Goal: Task Accomplishment & Management: Use online tool/utility

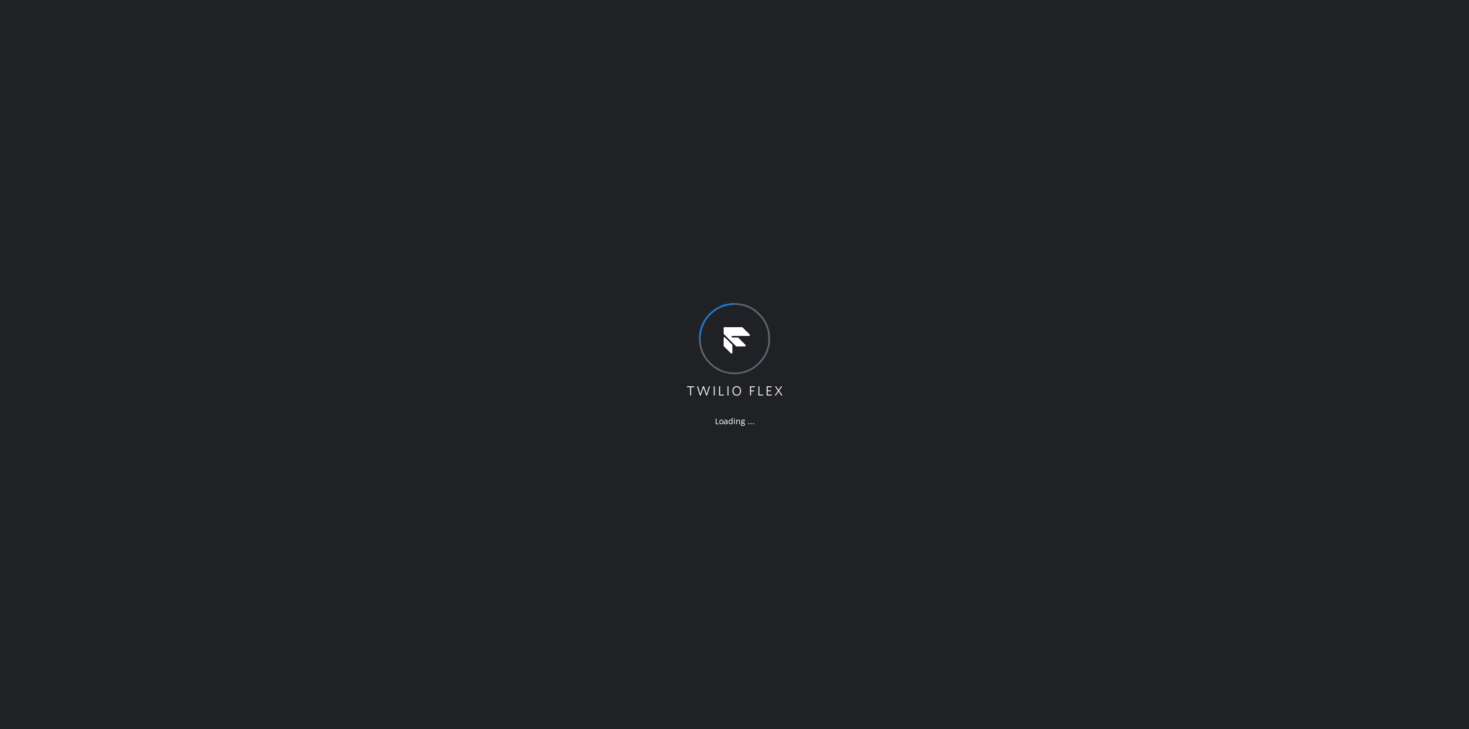
click at [1362, 185] on div "Loading ..." at bounding box center [734, 364] width 1469 height 729
click at [1365, 79] on div "Loading ..." at bounding box center [734, 364] width 1469 height 729
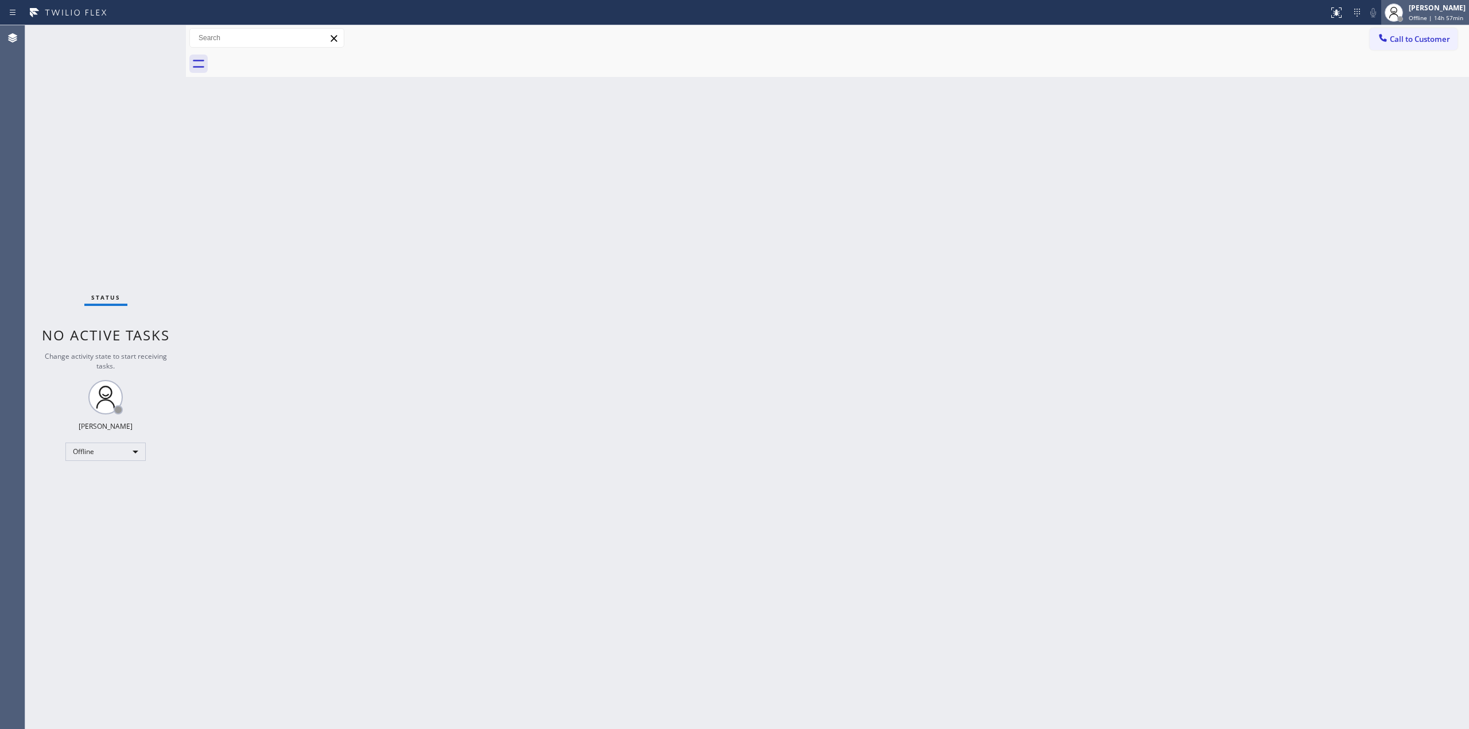
click at [1444, 23] on div "Jasper Timkang Offline | 14h 57min" at bounding box center [1426, 12] width 88 height 25
click at [1384, 72] on button "Unavailable" at bounding box center [1412, 75] width 115 height 15
click at [1394, 31] on button "Call to Customer" at bounding box center [1414, 39] width 88 height 22
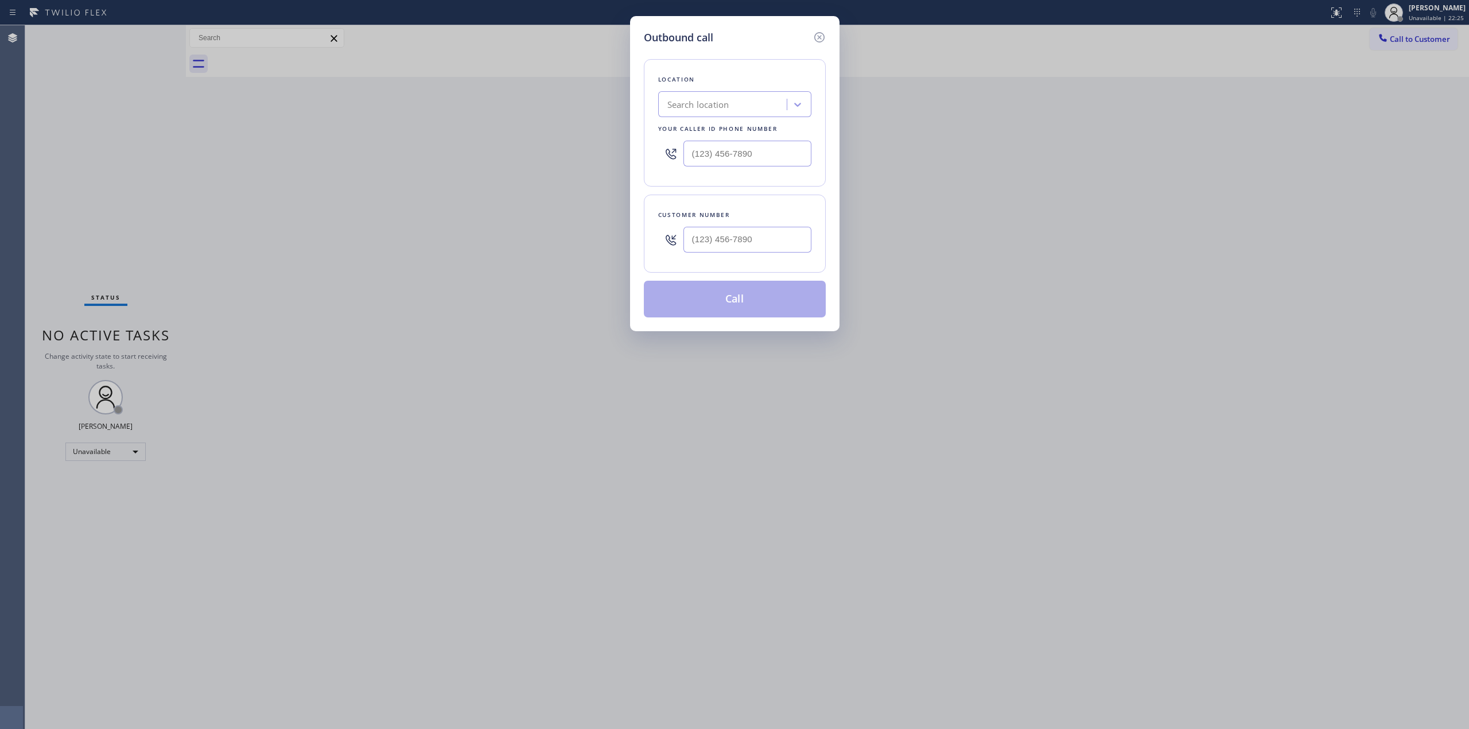
click at [770, 99] on div "Search location" at bounding box center [724, 105] width 125 height 20
paste input "Thermador Appliance Repair Experts"
type input "Thermador Appliance Repair Experts"
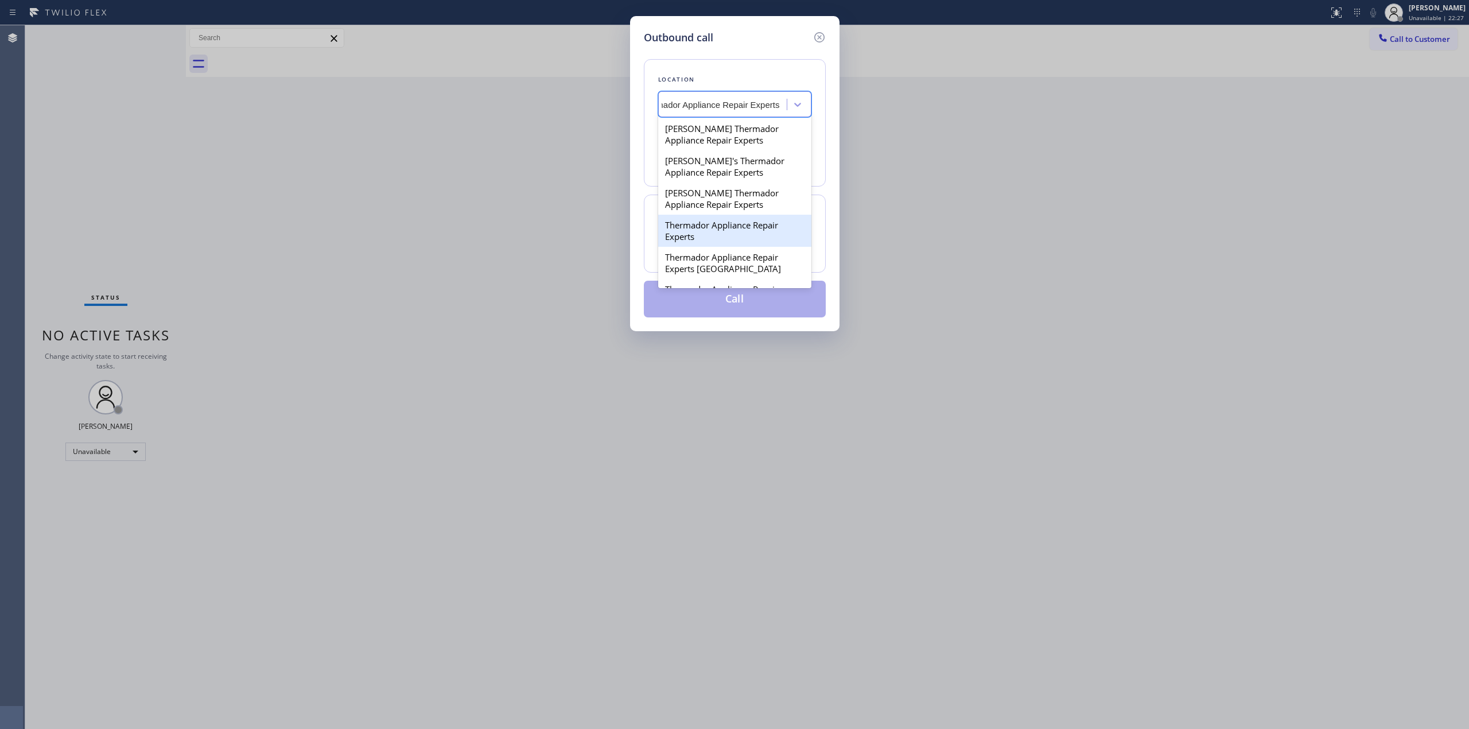
drag, startPoint x: 720, startPoint y: 142, endPoint x: 832, endPoint y: 247, distance: 153.5
click at [835, 249] on div "Outbound call Location option Thermador Appliance Repair Experts focused, 4 of …" at bounding box center [735, 173] width 210 height 315
click at [755, 233] on div "Thermador Appliance Repair Experts" at bounding box center [734, 231] width 153 height 32
type input "(602) 888-7324"
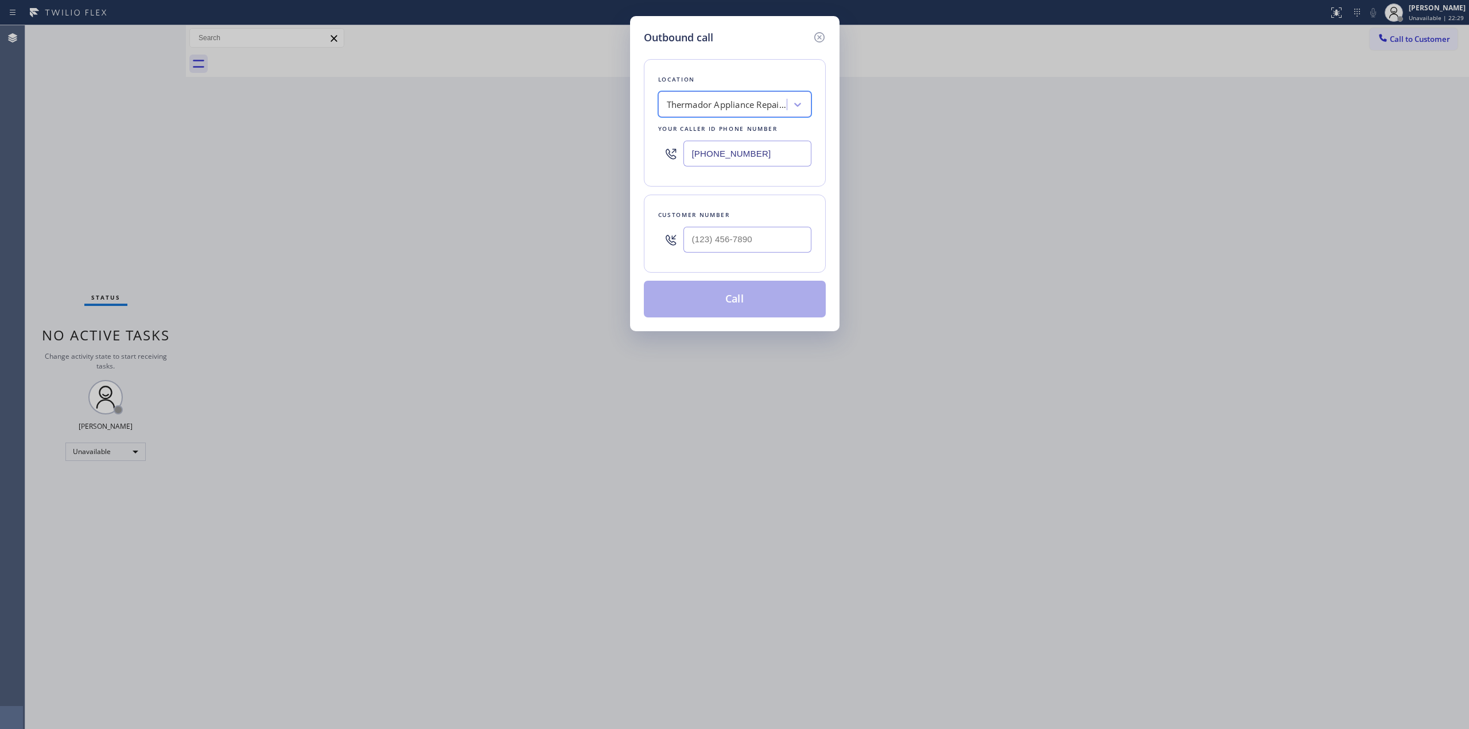
click at [731, 146] on input "(602) 888-7324" at bounding box center [748, 154] width 128 height 26
click at [763, 156] on input "(602) 888-7324" at bounding box center [748, 154] width 128 height 26
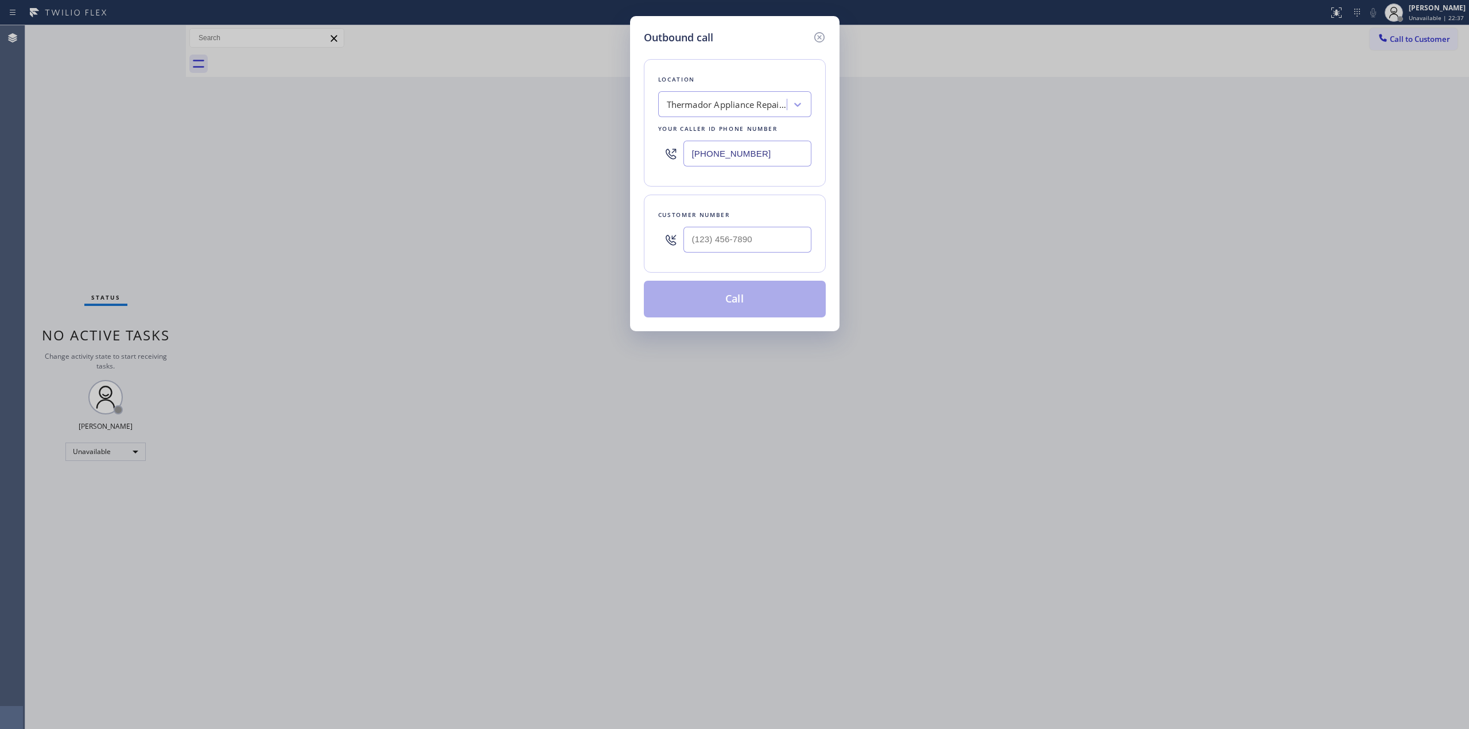
click at [763, 156] on input "(602) 888-7324" at bounding box center [748, 154] width 128 height 26
click at [820, 34] on icon at bounding box center [820, 37] width 14 height 14
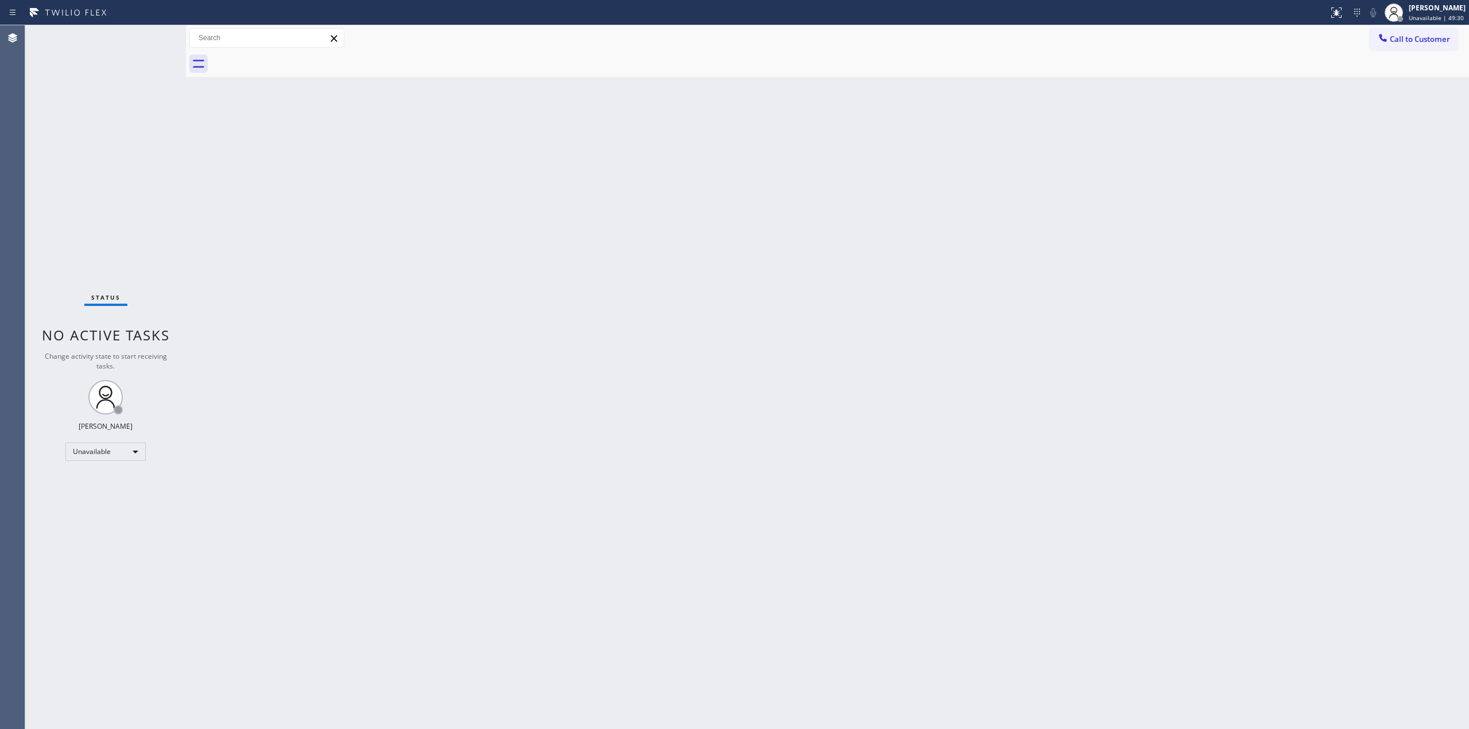
drag, startPoint x: 1421, startPoint y: 170, endPoint x: 1459, endPoint y: 99, distance: 79.9
click at [1426, 166] on div "Back to Dashboard Change Sender ID Customers Technicians Select a contact Outbo…" at bounding box center [827, 377] width 1283 height 704
click at [1436, 28] on button "Call to Customer" at bounding box center [1414, 39] width 88 height 22
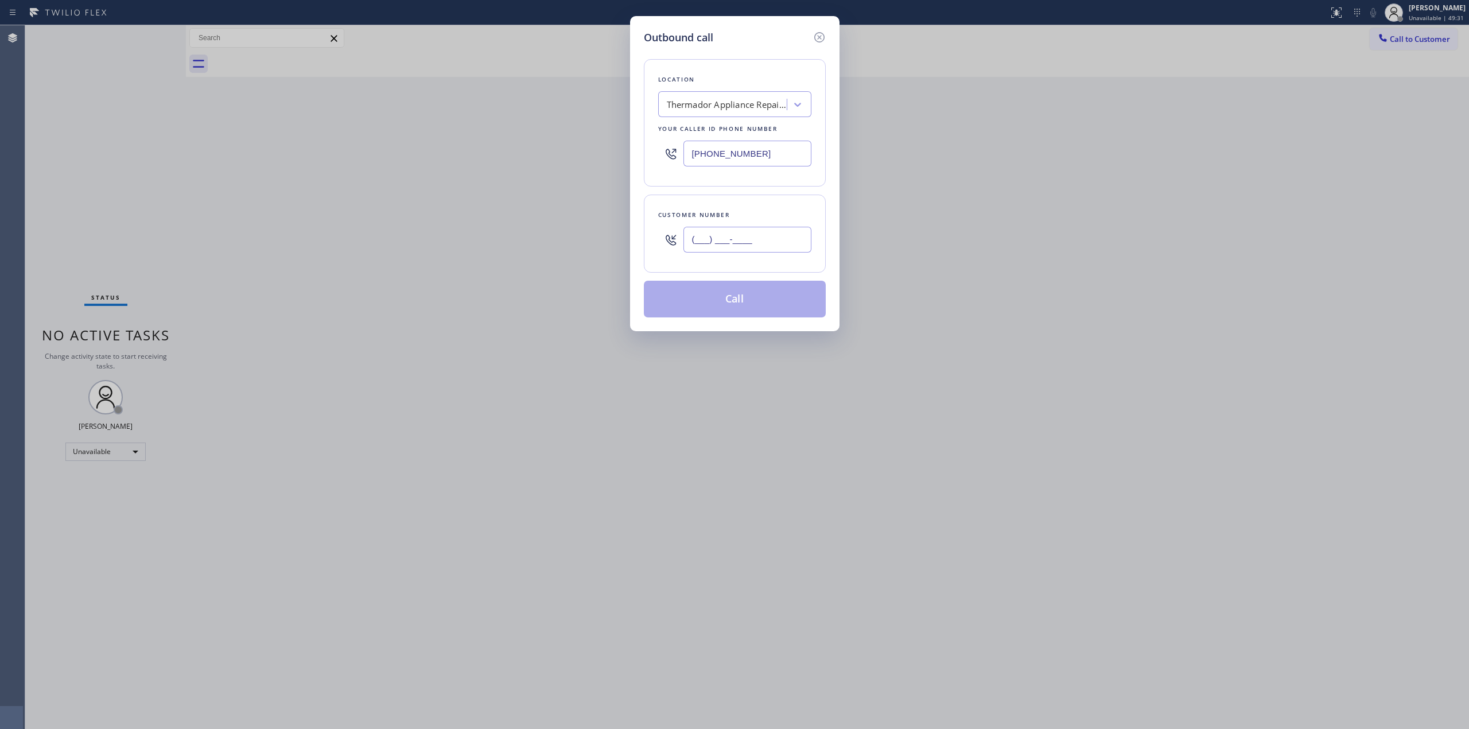
paste input "714) 528-8455"
click at [756, 237] on input "(___) ___-____" at bounding box center [748, 240] width 128 height 26
click at [733, 101] on div "Thermador Appliance Repair Experts" at bounding box center [727, 104] width 121 height 13
click at [782, 249] on input "[PHONE_NUMBER]" at bounding box center [748, 240] width 128 height 26
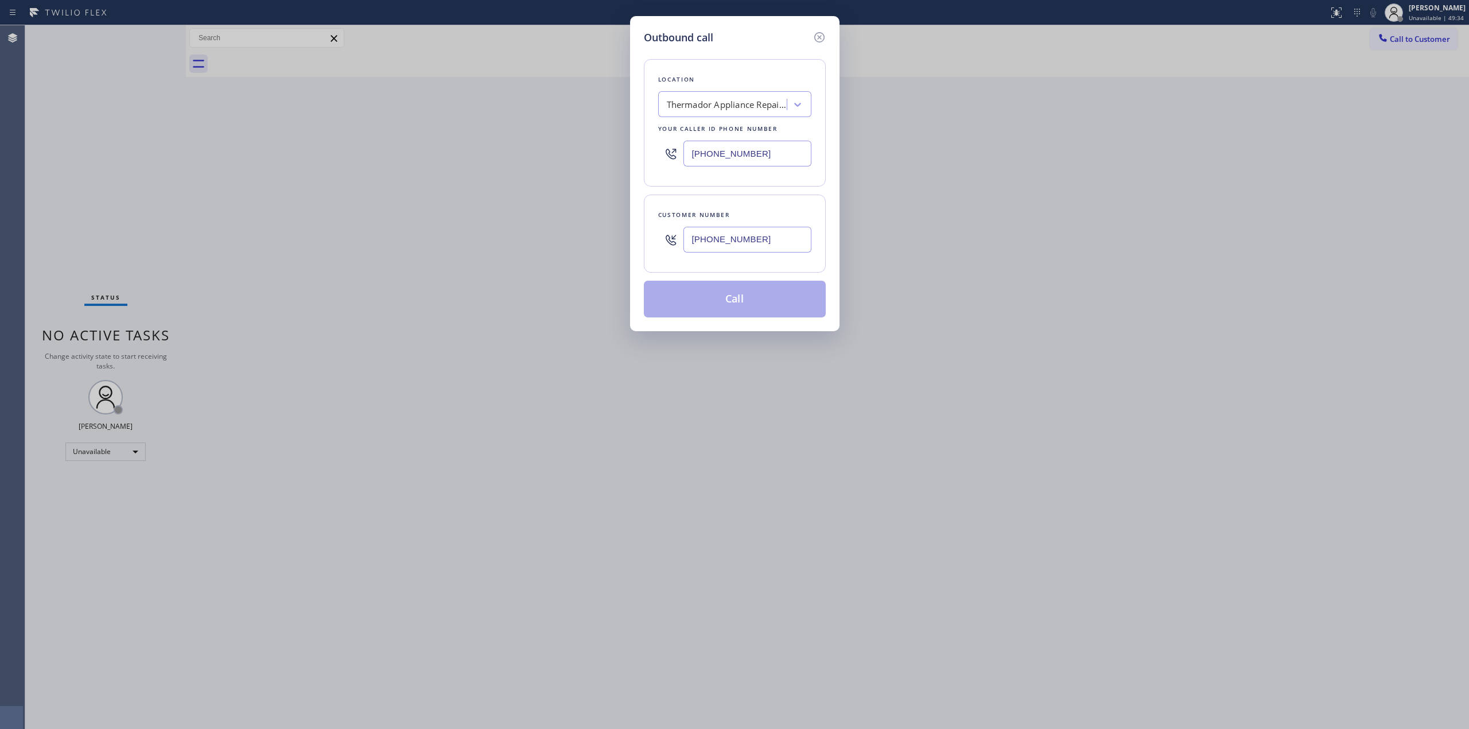
click at [782, 249] on input "[PHONE_NUMBER]" at bounding box center [748, 240] width 128 height 26
paste input "text"
type input "[PHONE_NUMBER]"
click at [749, 304] on button "Call" at bounding box center [735, 299] width 182 height 37
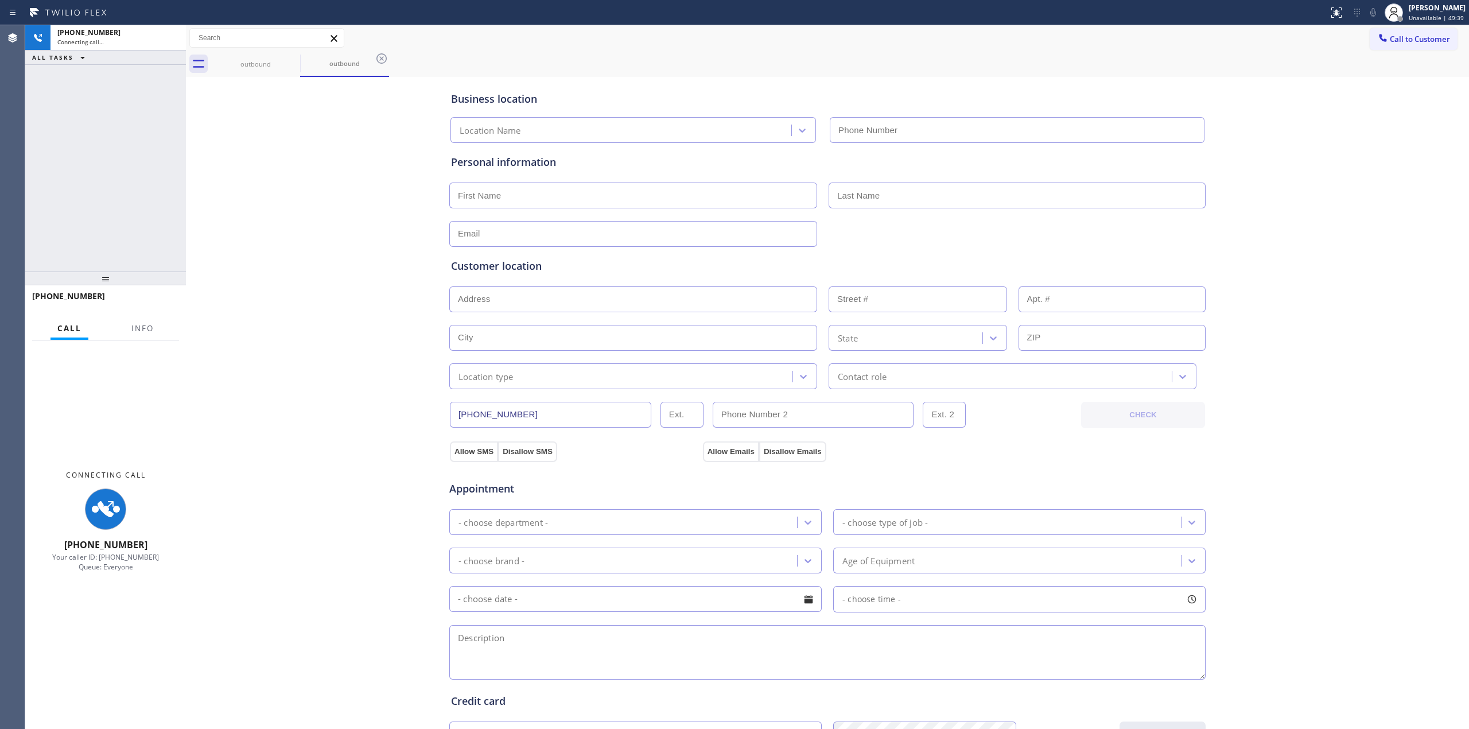
type input "(602) 888-7324"
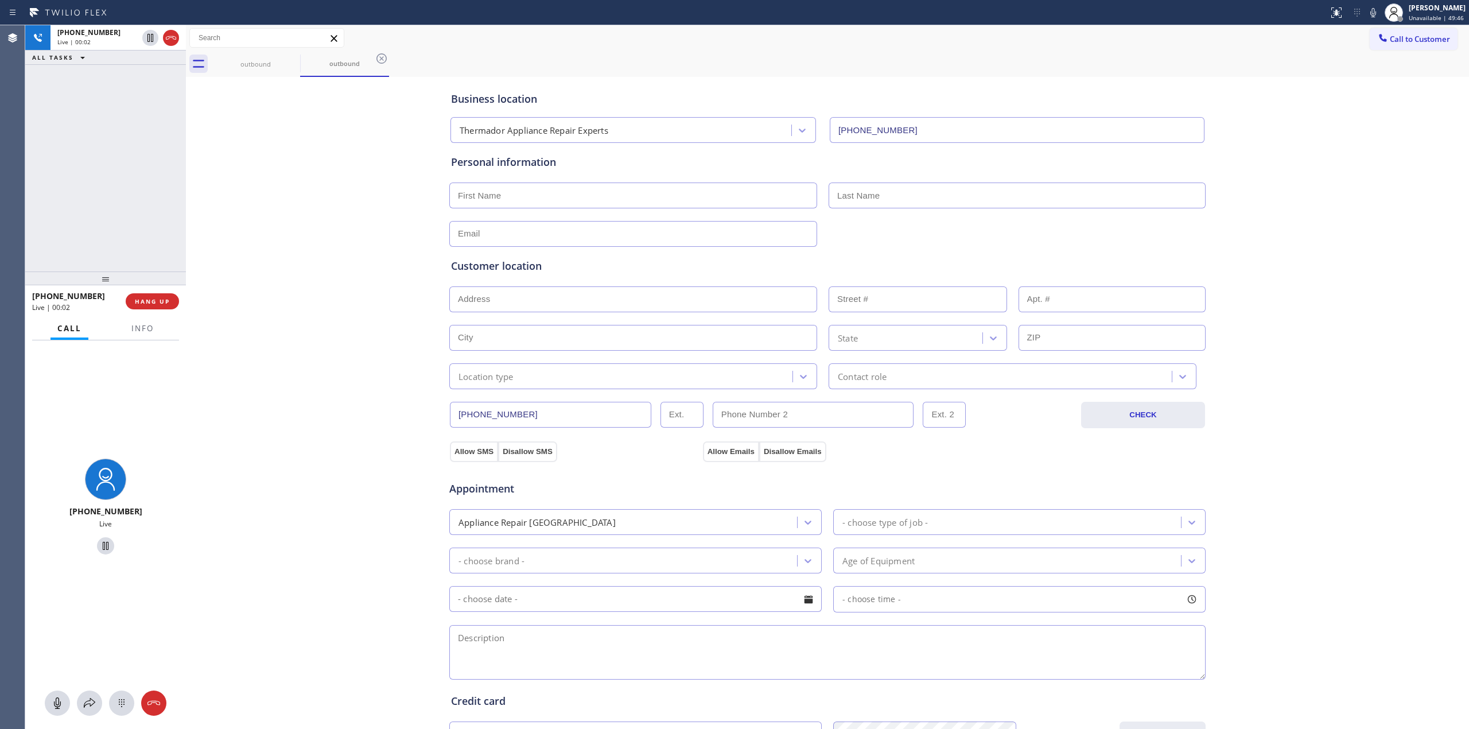
drag, startPoint x: 1421, startPoint y: 38, endPoint x: 1310, endPoint y: 57, distance: 113.1
click at [1421, 37] on span "Call to Customer" at bounding box center [1420, 39] width 60 height 10
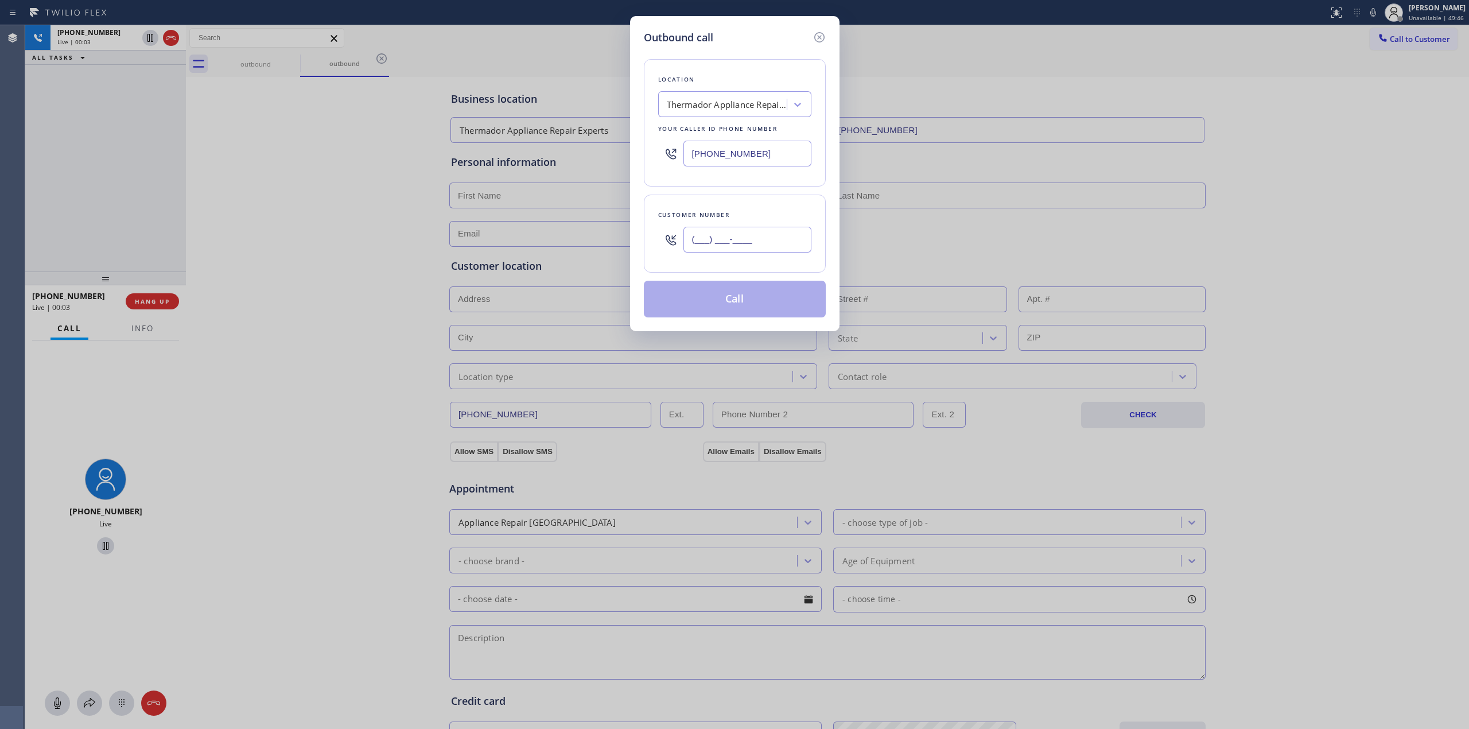
click at [765, 246] on input "(___) ___-____" at bounding box center [748, 240] width 128 height 26
paste input "714) 528-8455"
type input "[PHONE_NUMBER]"
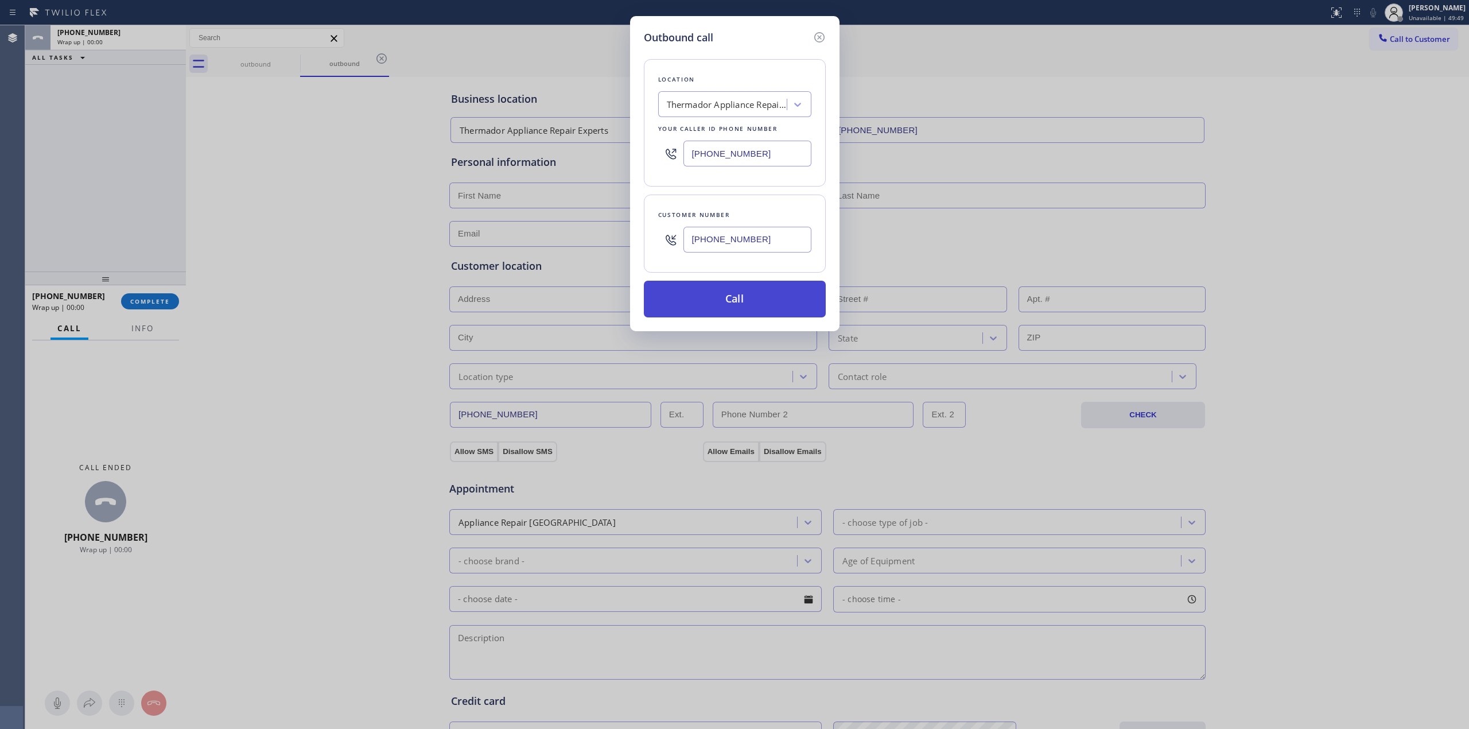
click at [790, 311] on button "Call" at bounding box center [735, 299] width 182 height 37
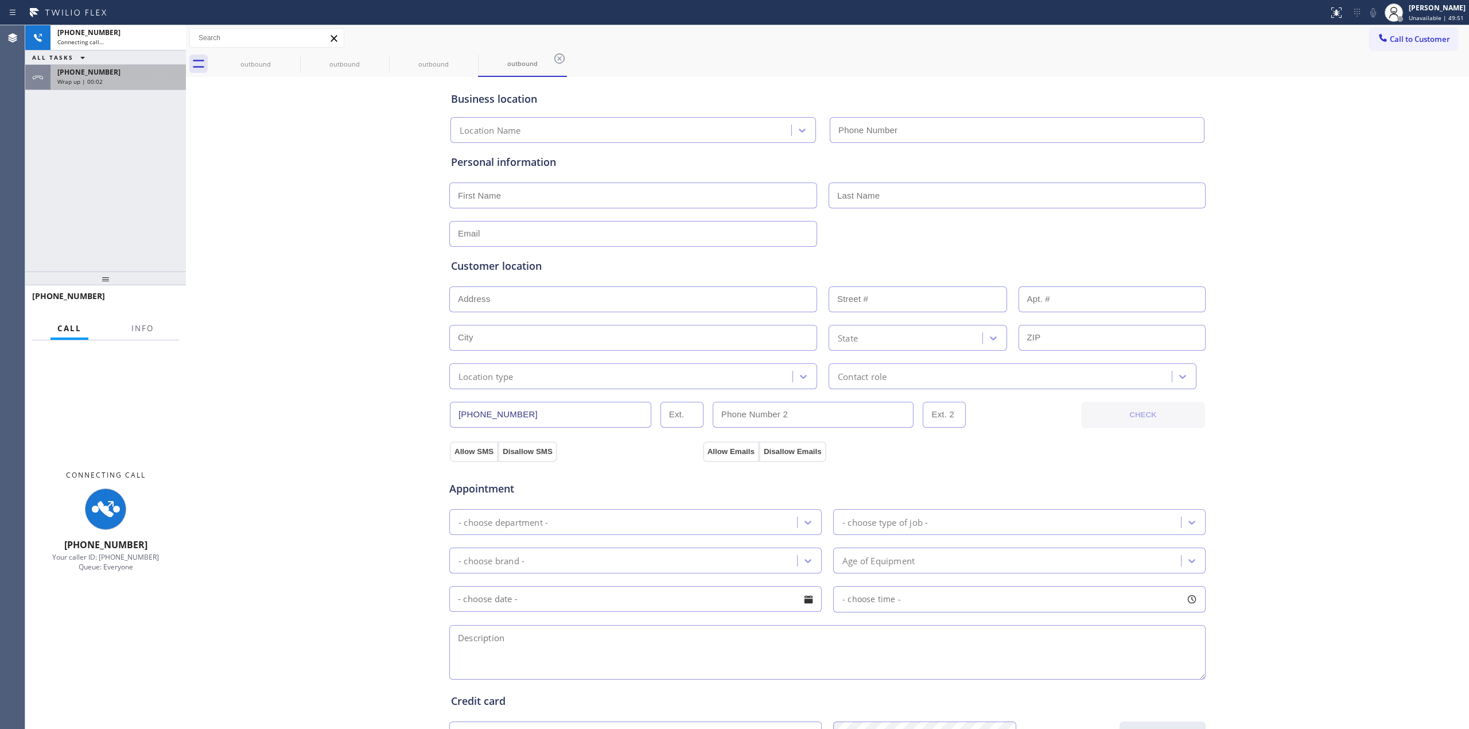
type input "(602) 888-7324"
click at [114, 76] on div "[PHONE_NUMBER]" at bounding box center [118, 72] width 122 height 10
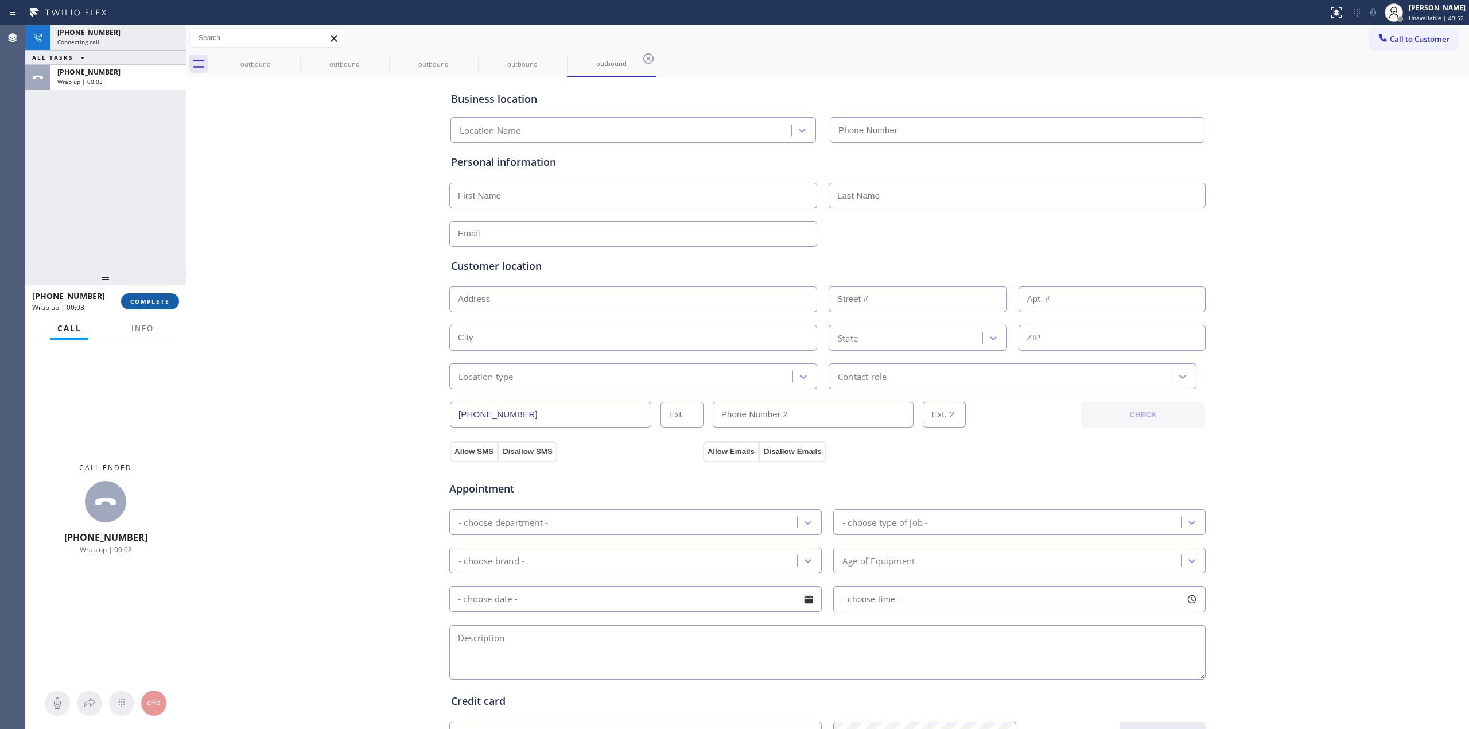
drag, startPoint x: 114, startPoint y: 76, endPoint x: 157, endPoint y: 307, distance: 234.2
click at [157, 307] on button "COMPLETE" at bounding box center [150, 301] width 58 height 16
type input "(602) 888-7324"
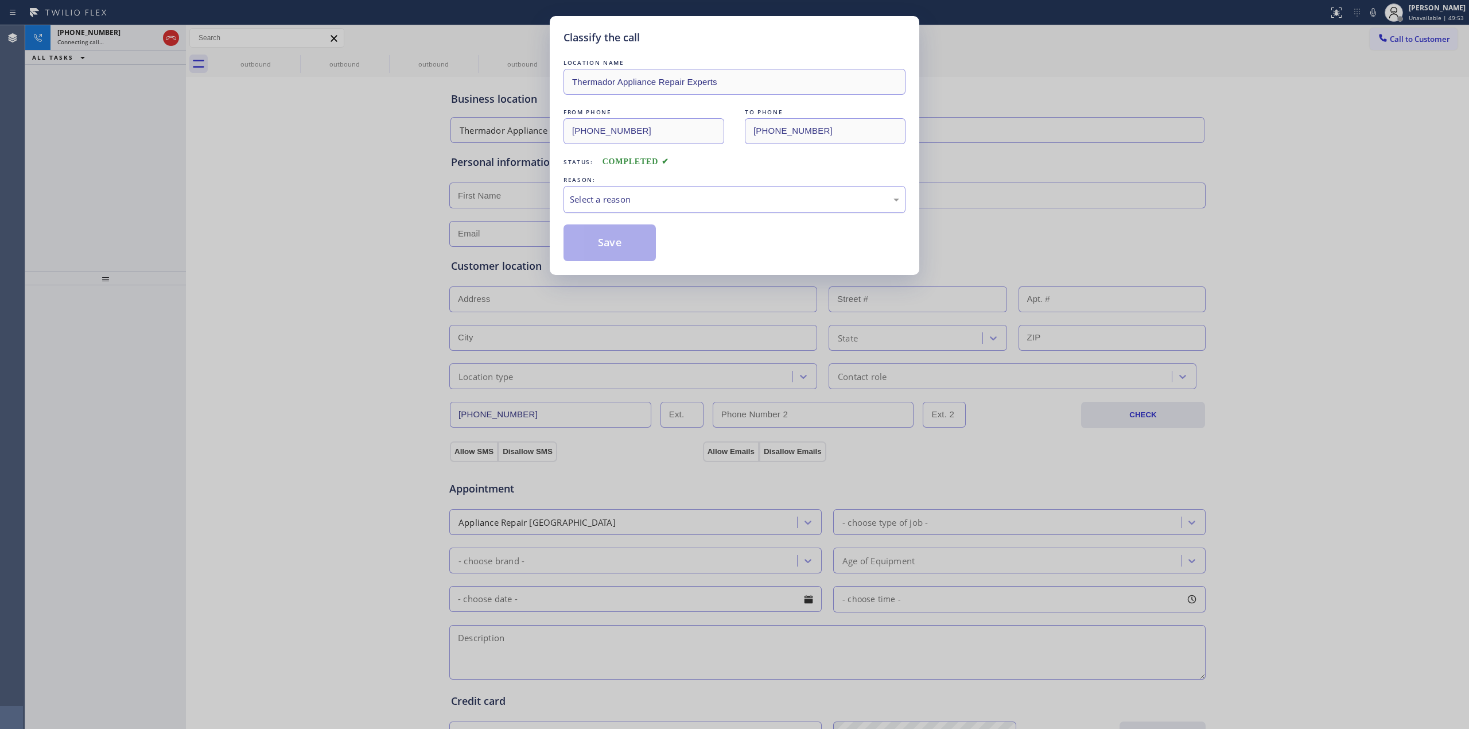
click at [731, 203] on div "Select a reason" at bounding box center [734, 199] width 329 height 13
click at [629, 195] on div "Yelp / Google" at bounding box center [734, 199] width 329 height 13
click at [611, 255] on button "Save" at bounding box center [610, 242] width 92 height 37
click at [1397, 37] on span "Call to Customer" at bounding box center [1420, 39] width 60 height 10
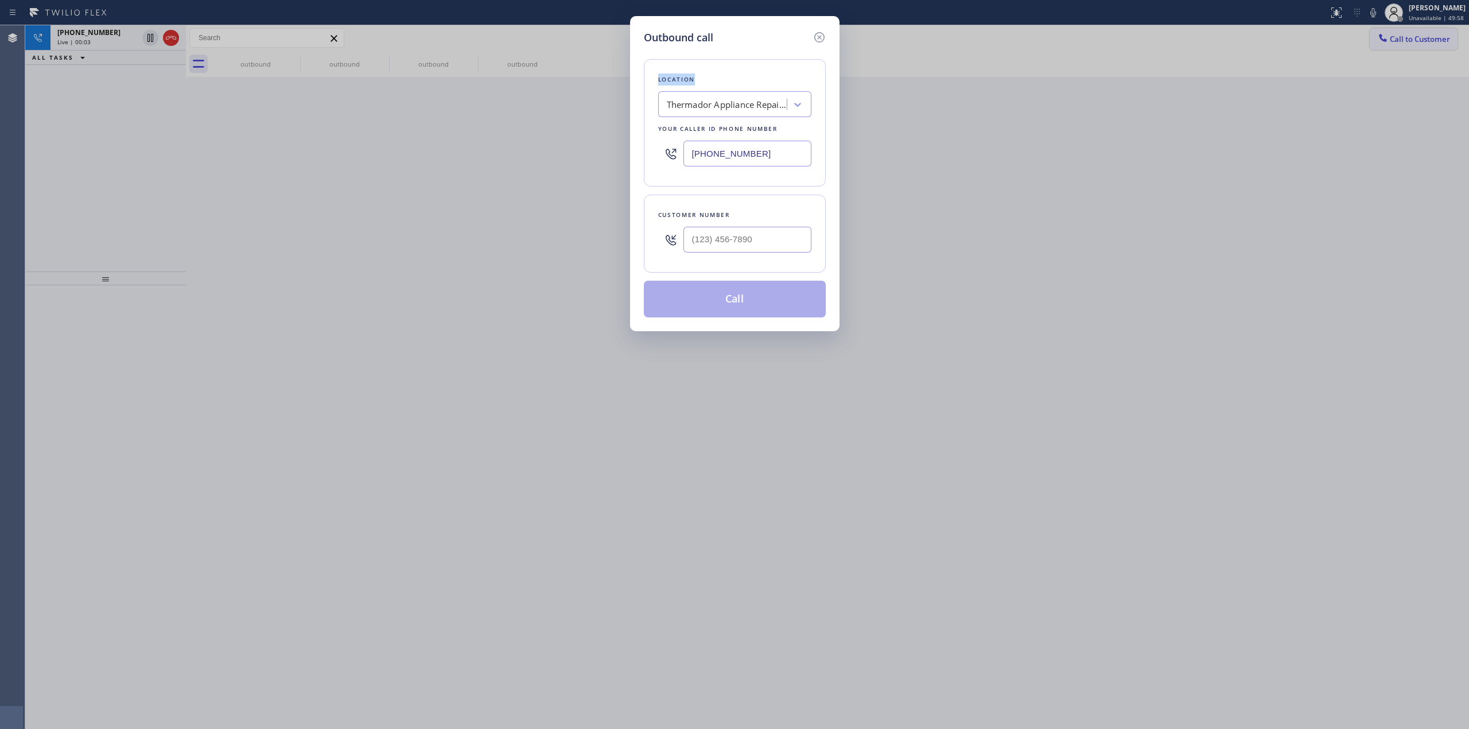
click at [1397, 37] on div "Outbound call Location Thermador Appliance Repair Experts Your caller id phone …" at bounding box center [734, 364] width 1469 height 729
drag, startPoint x: 797, startPoint y: 231, endPoint x: 790, endPoint y: 236, distance: 9.0
click at [795, 233] on input "(___) ___-____" at bounding box center [748, 240] width 128 height 26
paste input "714) 528-8455"
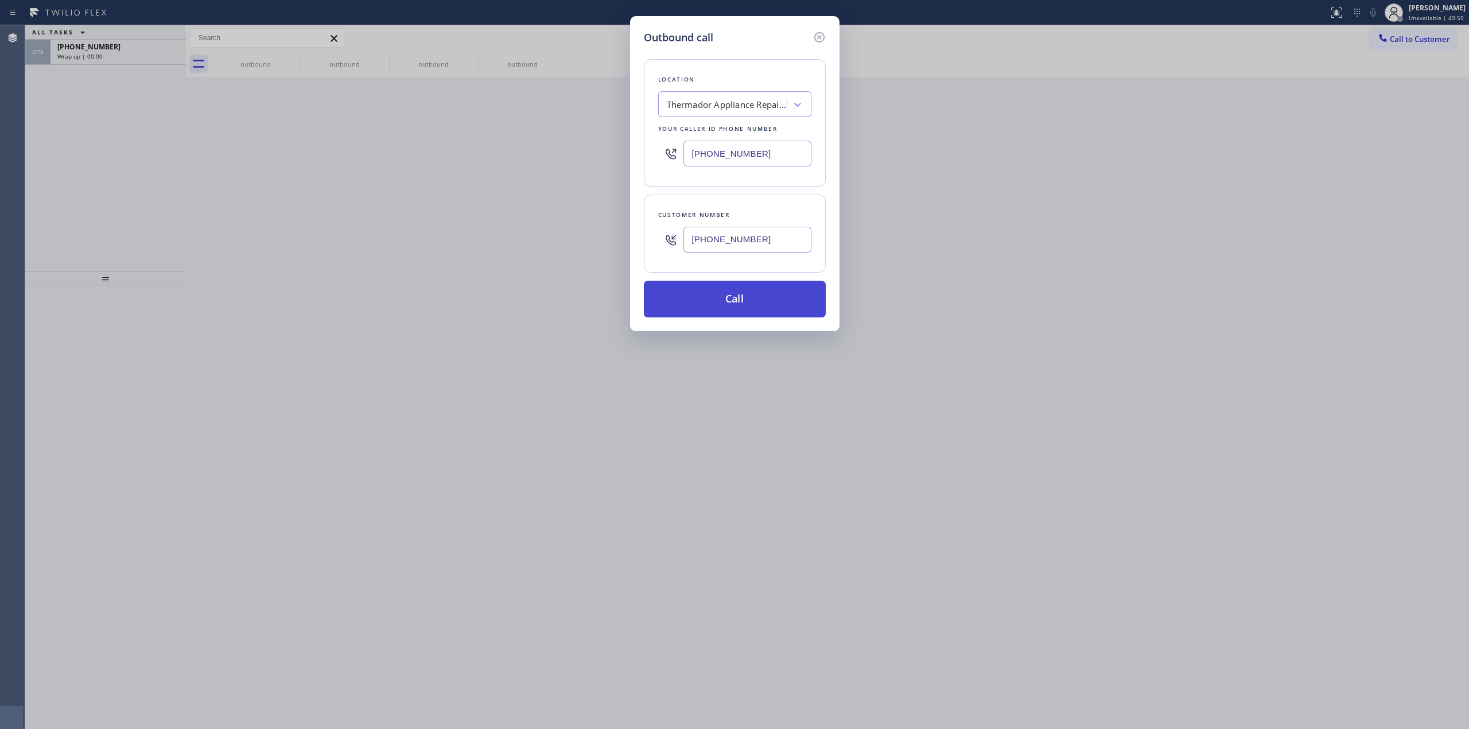
type input "[PHONE_NUMBER]"
click at [761, 288] on button "Call" at bounding box center [735, 299] width 182 height 37
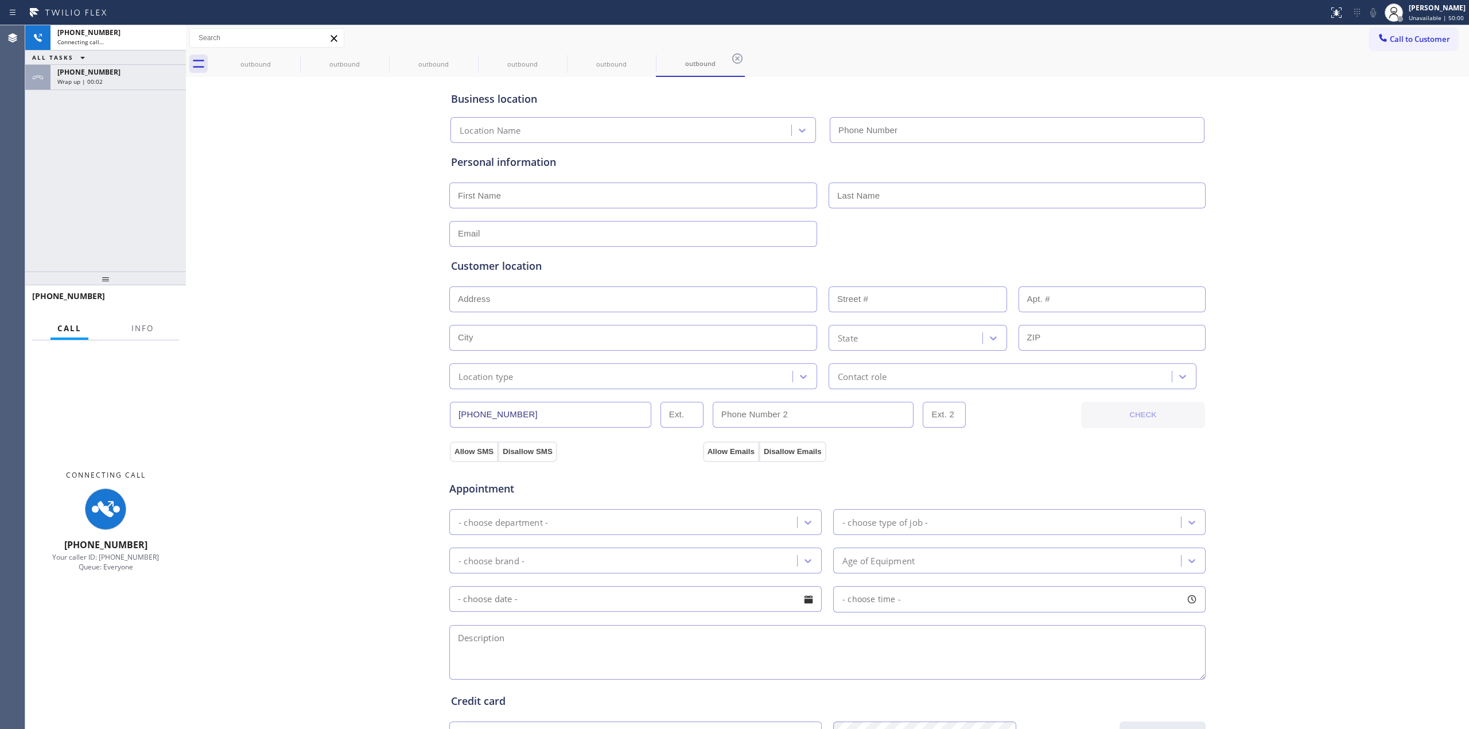
type input "(602) 888-7324"
click at [142, 61] on div "ALL TASKS ALL TASKS ACTIVE TASKS TASKS IN WRAP UP" at bounding box center [105, 58] width 161 height 14
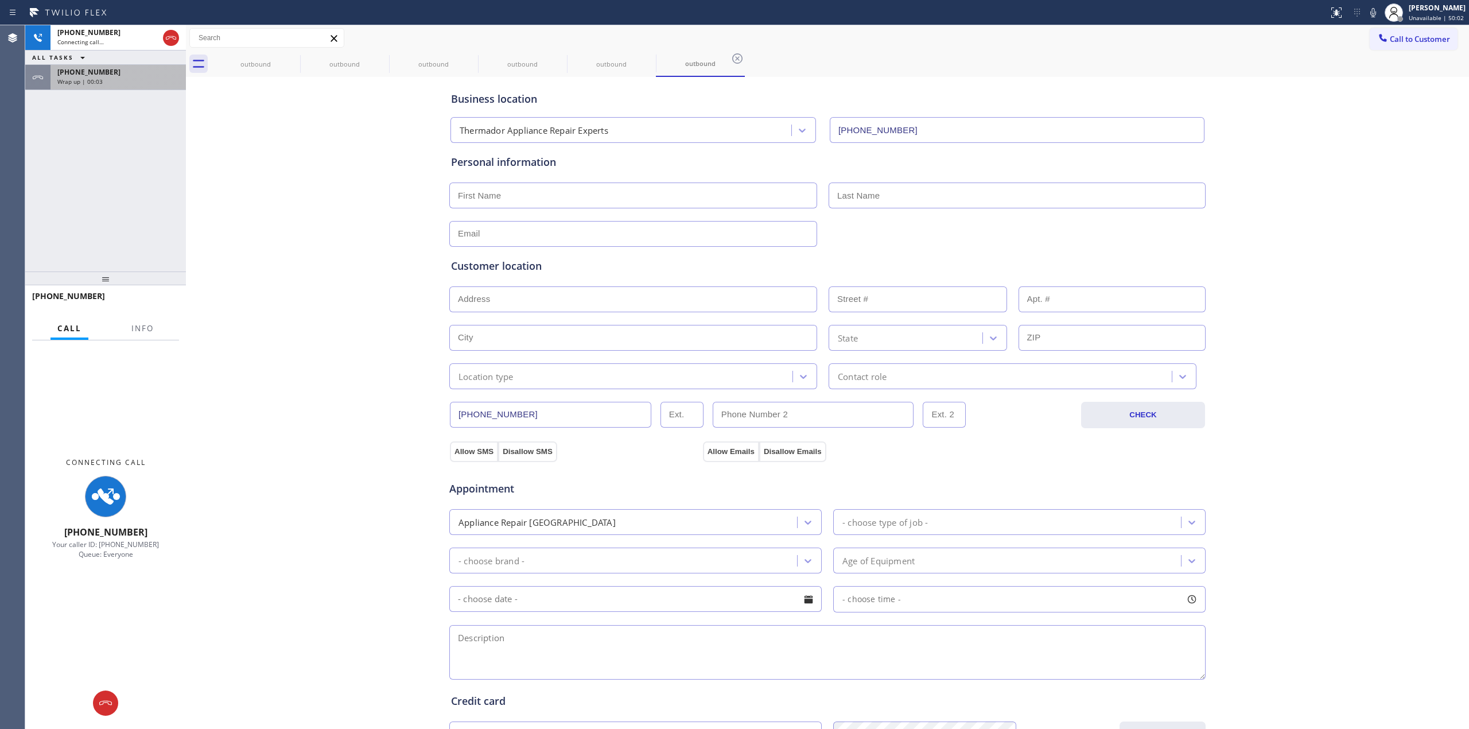
click at [138, 70] on div "[PHONE_NUMBER]" at bounding box center [118, 72] width 122 height 10
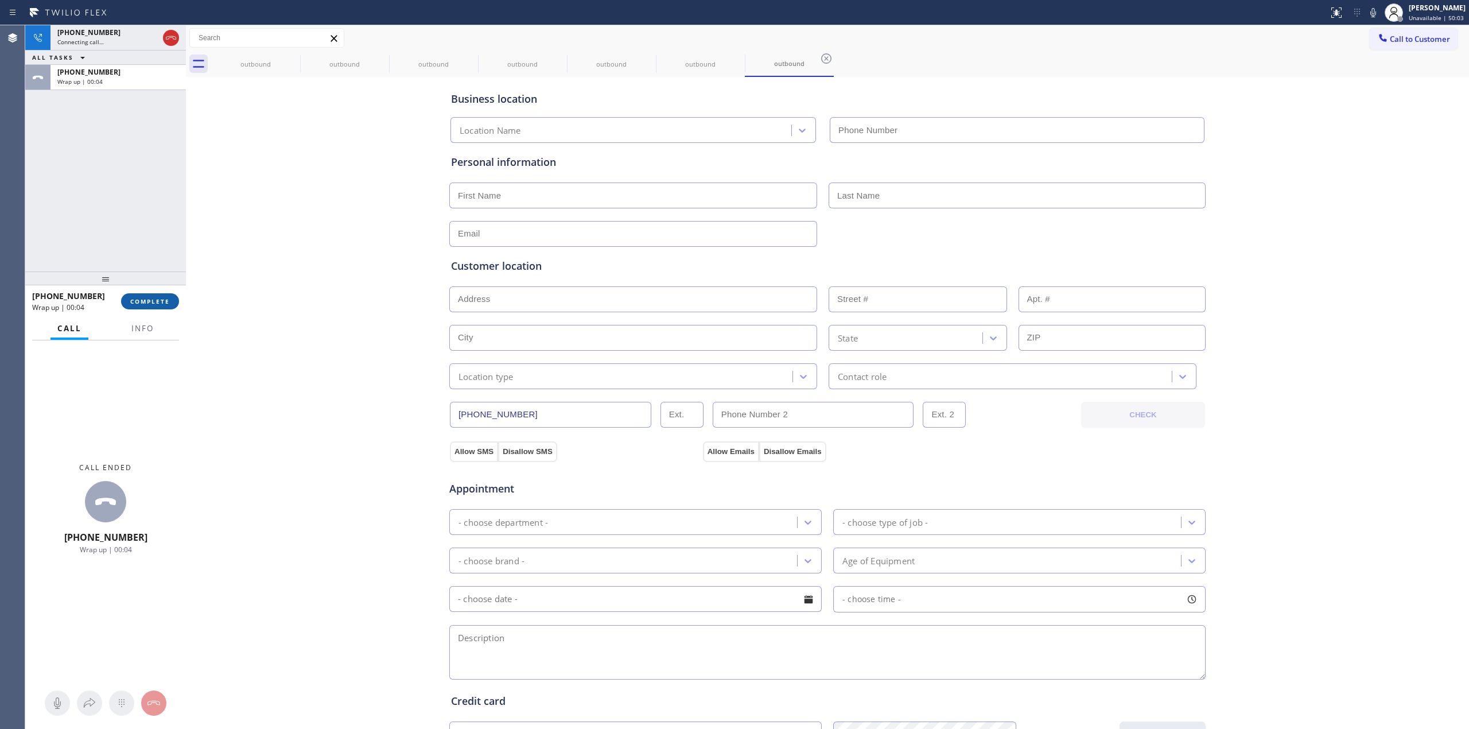
type input "(602) 888-7324"
click at [162, 303] on span "COMPLETE" at bounding box center [150, 301] width 40 height 8
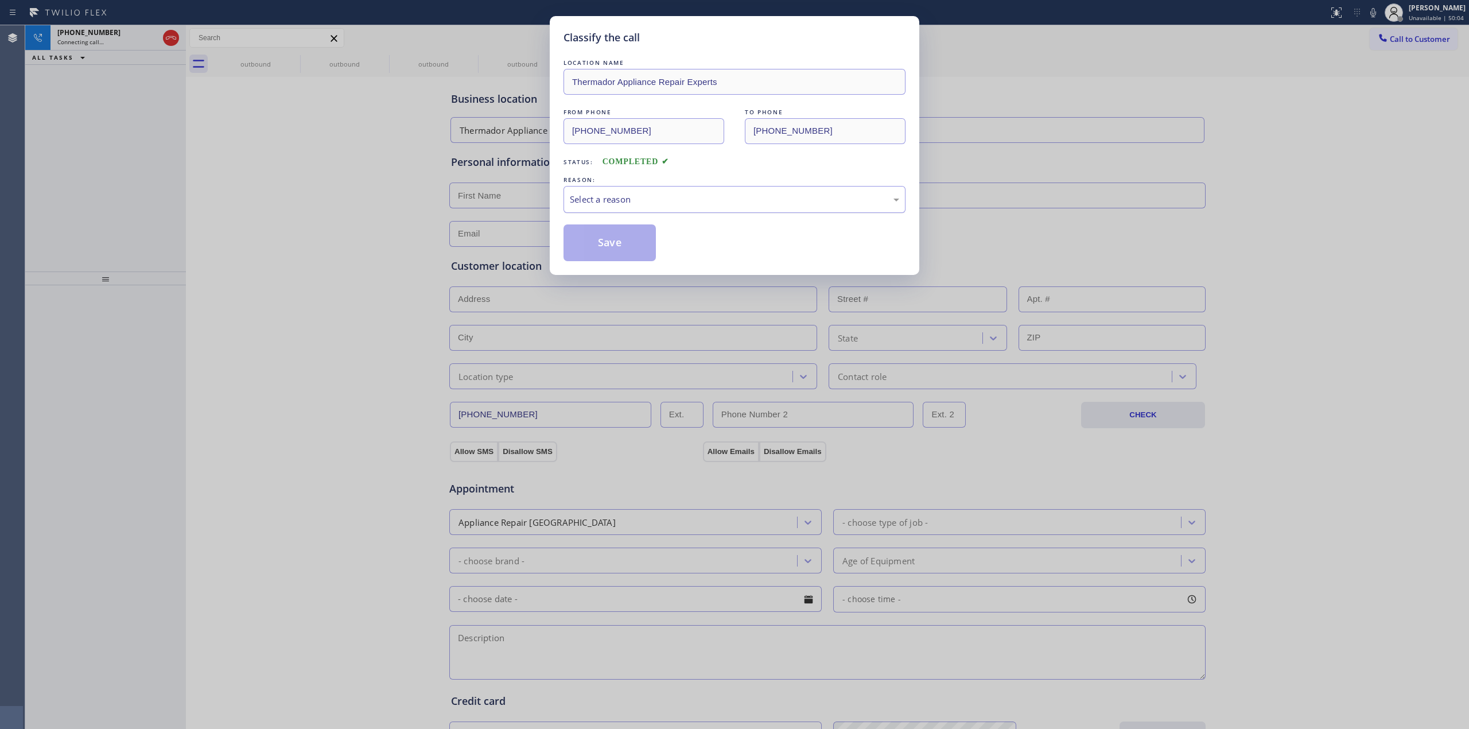
click at [637, 203] on div "Select a reason" at bounding box center [734, 199] width 329 height 13
click at [626, 241] on button "Save" at bounding box center [610, 242] width 92 height 37
click at [292, 64] on div "outbound" at bounding box center [255, 64] width 89 height 26
click at [0, 0] on icon at bounding box center [0, 0] width 0 height 0
click at [375, 56] on icon at bounding box center [382, 59] width 14 height 14
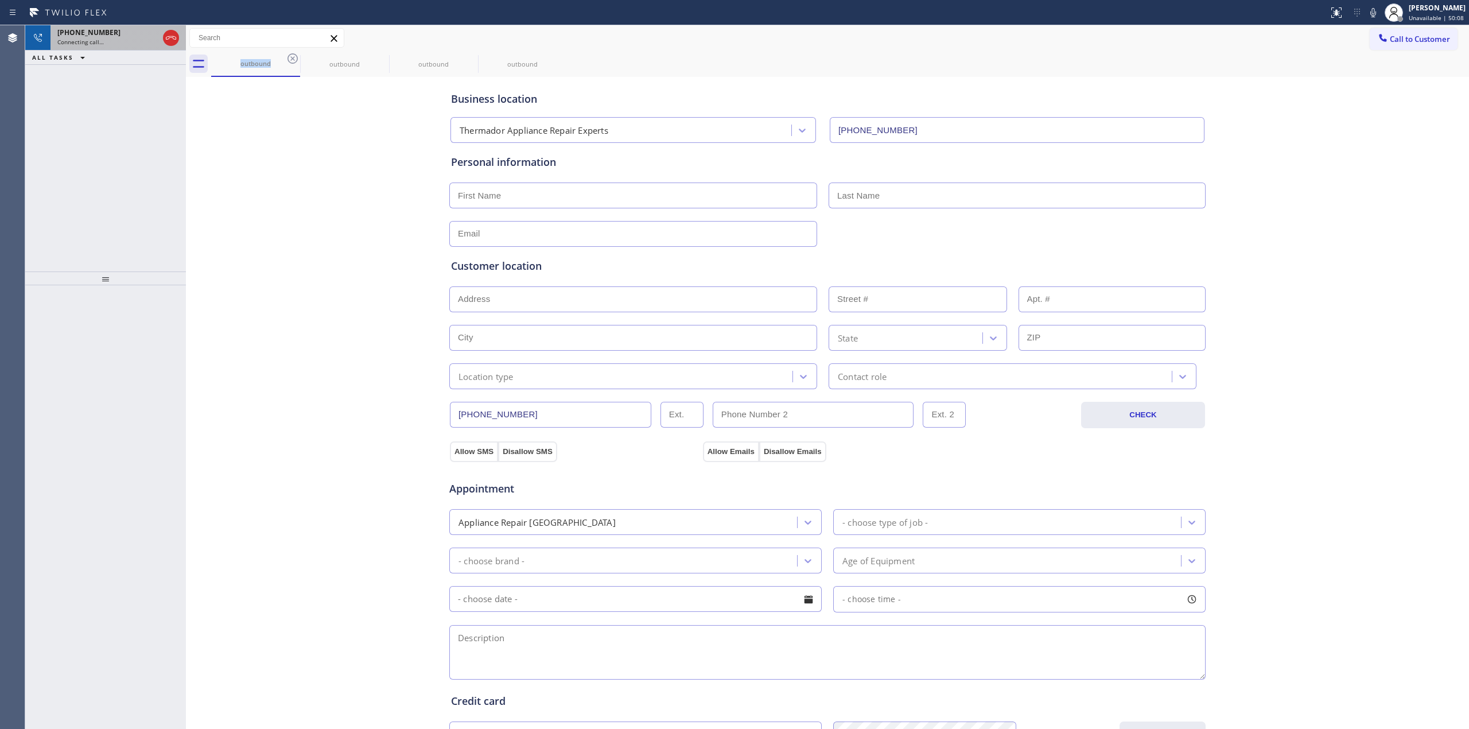
click at [119, 38] on div "Connecting call…" at bounding box center [107, 42] width 101 height 8
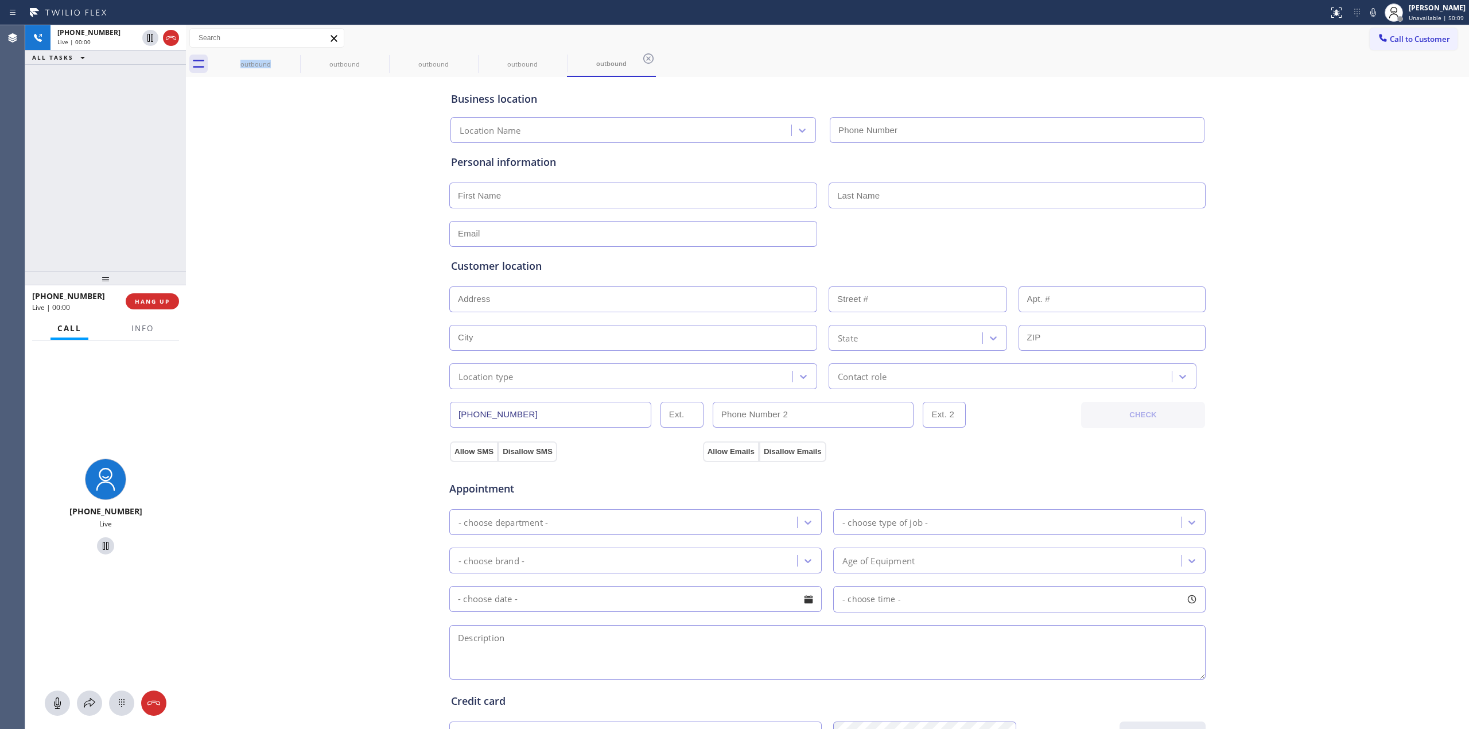
type input "(602) 888-7324"
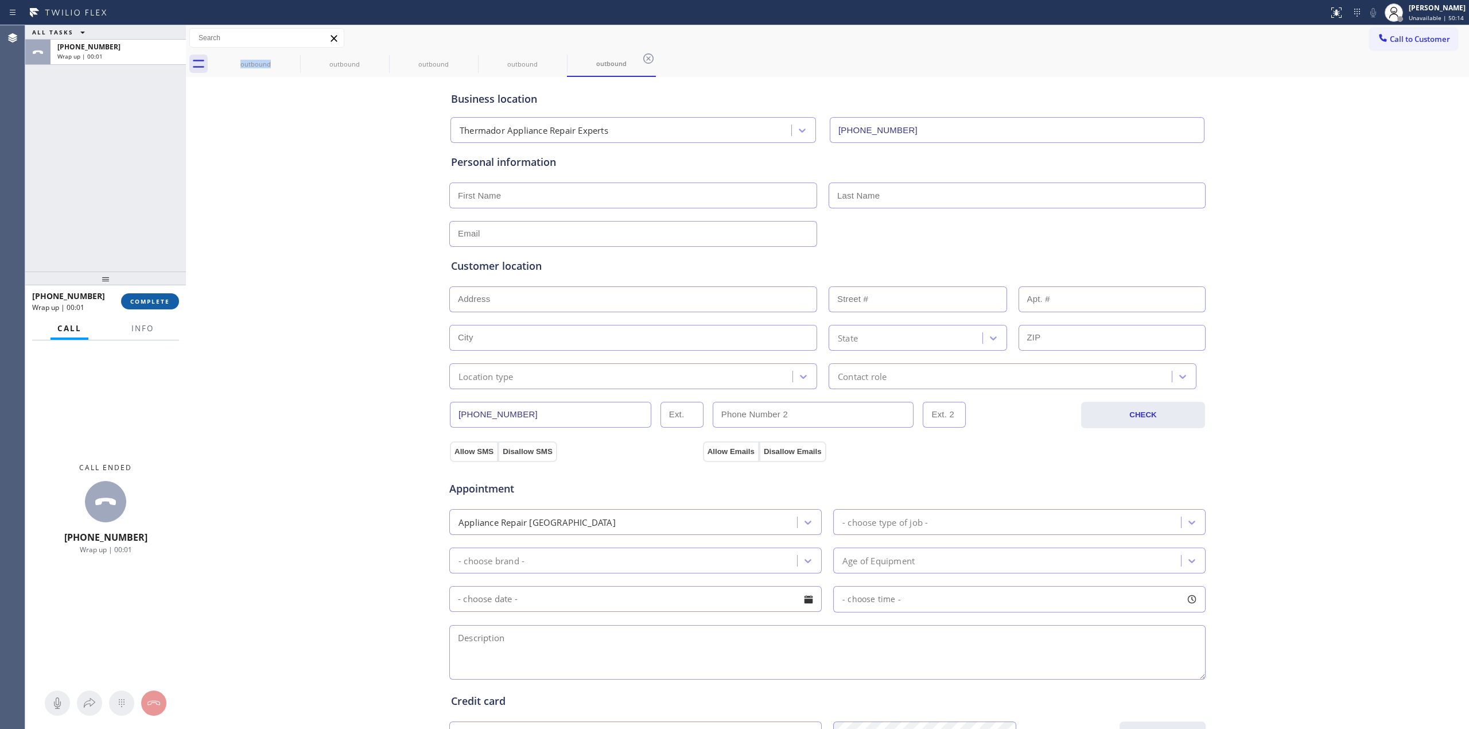
click at [162, 302] on span "COMPLETE" at bounding box center [150, 301] width 40 height 8
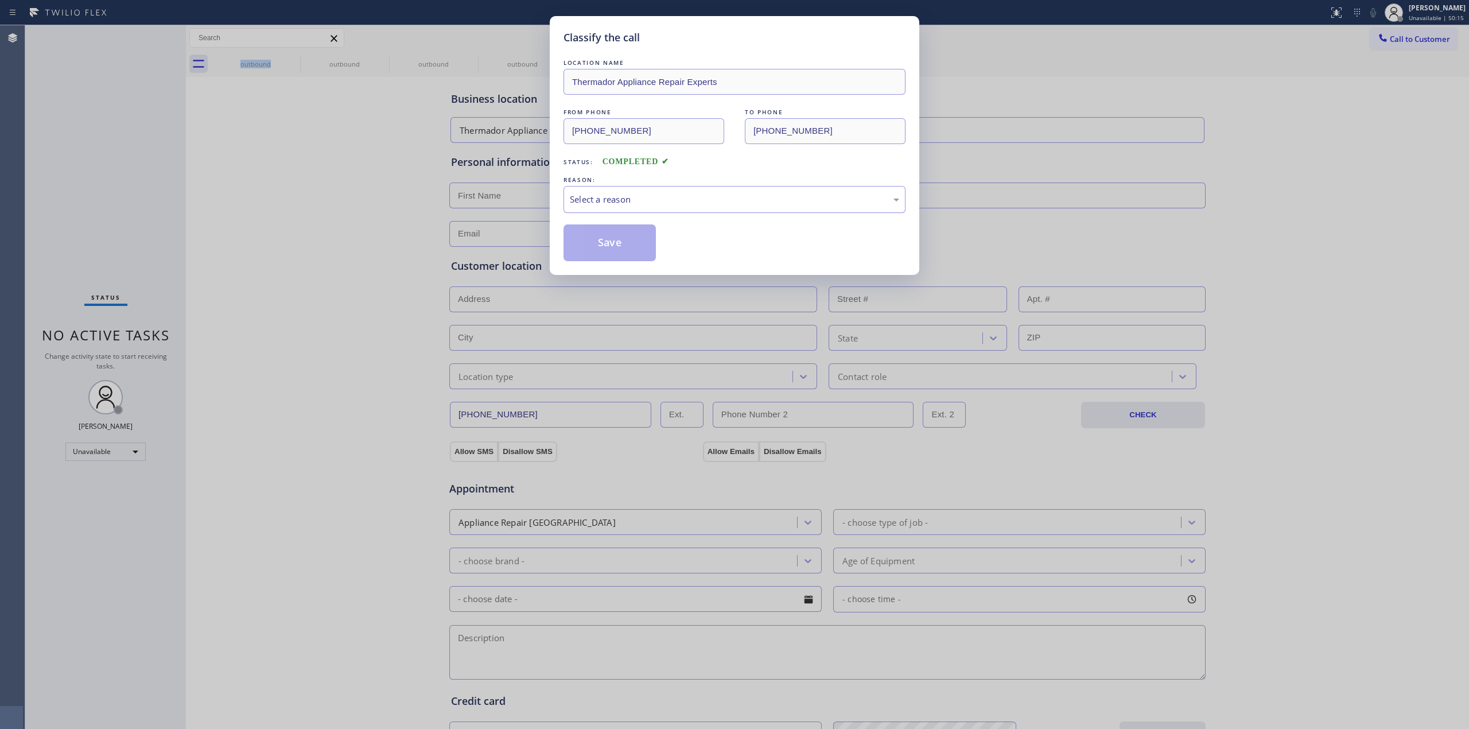
click at [686, 204] on div "Select a reason" at bounding box center [734, 199] width 329 height 13
click at [634, 214] on div "LOCATION NAME Thermador Appliance Repair Experts FROM PHONE (602) 888-7324 TO P…" at bounding box center [735, 159] width 342 height 204
click at [629, 248] on button "Save" at bounding box center [610, 242] width 92 height 37
click at [281, 63] on div "outbound" at bounding box center [255, 64] width 87 height 9
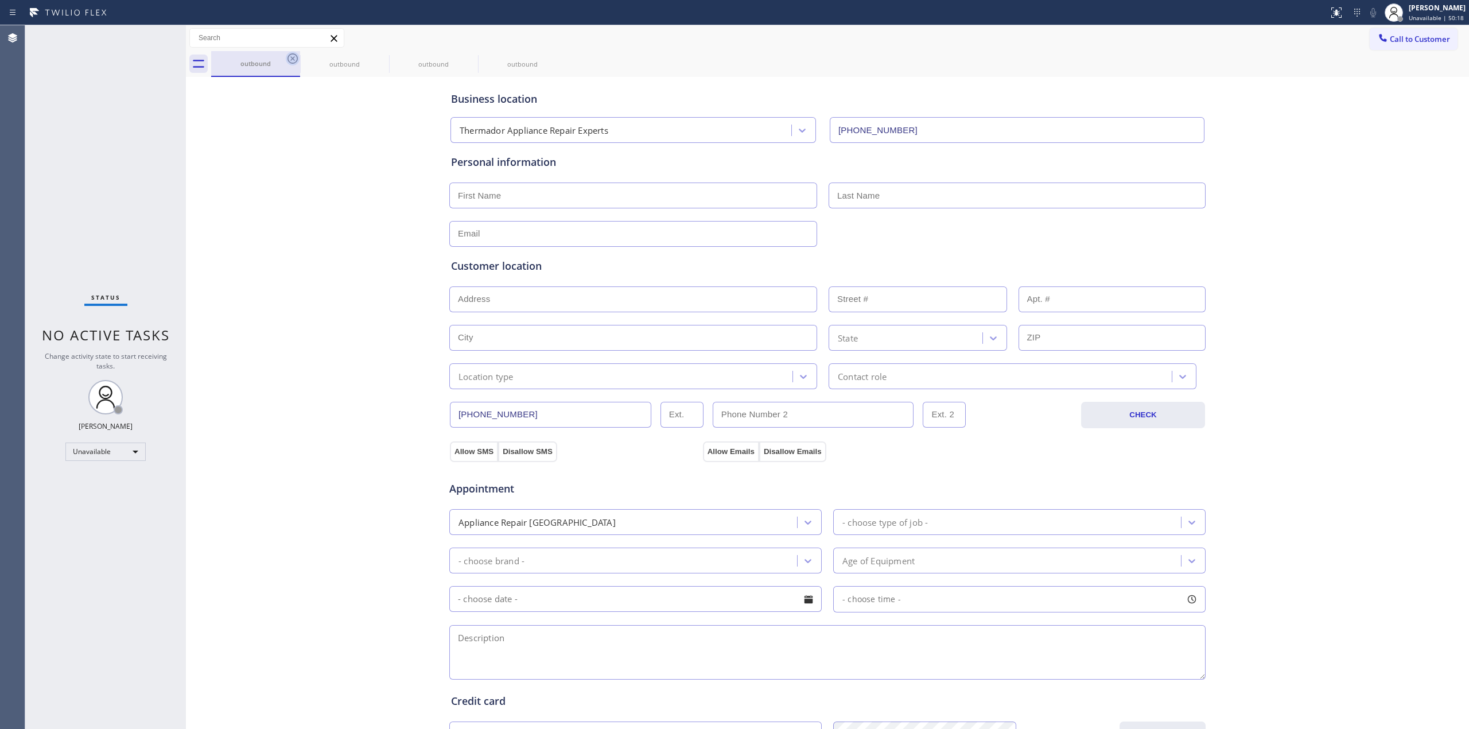
click at [295, 56] on icon at bounding box center [293, 59] width 14 height 14
click at [0, 0] on icon at bounding box center [0, 0] width 0 height 0
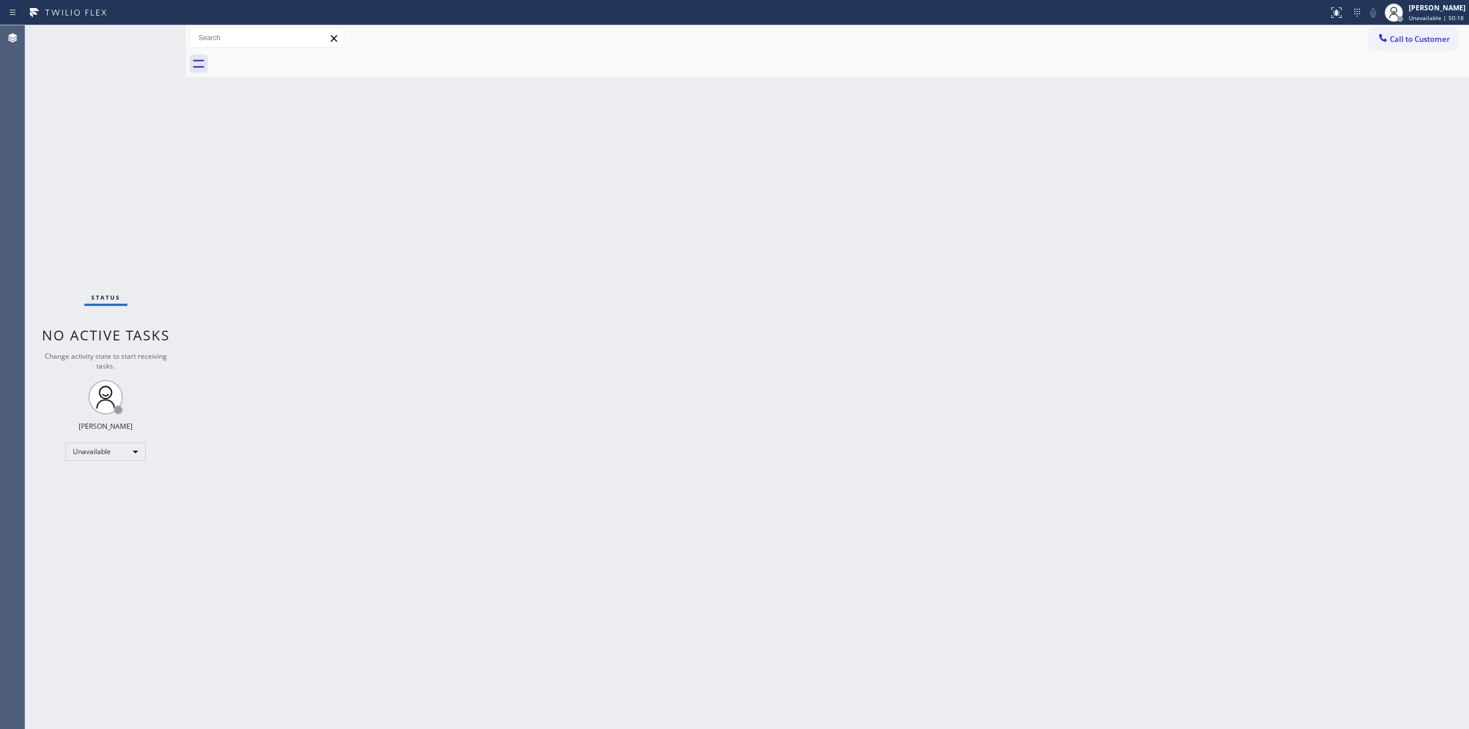
click at [295, 56] on div at bounding box center [840, 64] width 1258 height 26
click at [1419, 33] on button "Call to Customer" at bounding box center [1414, 39] width 88 height 22
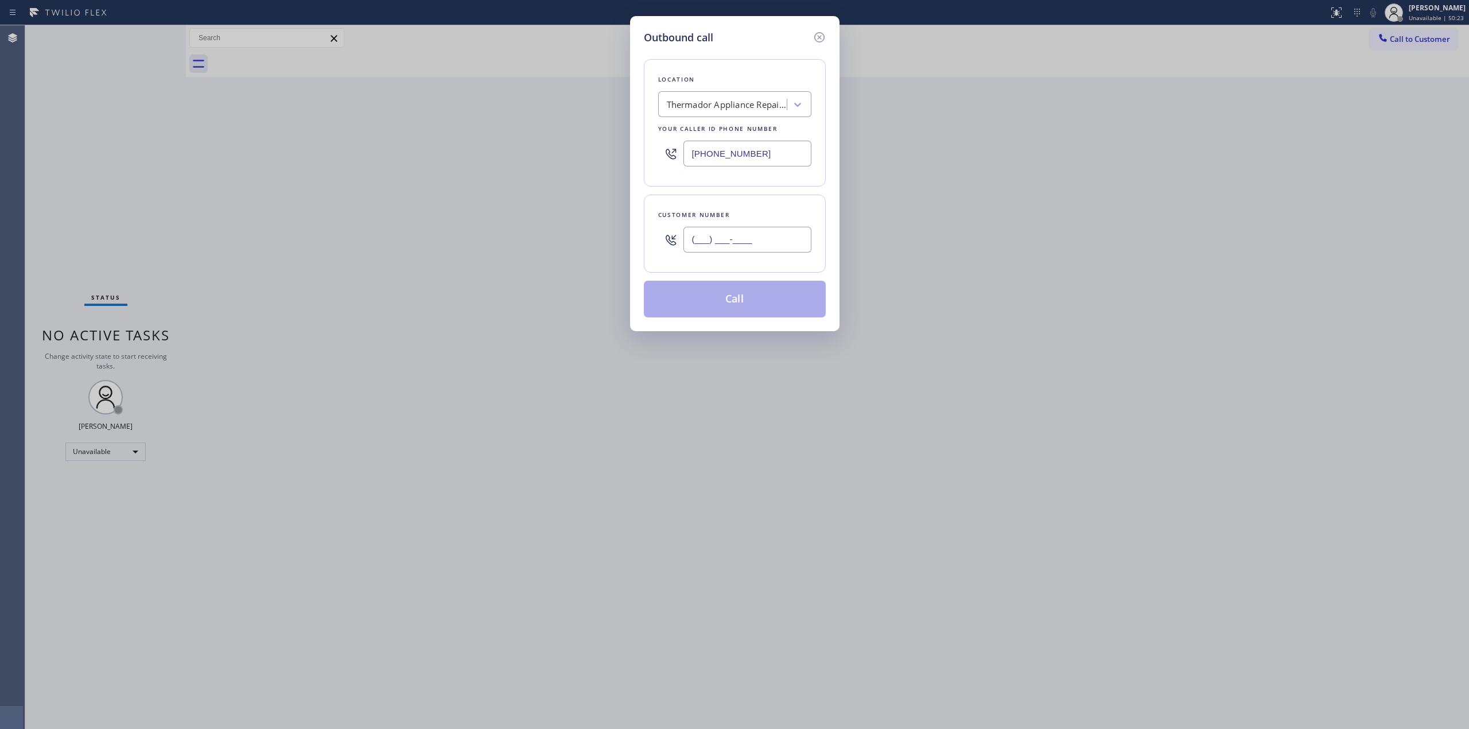
paste input "805) 327-0970"
click at [759, 239] on input "(___) ___-____" at bounding box center [748, 240] width 128 height 26
type input "(805) 327-0970"
click at [751, 107] on div "Thermador Appliance Repair Experts" at bounding box center [727, 104] width 121 height 13
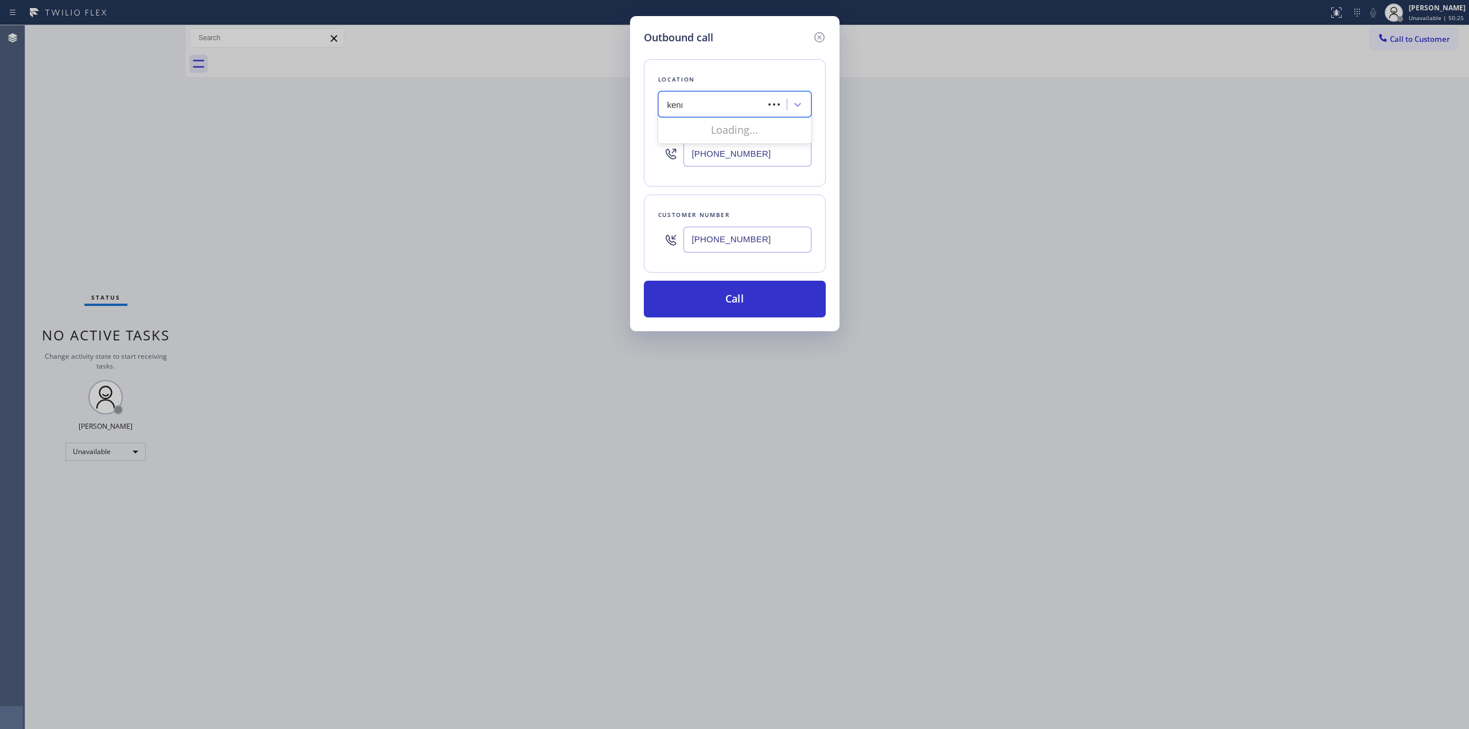
type input "kenmore"
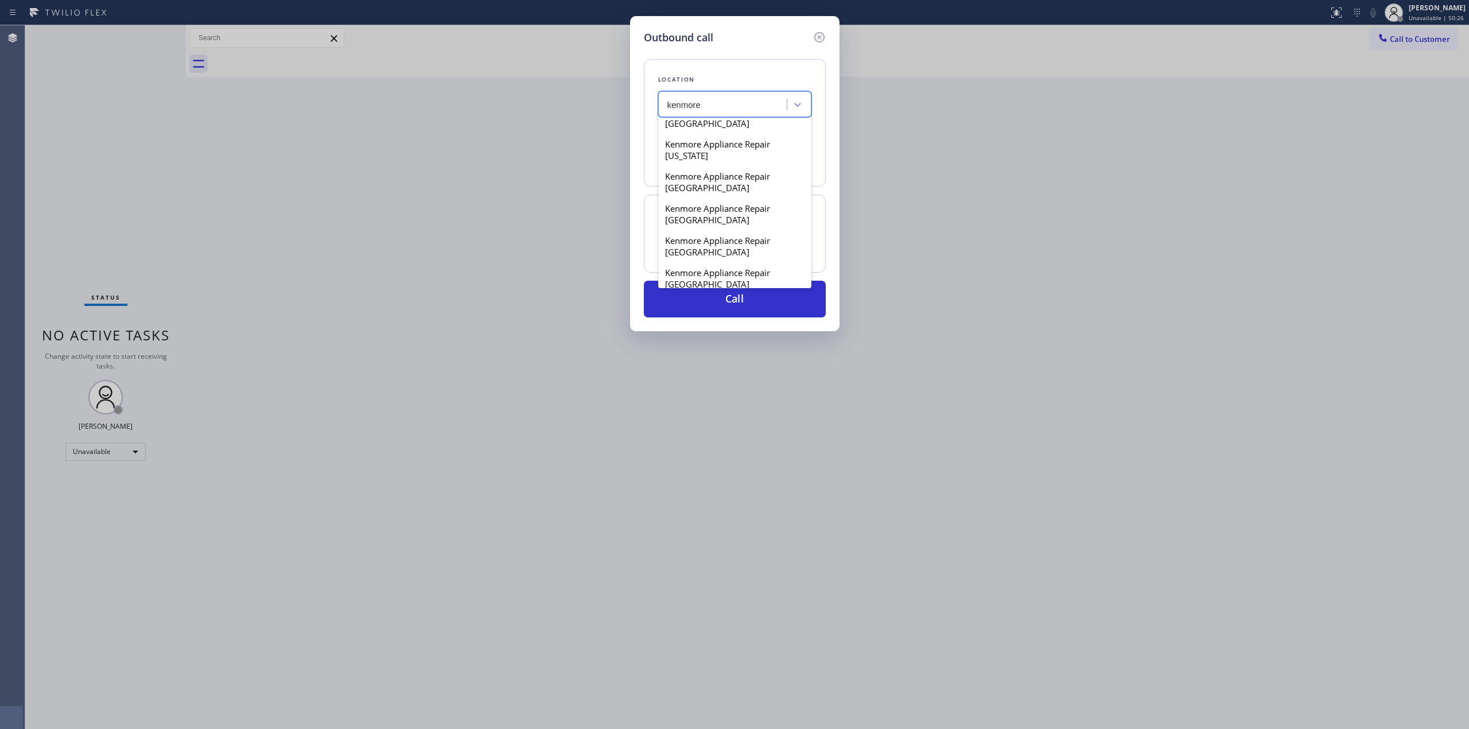
scroll to position [230, 0]
click at [715, 196] on div "Kenmore Appliance Repair Philadelphia" at bounding box center [734, 180] width 153 height 32
type input "(267) 651-1466"
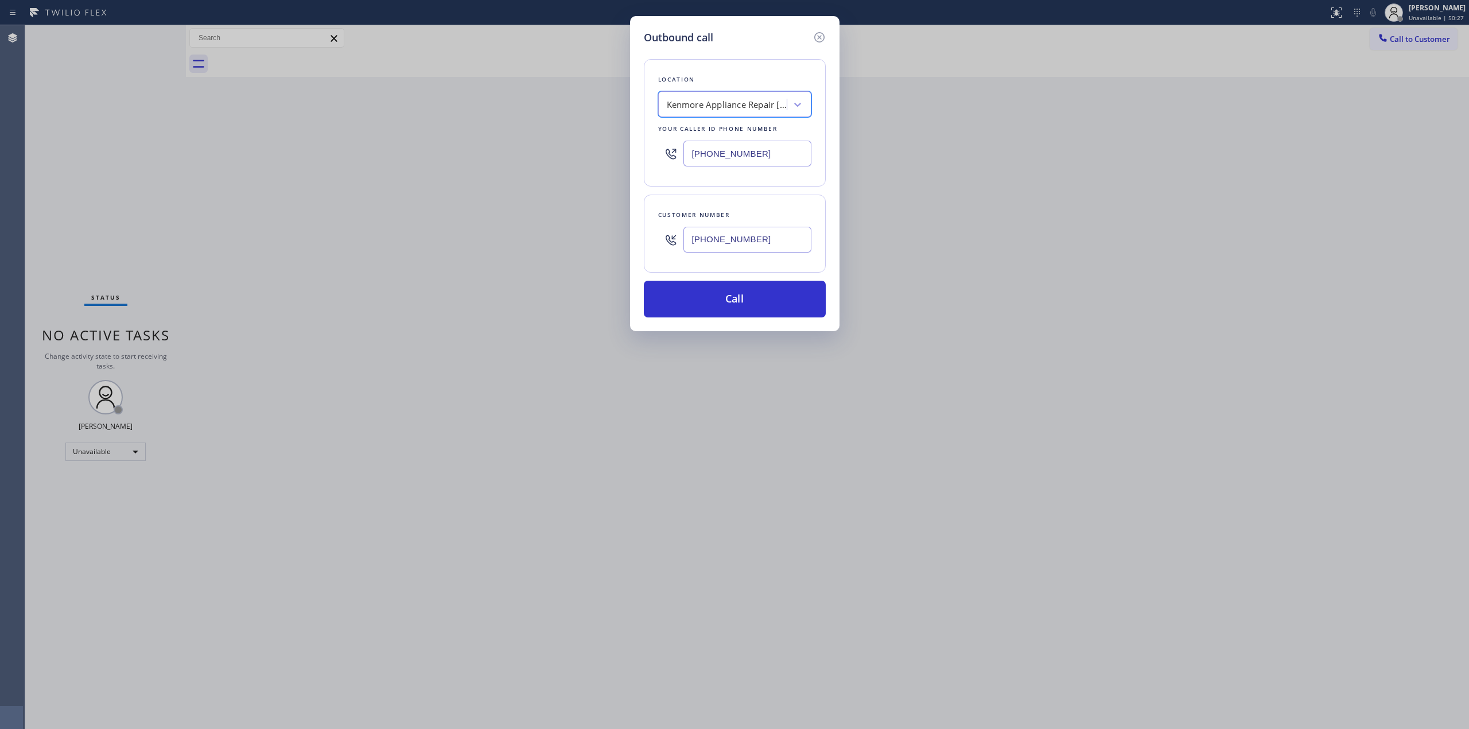
click at [728, 231] on input "(805) 327-0970" at bounding box center [748, 240] width 128 height 26
click at [708, 298] on button "Call" at bounding box center [735, 299] width 182 height 37
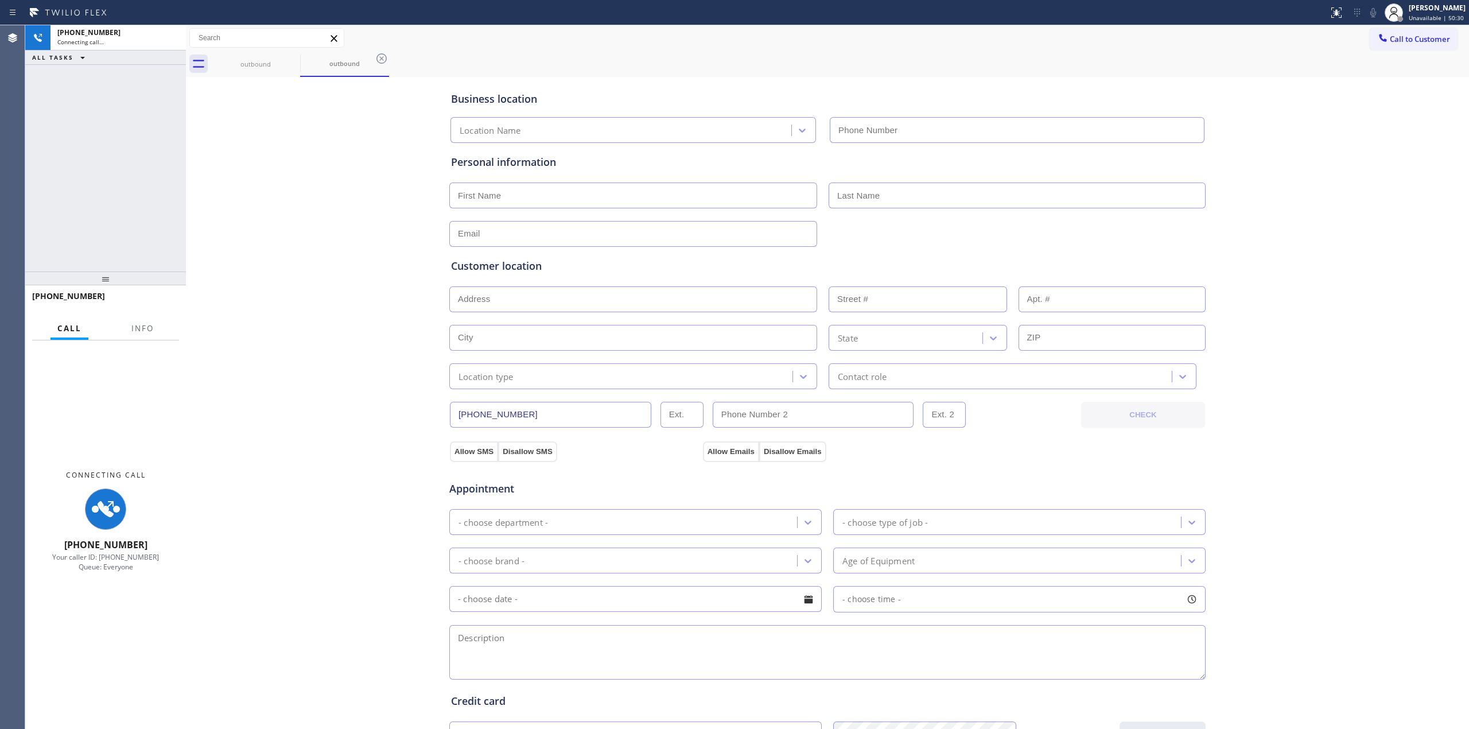
click at [1222, 157] on div "Business location Location Name Personal information Customer location >> ADD N…" at bounding box center [828, 472] width 1278 height 784
type input "(267) 651-1466"
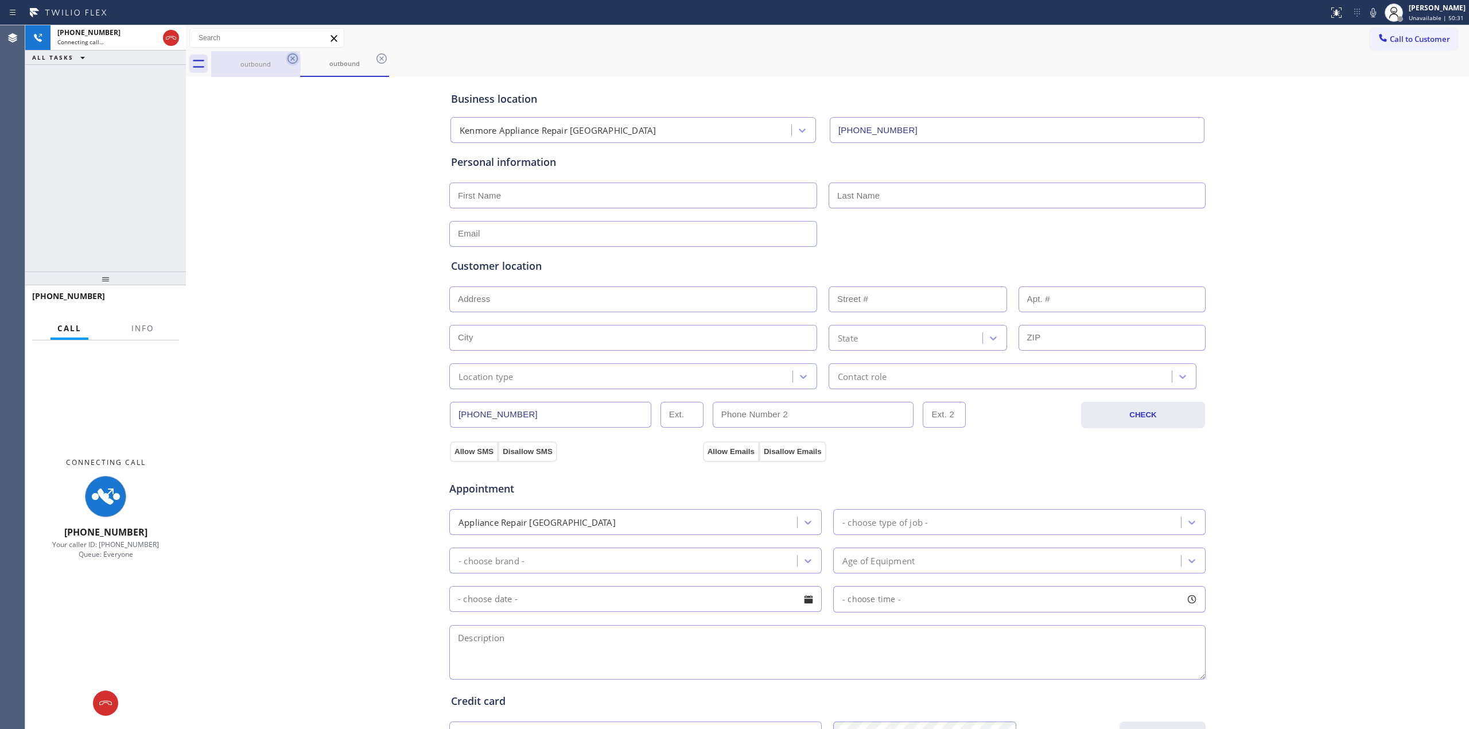
click at [295, 56] on icon at bounding box center [293, 59] width 14 height 14
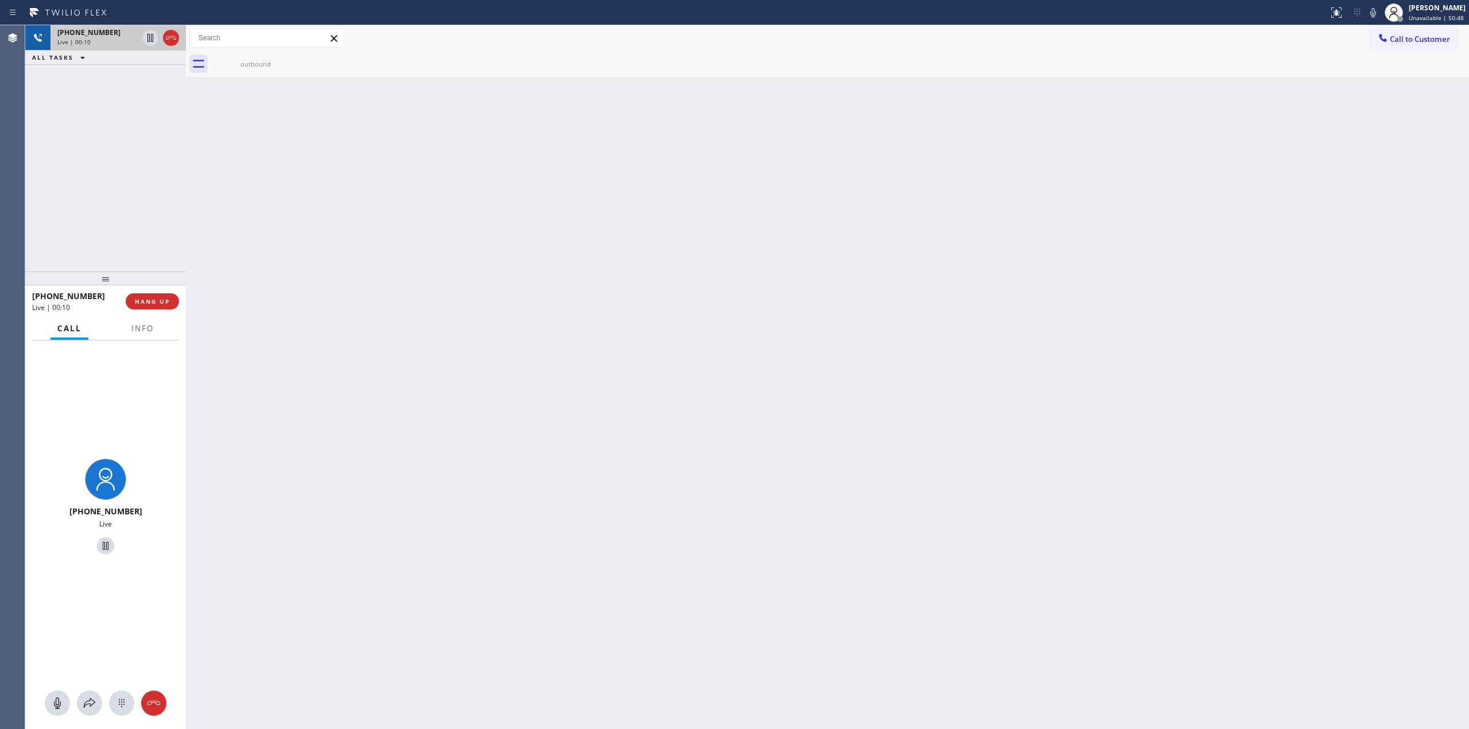
click at [88, 35] on span "+18053270970" at bounding box center [88, 33] width 63 height 10
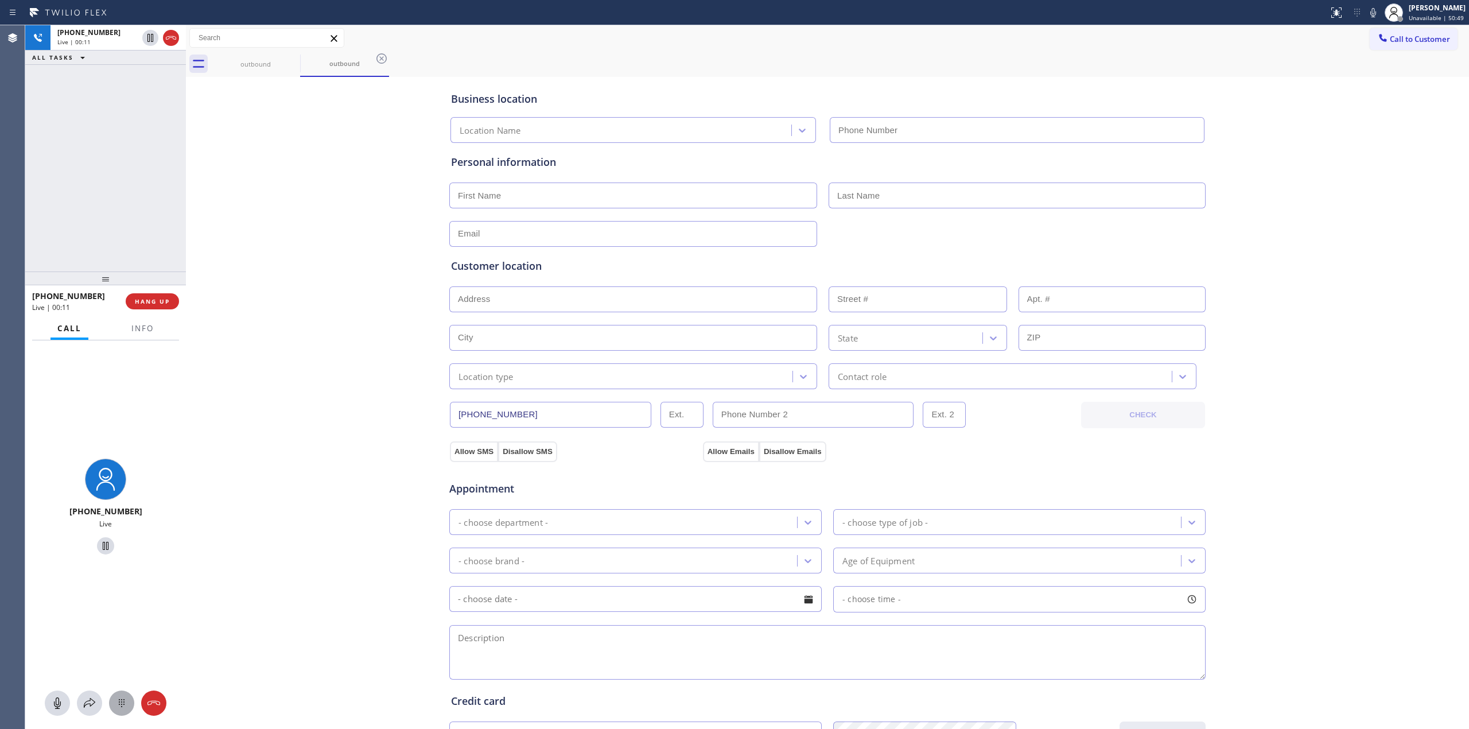
click at [123, 694] on button at bounding box center [121, 703] width 25 height 25
type input "(267) 651-1466"
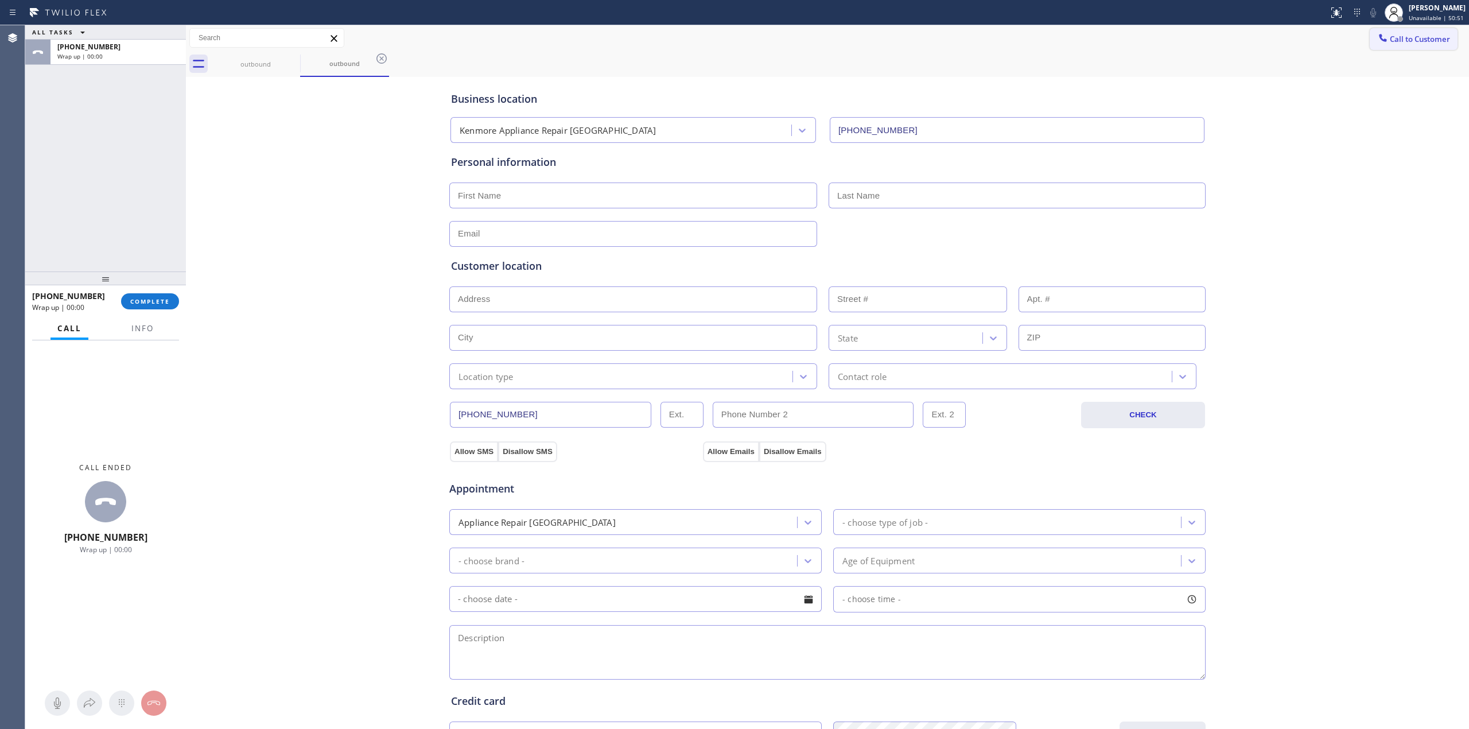
click at [1380, 44] on button "Call to Customer" at bounding box center [1414, 39] width 88 height 22
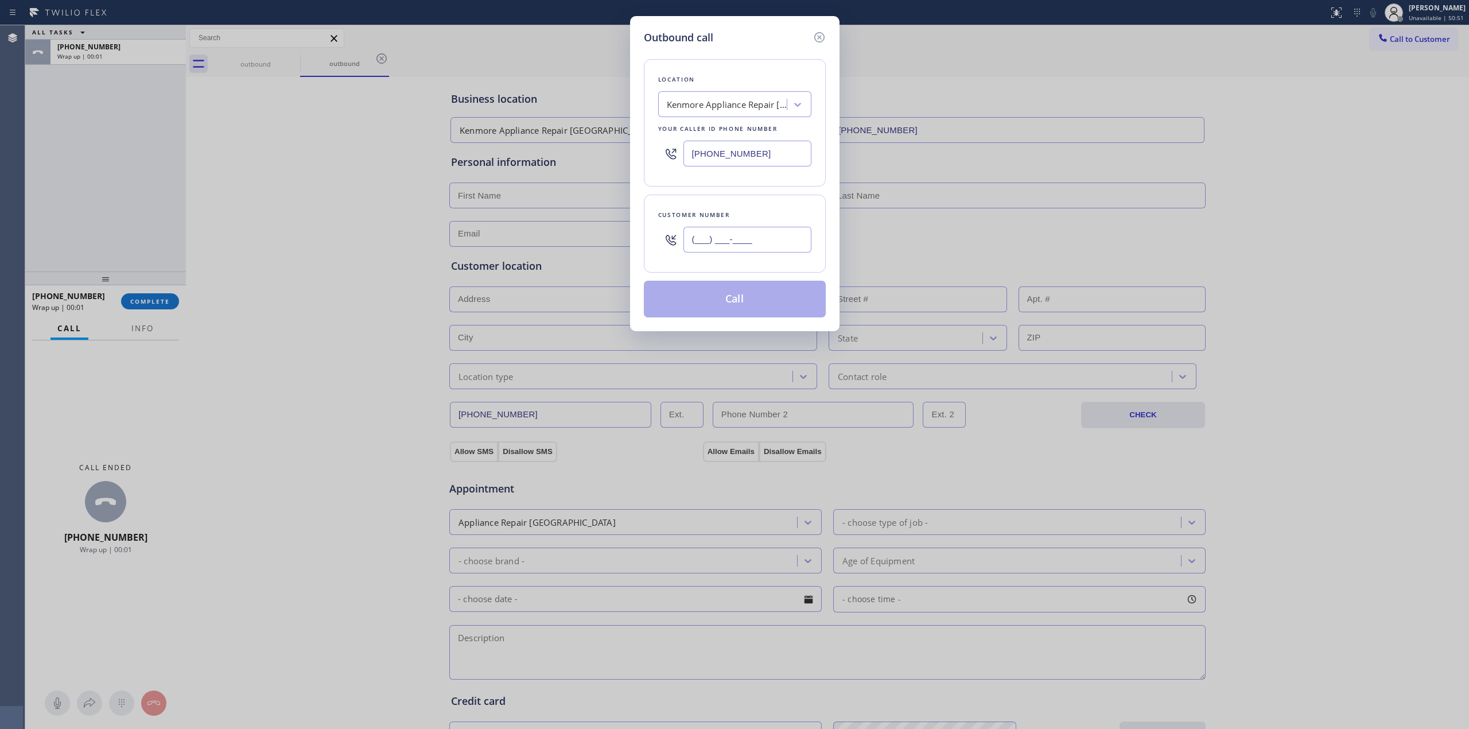
click at [761, 242] on input "(___) ___-____" at bounding box center [748, 240] width 128 height 26
paste input "805) 327-0970"
type input "(805) 327-0970"
click at [749, 299] on button "Call" at bounding box center [735, 299] width 182 height 37
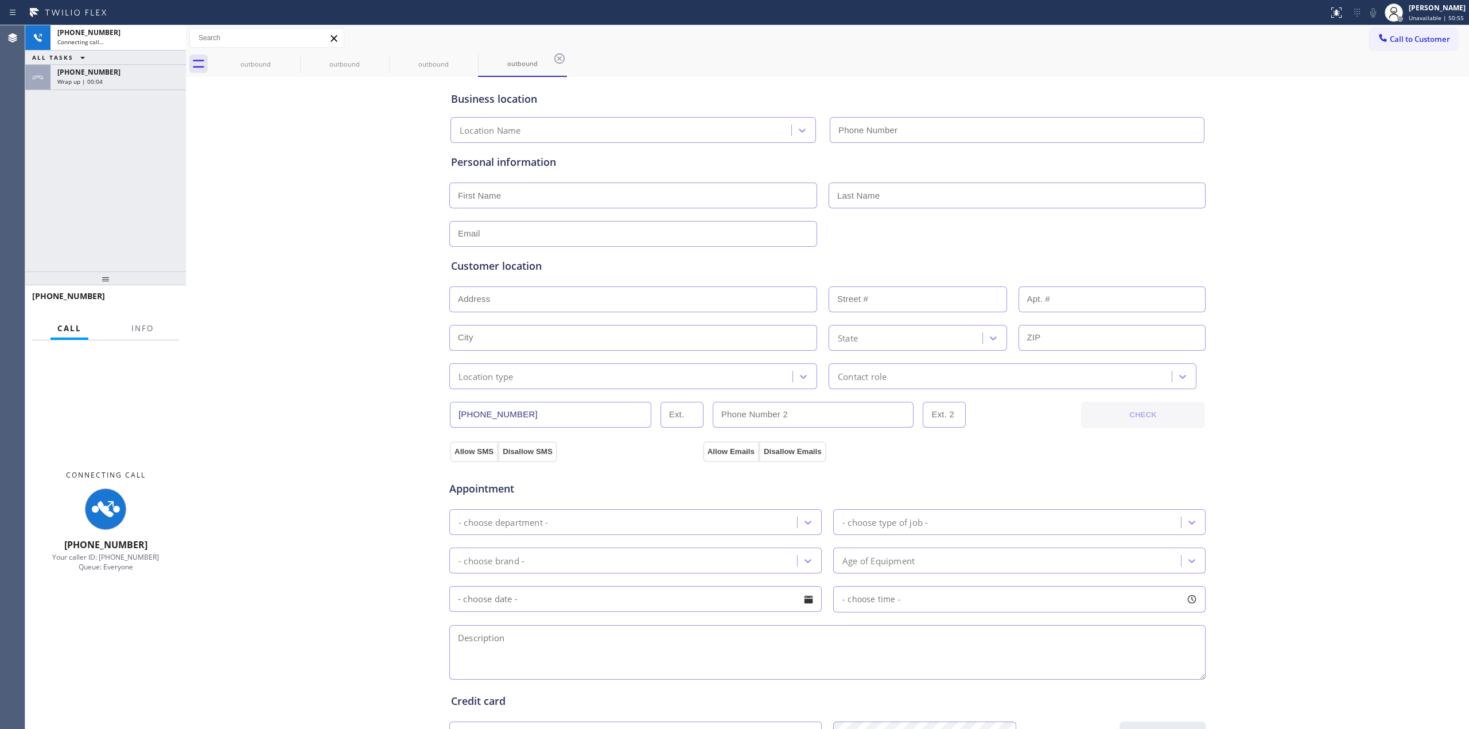
click at [1367, 196] on div "Business location Location Name Personal information Customer location >> ADD N…" at bounding box center [828, 472] width 1278 height 784
type input "(267) 651-1466"
click at [150, 70] on div "+18053270970" at bounding box center [118, 72] width 122 height 10
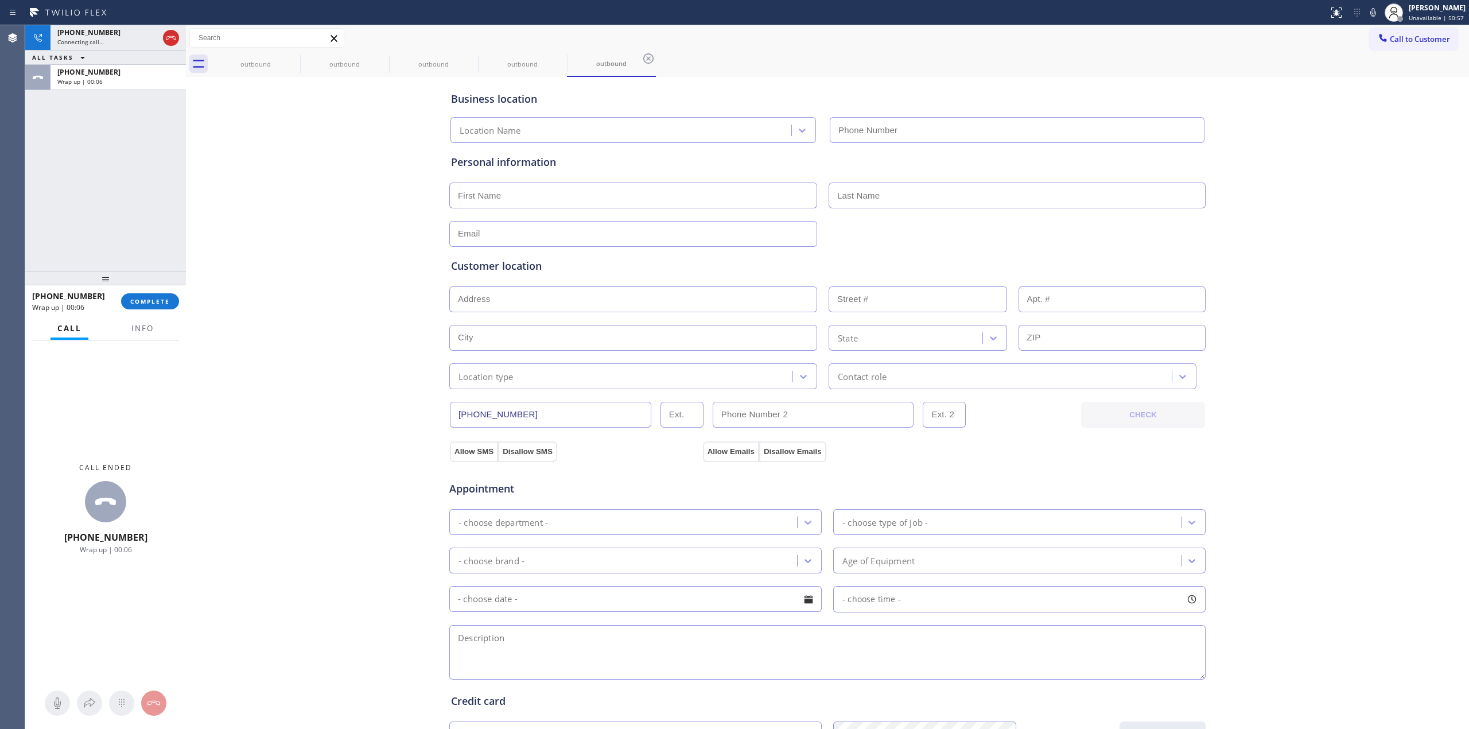
click at [147, 290] on div "+18053270970 Wrap up | 00:06 COMPLETE" at bounding box center [105, 301] width 147 height 30
click at [148, 294] on button "COMPLETE" at bounding box center [150, 301] width 58 height 16
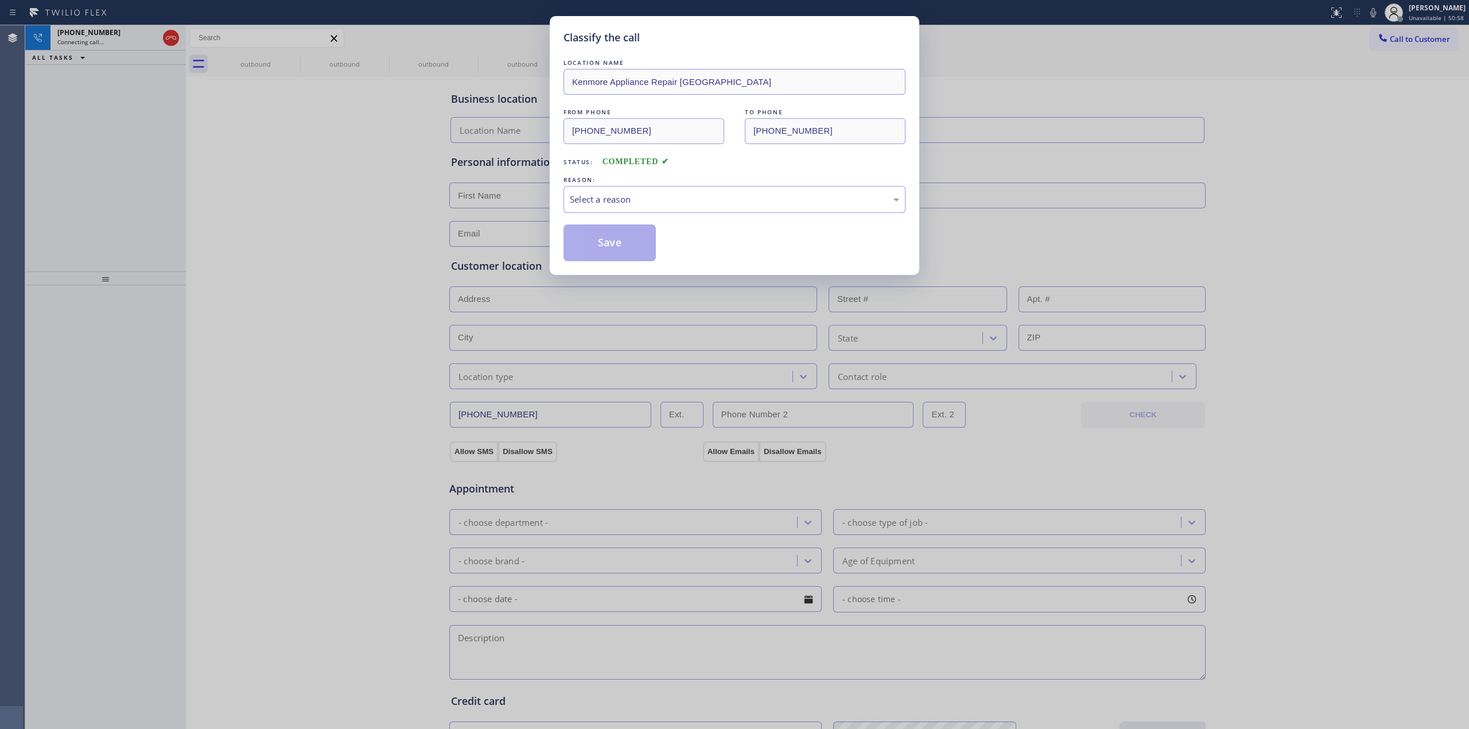
type input "(267) 651-1466"
drag, startPoint x: 701, startPoint y: 195, endPoint x: 696, endPoint y: 204, distance: 10.5
click at [700, 196] on div "Select a reason" at bounding box center [734, 199] width 329 height 13
click at [620, 239] on button "Save" at bounding box center [610, 242] width 92 height 37
click at [295, 59] on div "Classify the call LOCATION NAME Kenmore Appliance Repair Philadelphia FROM PHON…" at bounding box center [734, 364] width 1469 height 729
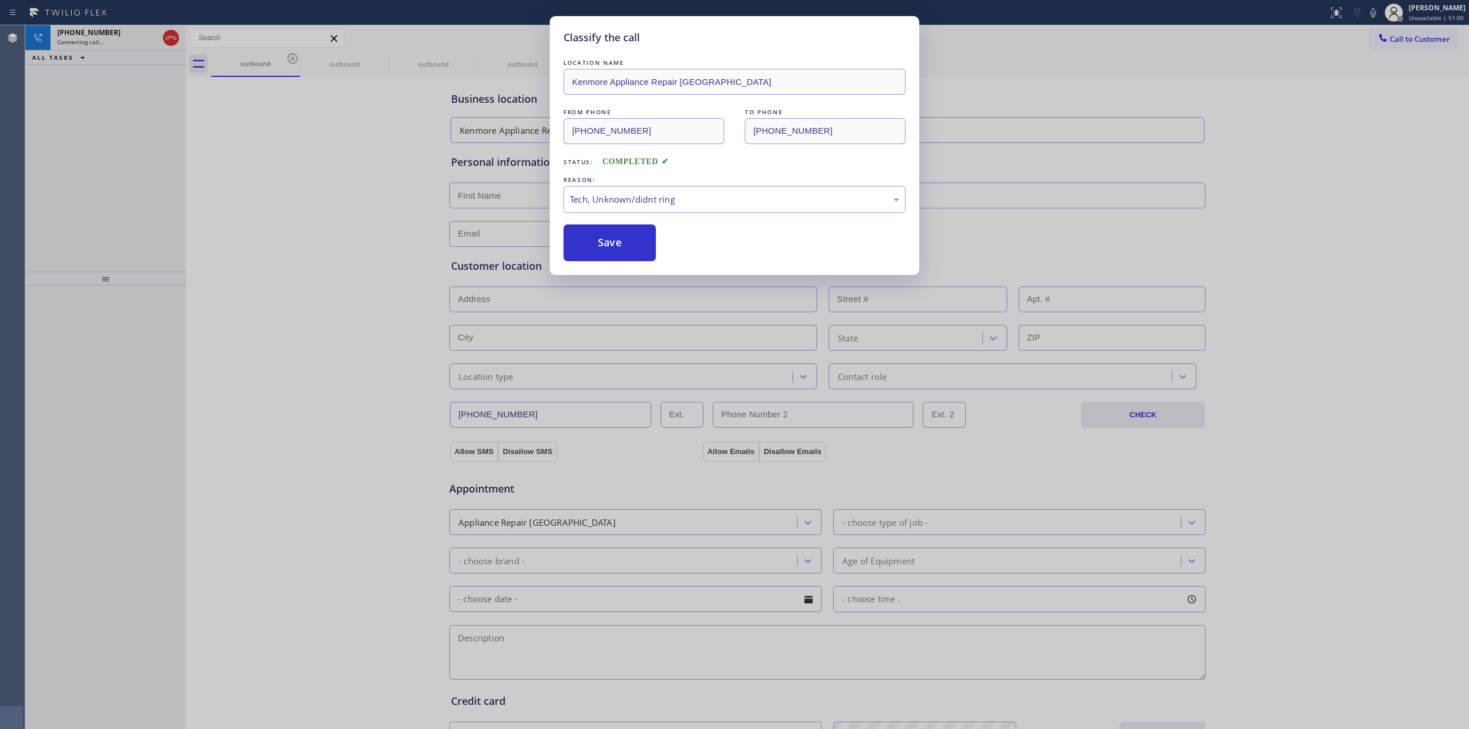
click at [295, 59] on div "outbound" at bounding box center [255, 64] width 89 height 26
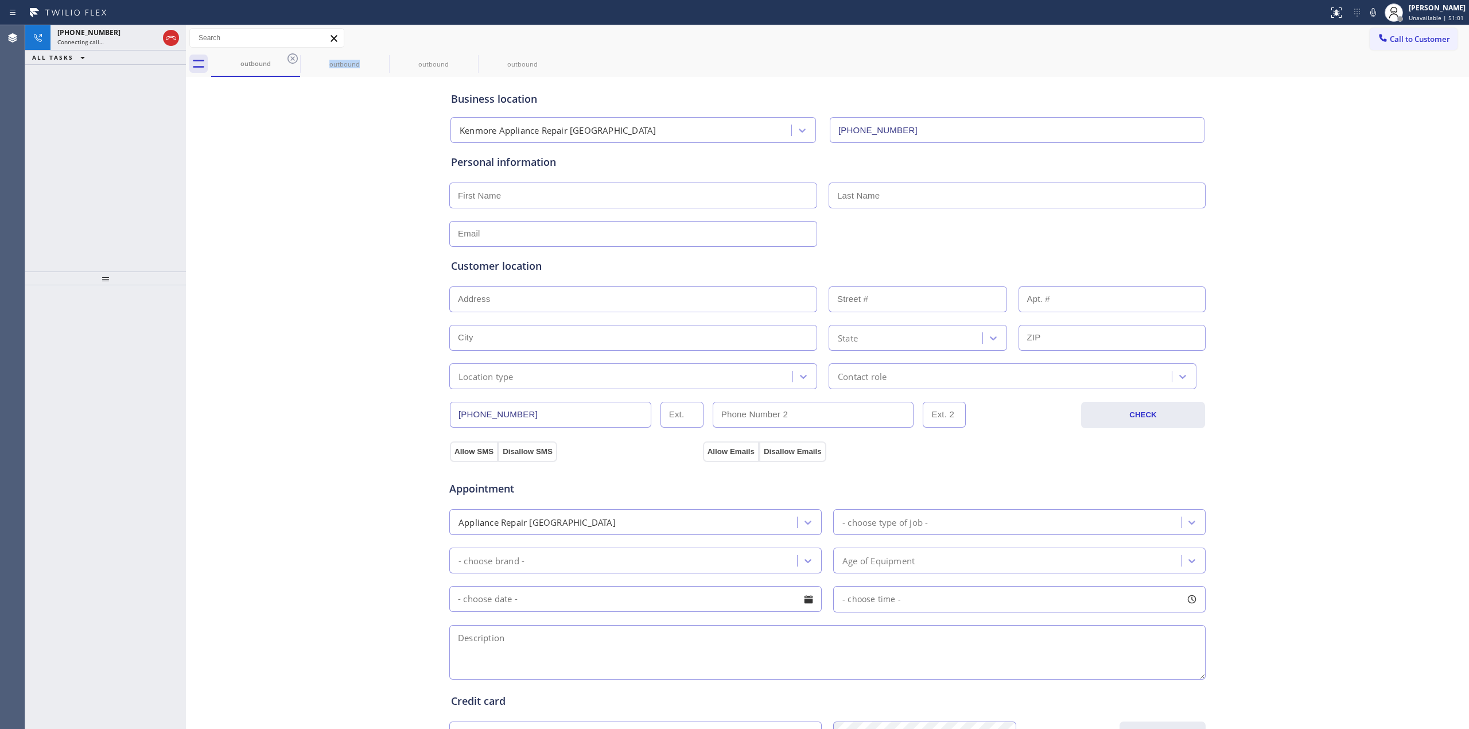
click at [295, 59] on icon at bounding box center [293, 59] width 14 height 14
click at [0, 0] on icon at bounding box center [0, 0] width 0 height 0
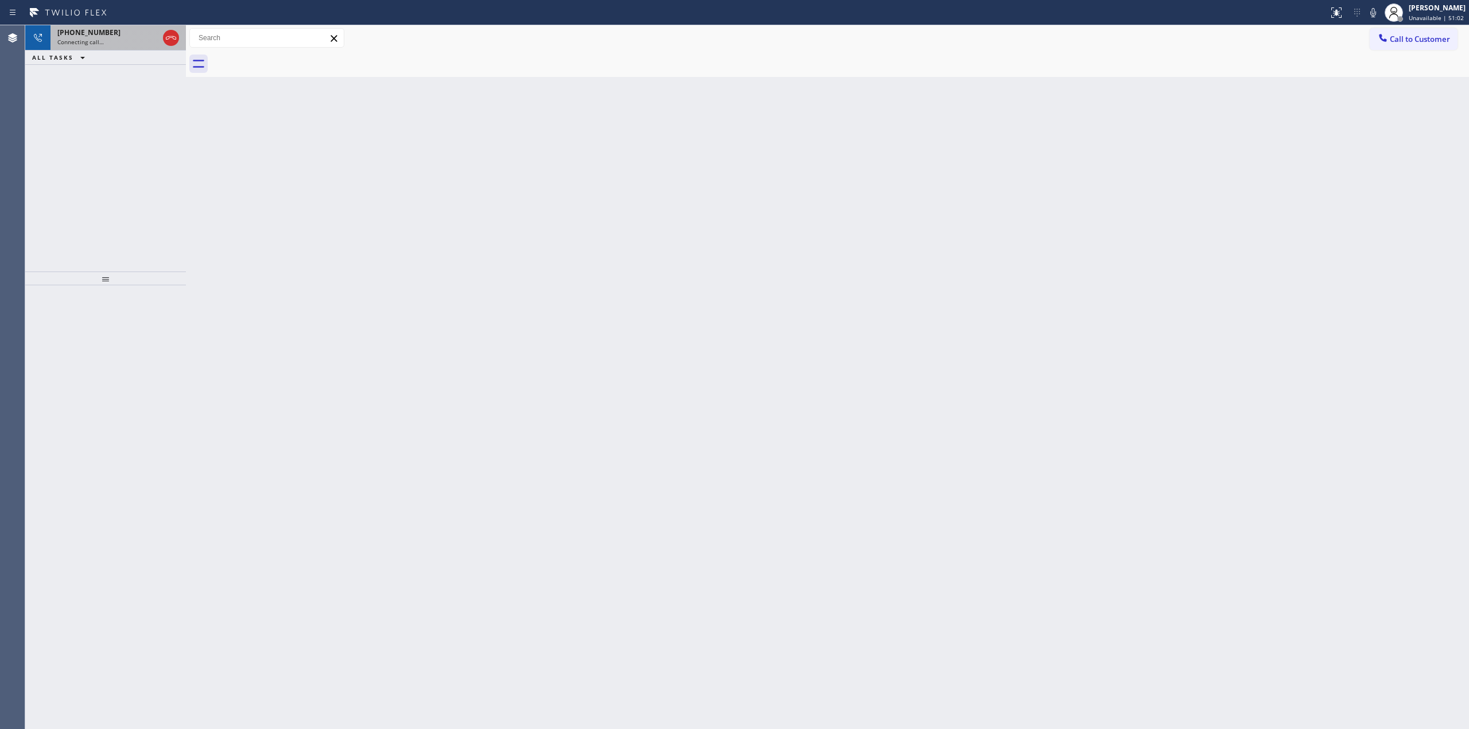
click at [126, 41] on div "Connecting call…" at bounding box center [107, 42] width 101 height 8
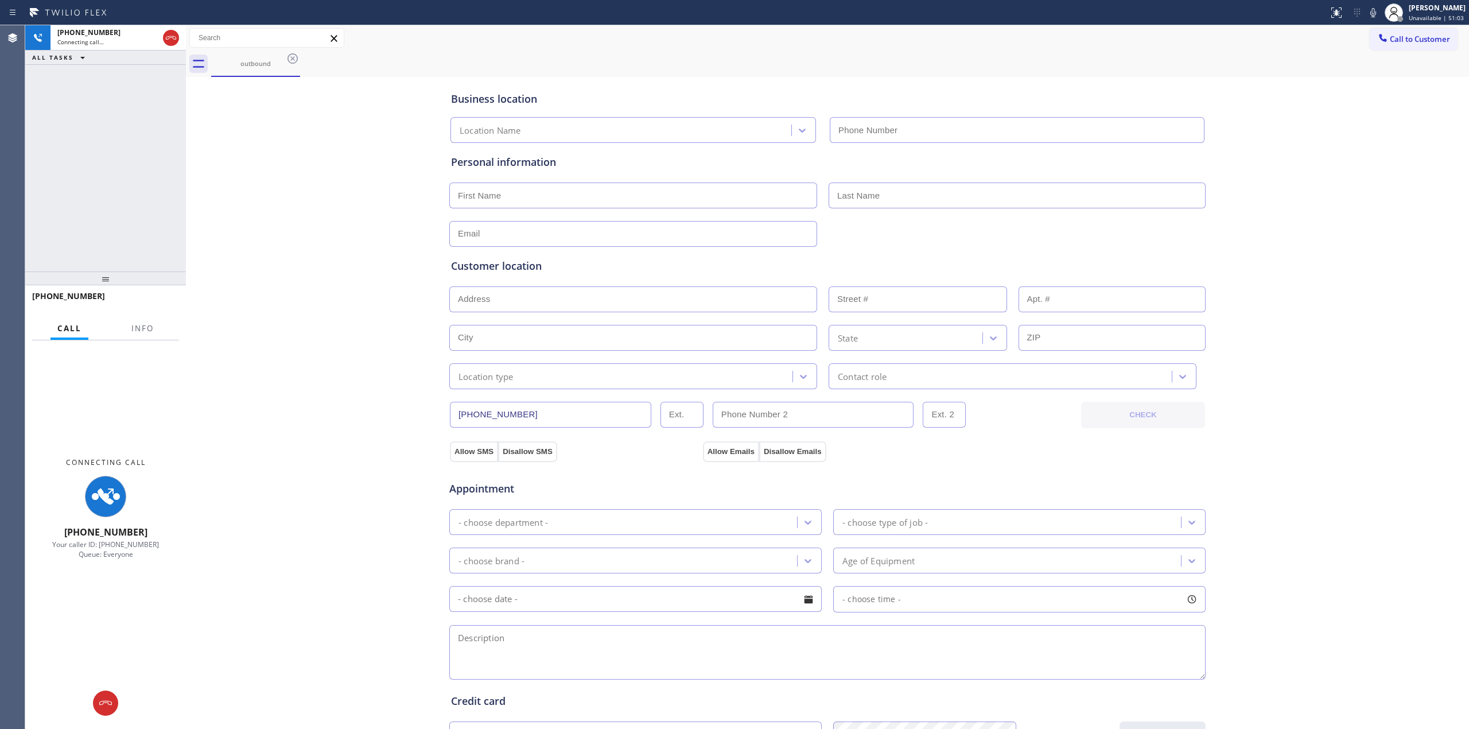
type input "(267) 651-1466"
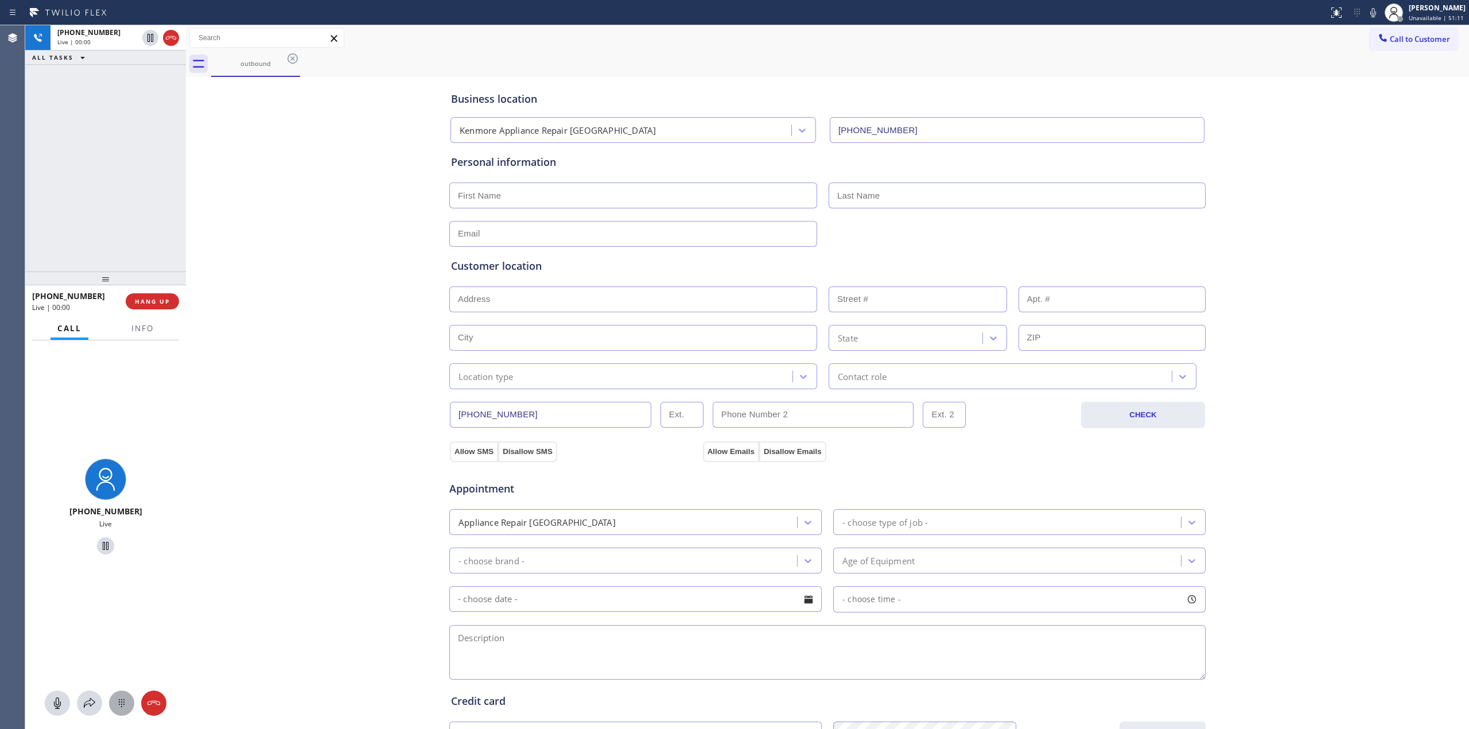
click at [121, 699] on icon at bounding box center [122, 703] width 14 height 14
click at [1378, 40] on div at bounding box center [1383, 39] width 14 height 14
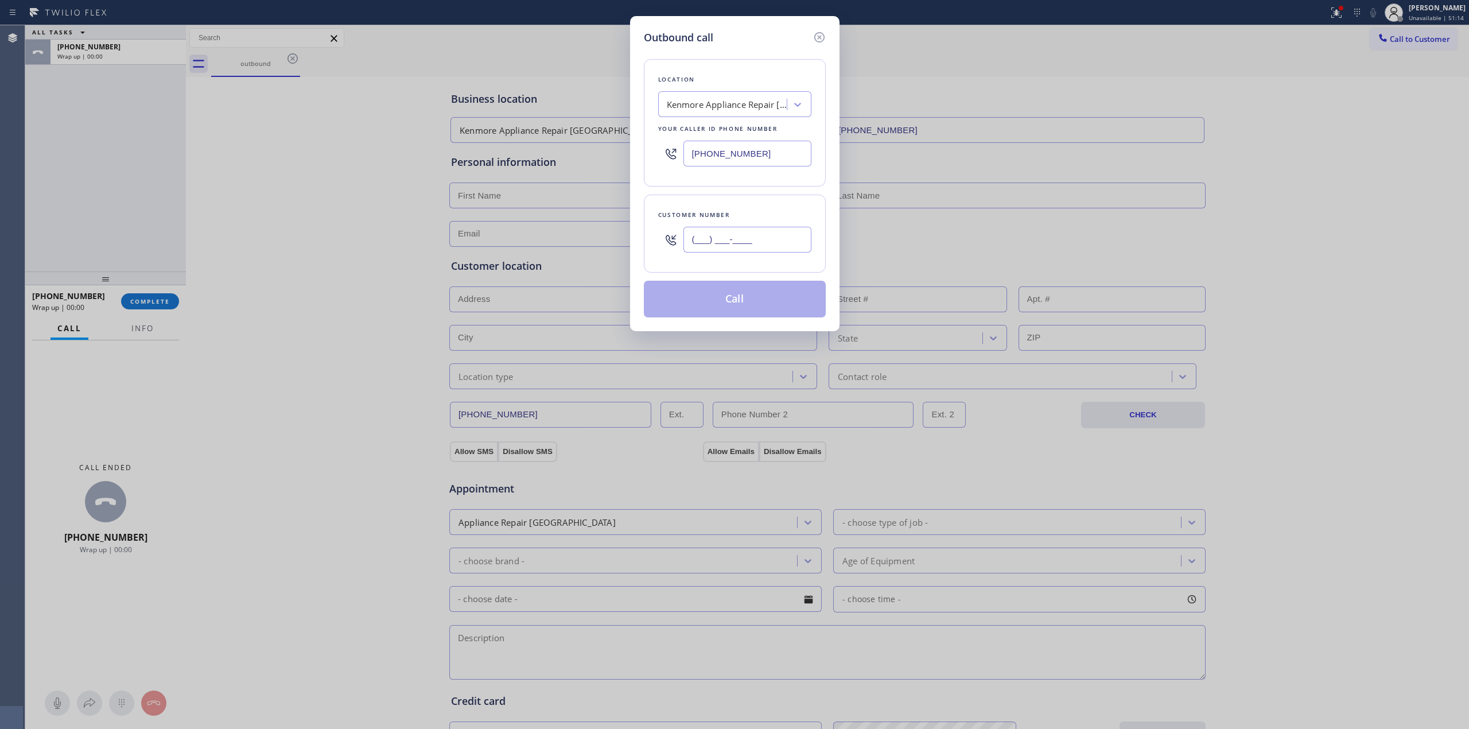
paste input "805) 327-0970"
click at [715, 233] on input "(805) 327-0970" at bounding box center [748, 240] width 128 height 26
type input "(805) 327-0970"
click at [738, 292] on button "Call" at bounding box center [735, 299] width 182 height 37
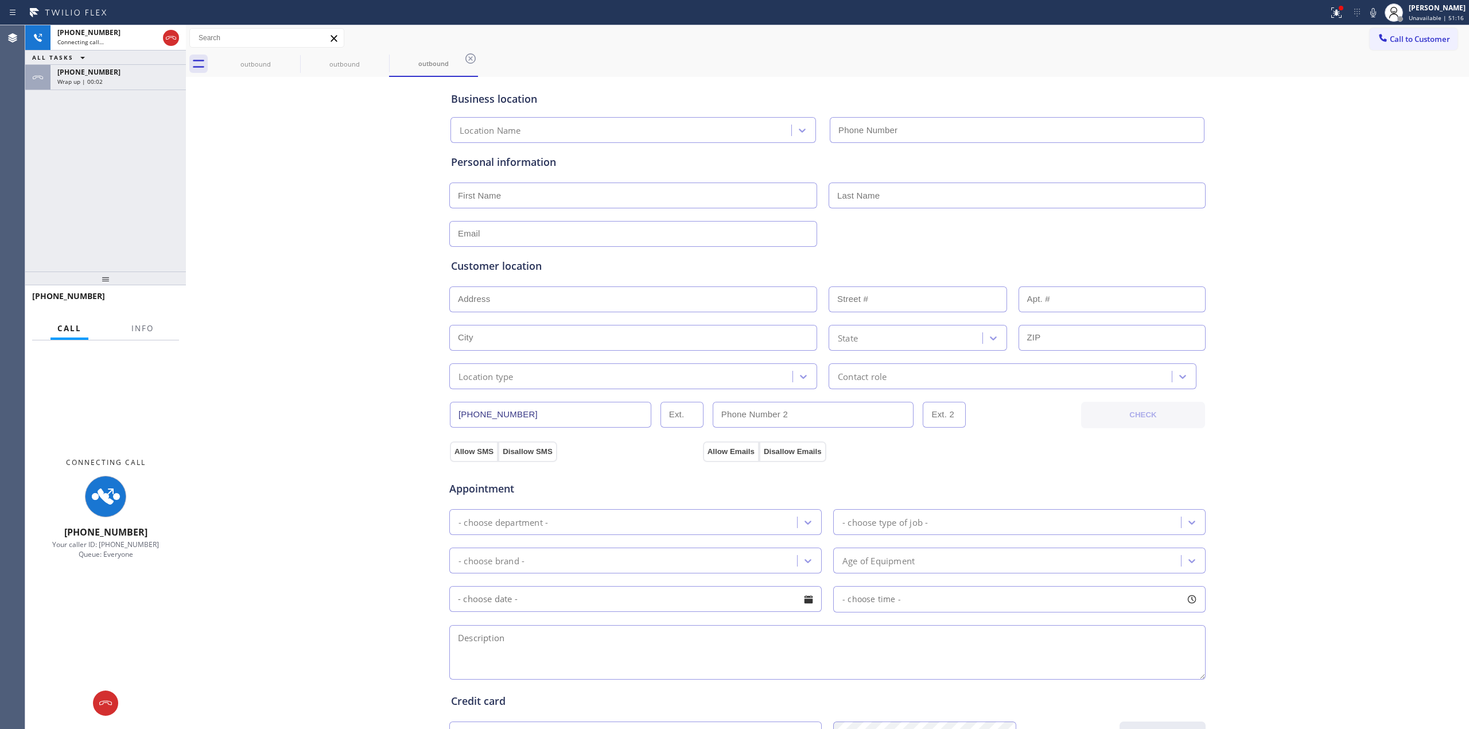
click at [129, 85] on div "Wrap up | 00:02" at bounding box center [118, 81] width 122 height 8
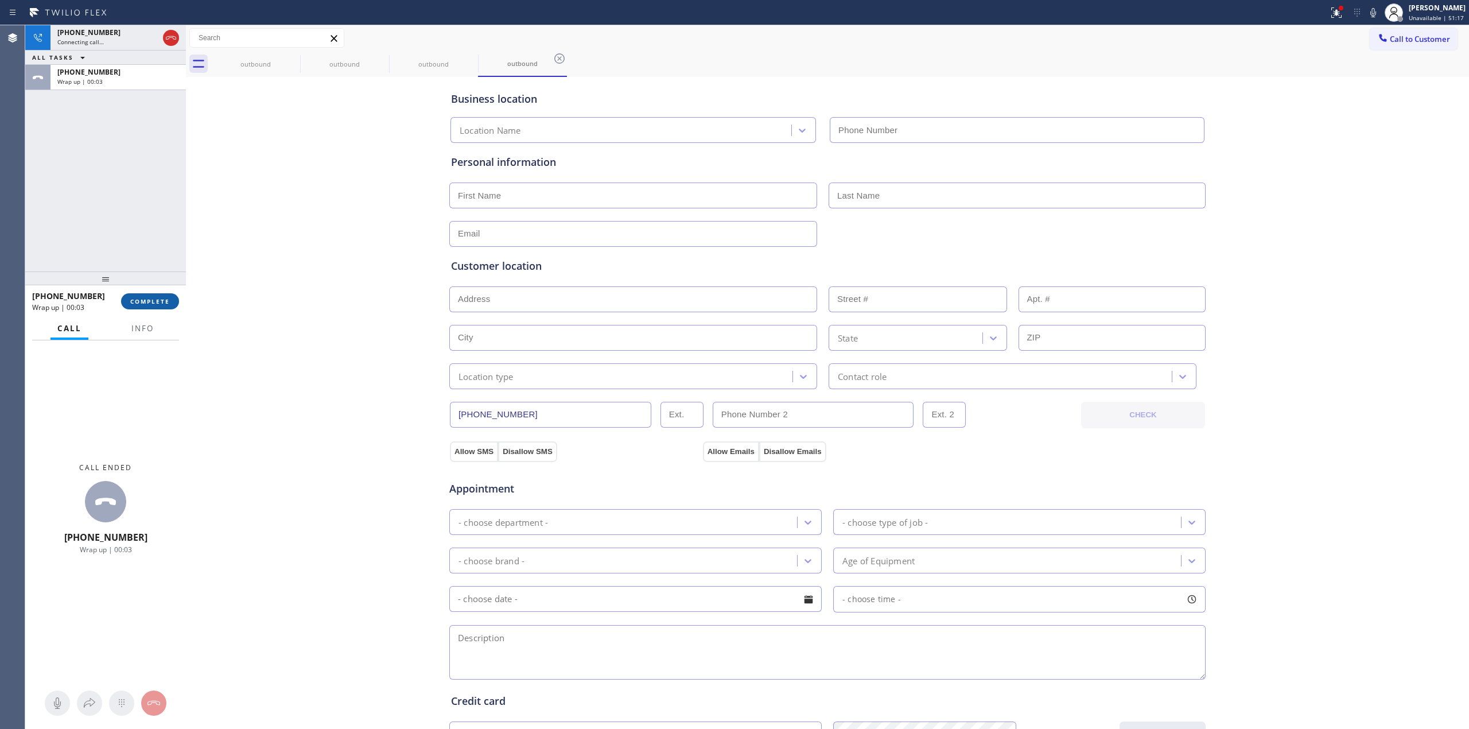
click at [152, 302] on span "COMPLETE" at bounding box center [150, 301] width 40 height 8
type input "(267) 651-1466"
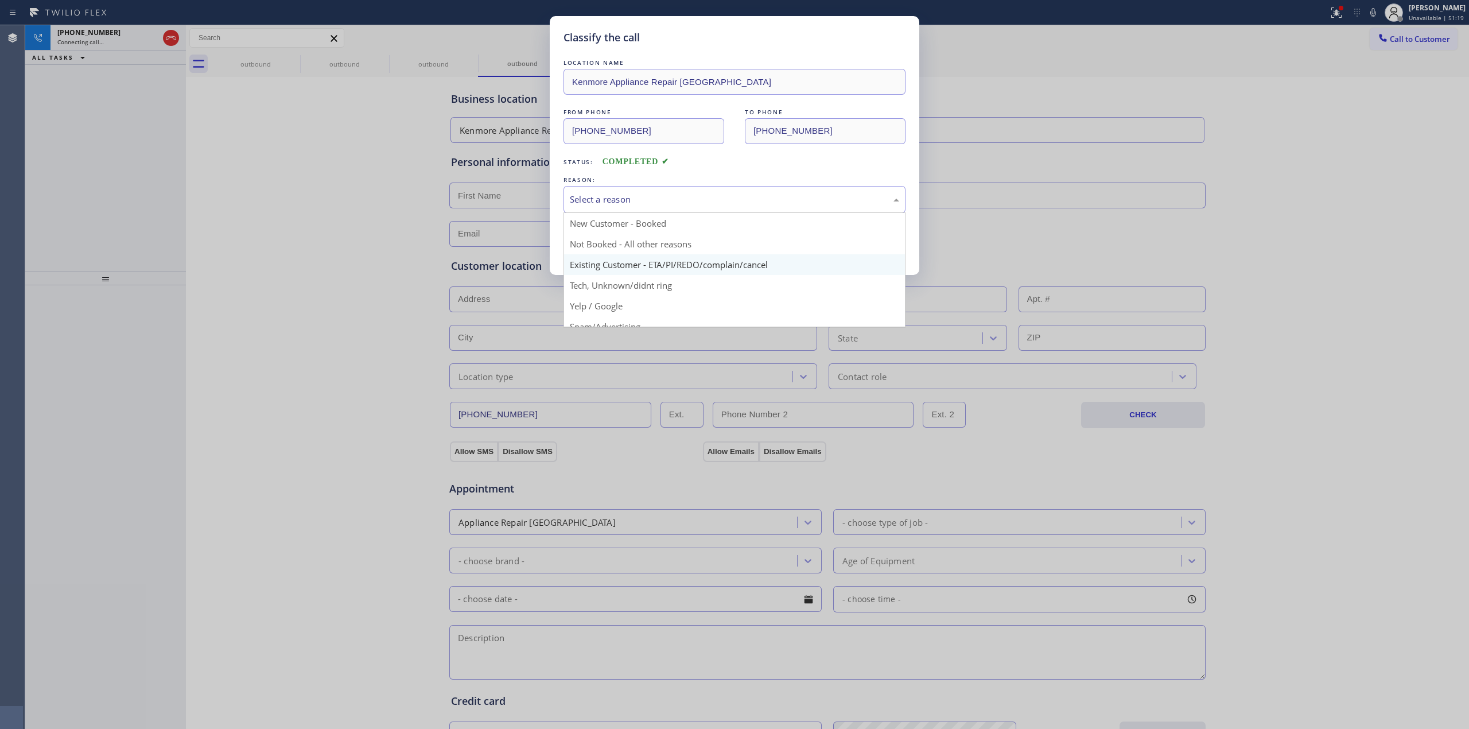
drag, startPoint x: 582, startPoint y: 200, endPoint x: 598, endPoint y: 256, distance: 58.5
click at [583, 200] on div "Select a reason" at bounding box center [734, 199] width 329 height 13
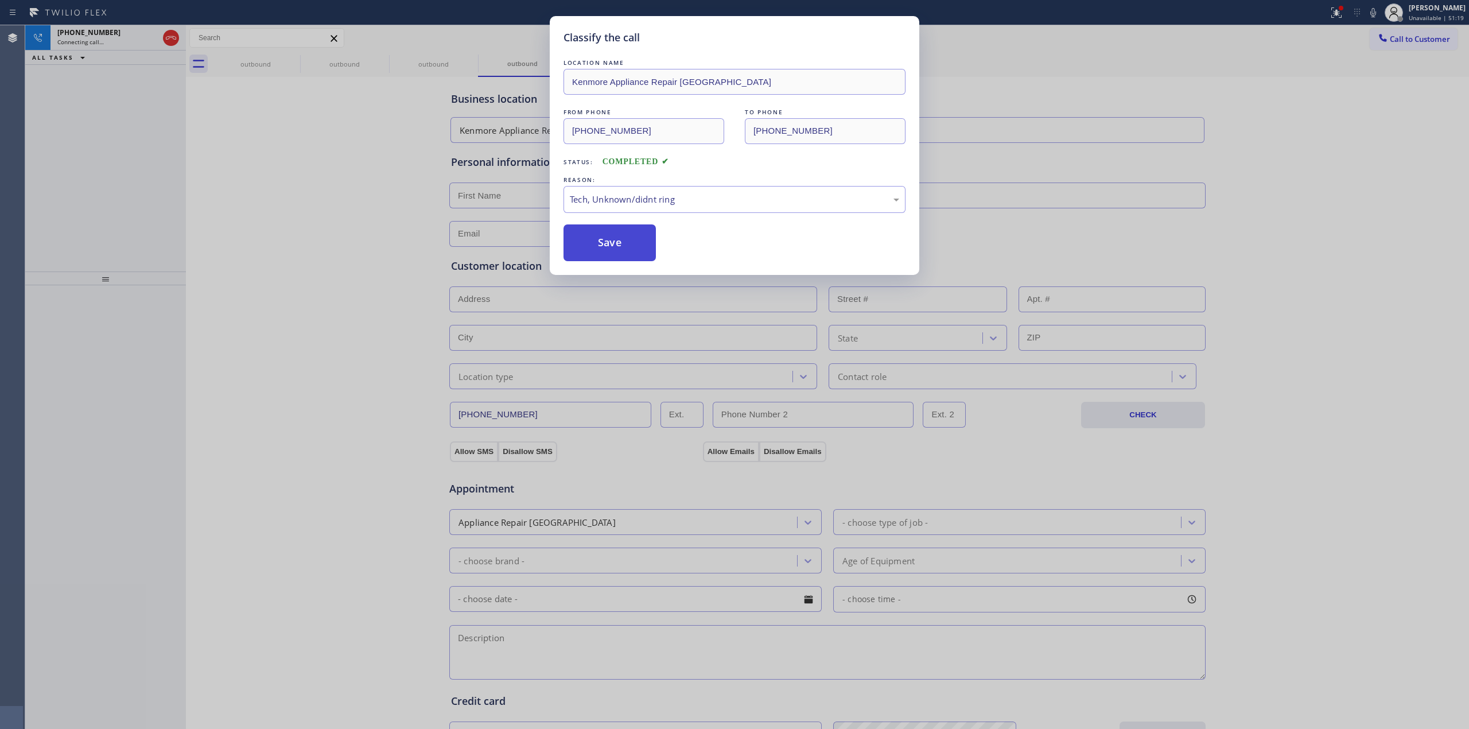
click at [592, 238] on button "Save" at bounding box center [610, 242] width 92 height 37
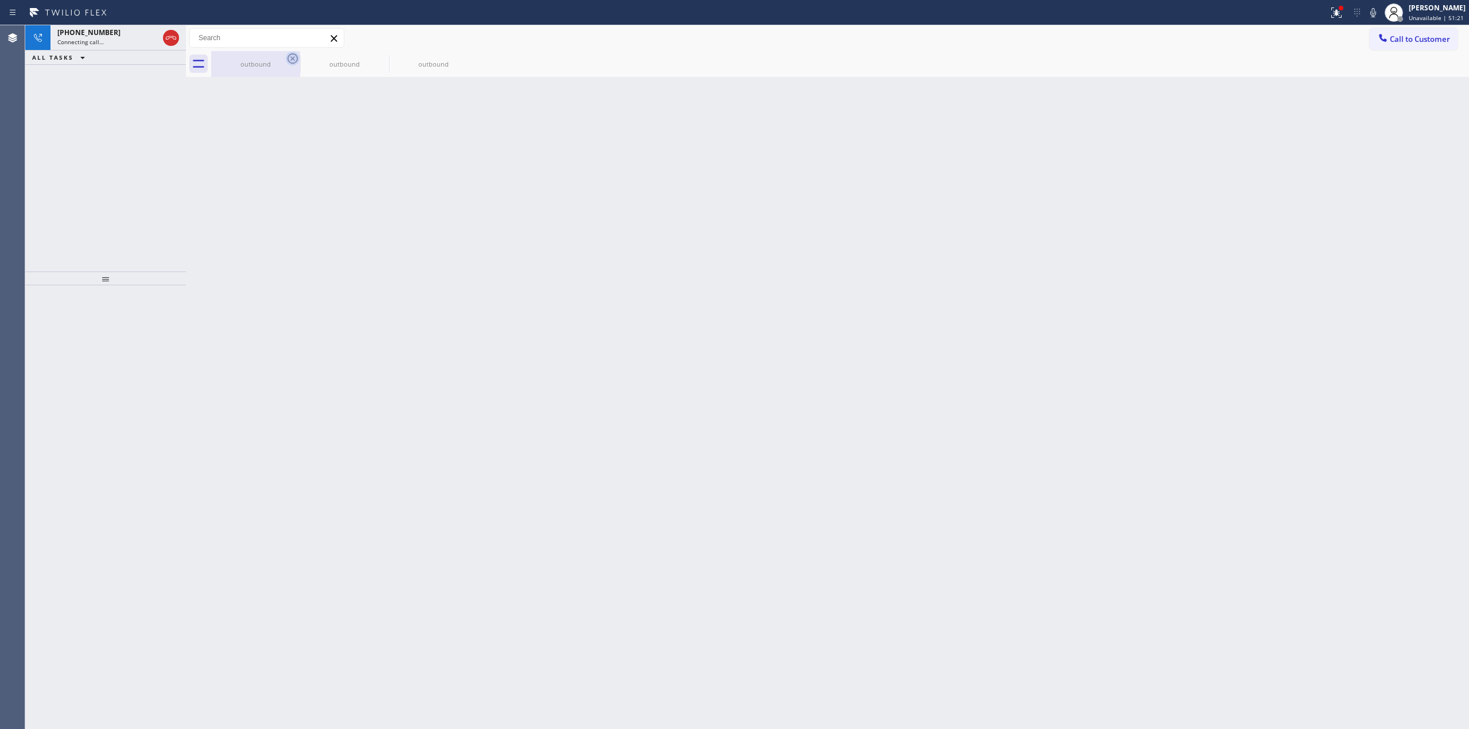
click at [298, 59] on icon at bounding box center [293, 59] width 14 height 14
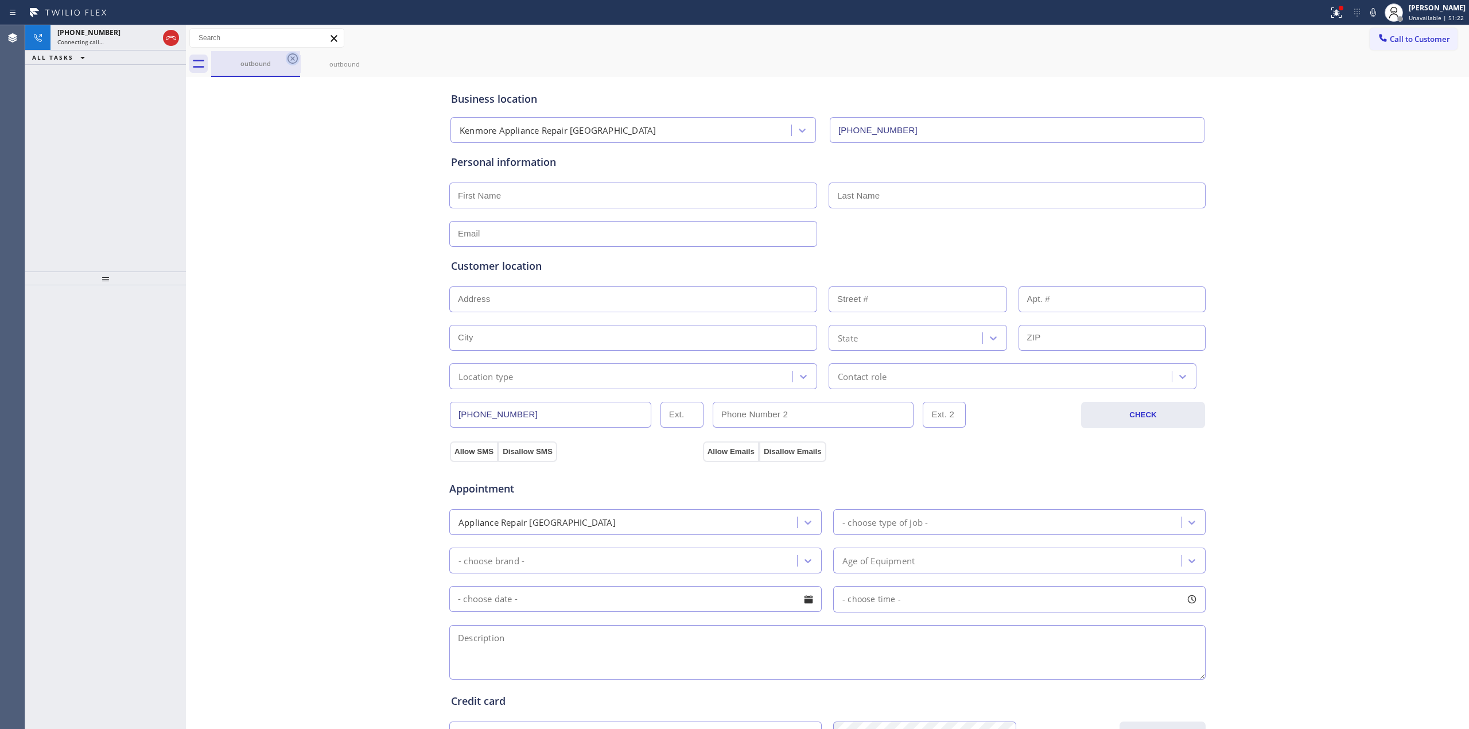
click at [296, 59] on icon at bounding box center [293, 59] width 14 height 14
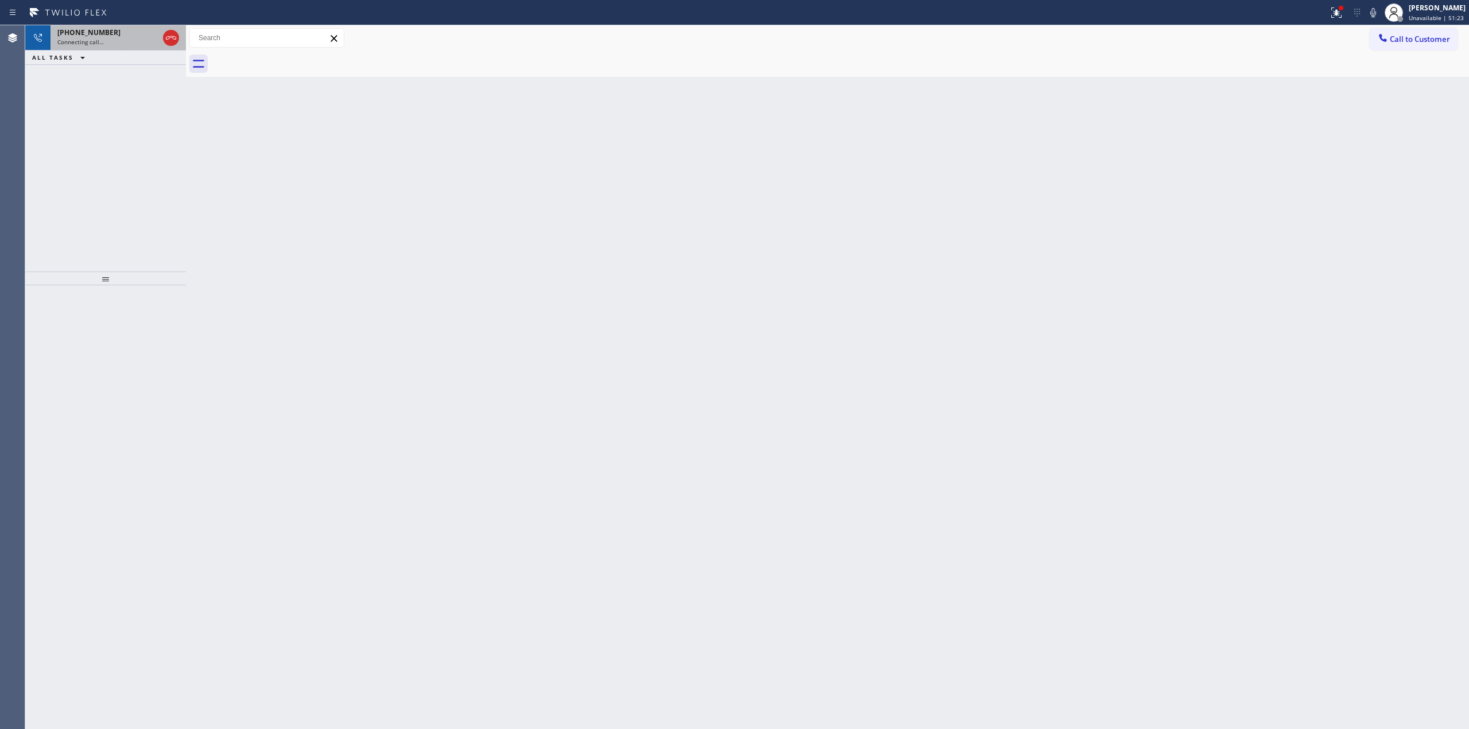
click at [131, 34] on div "+18053270970" at bounding box center [107, 33] width 101 height 10
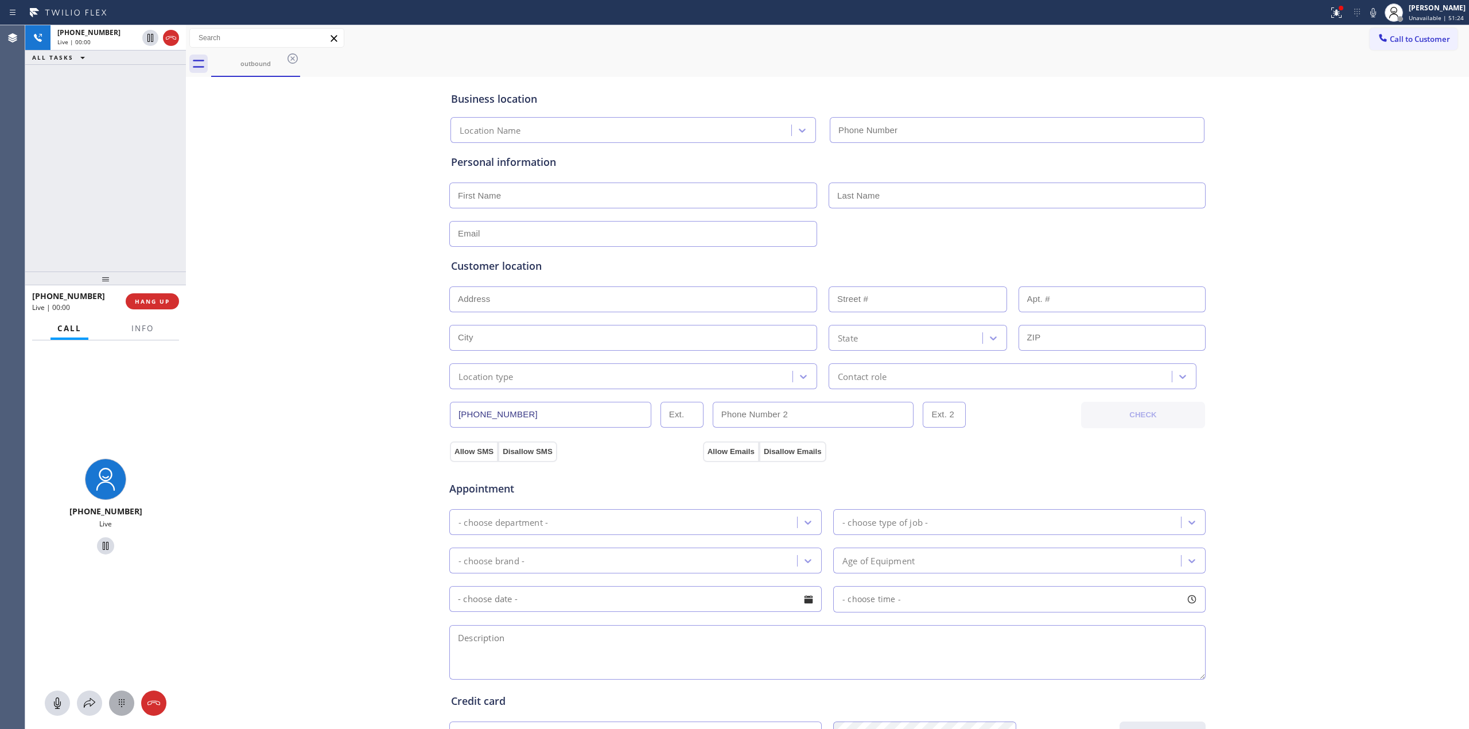
type input "(267) 651-1466"
drag, startPoint x: 115, startPoint y: 699, endPoint x: 131, endPoint y: 698, distance: 16.1
click at [117, 700] on icon at bounding box center [122, 703] width 14 height 14
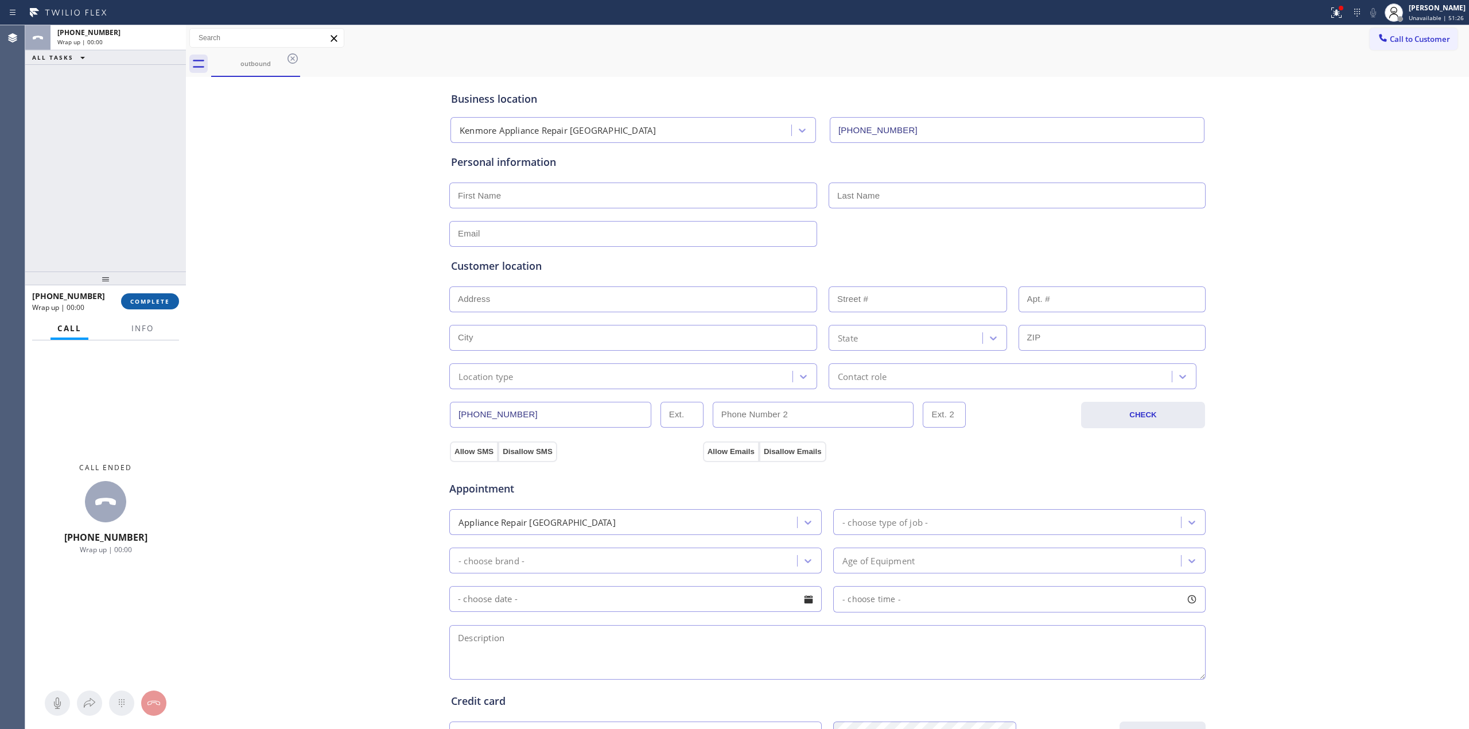
click at [173, 304] on button "COMPLETE" at bounding box center [150, 301] width 58 height 16
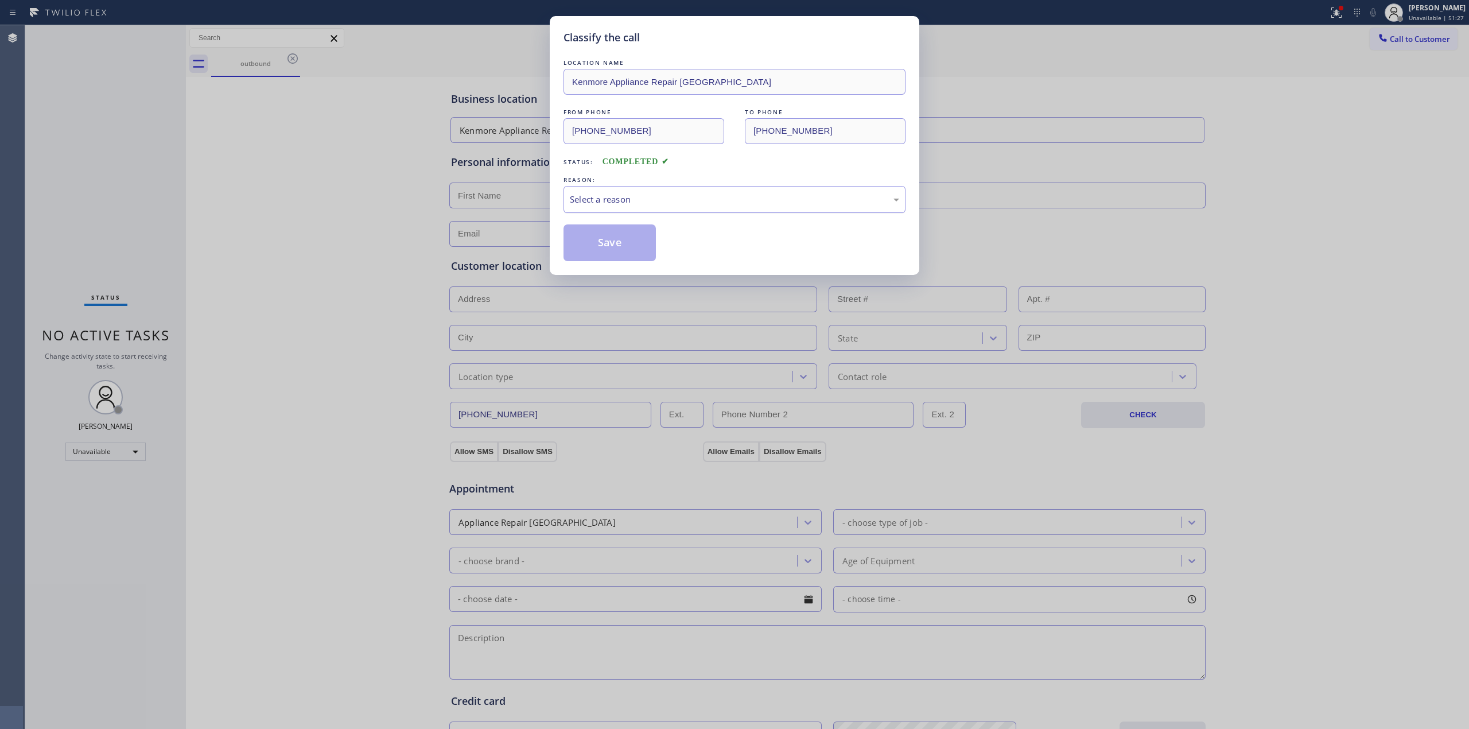
drag, startPoint x: 590, startPoint y: 181, endPoint x: 625, endPoint y: 193, distance: 36.5
click at [607, 183] on div "REASON:" at bounding box center [735, 180] width 342 height 12
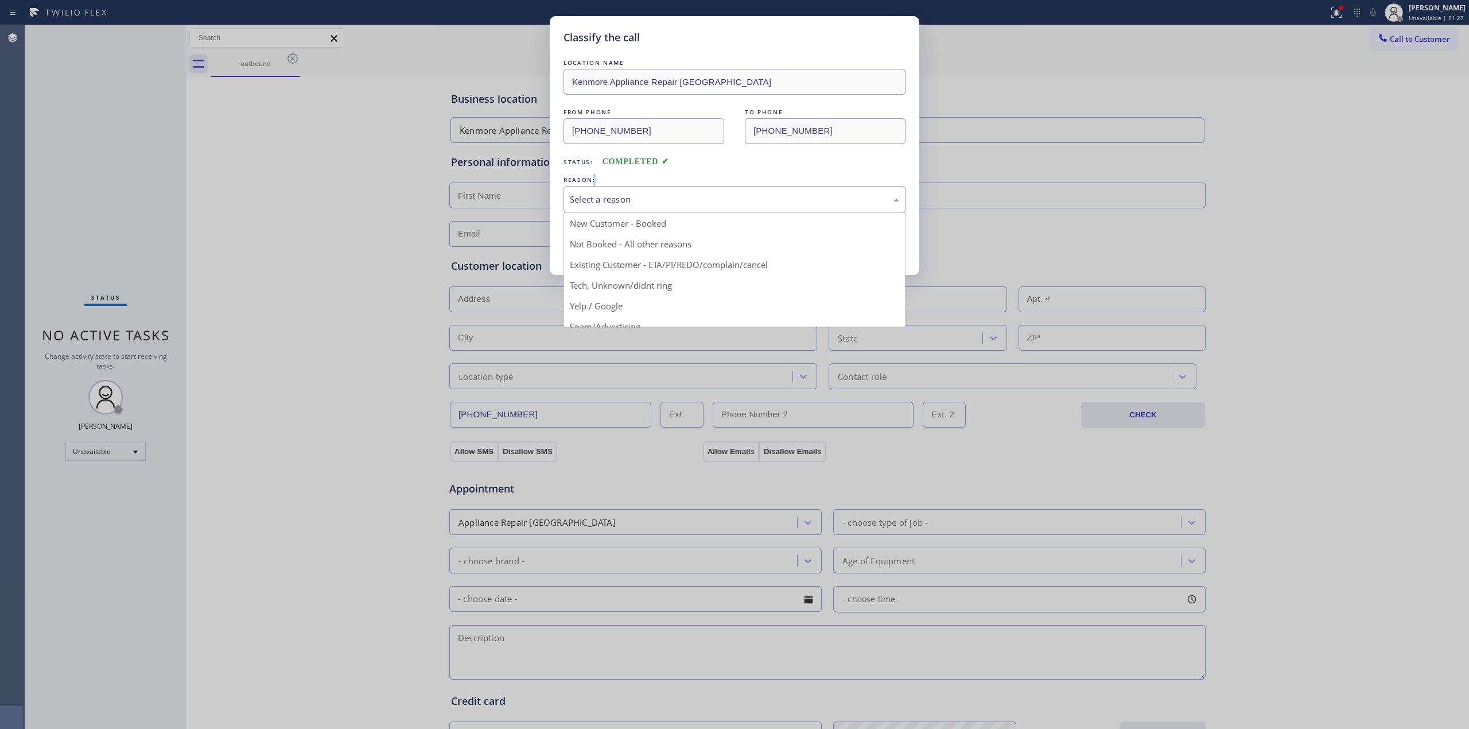
click at [625, 193] on div "Select a reason" at bounding box center [734, 199] width 329 height 13
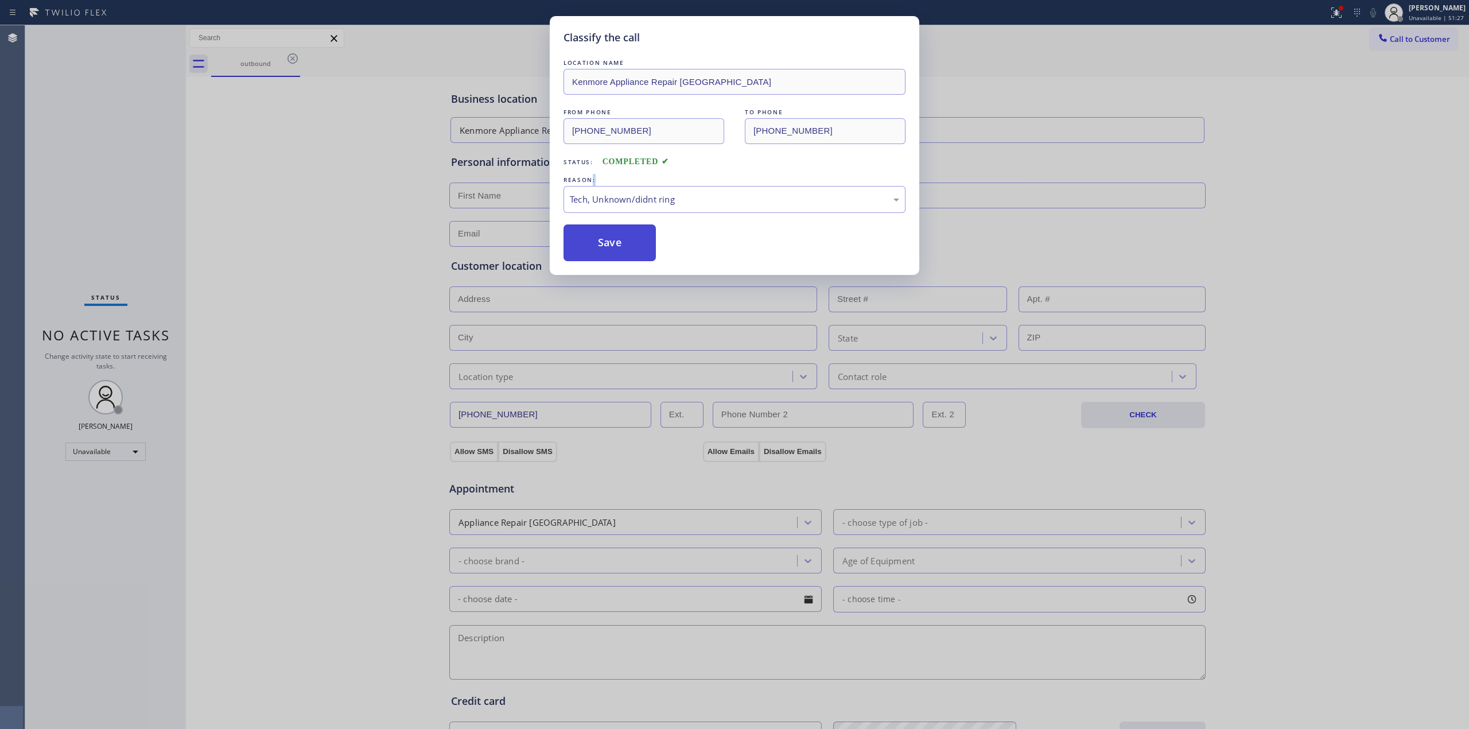
drag, startPoint x: 635, startPoint y: 288, endPoint x: 616, endPoint y: 249, distance: 42.6
click at [616, 249] on button "Save" at bounding box center [610, 242] width 92 height 37
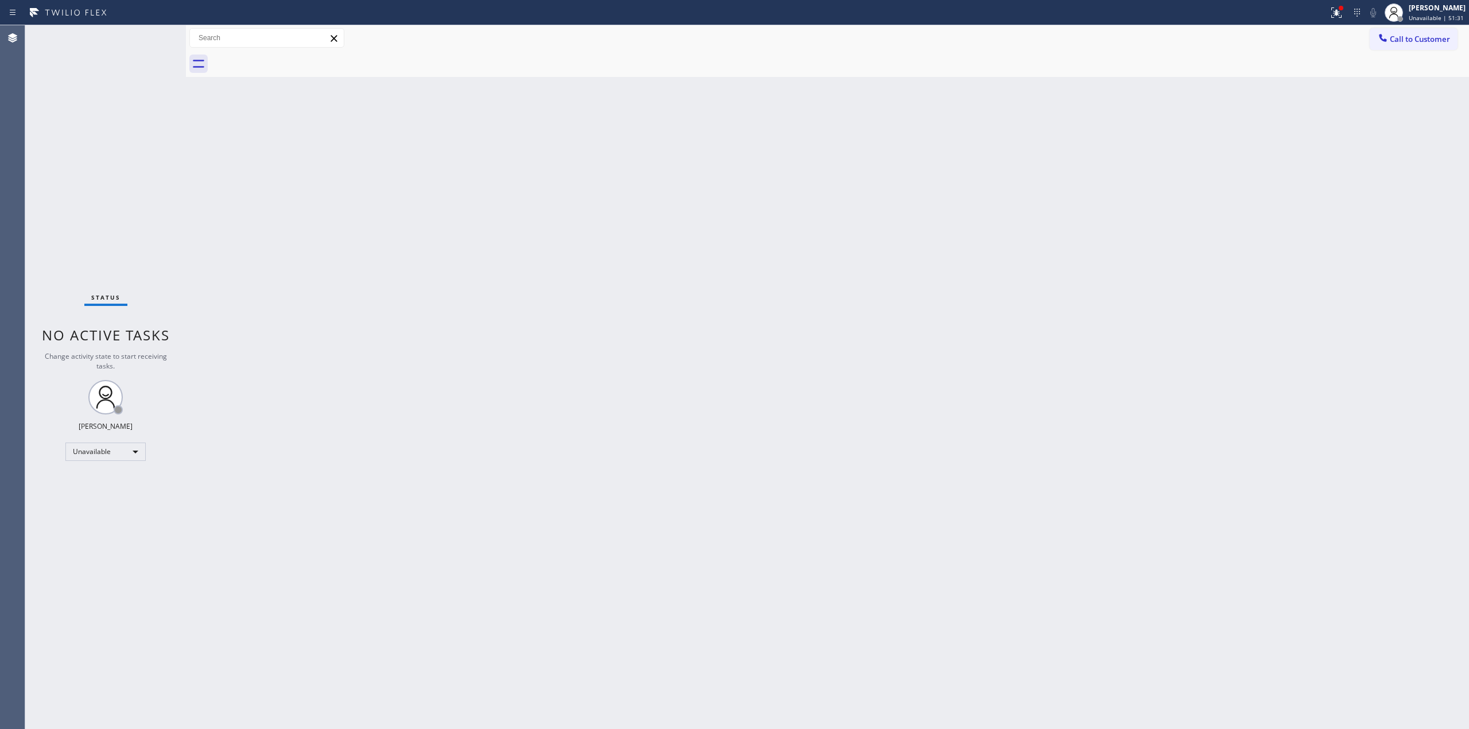
drag, startPoint x: 1288, startPoint y: 164, endPoint x: 1291, endPoint y: 156, distance: 8.0
click at [1291, 156] on div "Back to Dashboard Change Sender ID Customers Technicians Select a contact Outbo…" at bounding box center [827, 377] width 1283 height 704
click at [1411, 40] on span "Call to Customer" at bounding box center [1420, 39] width 60 height 10
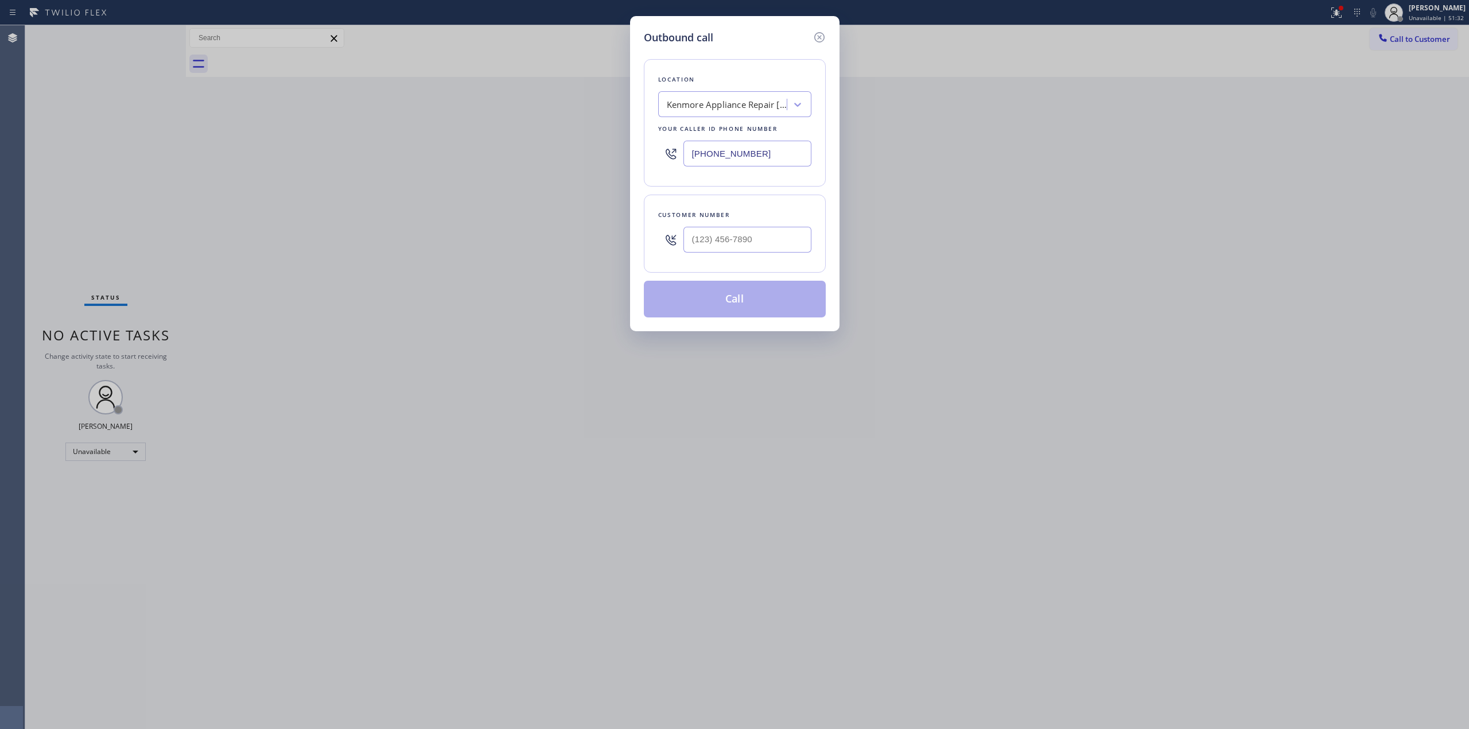
click at [759, 226] on div at bounding box center [748, 239] width 128 height 37
click at [757, 253] on input "(___) ___-____" at bounding box center [748, 240] width 128 height 26
paste input "949) 991-9178"
type input "[PHONE_NUMBER]"
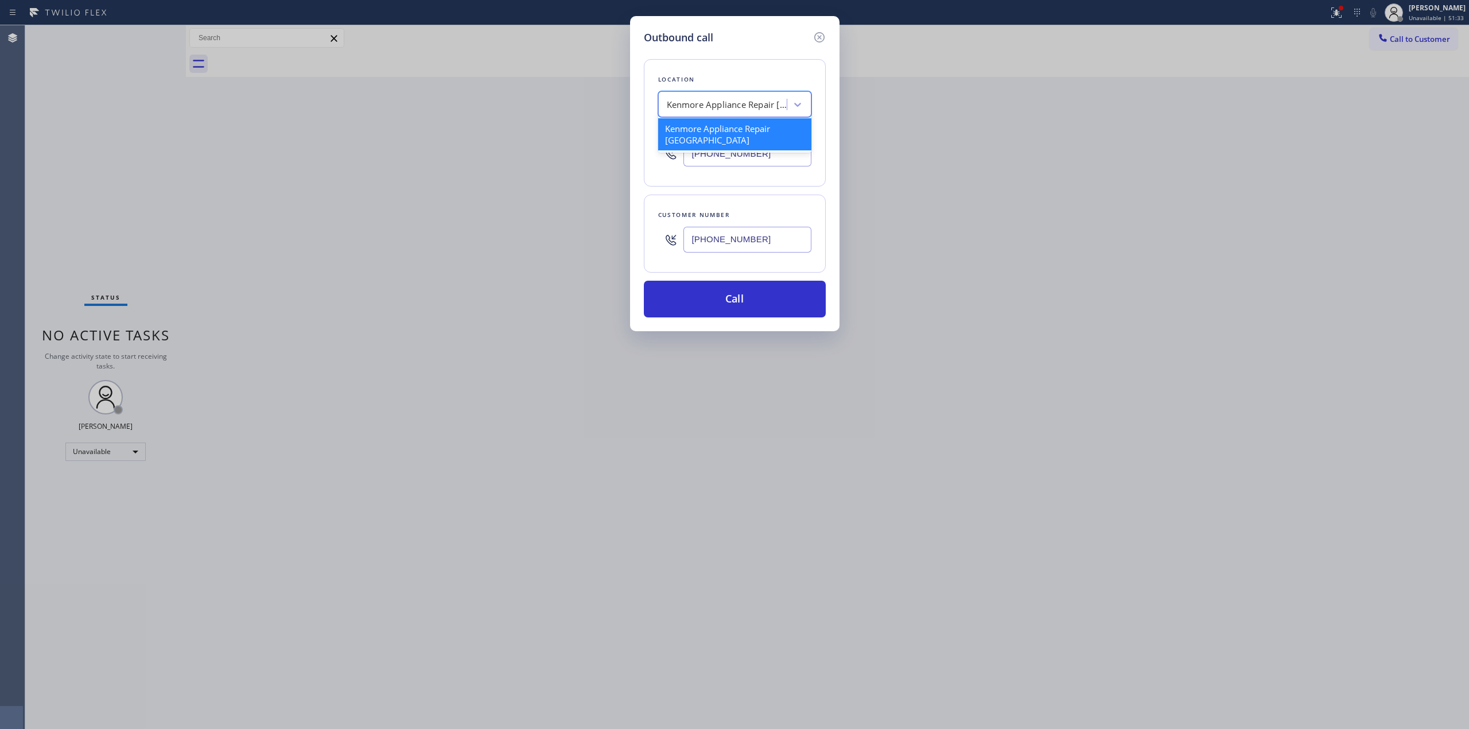
click at [761, 115] on div "Kenmore Appliance Repair Philadelphia" at bounding box center [724, 105] width 125 height 20
type input "LG"
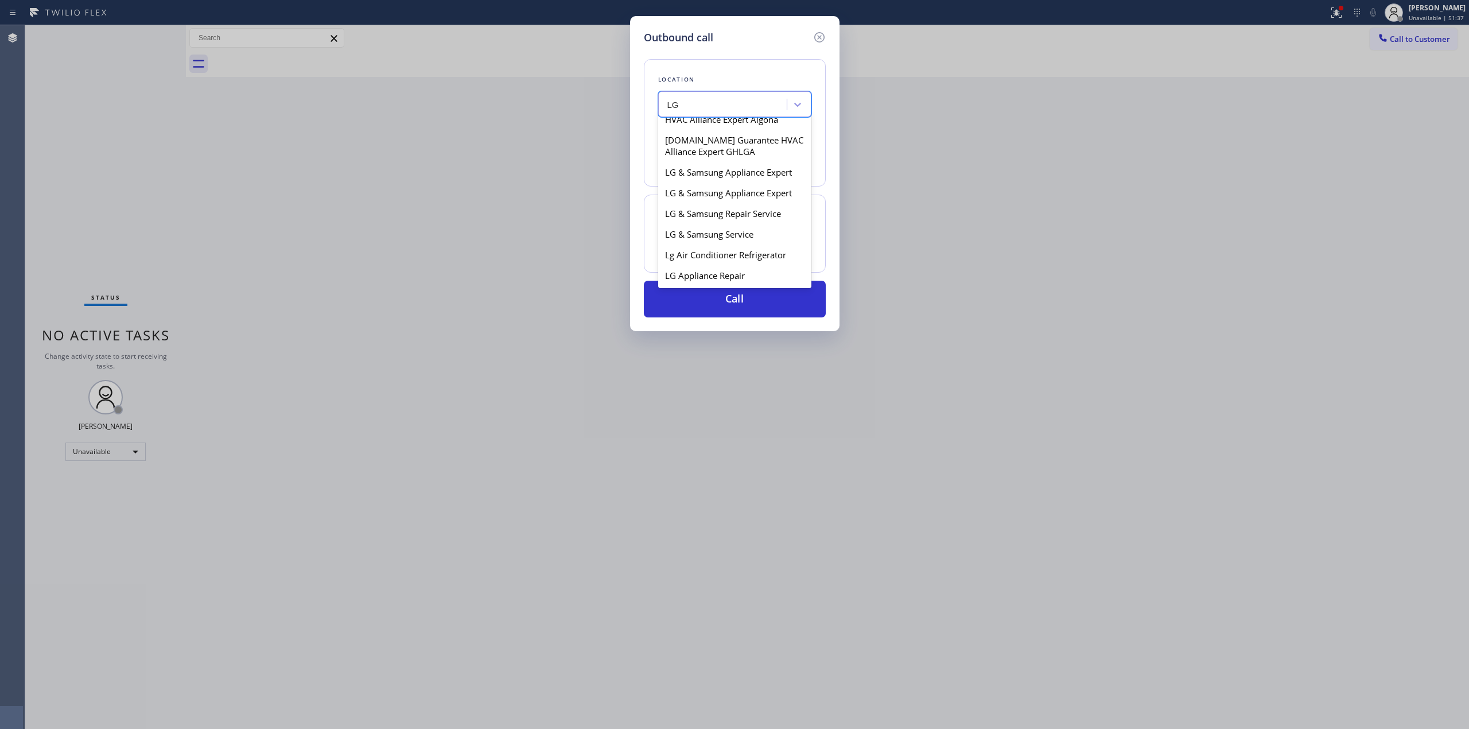
scroll to position [536, 0]
click at [723, 169] on div "LG Appliance Repair Denver" at bounding box center [734, 164] width 153 height 32
type input "(720) 802-6973"
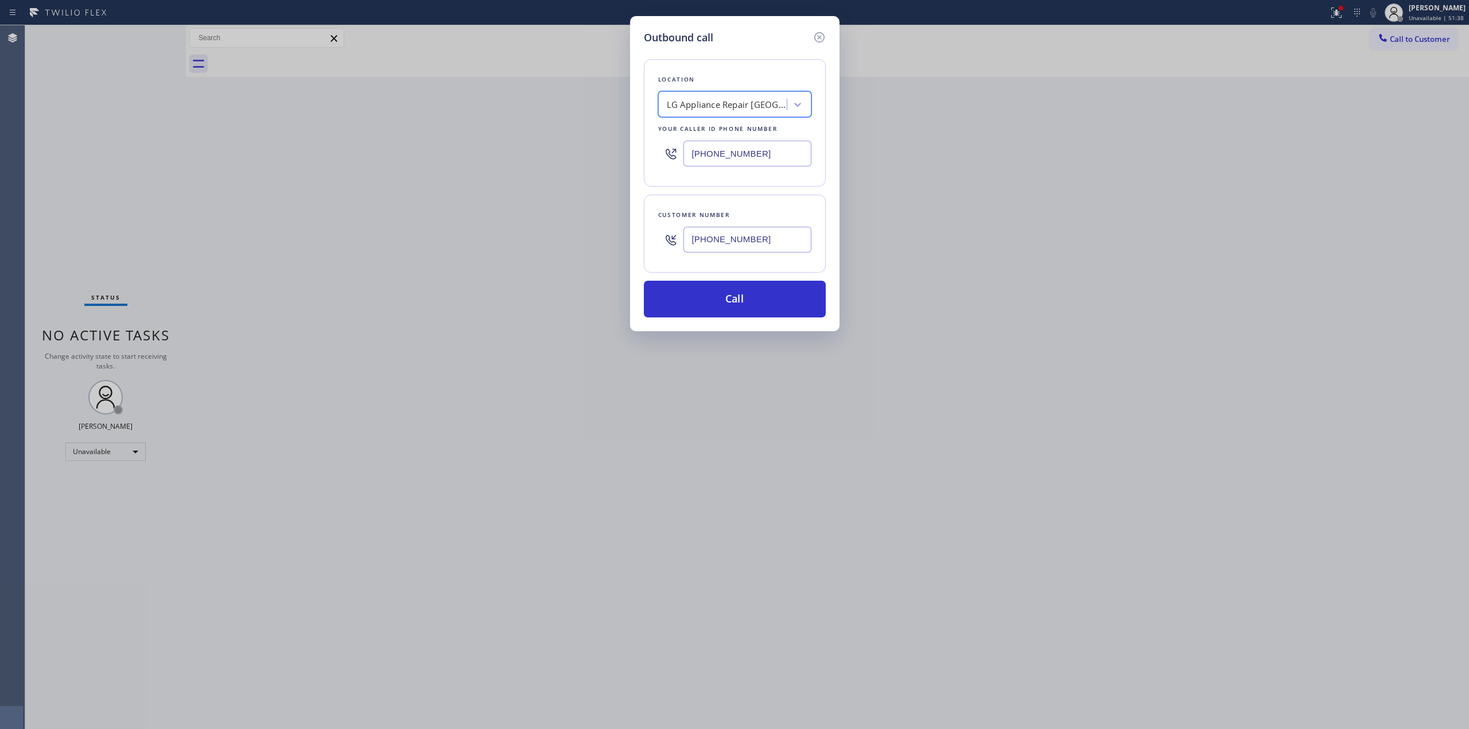
click at [727, 233] on input "[PHONE_NUMBER]" at bounding box center [748, 240] width 128 height 26
click at [720, 296] on button "Call" at bounding box center [735, 299] width 182 height 37
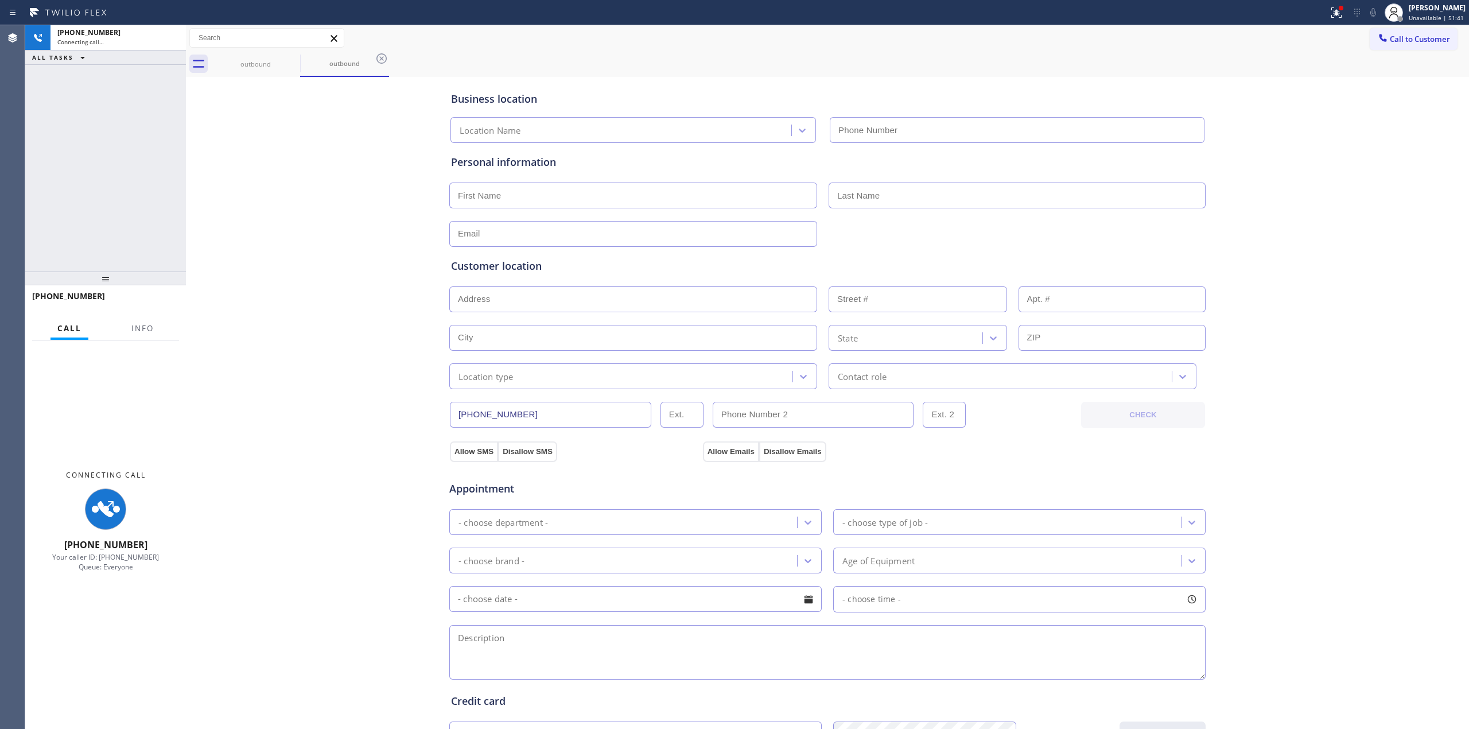
type input "(720) 802-6973"
drag, startPoint x: 1169, startPoint y: 103, endPoint x: 1228, endPoint y: 96, distance: 60.1
click at [1169, 103] on div "Business location" at bounding box center [827, 98] width 753 height 15
click at [288, 60] on icon at bounding box center [293, 59] width 14 height 14
click at [288, 60] on icon at bounding box center [293, 58] width 10 height 10
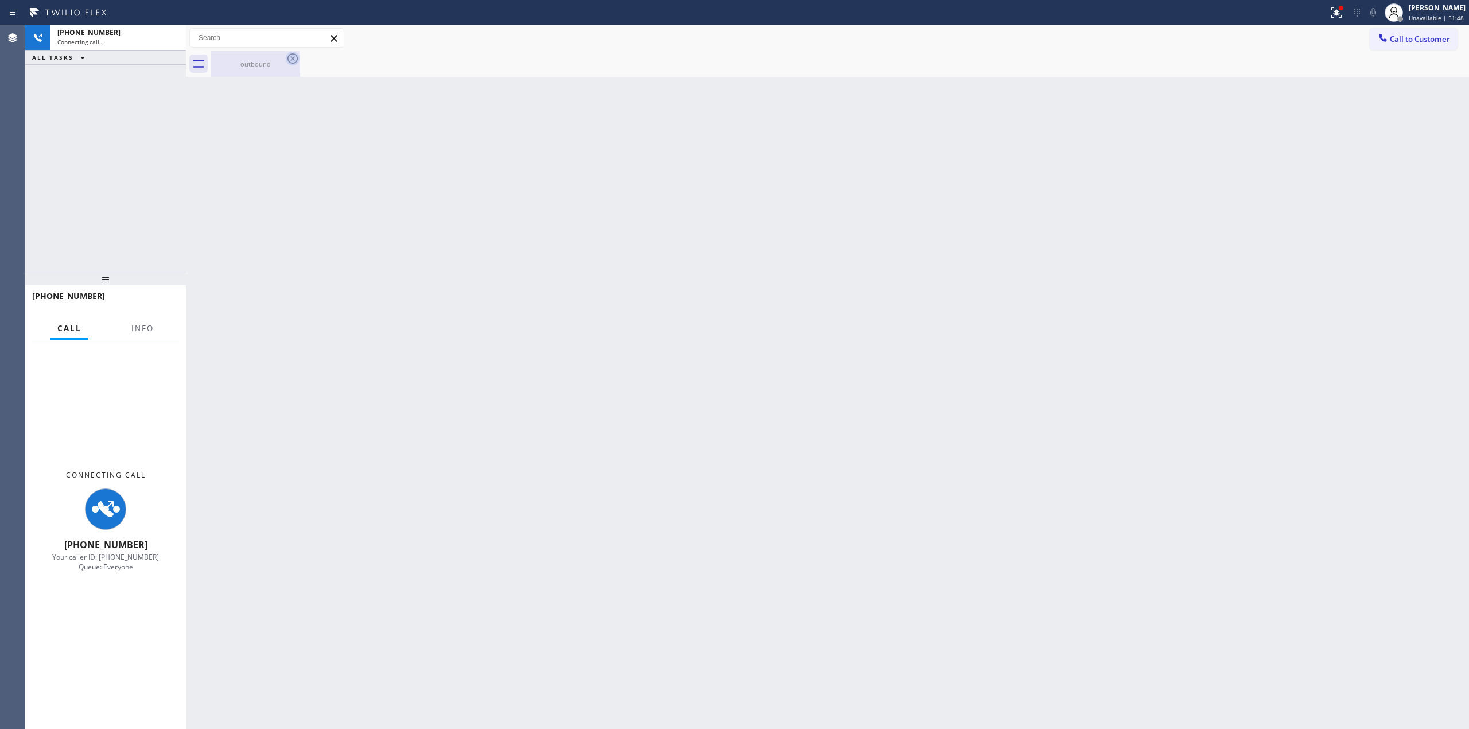
click at [290, 60] on icon at bounding box center [293, 59] width 14 height 14
click at [272, 65] on div at bounding box center [840, 64] width 1258 height 26
click at [1372, 14] on icon at bounding box center [1374, 13] width 14 height 14
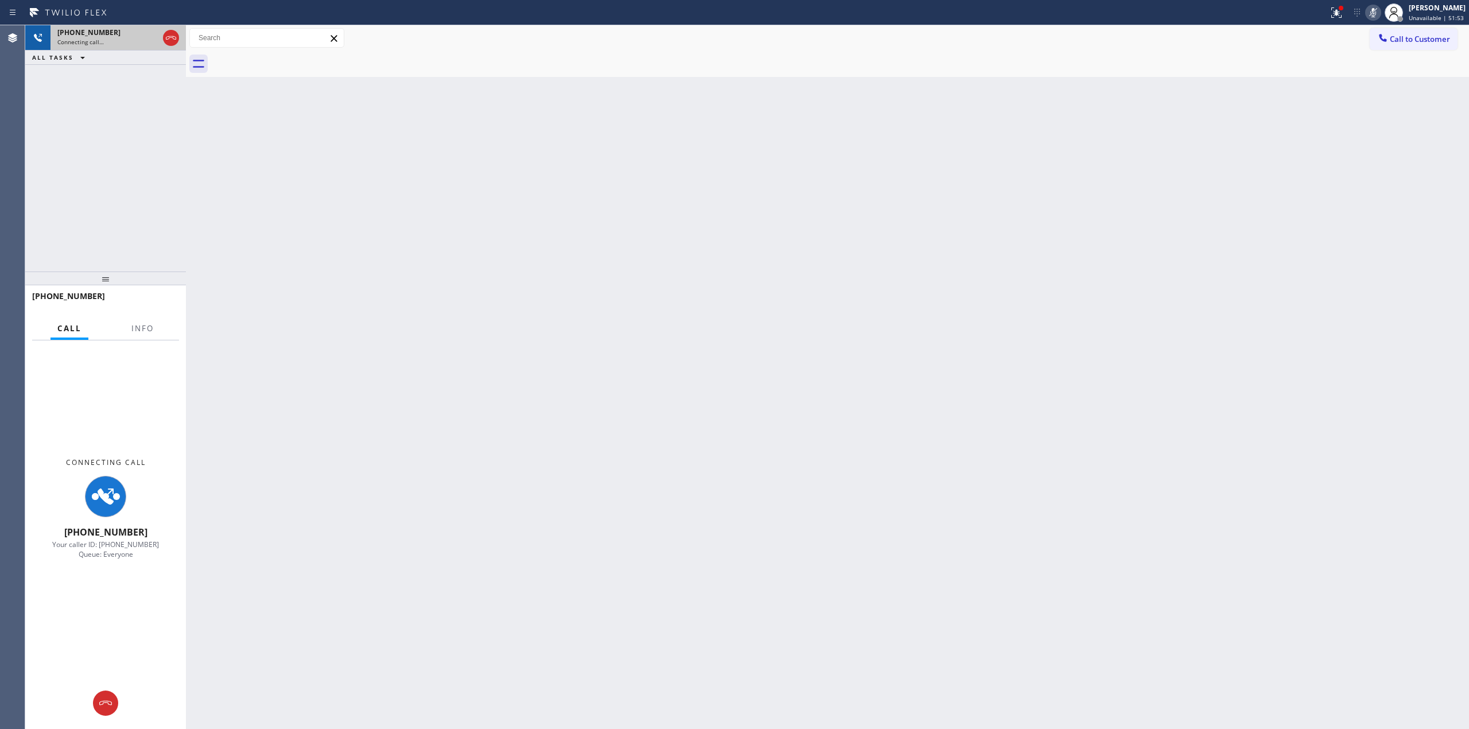
click at [125, 40] on div "Connecting call…" at bounding box center [107, 42] width 101 height 8
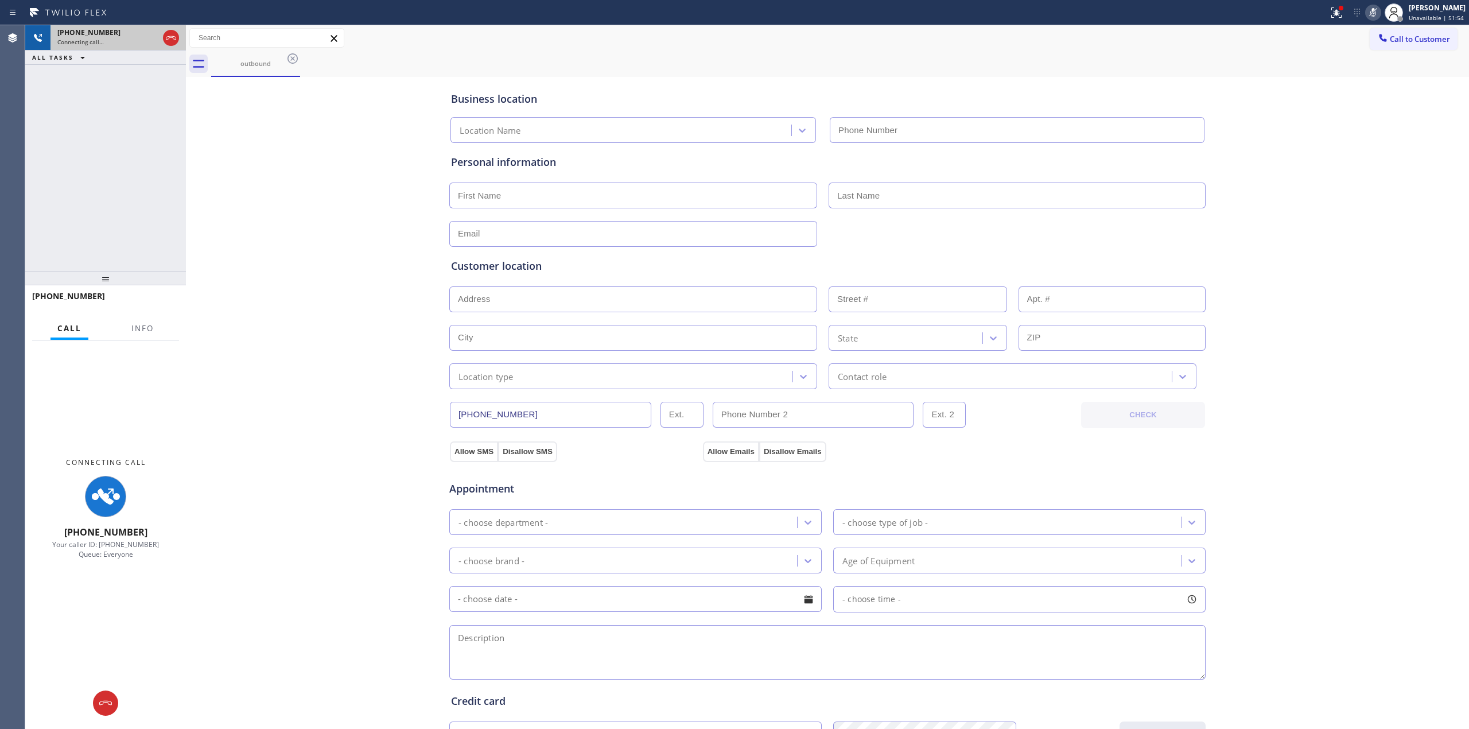
type input "(720) 802-6973"
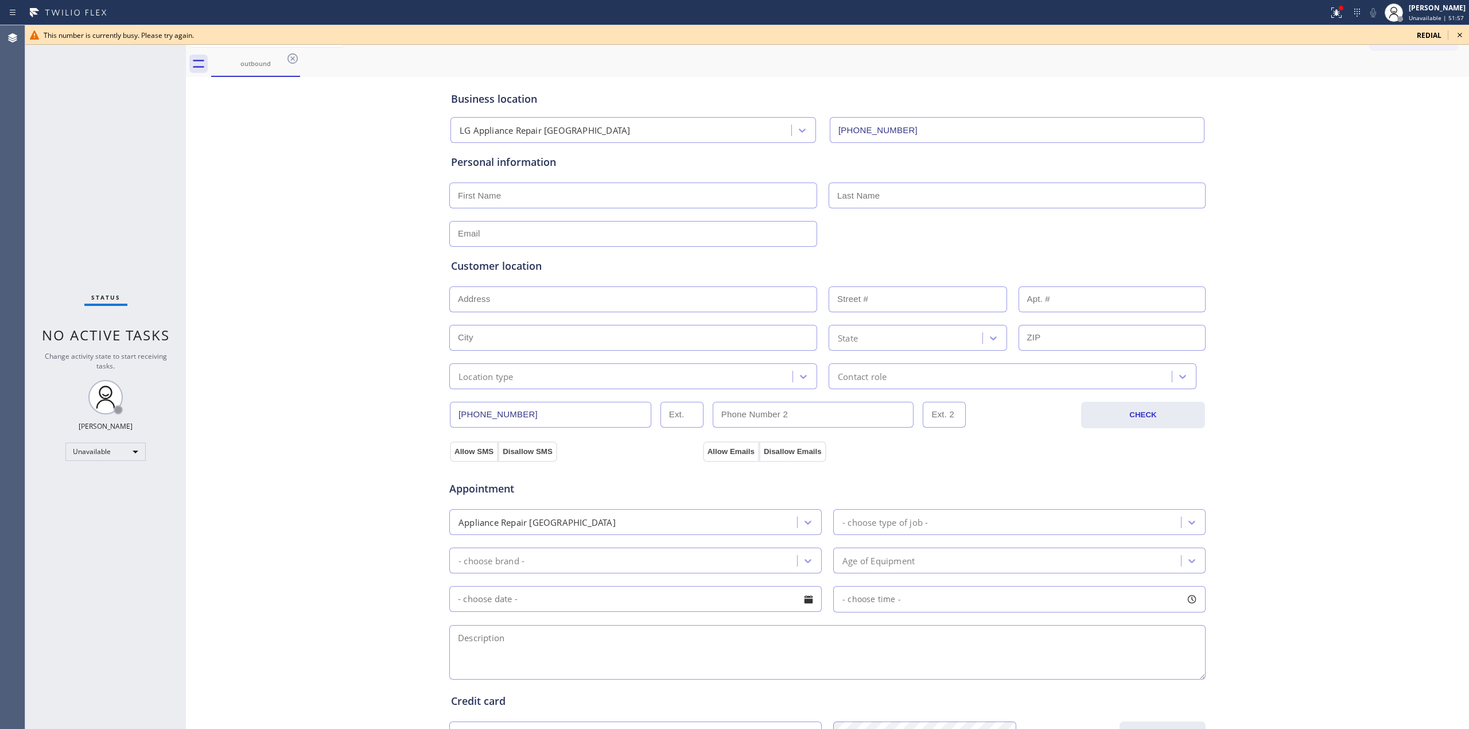
drag, startPoint x: 1467, startPoint y: 30, endPoint x: 1456, endPoint y: 37, distance: 12.9
click at [1465, 32] on div "This number is currently busy. Please try again. redial" at bounding box center [747, 35] width 1444 height 20
click at [1456, 37] on icon at bounding box center [1460, 35] width 14 height 14
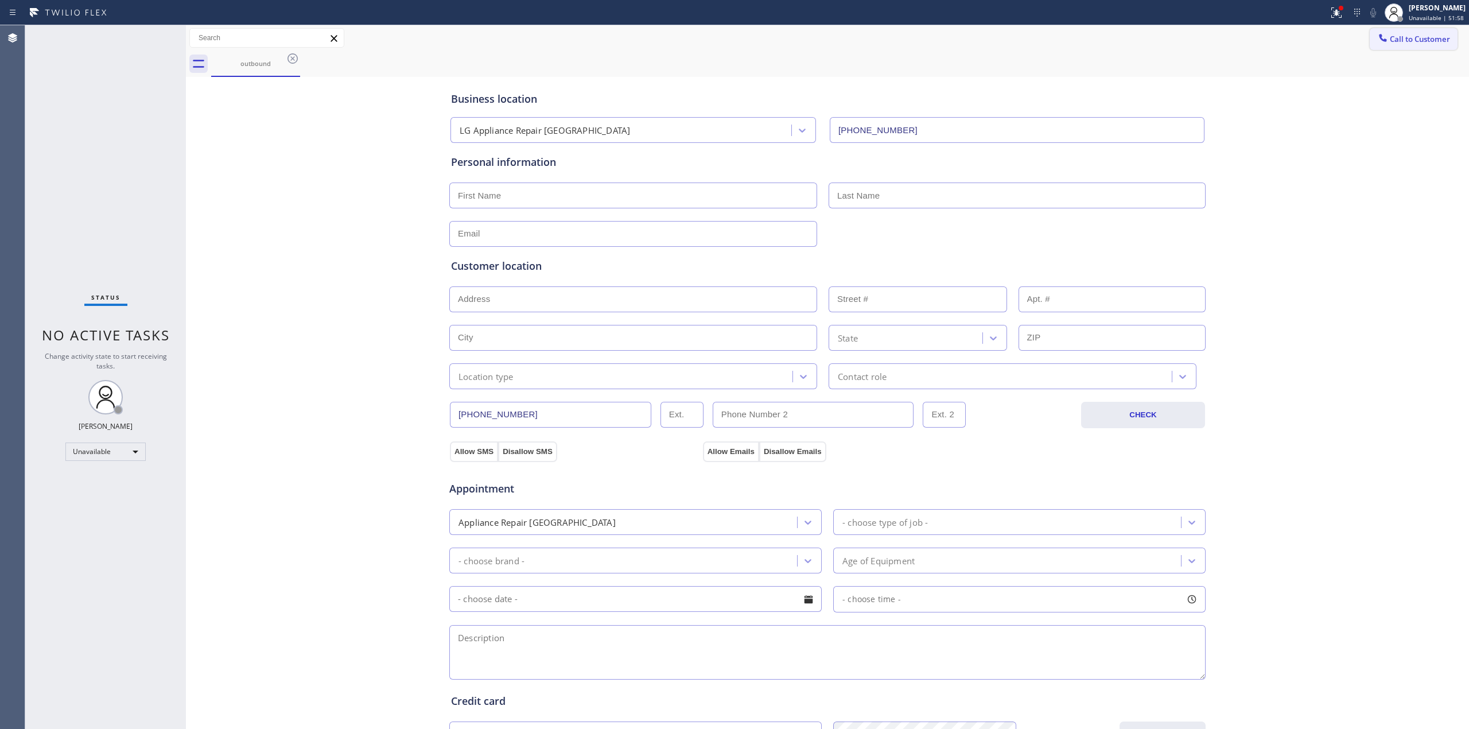
click at [1409, 46] on button "Call to Customer" at bounding box center [1414, 39] width 88 height 22
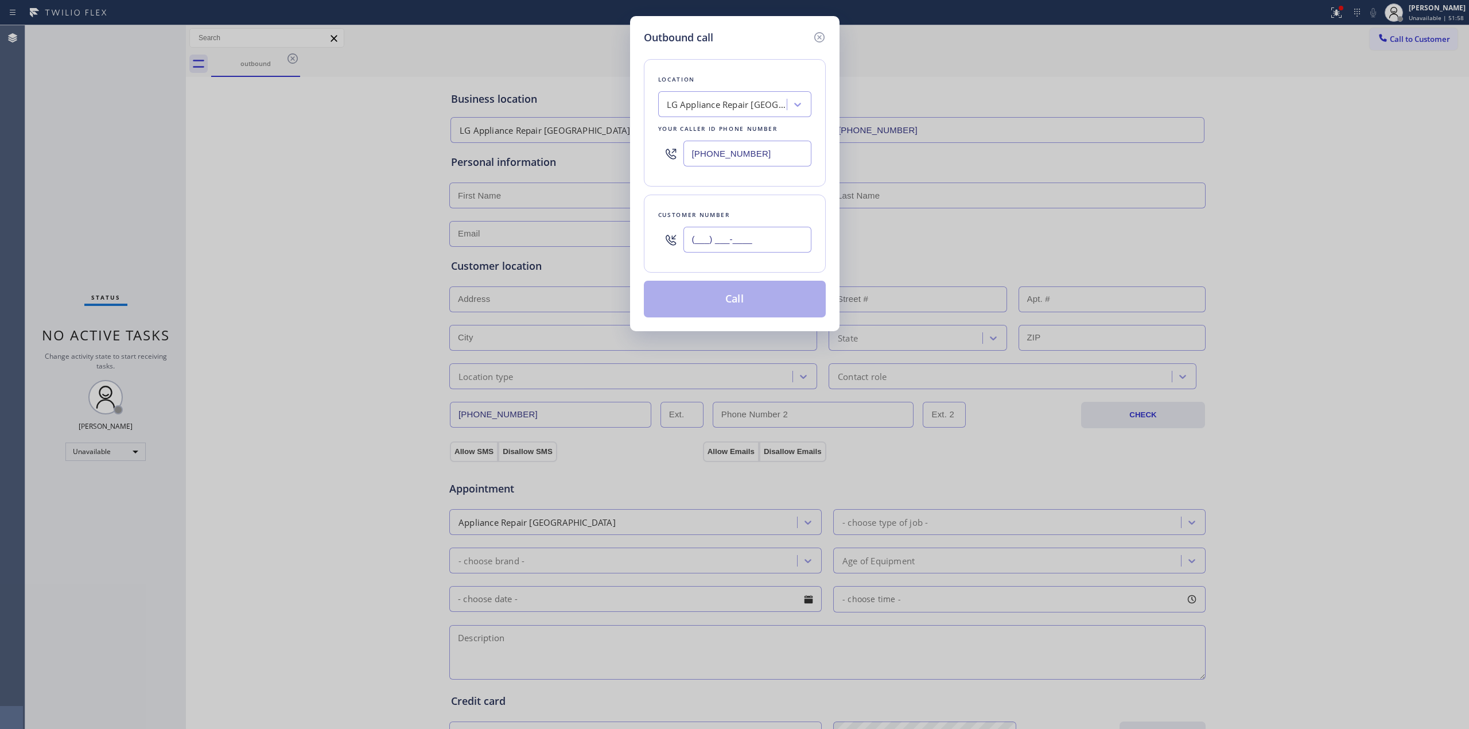
click at [711, 241] on input "(___) ___-____" at bounding box center [748, 240] width 128 height 26
paste input "949) 991-9178"
type input "[PHONE_NUMBER]"
click at [743, 297] on button "Call" at bounding box center [735, 299] width 182 height 37
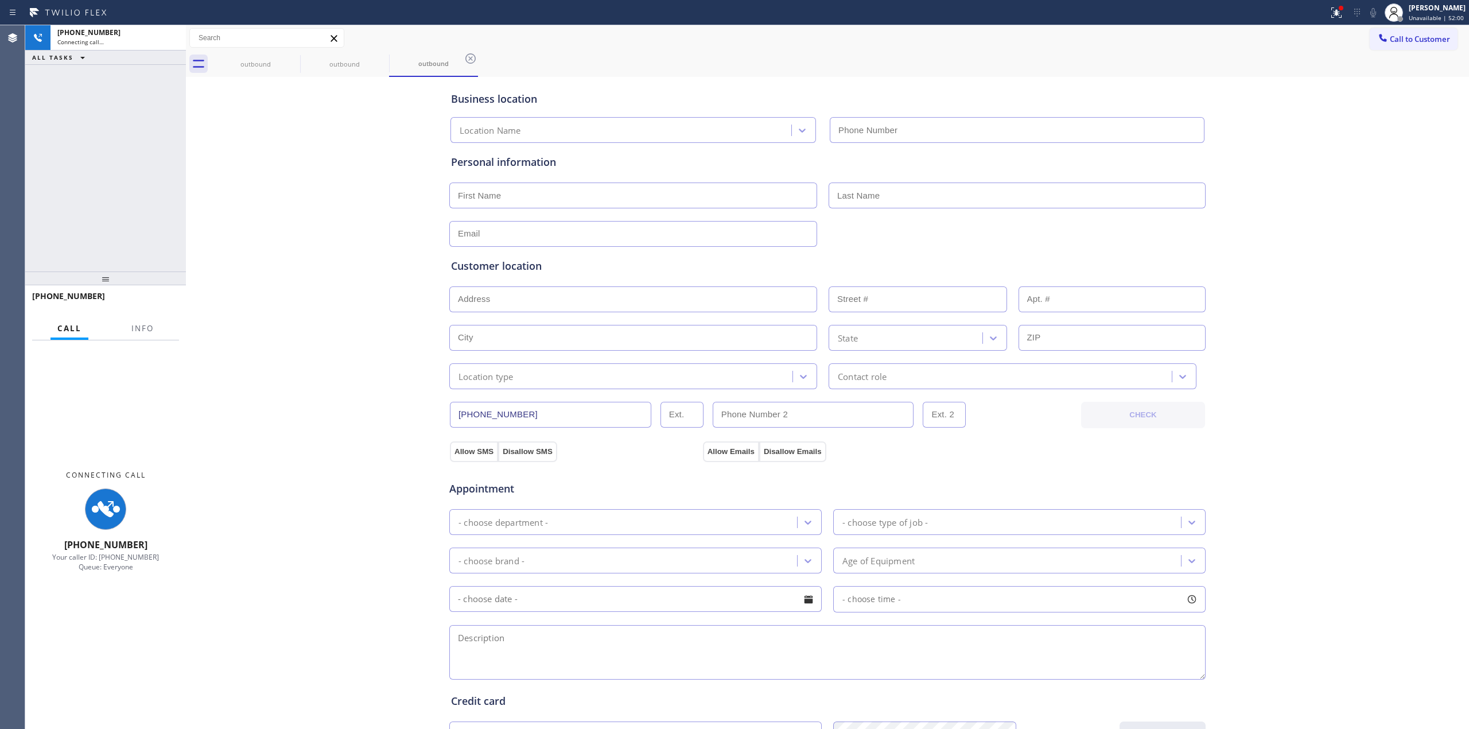
type input "(720) 802-6973"
click at [1289, 138] on div "Business location LG Appliance Repair Denver (720) 802-6973 Personal informatio…" at bounding box center [828, 472] width 1278 height 784
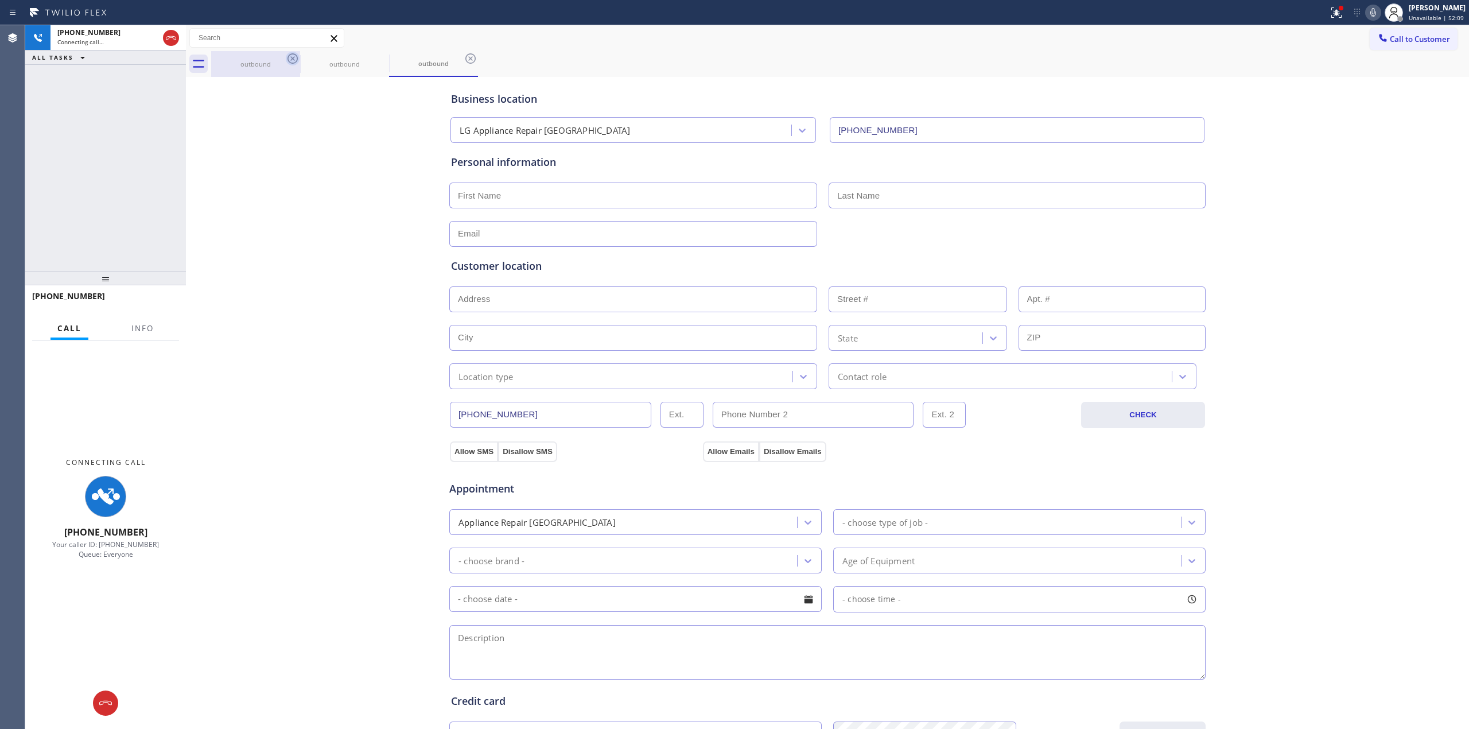
click at [293, 59] on icon at bounding box center [293, 58] width 10 height 10
click at [0, 0] on icon at bounding box center [0, 0] width 0 height 0
click at [466, 59] on icon at bounding box center [471, 58] width 10 height 10
click at [293, 59] on div "outbound outbound outbound" at bounding box center [840, 64] width 1258 height 26
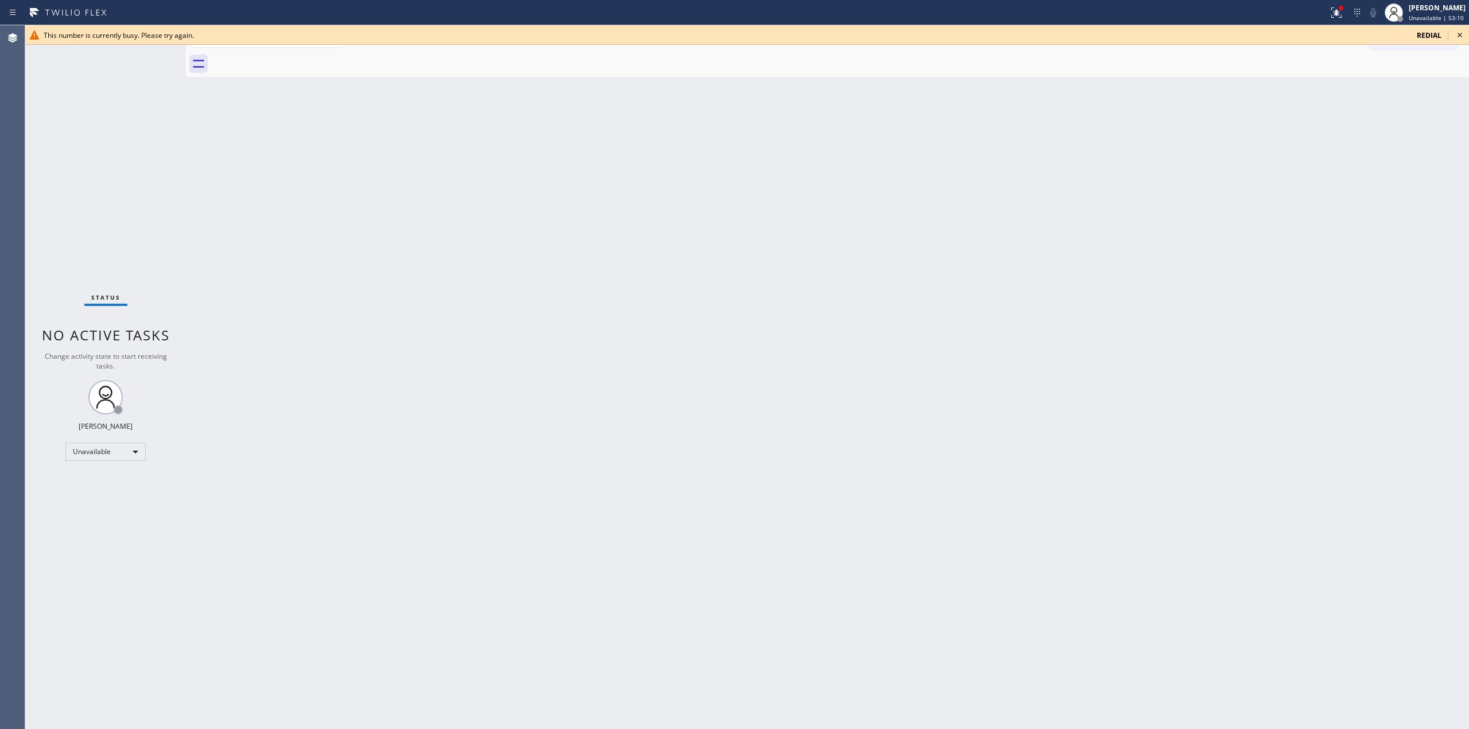
click at [1465, 35] on icon at bounding box center [1460, 35] width 14 height 14
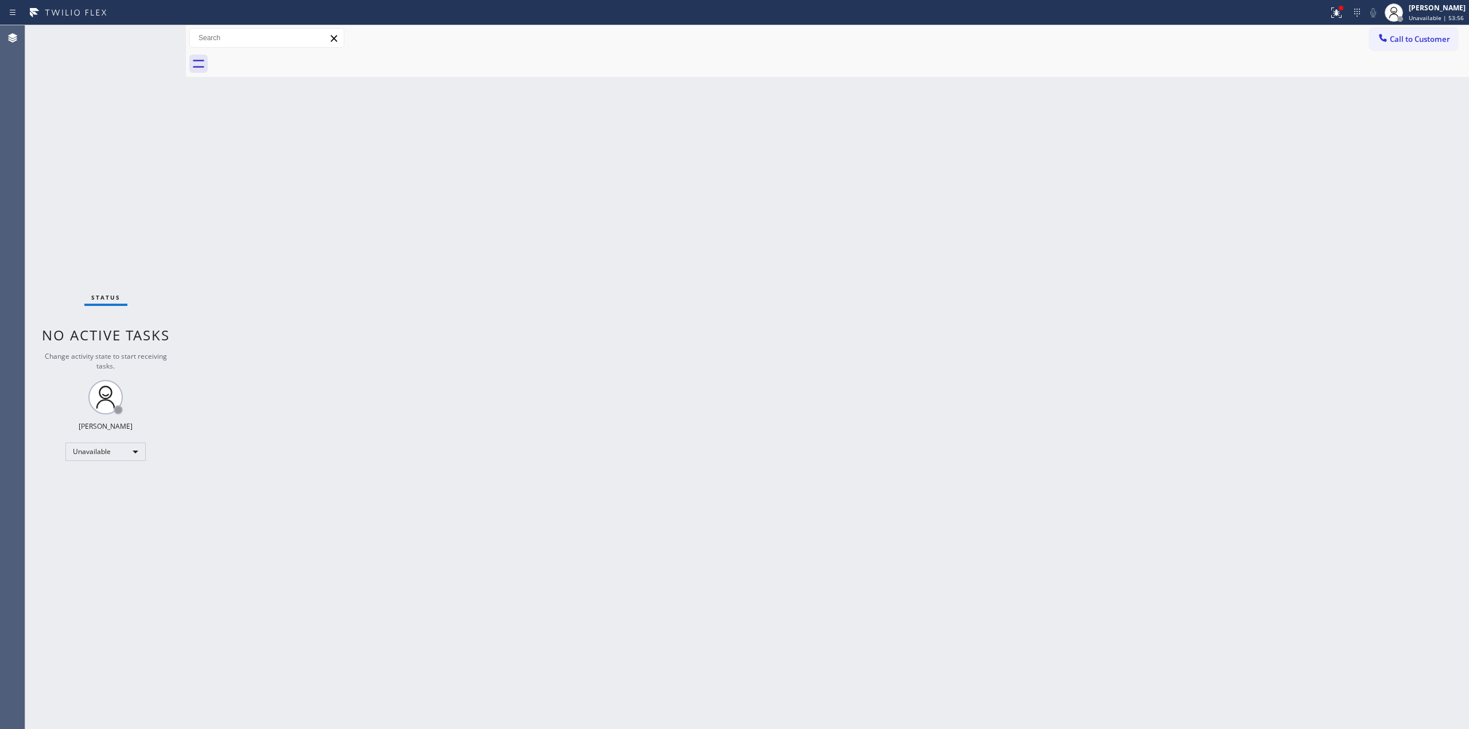
click at [1323, 133] on div "Back to Dashboard Change Sender ID Customers Technicians Select a contact Outbo…" at bounding box center [827, 377] width 1283 height 704
click at [1417, 39] on span "Call to Customer" at bounding box center [1420, 39] width 60 height 10
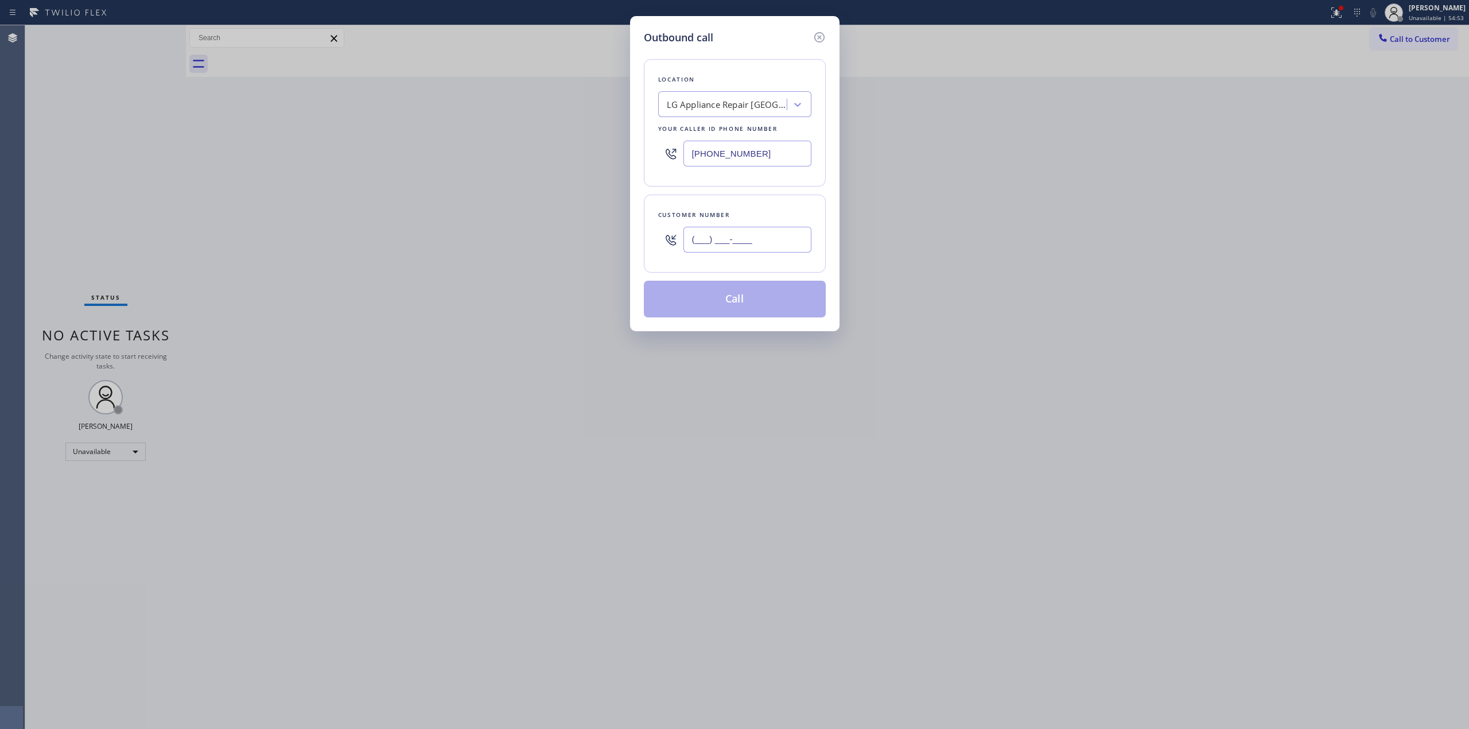
paste input "510) 747-8567"
click at [738, 230] on input "(510) 747-8567" at bounding box center [748, 240] width 128 height 26
type input "(510) 747-8567"
click at [707, 86] on div "Location LG Appliance Repair Denver Your caller id phone number (720) 802-6973" at bounding box center [735, 122] width 182 height 127
click at [709, 101] on div "LG Appliance Repair Denver" at bounding box center [727, 104] width 121 height 13
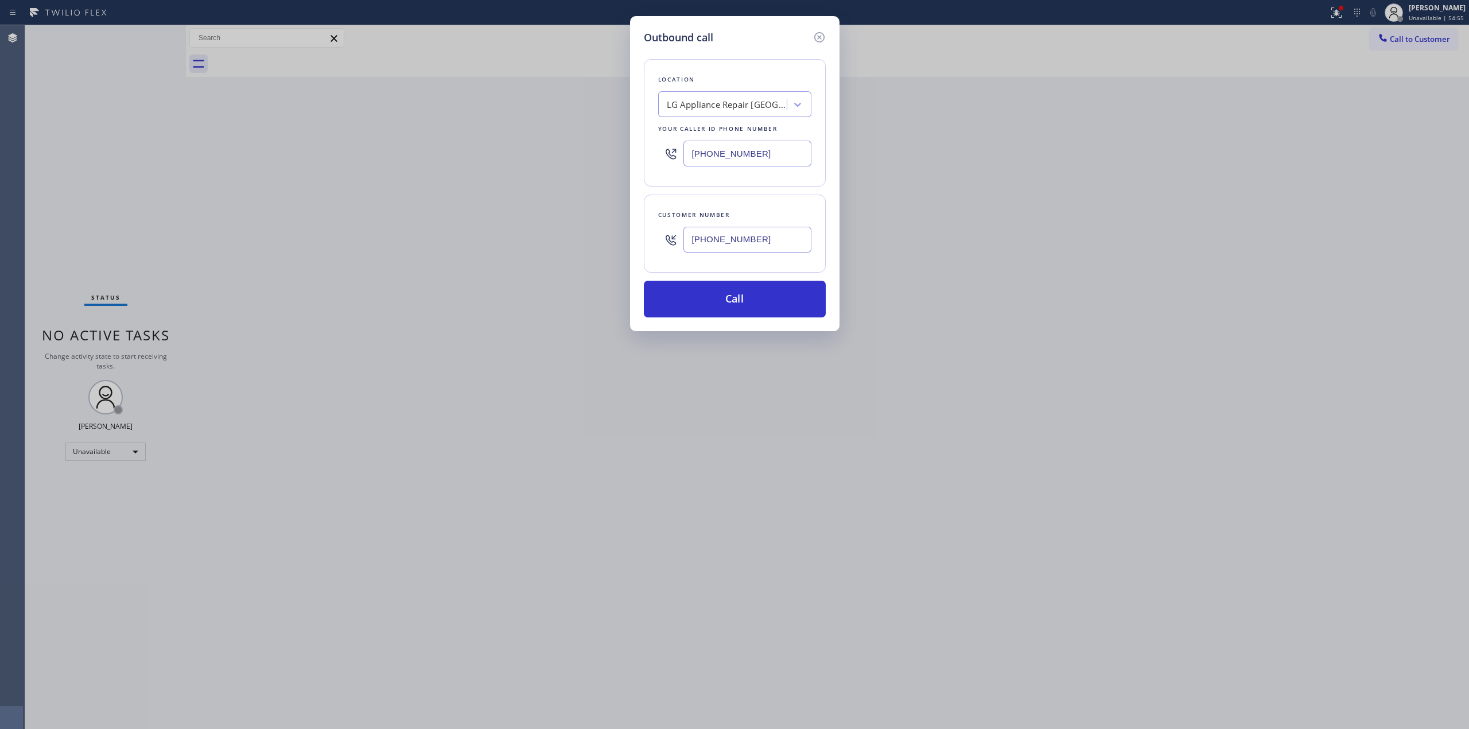
paste input "5 Star Appliance Repair"
type input "5 Star Appliance Repair"
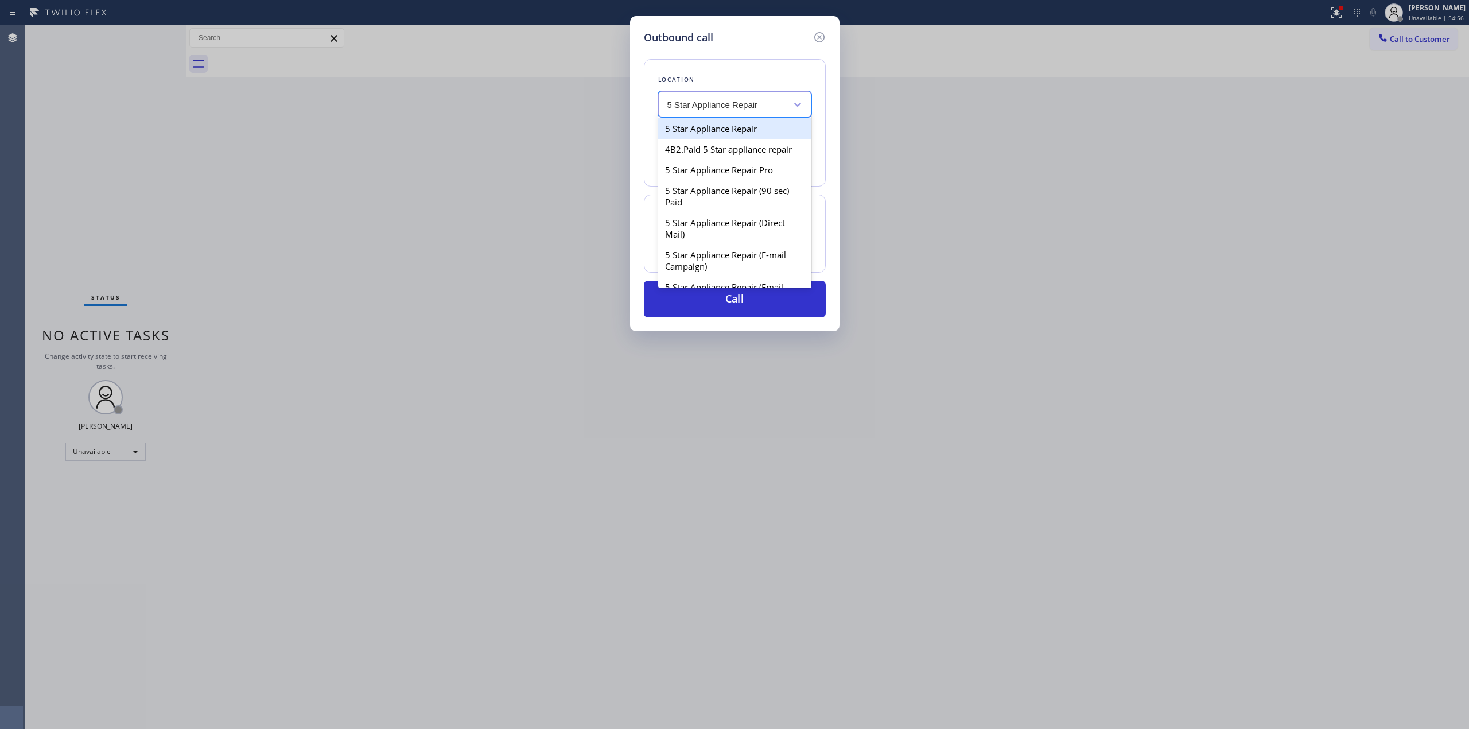
click at [699, 131] on div "5 Star Appliance Repair" at bounding box center [734, 128] width 153 height 21
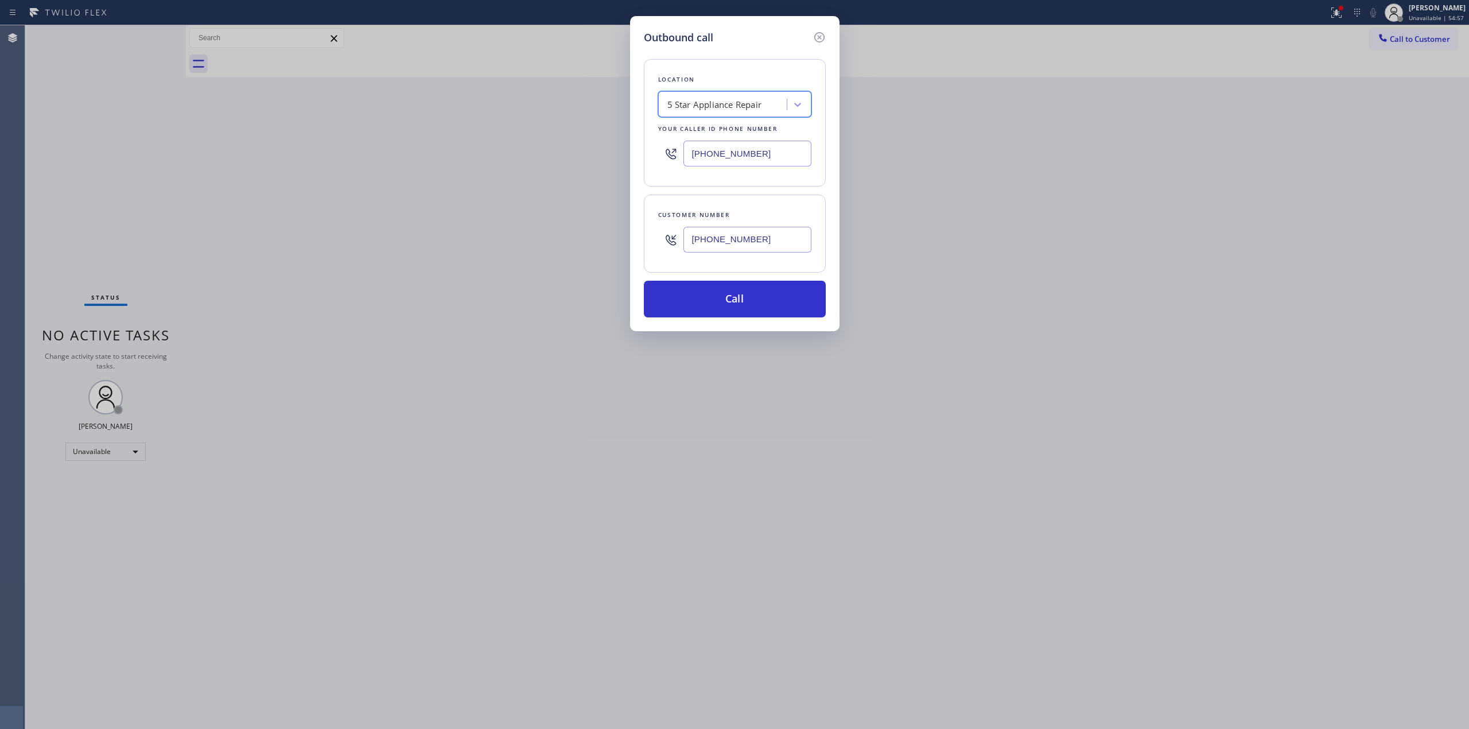
type input "(855) 731-4952"
click at [766, 158] on input "(855) 731-4952" at bounding box center [748, 154] width 128 height 26
click at [743, 317] on button "Call" at bounding box center [735, 299] width 182 height 37
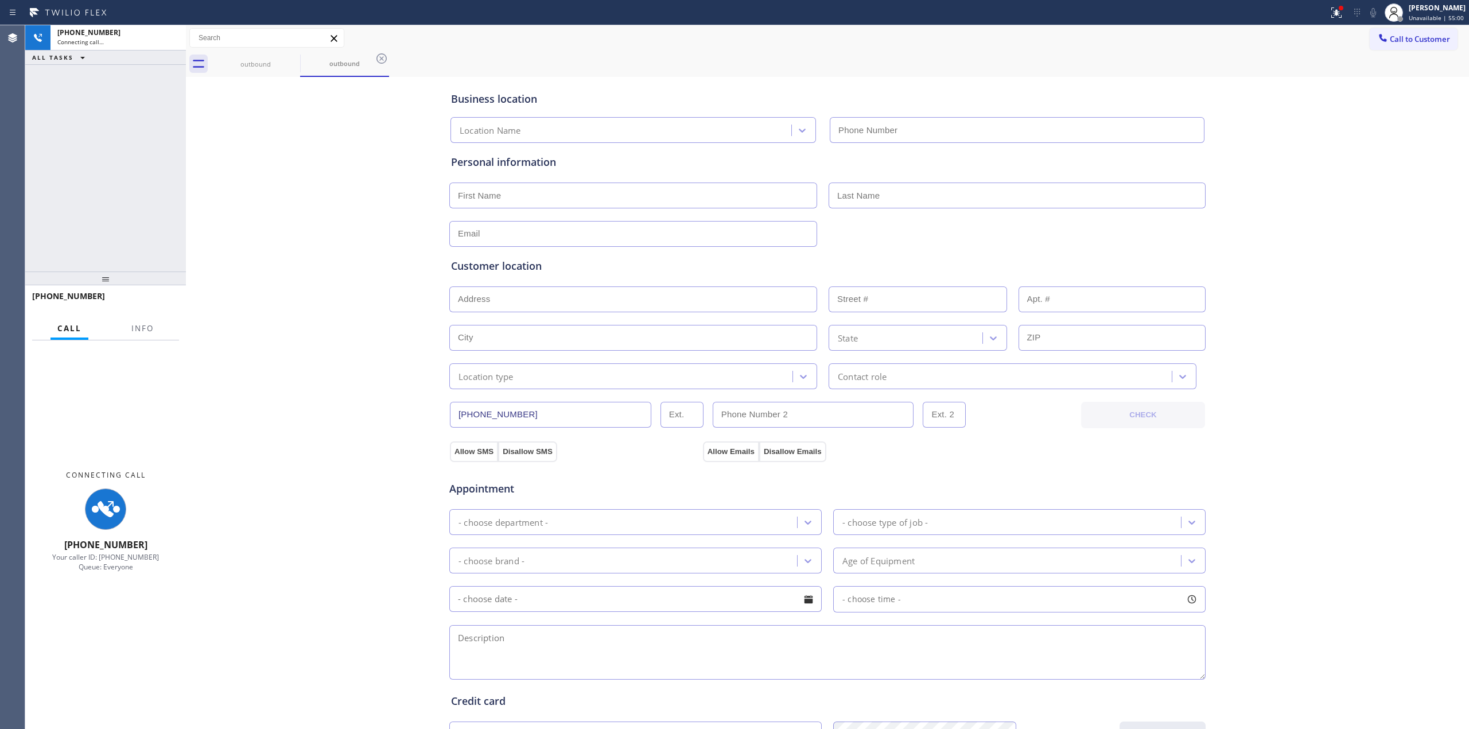
type input "(855) 731-4952"
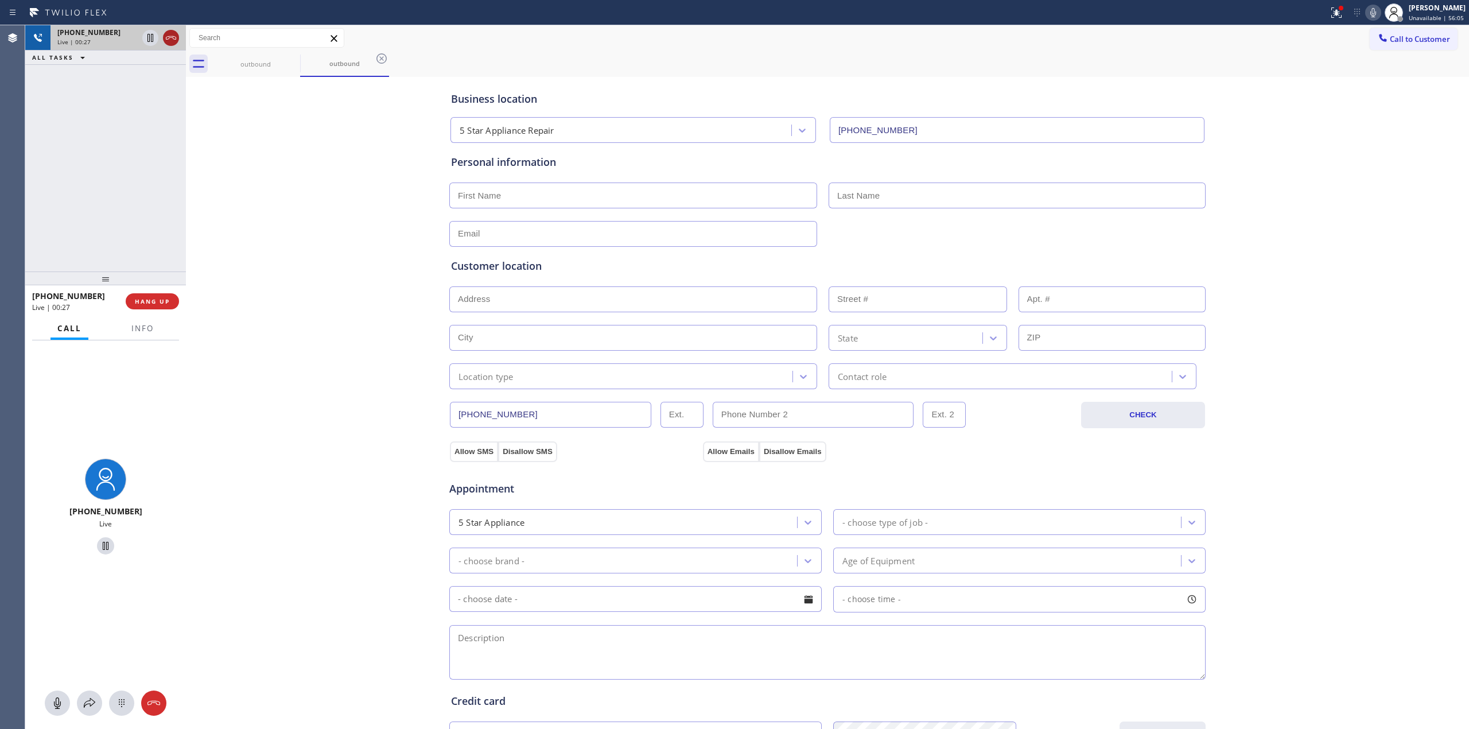
click at [171, 39] on icon at bounding box center [171, 38] width 14 height 14
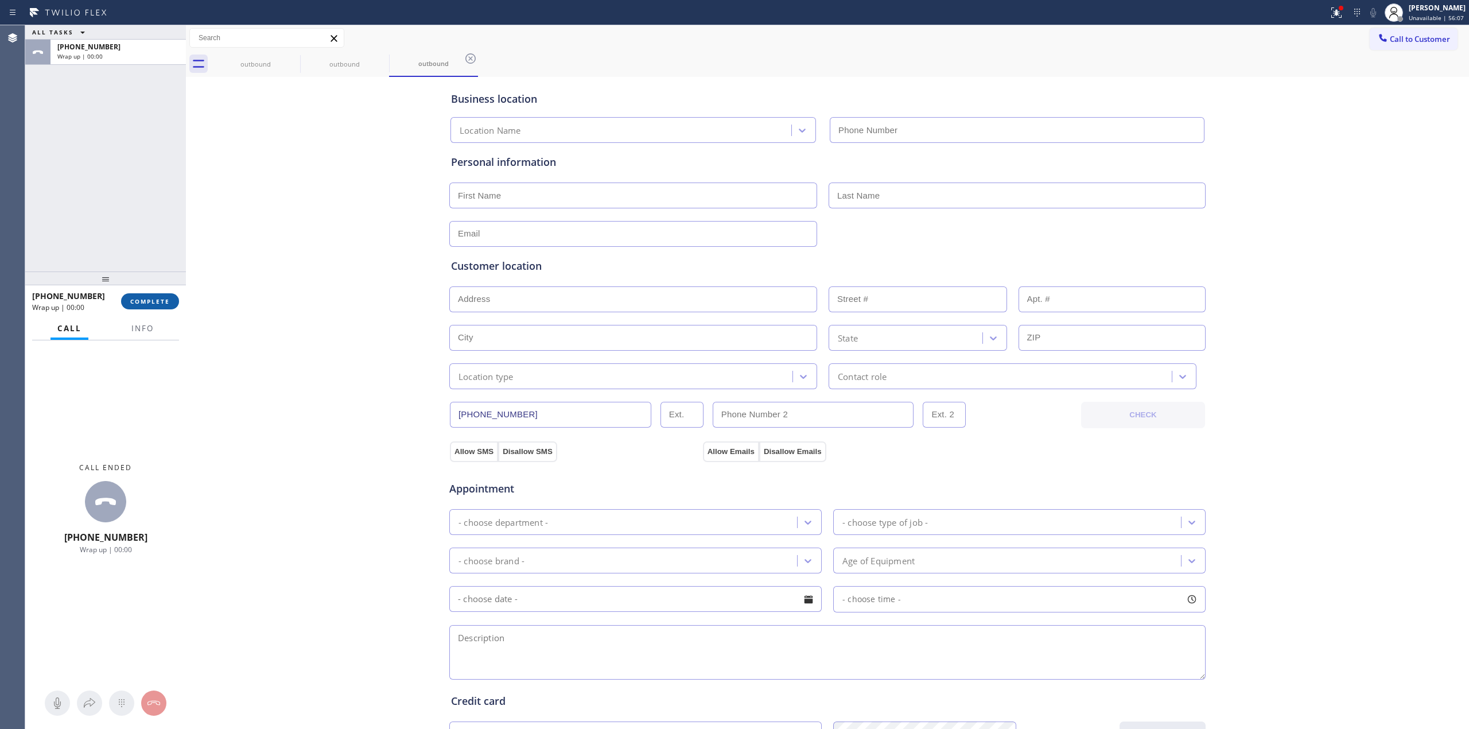
click at [162, 301] on span "COMPLETE" at bounding box center [150, 301] width 40 height 8
type input "(855) 731-4952"
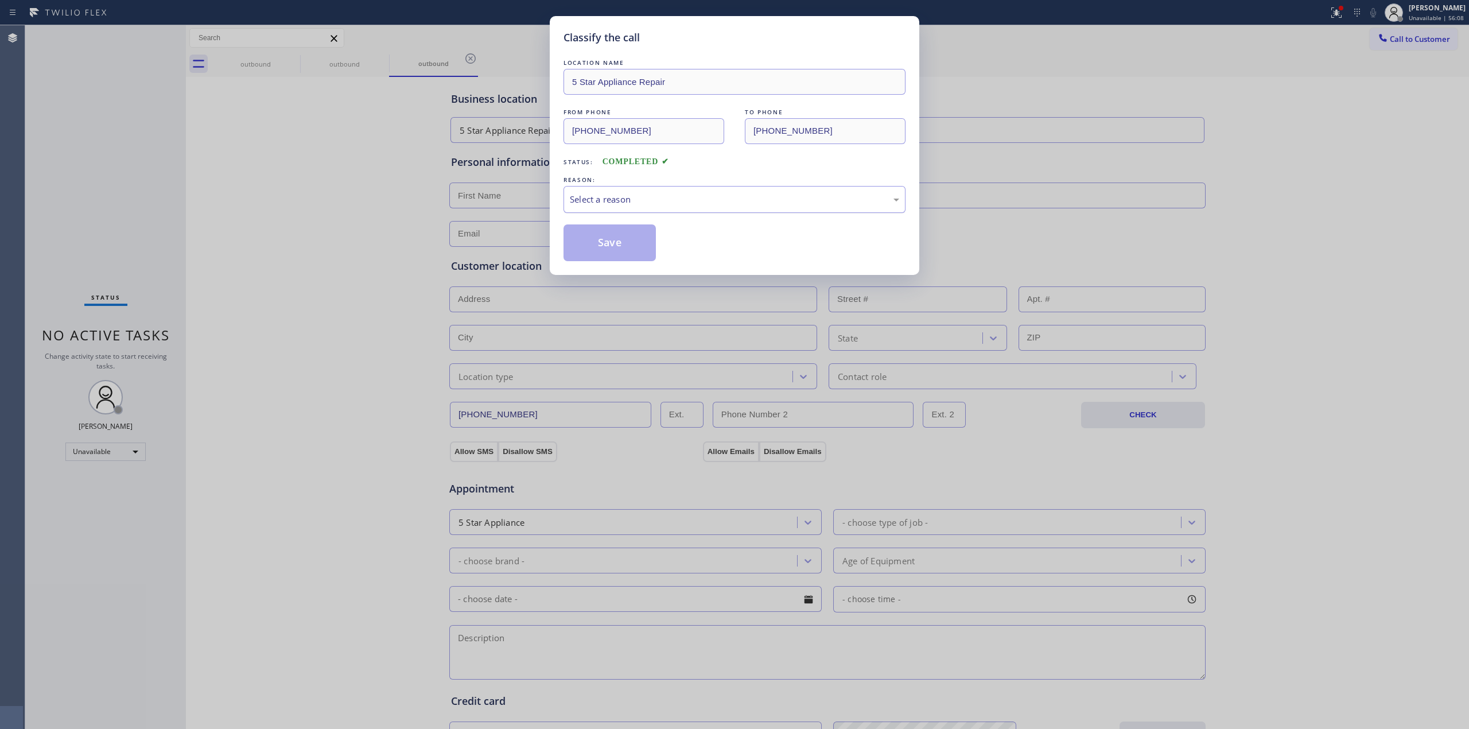
drag, startPoint x: 643, startPoint y: 193, endPoint x: 643, endPoint y: 210, distance: 16.6
click at [643, 195] on div "Select a reason" at bounding box center [734, 199] width 329 height 13
click at [604, 242] on button "Save" at bounding box center [610, 242] width 92 height 37
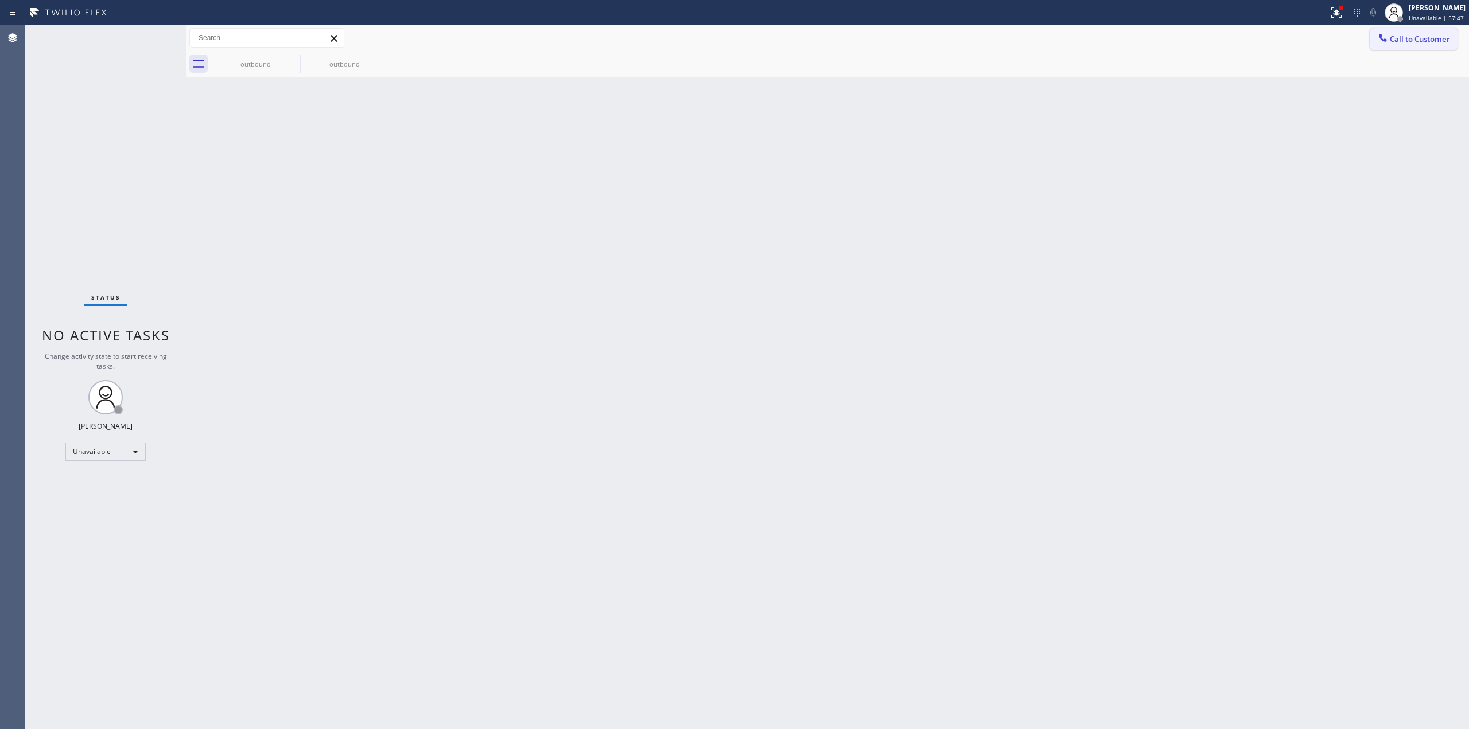
click at [1428, 47] on button "Call to Customer" at bounding box center [1414, 39] width 88 height 22
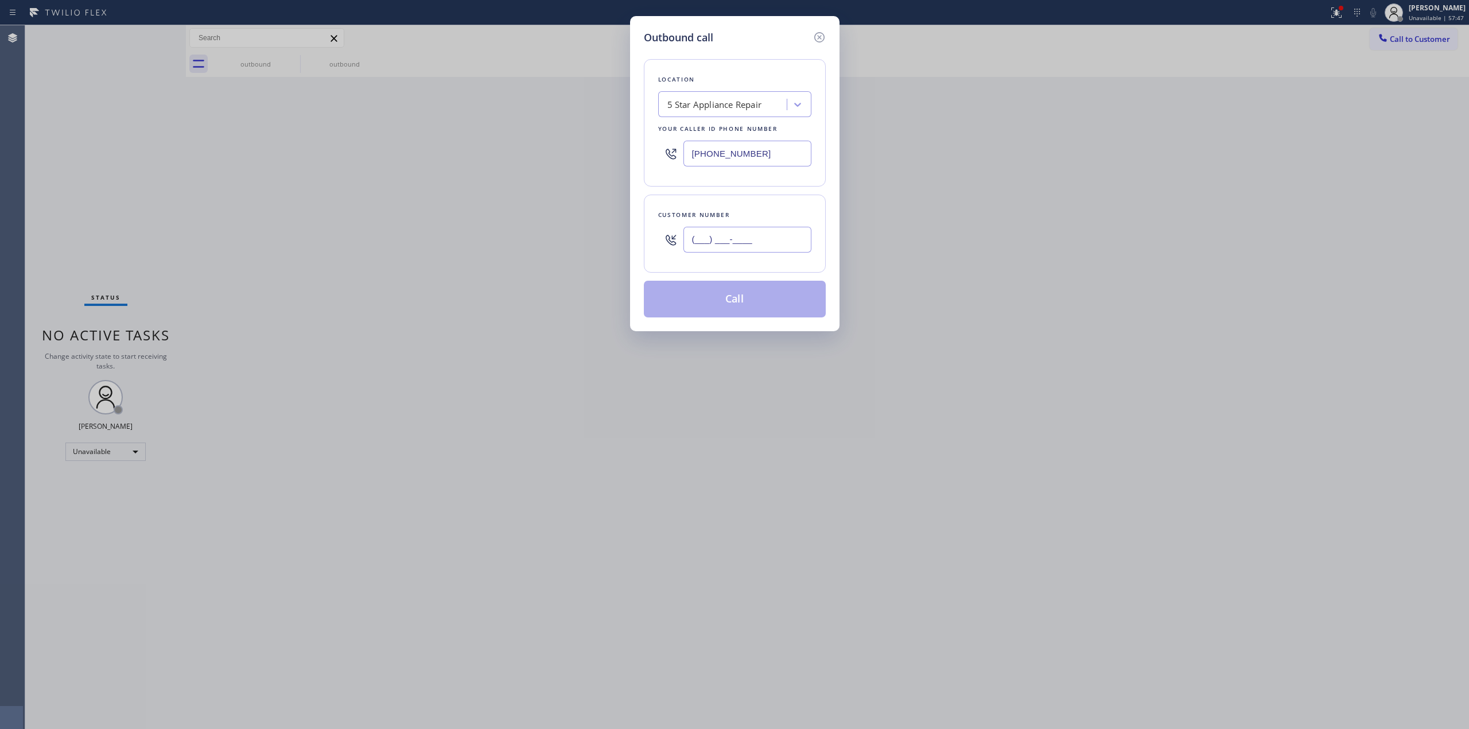
paste input "909) 800-4594"
click at [731, 249] on input "(___) ___-____" at bounding box center [748, 240] width 128 height 26
type input "(909) 800-4594"
click at [731, 293] on button "Call" at bounding box center [735, 299] width 182 height 37
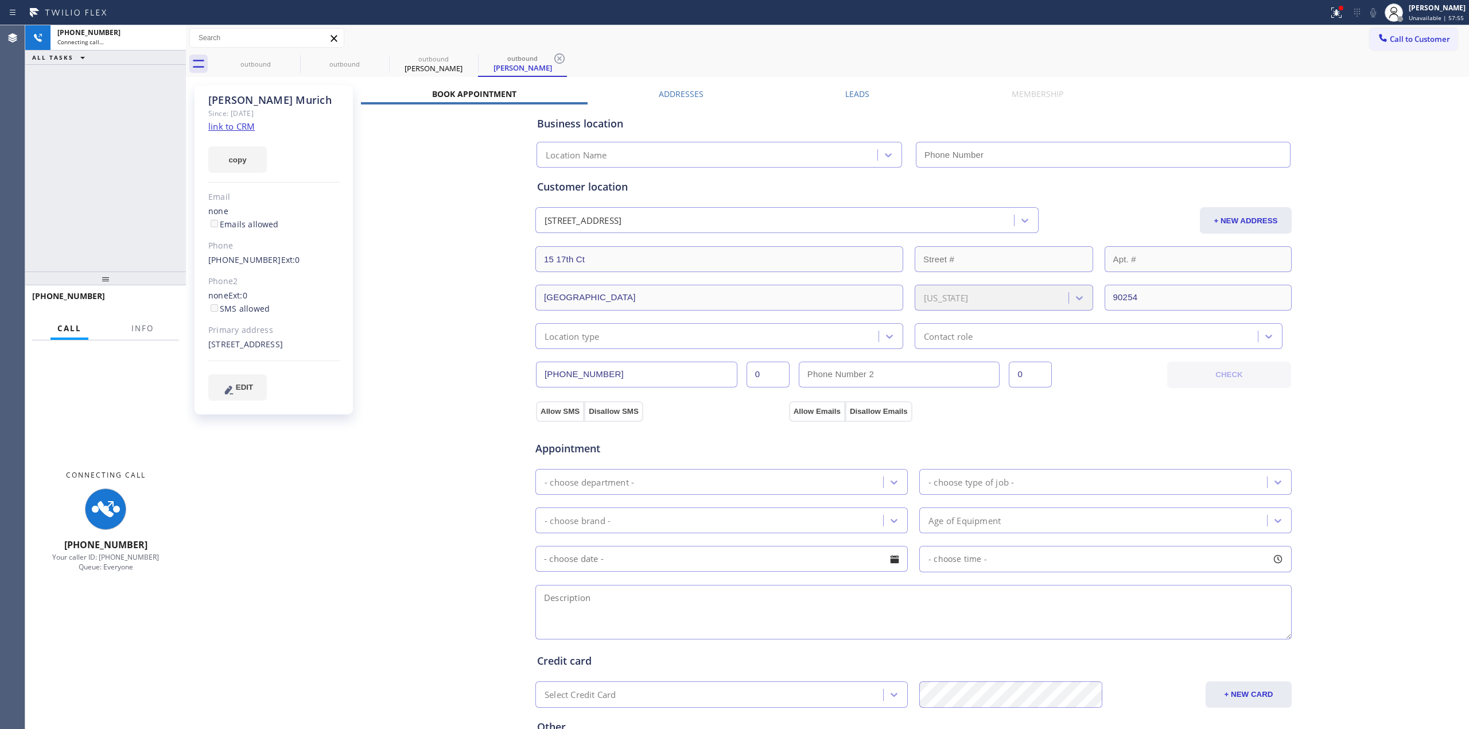
type input "(855) 731-4952"
click at [228, 124] on link "link to CRM" at bounding box center [231, 126] width 46 height 11
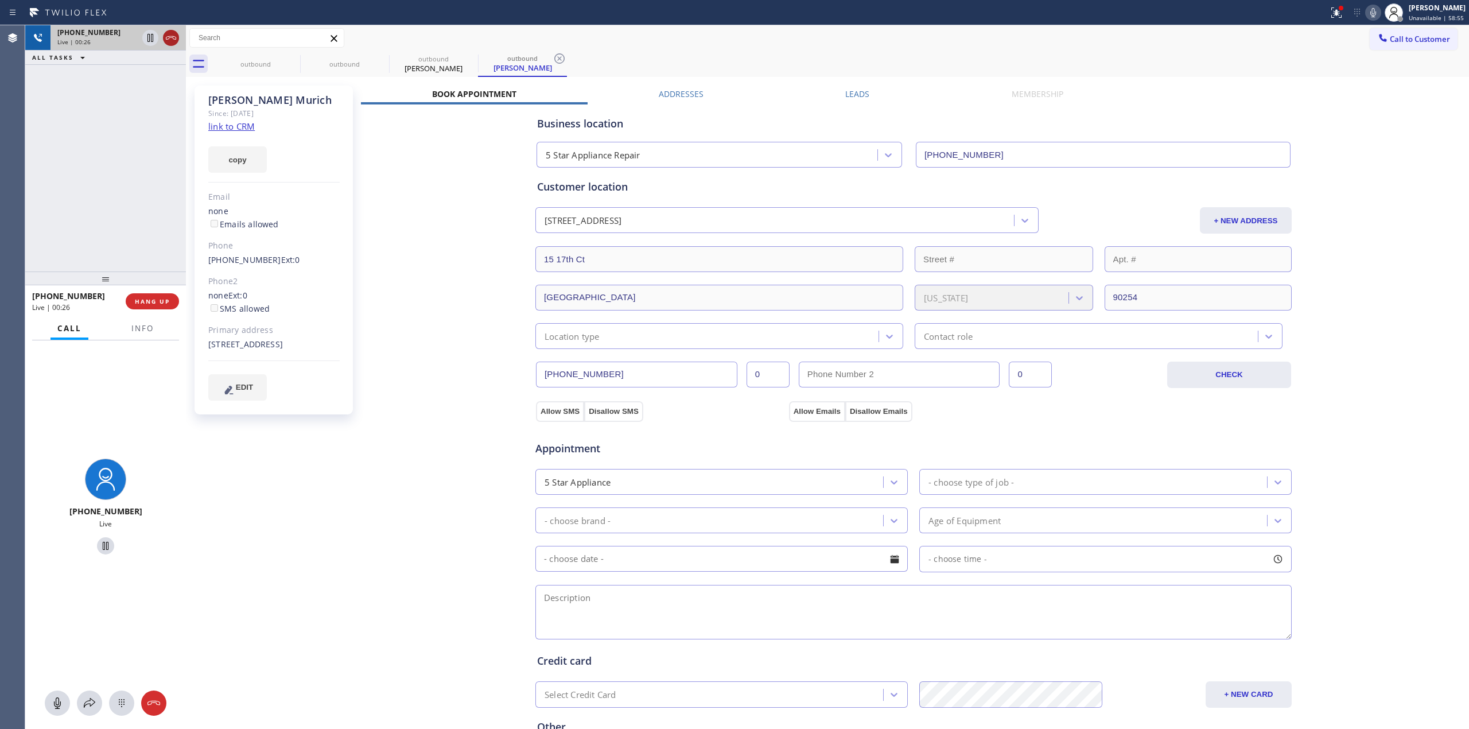
click at [176, 35] on icon at bounding box center [171, 38] width 14 height 14
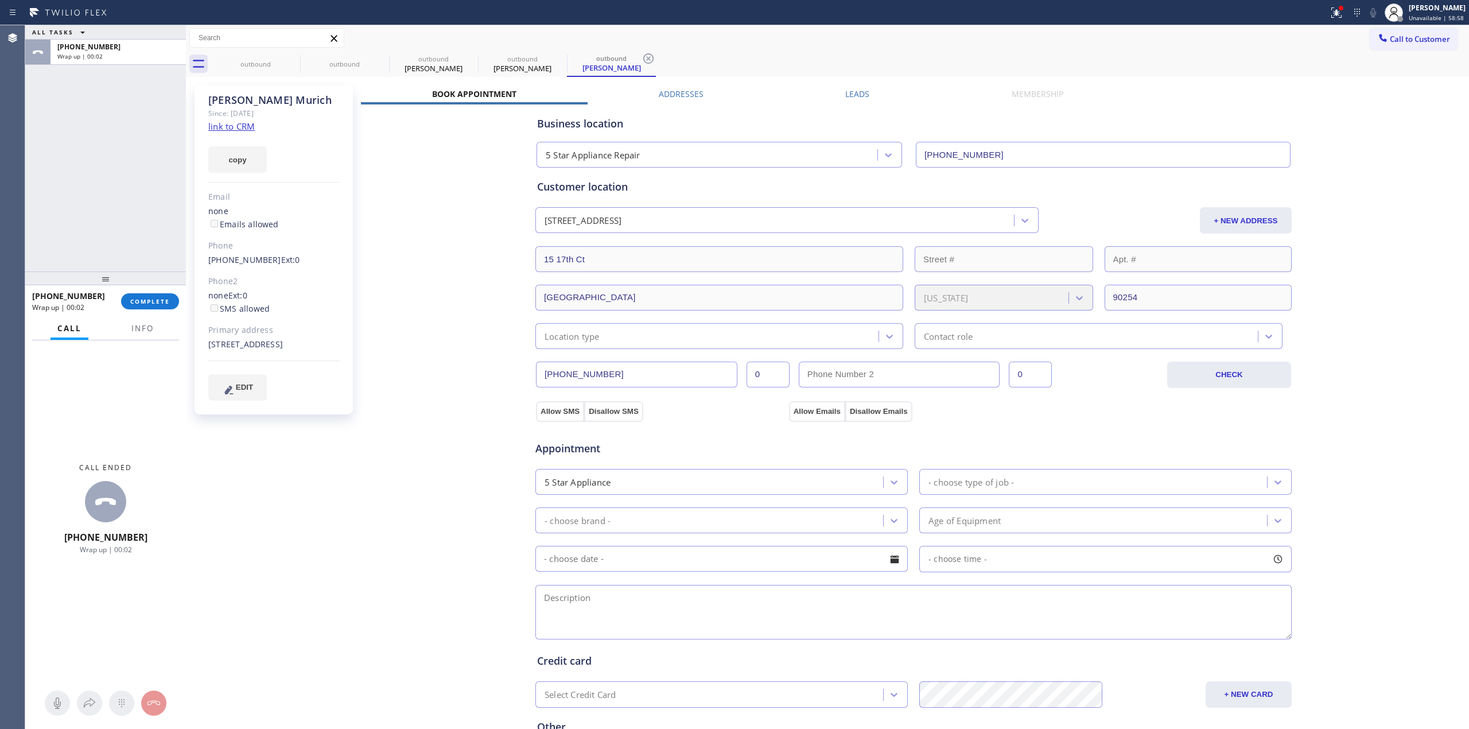
type input "(855) 731-4952"
click at [152, 305] on button "COMPLETE" at bounding box center [150, 301] width 58 height 16
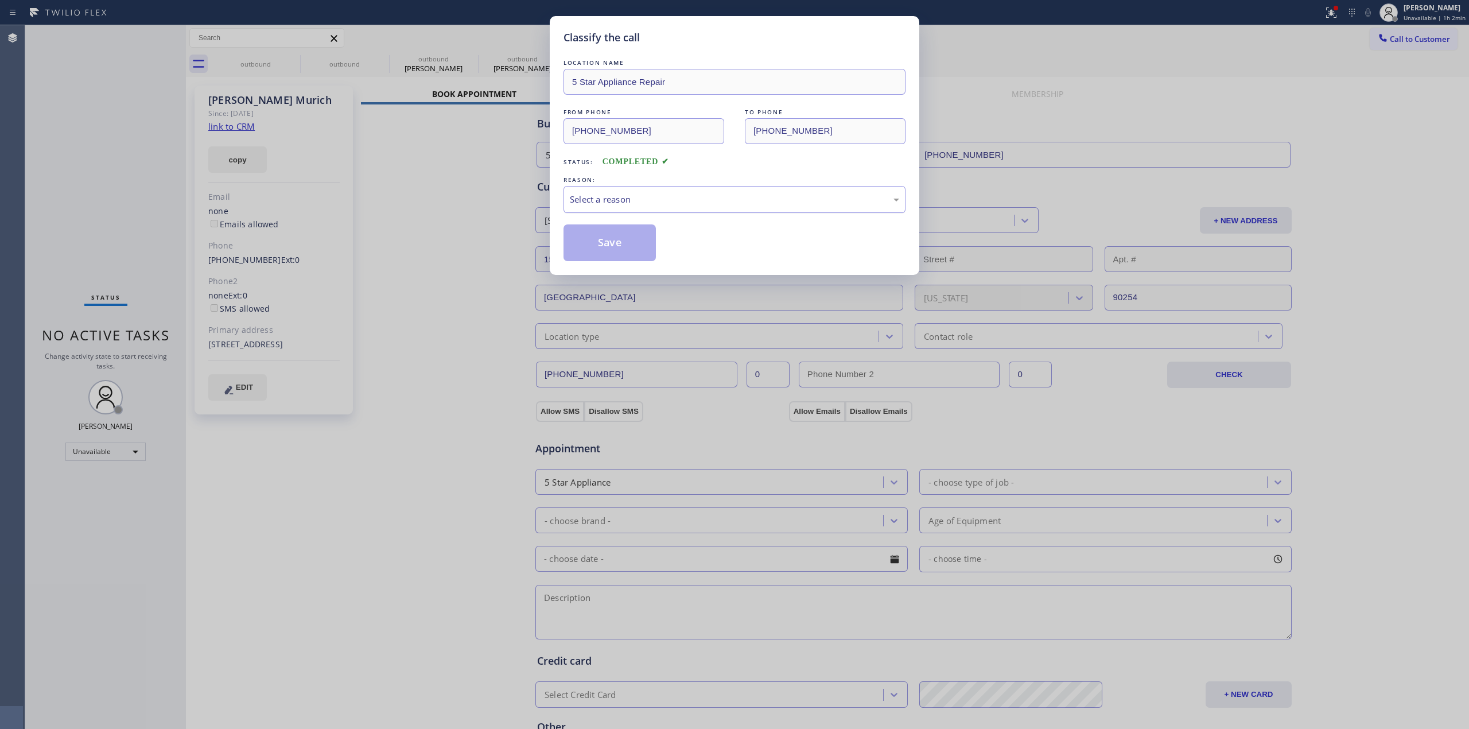
click at [701, 194] on div "Select a reason" at bounding box center [734, 199] width 329 height 13
click at [629, 243] on button "Save" at bounding box center [610, 242] width 92 height 37
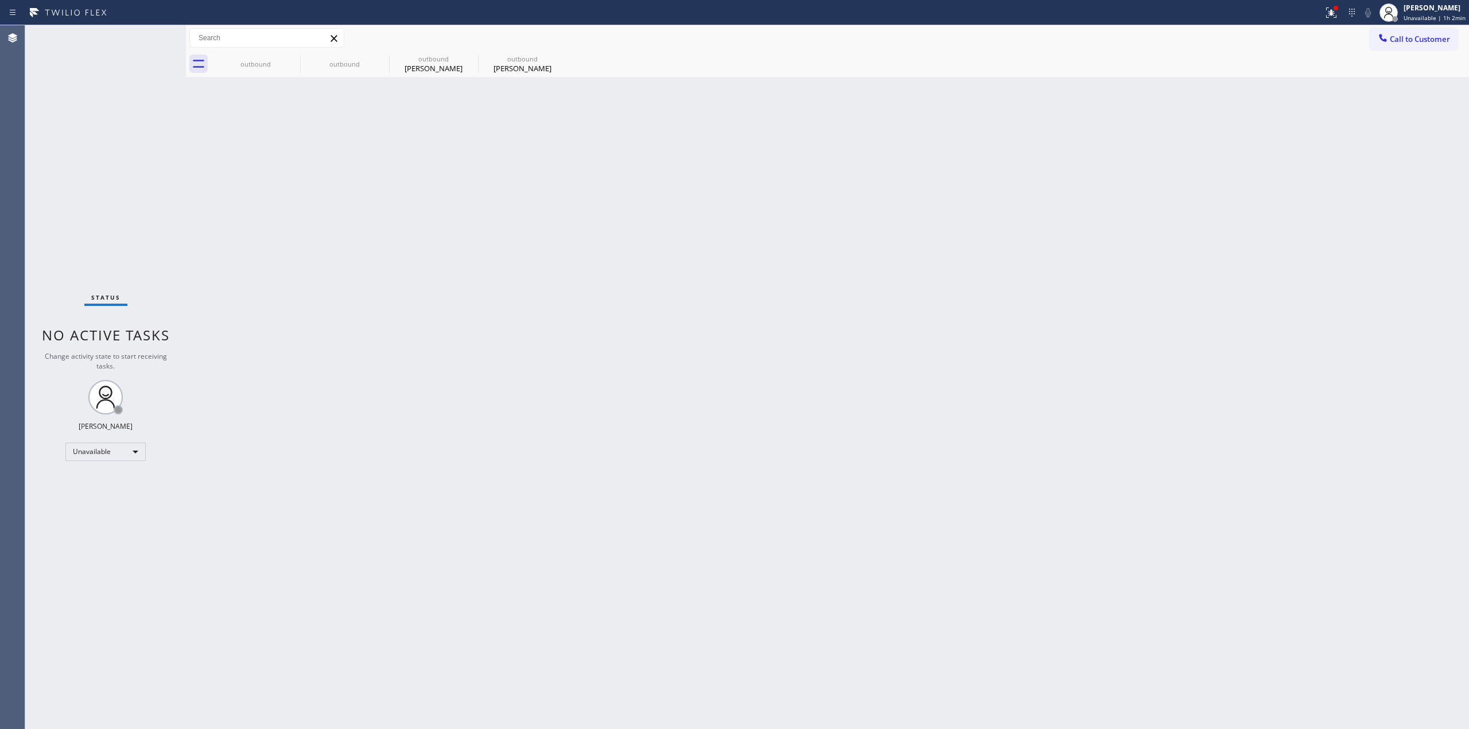
drag, startPoint x: 1110, startPoint y: 159, endPoint x: 1184, endPoint y: 138, distance: 76.9
click at [1133, 154] on div "Back to Dashboard Change Sender ID Customers Technicians Select a contact Outbo…" at bounding box center [827, 377] width 1283 height 704
click at [1414, 41] on span "Call to Customer" at bounding box center [1420, 39] width 60 height 10
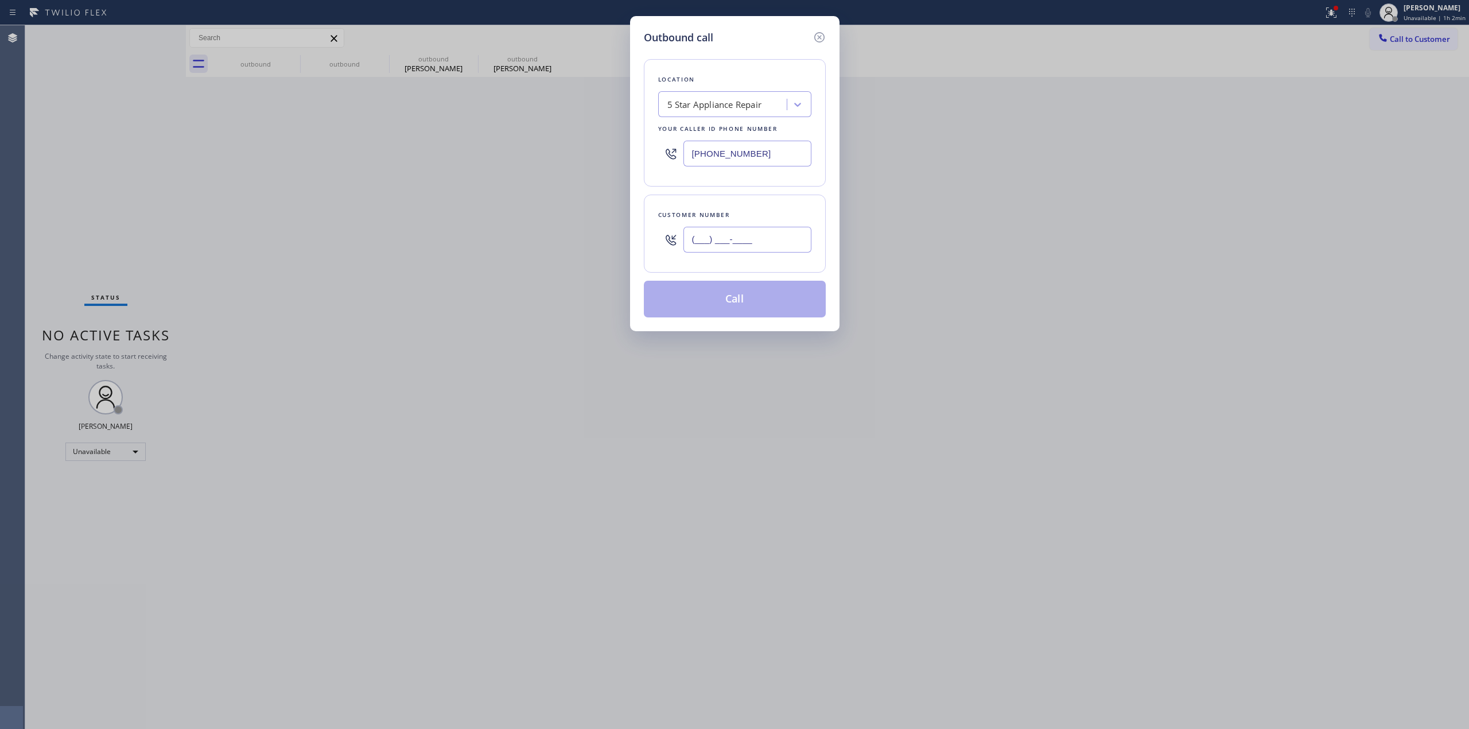
paste input "385) 494-3417"
click at [719, 239] on input "(___) ___-____" at bounding box center [748, 240] width 128 height 26
type input "[PHONE_NUMBER]"
click at [747, 76] on div "Location" at bounding box center [734, 79] width 153 height 12
click at [744, 102] on div "5 Star Appliance Repair" at bounding box center [715, 104] width 95 height 13
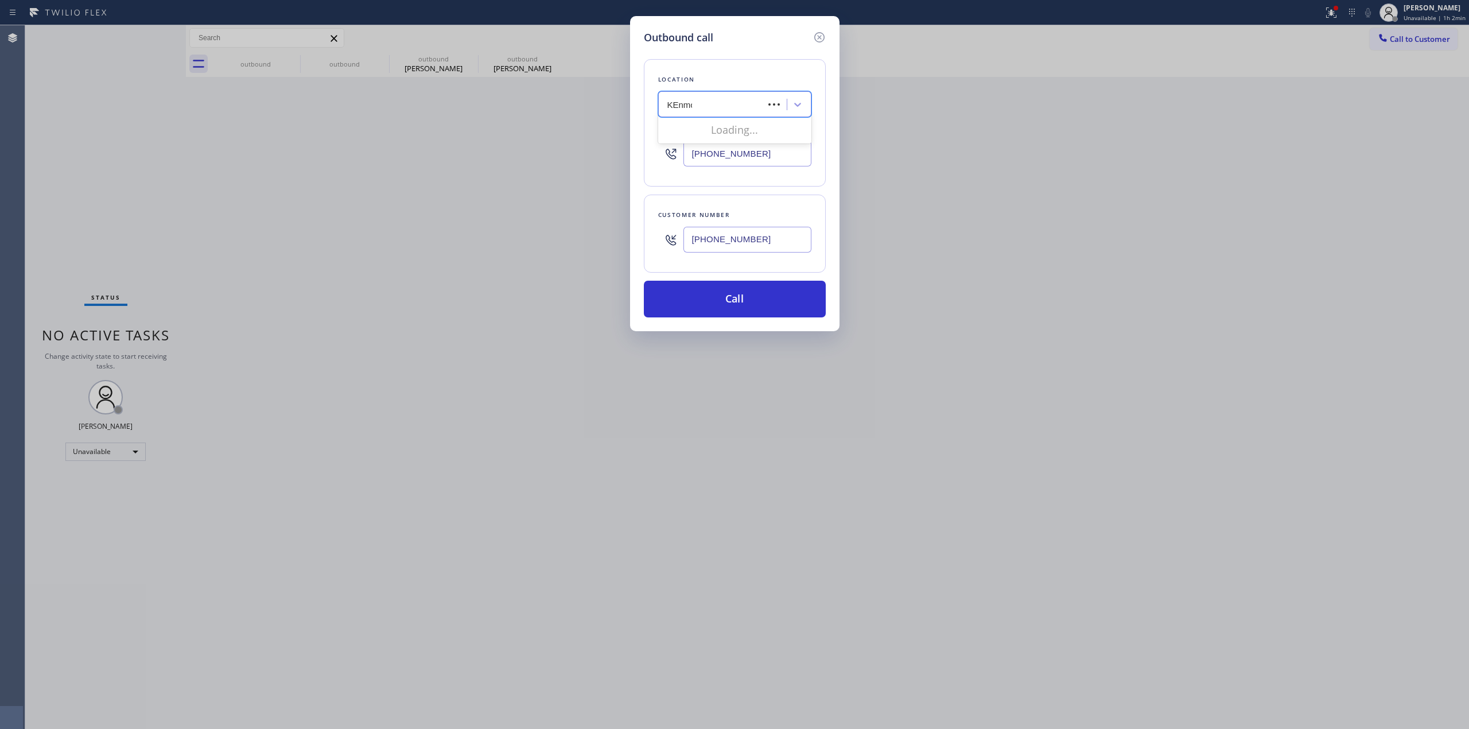
type input "KEnmore"
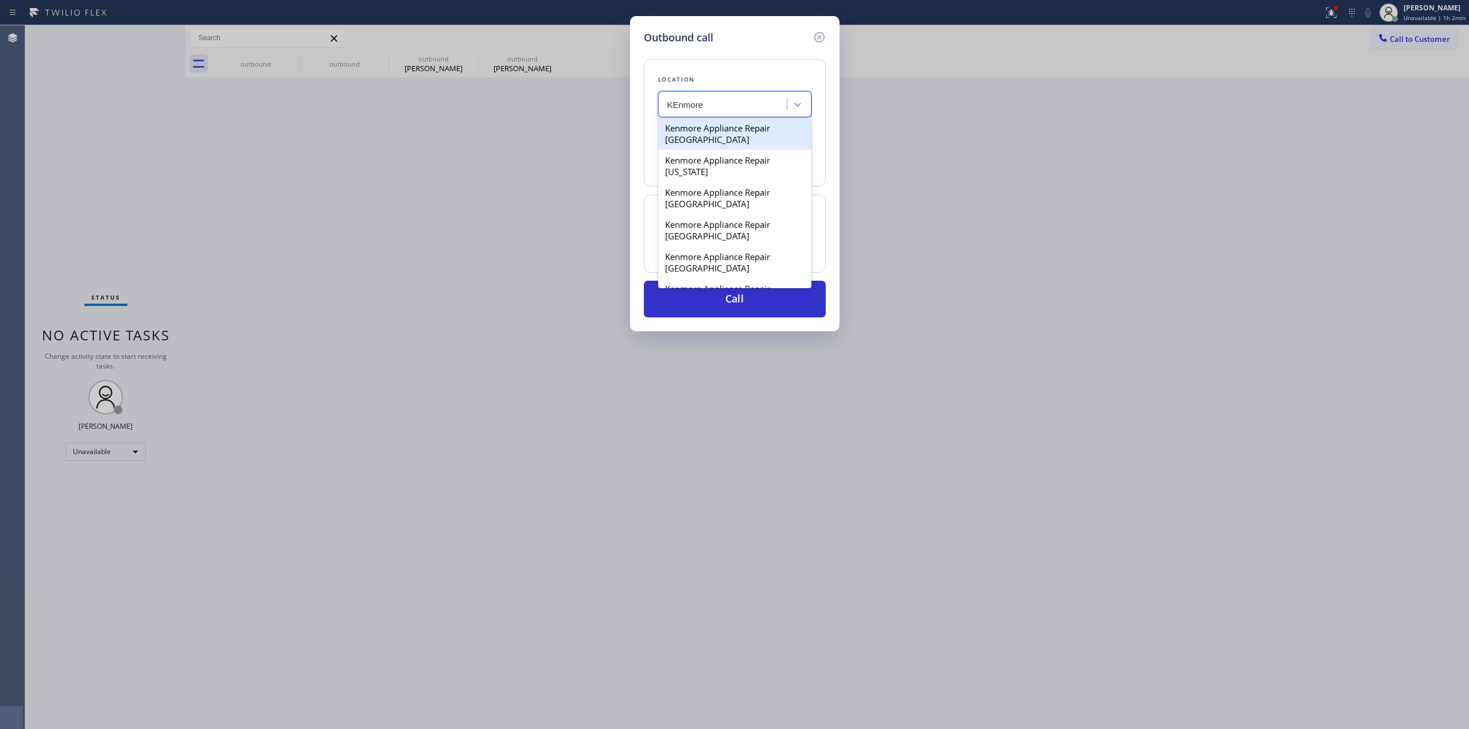
scroll to position [306, 0]
click at [715, 211] on div "Kenmore Appliance Repair San Francisco" at bounding box center [734, 200] width 153 height 32
type input "(415) 639-5823"
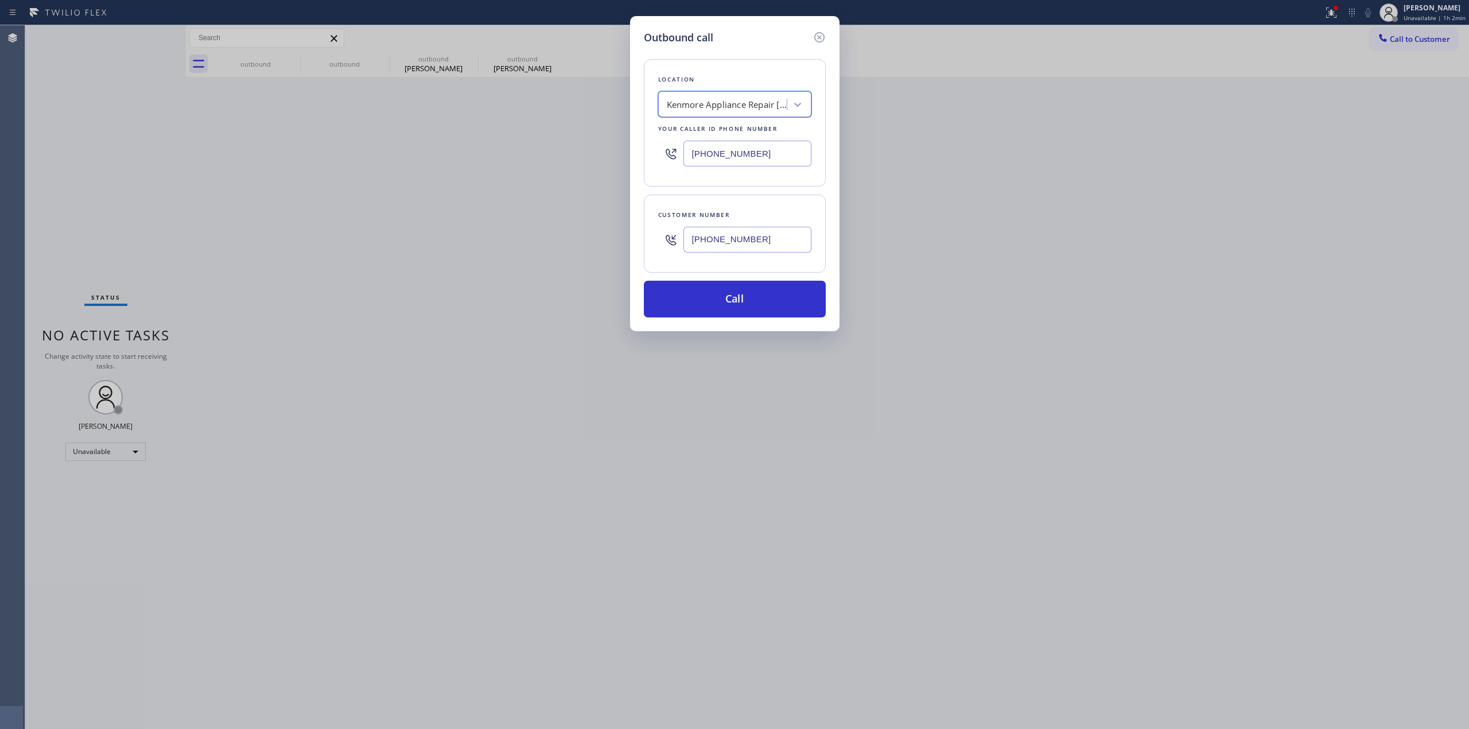
click at [724, 224] on div "[PHONE_NUMBER]" at bounding box center [748, 239] width 128 height 37
click at [726, 239] on input "[PHONE_NUMBER]" at bounding box center [748, 240] width 128 height 26
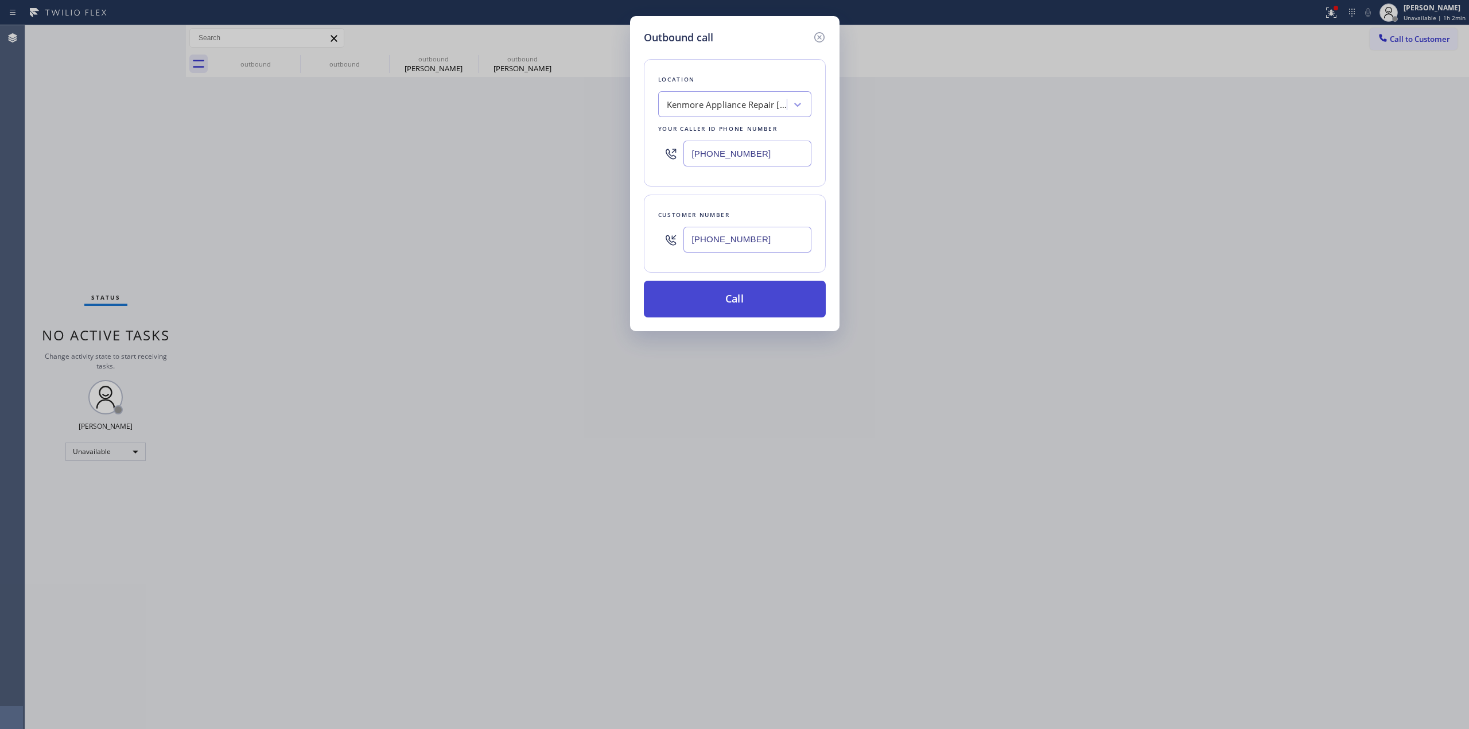
click at [722, 306] on button "Call" at bounding box center [735, 299] width 182 height 37
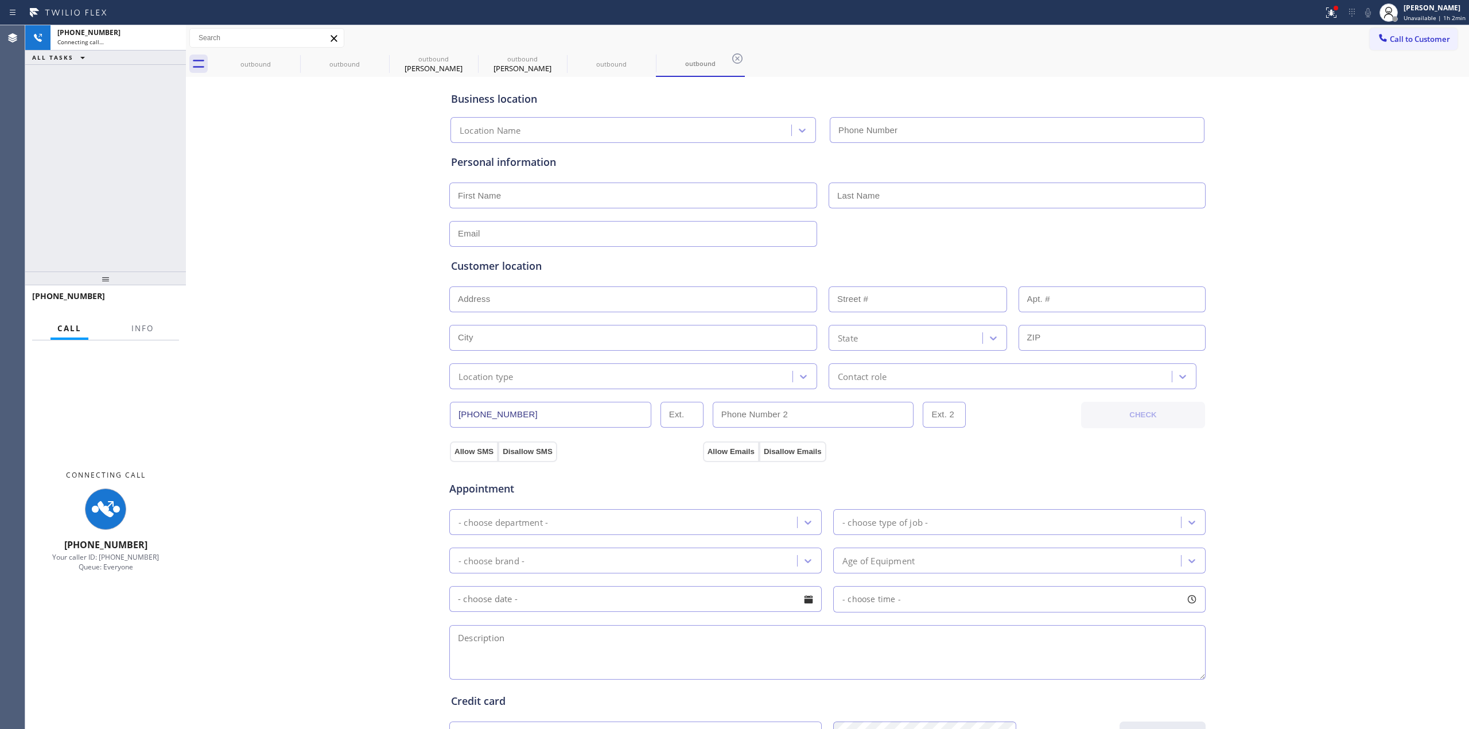
click at [1240, 191] on div "Business location Location Name Personal information Customer location >> ADD N…" at bounding box center [828, 472] width 1278 height 784
type input "(415) 639-5823"
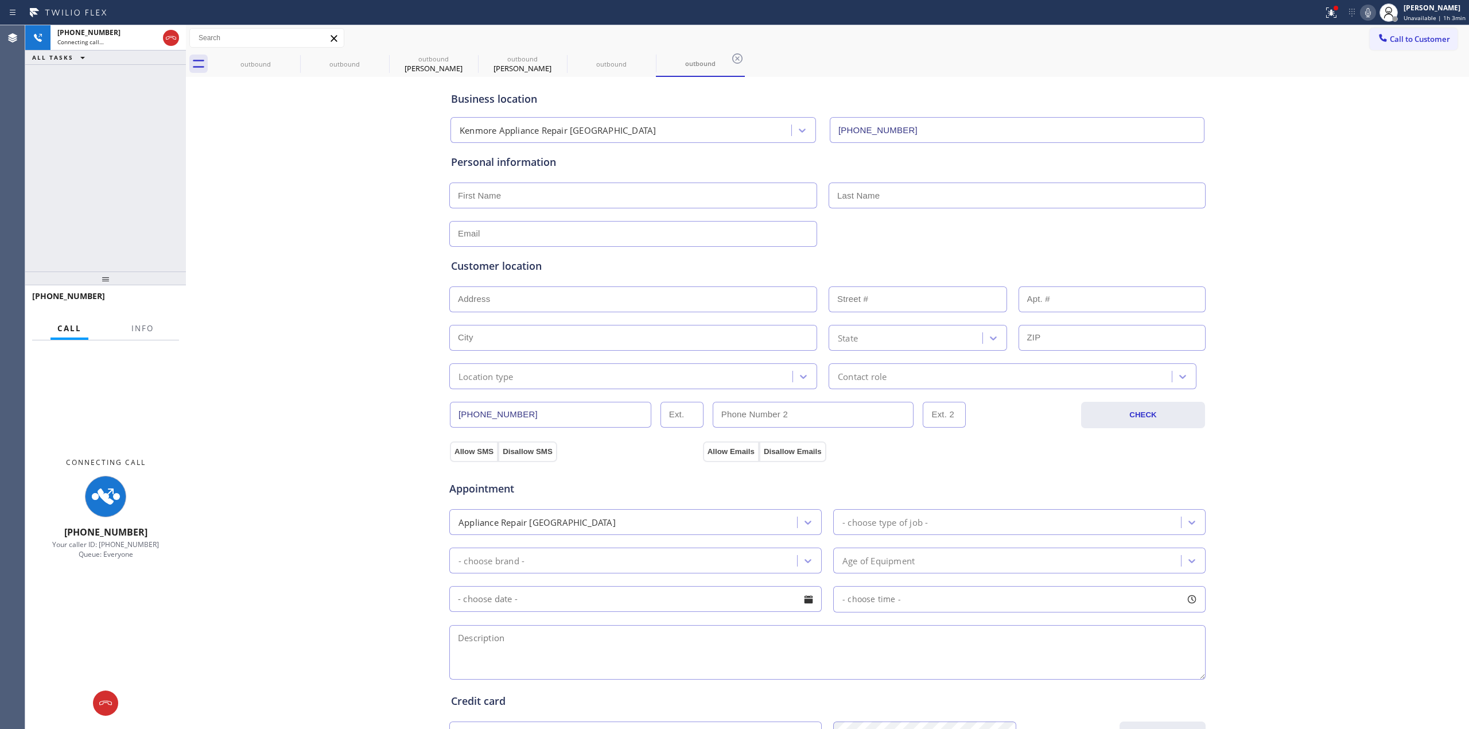
drag, startPoint x: 1355, startPoint y: 143, endPoint x: 1362, endPoint y: 147, distance: 8.2
click at [1359, 147] on div "Business location Kenmore Appliance Repair San Francisco (415) 639-5823 Persona…" at bounding box center [828, 472] width 1278 height 784
click at [1365, 14] on icon at bounding box center [1369, 13] width 14 height 14
drag, startPoint x: 1327, startPoint y: 497, endPoint x: 1316, endPoint y: 494, distance: 12.0
click at [1327, 497] on div "Business location Kenmore Appliance Repair San Francisco (415) 639-5823 Persona…" at bounding box center [828, 472] width 1278 height 784
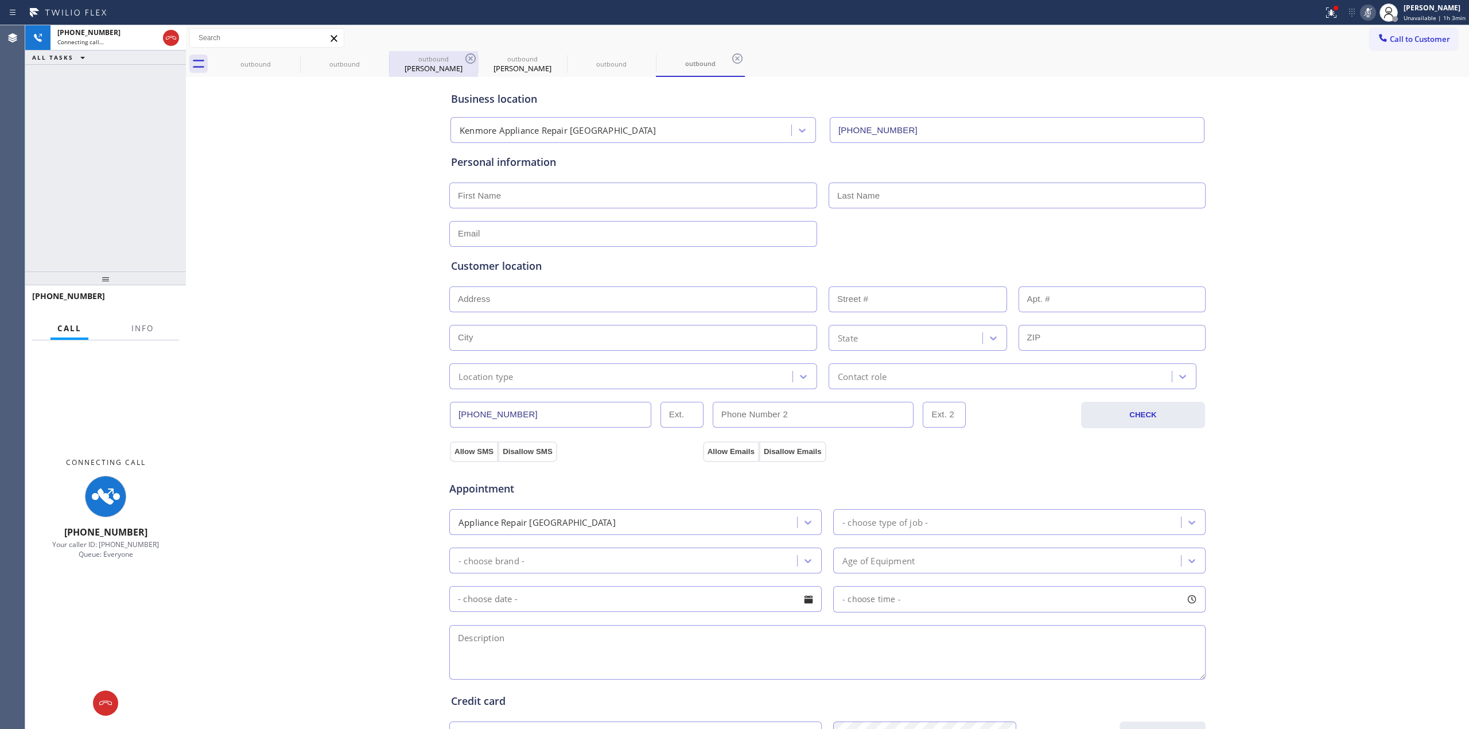
click at [449, 61] on div "outbound" at bounding box center [433, 59] width 87 height 9
type input "(855) 731-4952"
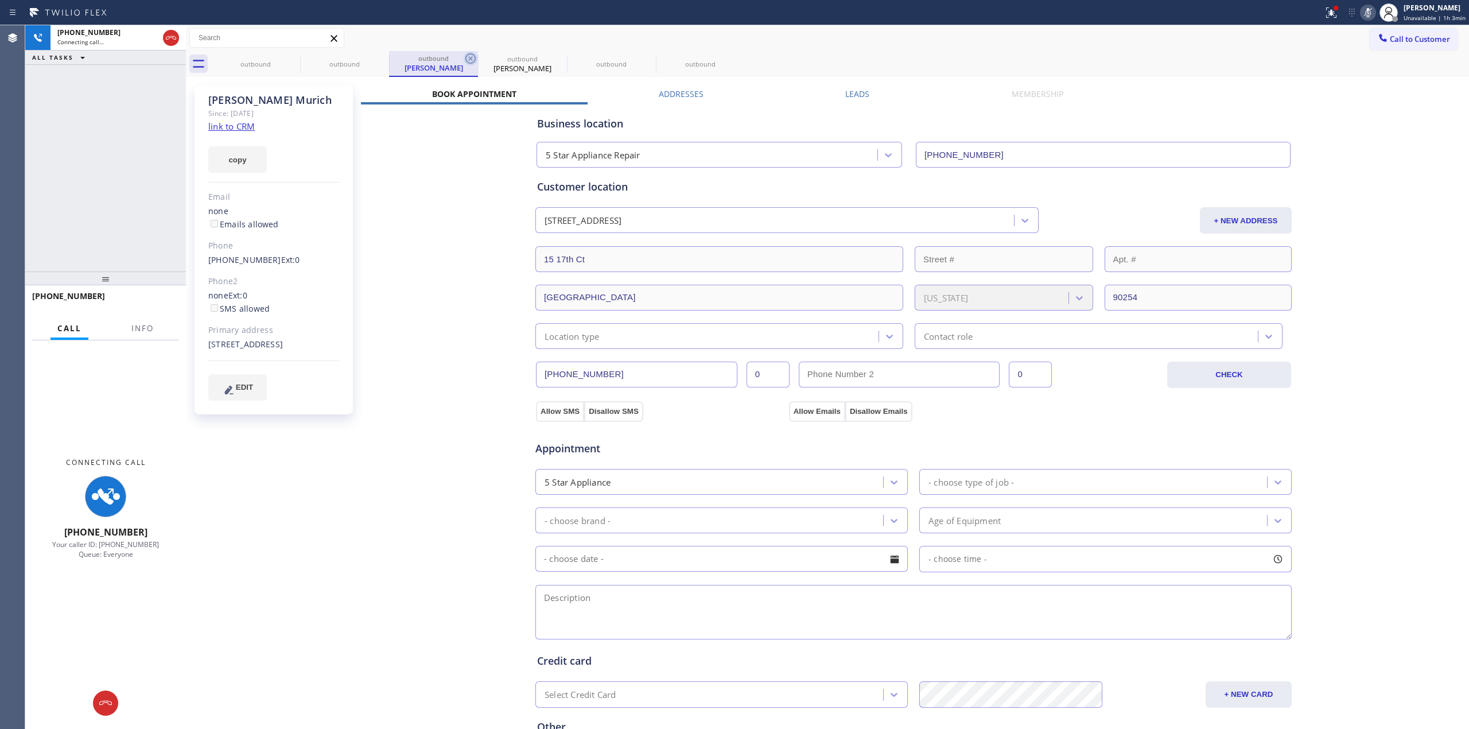
click at [470, 55] on icon at bounding box center [471, 59] width 14 height 14
click at [0, 0] on icon at bounding box center [0, 0] width 0 height 0
click at [470, 55] on div "outbound outbound outbound Jerra Murich outbound Jerra Murich outbound outbound" at bounding box center [840, 64] width 1258 height 26
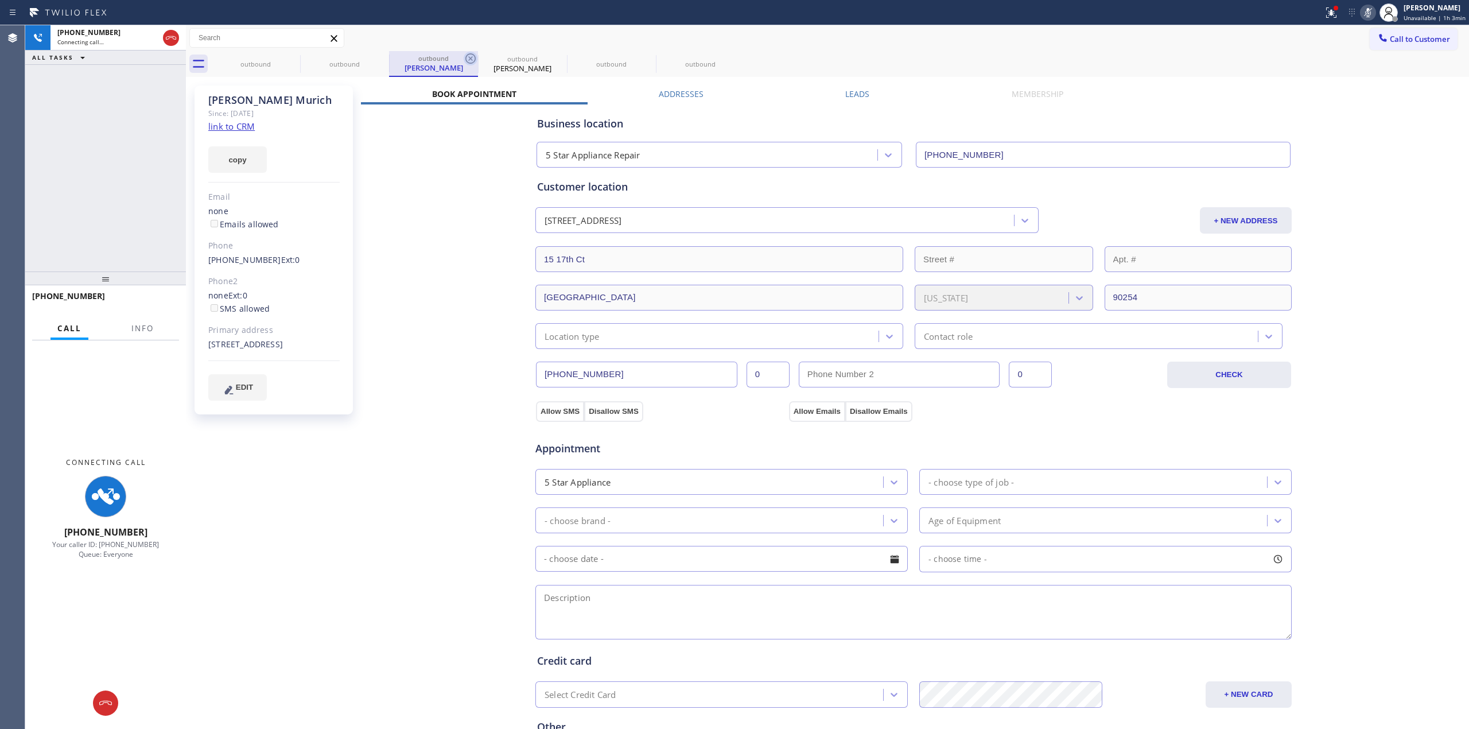
click at [470, 55] on div "outbound outbound outbound Jerra Murich outbound Jerra Murich outbound outbound" at bounding box center [840, 64] width 1258 height 26
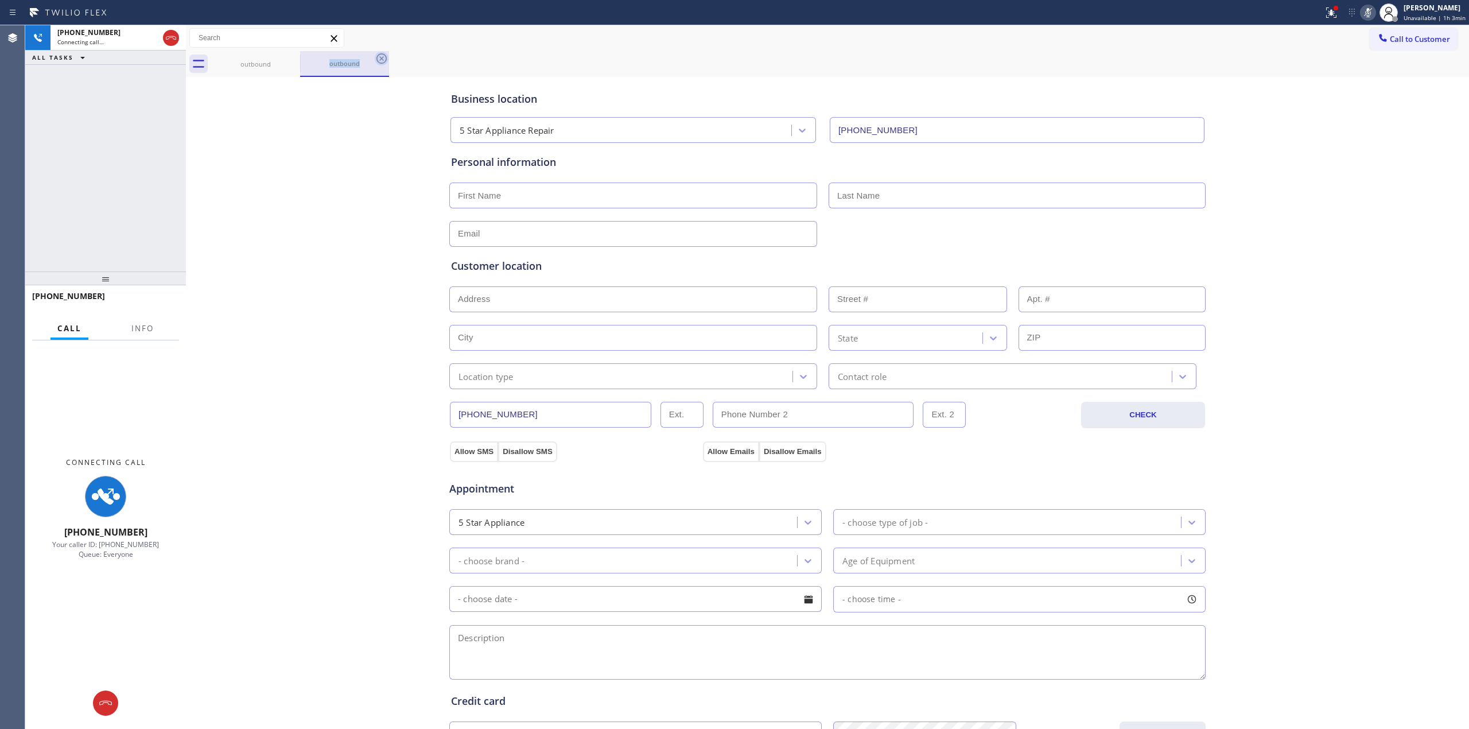
click at [383, 58] on icon at bounding box center [382, 59] width 14 height 14
click at [297, 58] on icon at bounding box center [293, 58] width 10 height 10
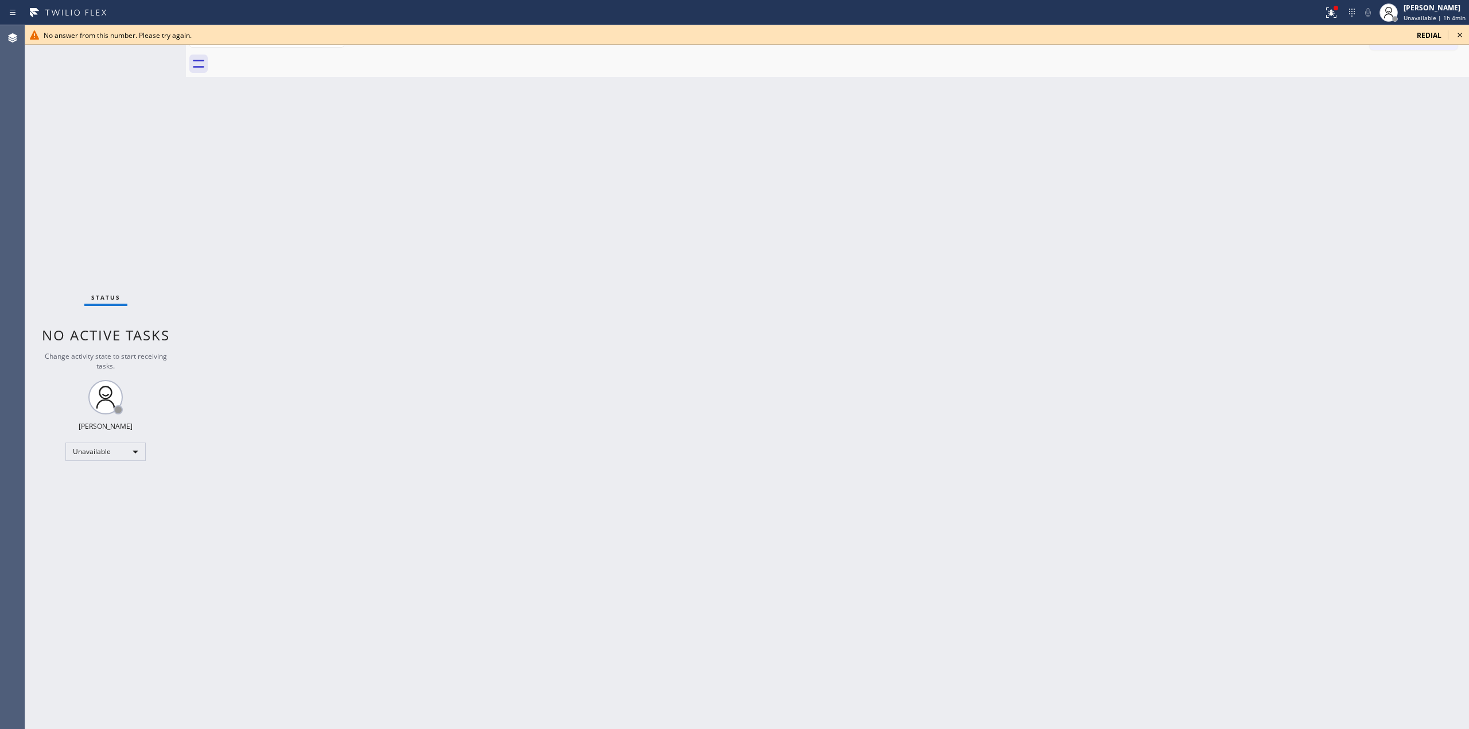
click at [1328, 234] on div "Back to Dashboard Change Sender ID Customers Technicians Select a contact Outbo…" at bounding box center [827, 377] width 1283 height 704
click at [1460, 35] on icon at bounding box center [1460, 35] width 5 height 5
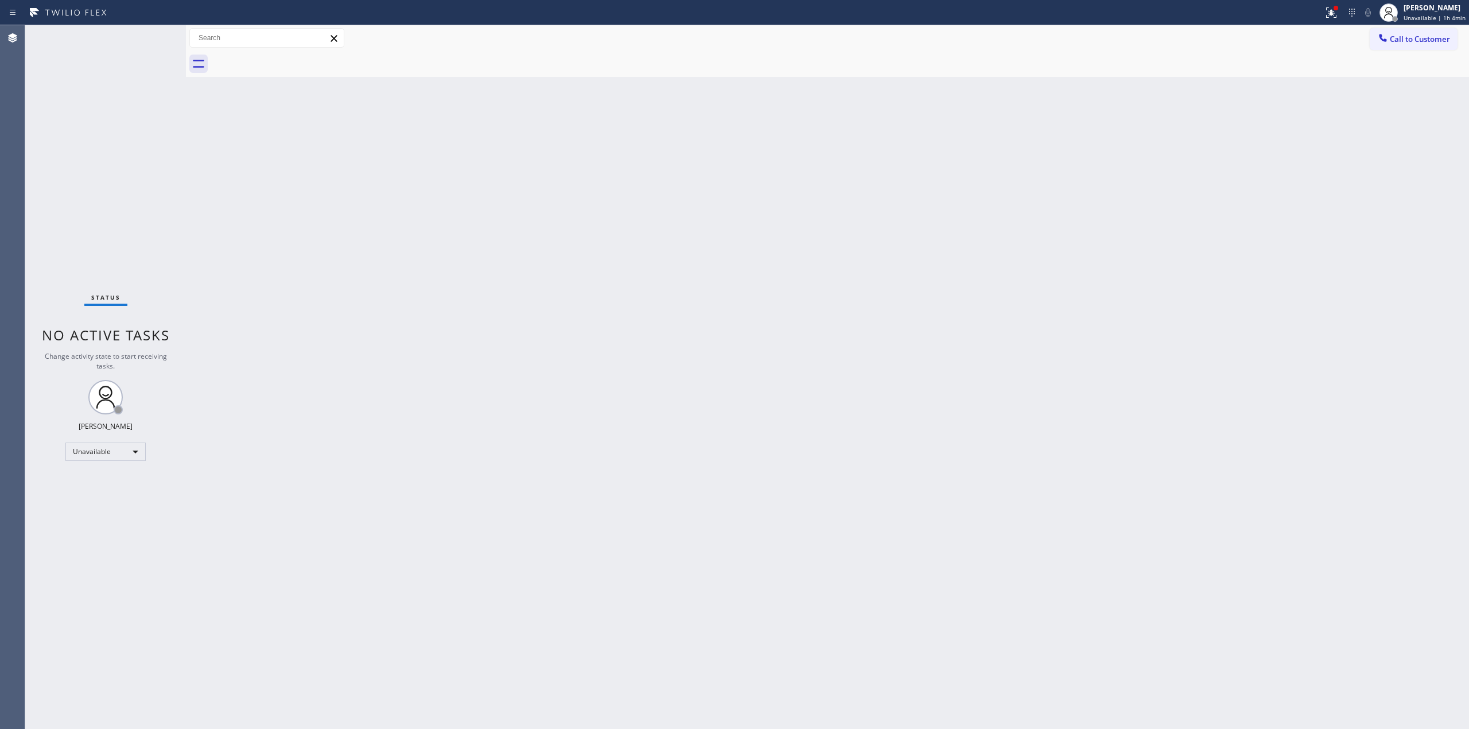
drag, startPoint x: 1158, startPoint y: 185, endPoint x: 1172, endPoint y: 174, distance: 16.8
click at [1172, 174] on div "Back to Dashboard Change Sender ID Customers Technicians Select a contact Outbo…" at bounding box center [827, 377] width 1283 height 704
click at [1415, 33] on button "Call to Customer" at bounding box center [1414, 39] width 88 height 22
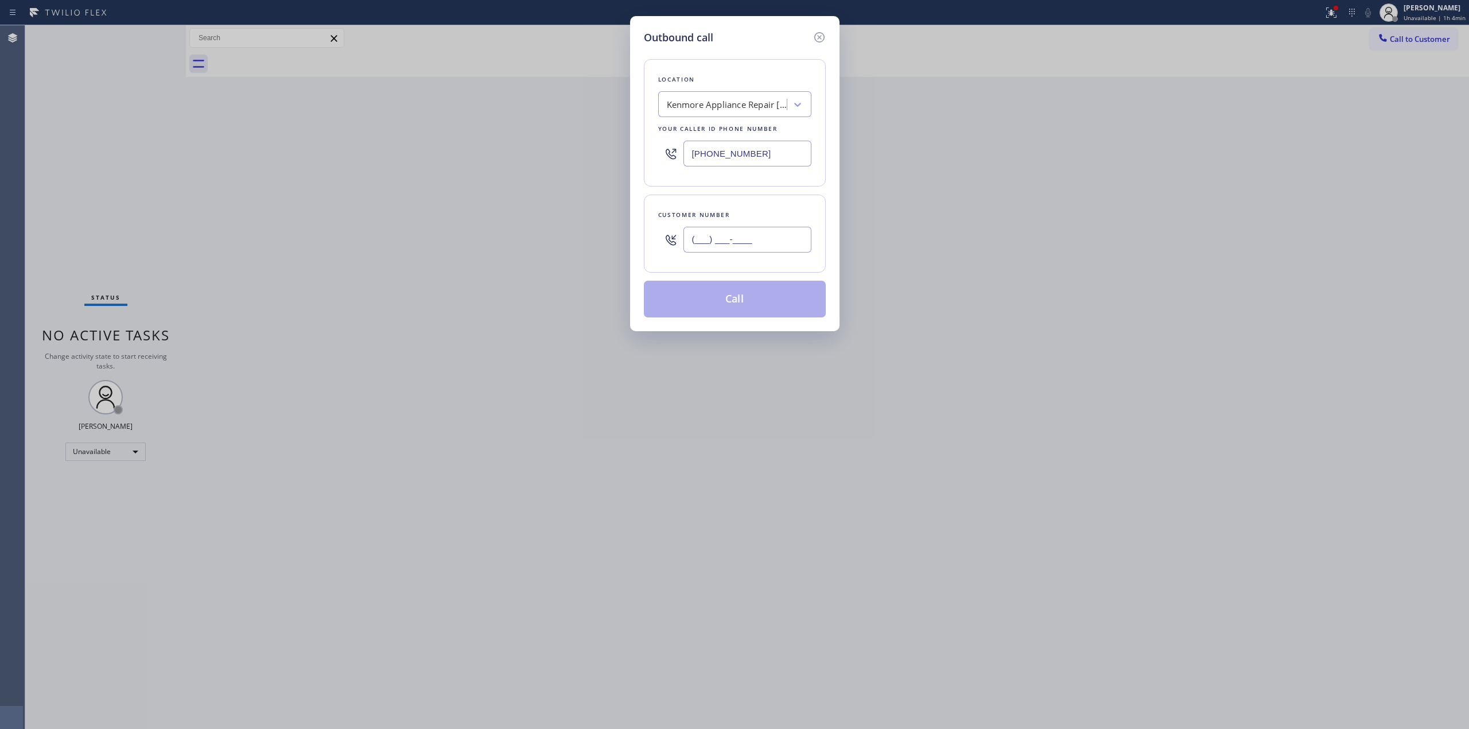
drag, startPoint x: 768, startPoint y: 242, endPoint x: 766, endPoint y: 143, distance: 98.2
click at [768, 239] on input "(___) ___-____" at bounding box center [748, 240] width 128 height 26
paste input "628) 226-2194"
type input "(628) 226-2194"
click at [755, 113] on div "Kenmore Appliance Repair San Francisco" at bounding box center [724, 105] width 125 height 20
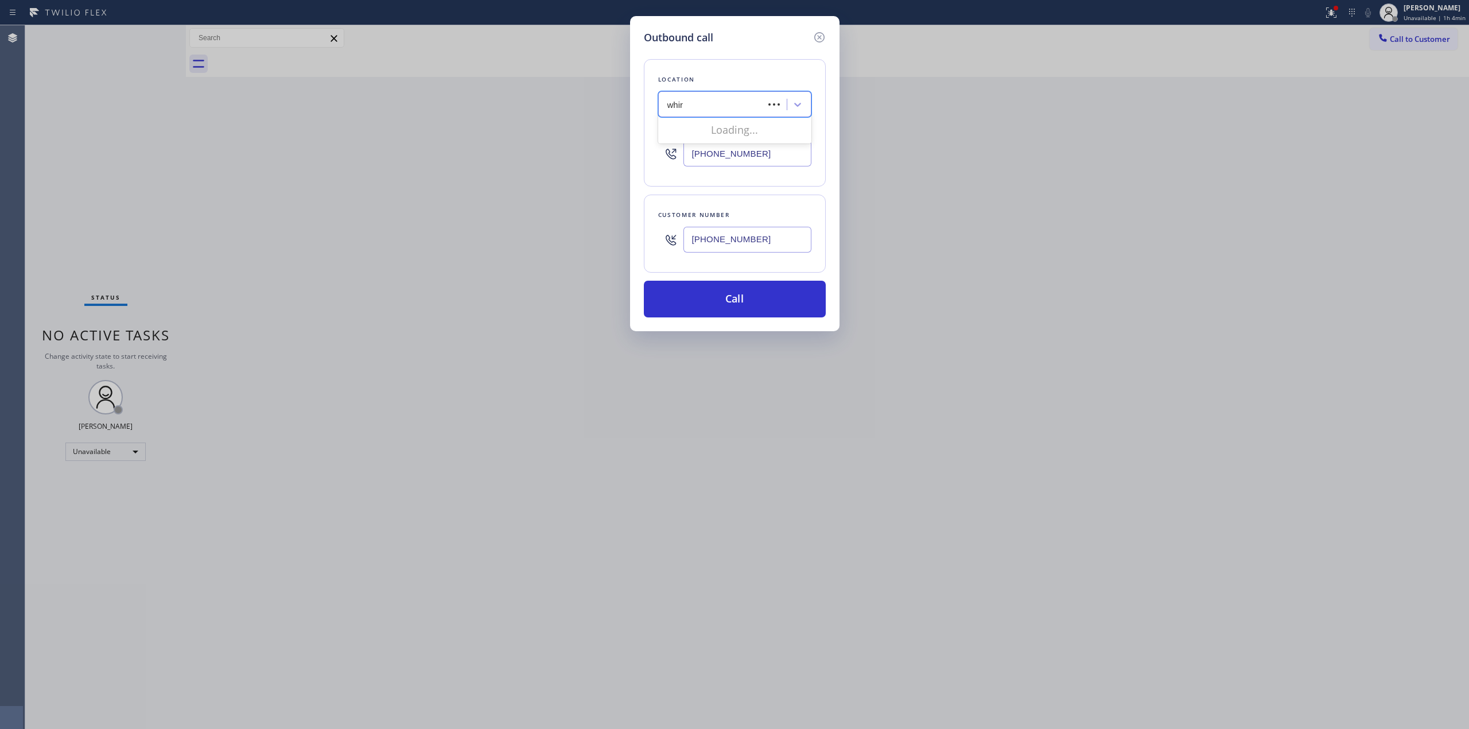
type input "whirl"
type input "(760) 313-7021"
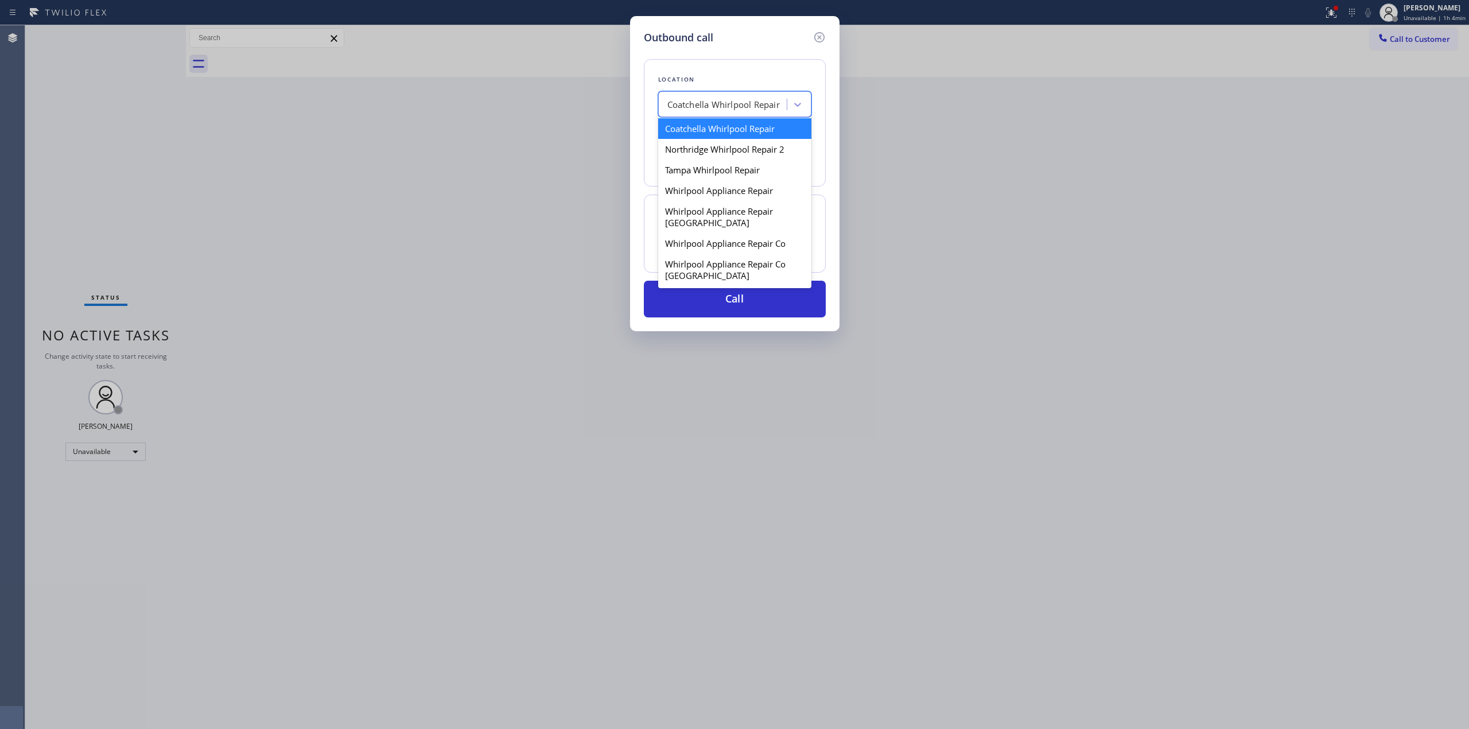
click at [755, 113] on div "Coatchella Whirlpool Repair" at bounding box center [724, 105] width 125 height 20
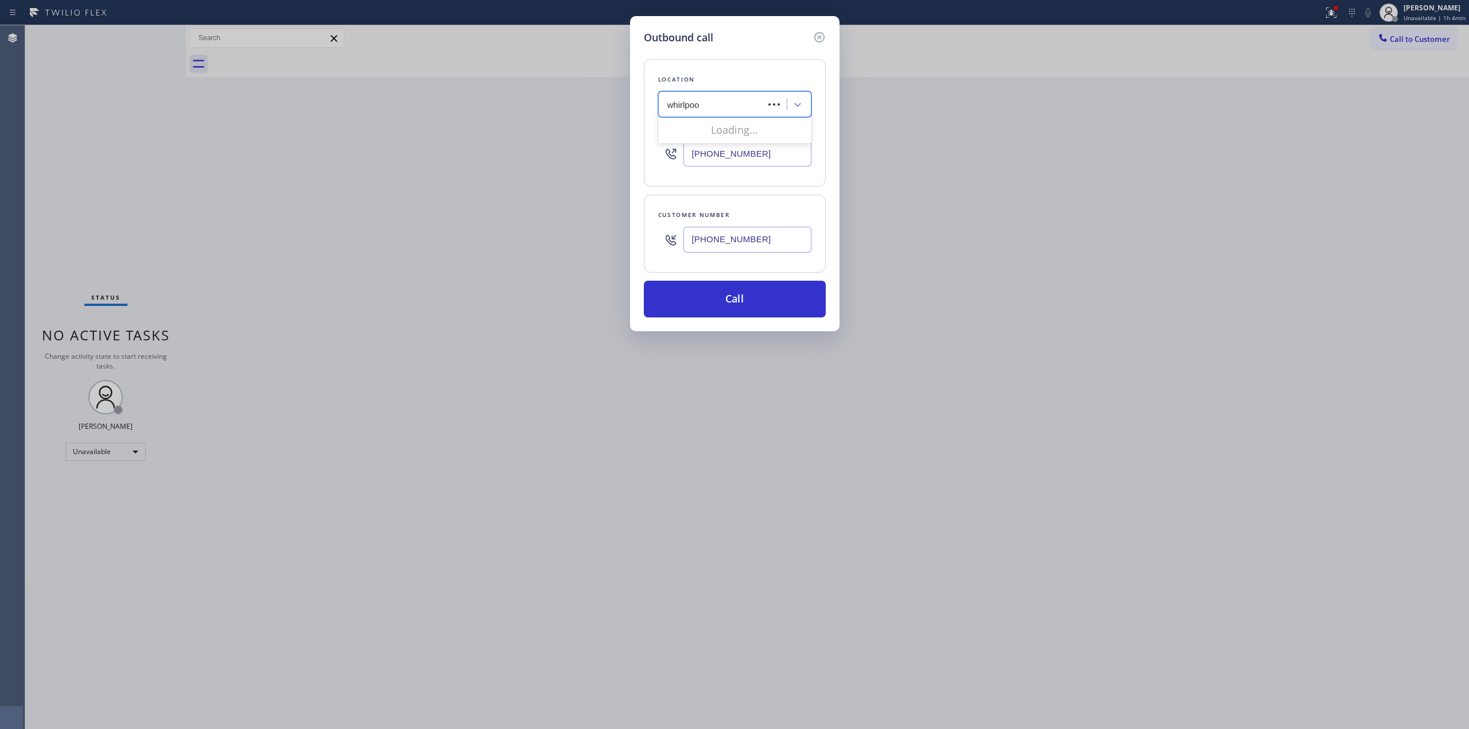
type input "whirlpool"
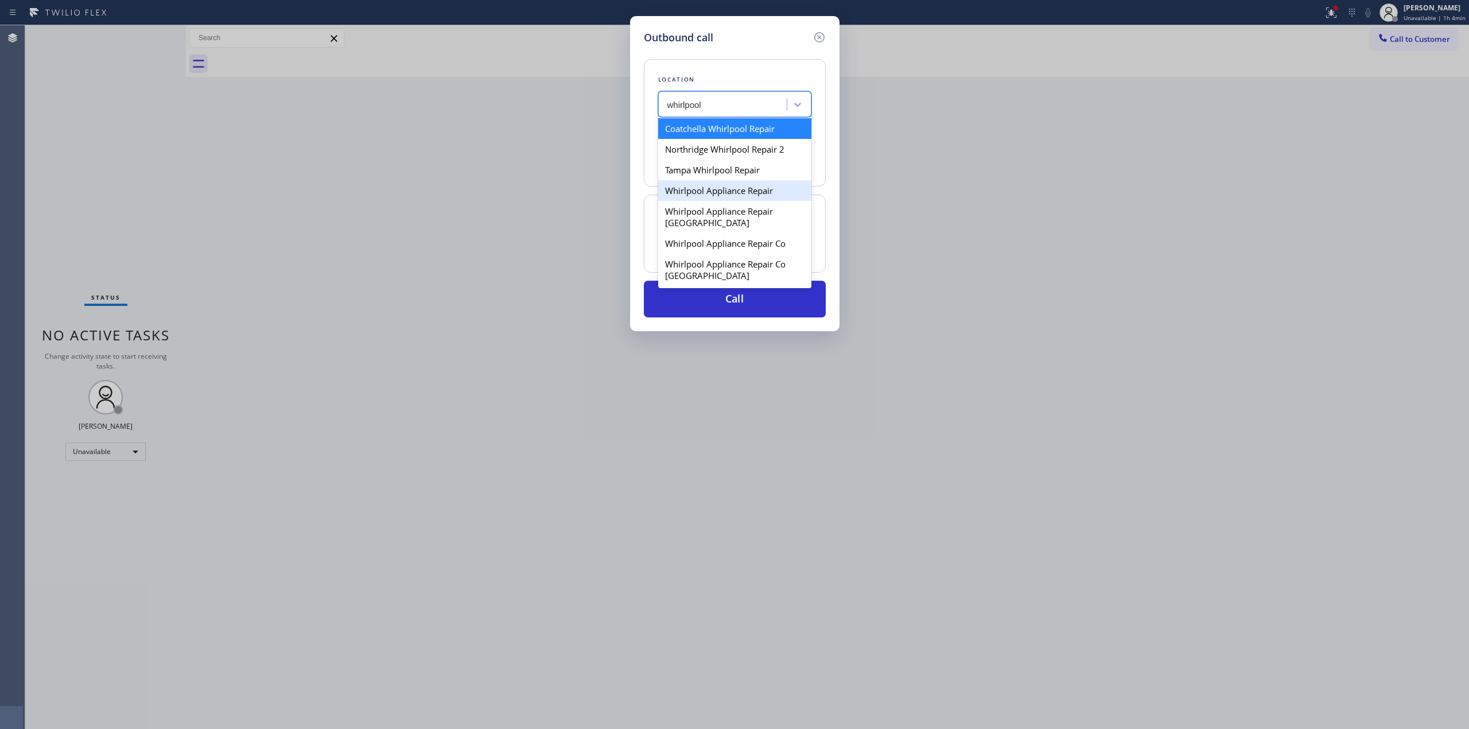
click at [710, 195] on div "Whirlpool Appliance Repair" at bounding box center [734, 190] width 153 height 21
type input "[PHONE_NUMBER]"
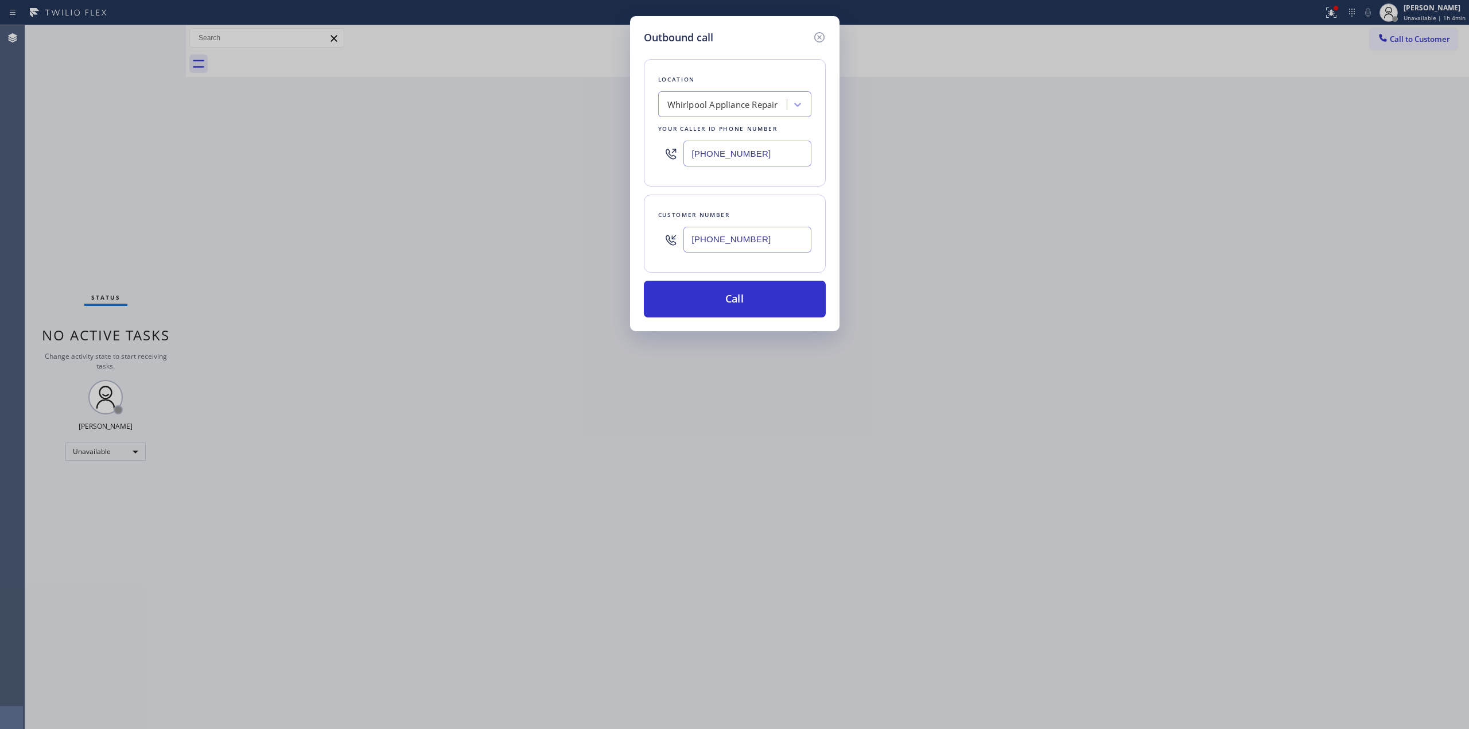
click at [736, 246] on input "(628) 226-2194" at bounding box center [748, 240] width 128 height 26
click at [732, 316] on button "Call" at bounding box center [735, 299] width 182 height 37
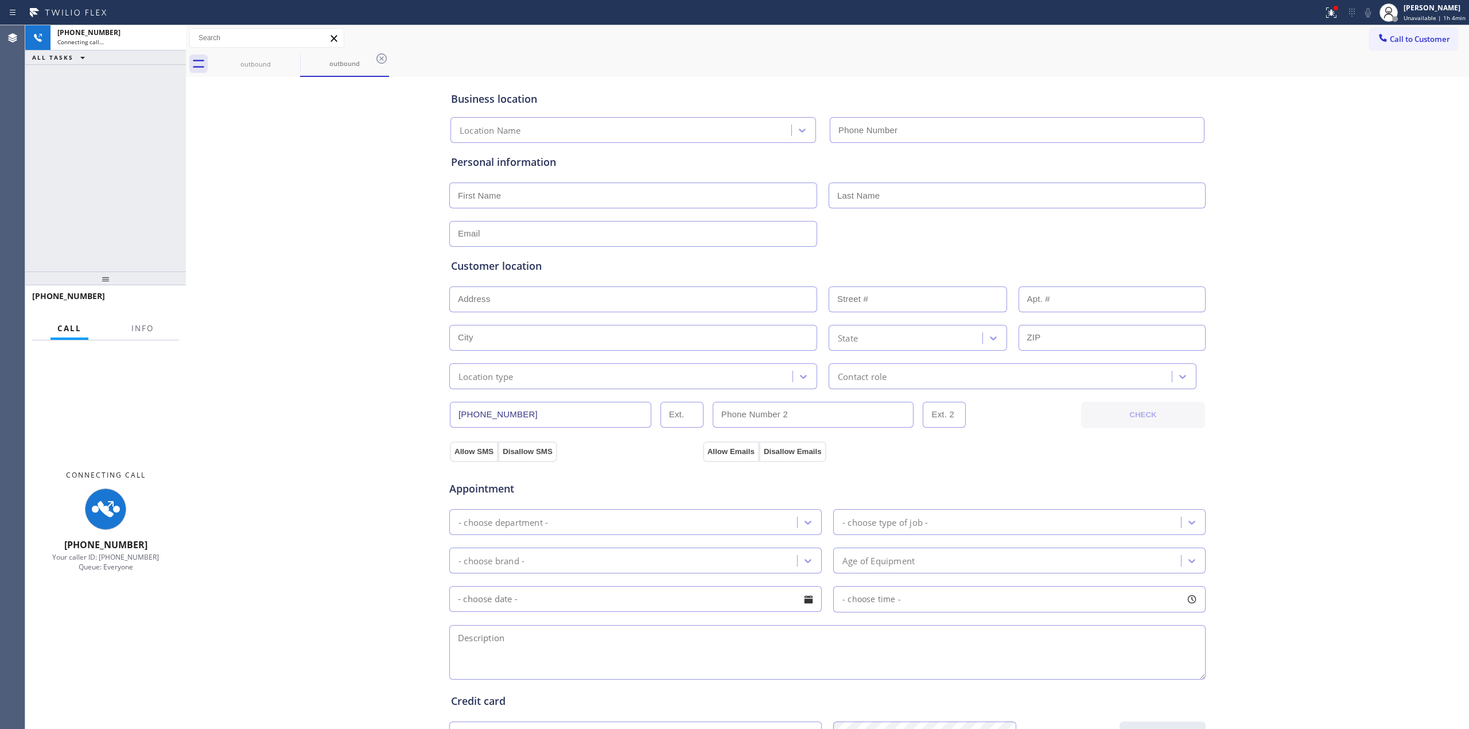
type input "[PHONE_NUMBER]"
click at [1371, 19] on button at bounding box center [1368, 13] width 16 height 16
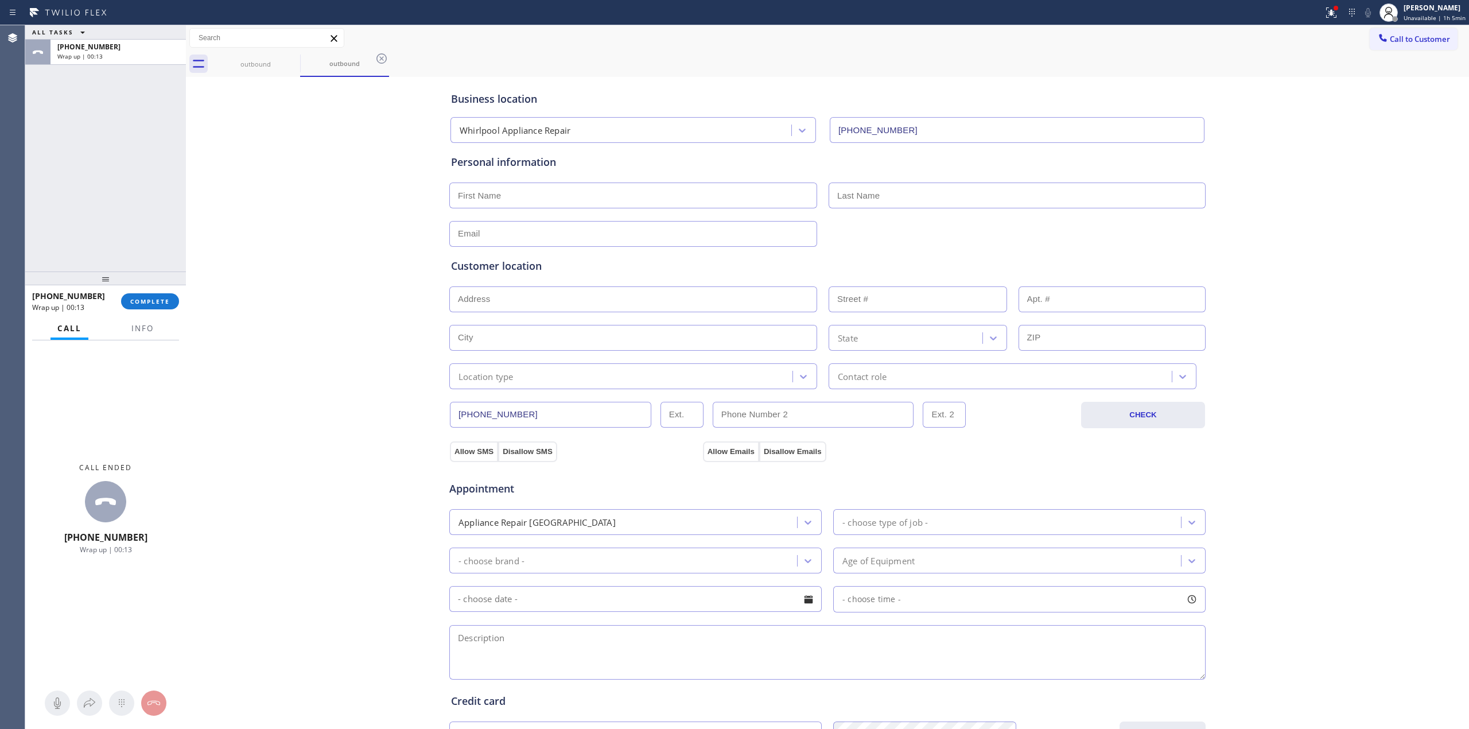
click at [171, 292] on div "+16282262194 Wrap up | 00:13 COMPLETE" at bounding box center [105, 301] width 147 height 30
click at [170, 296] on button "COMPLETE" at bounding box center [150, 301] width 58 height 16
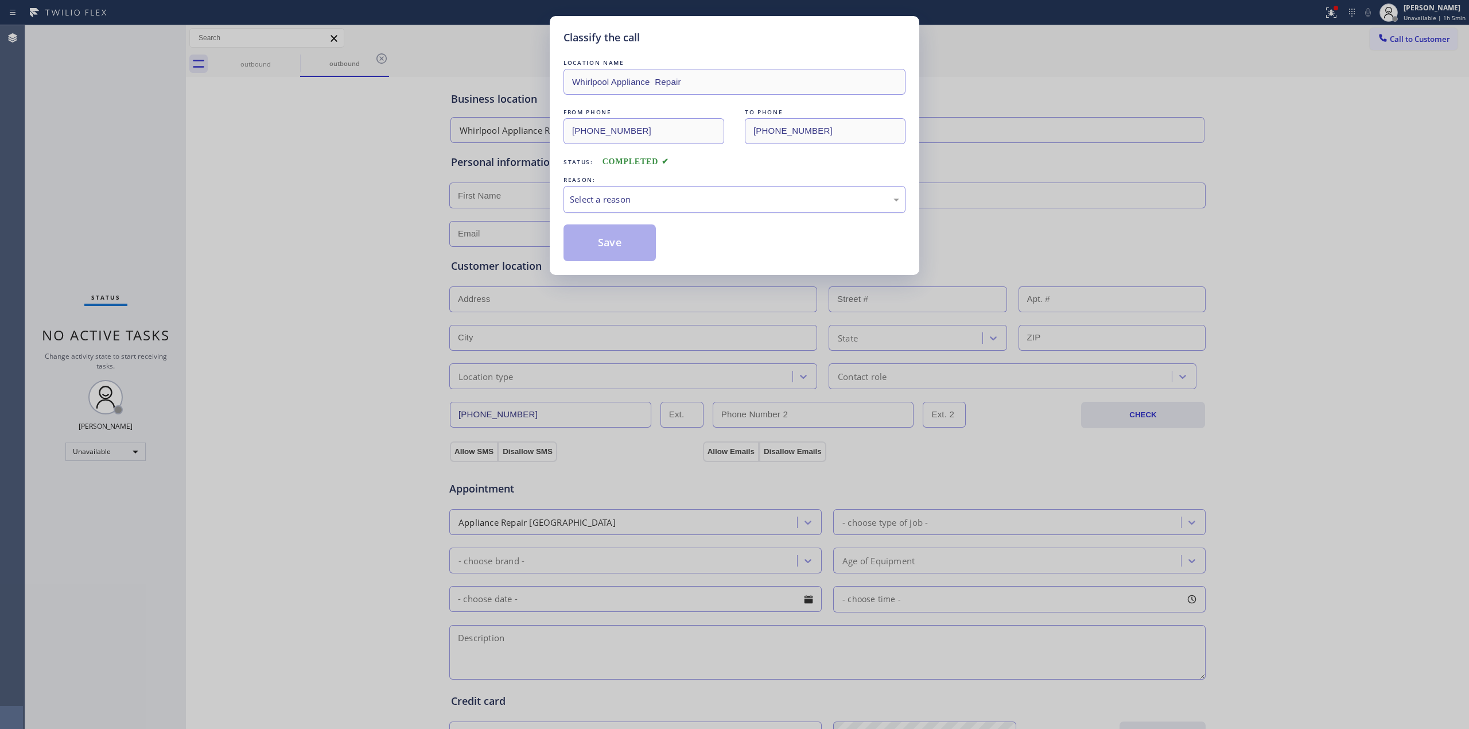
click at [664, 195] on div "Select a reason" at bounding box center [734, 199] width 329 height 13
drag, startPoint x: 614, startPoint y: 288, endPoint x: 605, endPoint y: 242, distance: 46.8
click at [605, 242] on button "Save" at bounding box center [610, 242] width 92 height 37
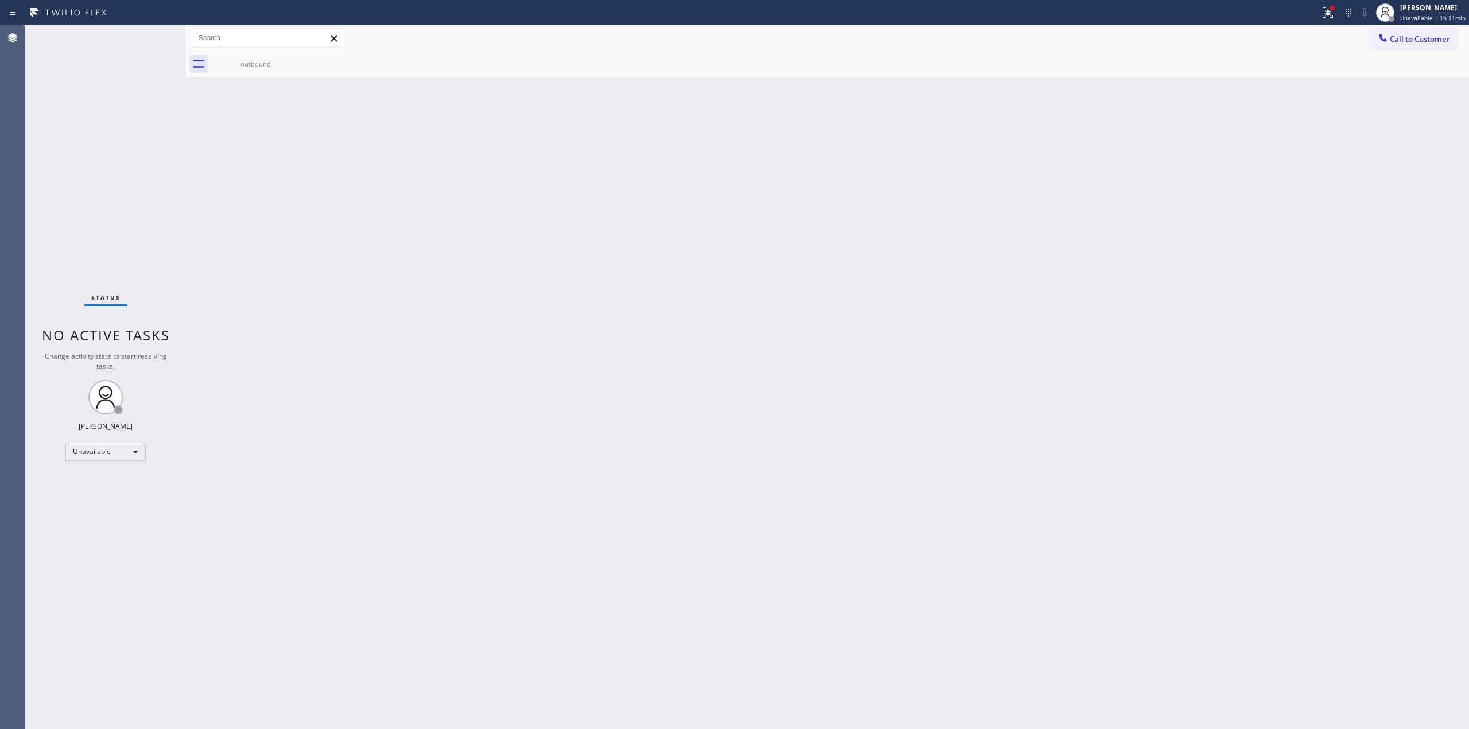
click at [1329, 166] on div "Back to Dashboard Change Sender ID Customers Technicians Select a contact Outbo…" at bounding box center [827, 377] width 1283 height 704
click at [1406, 42] on span "Call to Customer" at bounding box center [1420, 39] width 60 height 10
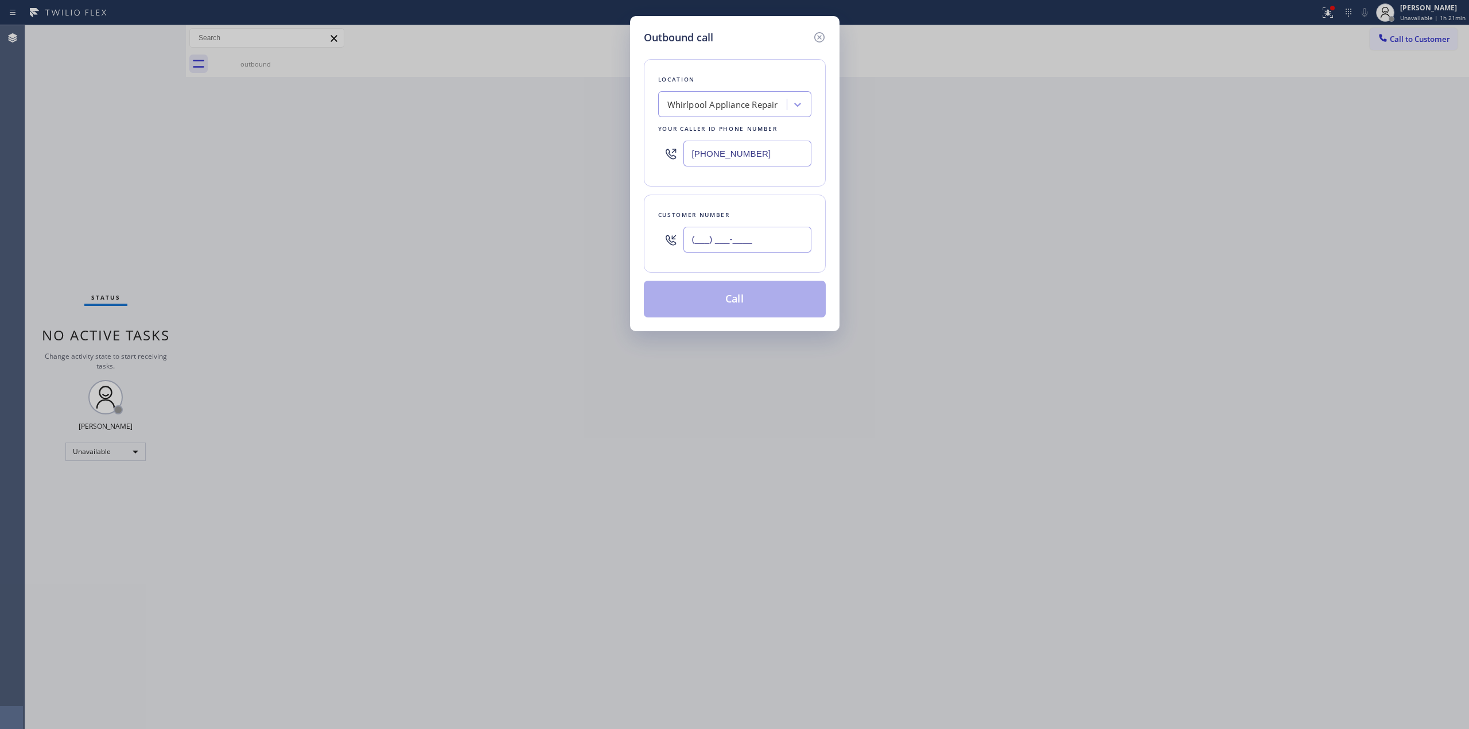
click at [759, 248] on input "(___) ___-____" at bounding box center [748, 240] width 128 height 26
paste input "949) 374-8292"
type input "(949) 374-8292"
click at [727, 95] on div "Whirlpool Appliance Repair" at bounding box center [724, 105] width 125 height 20
paste input "Kenmore Repair"
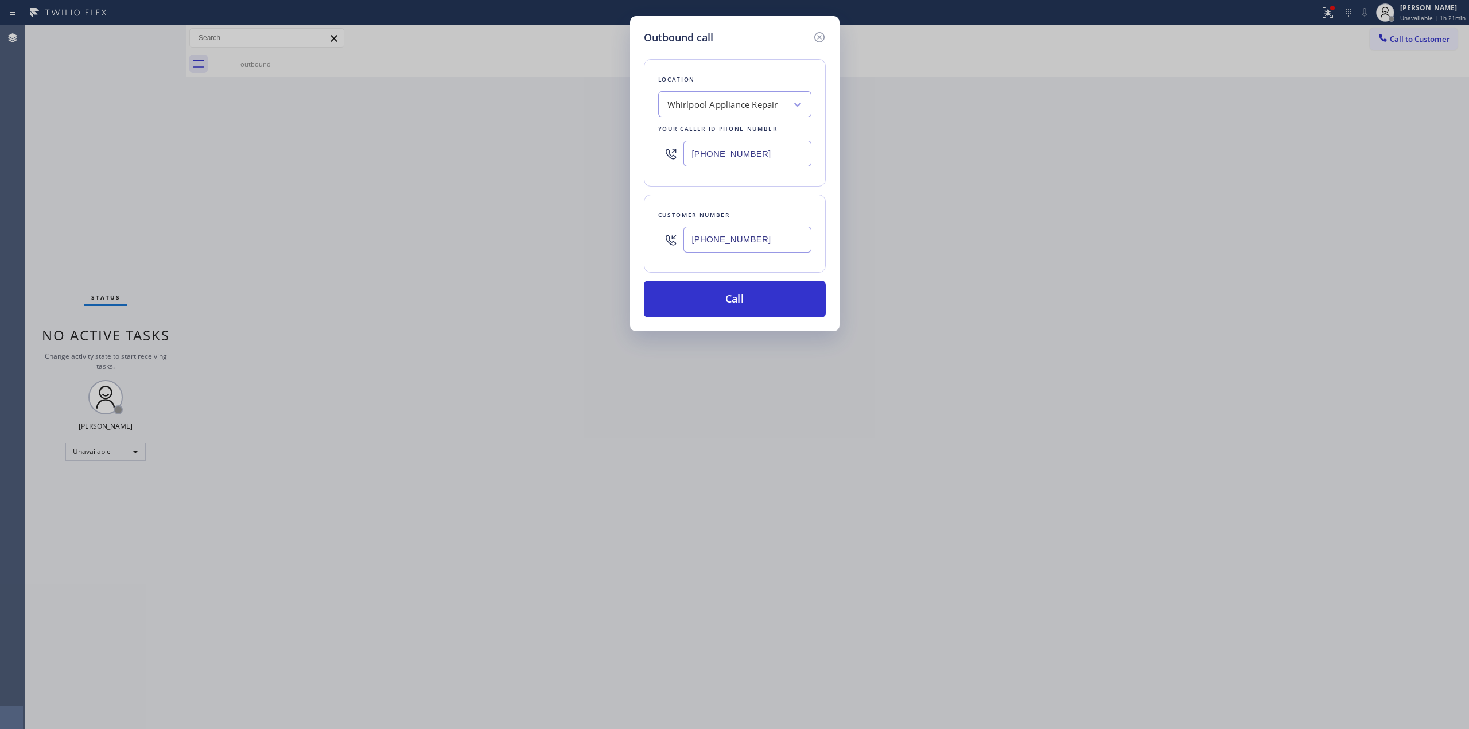
type input "Kenmore Repair"
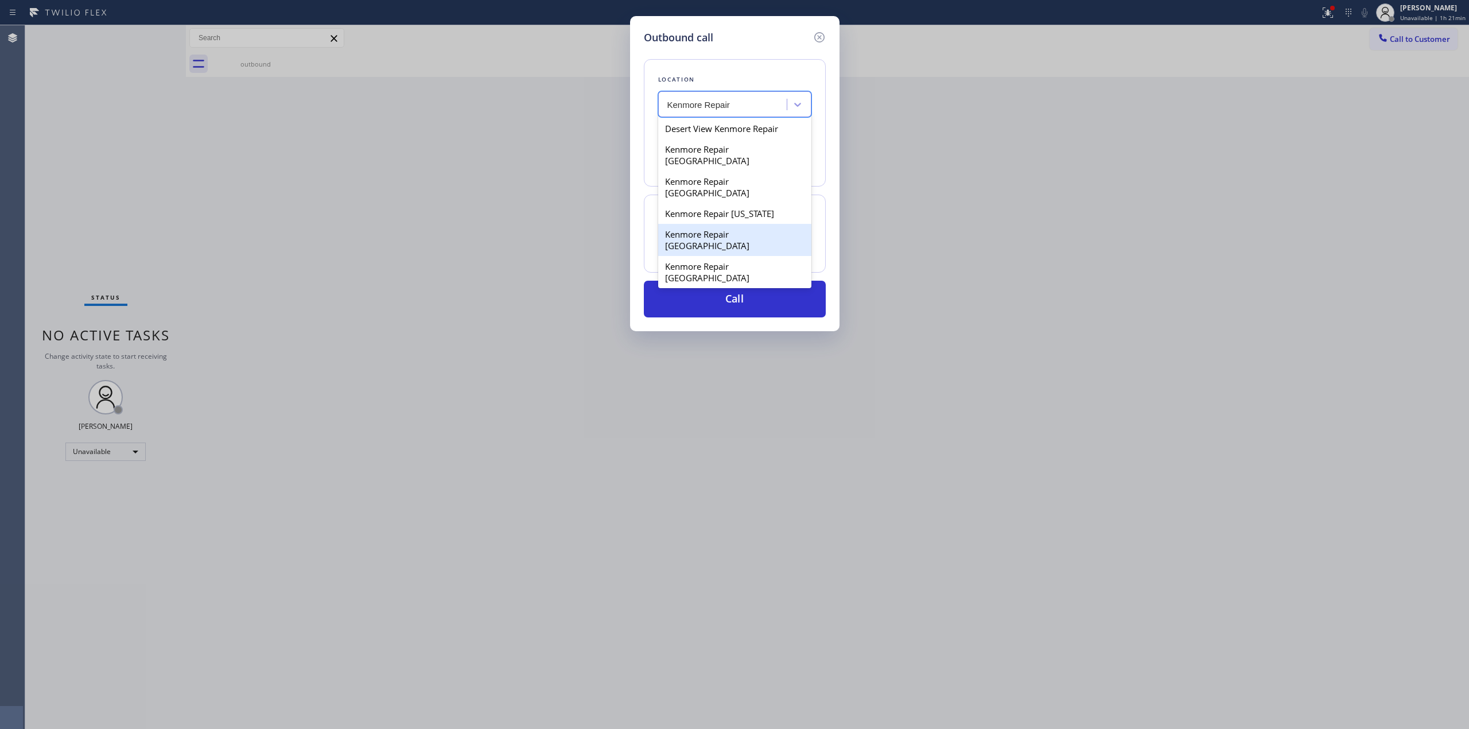
drag, startPoint x: 738, startPoint y: 161, endPoint x: 811, endPoint y: 218, distance: 92.8
click at [811, 218] on div "Location option Whirlpool Appliance Repair, selected. option Kenmore Repair Phi…" at bounding box center [735, 181] width 182 height 272
click at [735, 286] on div "Kenmore Repairs" at bounding box center [734, 296] width 153 height 21
type input "(888) 527-1249"
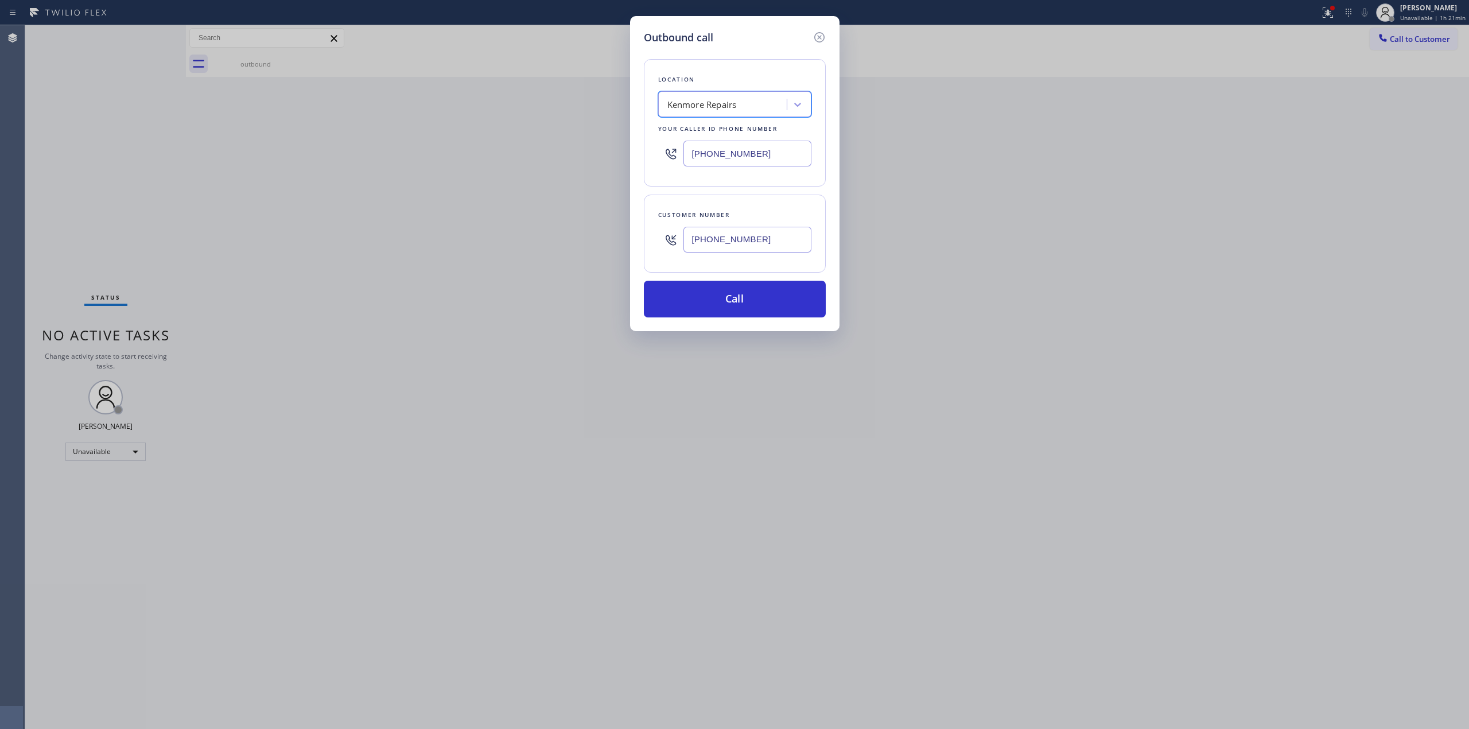
click at [774, 155] on input "(888) 527-1249" at bounding box center [748, 154] width 128 height 26
click at [774, 163] on input "(888) 527-1249" at bounding box center [748, 154] width 128 height 26
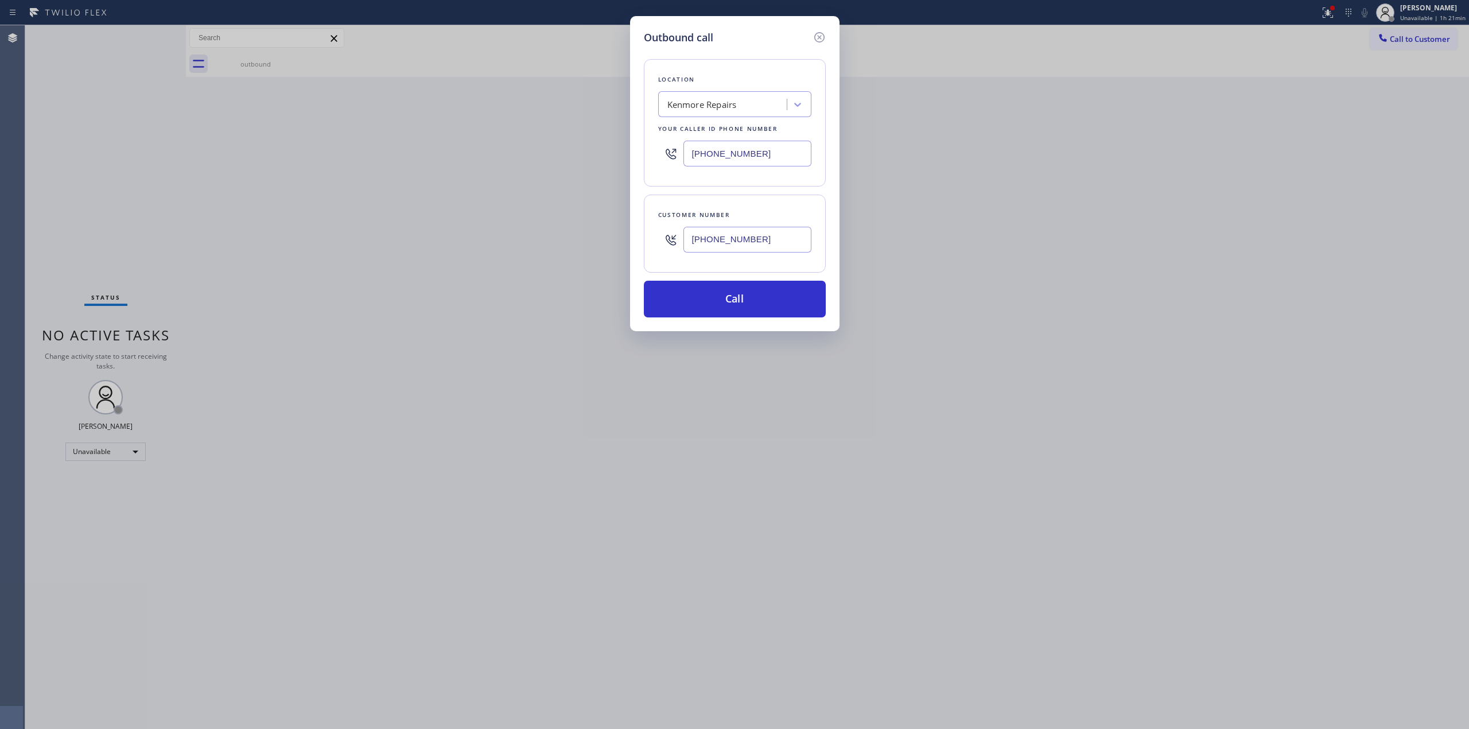
click at [774, 163] on input "(888) 527-1249" at bounding box center [748, 154] width 128 height 26
click at [763, 297] on button "Call" at bounding box center [735, 299] width 182 height 37
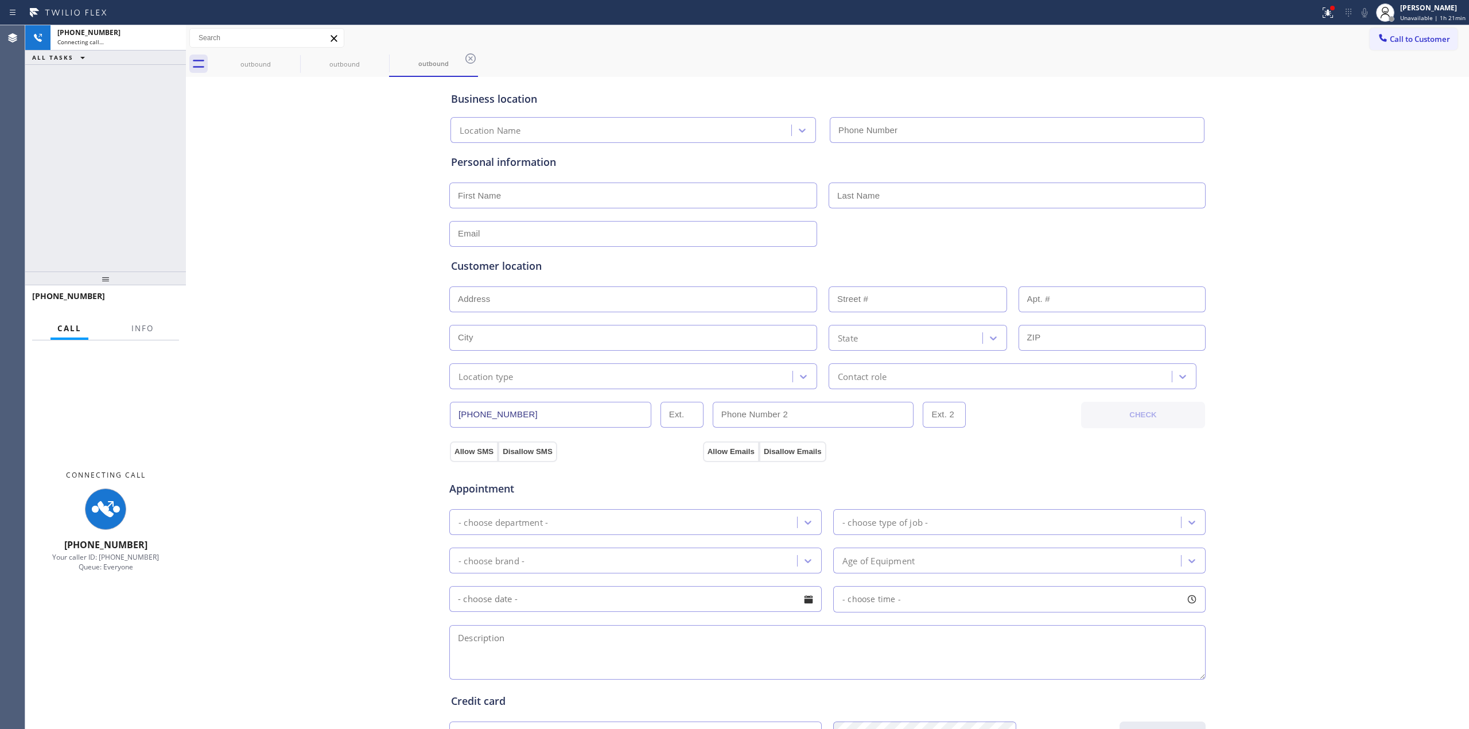
type input "(888) 527-1249"
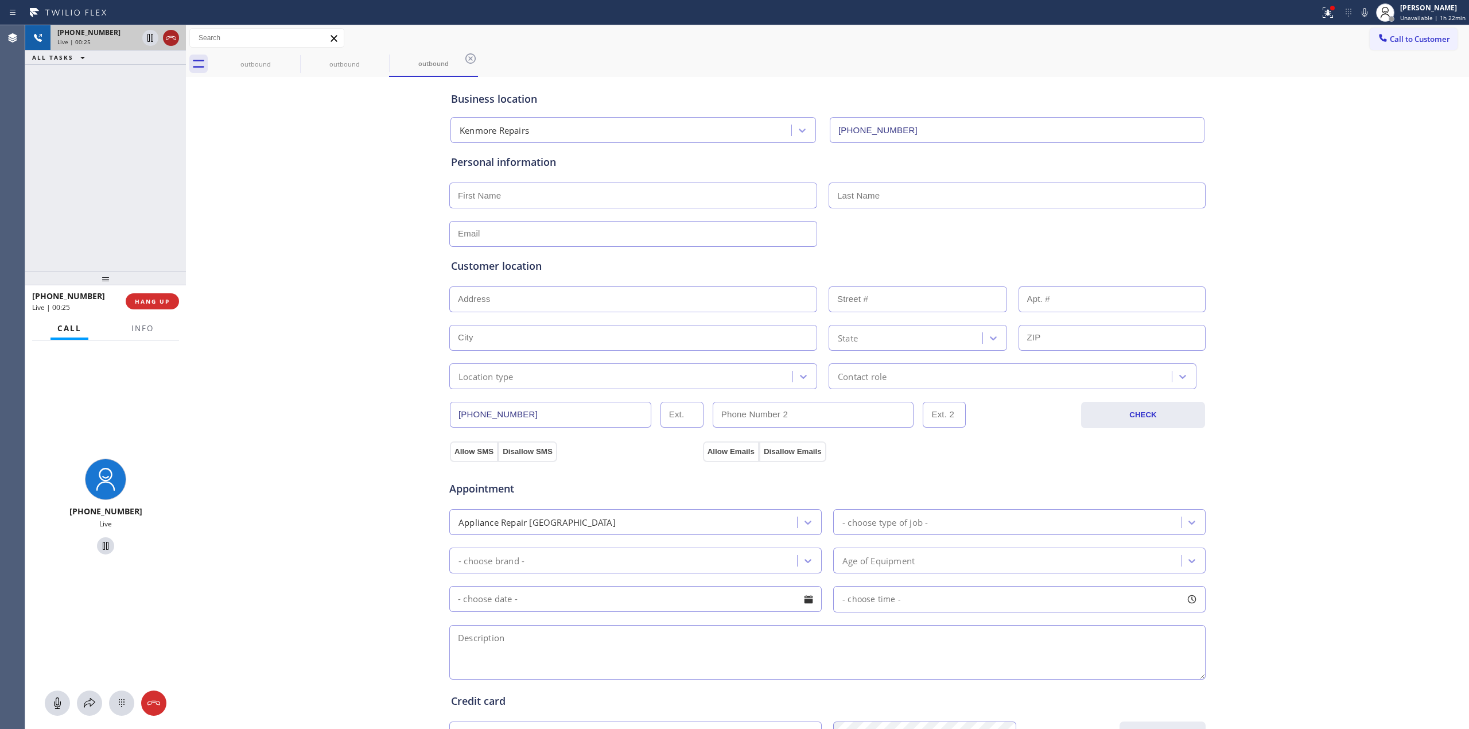
click at [174, 32] on icon at bounding box center [171, 38] width 14 height 14
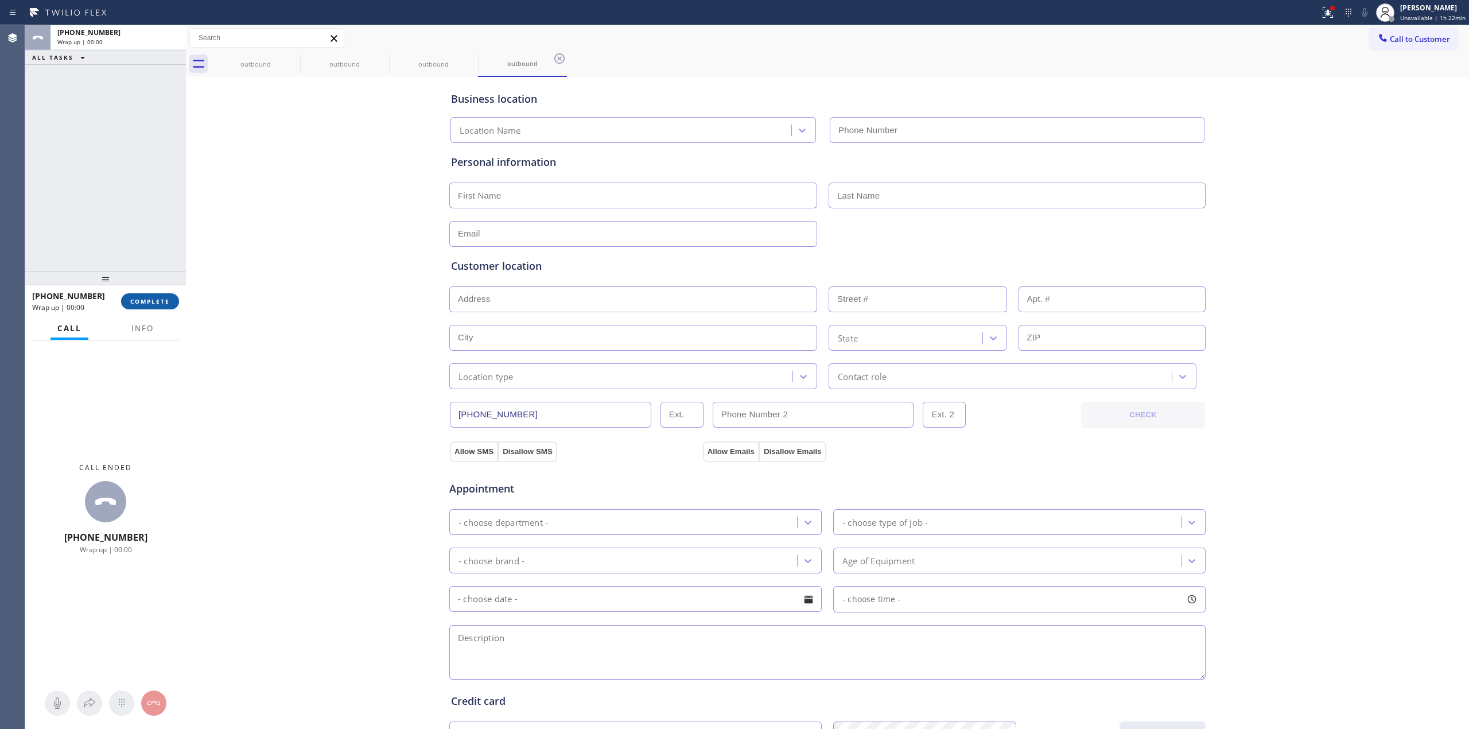
click at [156, 307] on button "COMPLETE" at bounding box center [150, 301] width 58 height 16
type input "(888) 527-1249"
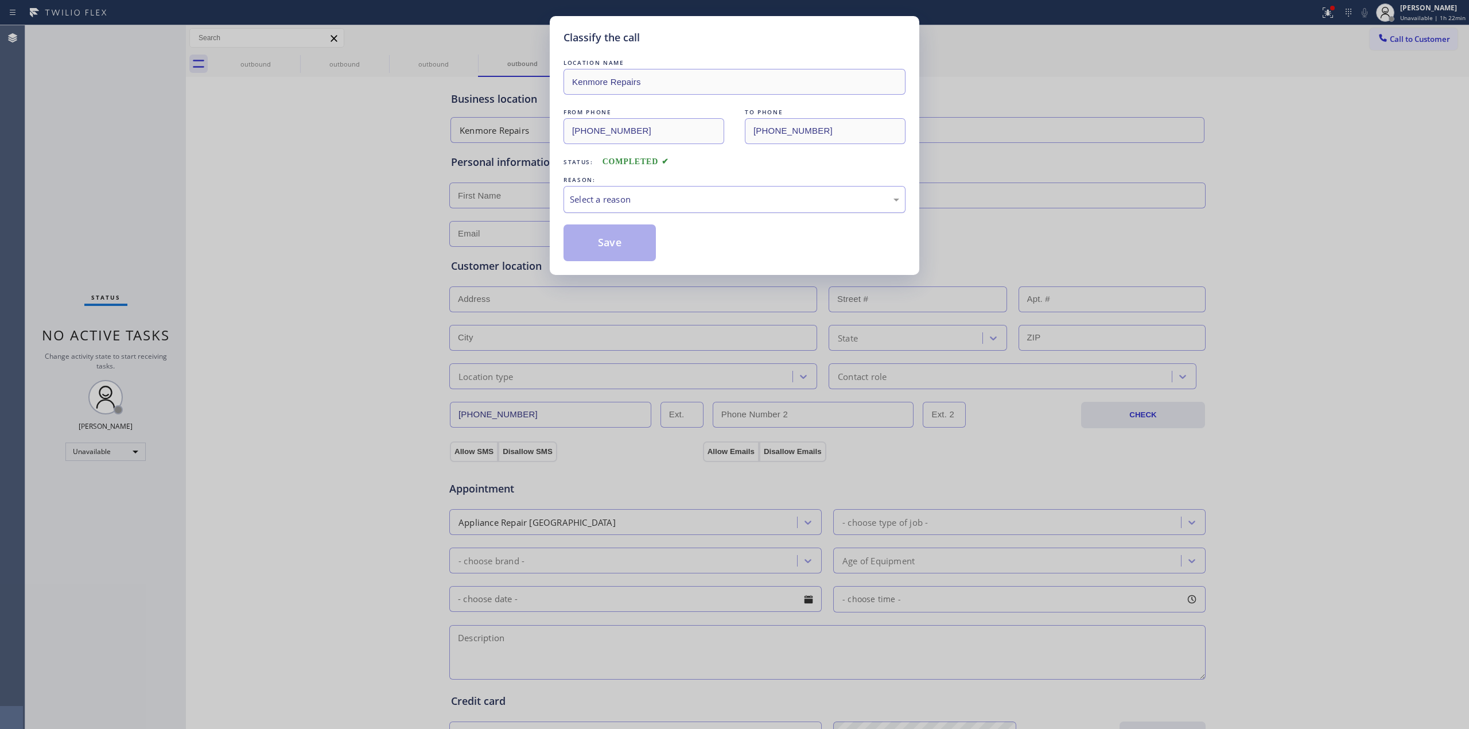
click at [738, 203] on div "Select a reason" at bounding box center [734, 199] width 329 height 13
click at [616, 243] on button "Save" at bounding box center [610, 242] width 92 height 37
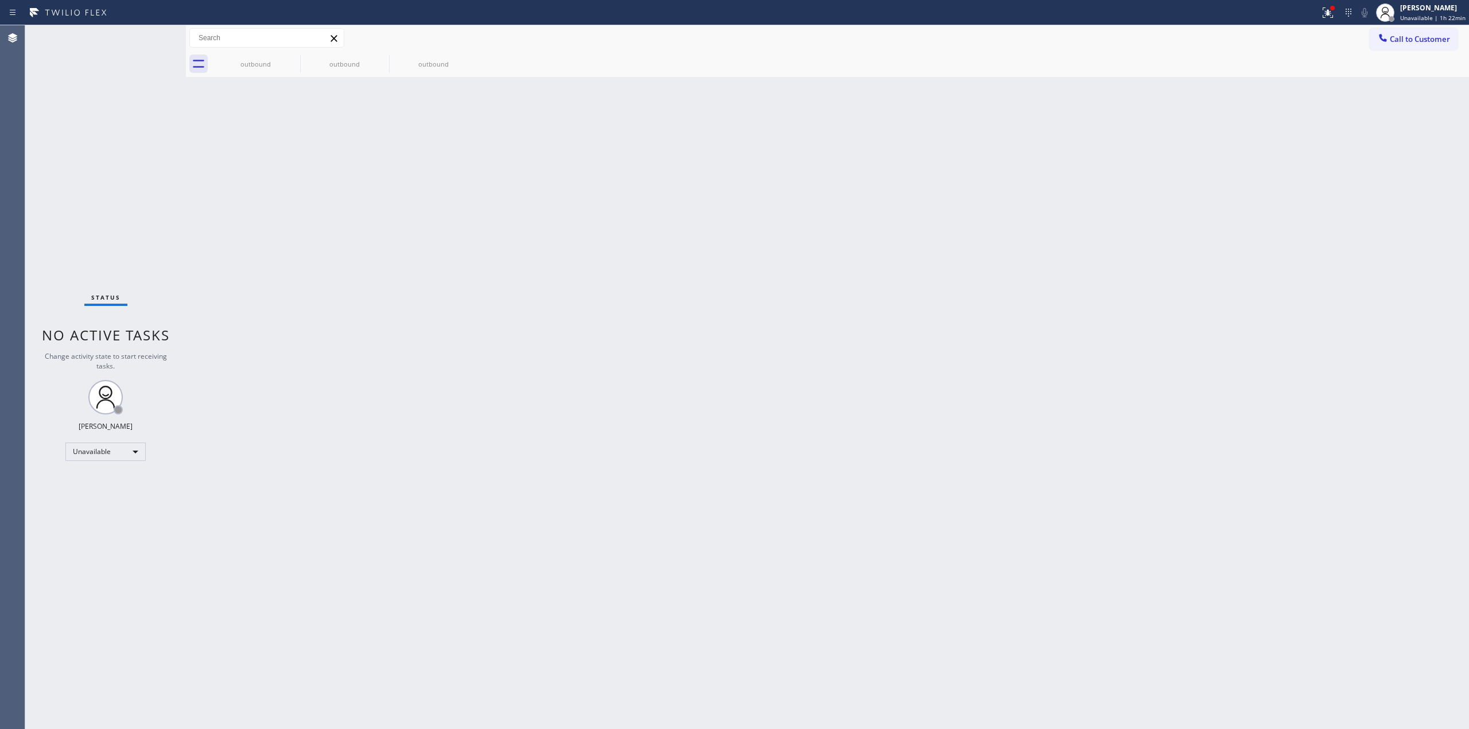
drag, startPoint x: 1334, startPoint y: 259, endPoint x: 1301, endPoint y: 265, distance: 33.7
click at [1334, 259] on div "Back to Dashboard Change Sender ID Customers Technicians Select a contact Outbo…" at bounding box center [827, 377] width 1283 height 704
drag, startPoint x: 1445, startPoint y: 292, endPoint x: 1429, endPoint y: 290, distance: 16.2
click at [1434, 290] on div "Back to Dashboard Change Sender ID Customers Technicians Select a contact Outbo…" at bounding box center [827, 377] width 1283 height 704
click at [711, 499] on div "Back to Dashboard Change Sender ID Customers Technicians Select a contact Outbo…" at bounding box center [827, 377] width 1283 height 704
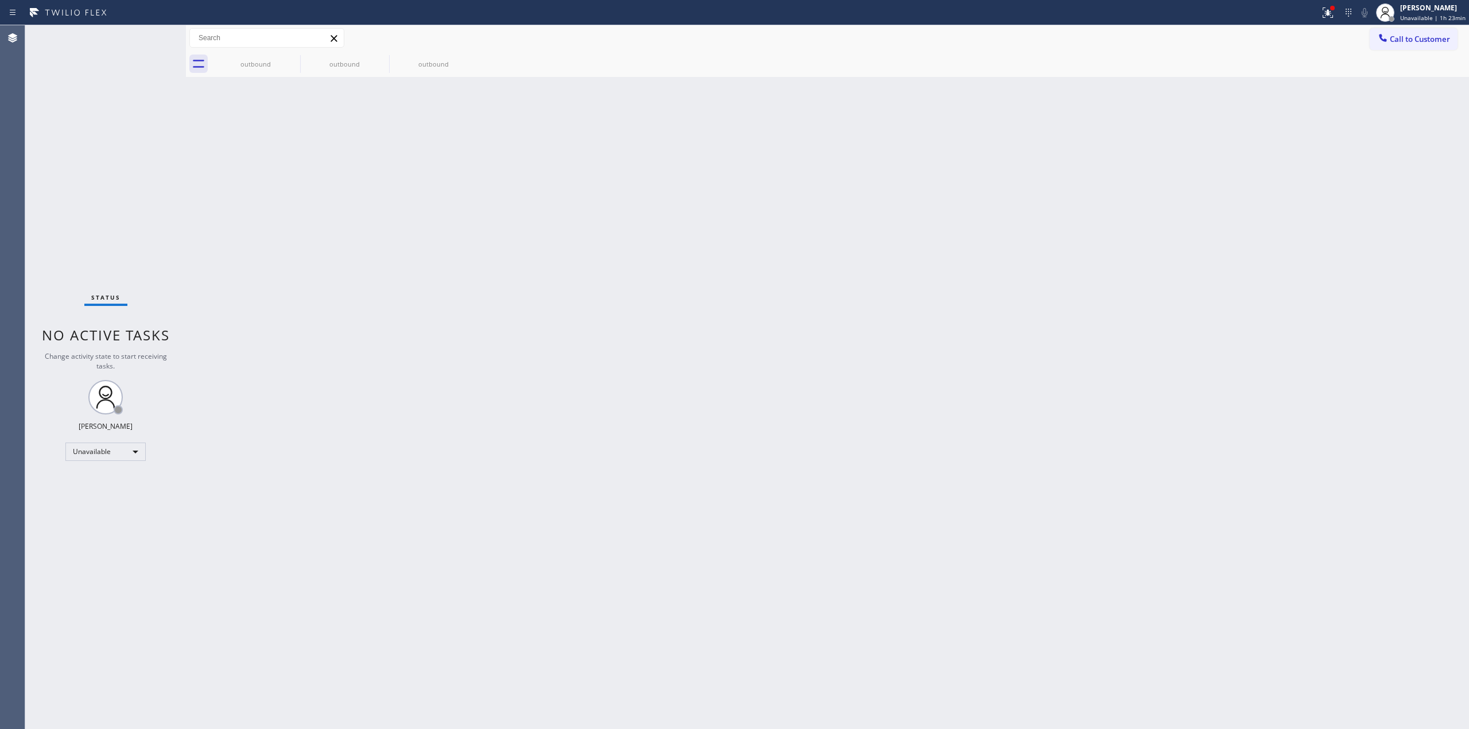
click at [1188, 157] on div "Back to Dashboard Change Sender ID Customers Technicians Select a contact Outbo…" at bounding box center [827, 377] width 1283 height 704
click at [1410, 31] on button "Call to Customer" at bounding box center [1414, 39] width 88 height 22
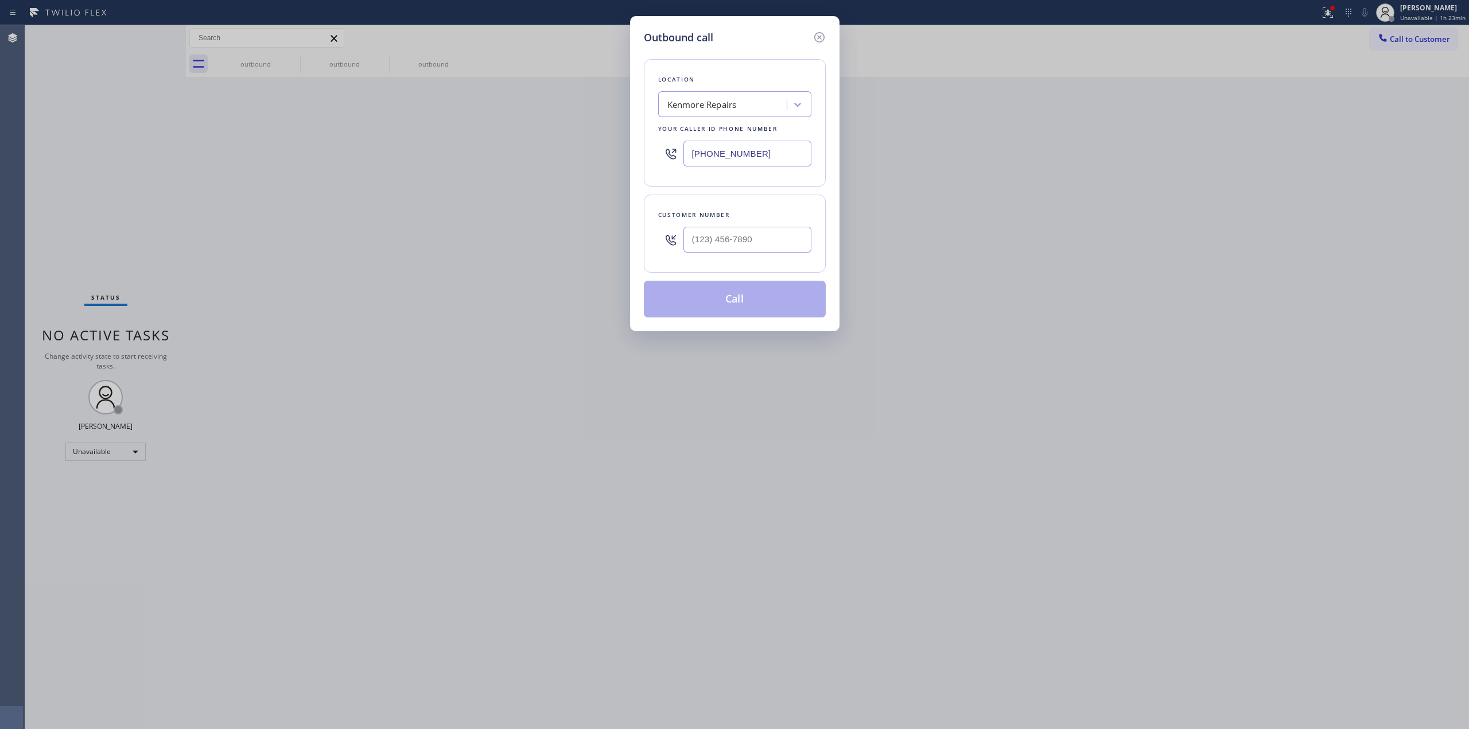
click at [638, 85] on div "Outbound call Location Kenmore Repairs Your caller id phone number (888) 527-12…" at bounding box center [735, 173] width 210 height 315
click at [758, 241] on input "(___) ___-____" at bounding box center [748, 240] width 128 height 26
paste input "408) 646-6200"
type input "(408) 646-6200"
drag, startPoint x: 782, startPoint y: 155, endPoint x: 418, endPoint y: 118, distance: 365.8
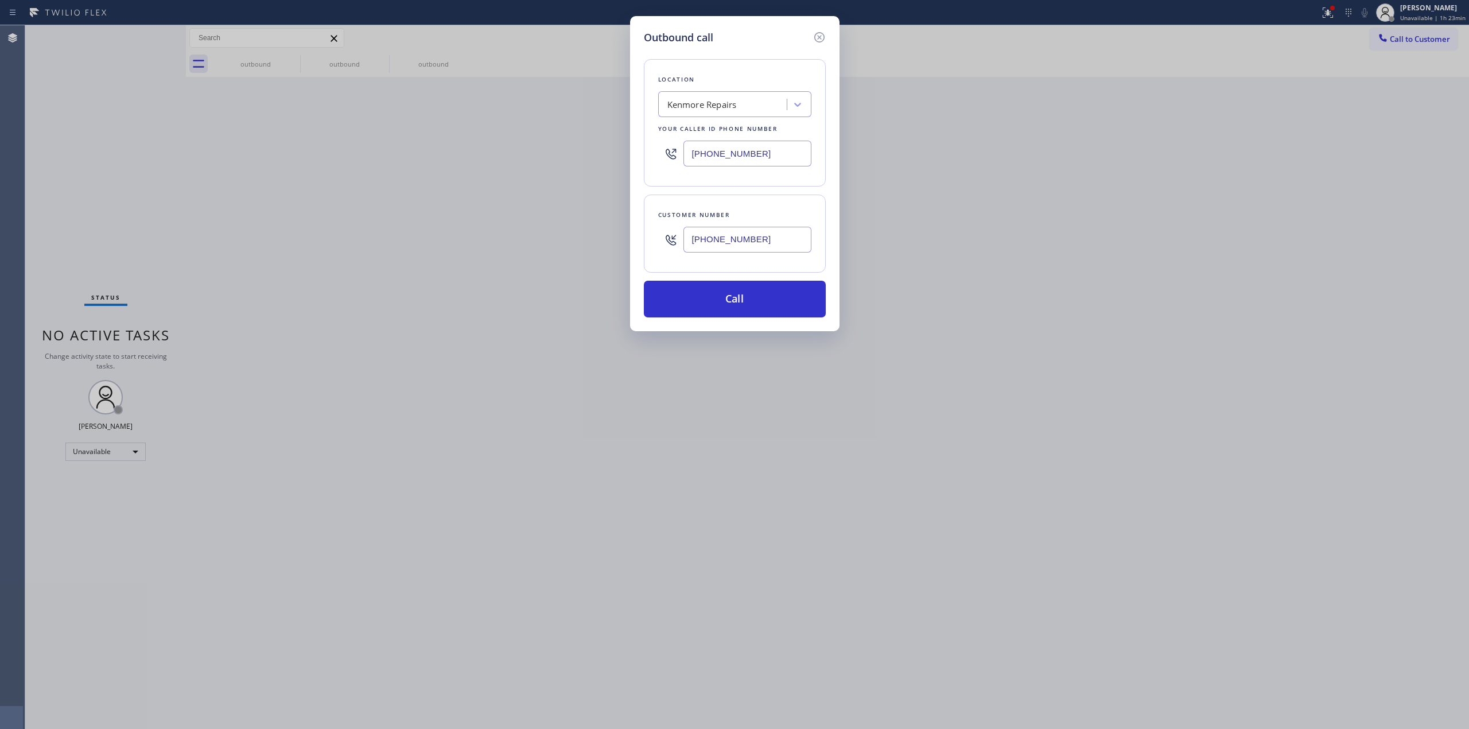
click at [425, 120] on div "Outbound call Location Kenmore Repairs Your caller id phone number (888) 527-12…" at bounding box center [734, 364] width 1469 height 729
paste input "408) 290-2880"
drag, startPoint x: 768, startPoint y: 157, endPoint x: 598, endPoint y: 143, distance: 170.4
click at [598, 143] on div "Outbound call Location Kenmore Repairs Your caller id phone number (888) 527-12…" at bounding box center [734, 364] width 1469 height 729
paste input "408) 290-2880"
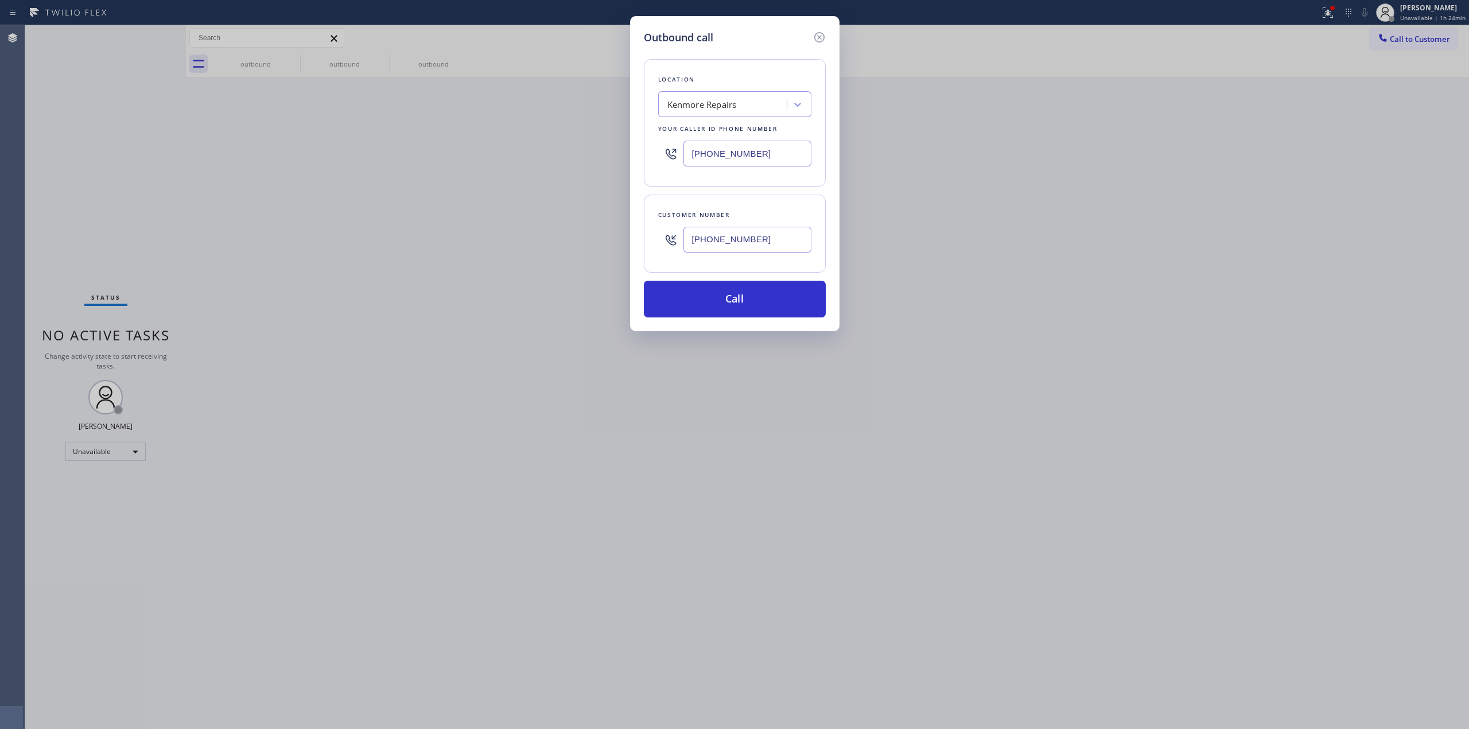
click at [763, 216] on div "Customer number" at bounding box center [734, 215] width 153 height 12
click at [774, 160] on input "(408) 290-2880" at bounding box center [748, 154] width 128 height 26
paste input "text"
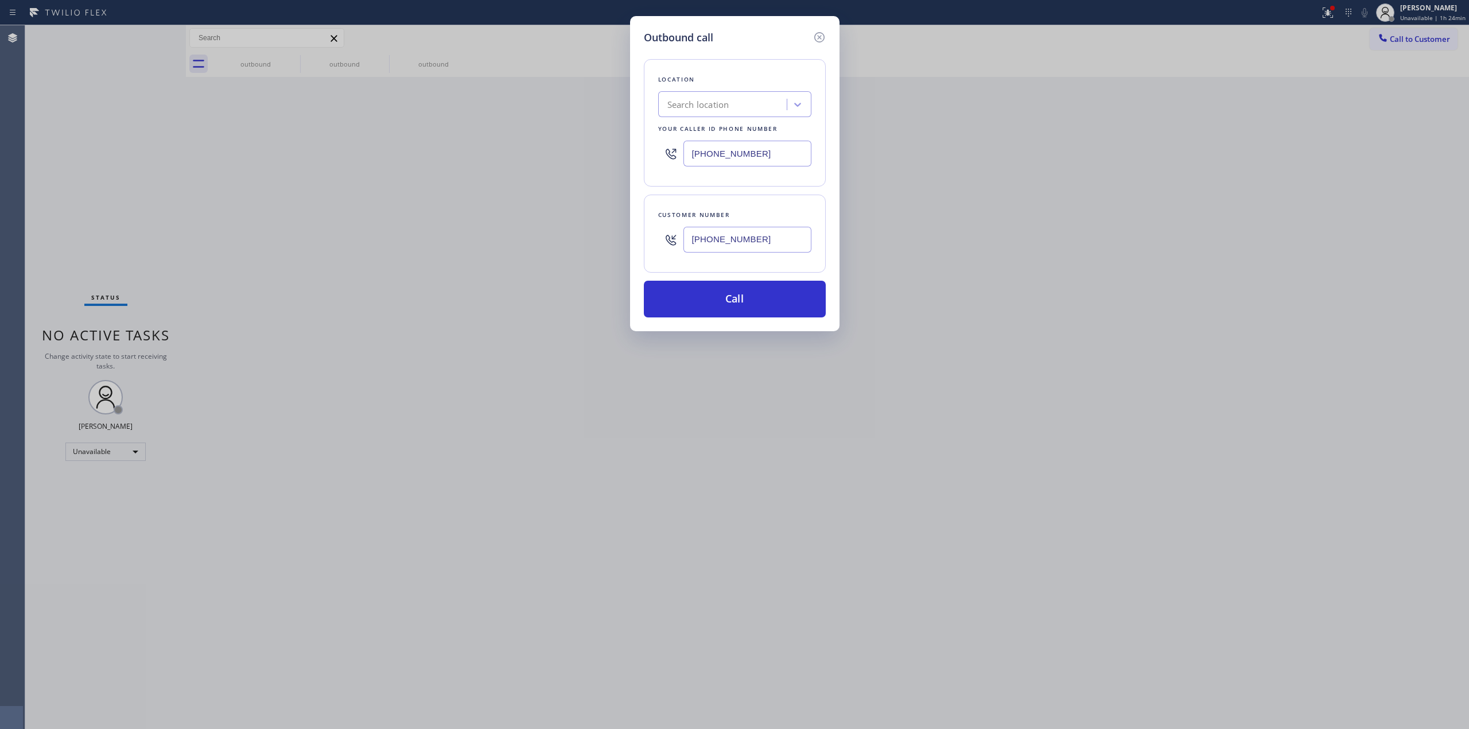
type input "(408) 290-2880"
drag, startPoint x: 781, startPoint y: 239, endPoint x: 605, endPoint y: 230, distance: 175.9
click at [639, 232] on div "Outbound call Location Search location Your caller id phone number (408) 290-28…" at bounding box center [735, 173] width 210 height 315
paste input "text"
type input "(408) 646-6200"
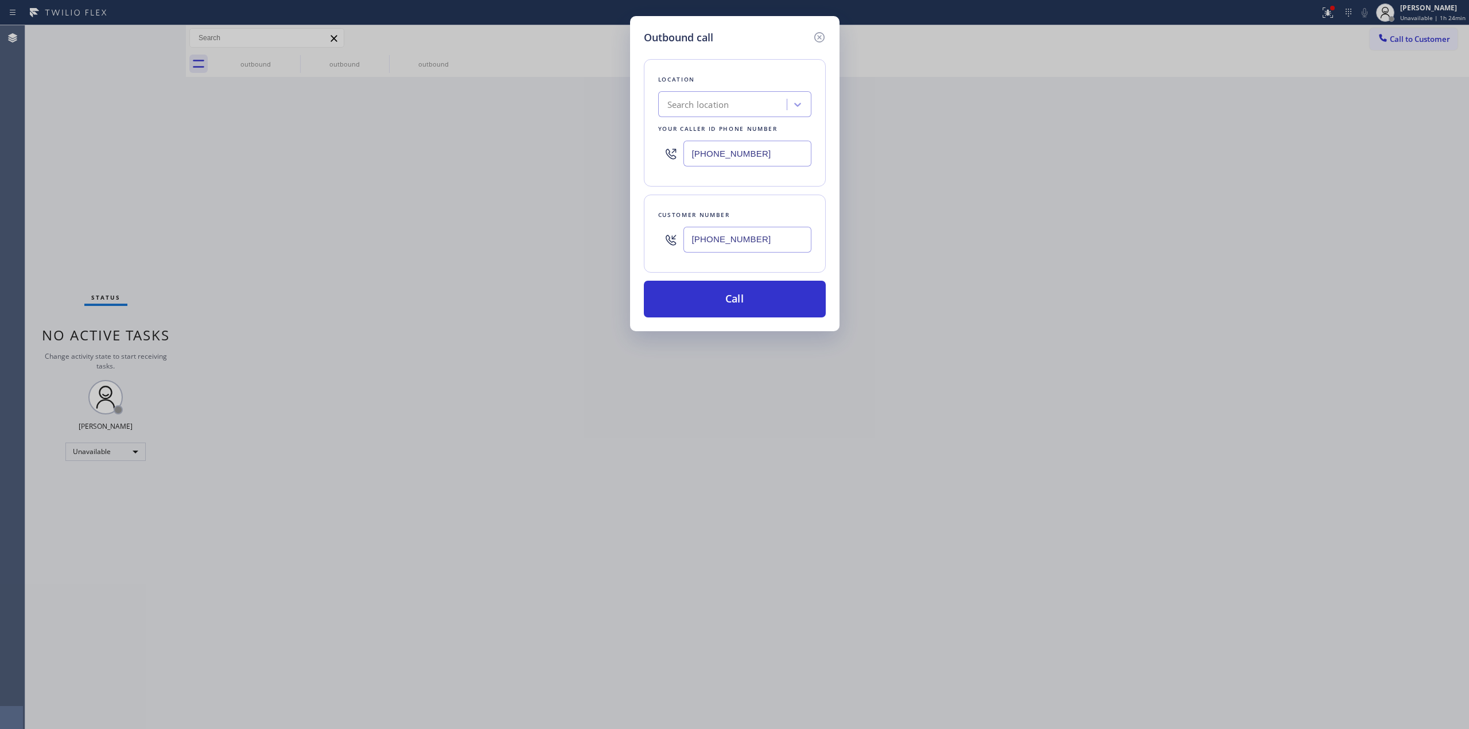
drag, startPoint x: 779, startPoint y: 157, endPoint x: 546, endPoint y: 119, distance: 236.1
click at [553, 122] on div "Outbound call Location Search location Your caller id phone number (408) 290-28…" at bounding box center [734, 364] width 1469 height 729
paste input "text"
type input "(408) 290-2880"
click at [820, 33] on icon at bounding box center [820, 37] width 14 height 14
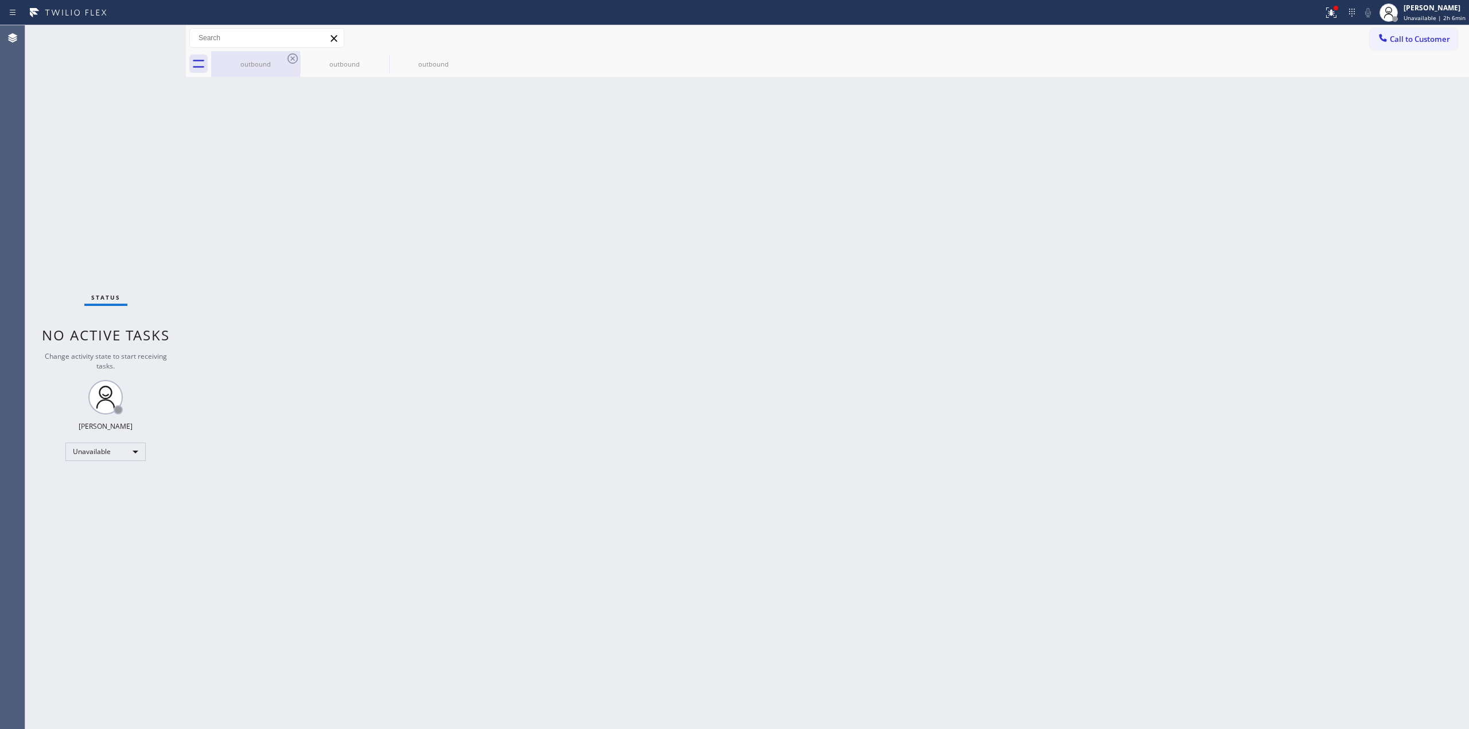
click at [278, 56] on div "outbound" at bounding box center [255, 64] width 87 height 26
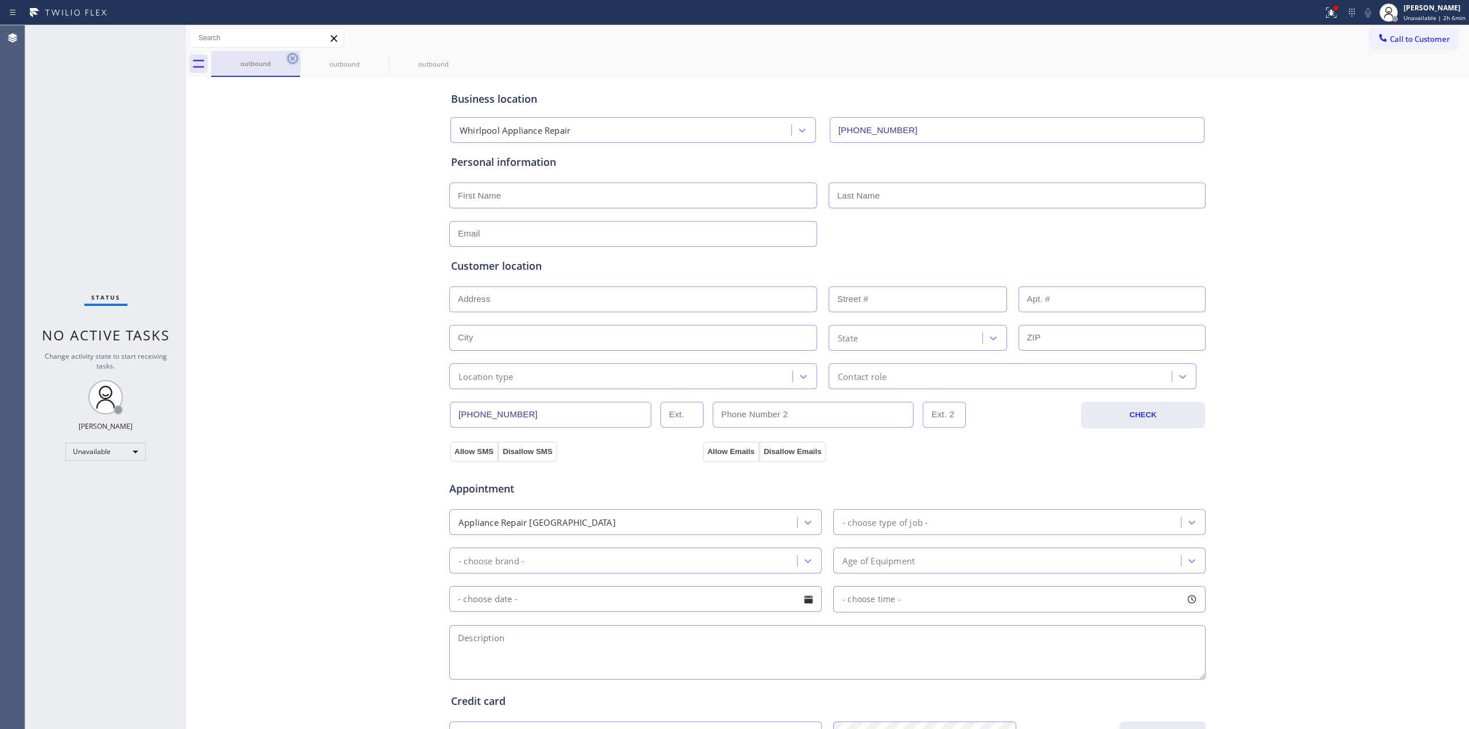
click at [295, 56] on icon at bounding box center [293, 59] width 14 height 14
click at [0, 0] on icon at bounding box center [0, 0] width 0 height 0
click at [295, 56] on div "outbound outbound outbound" at bounding box center [840, 64] width 1258 height 26
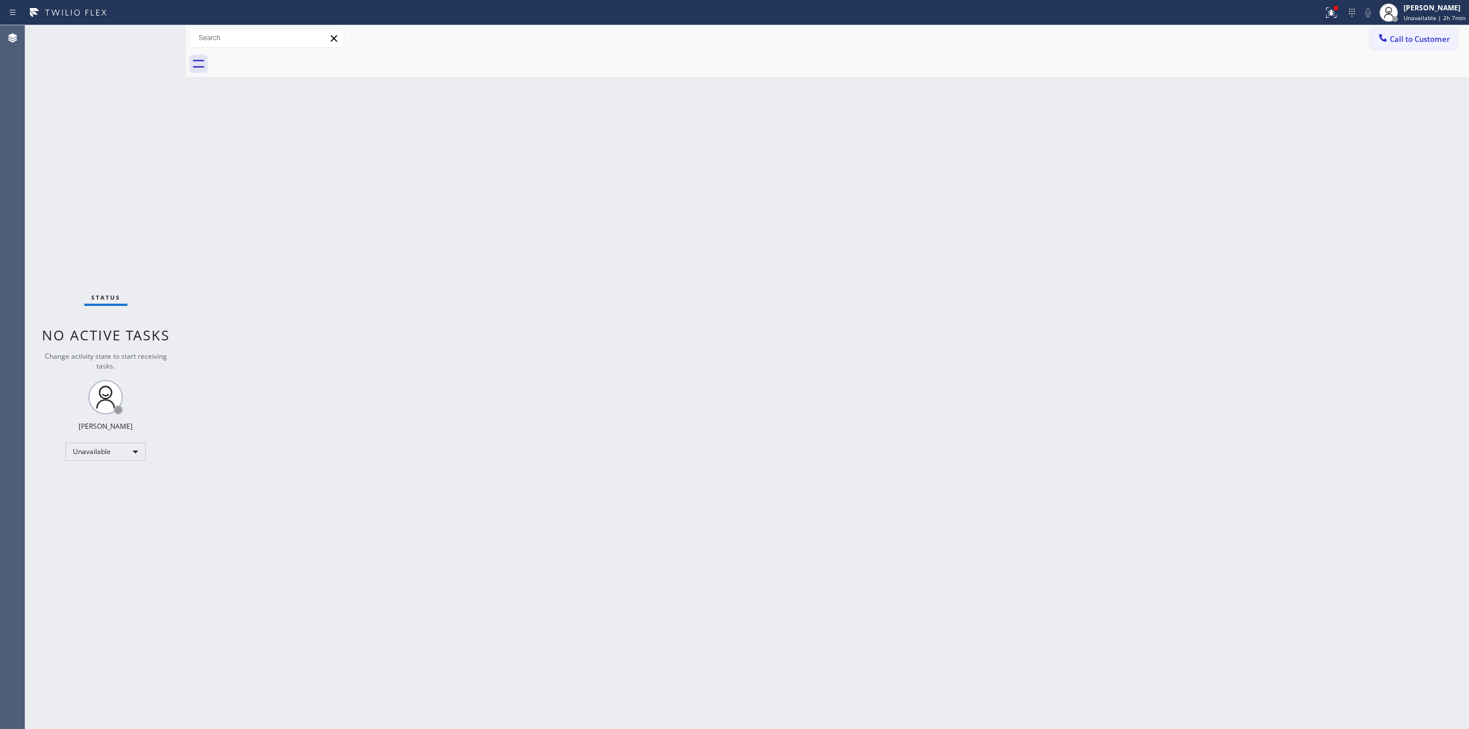
click at [1417, 32] on button "Call to Customer" at bounding box center [1414, 39] width 88 height 22
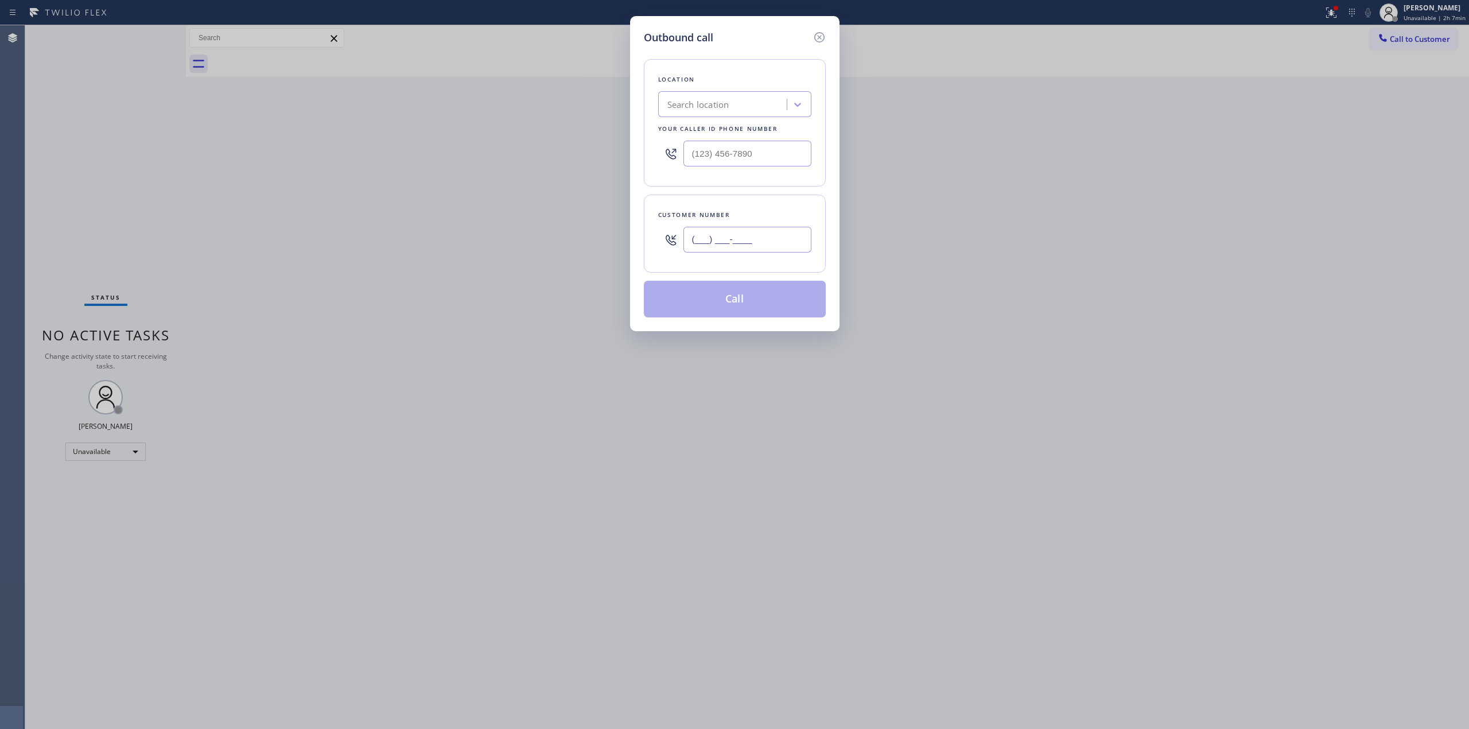
click at [750, 253] on input "(___) ___-____" at bounding box center [748, 240] width 128 height 26
paste input "805) 593-3907"
type input "(805) 593-3907"
click at [735, 102] on div "Search location" at bounding box center [724, 105] width 125 height 20
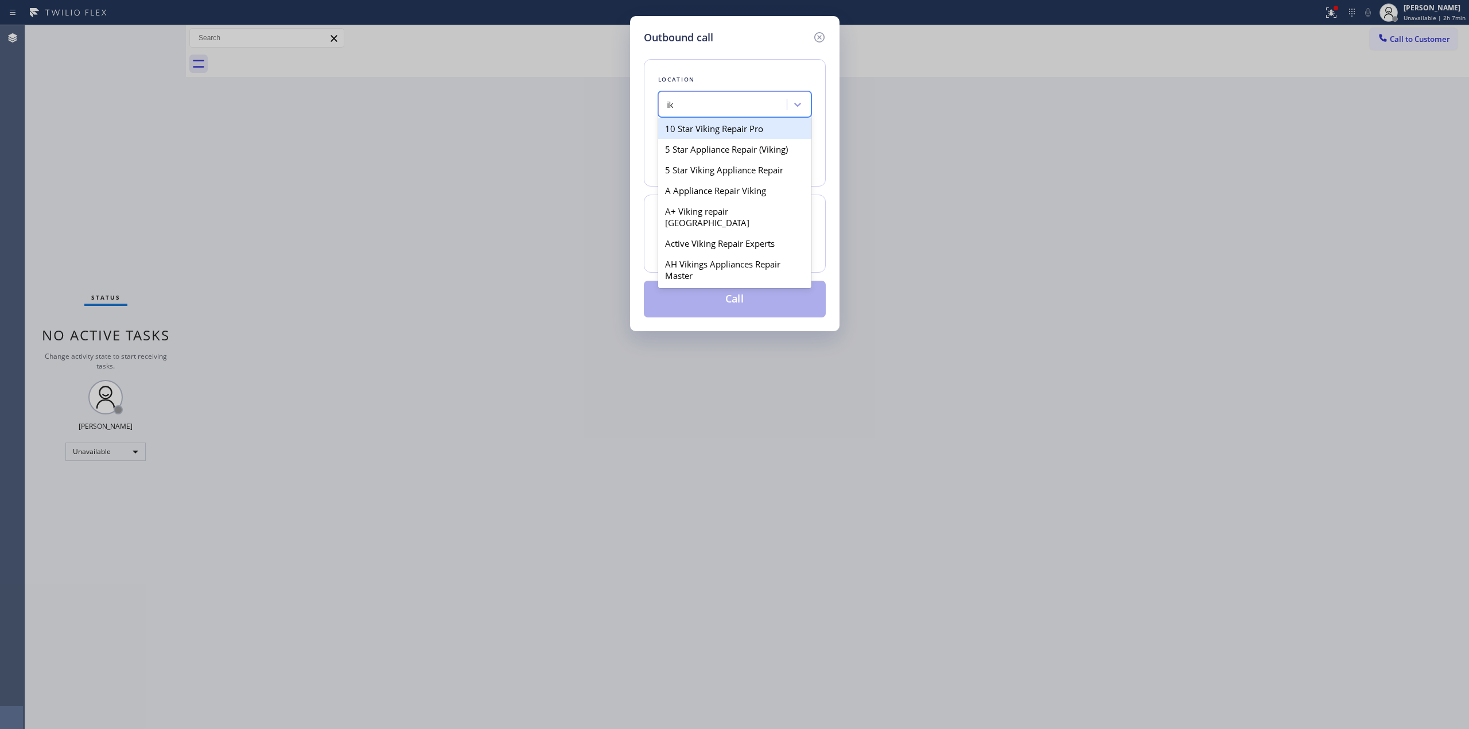
type input "i"
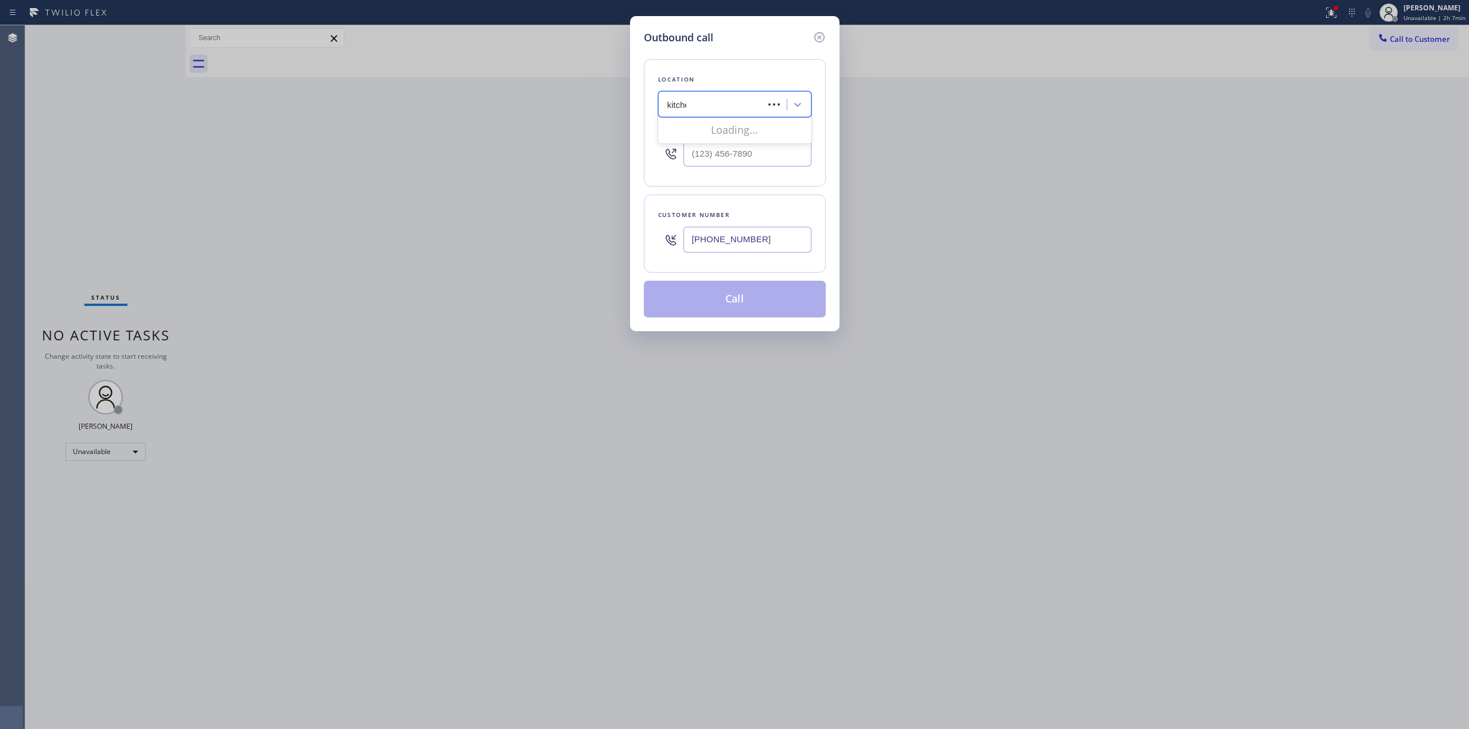
type input "kitchen"
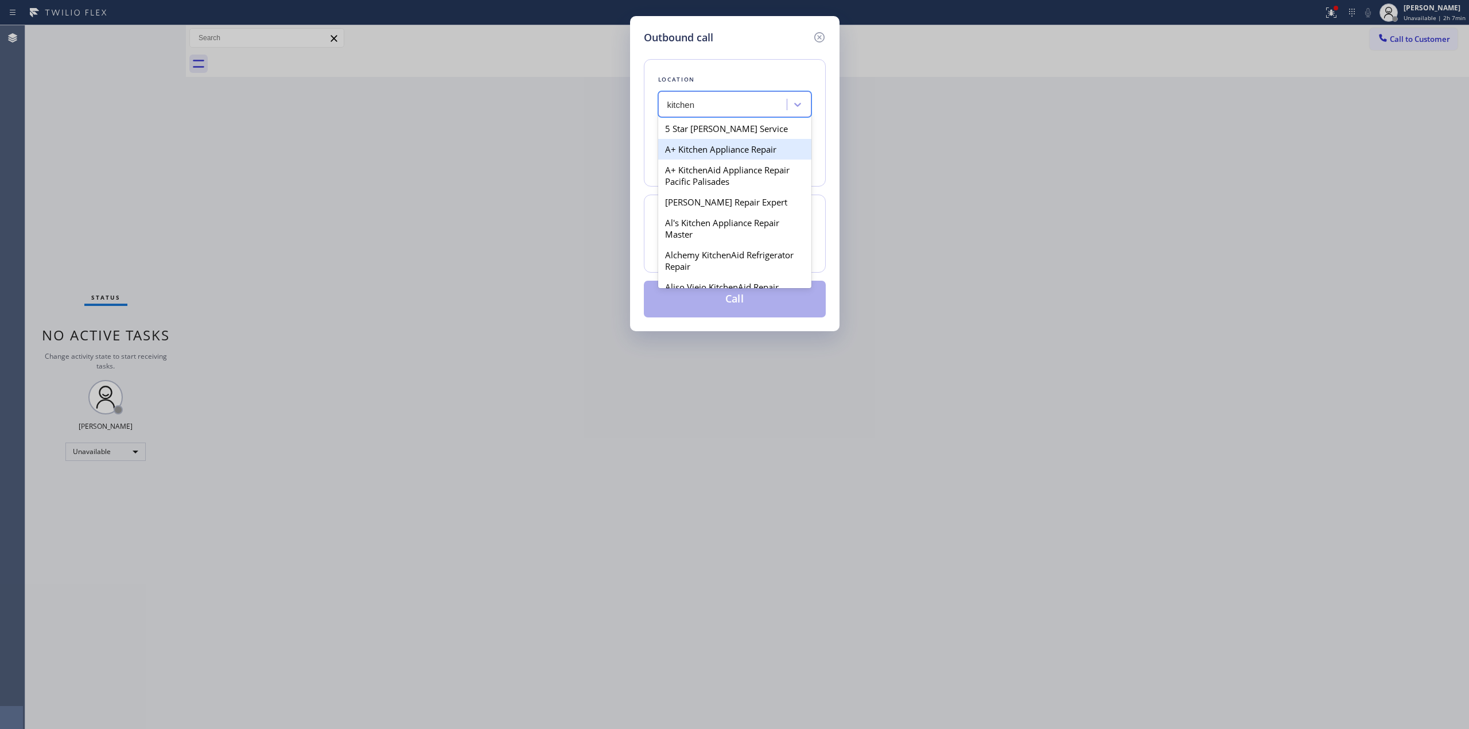
click at [730, 157] on div "A+ Kitchen Appliance Repair" at bounding box center [734, 149] width 153 height 21
type input "(929) 322-2849"
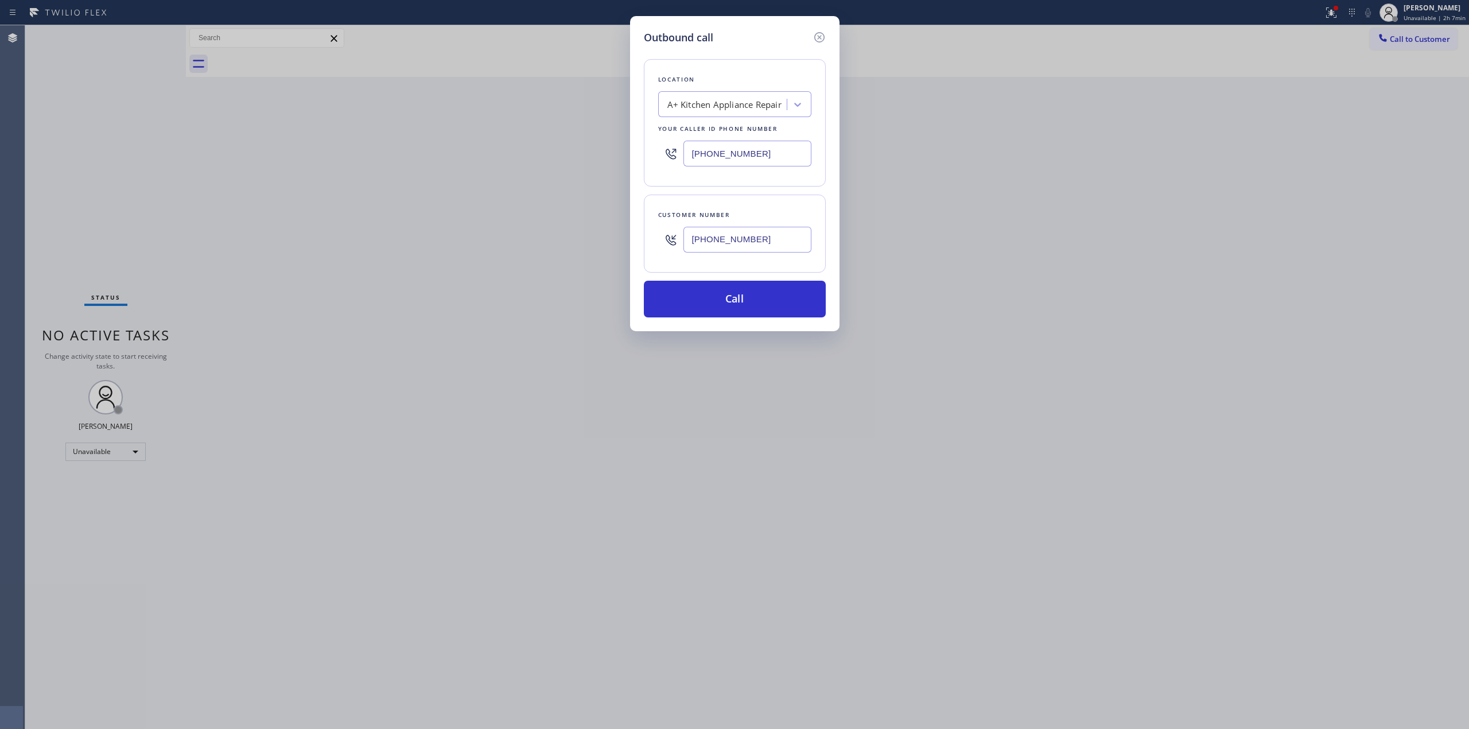
click at [736, 249] on input "(805) 593-3907" at bounding box center [748, 240] width 128 height 26
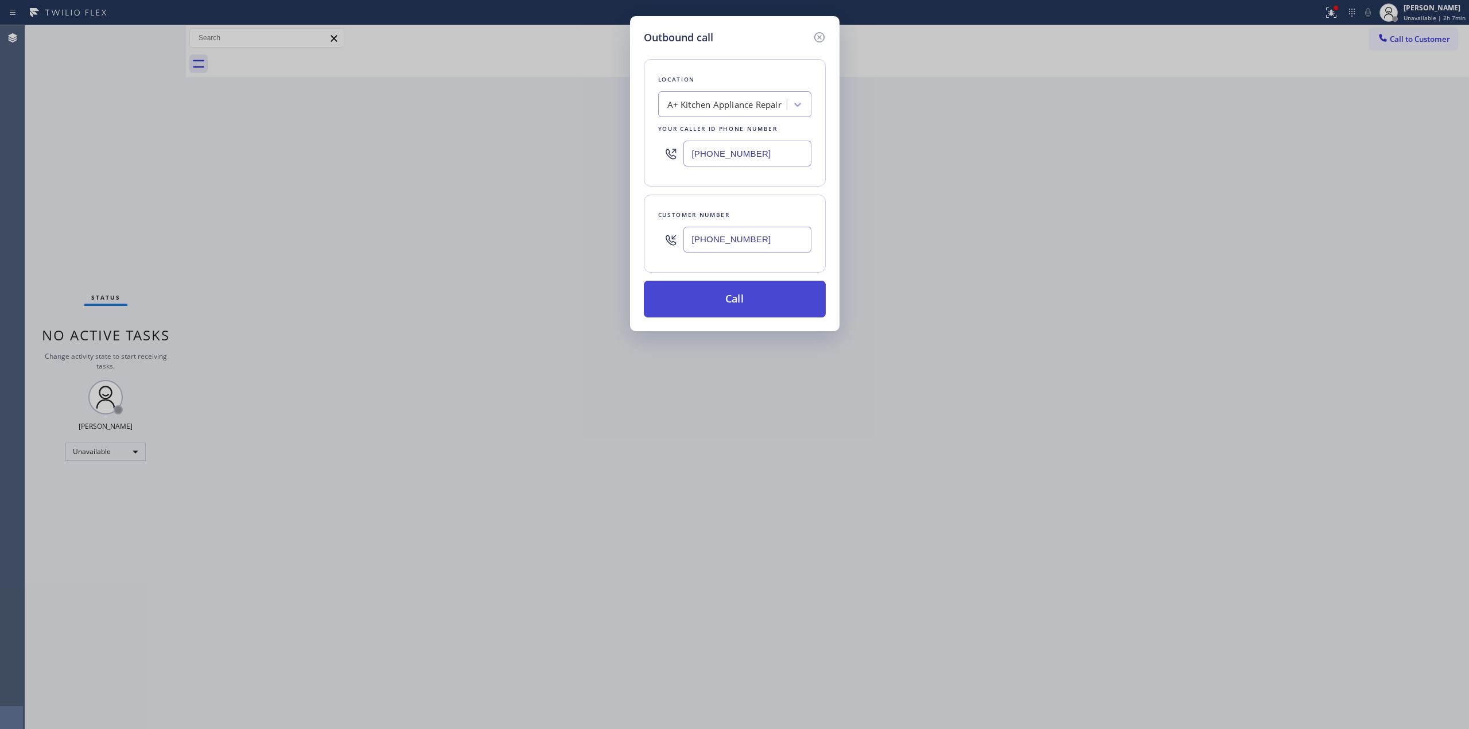
click at [734, 290] on button "Call" at bounding box center [735, 299] width 182 height 37
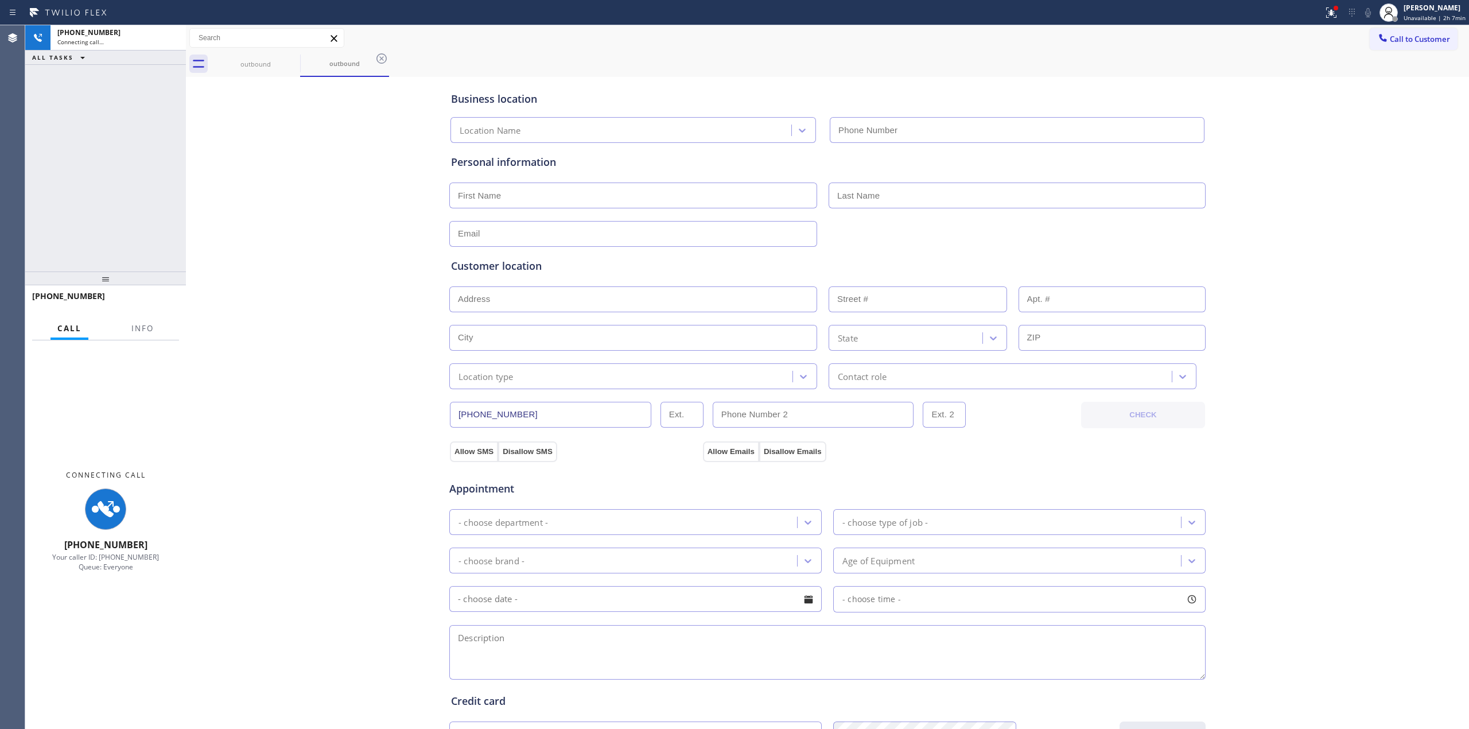
type input "(929) 322-2849"
click at [1314, 205] on div "Business location A+ Kitchen Appliance Repair (929) 322-2849 Personal informati…" at bounding box center [828, 472] width 1278 height 784
click at [1373, 14] on icon at bounding box center [1369, 13] width 14 height 14
drag, startPoint x: 326, startPoint y: 638, endPoint x: 394, endPoint y: 614, distance: 72.1
click at [326, 632] on div "Business location A+ Kitchen Appliance Repair (929) 322-2849 Personal informati…" at bounding box center [828, 472] width 1278 height 784
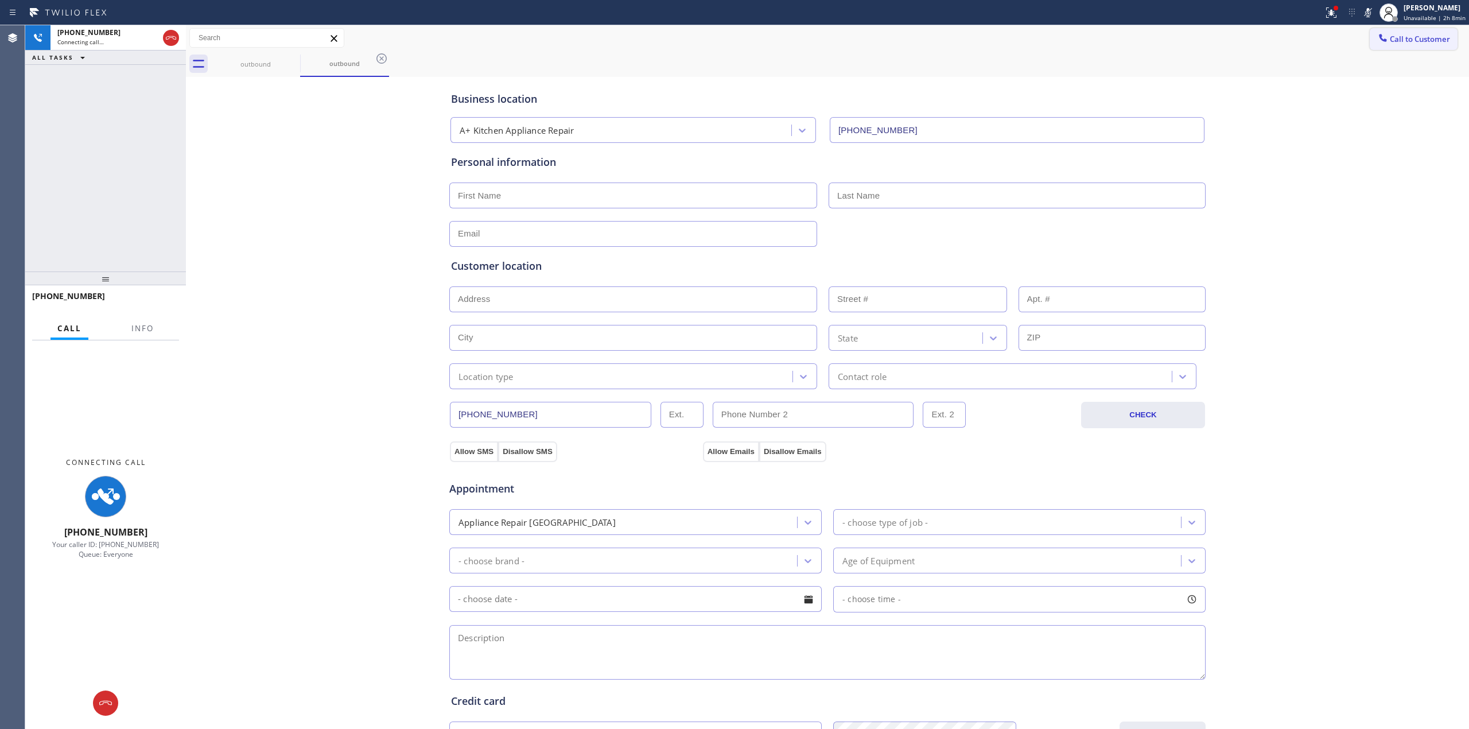
click at [1390, 42] on span "Call to Customer" at bounding box center [1420, 39] width 60 height 10
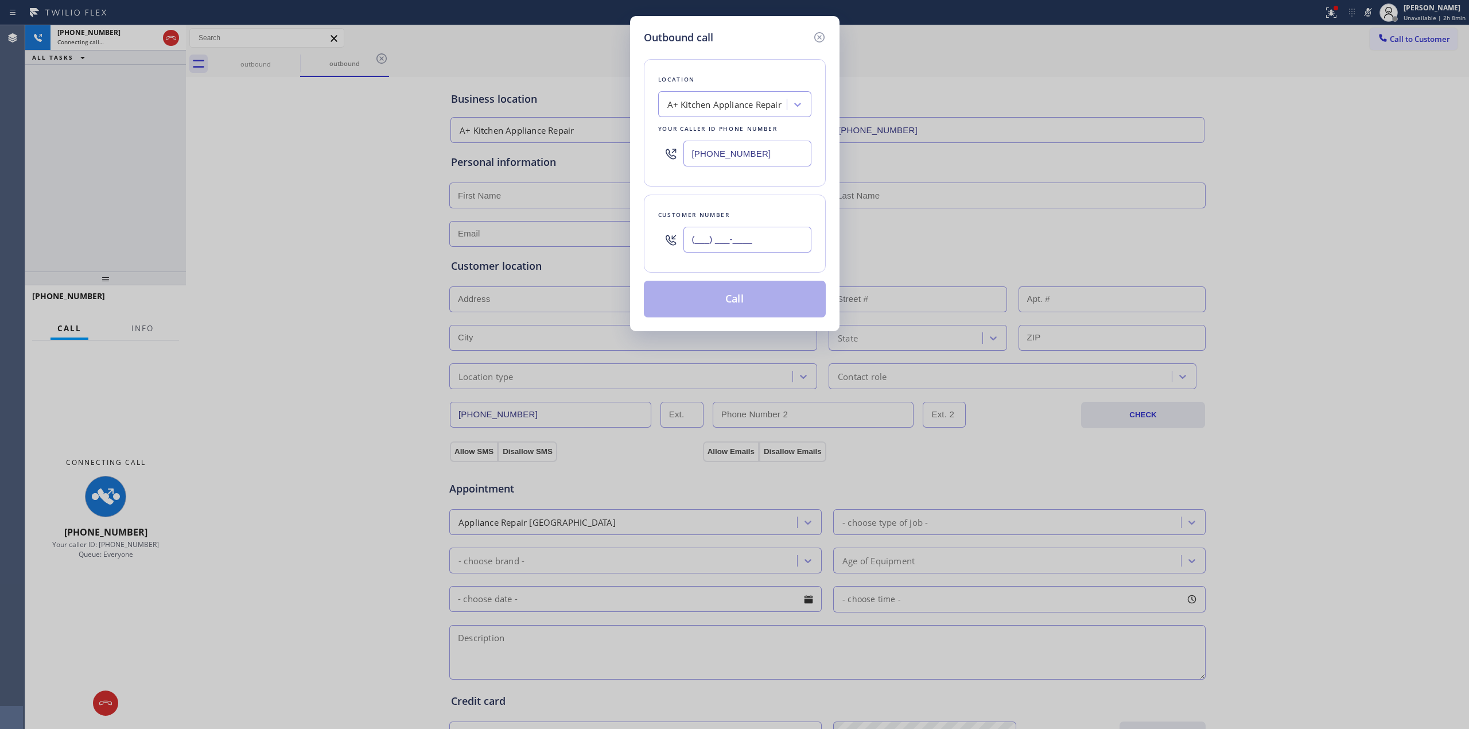
paste input "805) 593-3907"
click at [713, 239] on input "(805) 593-3907" at bounding box center [748, 240] width 128 height 26
click at [642, 34] on div "Outbound call Location A+ Kitchen Appliance Repair Your caller id phone number …" at bounding box center [735, 173] width 210 height 315
click at [819, 39] on icon at bounding box center [820, 37] width 14 height 14
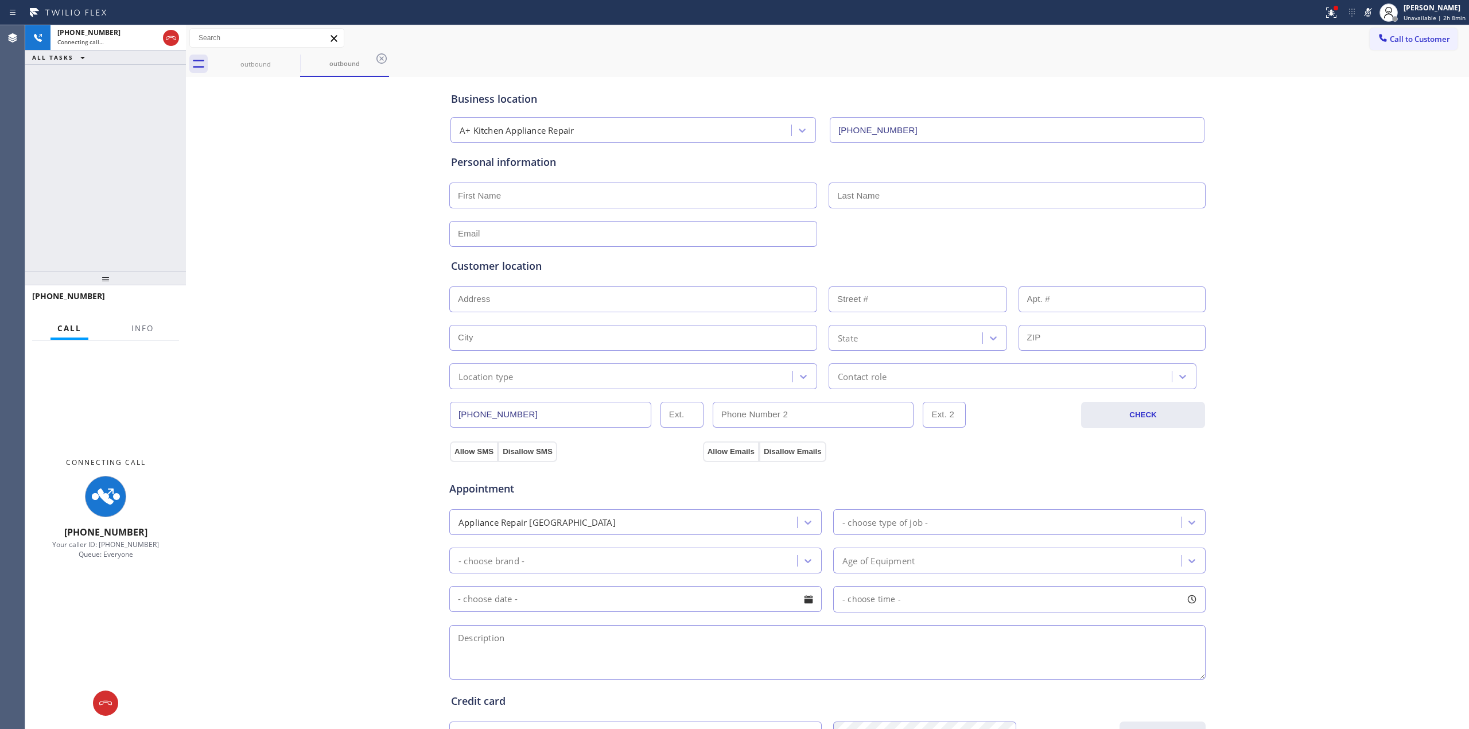
drag, startPoint x: 106, startPoint y: 701, endPoint x: 237, endPoint y: 650, distance: 140.7
click at [106, 701] on icon at bounding box center [106, 703] width 14 height 14
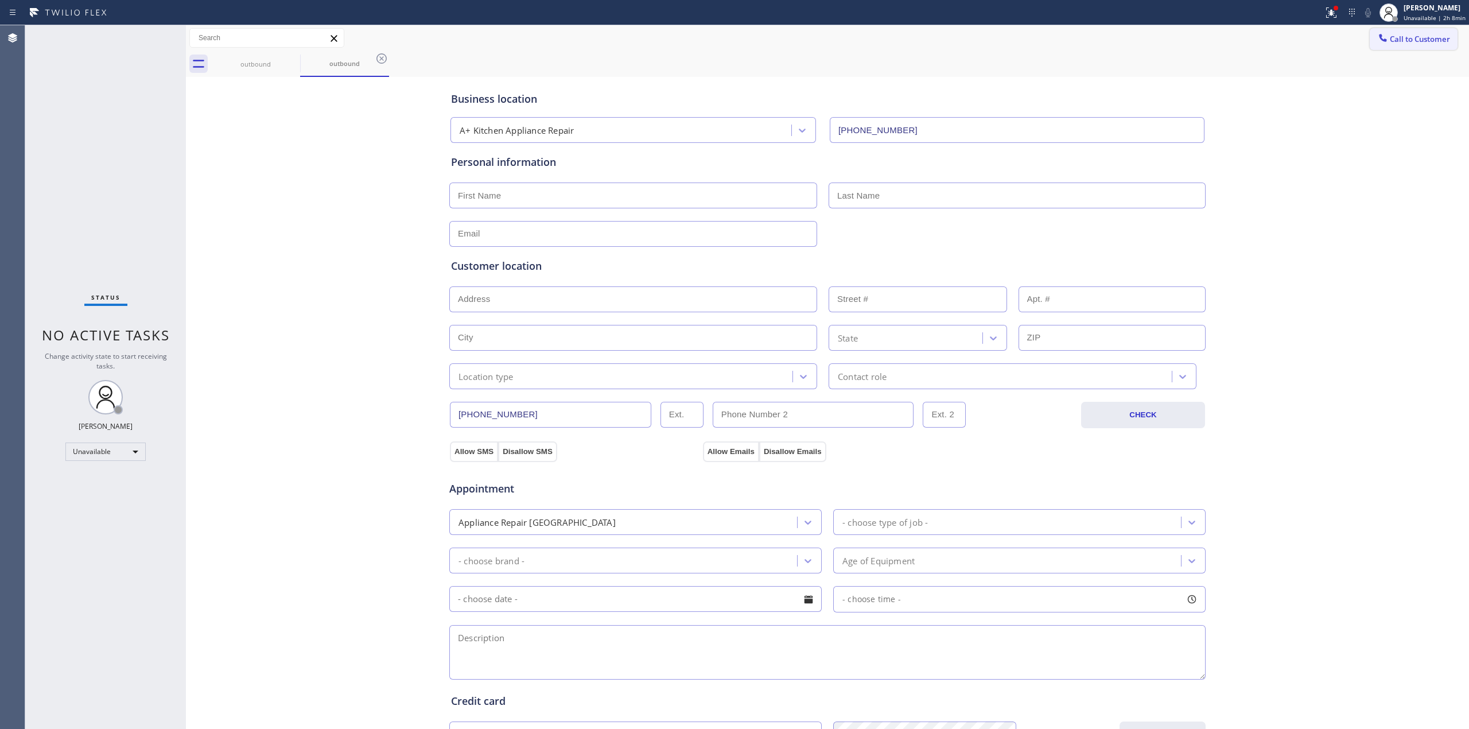
click at [1393, 41] on span "Call to Customer" at bounding box center [1420, 39] width 60 height 10
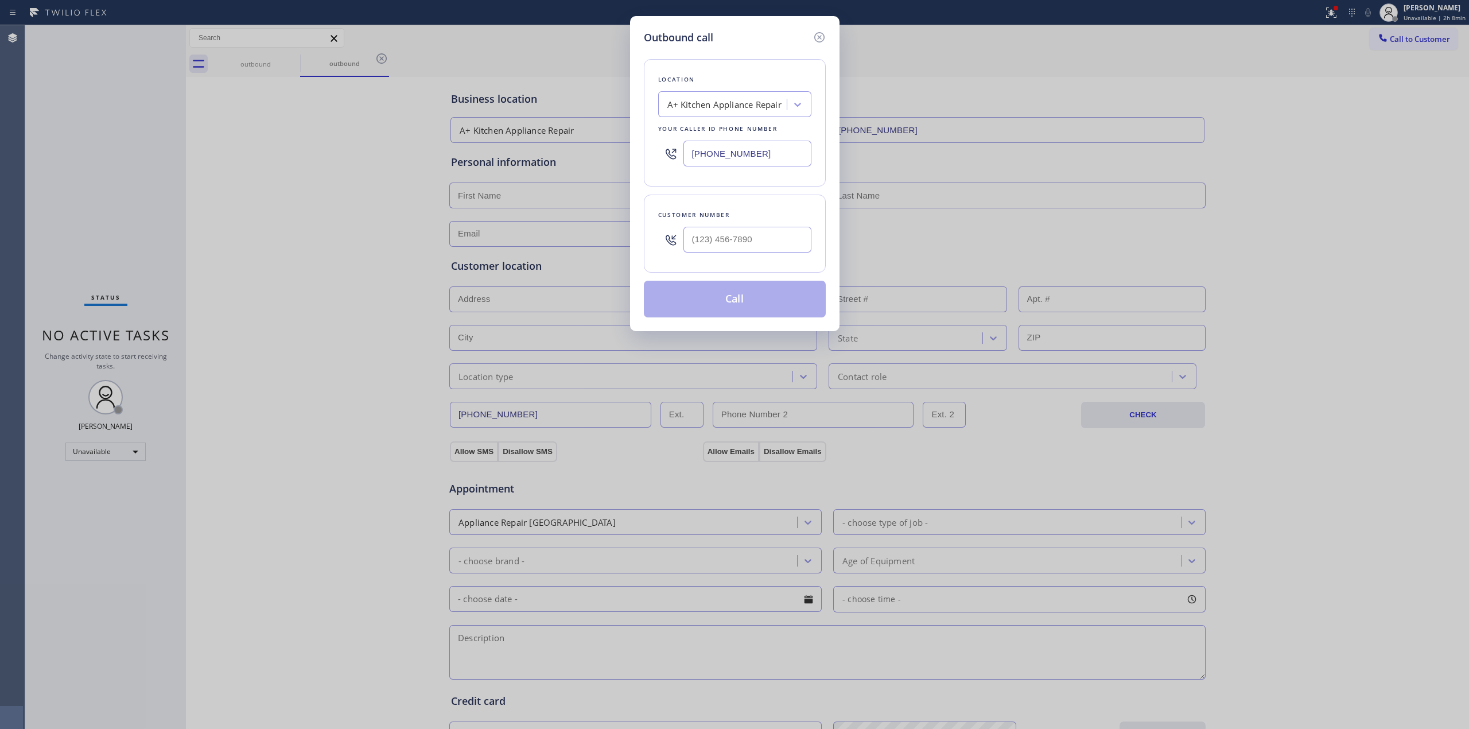
click at [744, 257] on div at bounding box center [748, 239] width 128 height 37
paste input "text"
click at [759, 240] on input "(___) ___-____" at bounding box center [748, 240] width 128 height 26
paste input "805) 593-3907"
type input "(805) 593-3907"
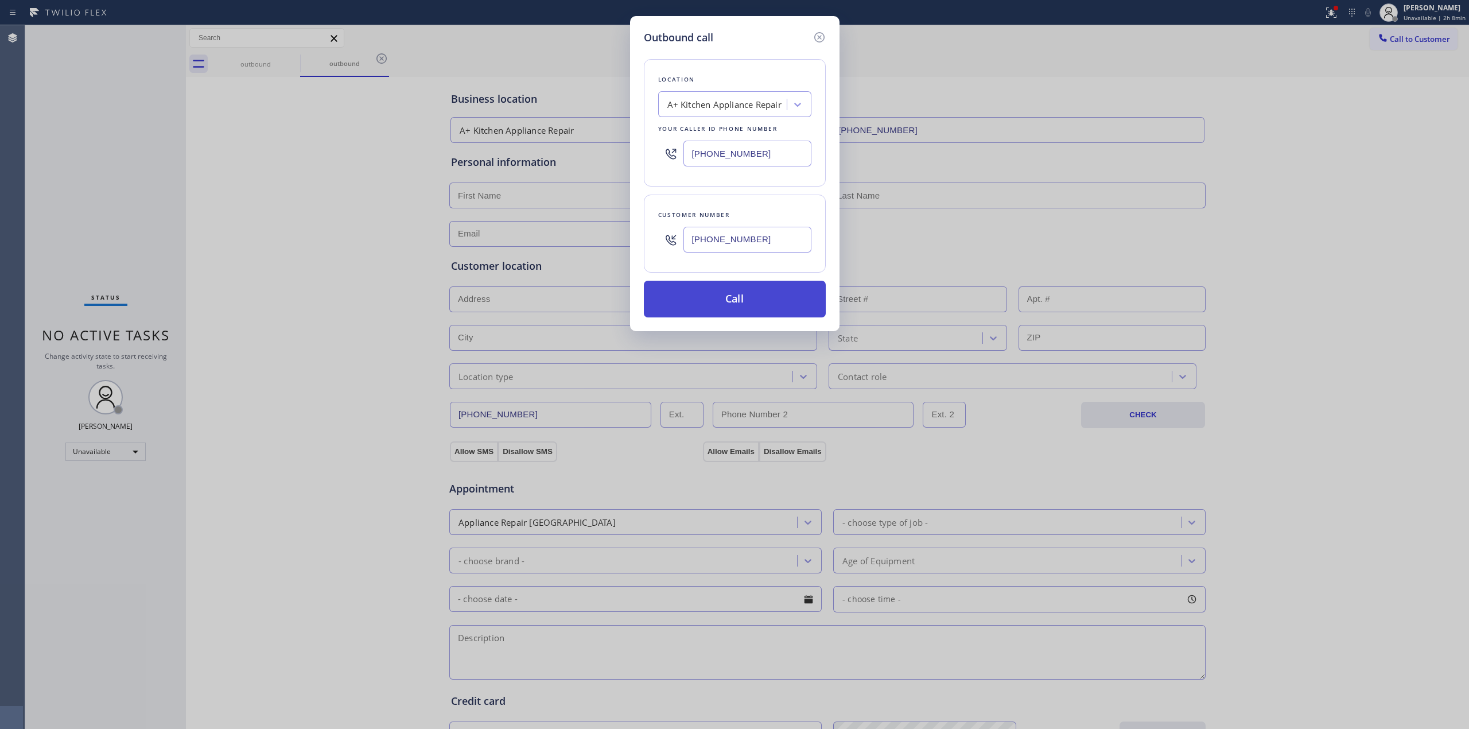
click at [759, 290] on button "Call" at bounding box center [735, 299] width 182 height 37
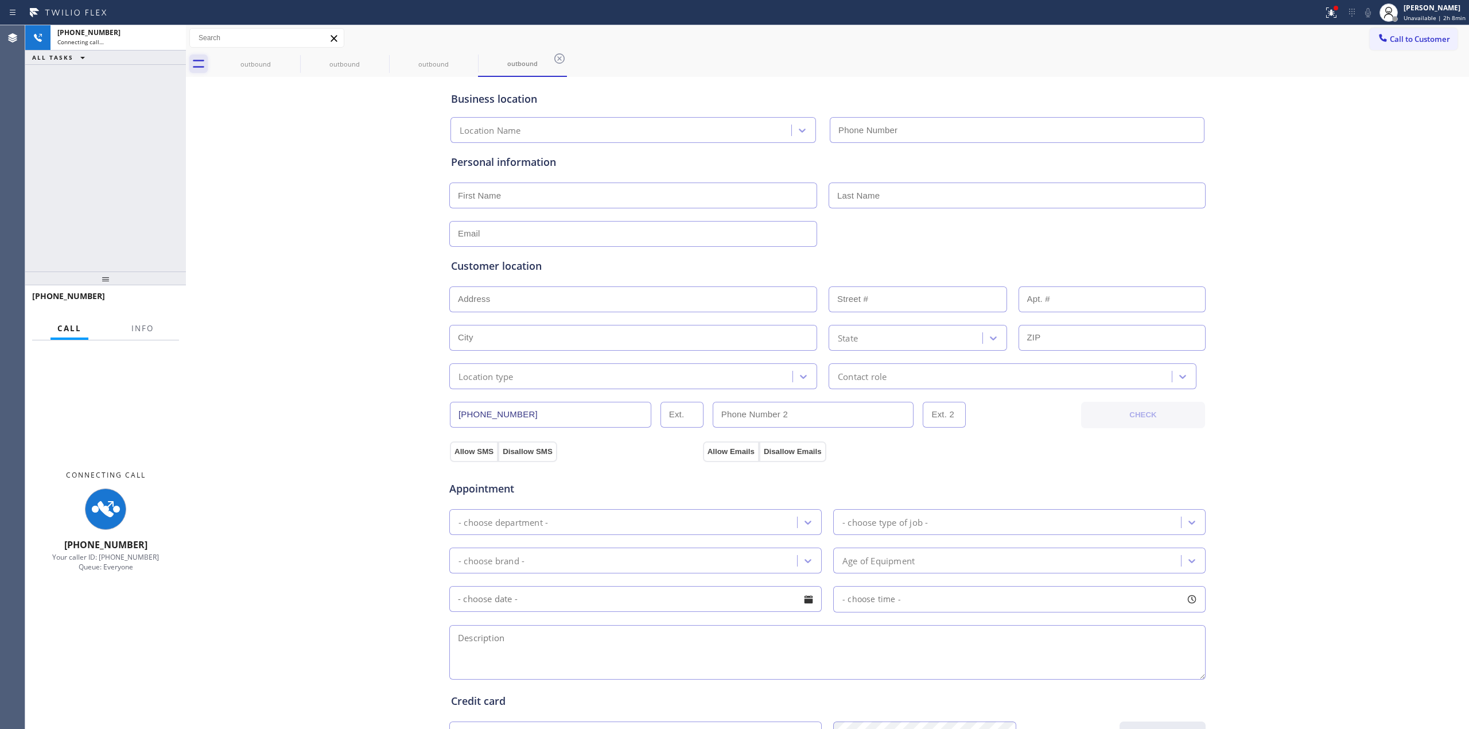
type input "(929) 322-2849"
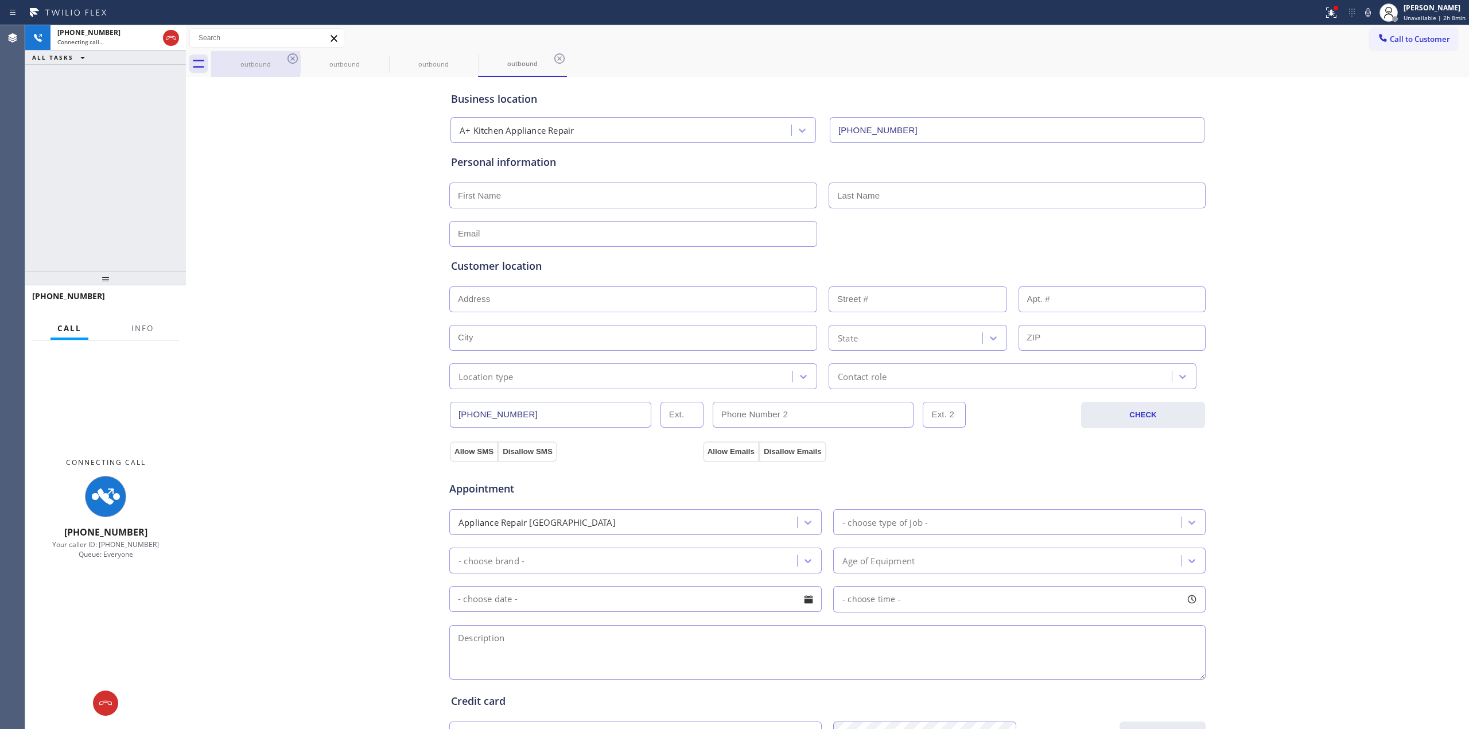
click at [267, 53] on div "outbound" at bounding box center [255, 64] width 87 height 26
click at [288, 56] on icon at bounding box center [293, 59] width 14 height 14
click at [294, 60] on icon at bounding box center [293, 59] width 14 height 14
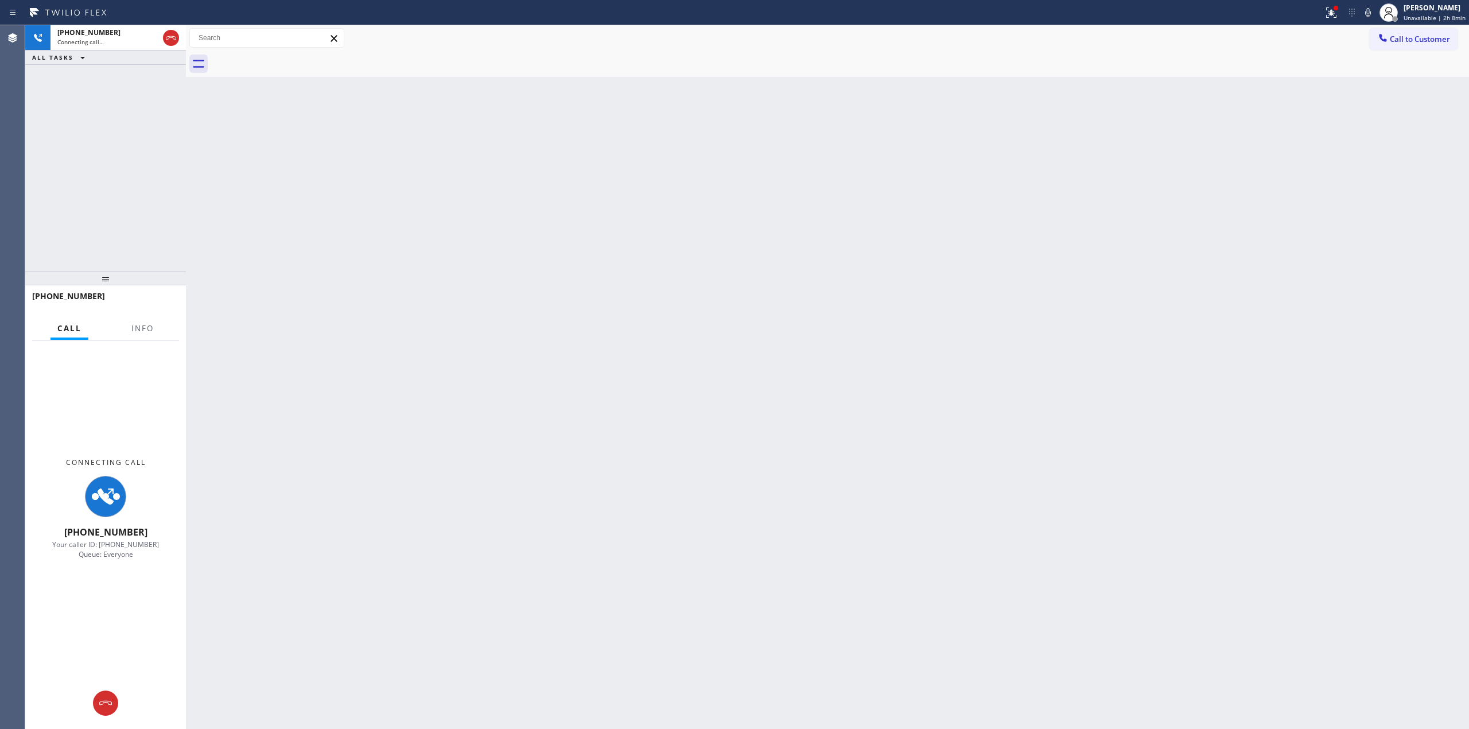
click at [1373, 10] on icon at bounding box center [1369, 13] width 14 height 14
click at [95, 34] on span "+18055933907" at bounding box center [88, 33] width 63 height 10
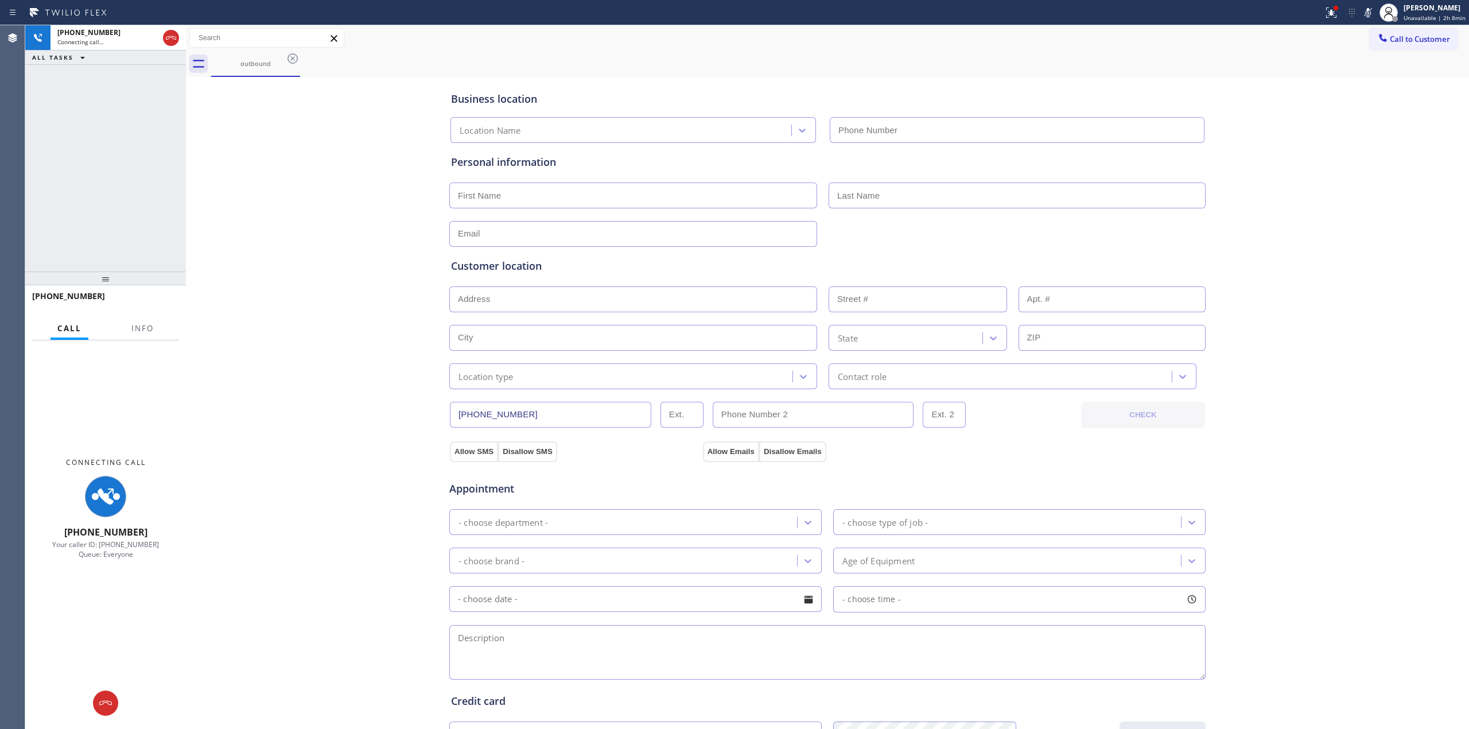
type input "(929) 322-2849"
drag, startPoint x: 102, startPoint y: 701, endPoint x: 152, endPoint y: 685, distance: 51.9
click at [104, 701] on icon at bounding box center [106, 703] width 14 height 14
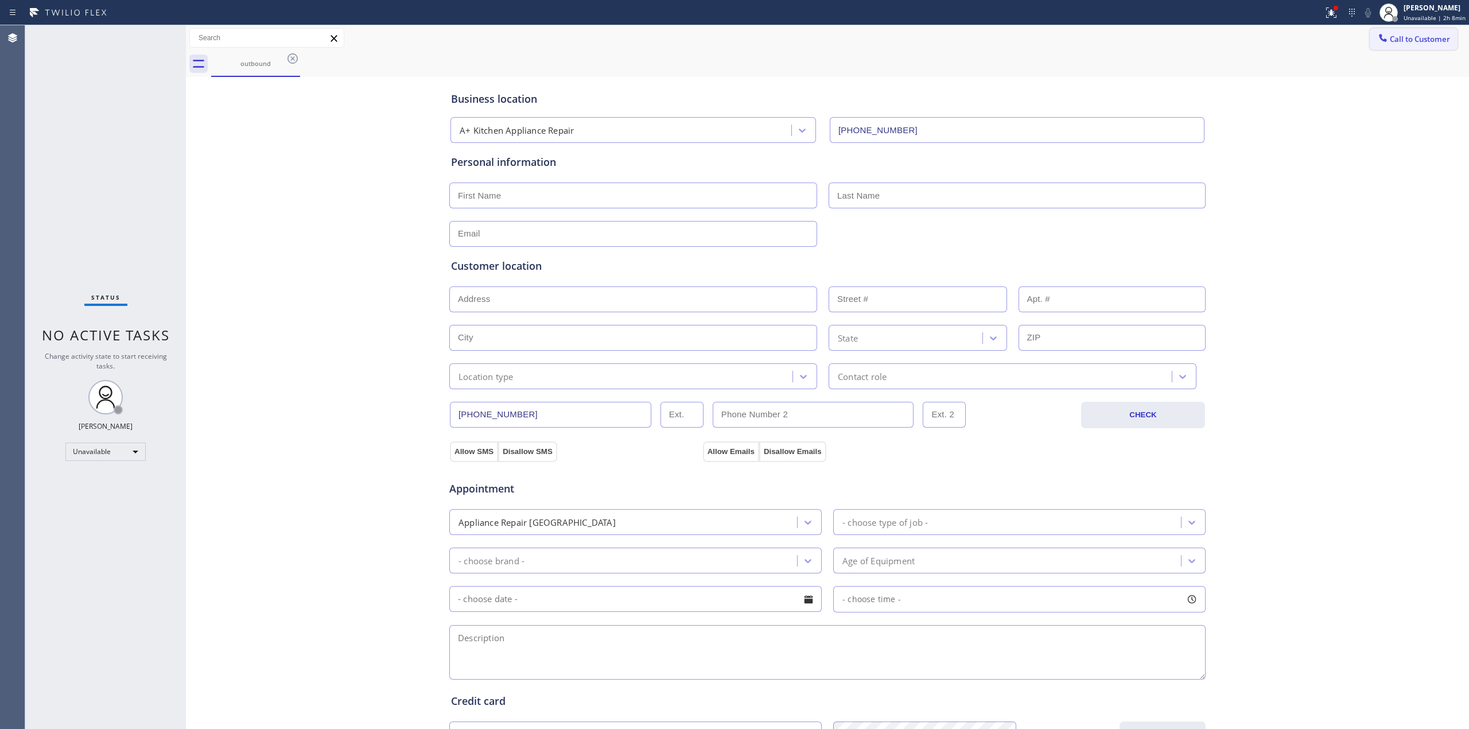
click at [1418, 32] on button "Call to Customer" at bounding box center [1414, 39] width 88 height 22
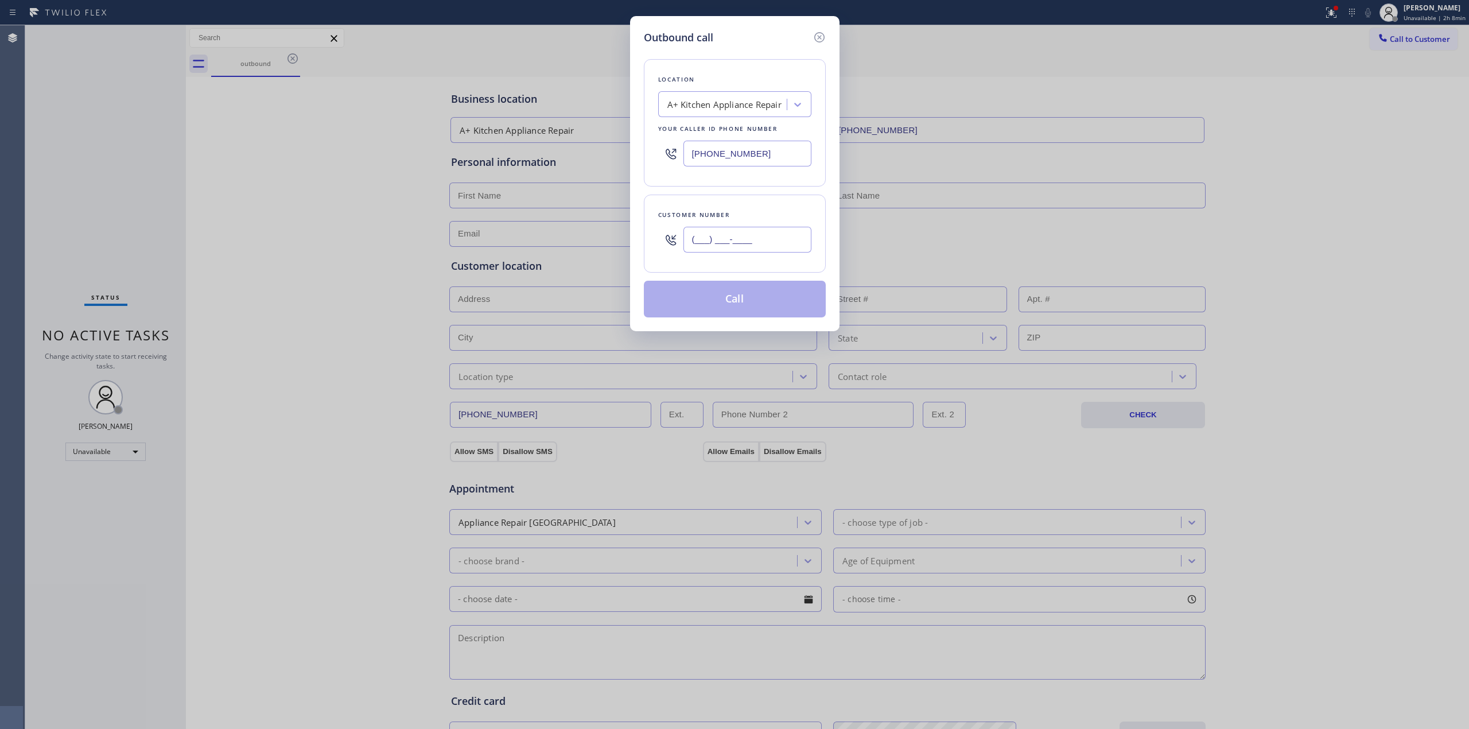
paste input "805) 593-3907"
click at [743, 247] on input "(805) 593-3907" at bounding box center [748, 240] width 128 height 26
type input "(805) 593-3907"
click at [723, 304] on button "Call" at bounding box center [735, 299] width 182 height 37
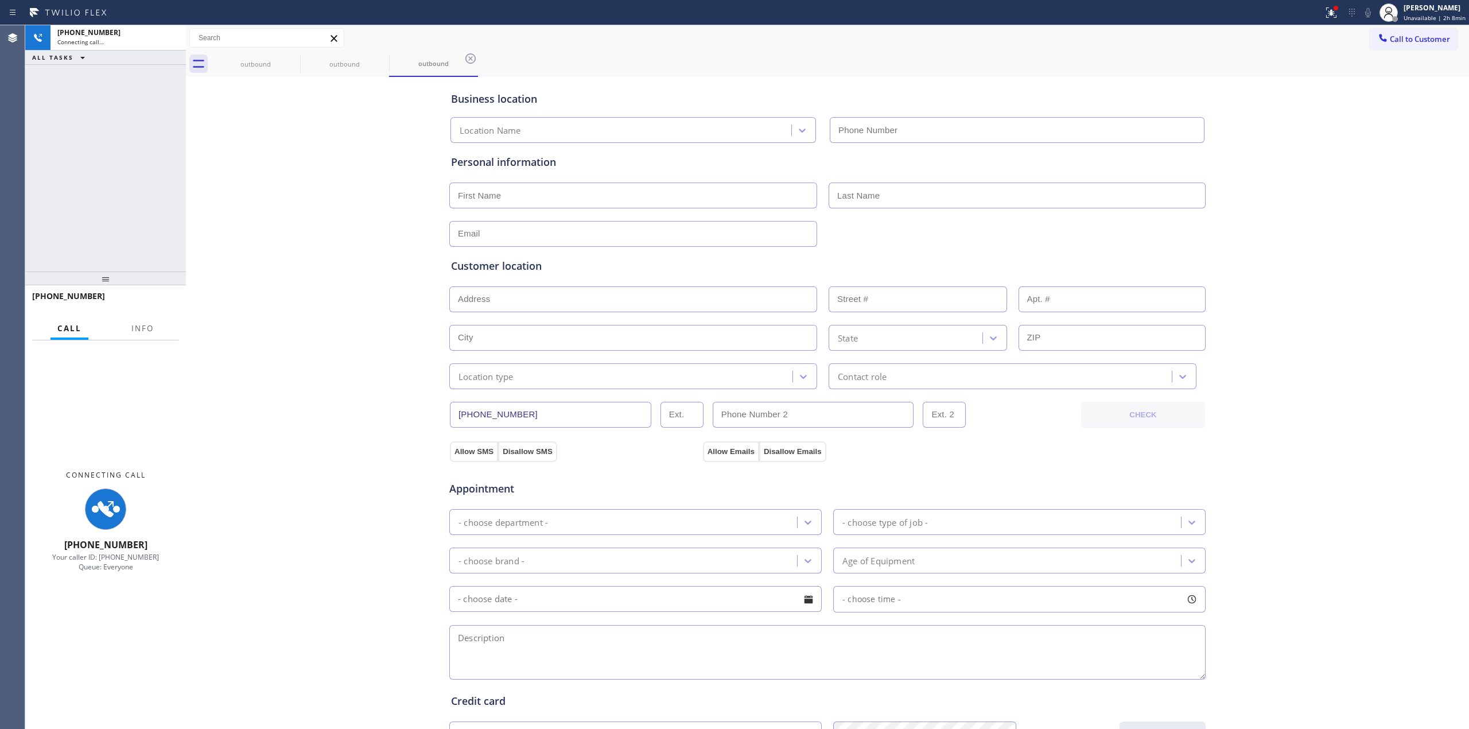
type input "(929) 322-2849"
drag, startPoint x: 1293, startPoint y: 182, endPoint x: 1328, endPoint y: 137, distance: 57.6
click at [1314, 162] on div "Business location A+ Kitchen Appliance Repair (929) 322-2849 Personal informati…" at bounding box center [828, 472] width 1278 height 784
click at [1374, 13] on icon at bounding box center [1369, 13] width 14 height 14
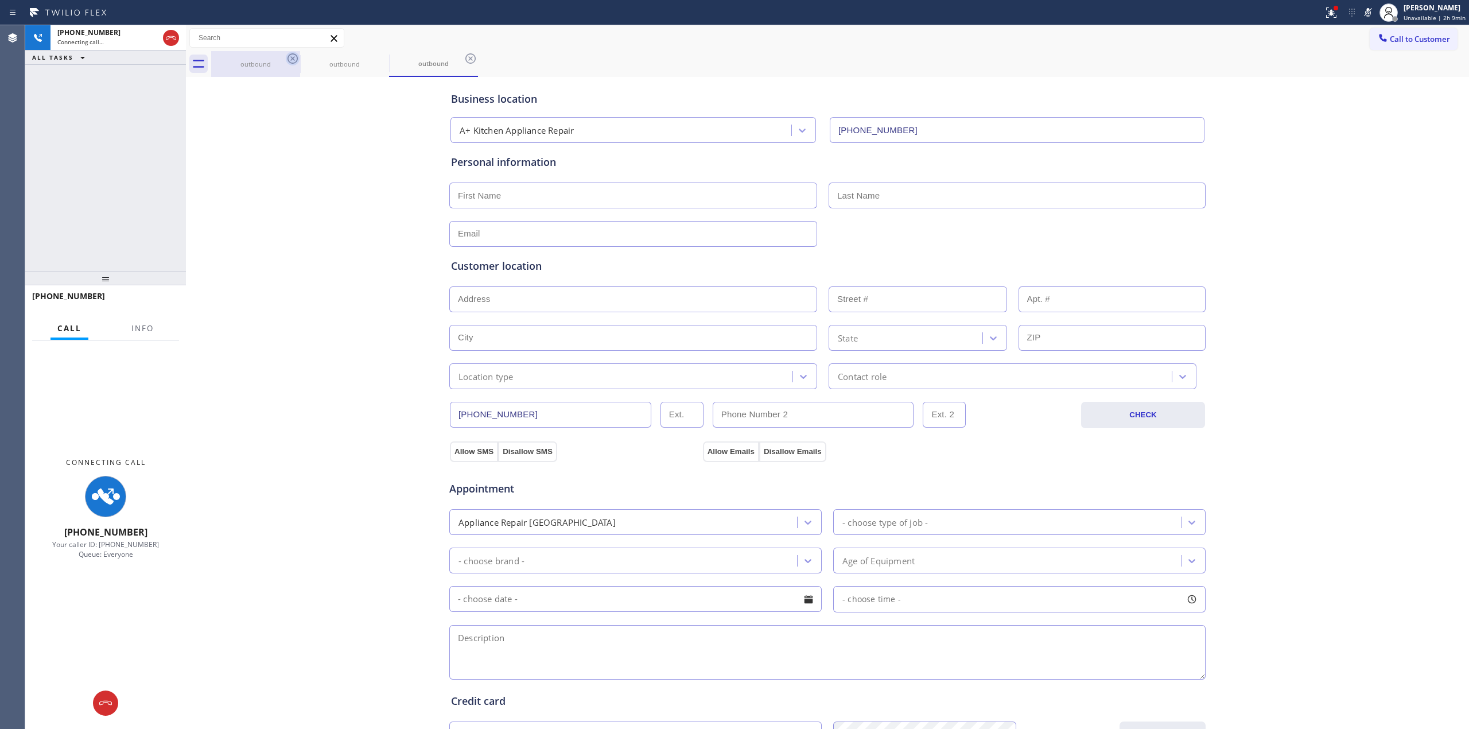
click at [296, 63] on icon at bounding box center [293, 59] width 14 height 14
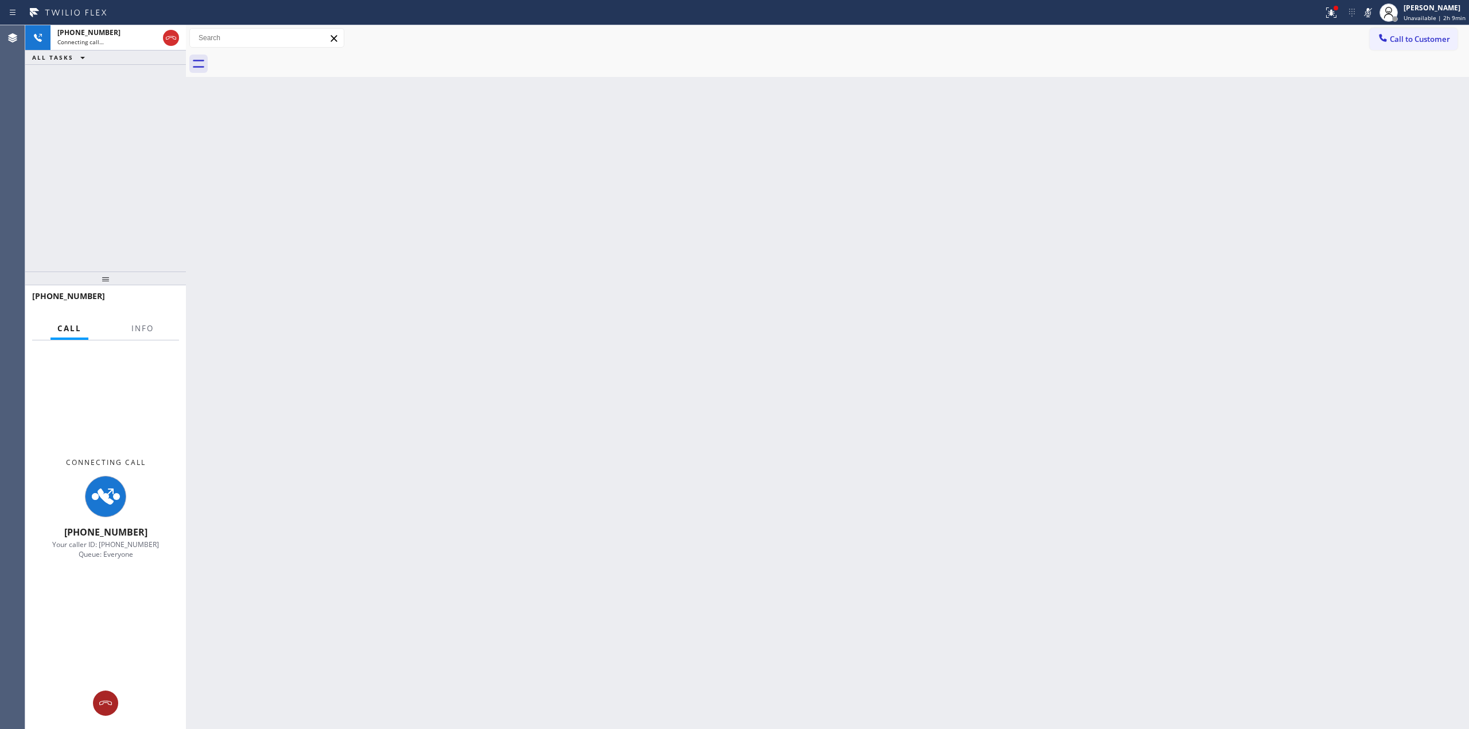
click at [110, 705] on icon at bounding box center [106, 703] width 14 height 14
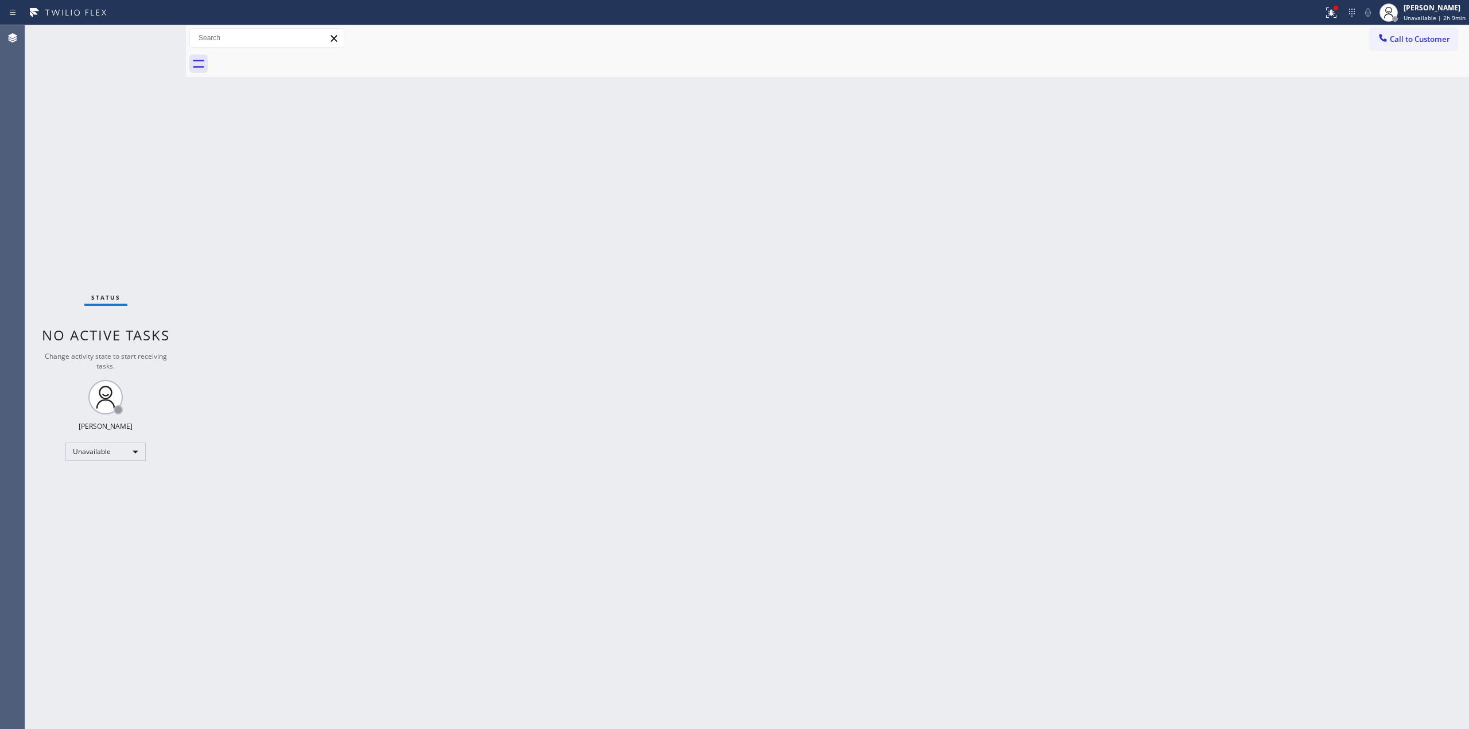
drag, startPoint x: 1422, startPoint y: 45, endPoint x: 1359, endPoint y: 51, distance: 63.5
click at [1420, 45] on button "Call to Customer" at bounding box center [1414, 39] width 88 height 22
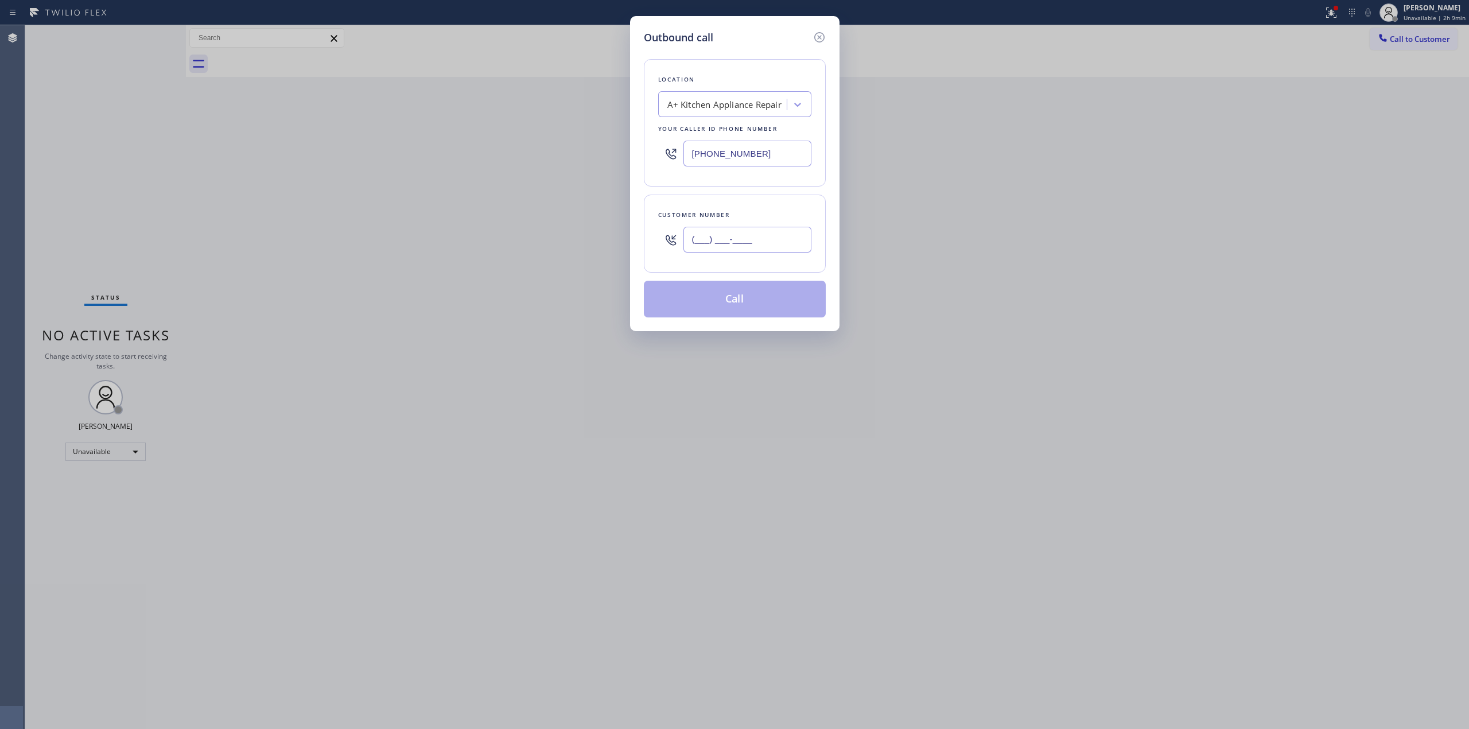
click at [777, 230] on input "(___) ___-____" at bounding box center [748, 240] width 128 height 26
paste input "646) 889-9033"
type input "(646) 889-9033"
click at [767, 99] on div "A+ Kitchen Appliance Repair" at bounding box center [725, 104] width 114 height 13
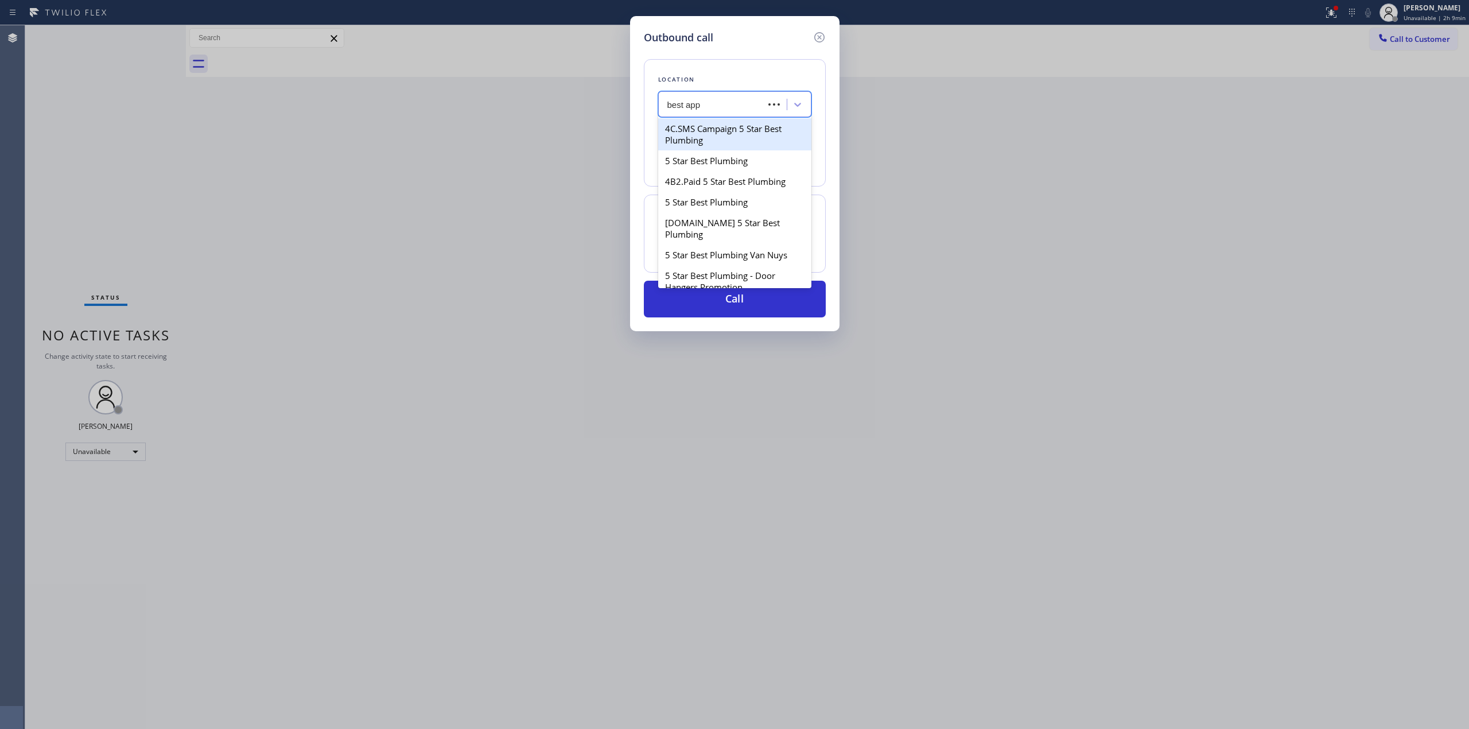
type input "best appl"
click at [721, 164] on div "Art’s Best Appliance Repair" at bounding box center [734, 160] width 153 height 21
type input "(818) 210-3817"
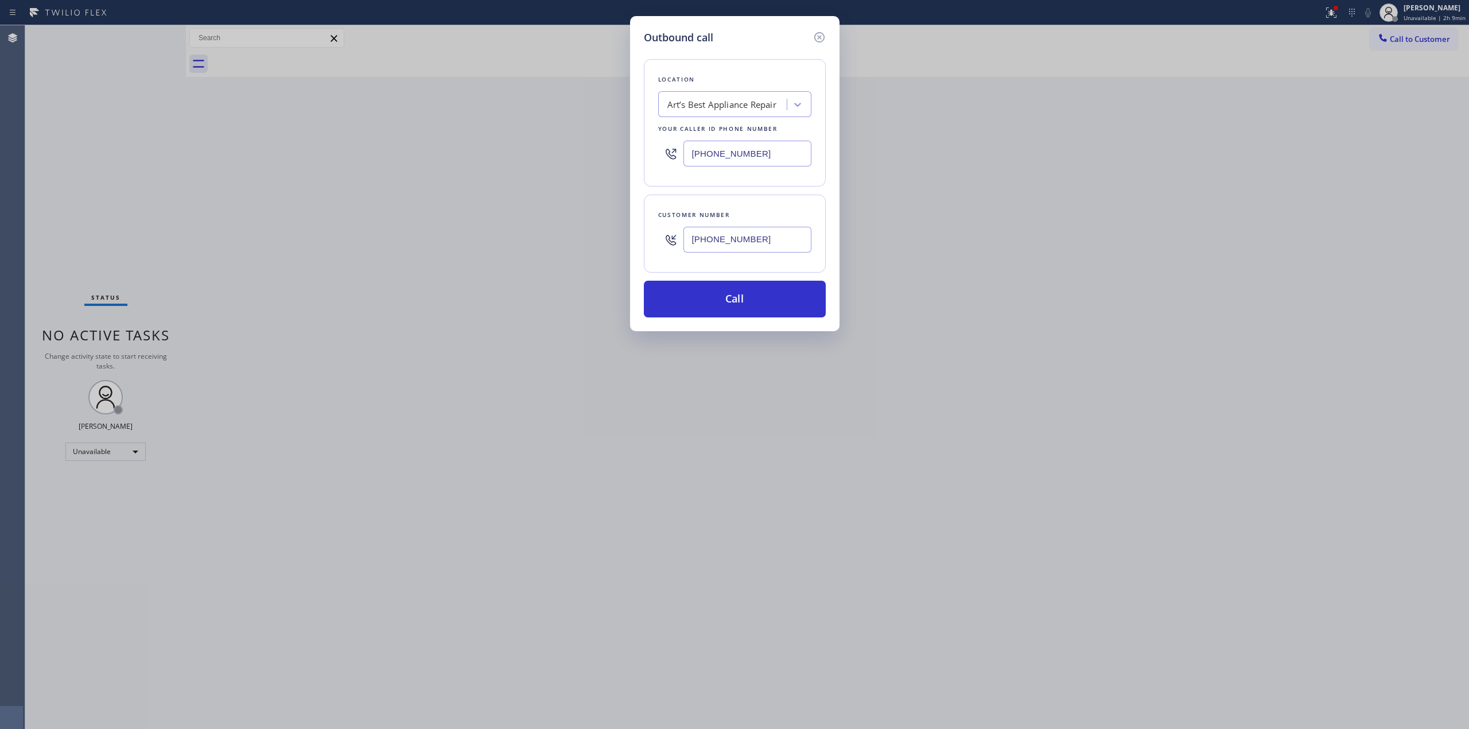
click at [729, 239] on input "(646) 889-9033" at bounding box center [748, 240] width 128 height 26
click at [736, 294] on button "Call" at bounding box center [735, 299] width 182 height 37
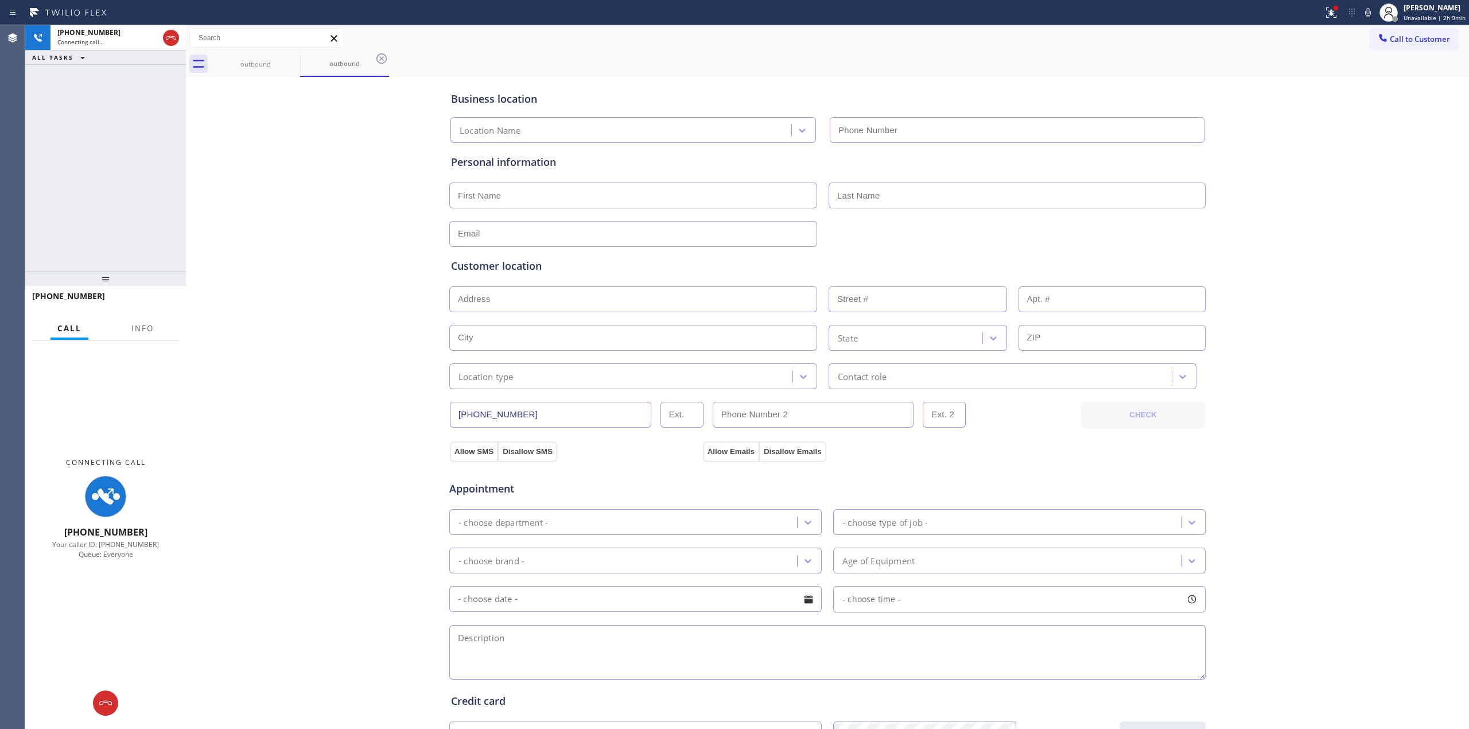
type input "(818) 210-3817"
click at [1312, 161] on div "Business location Art’s Best Appliance Repair (818) 210-3817 Personal informati…" at bounding box center [828, 472] width 1278 height 784
click at [1375, 13] on icon at bounding box center [1369, 13] width 14 height 14
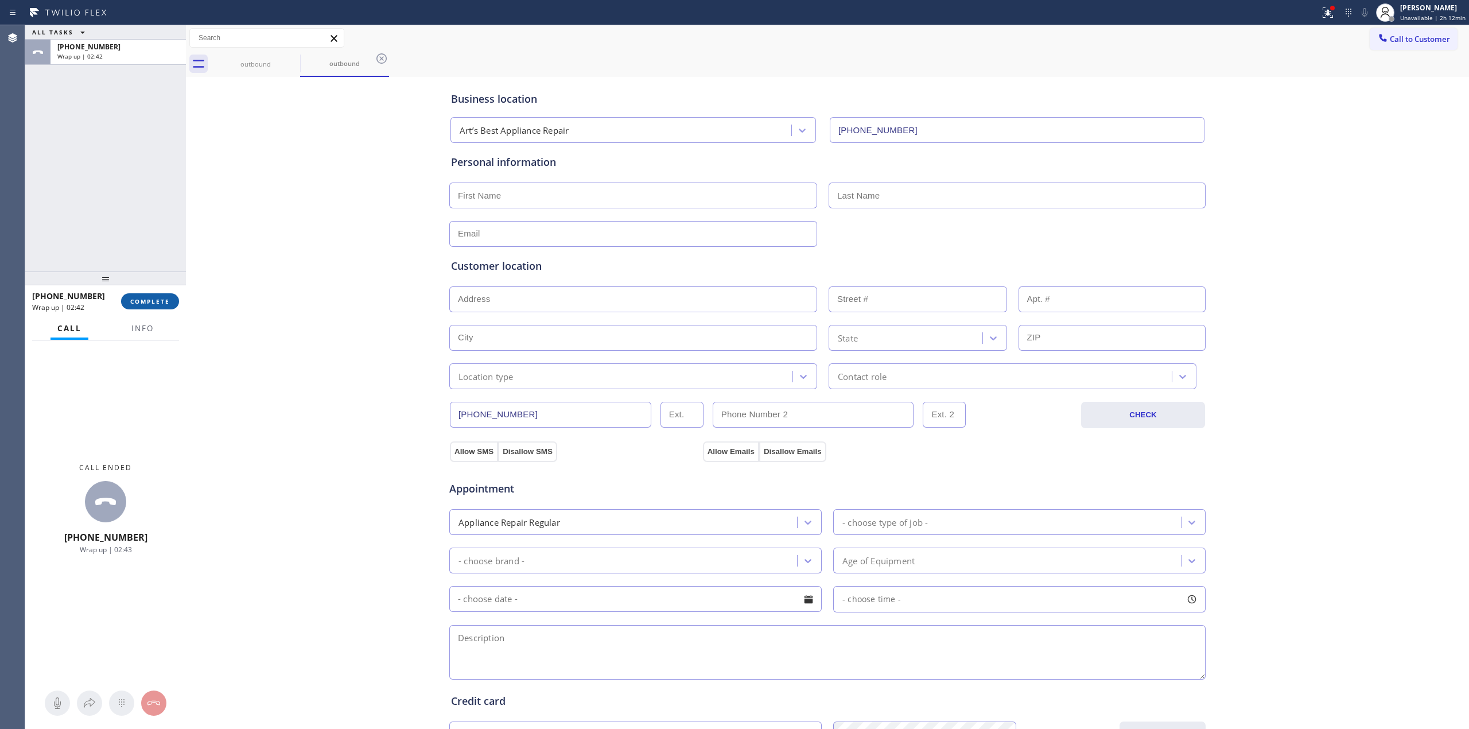
click at [157, 298] on span "COMPLETE" at bounding box center [150, 301] width 40 height 8
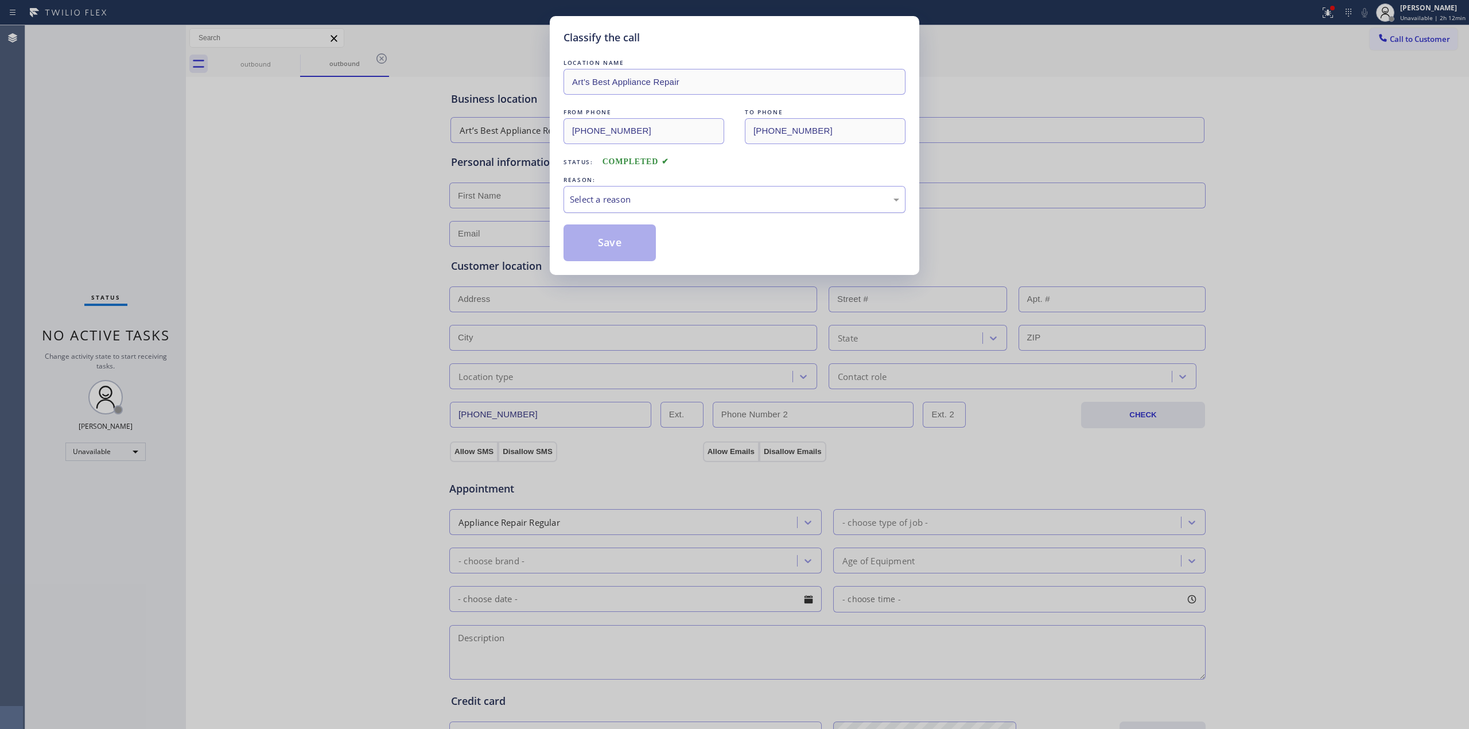
click at [712, 199] on div "Select a reason" at bounding box center [734, 199] width 329 height 13
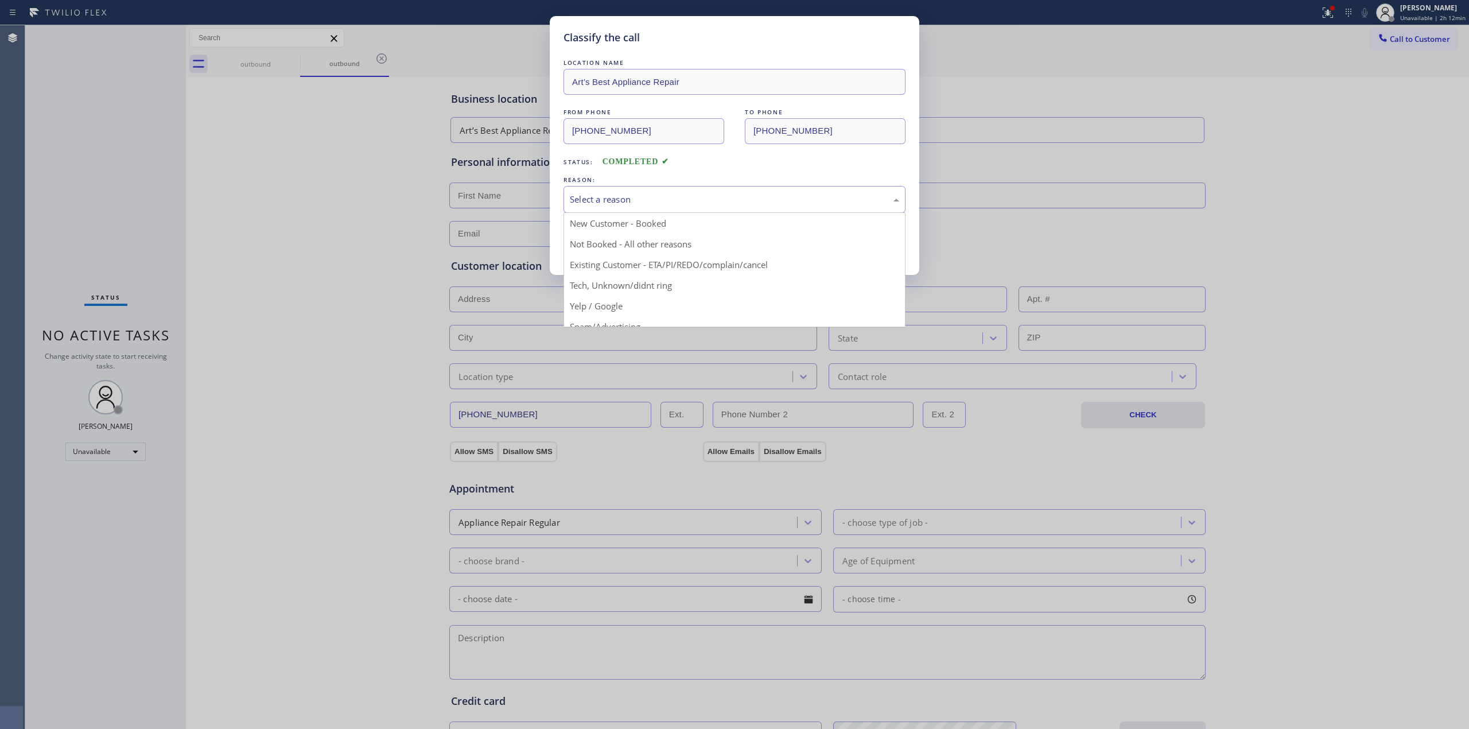
drag, startPoint x: 641, startPoint y: 290, endPoint x: 622, endPoint y: 257, distance: 37.5
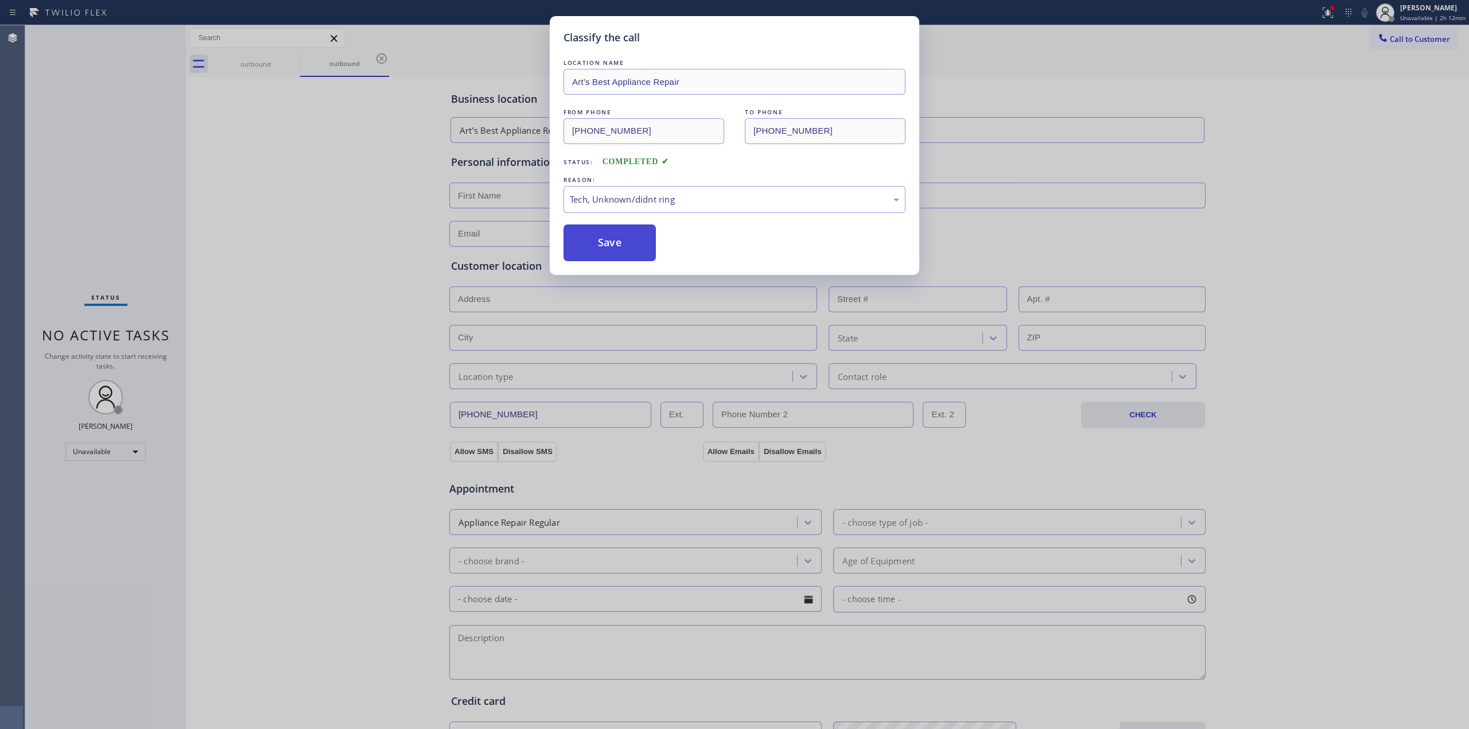
click at [620, 253] on button "Save" at bounding box center [610, 242] width 92 height 37
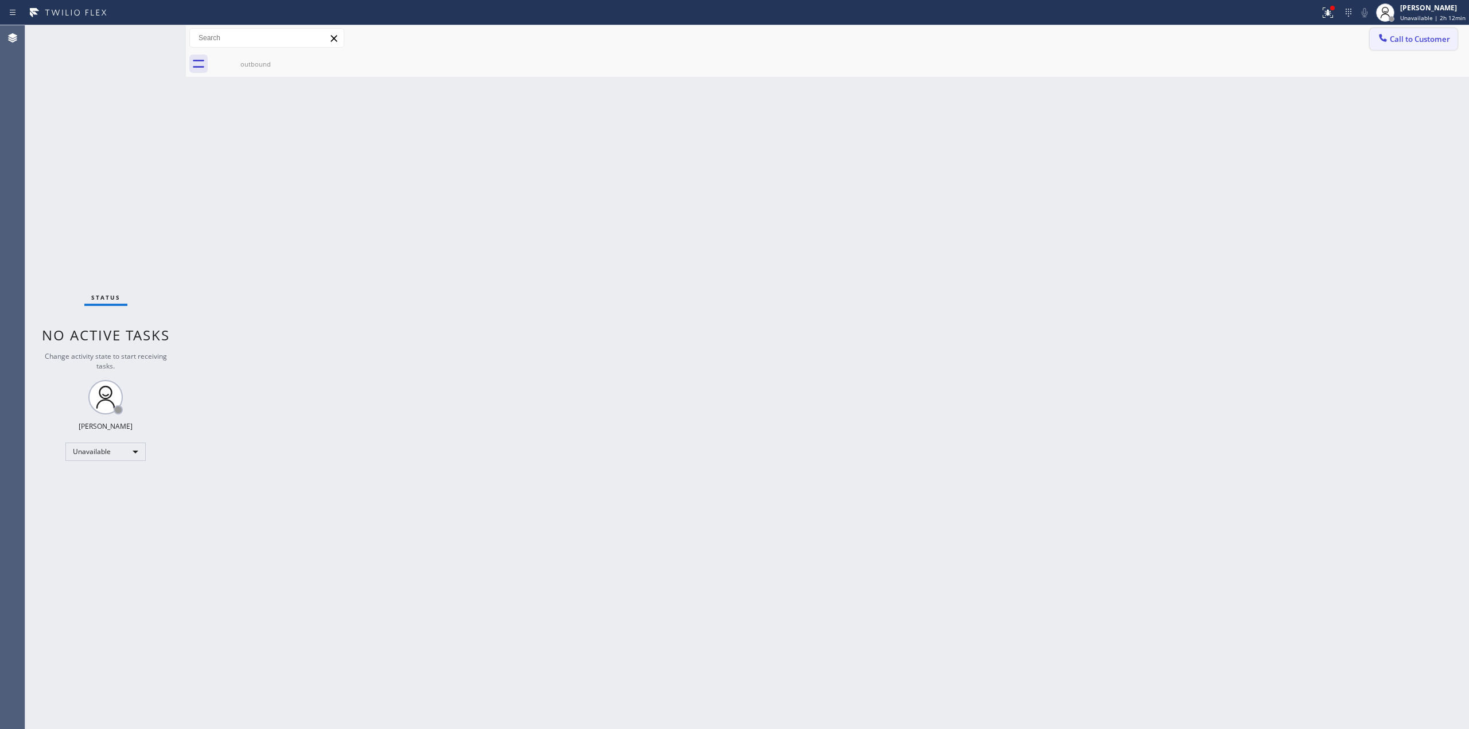
click at [1410, 41] on span "Call to Customer" at bounding box center [1420, 39] width 60 height 10
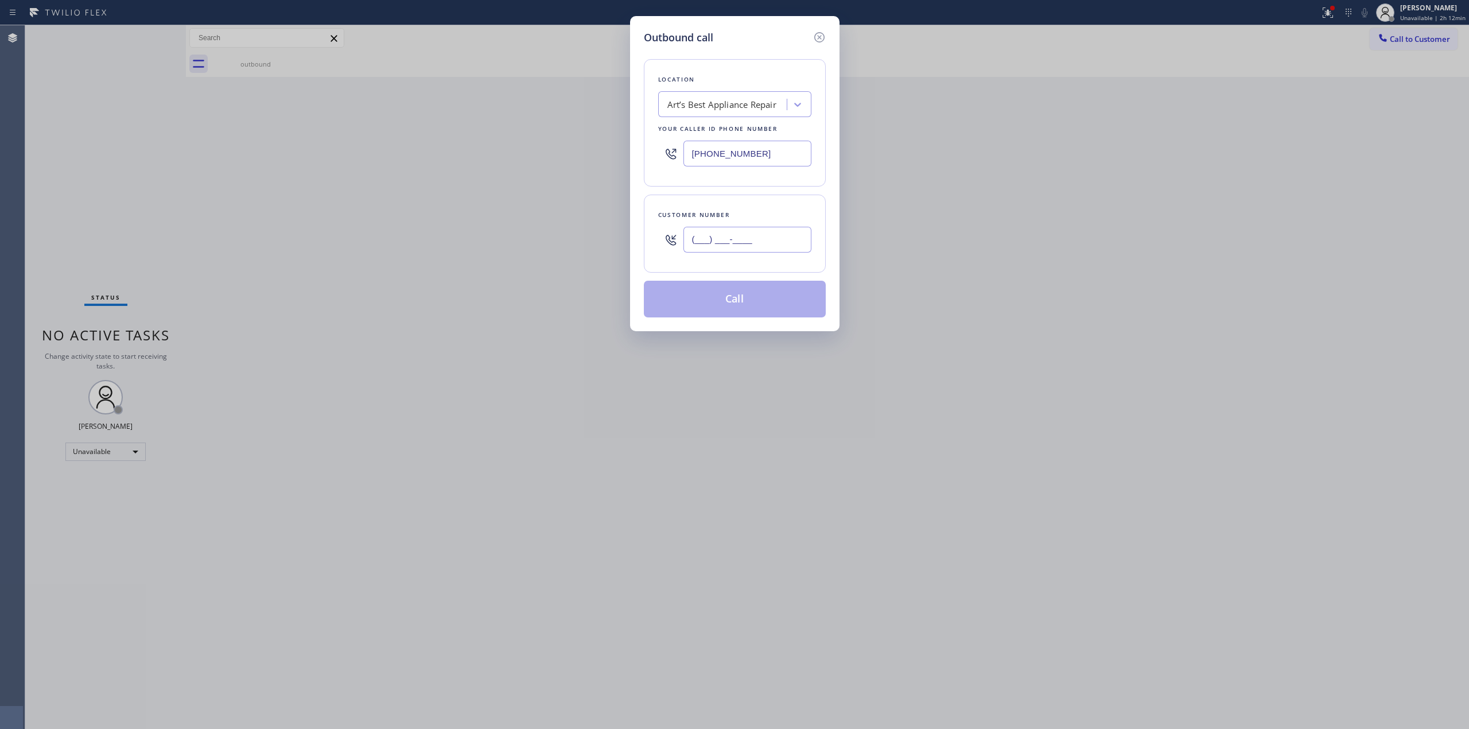
click at [758, 240] on input "(___) ___-____" at bounding box center [748, 240] width 128 height 26
paste input "646) 889-9033"
type input "(646) 889-9033"
click at [750, 300] on button "Call" at bounding box center [735, 299] width 182 height 37
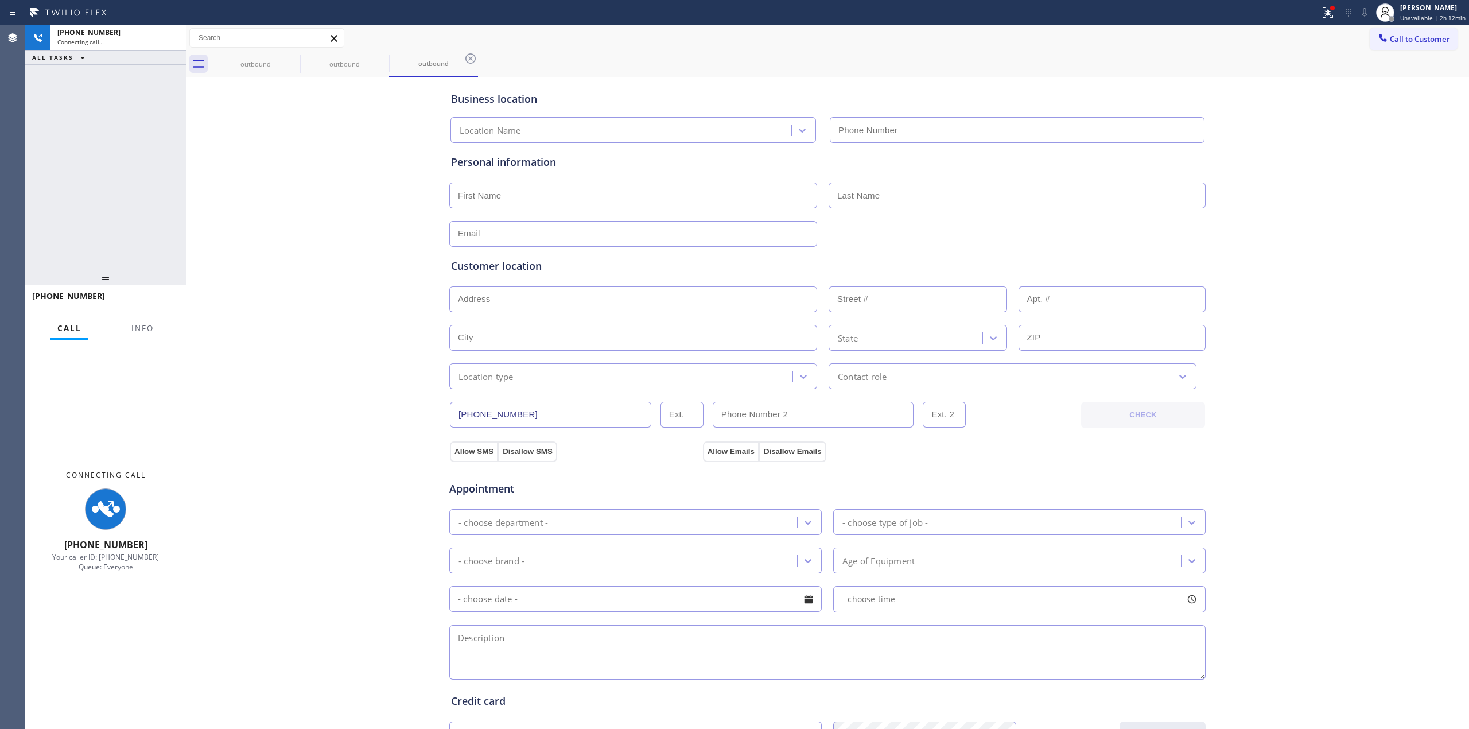
type input "(818) 210-3817"
drag, startPoint x: 1364, startPoint y: 15, endPoint x: 1327, endPoint y: 98, distance: 90.7
click at [1364, 14] on icon at bounding box center [1365, 13] width 14 height 14
click at [1252, 196] on div "Business location Art’s Best Appliance Repair (818) 210-3817 Personal informati…" at bounding box center [828, 472] width 1278 height 784
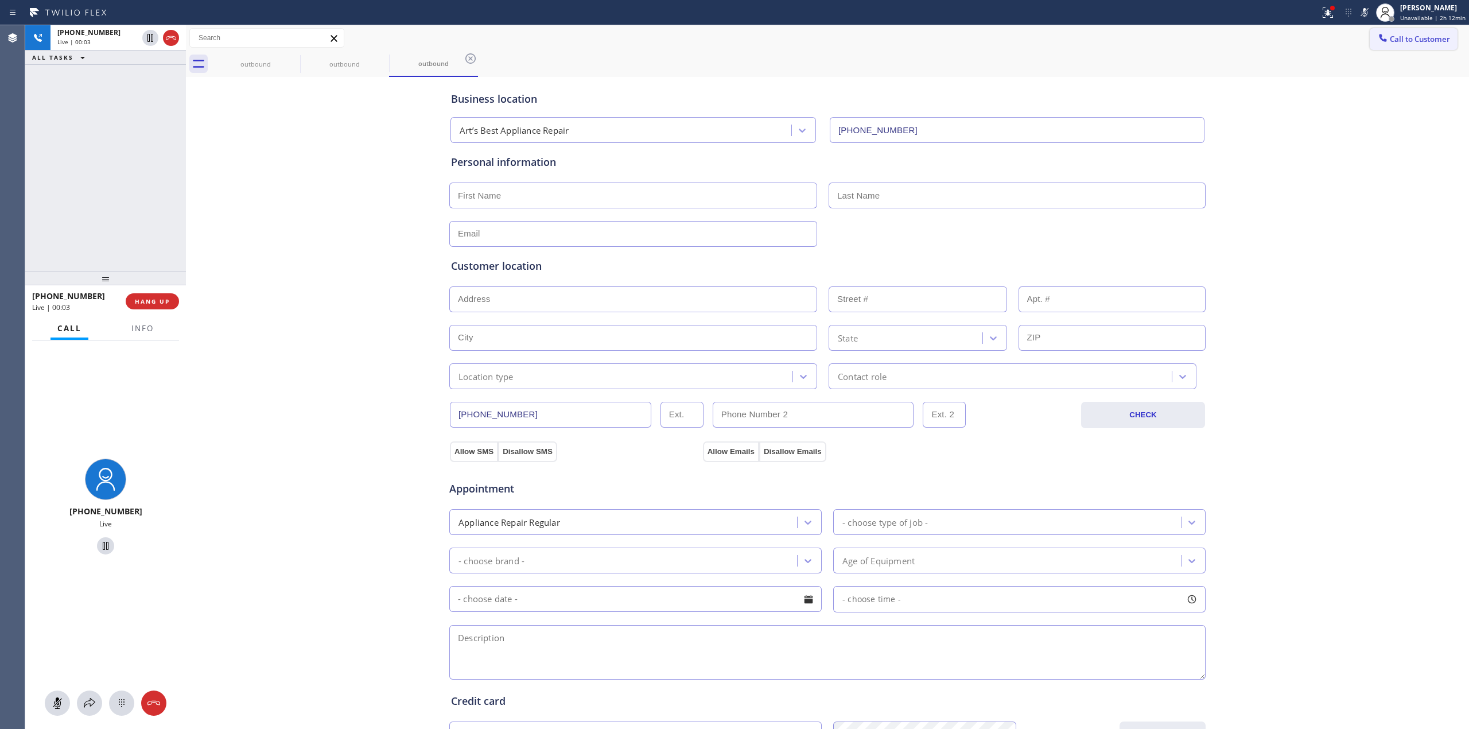
click at [1390, 44] on button "Call to Customer" at bounding box center [1414, 39] width 88 height 22
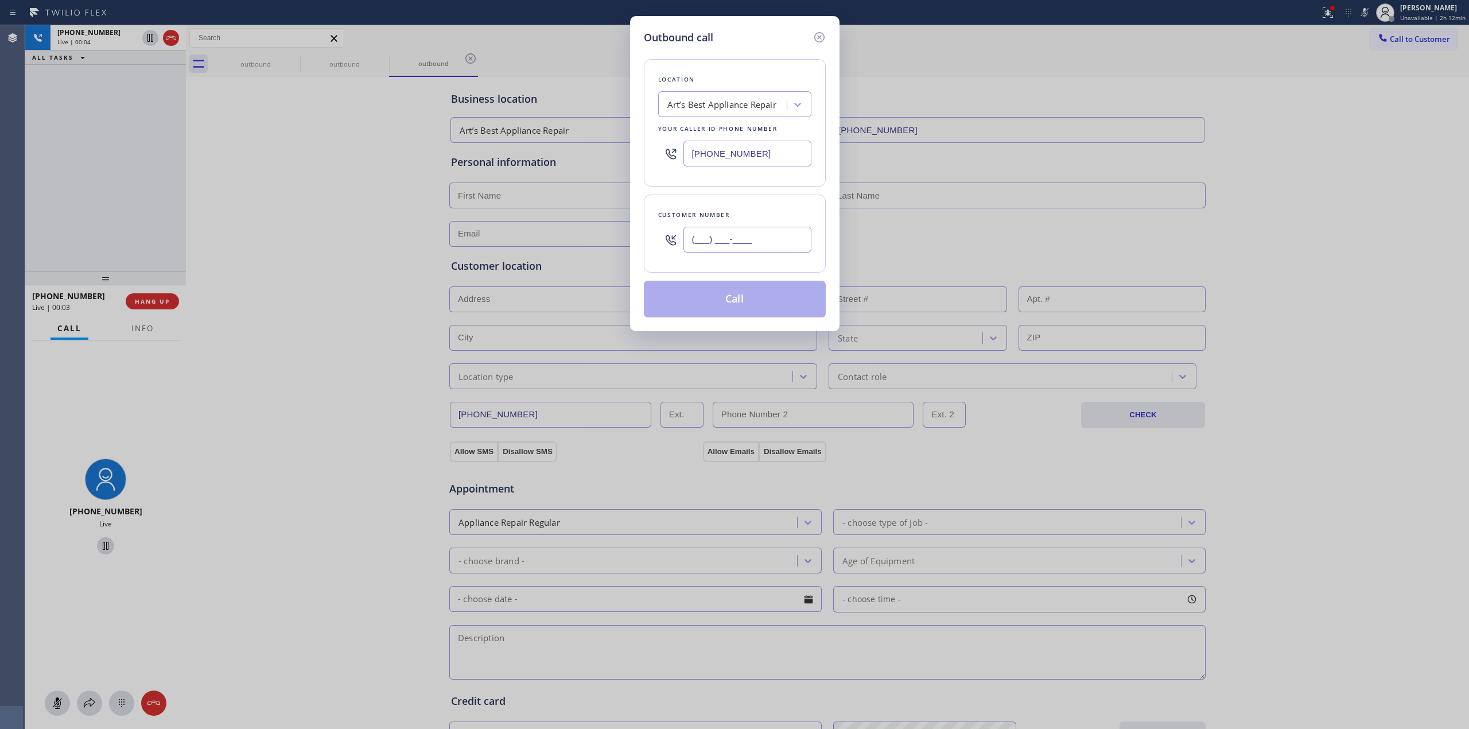
paste input "646) 889-9033"
click at [732, 236] on input "(646) 889-9033" at bounding box center [748, 240] width 128 height 26
type input "(646) 889-9033"
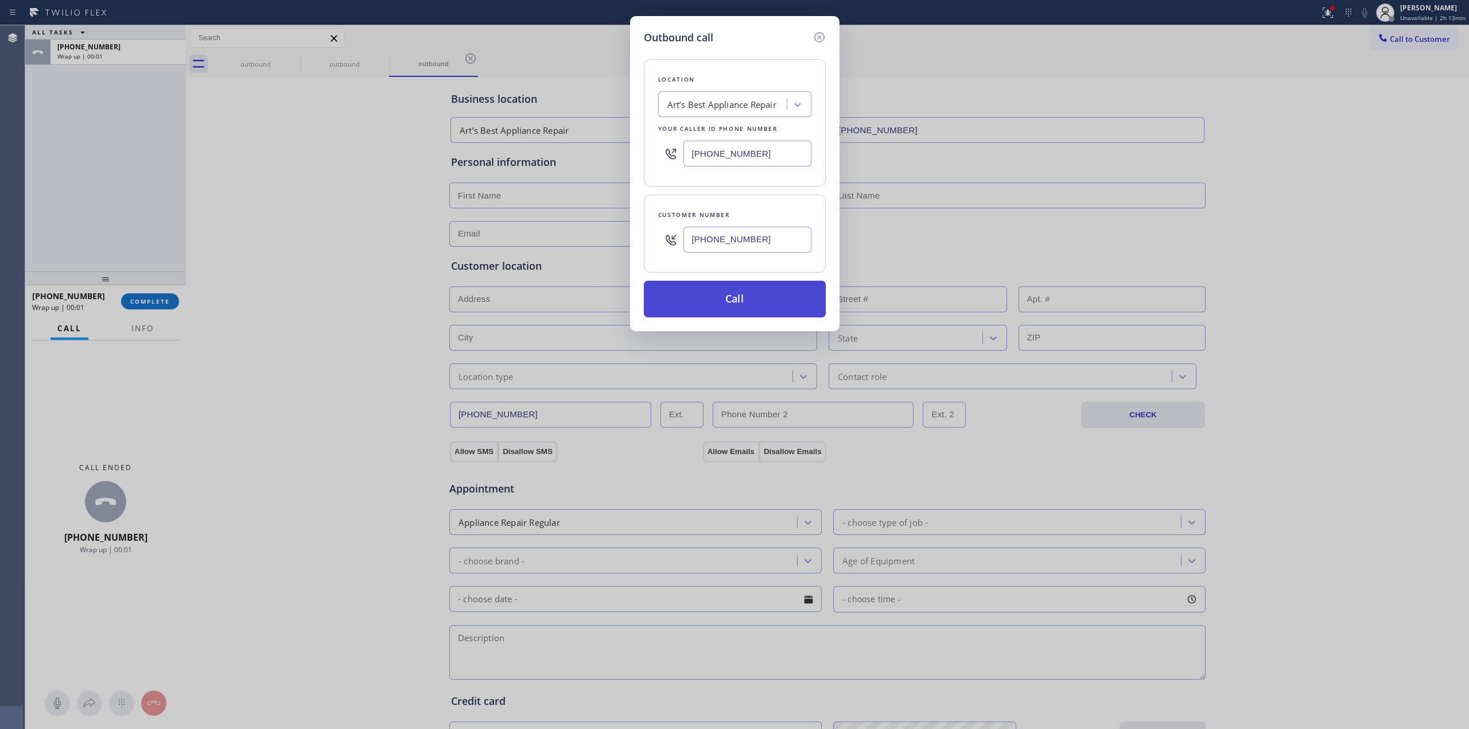
drag, startPoint x: 648, startPoint y: 139, endPoint x: 695, endPoint y: 295, distance: 162.9
click at [648, 141] on div "Location Art’s Best Appliance Repair Your caller id phone number (818) 210-3817" at bounding box center [735, 122] width 182 height 127
click at [703, 323] on div "Outbound call Location Art’s Best Appliance Repair Your caller id phone number …" at bounding box center [735, 173] width 210 height 315
click at [722, 301] on button "Call" at bounding box center [735, 299] width 182 height 37
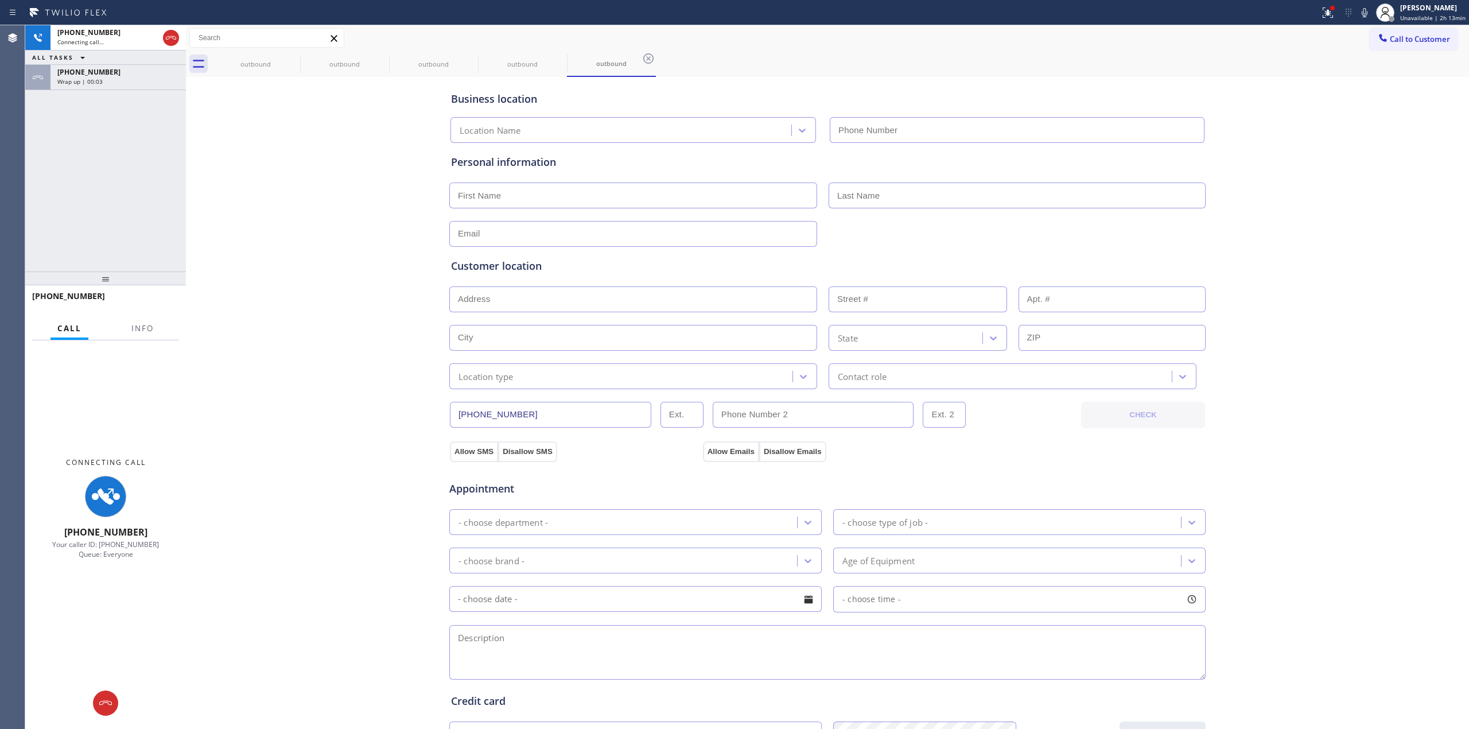
type input "(818) 210-3817"
click at [283, 180] on div "Business location Art’s Best Appliance Repair (818) 210-3817 Personal informati…" at bounding box center [828, 472] width 1278 height 784
click at [135, 77] on div "Wrap up | 00:04" at bounding box center [118, 81] width 122 height 8
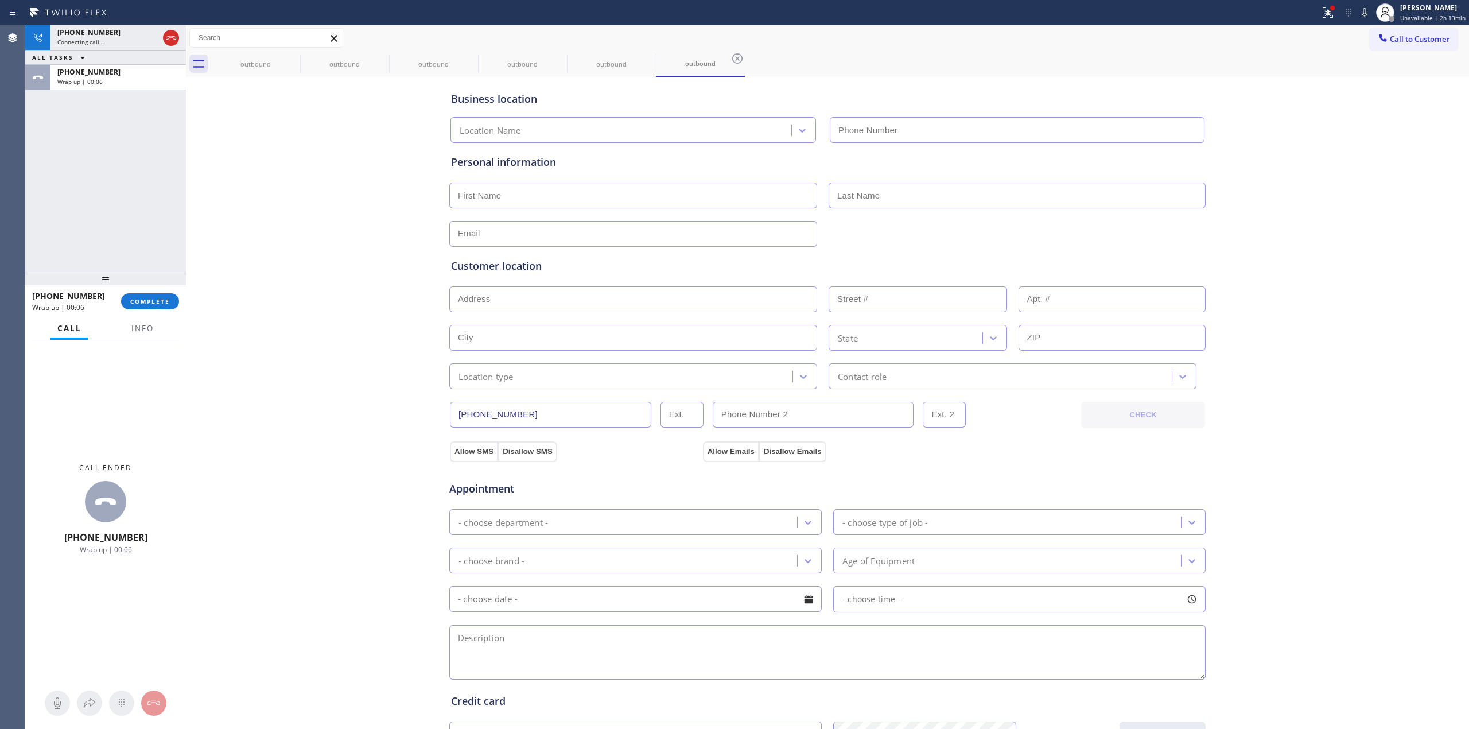
type input "(818) 210-3817"
click at [164, 298] on span "COMPLETE" at bounding box center [150, 301] width 40 height 8
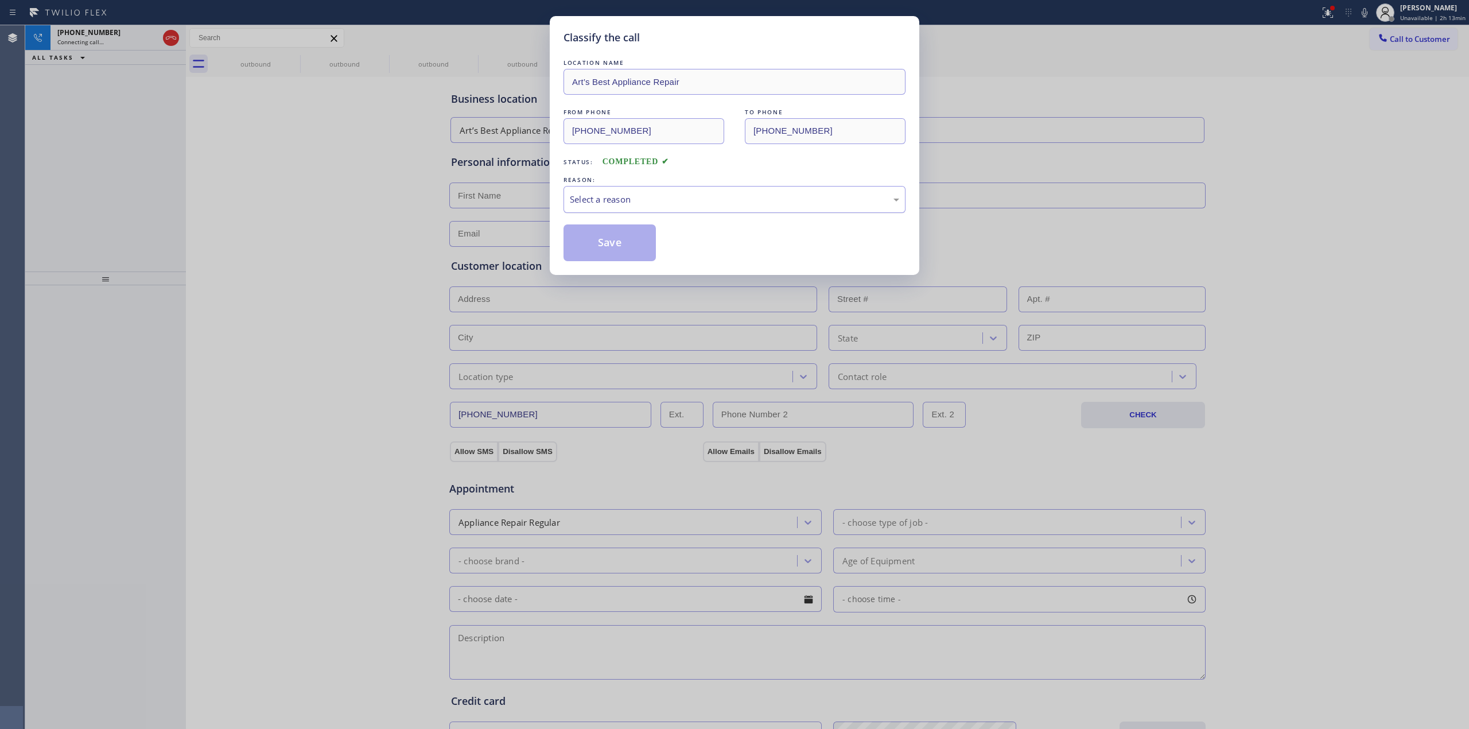
click at [631, 200] on div "Select a reason" at bounding box center [734, 199] width 329 height 13
click at [611, 251] on button "Save" at bounding box center [610, 242] width 92 height 37
click at [267, 61] on div "outbound" at bounding box center [255, 64] width 87 height 9
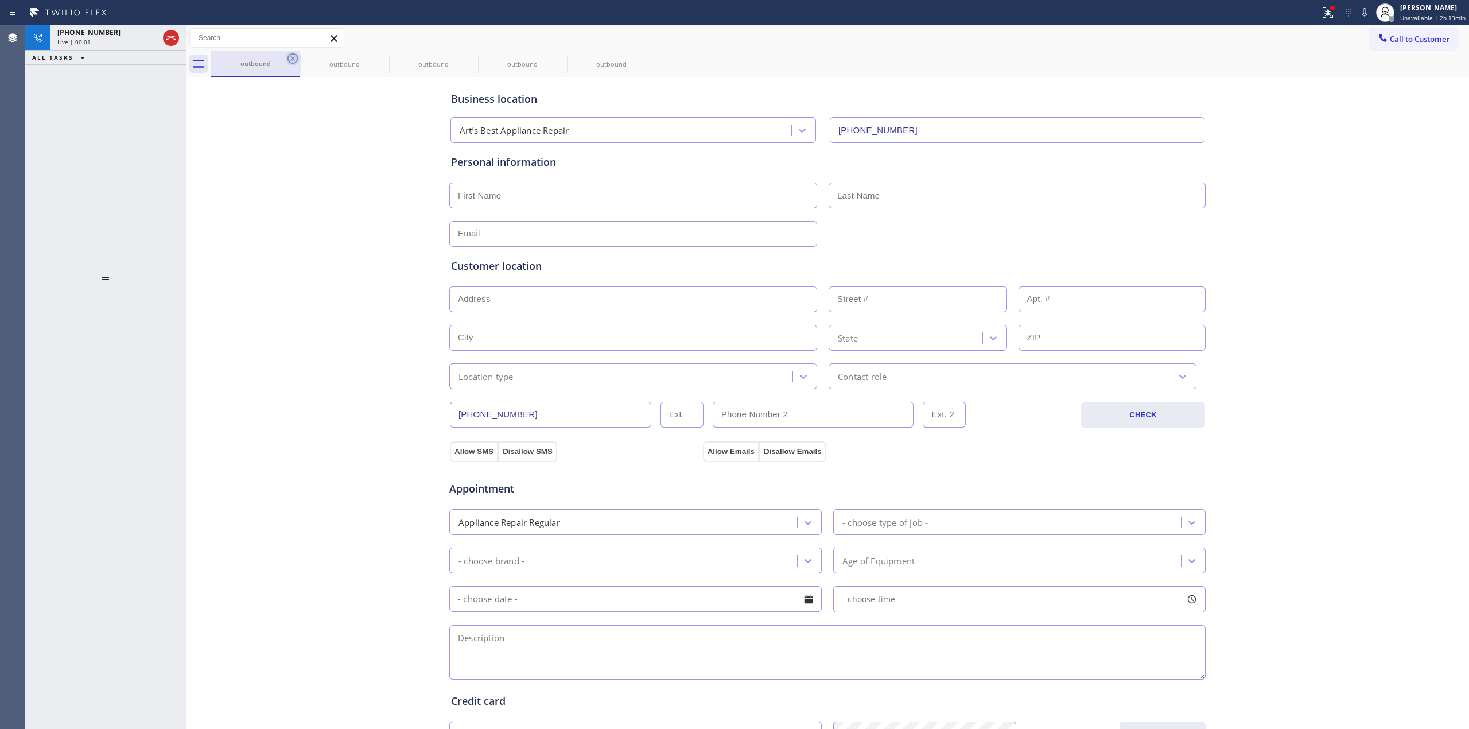
click at [297, 61] on icon at bounding box center [293, 58] width 10 height 10
click at [295, 60] on icon at bounding box center [293, 59] width 14 height 14
click at [0, 0] on icon at bounding box center [0, 0] width 0 height 0
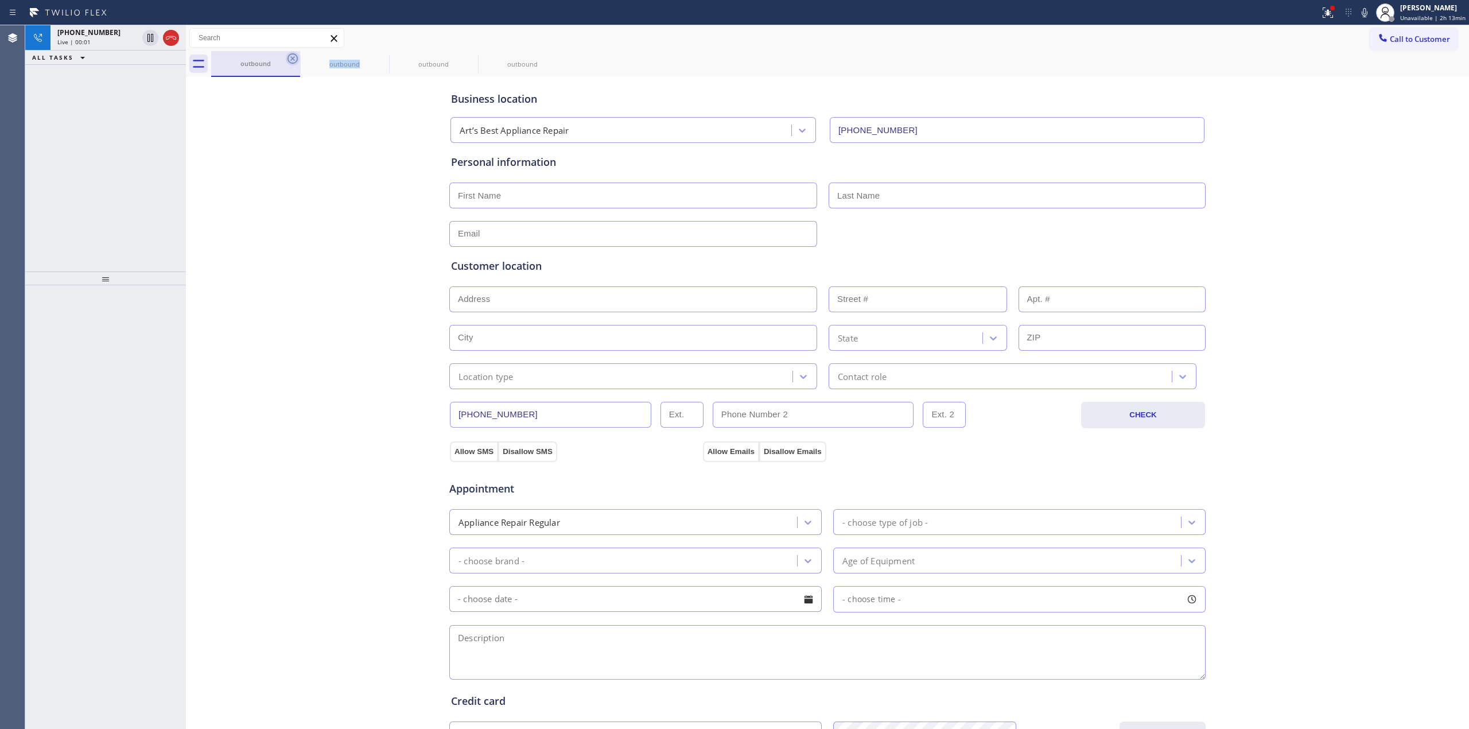
click at [295, 60] on div "outbound outbound outbound outbound" at bounding box center [840, 64] width 1258 height 26
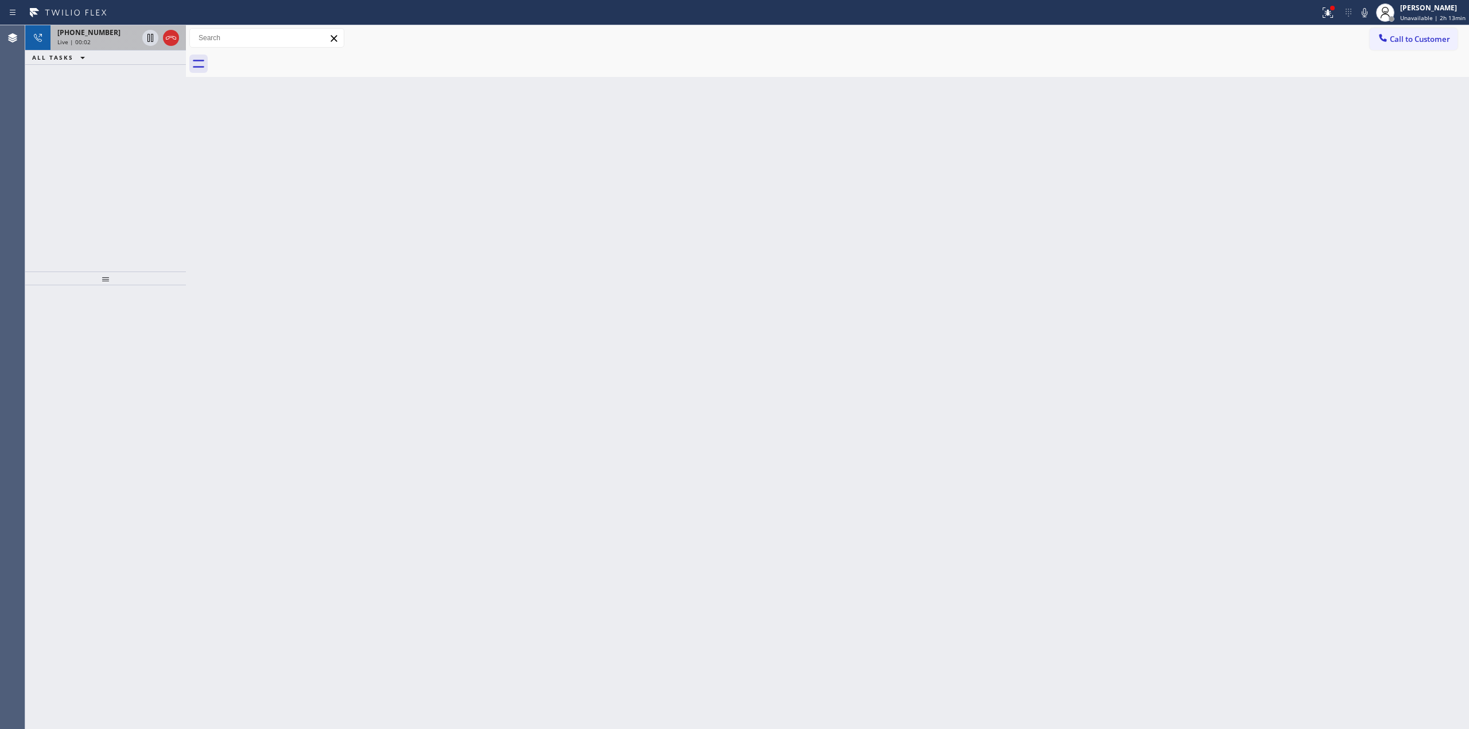
click at [129, 40] on div "Live | 00:02" at bounding box center [97, 42] width 80 height 8
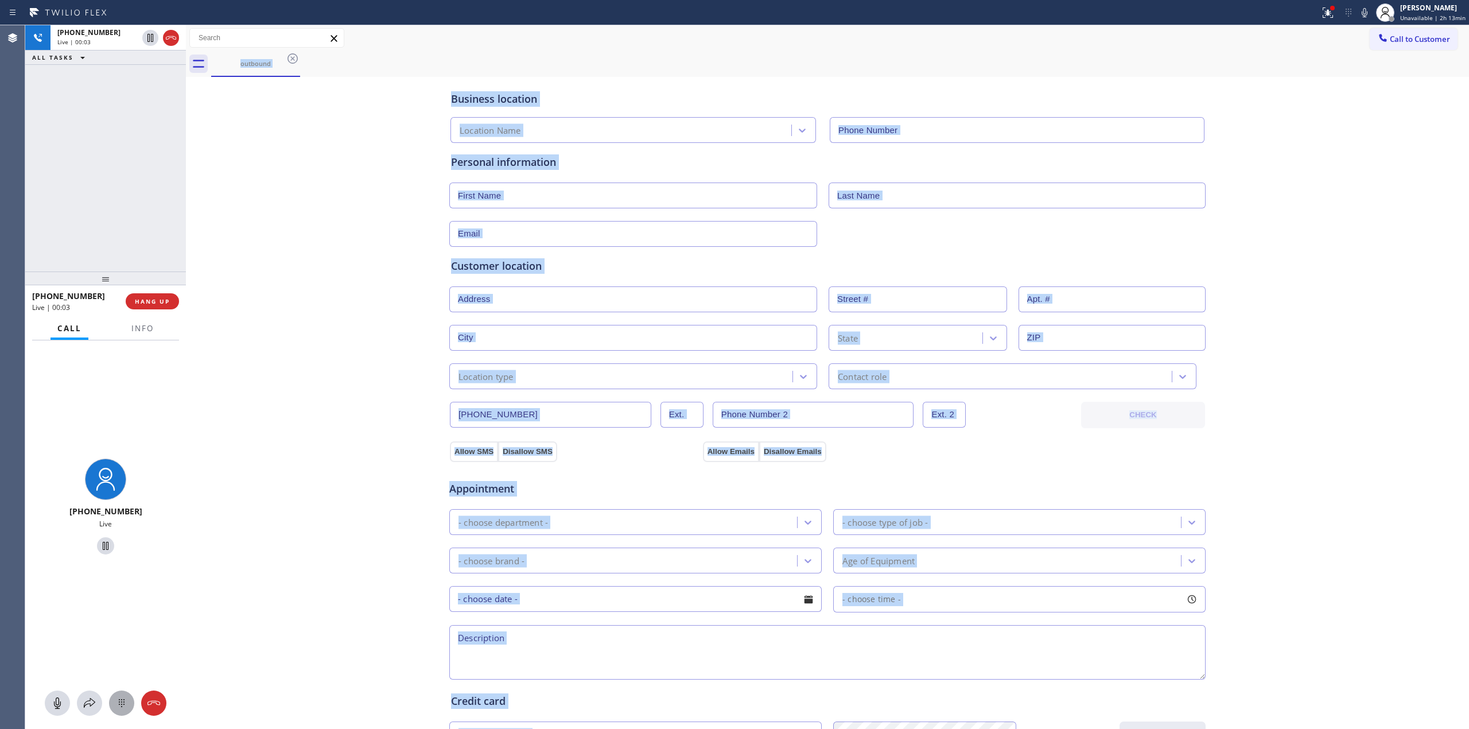
click at [127, 710] on button at bounding box center [121, 703] width 25 height 25
type input "(818) 210-3817"
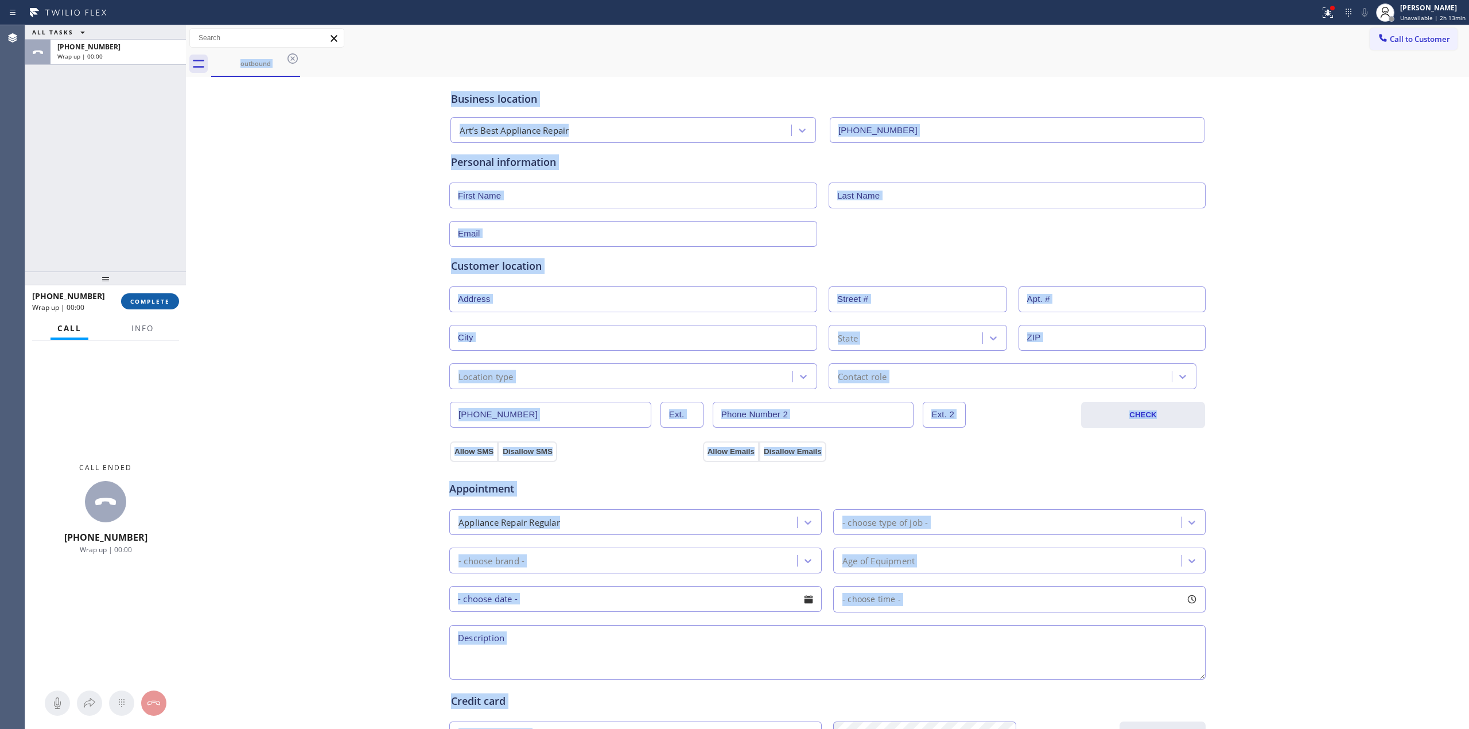
click at [155, 307] on button "COMPLETE" at bounding box center [150, 301] width 58 height 16
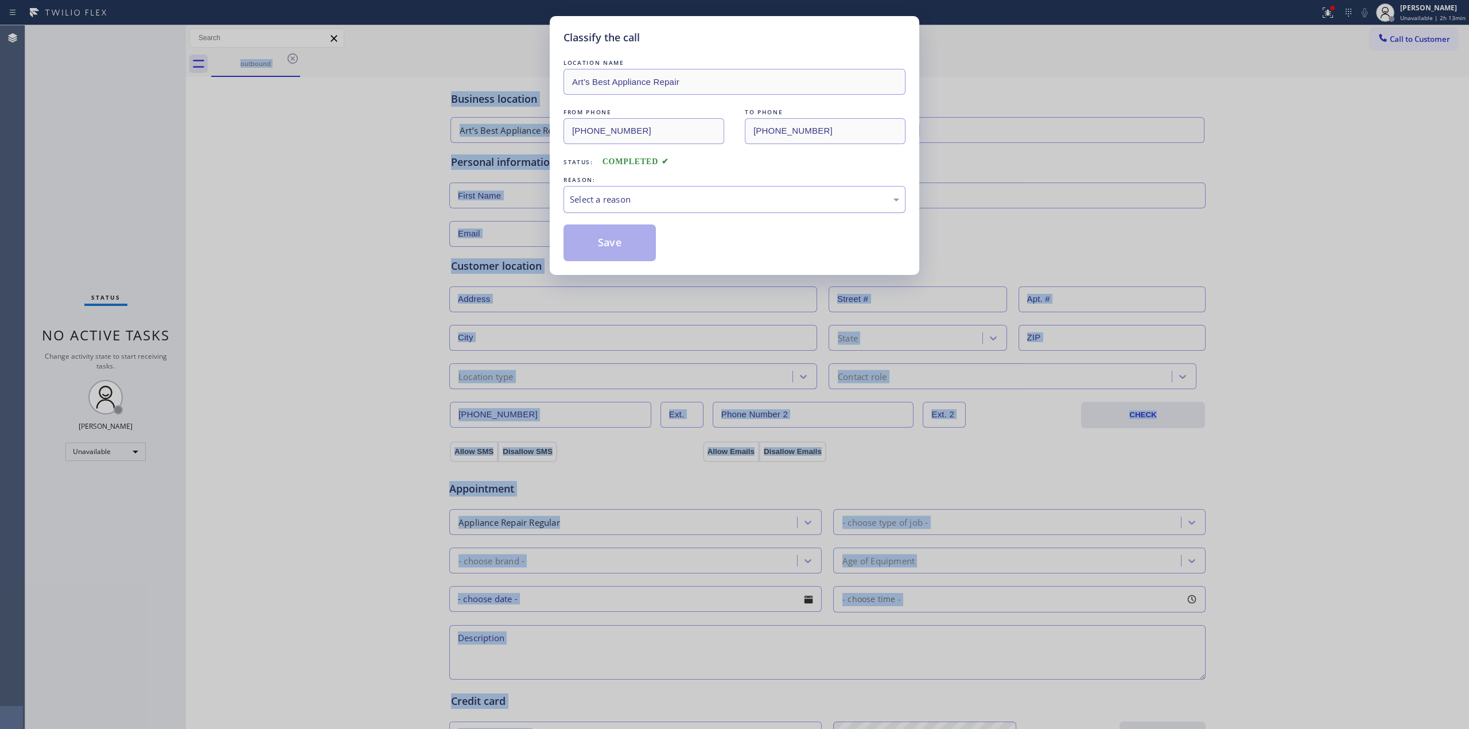
click at [732, 193] on div "Select a reason" at bounding box center [734, 199] width 329 height 13
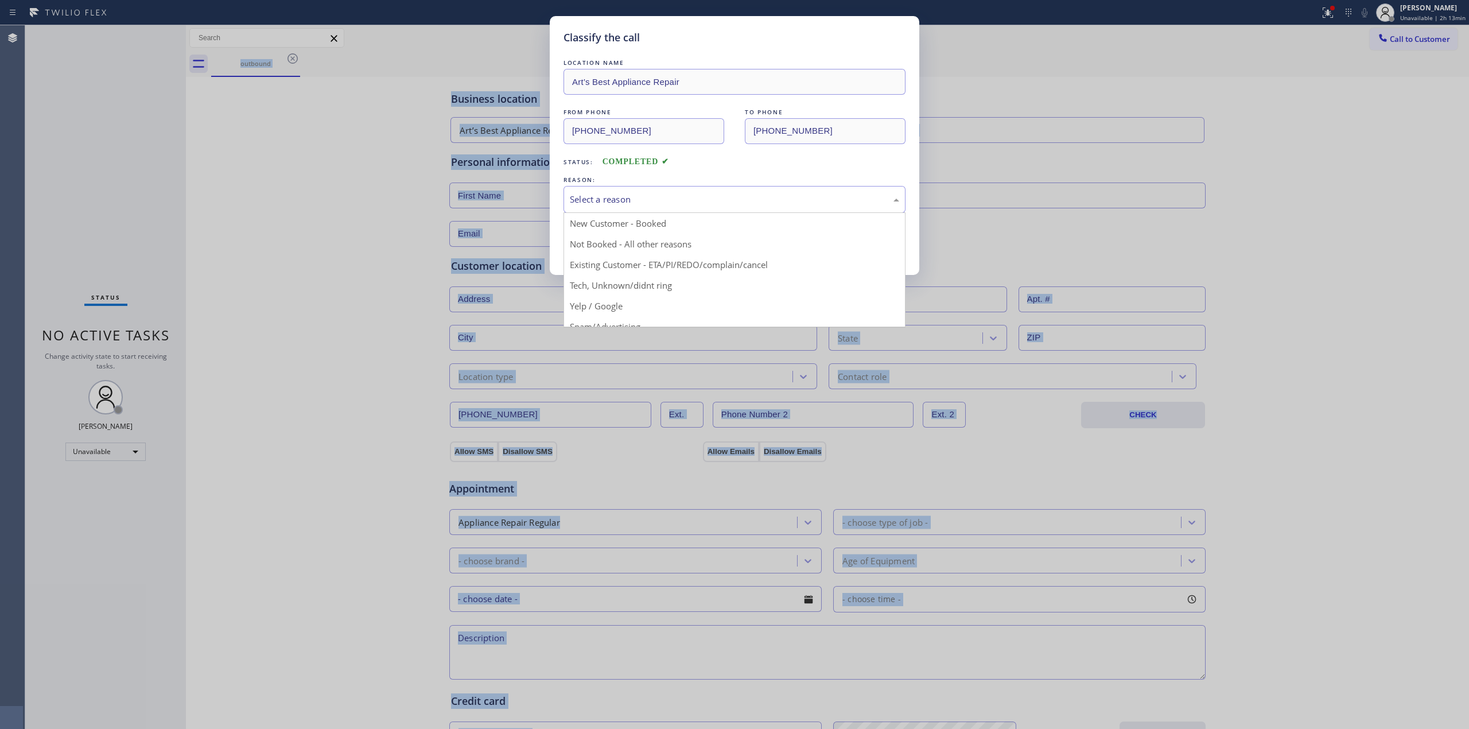
drag, startPoint x: 654, startPoint y: 285, endPoint x: 616, endPoint y: 236, distance: 61.8
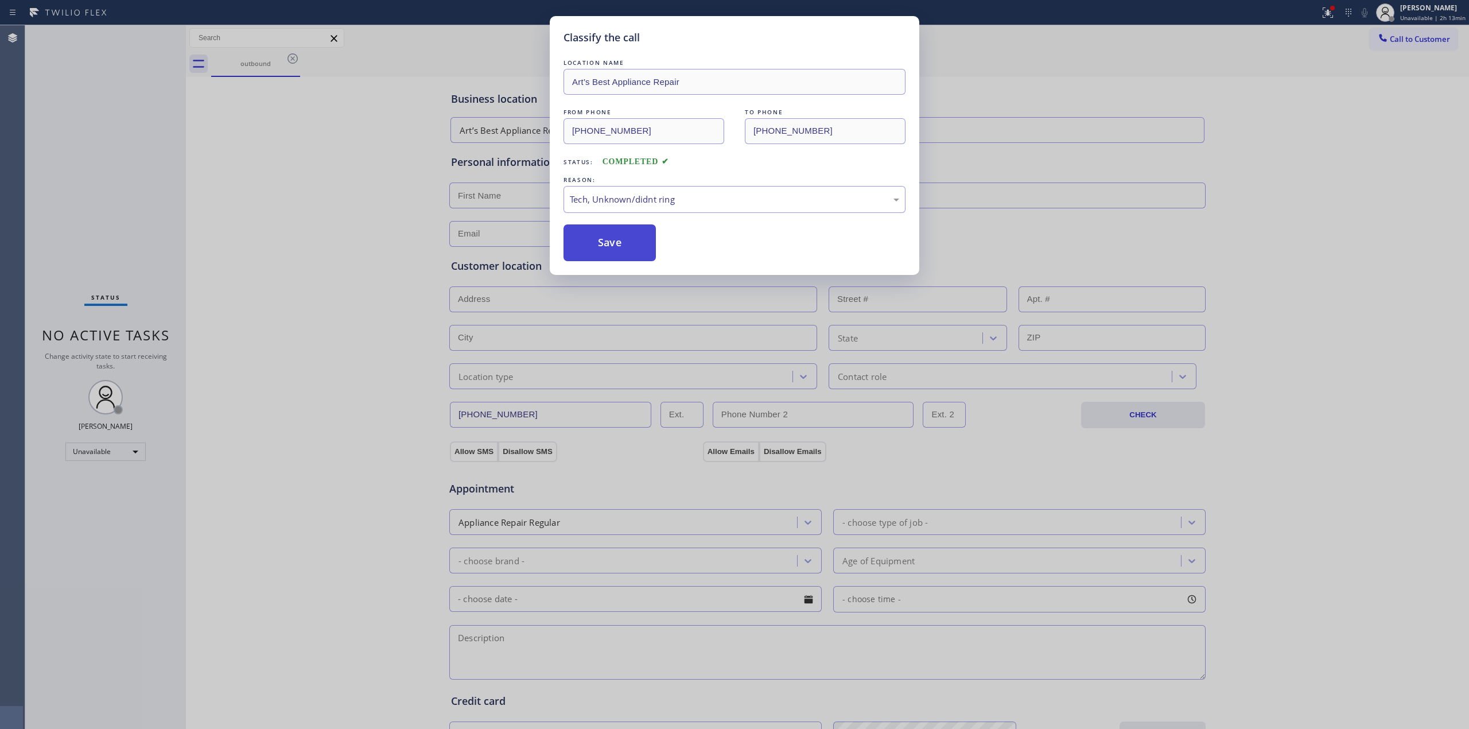
click at [616, 236] on button "Save" at bounding box center [610, 242] width 92 height 37
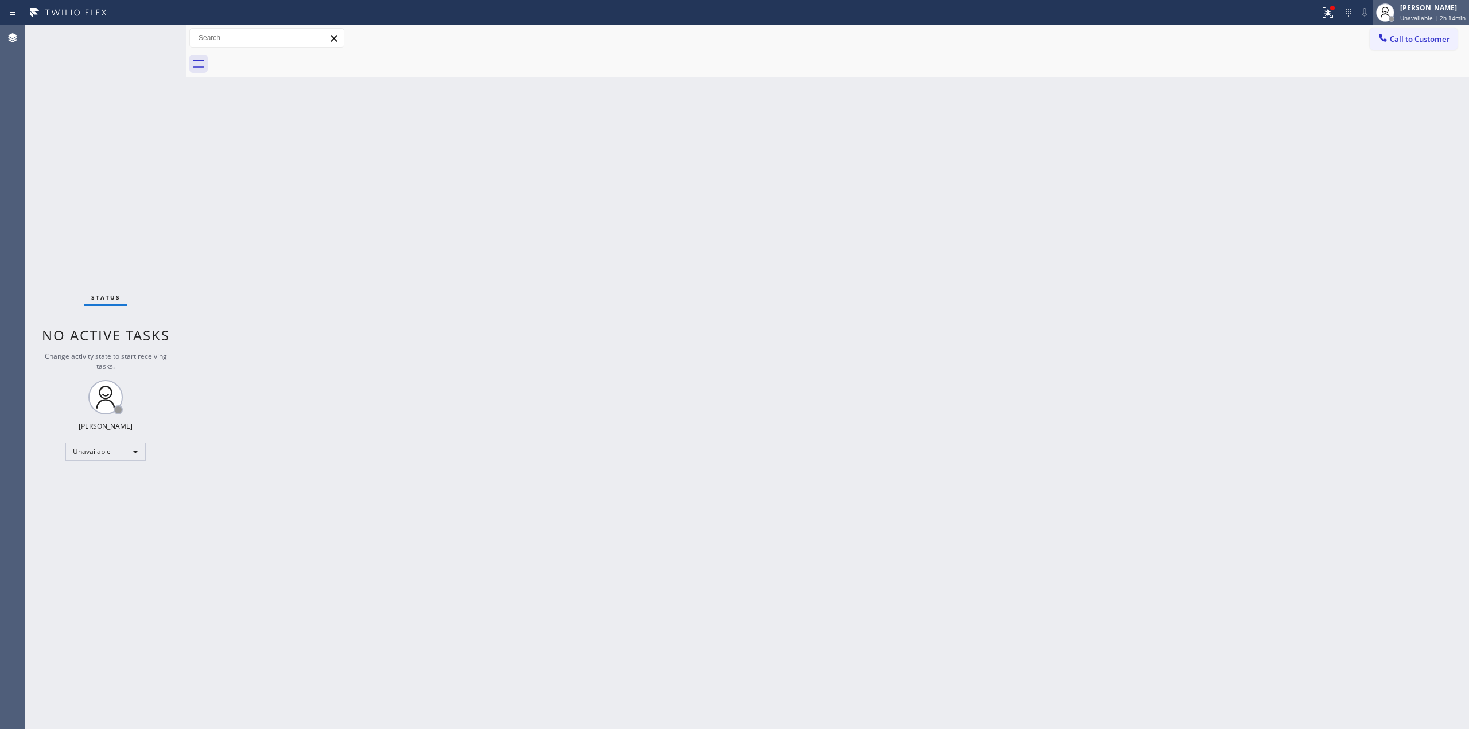
click at [1449, 7] on div "[PERSON_NAME]" at bounding box center [1433, 8] width 65 height 10
click at [1410, 93] on button "Break" at bounding box center [1412, 90] width 115 height 15
drag, startPoint x: 1432, startPoint y: 3, endPoint x: 1399, endPoint y: 44, distance: 52.3
click at [1431, 3] on div "[PERSON_NAME]" at bounding box center [1437, 8] width 57 height 10
click at [1383, 69] on button "Unavailable" at bounding box center [1412, 75] width 115 height 15
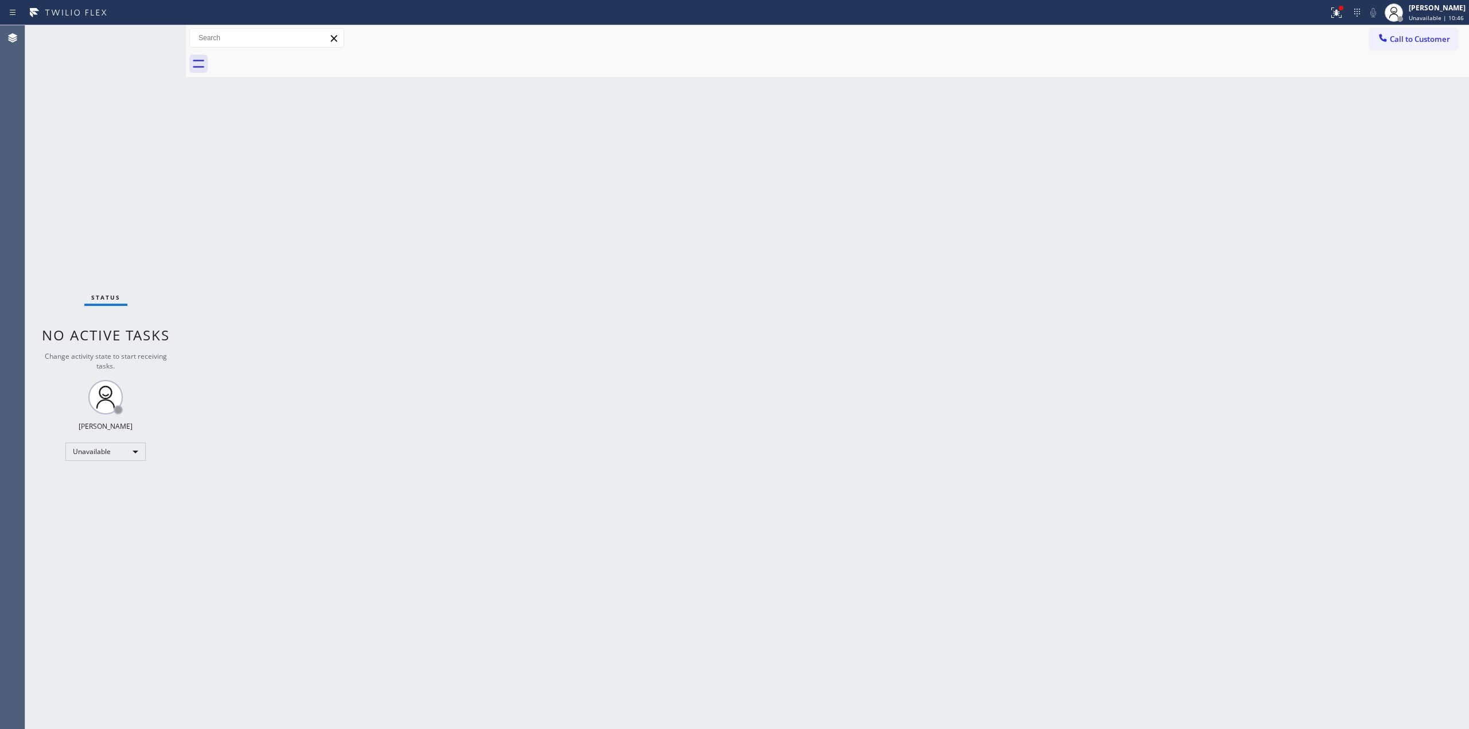
drag, startPoint x: 1238, startPoint y: 286, endPoint x: 1290, endPoint y: 210, distance: 92.8
click at [1265, 255] on div "Back to Dashboard Change Sender ID Customers Technicians Select a contact Outbo…" at bounding box center [827, 377] width 1283 height 704
click at [1406, 28] on button "Call to Customer" at bounding box center [1414, 39] width 88 height 22
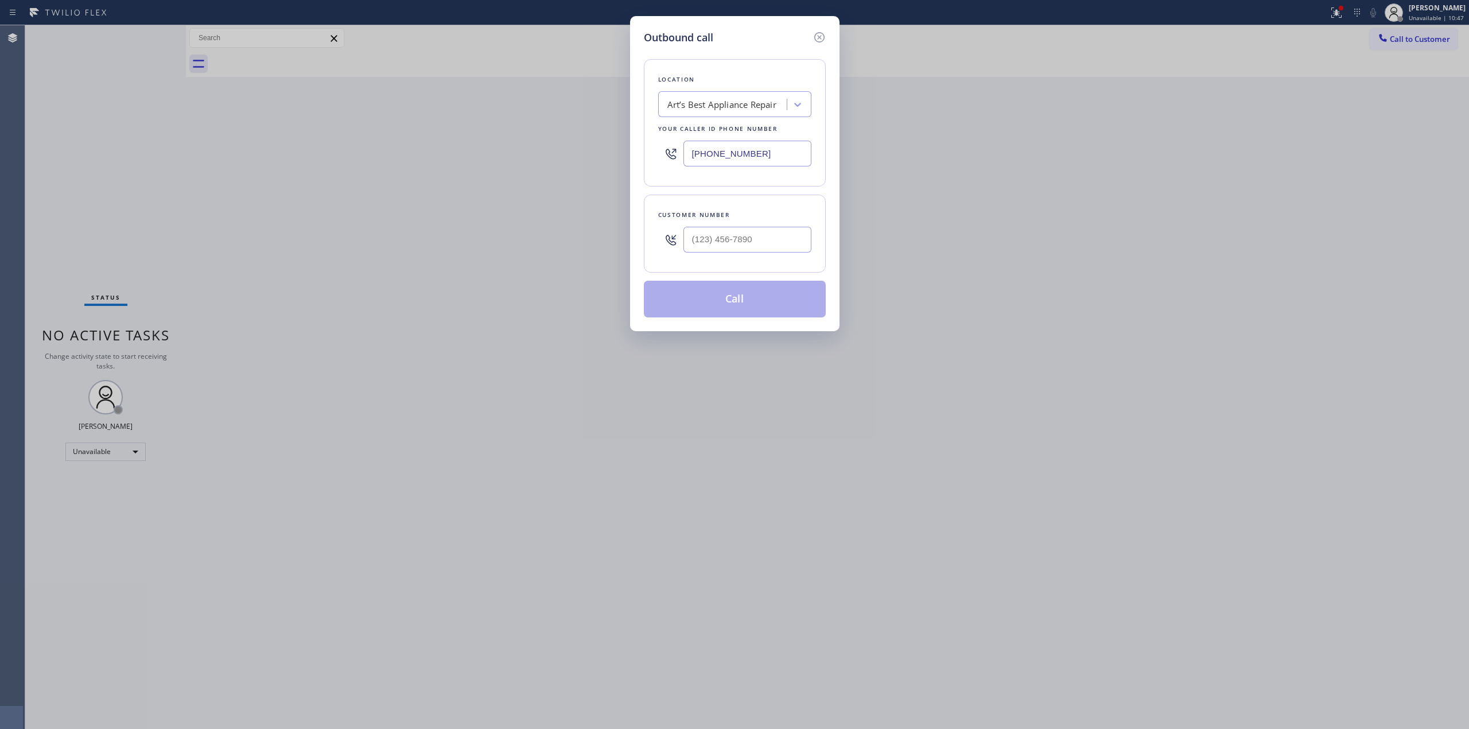
click at [733, 258] on div at bounding box center [748, 239] width 128 height 37
paste input "510) 686-4295"
click at [738, 246] on input "(___) ___-____" at bounding box center [748, 240] width 128 height 26
type input "[PHONE_NUMBER]"
click at [765, 91] on div "Art’s Best Appliance Repair" at bounding box center [734, 104] width 153 height 26
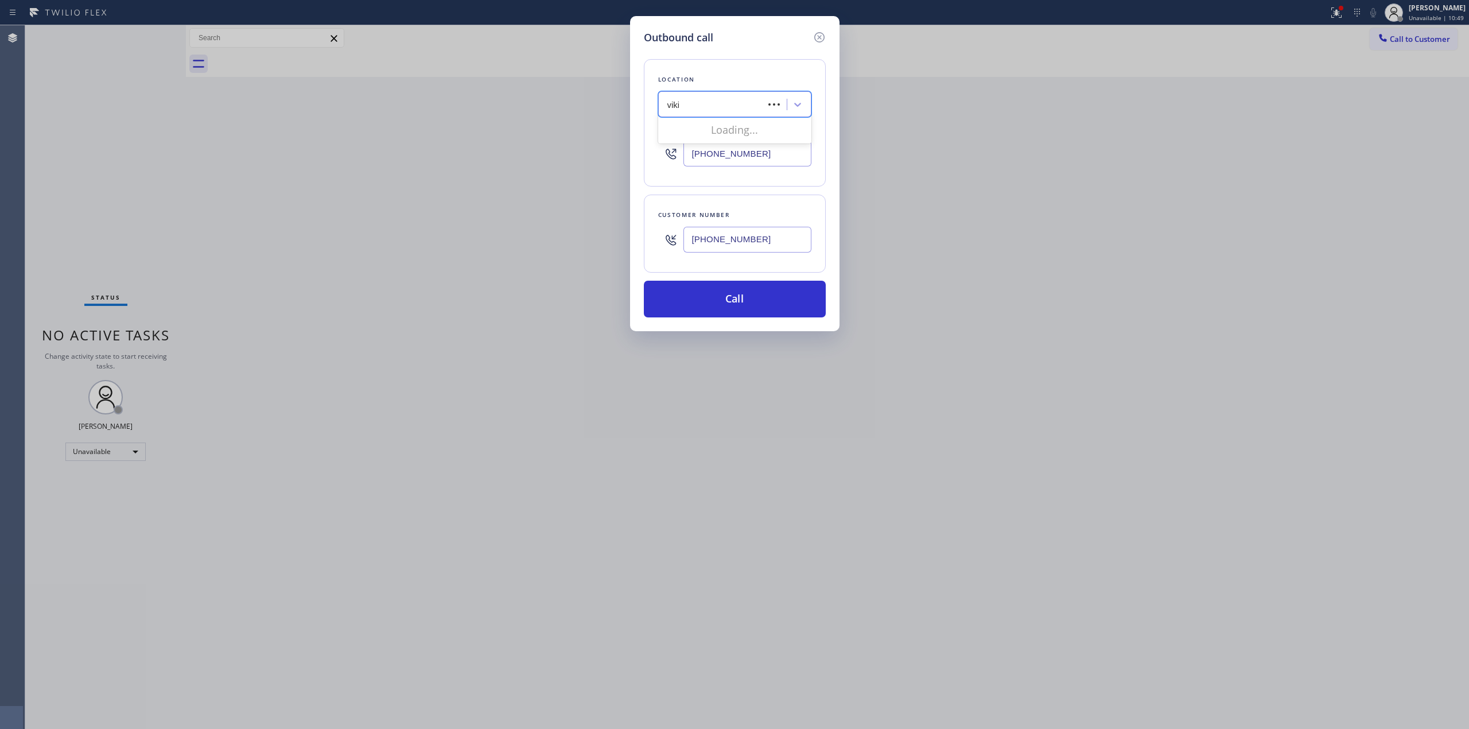
type input "viking"
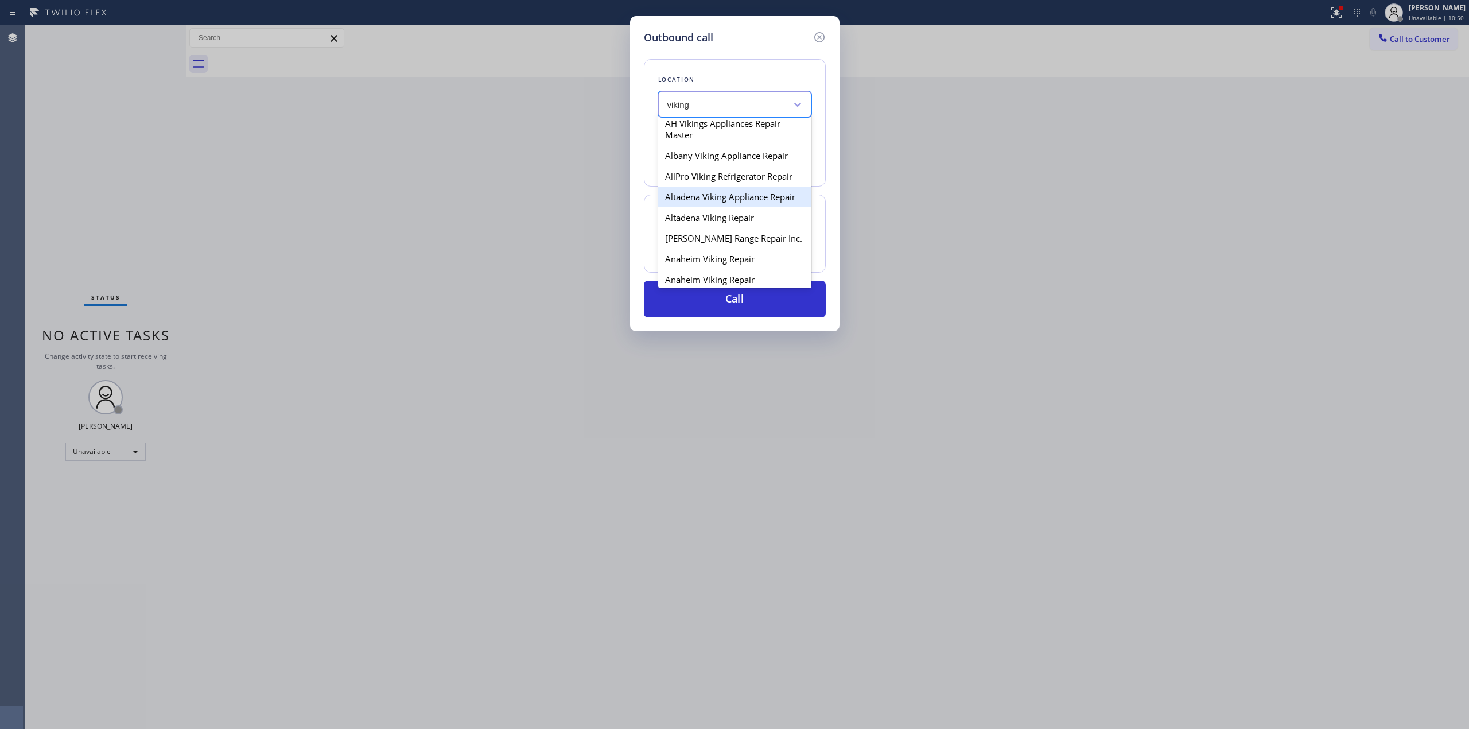
scroll to position [230, 0]
click at [719, 221] on div "Appliance Express Viking Repair" at bounding box center [734, 211] width 153 height 21
type input "(650) 397-9810"
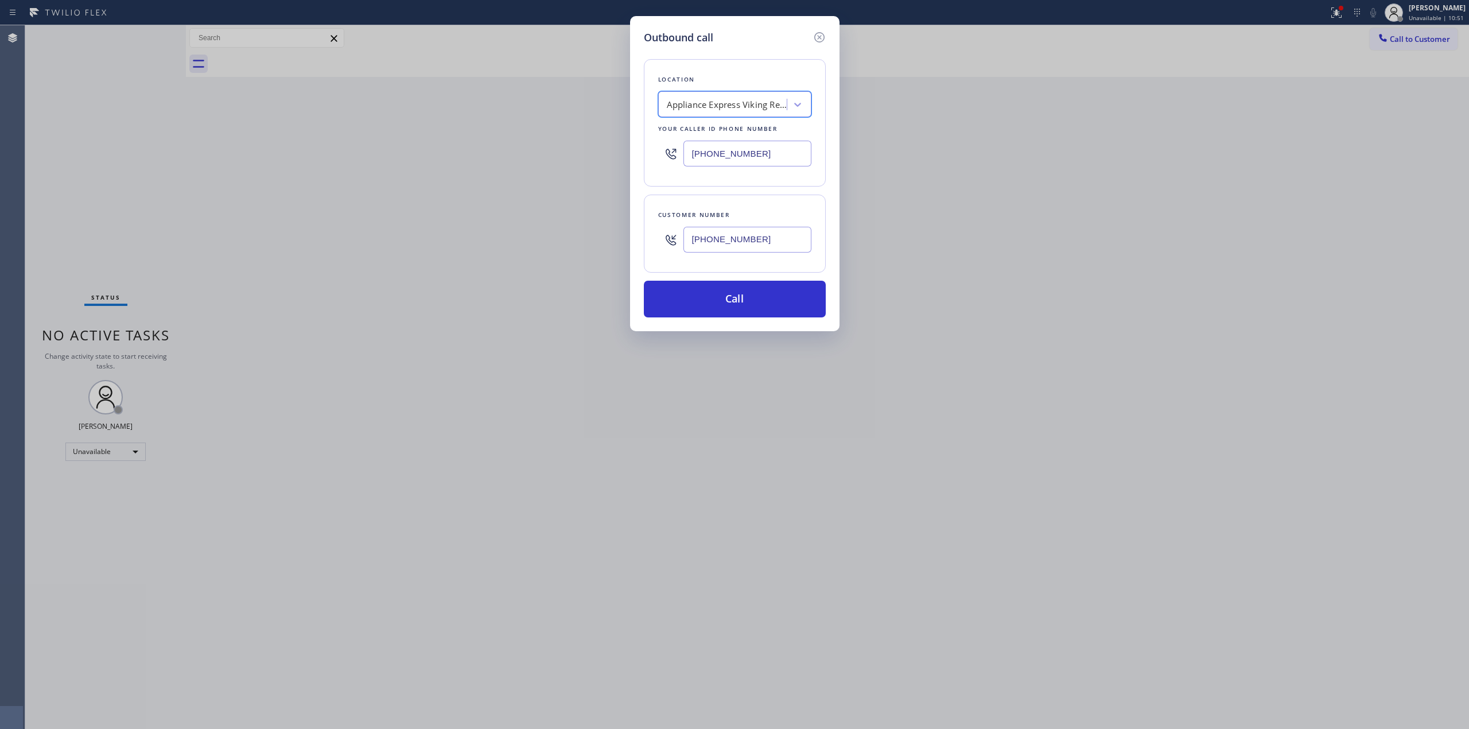
click at [723, 235] on input "[PHONE_NUMBER]" at bounding box center [748, 240] width 128 height 26
click at [724, 312] on button "Call" at bounding box center [735, 299] width 182 height 37
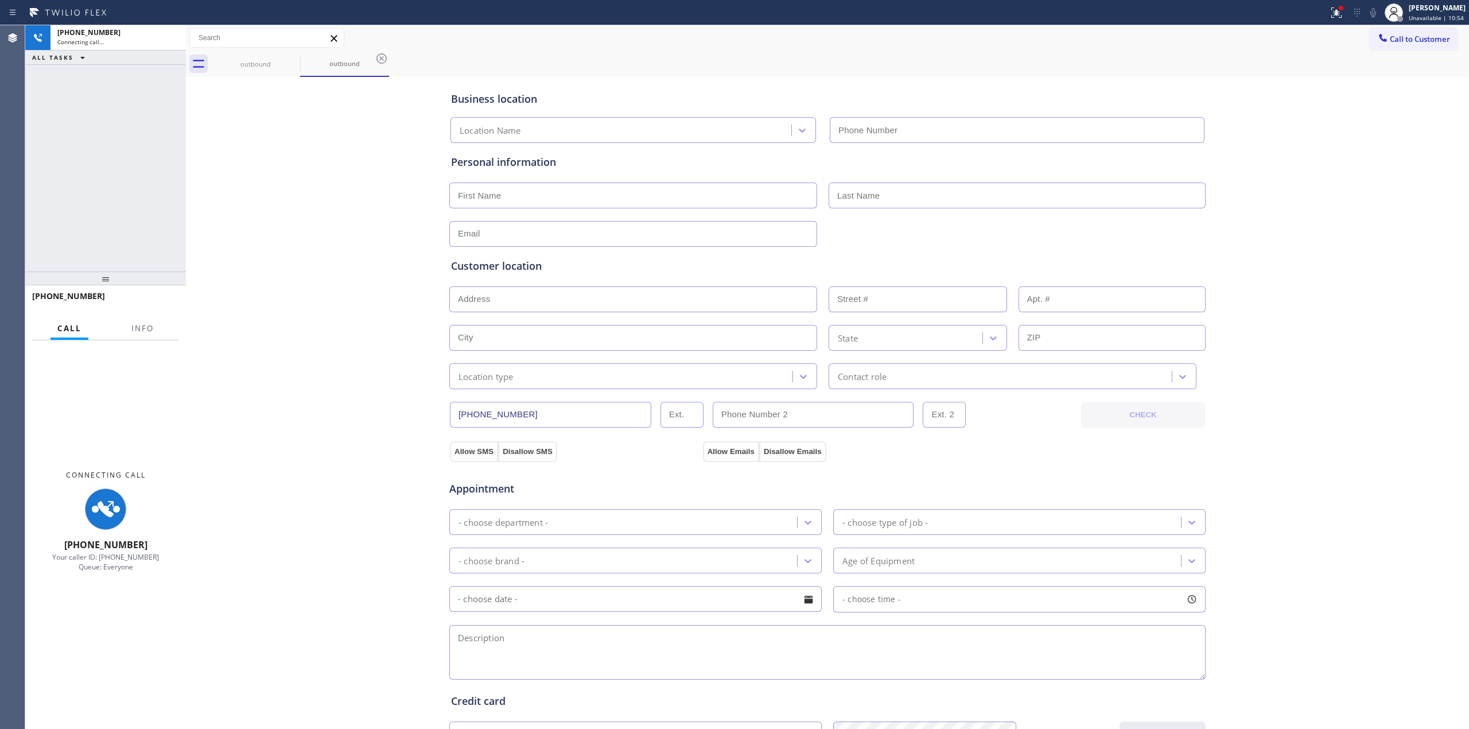
type input "(650) 397-9810"
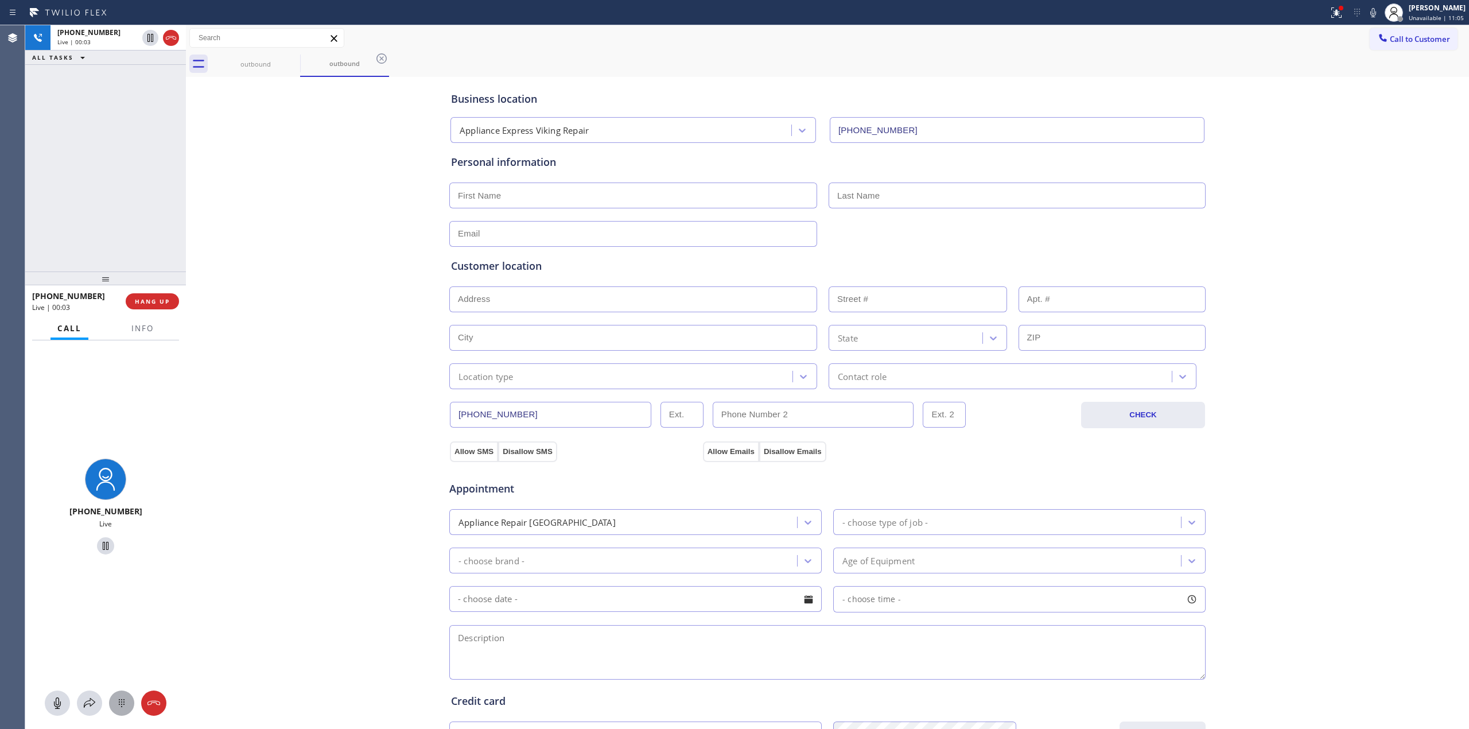
click at [126, 704] on icon at bounding box center [122, 703] width 14 height 14
click at [1372, 56] on div "outbound outbound" at bounding box center [840, 64] width 1258 height 26
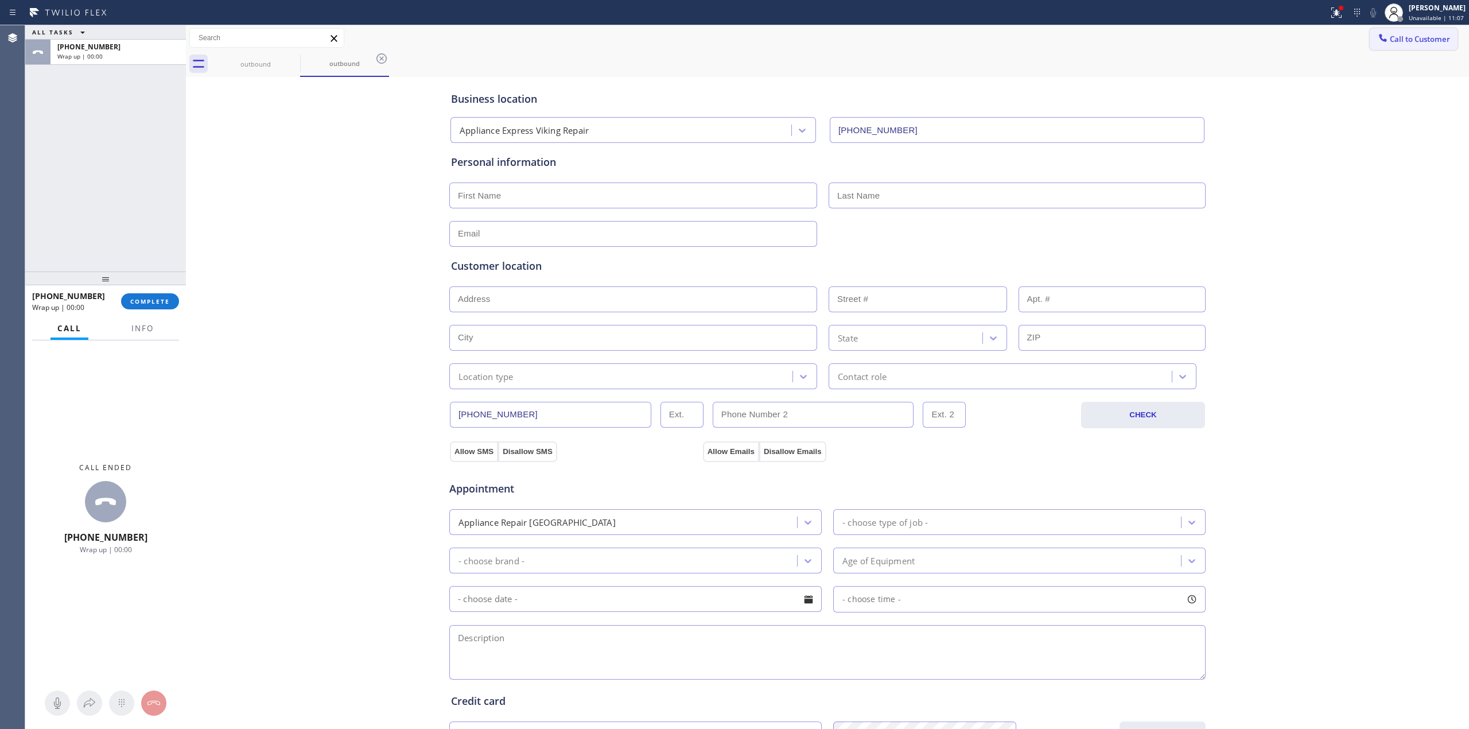
click at [1410, 28] on button "Call to Customer" at bounding box center [1414, 39] width 88 height 22
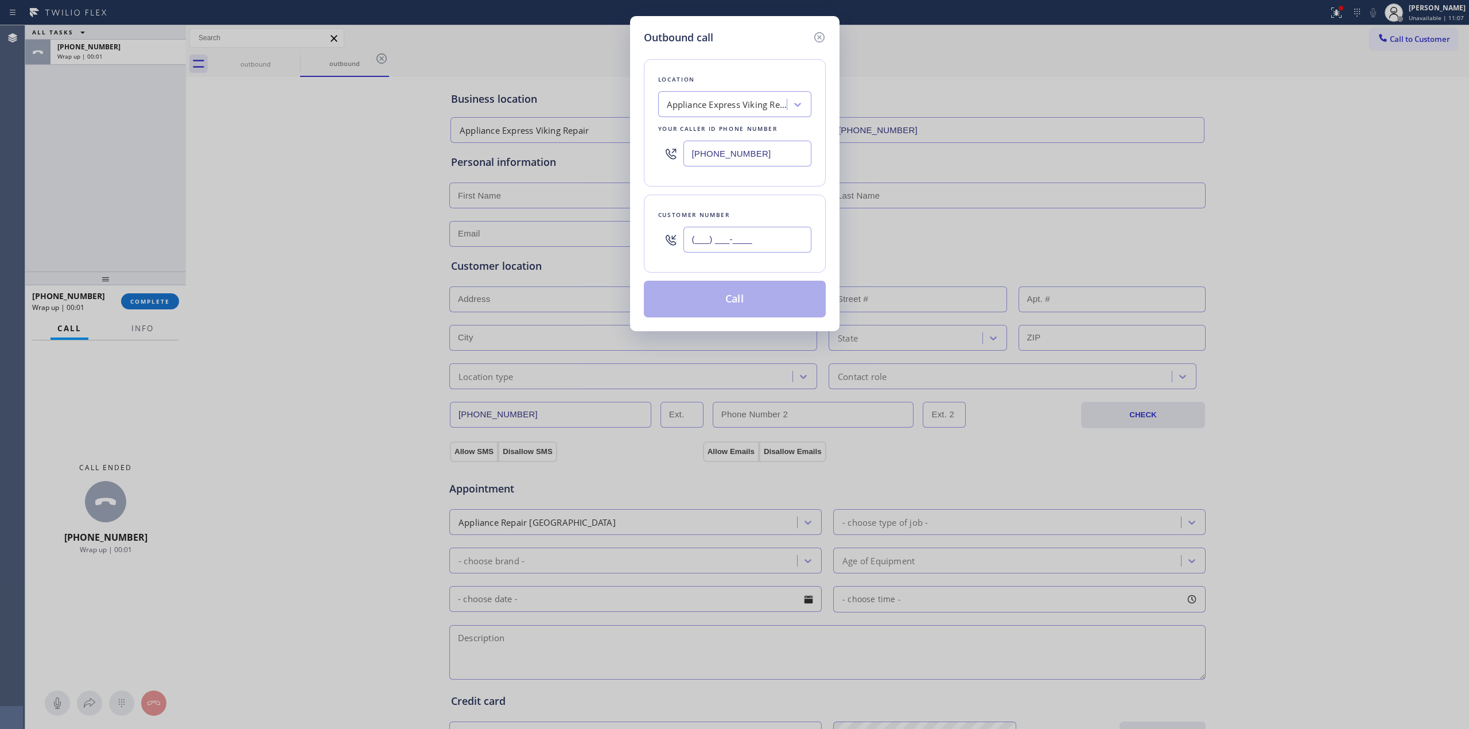
paste input "510) 686-4295"
click at [784, 232] on input "(___) ___-____" at bounding box center [748, 240] width 128 height 26
type input "[PHONE_NUMBER]"
click at [758, 297] on button "Call" at bounding box center [735, 299] width 182 height 37
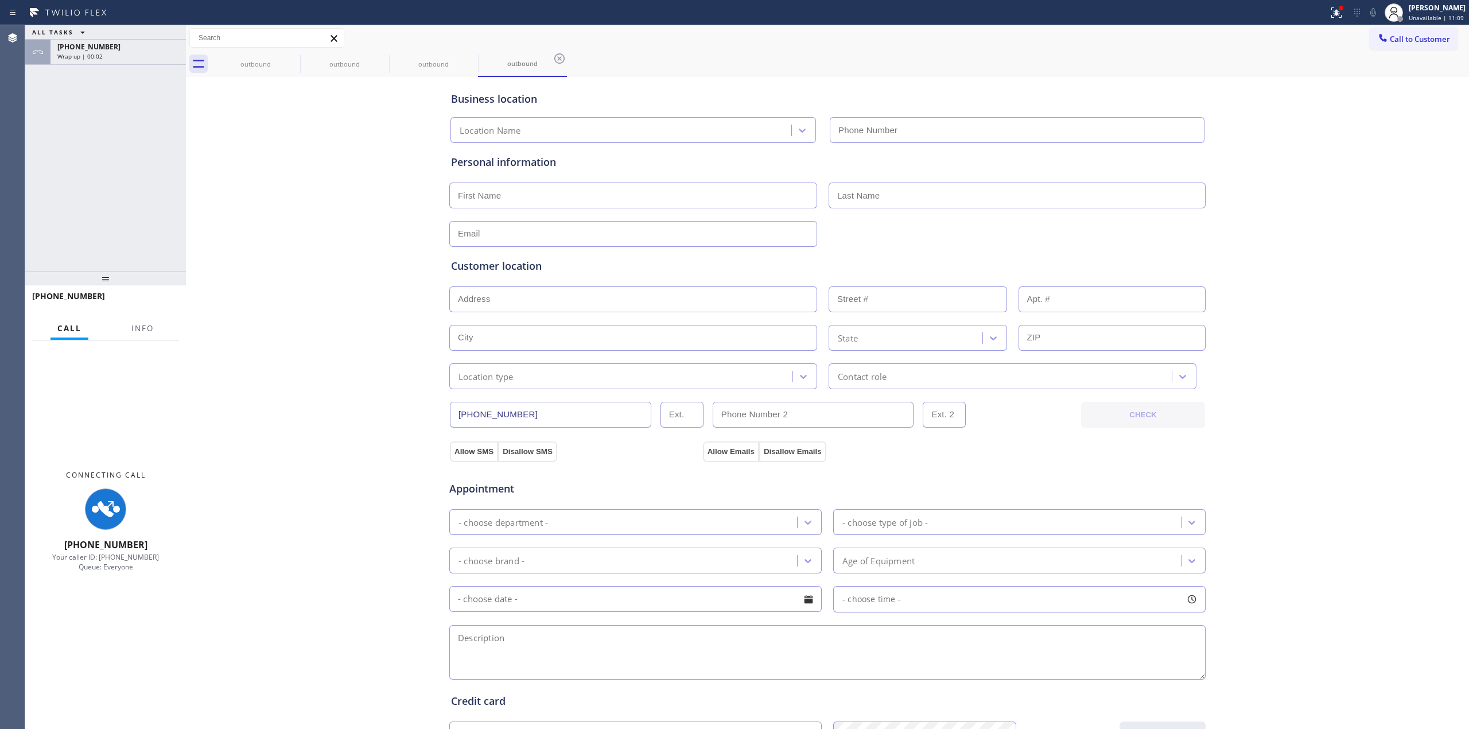
type input "(650) 397-9810"
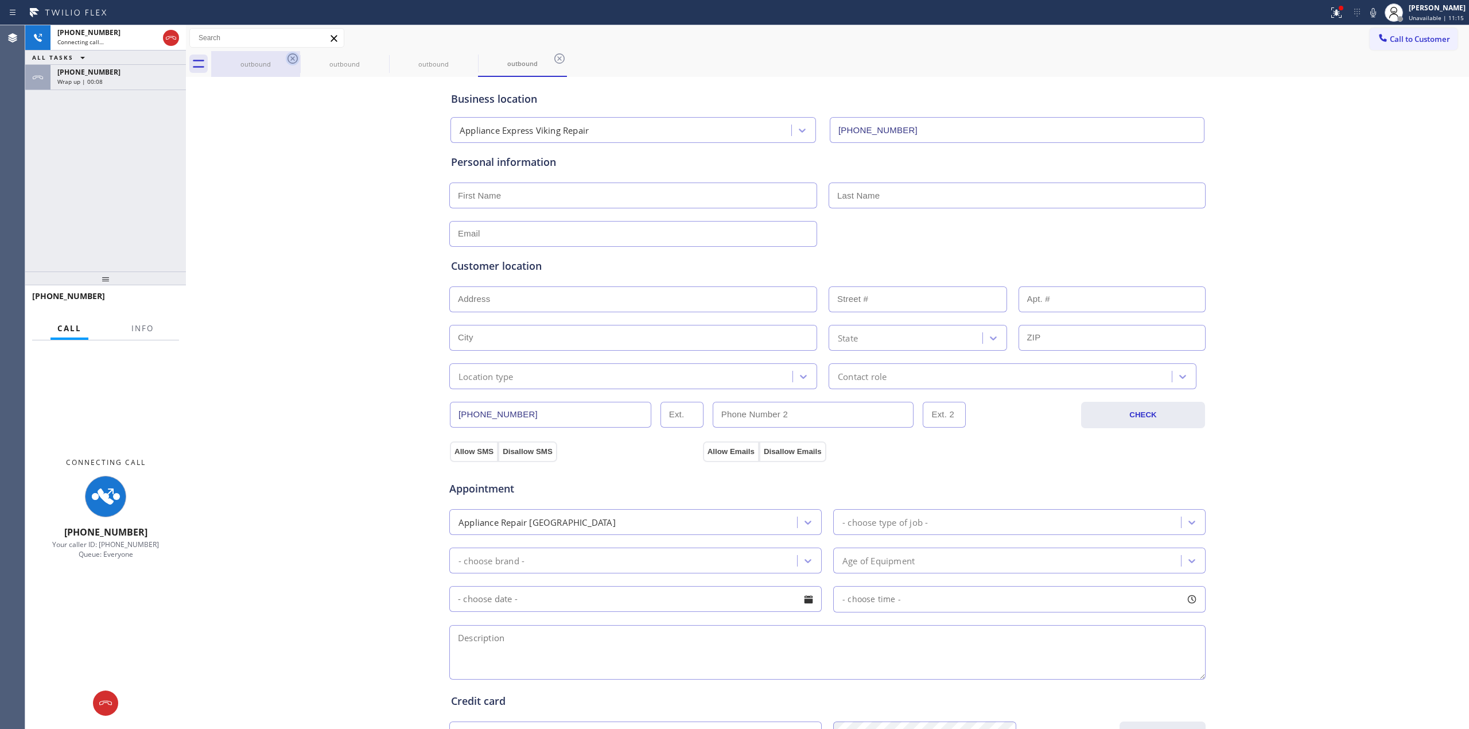
click at [296, 62] on icon at bounding box center [293, 58] width 10 height 10
click at [0, 0] on icon at bounding box center [0, 0] width 0 height 0
click at [553, 61] on icon at bounding box center [560, 59] width 14 height 14
click at [293, 61] on div "outbound outbound outbound outbound" at bounding box center [840, 64] width 1258 height 26
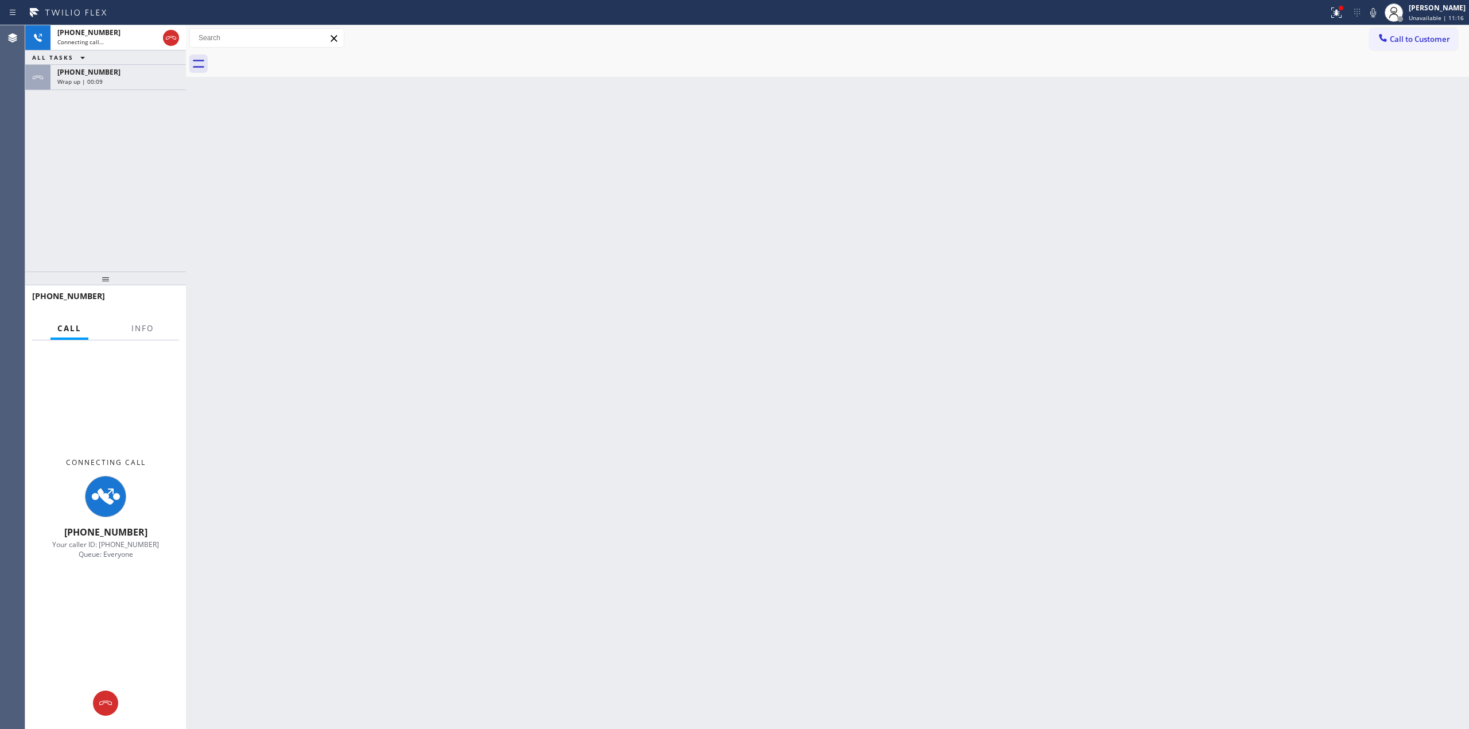
drag, startPoint x: 131, startPoint y: 73, endPoint x: 148, endPoint y: 204, distance: 131.9
click at [131, 74] on div "[PHONE_NUMBER]" at bounding box center [118, 72] width 122 height 10
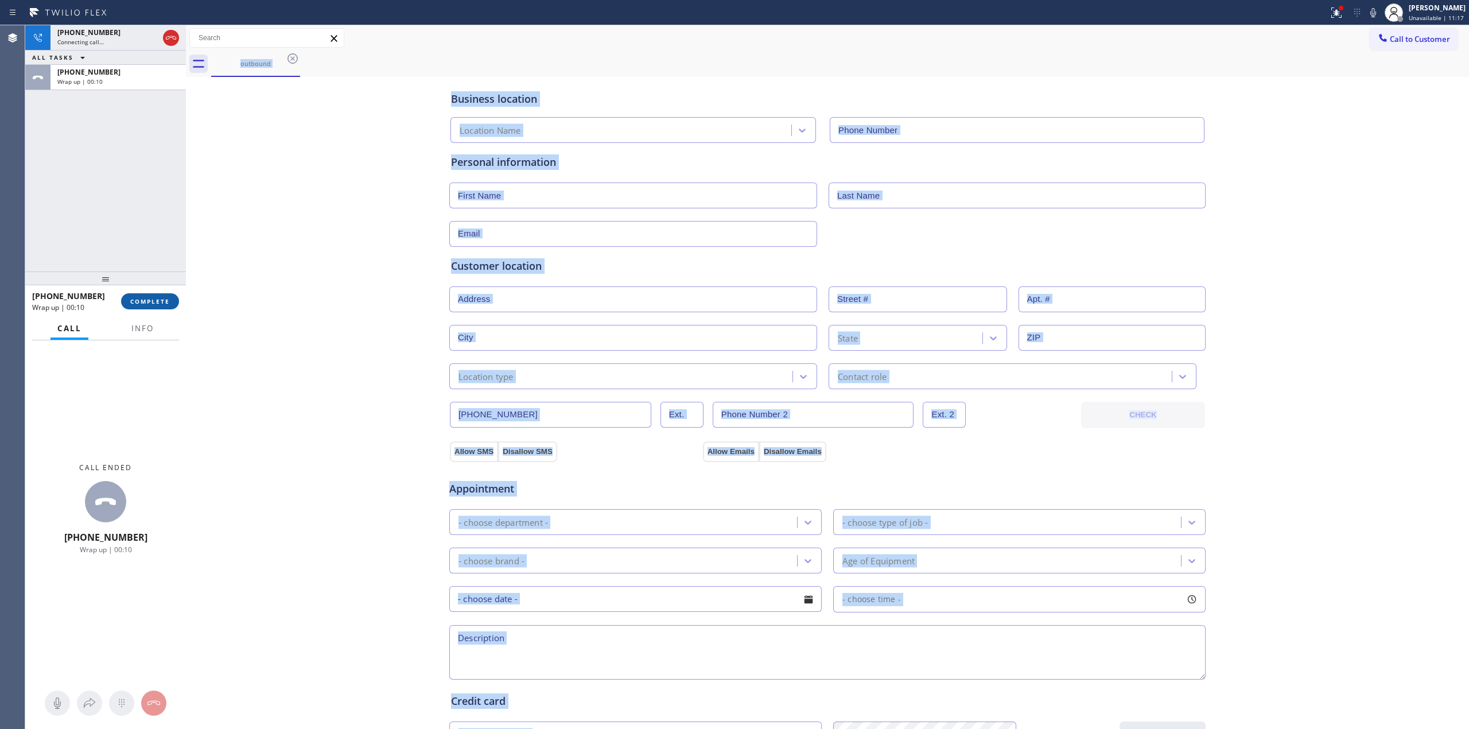
type input "(650) 397-9810"
click at [155, 301] on span "COMPLETE" at bounding box center [150, 301] width 40 height 8
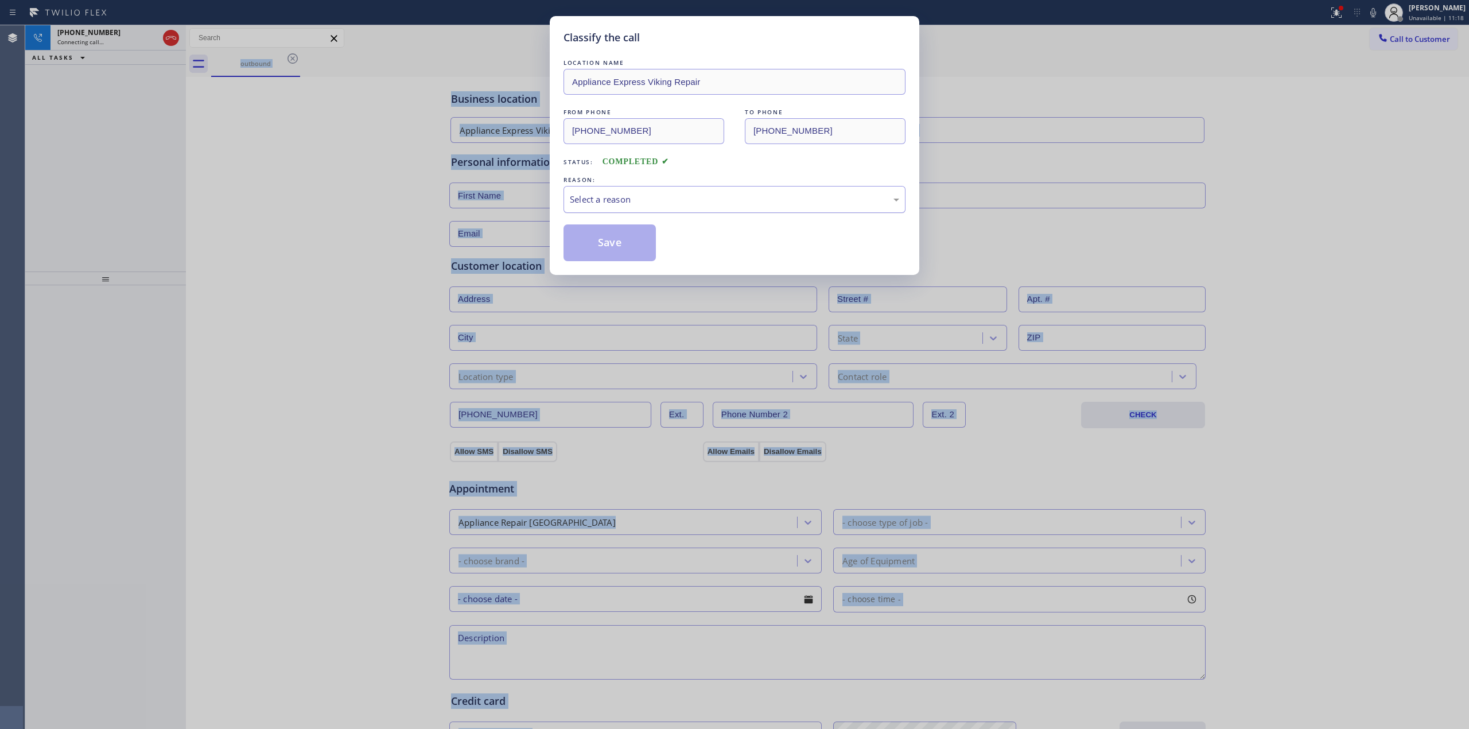
click at [726, 200] on div "Select a reason" at bounding box center [734, 199] width 329 height 13
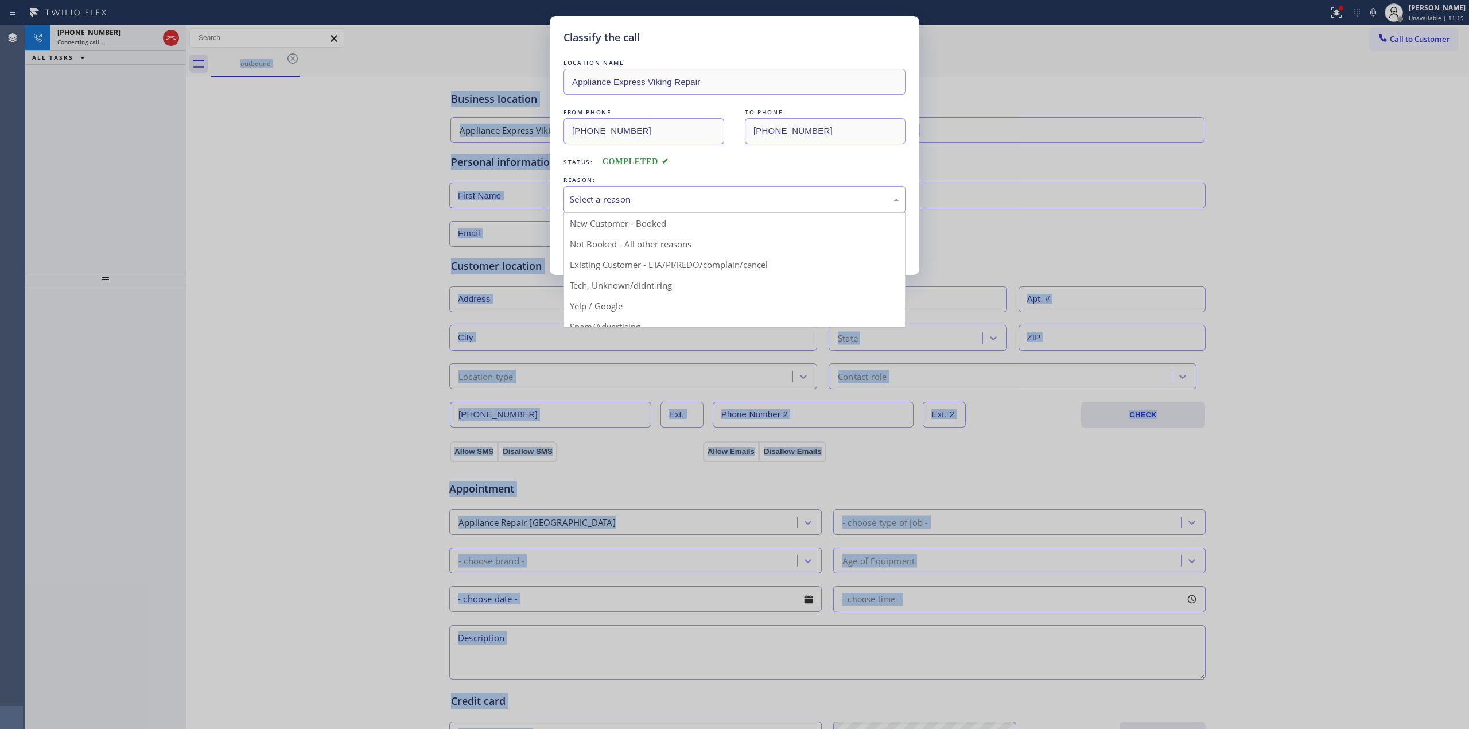
drag, startPoint x: 637, startPoint y: 281, endPoint x: 626, endPoint y: 260, distance: 23.4
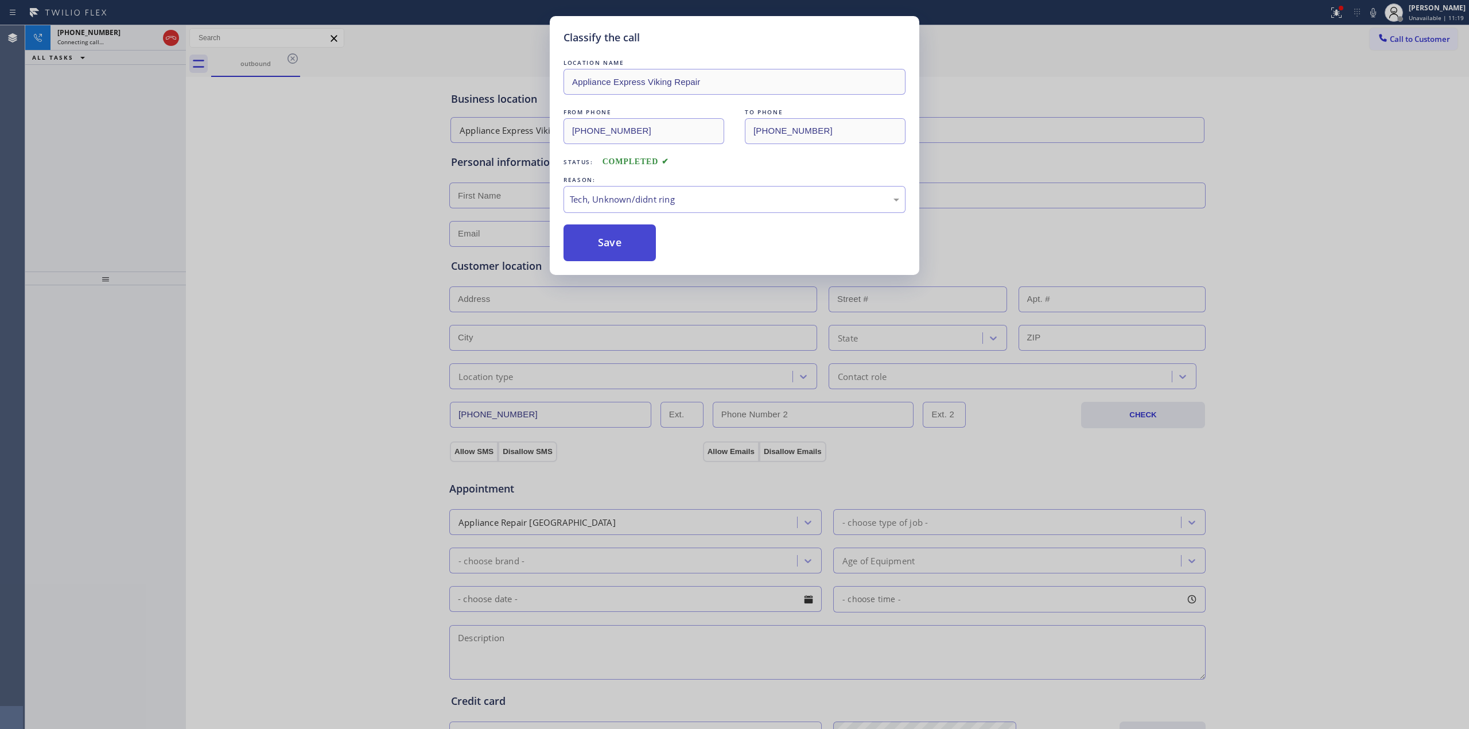
drag, startPoint x: 621, startPoint y: 253, endPoint x: 708, endPoint y: 251, distance: 87.3
click at [621, 251] on button "Save" at bounding box center [610, 242] width 92 height 37
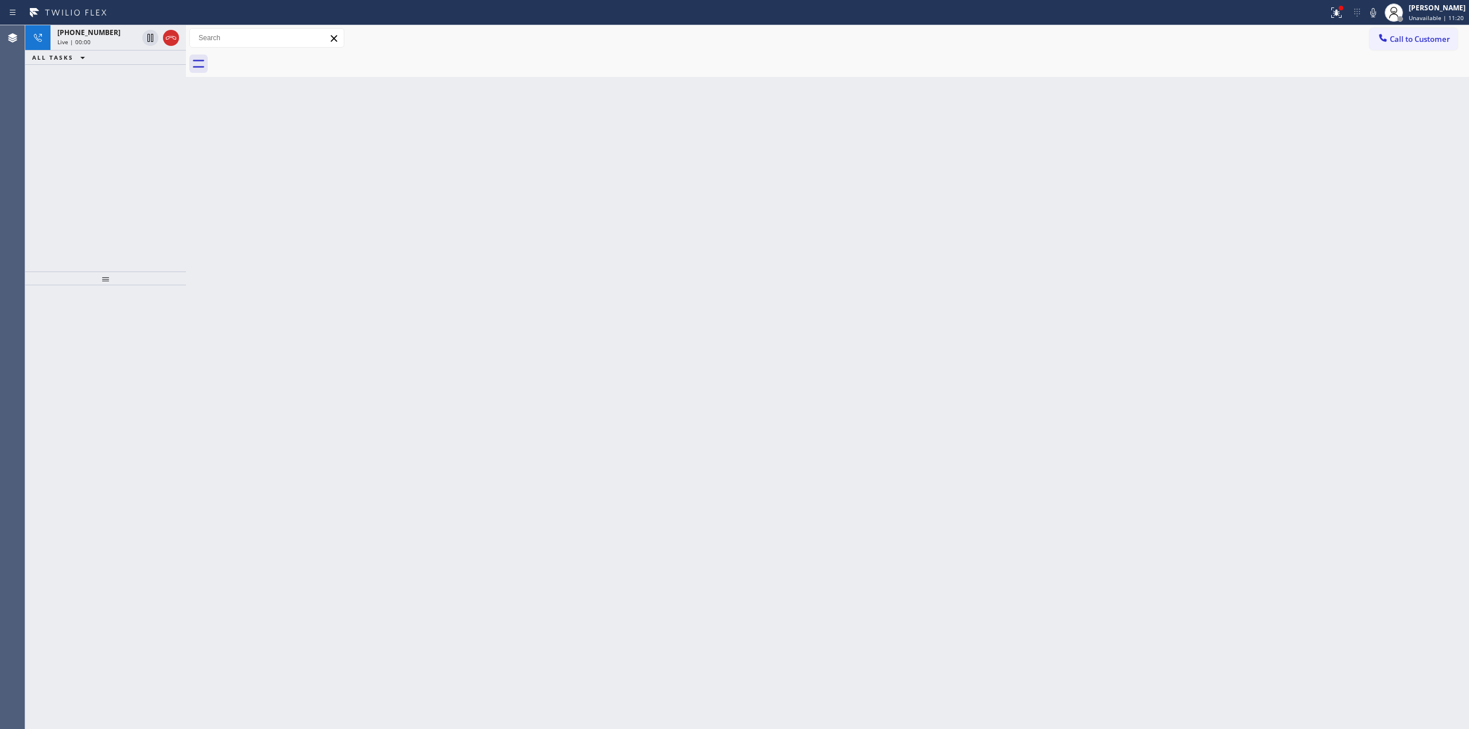
drag, startPoint x: 109, startPoint y: 39, endPoint x: 138, endPoint y: 214, distance: 177.4
click at [109, 39] on div "Live | 00:00" at bounding box center [97, 42] width 80 height 8
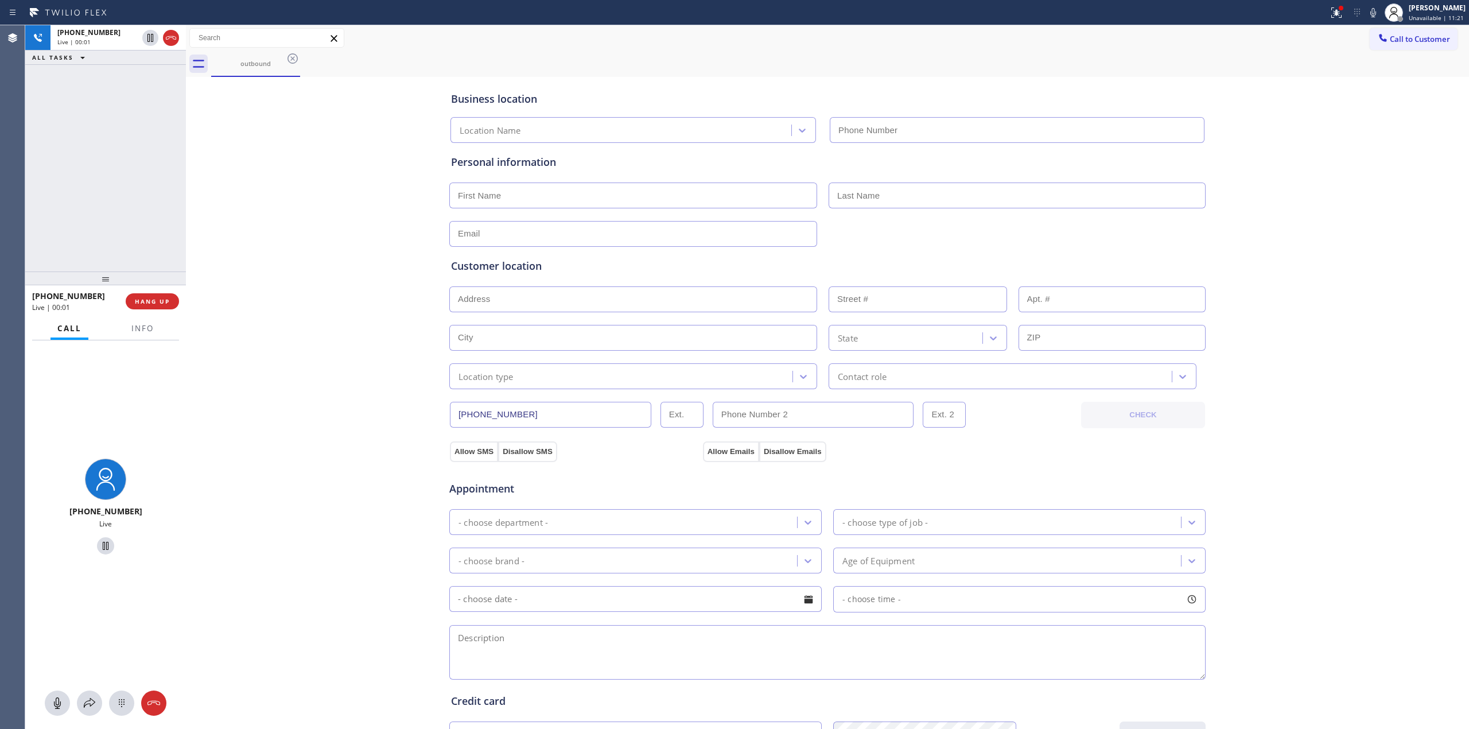
type input "(650) 397-9810"
click at [126, 689] on div "+15106864295 Live" at bounding box center [105, 534] width 161 height 389
click at [122, 699] on icon at bounding box center [122, 703] width 14 height 14
click at [1378, 35] on icon at bounding box center [1383, 37] width 11 height 11
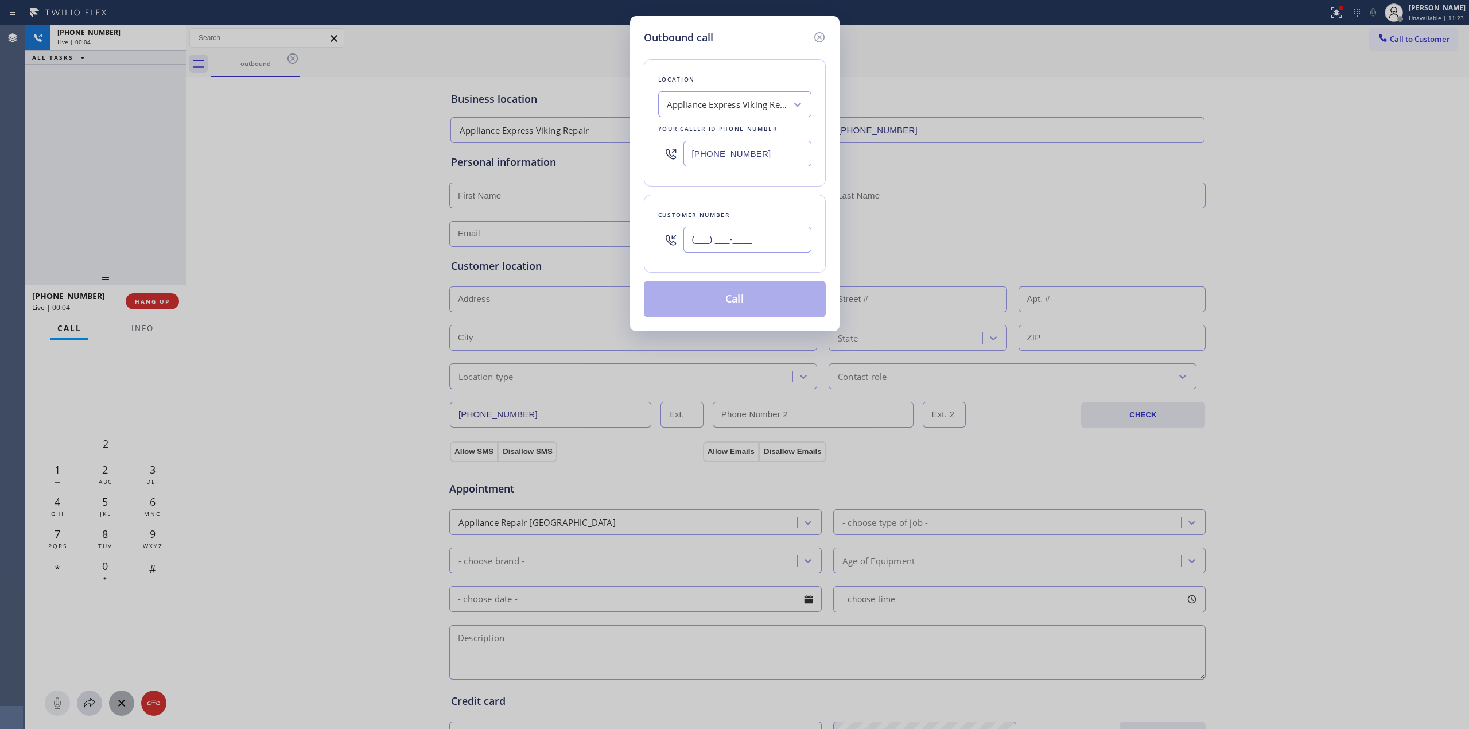
click at [762, 249] on input "(___) ___-____" at bounding box center [748, 240] width 128 height 26
paste input "510) 686-4295"
type input "[PHONE_NUMBER]"
click at [724, 311] on button "Call" at bounding box center [735, 299] width 182 height 37
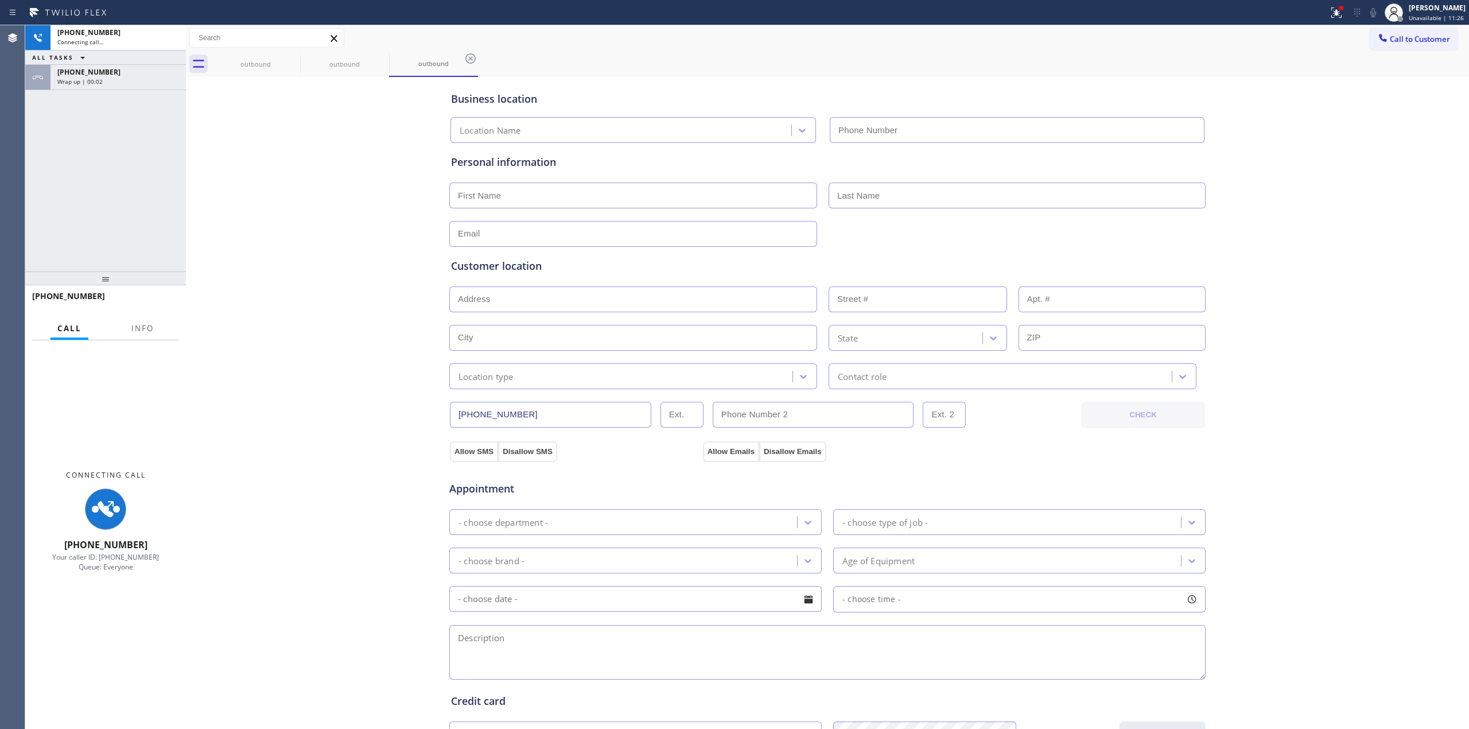
drag, startPoint x: 1316, startPoint y: 173, endPoint x: 1344, endPoint y: 115, distance: 64.4
click at [1319, 168] on div "Business location Location Name Personal information Customer location >> ADD N…" at bounding box center [828, 472] width 1278 height 784
type input "(650) 397-9810"
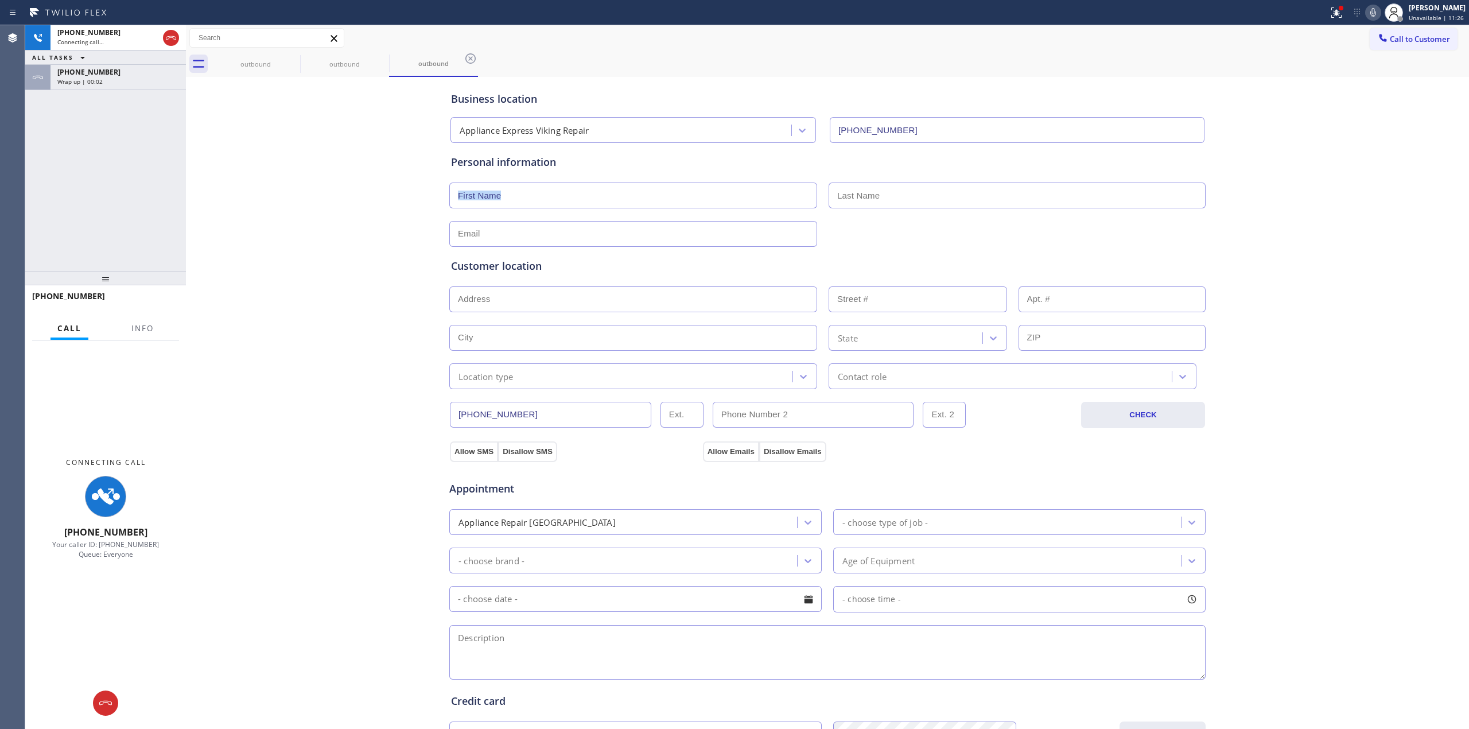
click at [1375, 17] on icon at bounding box center [1374, 13] width 14 height 14
click at [117, 79] on div "Wrap up | 00:04" at bounding box center [118, 81] width 122 height 8
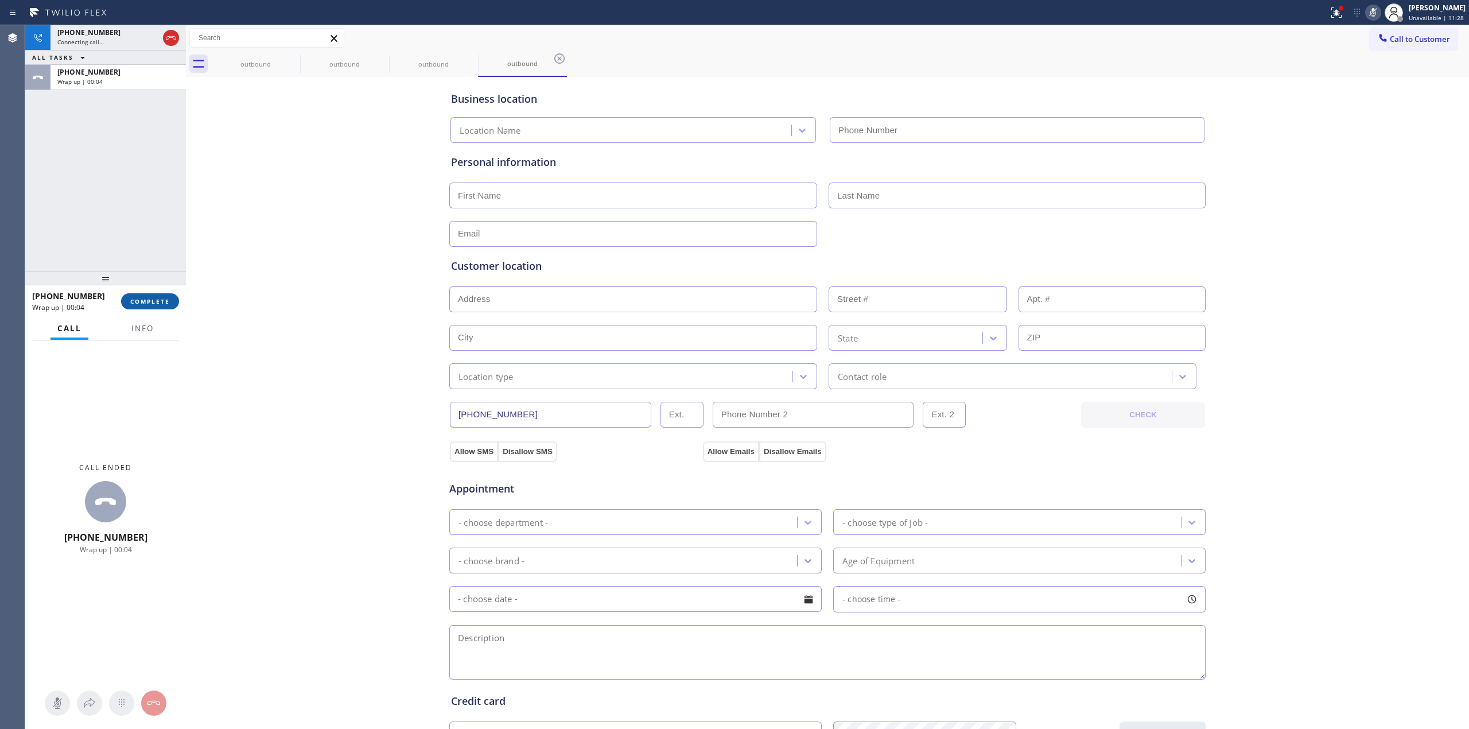
type input "(650) 397-9810"
click at [165, 308] on button "COMPLETE" at bounding box center [150, 301] width 58 height 16
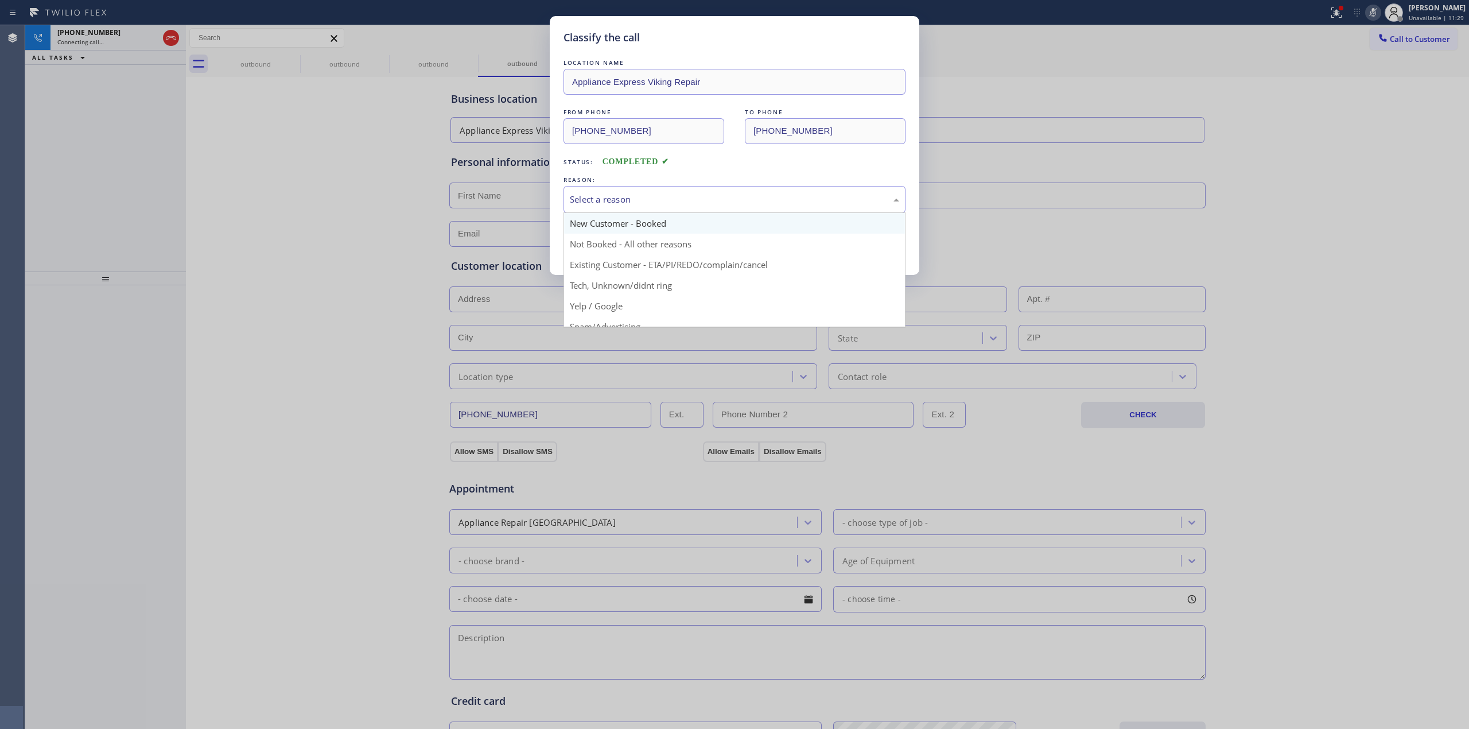
drag, startPoint x: 766, startPoint y: 205, endPoint x: 754, endPoint y: 233, distance: 29.8
click at [767, 205] on div "Select a reason" at bounding box center [734, 199] width 329 height 13
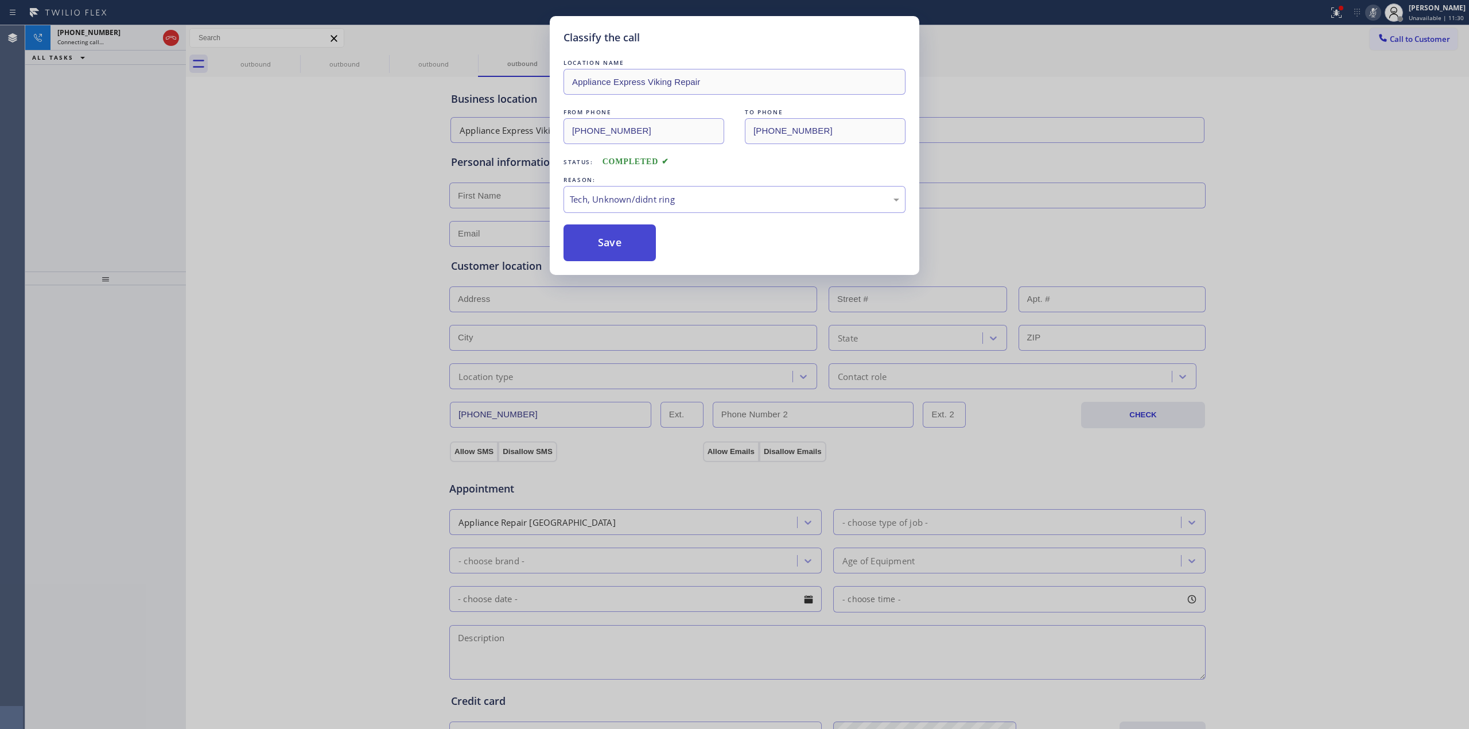
drag, startPoint x: 713, startPoint y: 285, endPoint x: 615, endPoint y: 244, distance: 106.0
click at [615, 244] on button "Save" at bounding box center [610, 242] width 92 height 37
click at [1196, 224] on div "Classify the call LOCATION NAME Appliance Express Viking Repair FROM PHONE (650…" at bounding box center [734, 364] width 1469 height 729
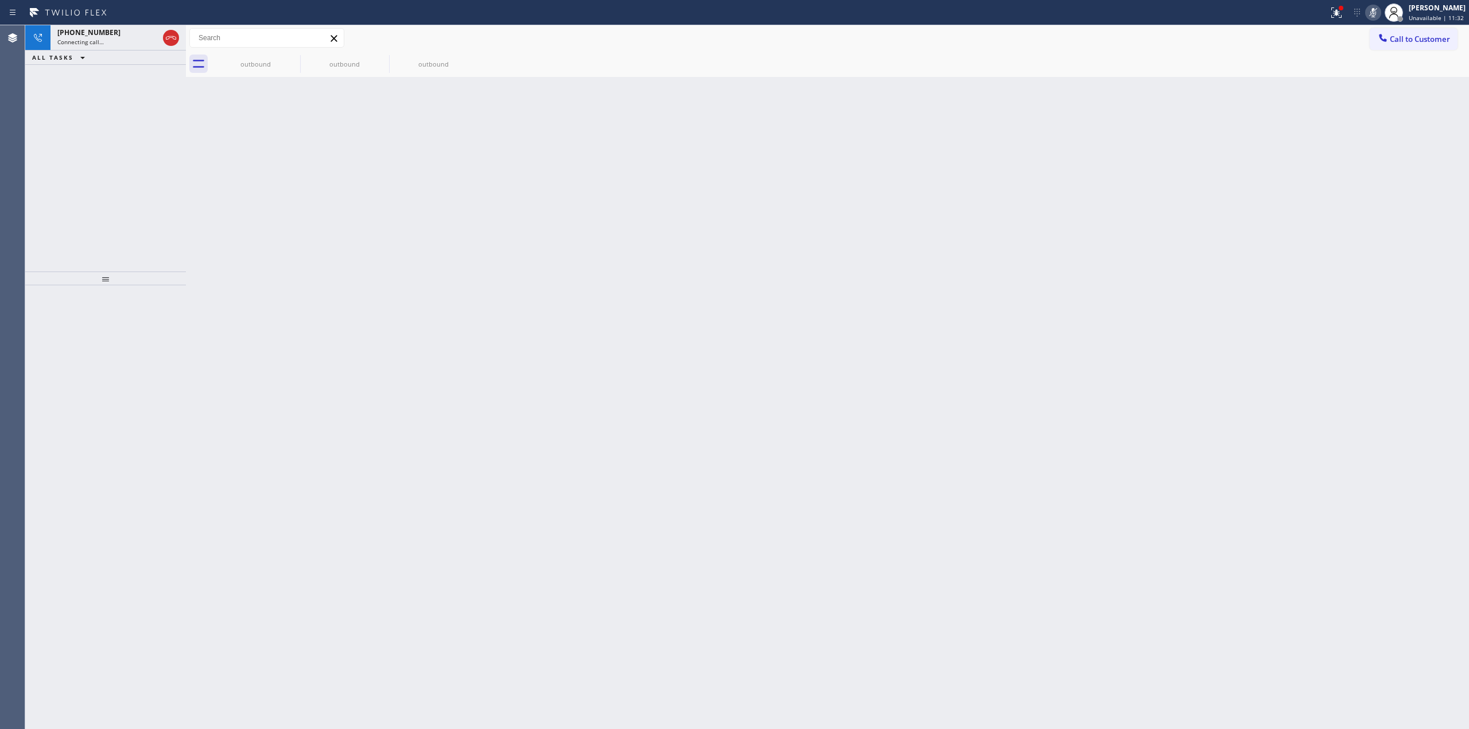
click at [97, 21] on div "Status report Issue detected This issue could affect your workflow. Please cont…" at bounding box center [734, 12] width 1469 height 25
drag, startPoint x: 261, startPoint y: 53, endPoint x: 288, endPoint y: 56, distance: 27.6
click at [264, 53] on div "outbound" at bounding box center [255, 64] width 87 height 26
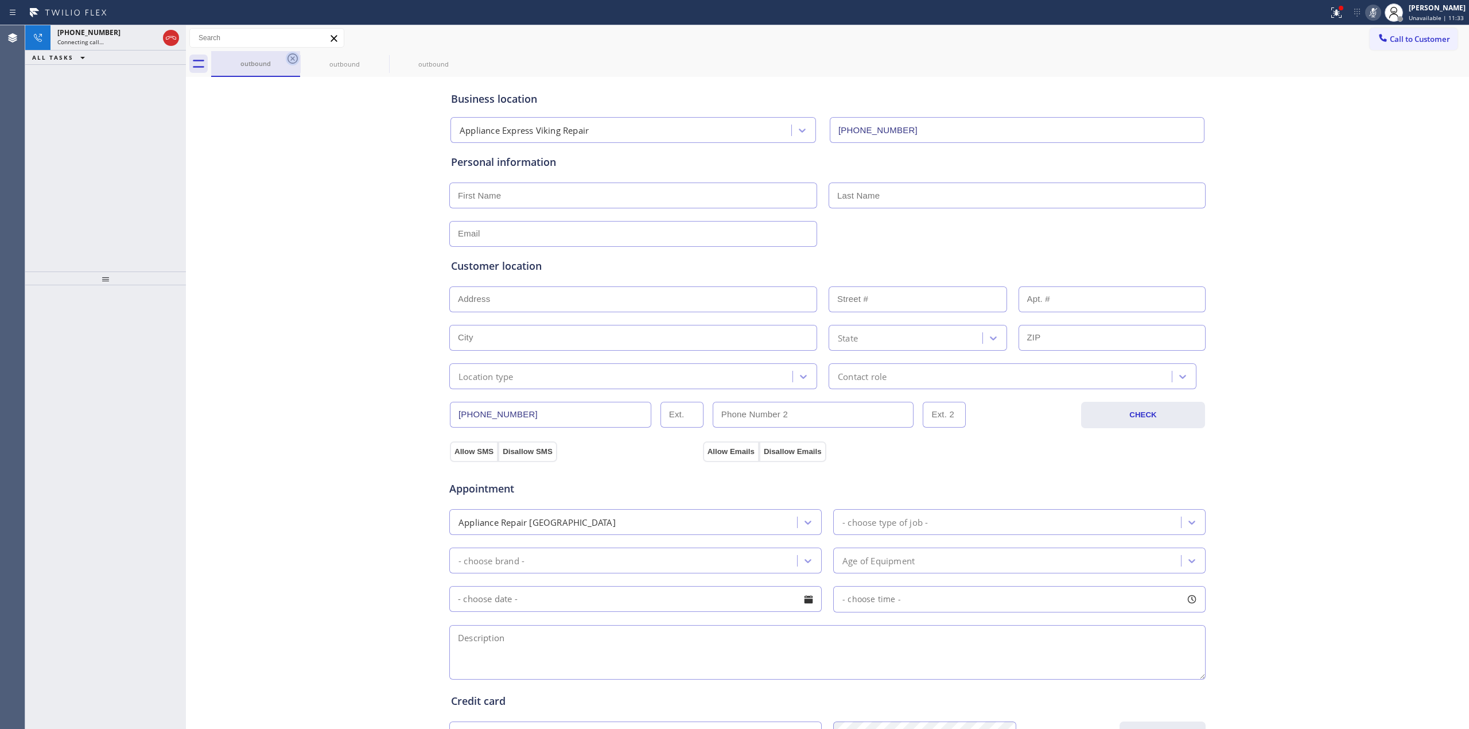
click at [294, 56] on icon at bounding box center [293, 59] width 14 height 14
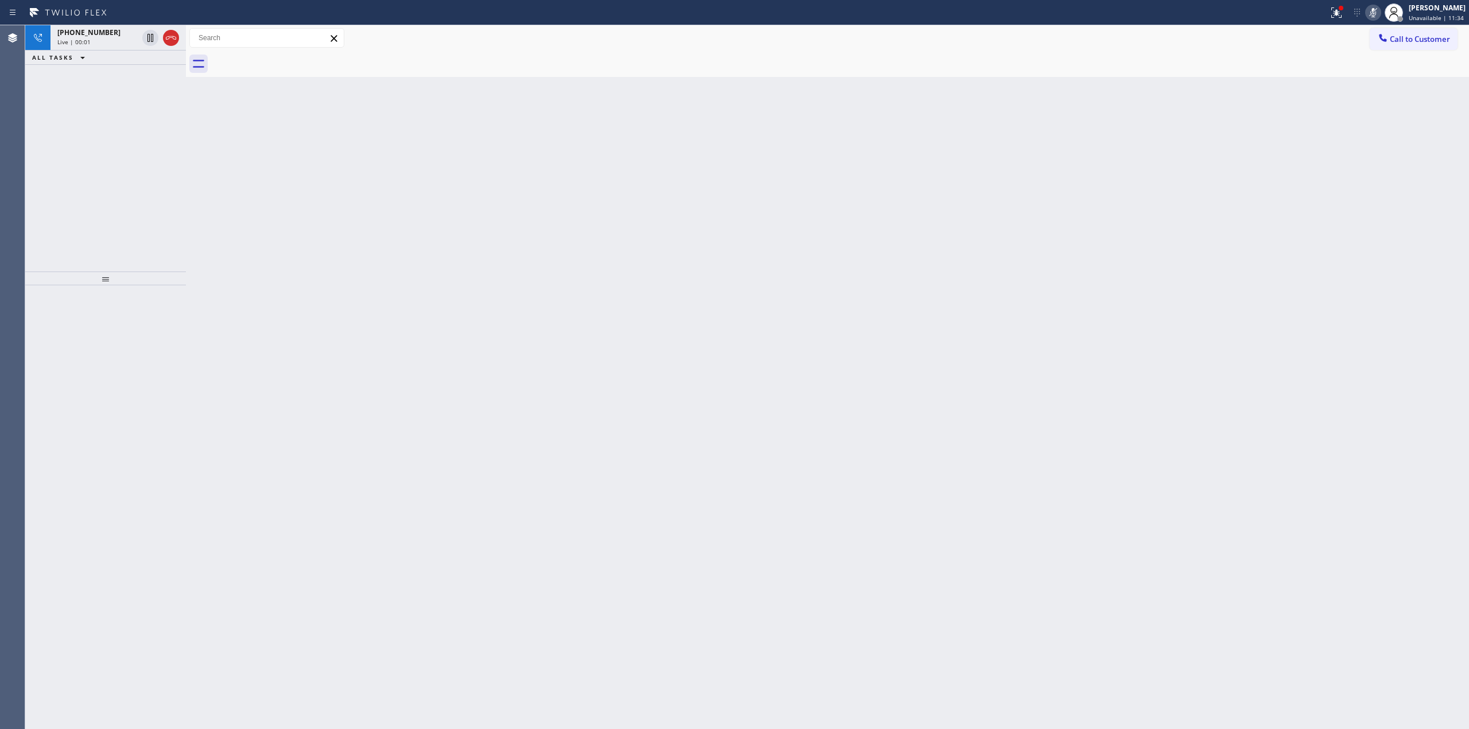
click at [99, 20] on icon at bounding box center [68, 12] width 86 height 18
click at [103, 35] on span "[PHONE_NUMBER]" at bounding box center [88, 33] width 63 height 10
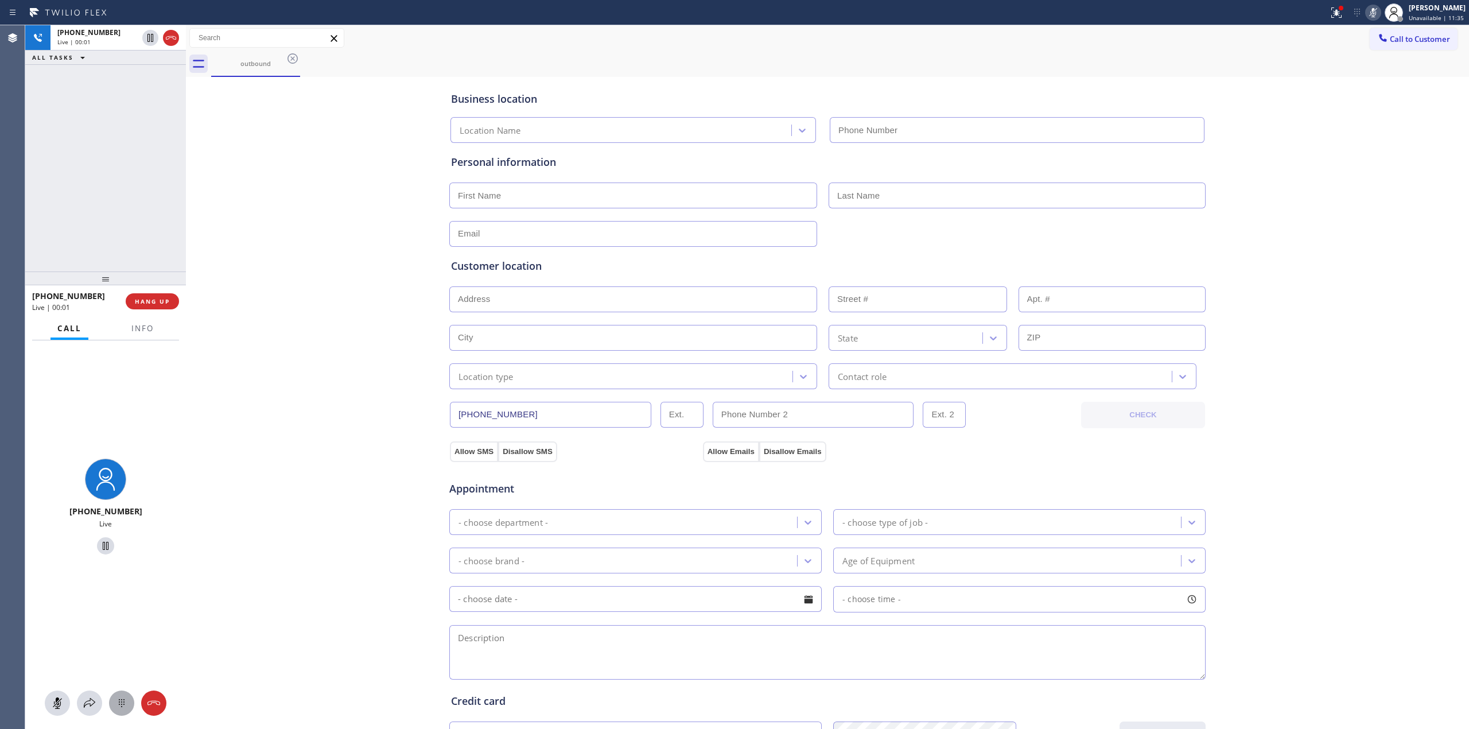
click at [122, 705] on icon at bounding box center [122, 703] width 14 height 14
type input "(650) 397-9810"
click at [154, 304] on span "HANG UP" at bounding box center [152, 301] width 35 height 8
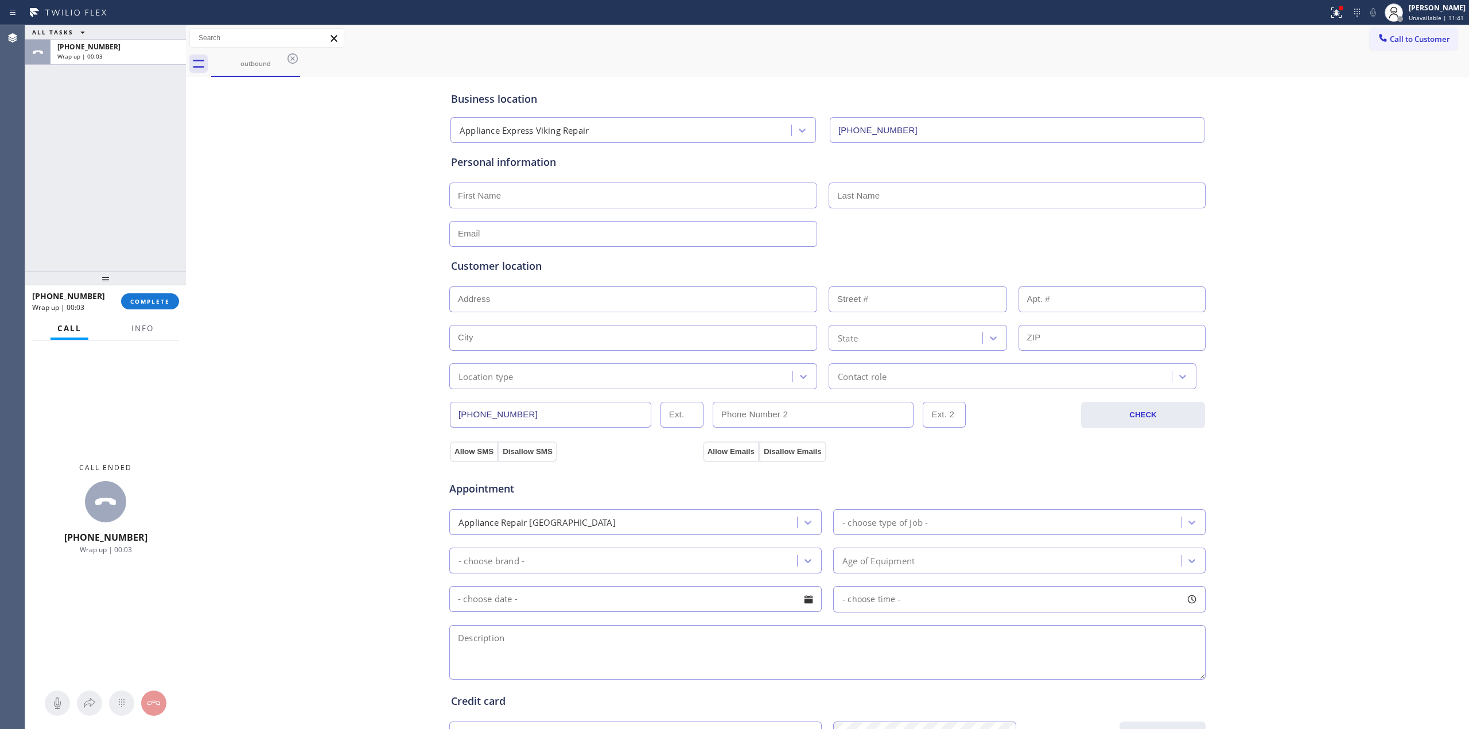
drag, startPoint x: 1302, startPoint y: 212, endPoint x: 1318, endPoint y: 185, distance: 32.2
click at [1302, 212] on div "Business location Appliance Express Viking Repair (650) 397-9810 Personal infor…" at bounding box center [828, 472] width 1278 height 784
click at [1397, 30] on button "Call to Customer" at bounding box center [1414, 39] width 88 height 22
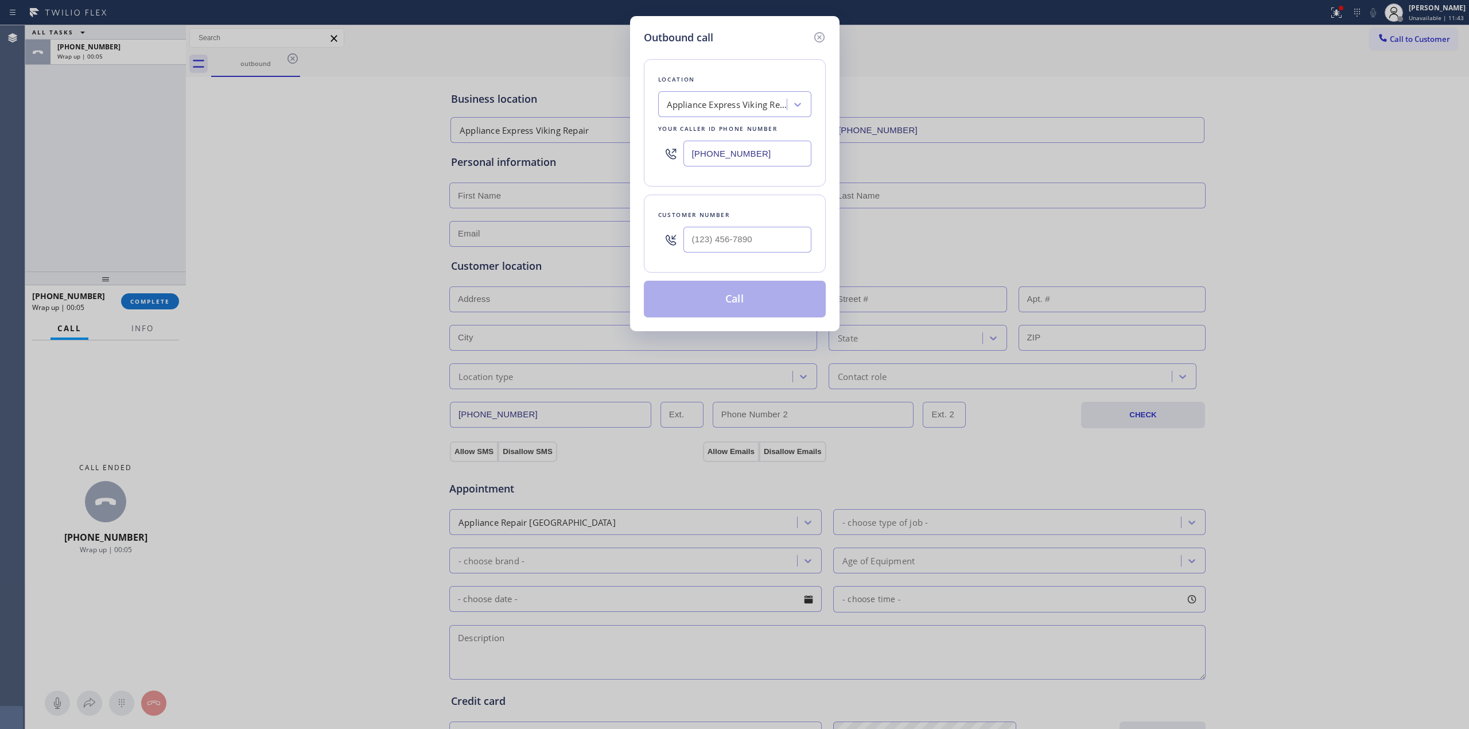
click at [745, 223] on div at bounding box center [748, 239] width 128 height 37
paste input "363) 201-5856"
click at [726, 239] on input "[PHONE_NUMBER]" at bounding box center [748, 240] width 128 height 26
type input "[PHONE_NUMBER]"
click at [735, 111] on div "Appliance Express Viking Repair" at bounding box center [724, 105] width 125 height 20
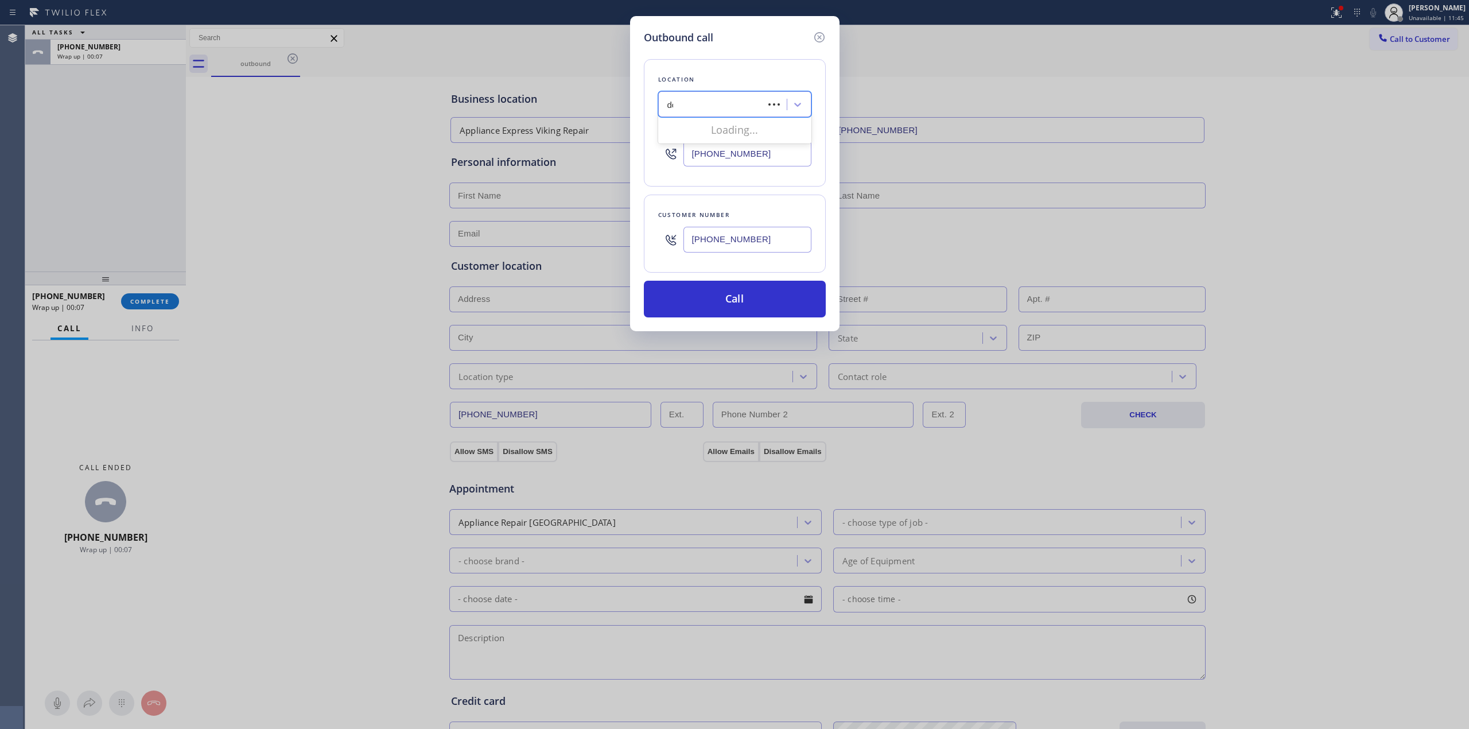
type input "dcs"
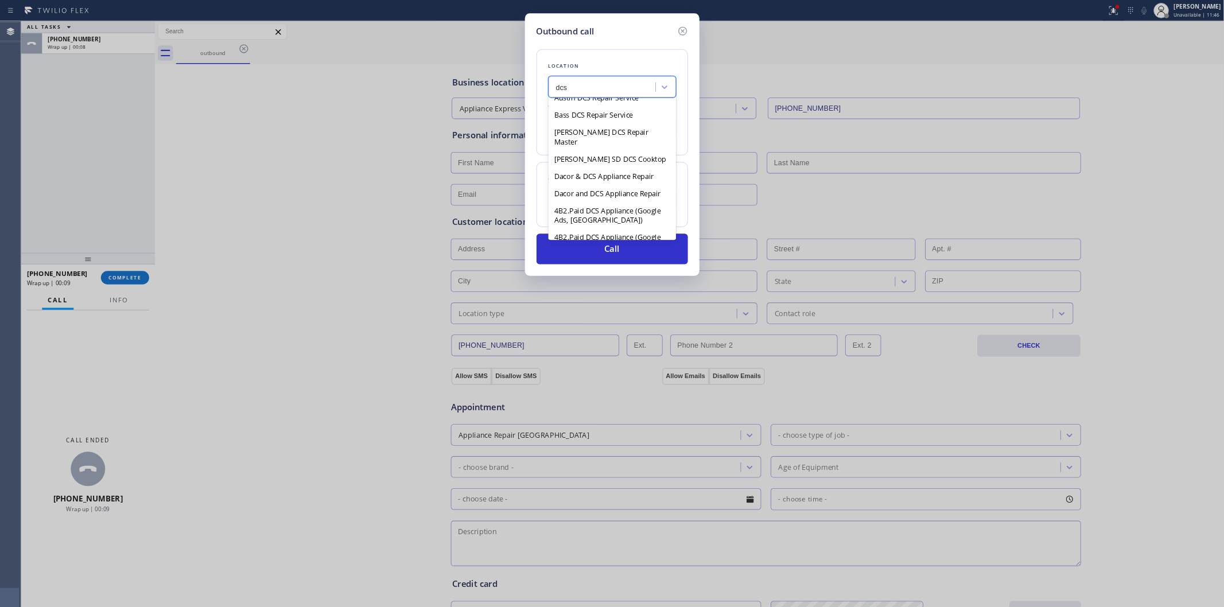
scroll to position [162, 0]
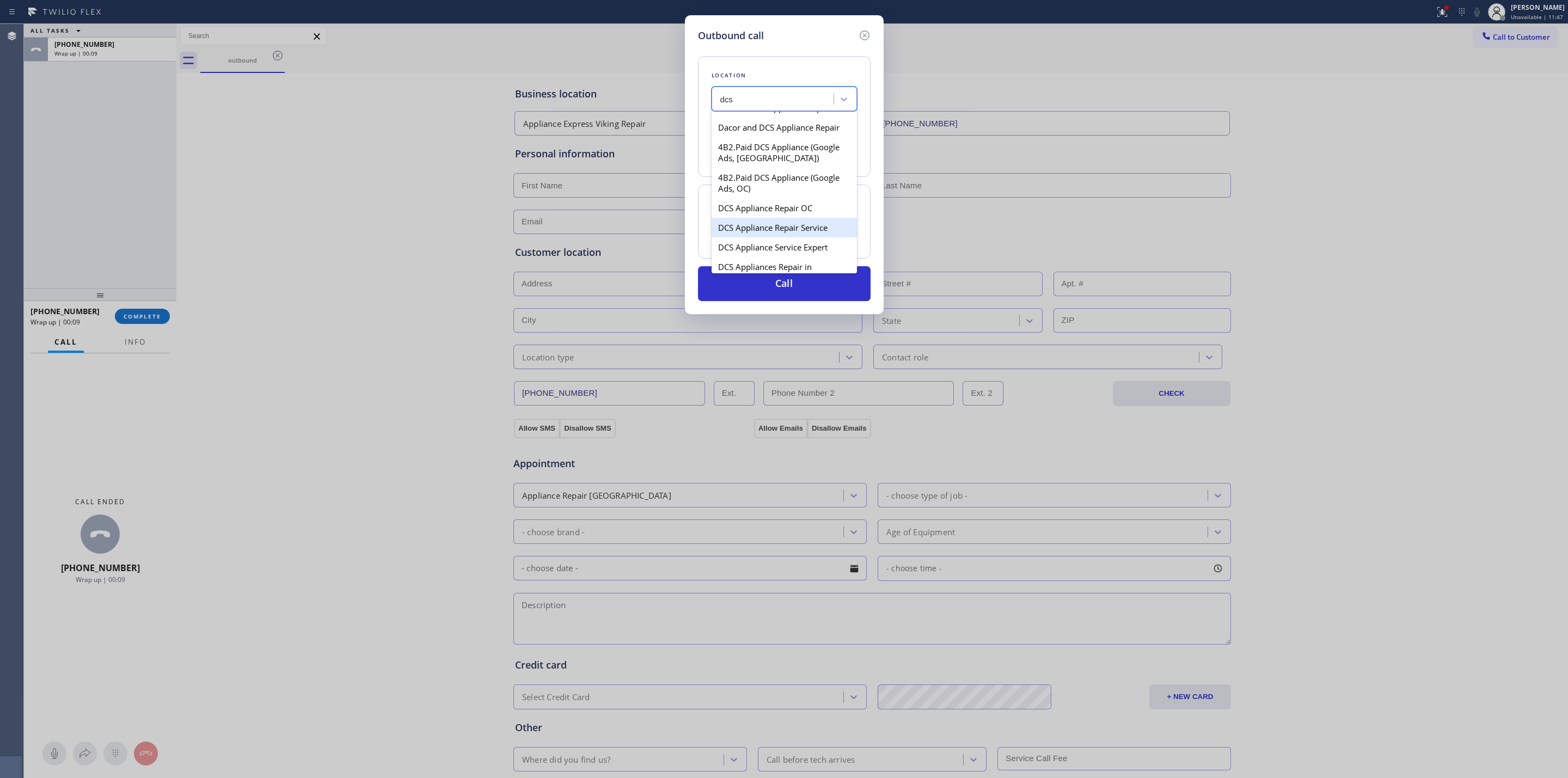
click at [779, 230] on div "DCS Appliance Repair Service" at bounding box center [784, 228] width 145 height 20
type input "(203) 424-2786"
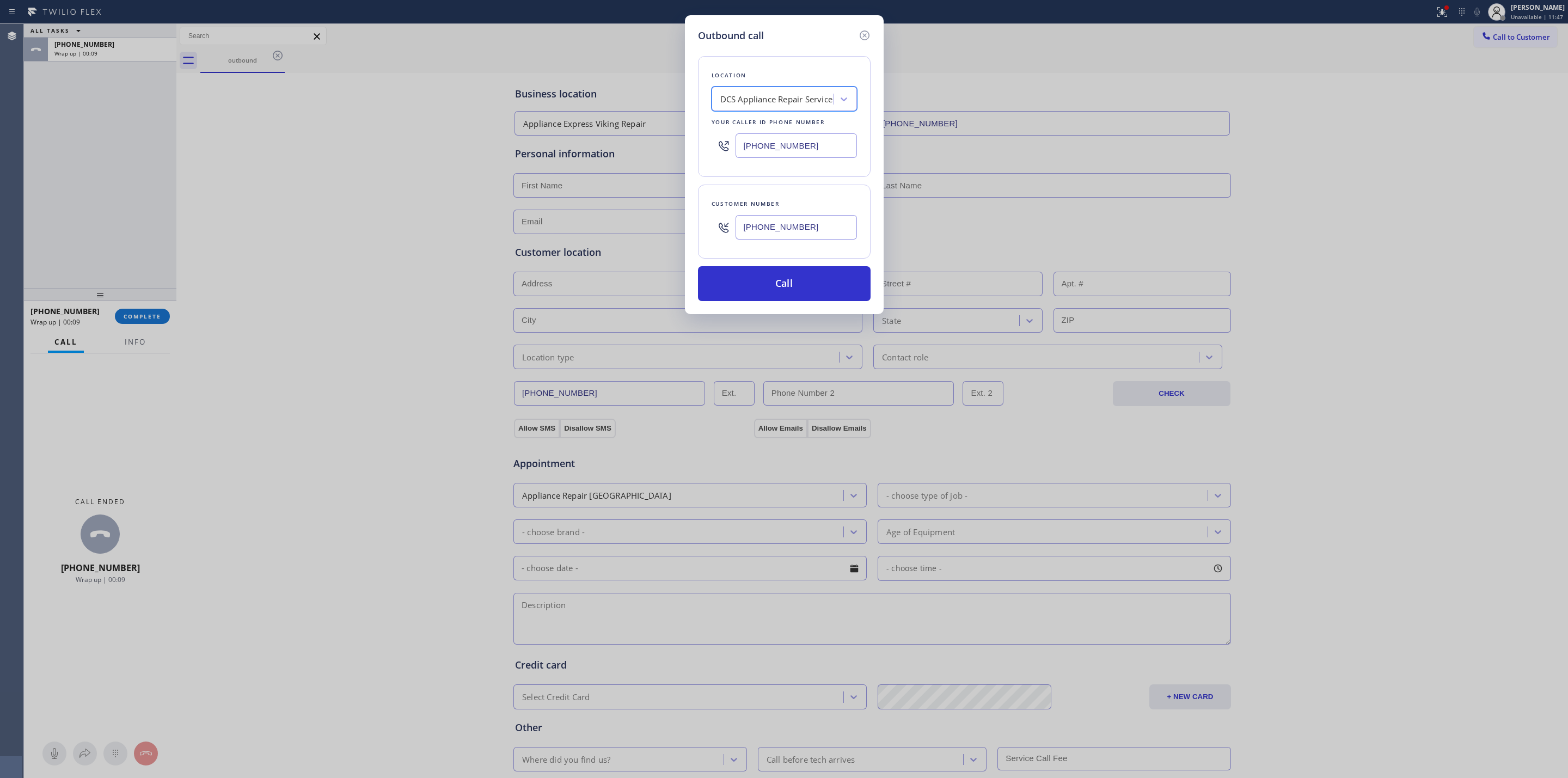
click at [779, 230] on input "[PHONE_NUMBER]" at bounding box center [796, 228] width 121 height 25
click at [780, 285] on button "Call" at bounding box center [784, 284] width 173 height 35
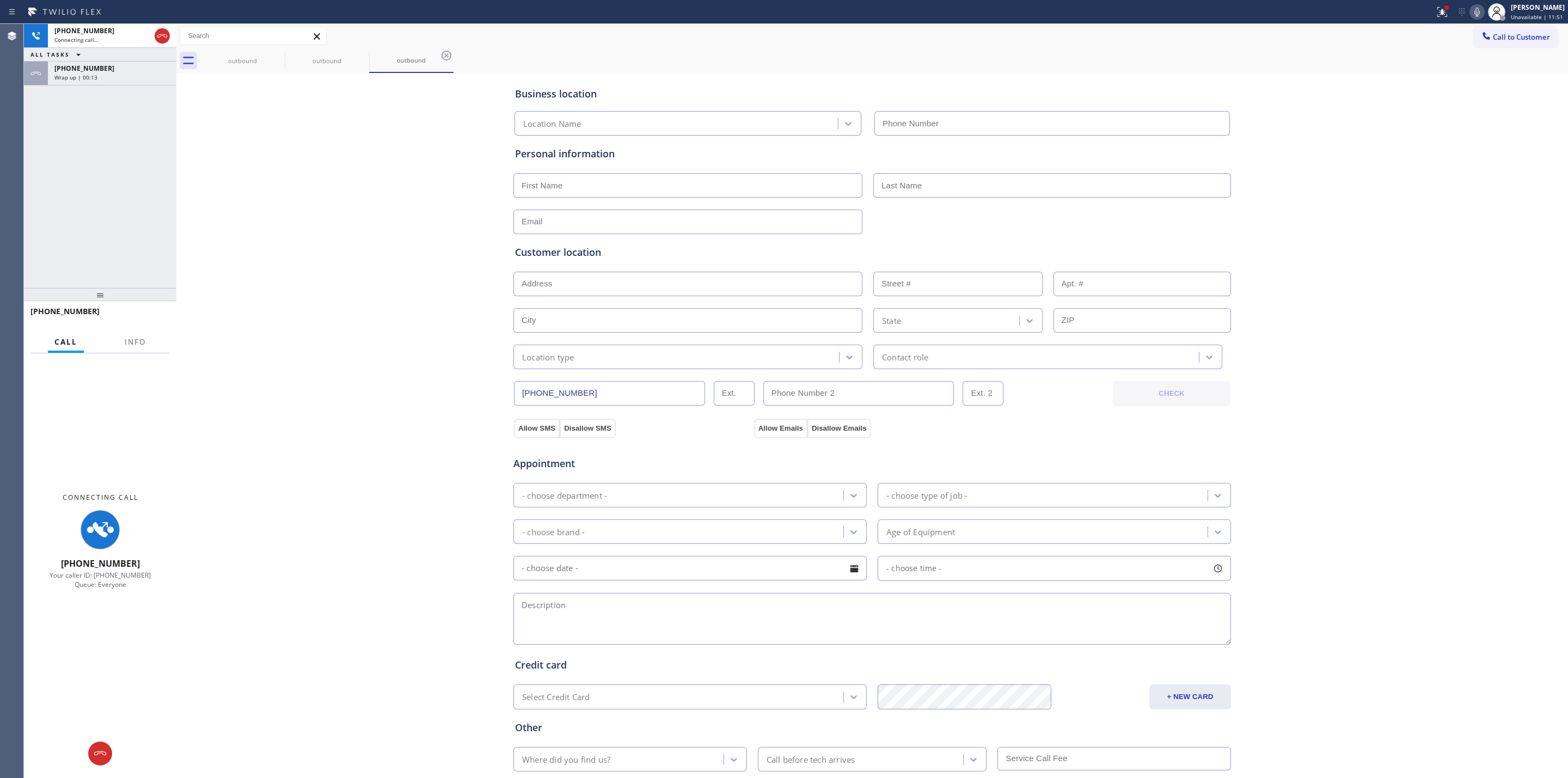
type input "(203) 424-2786"
click at [1393, 180] on div "Business location DCS Appliance Repair Service (203) 424-2786 Personal informat…" at bounding box center [872, 448] width 1386 height 744
click at [1393, 9] on icon at bounding box center [1477, 11] width 6 height 9
click at [105, 79] on div "Wrap up | 00:15" at bounding box center [112, 77] width 116 height 8
click at [140, 309] on div "+15106864295 Wrap up | 00:16 COMPLETE" at bounding box center [100, 317] width 139 height 28
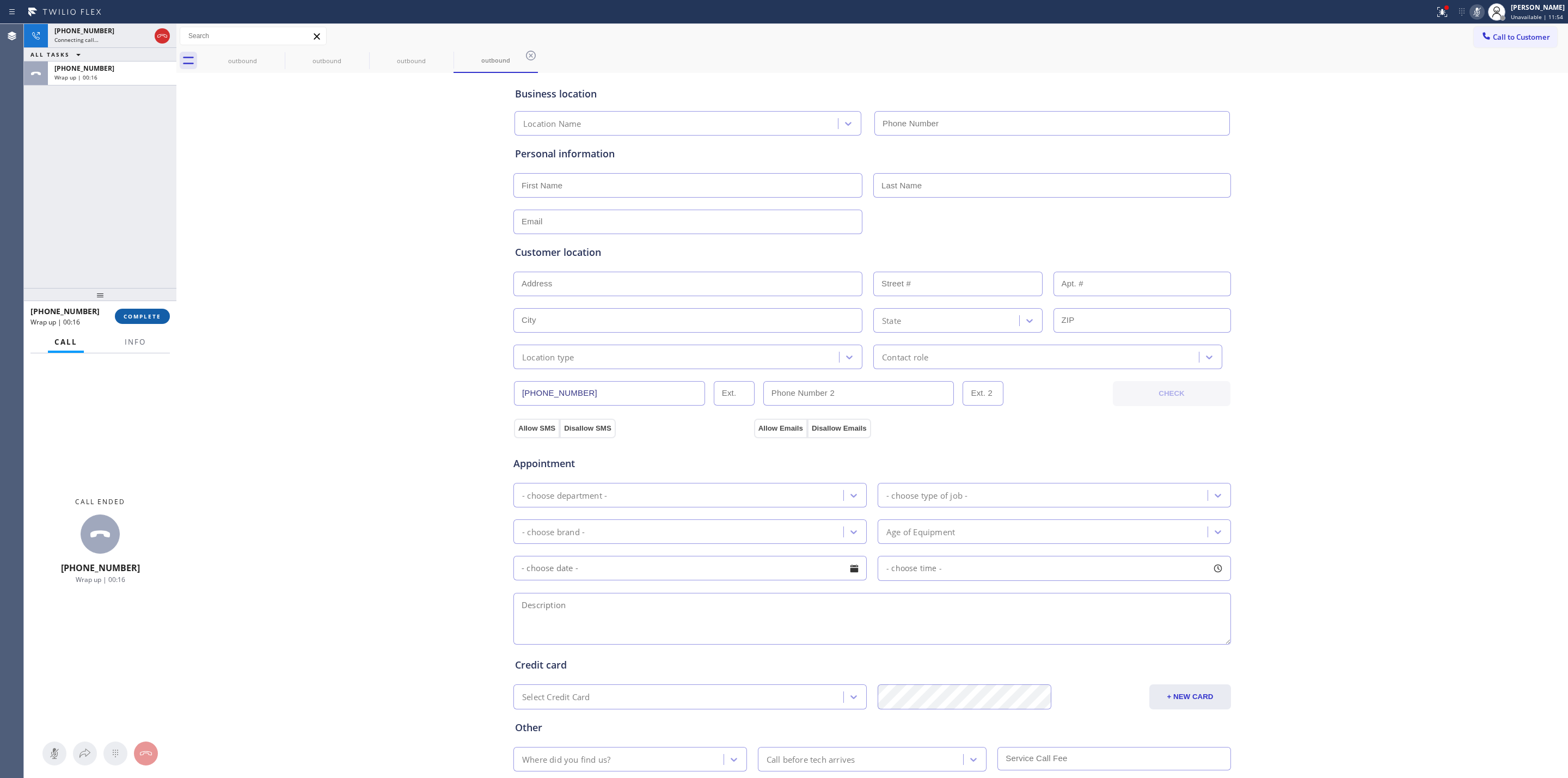
type input "(650) 397-9810"
click at [165, 314] on button "COMPLETE" at bounding box center [142, 316] width 55 height 15
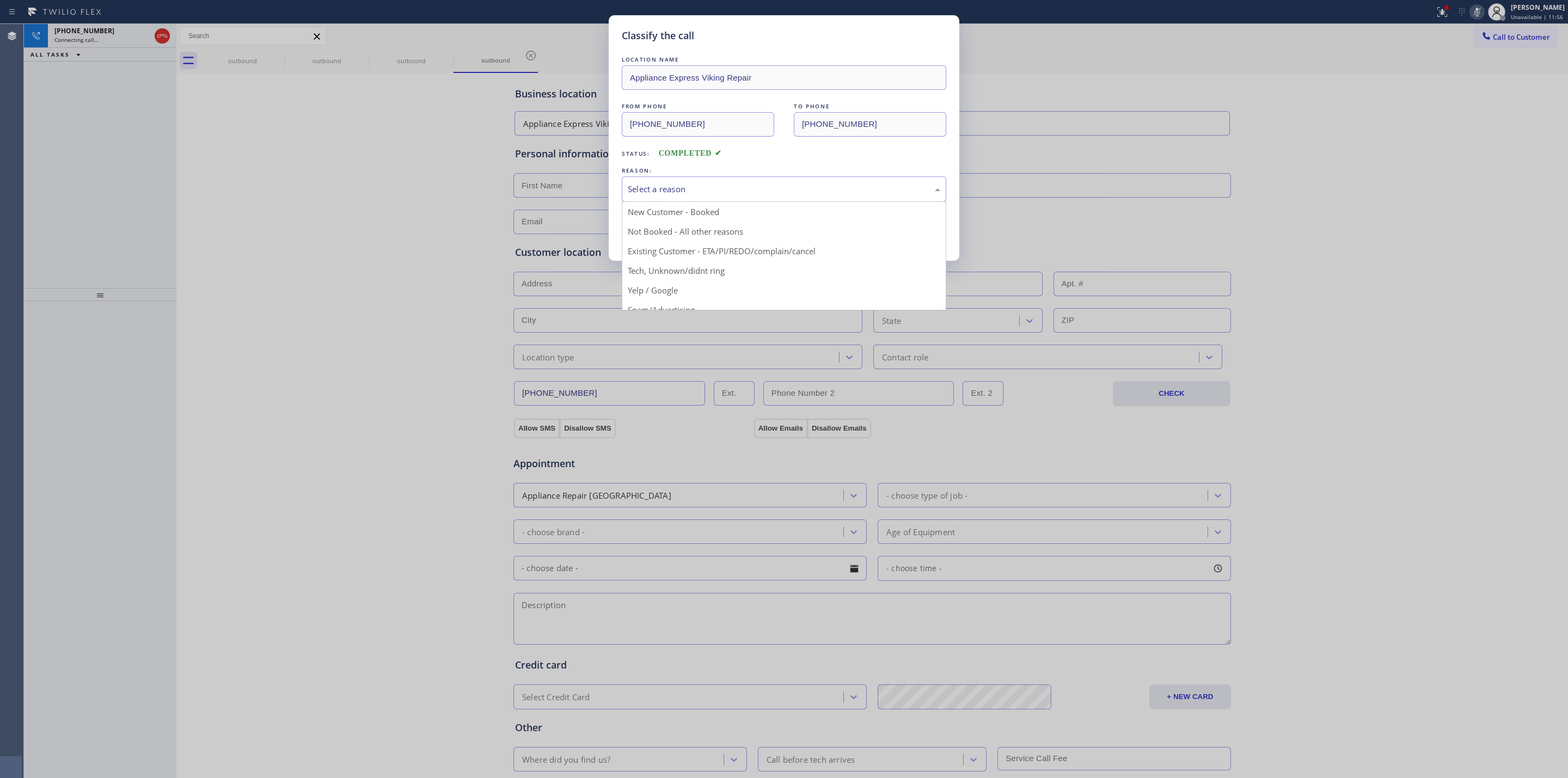
click at [738, 192] on div "Select a reason" at bounding box center [784, 189] width 312 height 12
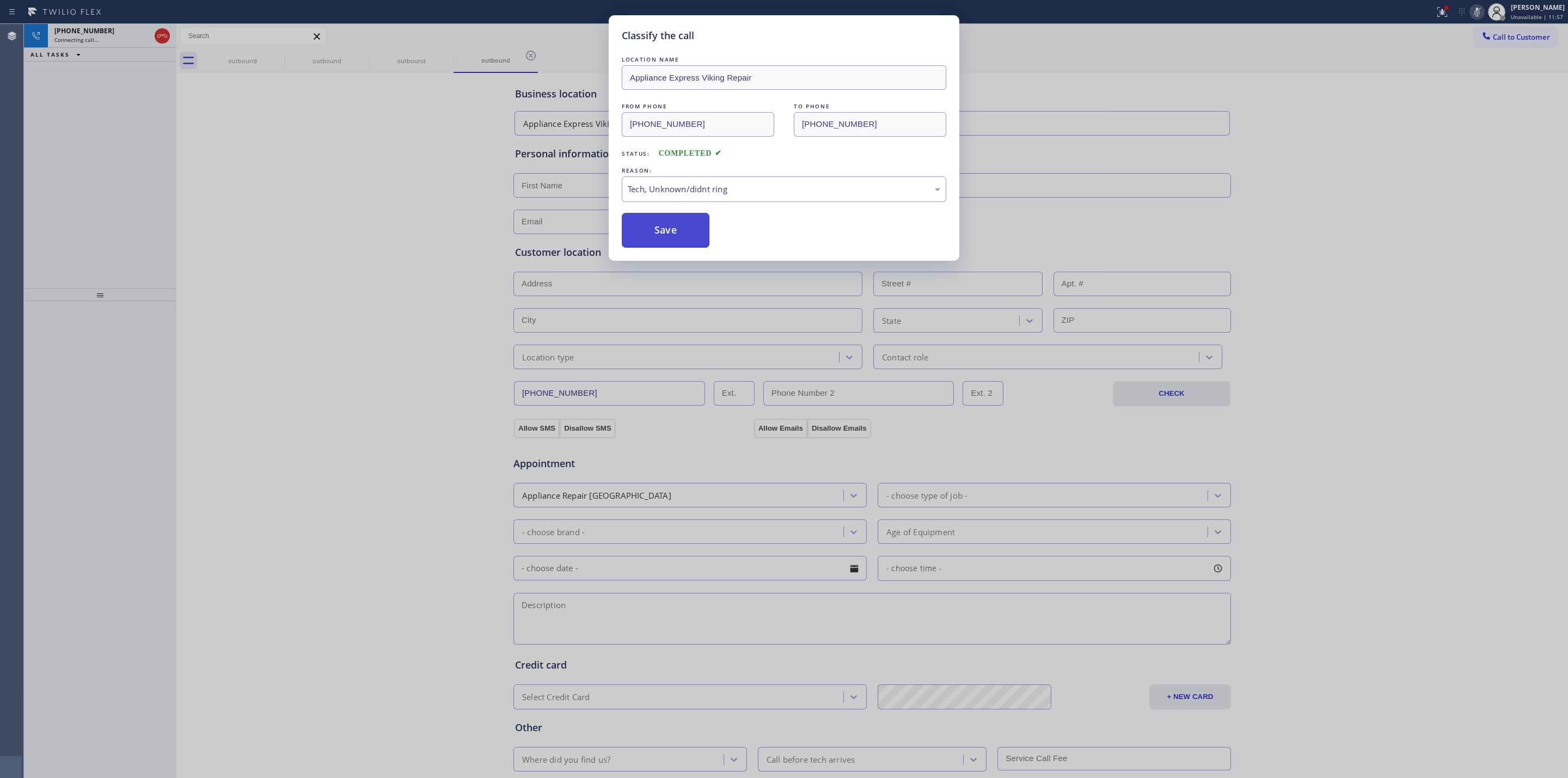
click at [672, 242] on button "Save" at bounding box center [666, 230] width 87 height 35
click at [276, 54] on div "Classify the call LOCATION NAME Thermador Appliance Repair Experts FROM PHONE (…" at bounding box center [796, 400] width 1544 height 754
click at [276, 54] on icon at bounding box center [278, 56] width 13 height 13
click at [0, 0] on icon at bounding box center [0, 0] width 0 height 0
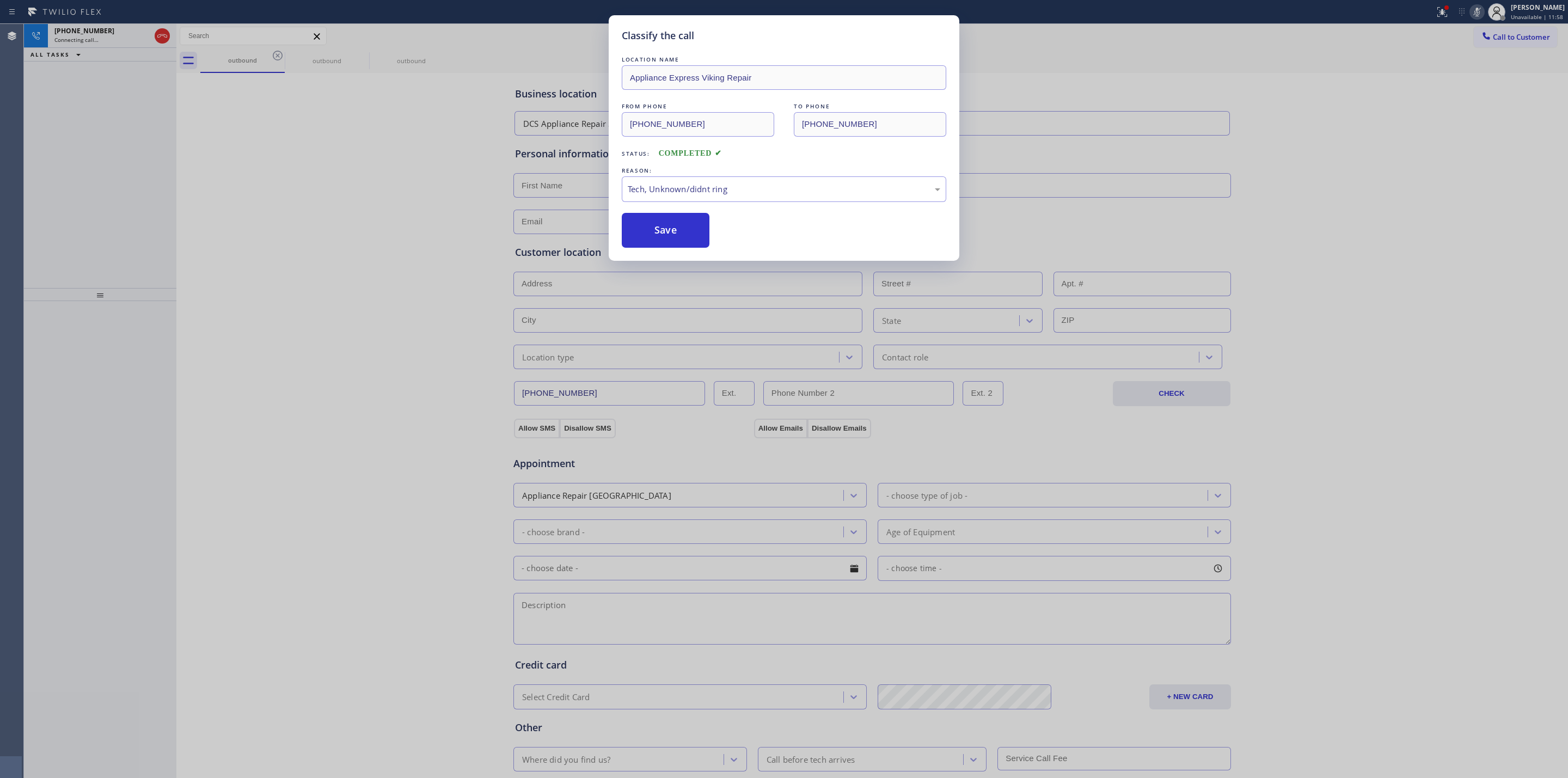
click at [276, 54] on div "outbound outbound outbound" at bounding box center [884, 61] width 1368 height 25
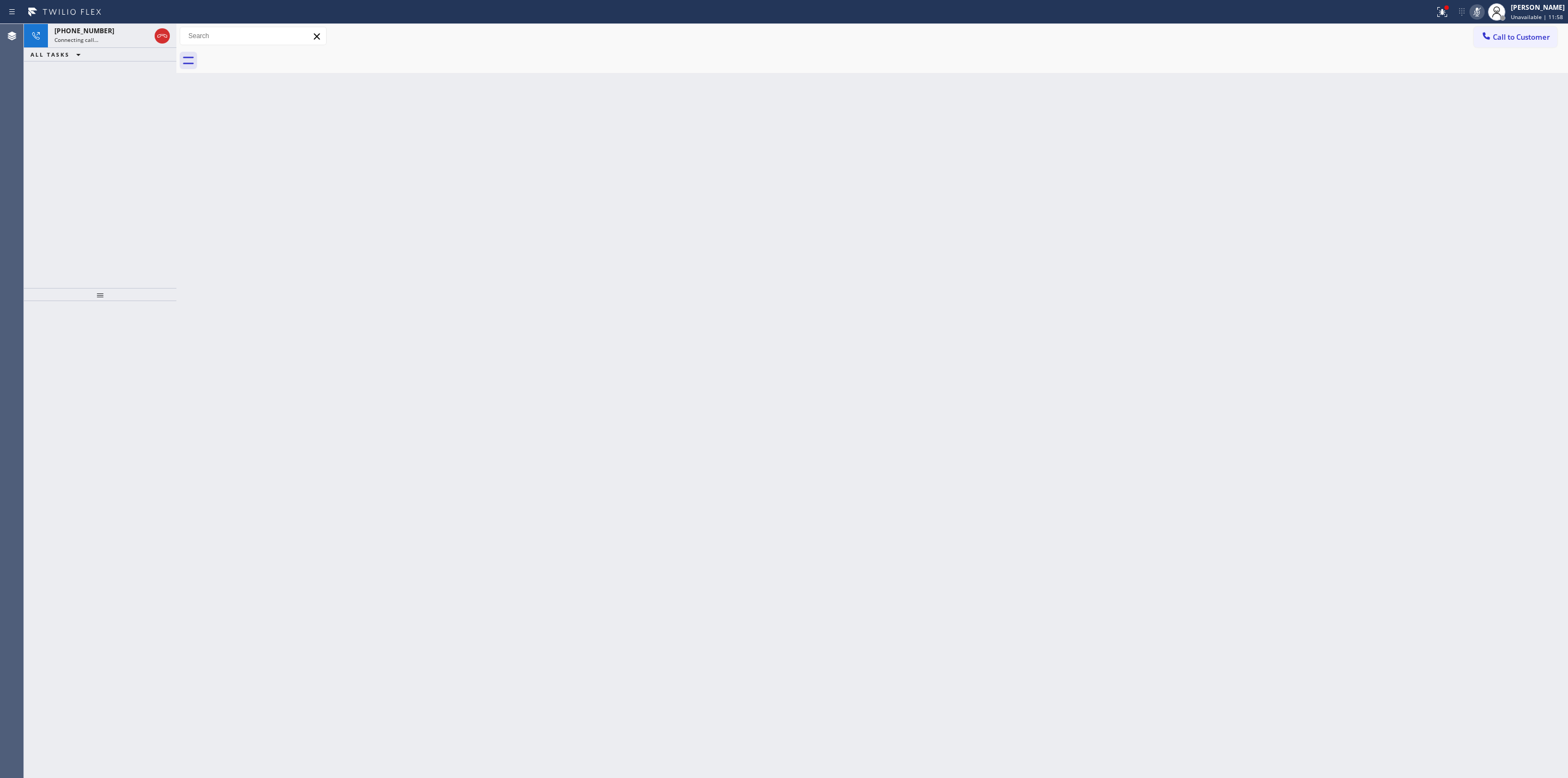
click at [276, 54] on div at bounding box center [884, 61] width 1368 height 25
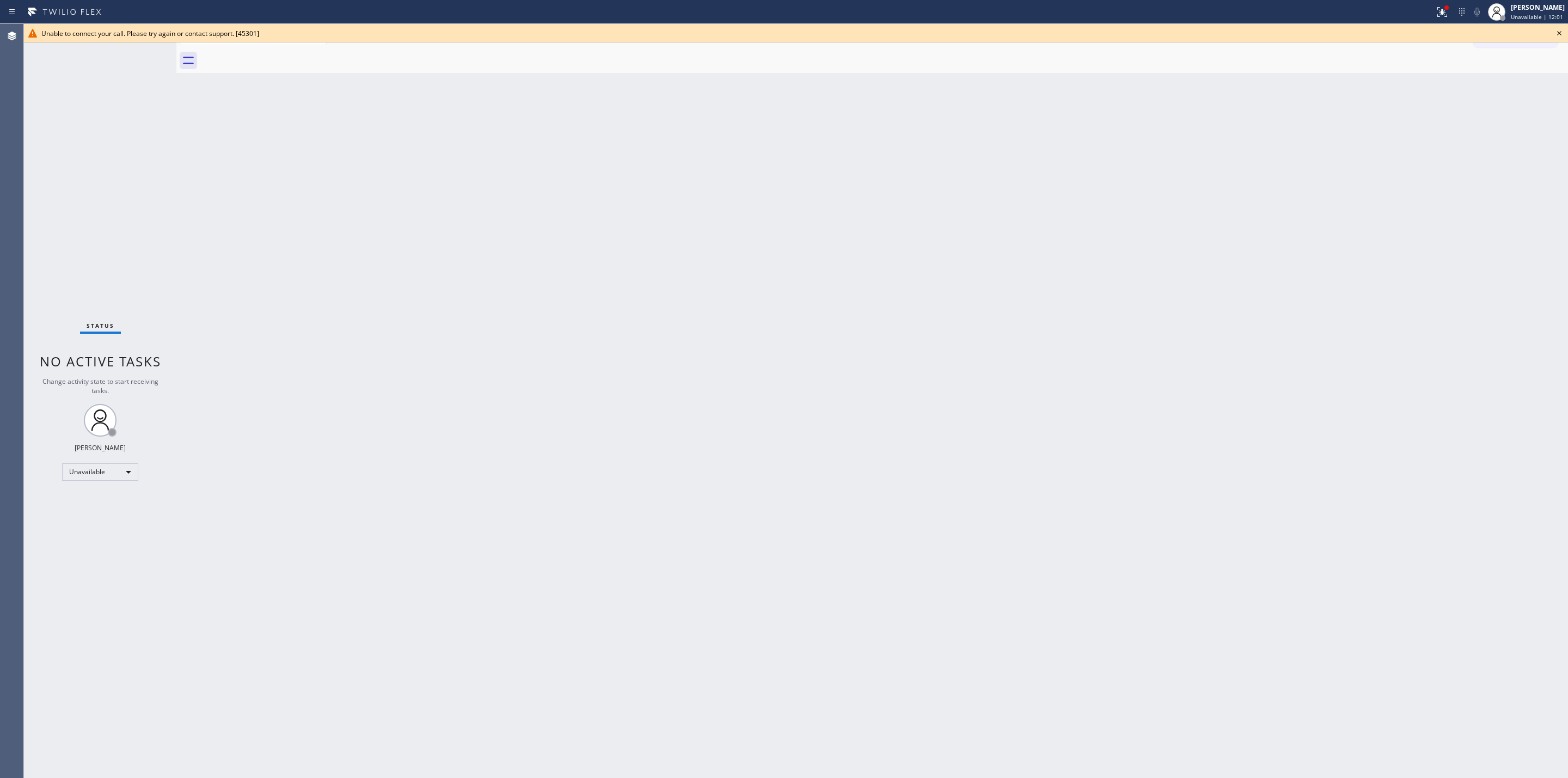
drag, startPoint x: 1562, startPoint y: 31, endPoint x: 1522, endPoint y: 43, distance: 41.8
click at [1393, 31] on icon at bounding box center [1559, 33] width 13 height 13
drag, startPoint x: 1522, startPoint y: 43, endPoint x: 1518, endPoint y: 46, distance: 5.0
click at [1393, 45] on button "Call to Customer" at bounding box center [1516, 37] width 83 height 21
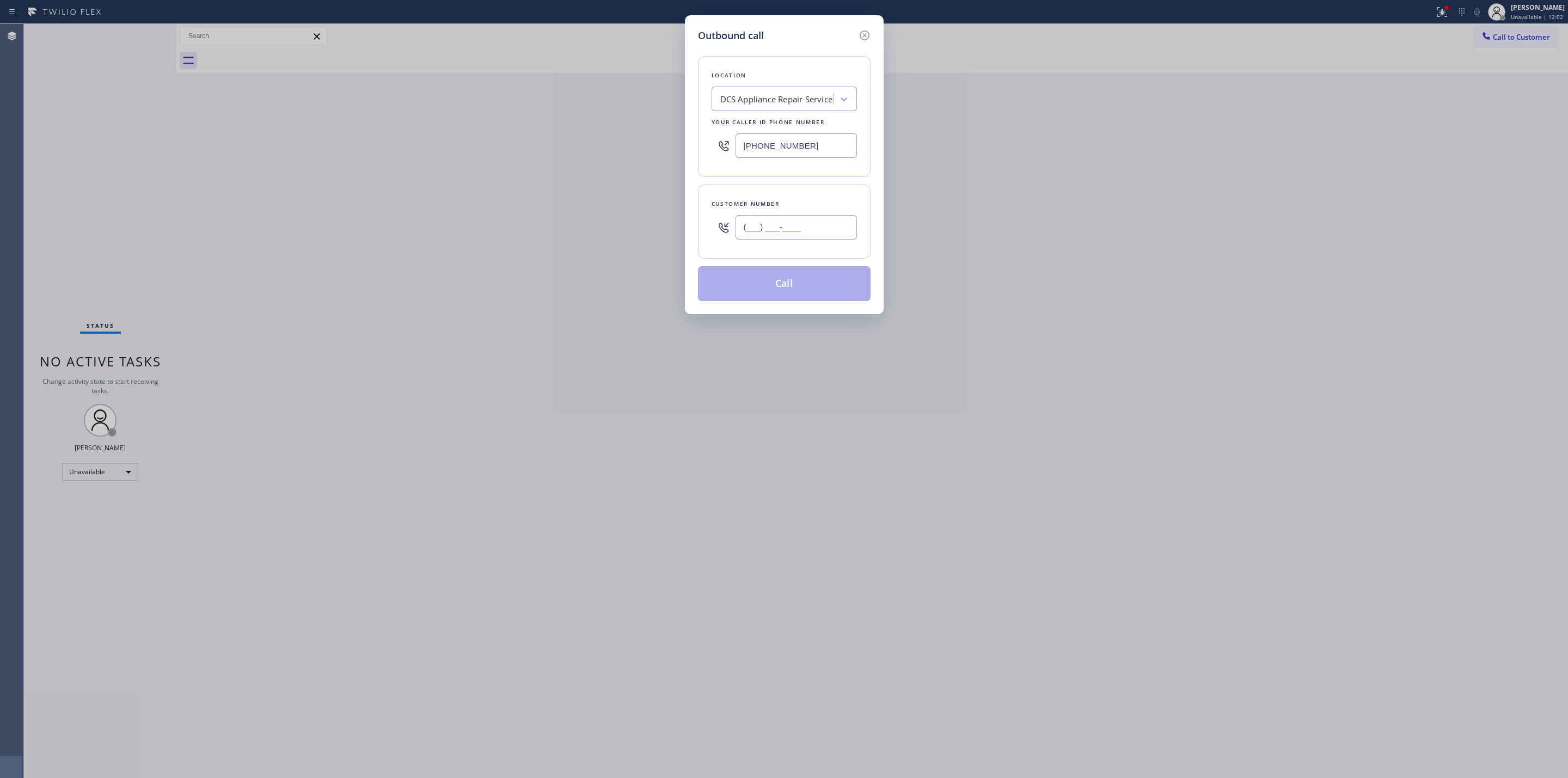
click at [822, 238] on input "(___) ___-____" at bounding box center [796, 228] width 121 height 25
paste input "363) 201-5856"
type input "[PHONE_NUMBER]"
click at [790, 285] on button "Call" at bounding box center [784, 284] width 173 height 35
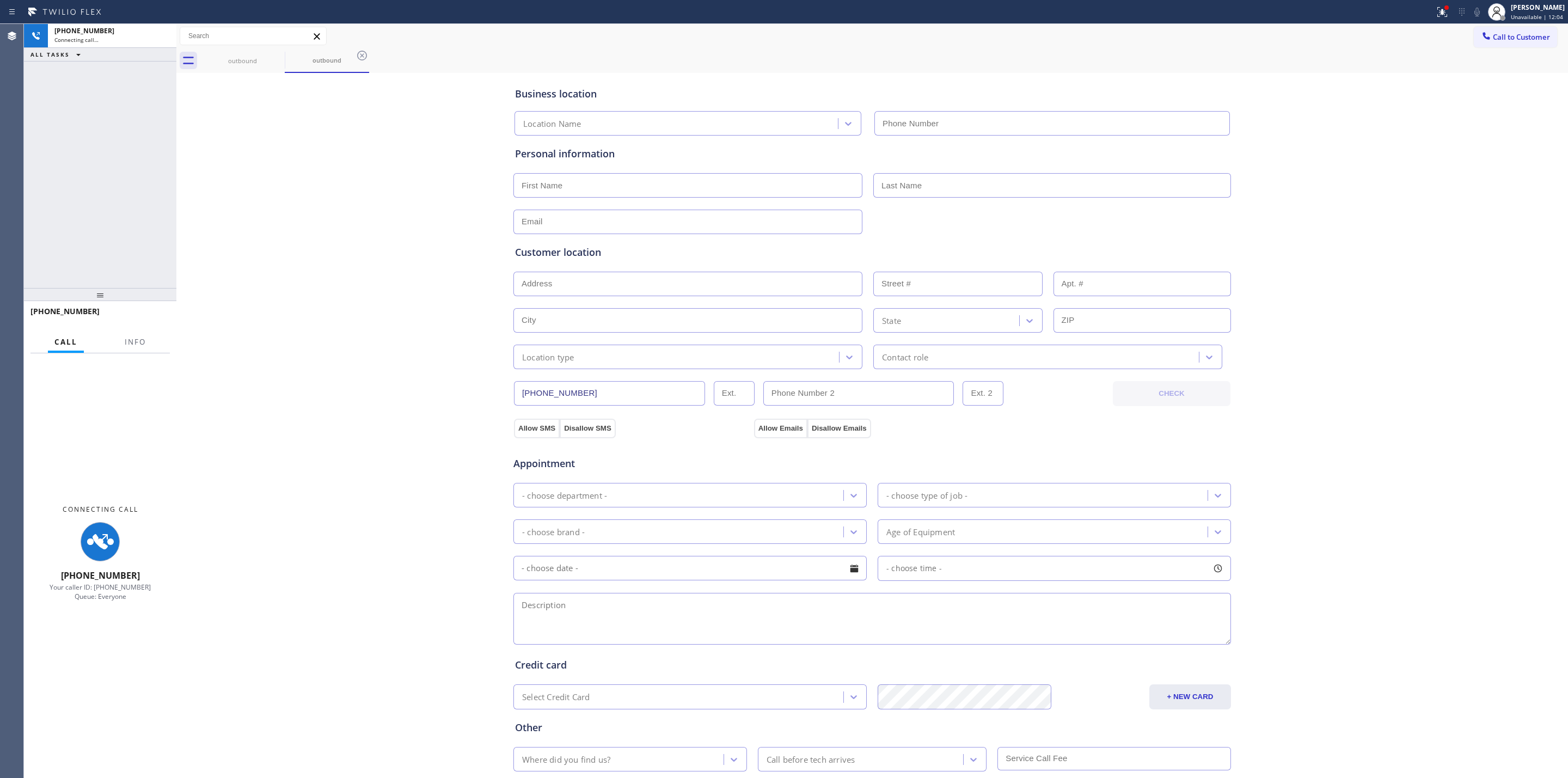
type input "(203) 424-2786"
drag, startPoint x: 1395, startPoint y: 218, endPoint x: 1020, endPoint y: 153, distance: 380.6
click at [1388, 217] on div "Business location DCS Appliance Repair Service (203) 424-2786 Personal informat…" at bounding box center [872, 448] width 1386 height 744
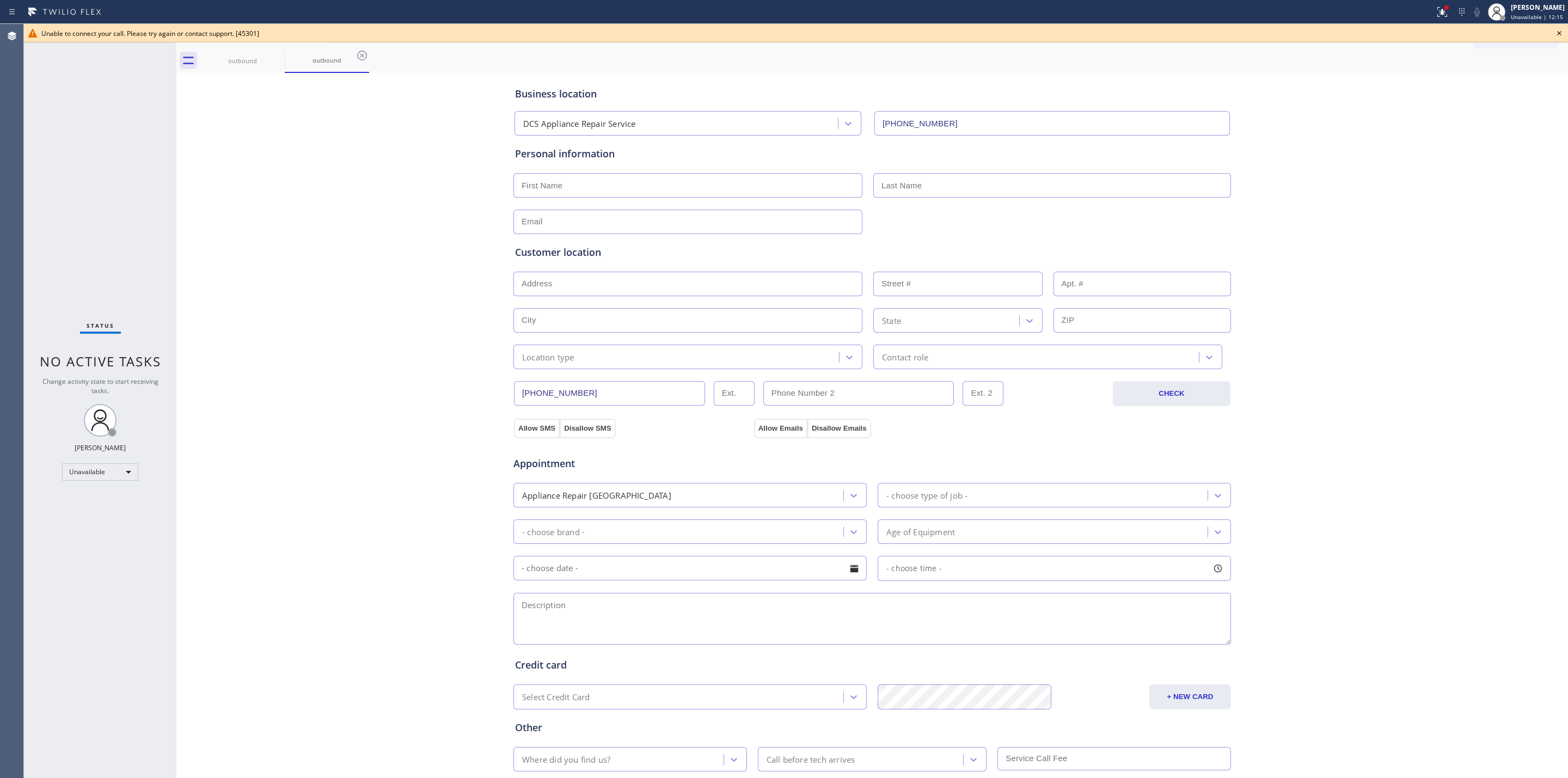
click at [1393, 33] on div "Unable to connect your call. Please try again or contact support. [45301]" at bounding box center [796, 33] width 1544 height 19
click at [1393, 33] on icon at bounding box center [1559, 33] width 5 height 5
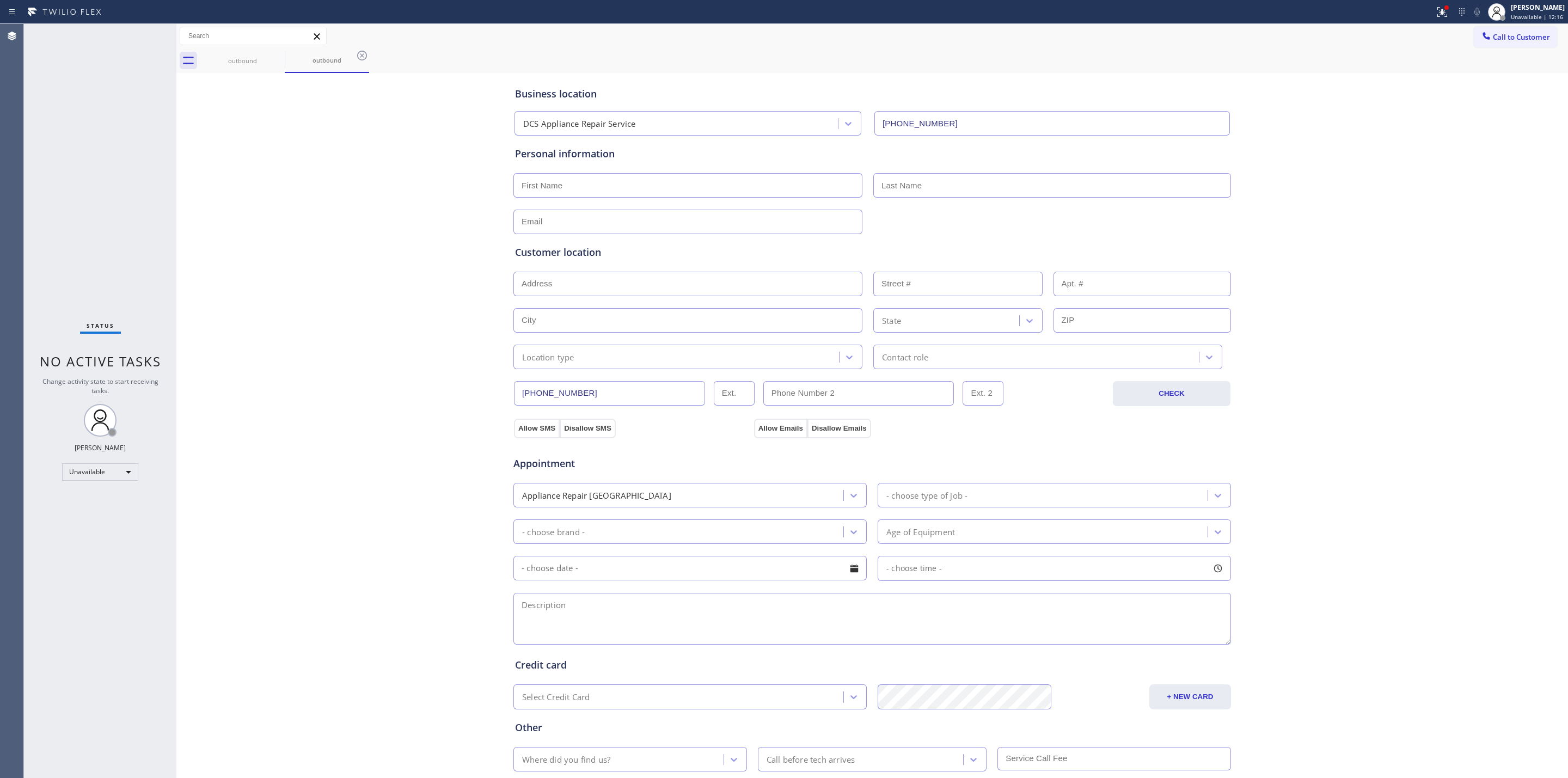
drag, startPoint x: 1510, startPoint y: 46, endPoint x: 1479, endPoint y: 49, distance: 31.1
click at [1393, 47] on div "Call to Customer Outbound call Location DCS Appliance Repair Service Your calle…" at bounding box center [872, 36] width 1392 height 25
click at [1393, 32] on span "Call to Customer" at bounding box center [1522, 37] width 57 height 9
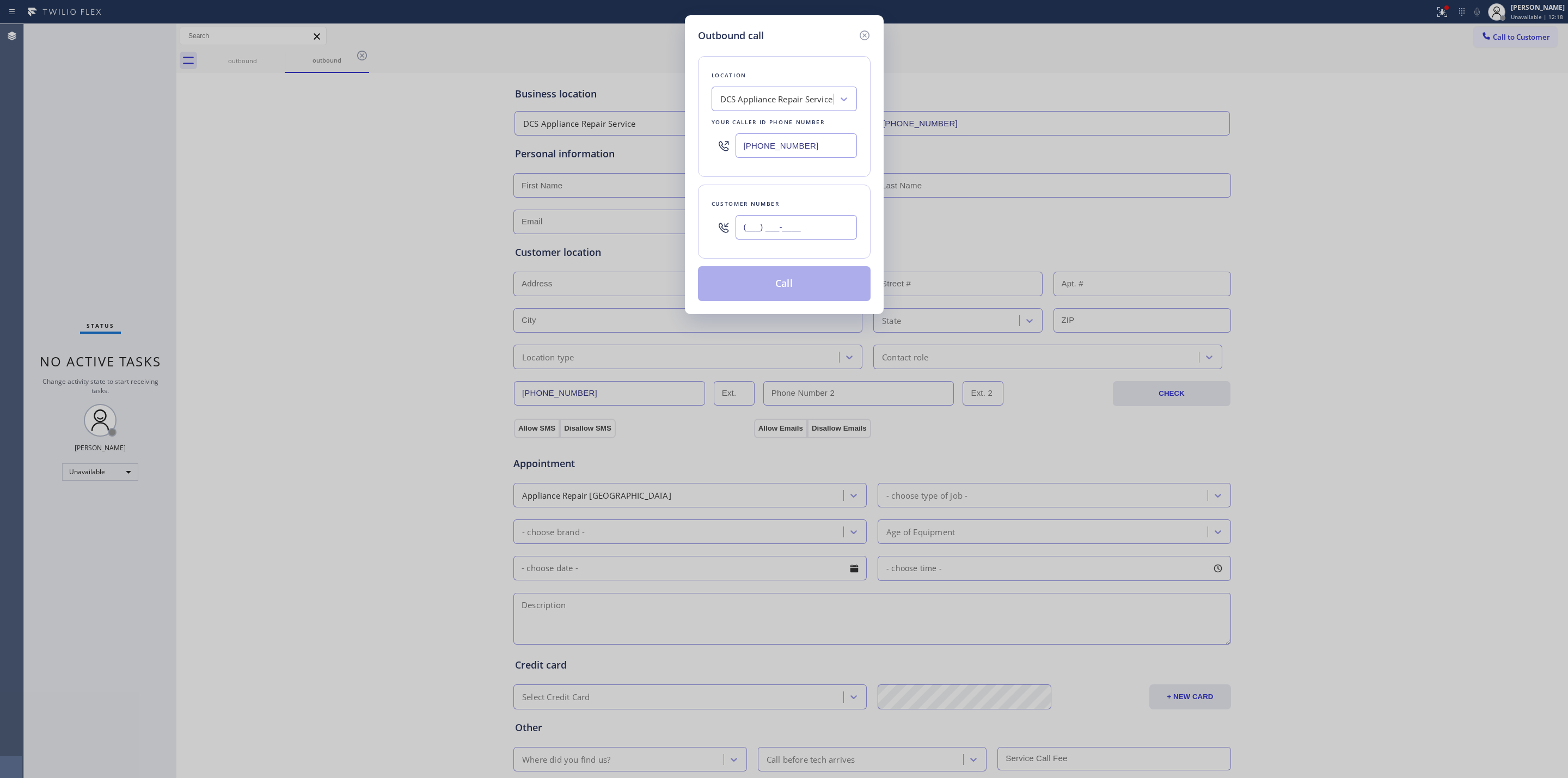
click at [775, 224] on input "(___) ___-____" at bounding box center [796, 228] width 121 height 25
paste input "573) 861-9465"
type input "[PHONE_NUMBER]"
click at [789, 145] on input "(203) 424-2786" at bounding box center [796, 146] width 121 height 25
click at [792, 90] on div "DCS Appliance Repair Service" at bounding box center [774, 100] width 119 height 19
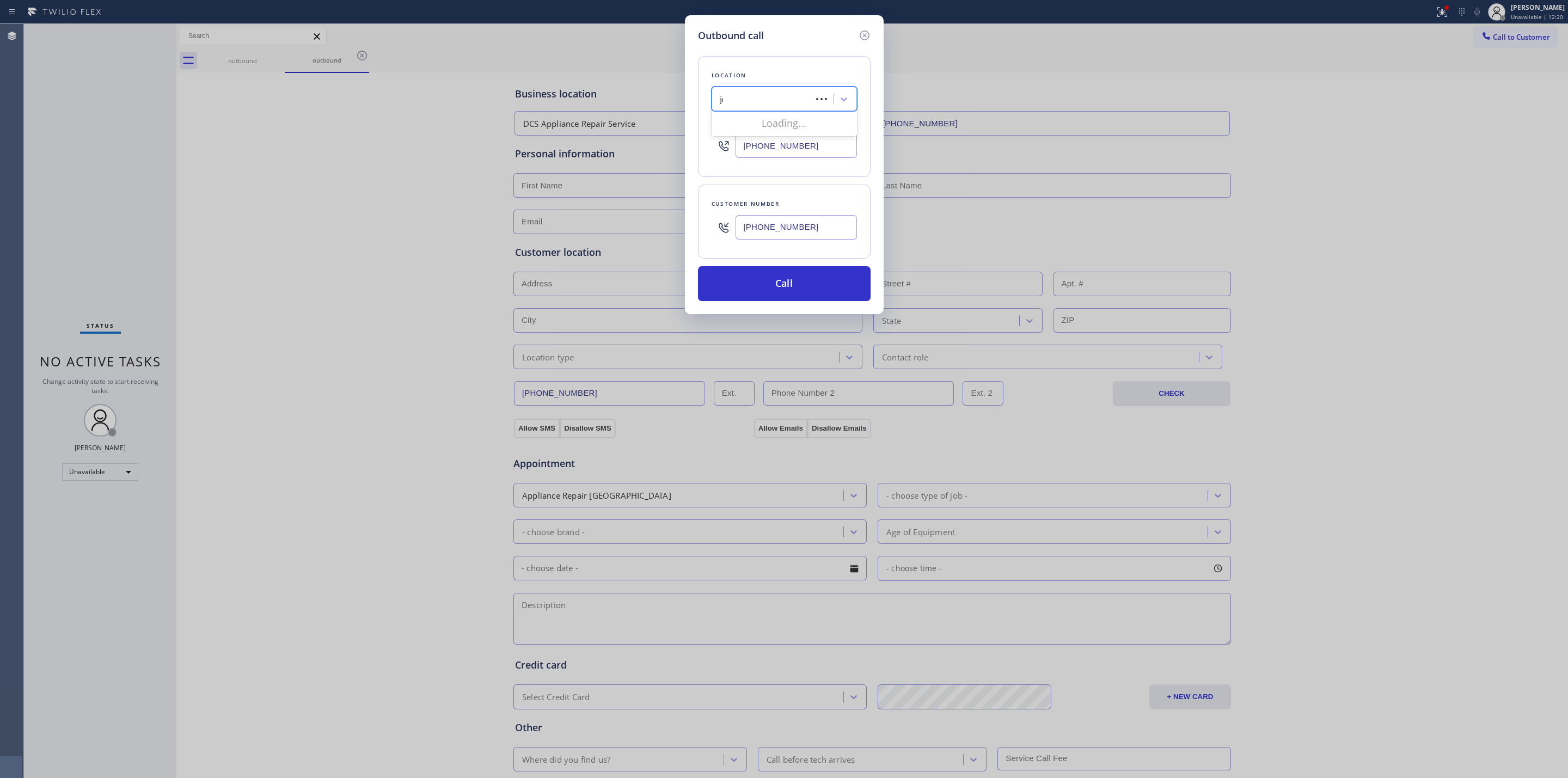
type input "jen"
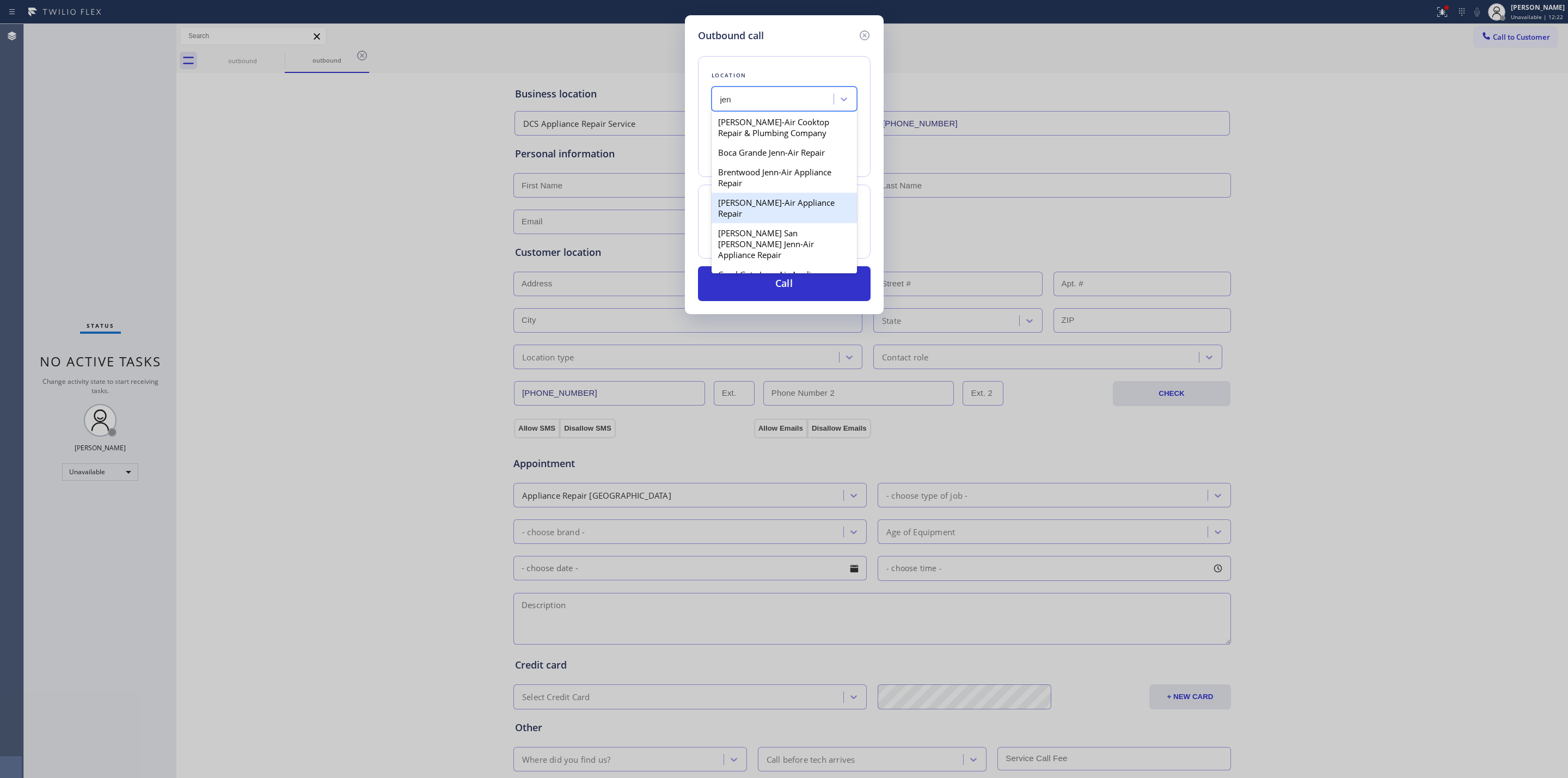
click at [746, 213] on div "Carroll's Jenn-Air Appliance Repair" at bounding box center [784, 208] width 145 height 30
type input "(312) 667-3644"
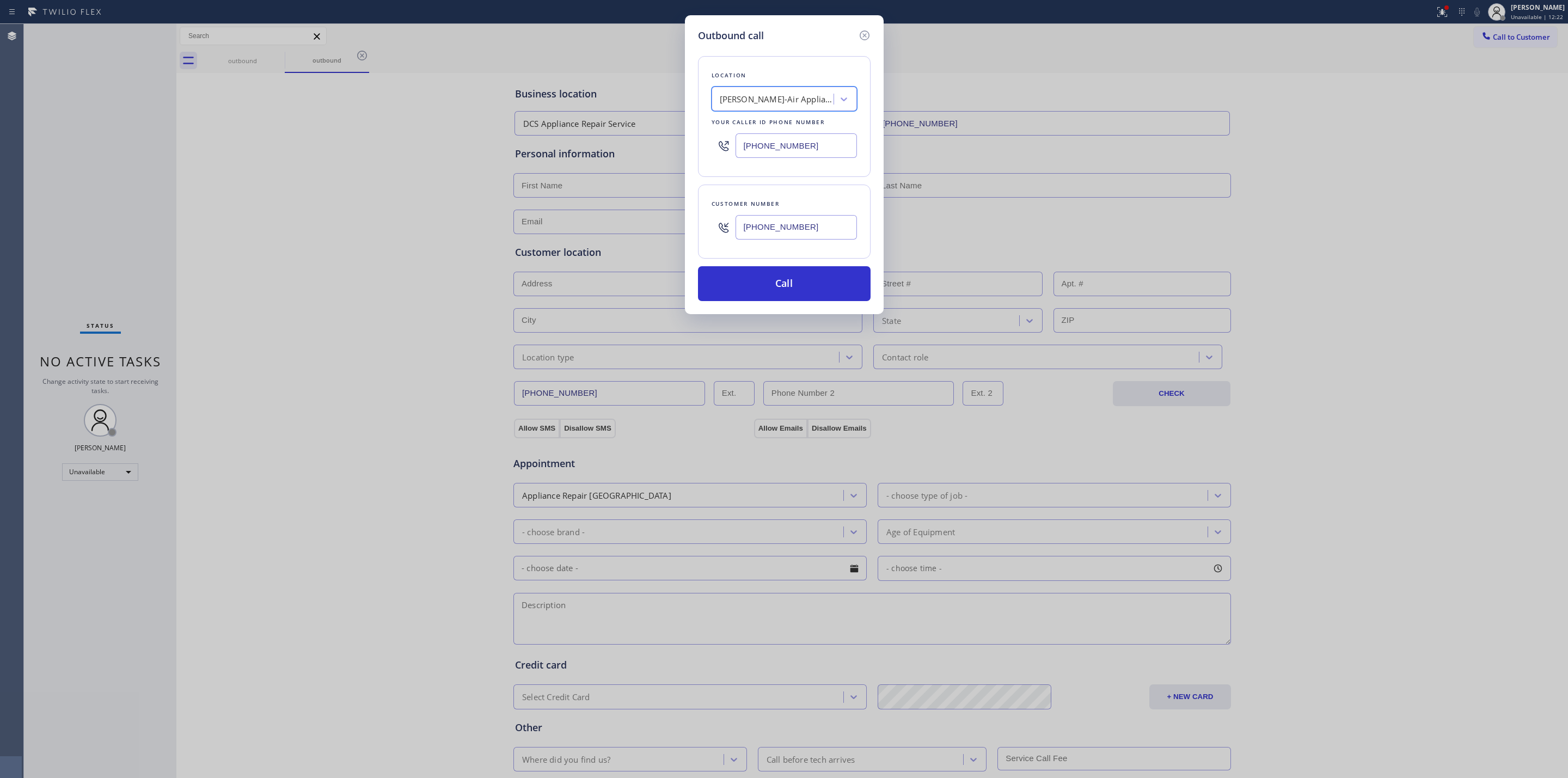
click at [777, 230] on input "[PHONE_NUMBER]" at bounding box center [796, 228] width 121 height 25
click at [760, 297] on button "Call" at bounding box center [784, 284] width 173 height 35
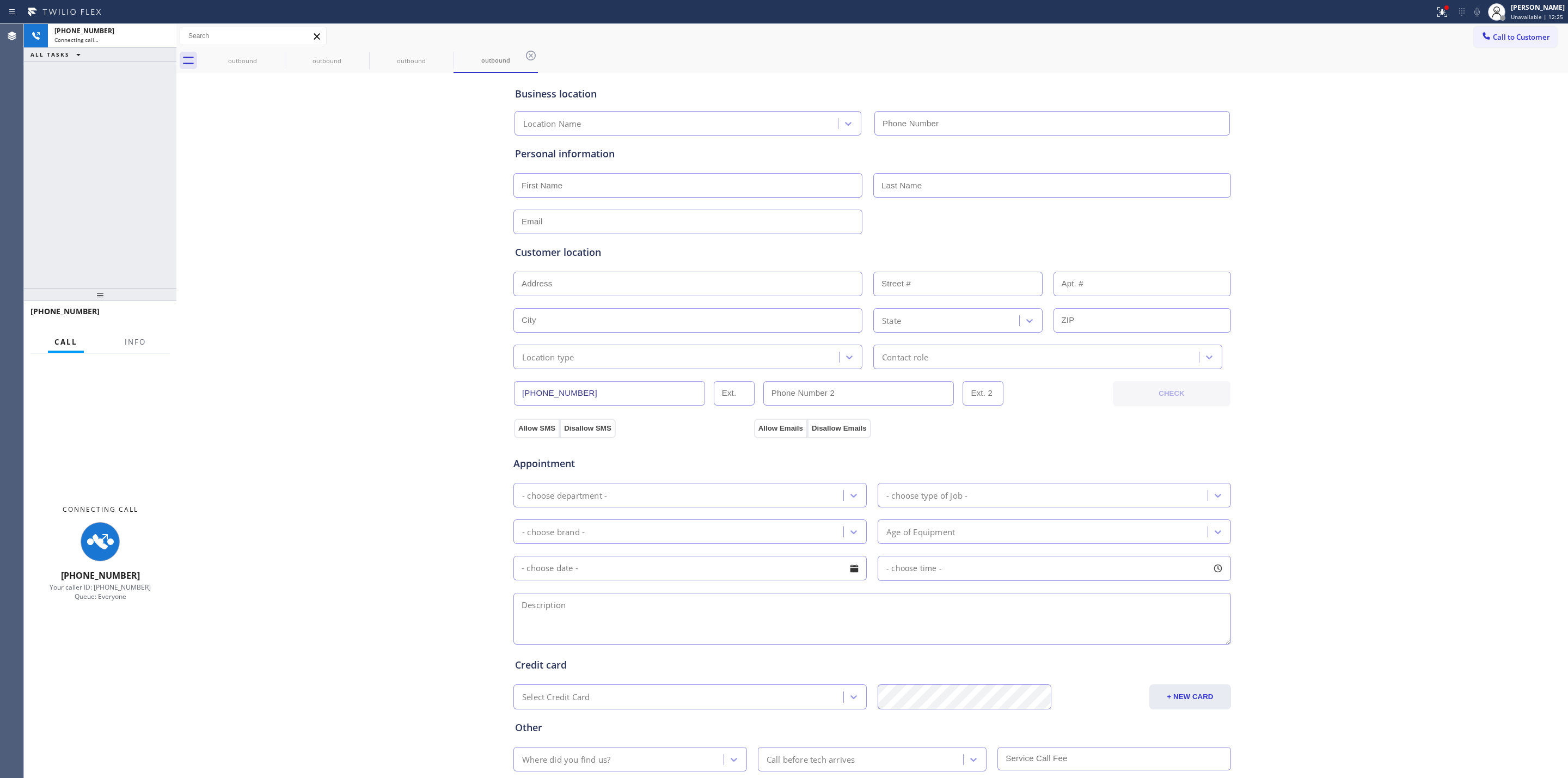
type input "(312) 667-3644"
drag, startPoint x: 246, startPoint y: 65, endPoint x: 273, endPoint y: 64, distance: 27.0
click at [253, 65] on div "outbound" at bounding box center [242, 61] width 83 height 25
click at [275, 64] on div "outbound" at bounding box center [242, 60] width 83 height 9
click at [278, 53] on icon at bounding box center [278, 56] width 13 height 13
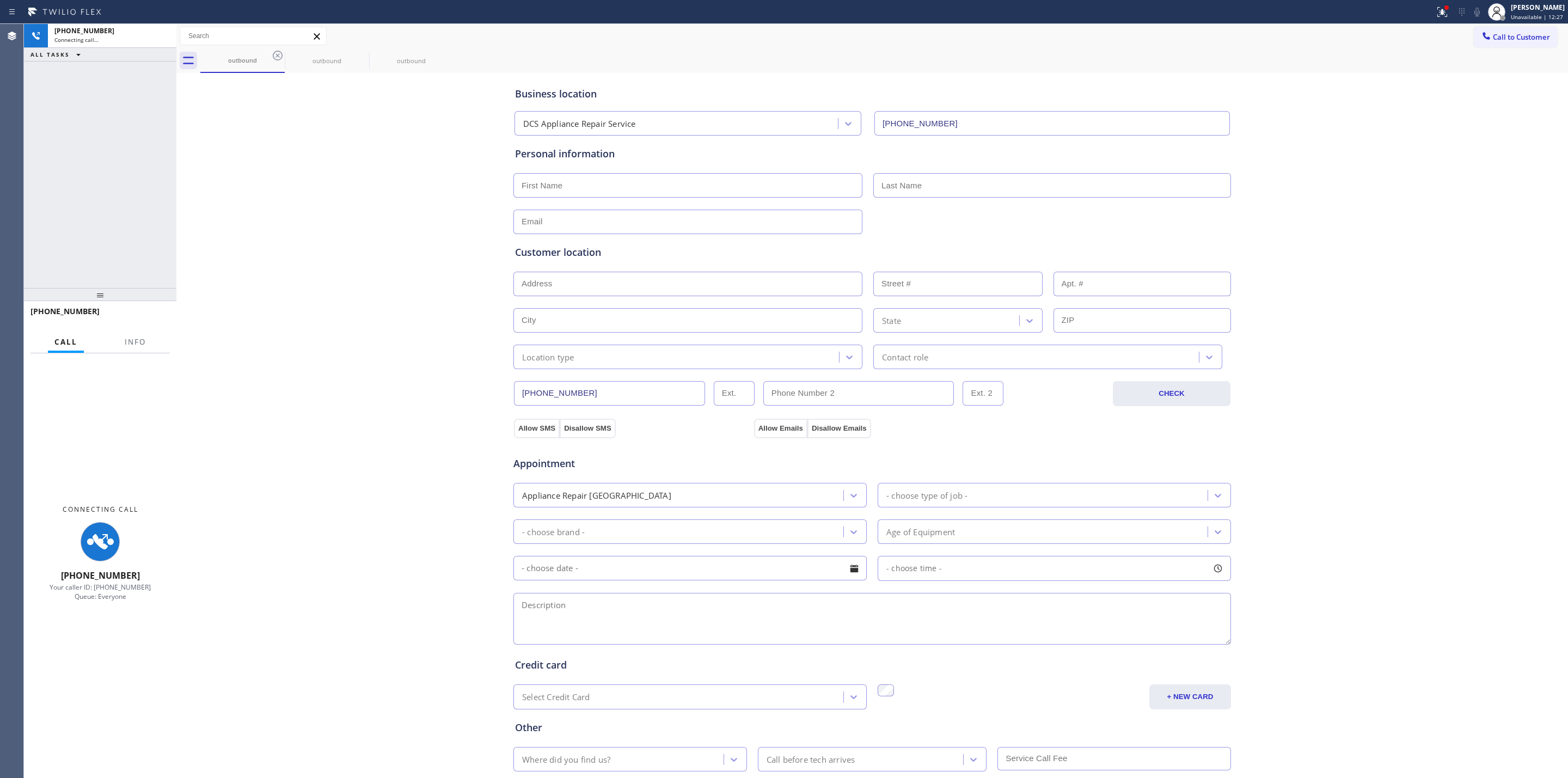
click at [278, 53] on icon at bounding box center [278, 56] width 13 height 13
click at [0, 0] on icon at bounding box center [0, 0] width 0 height 0
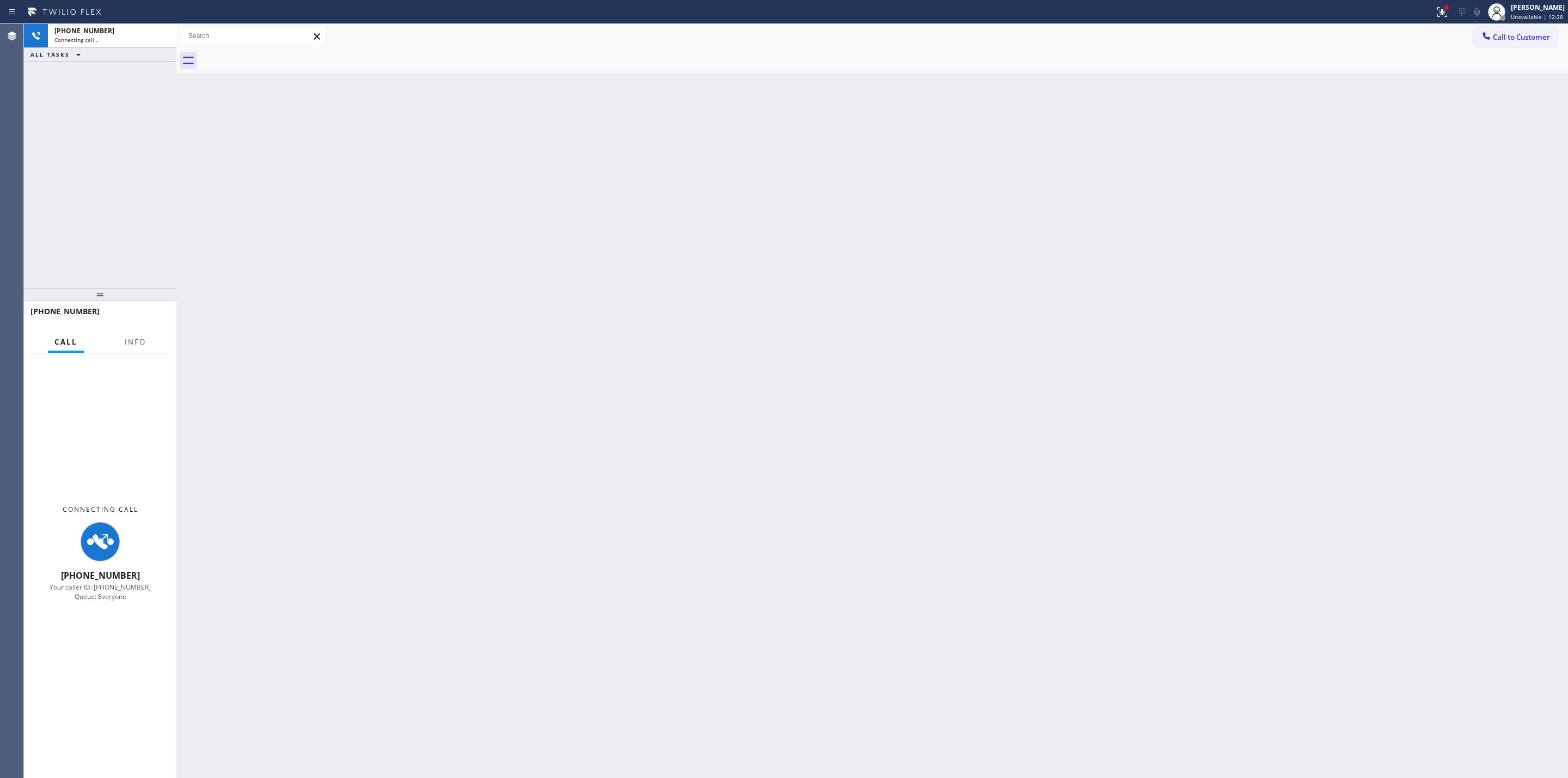
click at [278, 53] on div at bounding box center [884, 61] width 1368 height 25
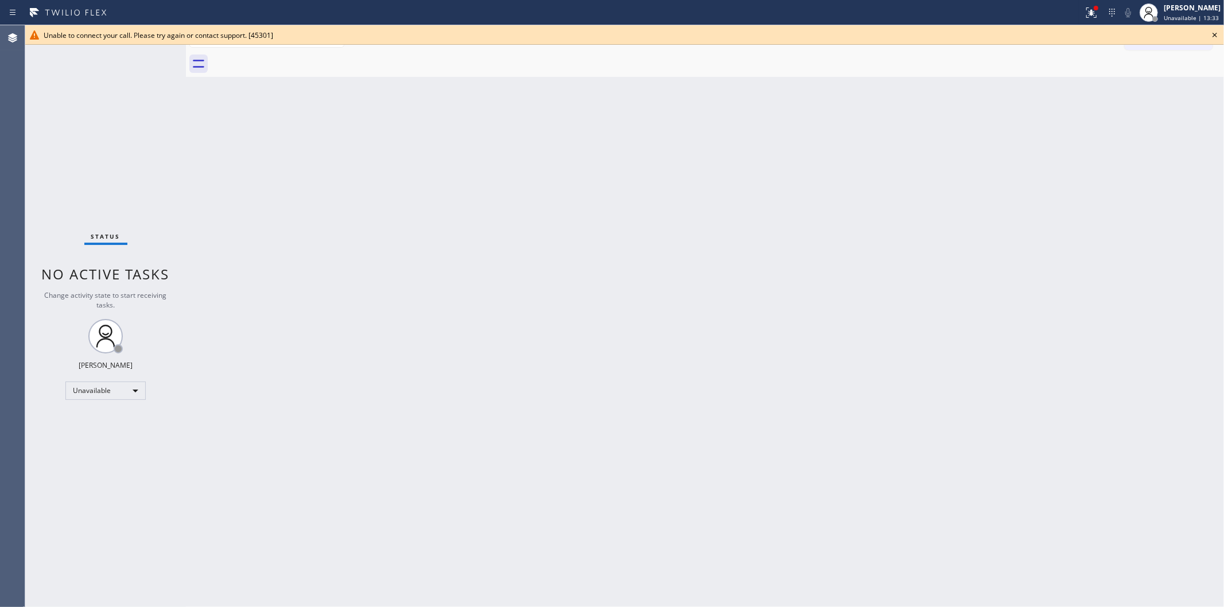
click at [1217, 37] on icon at bounding box center [1215, 35] width 14 height 14
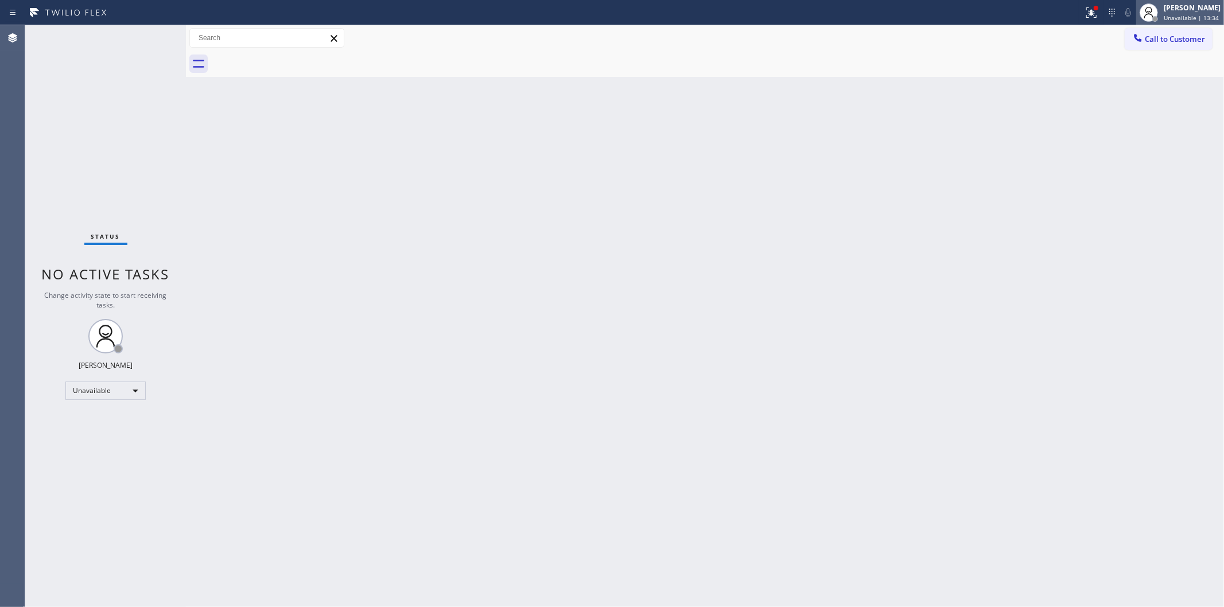
click at [1189, 6] on div "[PERSON_NAME]" at bounding box center [1192, 8] width 57 height 10
click at [1149, 59] on button "Available" at bounding box center [1167, 60] width 115 height 15
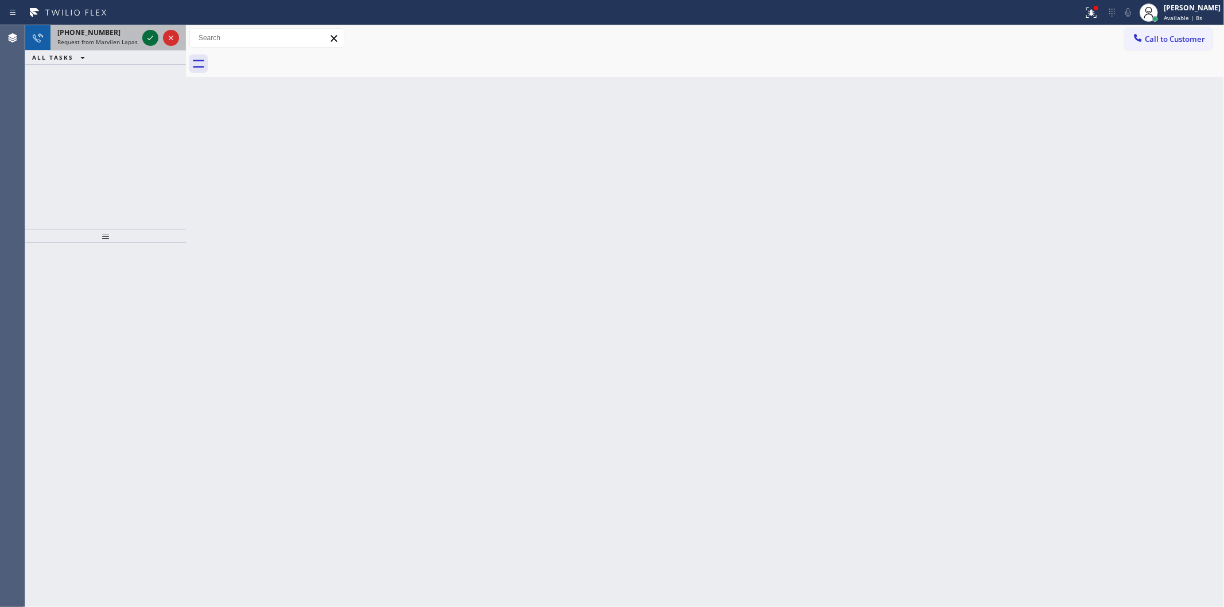
click at [153, 33] on icon at bounding box center [150, 38] width 14 height 14
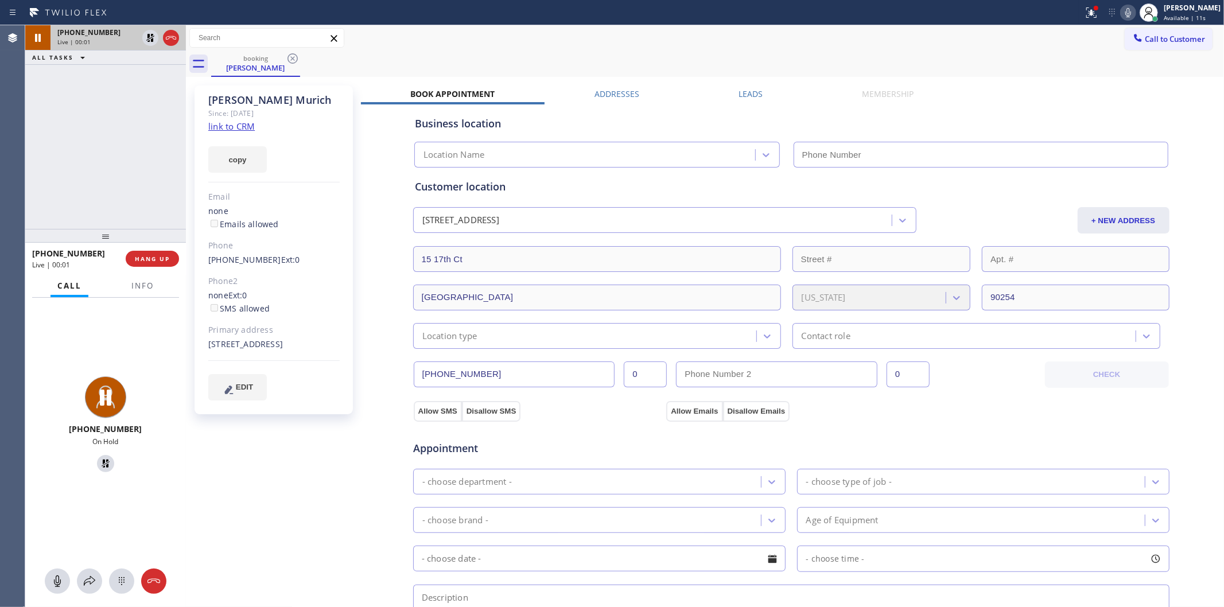
type input "(855) 731-4952"
drag, startPoint x: 1099, startPoint y: 102, endPoint x: 1084, endPoint y: 103, distance: 15.0
click at [1098, 102] on div "Business location 5 Star Appliance Repair (855) 731-4952" at bounding box center [792, 134] width 758 height 68
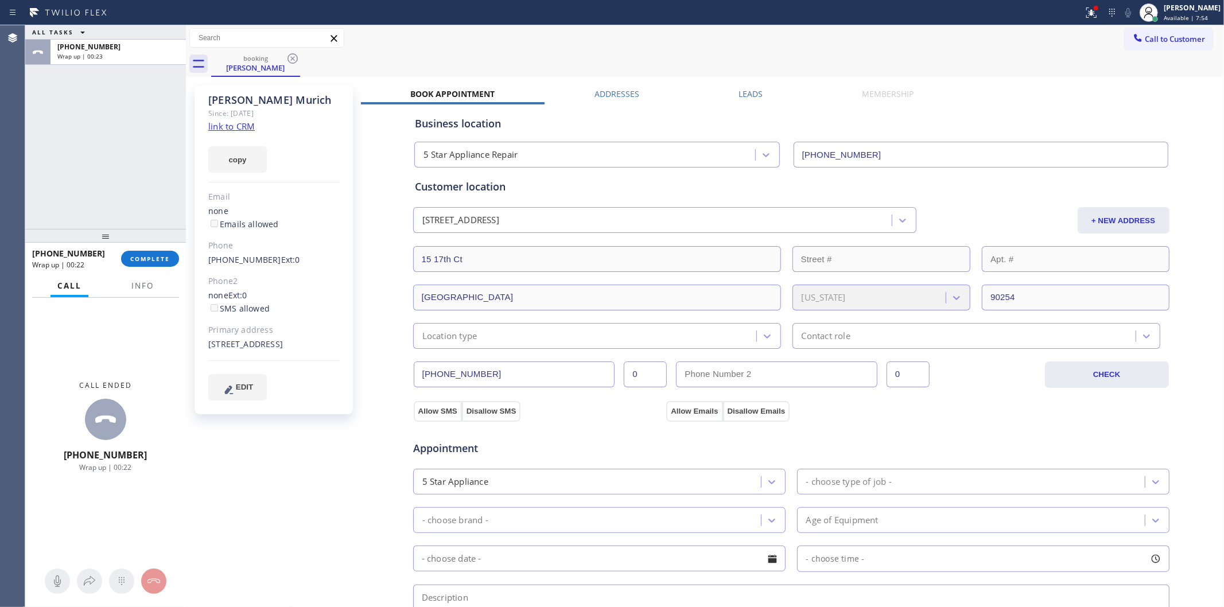
click at [247, 124] on link "link to CRM" at bounding box center [231, 126] width 46 height 11
drag, startPoint x: 152, startPoint y: 267, endPoint x: 176, endPoint y: 262, distance: 24.7
click at [152, 267] on div "+19098004594 Wrap up | 01:49 COMPLETE" at bounding box center [105, 259] width 147 height 30
drag, startPoint x: 161, startPoint y: 253, endPoint x: 170, endPoint y: 253, distance: 9.2
click at [161, 253] on button "COMPLETE" at bounding box center [150, 259] width 58 height 16
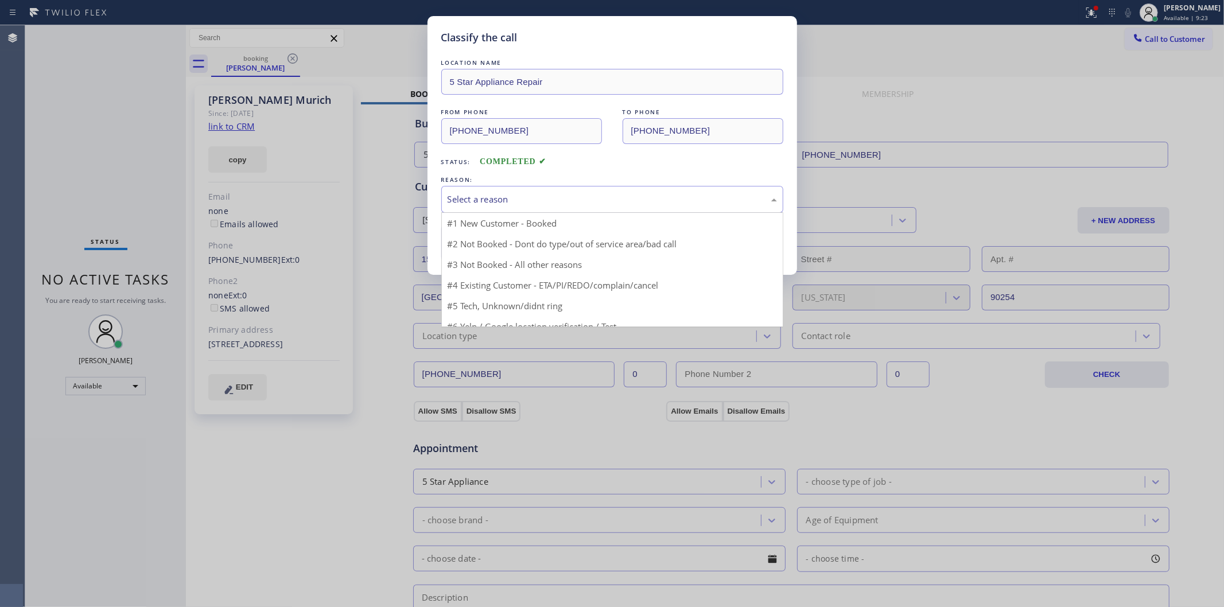
click at [508, 199] on div "Select a reason" at bounding box center [612, 199] width 329 height 13
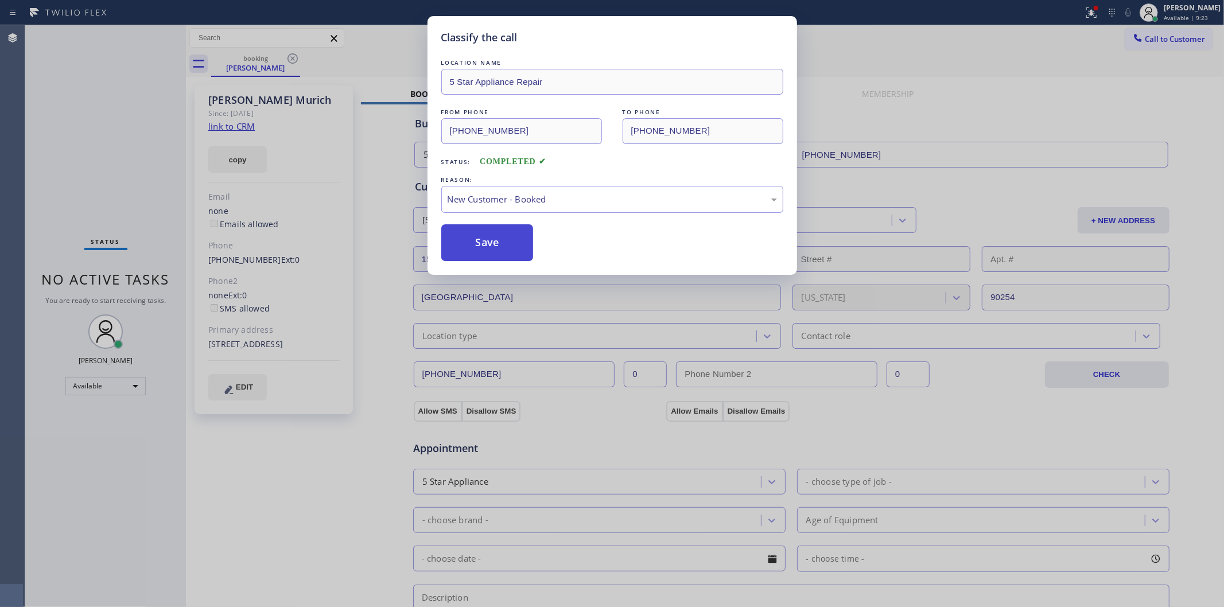
drag, startPoint x: 525, startPoint y: 219, endPoint x: 490, endPoint y: 230, distance: 36.8
click at [479, 242] on button "Save" at bounding box center [487, 242] width 92 height 37
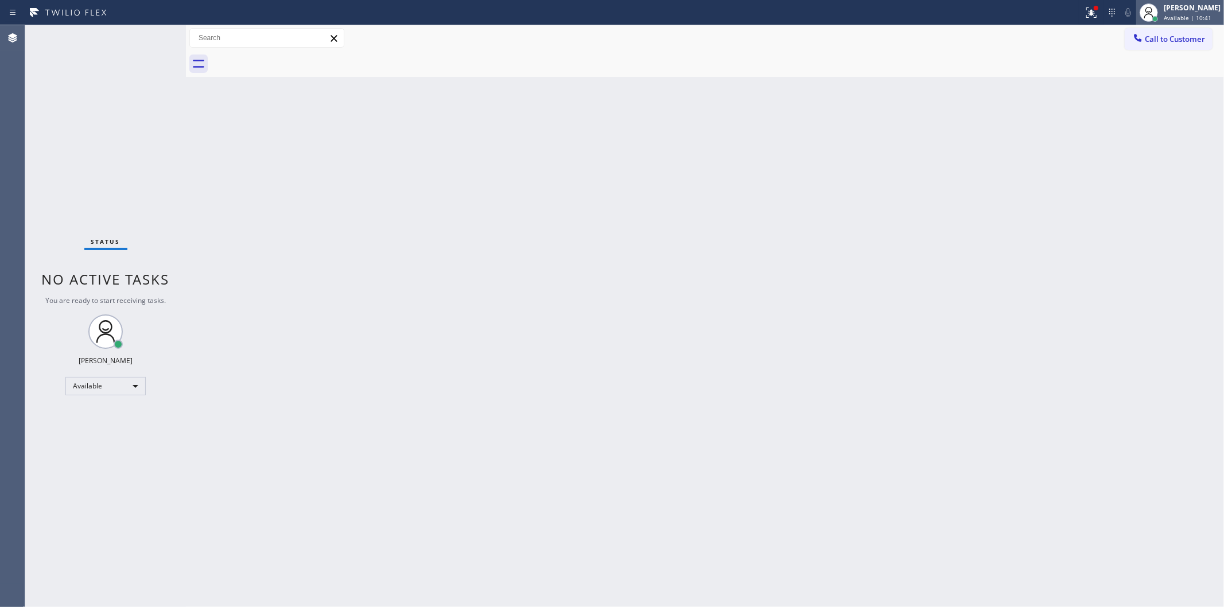
click at [1192, 11] on div "[PERSON_NAME]" at bounding box center [1192, 8] width 57 height 10
click at [1143, 61] on button "Available" at bounding box center [1167, 60] width 115 height 15
click at [1177, 10] on div "[PERSON_NAME]" at bounding box center [1192, 8] width 57 height 10
click at [1140, 80] on button "Unavailable" at bounding box center [1167, 75] width 115 height 15
drag, startPoint x: 1036, startPoint y: 165, endPoint x: 1064, endPoint y: 118, distance: 54.0
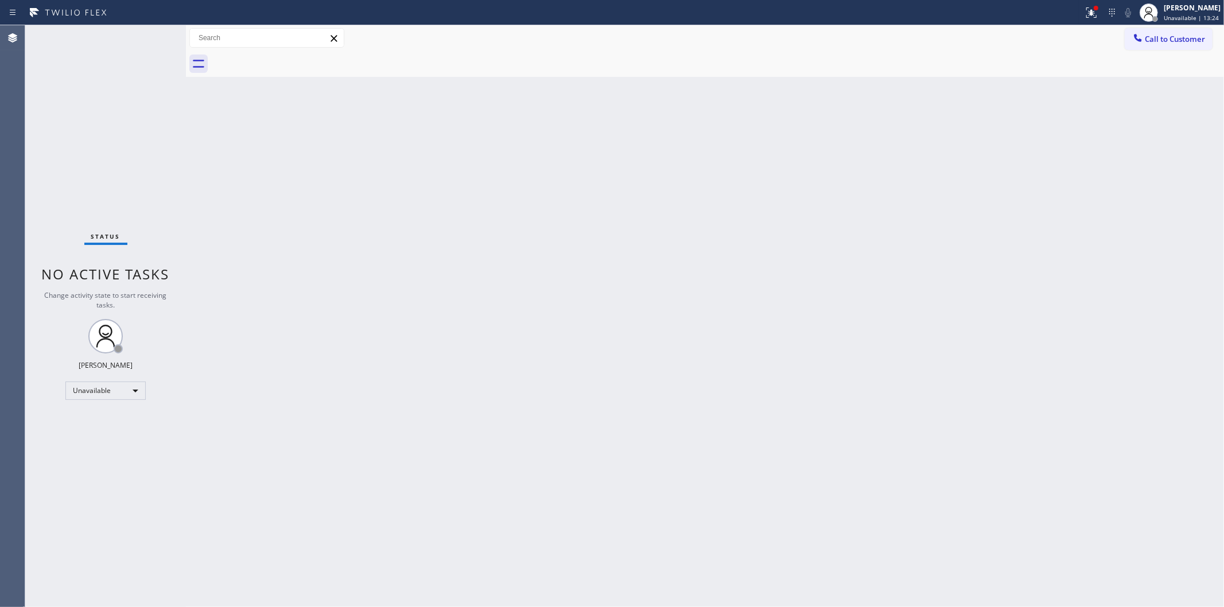
click at [1038, 158] on div "Back to Dashboard Change Sender ID Customers Technicians Select a contact Outbo…" at bounding box center [705, 316] width 1038 height 582
click at [1167, 47] on button "Call to Customer" at bounding box center [1169, 39] width 88 height 22
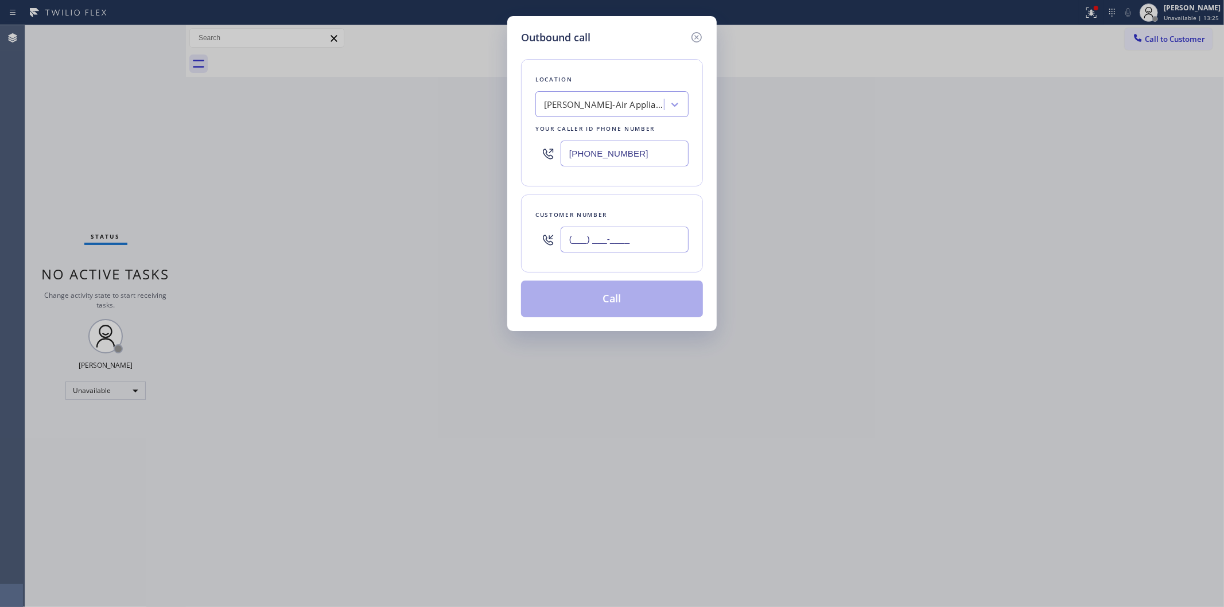
paste input "805) 327-0970"
click at [600, 234] on input "(805) 327-0970" at bounding box center [625, 240] width 128 height 26
type input "(805) 327-0970"
click at [610, 113] on div "Carroll's Jenn-Air Appliance Repair" at bounding box center [601, 105] width 125 height 20
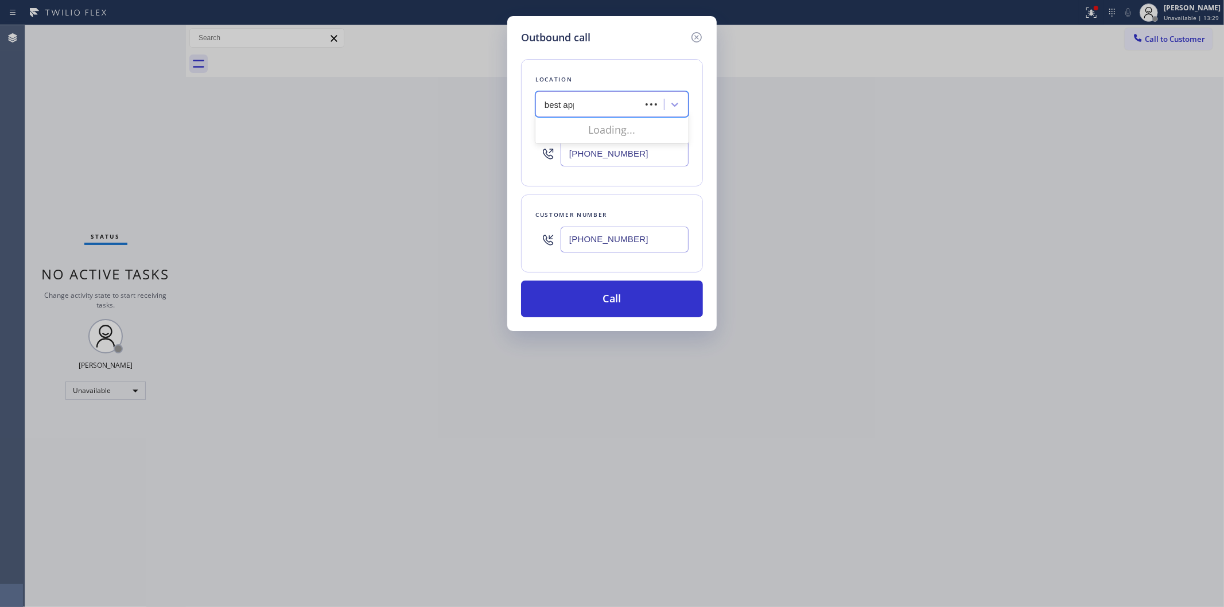
type input "best appl"
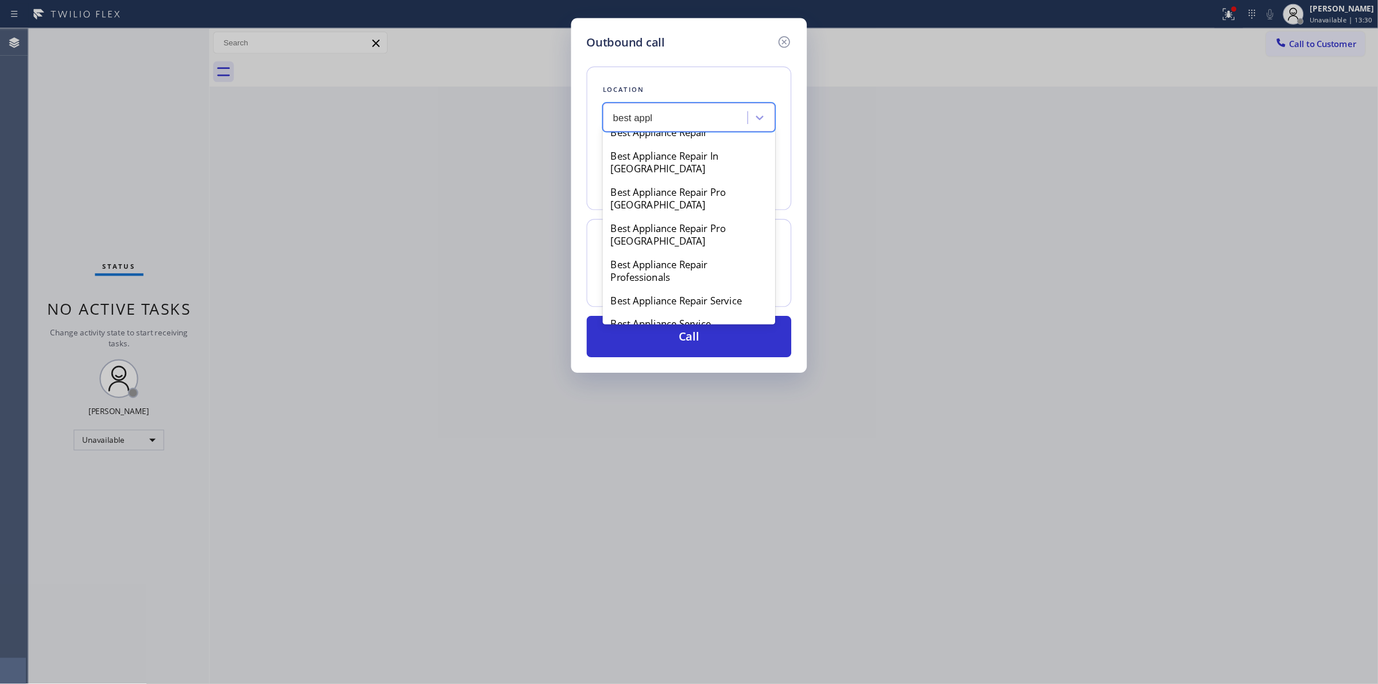
scroll to position [191, 0]
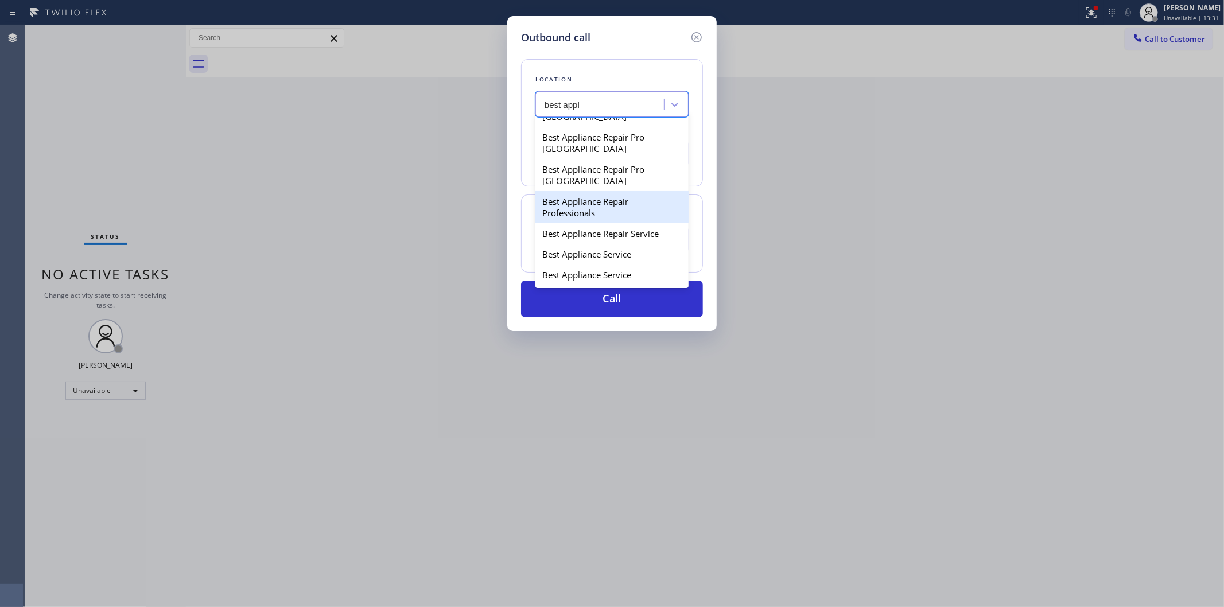
click at [580, 198] on div "Best Appliance Repair Professionals" at bounding box center [612, 207] width 153 height 32
type input "(786) 520-2502"
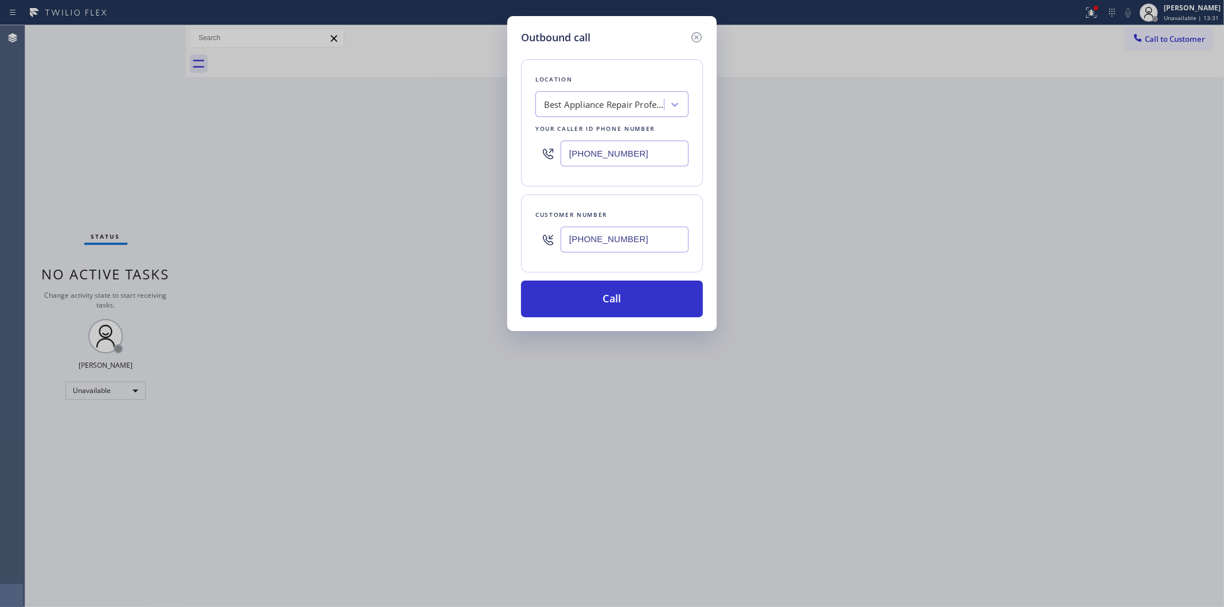
click at [599, 228] on input "(805) 327-0970" at bounding box center [625, 240] width 128 height 26
click at [607, 298] on button "Call" at bounding box center [612, 299] width 182 height 37
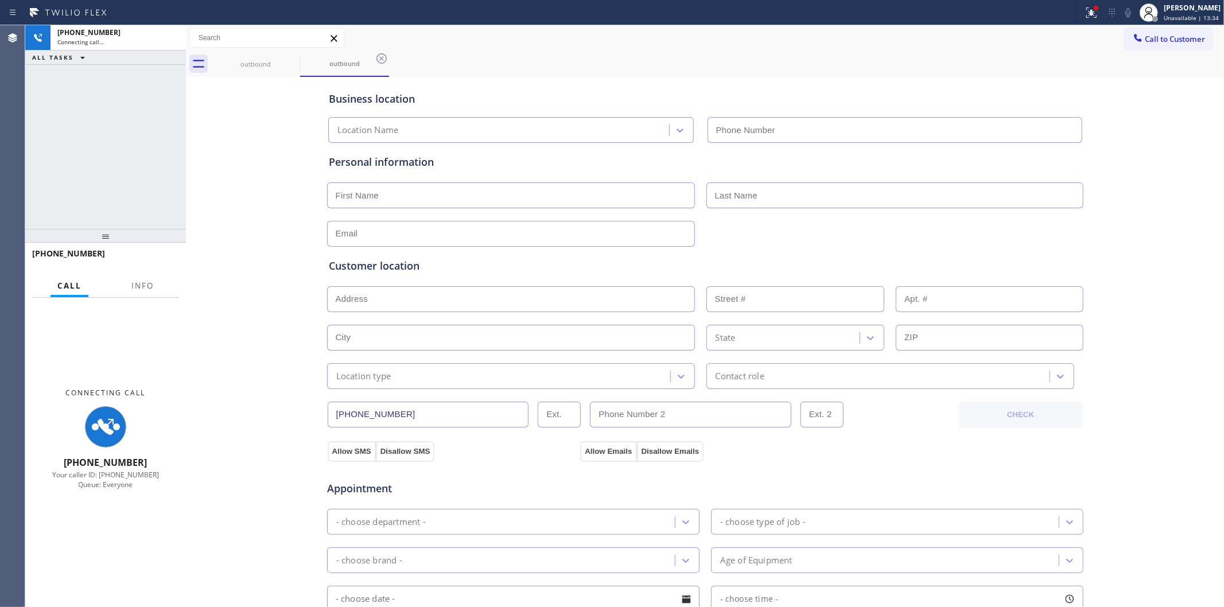
type input "(786) 520-2502"
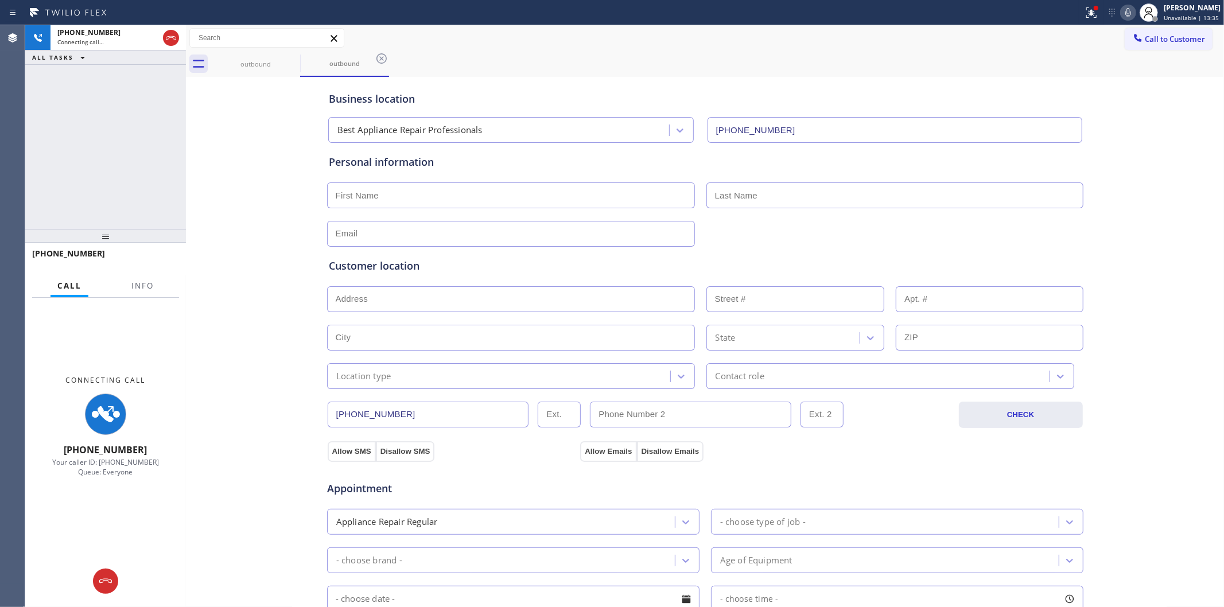
click at [1036, 141] on div "Personal information" at bounding box center [706, 192] width 758 height 108
drag, startPoint x: 1132, startPoint y: 12, endPoint x: 1108, endPoint y: 45, distance: 40.3
click at [1132, 13] on icon at bounding box center [1129, 13] width 14 height 14
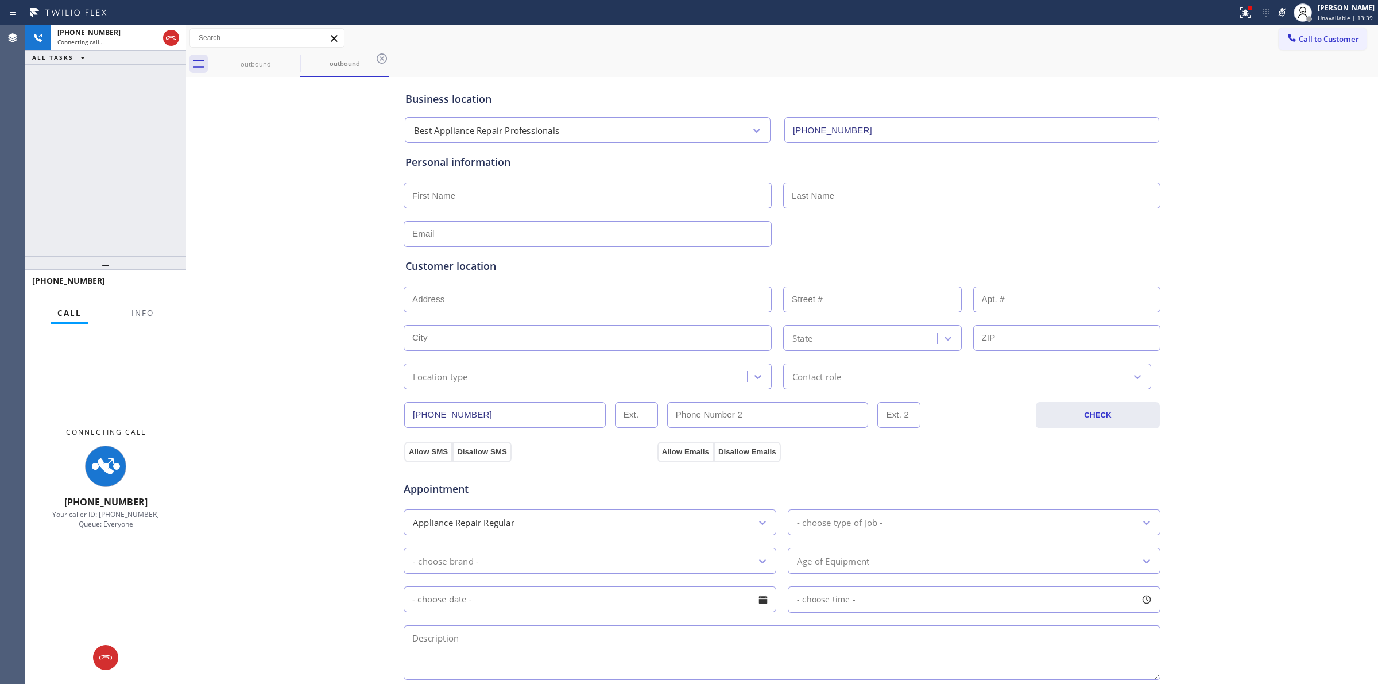
click at [264, 205] on div "Business location Best Appliance Repair Professionals (786) 520-2502 Personal i…" at bounding box center [782, 472] width 1186 height 784
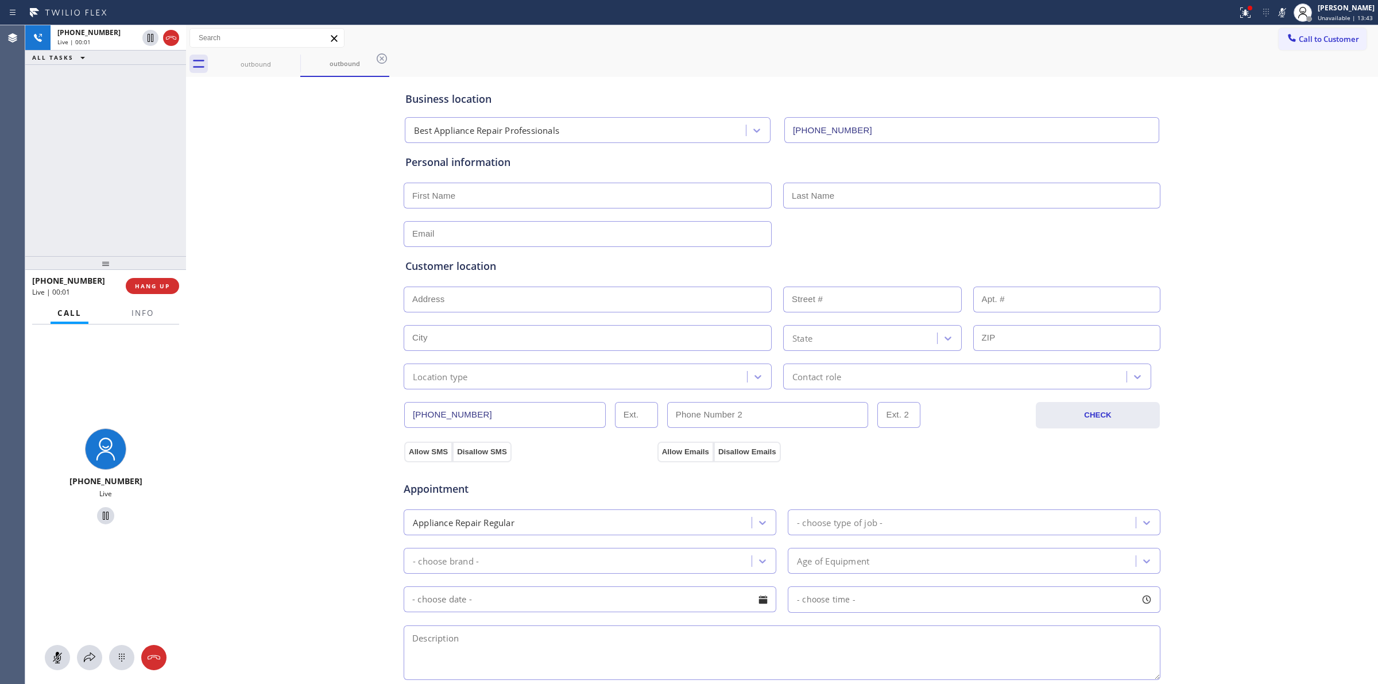
drag, startPoint x: 1203, startPoint y: 270, endPoint x: 988, endPoint y: 296, distance: 216.2
click at [1203, 270] on div "Business location Best Appliance Repair Professionals (786) 520-2502 Personal i…" at bounding box center [782, 472] width 1186 height 784
click at [164, 282] on span "HANG UP" at bounding box center [152, 286] width 35 height 8
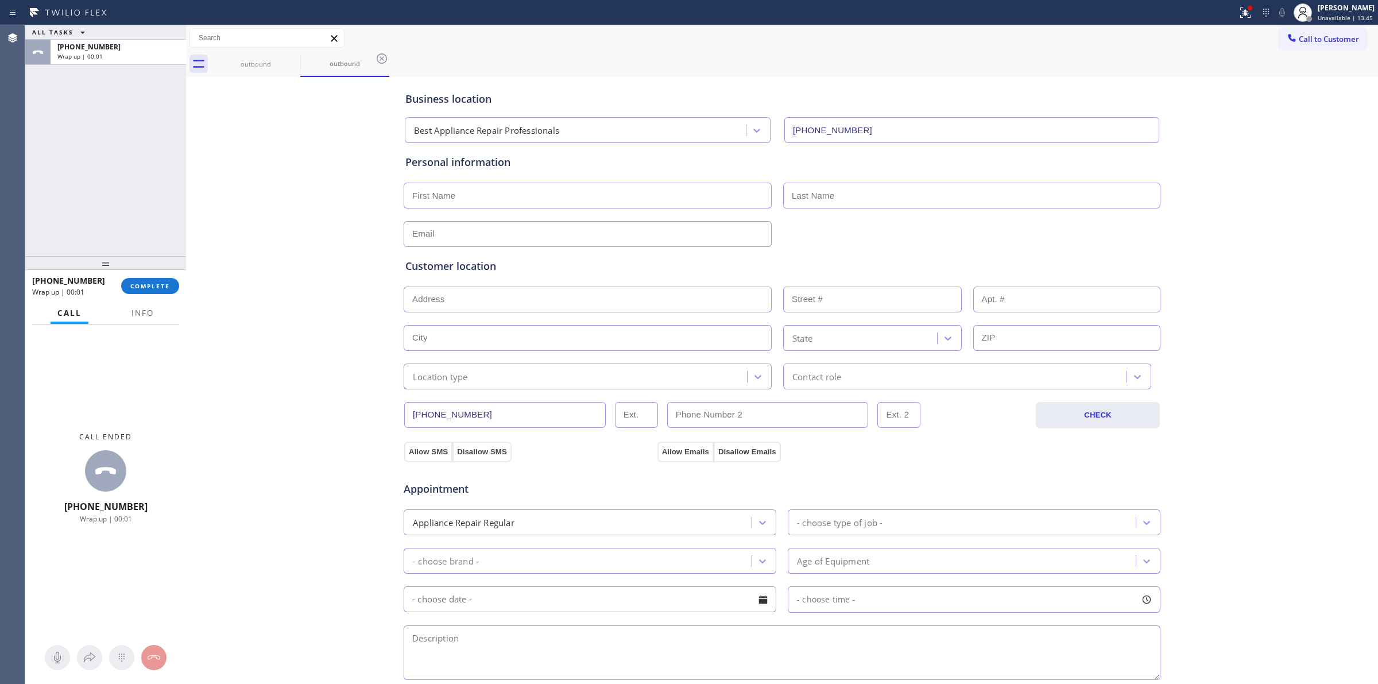
drag, startPoint x: 1314, startPoint y: 35, endPoint x: 1200, endPoint y: 78, distance: 122.1
click at [1313, 34] on span "Call to Customer" at bounding box center [1328, 39] width 60 height 10
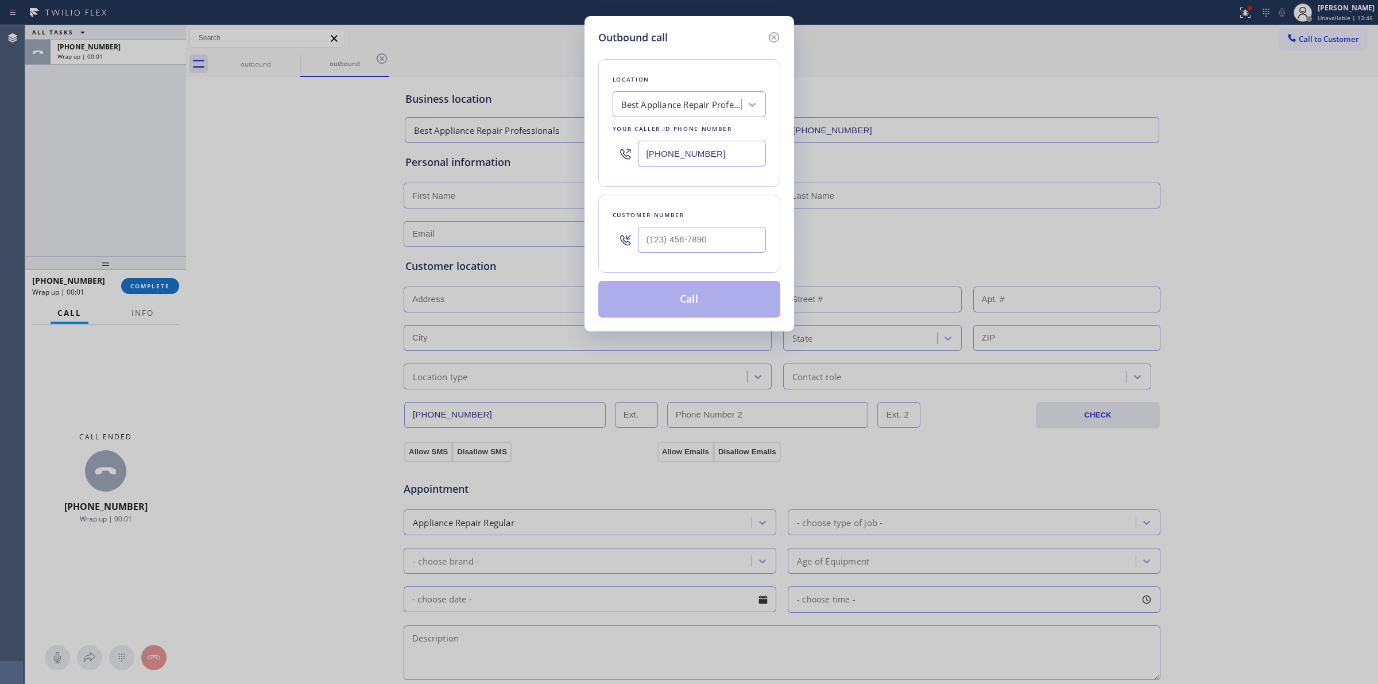
click at [700, 255] on div at bounding box center [702, 239] width 128 height 37
click at [701, 246] on input "(___) ___-____" at bounding box center [702, 240] width 128 height 26
paste input "805) 327-0970"
type input "(805) 327-0970"
click at [672, 323] on div "Outbound call Location Best Appliance Repair Professionals Your caller id phone…" at bounding box center [689, 173] width 210 height 315
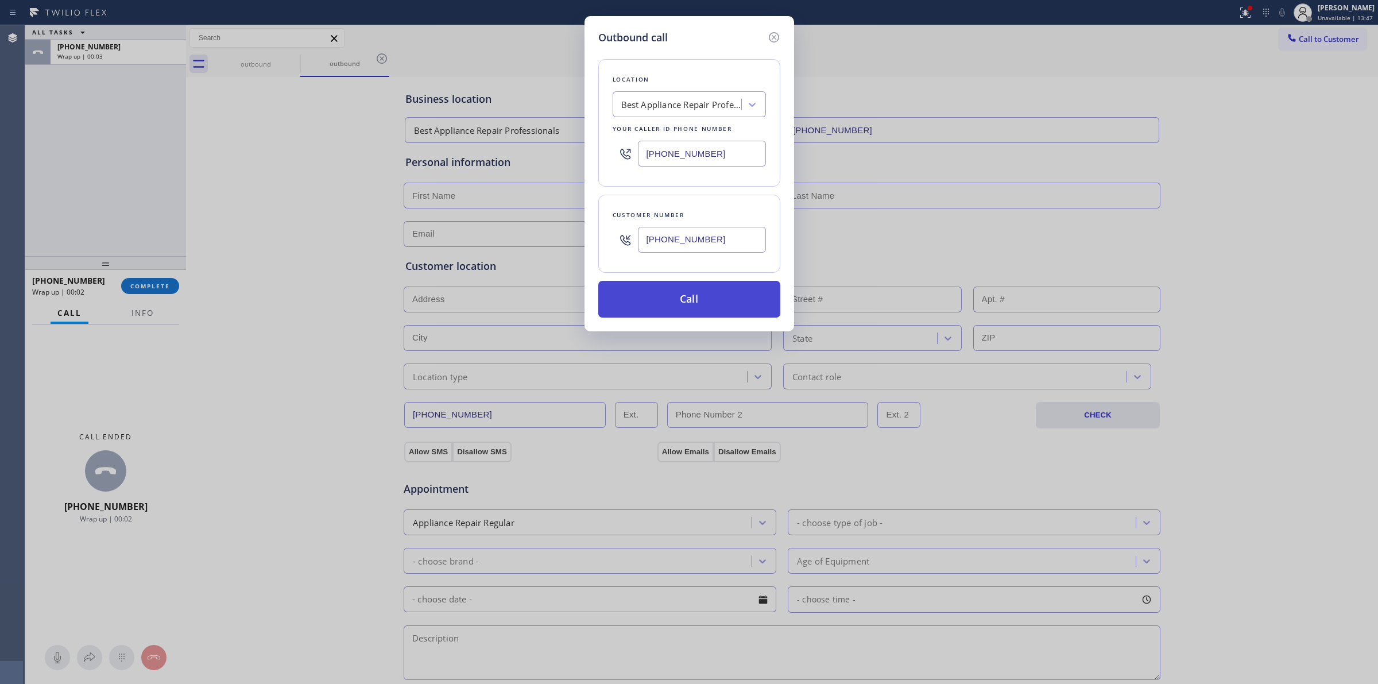
drag, startPoint x: 683, startPoint y: 301, endPoint x: 699, endPoint y: 300, distance: 16.2
click at [684, 301] on button "Call" at bounding box center [689, 299] width 182 height 37
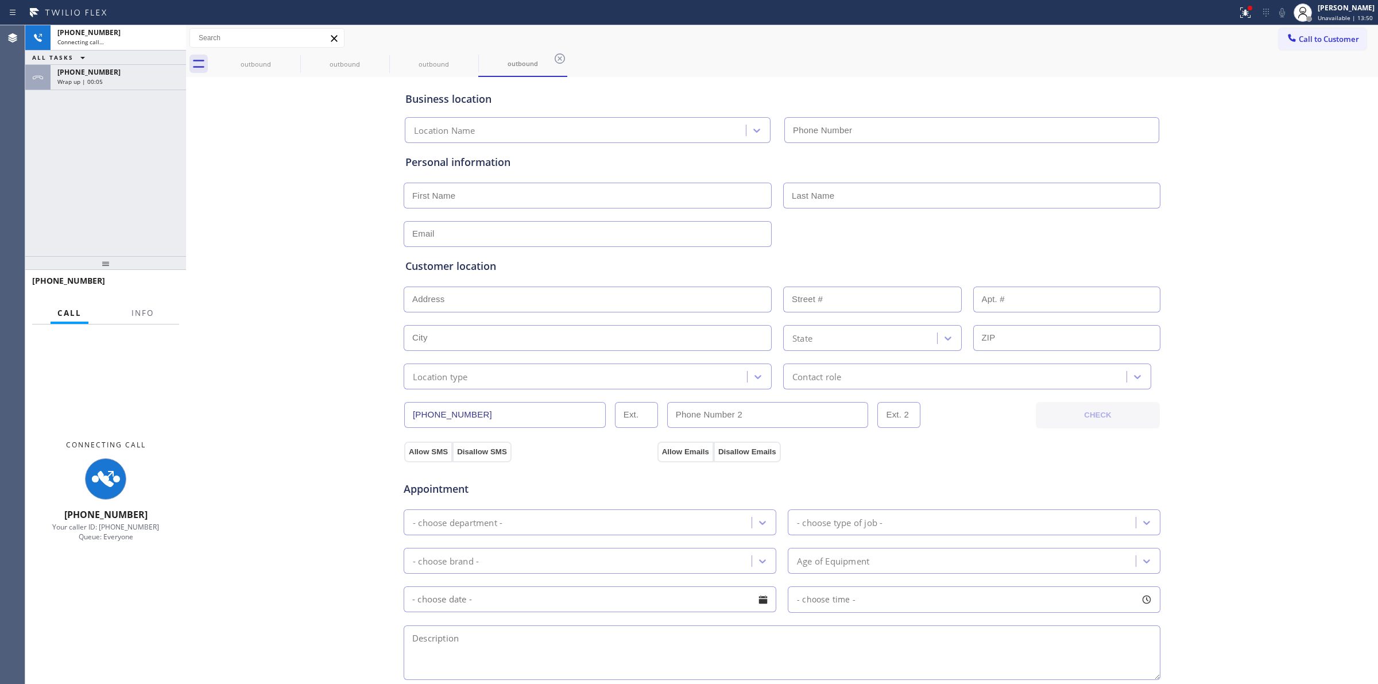
type input "(786) 520-2502"
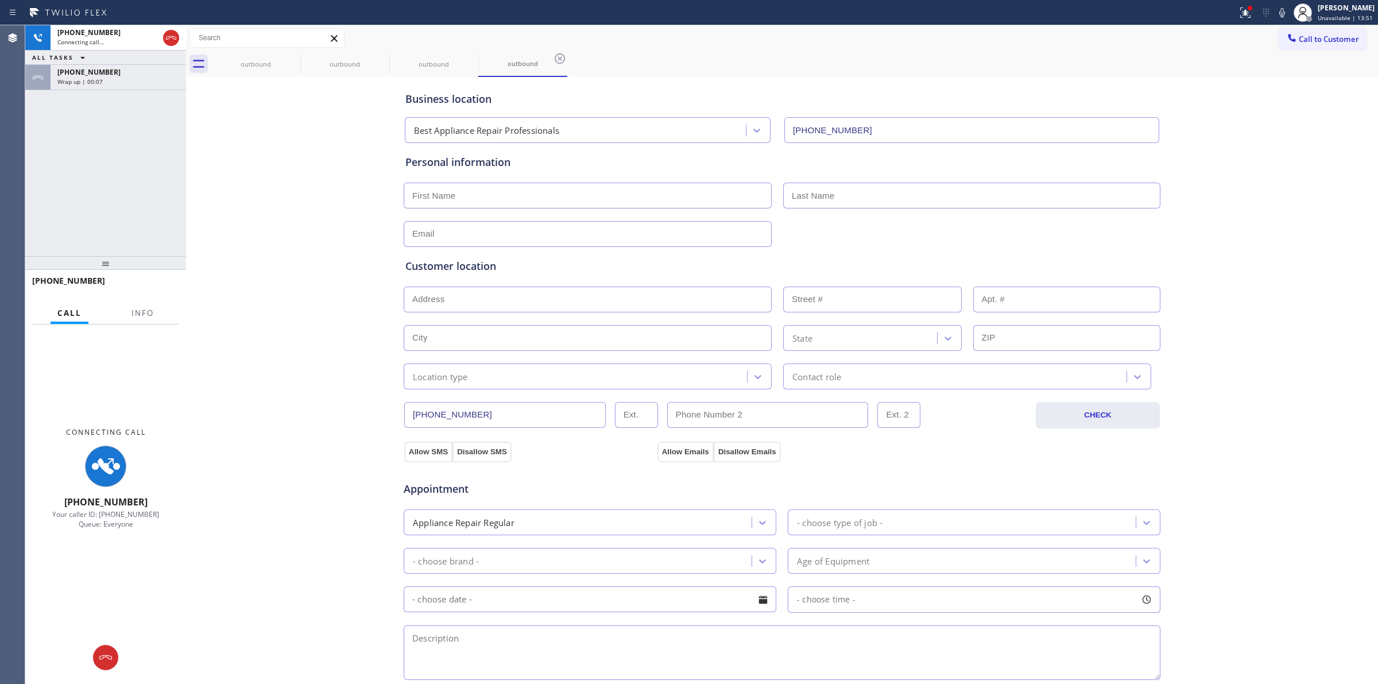
click at [1313, 218] on div "Business location Best Appliance Repair Professionals (786) 520-2502 Personal i…" at bounding box center [782, 472] width 1186 height 784
click at [289, 58] on div "outbound" at bounding box center [255, 64] width 89 height 26
click at [289, 58] on icon at bounding box center [293, 59] width 14 height 14
click at [0, 0] on icon at bounding box center [0, 0] width 0 height 0
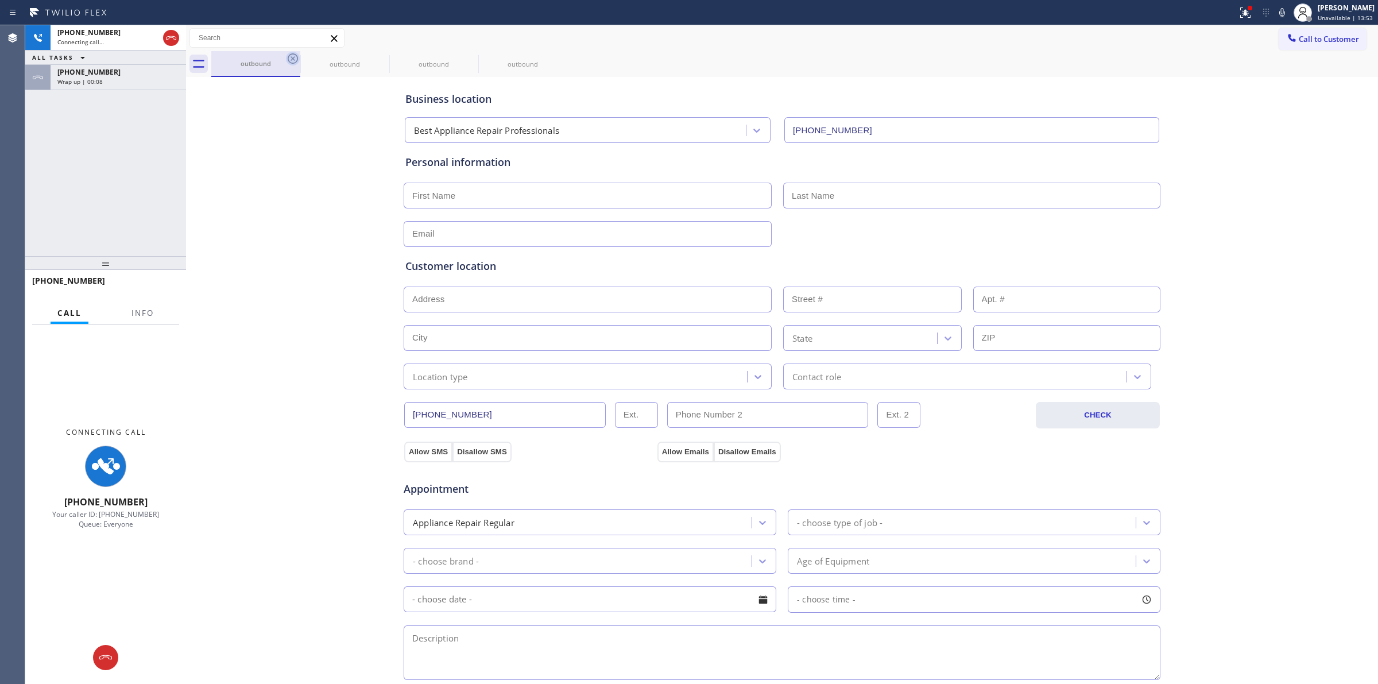
click at [0, 0] on icon at bounding box center [0, 0] width 0 height 0
click at [289, 58] on div "outbound outbound outbound outbound" at bounding box center [794, 64] width 1166 height 26
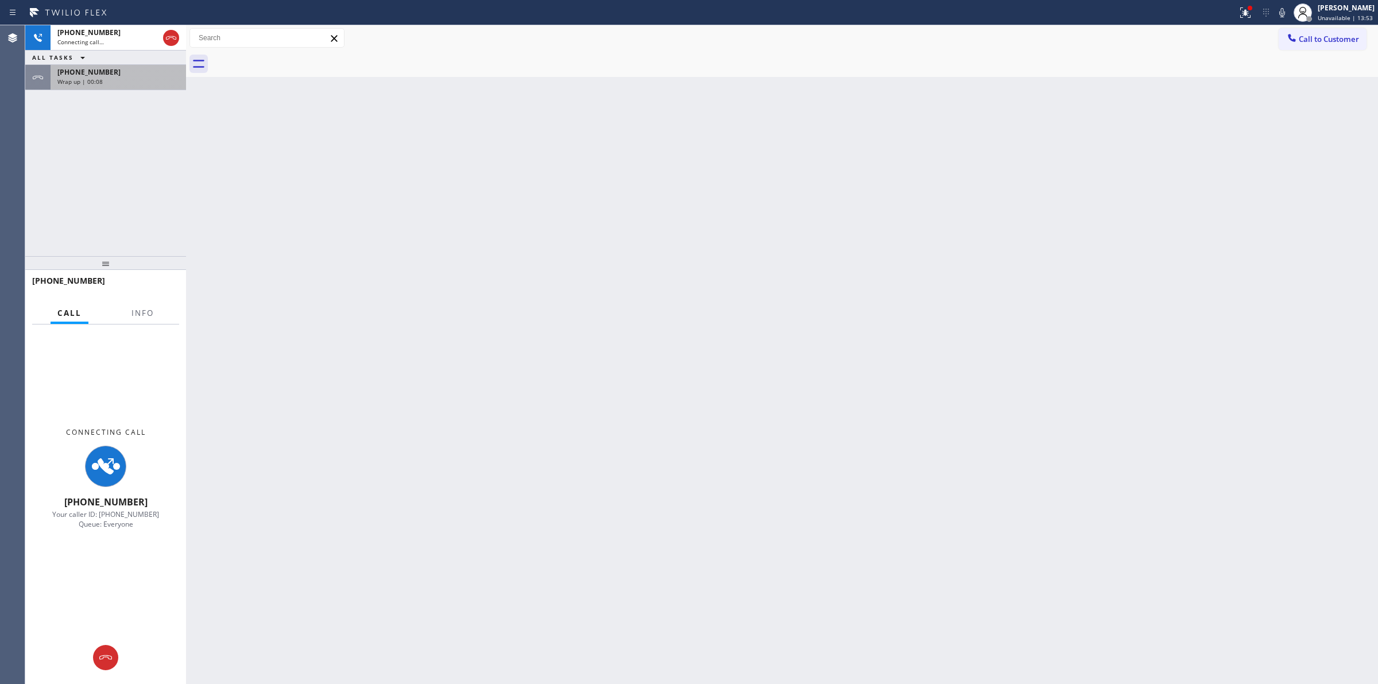
click at [142, 84] on div "Wrap up | 00:08" at bounding box center [118, 81] width 122 height 8
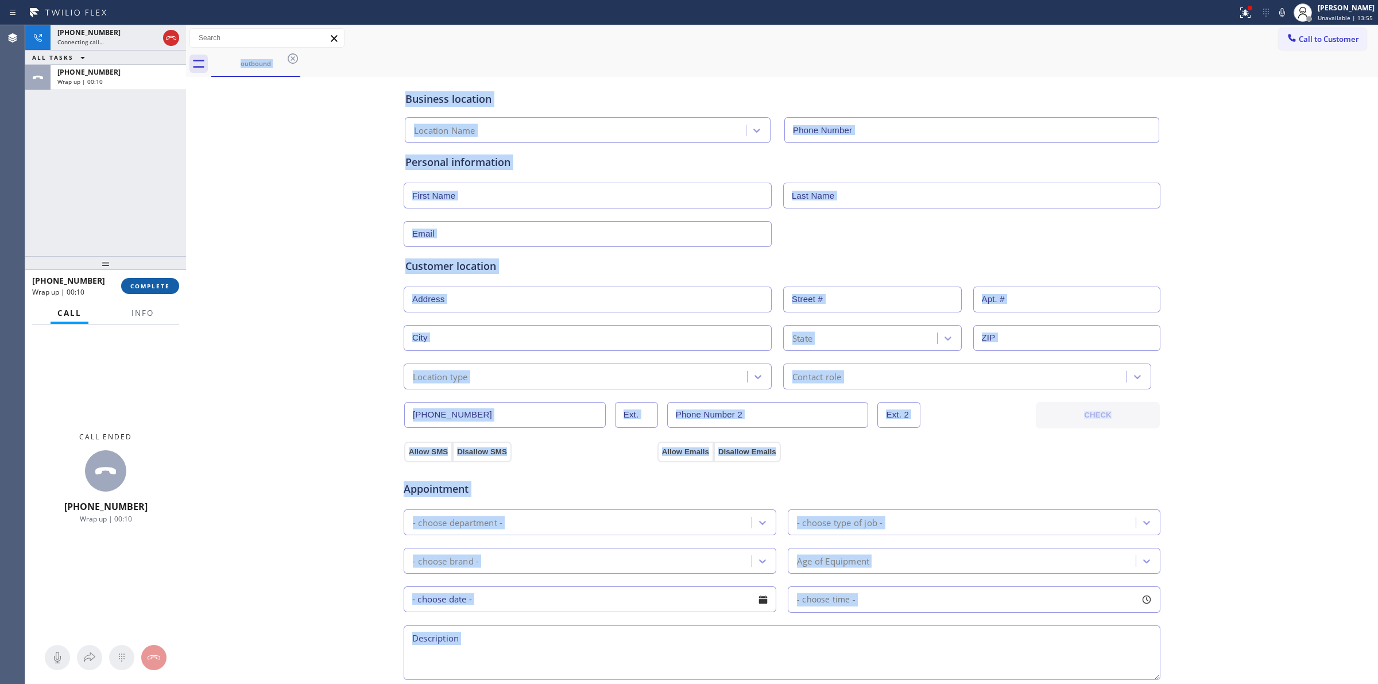
type input "(786) 520-2502"
click at [148, 288] on span "COMPLETE" at bounding box center [150, 286] width 40 height 8
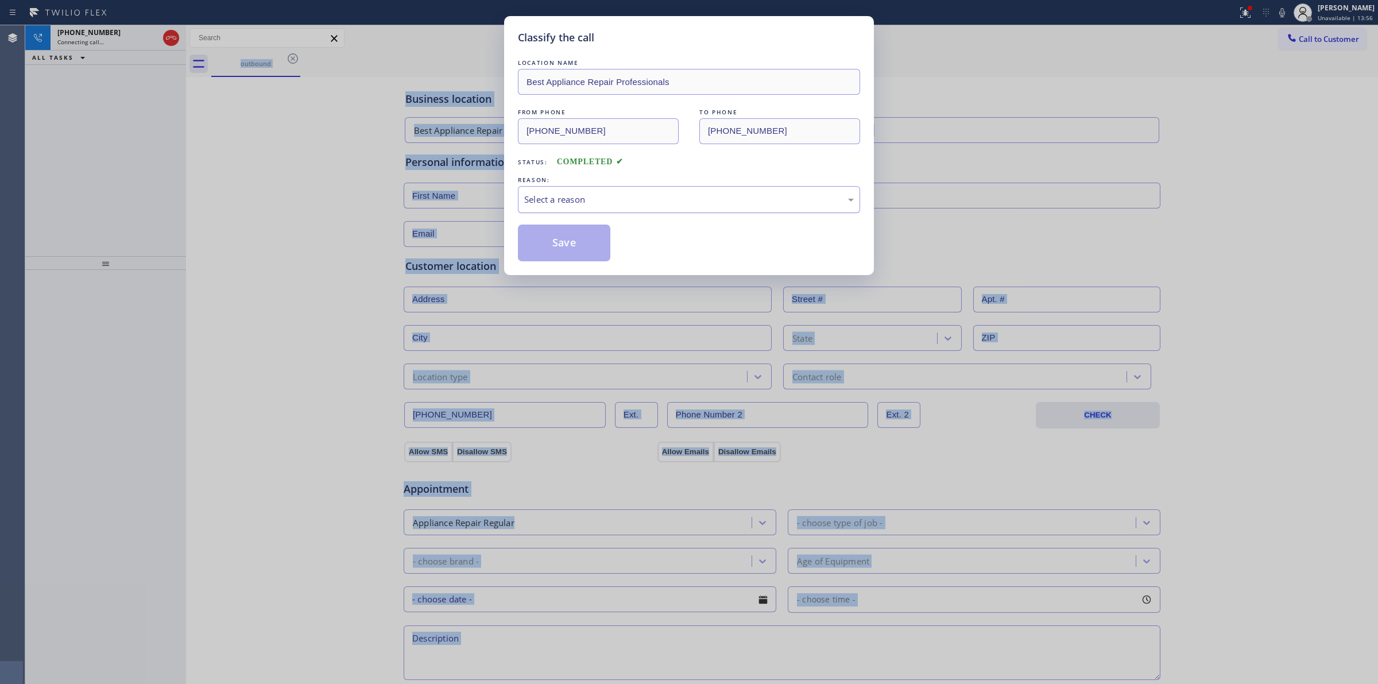
click at [627, 187] on div "Select a reason" at bounding box center [689, 199] width 342 height 27
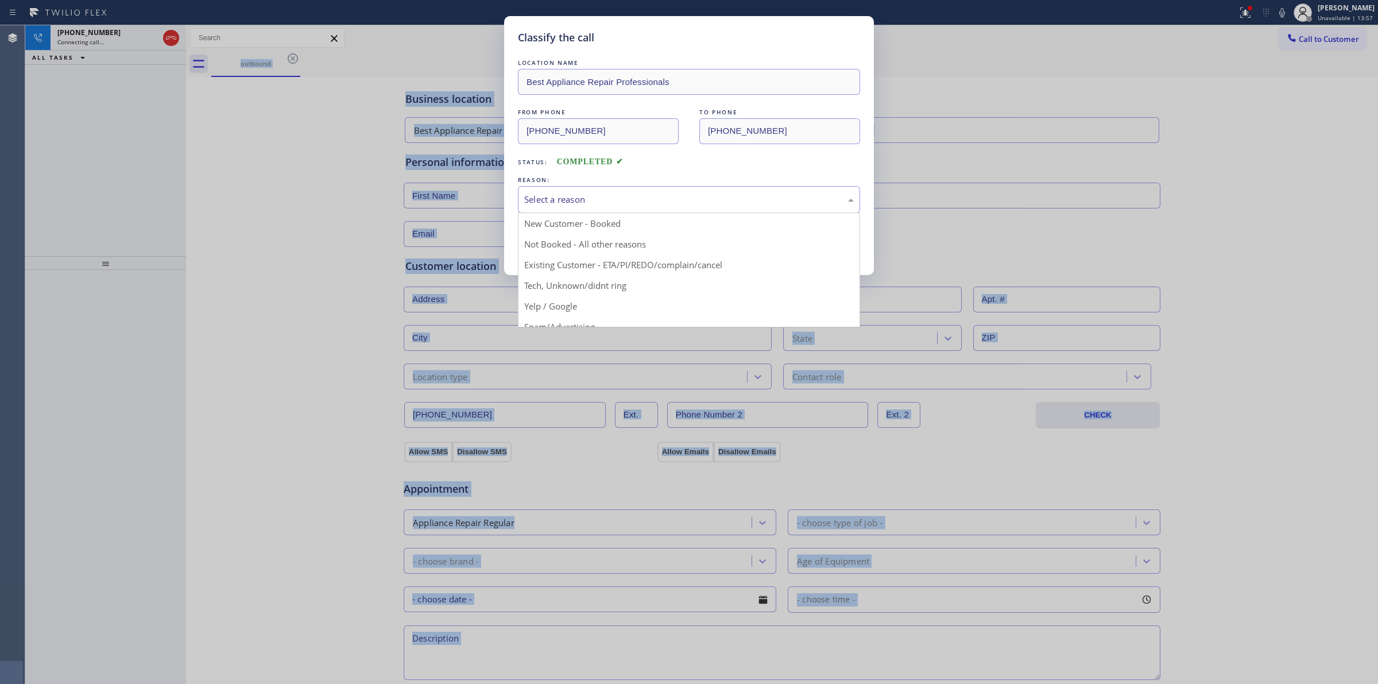
drag, startPoint x: 607, startPoint y: 299, endPoint x: 607, endPoint y: 293, distance: 6.3
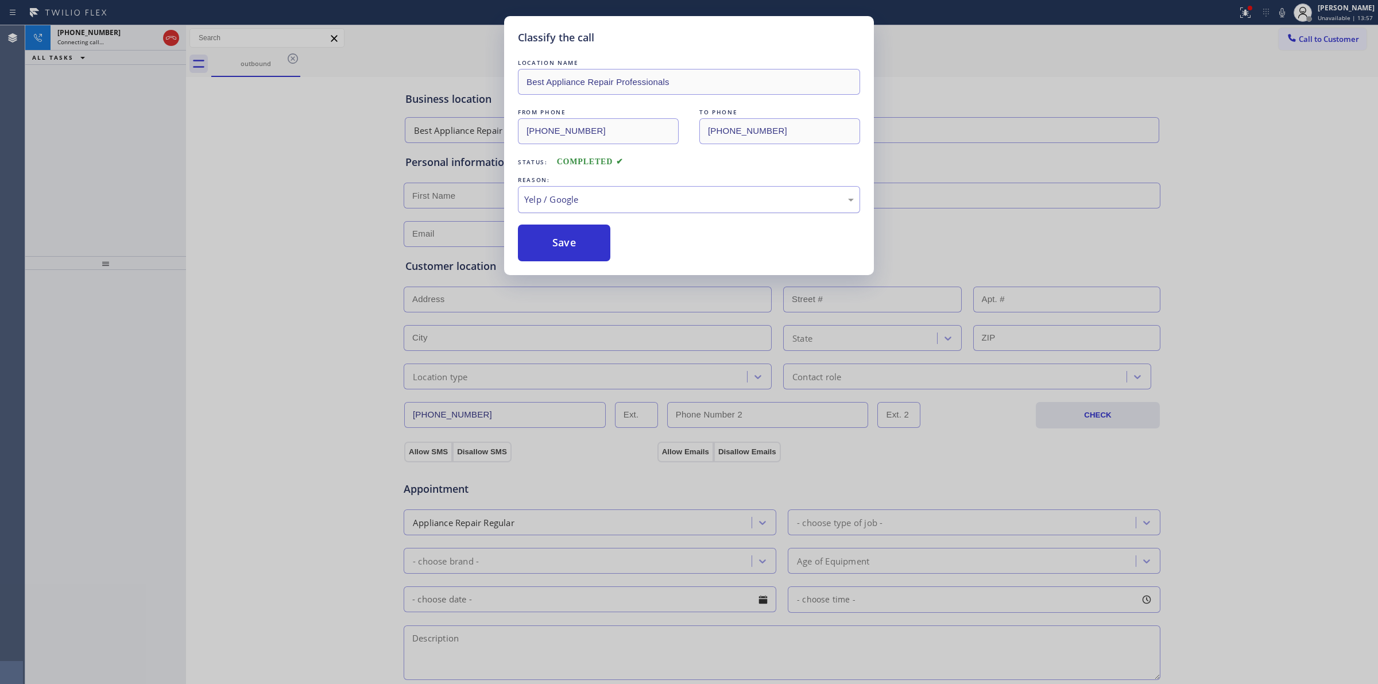
click at [591, 196] on div "Yelp / Google" at bounding box center [688, 199] width 329 height 13
click at [587, 250] on button "Save" at bounding box center [564, 242] width 92 height 37
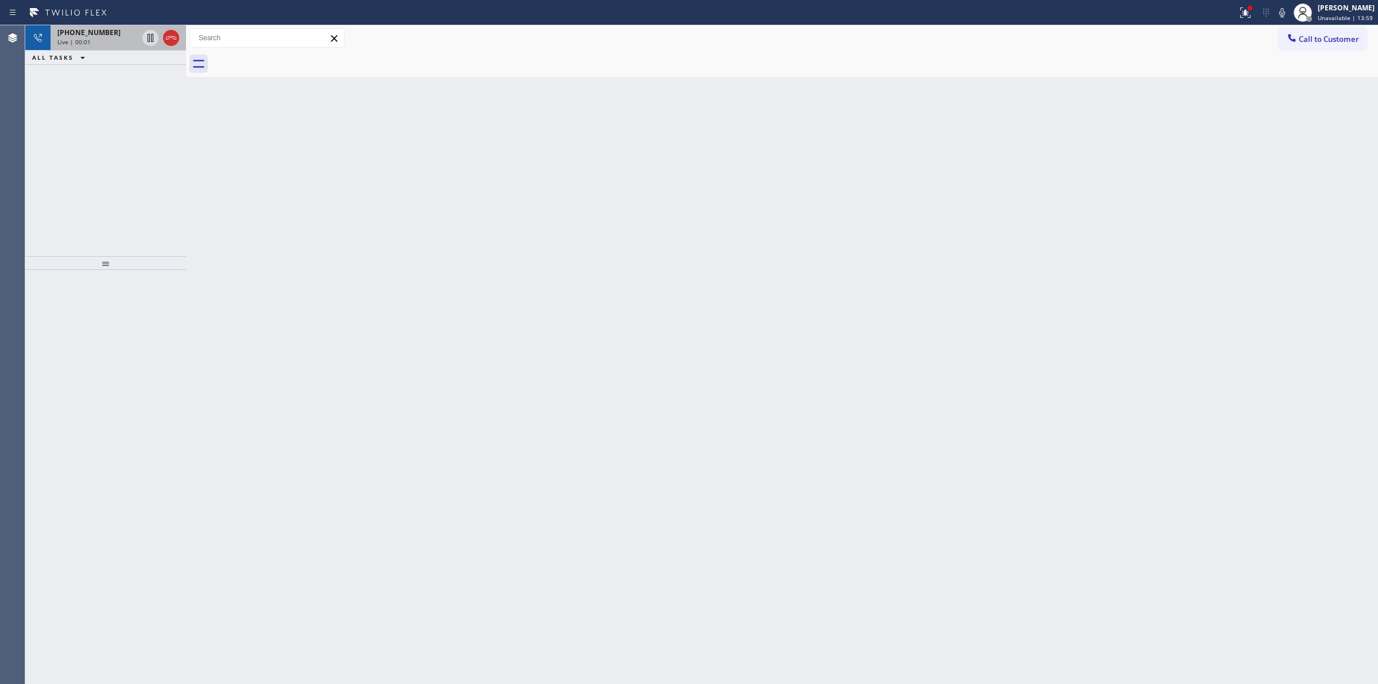
click at [129, 39] on div "Live | 00:01" at bounding box center [97, 42] width 80 height 8
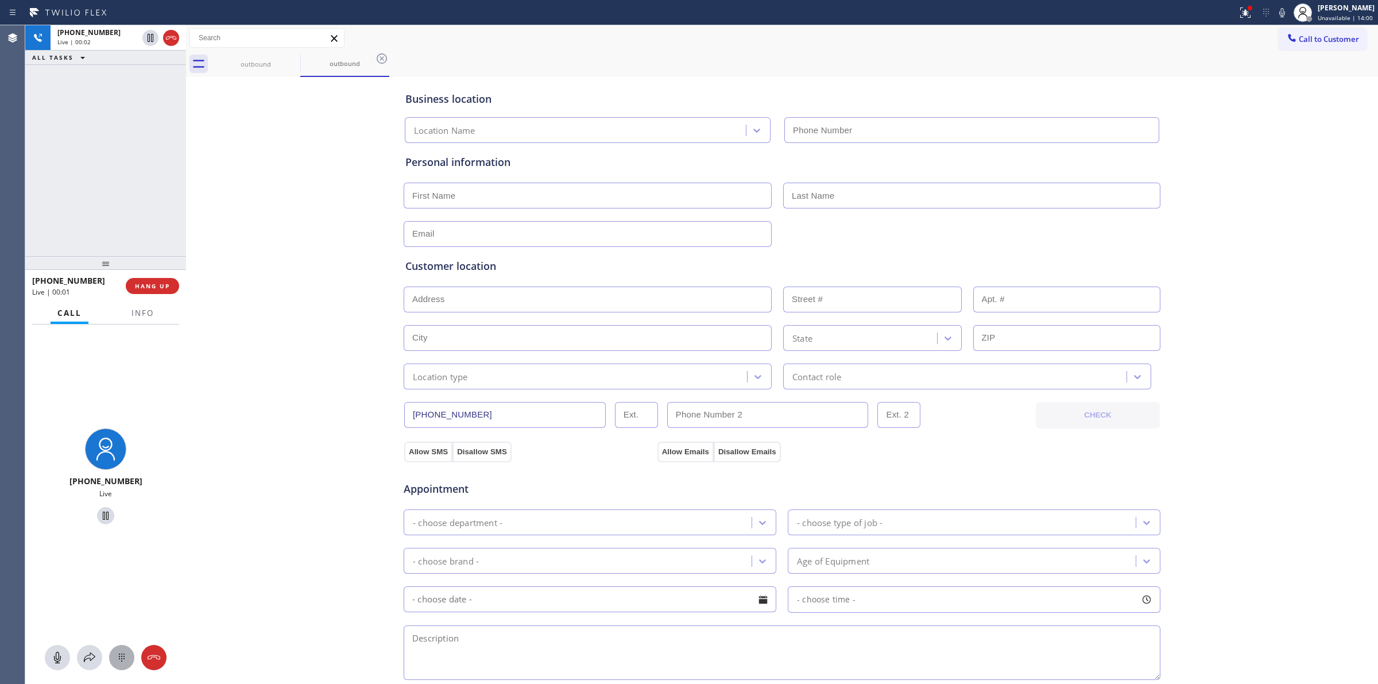
click at [118, 659] on icon at bounding box center [122, 657] width 14 height 14
type input "(786) 520-2502"
click at [169, 289] on span "HANG UP" at bounding box center [152, 286] width 35 height 8
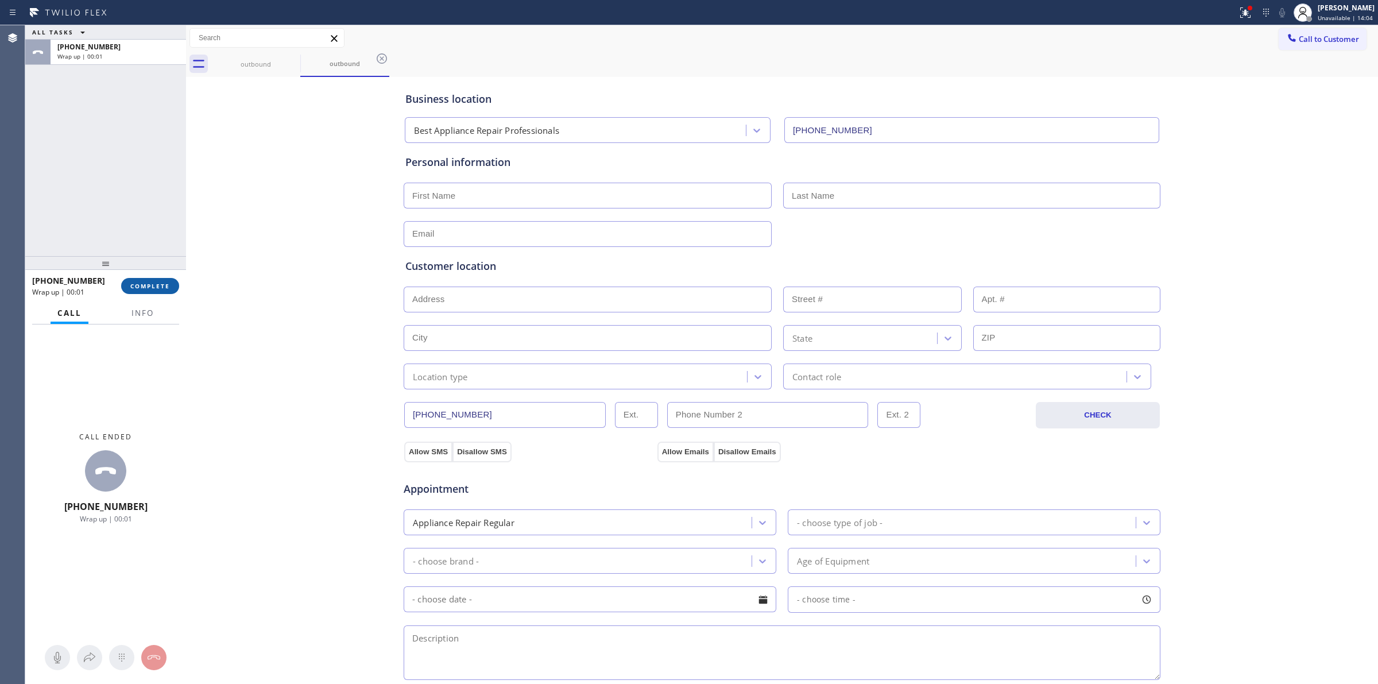
click at [168, 287] on span "COMPLETE" at bounding box center [150, 286] width 40 height 8
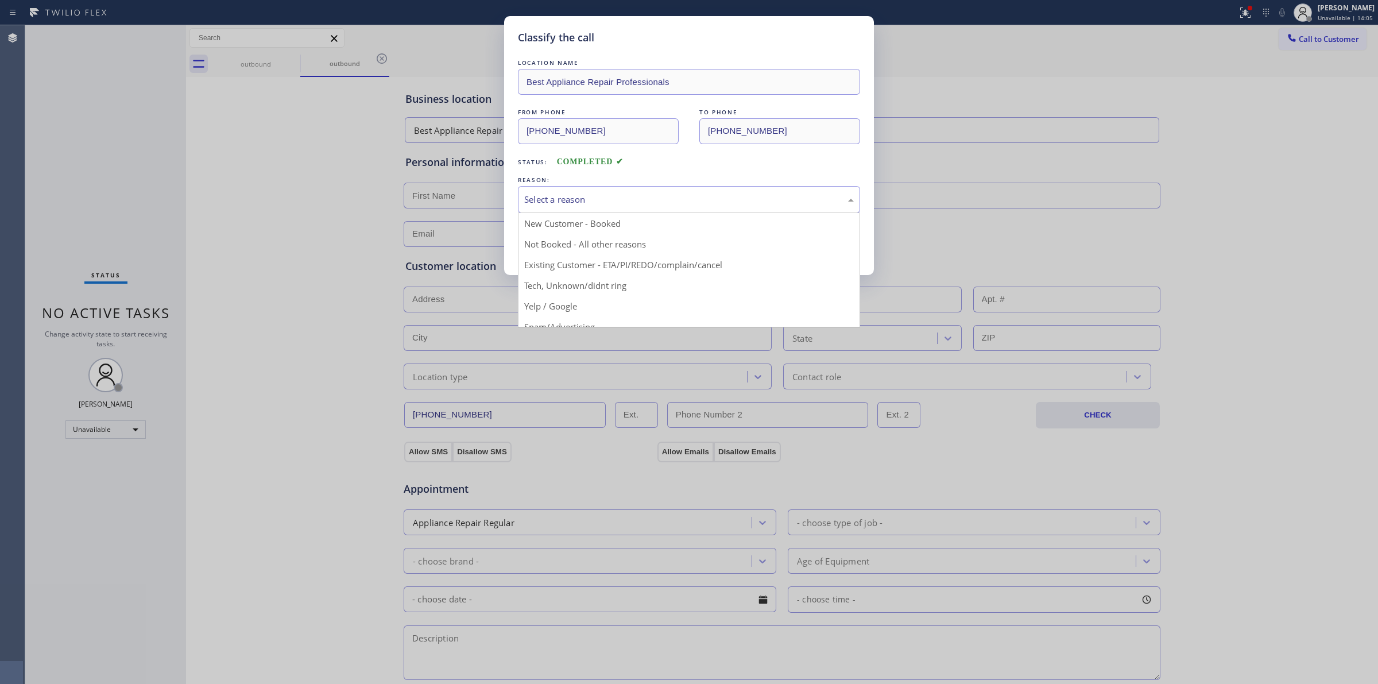
click at [587, 195] on div "Select a reason" at bounding box center [688, 199] width 329 height 13
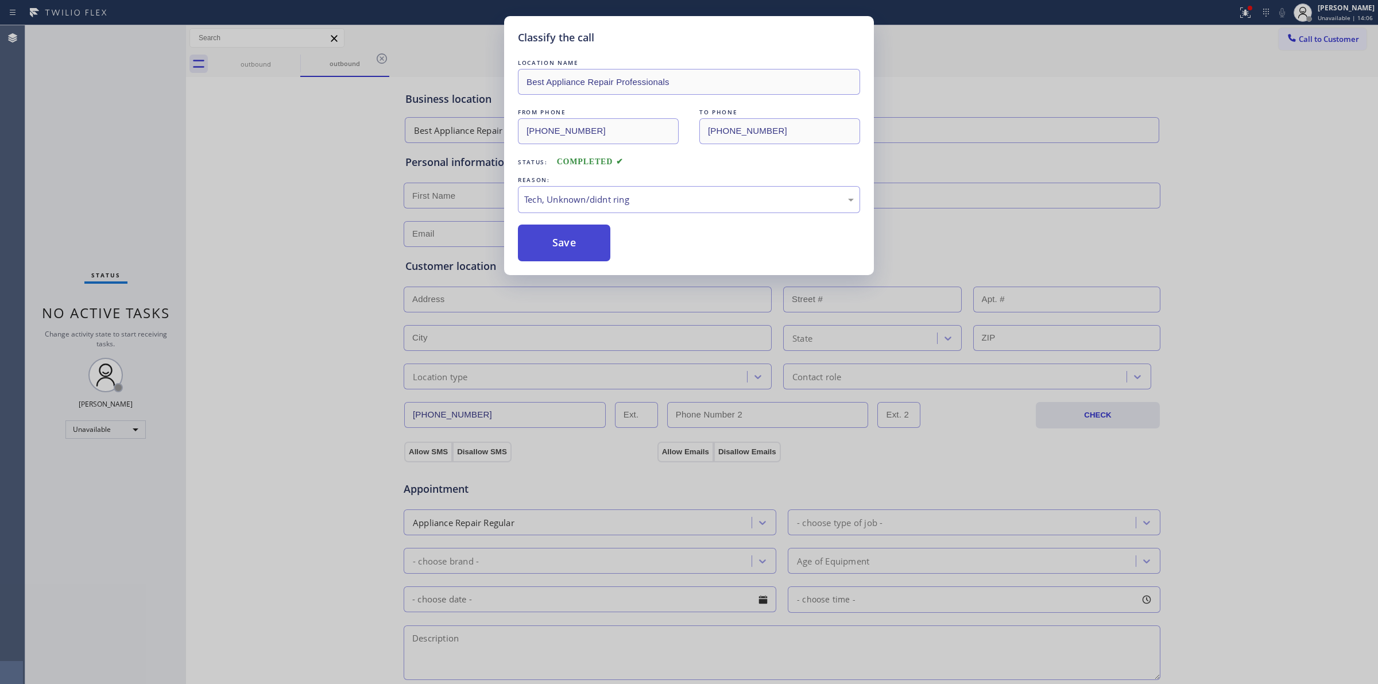
click at [561, 245] on button "Save" at bounding box center [564, 242] width 92 height 37
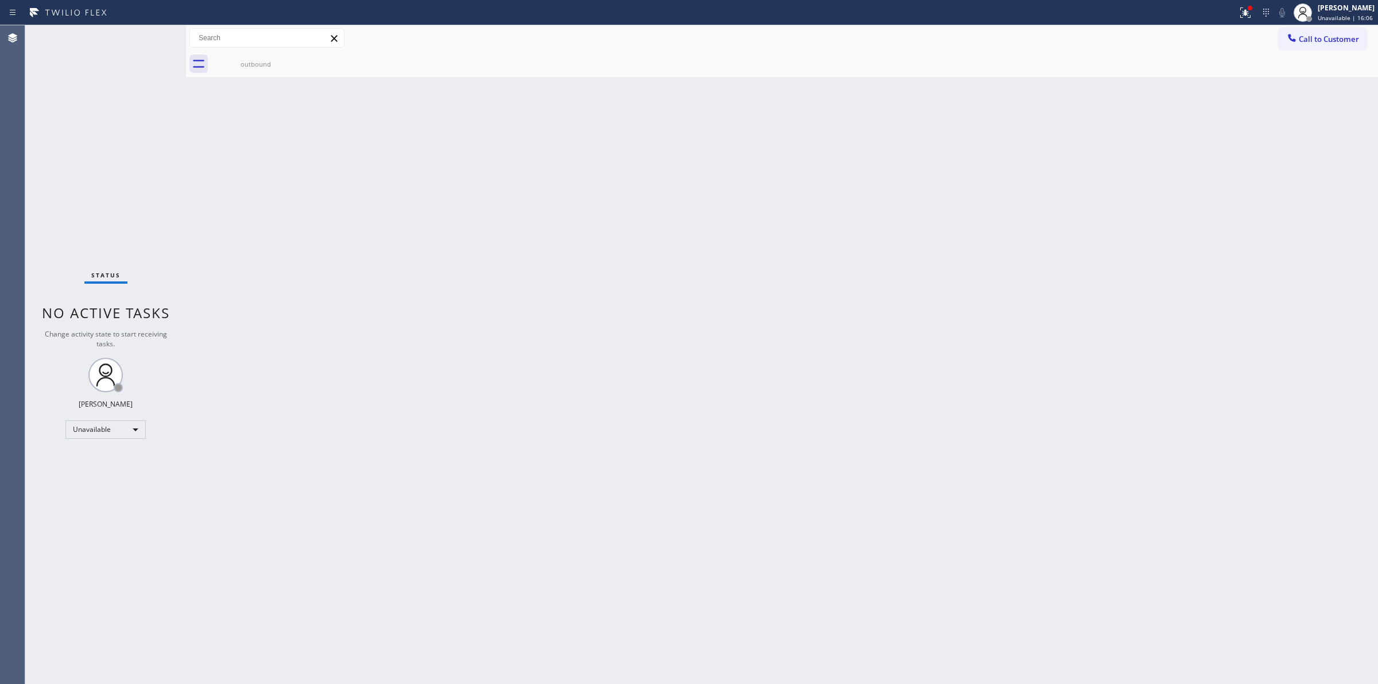
drag, startPoint x: 1061, startPoint y: 205, endPoint x: 1173, endPoint y: 119, distance: 140.9
click at [1084, 187] on div "Back to Dashboard Change Sender ID Customers Technicians Select a contact Outbo…" at bounding box center [782, 354] width 1192 height 658
click at [1309, 47] on button "Call to Customer" at bounding box center [1322, 39] width 88 height 22
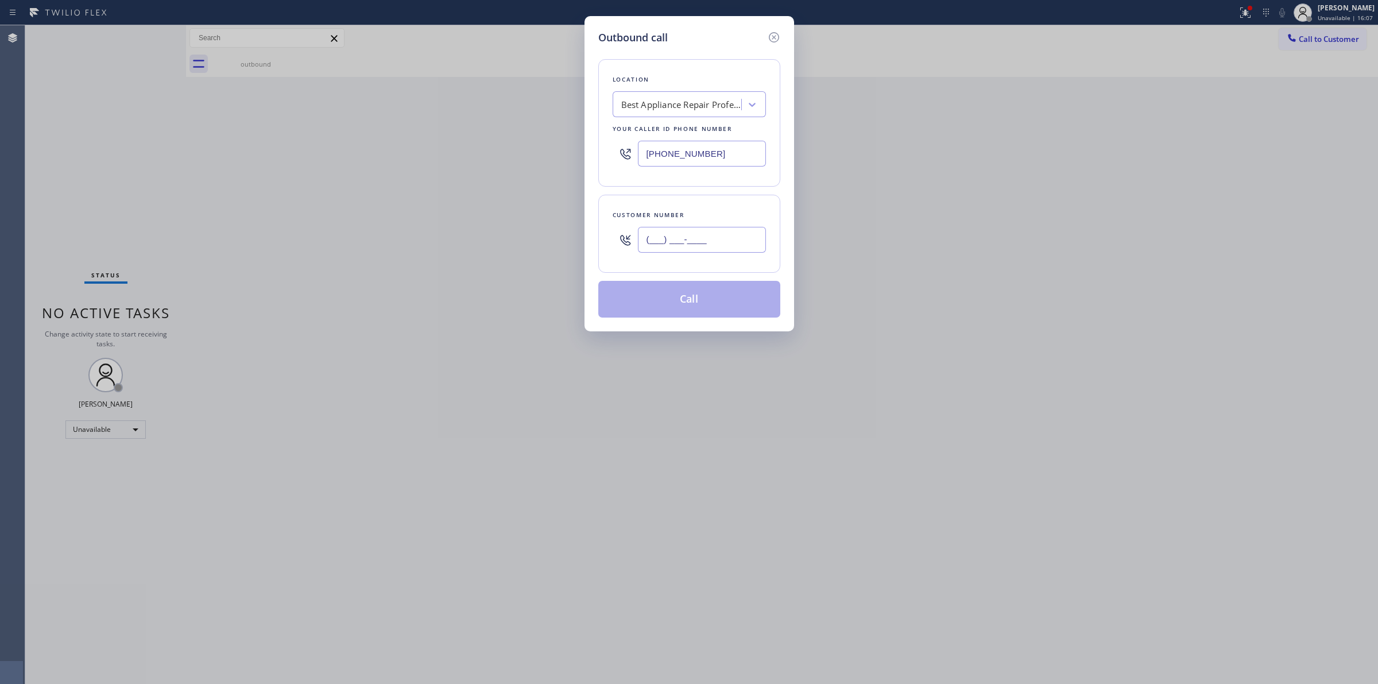
paste input "206) 336-3824"
drag, startPoint x: 669, startPoint y: 245, endPoint x: 684, endPoint y: 110, distance: 135.6
click at [672, 239] on input "(206) 336-3824" at bounding box center [702, 240] width 128 height 26
type input "(206) 336-3824"
click at [685, 103] on div "Best Appliance Repair Professionals" at bounding box center [681, 104] width 121 height 13
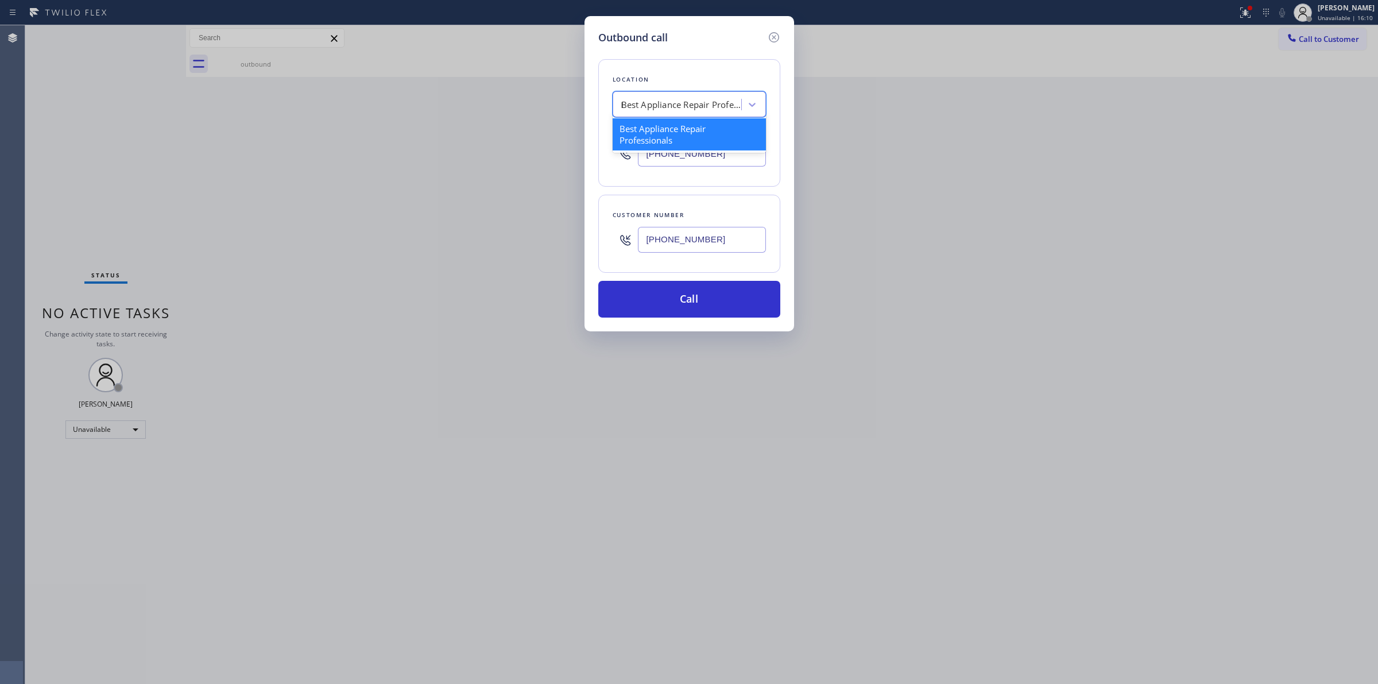
type input "LG"
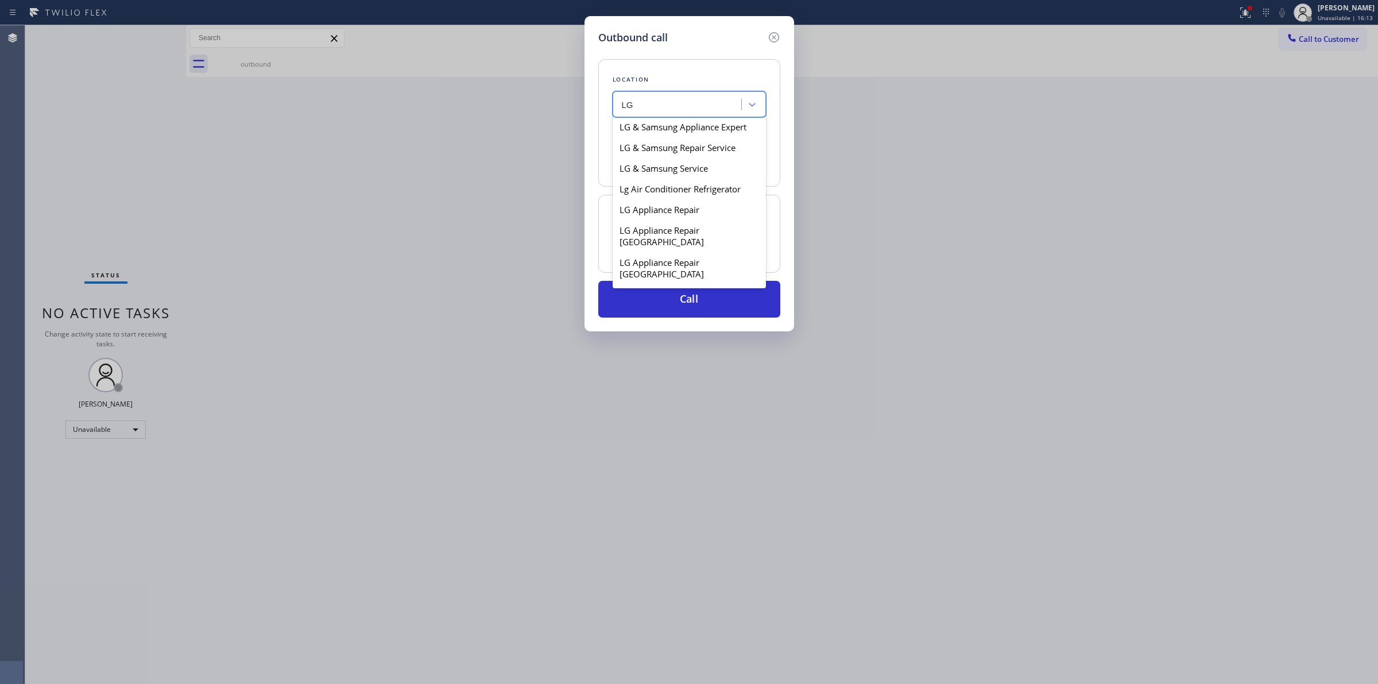
scroll to position [574, 0]
click at [670, 213] on div "LG Appliance Repair Repair" at bounding box center [688, 204] width 153 height 21
type input "(855) 441-8057"
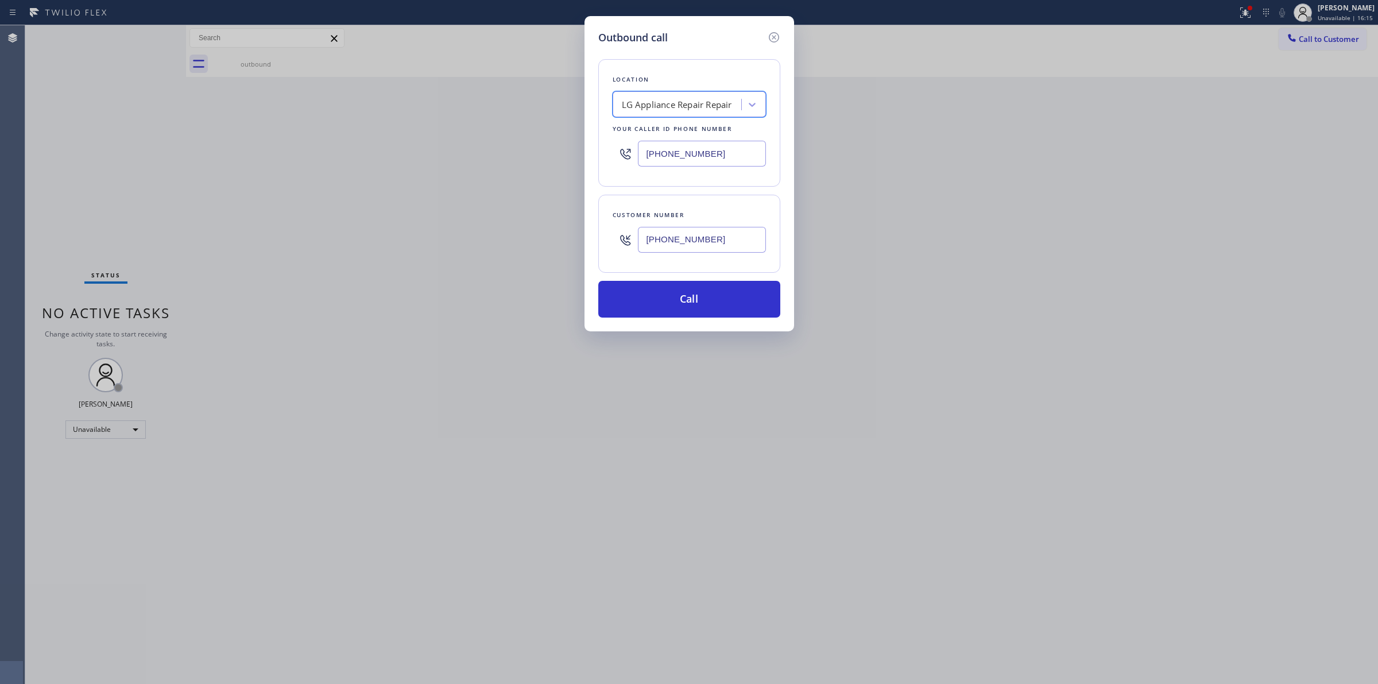
click at [681, 238] on input "(206) 336-3824" at bounding box center [702, 240] width 128 height 26
click at [676, 307] on button "Call" at bounding box center [689, 299] width 182 height 37
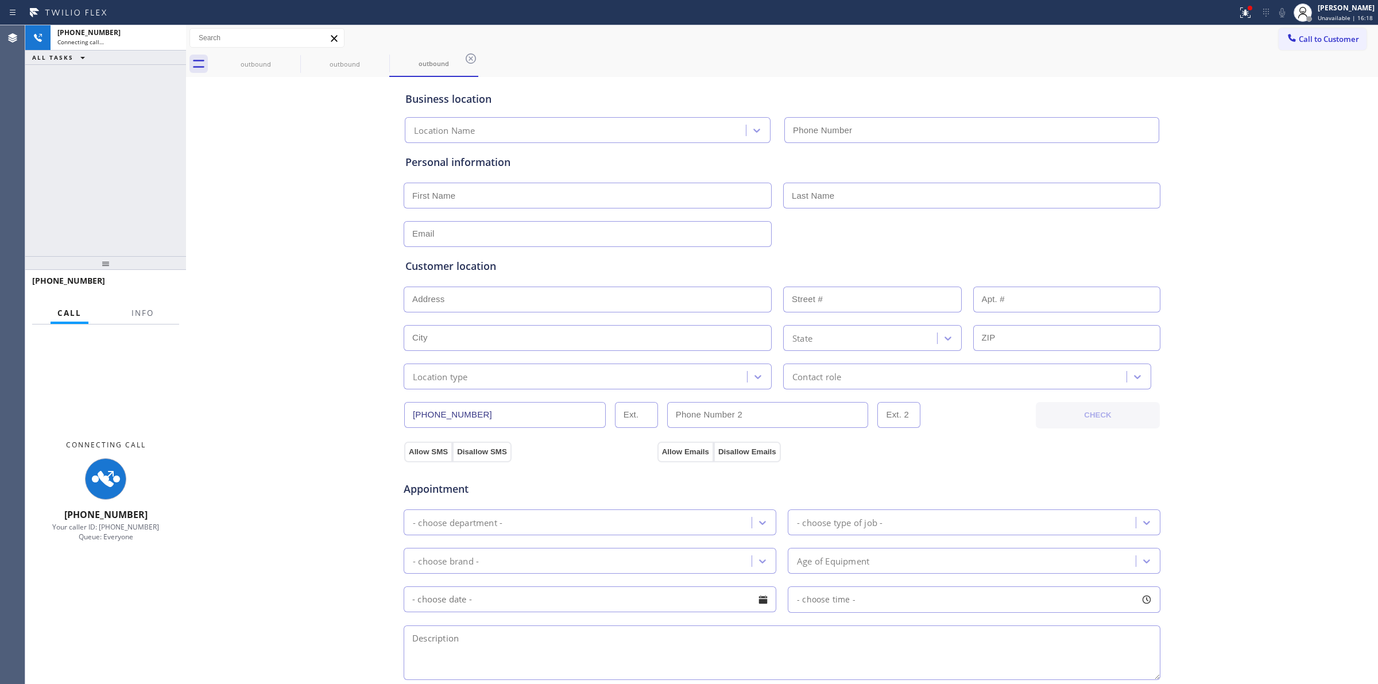
type input "(855) 441-8057"
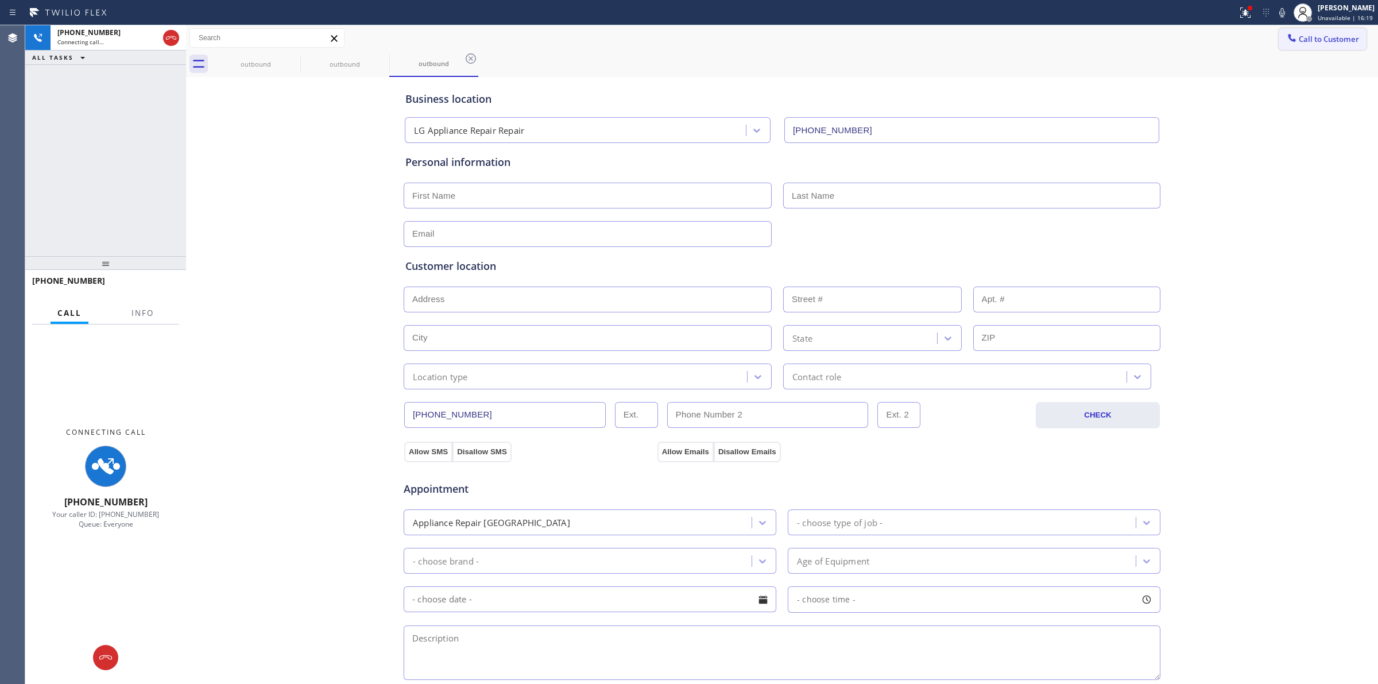
drag, startPoint x: 1231, startPoint y: 105, endPoint x: 1269, endPoint y: 45, distance: 71.2
click at [1234, 103] on div "Business location LG Appliance Repair Repair (855) 441-8057 Personal informatio…" at bounding box center [782, 472] width 1186 height 784
click at [1284, 15] on icon at bounding box center [1282, 13] width 14 height 14
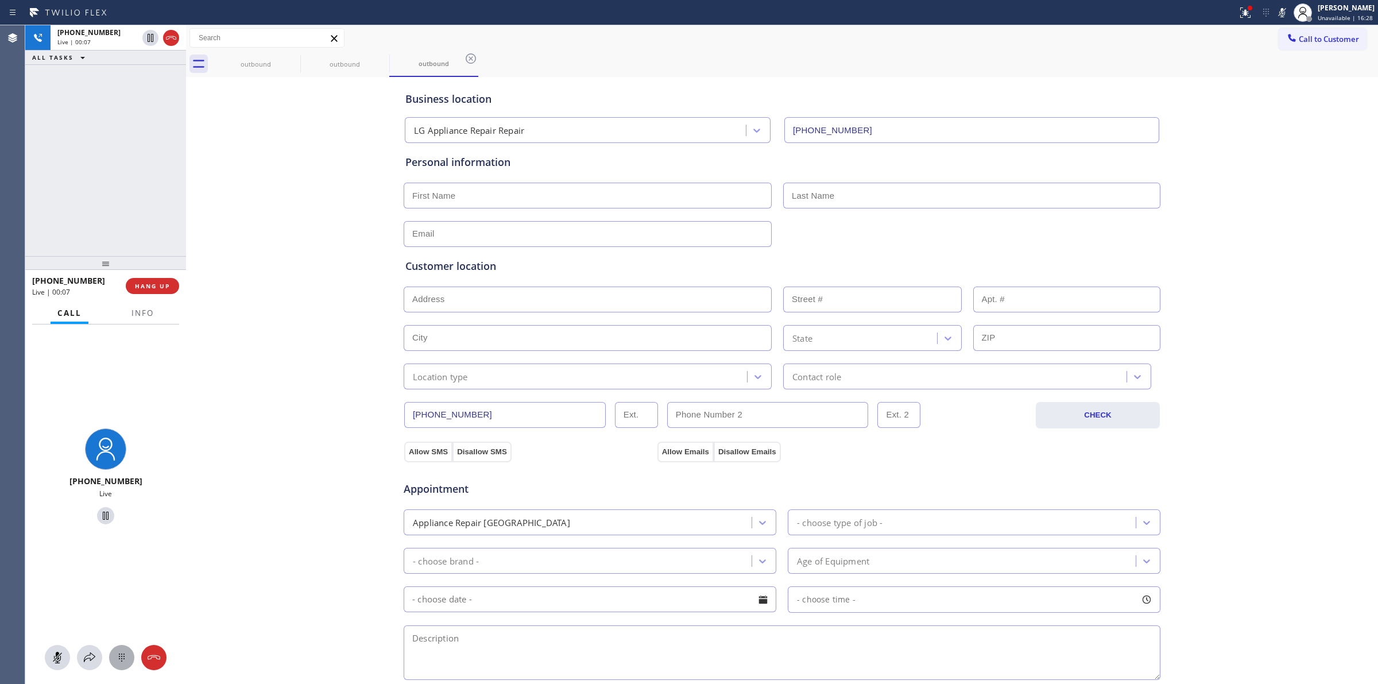
click at [124, 656] on icon at bounding box center [122, 657] width 6 height 8
click at [1331, 32] on button "Call to Customer" at bounding box center [1322, 39] width 88 height 22
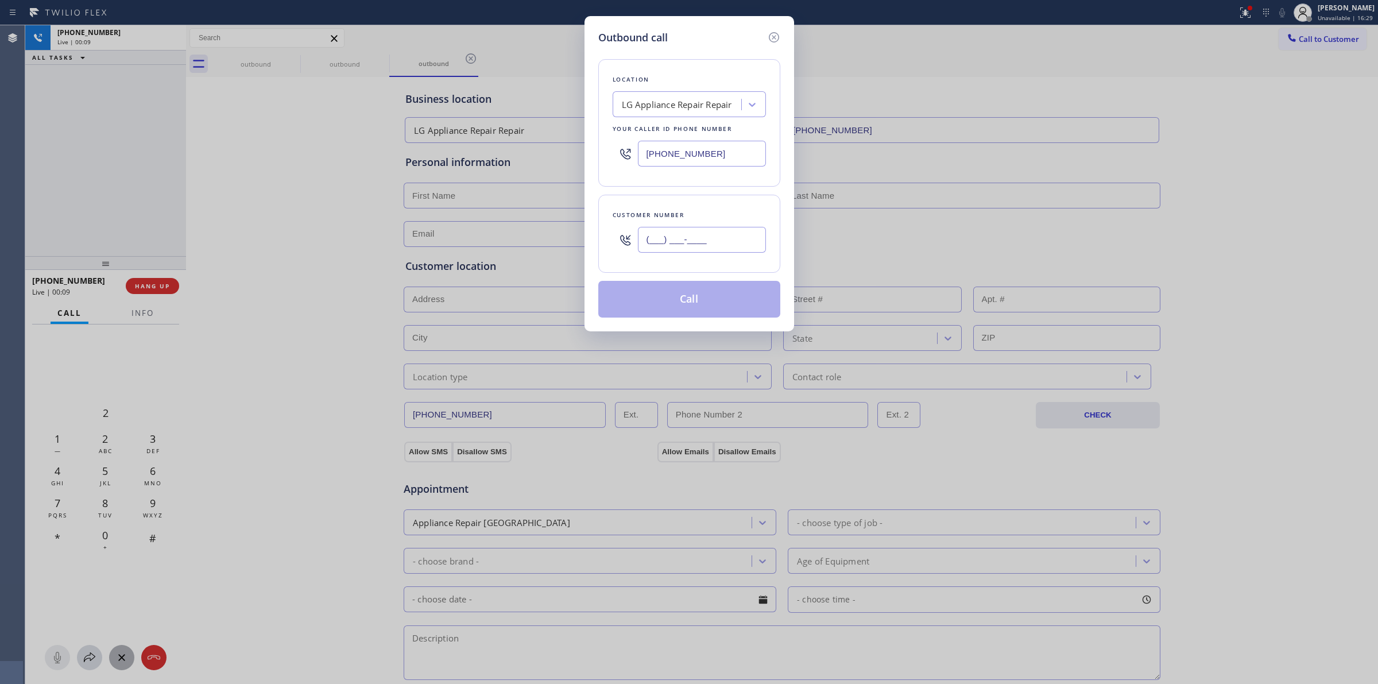
click at [711, 233] on input "(___) ___-____" at bounding box center [702, 240] width 128 height 26
paste input "2"
click at [700, 245] on input "(___) ___-___2" at bounding box center [702, 240] width 128 height 26
drag, startPoint x: 735, startPoint y: 240, endPoint x: 537, endPoint y: 240, distance: 198.0
click at [542, 240] on div "Outbound call Location LG Appliance Repair Repair Your caller id phone number (…" at bounding box center [689, 342] width 1378 height 684
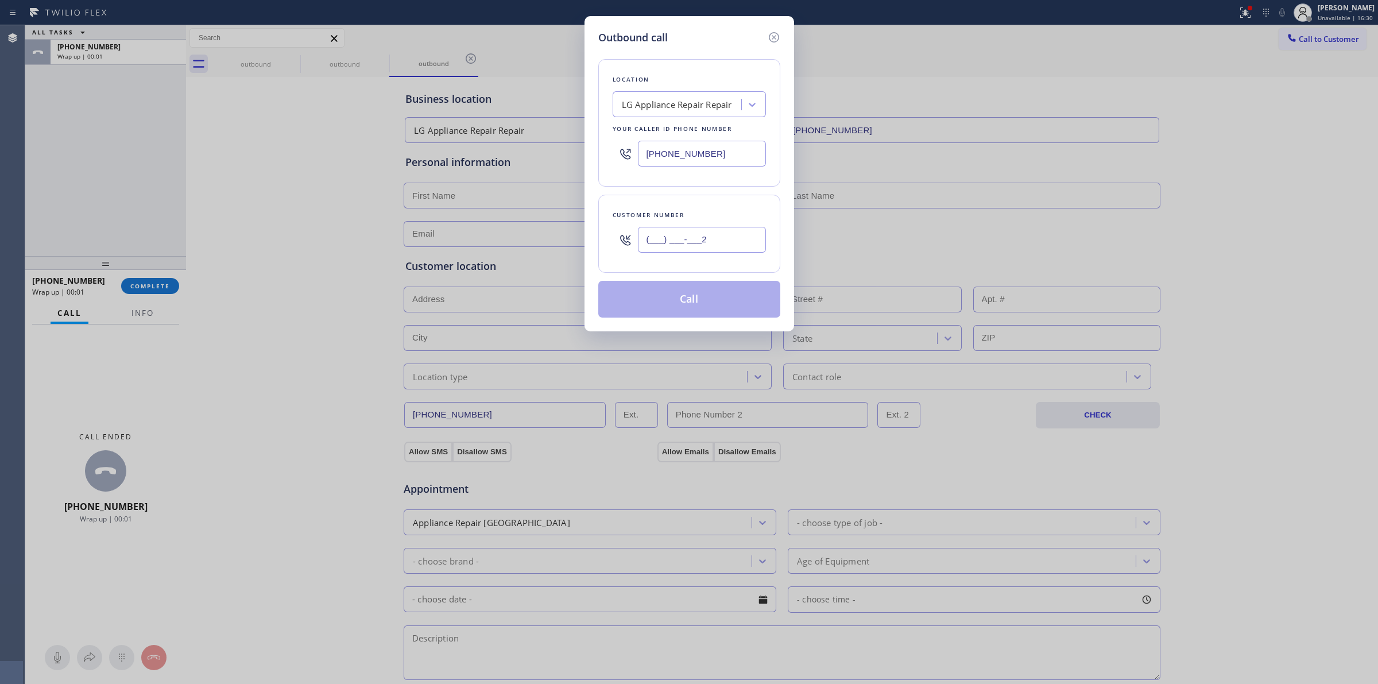
paste input "206) 336-3824"
type input "(206) 336-3824"
click at [669, 301] on button "Call" at bounding box center [689, 299] width 182 height 37
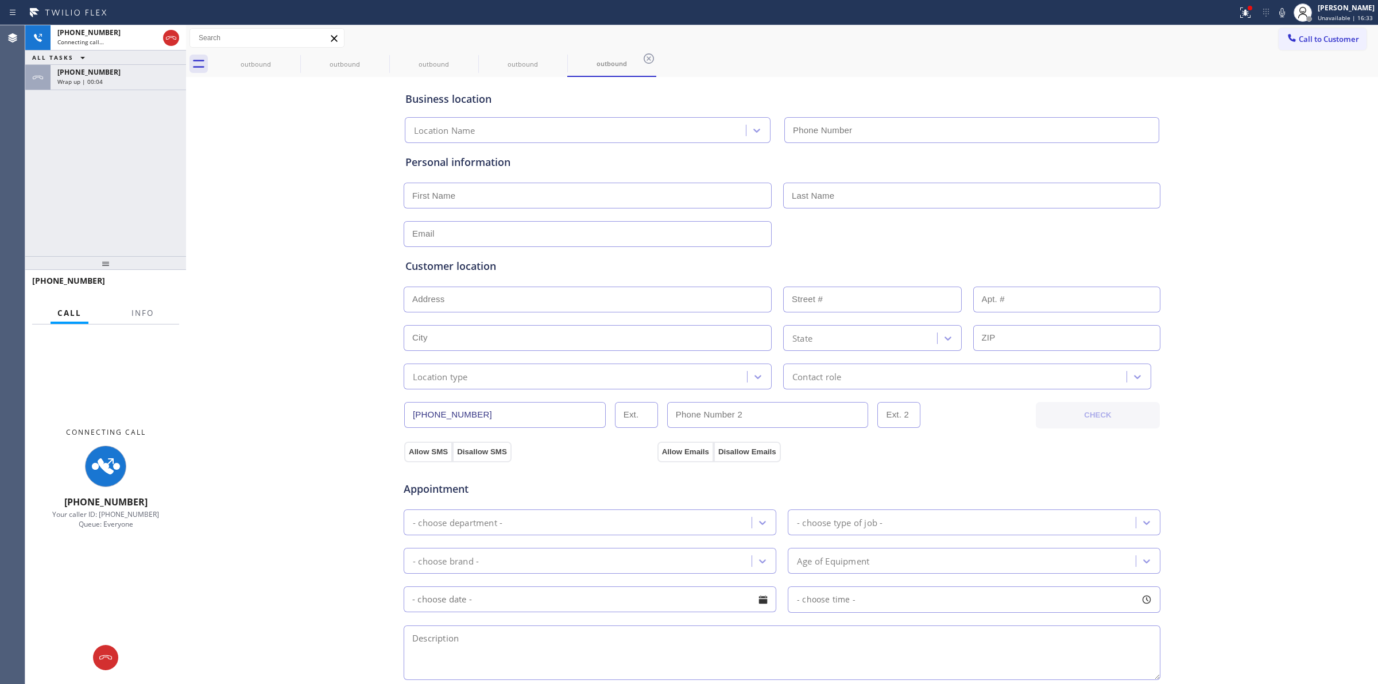
click at [1216, 144] on div "Business location Location Name Personal information Customer location >> ADD N…" at bounding box center [782, 472] width 1186 height 784
type input "(855) 441-8057"
click at [274, 60] on div "outbound" at bounding box center [255, 64] width 87 height 9
click at [287, 60] on icon at bounding box center [293, 59] width 14 height 14
click at [0, 0] on icon at bounding box center [0, 0] width 0 height 0
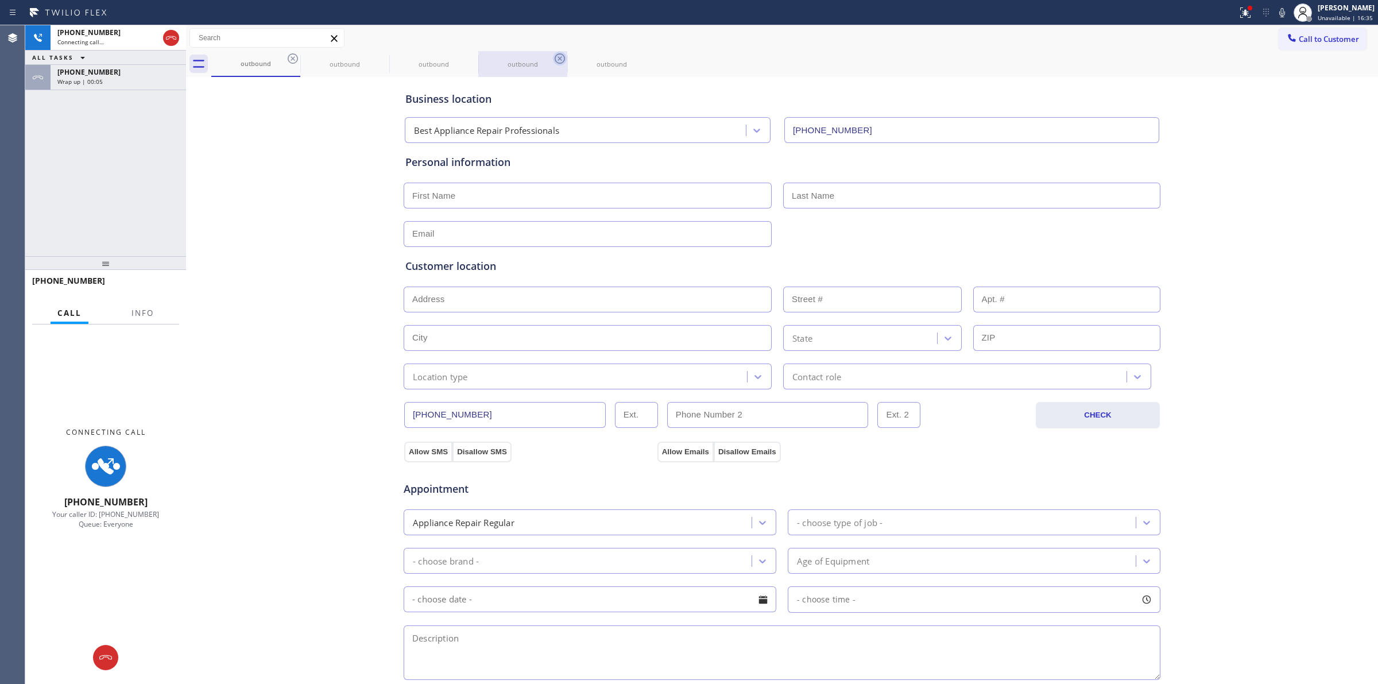
click at [0, 0] on icon at bounding box center [0, 0] width 0 height 0
click at [290, 60] on icon at bounding box center [293, 59] width 14 height 14
click at [0, 0] on icon at bounding box center [0, 0] width 0 height 0
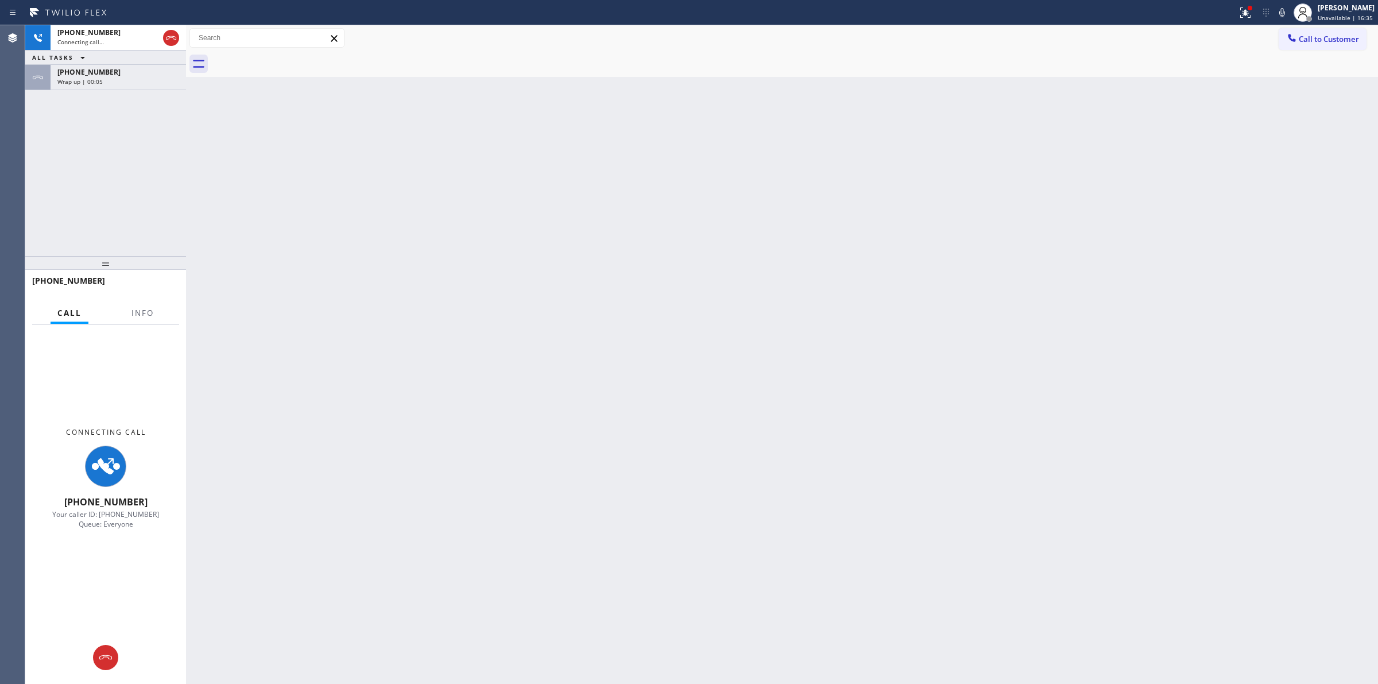
click at [290, 60] on div at bounding box center [794, 64] width 1166 height 26
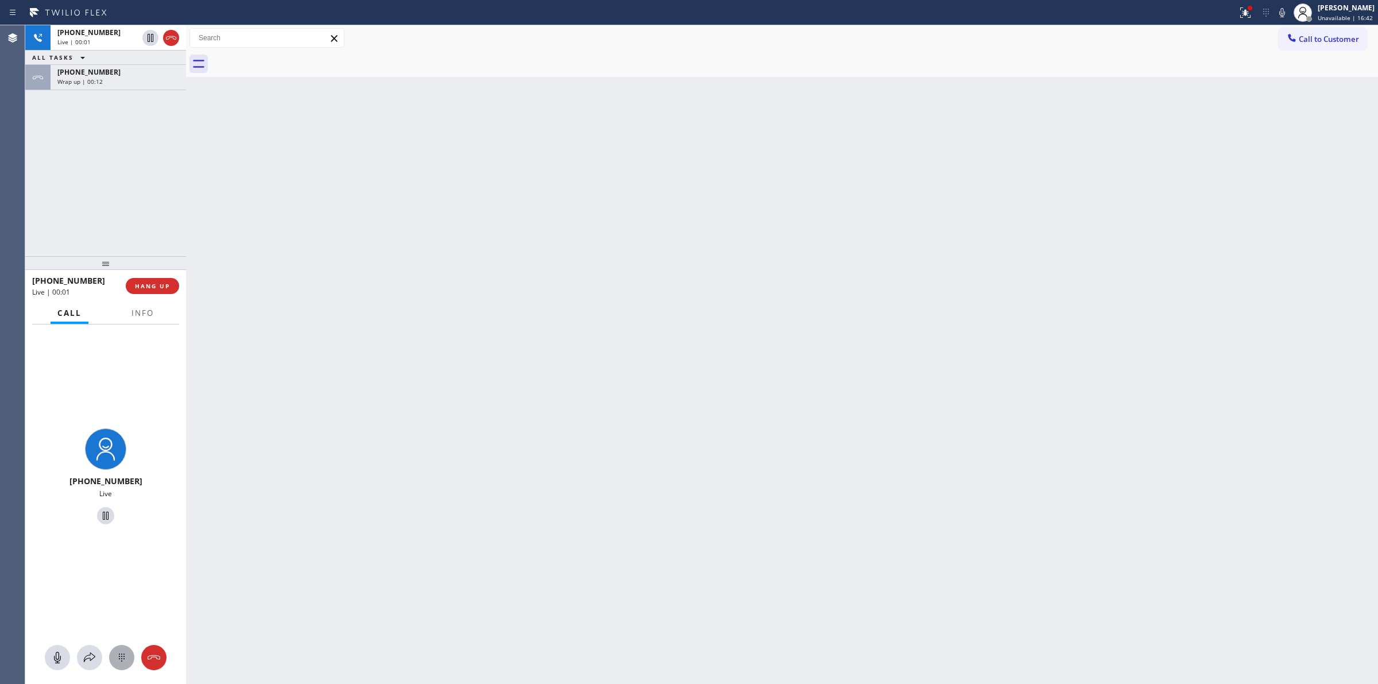
click at [117, 669] on button at bounding box center [121, 657] width 25 height 25
click at [110, 75] on div "+12063363824" at bounding box center [118, 72] width 122 height 10
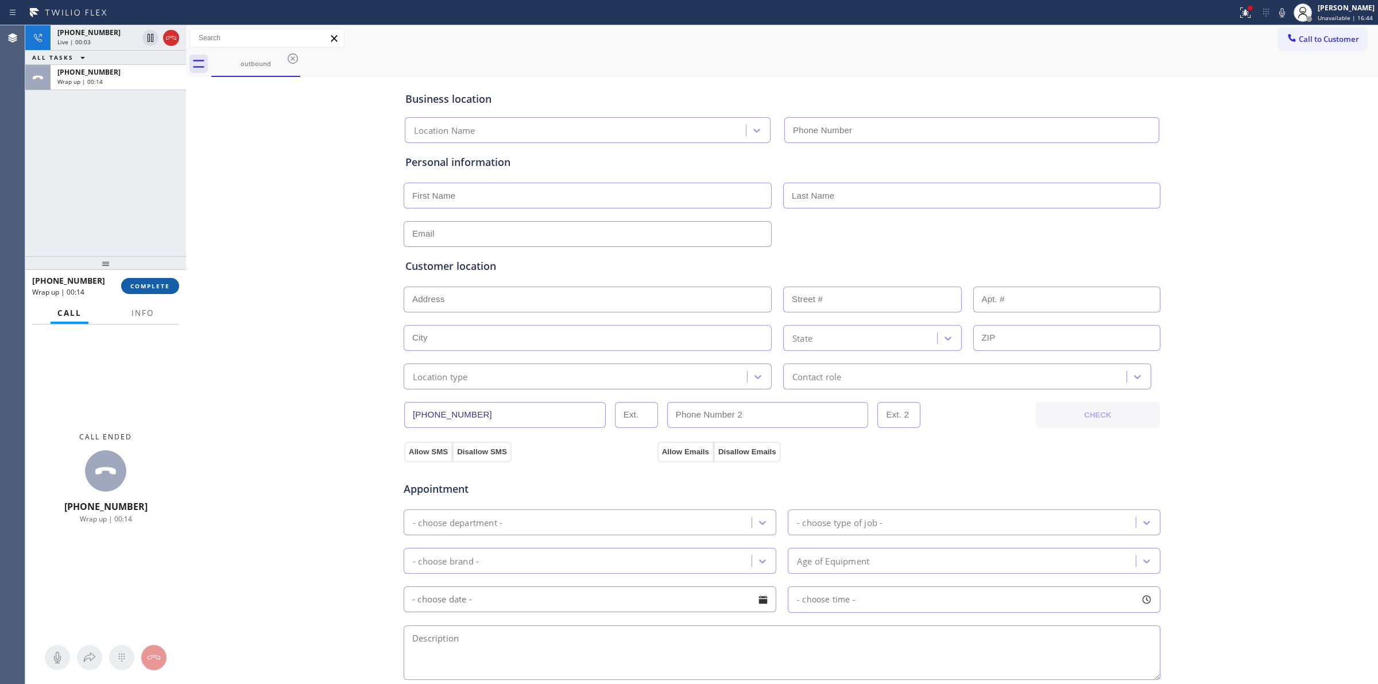
type input "(855) 441-8057"
click at [151, 280] on button "COMPLETE" at bounding box center [150, 286] width 58 height 16
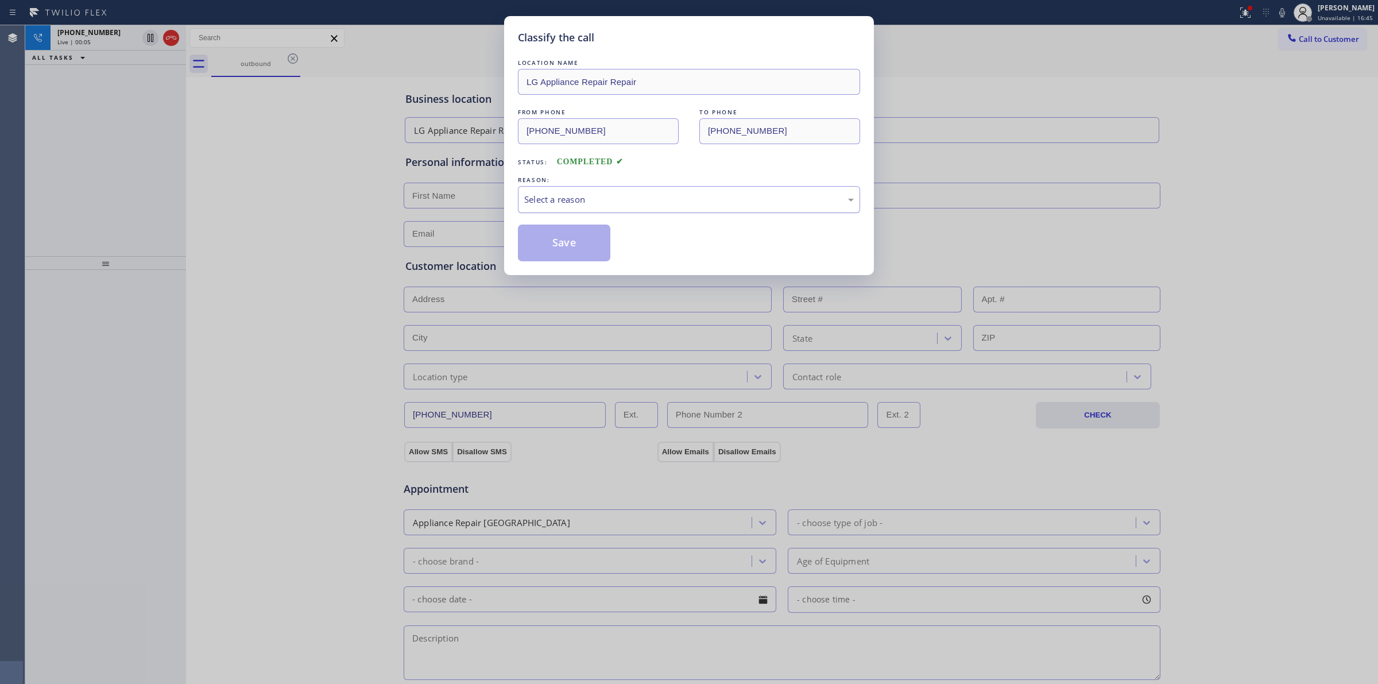
click at [647, 194] on div "Select a reason" at bounding box center [688, 199] width 329 height 13
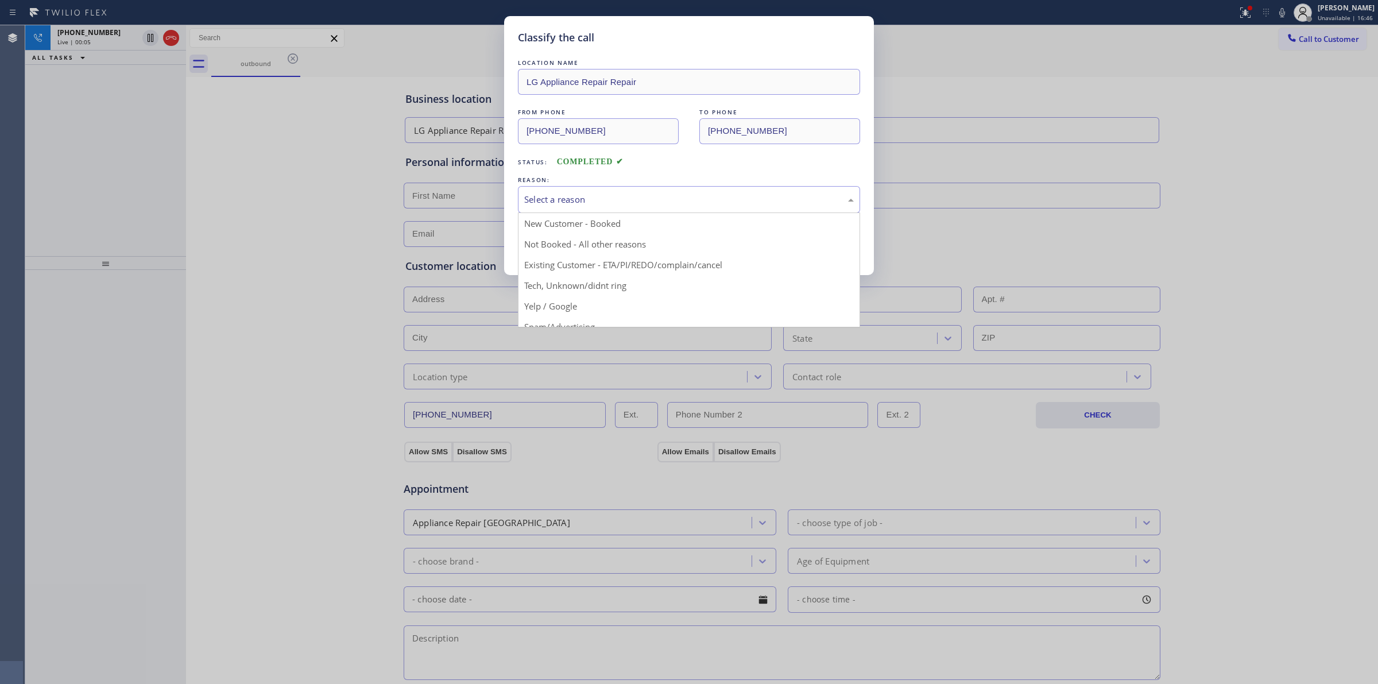
drag, startPoint x: 595, startPoint y: 288, endPoint x: 558, endPoint y: 243, distance: 58.7
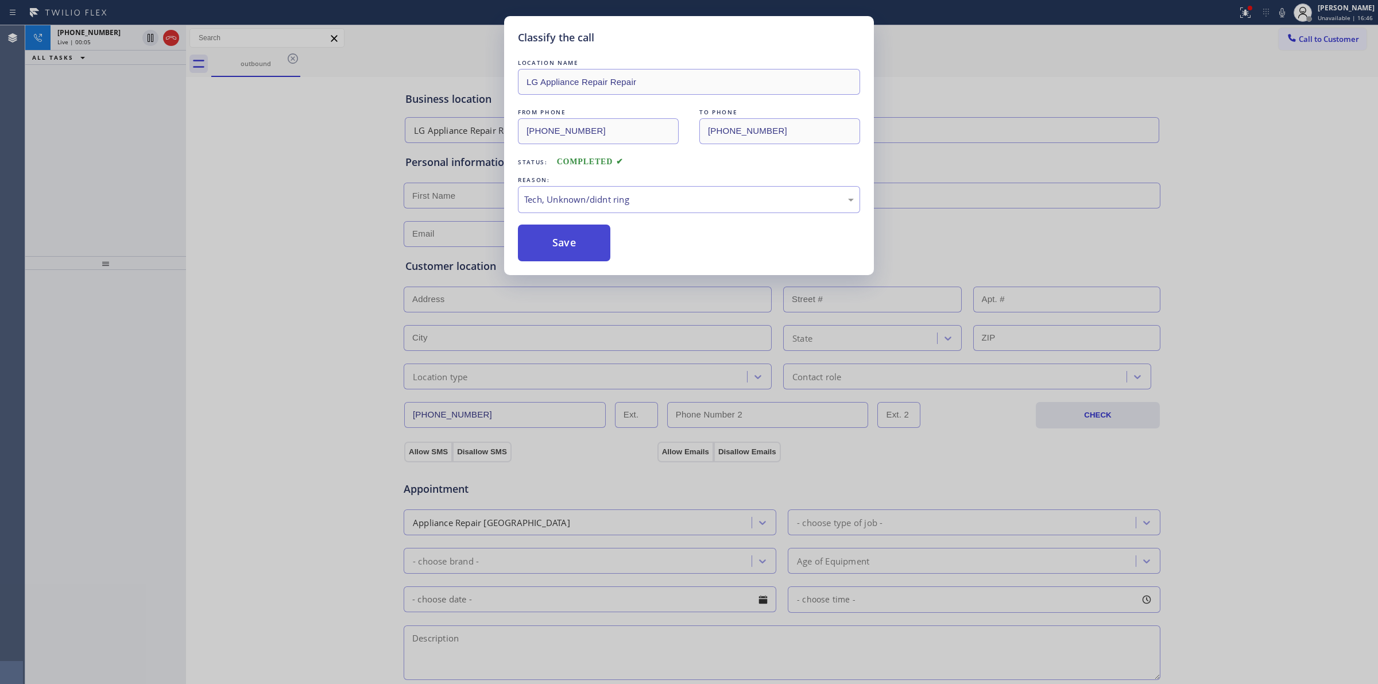
click at [557, 242] on button "Save" at bounding box center [564, 242] width 92 height 37
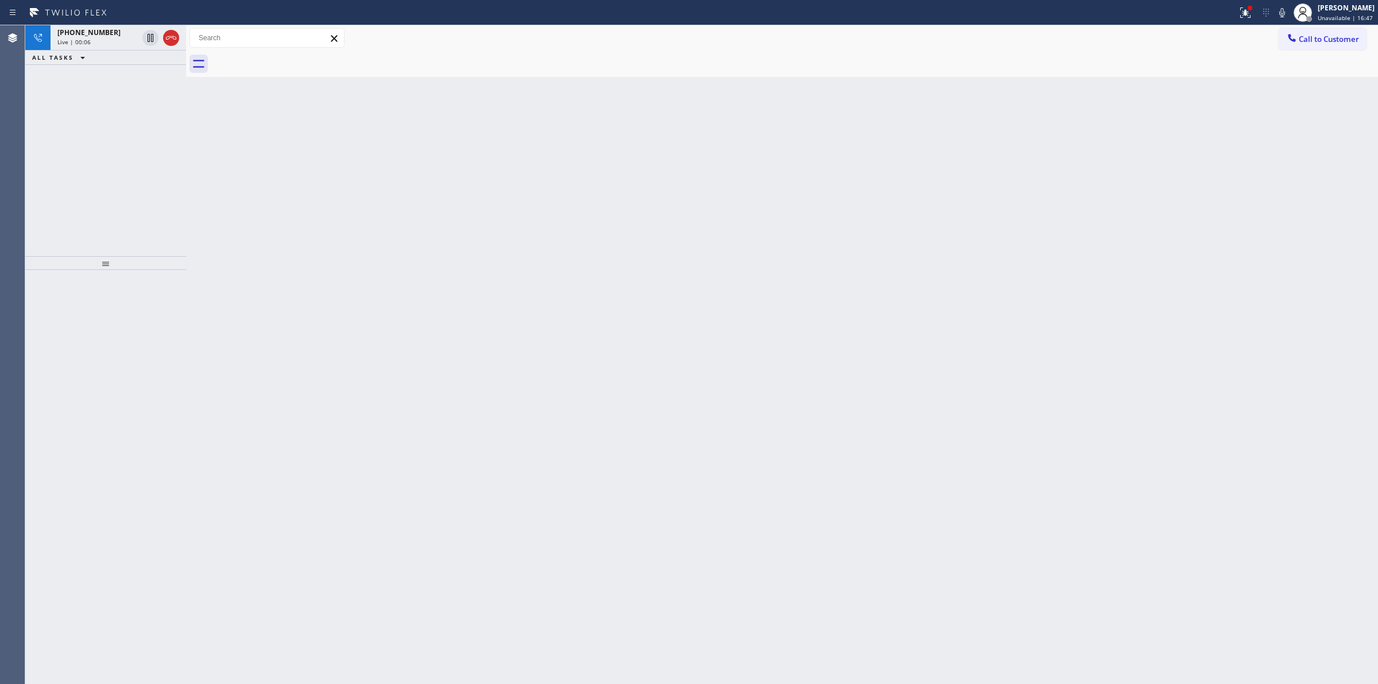
drag, startPoint x: 296, startPoint y: 67, endPoint x: 420, endPoint y: 76, distance: 124.3
click at [303, 70] on div at bounding box center [794, 64] width 1166 height 26
click at [1332, 45] on button "Call to Customer" at bounding box center [1322, 39] width 88 height 22
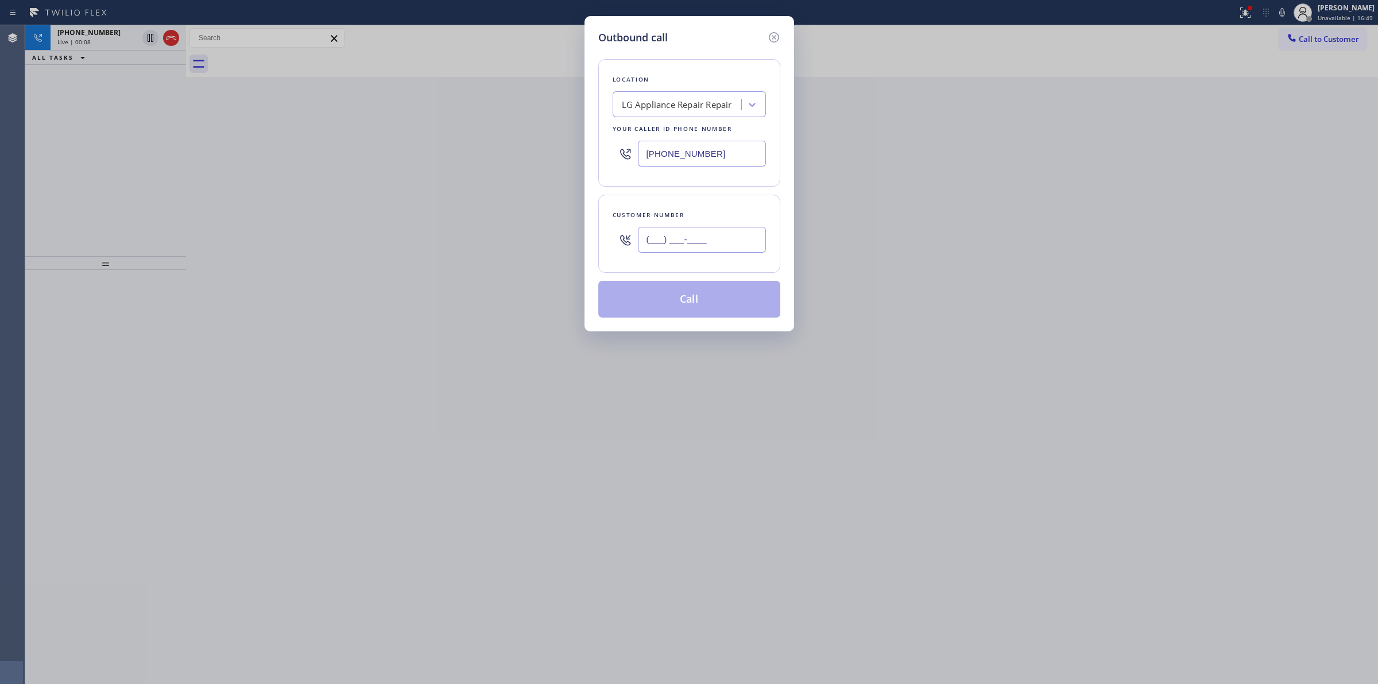
click at [696, 251] on input "(___) ___-____" at bounding box center [702, 240] width 128 height 26
paste input "206) 336-3824"
type input "(206) 336-3824"
click at [695, 303] on button "Call" at bounding box center [689, 299] width 182 height 37
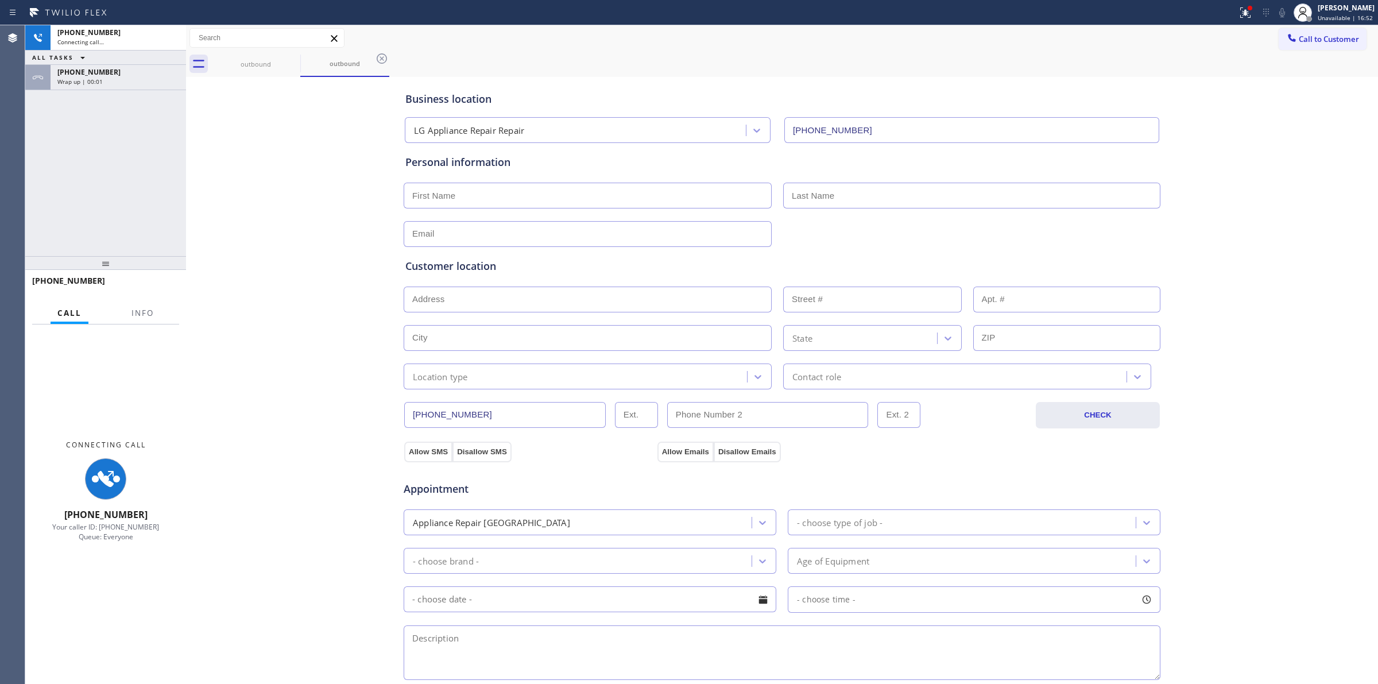
type input "(855) 441-8057"
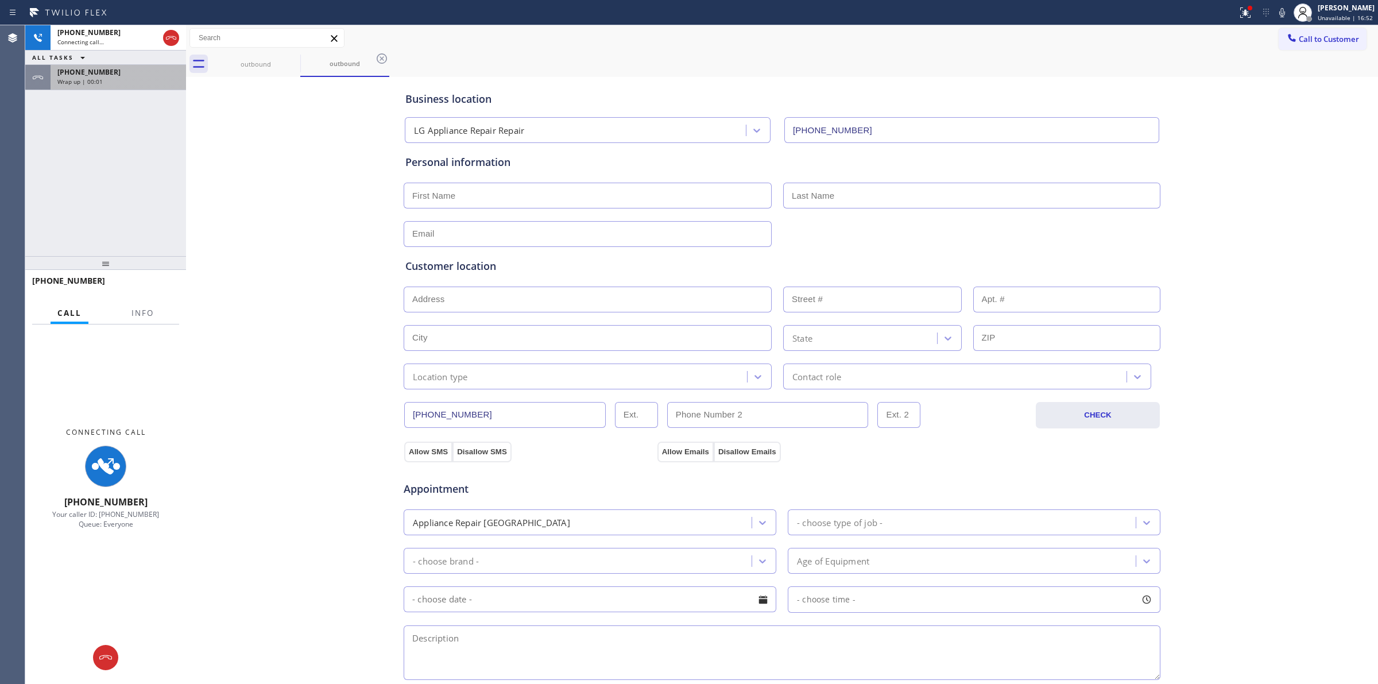
click at [115, 77] on div "Wrap up | 00:01" at bounding box center [118, 81] width 122 height 8
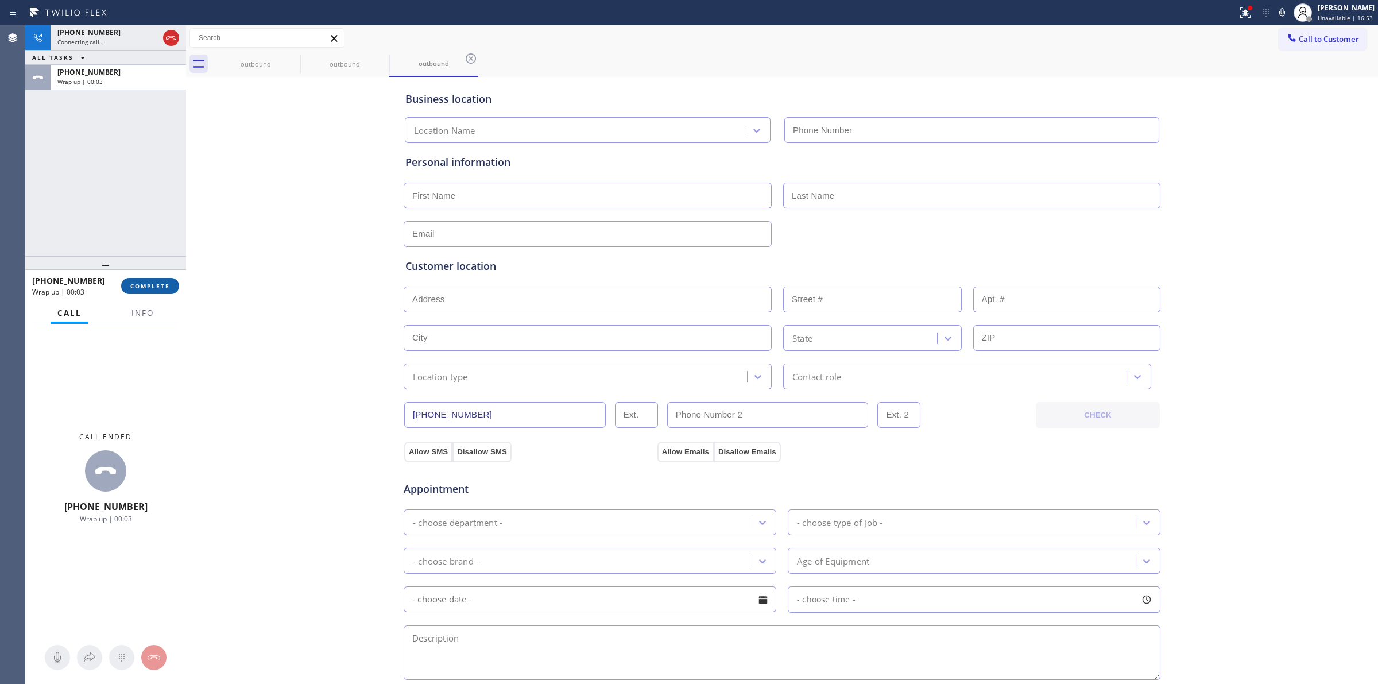
click at [151, 293] on div "+12063363824 Wrap up | 00:03 COMPLETE" at bounding box center [105, 286] width 147 height 30
click at [151, 291] on button "COMPLETE" at bounding box center [150, 286] width 58 height 16
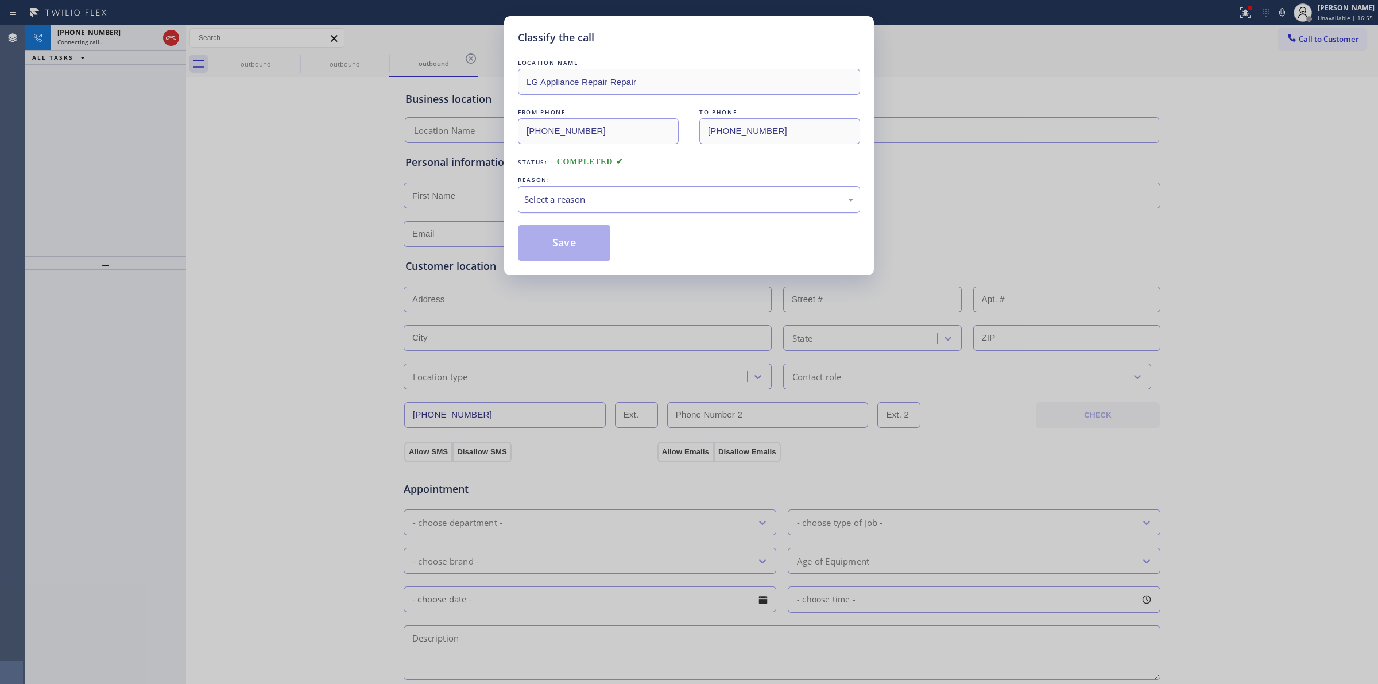
click at [599, 203] on div "Select a reason" at bounding box center [688, 199] width 329 height 13
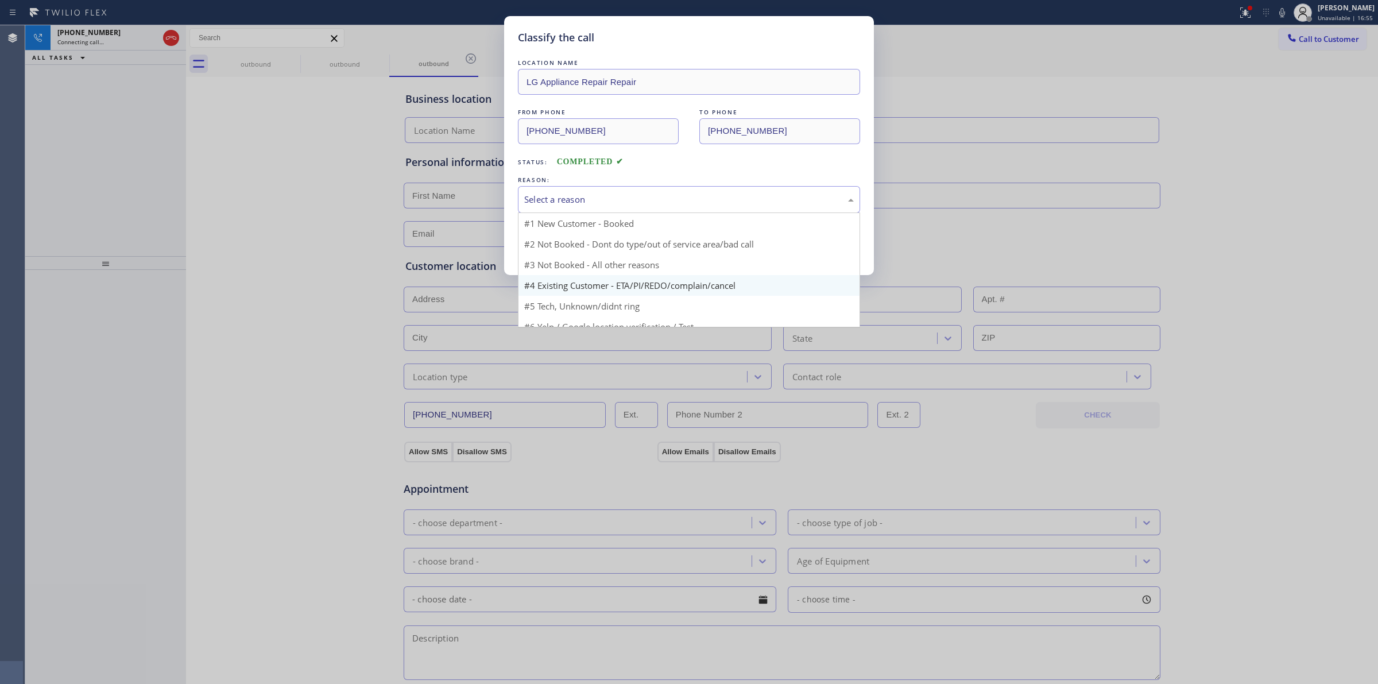
type input "(855) 441-8057"
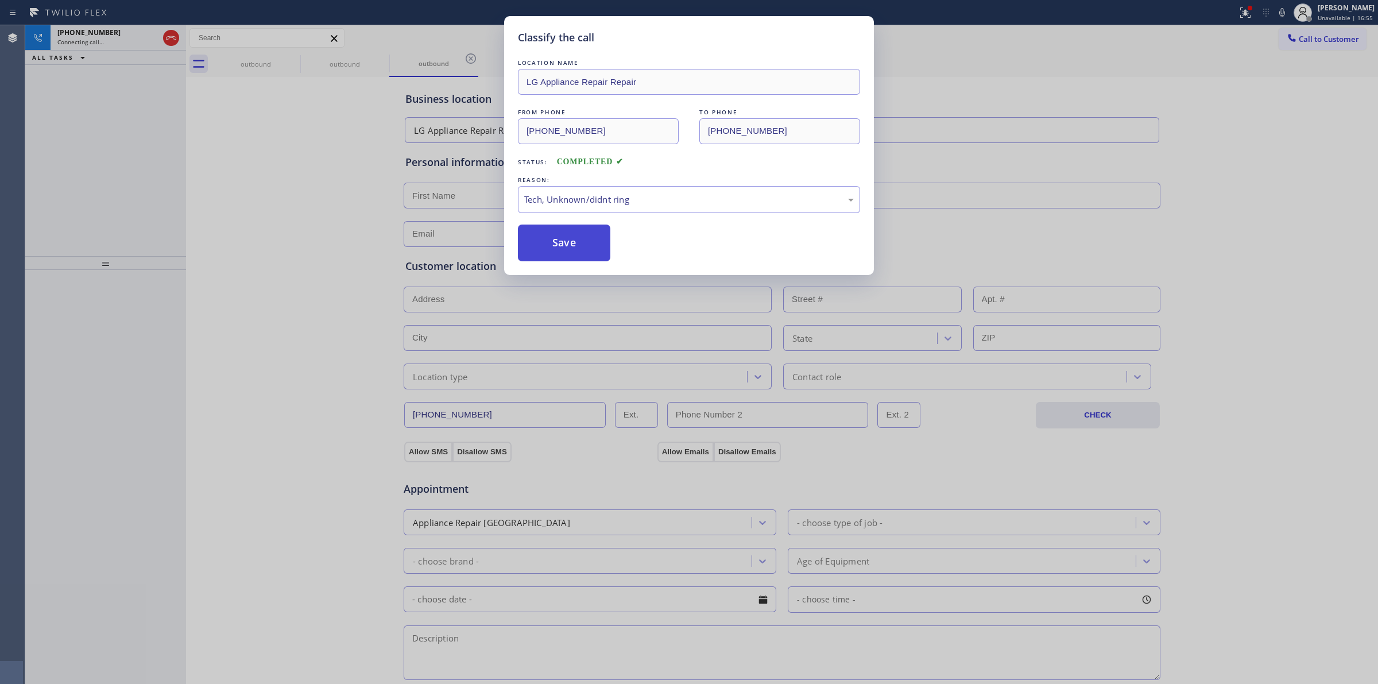
click at [572, 230] on button "Save" at bounding box center [564, 242] width 92 height 37
click at [281, 53] on div "Classify the call LOCATION NAME Thermador Appliance Repair Experts FROM PHONE (…" at bounding box center [701, 354] width 1352 height 658
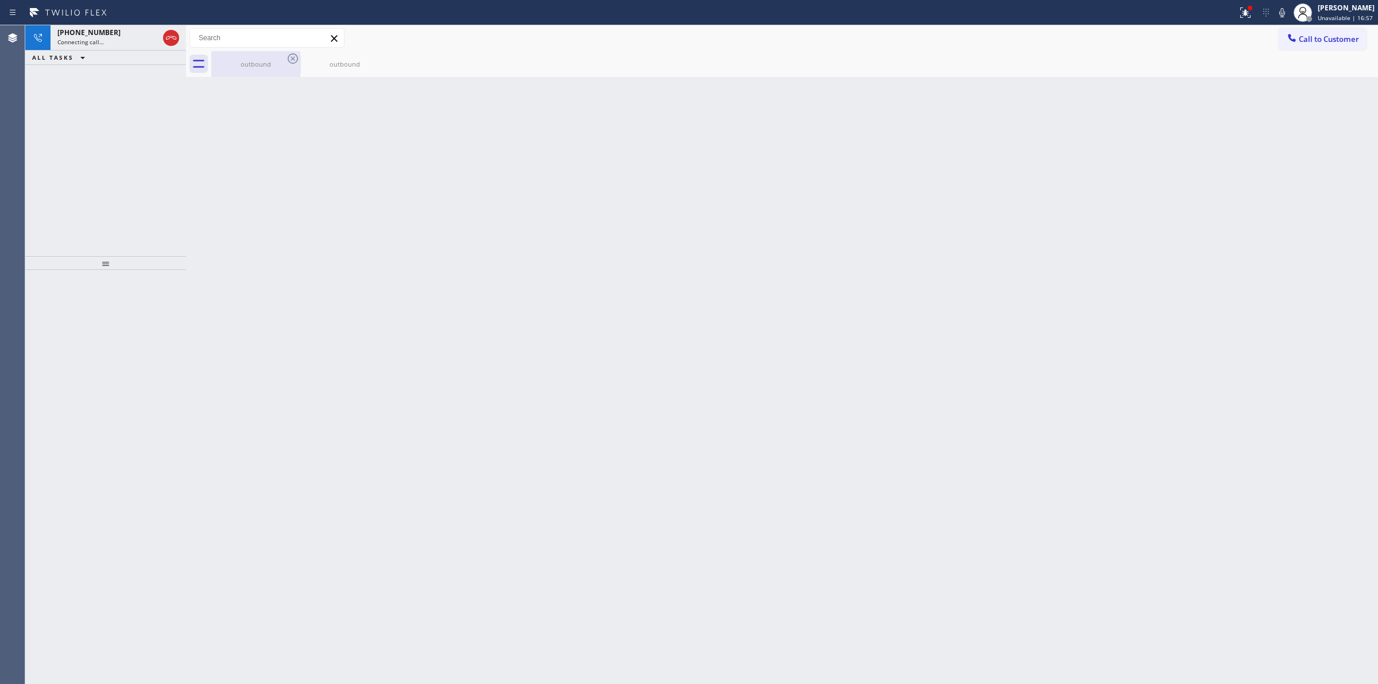
click at [282, 55] on div "outbound" at bounding box center [255, 64] width 87 height 26
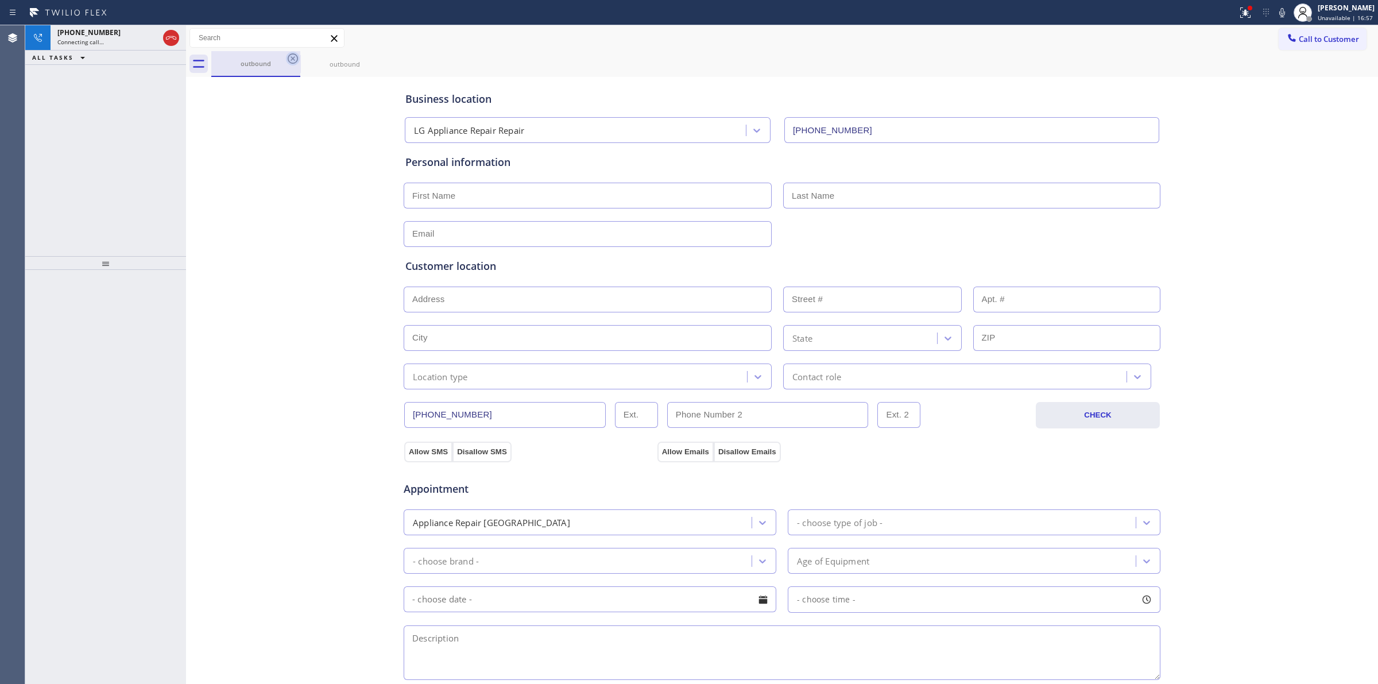
click at [287, 56] on icon at bounding box center [293, 59] width 14 height 14
click at [375, 56] on icon at bounding box center [382, 59] width 14 height 14
click at [287, 56] on div "outbound outbound" at bounding box center [794, 64] width 1166 height 26
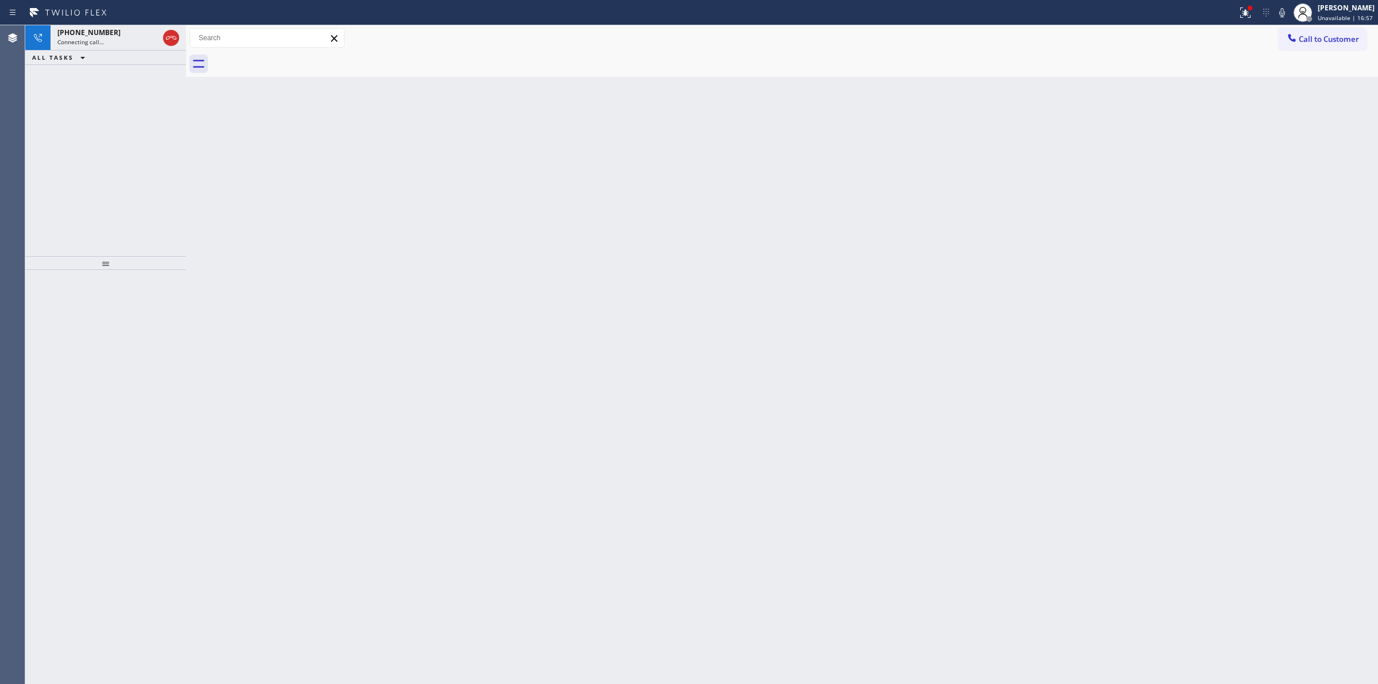
click at [287, 56] on div at bounding box center [794, 64] width 1166 height 26
click at [113, 46] on div "+12063363824 Connecting call…" at bounding box center [106, 37] width 110 height 25
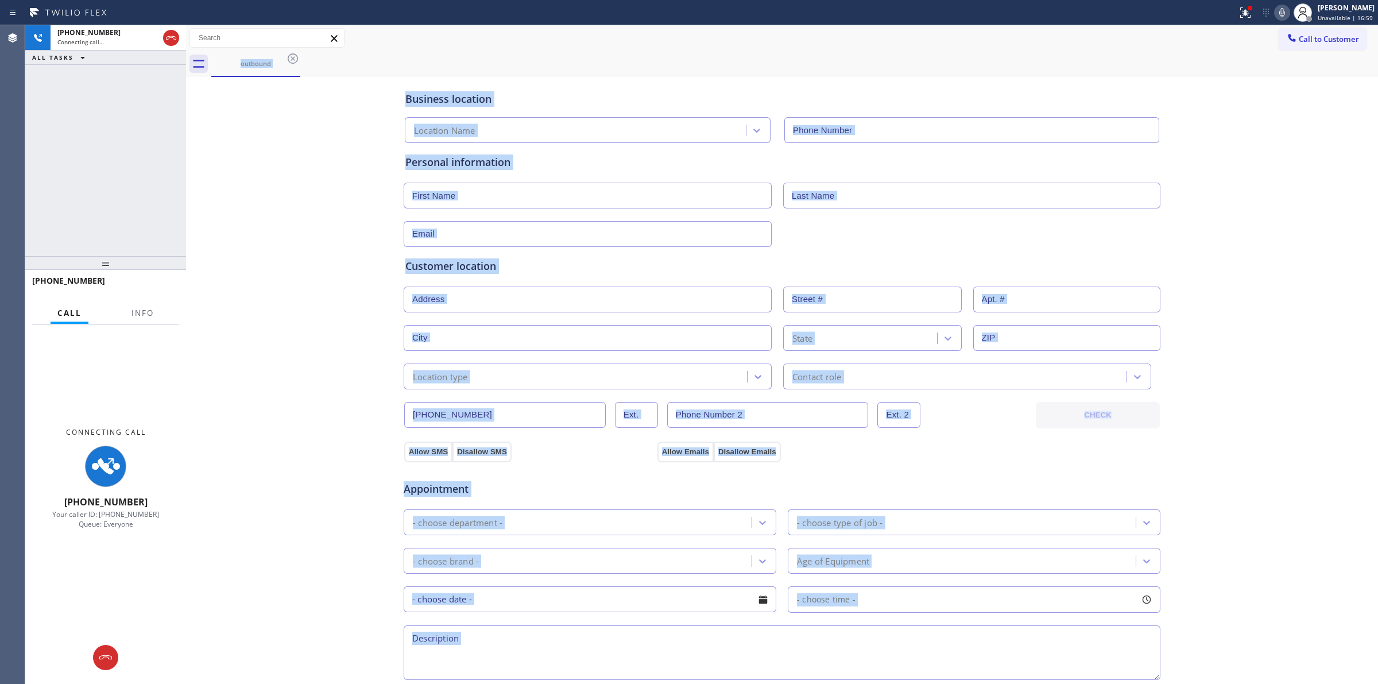
type input "(855) 441-8057"
click at [1280, 10] on icon at bounding box center [1282, 13] width 14 height 14
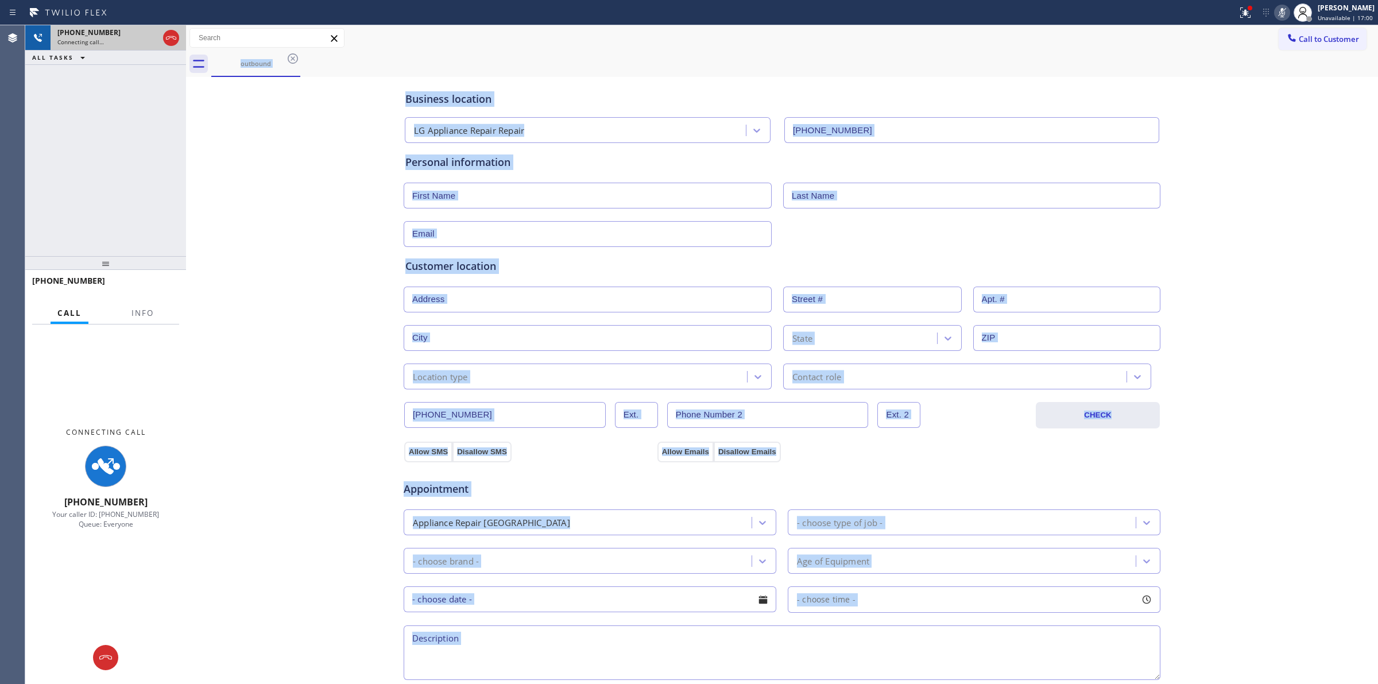
click at [125, 32] on div "+12063363824" at bounding box center [107, 33] width 101 height 10
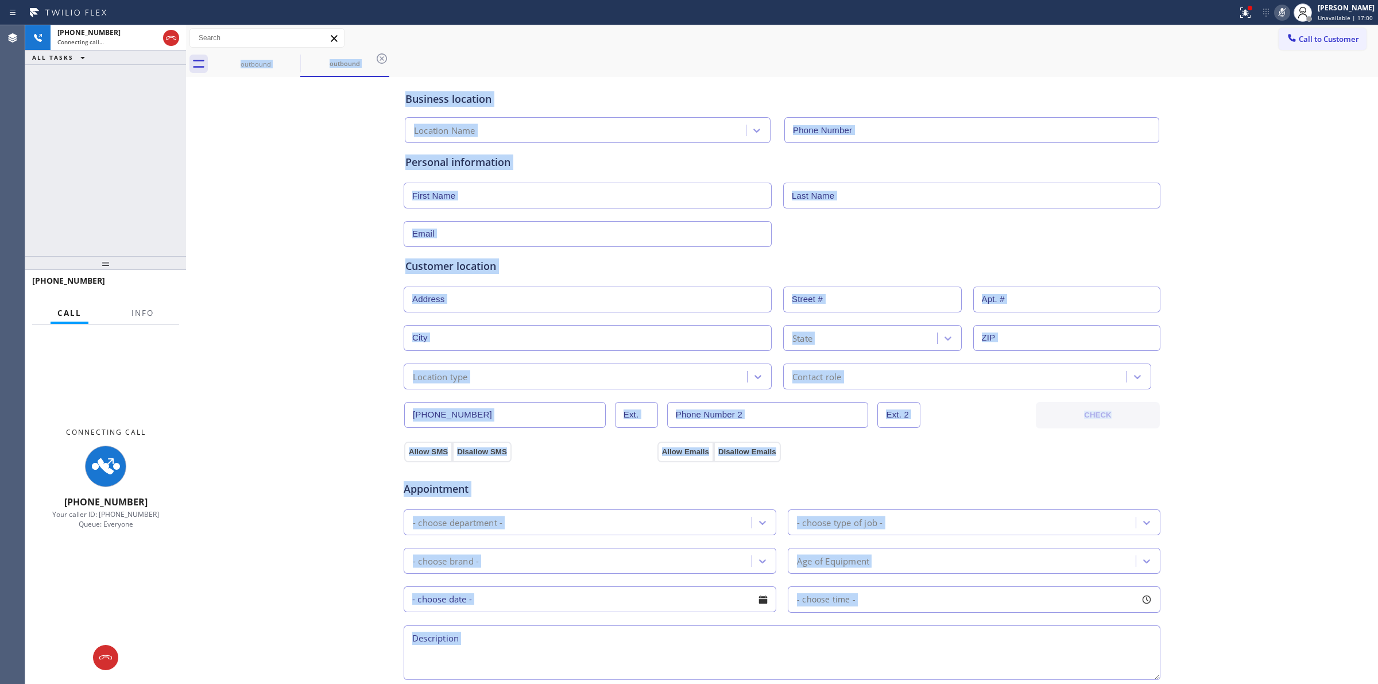
type input "(855) 441-8057"
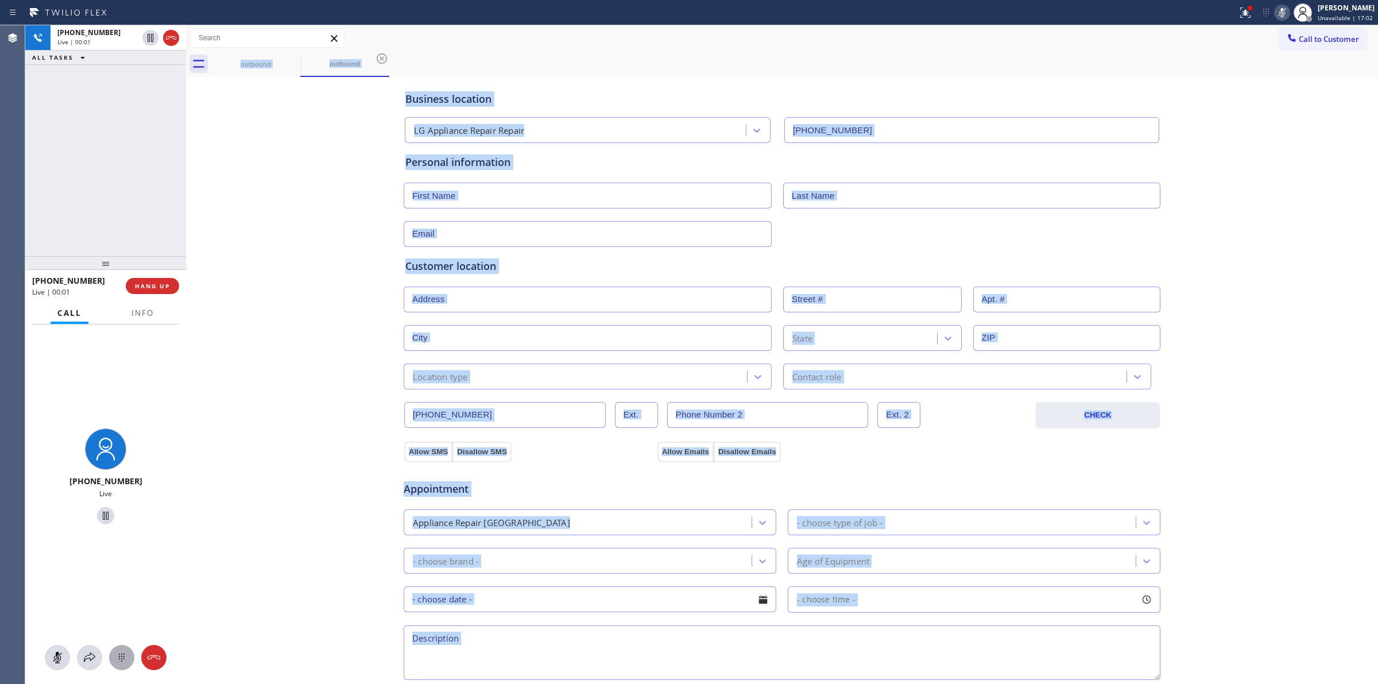
click at [115, 656] on icon at bounding box center [122, 657] width 14 height 14
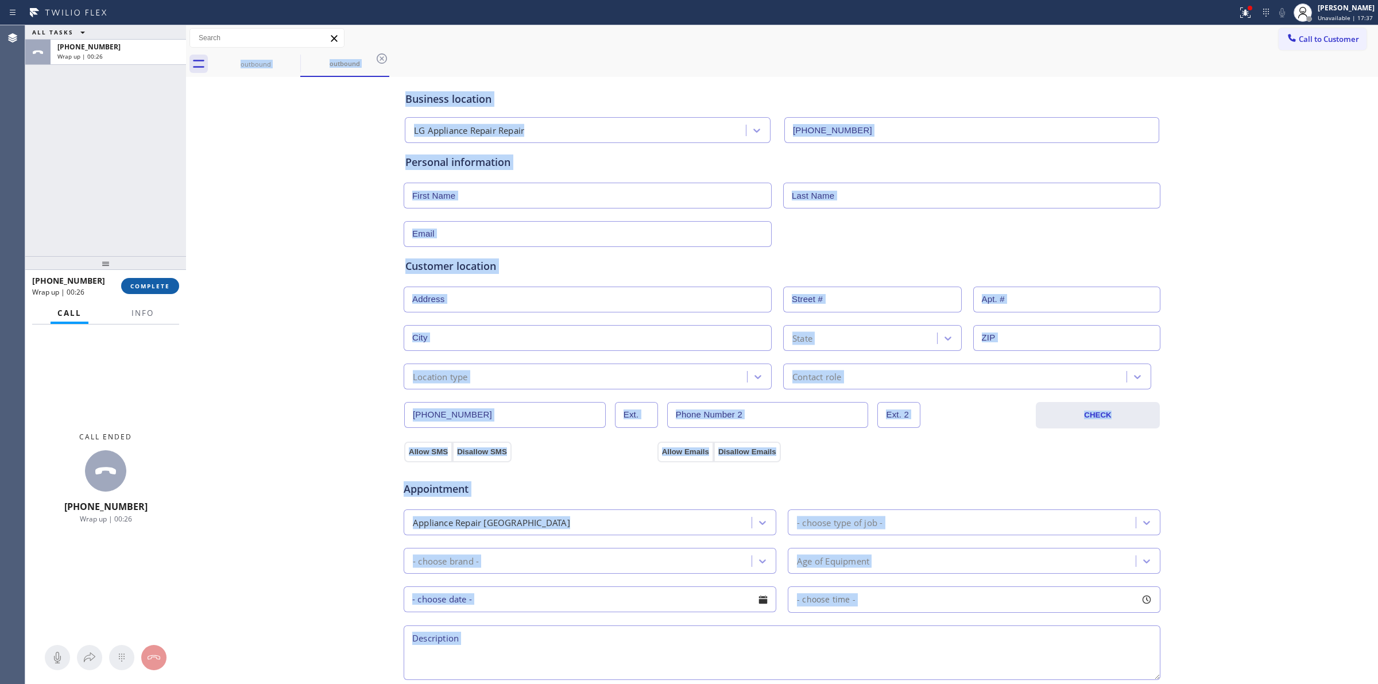
click at [165, 284] on span "COMPLETE" at bounding box center [150, 286] width 40 height 8
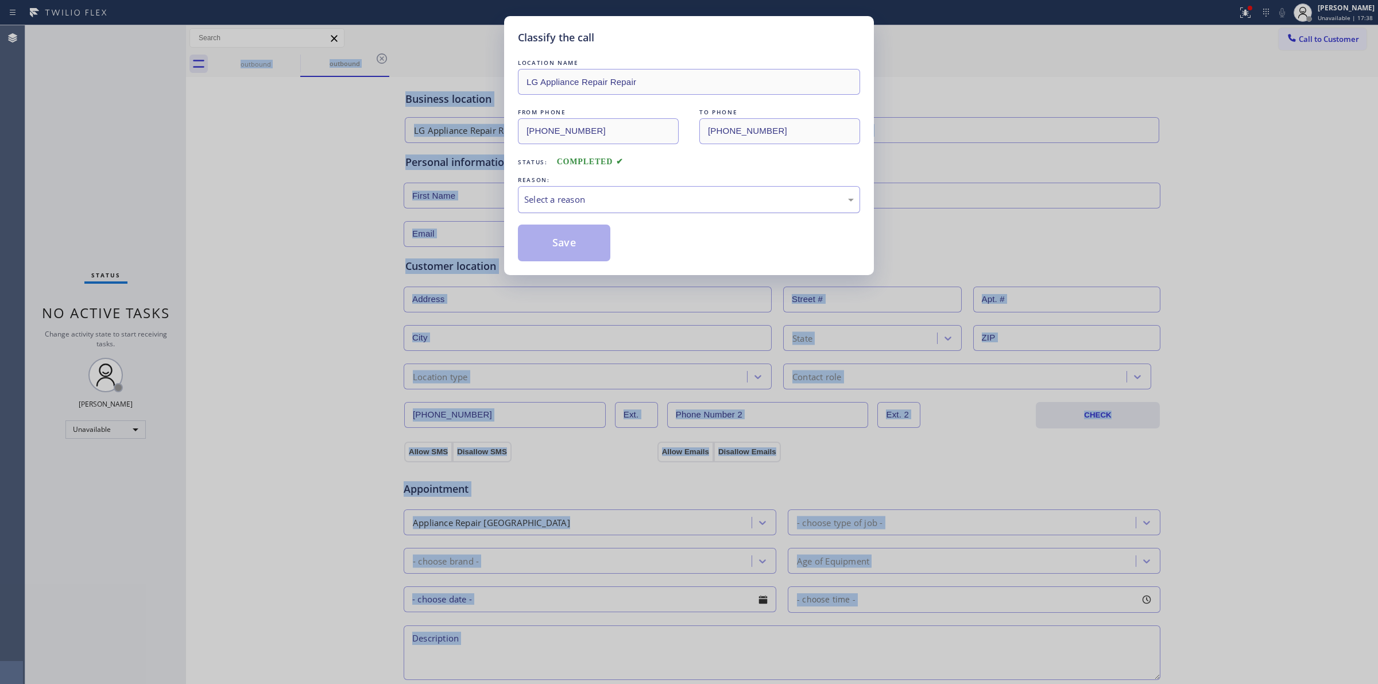
click at [640, 199] on div "Select a reason" at bounding box center [688, 199] width 329 height 13
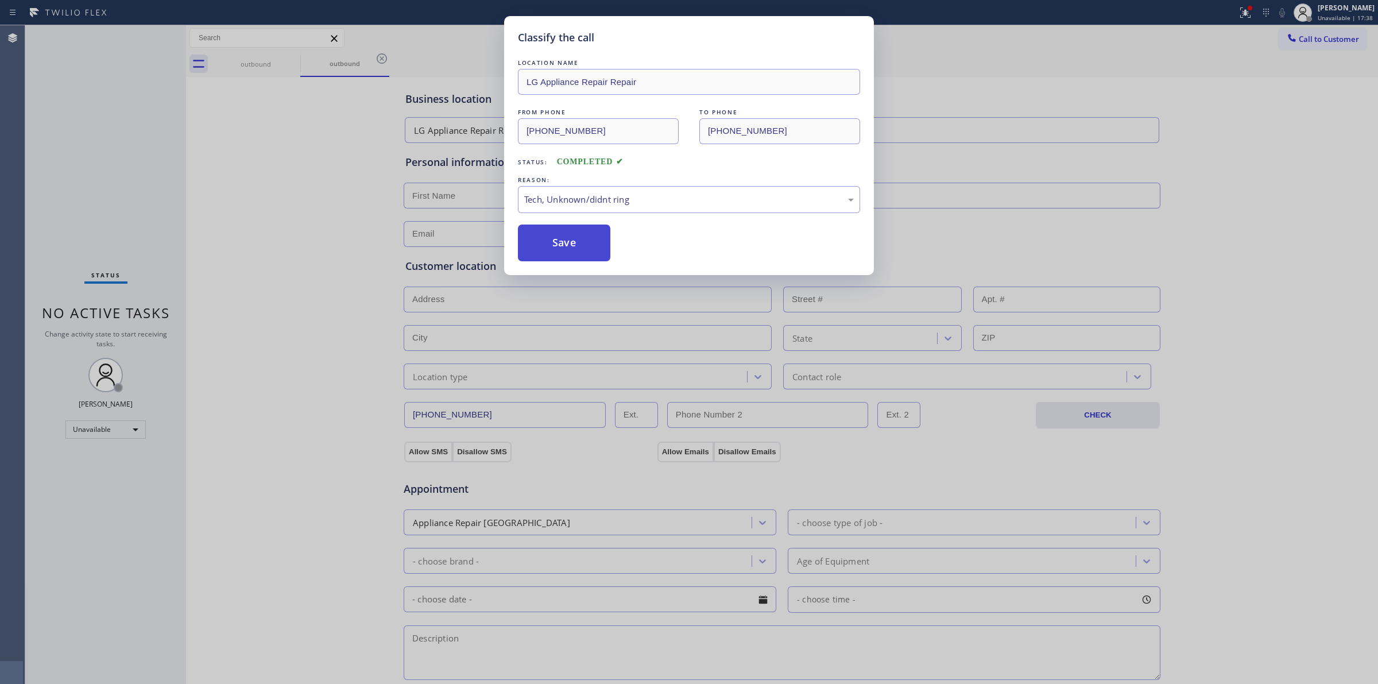
click at [565, 242] on button "Save" at bounding box center [564, 242] width 92 height 37
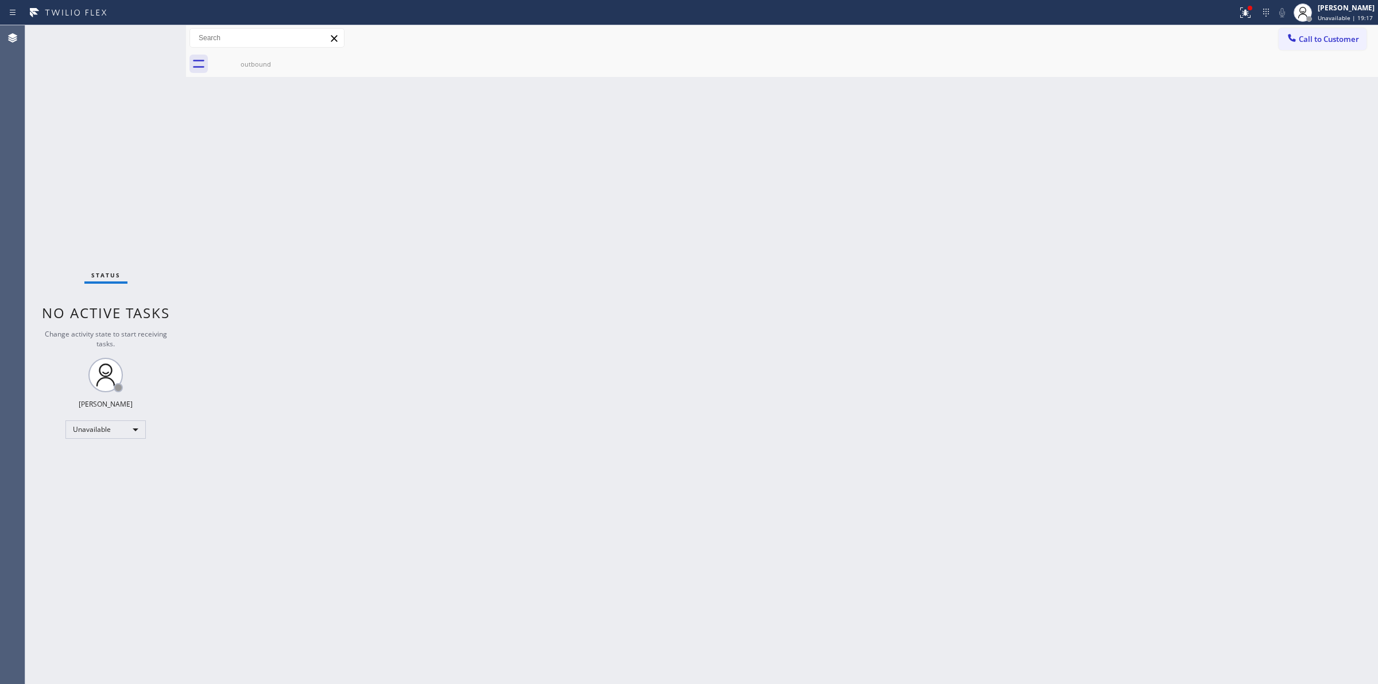
click at [1237, 353] on div "Back to Dashboard Change Sender ID Customers Technicians Select a contact Outbo…" at bounding box center [782, 354] width 1192 height 658
click at [1230, 221] on div "Back to Dashboard Change Sender ID Customers Technicians Select a contact Outbo…" at bounding box center [782, 354] width 1192 height 658
click at [1326, 32] on button "Call to Customer" at bounding box center [1322, 39] width 88 height 22
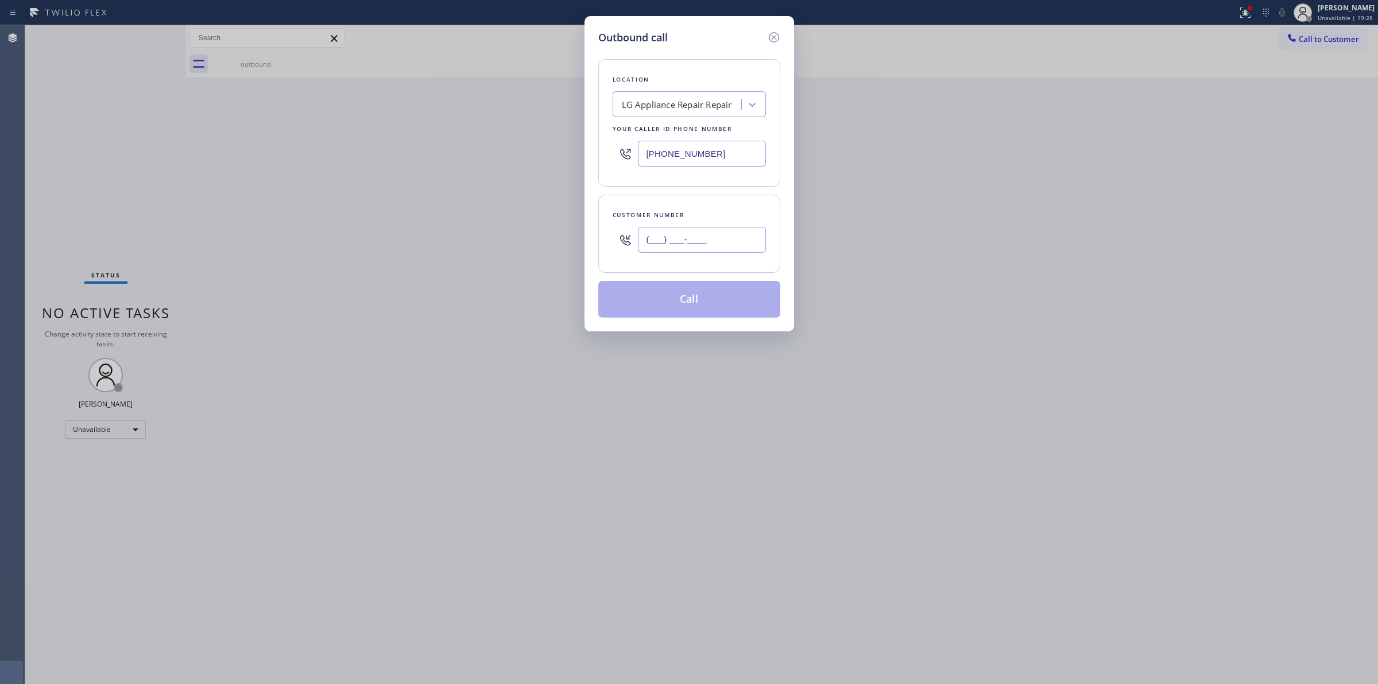
paste input "626) 623-5086"
drag, startPoint x: 738, startPoint y: 234, endPoint x: 724, endPoint y: 196, distance: 40.7
click at [736, 233] on input "(___) ___-____" at bounding box center [702, 240] width 128 height 26
type input "(626) 623-5086"
click at [701, 104] on div "LG Appliance Repair Repair" at bounding box center [677, 104] width 110 height 13
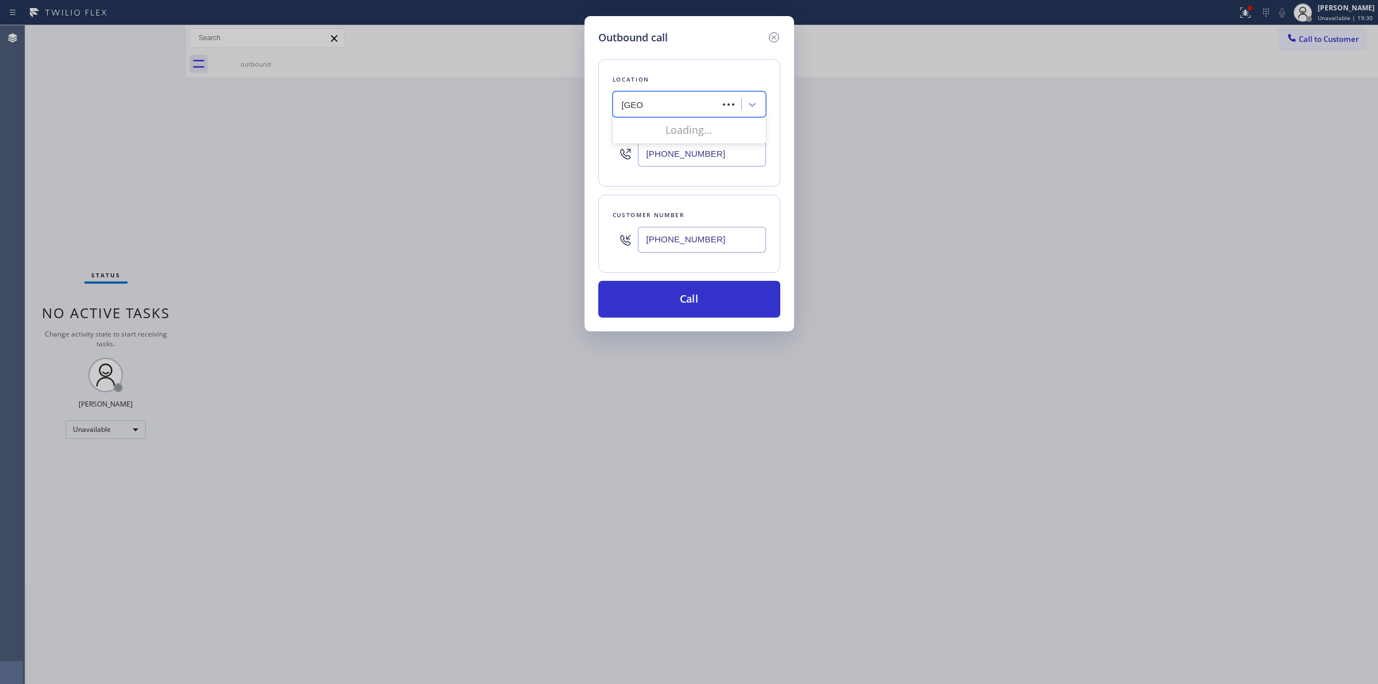
type input "samsung"
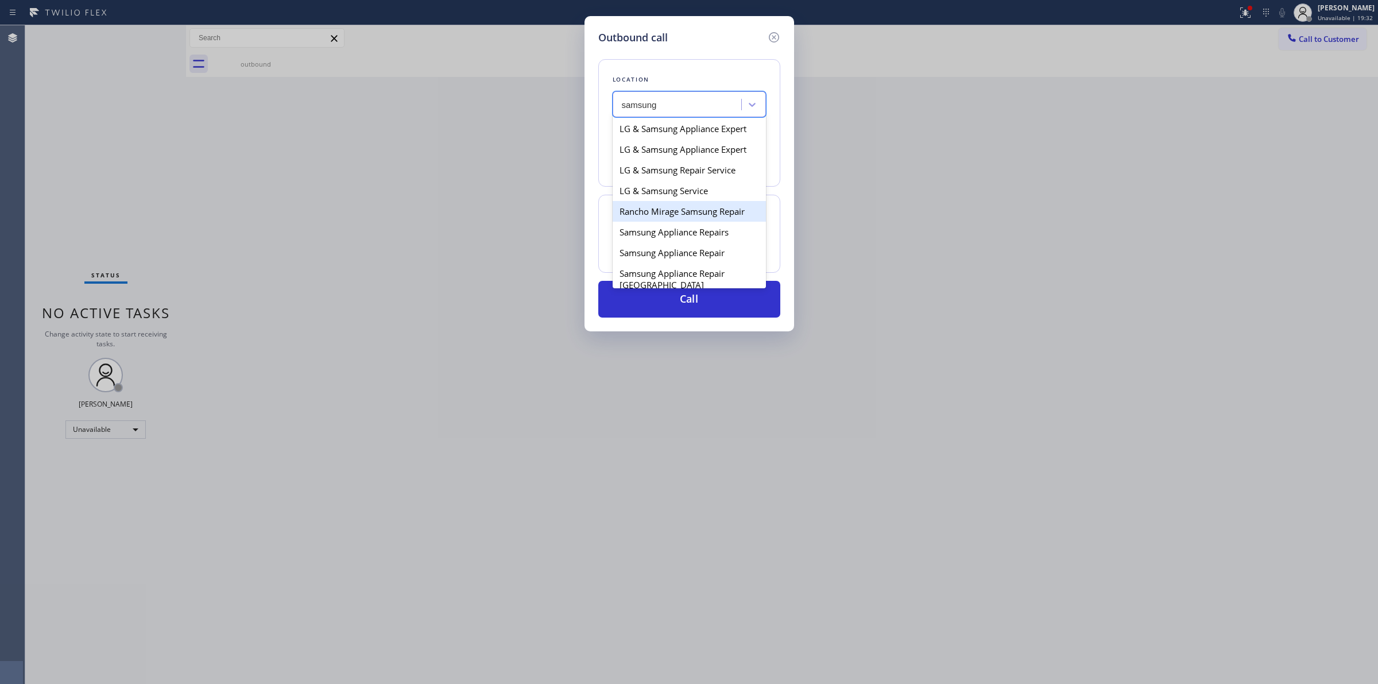
click at [668, 208] on div "Rancho Mirage Samsung Repair" at bounding box center [688, 211] width 153 height 21
type input "(760) 313-7744"
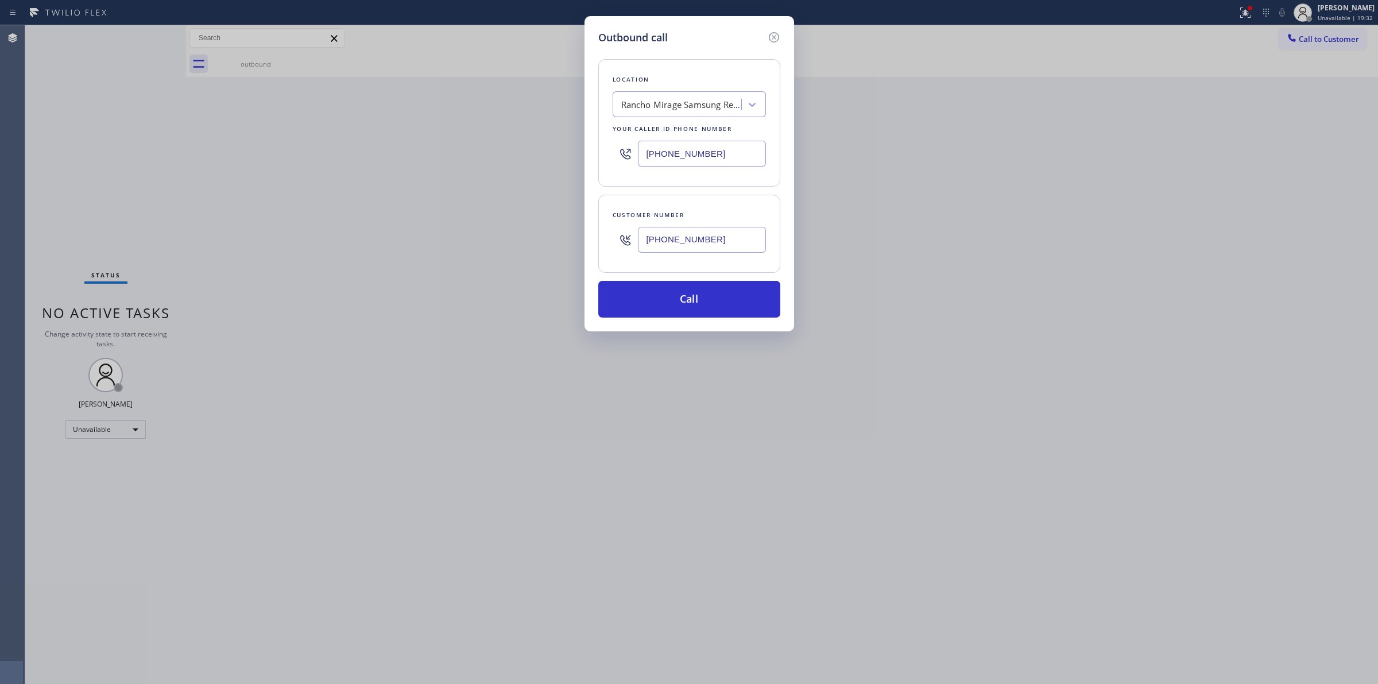
click at [675, 243] on input "(626) 623-5086" at bounding box center [702, 240] width 128 height 26
click at [669, 317] on button "Call" at bounding box center [689, 299] width 182 height 37
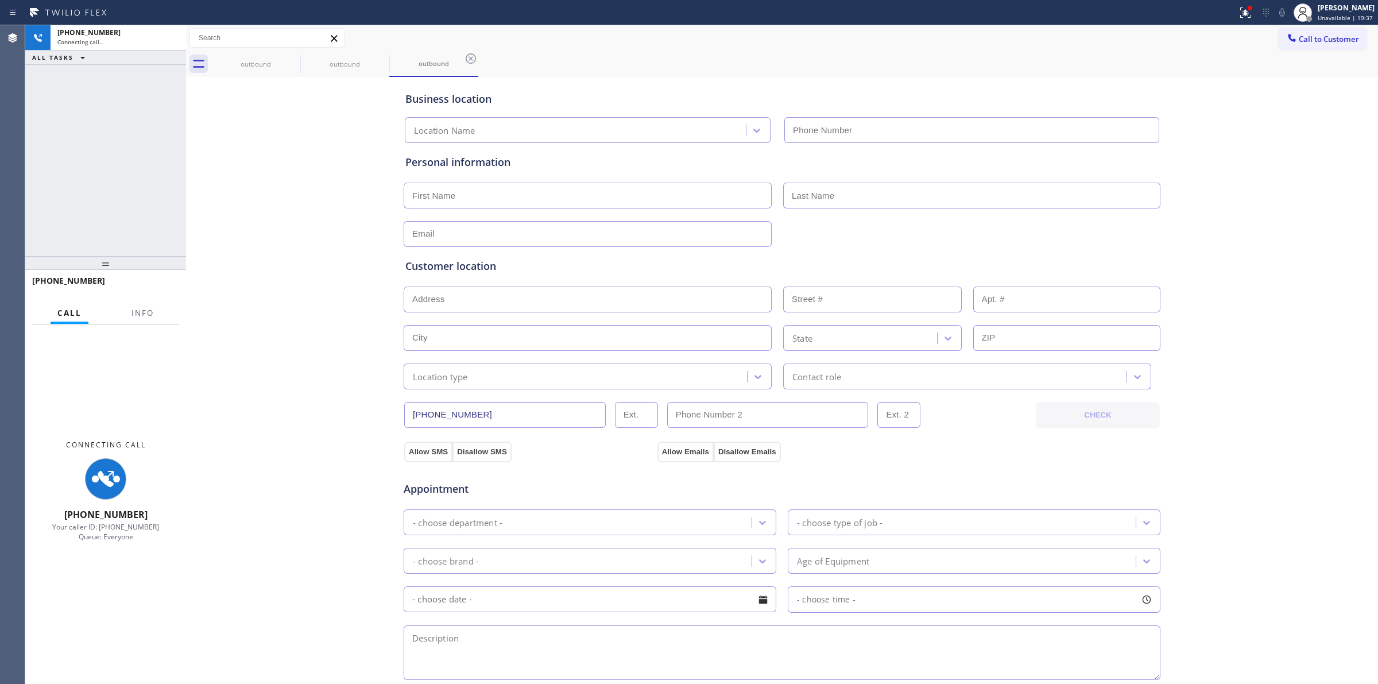
type input "(760) 313-7744"
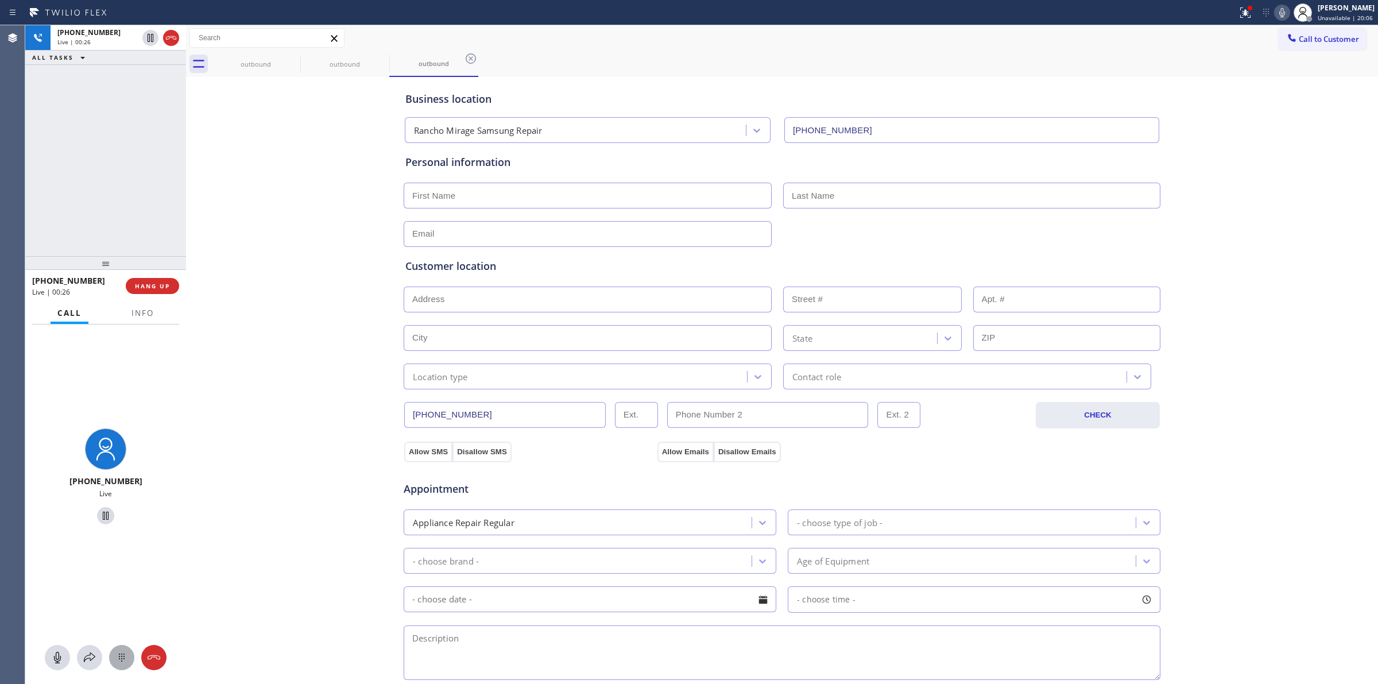
click at [119, 656] on icon at bounding box center [122, 657] width 14 height 14
click at [1310, 40] on span "Call to Customer" at bounding box center [1328, 39] width 60 height 10
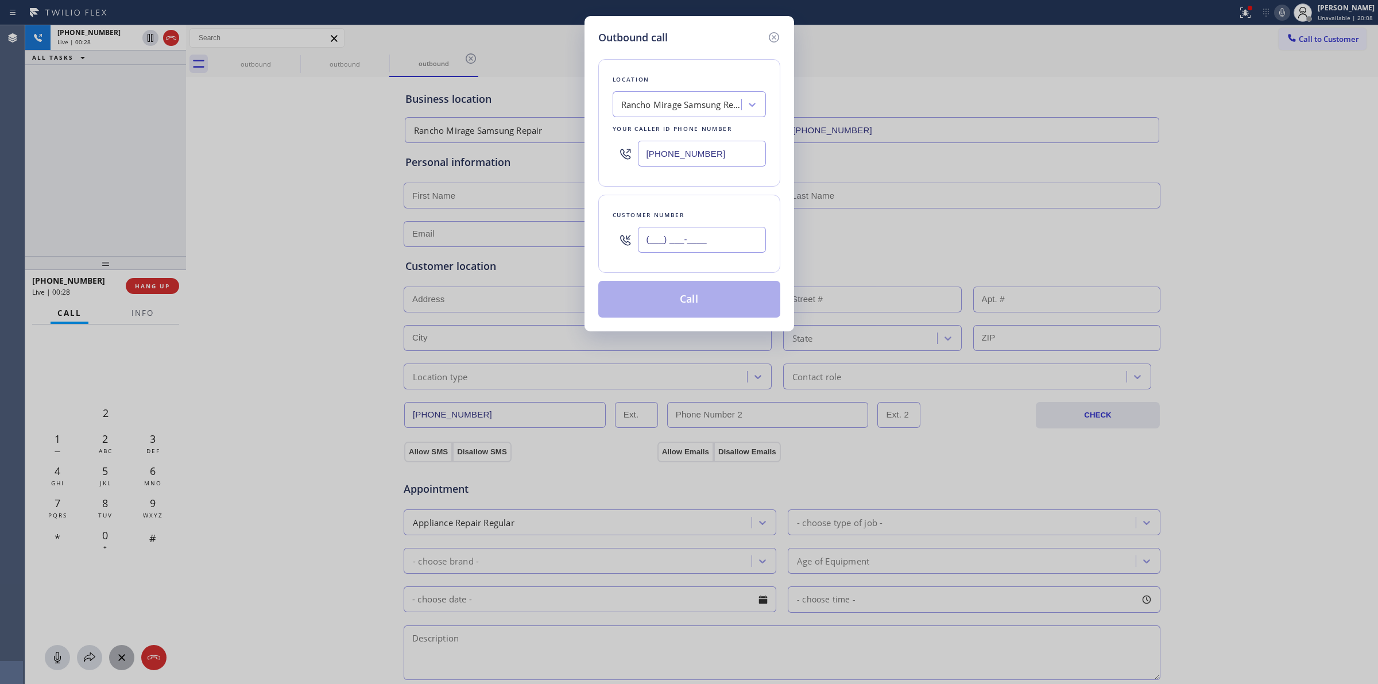
click at [754, 236] on input "(___) ___-____" at bounding box center [702, 240] width 128 height 26
paste input "626) 623-5086"
type input "(626) 623-5086"
click at [601, 59] on div "Location Rancho Mirage Samsung Repair Your caller id phone number (760) 313-7744" at bounding box center [689, 122] width 182 height 127
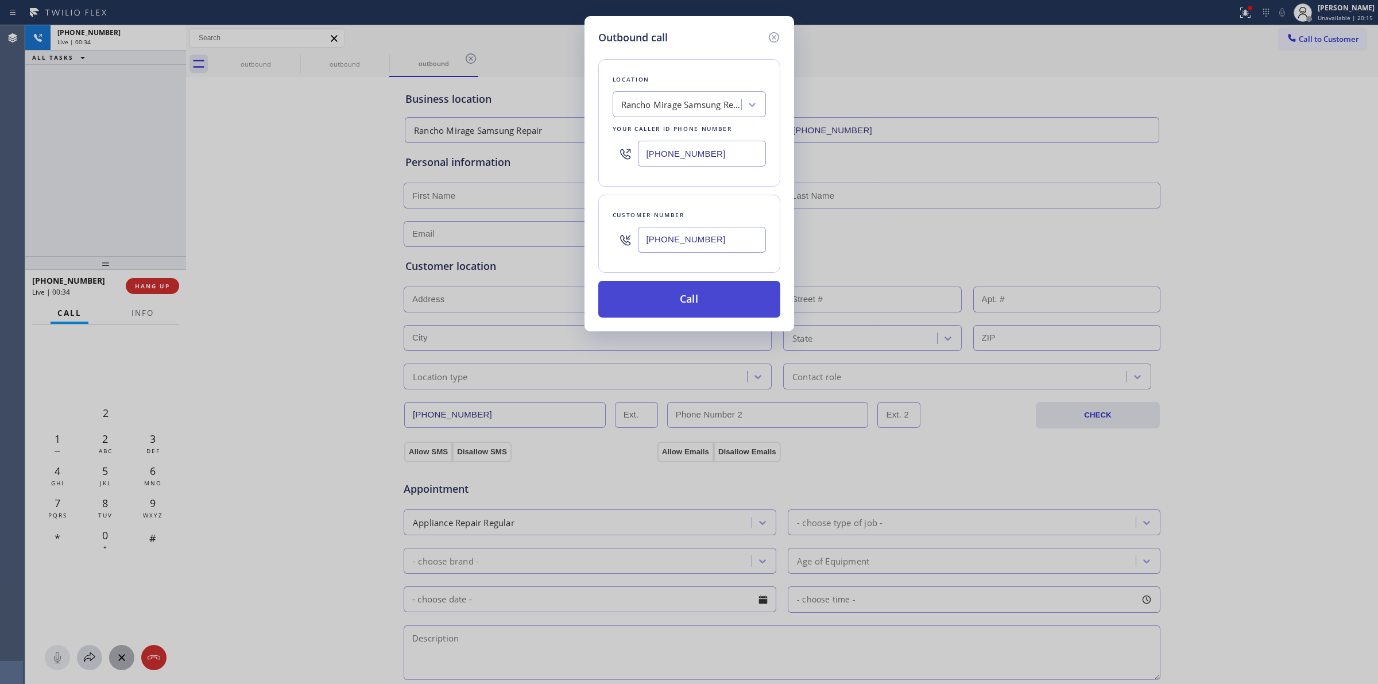
click at [678, 309] on button "Call" at bounding box center [689, 299] width 182 height 37
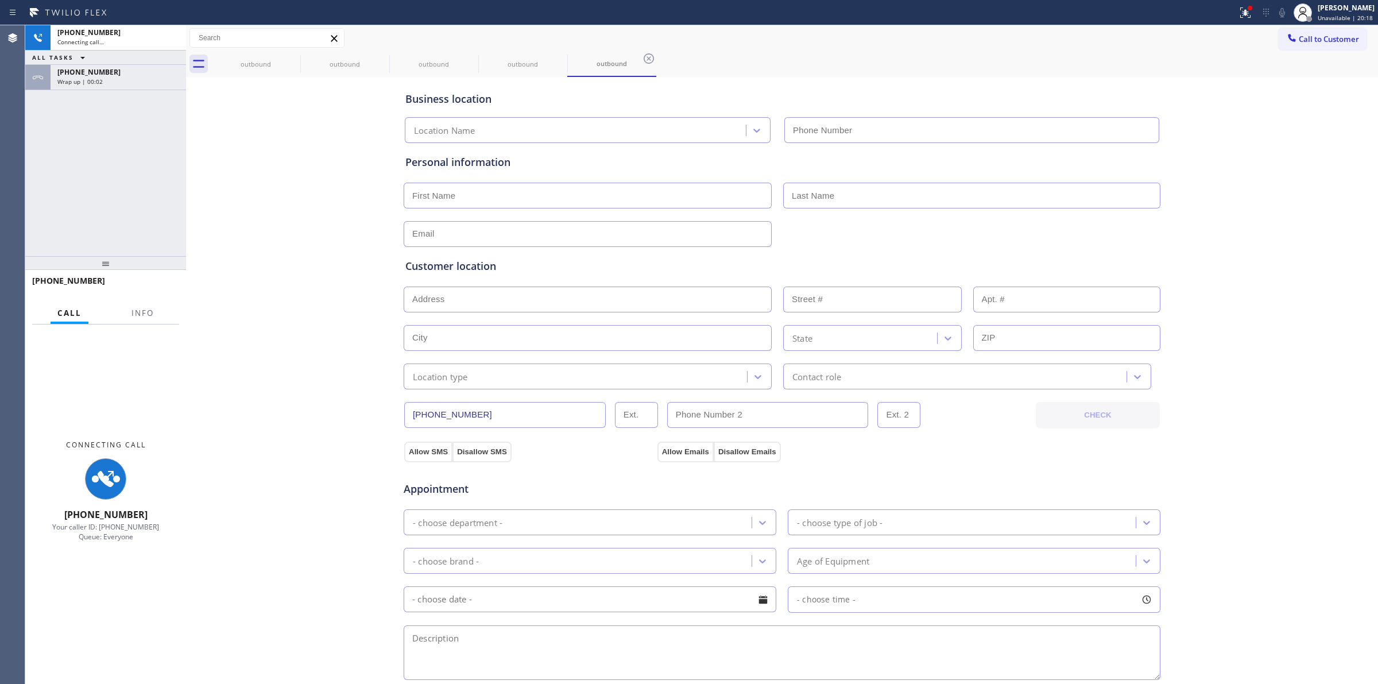
type input "(760) 313-7744"
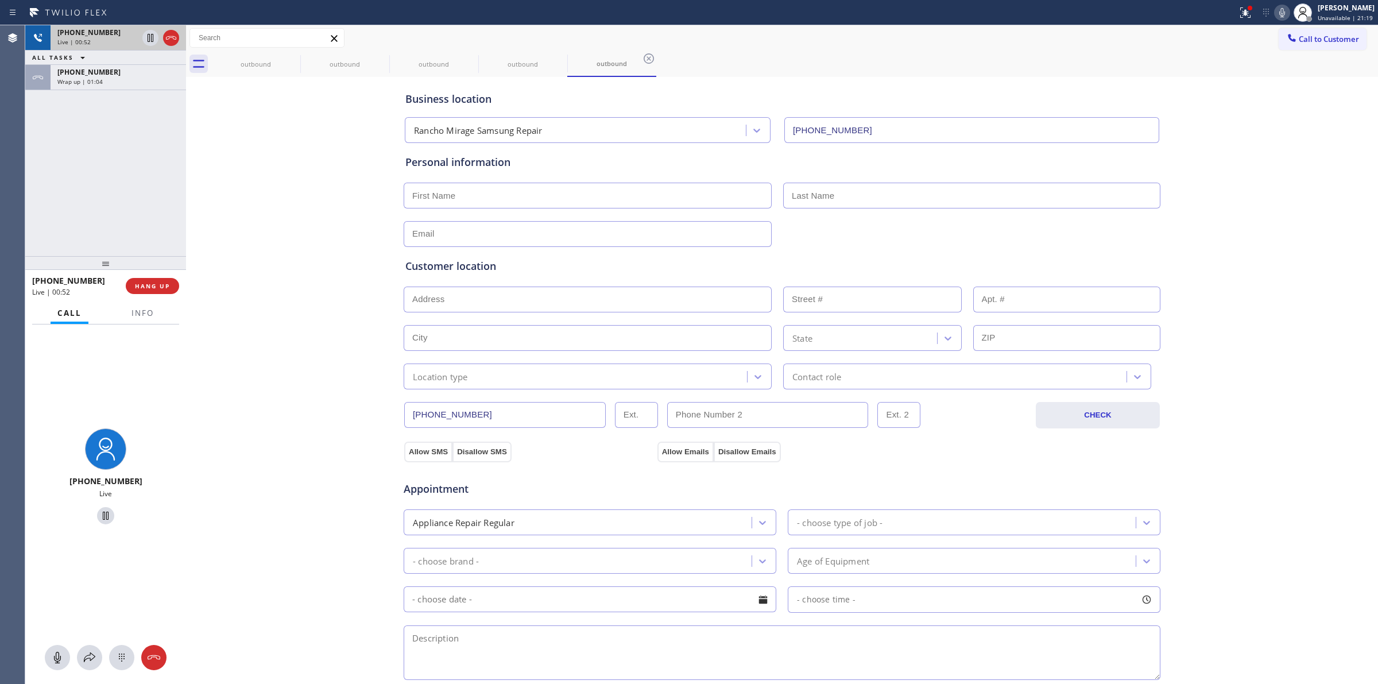
click at [121, 29] on div "+16266235086" at bounding box center [97, 33] width 80 height 10
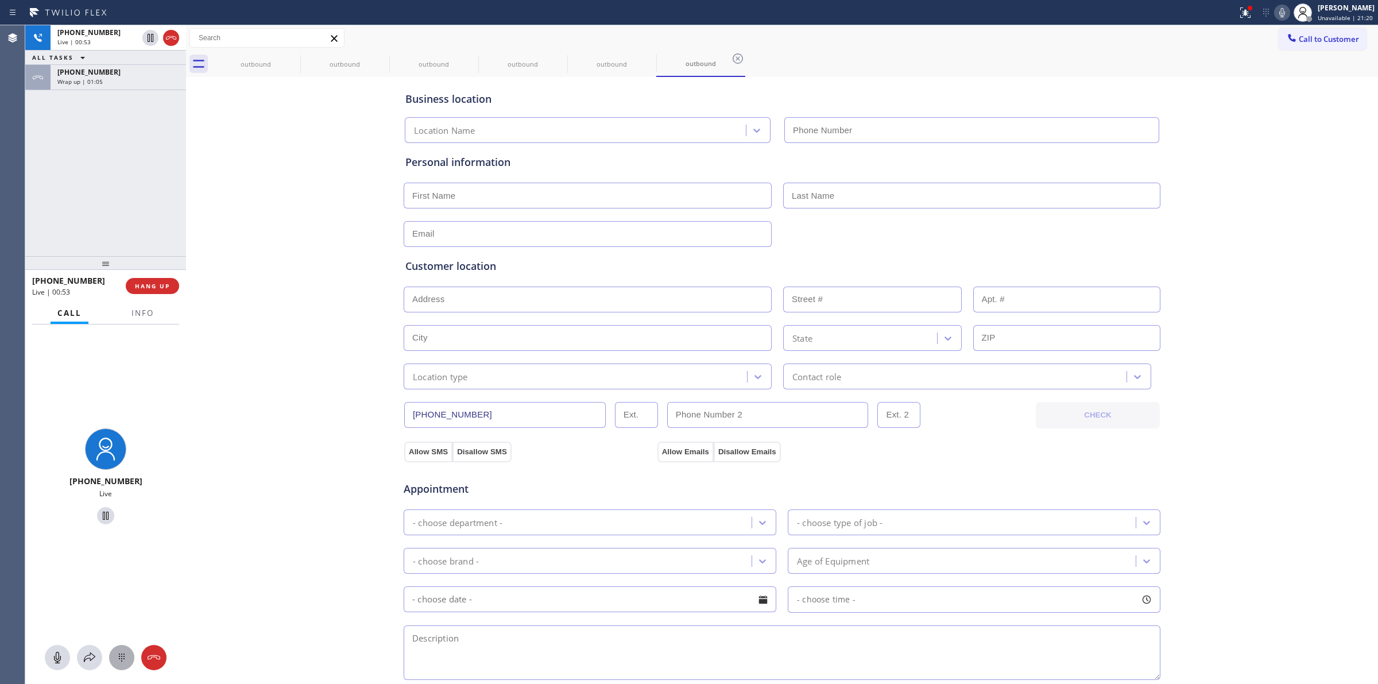
type input "(760) 313-7744"
click at [127, 650] on icon at bounding box center [122, 657] width 14 height 14
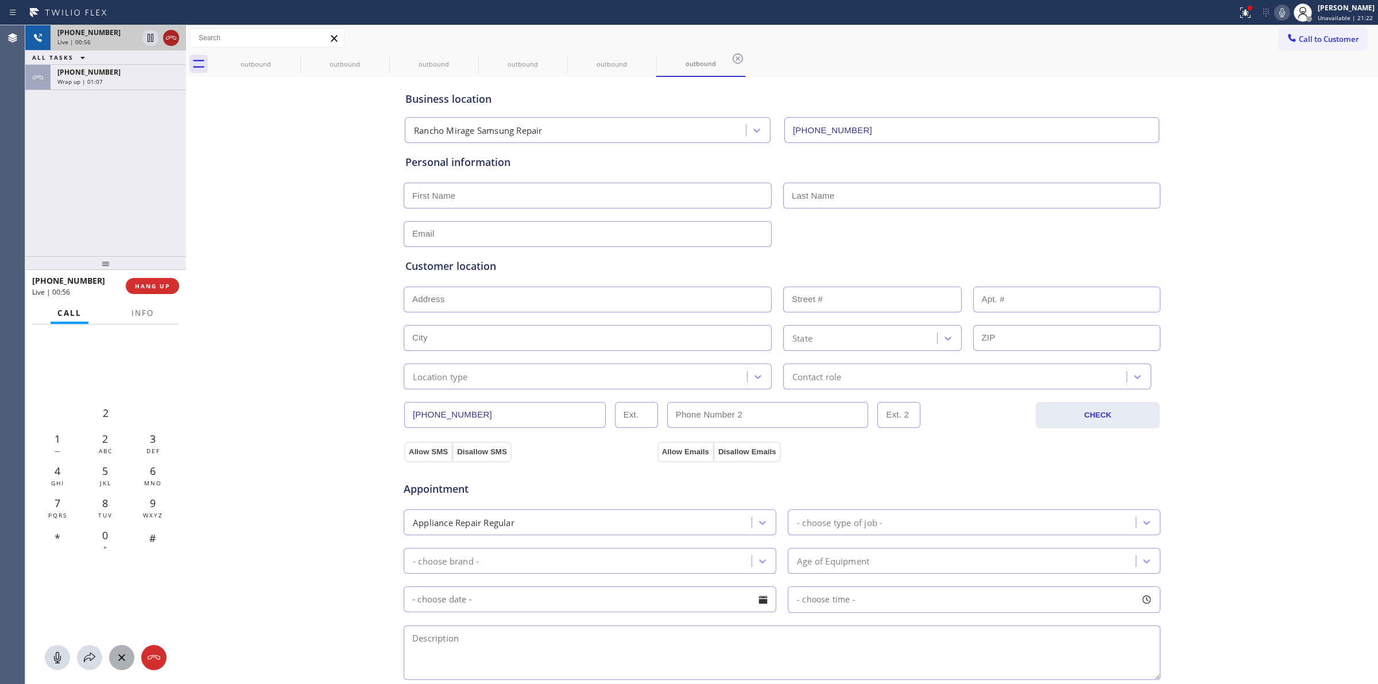
click at [177, 38] on icon at bounding box center [171, 38] width 14 height 14
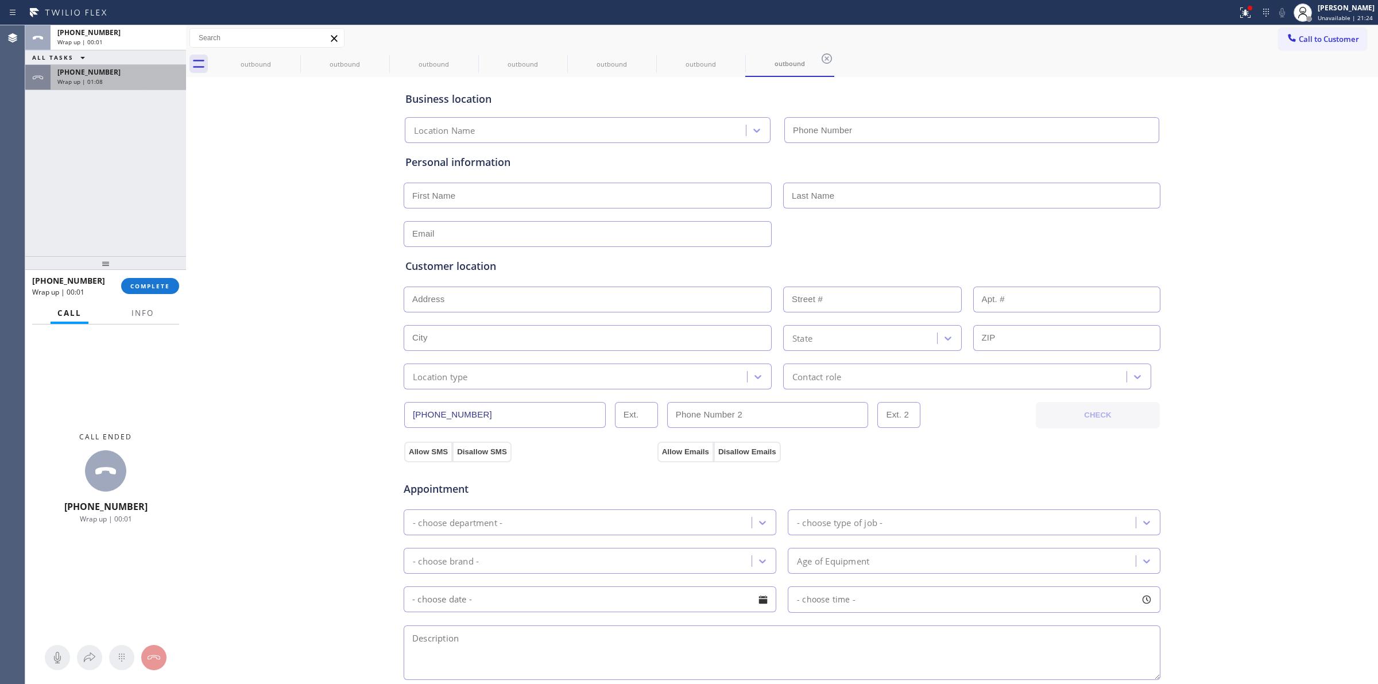
type input "(760) 313-7744"
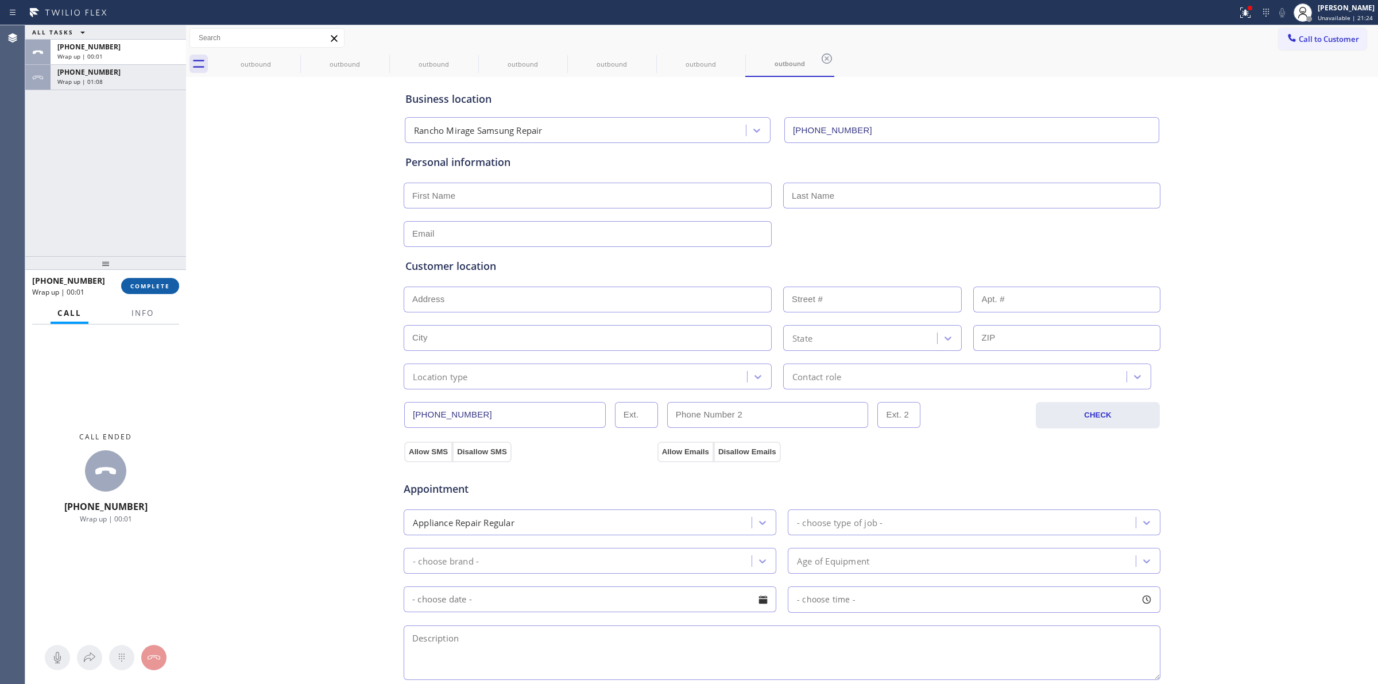
click at [154, 279] on button "COMPLETE" at bounding box center [150, 286] width 58 height 16
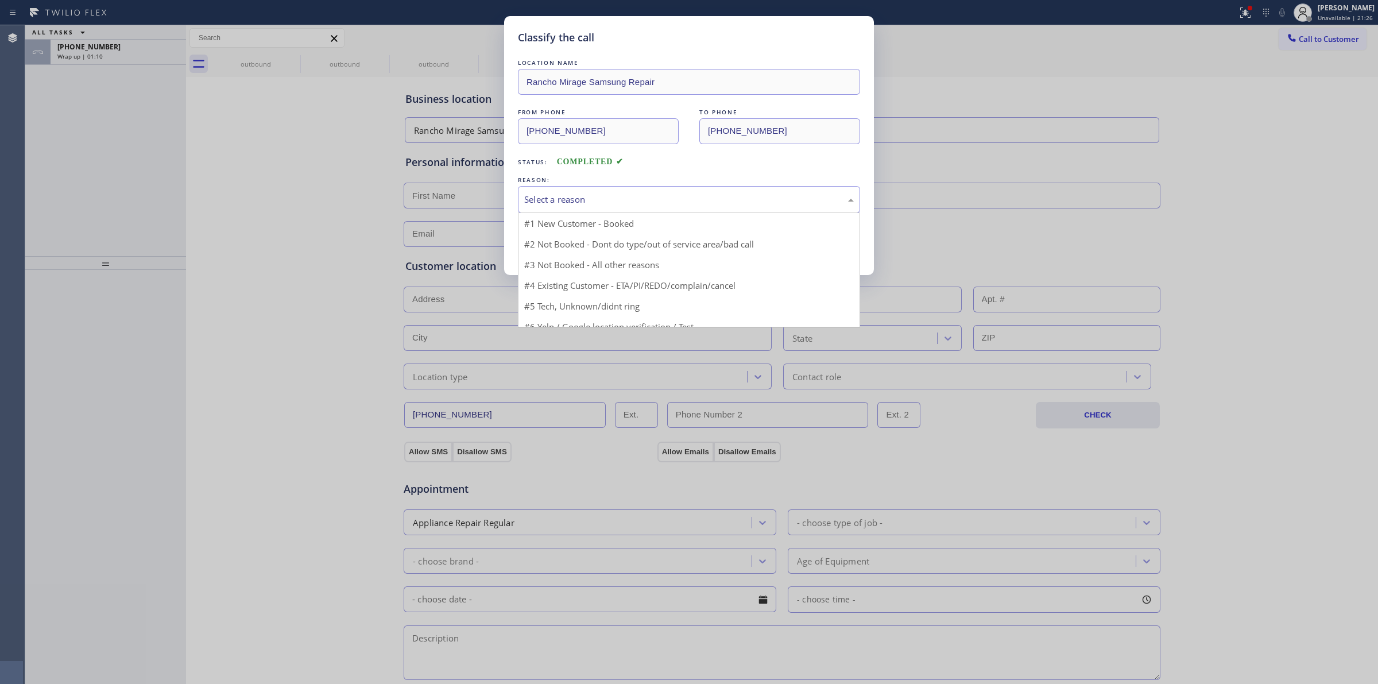
click at [641, 205] on div "Select a reason" at bounding box center [688, 199] width 329 height 13
drag, startPoint x: 610, startPoint y: 286, endPoint x: 601, endPoint y: 255, distance: 31.8
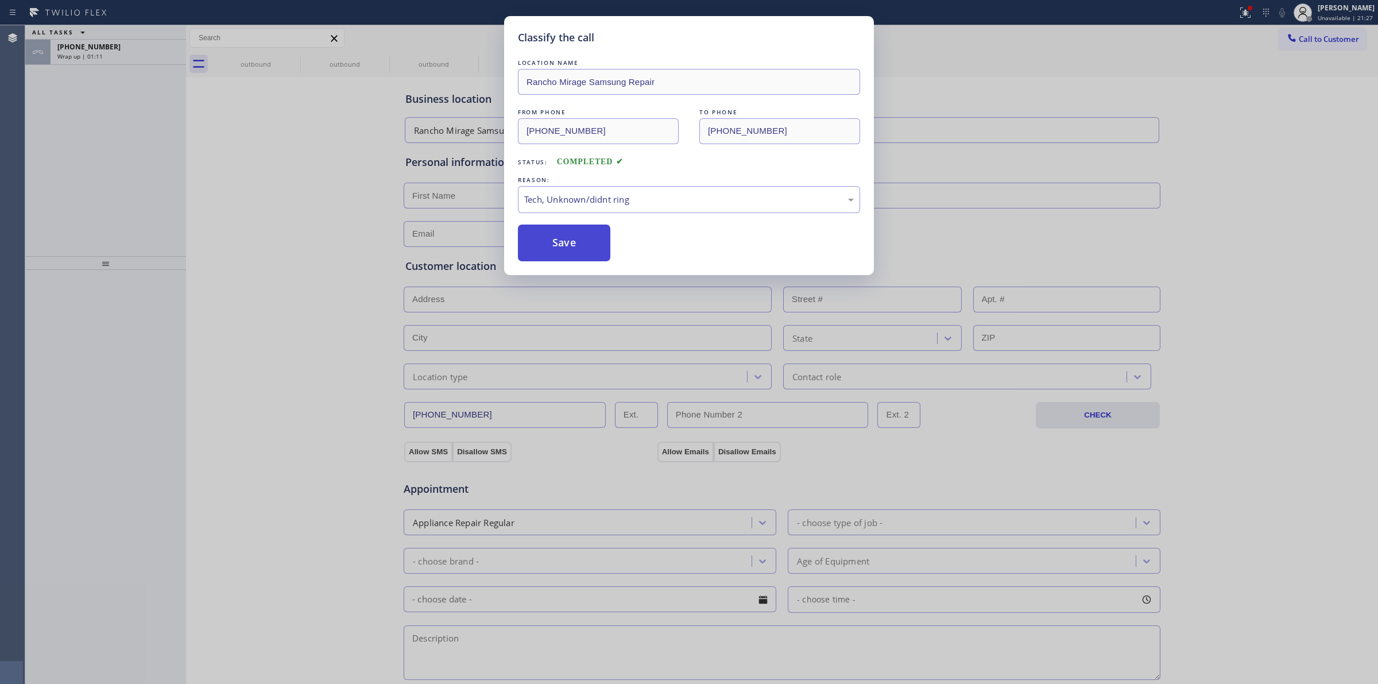
click at [601, 255] on button "Save" at bounding box center [564, 242] width 92 height 37
click at [107, 55] on div "Classify the call LOCATION NAME Rancho Mirage Samsung Repair FROM PHONE (760) 3…" at bounding box center [689, 342] width 1378 height 684
click at [107, 55] on div "Wrap up | 01:12" at bounding box center [118, 56] width 122 height 8
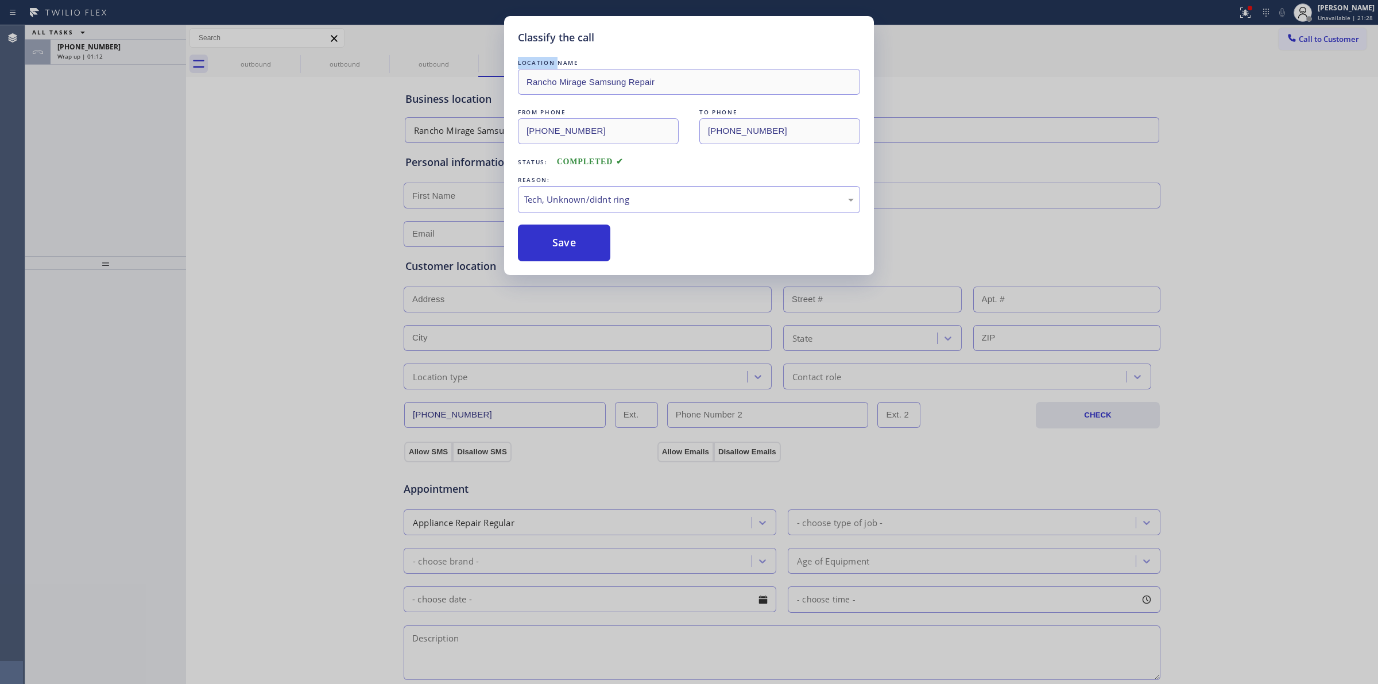
click at [107, 55] on div "Wrap up | 01:12" at bounding box center [118, 56] width 122 height 8
click at [108, 53] on div "Wrap up | 01:12" at bounding box center [118, 56] width 122 height 8
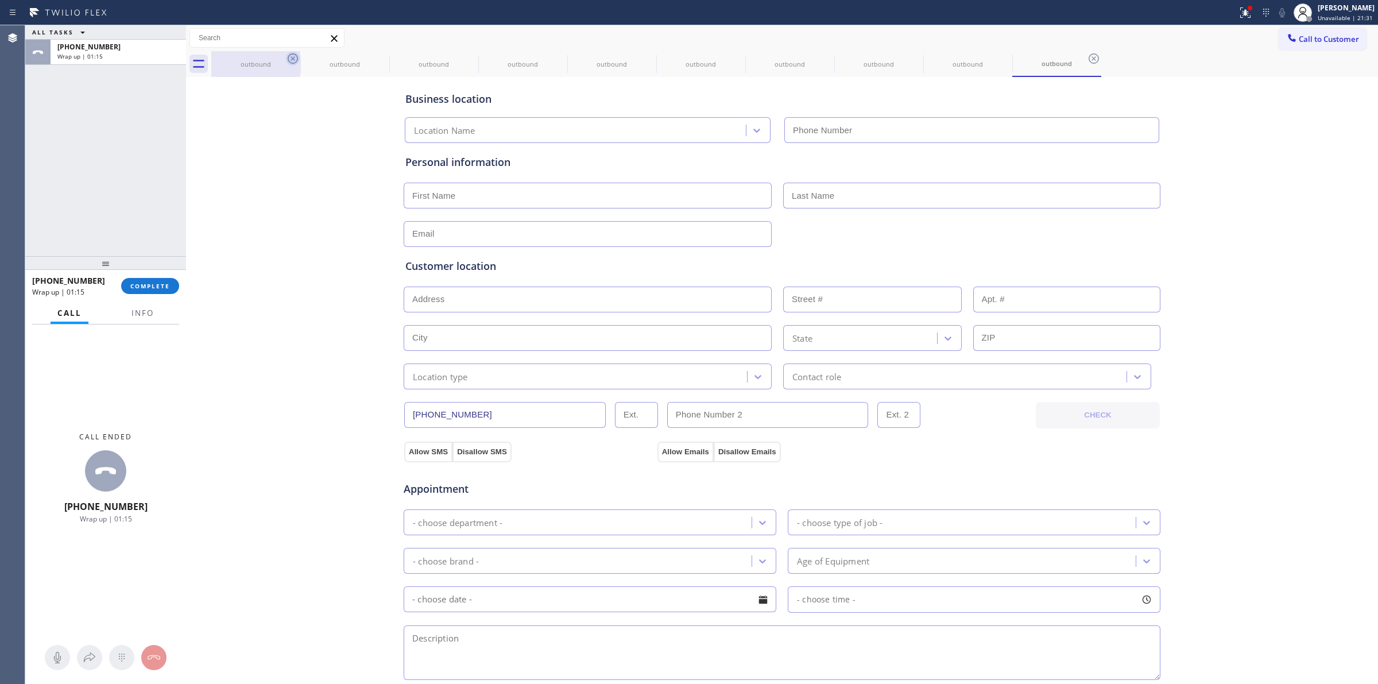
click at [294, 56] on icon at bounding box center [293, 59] width 14 height 14
click at [0, 0] on icon at bounding box center [0, 0] width 0 height 0
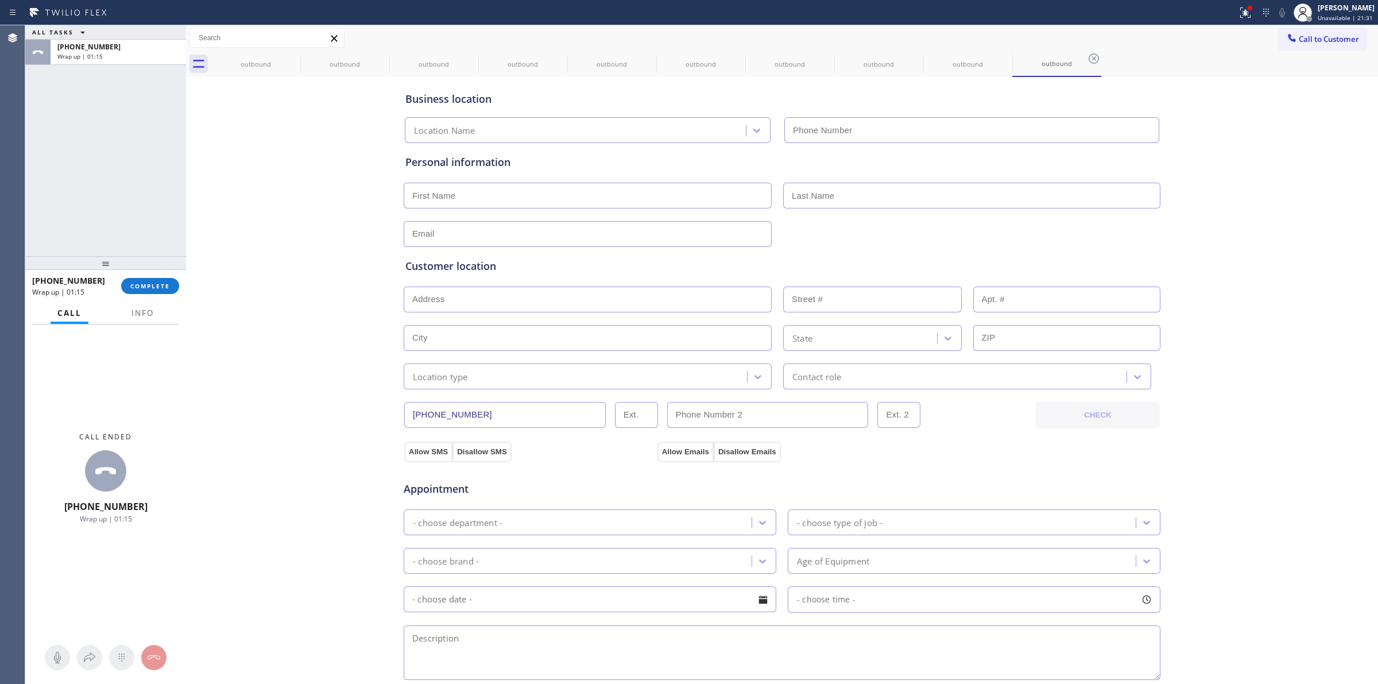
click at [0, 0] on icon at bounding box center [0, 0] width 0 height 0
click at [1088, 56] on icon at bounding box center [1093, 58] width 10 height 10
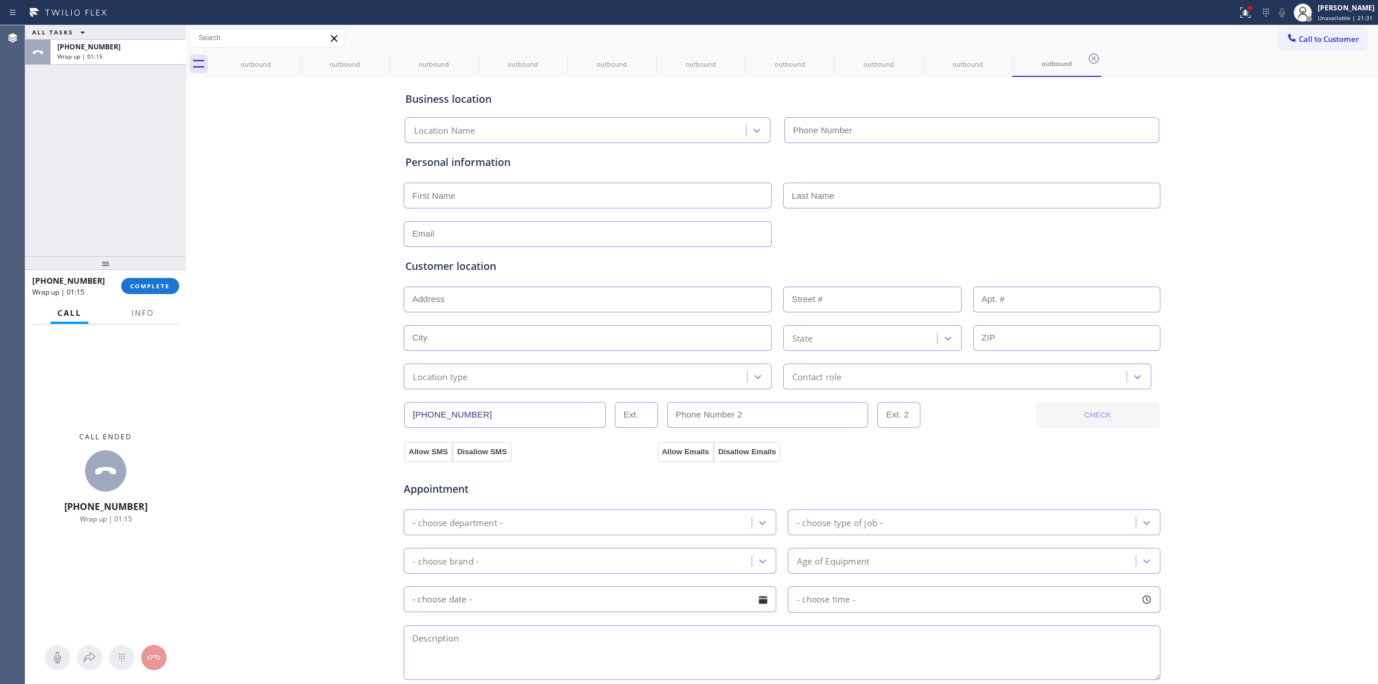
click at [294, 56] on div "outbound outbound outbound outbound outbound outbound outbound outbound outboun…" at bounding box center [794, 64] width 1166 height 26
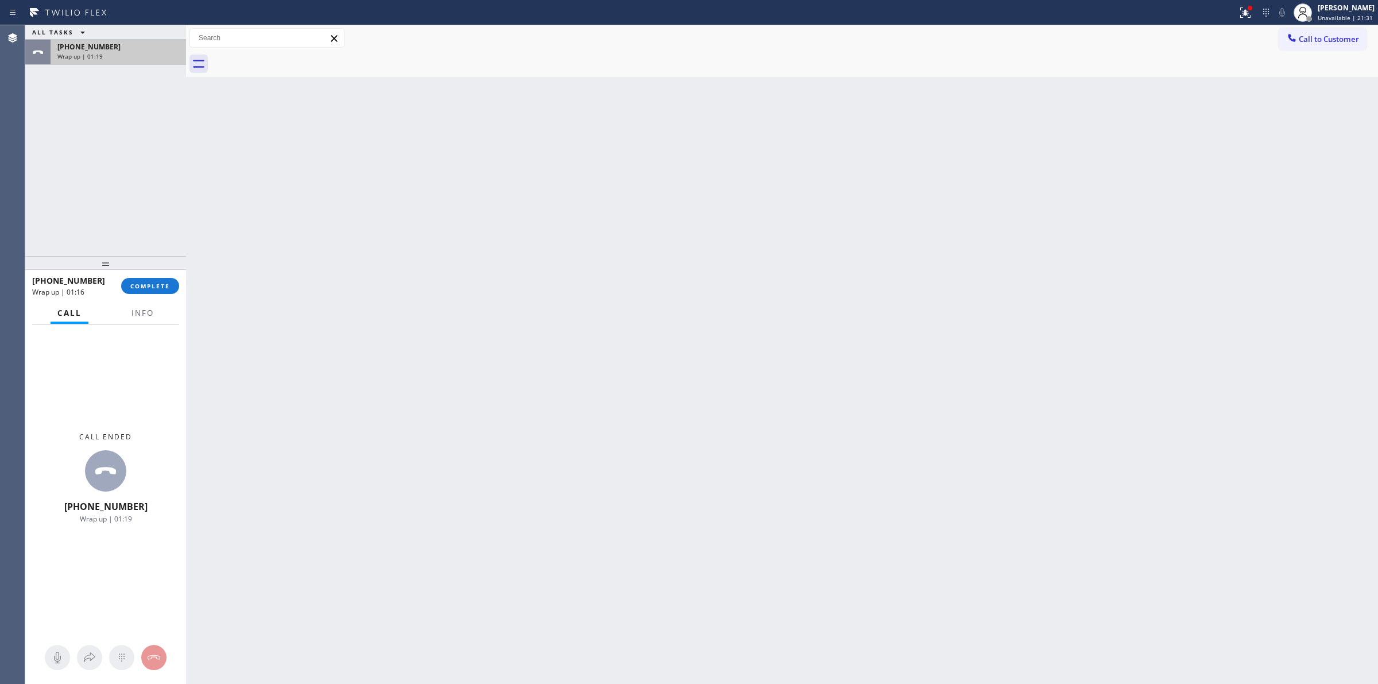
click at [145, 55] on div "Wrap up | 01:19" at bounding box center [118, 56] width 122 height 8
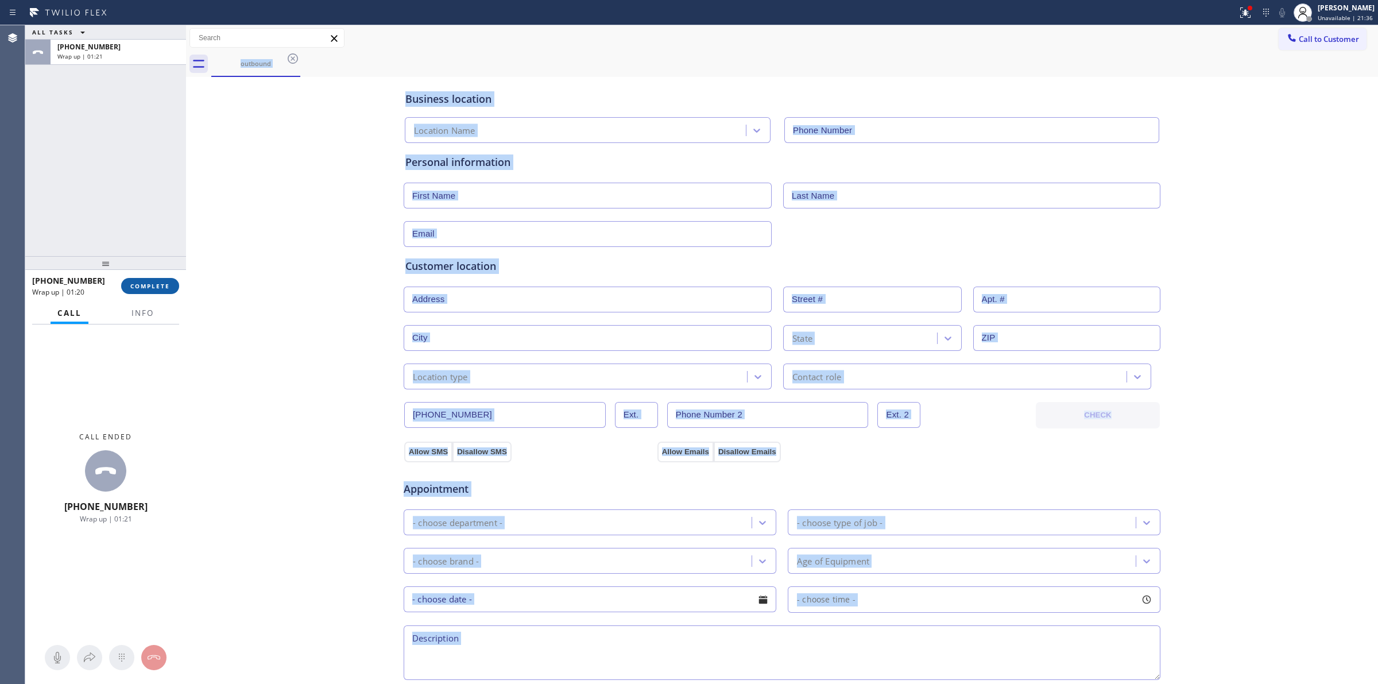
click at [165, 286] on span "COMPLETE" at bounding box center [150, 286] width 40 height 8
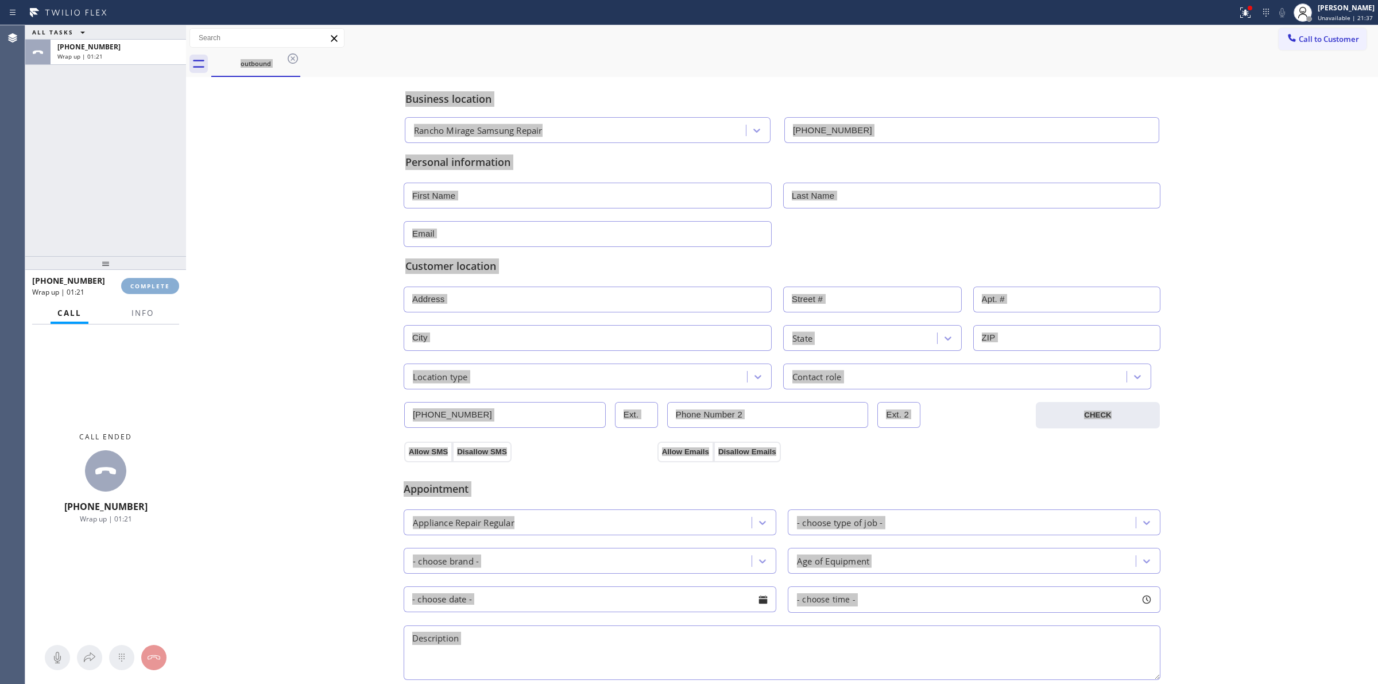
type input "(760) 313-7744"
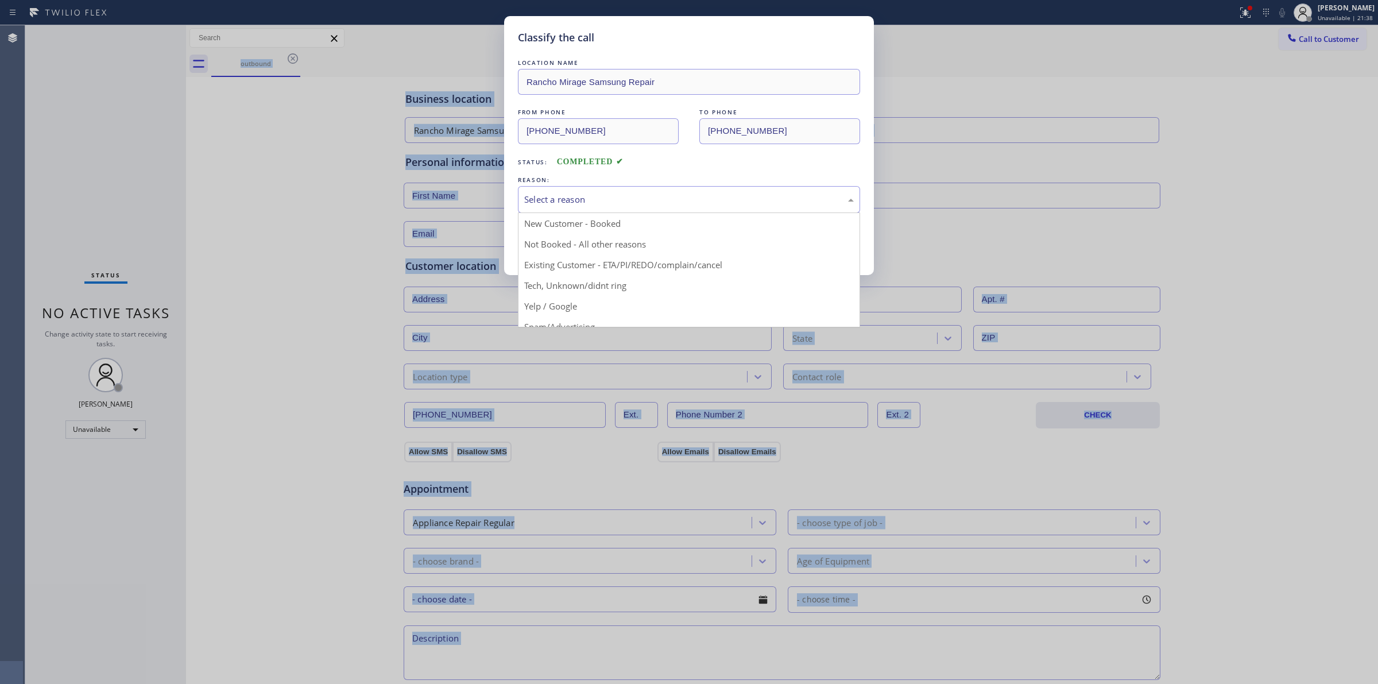
click at [678, 203] on div "Select a reason" at bounding box center [688, 199] width 329 height 13
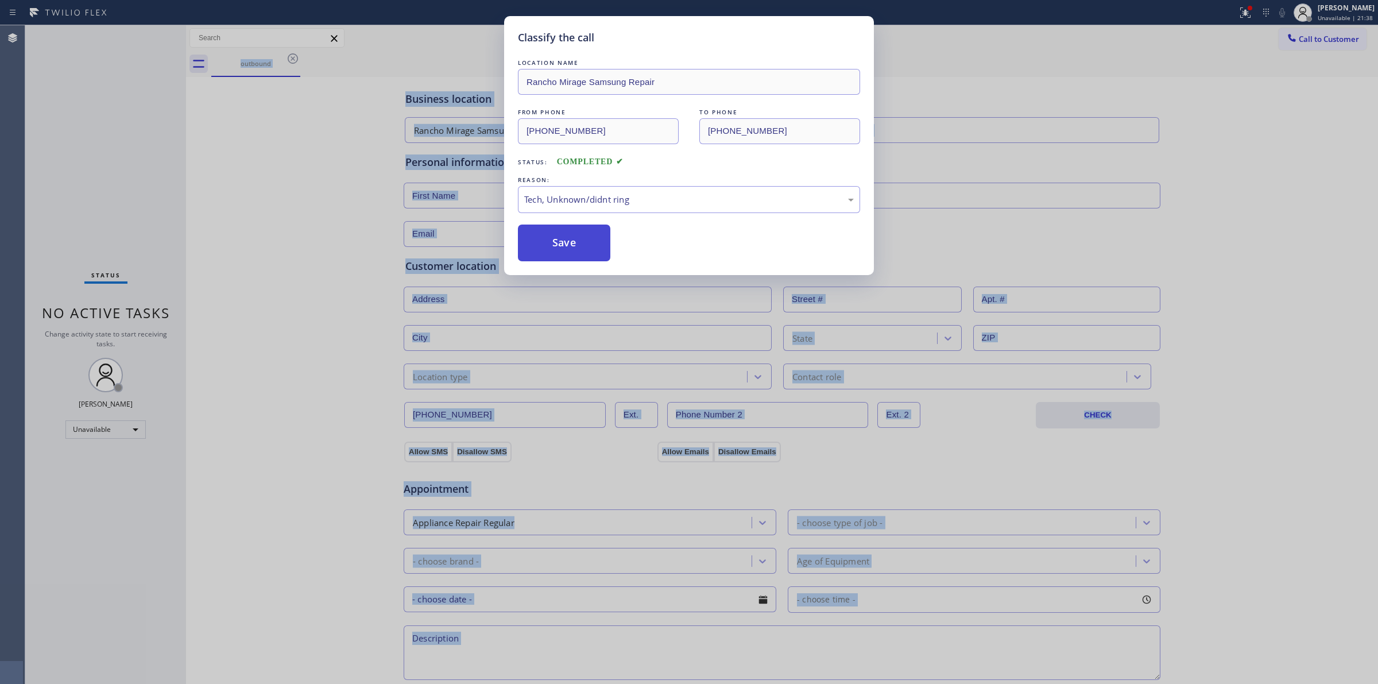
drag, startPoint x: 612, startPoint y: 282, endPoint x: 581, endPoint y: 244, distance: 49.8
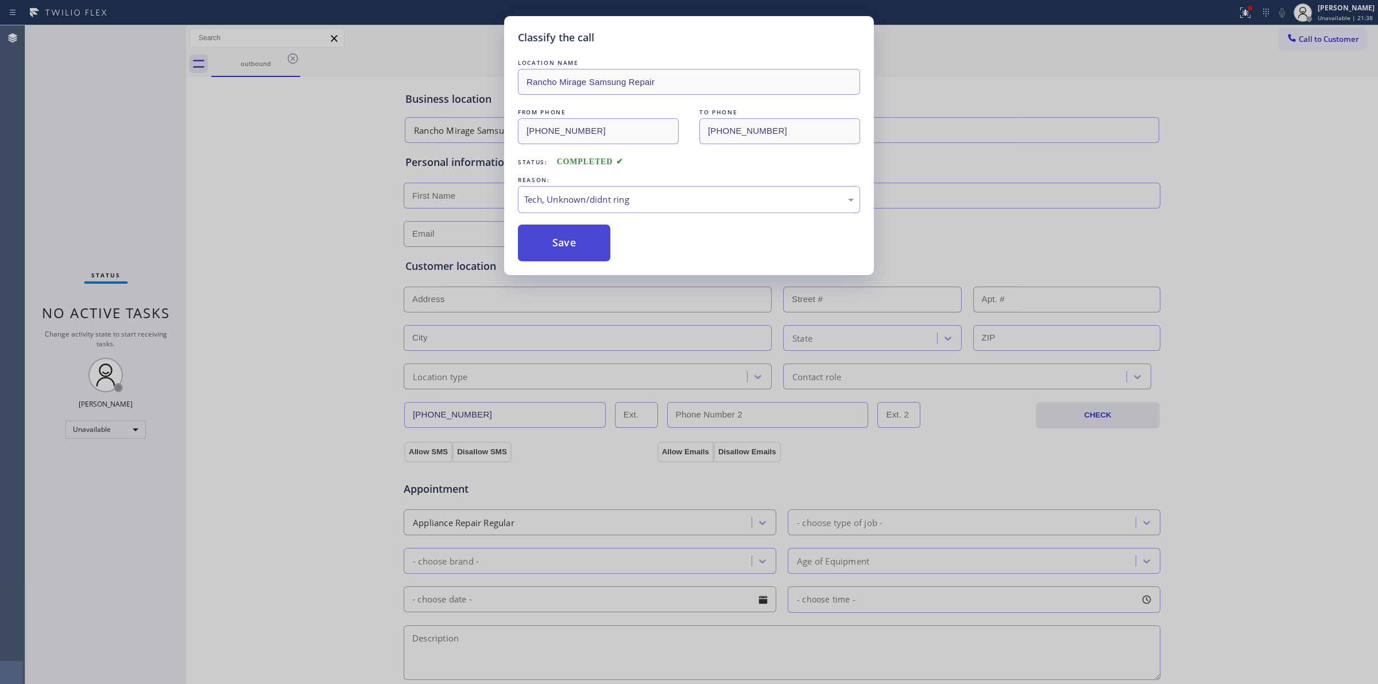
drag, startPoint x: 581, startPoint y: 244, endPoint x: 416, endPoint y: 643, distance: 431.6
click at [580, 244] on button "Save" at bounding box center [564, 242] width 92 height 37
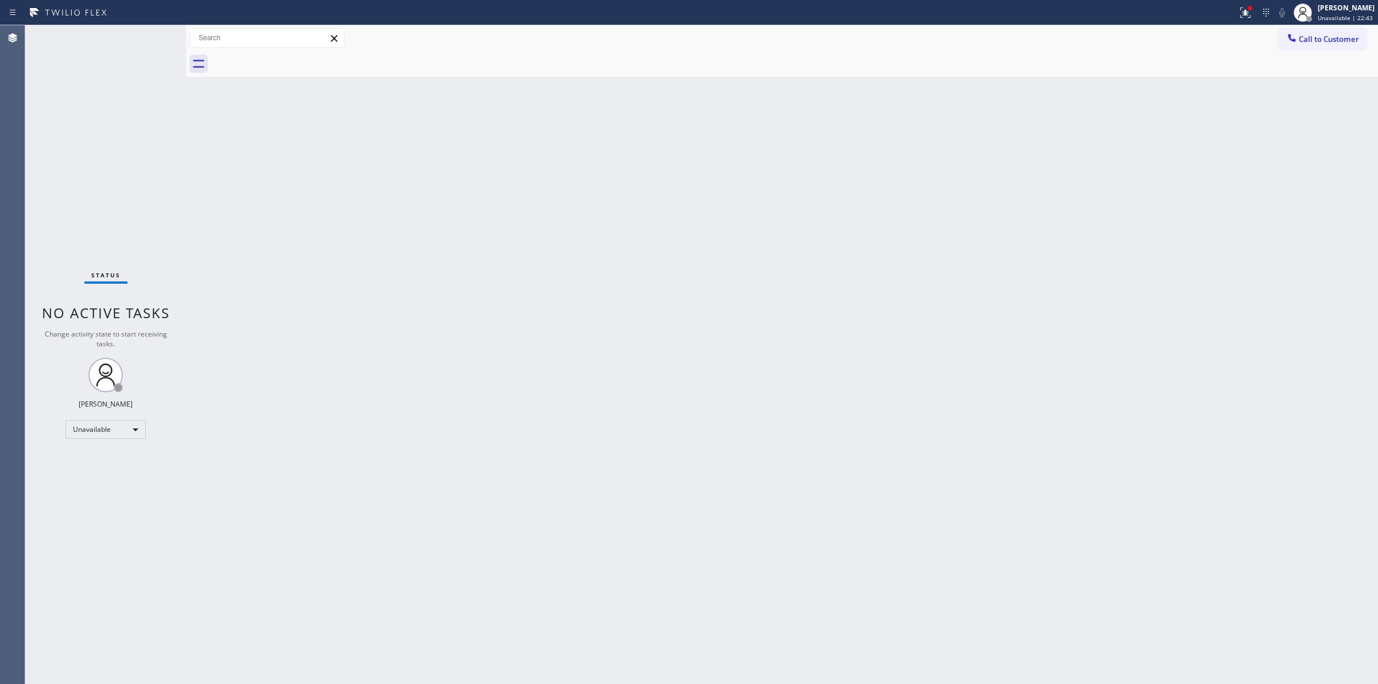
drag, startPoint x: 1208, startPoint y: 98, endPoint x: 1247, endPoint y: 75, distance: 45.6
click at [1208, 98] on div "Back to Dashboard Change Sender ID Customers Technicians Select a contact Outbo…" at bounding box center [782, 354] width 1192 height 658
click at [1312, 46] on button "Call to Customer" at bounding box center [1322, 39] width 88 height 22
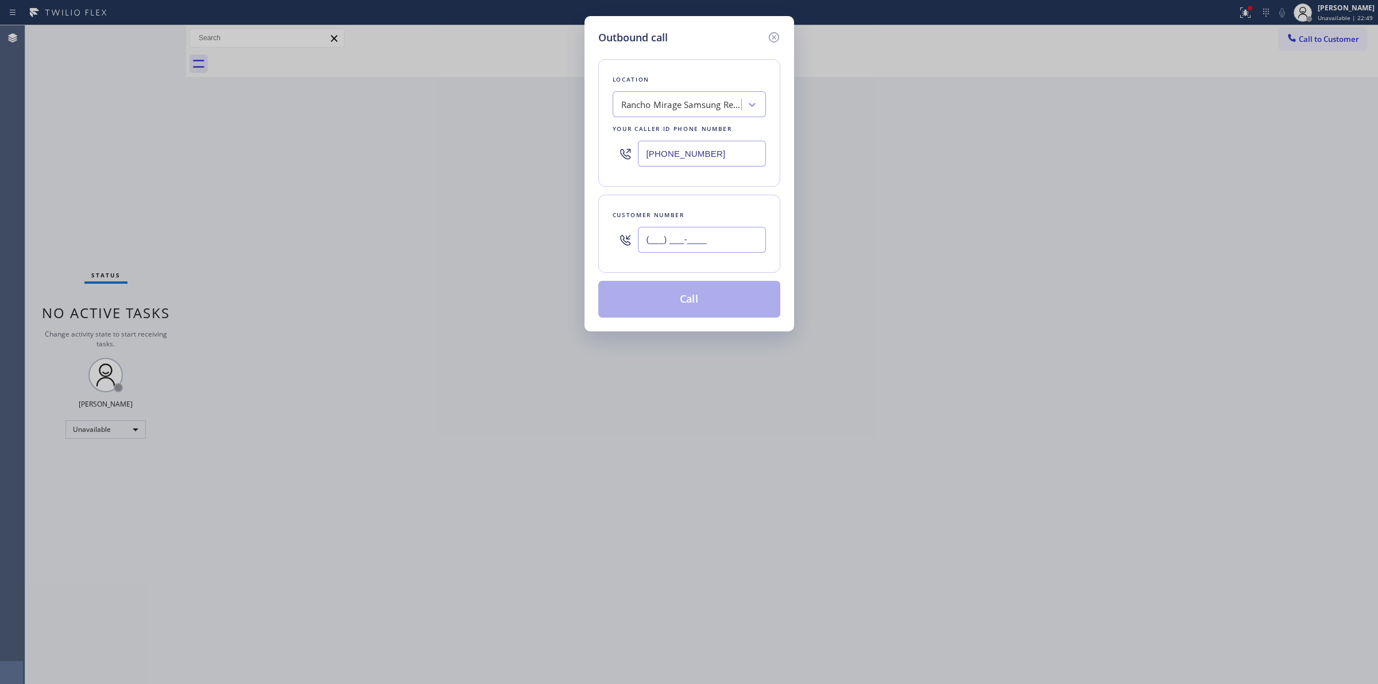
click at [742, 235] on input "(___) ___-____" at bounding box center [702, 240] width 128 height 26
paste input "626) 623-5086"
type input "(626) 623-5086"
click at [689, 123] on div "Your caller id phone number" at bounding box center [688, 129] width 153 height 12
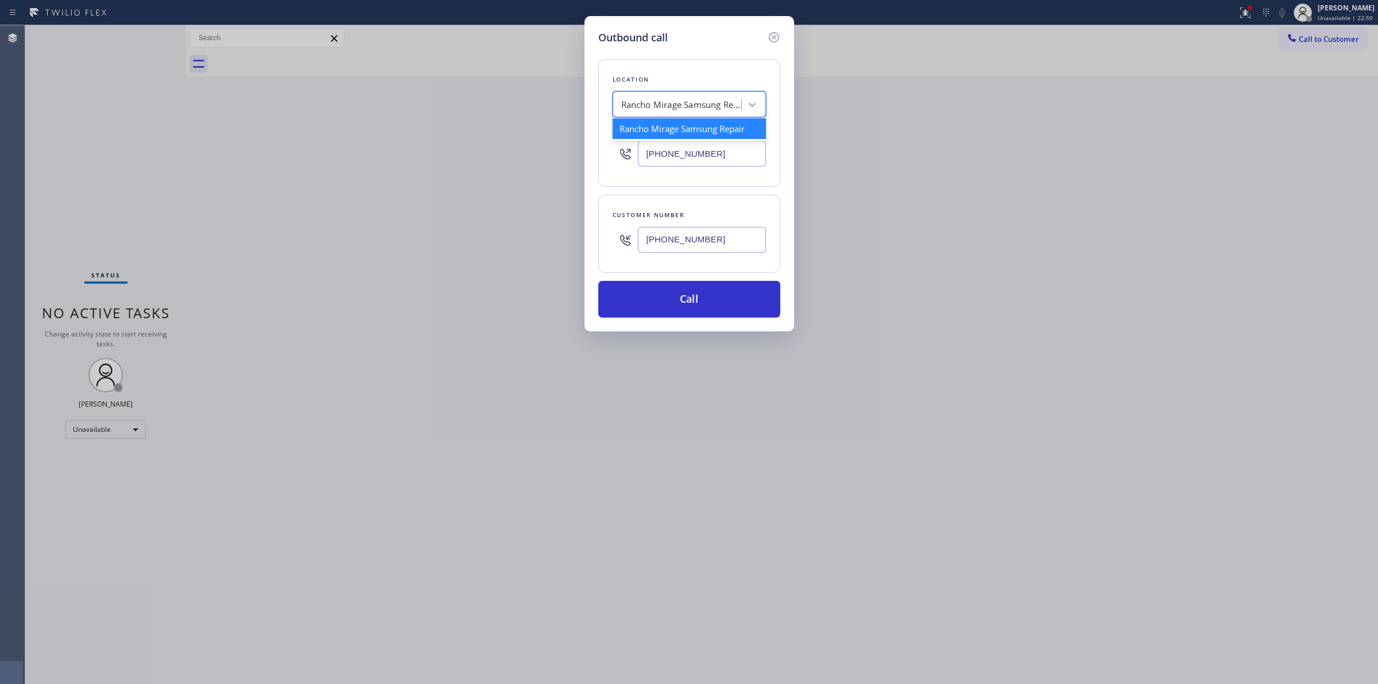
click at [692, 101] on div "Rancho Mirage Samsung Repair" at bounding box center [681, 104] width 121 height 13
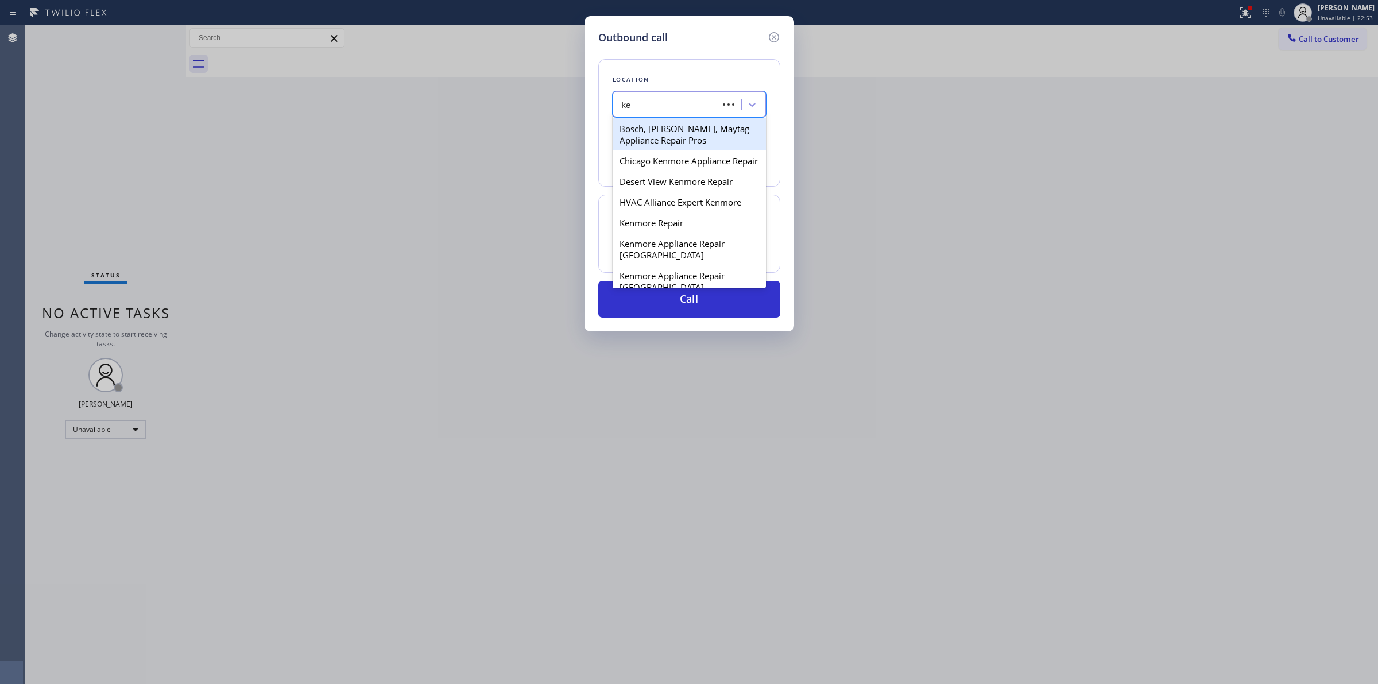
type input "k"
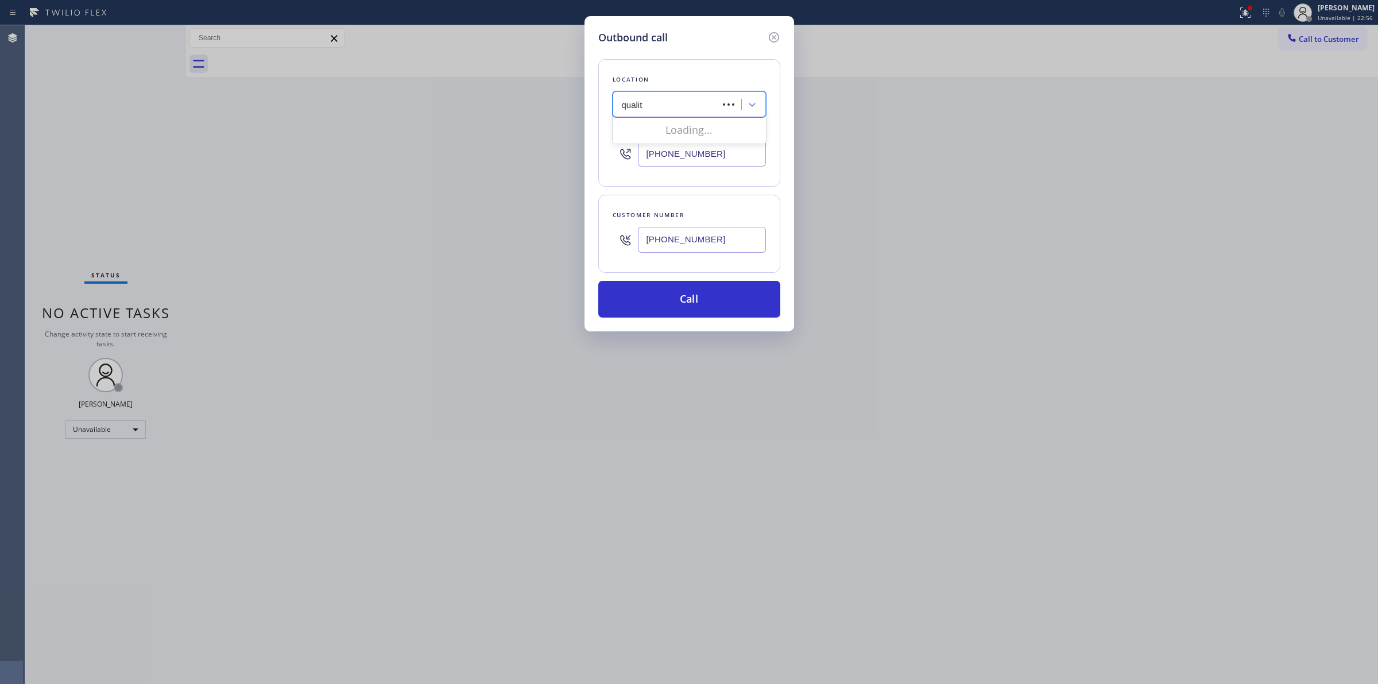
type input "quality"
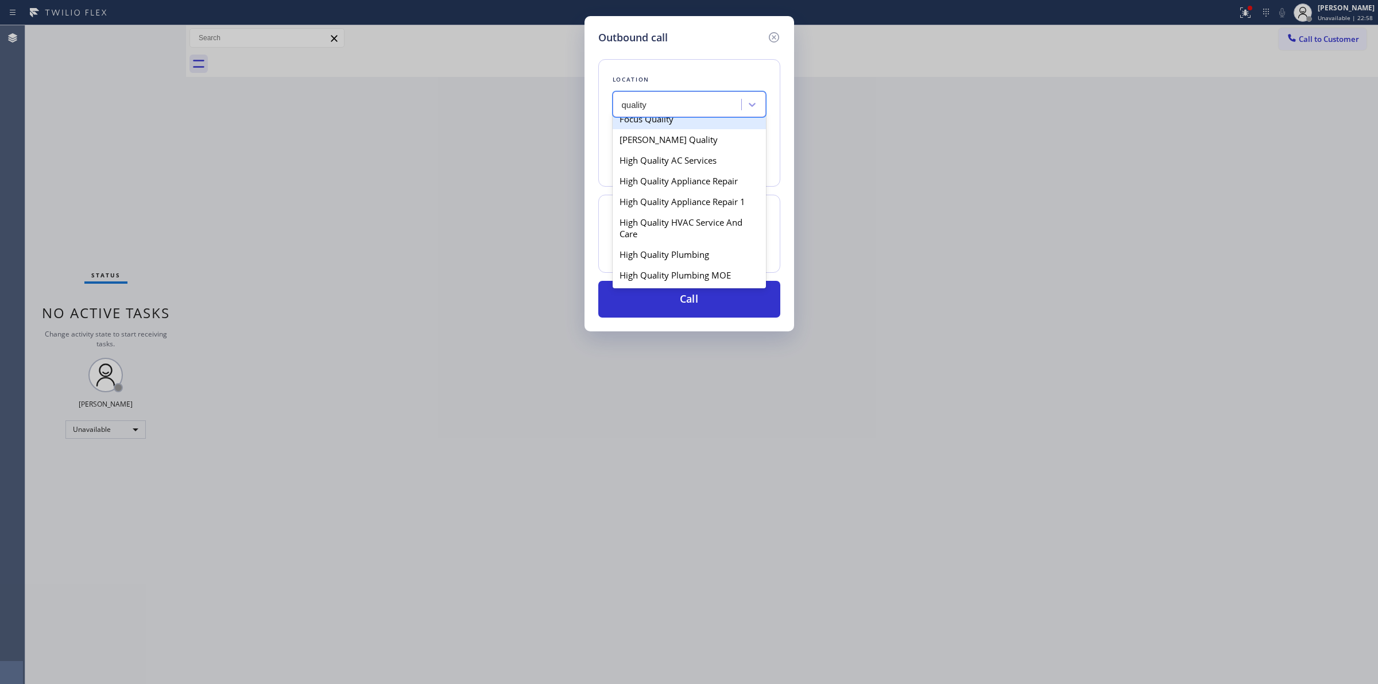
scroll to position [359, 0]
click at [684, 173] on div "High Quality Appliance Repair 1" at bounding box center [688, 162] width 153 height 21
type input "(917) 970-7653"
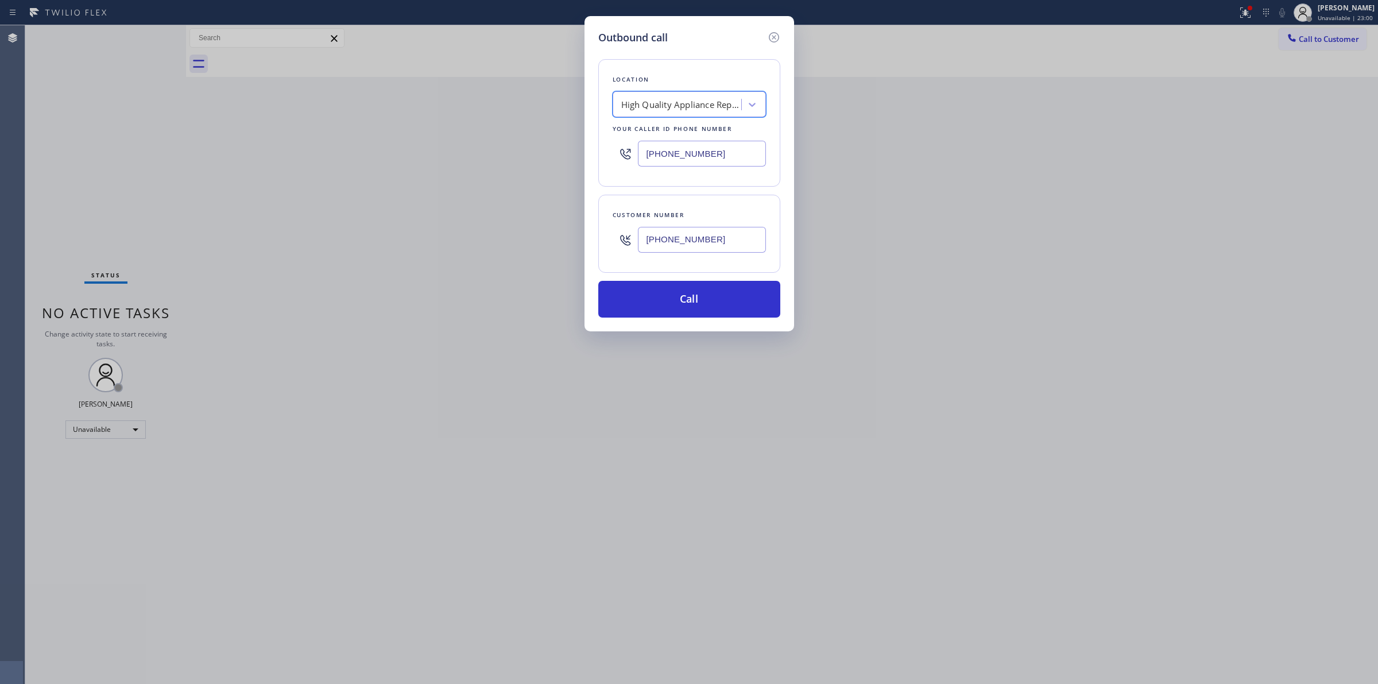
click at [676, 235] on input "(626) 623-5086" at bounding box center [702, 240] width 128 height 26
click at [678, 301] on button "Call" at bounding box center [689, 299] width 182 height 37
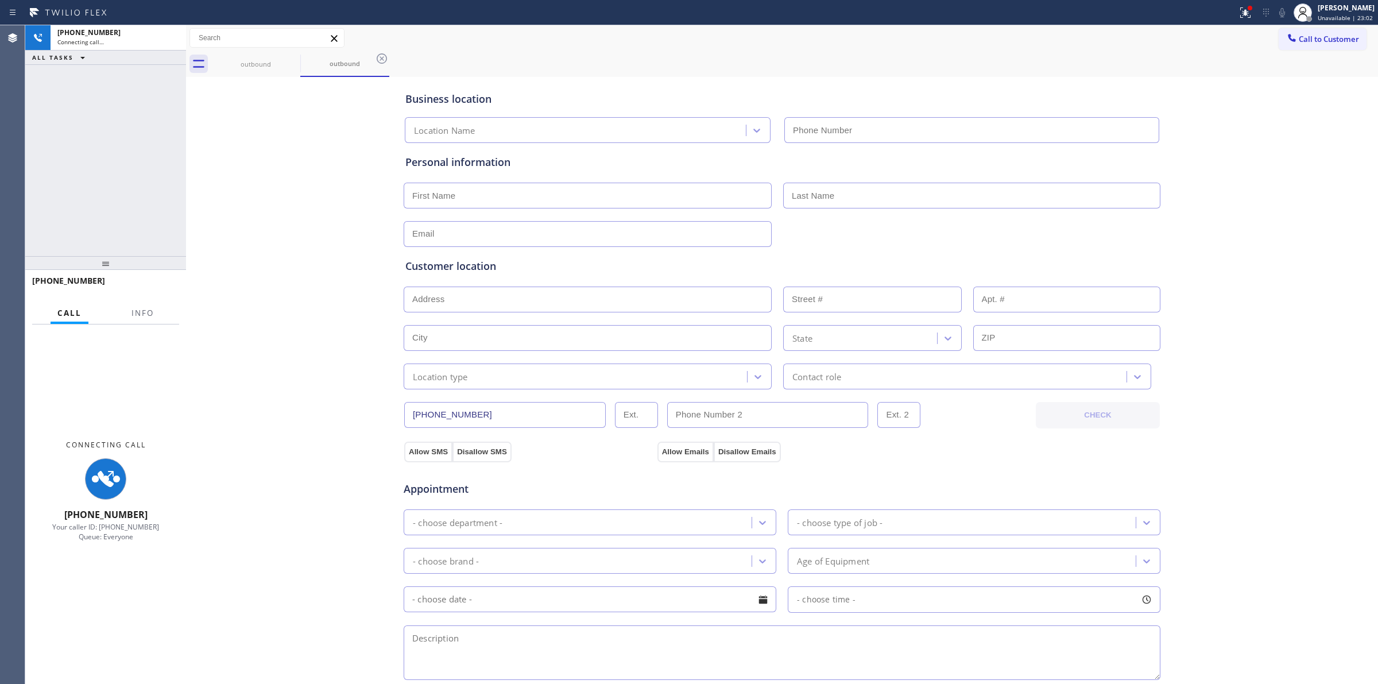
type input "(917) 970-7653"
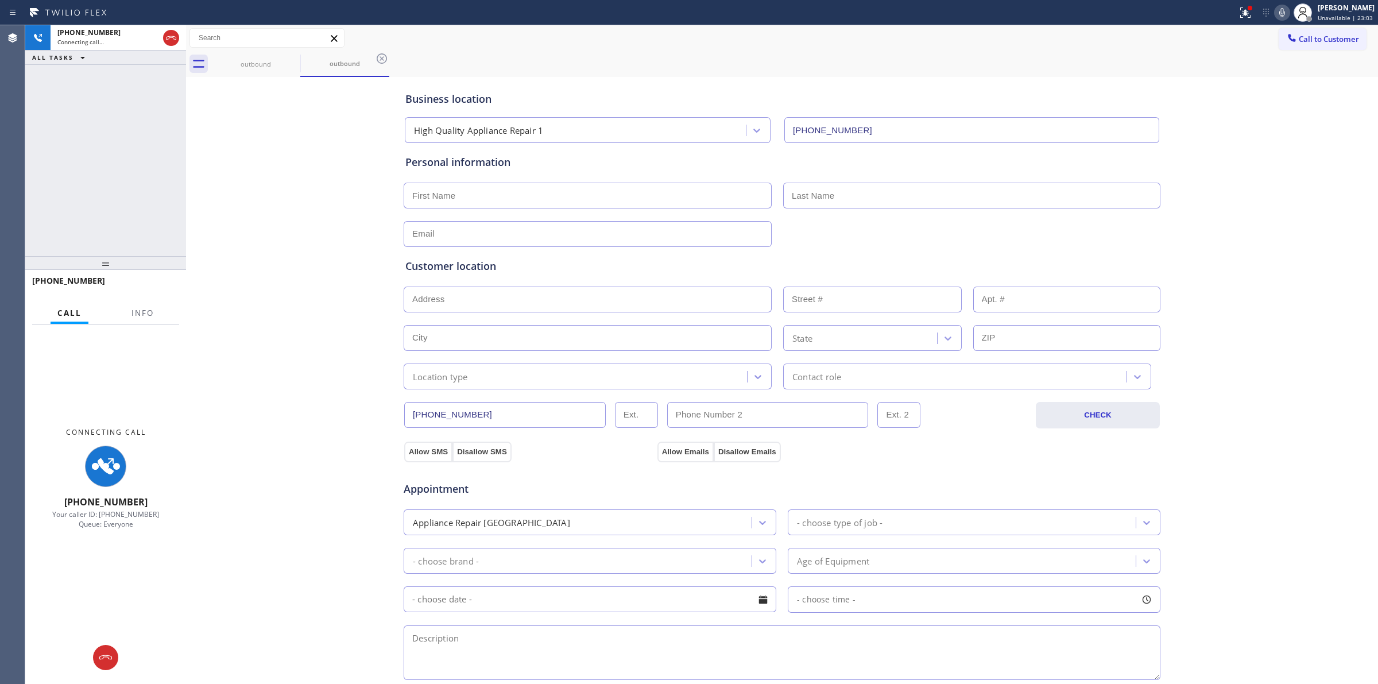
click at [1238, 149] on div "Business location High Quality Appliance Repair 1 (917) 970-7653 Personal infor…" at bounding box center [782, 472] width 1186 height 784
click at [1281, 16] on icon at bounding box center [1282, 13] width 14 height 14
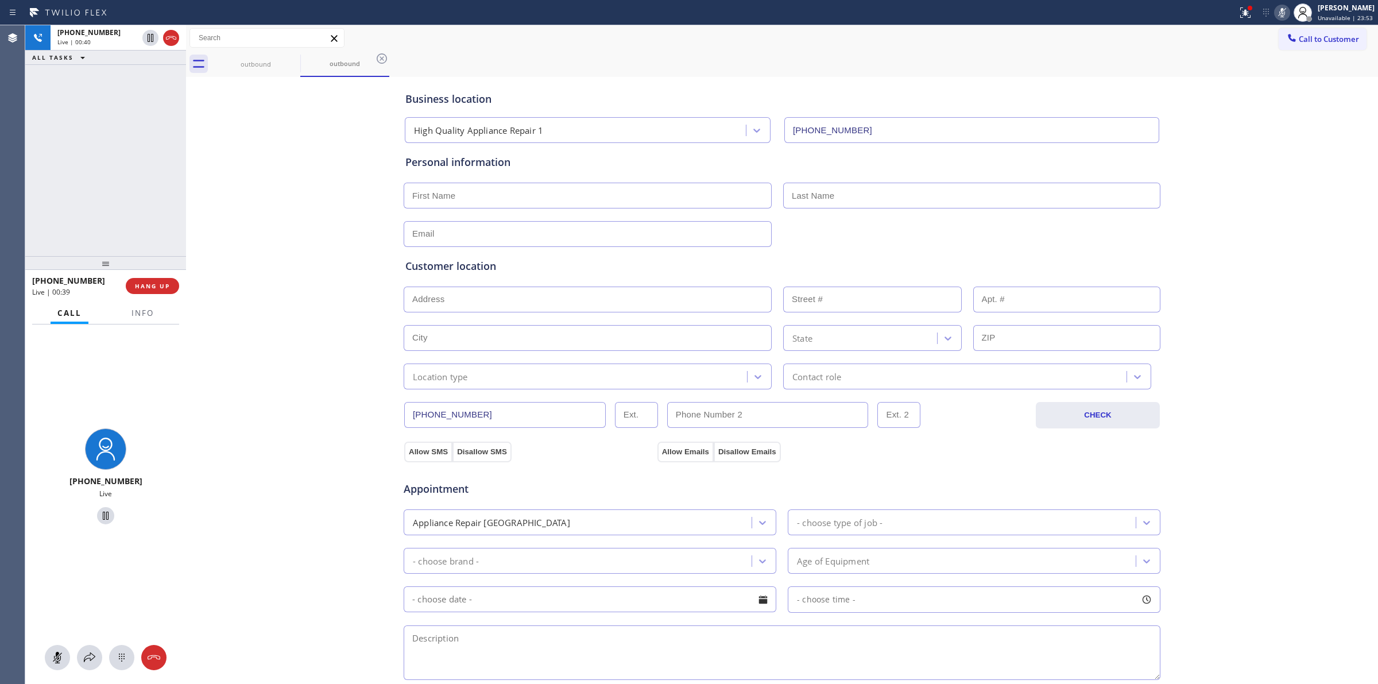
click at [1293, 196] on div "Business location High Quality Appliance Repair 1 (917) 970-7653 Personal infor…" at bounding box center [782, 472] width 1186 height 784
click at [127, 661] on icon at bounding box center [122, 657] width 14 height 14
click at [169, 33] on icon at bounding box center [171, 38] width 14 height 14
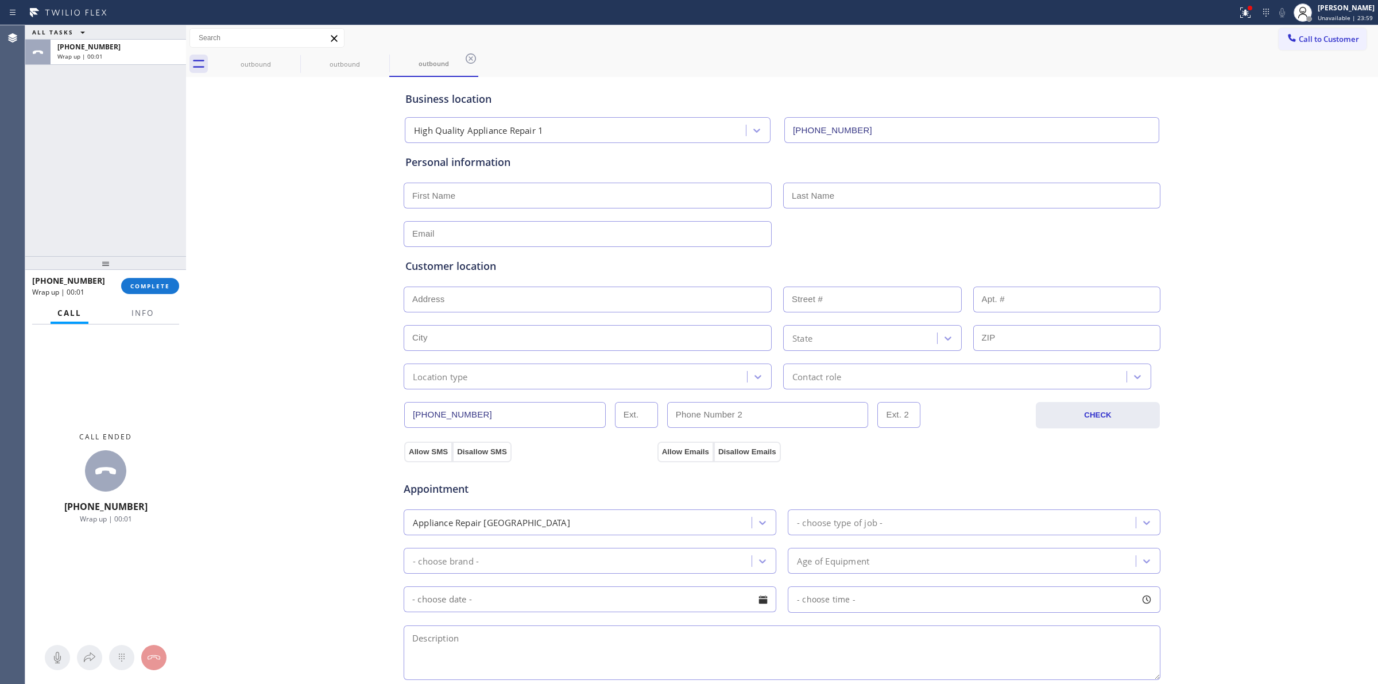
type input "(917) 970-7653"
click at [1313, 42] on span "Call to Customer" at bounding box center [1328, 39] width 60 height 10
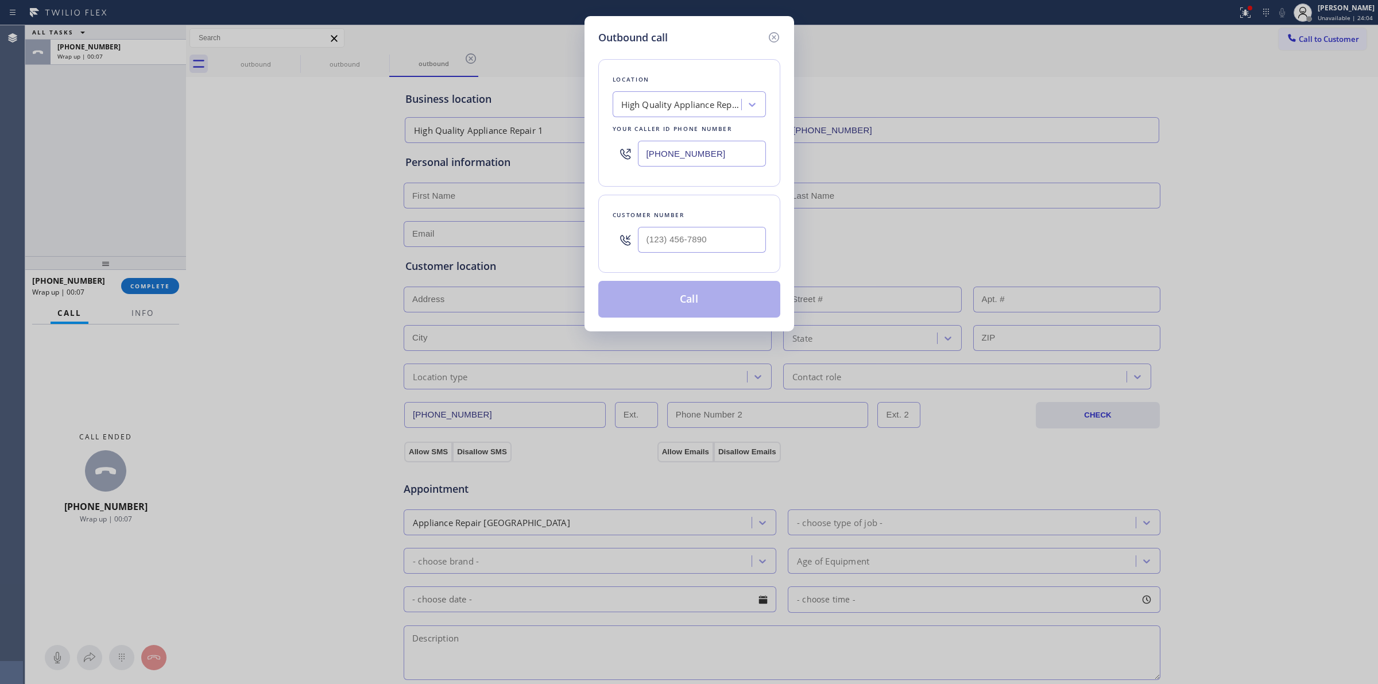
drag, startPoint x: 698, startPoint y: 255, endPoint x: 699, endPoint y: 232, distance: 23.0
click at [698, 254] on div at bounding box center [702, 239] width 128 height 37
paste input "385) 494-3417"
click at [699, 232] on input "(___) ___-____" at bounding box center [702, 240] width 128 height 26
type input "[PHONE_NUMBER]"
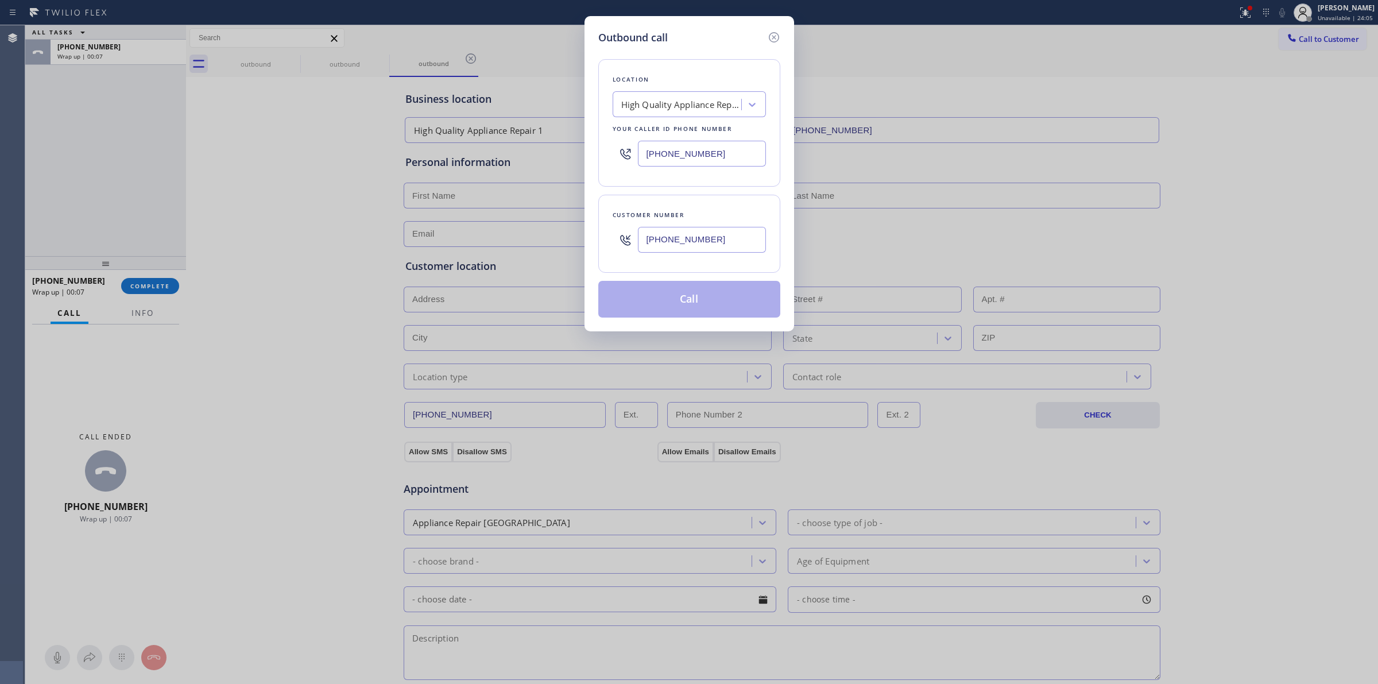
click at [707, 104] on div "High Quality Appliance Repair 1" at bounding box center [681, 104] width 121 height 13
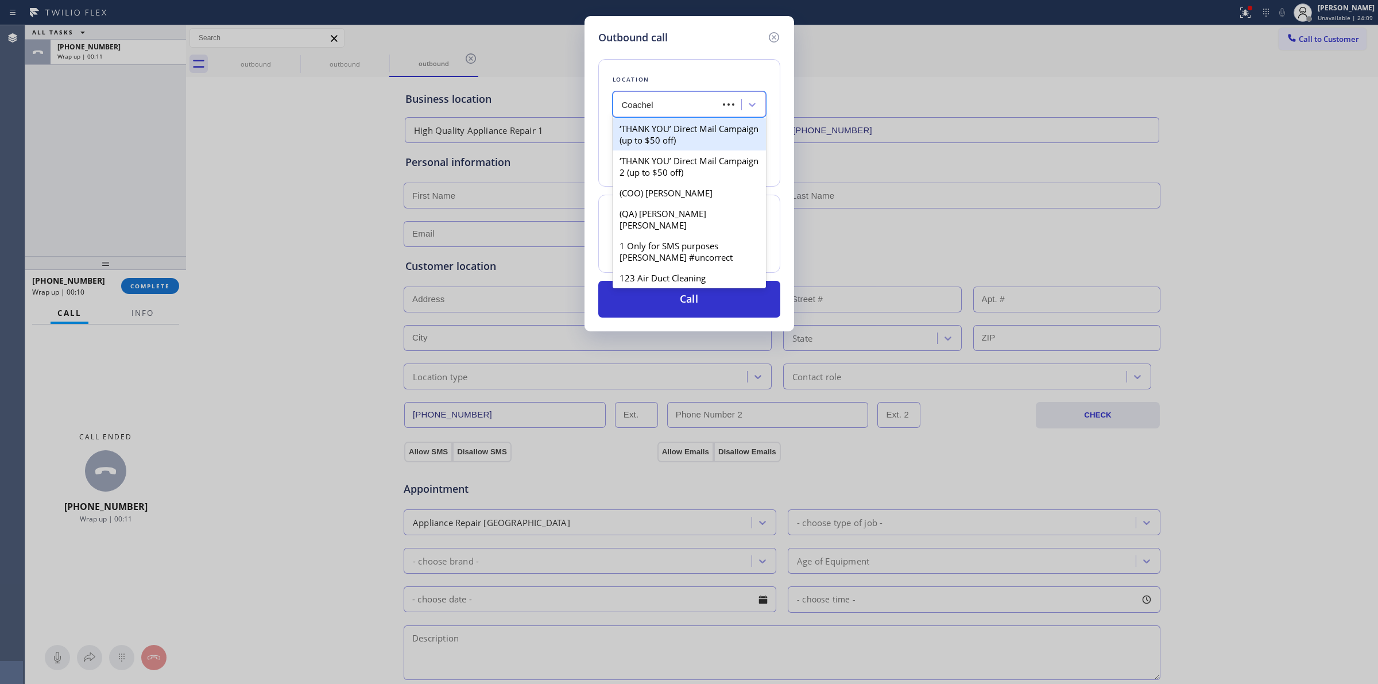
type input "Coachela"
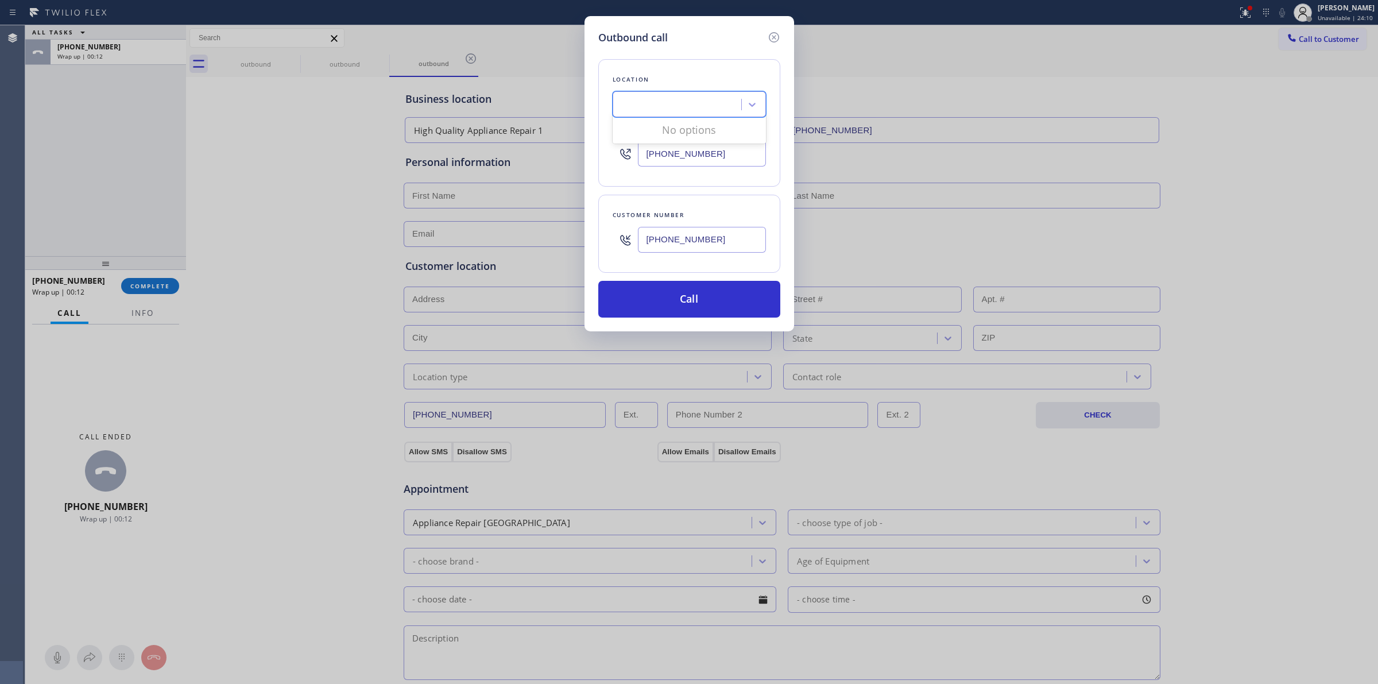
click at [680, 107] on div "Coachela" at bounding box center [678, 105] width 125 height 20
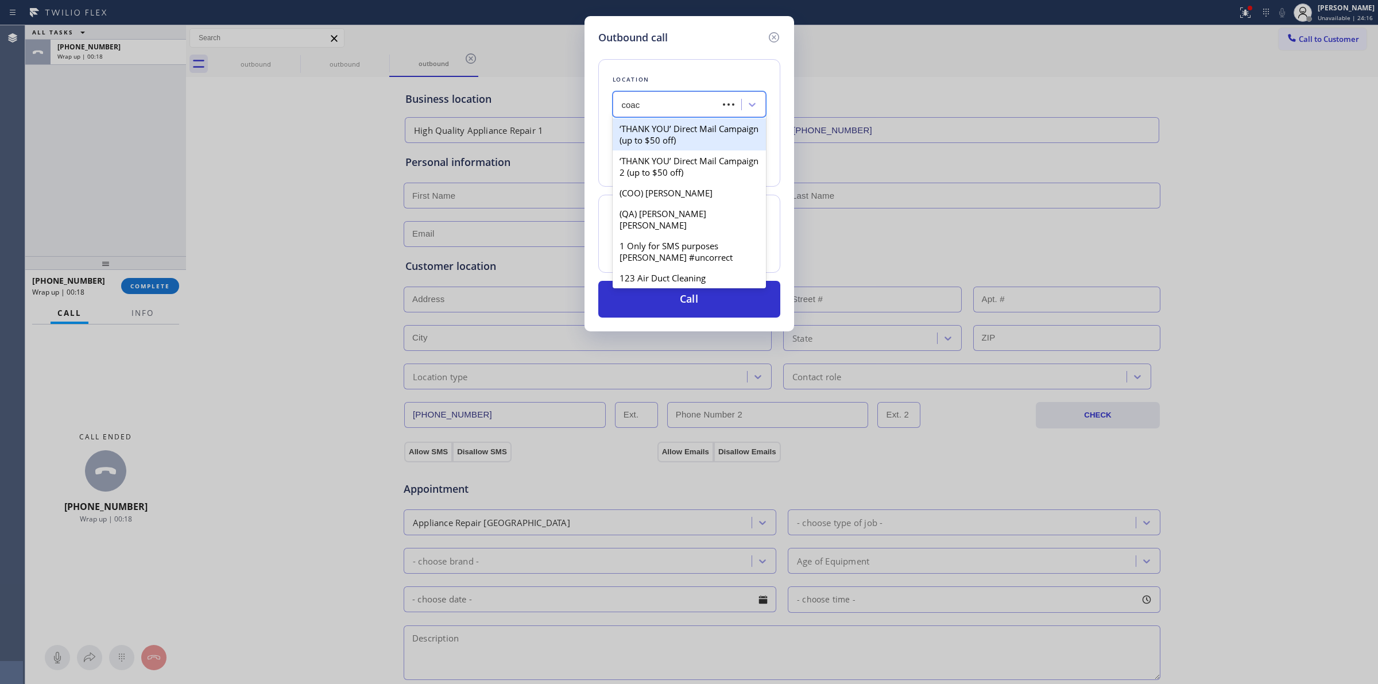
type input "coach"
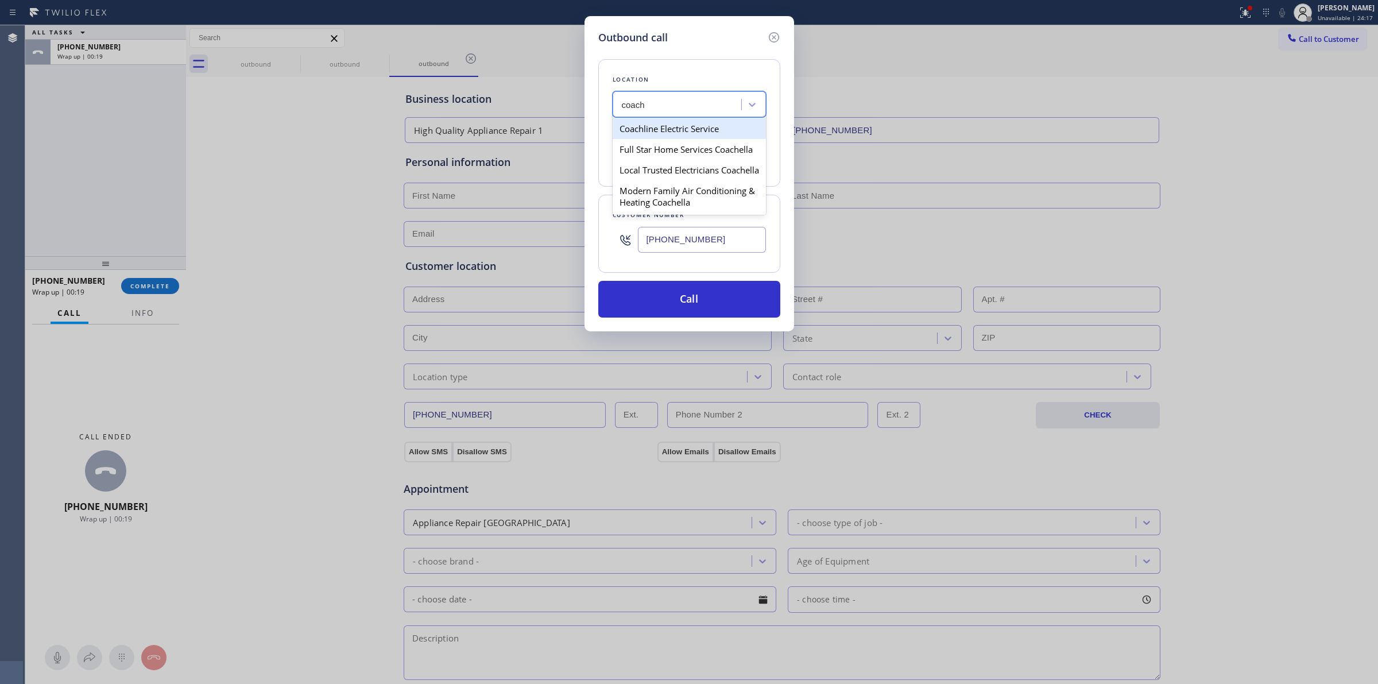
click at [684, 132] on div "Coachline Electric Service" at bounding box center [688, 128] width 153 height 21
type input "(510) 617-0946"
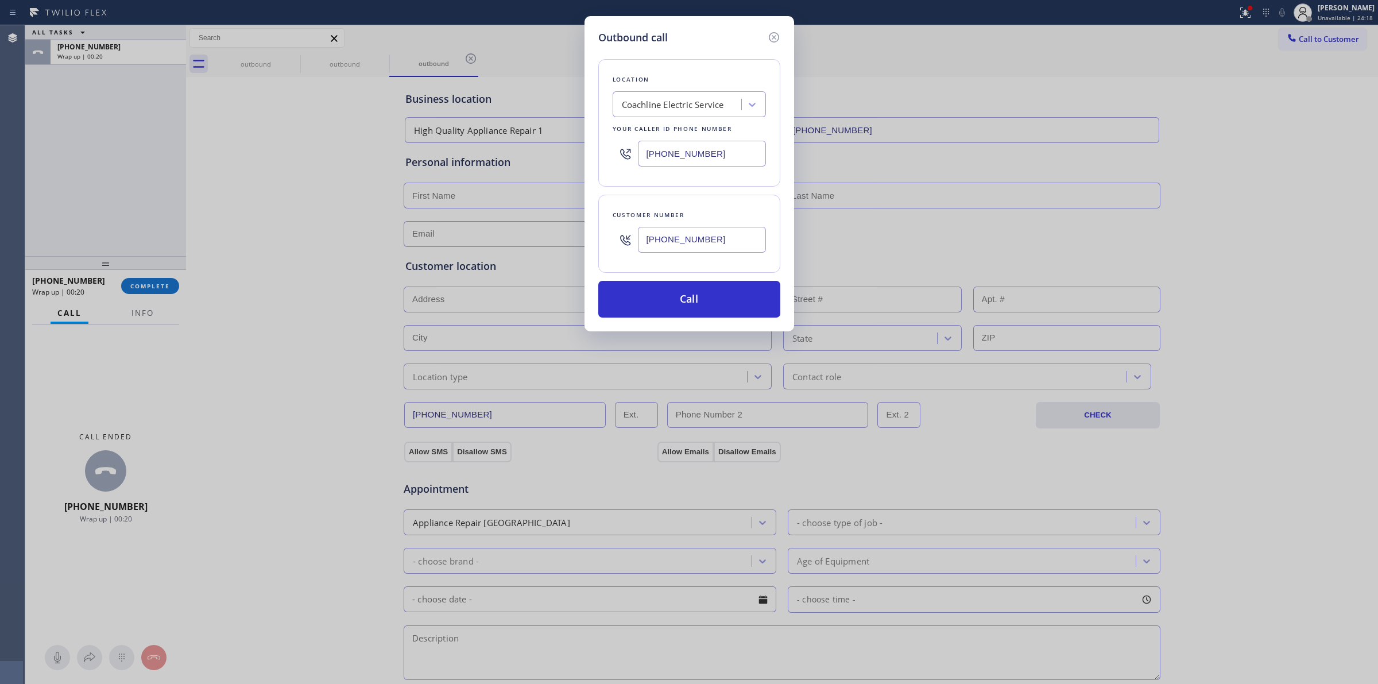
click at [686, 237] on input "[PHONE_NUMBER]" at bounding box center [702, 240] width 128 height 26
click at [698, 311] on button "Call" at bounding box center [689, 299] width 182 height 37
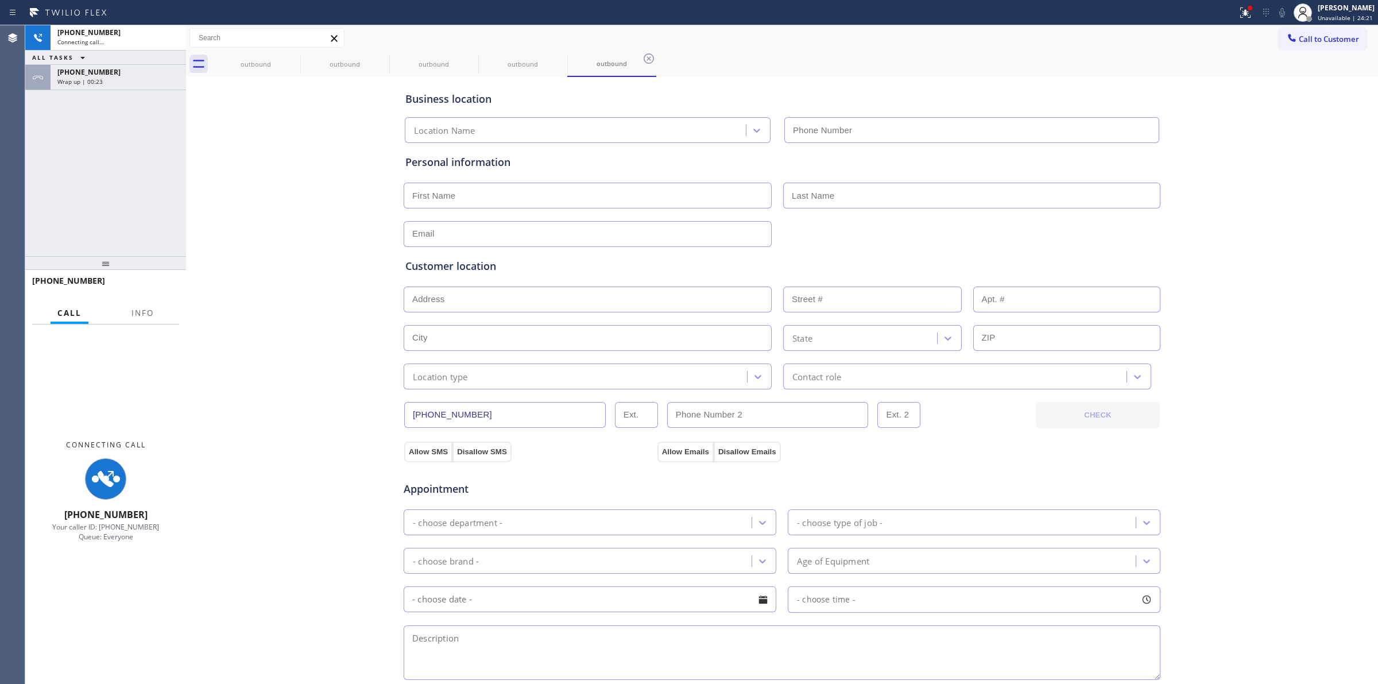
type input "(510) 617-0946"
click at [1225, 92] on div "Business location Coachline Electric Service (510) 617-0946 Personal informatio…" at bounding box center [782, 472] width 1186 height 784
click at [305, 63] on div "outbound" at bounding box center [344, 64] width 87 height 9
click at [296, 56] on icon at bounding box center [293, 59] width 14 height 14
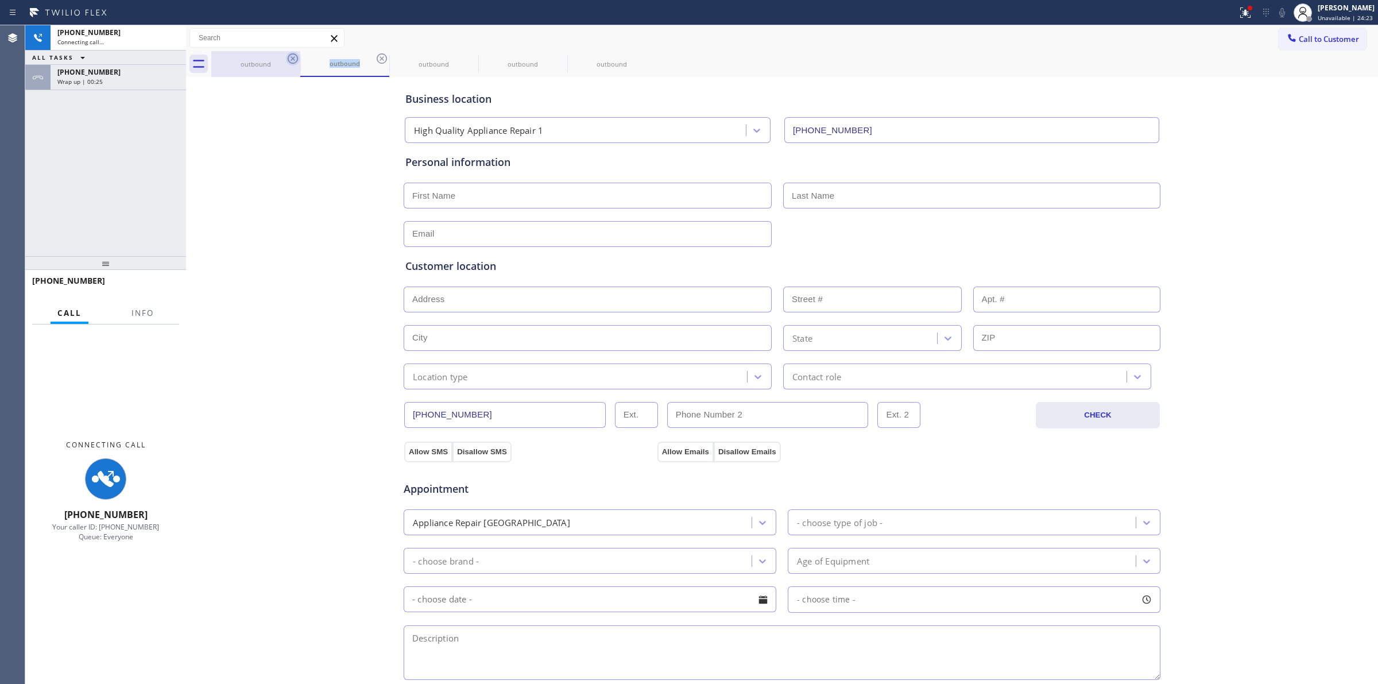
click at [300, 56] on div "outbound" at bounding box center [344, 64] width 89 height 26
click at [375, 56] on icon at bounding box center [382, 59] width 14 height 14
click at [0, 0] on icon at bounding box center [0, 0] width 0 height 0
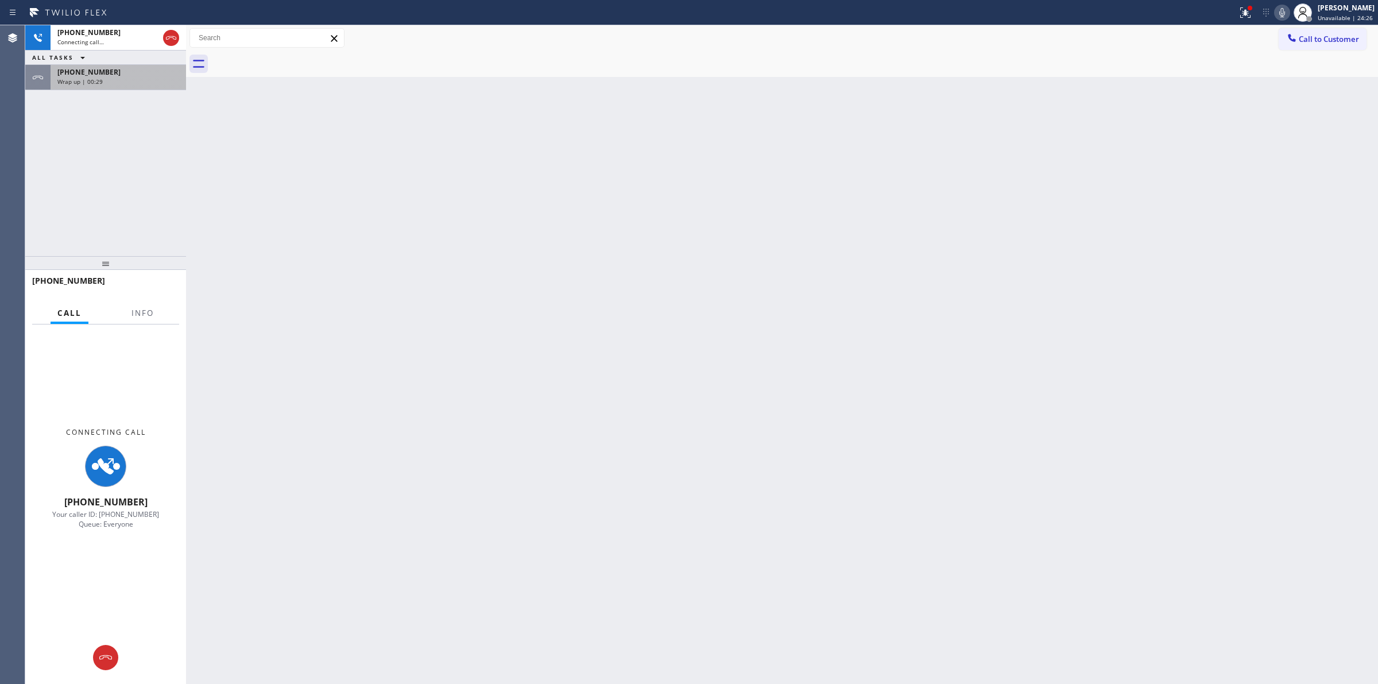
click at [135, 73] on div "+16266235086" at bounding box center [118, 72] width 122 height 10
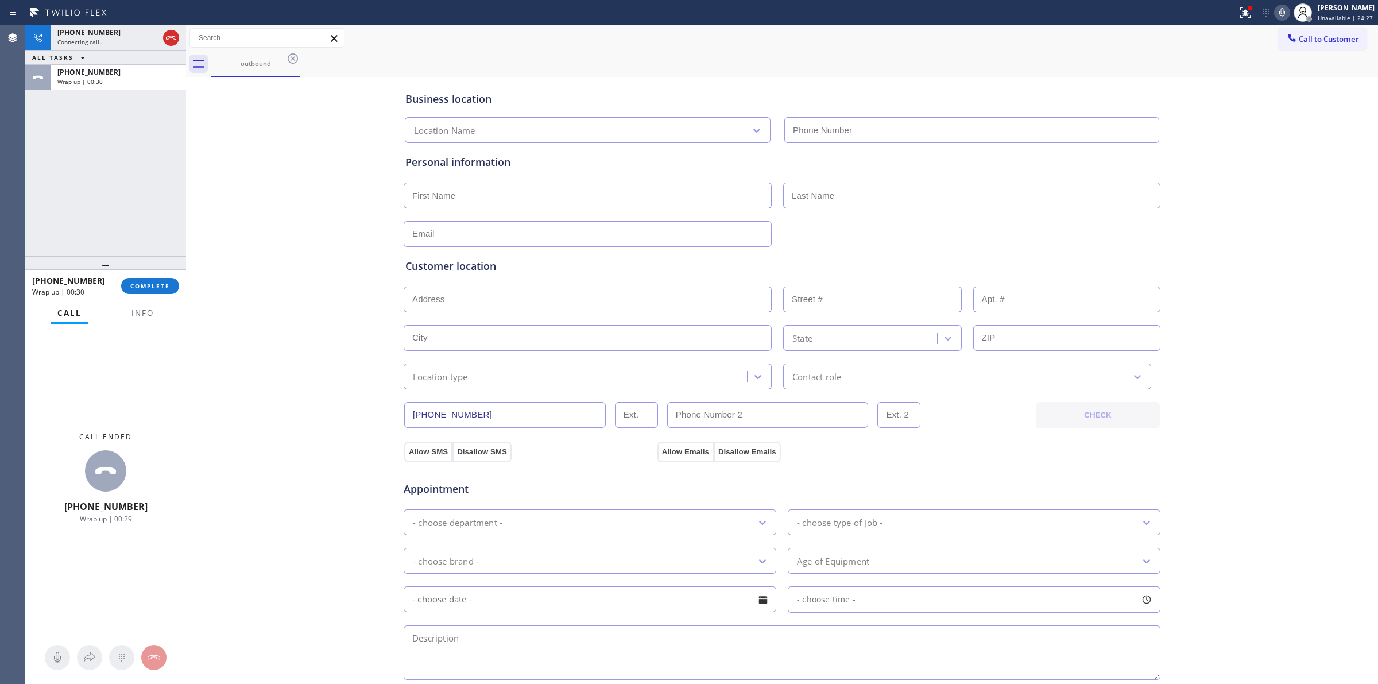
type input "(917) 970-7653"
click at [159, 280] on button "COMPLETE" at bounding box center [150, 286] width 58 height 16
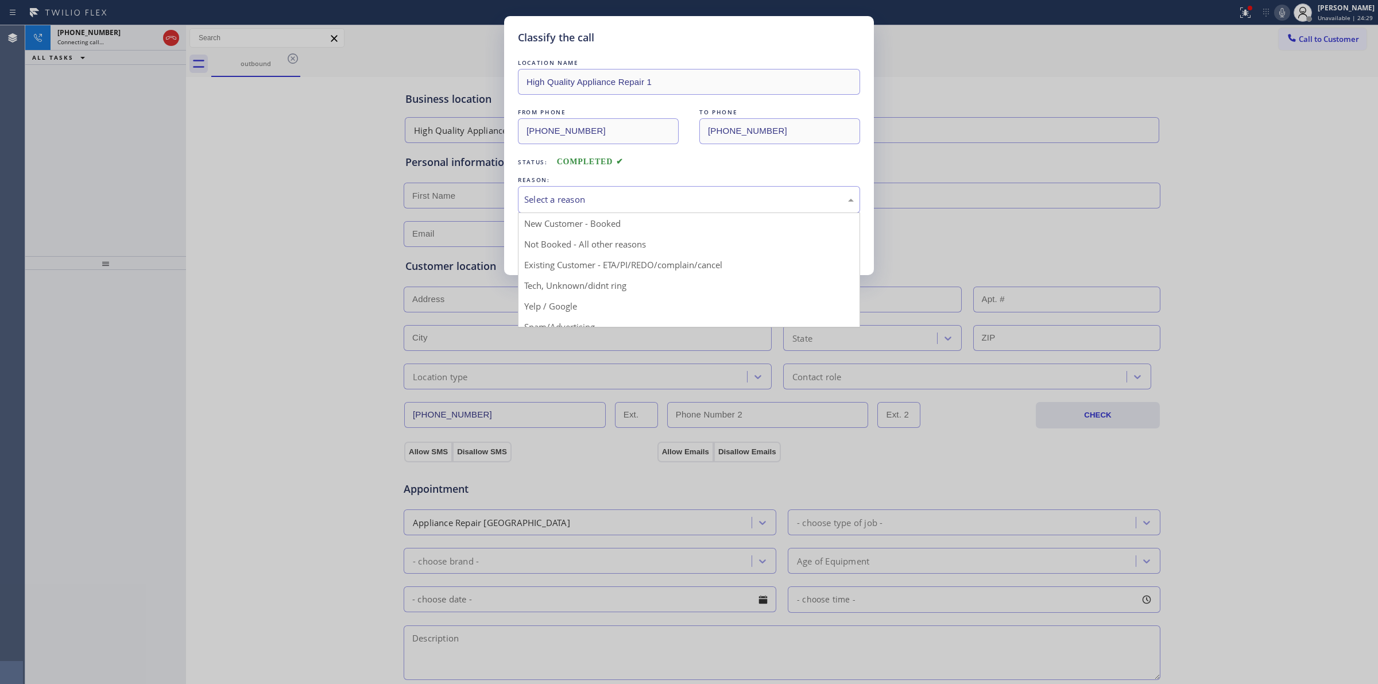
click at [603, 208] on div "Select a reason" at bounding box center [689, 199] width 342 height 27
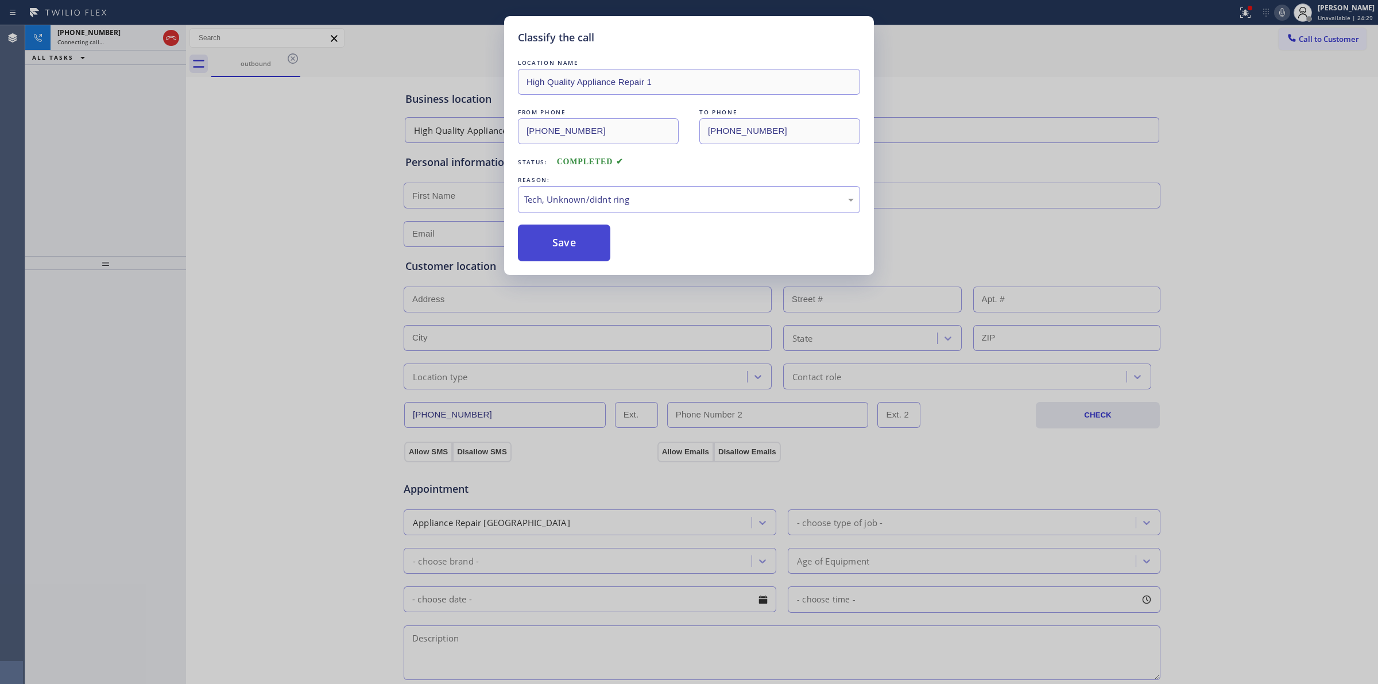
drag, startPoint x: 584, startPoint y: 296, endPoint x: 566, endPoint y: 250, distance: 48.9
click at [560, 239] on button "Save" at bounding box center [564, 242] width 92 height 37
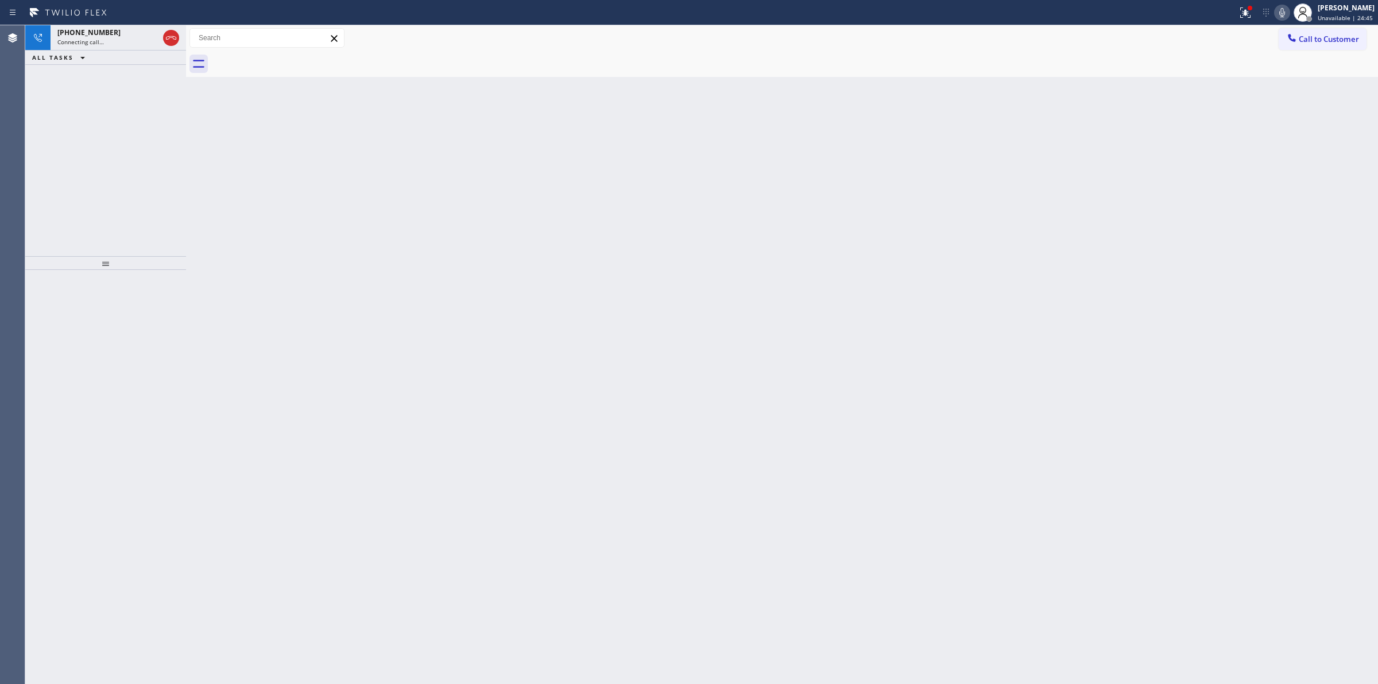
click at [1289, 15] on icon at bounding box center [1282, 13] width 14 height 14
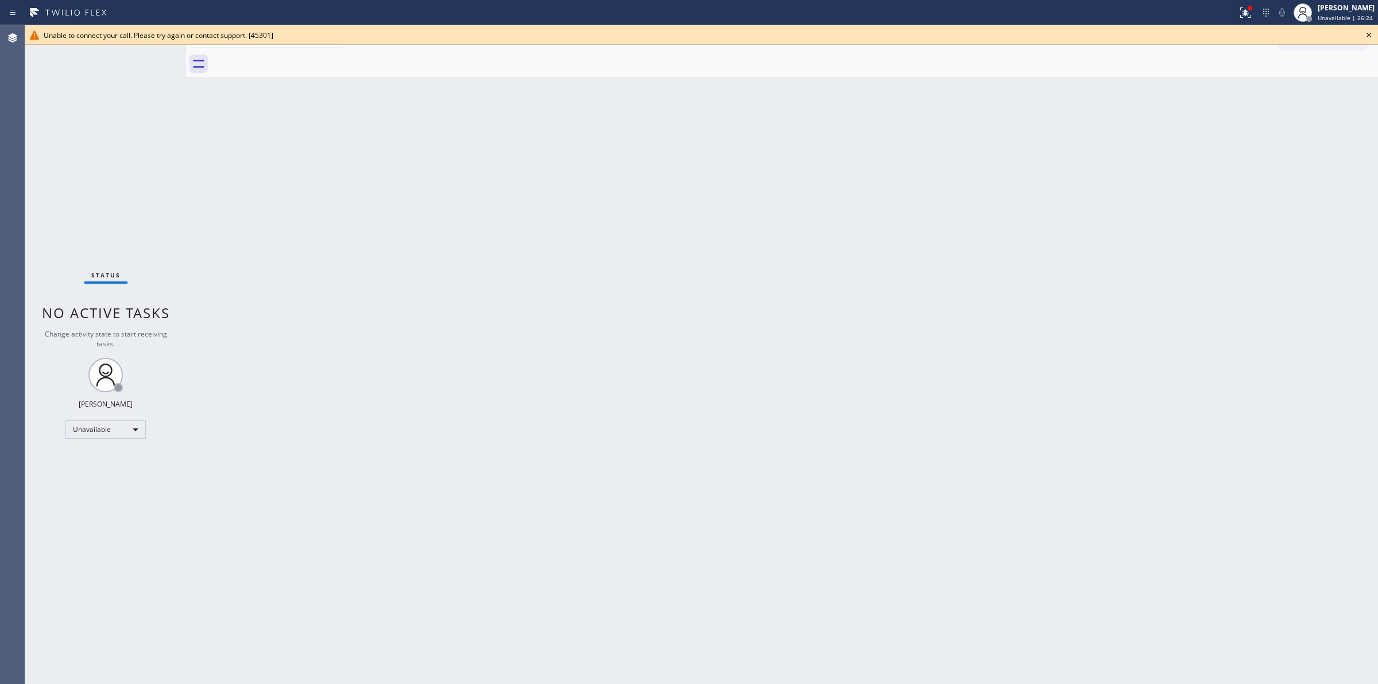
click at [1370, 34] on icon at bounding box center [1369, 35] width 14 height 14
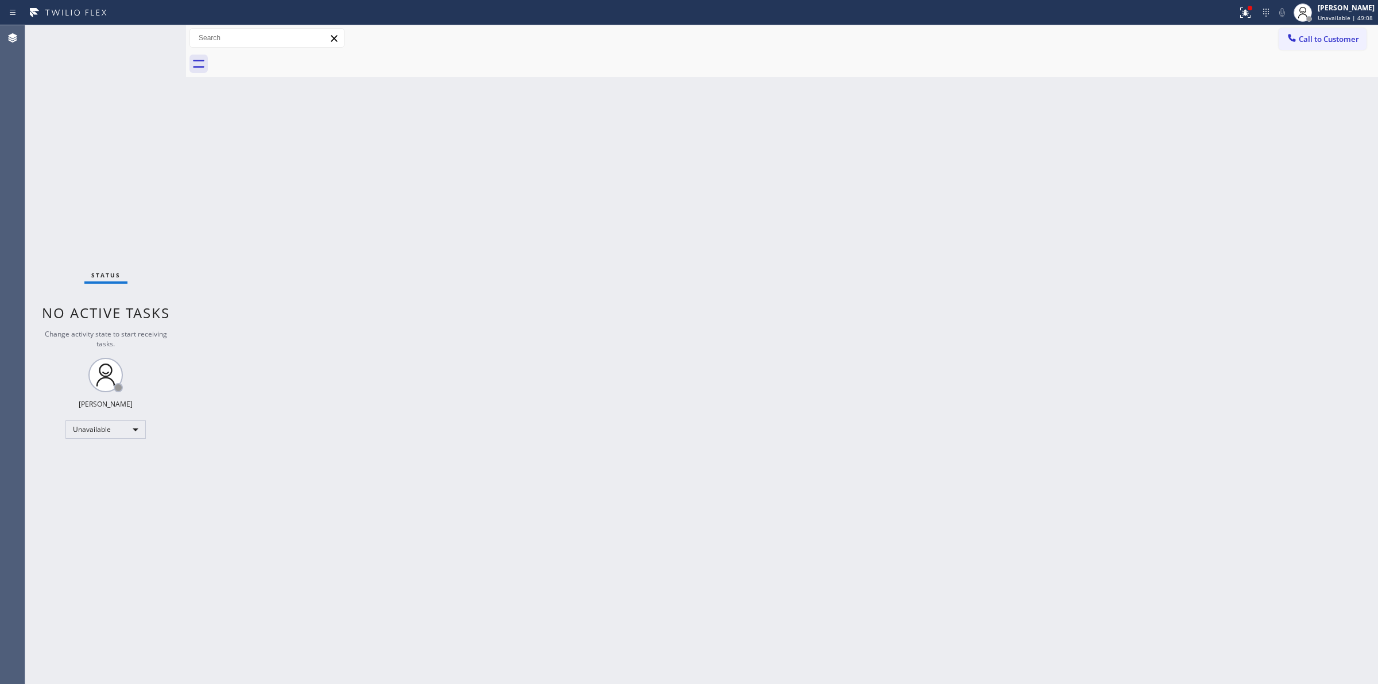
drag, startPoint x: 1142, startPoint y: 223, endPoint x: 1229, endPoint y: 144, distance: 117.0
click at [1185, 185] on div "Back to Dashboard Change Sender ID Customers Technicians Select a contact Outbo…" at bounding box center [782, 354] width 1192 height 658
click at [1309, 44] on span "Call to Customer" at bounding box center [1328, 39] width 60 height 10
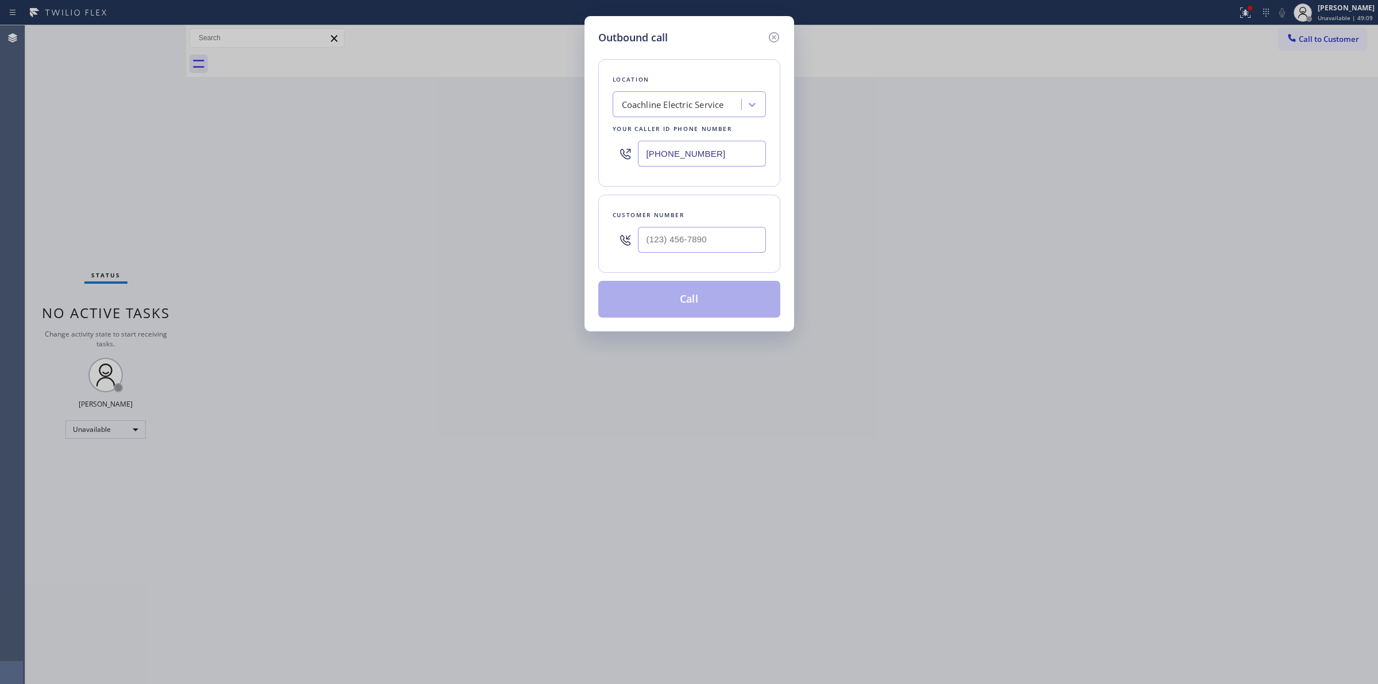
type input "(___) ___-____"
click at [699, 242] on input "(___) ___-____" at bounding box center [702, 240] width 128 height 26
click at [693, 77] on div "Location" at bounding box center [688, 79] width 153 height 12
click at [693, 102] on div "Coachline Electric Service" at bounding box center [673, 104] width 102 height 13
click at [693, 110] on div "Coachline Electric Service" at bounding box center [673, 104] width 102 height 13
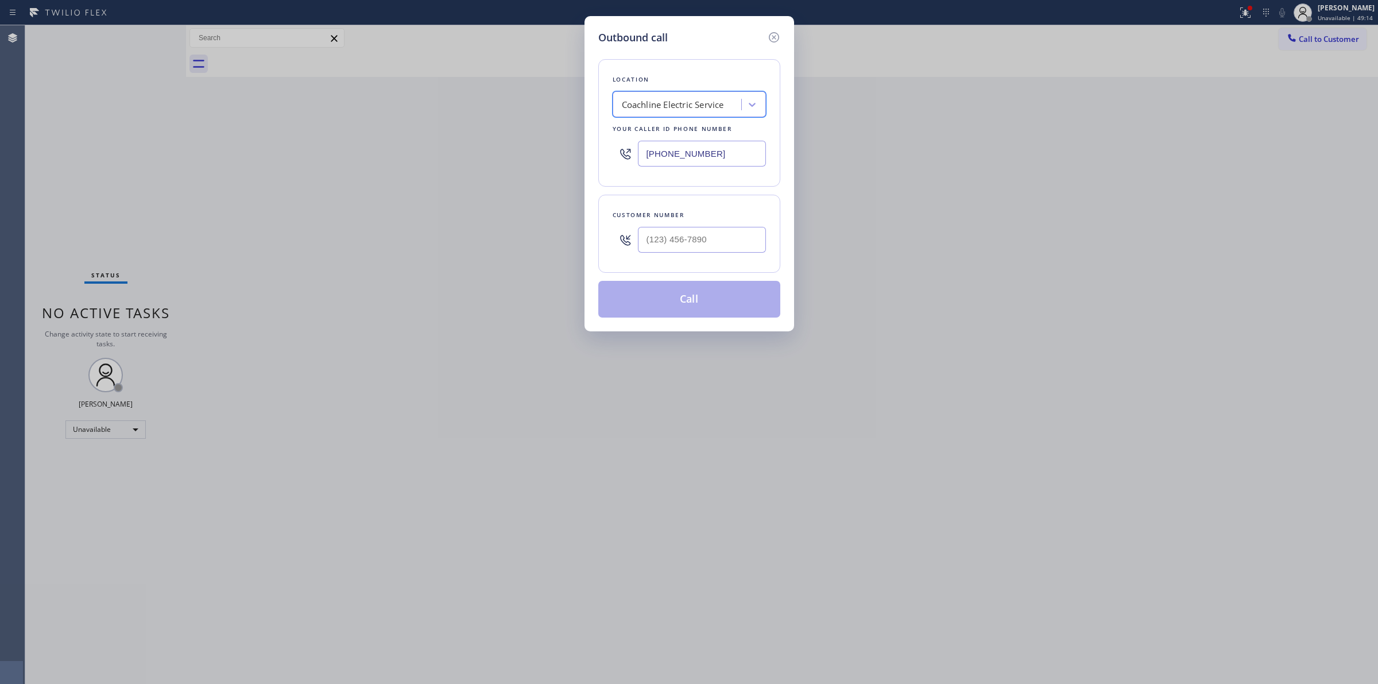
click at [695, 108] on div "Coachline Electric Service" at bounding box center [673, 104] width 102 height 13
click at [715, 102] on div "Coachline Electric Service" at bounding box center [673, 104] width 102 height 13
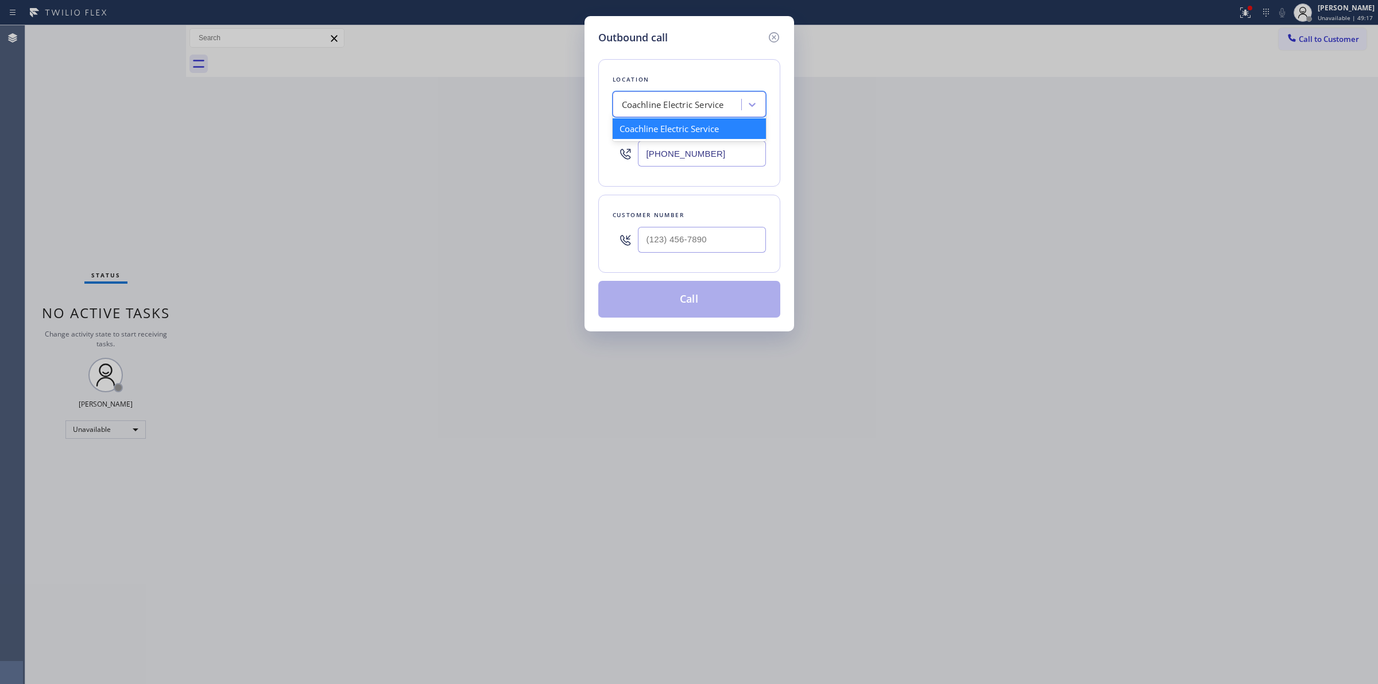
click at [715, 102] on div "Coachline Electric Service" at bounding box center [673, 104] width 102 height 13
click at [951, 249] on div "Outbound call Location option Coachline Electric Service, selected. 1 result av…" at bounding box center [689, 342] width 1378 height 684
click at [1042, 259] on div "Outbound call Location Coachline Electric Service Your caller id phone number (…" at bounding box center [689, 342] width 1378 height 684
click at [767, 33] on icon at bounding box center [774, 37] width 14 height 14
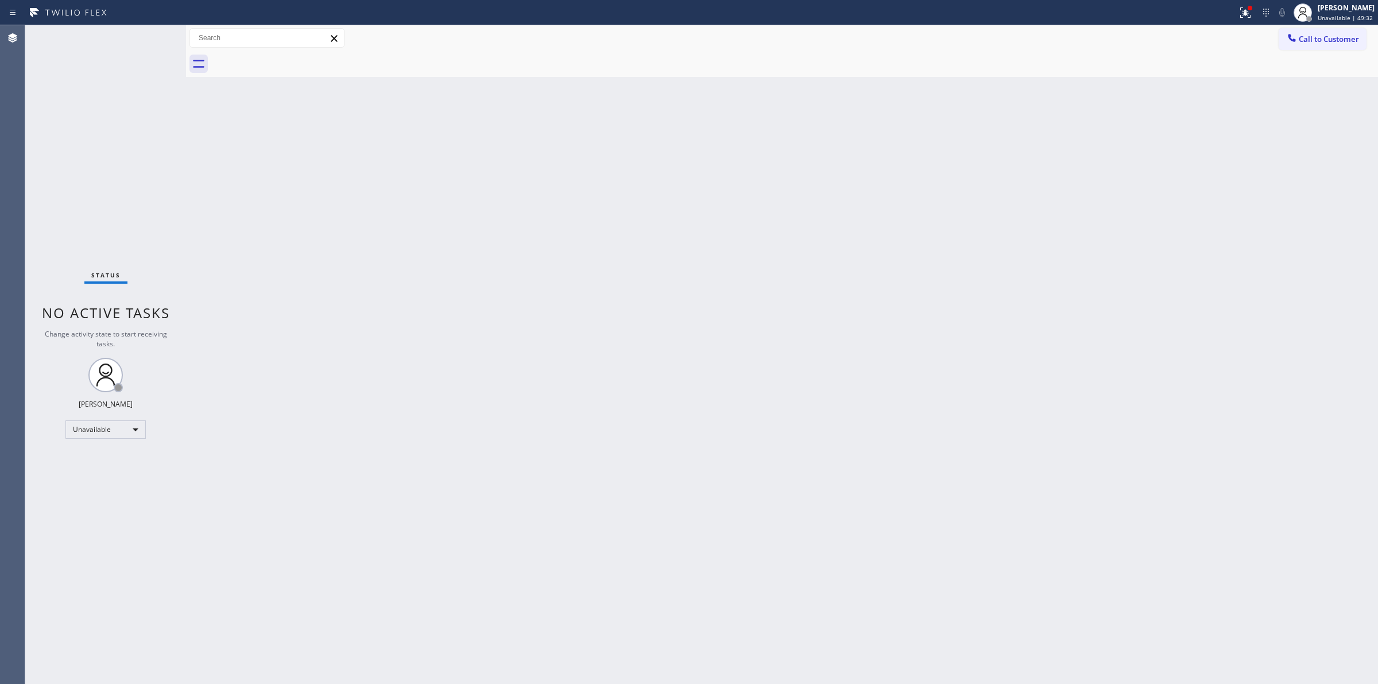
drag, startPoint x: 762, startPoint y: 586, endPoint x: 750, endPoint y: 588, distance: 12.8
click at [758, 586] on div "Back to Dashboard Change Sender ID Customers Technicians Select a contact Outbo…" at bounding box center [782, 354] width 1192 height 658
click at [1140, 199] on div "Back to Dashboard Change Sender ID Customers Technicians Select a contact Outbo…" at bounding box center [782, 354] width 1192 height 658
click at [912, 435] on div "Back to Dashboard Change Sender ID Customers Technicians Select a contact Outbo…" at bounding box center [782, 354] width 1192 height 658
drag, startPoint x: 912, startPoint y: 435, endPoint x: 1087, endPoint y: 289, distance: 227.8
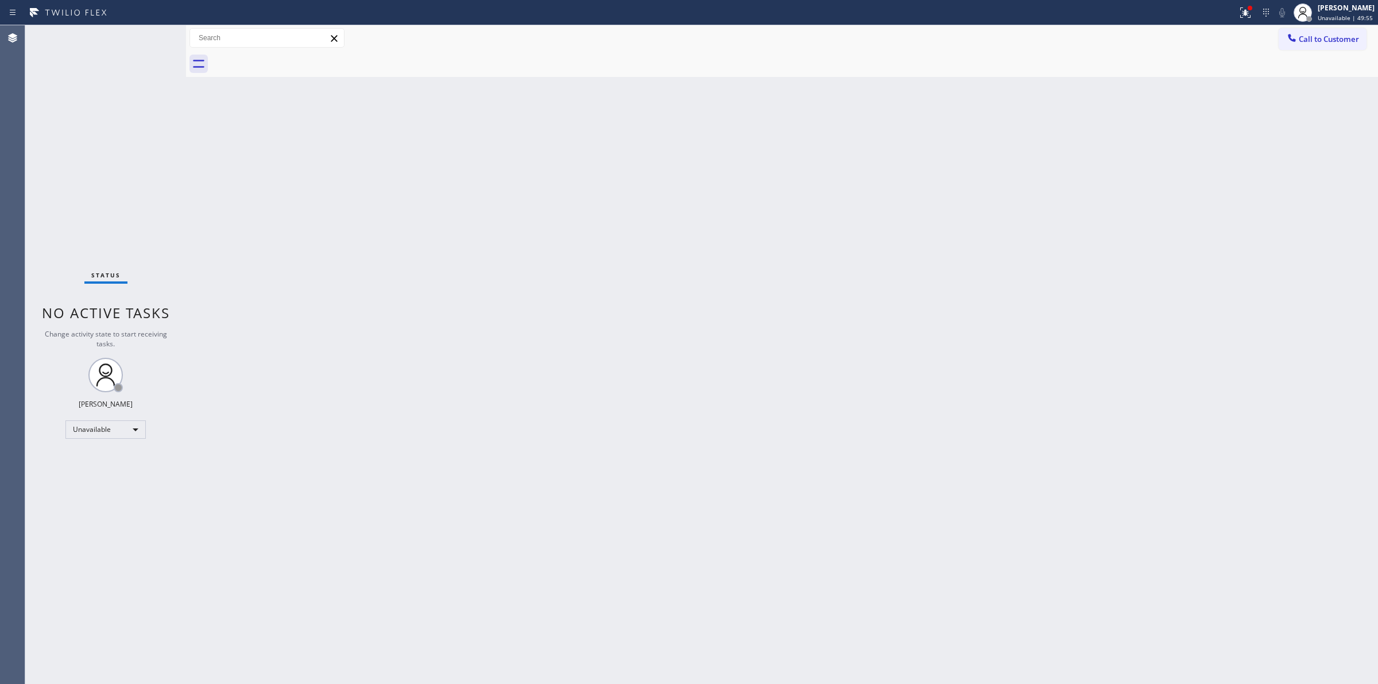
click at [932, 422] on div "Back to Dashboard Change Sender ID Customers Technicians Select a contact Outbo…" at bounding box center [782, 354] width 1192 height 658
click at [1355, 7] on div "[PERSON_NAME]" at bounding box center [1345, 8] width 57 height 10
click at [1297, 69] on button "Unavailable" at bounding box center [1320, 75] width 115 height 15
click at [425, 112] on div "Back to Dashboard Change Sender ID Customers Technicians Select a contact Outbo…" at bounding box center [782, 354] width 1192 height 658
click at [1321, 37] on span "Call to Customer" at bounding box center [1328, 39] width 60 height 10
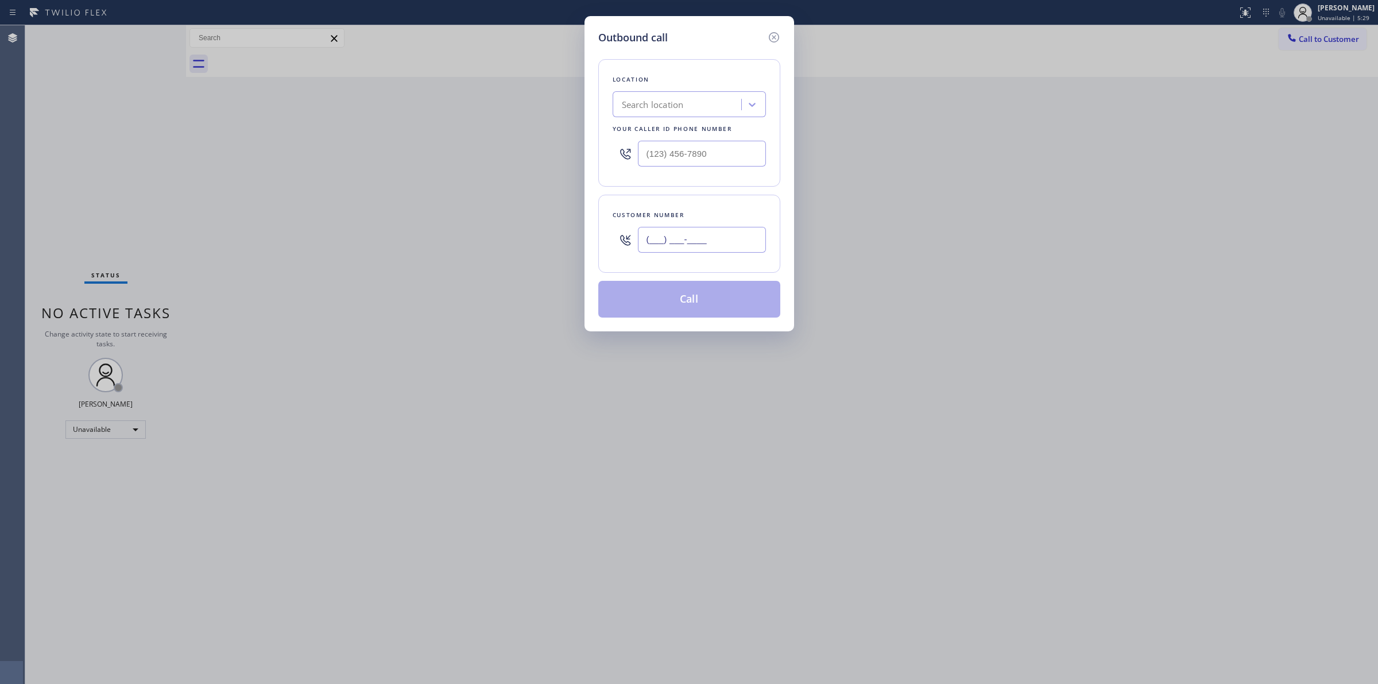
paste input "607) 362-2736"
click at [692, 244] on input "[PHONE_NUMBER]" at bounding box center [702, 240] width 128 height 26
type input "[PHONE_NUMBER]"
click at [703, 125] on div "Your caller id phone number" at bounding box center [688, 129] width 153 height 12
click at [706, 104] on div "Search location" at bounding box center [678, 105] width 125 height 20
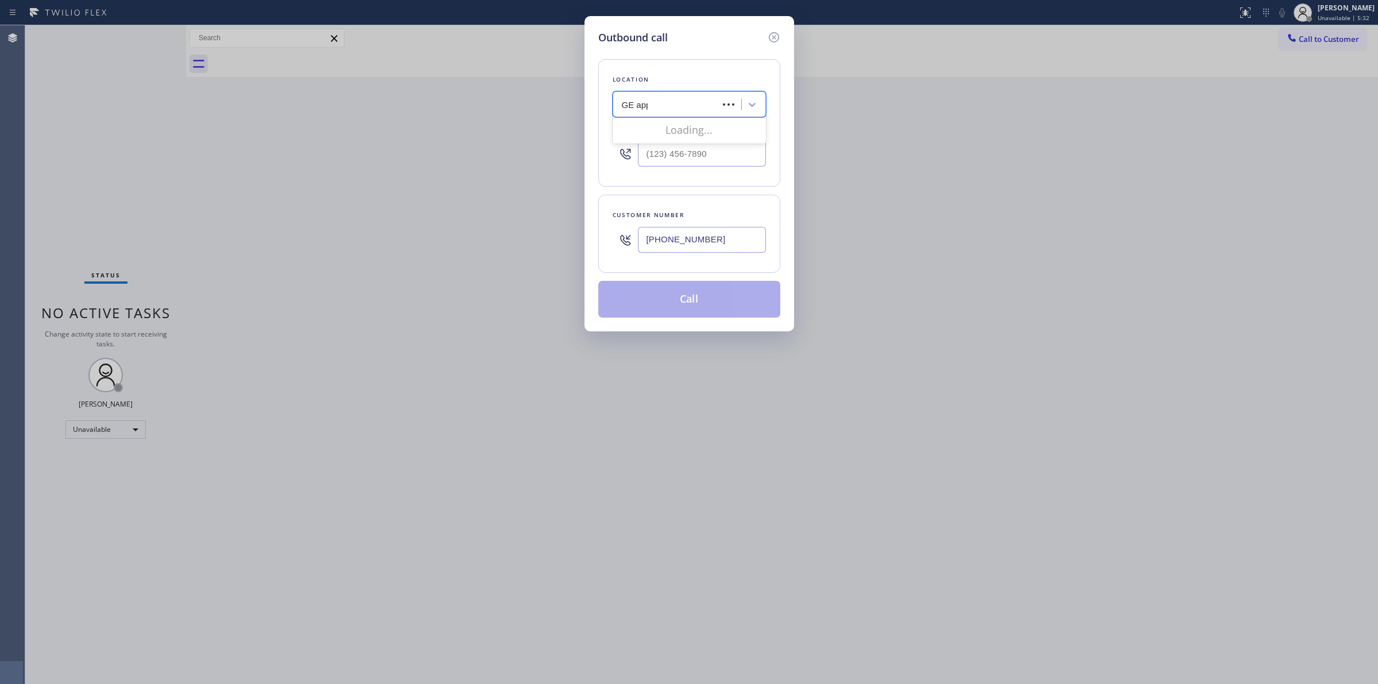
type input "GE appl"
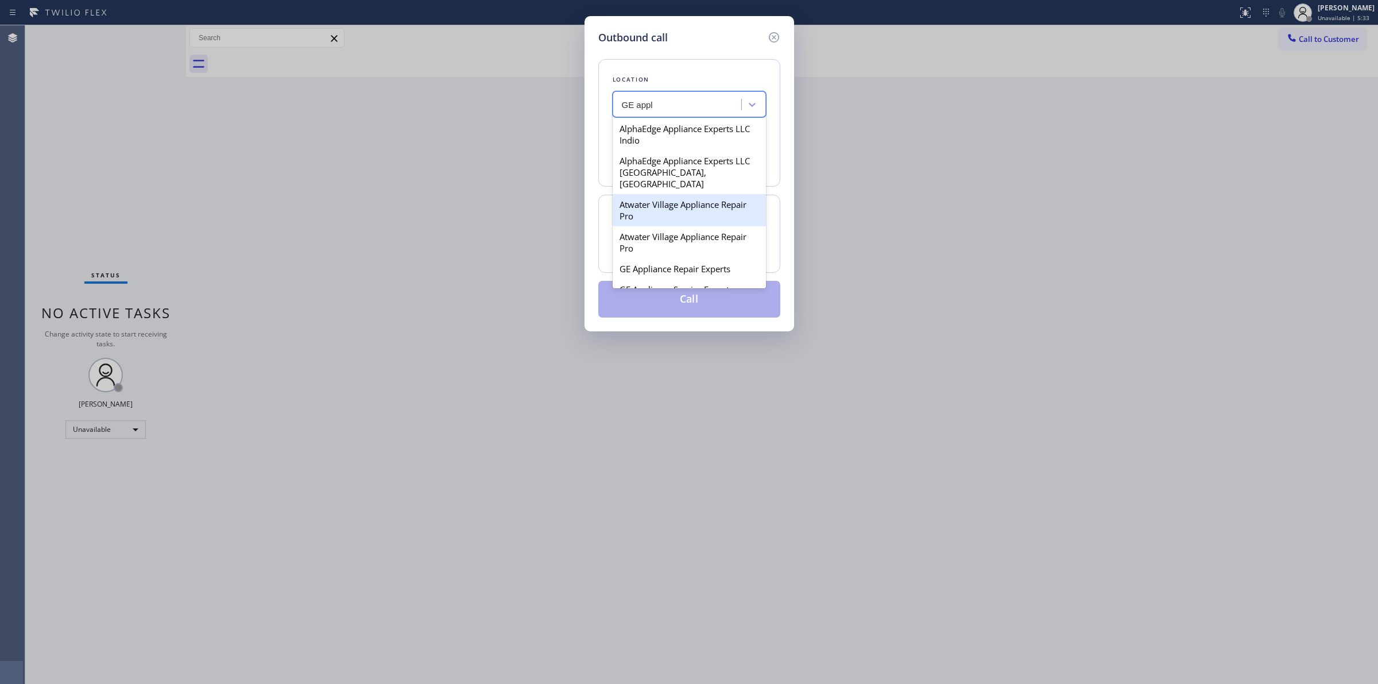
click at [672, 201] on div "Atwater Village Appliance Repair Pro" at bounding box center [688, 210] width 153 height 32
type input "[PHONE_NUMBER]"
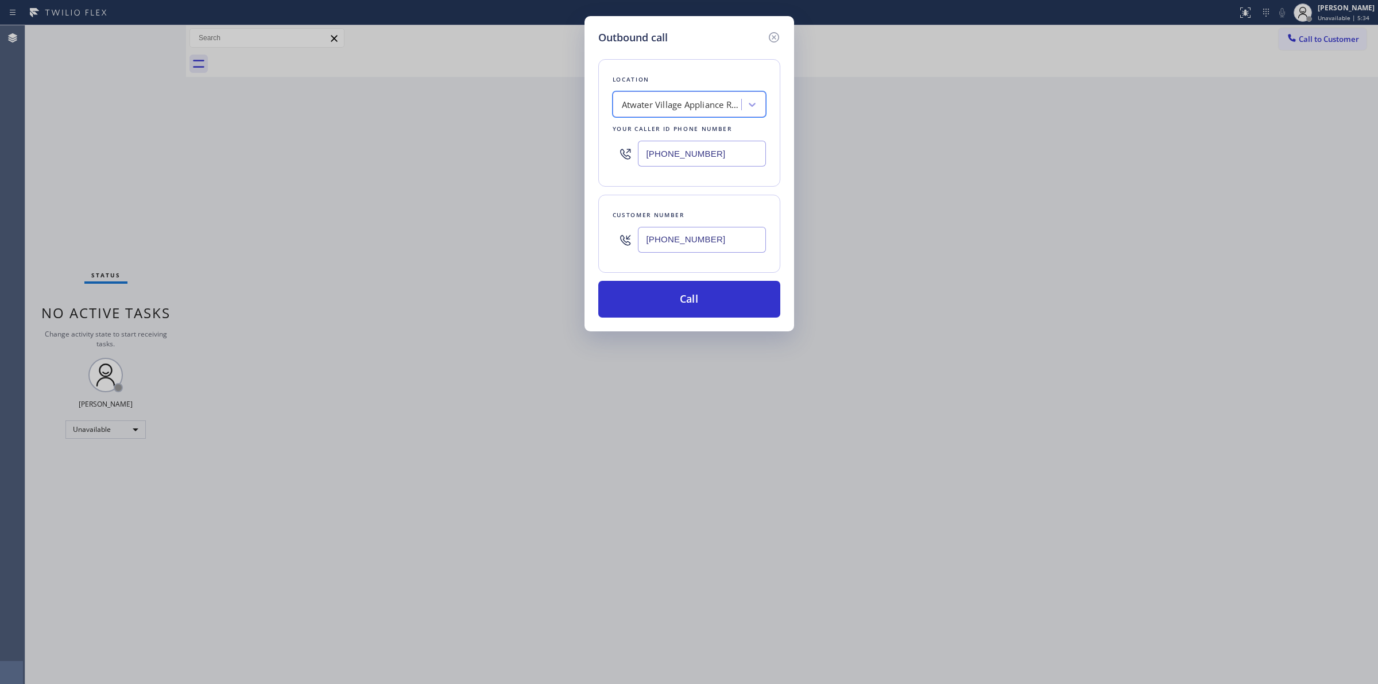
click at [678, 251] on input "[PHONE_NUMBER]" at bounding box center [702, 240] width 128 height 26
click at [676, 299] on button "Call" at bounding box center [689, 299] width 182 height 37
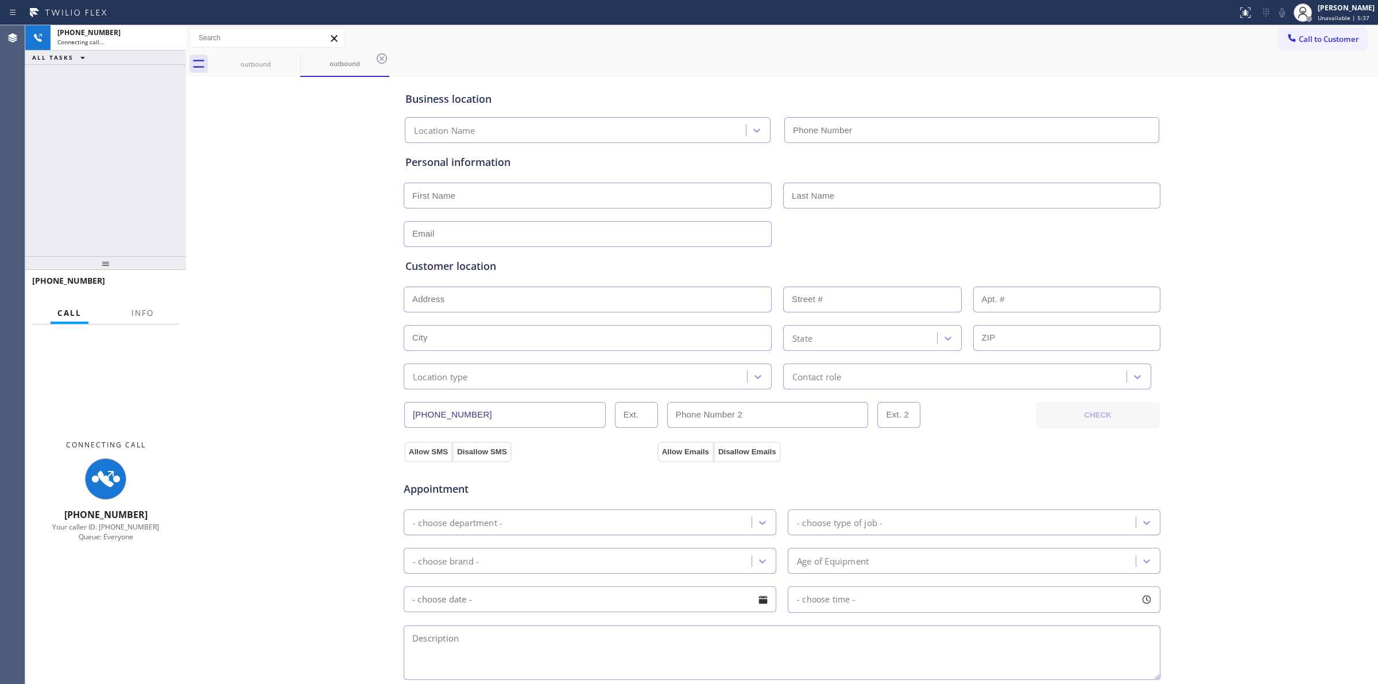
type input "[PHONE_NUMBER]"
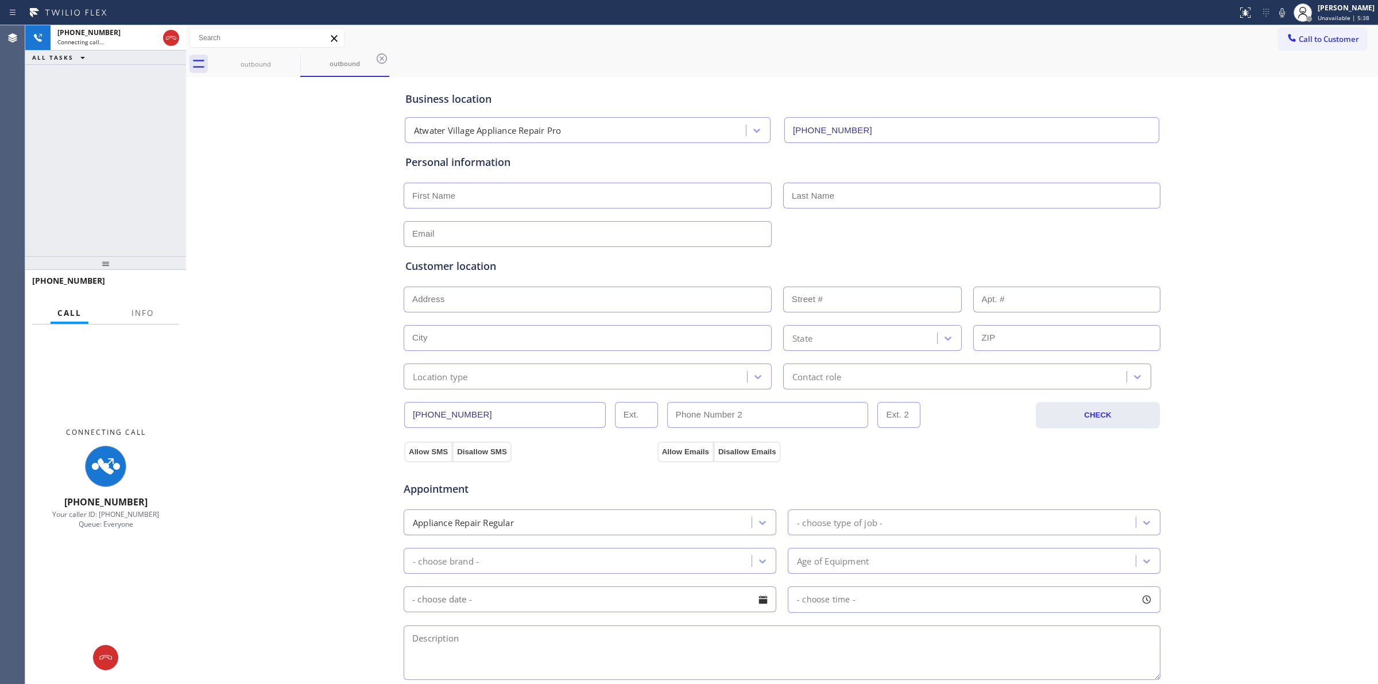
drag, startPoint x: 1201, startPoint y: 146, endPoint x: 1234, endPoint y: 72, distance: 81.5
click at [1207, 142] on div "Business location [GEOGRAPHIC_DATA] Appliance Repair Pro [PHONE_NUMBER] Persona…" at bounding box center [782, 472] width 1186 height 784
click at [1283, 13] on icon at bounding box center [1282, 13] width 14 height 14
drag, startPoint x: 1263, startPoint y: 569, endPoint x: 1118, endPoint y: 498, distance: 161.7
click at [1263, 569] on div "Business location [GEOGRAPHIC_DATA] Appliance Repair Pro [PHONE_NUMBER] Persona…" at bounding box center [782, 472] width 1186 height 784
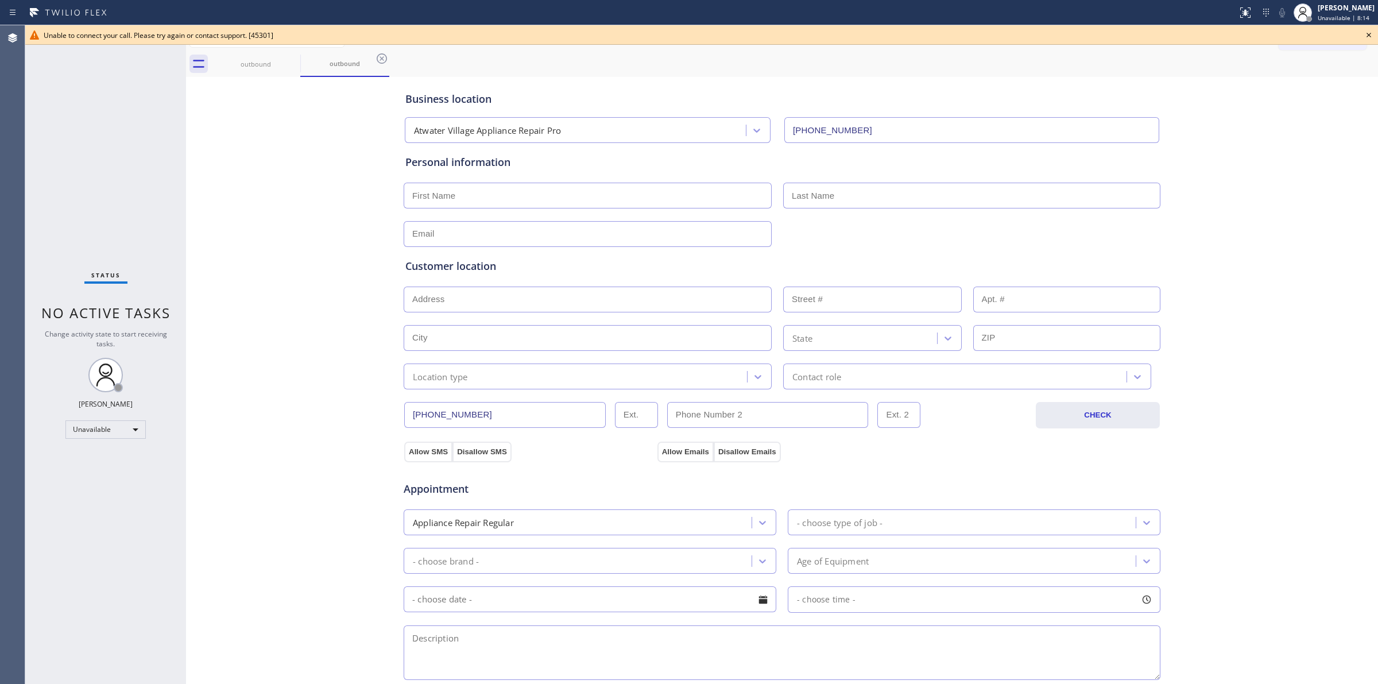
click at [1370, 32] on icon at bounding box center [1369, 35] width 14 height 14
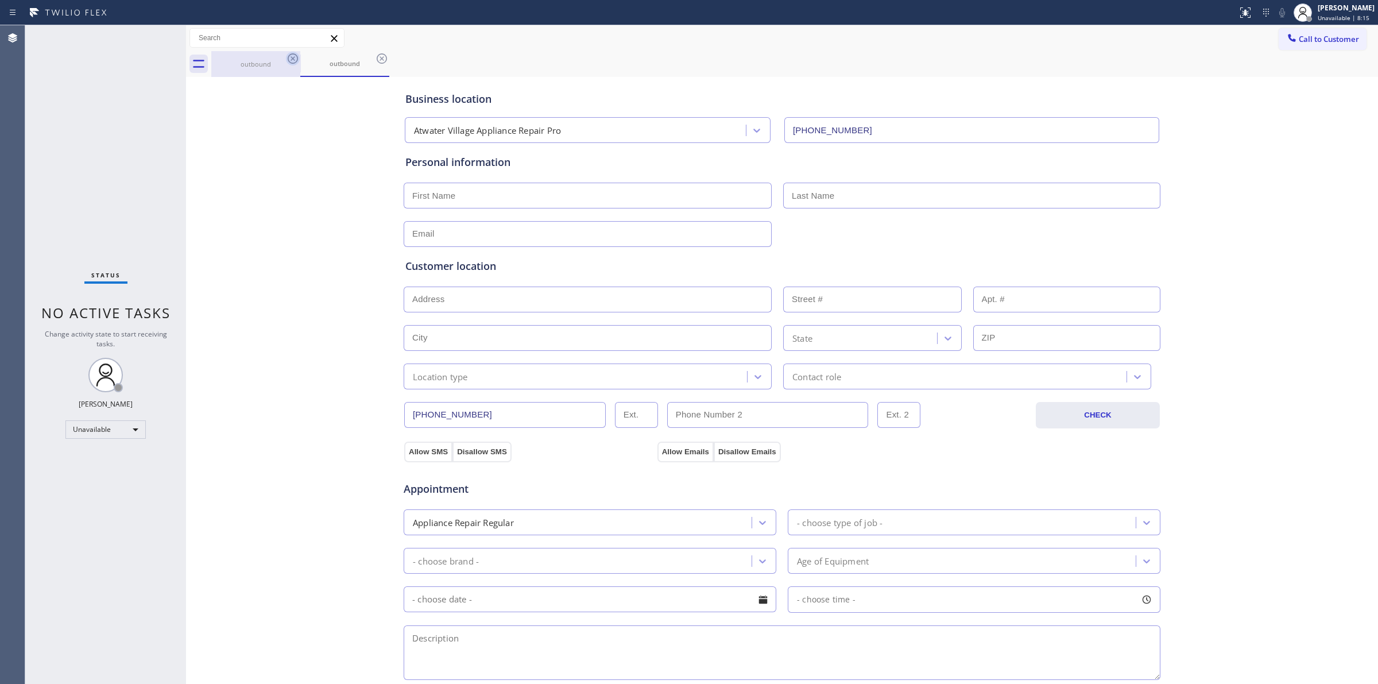
click at [286, 64] on icon at bounding box center [293, 59] width 14 height 14
click at [294, 60] on icon at bounding box center [293, 58] width 10 height 10
click at [300, 60] on div "outbound" at bounding box center [344, 64] width 89 height 26
click at [377, 60] on icon at bounding box center [382, 58] width 10 height 10
click at [294, 60] on div "outbound outbound" at bounding box center [794, 64] width 1166 height 26
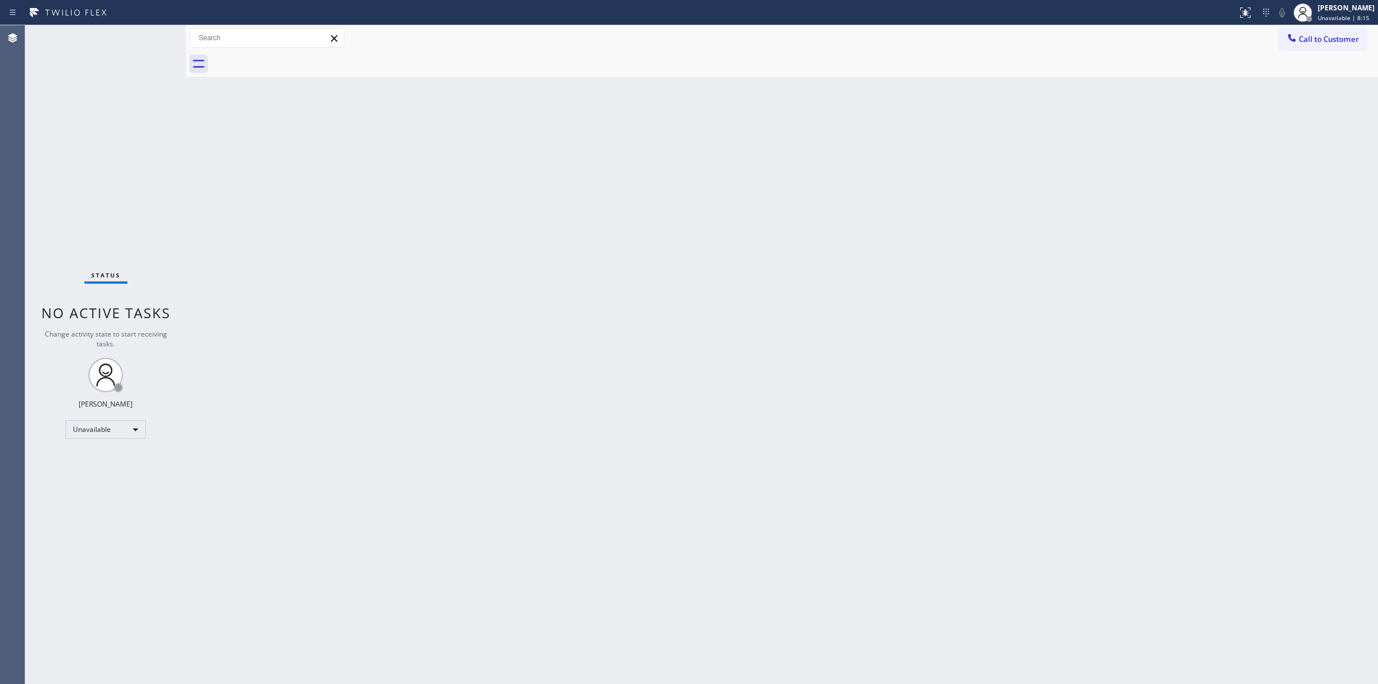
click at [294, 59] on div at bounding box center [794, 64] width 1166 height 26
click at [1301, 44] on span "Call to Customer" at bounding box center [1328, 39] width 60 height 10
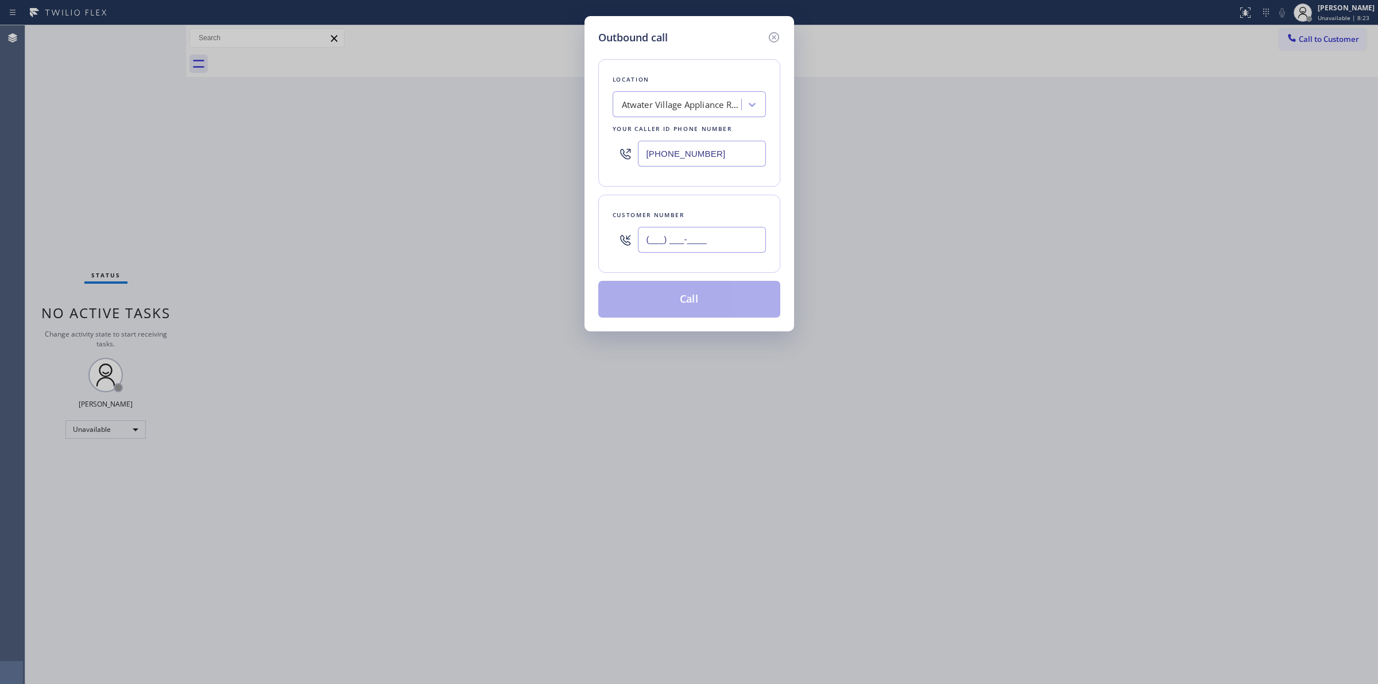
paste input "628) 266-6797"
click at [672, 243] on input "(___) ___-____" at bounding box center [702, 240] width 128 height 26
type input "[PHONE_NUMBER]"
click at [724, 319] on div "Outbound call Location [GEOGRAPHIC_DATA] Appliance Repair Pro Your caller id ph…" at bounding box center [689, 173] width 210 height 315
click at [693, 290] on button "Call" at bounding box center [689, 299] width 182 height 37
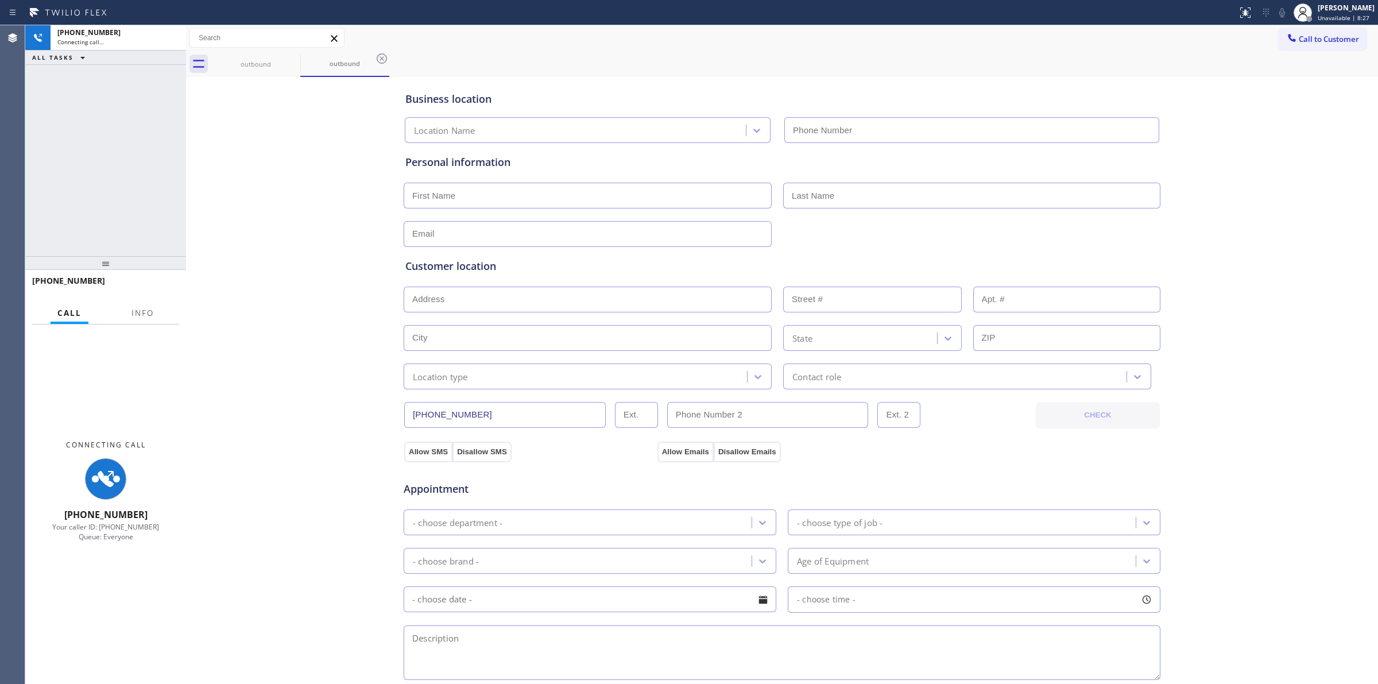
type input "[PHONE_NUMBER]"
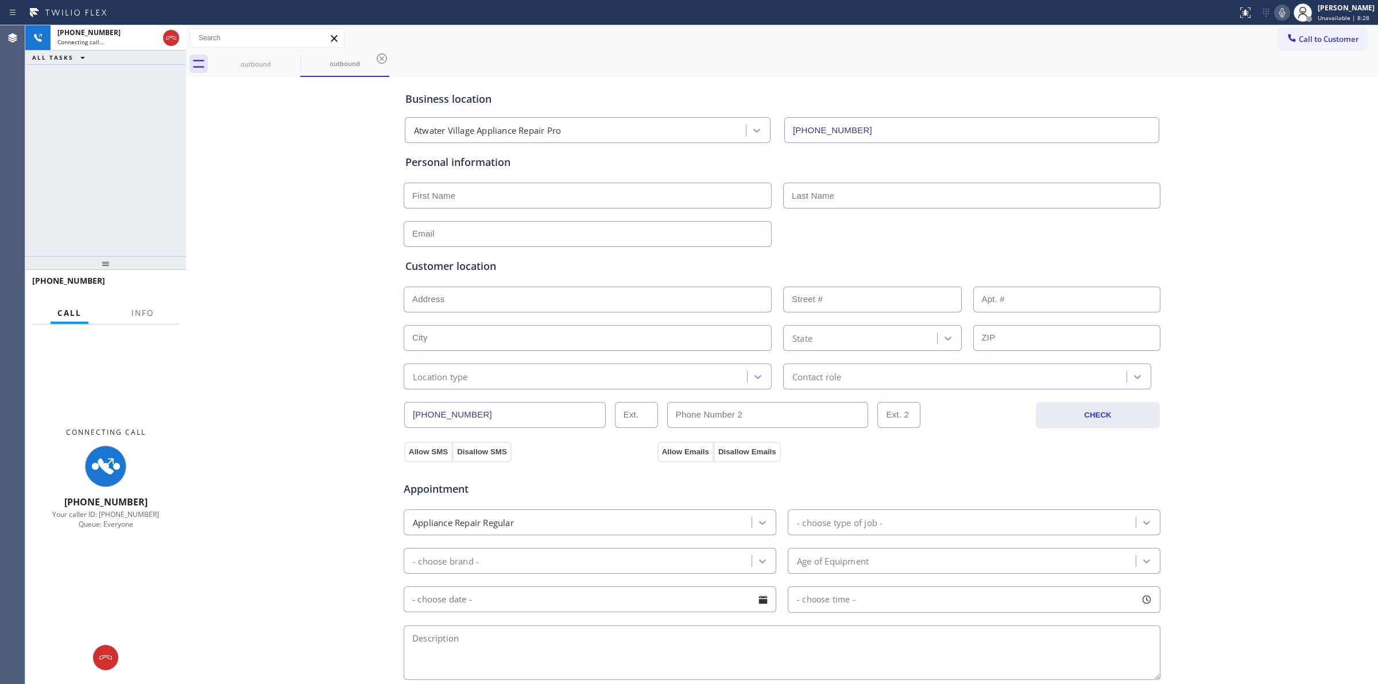
click at [1283, 18] on icon at bounding box center [1282, 13] width 14 height 14
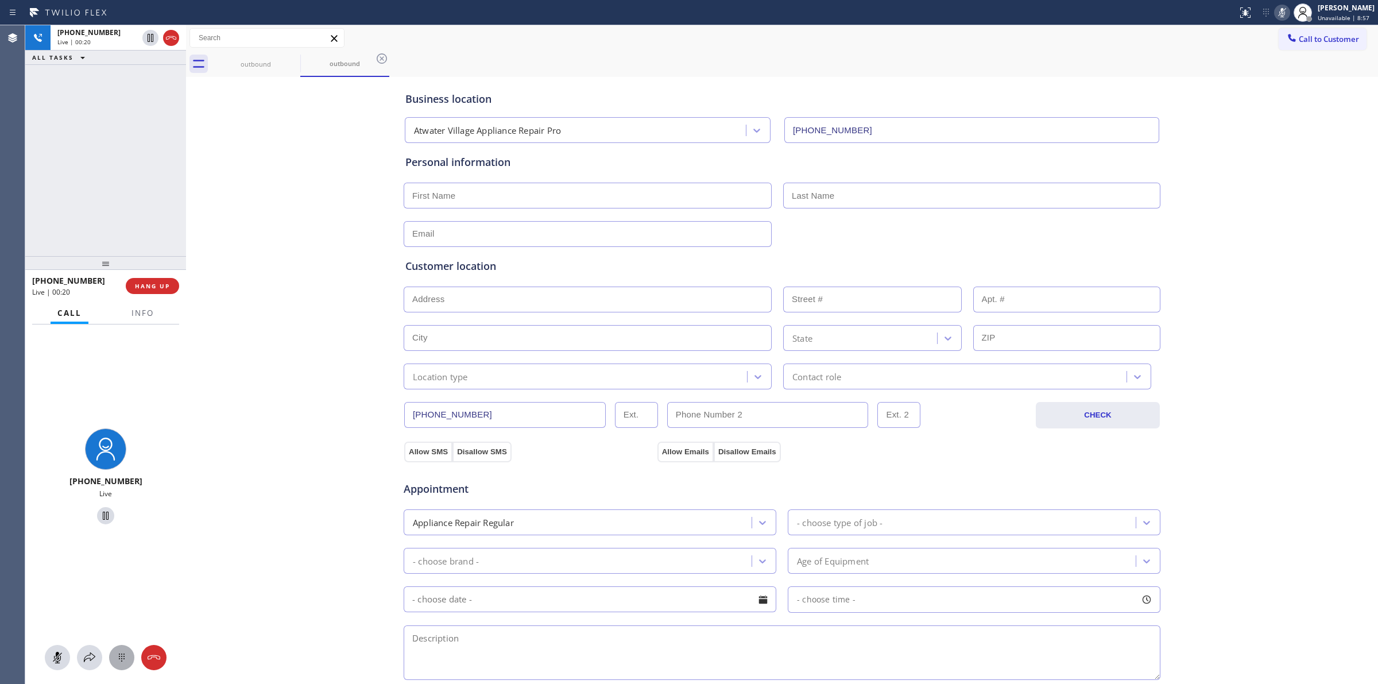
click at [118, 665] on button at bounding box center [121, 657] width 25 height 25
drag, startPoint x: 1323, startPoint y: 40, endPoint x: 810, endPoint y: 200, distance: 536.8
click at [1322, 40] on span "Call to Customer" at bounding box center [1328, 39] width 60 height 10
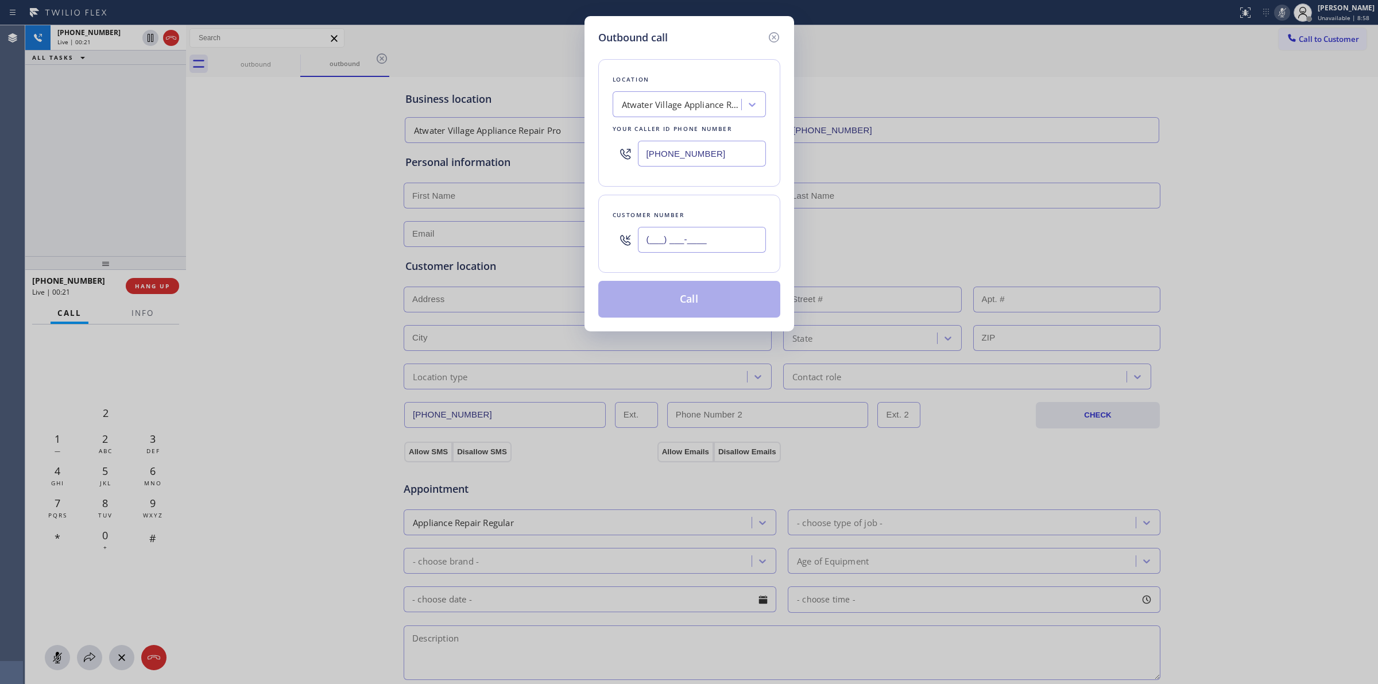
paste input "628) 266-6797"
click at [664, 250] on input "[PHONE_NUMBER]" at bounding box center [702, 240] width 128 height 26
type input "[PHONE_NUMBER]"
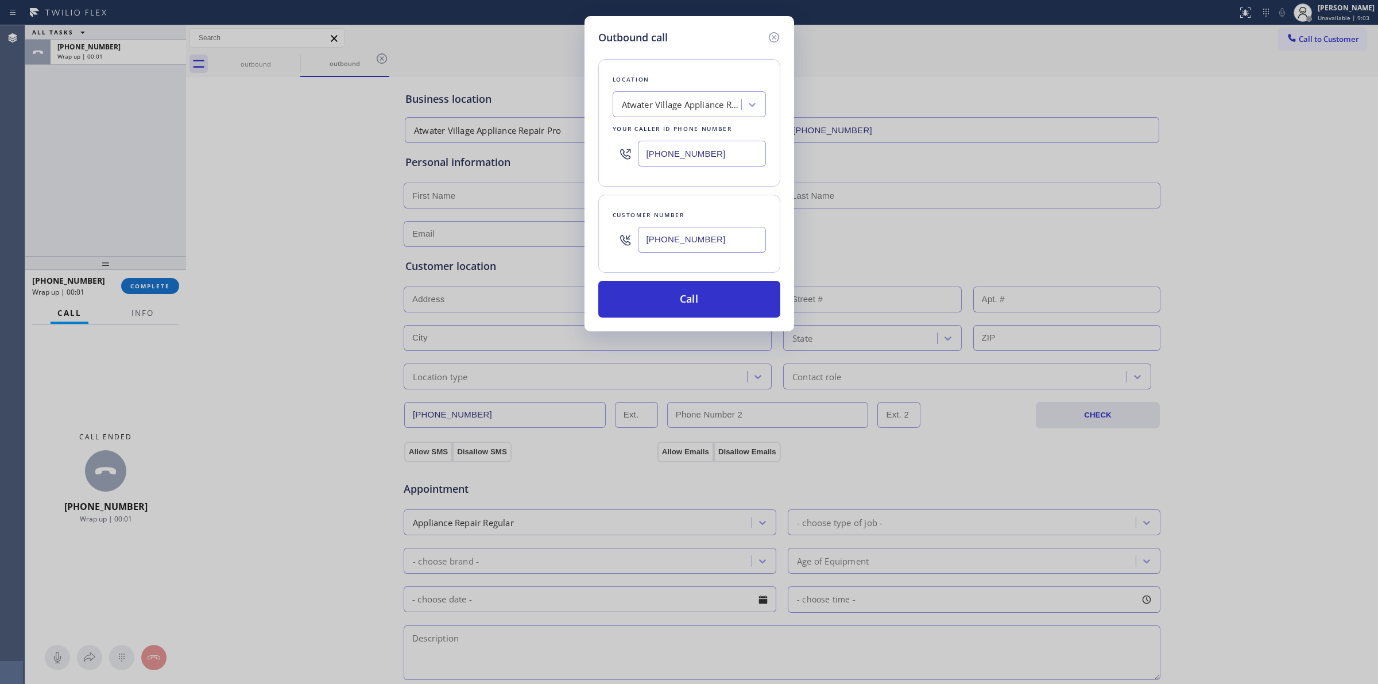
click at [595, 339] on div "Outbound call Location [GEOGRAPHIC_DATA] Appliance Repair Pro Your caller id ph…" at bounding box center [689, 342] width 1378 height 684
click at [608, 297] on button "Call" at bounding box center [689, 299] width 182 height 37
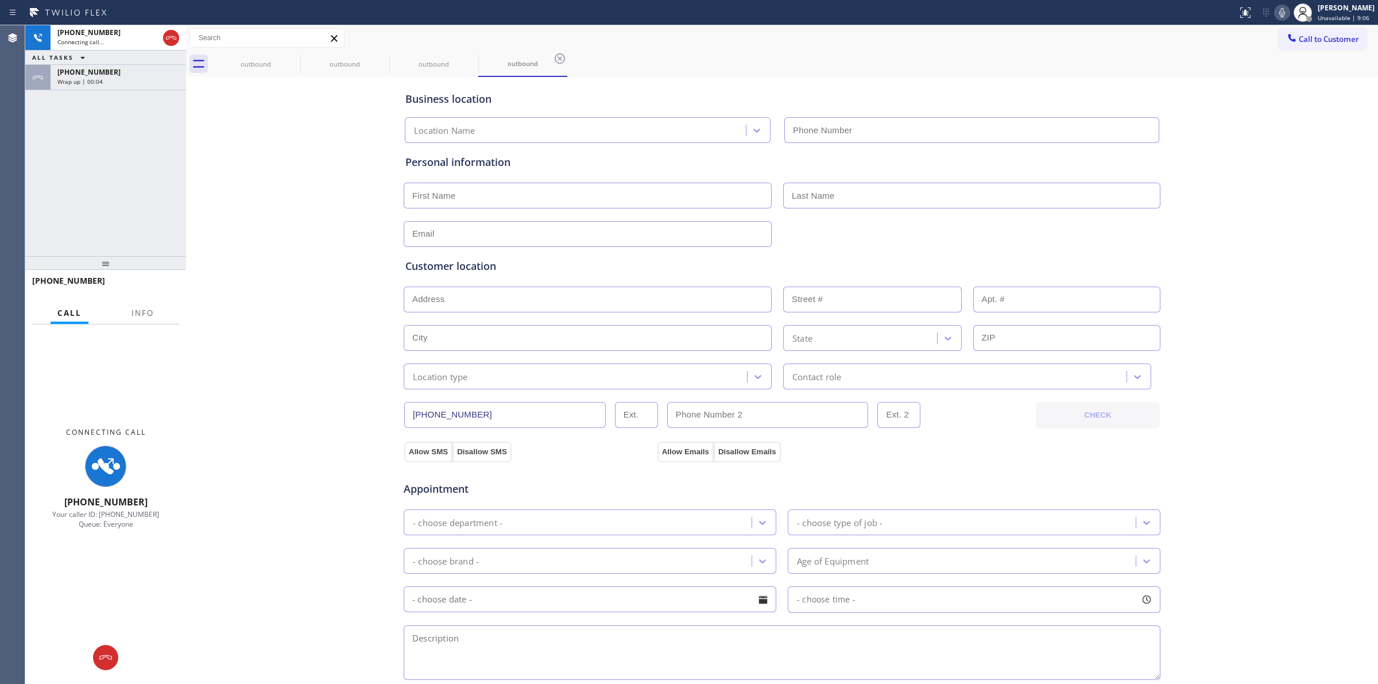
type input "[PHONE_NUMBER]"
click at [104, 82] on div "Wrap up | 00:06" at bounding box center [118, 81] width 122 height 8
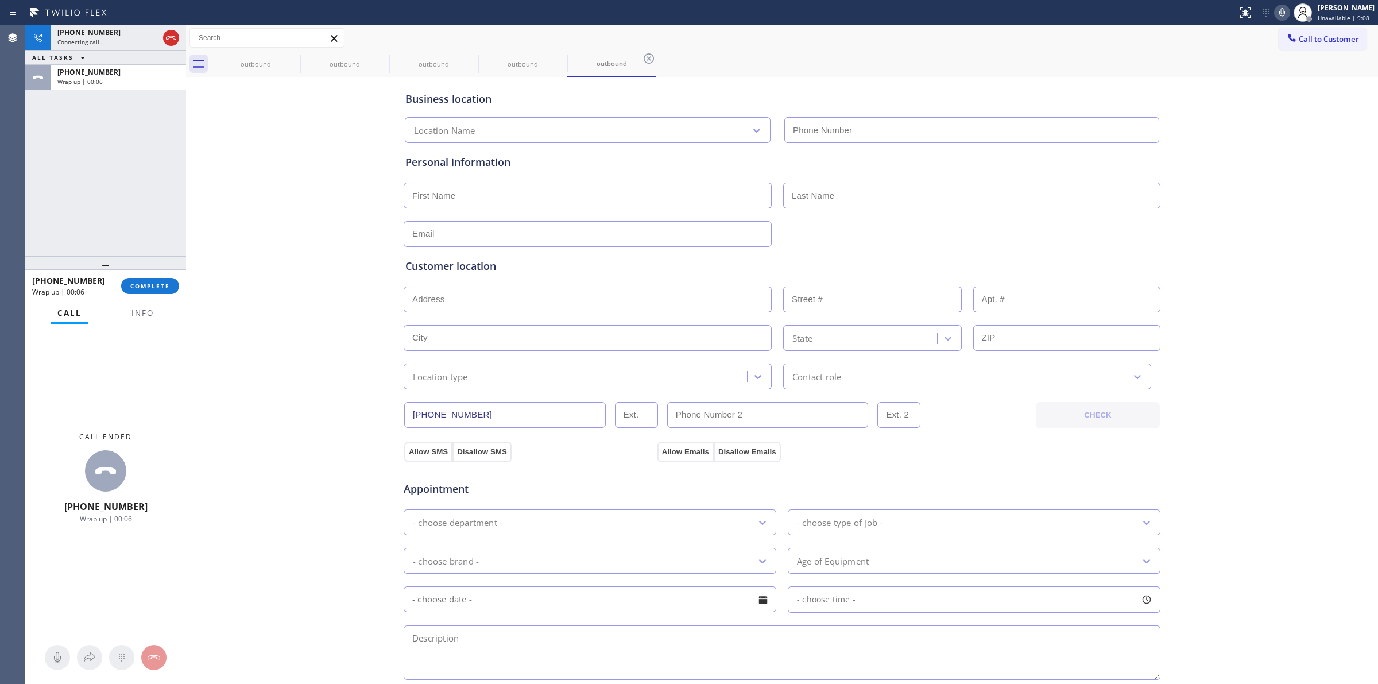
type input "[PHONE_NUMBER]"
click at [141, 294] on div "[PHONE_NUMBER] Wrap up | 00:07 COMPLETE" at bounding box center [105, 286] width 147 height 30
drag, startPoint x: 147, startPoint y: 292, endPoint x: 183, endPoint y: 305, distance: 38.0
click at [154, 289] on button "COMPLETE" at bounding box center [150, 286] width 58 height 16
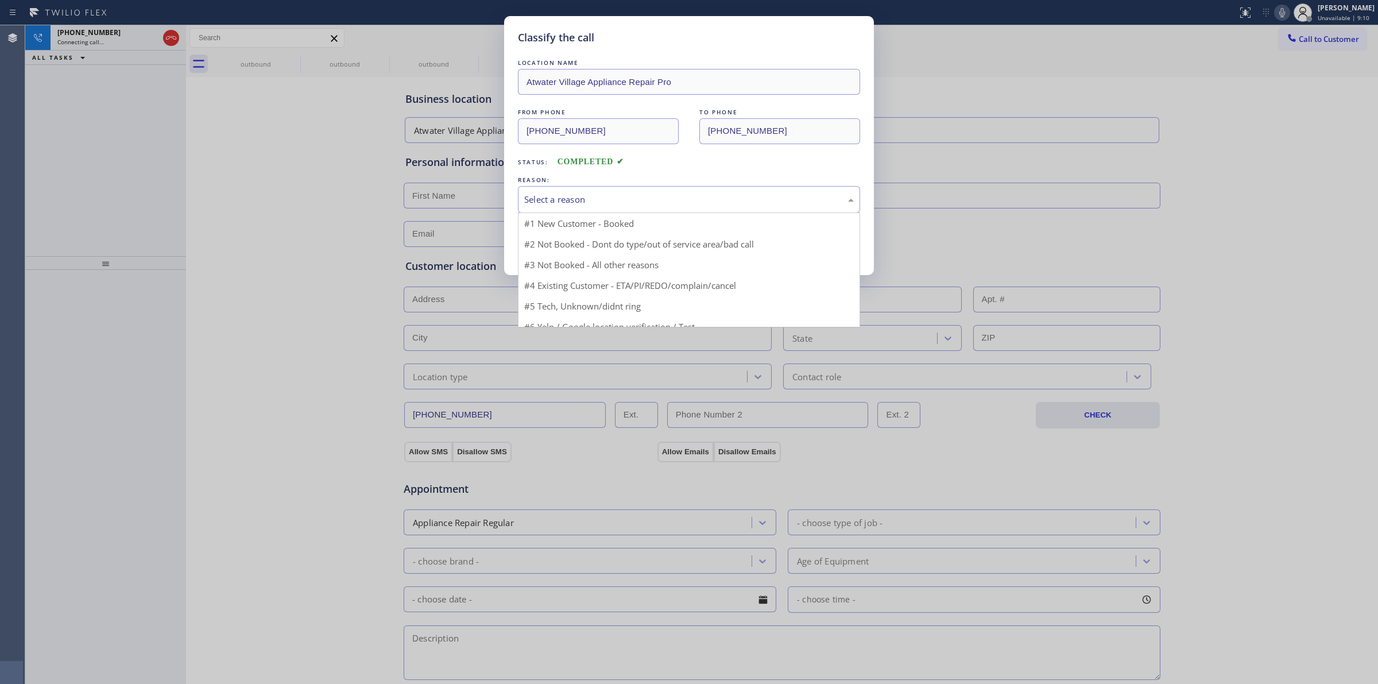
click at [619, 208] on div "Select a reason" at bounding box center [689, 199] width 342 height 27
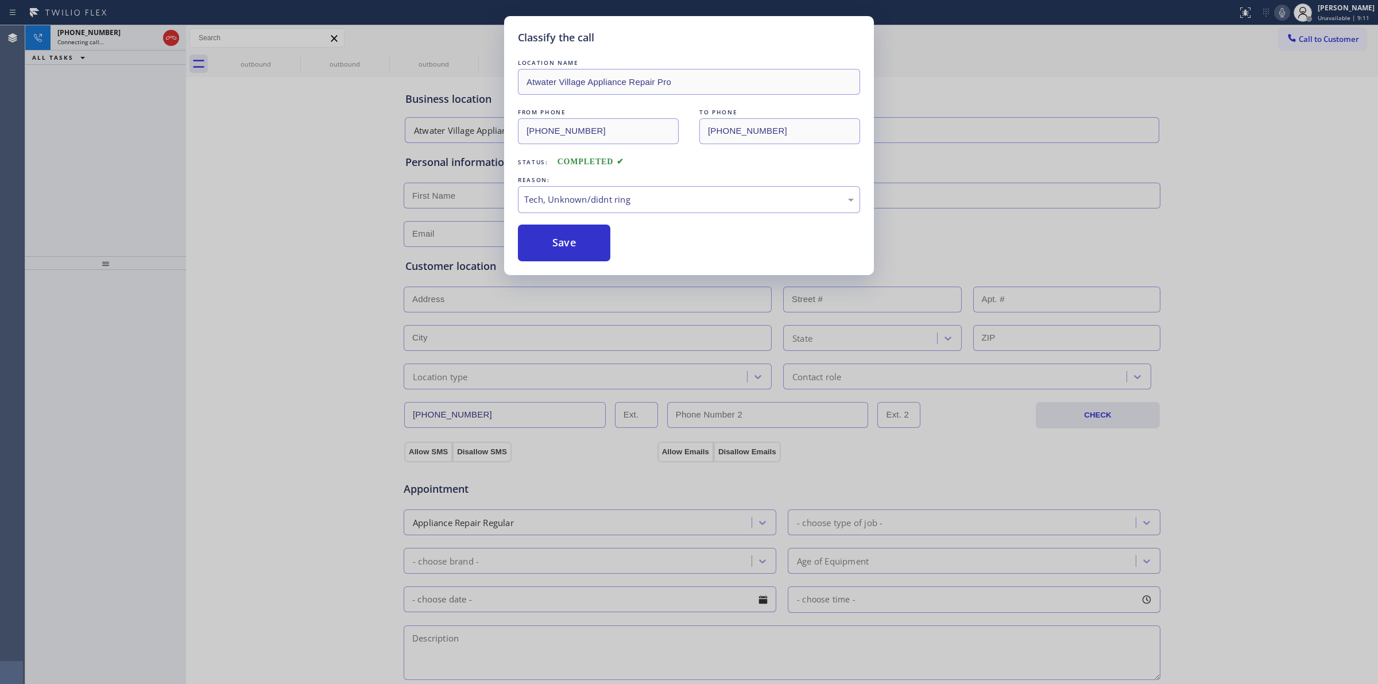
drag, startPoint x: 601, startPoint y: 288, endPoint x: 593, endPoint y: 276, distance: 15.0
click at [567, 247] on button "Save" at bounding box center [564, 242] width 92 height 37
click at [300, 60] on div "outbound outbound outbound outbound" at bounding box center [794, 64] width 1166 height 26
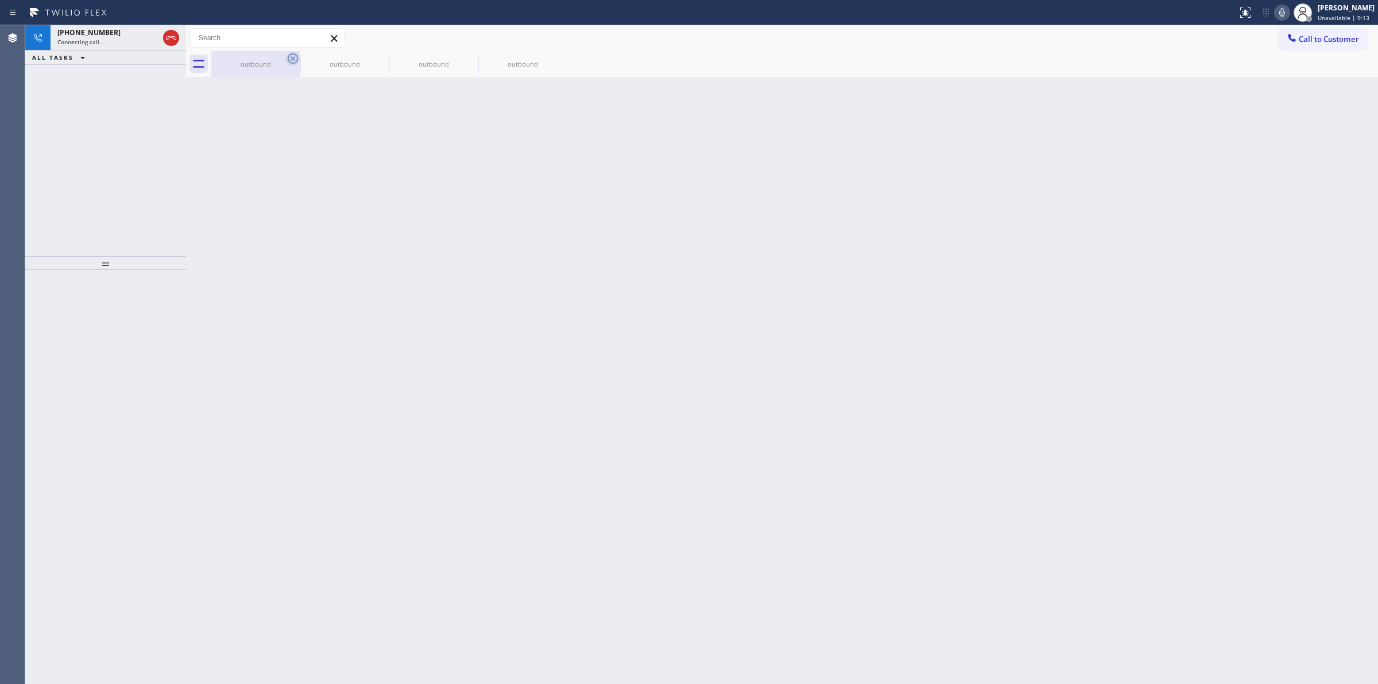
click at [290, 55] on icon at bounding box center [293, 58] width 10 height 10
click at [0, 0] on icon at bounding box center [0, 0] width 0 height 0
click at [290, 55] on div "outbound outbound outbound outbound" at bounding box center [794, 64] width 1166 height 26
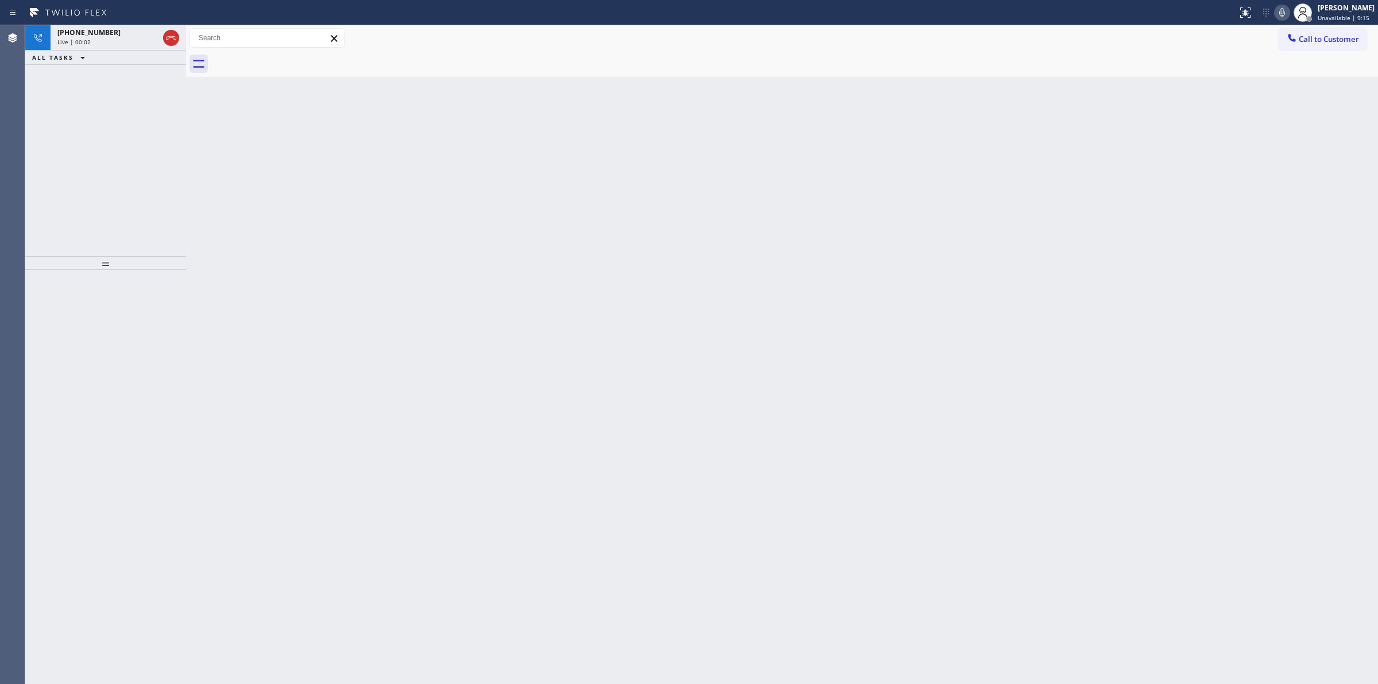
click at [290, 55] on div at bounding box center [794, 64] width 1166 height 26
click at [144, 43] on icon at bounding box center [150, 38] width 14 height 14
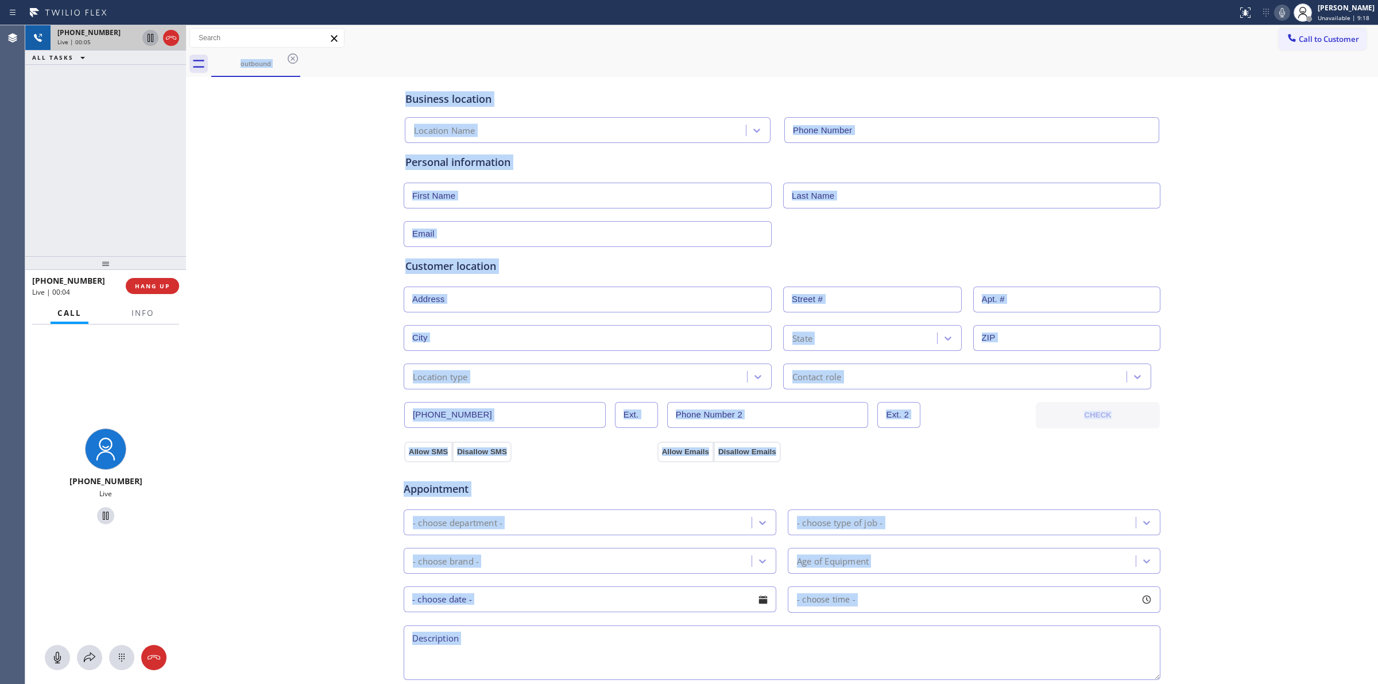
type input "[PHONE_NUMBER]"
drag, startPoint x: 169, startPoint y: 285, endPoint x: 145, endPoint y: 555, distance: 270.9
click at [250, 506] on div "[PHONE_NUMBER] Live | 00:08 ALL TASKS ALL TASKS ACTIVE TASKS TASKS IN WRAP UP […" at bounding box center [701, 354] width 1352 height 658
click at [130, 653] on div at bounding box center [121, 657] width 25 height 14
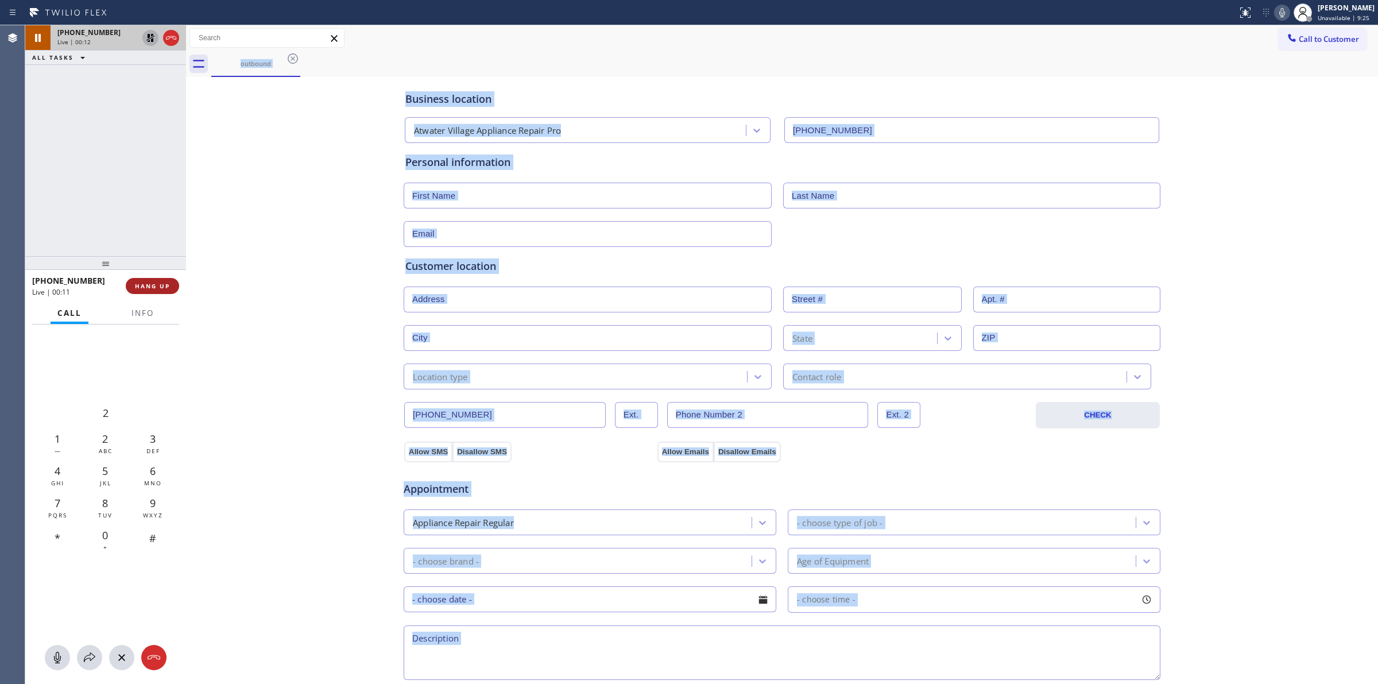
click at [161, 282] on span "HANG UP" at bounding box center [152, 286] width 35 height 8
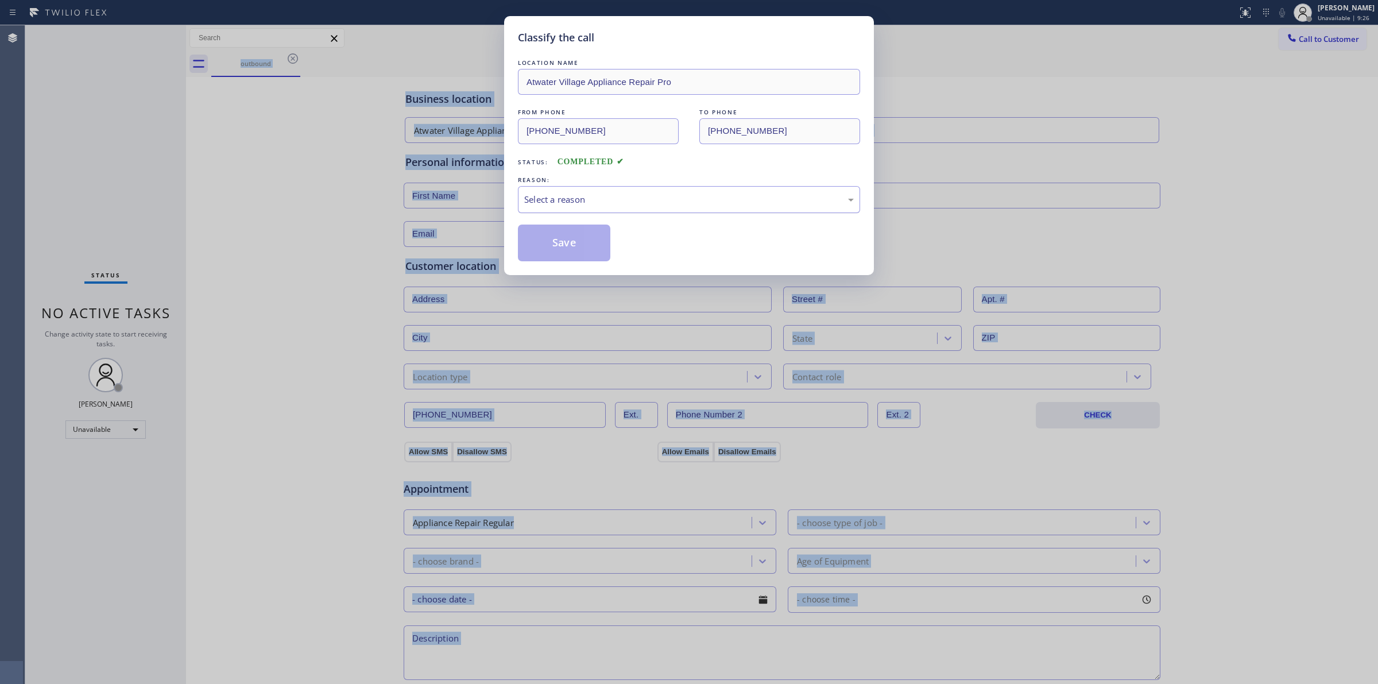
click at [664, 199] on div "Select a reason" at bounding box center [688, 199] width 329 height 13
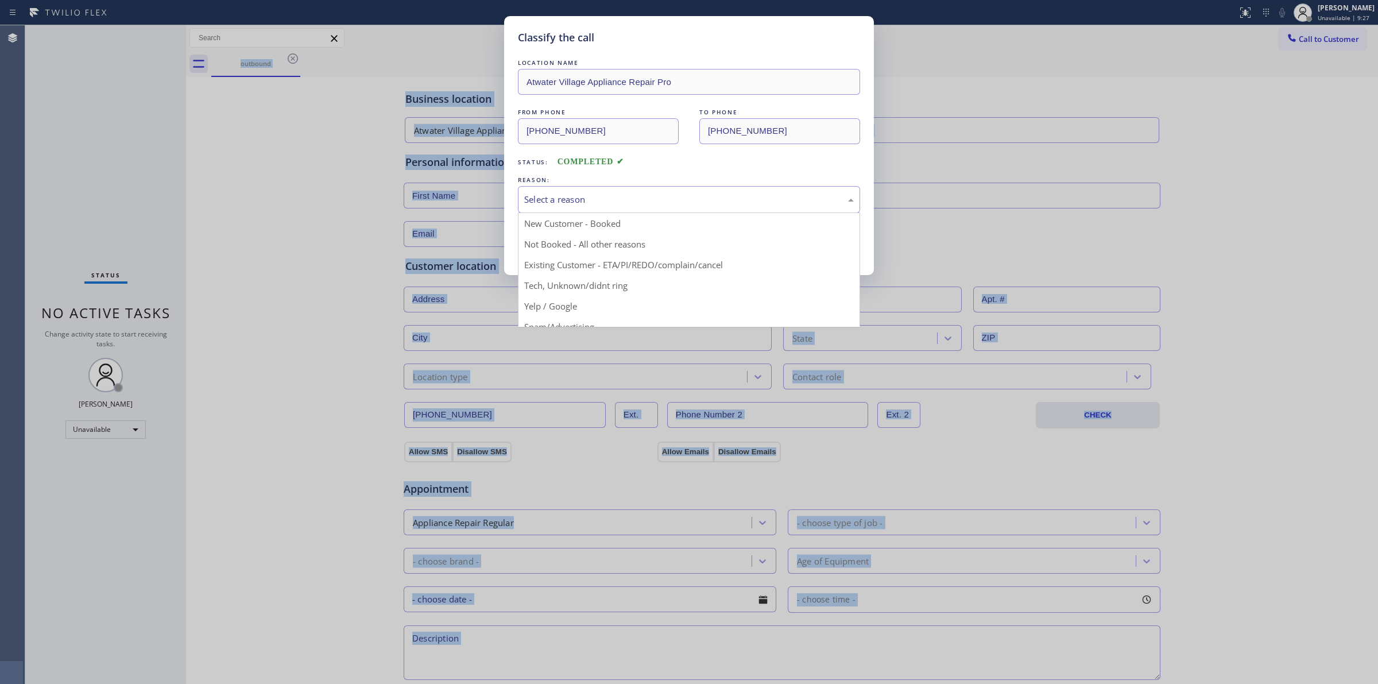
drag, startPoint x: 597, startPoint y: 285, endPoint x: 577, endPoint y: 234, distance: 55.2
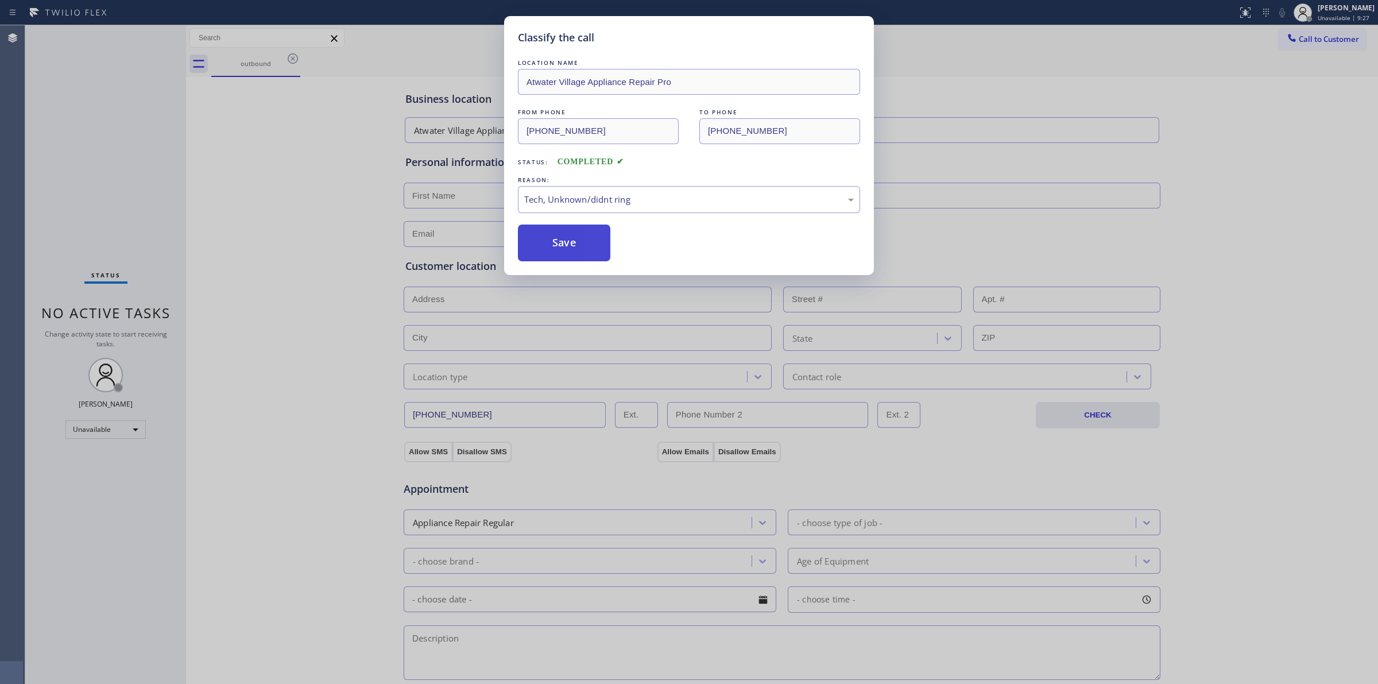
drag, startPoint x: 577, startPoint y: 234, endPoint x: 601, endPoint y: 239, distance: 24.1
click at [580, 233] on button "Save" at bounding box center [564, 242] width 92 height 37
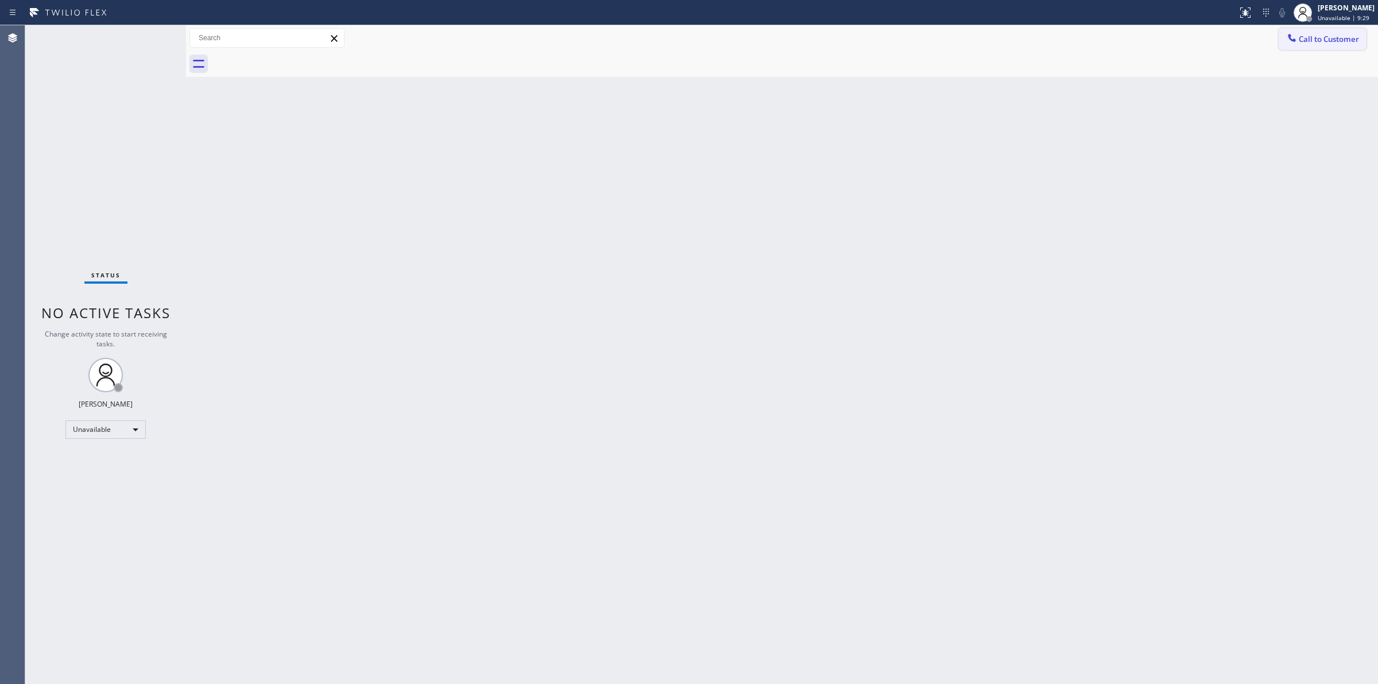
click at [1300, 36] on span "Call to Customer" at bounding box center [1328, 39] width 60 height 10
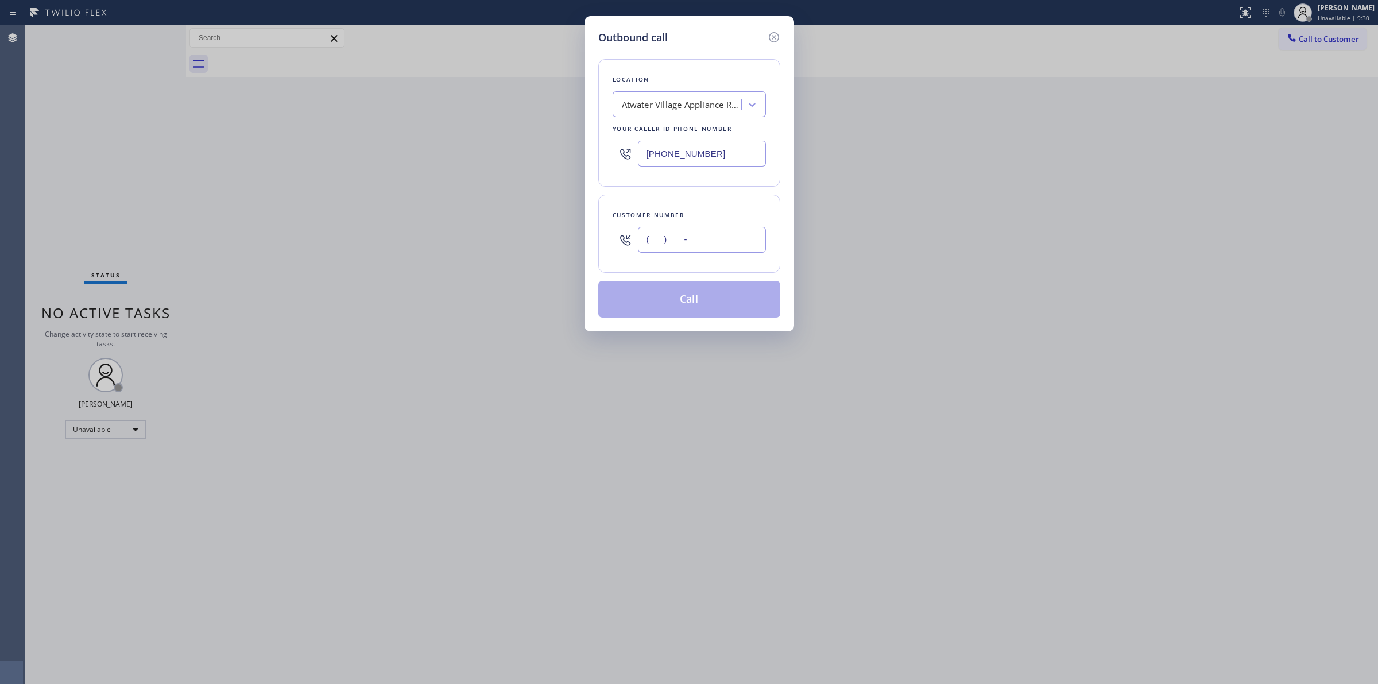
click at [690, 239] on input "(___) ___-____" at bounding box center [702, 240] width 128 height 26
paste input "640) 239-1477"
type input "[PHONE_NUMBER]"
click at [708, 104] on div "Atwater Village Appliance Repair Pro" at bounding box center [682, 104] width 121 height 13
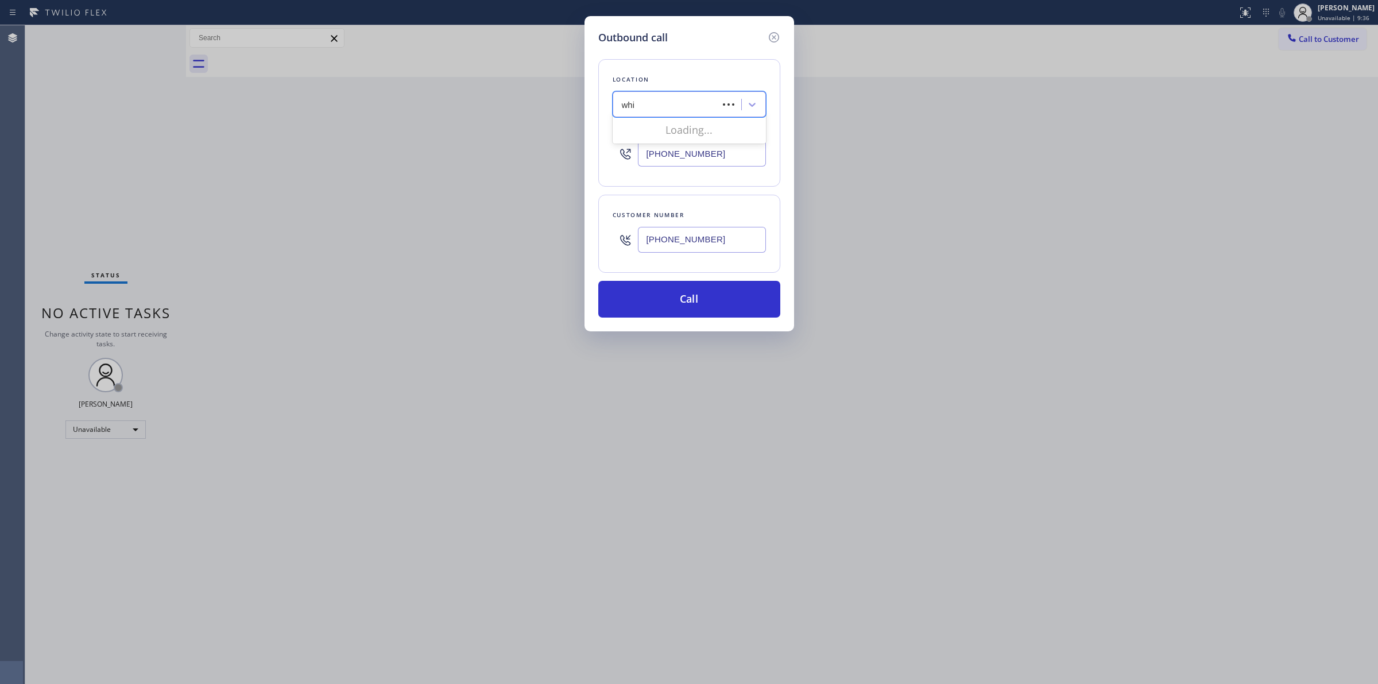
type input "whirl"
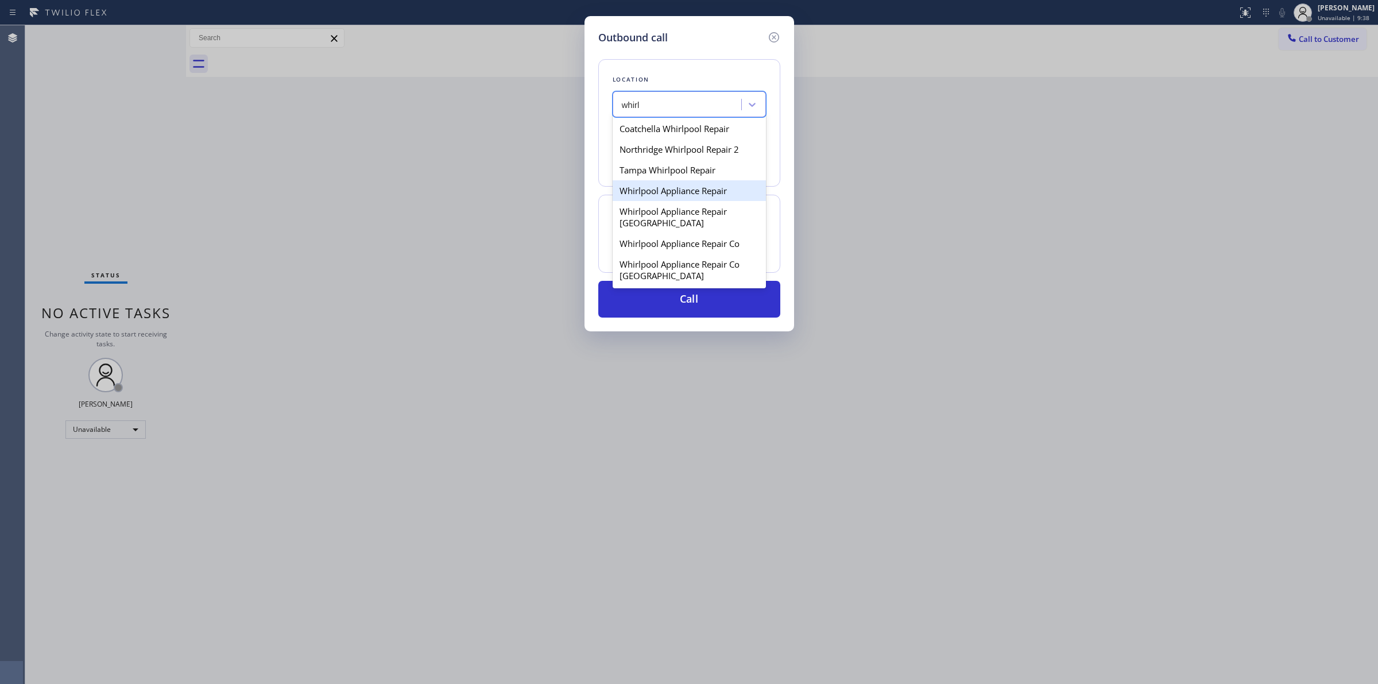
click at [675, 187] on div "Whirlpool Appliance Repair" at bounding box center [688, 190] width 153 height 21
type input "[PHONE_NUMBER]"
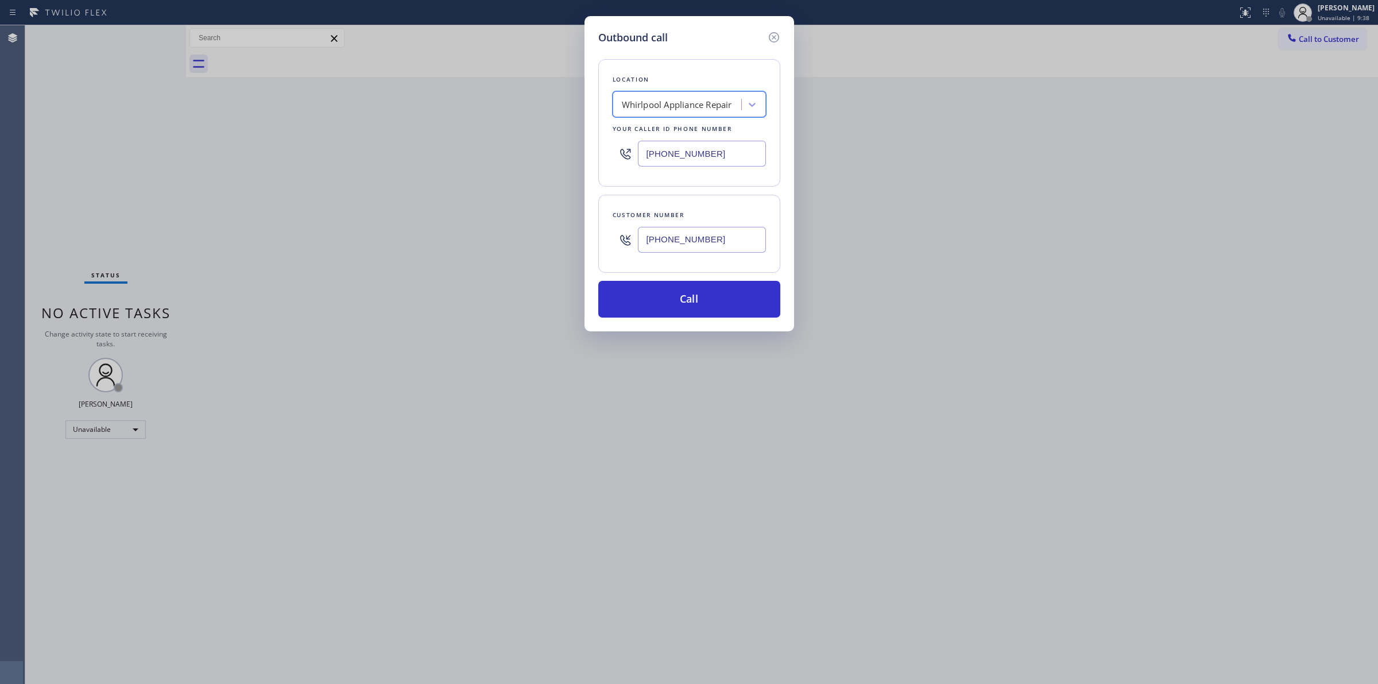
click at [676, 223] on div "[PHONE_NUMBER]" at bounding box center [702, 239] width 128 height 37
click at [677, 246] on input "[PHONE_NUMBER]" at bounding box center [702, 240] width 128 height 26
click at [670, 306] on button "Call" at bounding box center [689, 299] width 182 height 37
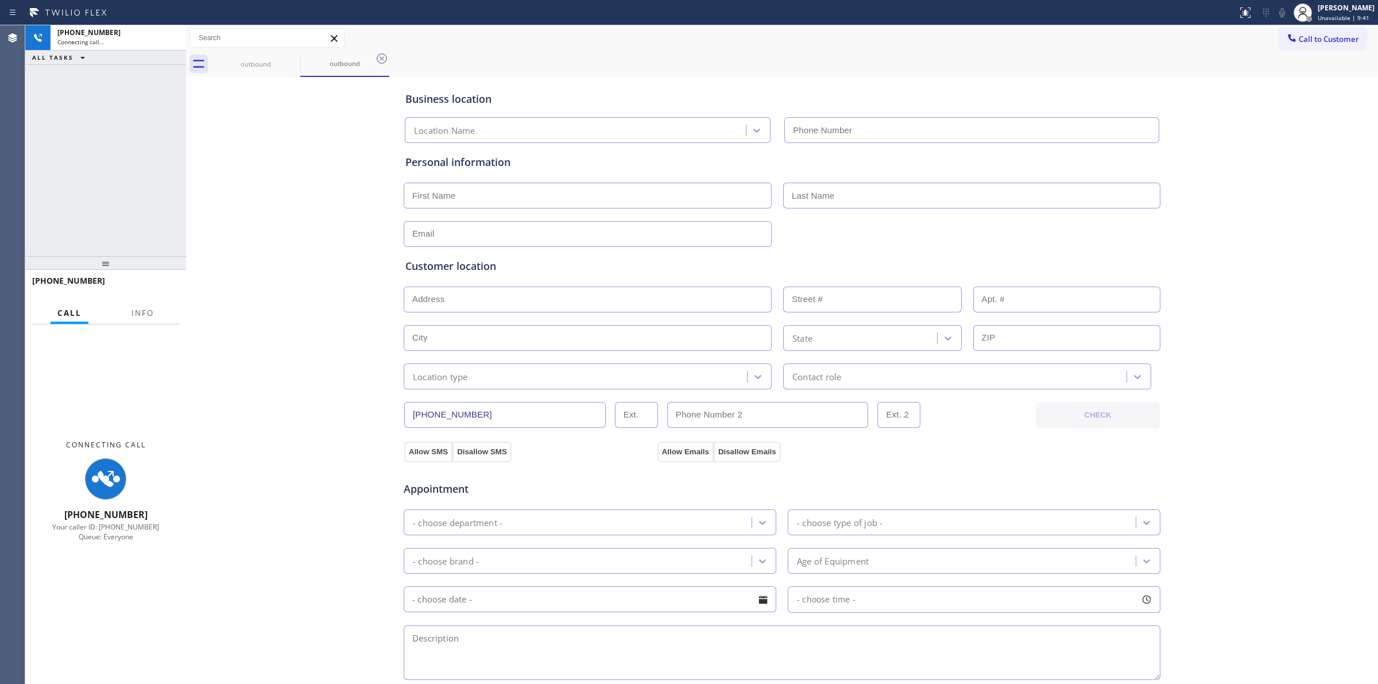
type input "[PHONE_NUMBER]"
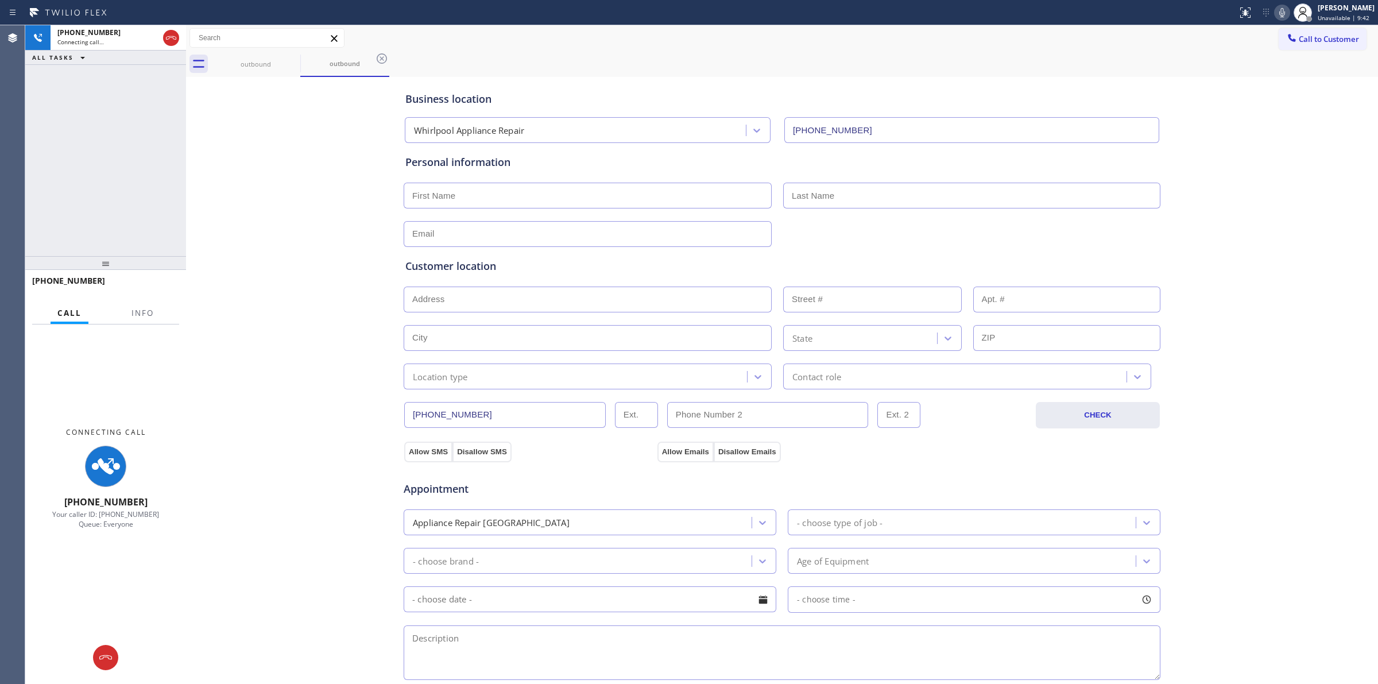
click at [1257, 145] on div "Business location Whirlpool Appliance Repair [PHONE_NUMBER] Personal informatio…" at bounding box center [782, 472] width 1186 height 784
click at [1289, 14] on icon at bounding box center [1282, 13] width 14 height 14
click at [297, 61] on icon at bounding box center [293, 59] width 14 height 14
click at [290, 61] on icon at bounding box center [293, 59] width 14 height 14
click at [300, 61] on div "outbound" at bounding box center [344, 64] width 89 height 26
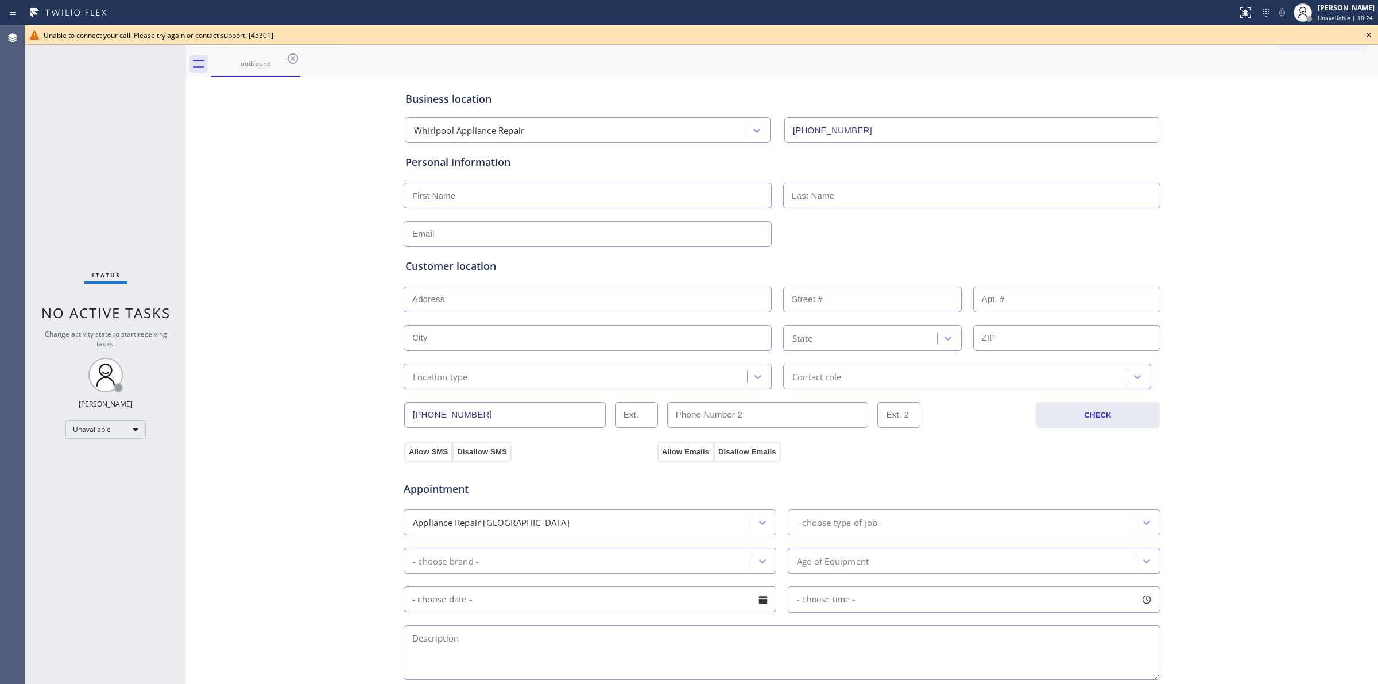
click at [1367, 32] on icon at bounding box center [1369, 35] width 14 height 14
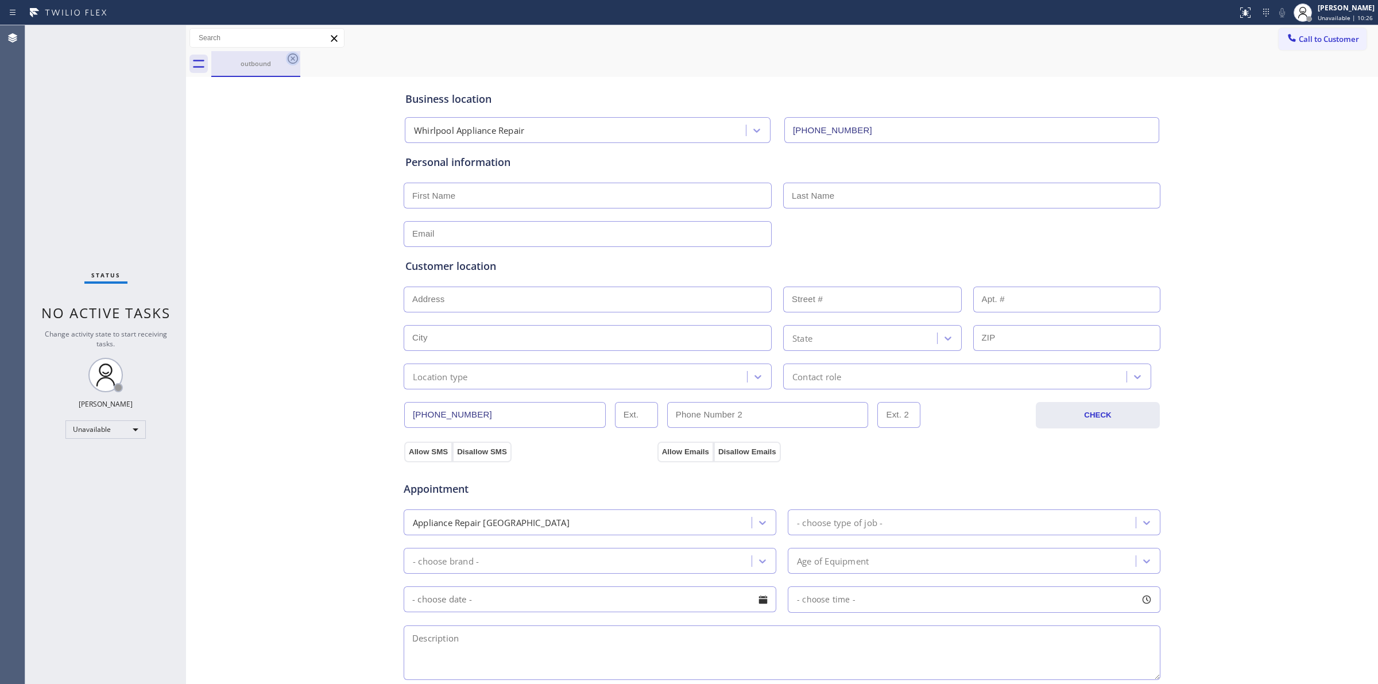
click at [298, 59] on icon at bounding box center [293, 59] width 14 height 14
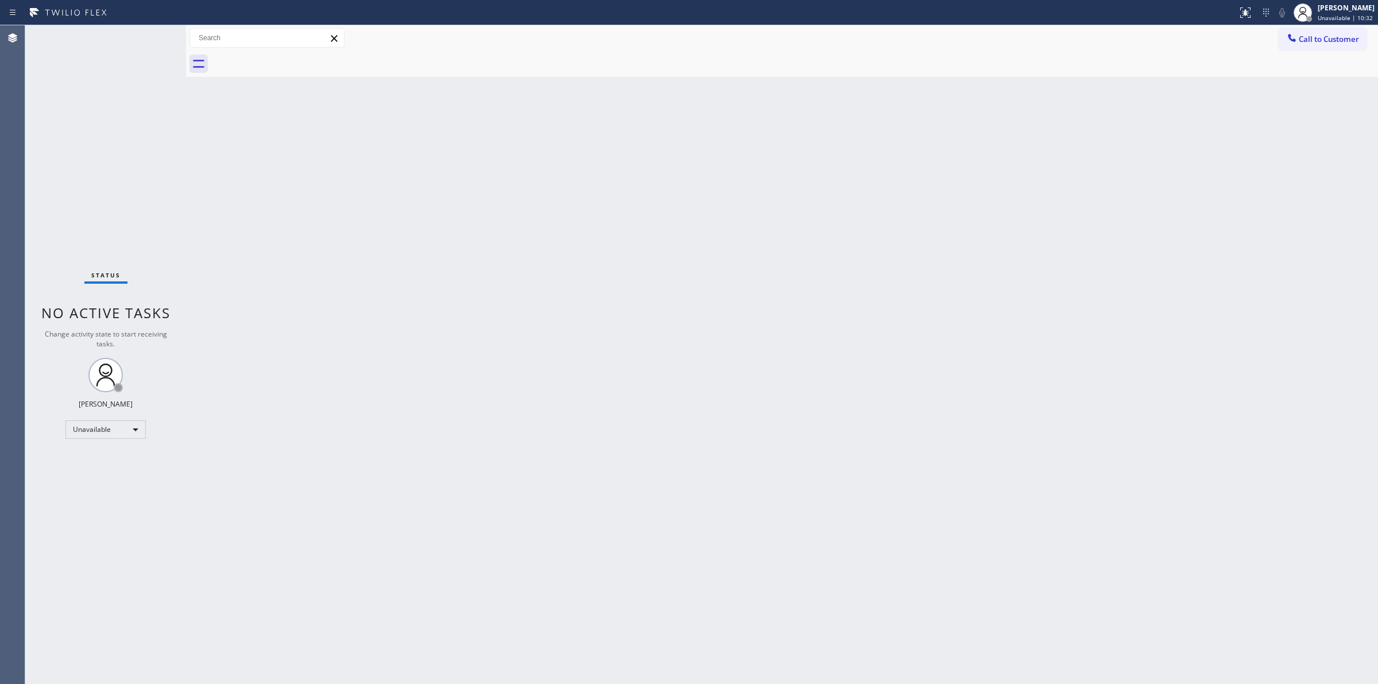
drag, startPoint x: 1198, startPoint y: 211, endPoint x: 1263, endPoint y: 114, distance: 116.7
click at [1235, 170] on div "Back to Dashboard Change Sender ID Customers Technicians Select a contact Outbo…" at bounding box center [782, 354] width 1192 height 658
click at [1320, 46] on button "Call to Customer" at bounding box center [1322, 39] width 88 height 22
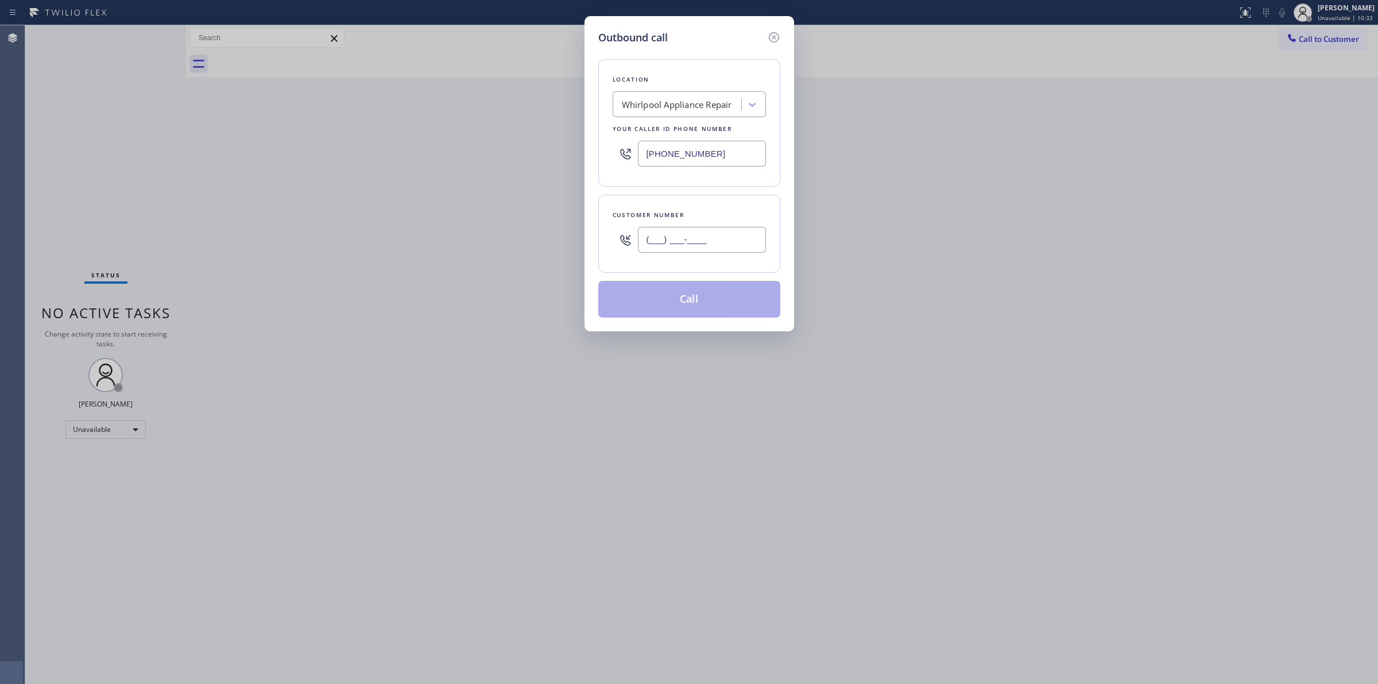
paste input "989) 361-6920"
drag, startPoint x: 695, startPoint y: 235, endPoint x: 692, endPoint y: 145, distance: 90.7
click at [695, 231] on input "(___) ___-____" at bounding box center [702, 240] width 128 height 26
type input "[PHONE_NUMBER]"
click at [693, 110] on div "Whirlpool Appliance Repair" at bounding box center [677, 104] width 110 height 13
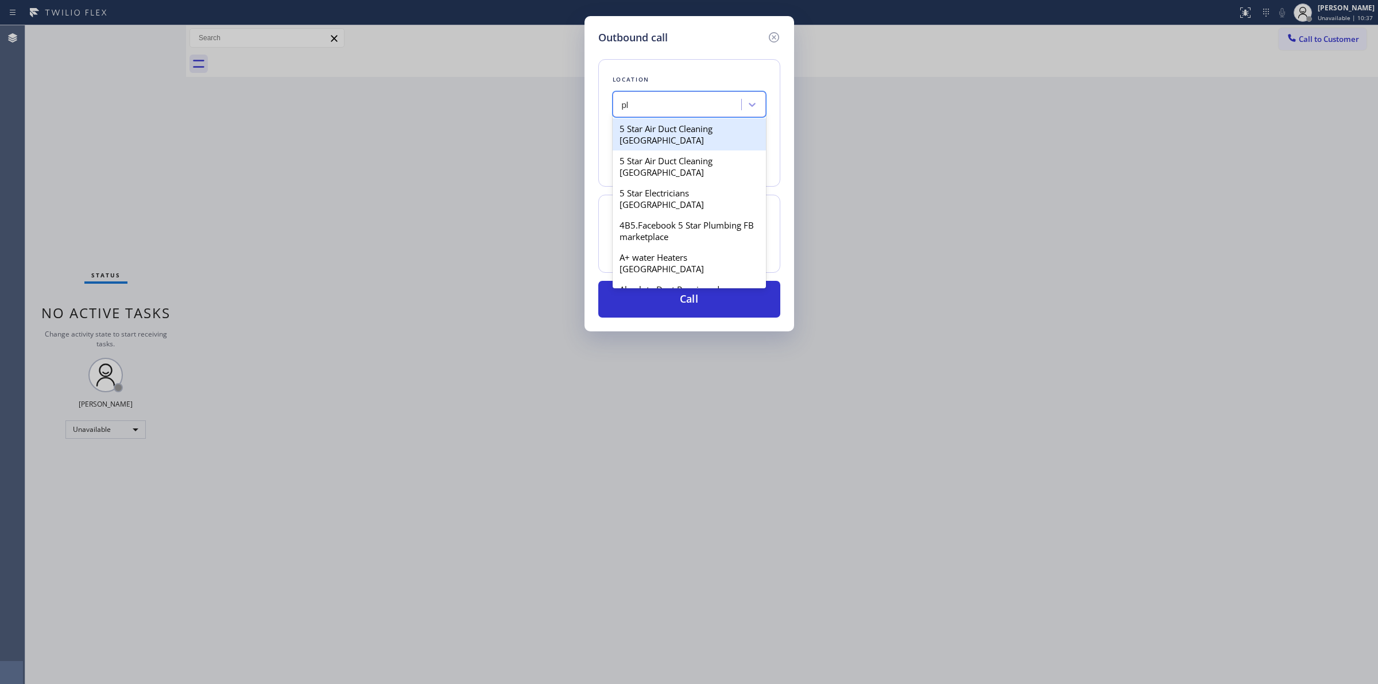
type input "p"
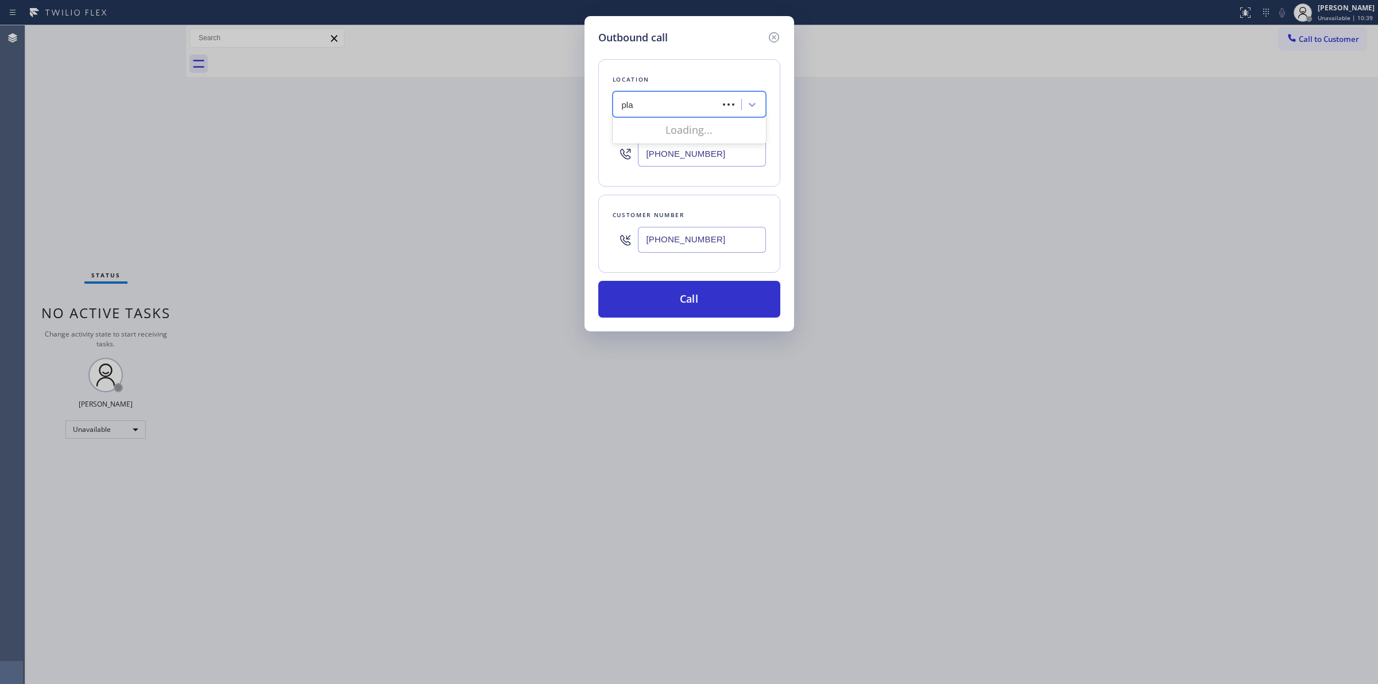
type input "play"
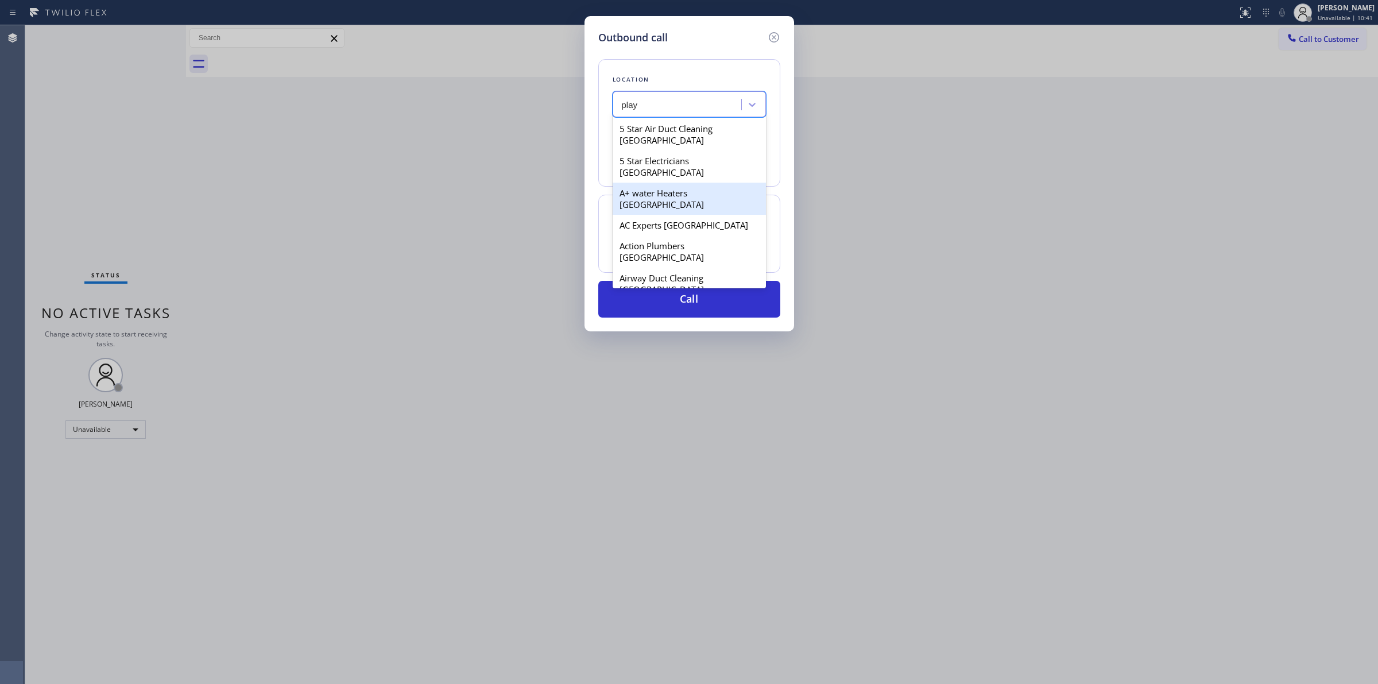
click at [676, 189] on div "A+ water Heaters [GEOGRAPHIC_DATA]" at bounding box center [688, 199] width 153 height 32
type input "[PHONE_NUMBER]"
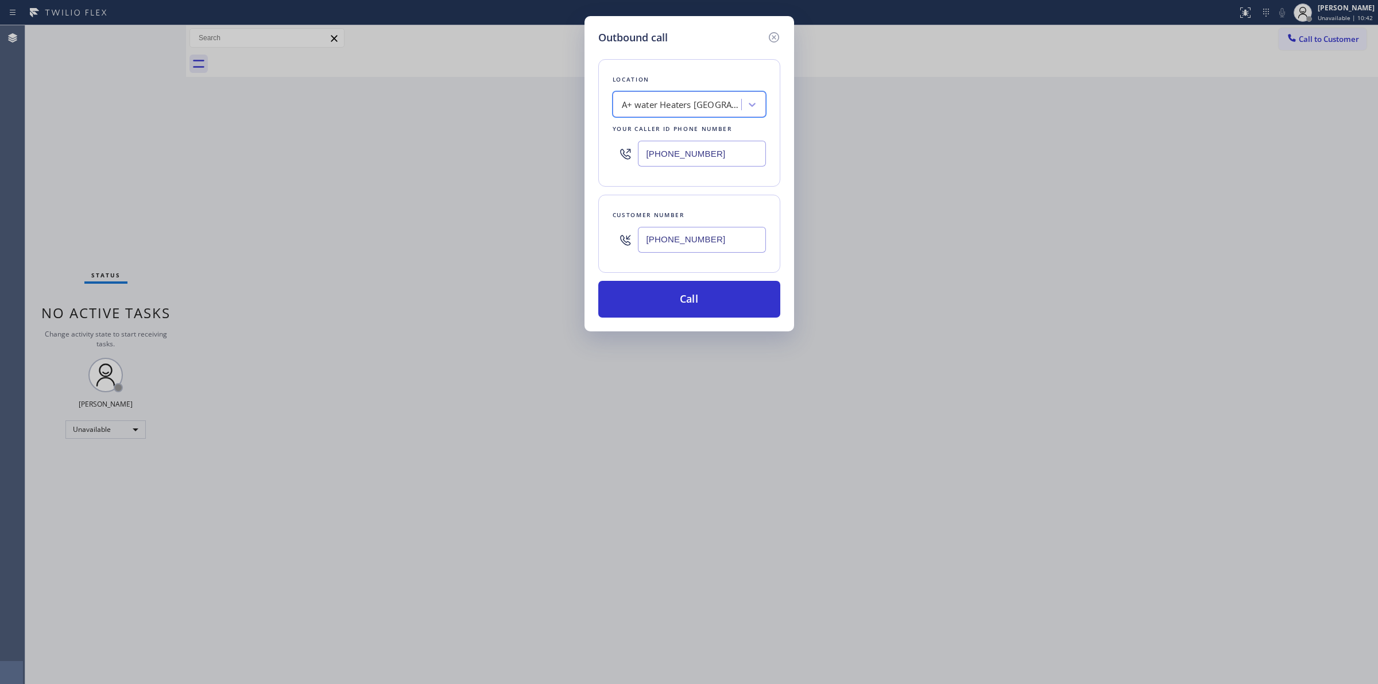
click at [693, 242] on input "[PHONE_NUMBER]" at bounding box center [702, 240] width 128 height 26
click at [689, 290] on button "Call" at bounding box center [689, 299] width 182 height 37
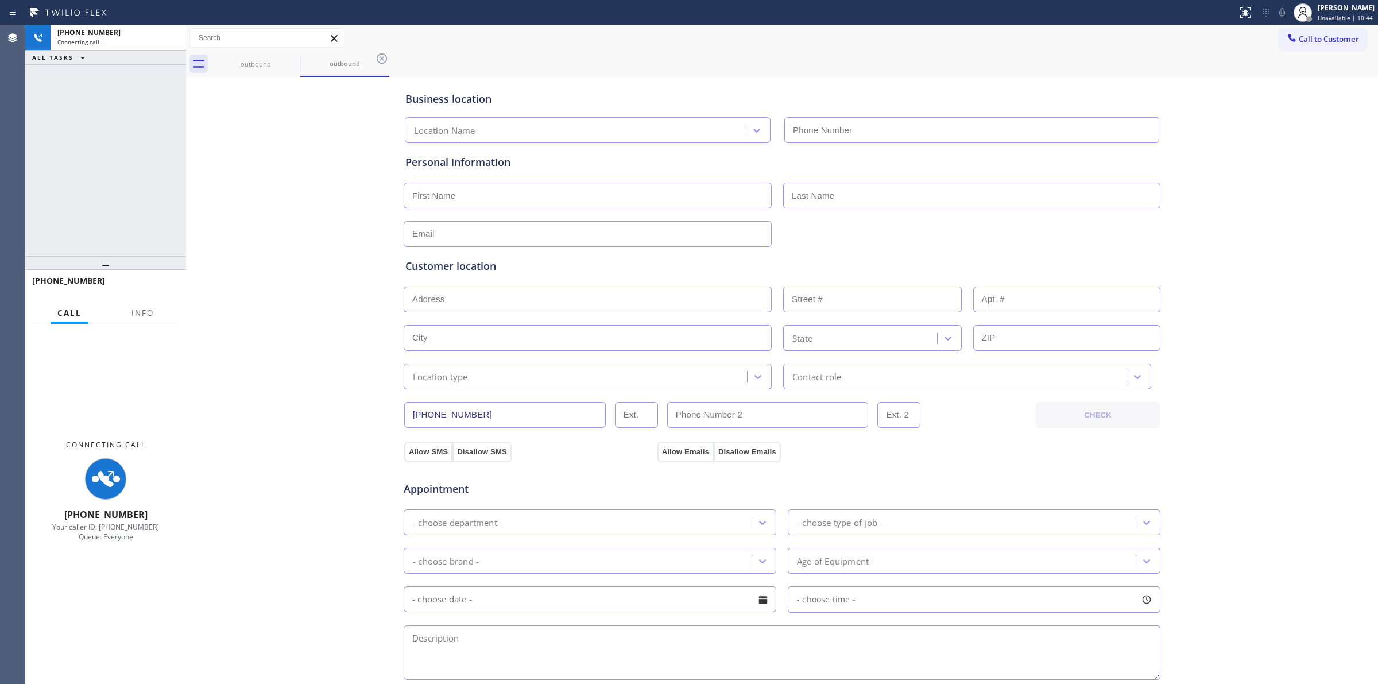
type input "[PHONE_NUMBER]"
drag, startPoint x: 1207, startPoint y: 121, endPoint x: 1247, endPoint y: 61, distance: 71.6
click at [1212, 118] on div "Business location A+ water Heaters [GEOGRAPHIC_DATA] [PHONE_NUMBER] Personal in…" at bounding box center [782, 472] width 1186 height 784
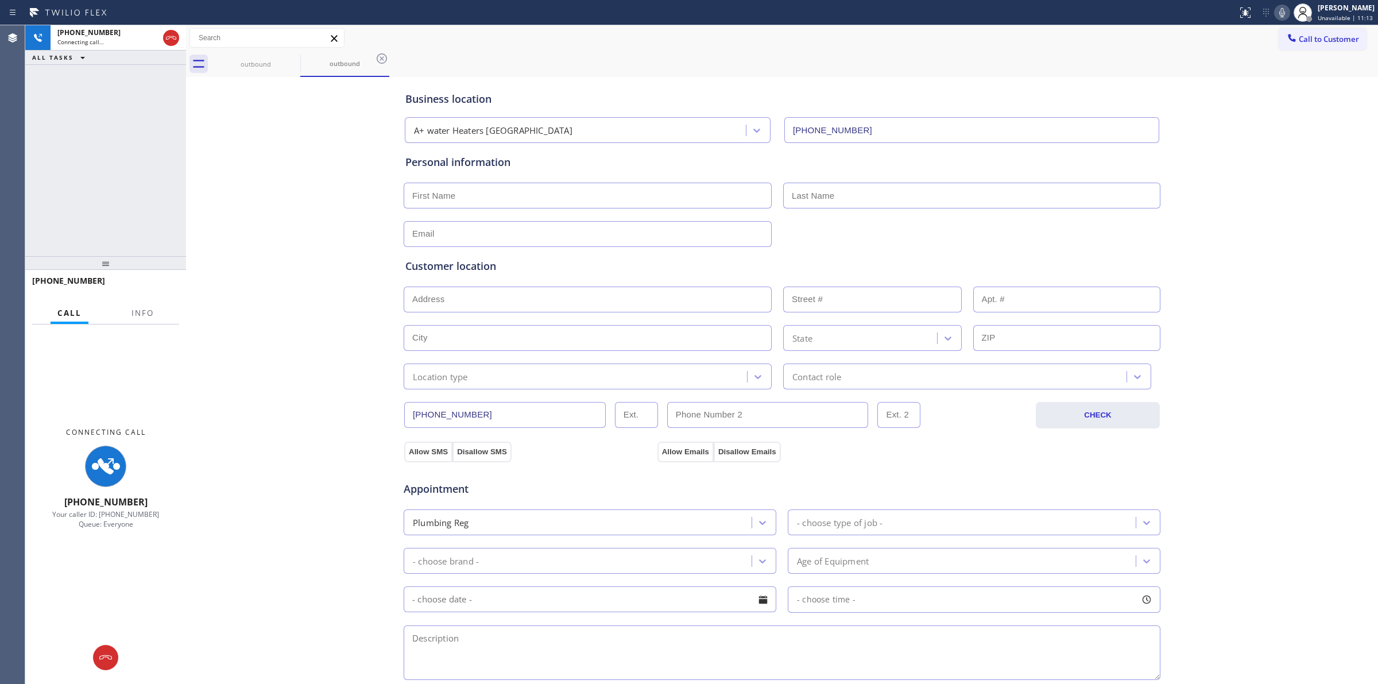
click at [1283, 9] on icon at bounding box center [1282, 13] width 14 height 14
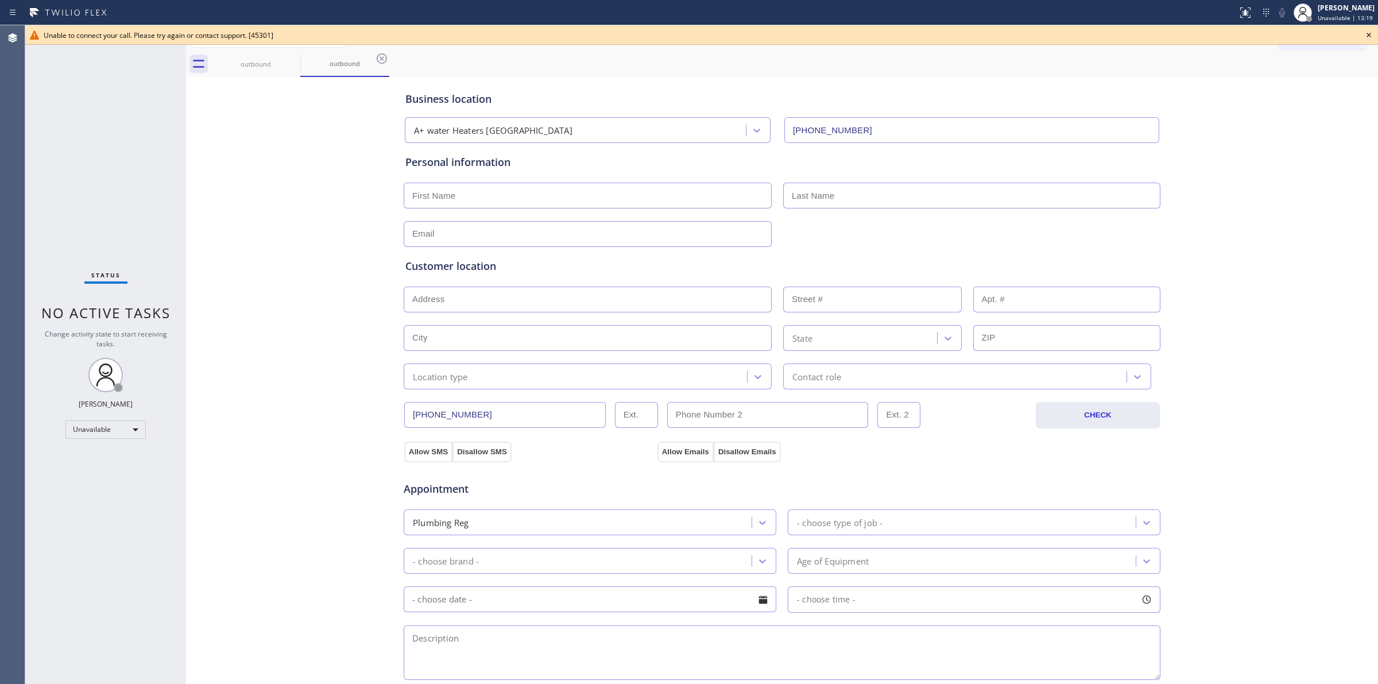
click at [1366, 38] on icon at bounding box center [1369, 35] width 14 height 14
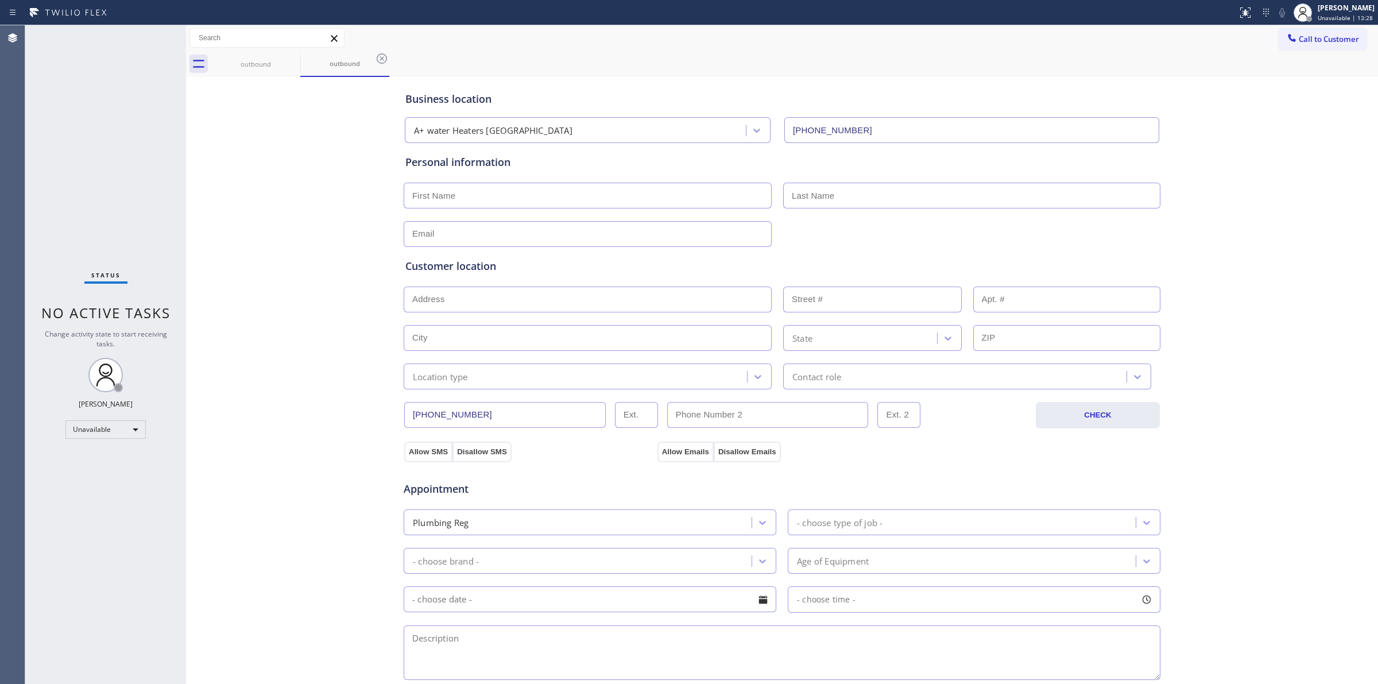
drag, startPoint x: 1229, startPoint y: 208, endPoint x: 1274, endPoint y: 99, distance: 117.9
click at [1232, 198] on div "Business location A+ water Heaters [GEOGRAPHIC_DATA] [PHONE_NUMBER] Personal in…" at bounding box center [782, 472] width 1186 height 784
click at [1318, 36] on span "Call to Customer" at bounding box center [1328, 39] width 60 height 10
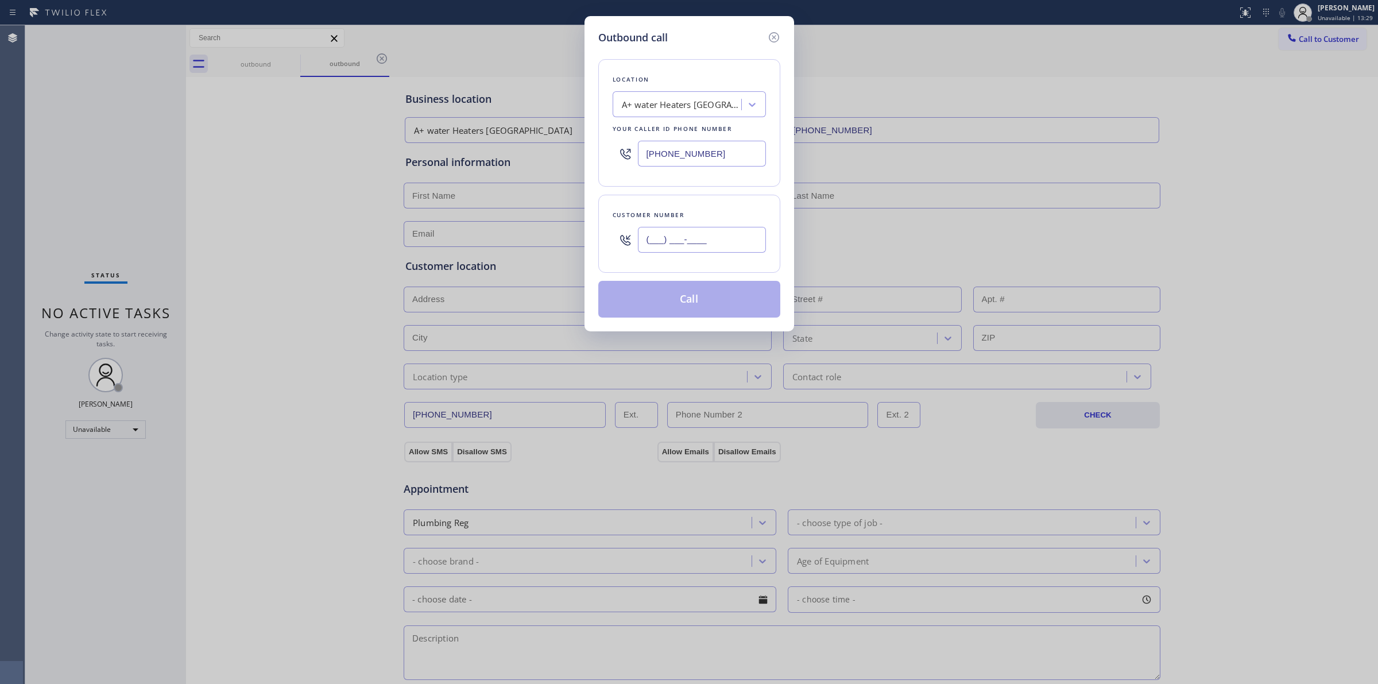
click at [663, 239] on input "(___) ___-____" at bounding box center [702, 240] width 128 height 26
paste input "607) 362-2736"
type input "[PHONE_NUMBER]"
click at [701, 95] on div "A+ water Heaters [GEOGRAPHIC_DATA]" at bounding box center [678, 105] width 125 height 20
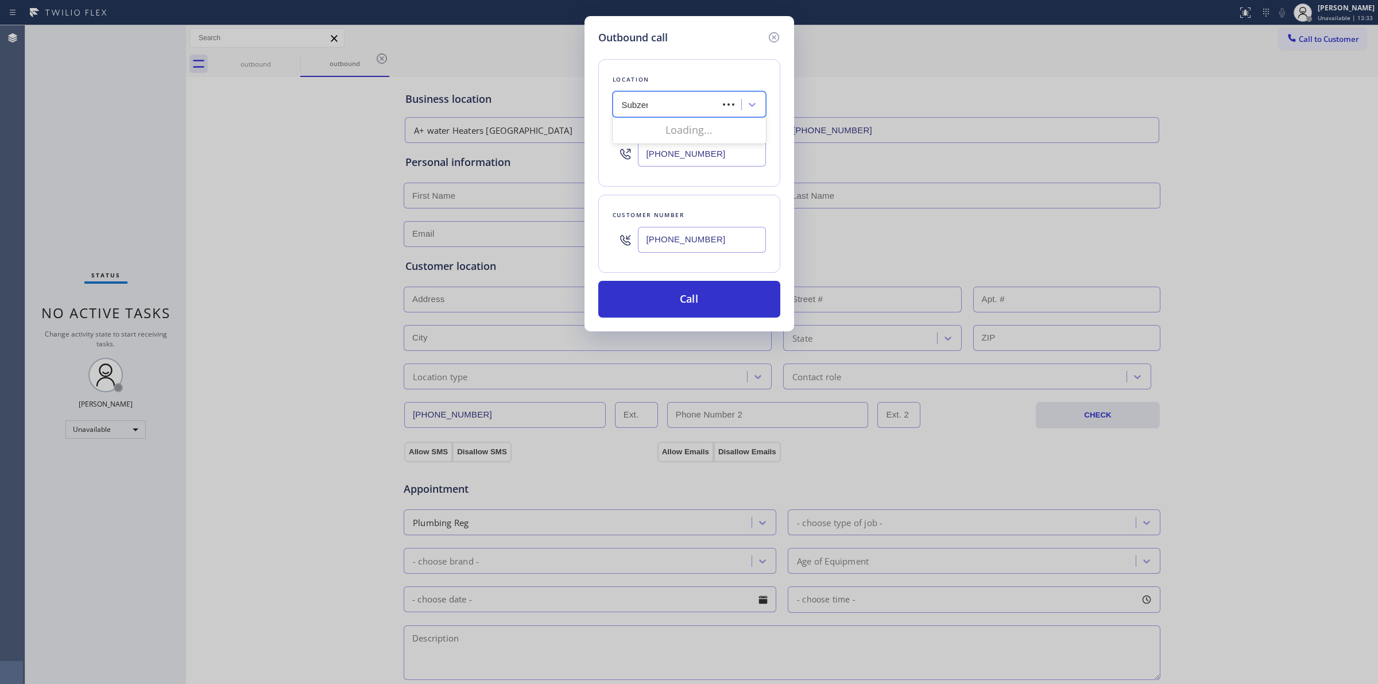
type input "Subzero"
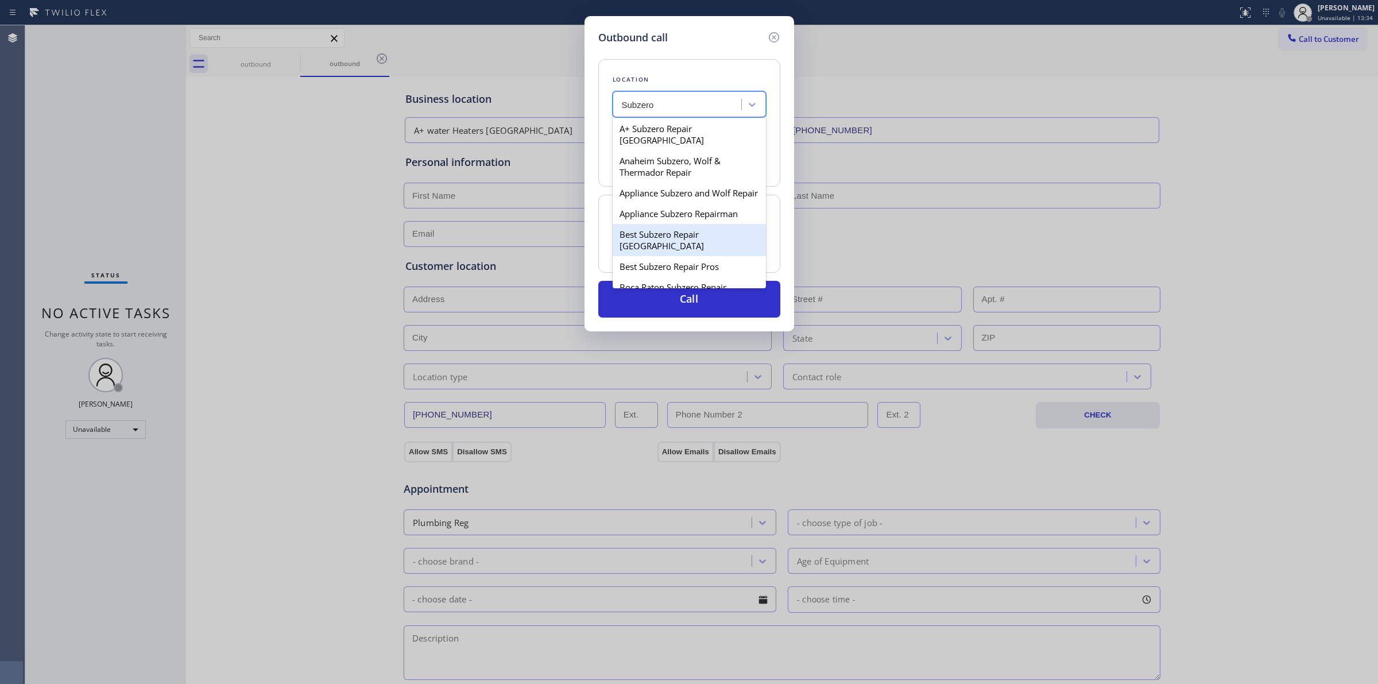
scroll to position [502, 0]
click at [668, 218] on div "Laguna Niguel Subzero Repair" at bounding box center [688, 228] width 153 height 21
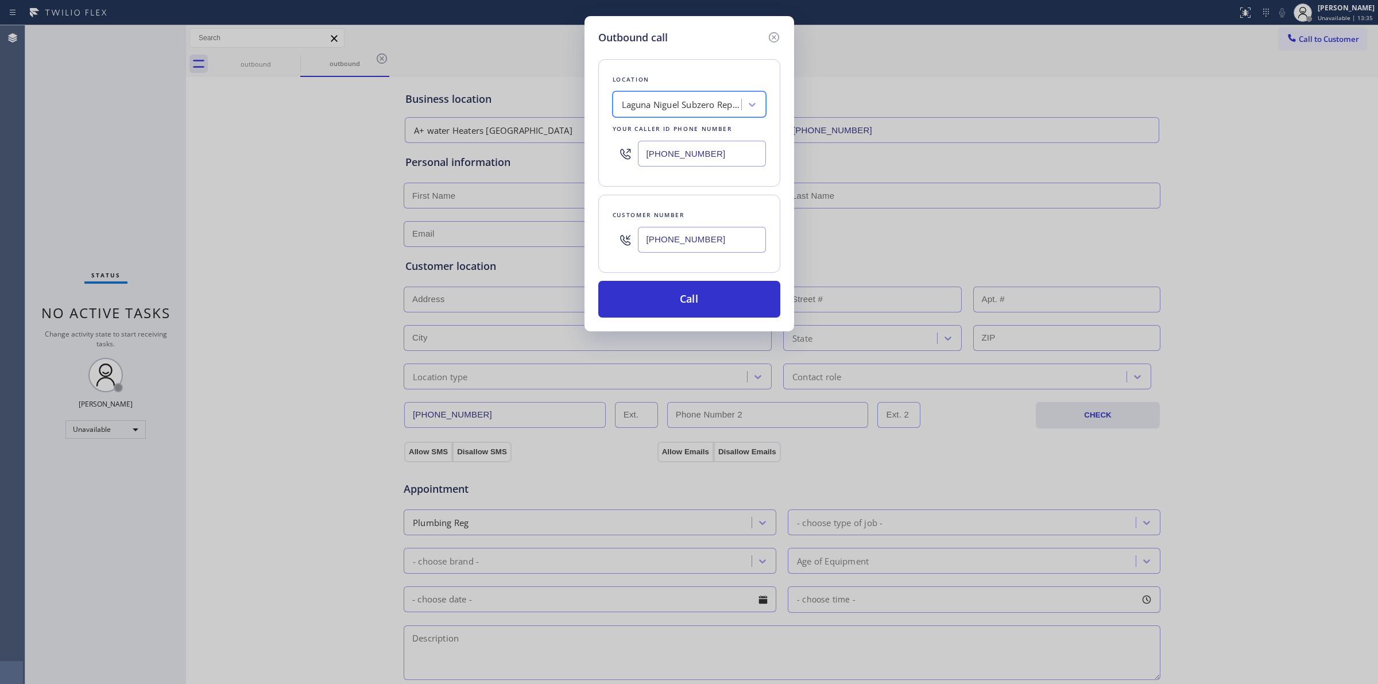
type input "[PHONE_NUMBER]"
click at [678, 224] on div "[PHONE_NUMBER]" at bounding box center [702, 239] width 128 height 37
click at [678, 230] on input "[PHONE_NUMBER]" at bounding box center [702, 240] width 128 height 26
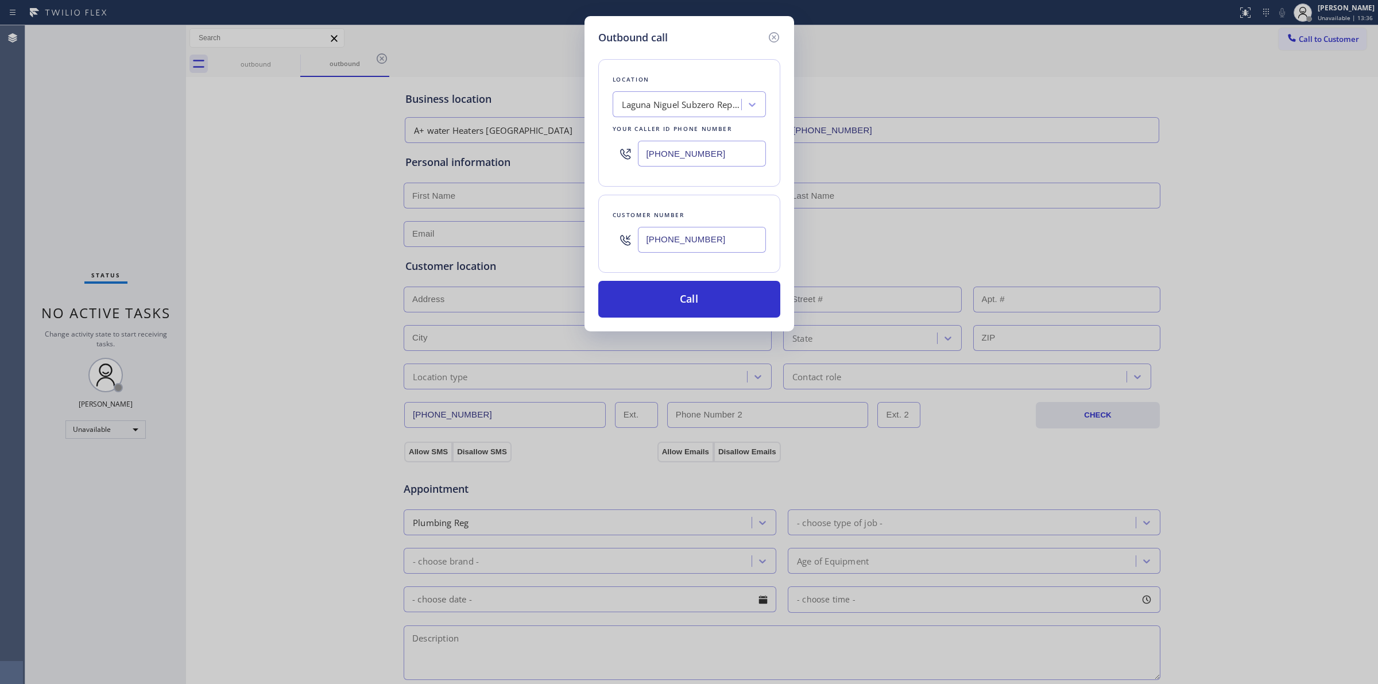
click at [678, 230] on input "[PHONE_NUMBER]" at bounding box center [702, 240] width 128 height 26
click at [680, 297] on button "Call" at bounding box center [689, 299] width 182 height 37
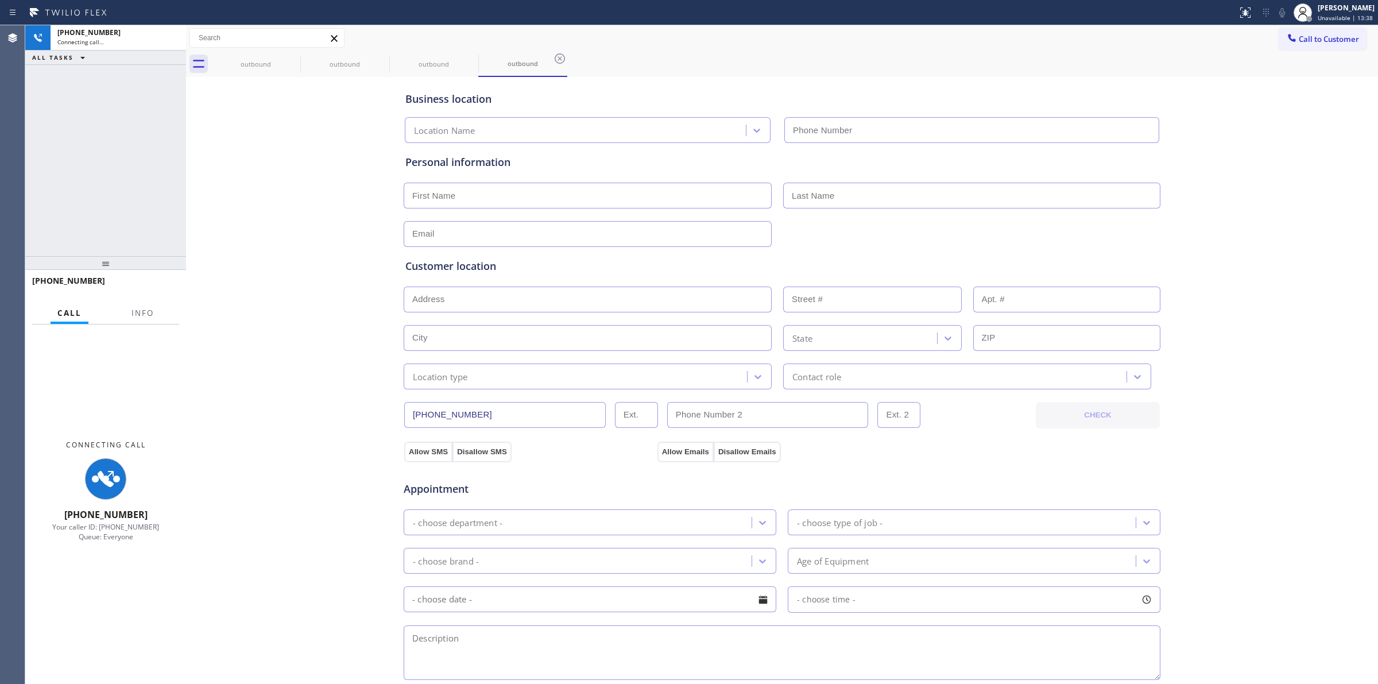
type input "[PHONE_NUMBER]"
click at [1228, 134] on div "Business location [GEOGRAPHIC_DATA] Subzero Repair [PHONE_NUMBER] Personal info…" at bounding box center [782, 472] width 1186 height 784
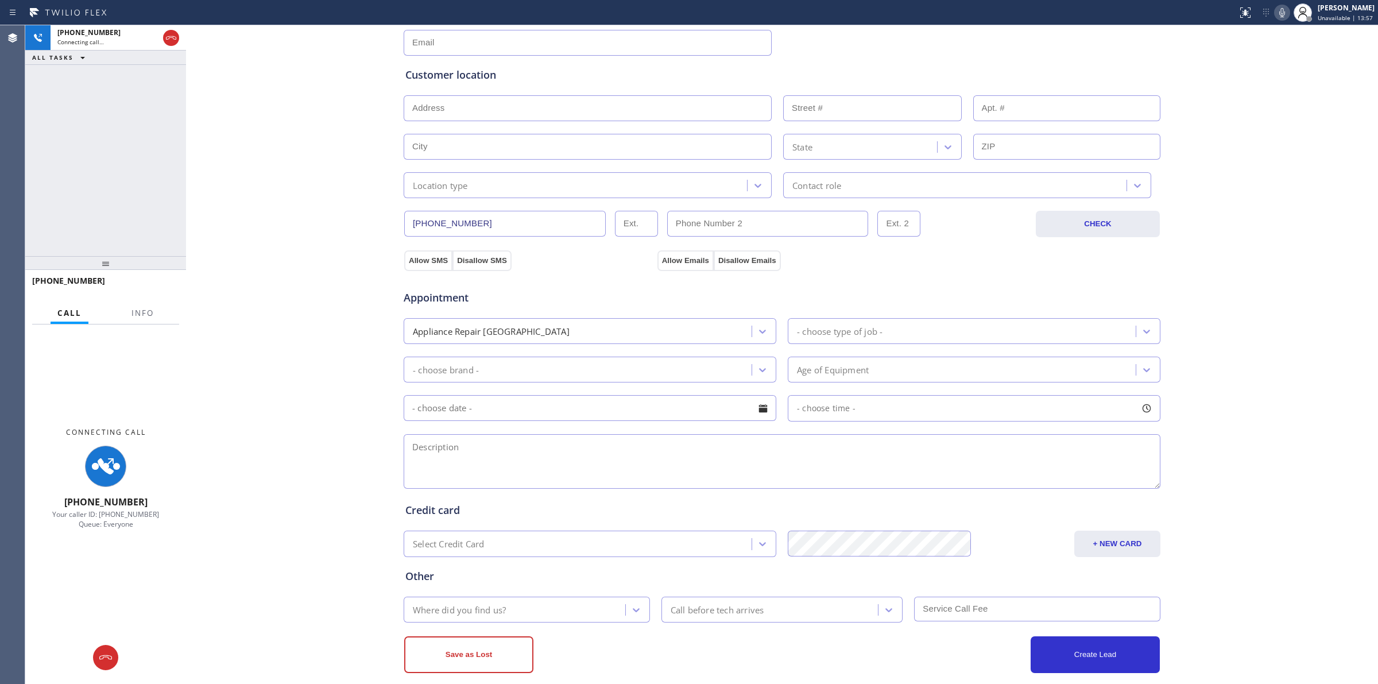
scroll to position [208, 0]
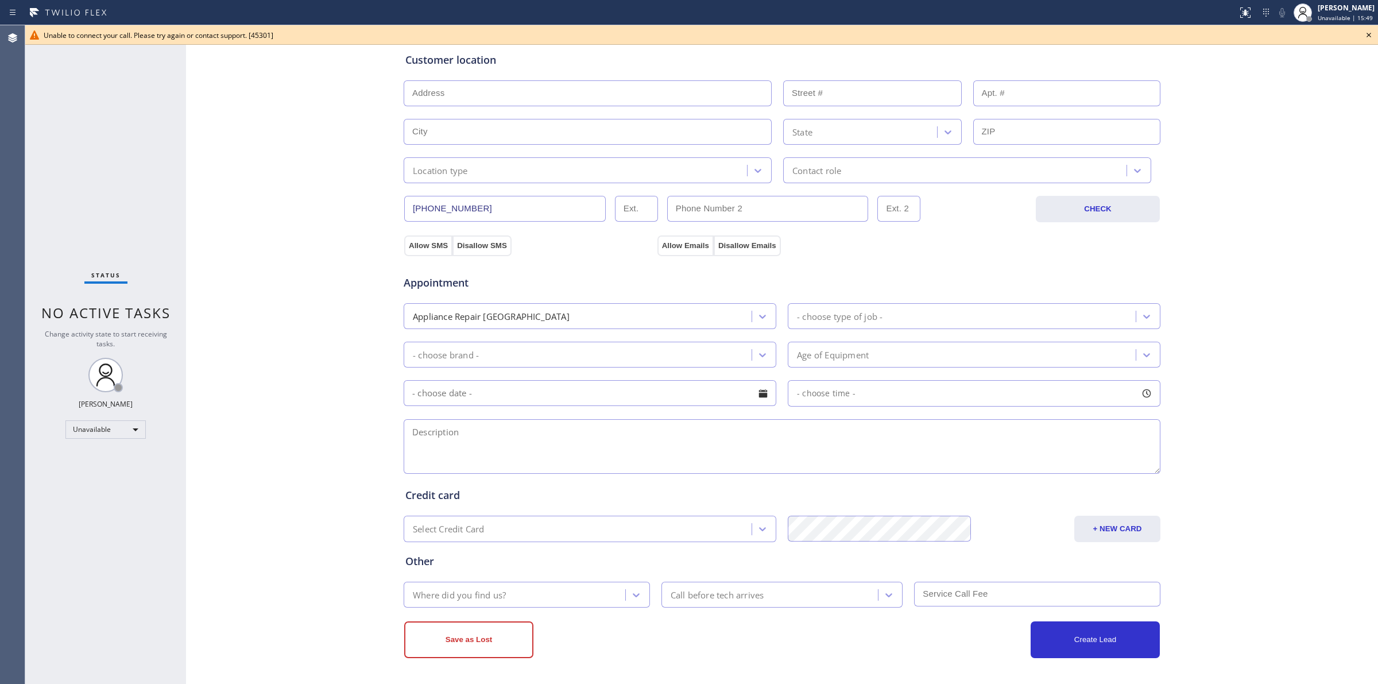
drag, startPoint x: 698, startPoint y: 142, endPoint x: 1370, endPoint y: 36, distance: 679.9
click at [1371, 36] on icon at bounding box center [1369, 35] width 14 height 14
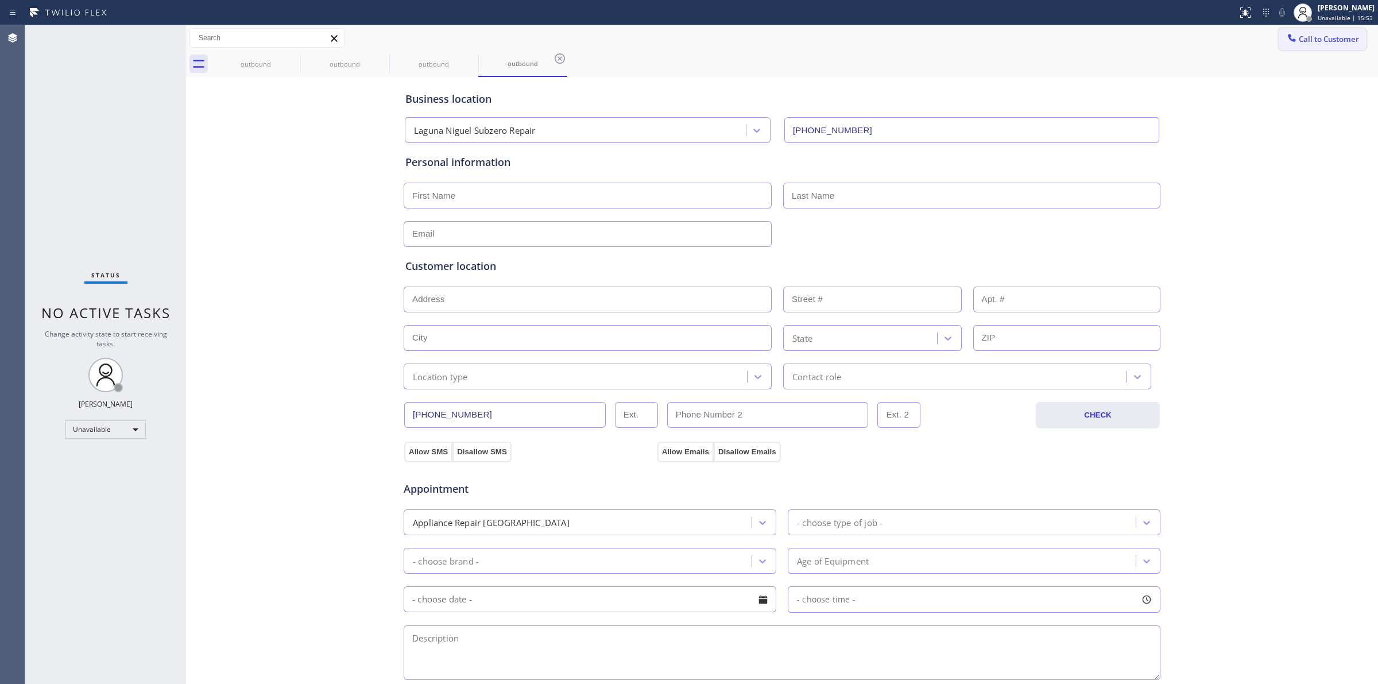
click at [1304, 34] on span "Call to Customer" at bounding box center [1328, 39] width 60 height 10
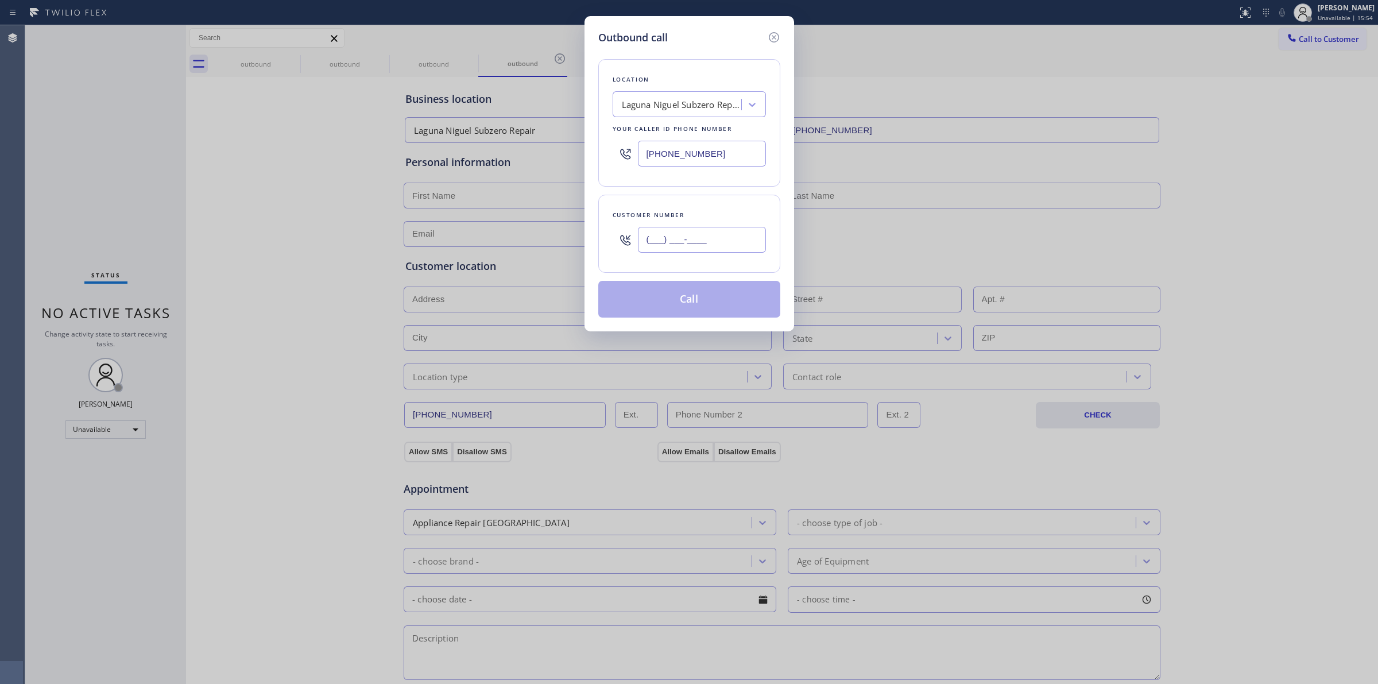
paste input "607) 362-2736"
click at [722, 231] on input "[PHONE_NUMBER]" at bounding box center [702, 240] width 128 height 26
type input "[PHONE_NUMBER]"
click at [696, 294] on button "Call" at bounding box center [689, 299] width 182 height 37
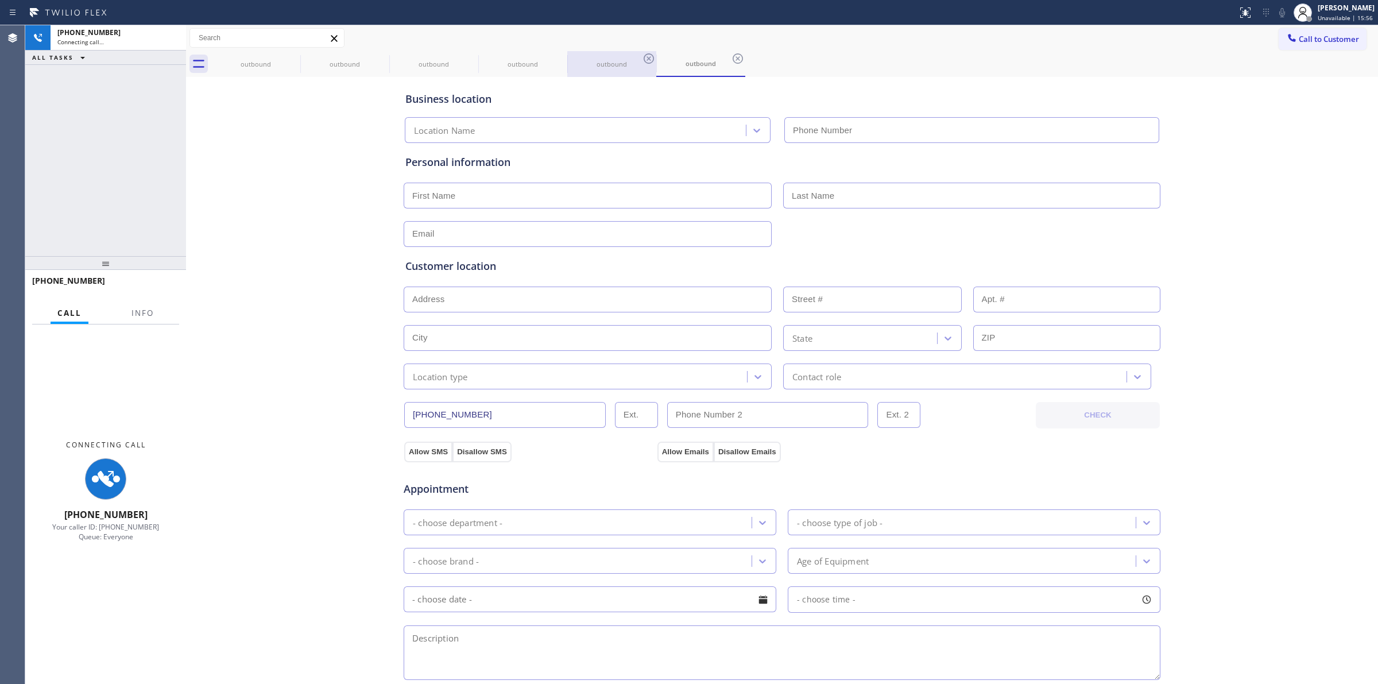
type input "[PHONE_NUMBER]"
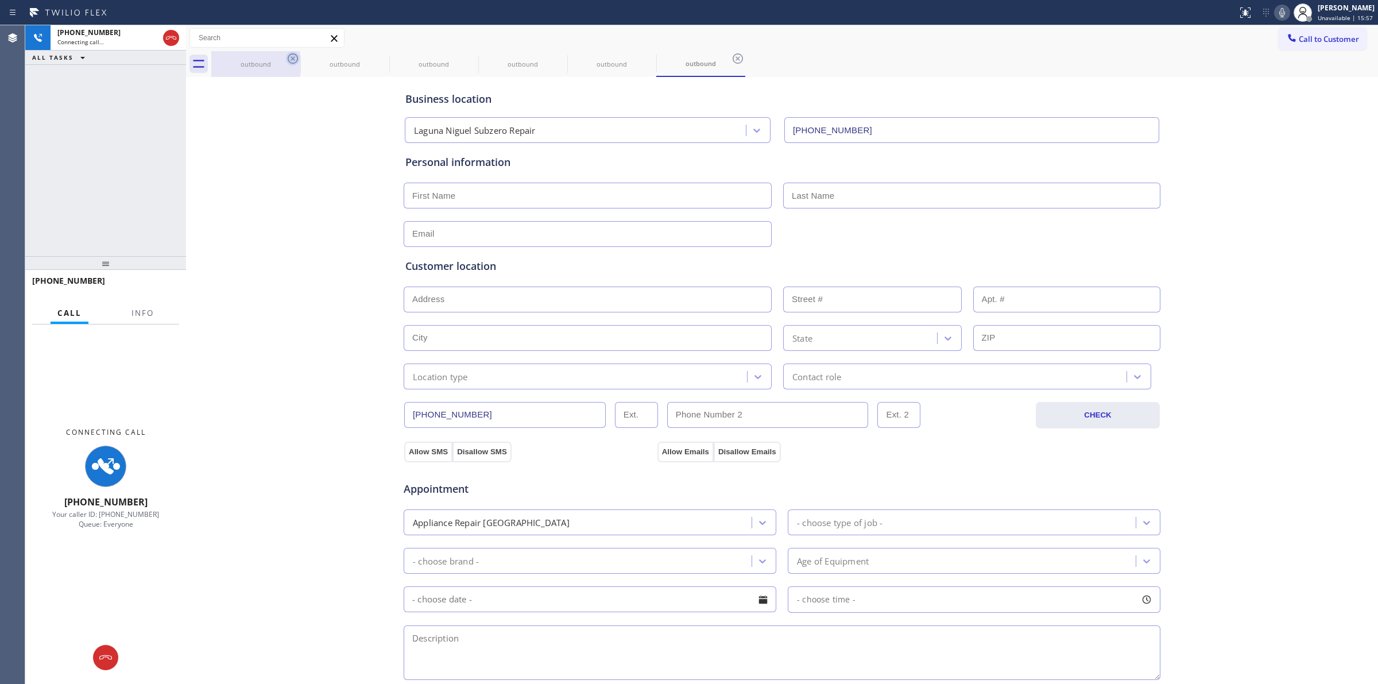
click at [293, 61] on icon at bounding box center [293, 59] width 14 height 14
click at [0, 0] on icon at bounding box center [0, 0] width 0 height 0
click at [464, 61] on icon at bounding box center [471, 59] width 14 height 14
click at [0, 0] on icon at bounding box center [0, 0] width 0 height 0
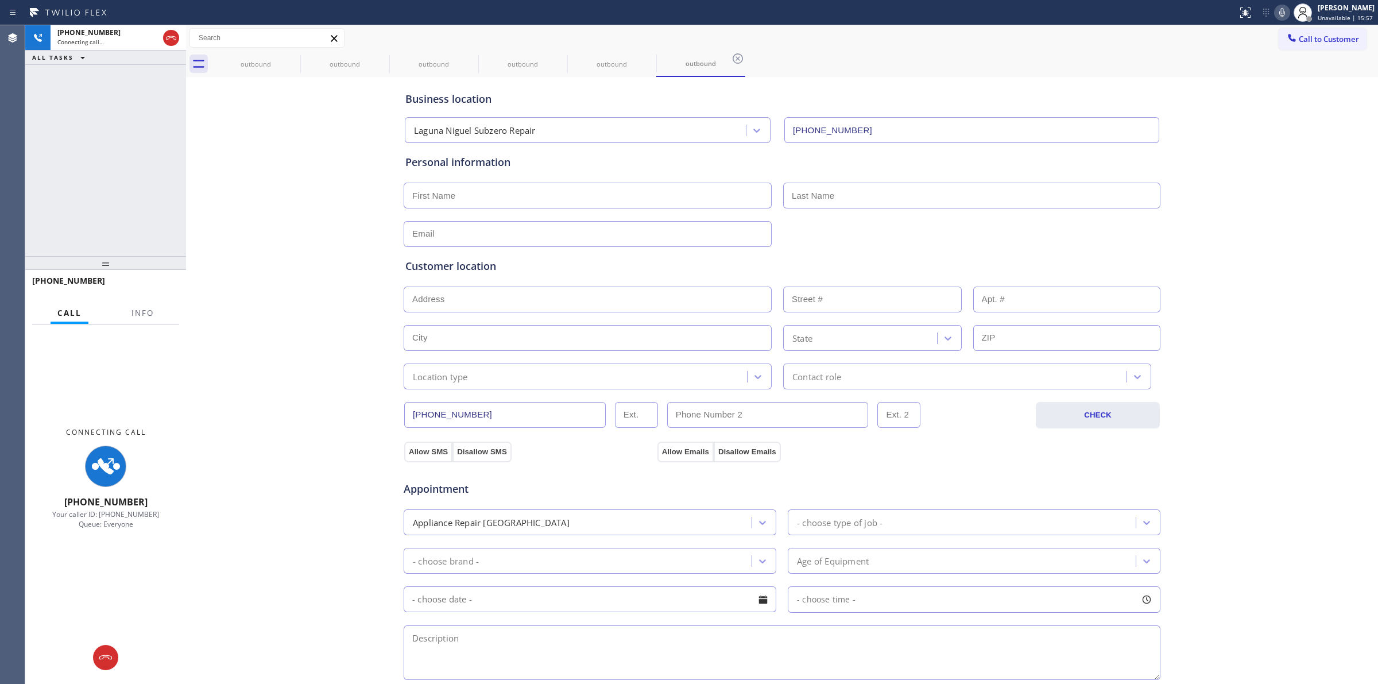
drag, startPoint x: 293, startPoint y: 61, endPoint x: 414, endPoint y: 234, distance: 211.3
click at [731, 59] on icon at bounding box center [738, 59] width 14 height 14
click at [293, 59] on div "outbound outbound outbound outbound outbound outbound" at bounding box center [794, 64] width 1166 height 26
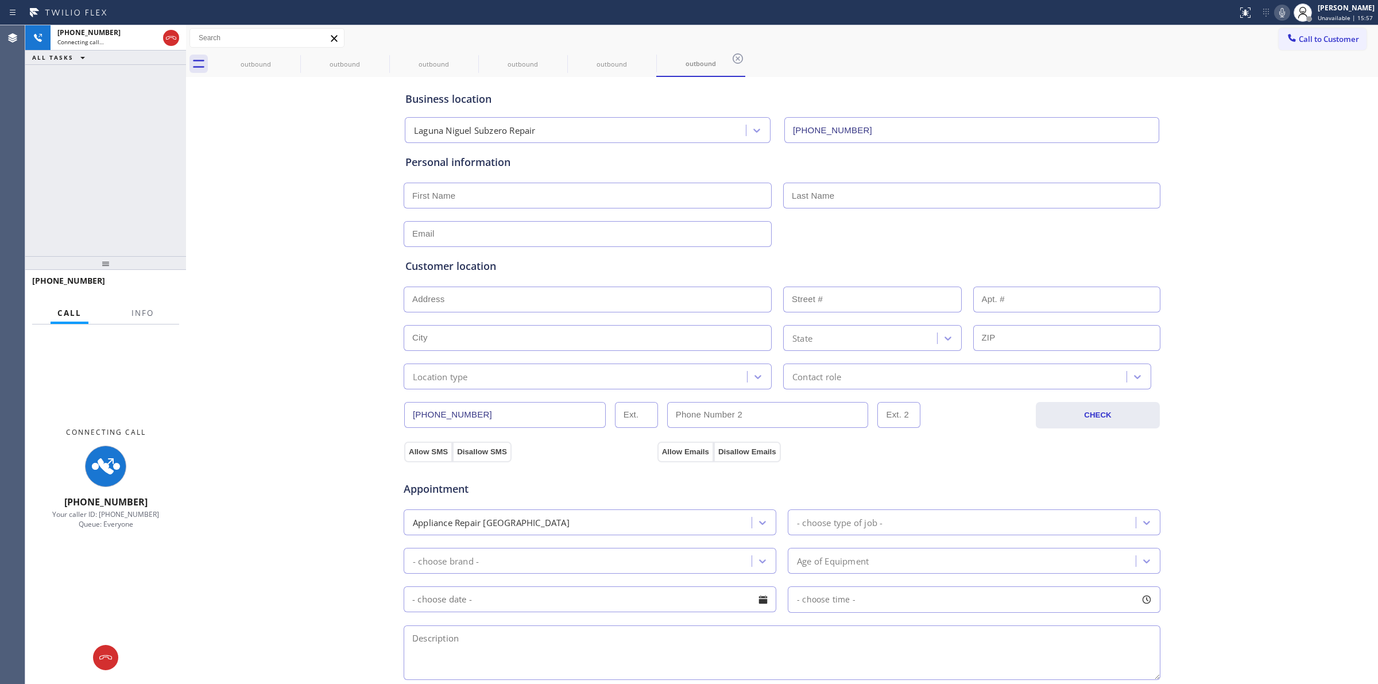
click at [293, 59] on div "outbound outbound outbound outbound outbound outbound" at bounding box center [794, 64] width 1166 height 26
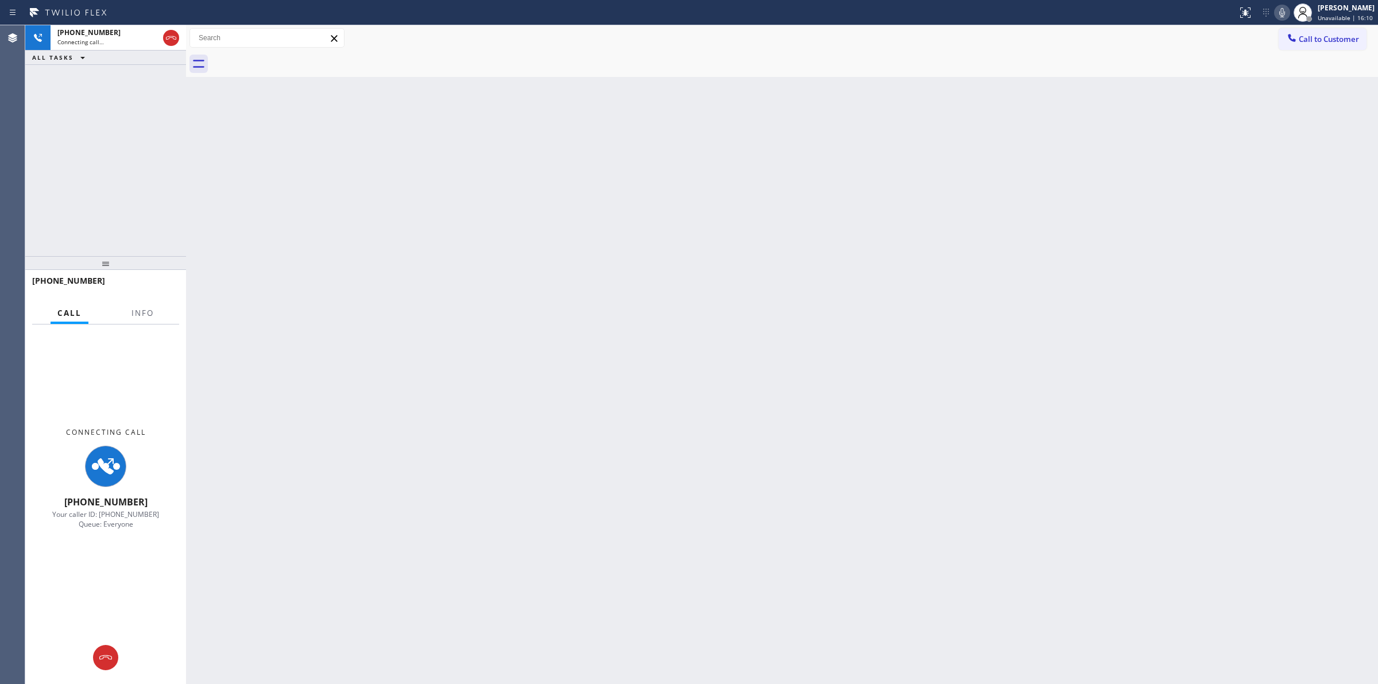
click at [1286, 12] on icon at bounding box center [1282, 13] width 14 height 14
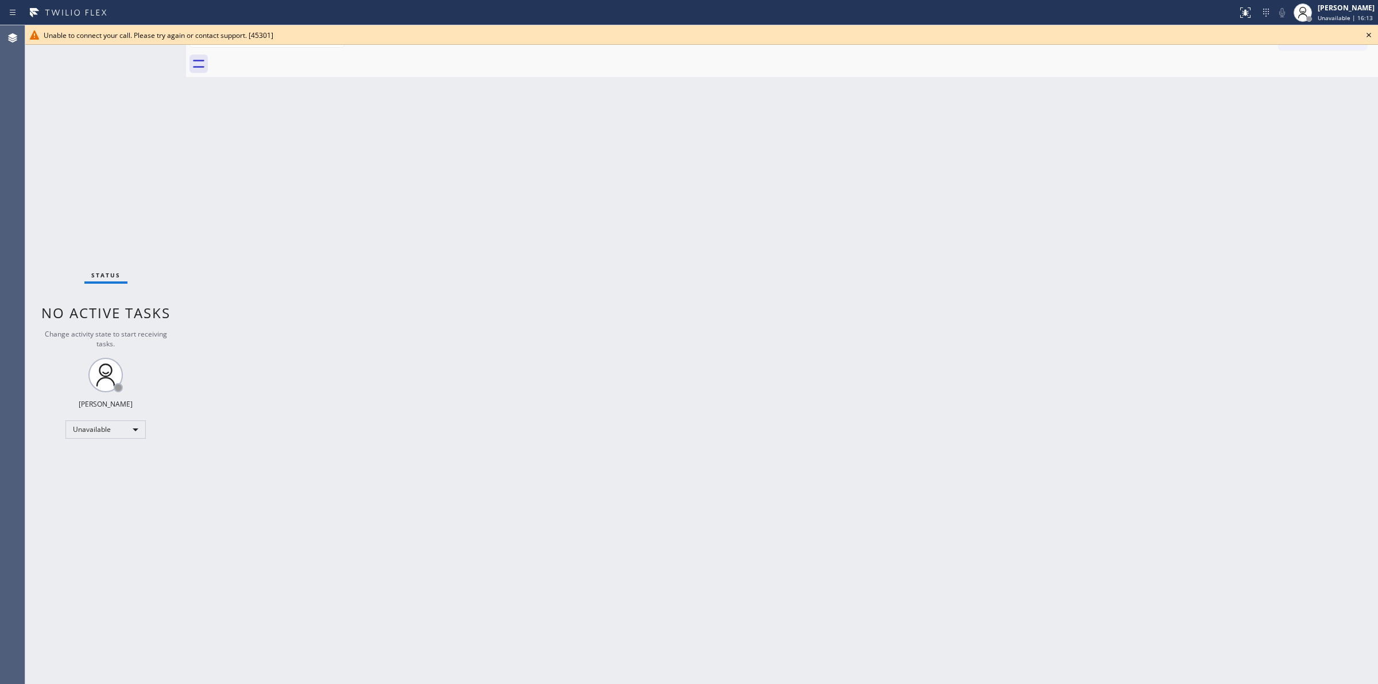
drag, startPoint x: 1376, startPoint y: 30, endPoint x: 1372, endPoint y: 36, distance: 7.4
click at [1375, 36] on div "Unable to connect your call. Please try again or contact support. [45301]" at bounding box center [701, 35] width 1352 height 20
click at [1372, 36] on icon at bounding box center [1369, 35] width 14 height 14
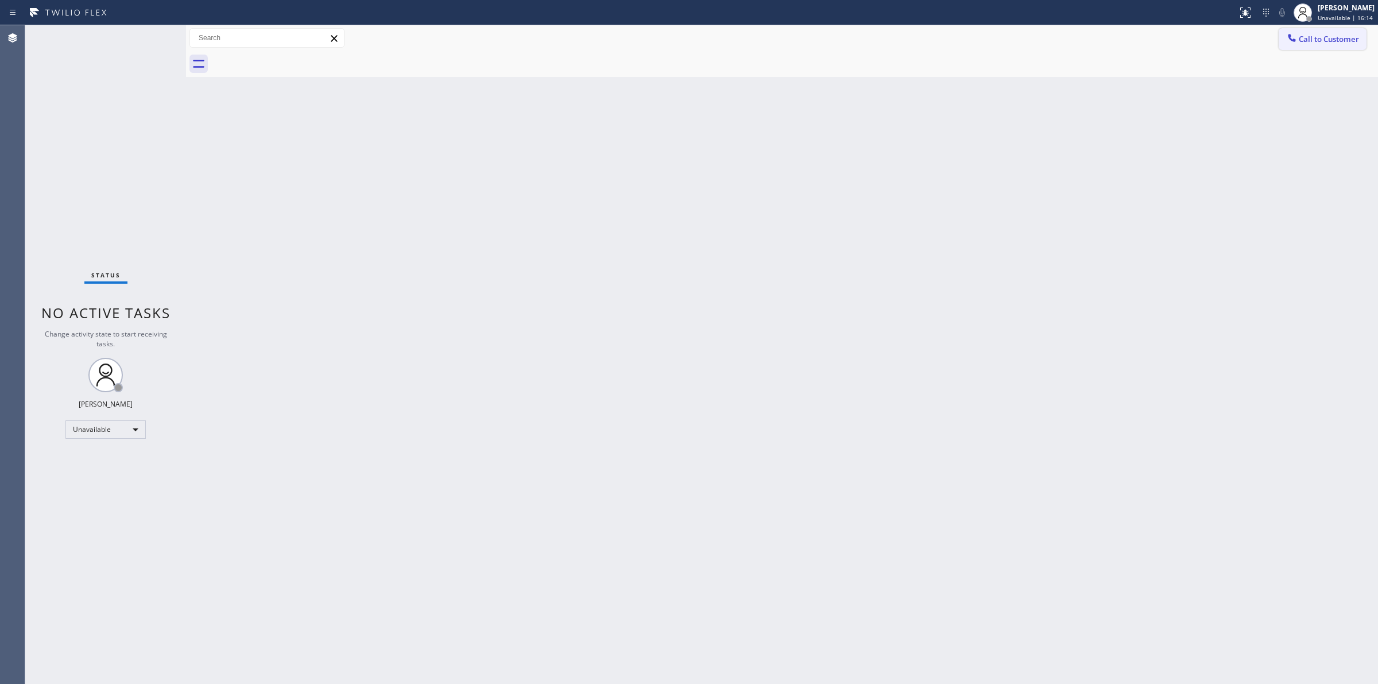
click at [1338, 41] on span "Call to Customer" at bounding box center [1328, 39] width 60 height 10
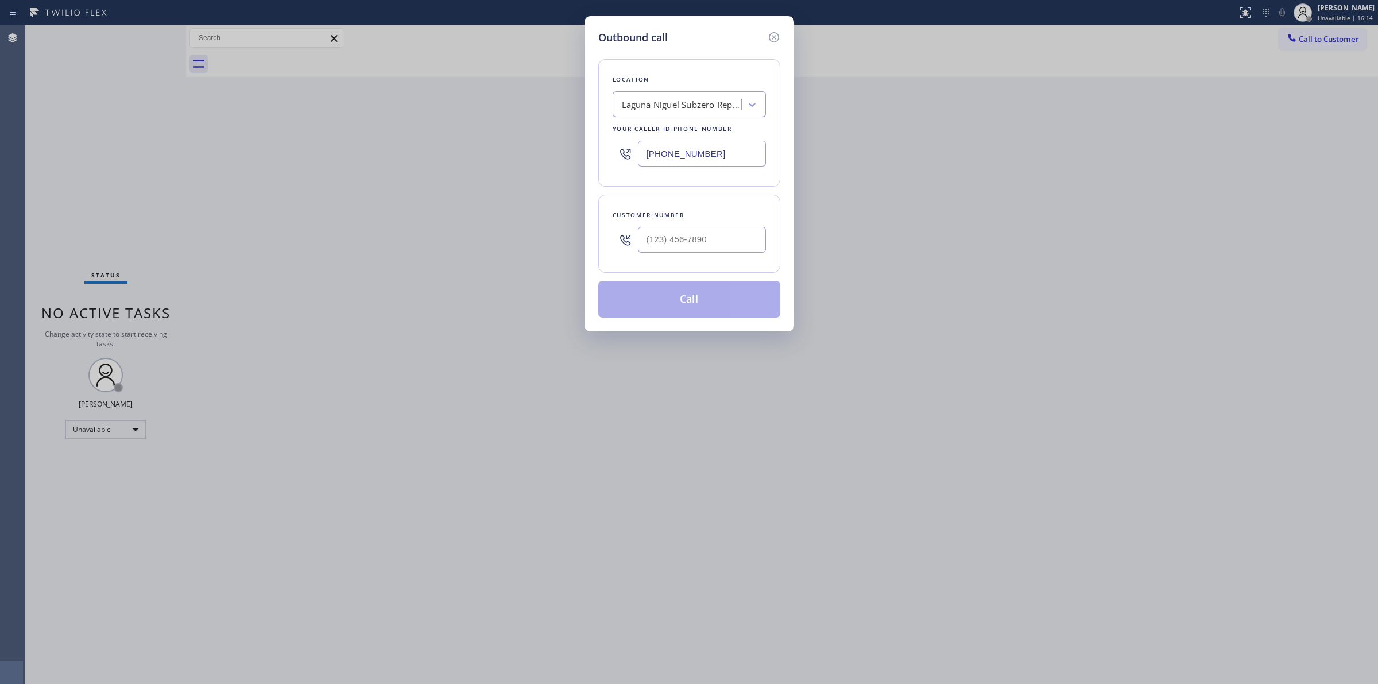
click at [673, 231] on div at bounding box center [702, 239] width 128 height 37
paste input "989) 459-0616"
click at [675, 246] on input "(___) ___-____" at bounding box center [702, 240] width 128 height 26
type input "[PHONE_NUMBER]"
click at [689, 111] on div "Laguna Niguel Subzero Repair" at bounding box center [682, 104] width 121 height 13
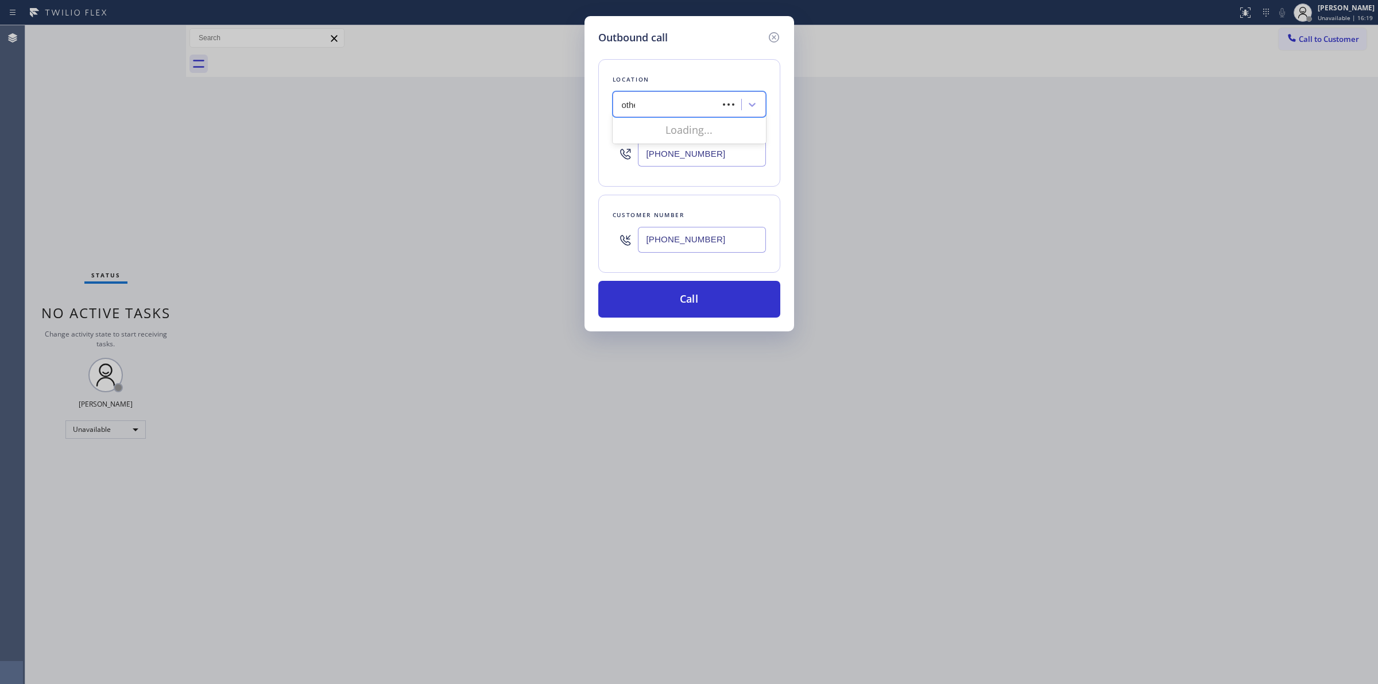
type input "other"
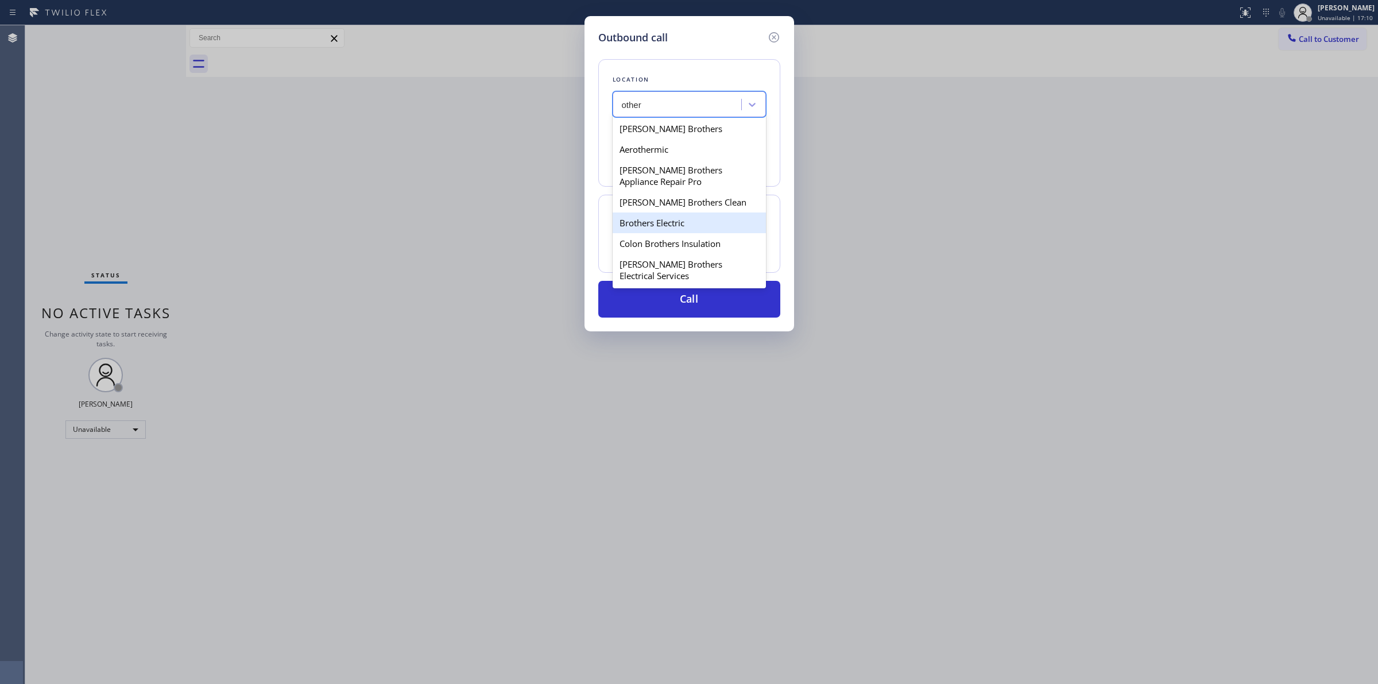
drag, startPoint x: 683, startPoint y: 244, endPoint x: 668, endPoint y: 225, distance: 24.5
click at [668, 225] on div "[PERSON_NAME] Brothers Aerothermic [PERSON_NAME] Brothers Appliance Repair Pro …" at bounding box center [688, 202] width 153 height 172
click at [668, 225] on div "Brothers Electric" at bounding box center [688, 222] width 153 height 21
type input "[PHONE_NUMBER]"
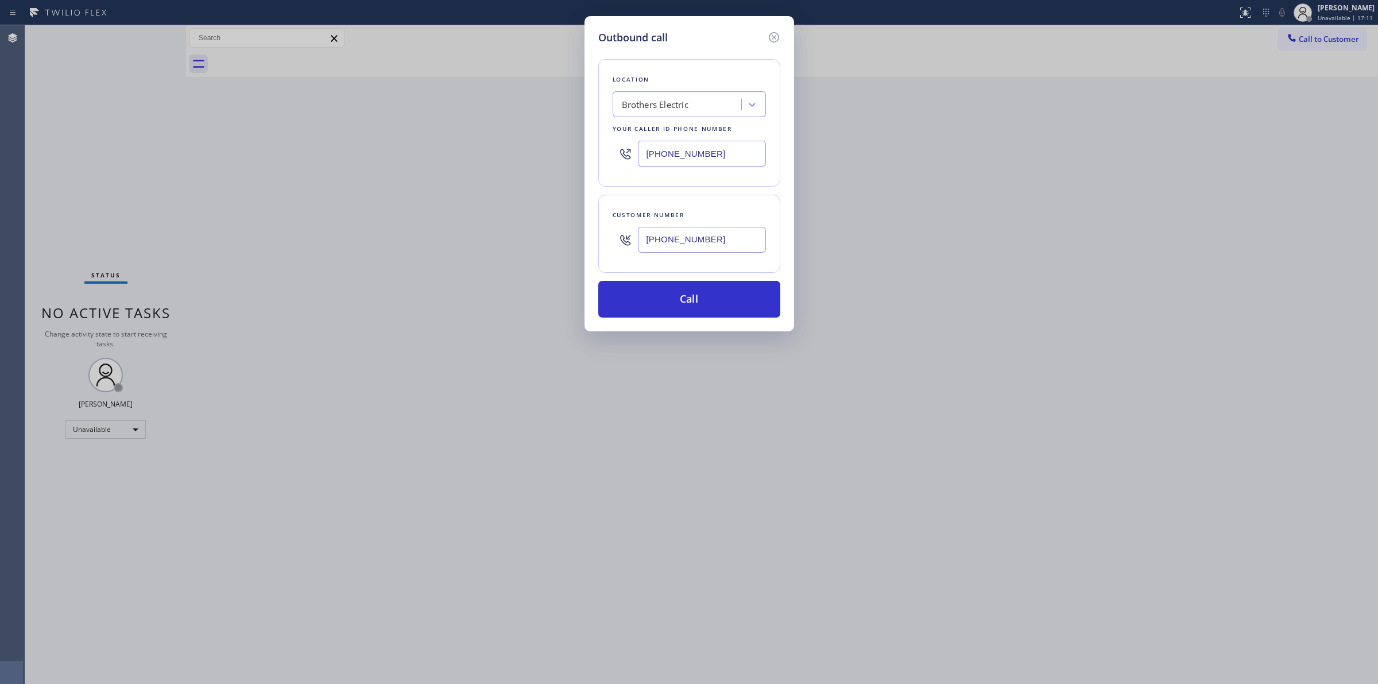
click at [719, 241] on input "[PHONE_NUMBER]" at bounding box center [702, 240] width 128 height 26
click at [713, 302] on button "Call" at bounding box center [689, 299] width 182 height 37
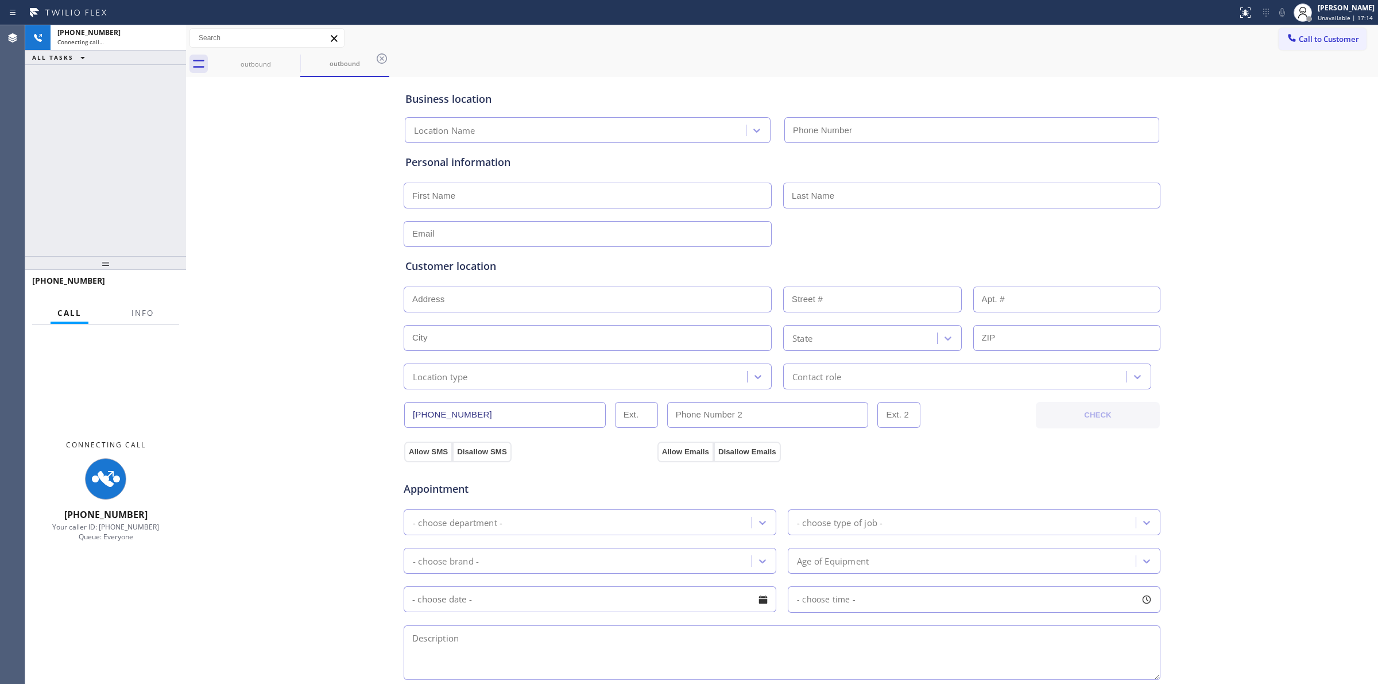
type input "[PHONE_NUMBER]"
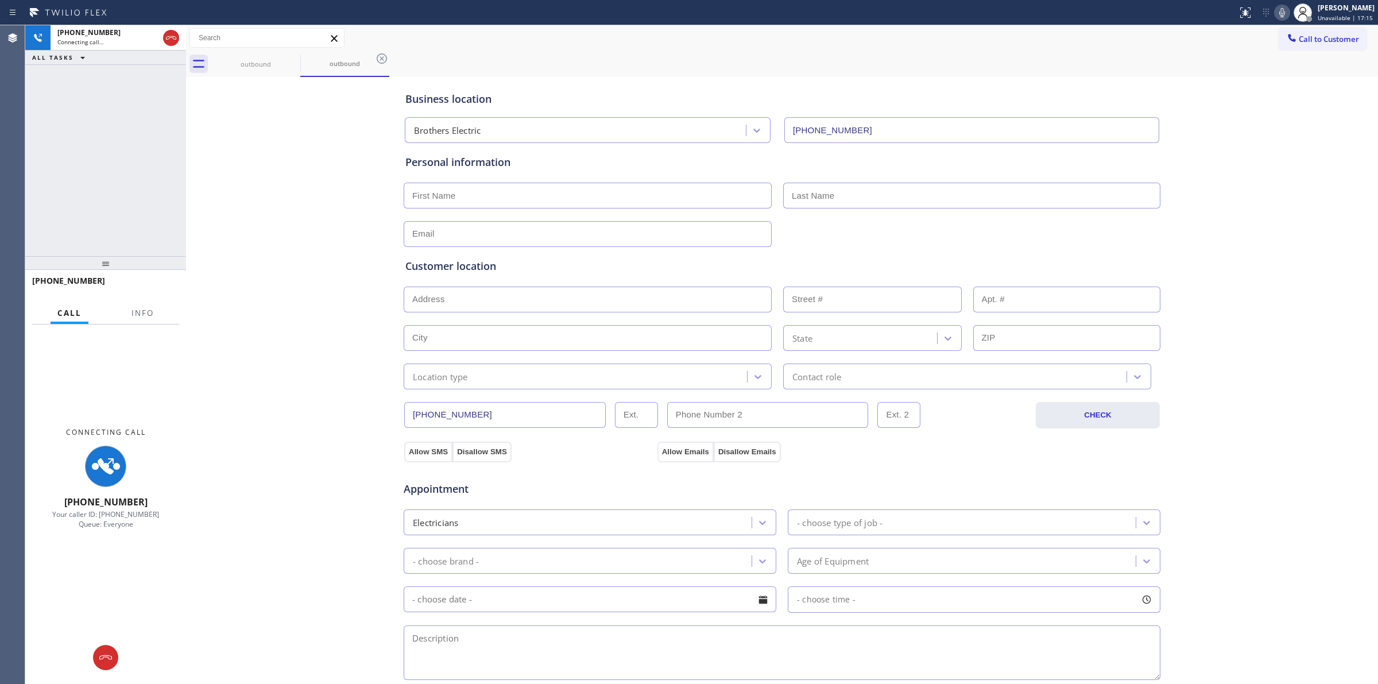
click at [1238, 113] on div "Business location Brothers Electric [PHONE_NUMBER] Personal information Custome…" at bounding box center [782, 472] width 1186 height 784
click at [1279, 12] on icon at bounding box center [1282, 13] width 14 height 14
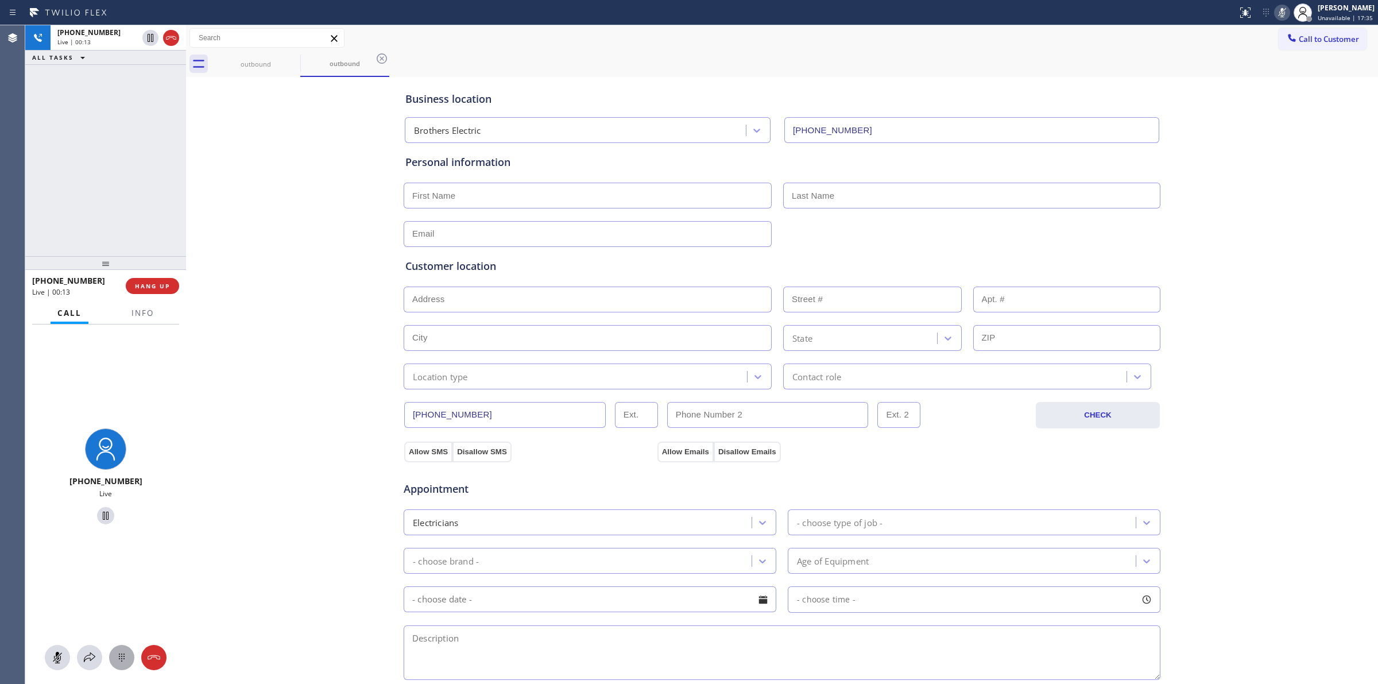
click at [125, 661] on icon at bounding box center [122, 657] width 14 height 14
click at [168, 45] on button at bounding box center [171, 38] width 16 height 16
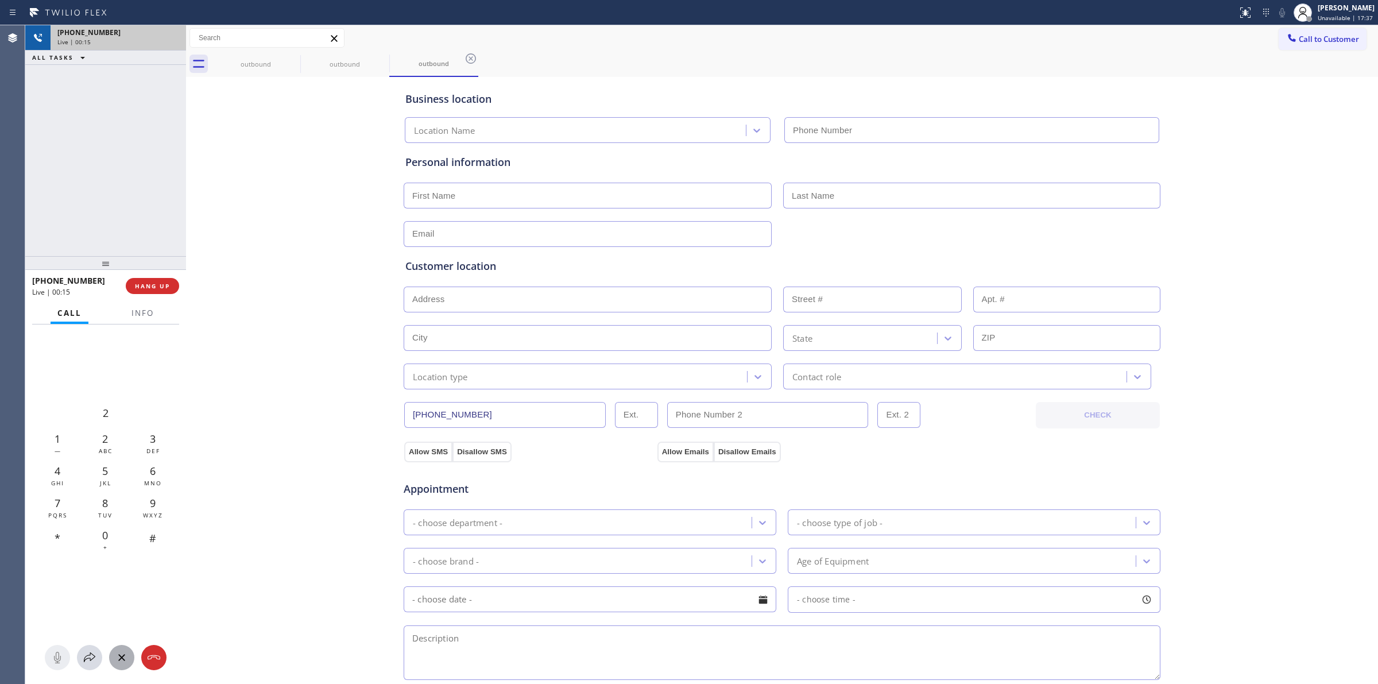
click at [173, 276] on div "[PHONE_NUMBER] Live | 00:15 HANG UP" at bounding box center [105, 286] width 147 height 30
type input "[PHONE_NUMBER]"
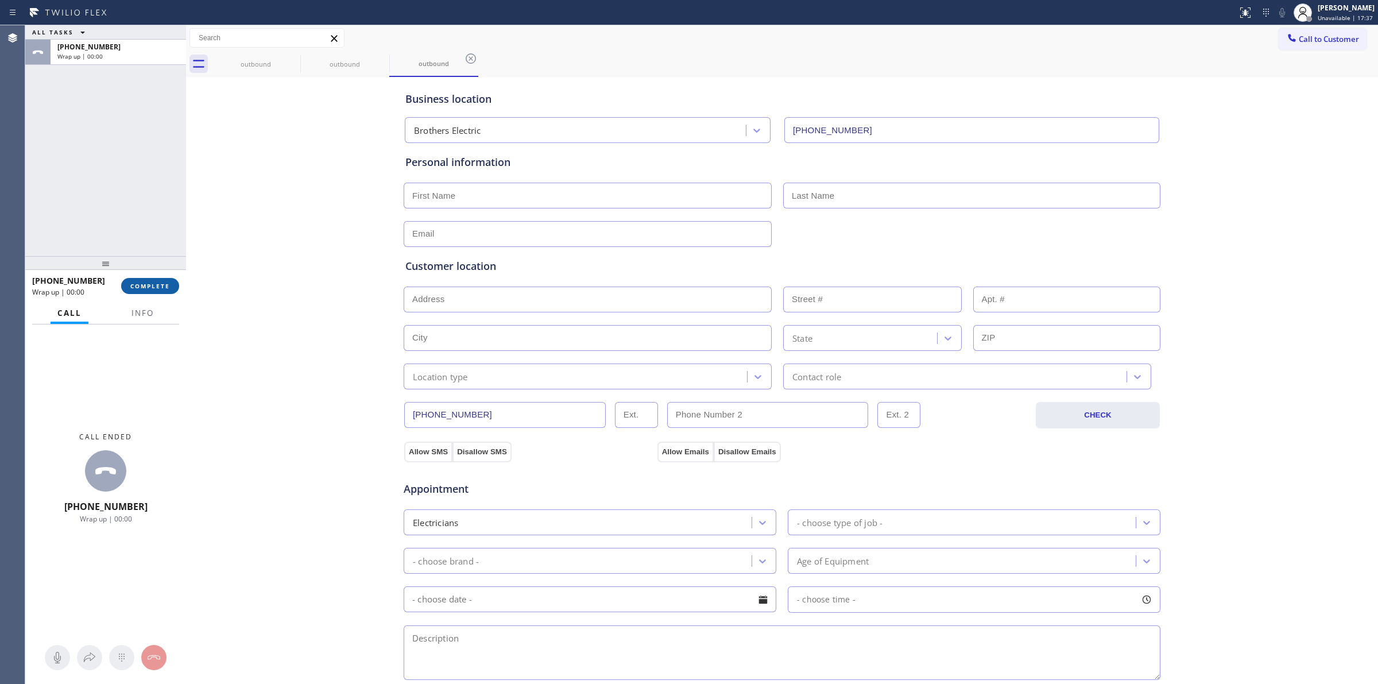
click at [165, 288] on span "COMPLETE" at bounding box center [150, 286] width 40 height 8
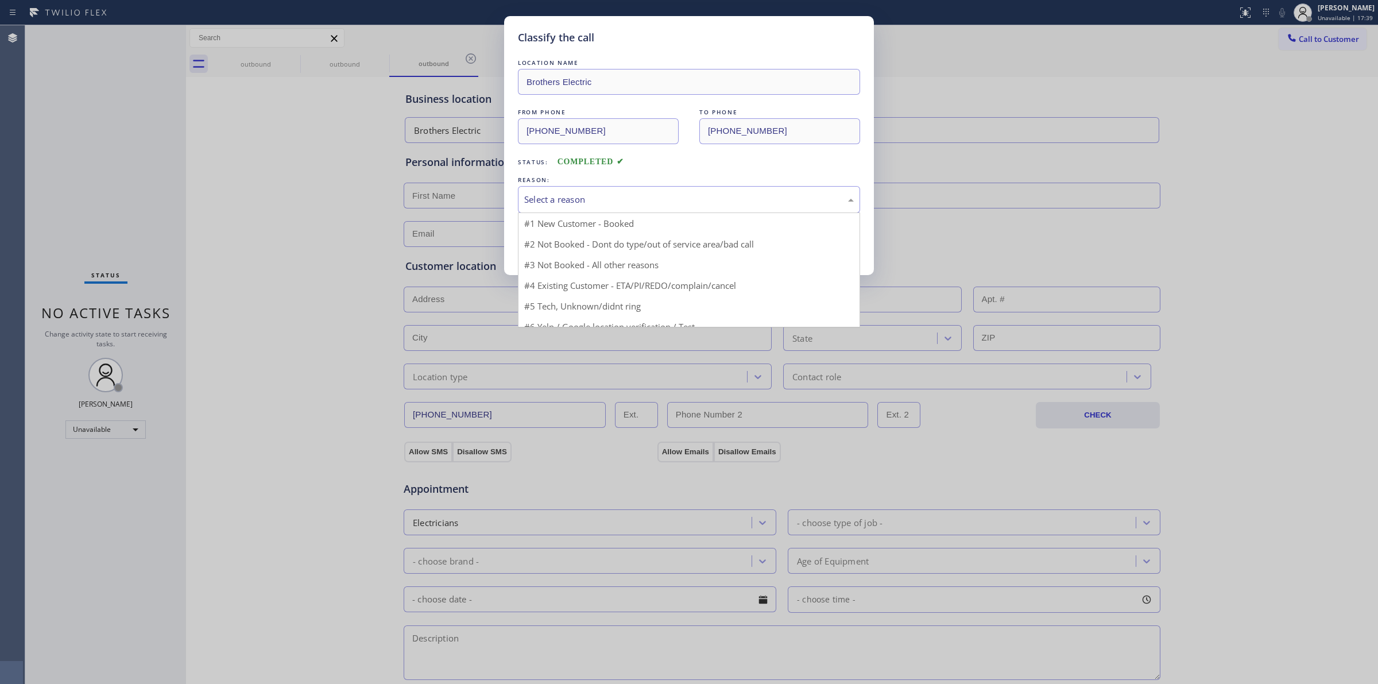
click at [665, 193] on div "Select a reason" at bounding box center [688, 199] width 329 height 13
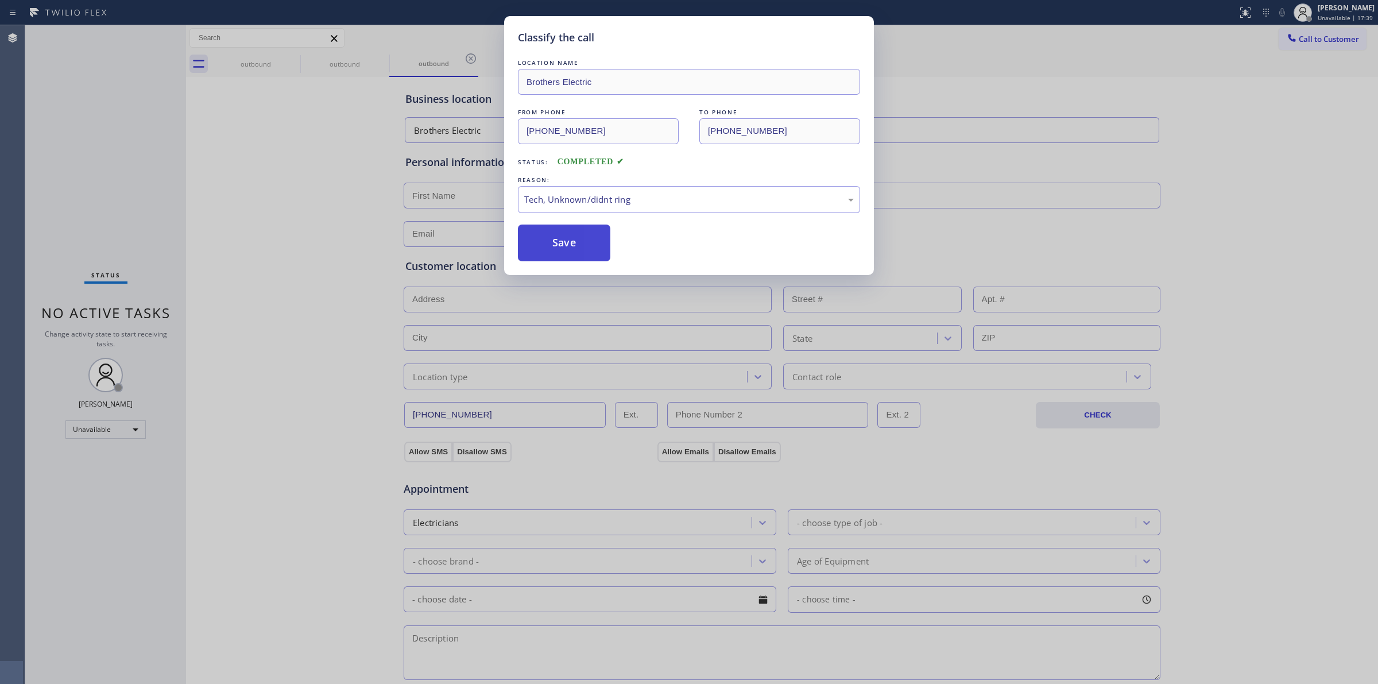
click at [572, 231] on button "Save" at bounding box center [564, 242] width 92 height 37
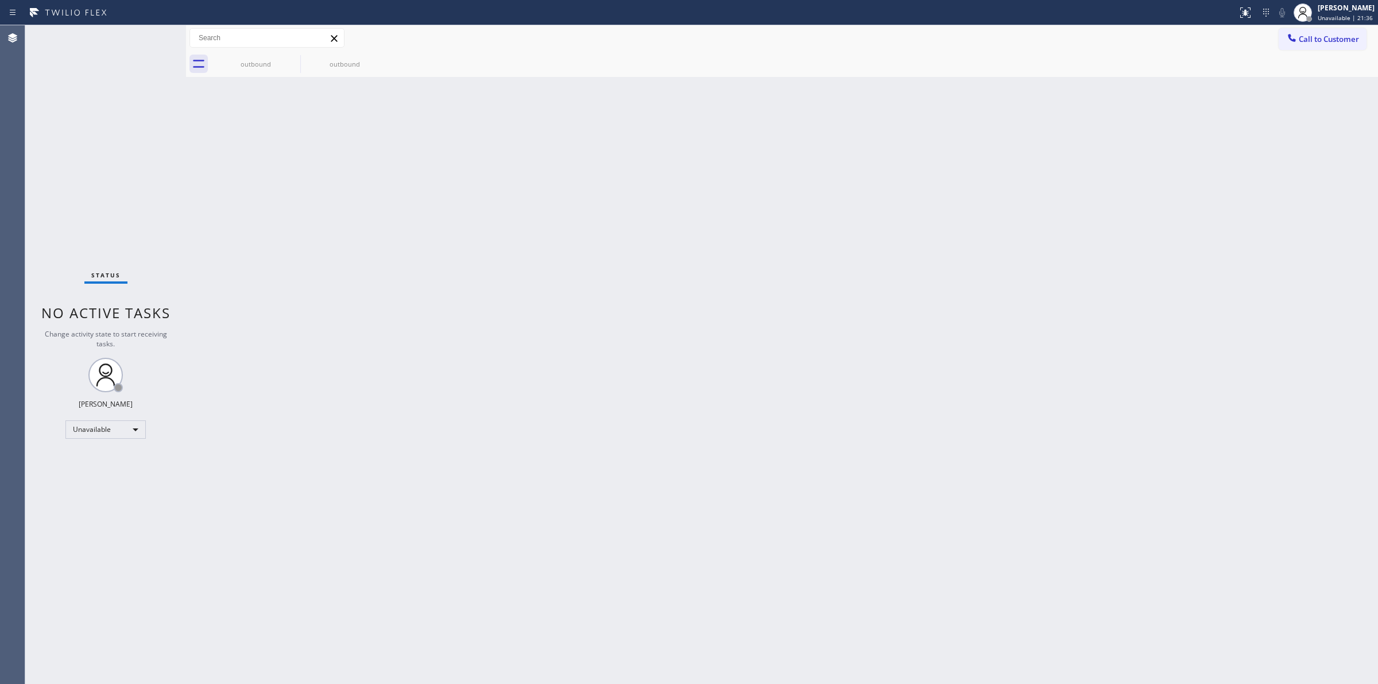
drag, startPoint x: 1221, startPoint y: 208, endPoint x: 1274, endPoint y: 118, distance: 104.4
click at [1246, 172] on div "Back to Dashboard Change Sender ID Customers Technicians Select a contact Outbo…" at bounding box center [782, 354] width 1192 height 658
drag, startPoint x: 1324, startPoint y: 41, endPoint x: 1287, endPoint y: 58, distance: 40.9
click at [1324, 40] on span "Call to Customer" at bounding box center [1328, 39] width 60 height 10
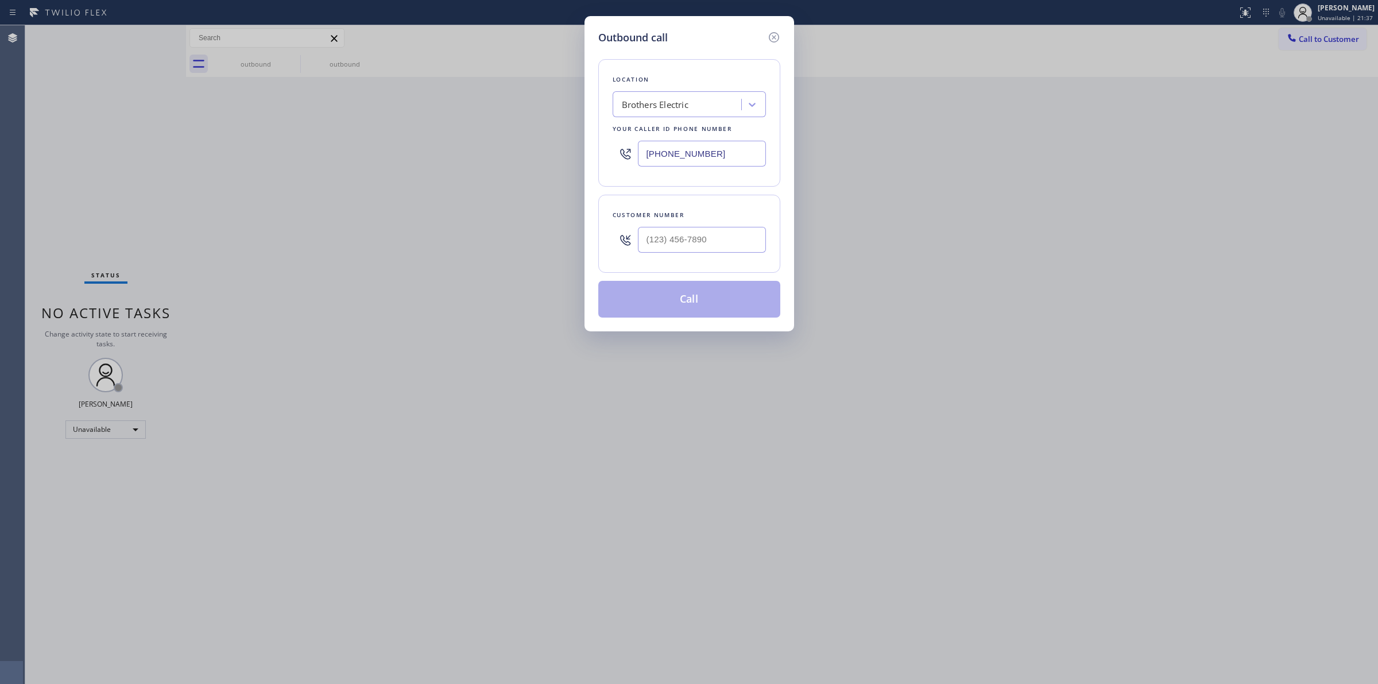
drag, startPoint x: 724, startPoint y: 221, endPoint x: 712, endPoint y: 207, distance: 17.9
click at [721, 224] on div "Customer number" at bounding box center [689, 234] width 182 height 78
paste input "442) 223-5138"
drag, startPoint x: 699, startPoint y: 243, endPoint x: 690, endPoint y: 131, distance: 112.3
click at [699, 242] on input "[PHONE_NUMBER]" at bounding box center [702, 240] width 128 height 26
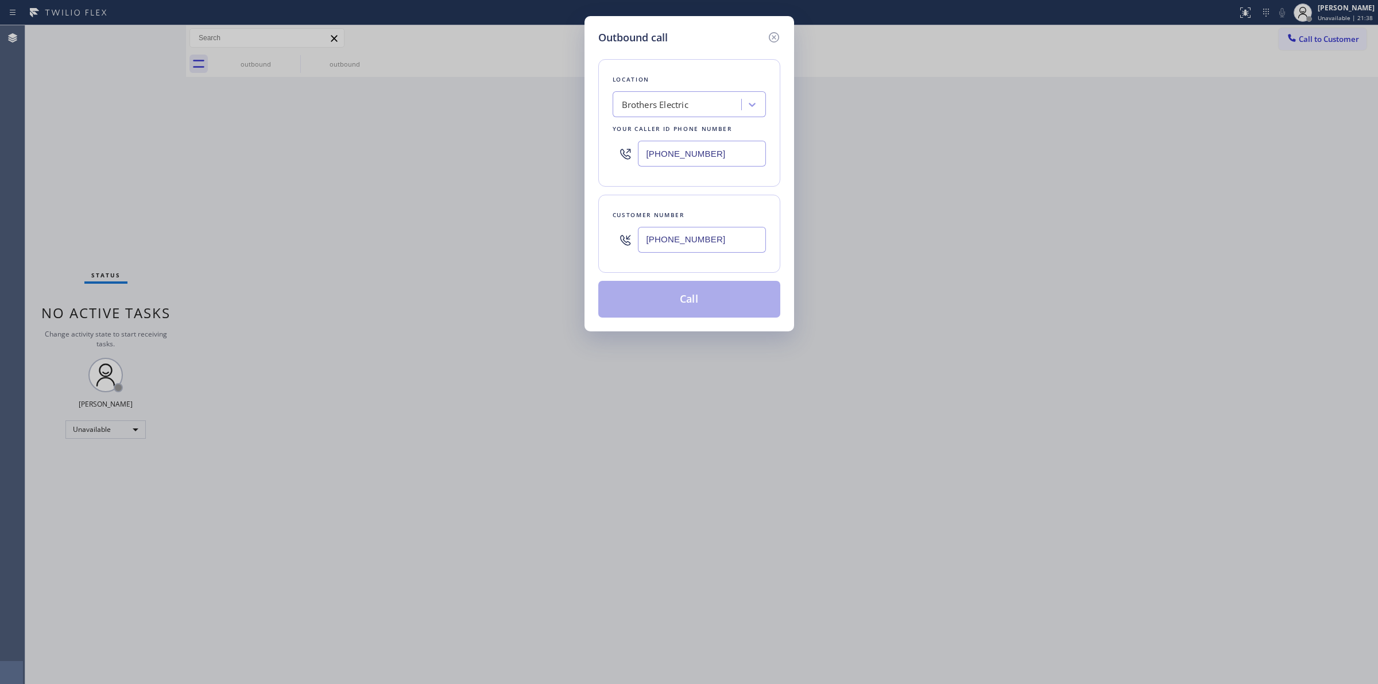
type input "[PHONE_NUMBER]"
click at [692, 106] on div "Brothers Electric" at bounding box center [678, 105] width 125 height 20
drag, startPoint x: 652, startPoint y: 102, endPoint x: 608, endPoint y: 98, distance: 43.8
click at [608, 98] on div "Location option Brothers Electric, selected. 0 results available for search ter…" at bounding box center [689, 122] width 182 height 127
click at [672, 103] on input "Marvel elecktrician" at bounding box center [659, 105] width 75 height 10
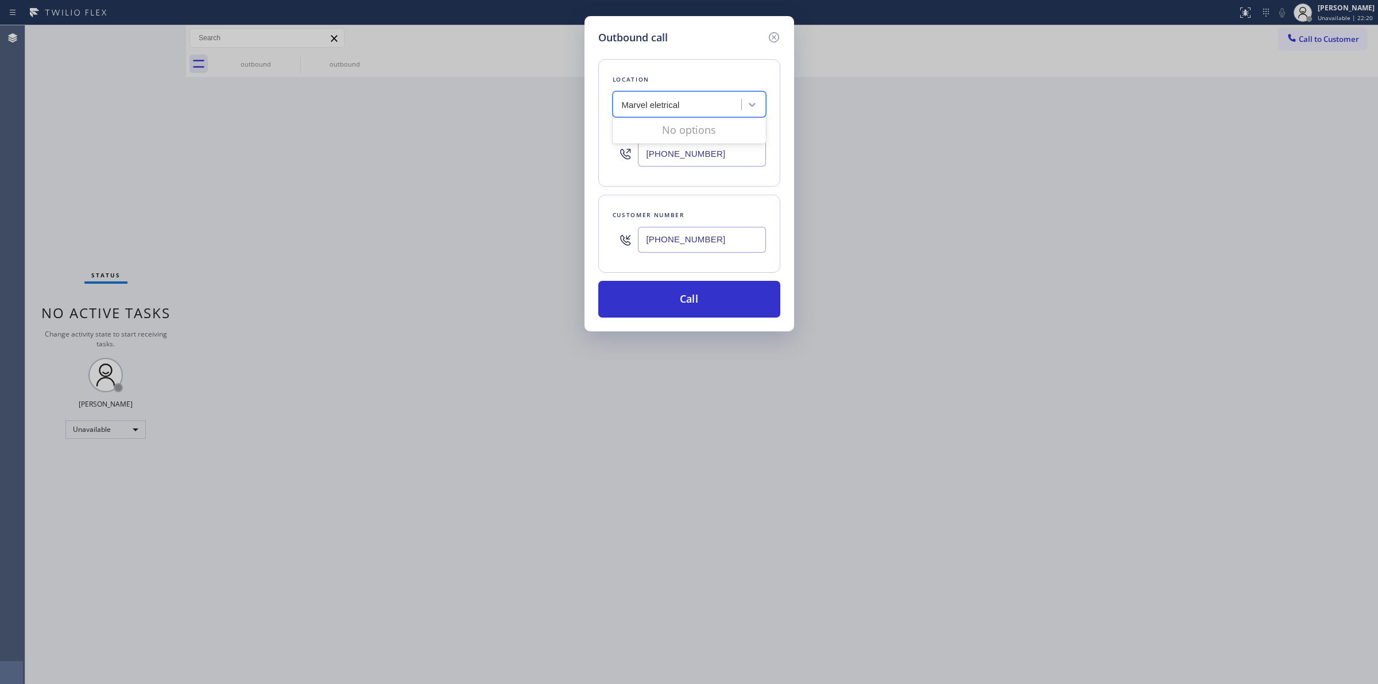
click at [633, 104] on input "Marvel eletrical" at bounding box center [651, 105] width 59 height 10
click at [647, 103] on input "Marvel eletrical" at bounding box center [651, 105] width 59 height 10
type input "Marvels eletrical"
click at [701, 106] on div "Search location" at bounding box center [678, 105] width 125 height 20
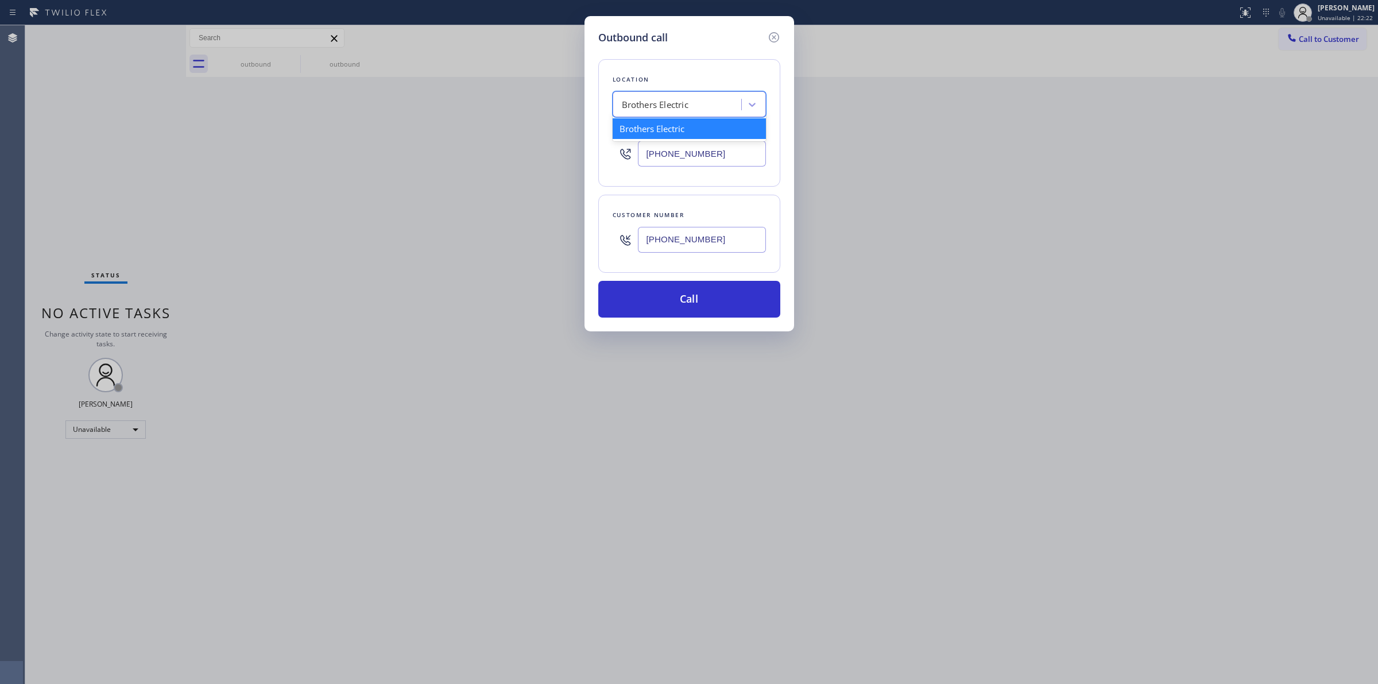
click at [701, 106] on div "Brothers Electric" at bounding box center [678, 105] width 125 height 20
click at [696, 104] on div "Brothers Electric" at bounding box center [678, 105] width 125 height 20
type input "50"
click at [698, 63] on div "Location Search location Your caller id phone number [PHONE_NUMBER]" at bounding box center [689, 122] width 182 height 127
click at [684, 90] on div "Location Search location Your caller id phone number [PHONE_NUMBER]" at bounding box center [689, 122] width 182 height 127
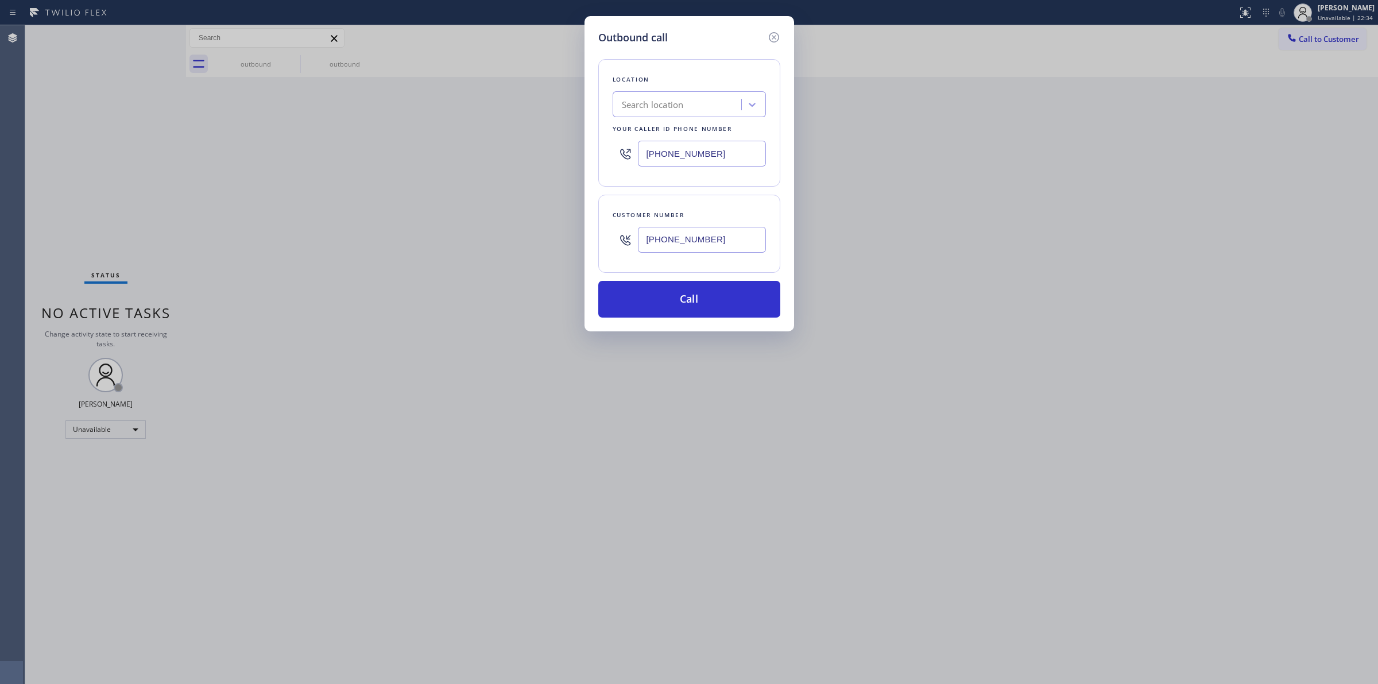
click at [692, 117] on div "Search location" at bounding box center [688, 104] width 153 height 26
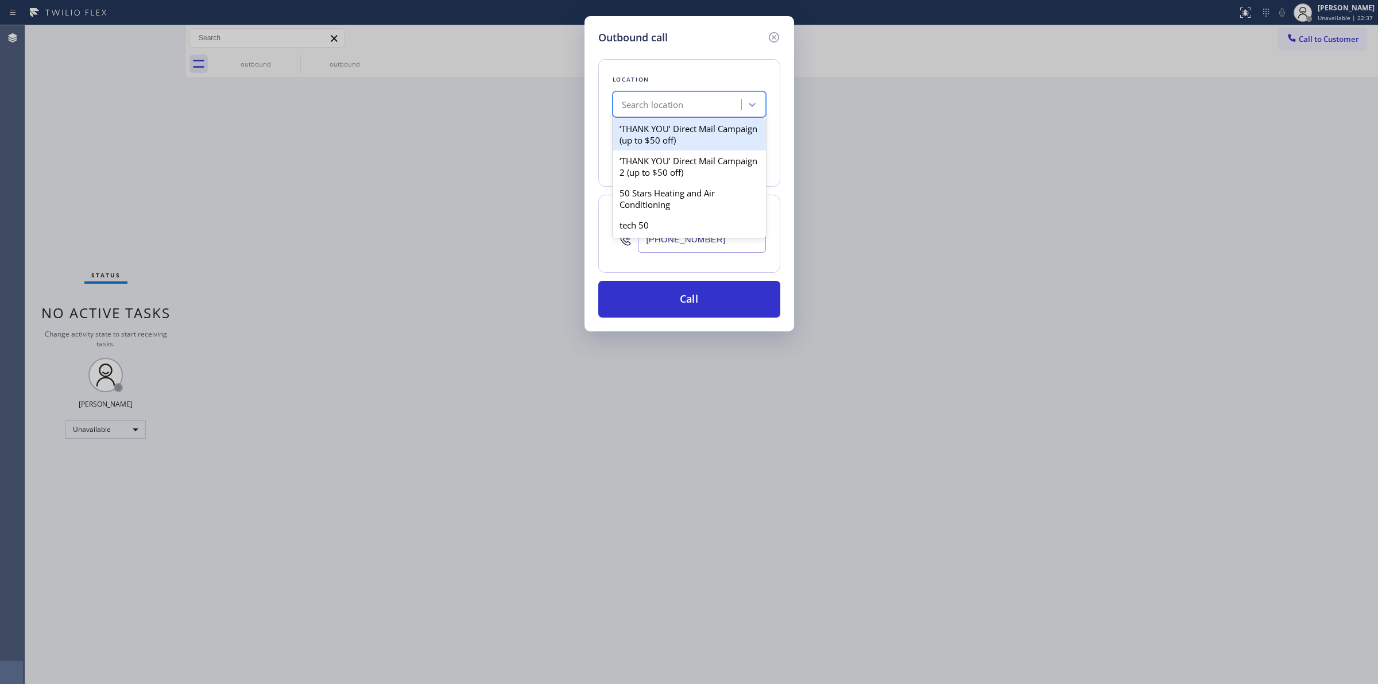
type input "k"
type input "thermador"
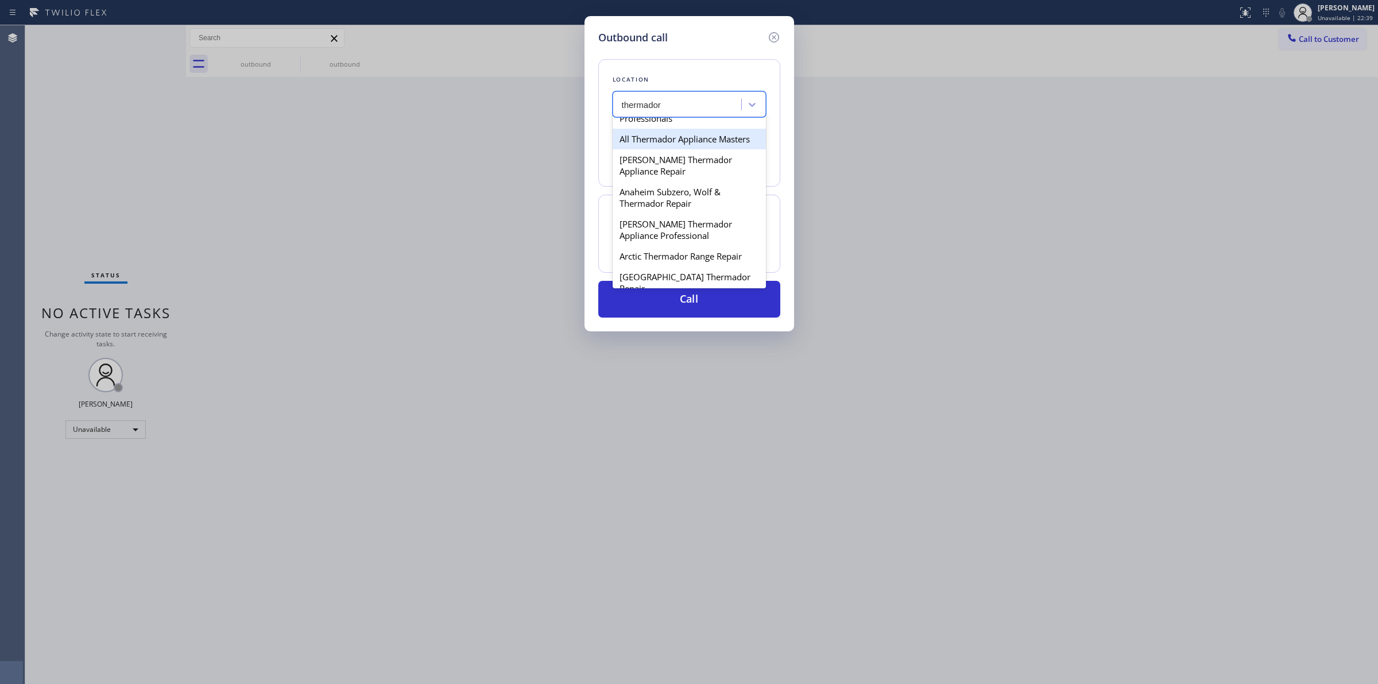
scroll to position [359, 0]
click at [659, 161] on div "BestAid Thermador Appliance Masters" at bounding box center [688, 145] width 153 height 32
type input "[PHONE_NUMBER]"
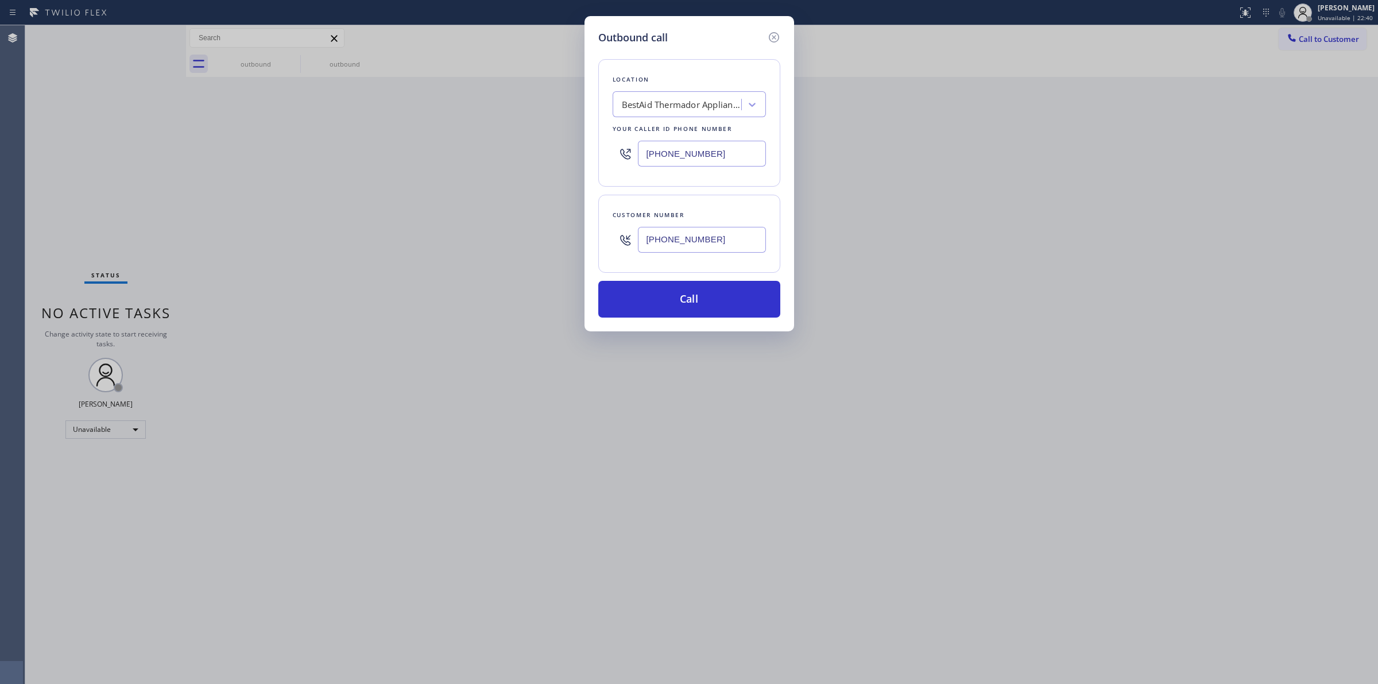
click at [682, 264] on div "Customer number [PHONE_NUMBER]" at bounding box center [689, 234] width 182 height 78
click at [684, 251] on input "[PHONE_NUMBER]" at bounding box center [702, 240] width 128 height 26
click at [676, 302] on button "Call" at bounding box center [689, 299] width 182 height 37
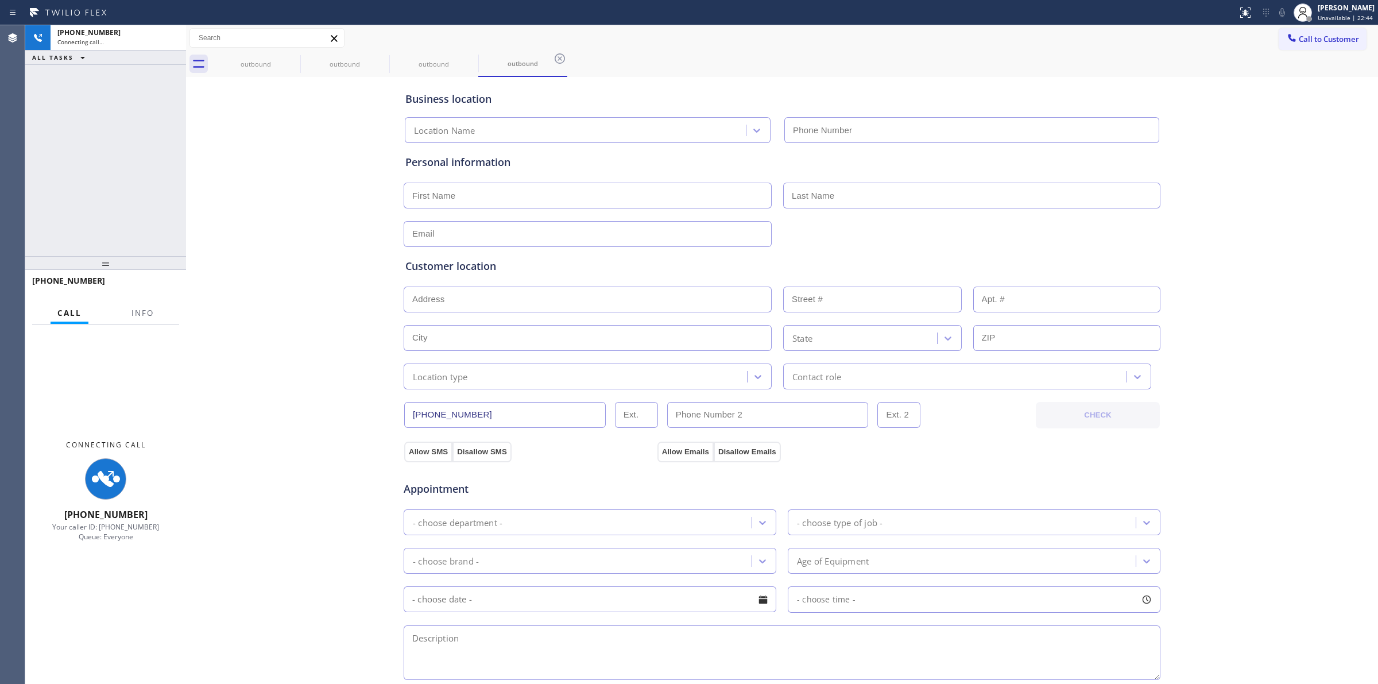
type input "[PHONE_NUMBER]"
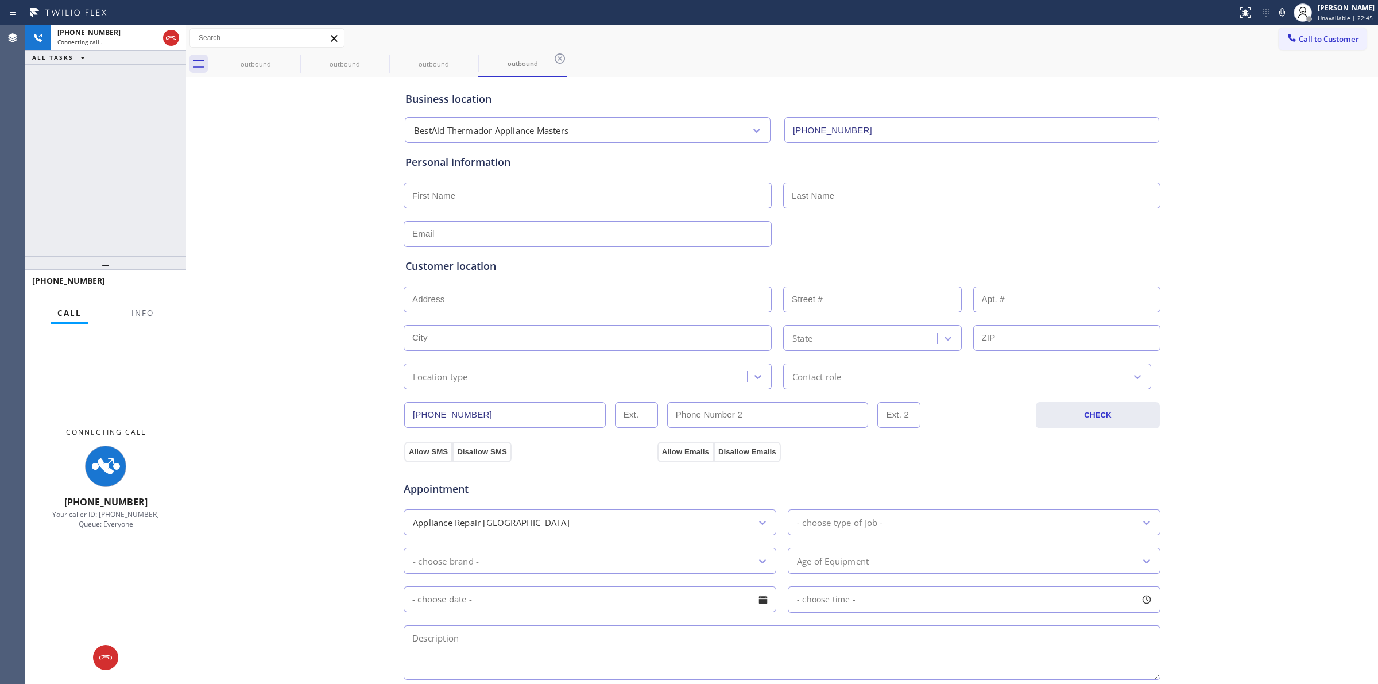
drag, startPoint x: 1287, startPoint y: 13, endPoint x: 1235, endPoint y: 26, distance: 53.3
click at [1287, 14] on icon at bounding box center [1282, 13] width 14 height 14
click at [280, 66] on div "outbound" at bounding box center [255, 64] width 87 height 9
click at [288, 57] on icon at bounding box center [293, 59] width 14 height 14
click at [0, 0] on icon at bounding box center [0, 0] width 0 height 0
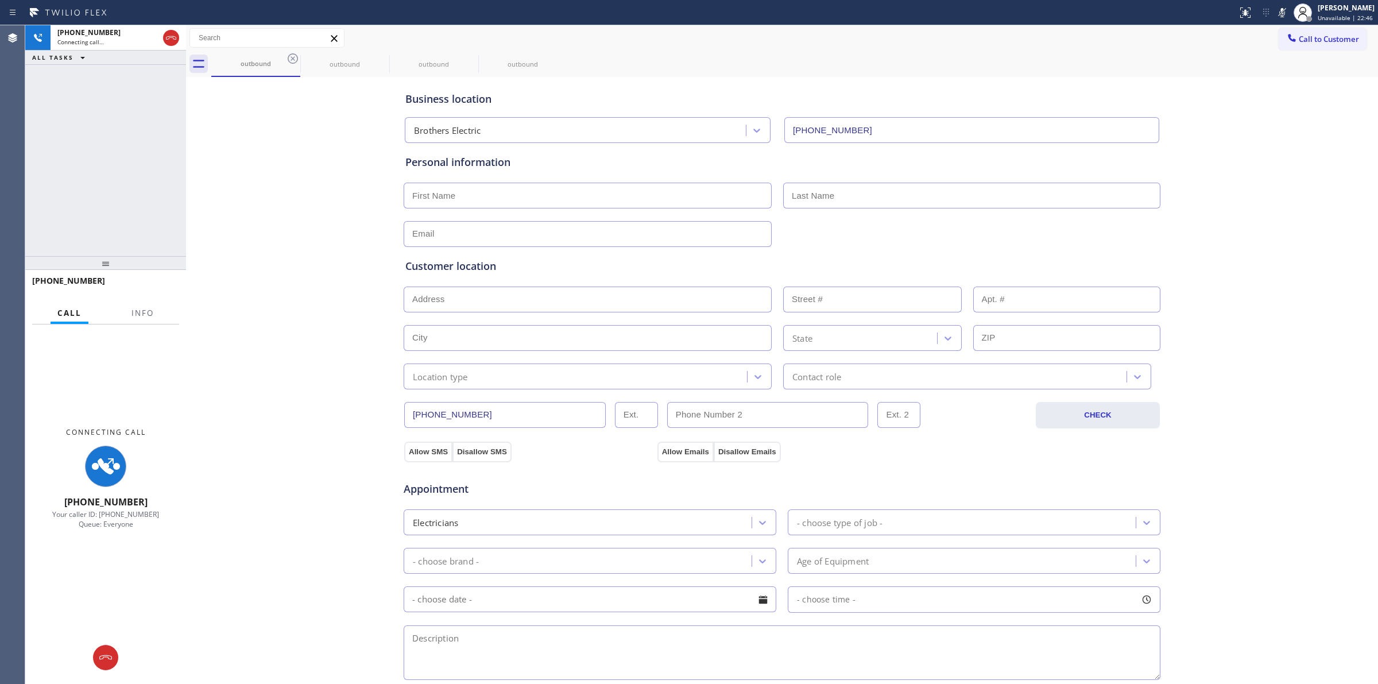
click at [0, 0] on icon at bounding box center [0, 0] width 0 height 0
click at [288, 58] on div "outbound outbound outbound outbound" at bounding box center [794, 64] width 1166 height 26
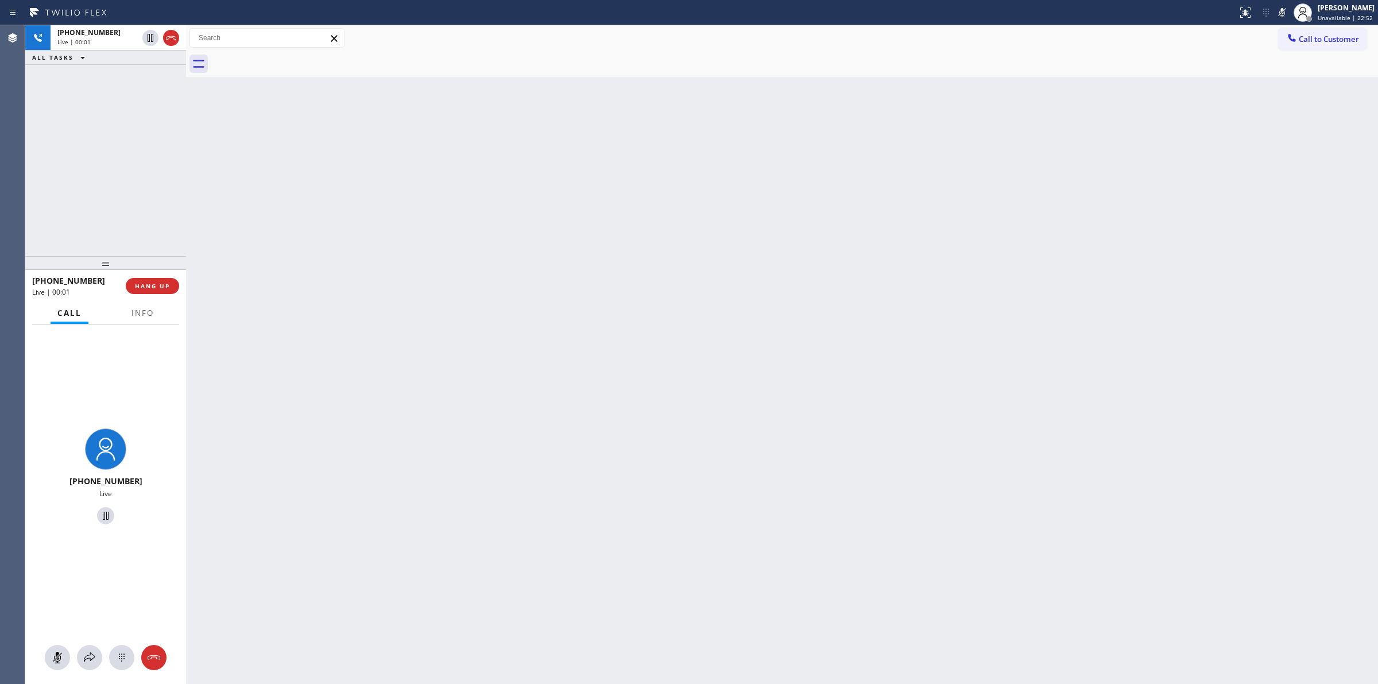
drag, startPoint x: 130, startPoint y: 664, endPoint x: 211, endPoint y: 609, distance: 97.9
click at [135, 664] on div at bounding box center [105, 657] width 161 height 25
click at [178, 39] on div at bounding box center [171, 38] width 16 height 14
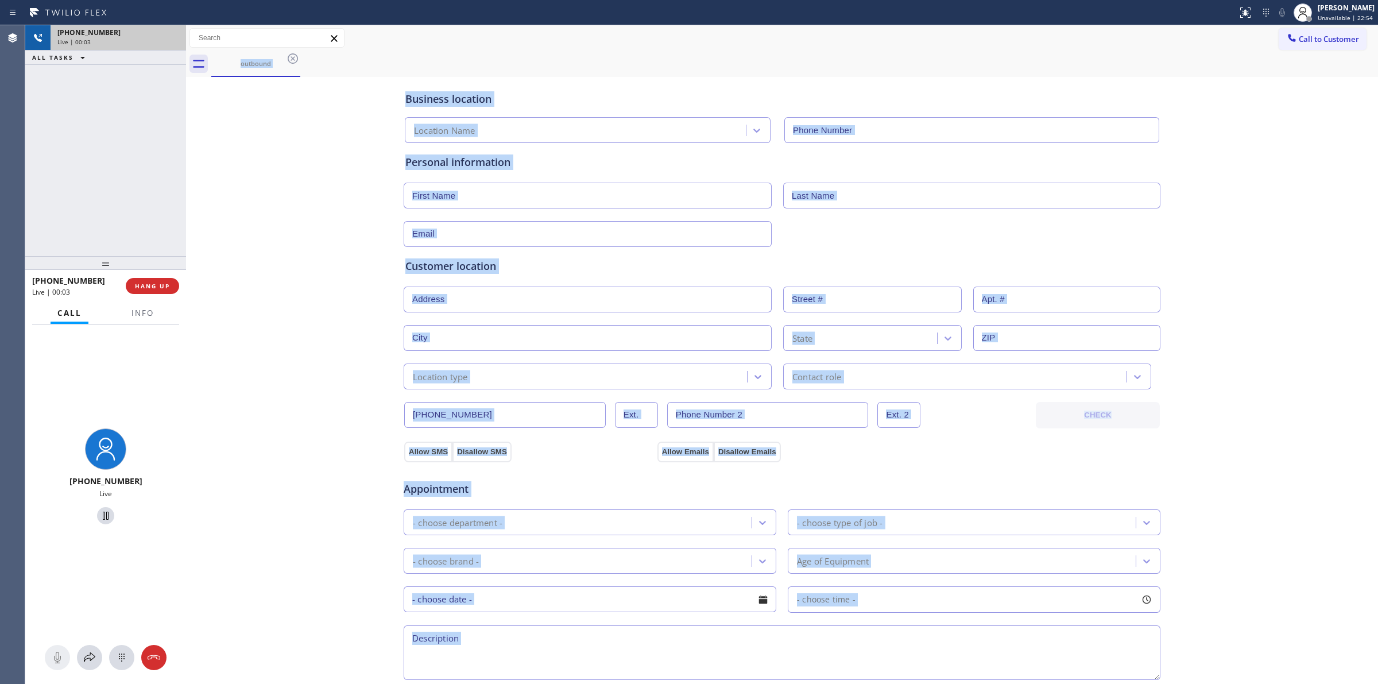
type input "[PHONE_NUMBER]"
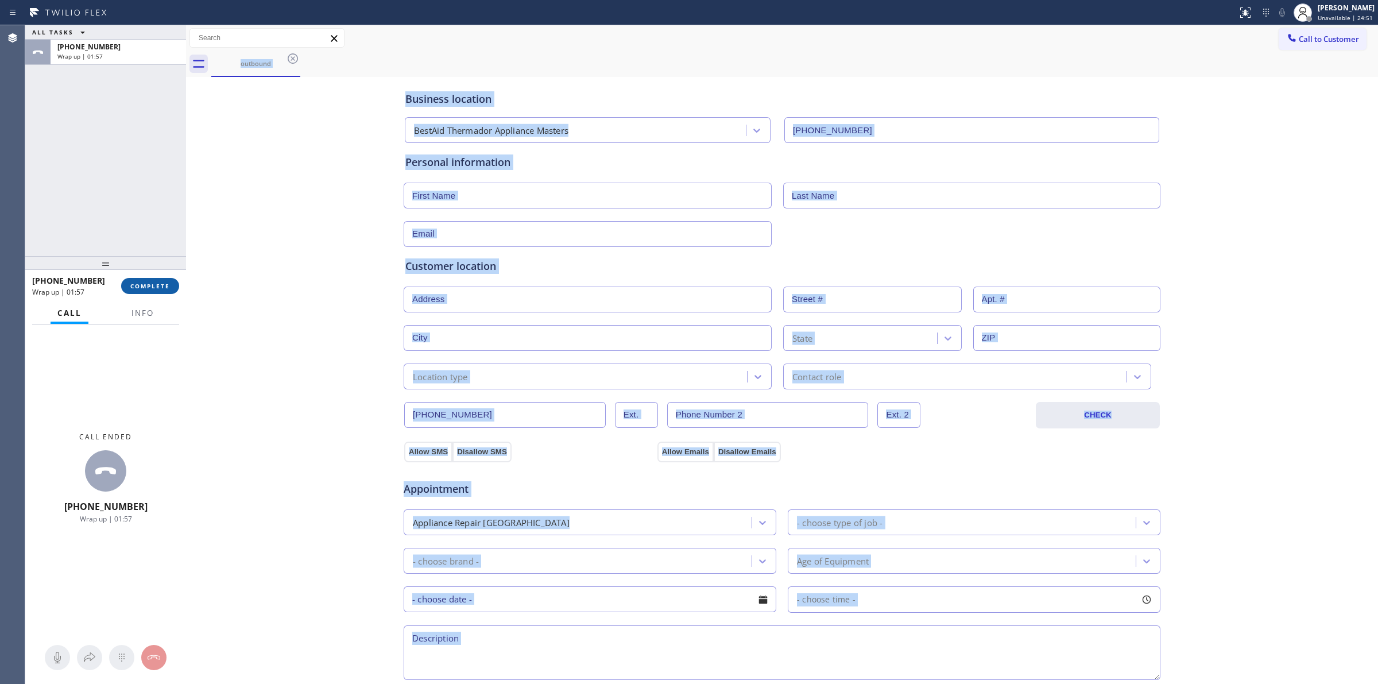
click at [157, 284] on span "COMPLETE" at bounding box center [150, 286] width 40 height 8
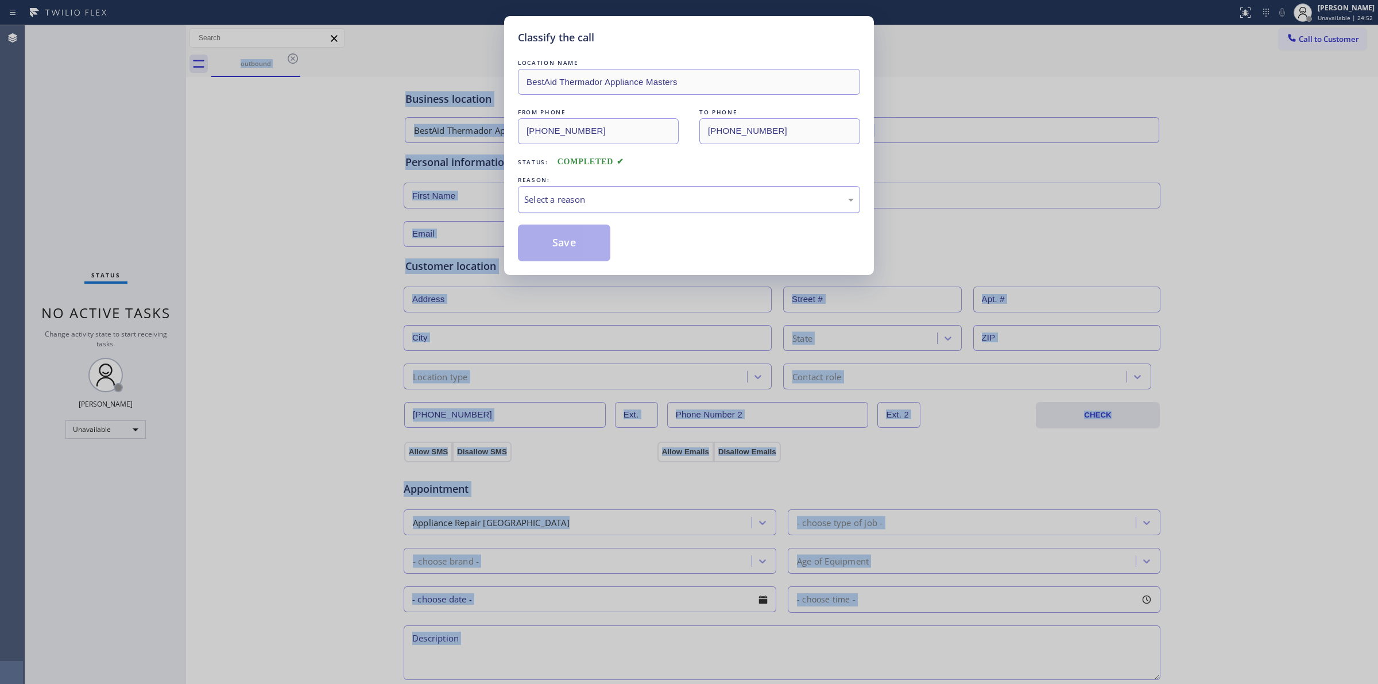
click at [686, 200] on div "Select a reason" at bounding box center [688, 199] width 329 height 13
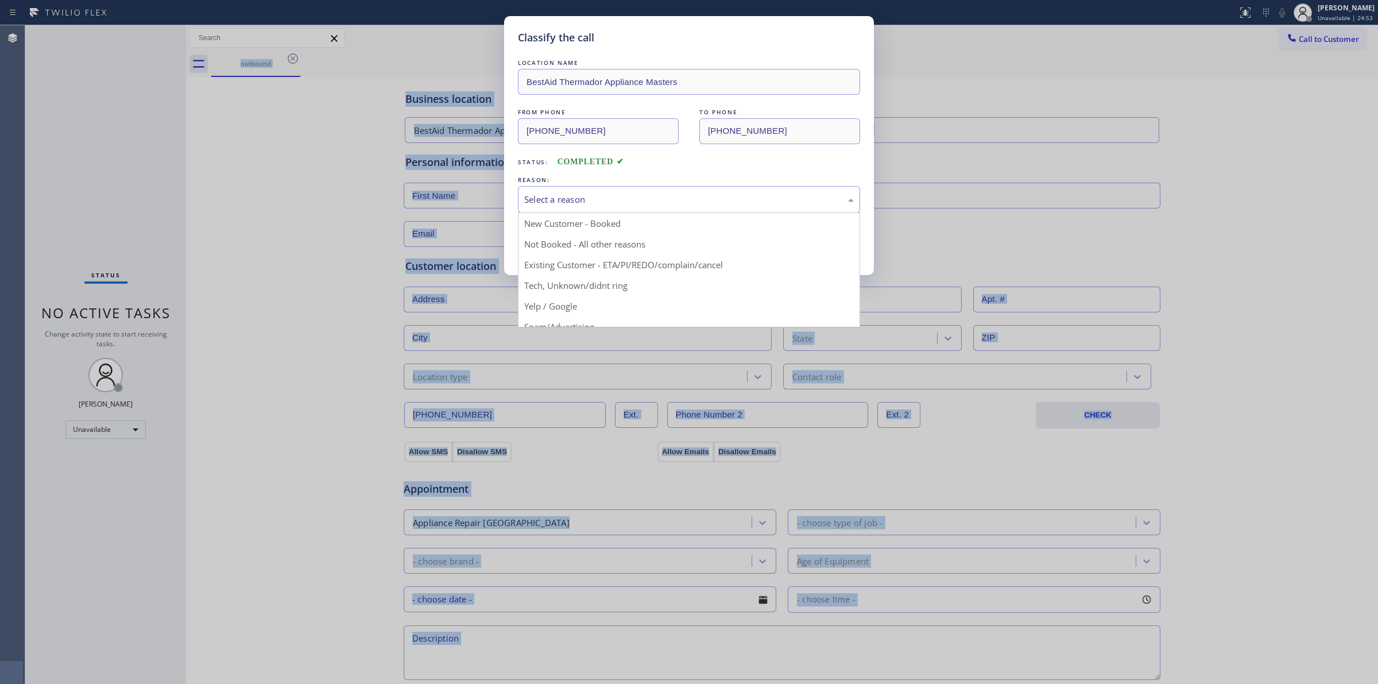
drag, startPoint x: 619, startPoint y: 281, endPoint x: 615, endPoint y: 277, distance: 6.1
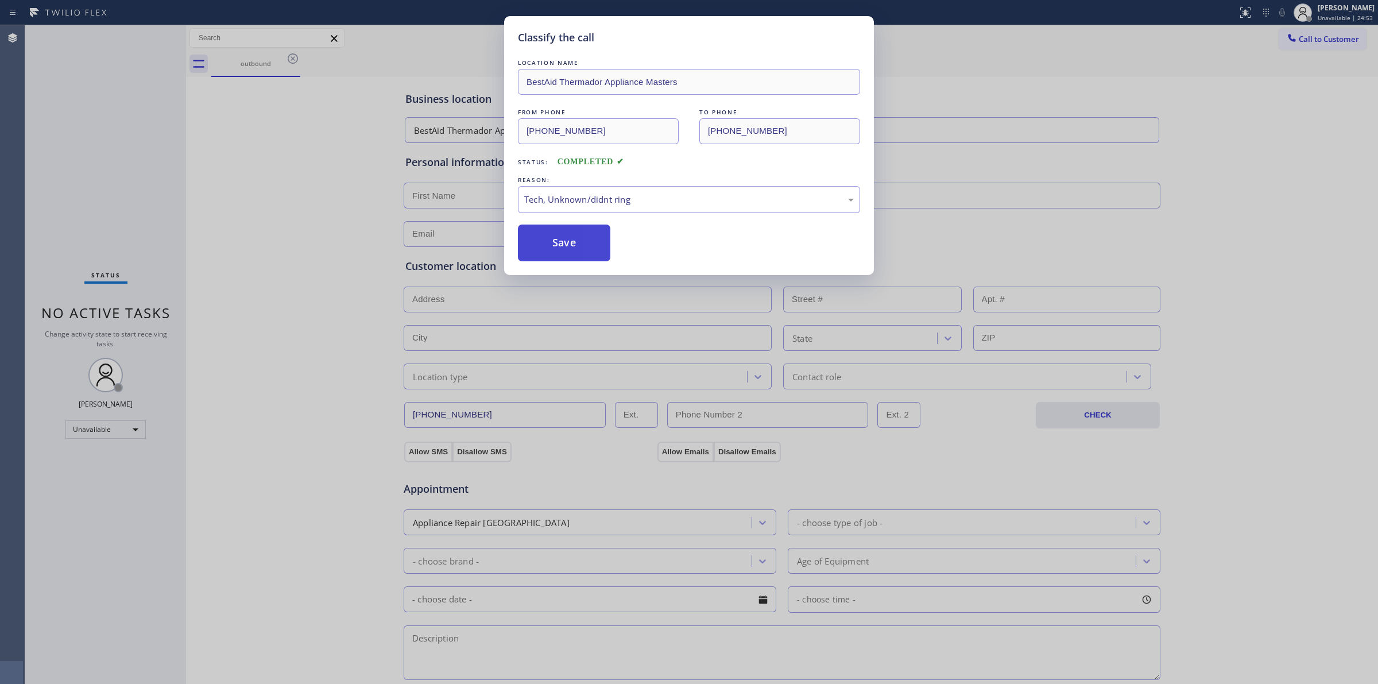
click at [589, 253] on button "Save" at bounding box center [564, 242] width 92 height 37
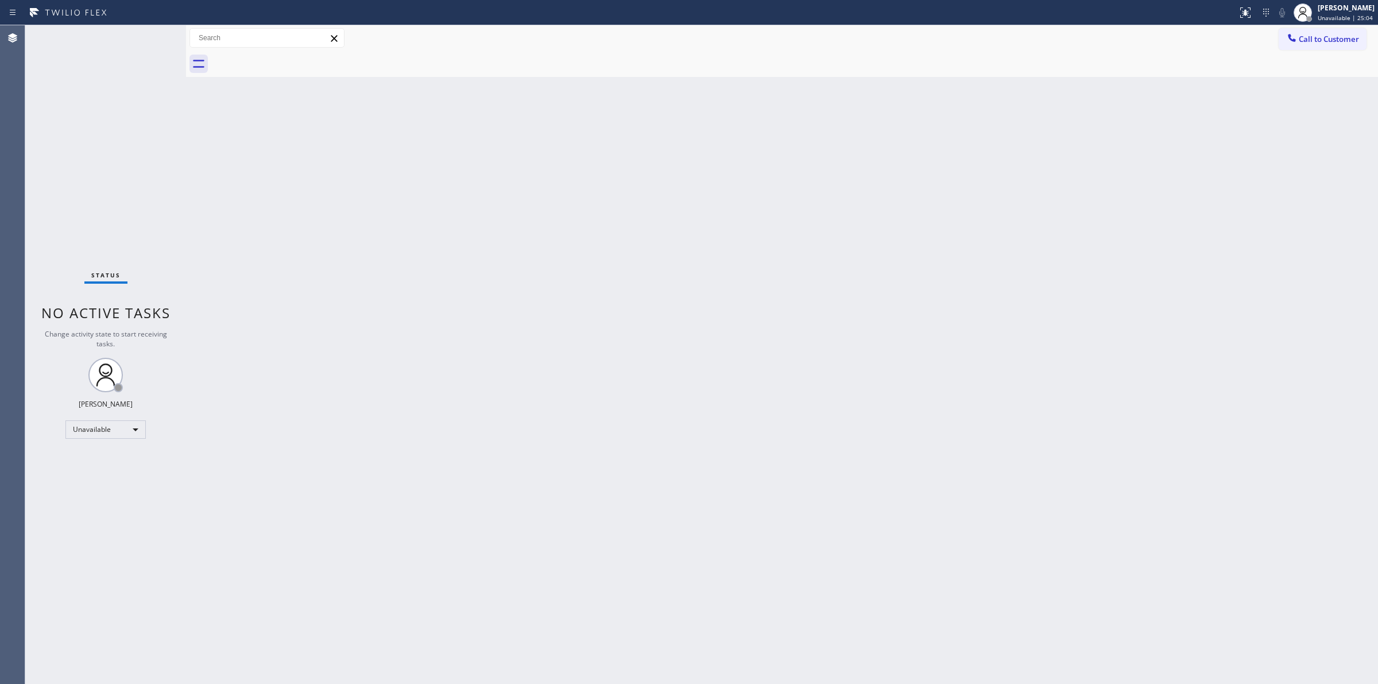
drag, startPoint x: 1095, startPoint y: 320, endPoint x: 1158, endPoint y: 149, distance: 181.8
click at [1104, 302] on div "Back to Dashboard Change Sender ID Customers Technicians Select a contact Outbo…" at bounding box center [782, 354] width 1192 height 658
click at [1305, 42] on span "Call to Customer" at bounding box center [1328, 39] width 60 height 10
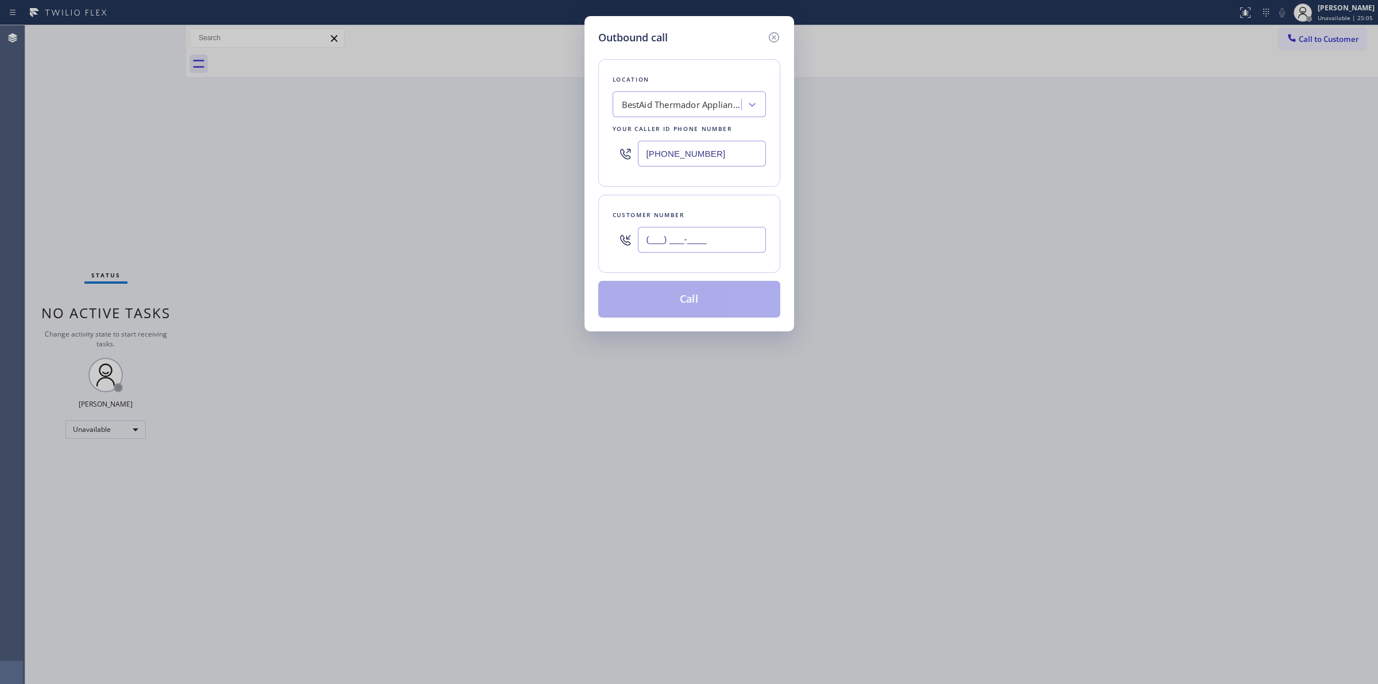
paste input "626) 770-8215"
click at [736, 246] on input "(___) ___-____" at bounding box center [702, 240] width 128 height 26
type input "[PHONE_NUMBER]"
click at [721, 127] on div "Your caller id phone number" at bounding box center [688, 129] width 153 height 12
click at [719, 106] on div "BestAid Thermador Appliance Masters" at bounding box center [682, 104] width 121 height 13
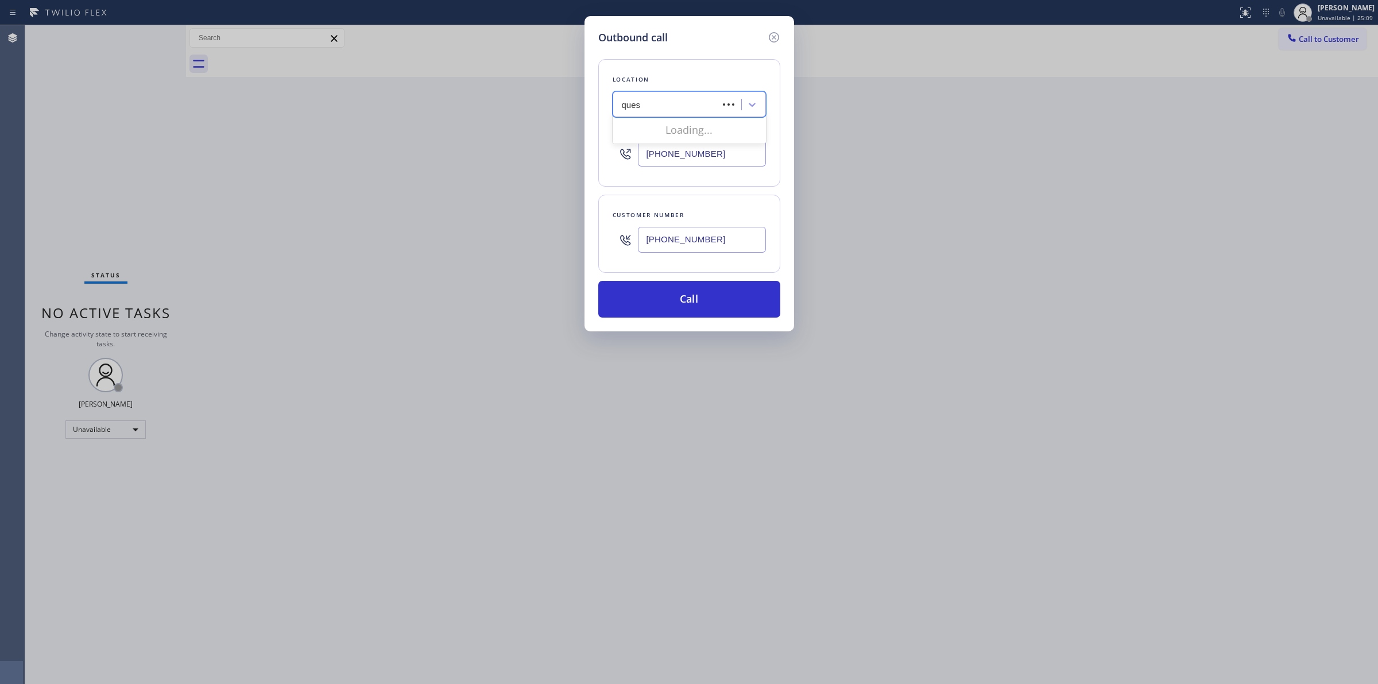
type input "quest"
click at [653, 125] on div "FixQuest Pros" at bounding box center [688, 128] width 153 height 21
type input "[PHONE_NUMBER]"
click at [715, 250] on input "[PHONE_NUMBER]" at bounding box center [702, 240] width 128 height 26
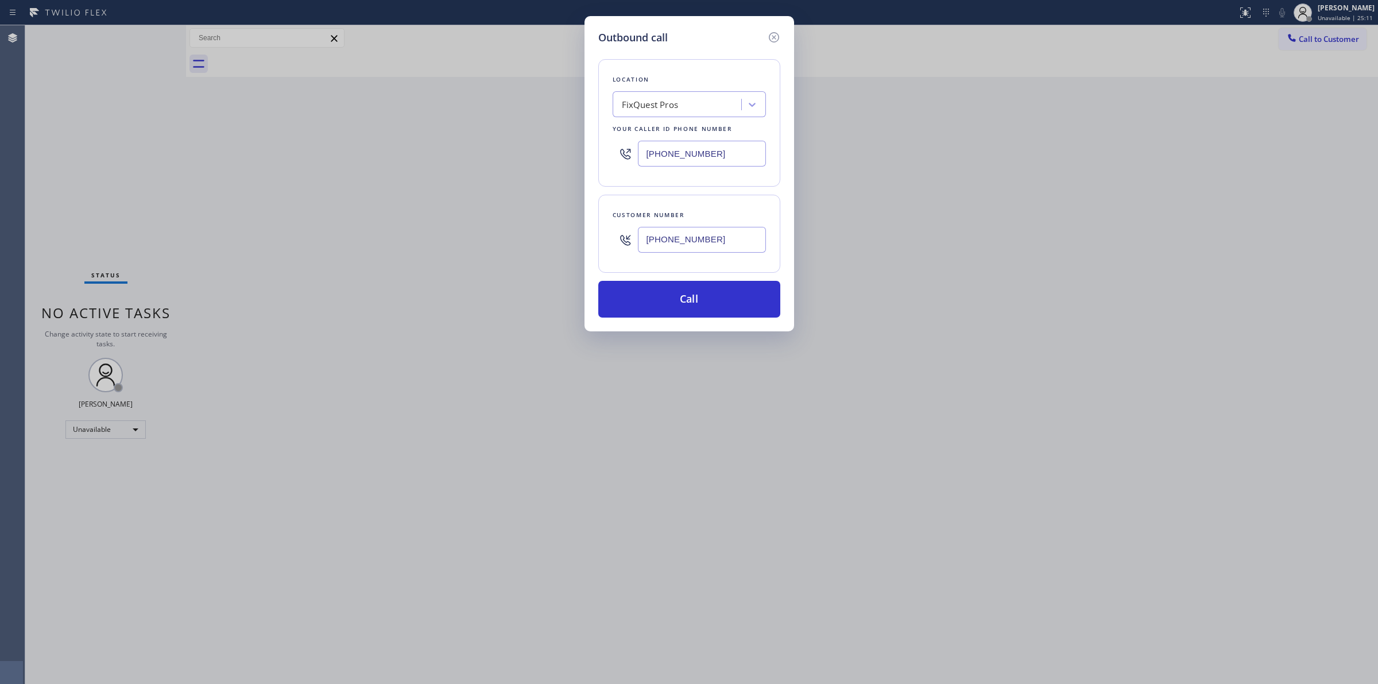
click at [715, 250] on input "[PHONE_NUMBER]" at bounding box center [702, 240] width 128 height 26
click at [708, 311] on button "Call" at bounding box center [689, 299] width 182 height 37
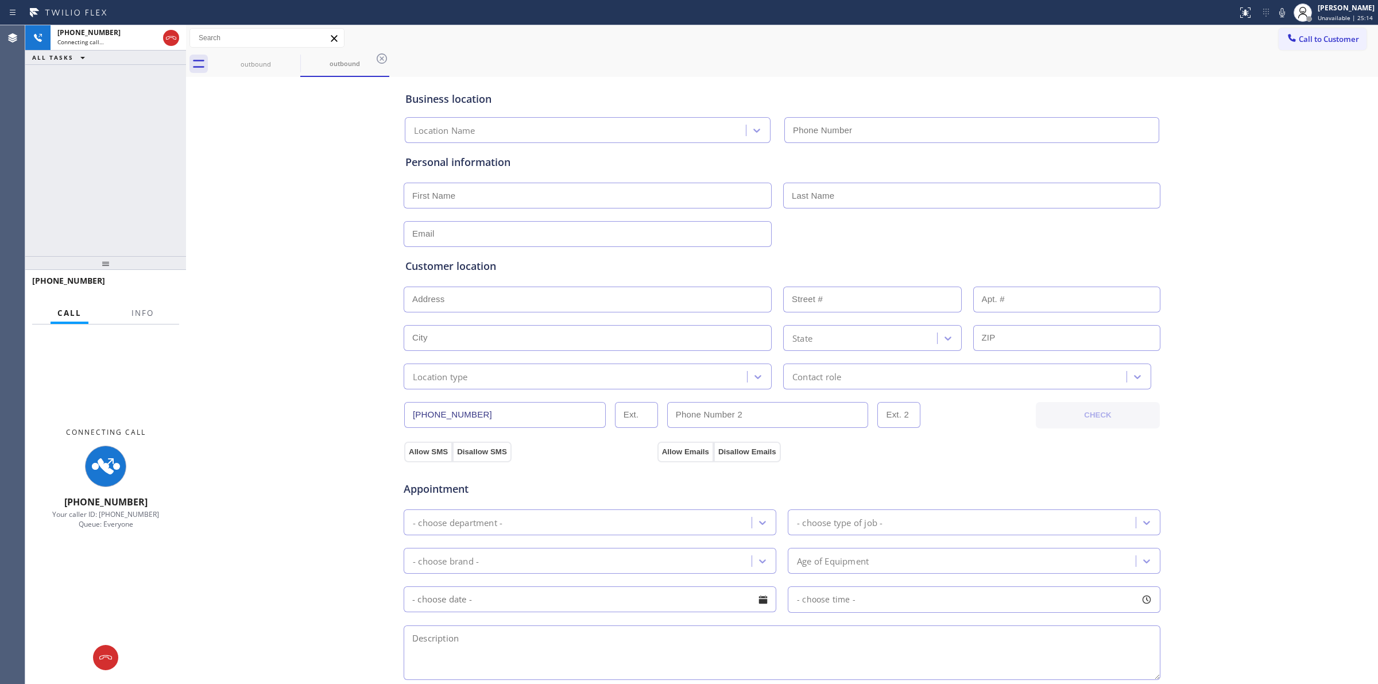
type input "[PHONE_NUMBER]"
click at [1209, 130] on div "Business location Location Name [PHONE_NUMBER] Personal information Customer lo…" at bounding box center [782, 472] width 1186 height 784
click at [1282, 16] on icon at bounding box center [1282, 13] width 14 height 14
drag, startPoint x: 226, startPoint y: 73, endPoint x: 274, endPoint y: 59, distance: 50.7
click at [227, 72] on div "outbound" at bounding box center [255, 64] width 87 height 26
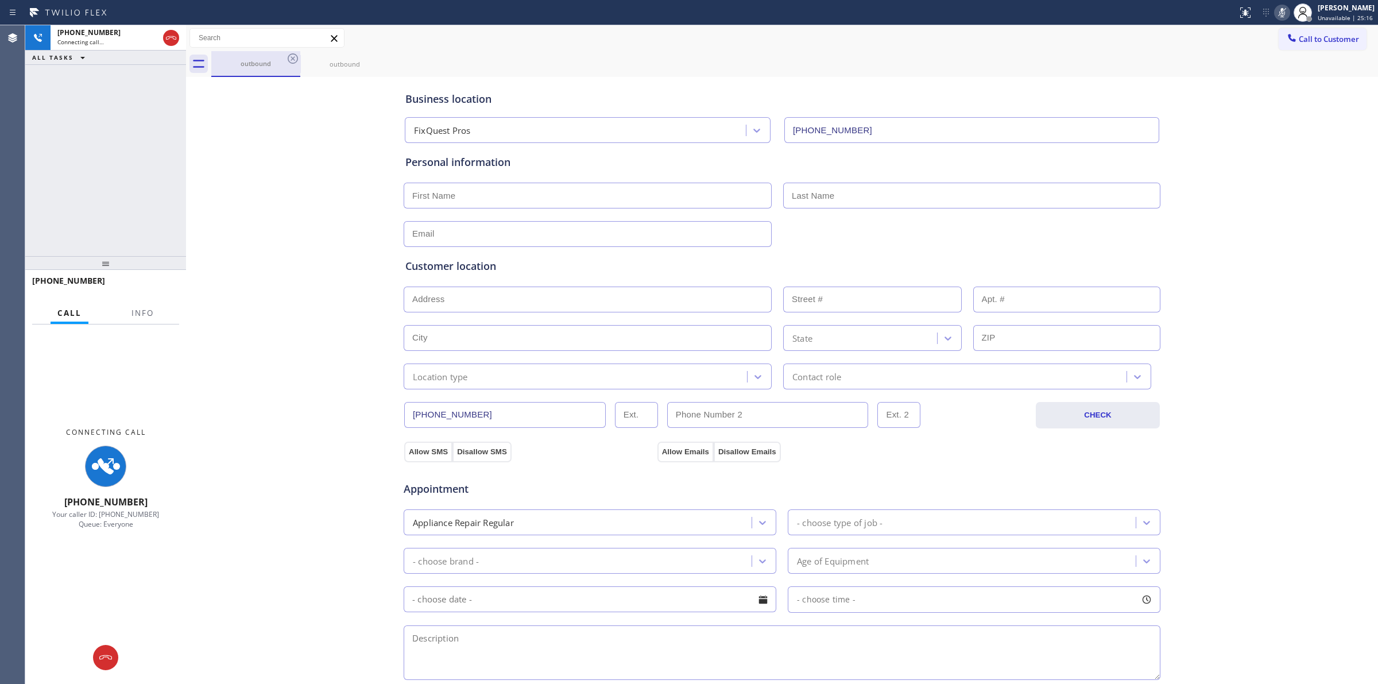
drag, startPoint x: 276, startPoint y: 59, endPoint x: 281, endPoint y: 59, distance: 5.8
click at [280, 59] on div "outbound" at bounding box center [255, 63] width 87 height 9
click at [292, 57] on icon at bounding box center [293, 59] width 14 height 14
click at [377, 57] on icon at bounding box center [382, 58] width 10 height 10
click at [292, 57] on div "outbound outbound" at bounding box center [794, 64] width 1166 height 26
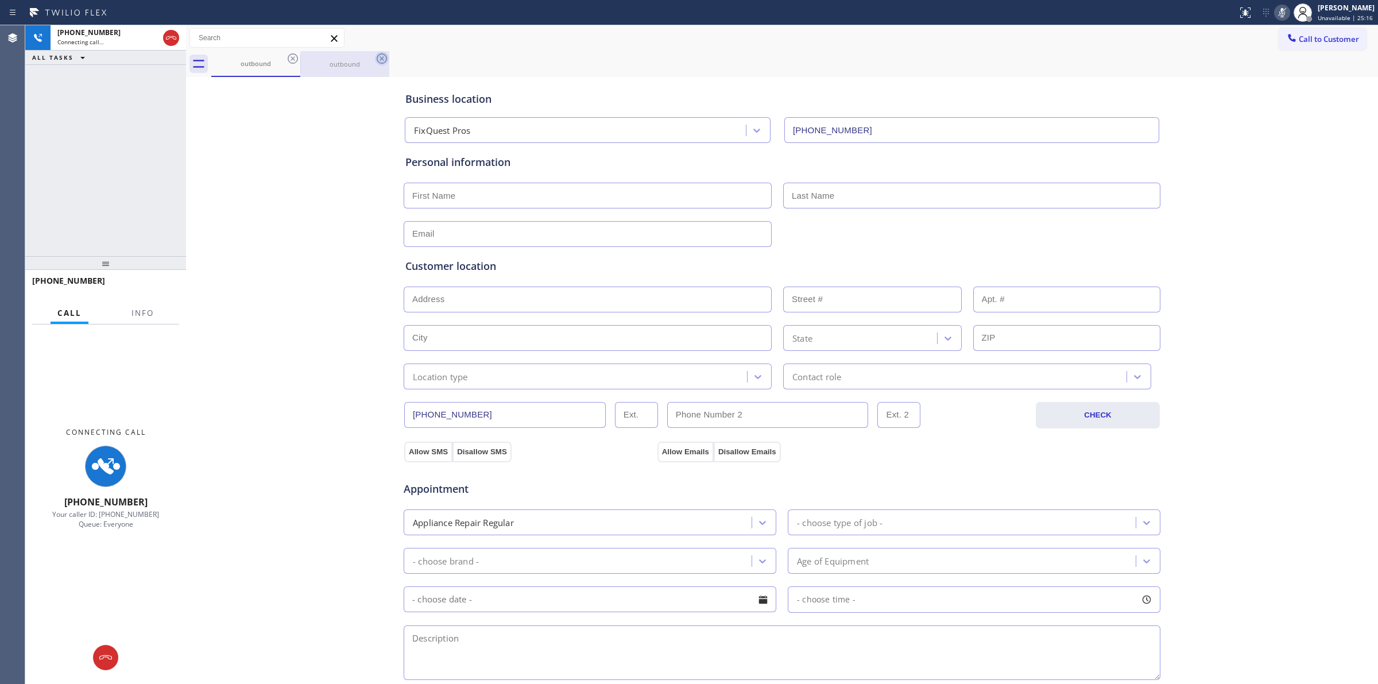
click at [292, 57] on div "outbound outbound" at bounding box center [794, 64] width 1166 height 26
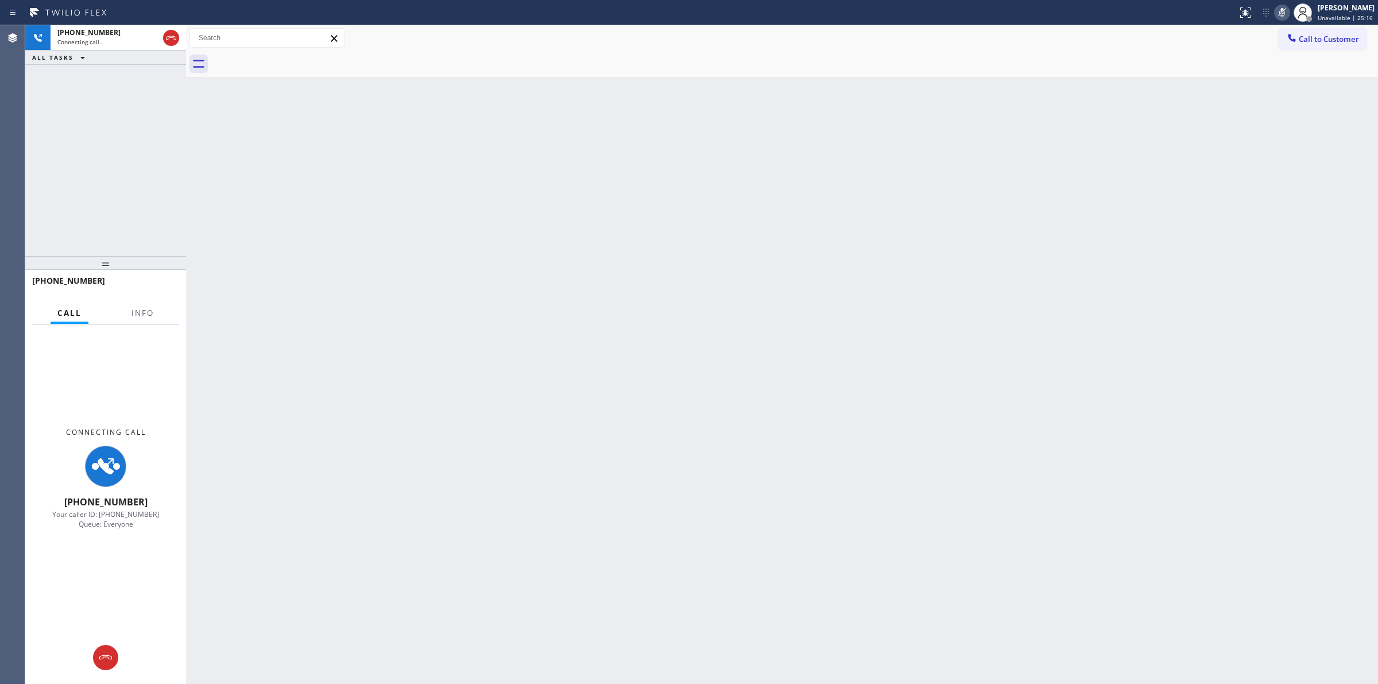
click at [293, 57] on div at bounding box center [794, 64] width 1166 height 26
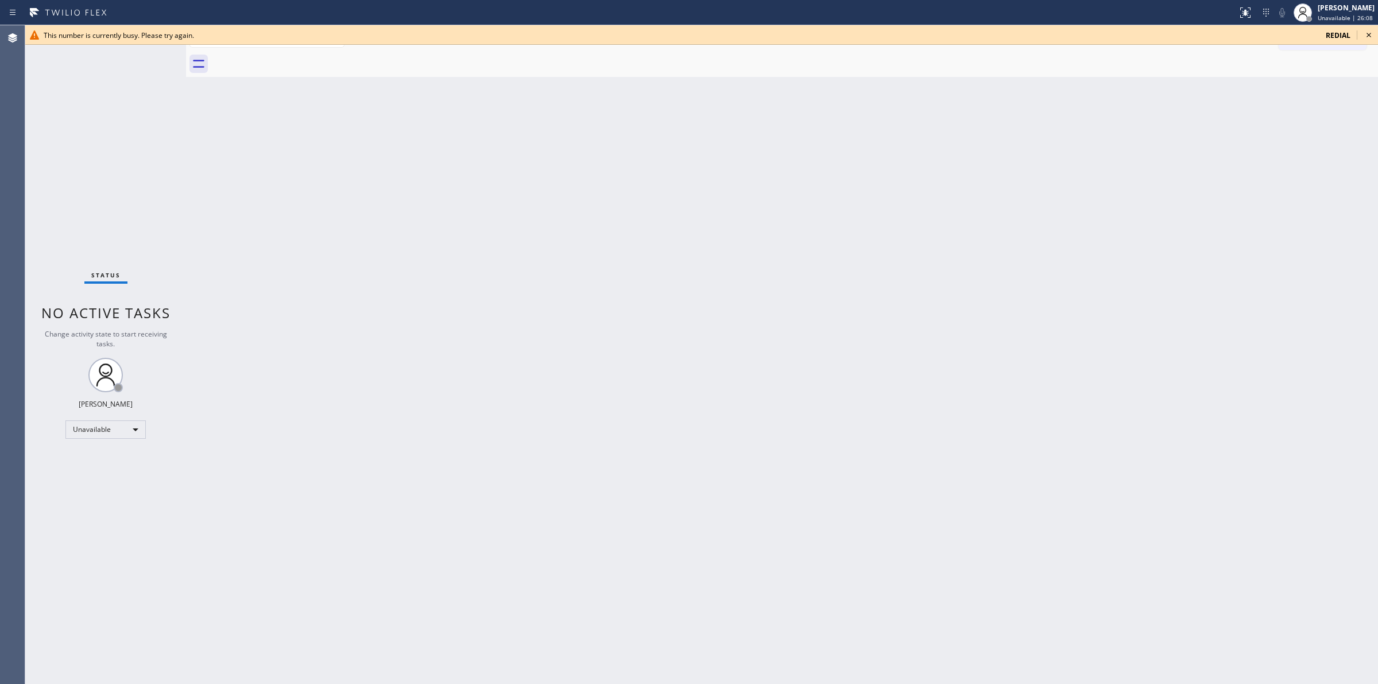
click at [1097, 267] on div "Back to Dashboard Change Sender ID Customers Technicians Select a contact Outbo…" at bounding box center [782, 354] width 1192 height 658
click at [1369, 32] on icon at bounding box center [1369, 35] width 14 height 14
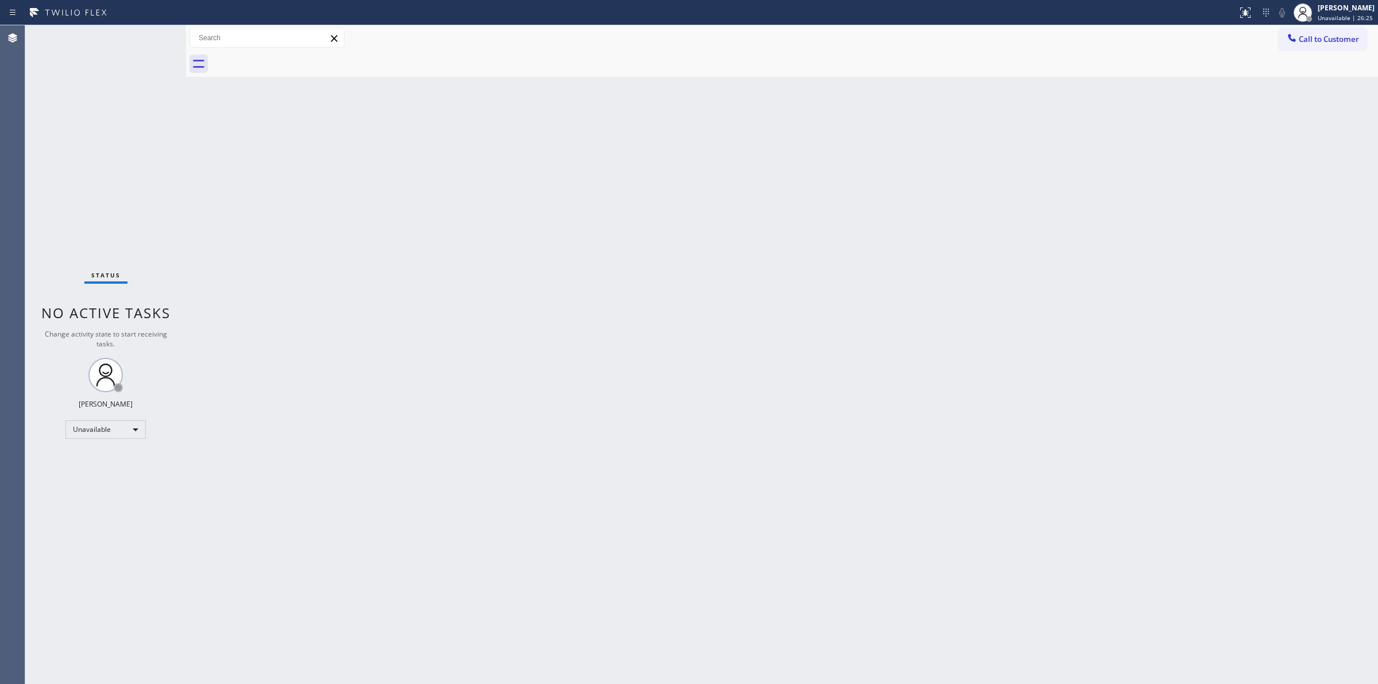
drag, startPoint x: 1194, startPoint y: 228, endPoint x: 1269, endPoint y: 104, distance: 144.7
click at [1225, 198] on div "Back to Dashboard Change Sender ID Customers Technicians Select a contact Outbo…" at bounding box center [782, 354] width 1192 height 658
click at [1331, 30] on button "Call to Customer" at bounding box center [1322, 39] width 88 height 22
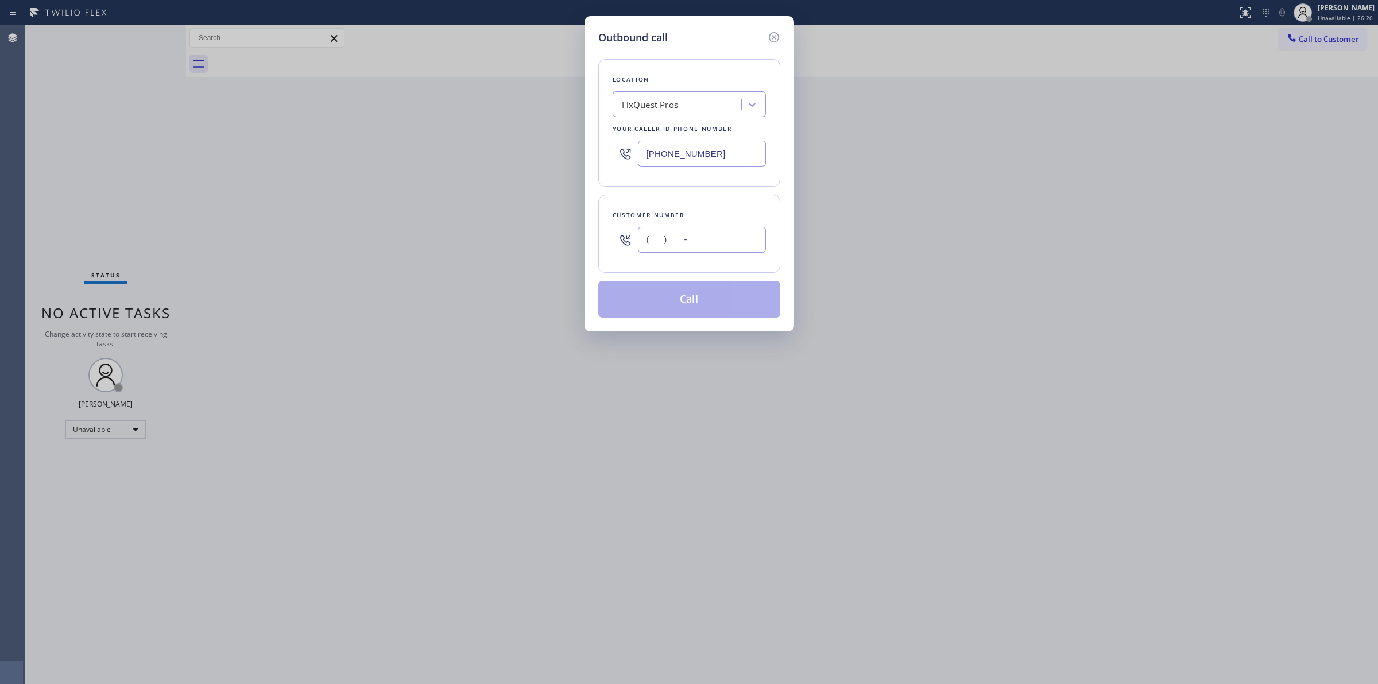
paste input "747) 786-7782"
click at [644, 248] on input "[PHONE_NUMBER]" at bounding box center [702, 240] width 128 height 26
type input "[PHONE_NUMBER]"
click at [690, 106] on div "FixQuest Pros" at bounding box center [678, 105] width 125 height 20
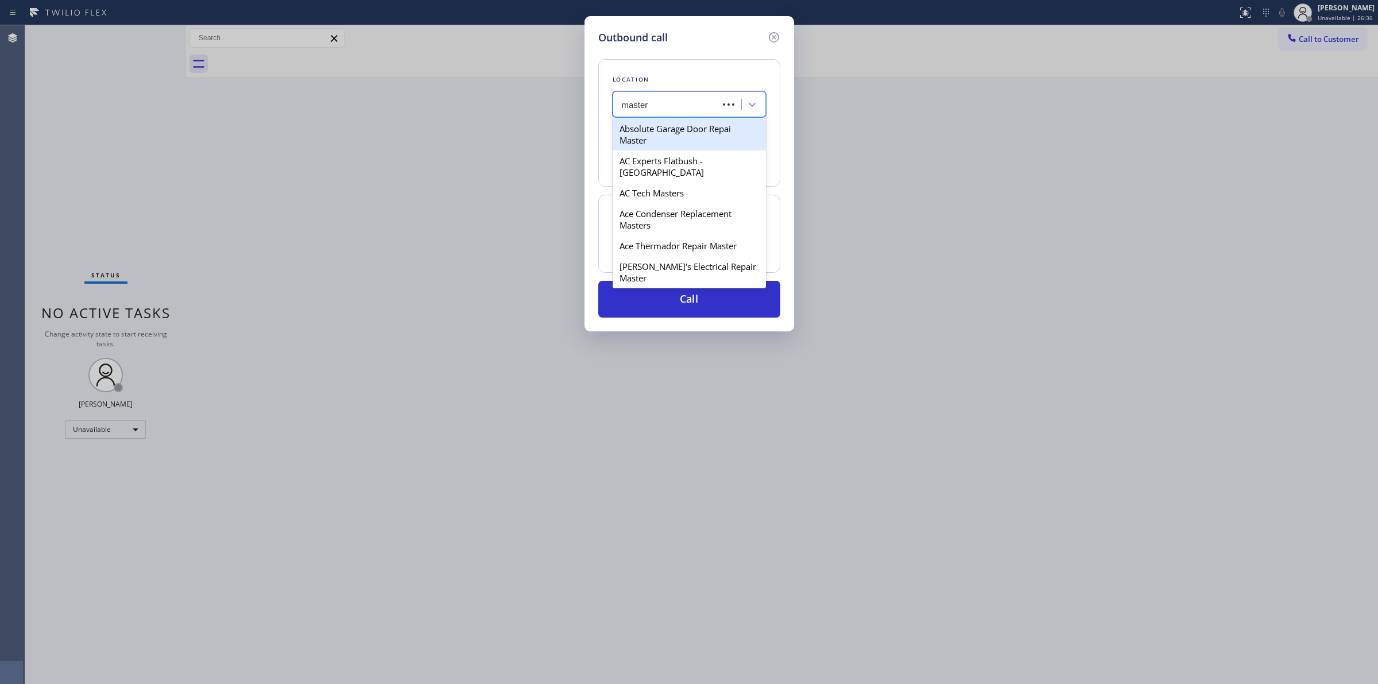
type input "masters"
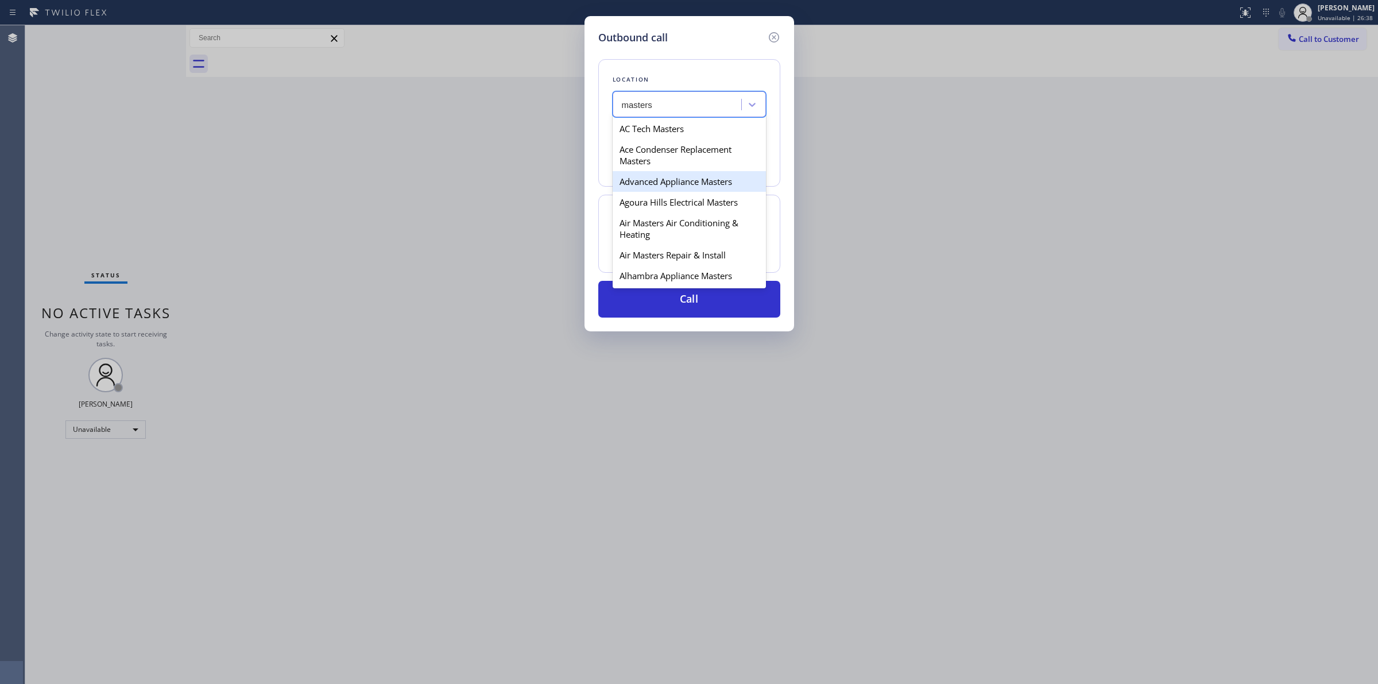
click at [653, 184] on div "Advanced Appliance Masters" at bounding box center [688, 181] width 153 height 21
type input "[PHONE_NUMBER]"
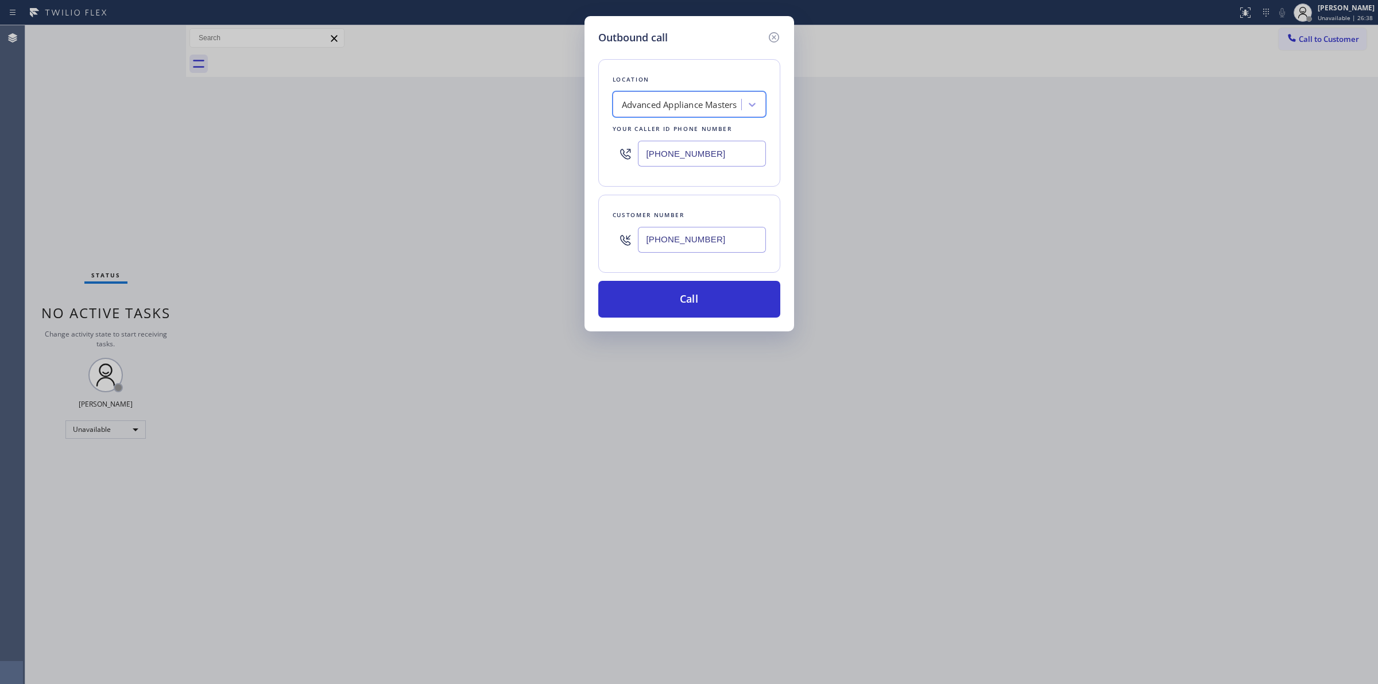
click at [681, 230] on input "[PHONE_NUMBER]" at bounding box center [702, 240] width 128 height 26
click at [705, 297] on button "Call" at bounding box center [689, 299] width 182 height 37
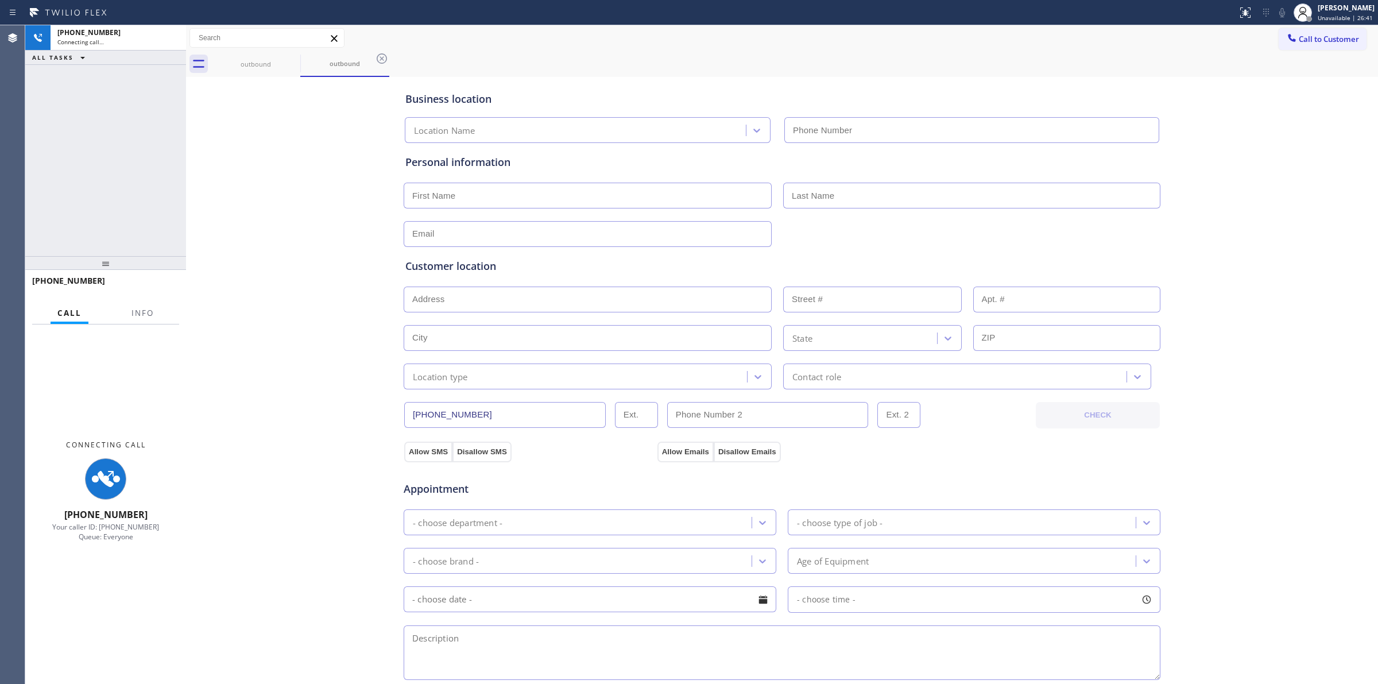
type input "[PHONE_NUMBER]"
click at [1137, 160] on div "Personal information" at bounding box center [781, 161] width 753 height 15
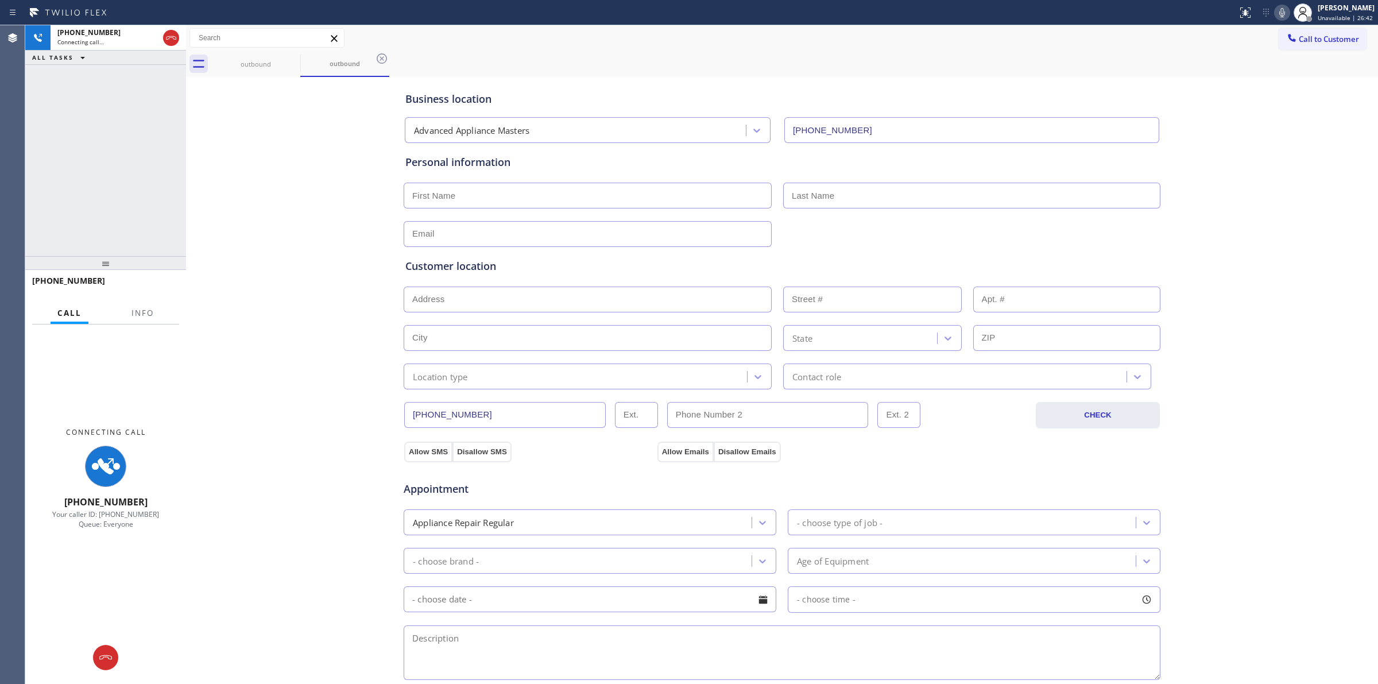
click at [1286, 16] on icon at bounding box center [1282, 13] width 14 height 14
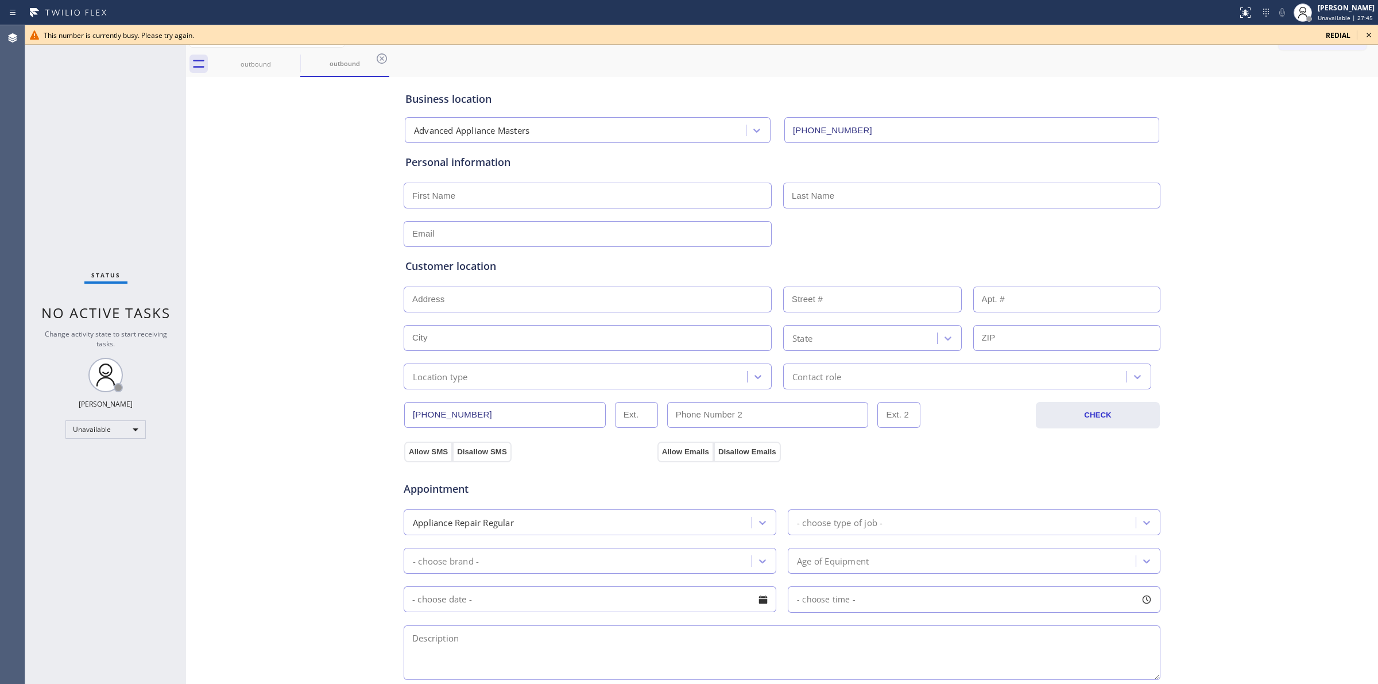
click at [1369, 33] on icon at bounding box center [1369, 35] width 14 height 14
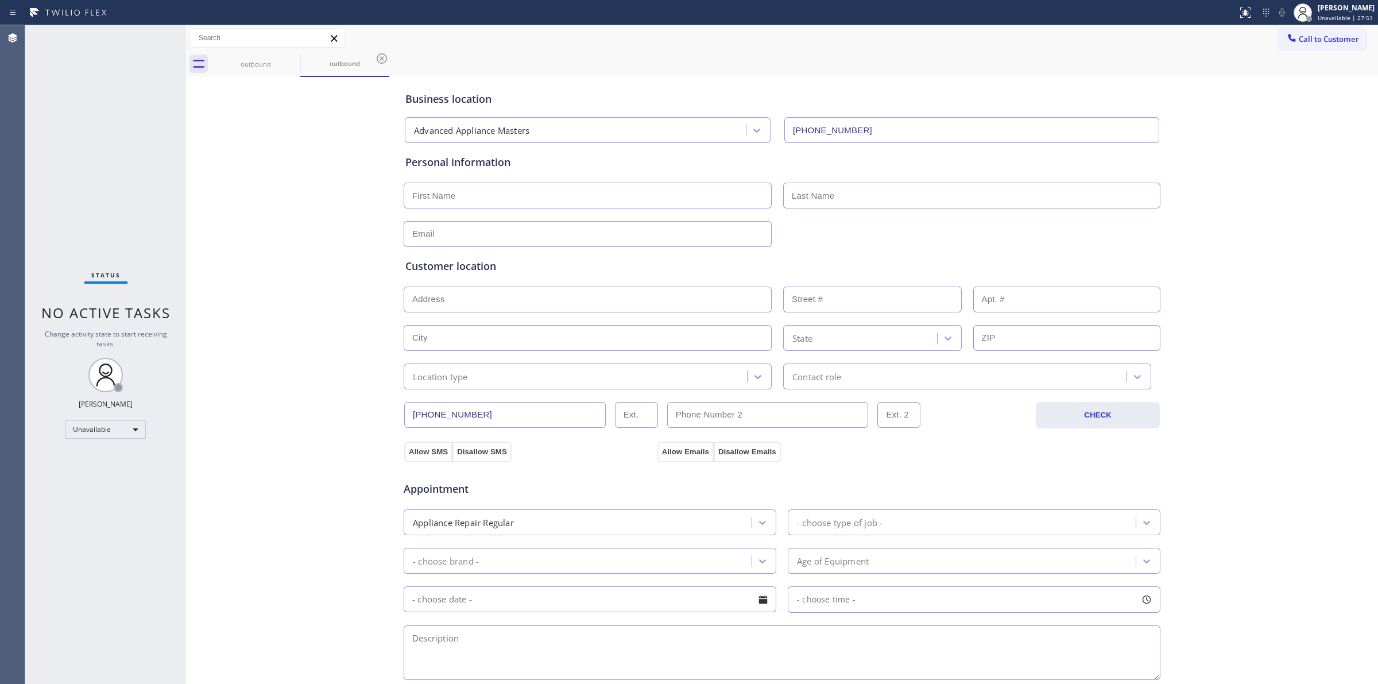
click at [1287, 99] on div "Business location Advanced Appliance Masters [PHONE_NUMBER] Personal informatio…" at bounding box center [782, 472] width 1186 height 784
click at [1309, 36] on span "Call to Customer" at bounding box center [1328, 39] width 60 height 10
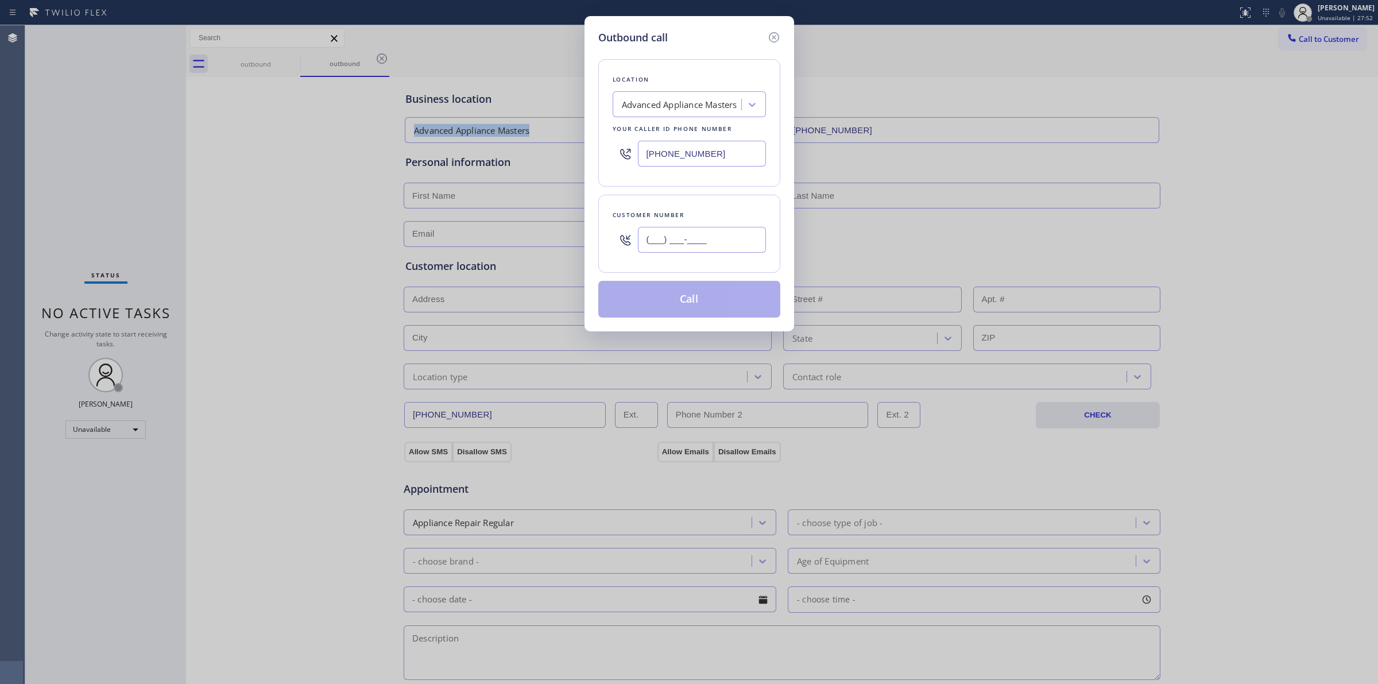
paste input "text"
click at [719, 242] on input "(___) ___-____" at bounding box center [702, 240] width 128 height 26
type input "(___) ___-____"
click at [683, 75] on div "Location" at bounding box center [688, 79] width 153 height 12
click at [705, 237] on input "(___) ___-____" at bounding box center [702, 240] width 128 height 26
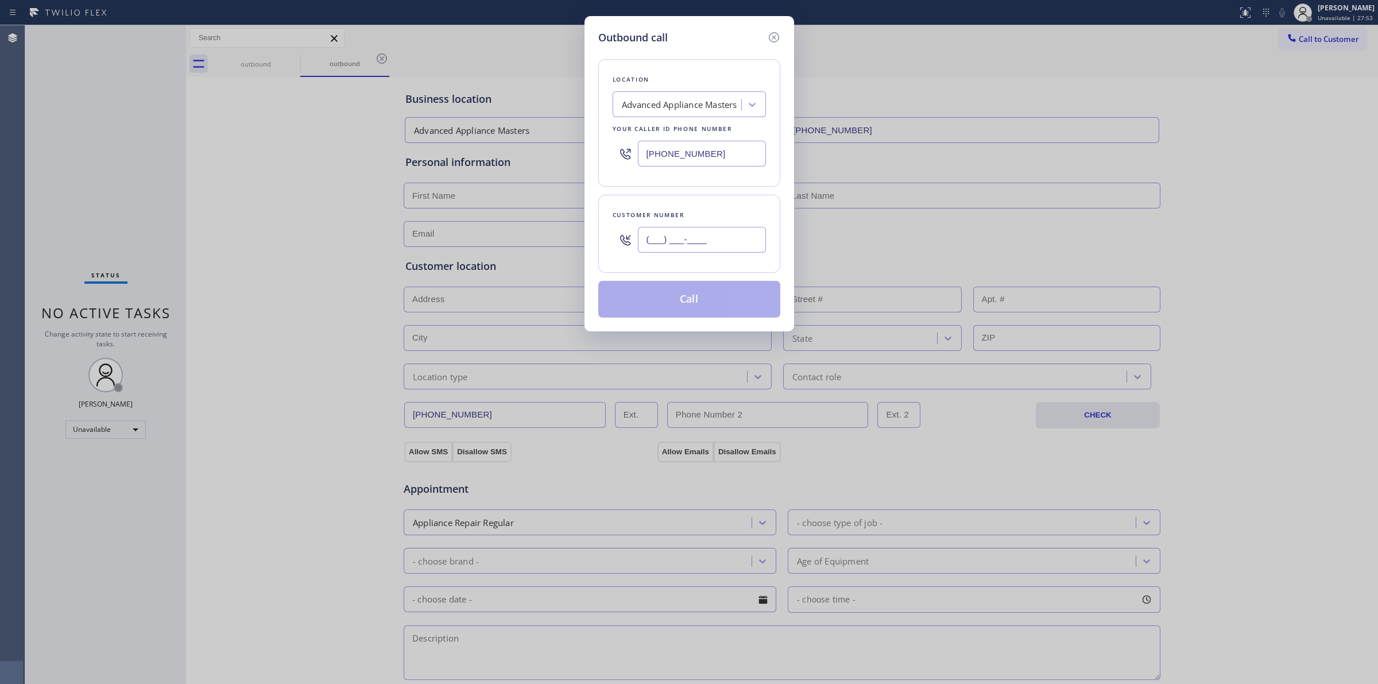
paste input "920) 896-8082"
type input "[PHONE_NUMBER]"
click at [706, 90] on div "Location Advanced Appliance Masters Your caller id phone number [PHONE_NUMBER]" at bounding box center [689, 122] width 182 height 127
click at [705, 95] on div "Advanced Appliance Masters" at bounding box center [678, 105] width 125 height 20
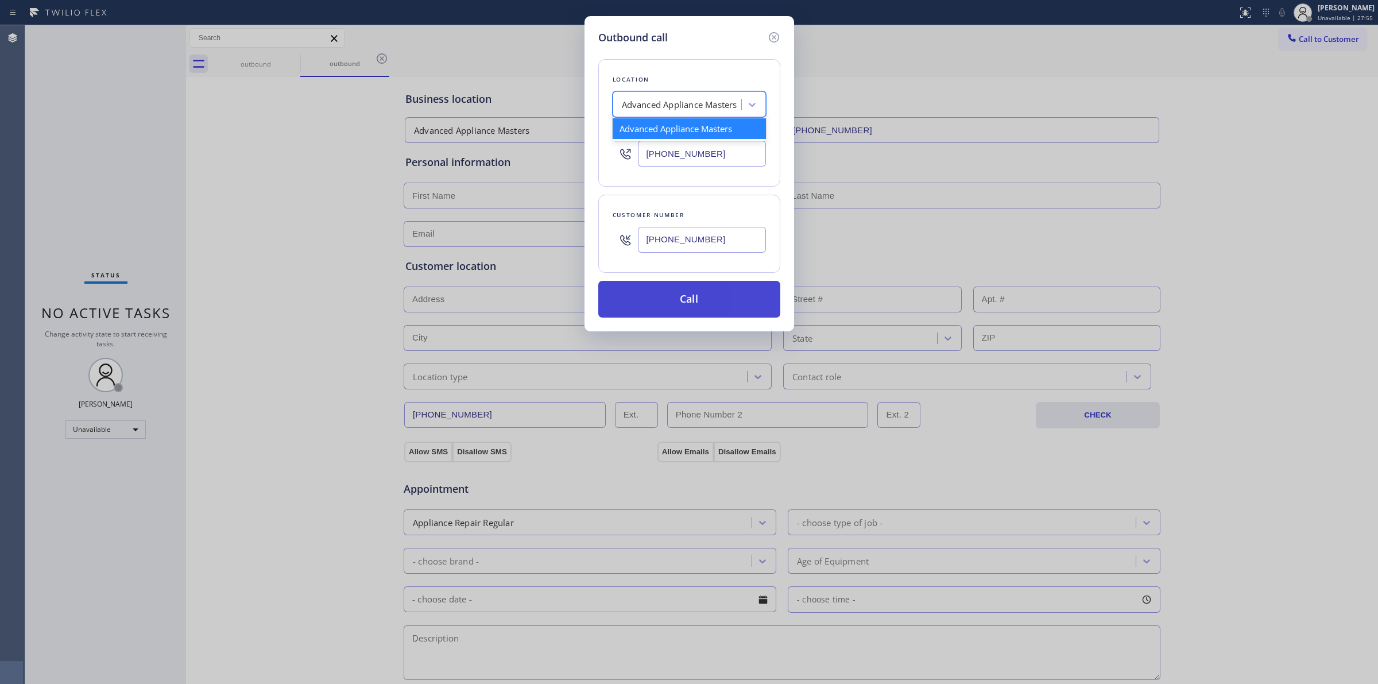
click at [696, 289] on button "Call" at bounding box center [689, 299] width 182 height 37
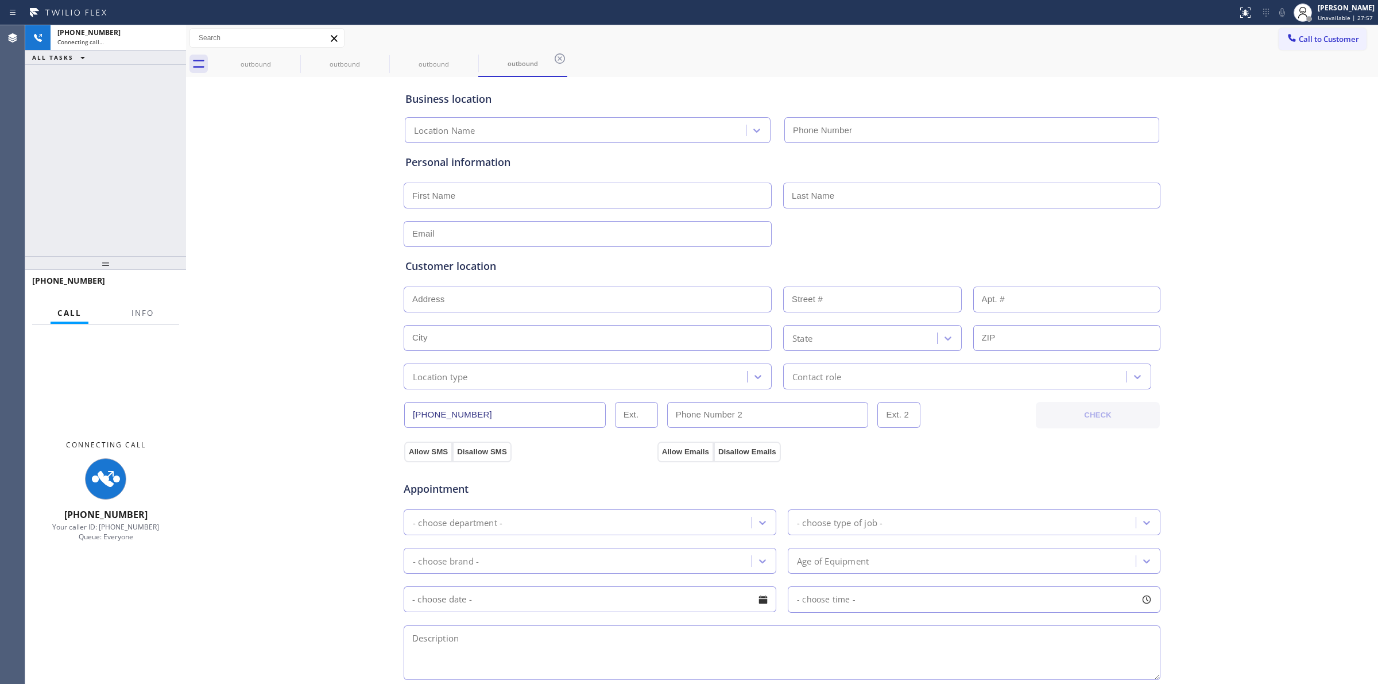
type input "[PHONE_NUMBER]"
click at [1180, 128] on div "Business location Advanced Appliance Masters [PHONE_NUMBER] Personal informatio…" at bounding box center [782, 472] width 1186 height 784
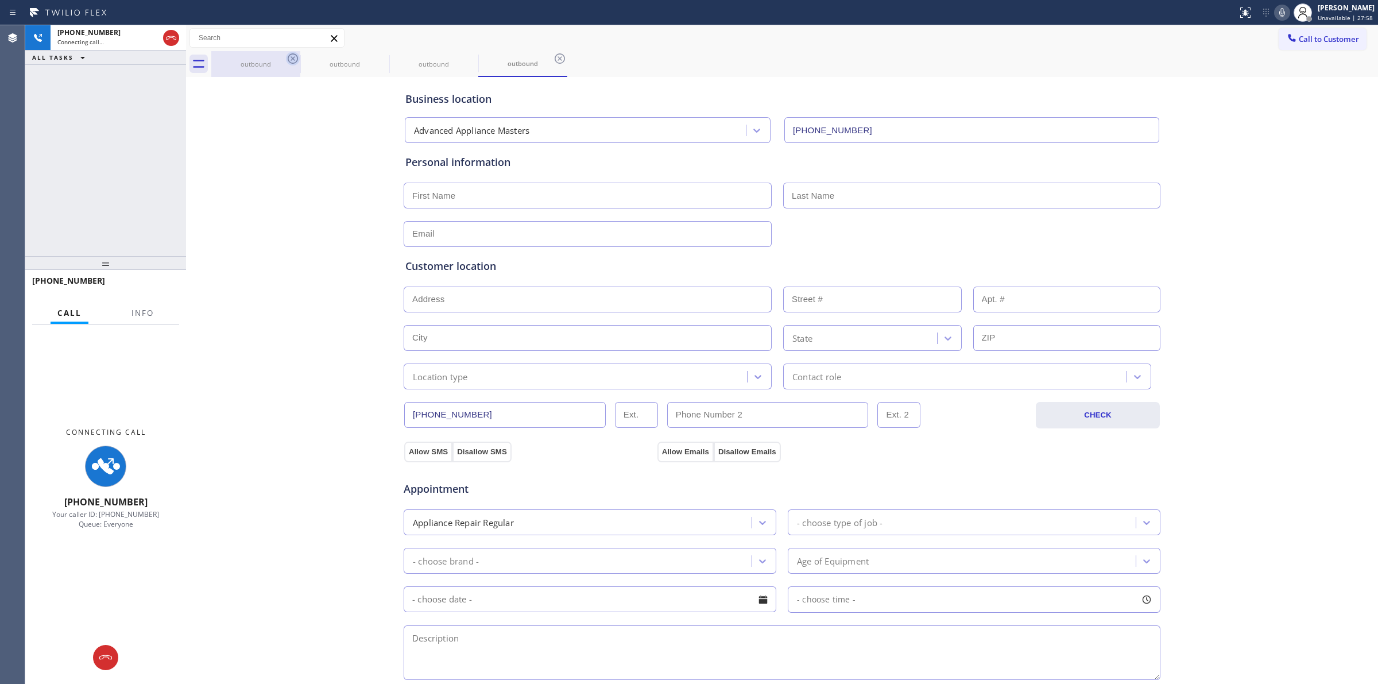
click at [287, 59] on icon at bounding box center [293, 59] width 14 height 14
click at [0, 0] on icon at bounding box center [0, 0] width 0 height 0
click at [553, 59] on icon at bounding box center [560, 59] width 14 height 14
click at [287, 59] on div "outbound outbound outbound outbound" at bounding box center [794, 64] width 1166 height 26
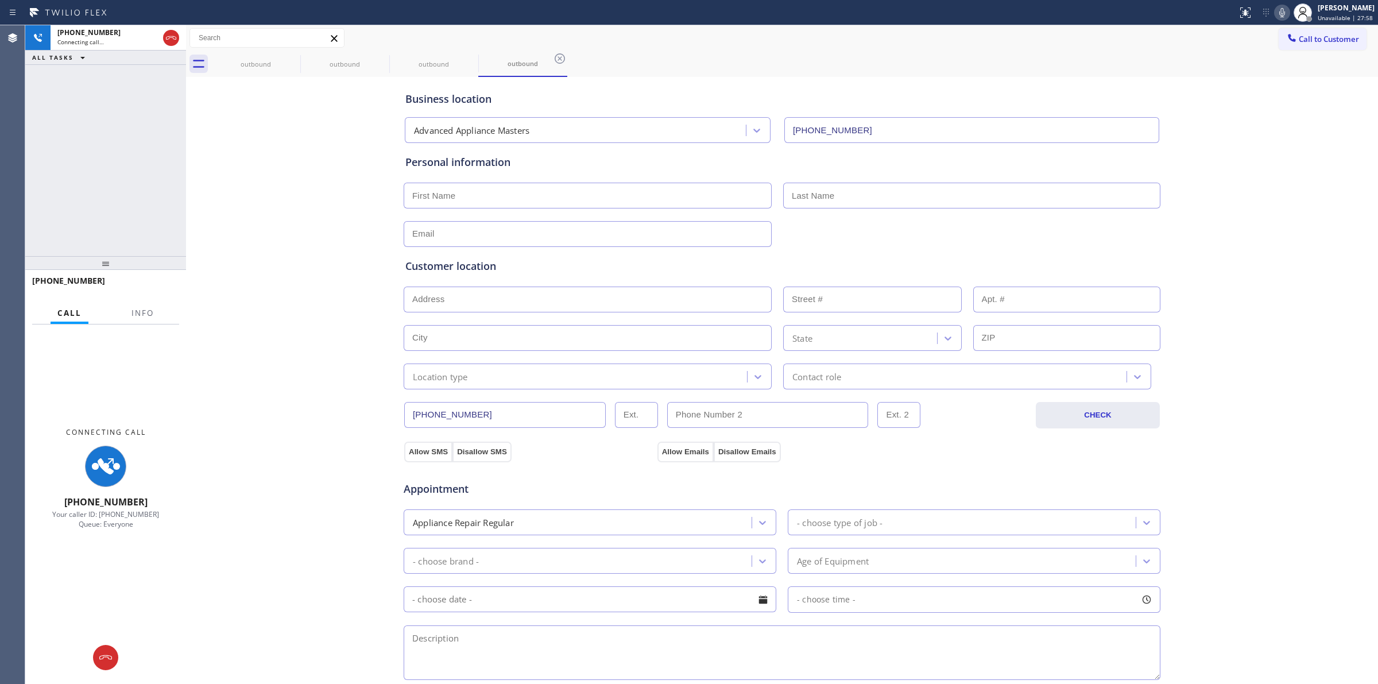
click at [294, 55] on div "outbound outbound outbound outbound" at bounding box center [794, 64] width 1166 height 26
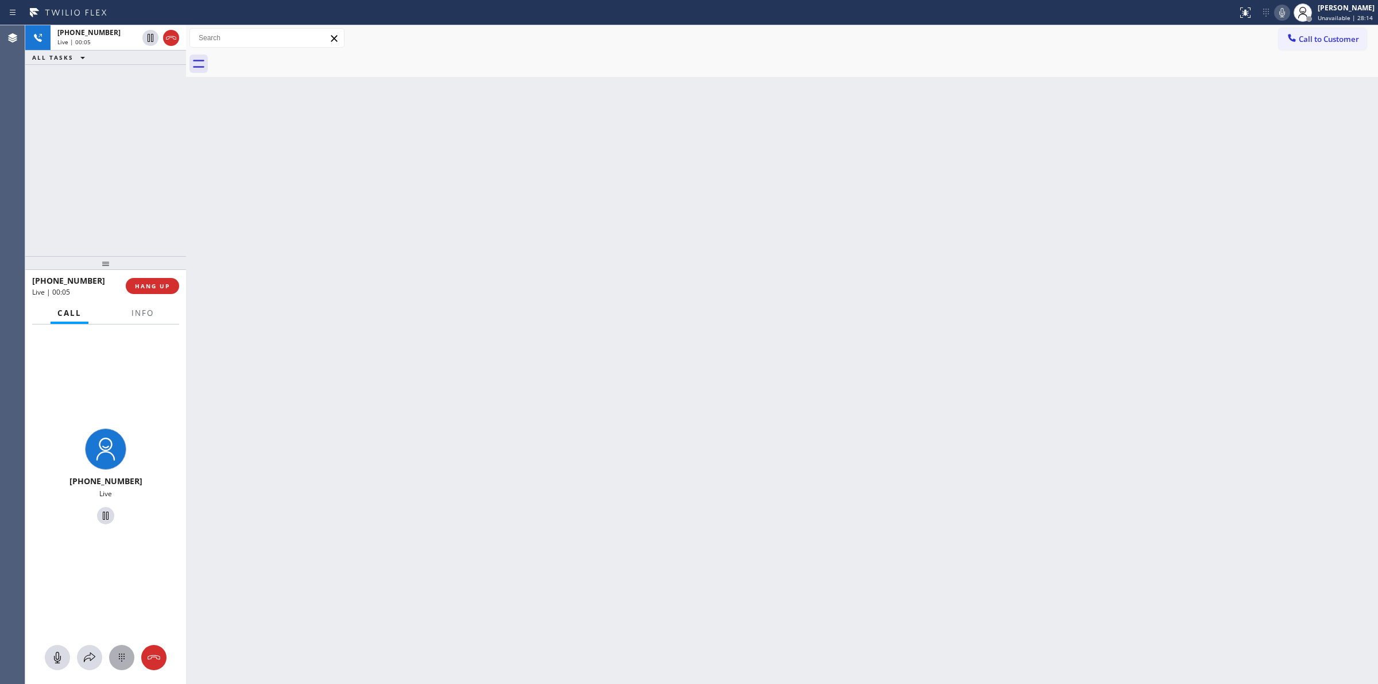
click at [125, 662] on icon at bounding box center [122, 657] width 14 height 14
click at [1318, 30] on button "Call to Customer" at bounding box center [1322, 39] width 88 height 22
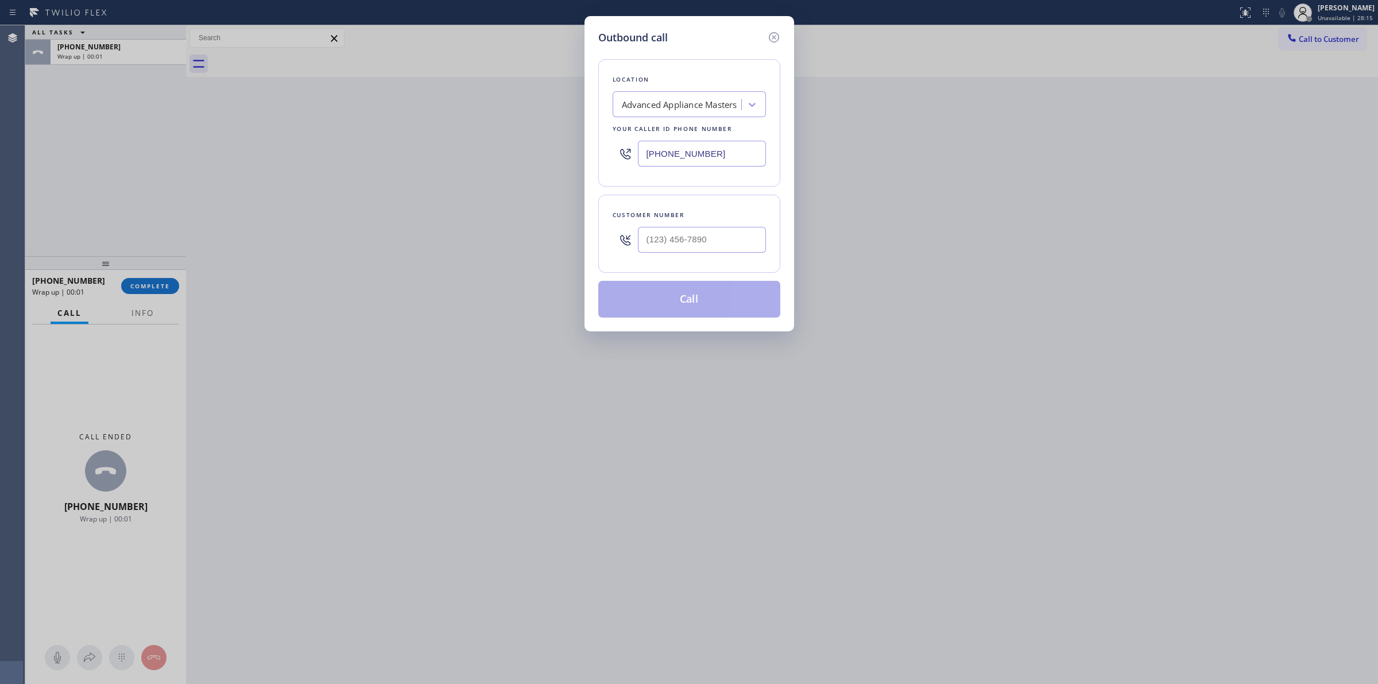
click at [686, 260] on div "Customer number" at bounding box center [689, 234] width 182 height 78
paste input "920) 896-8082"
click at [701, 240] on input "[PHONE_NUMBER]" at bounding box center [702, 240] width 128 height 26
type input "[PHONE_NUMBER]"
click at [706, 306] on button "Call" at bounding box center [689, 299] width 182 height 37
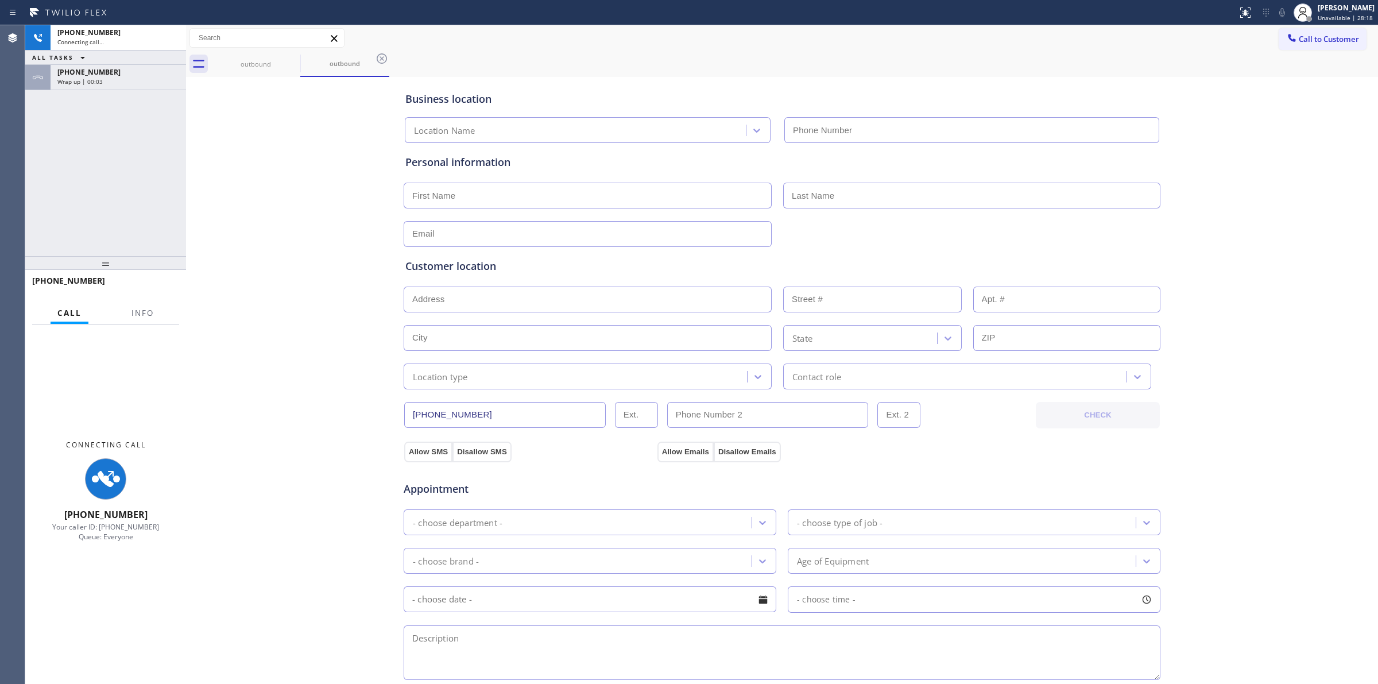
type input "[PHONE_NUMBER]"
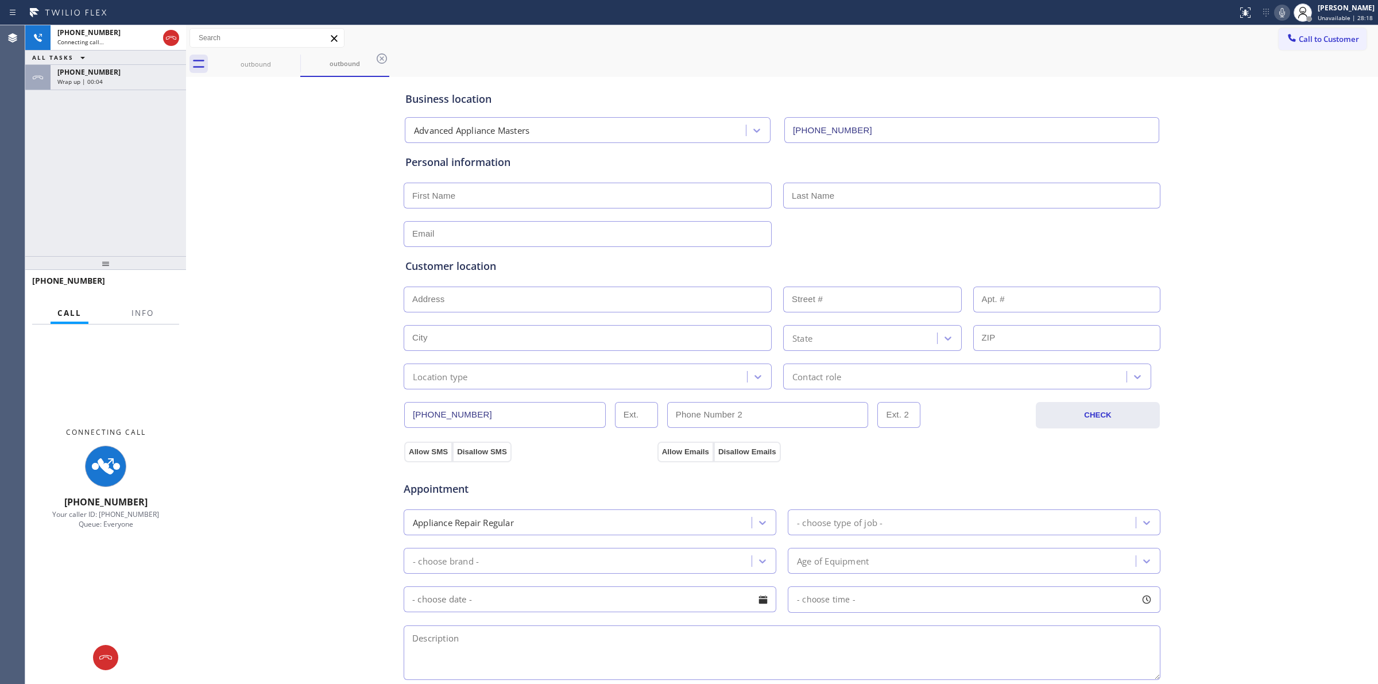
click at [113, 49] on div "[PHONE_NUMBER] Connecting call… ALL TASKS ALL TASKS ACTIVE TASKS TASKS IN WRAP …" at bounding box center [105, 57] width 161 height 65
click at [117, 70] on div "[PHONE_NUMBER]" at bounding box center [118, 72] width 122 height 10
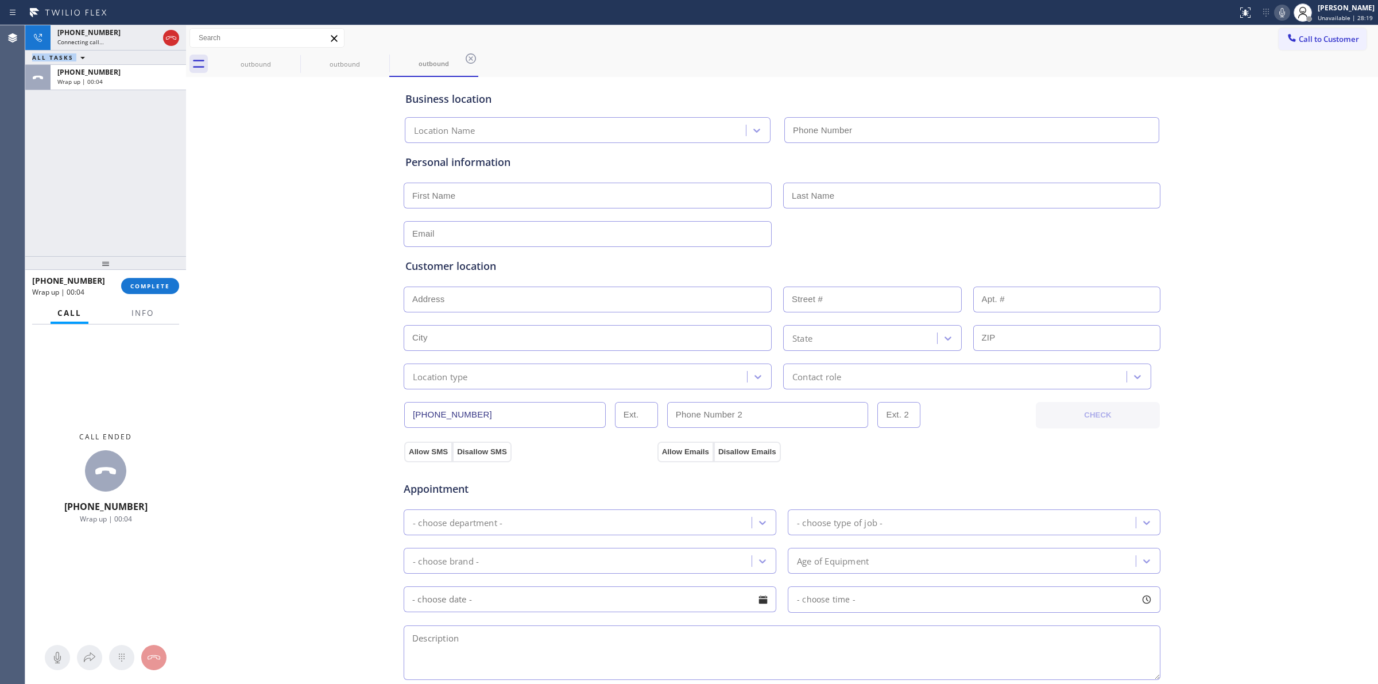
type input "[PHONE_NUMBER]"
drag, startPoint x: 158, startPoint y: 274, endPoint x: 154, endPoint y: 284, distance: 10.6
click at [157, 276] on div "[PHONE_NUMBER] Wrap up | 00:05 COMPLETE" at bounding box center [105, 286] width 147 height 30
click at [154, 284] on span "COMPLETE" at bounding box center [150, 286] width 40 height 8
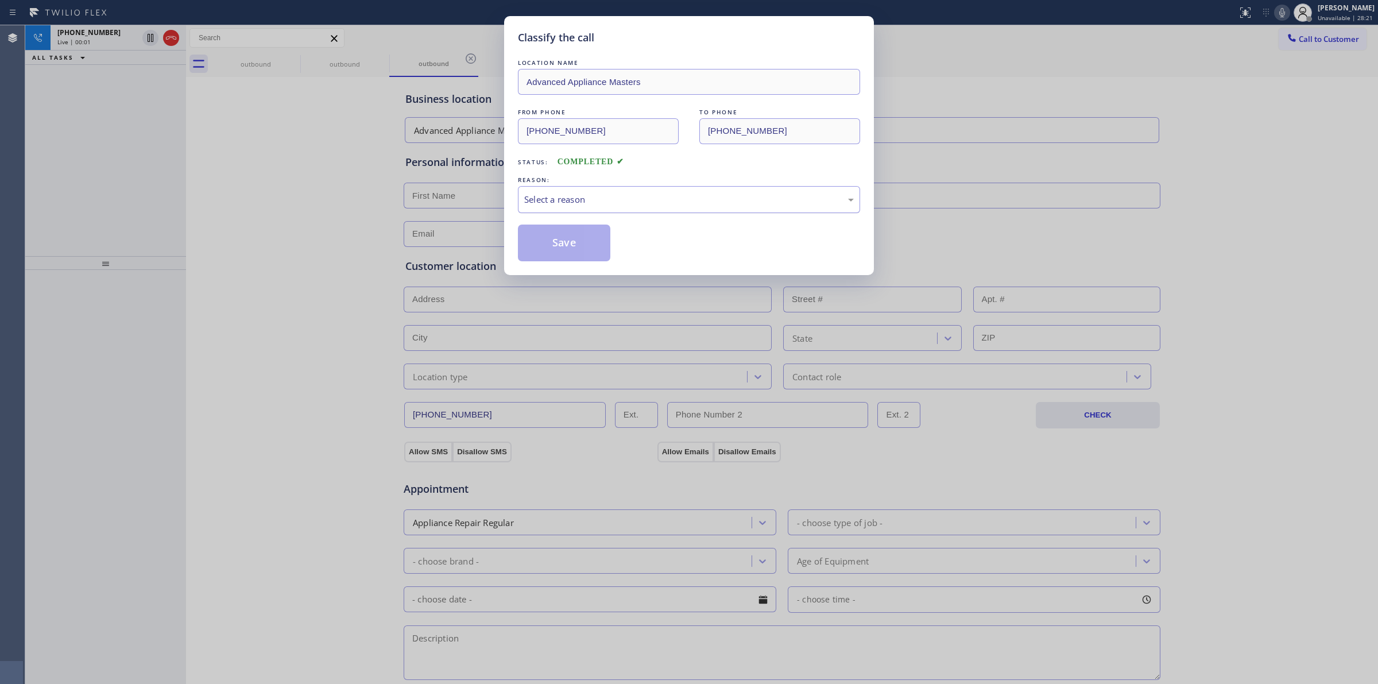
click at [683, 204] on div "Select a reason" at bounding box center [688, 199] width 329 height 13
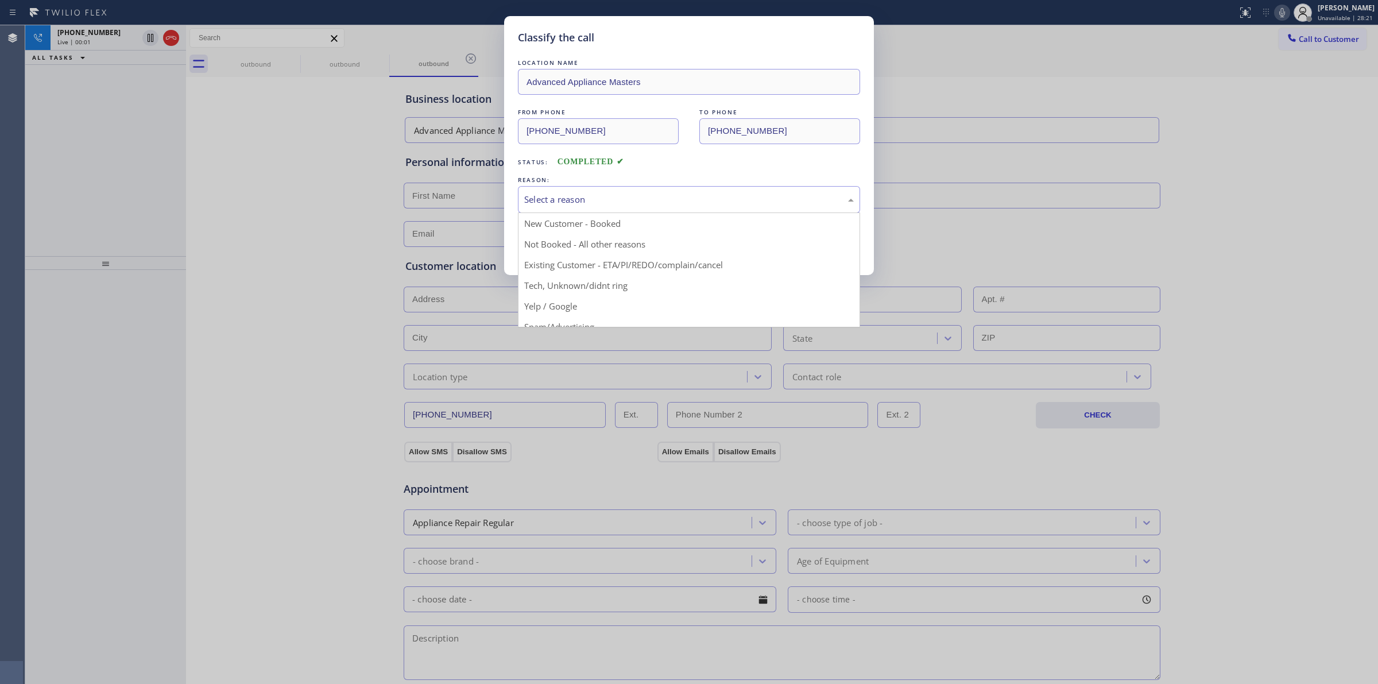
drag, startPoint x: 592, startPoint y: 289, endPoint x: 553, endPoint y: 249, distance: 56.0
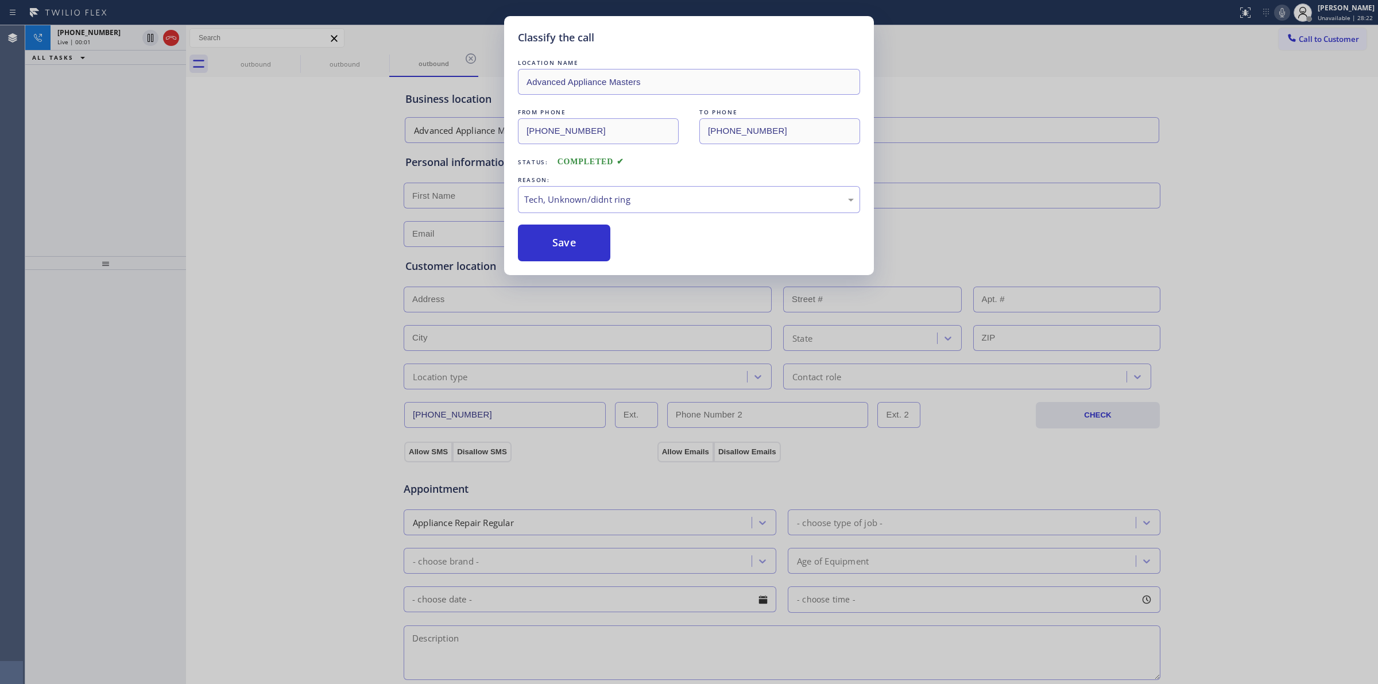
drag, startPoint x: 553, startPoint y: 249, endPoint x: 366, endPoint y: 104, distance: 236.5
click at [554, 248] on button "Save" at bounding box center [564, 242] width 92 height 37
click at [100, 41] on div "Classify the call LOCATION NAME [GEOGRAPHIC_DATA] Appliance Repair Pro FROM PHO…" at bounding box center [701, 354] width 1352 height 658
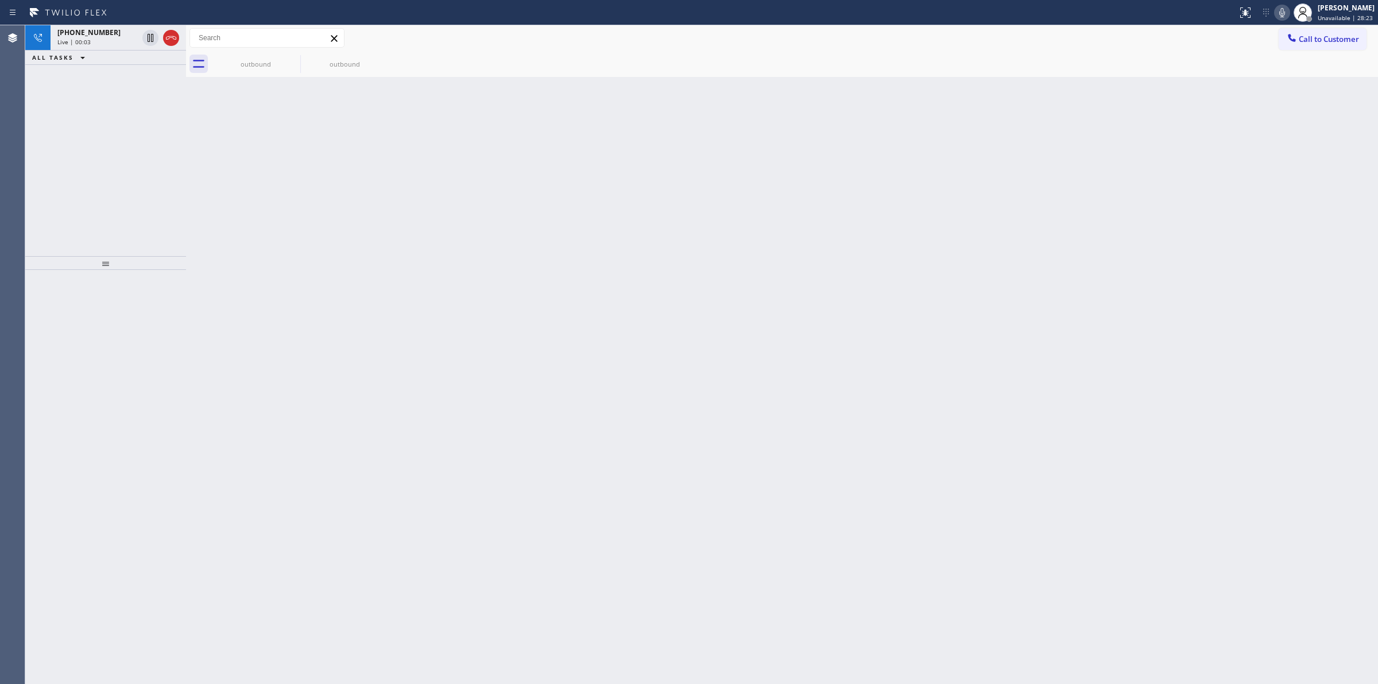
click at [100, 41] on div "Live | 00:03" at bounding box center [97, 42] width 80 height 8
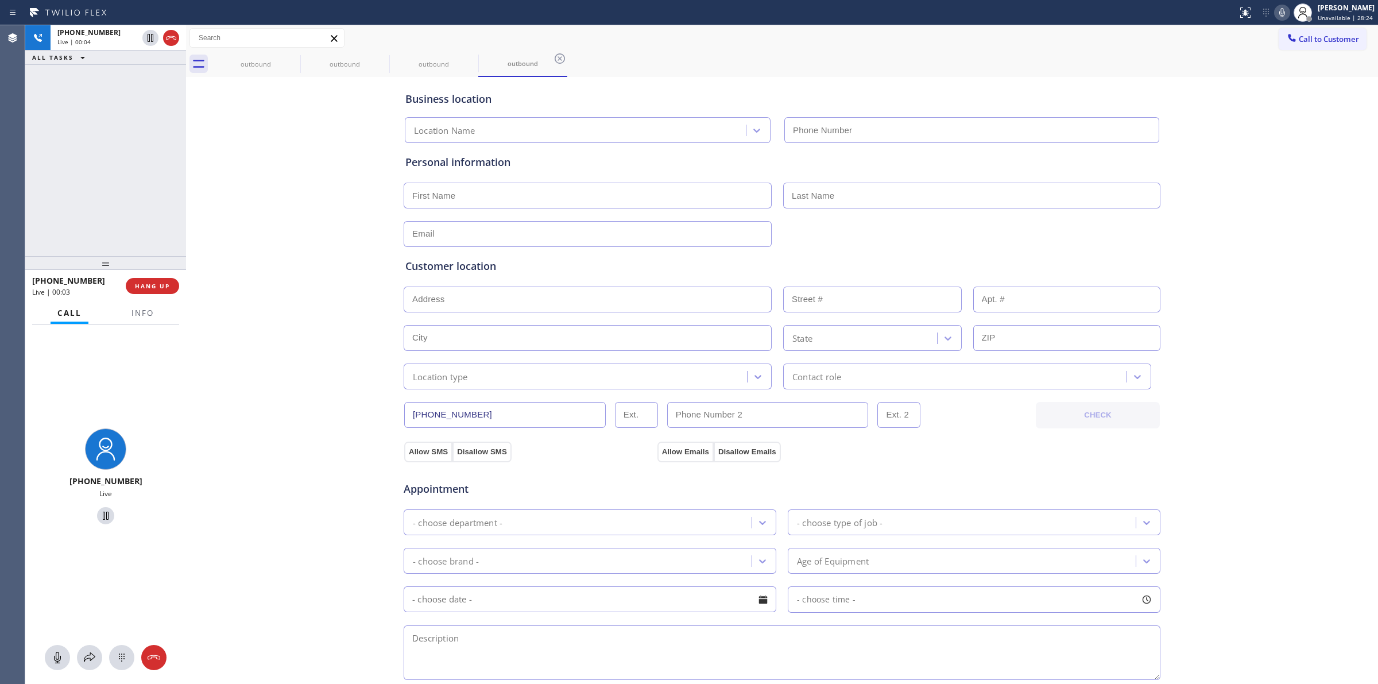
click at [118, 678] on div "[PHONE_NUMBER] Live" at bounding box center [105, 503] width 161 height 359
type input "[PHONE_NUMBER]"
click at [118, 658] on icon at bounding box center [122, 657] width 14 height 14
click at [1308, 39] on span "Call to Customer" at bounding box center [1328, 39] width 60 height 10
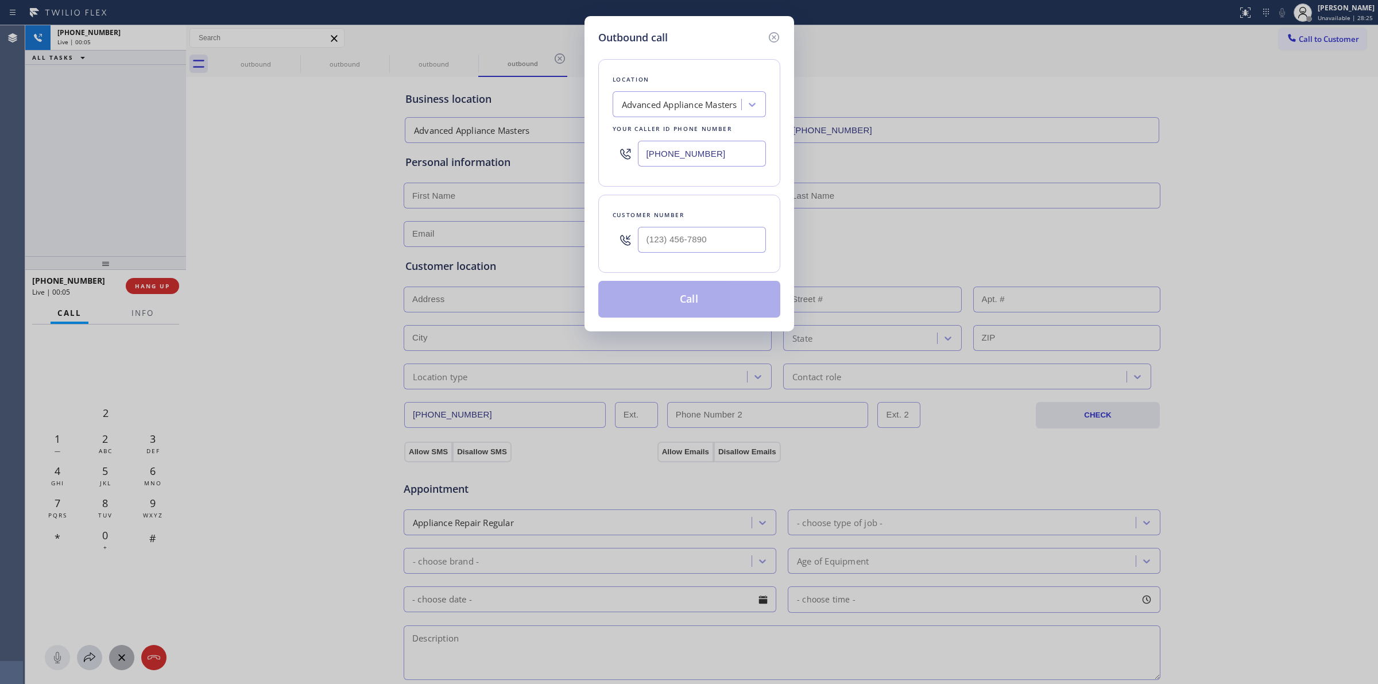
drag, startPoint x: 796, startPoint y: 228, endPoint x: 764, endPoint y: 234, distance: 32.0
click at [782, 231] on div "Outbound call Location Advanced Appliance Masters Your caller id phone number […" at bounding box center [689, 342] width 1378 height 684
paste input "920) 896-8082"
click at [722, 242] on input "[PHONE_NUMBER]" at bounding box center [702, 240] width 128 height 26
type input "[PHONE_NUMBER]"
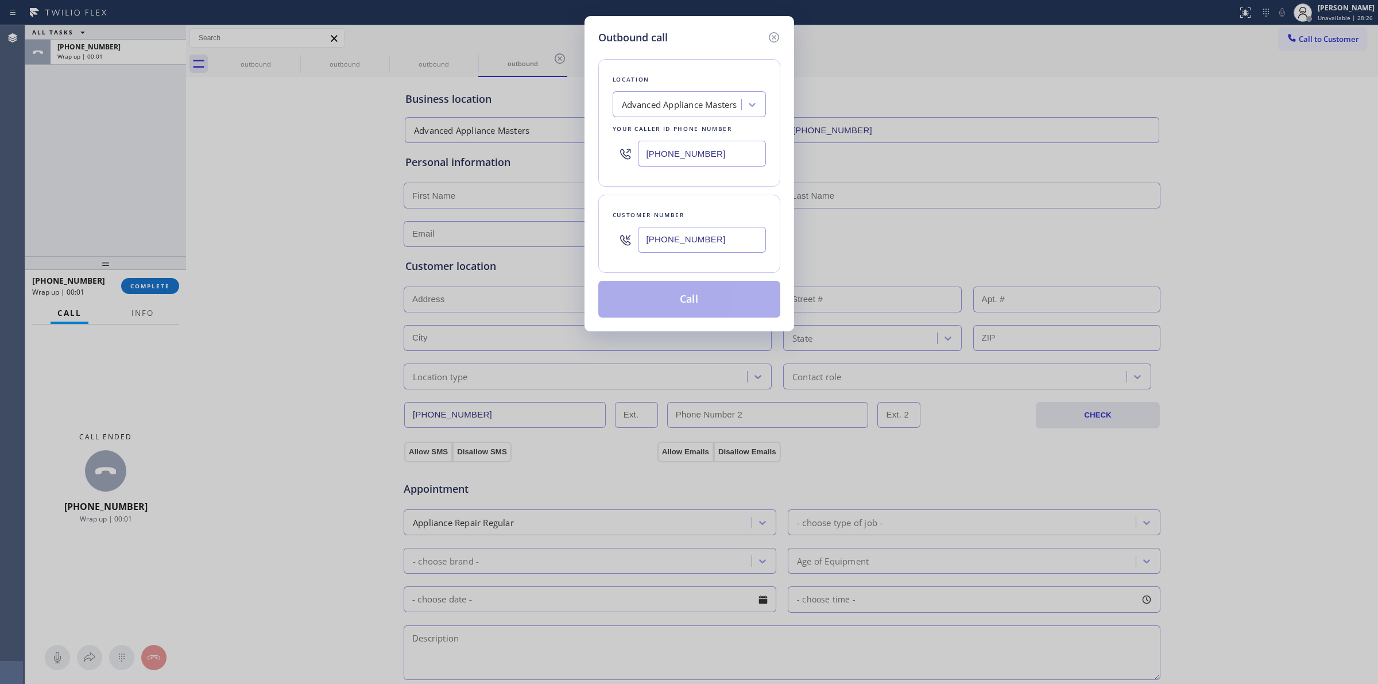
click at [670, 294] on button "Call" at bounding box center [689, 299] width 182 height 37
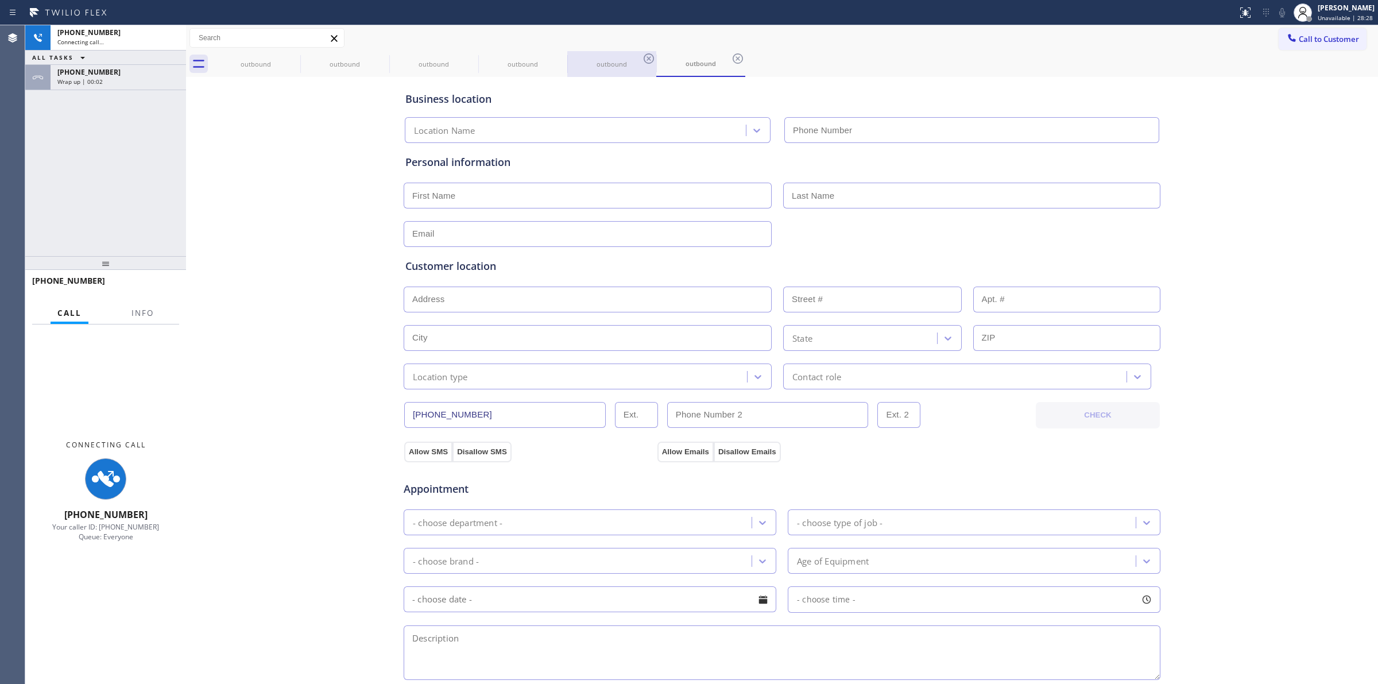
type input "[PHONE_NUMBER]"
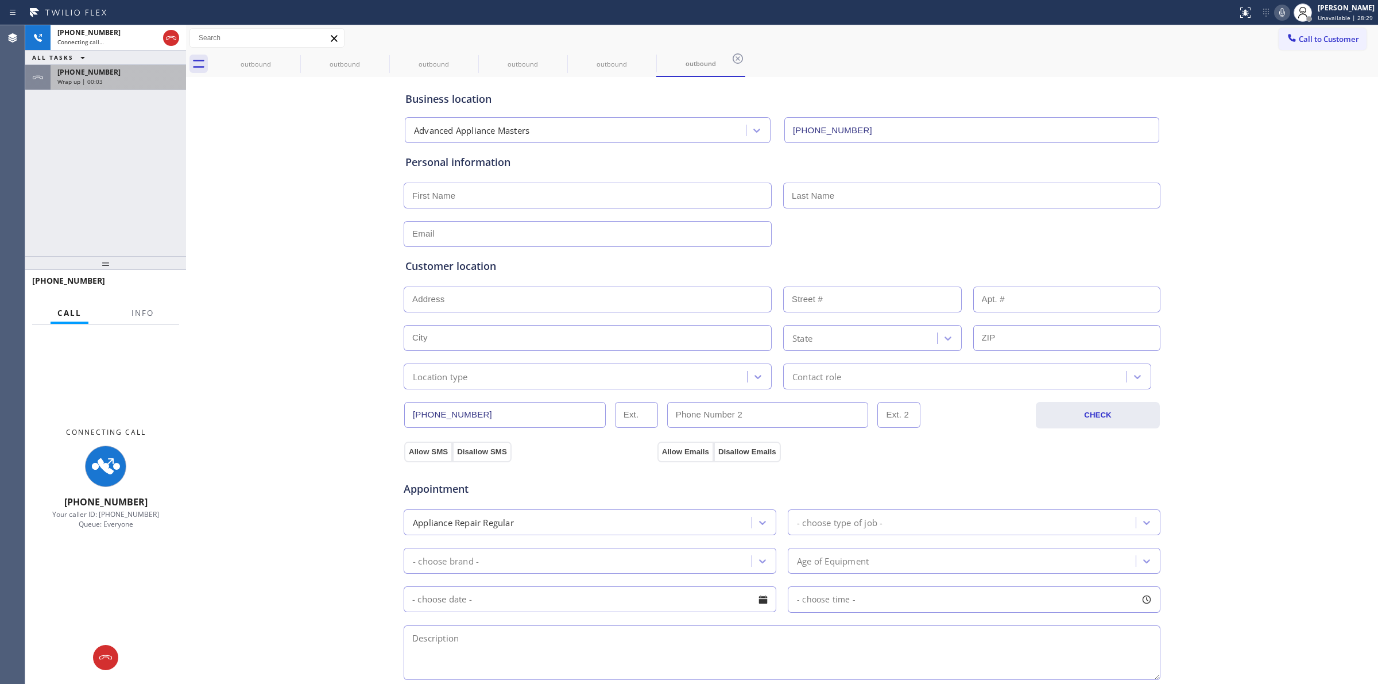
click at [125, 78] on div "Wrap up | 00:03" at bounding box center [118, 81] width 122 height 8
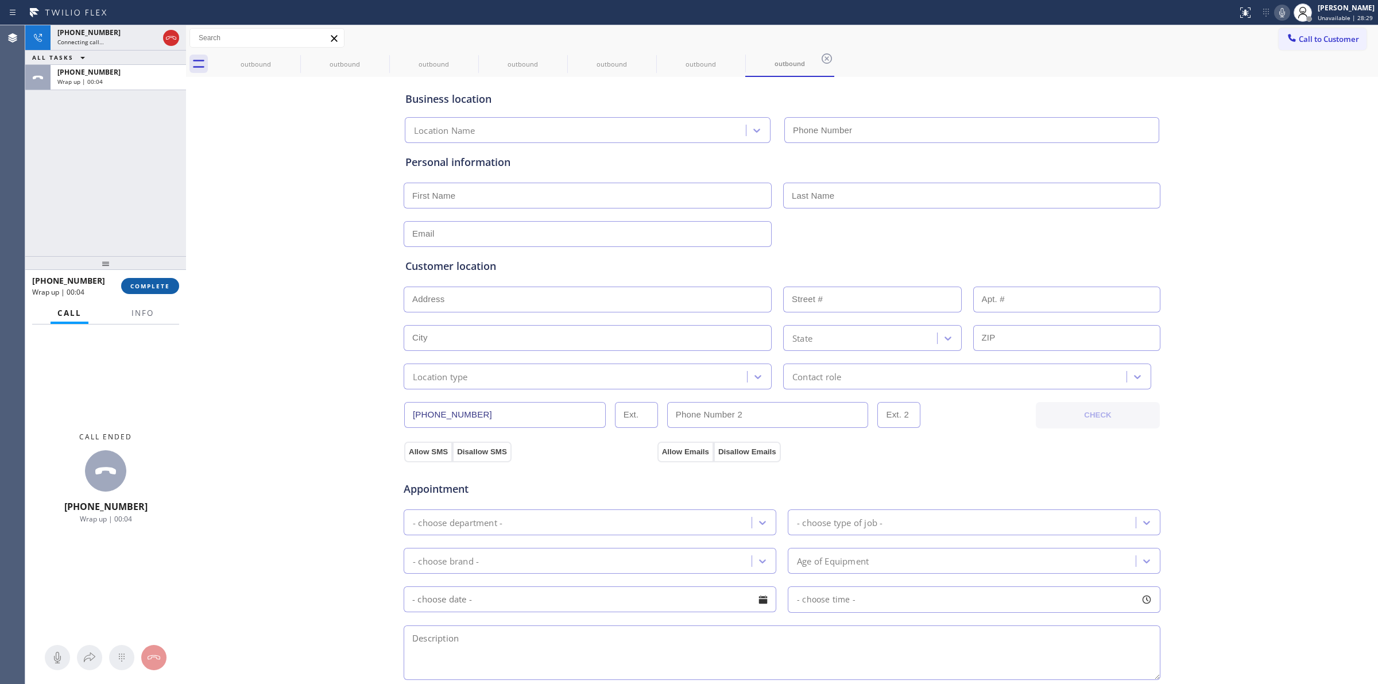
click at [160, 286] on span "COMPLETE" at bounding box center [150, 286] width 40 height 8
type input "[PHONE_NUMBER]"
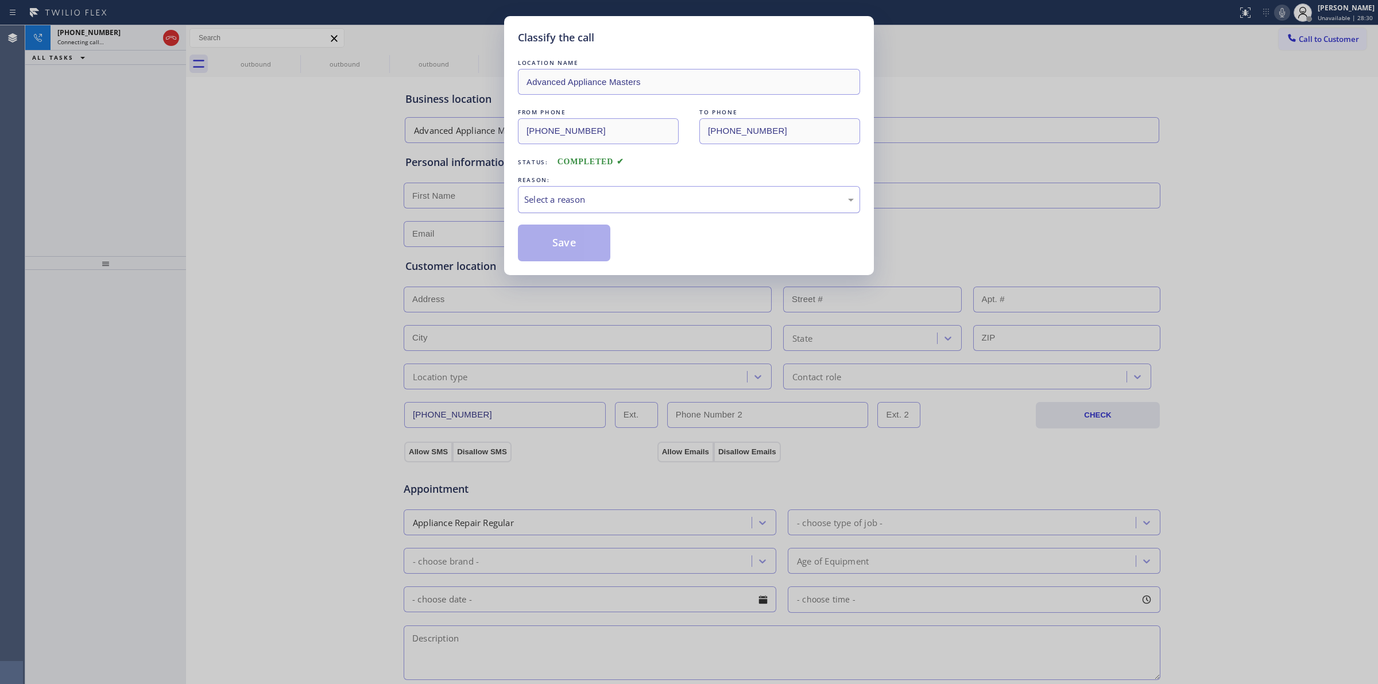
click at [736, 196] on div "Select a reason" at bounding box center [688, 199] width 329 height 13
click at [571, 259] on button "Save" at bounding box center [564, 242] width 92 height 37
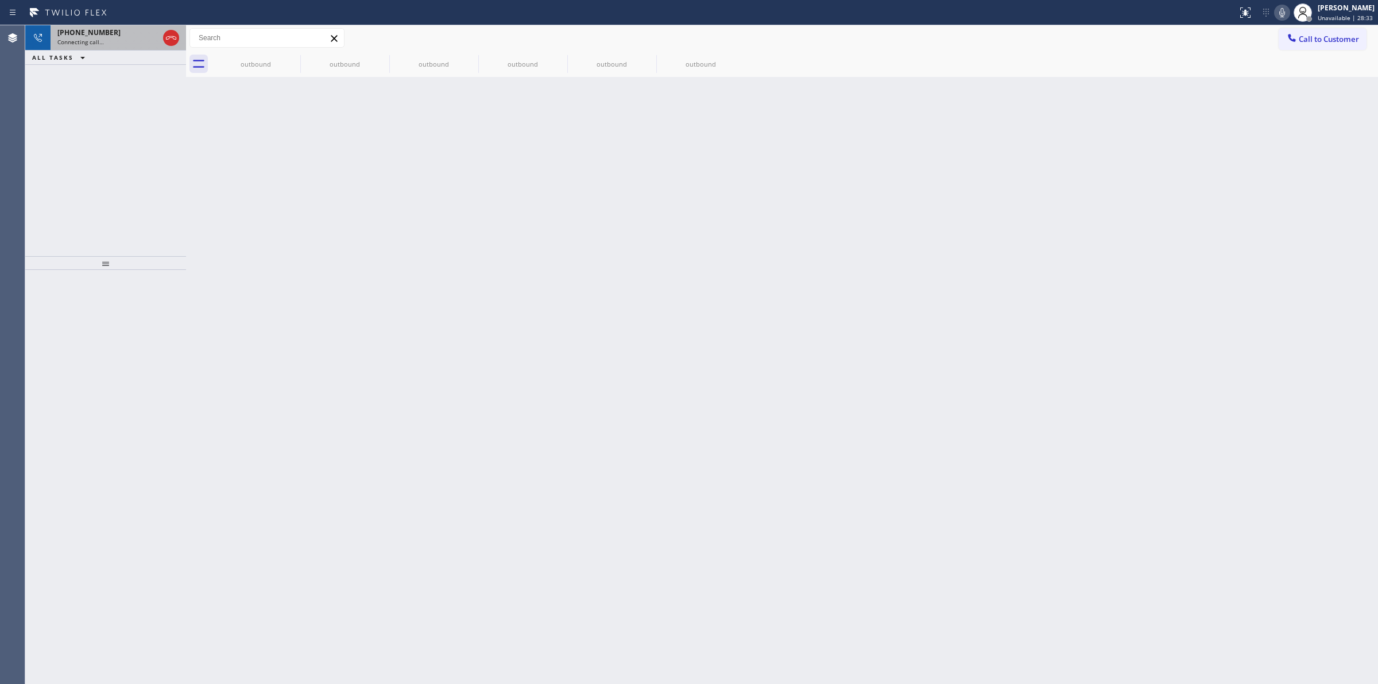
drag, startPoint x: 168, startPoint y: 38, endPoint x: 138, endPoint y: 46, distance: 31.5
click at [168, 38] on icon at bounding box center [171, 38] width 14 height 14
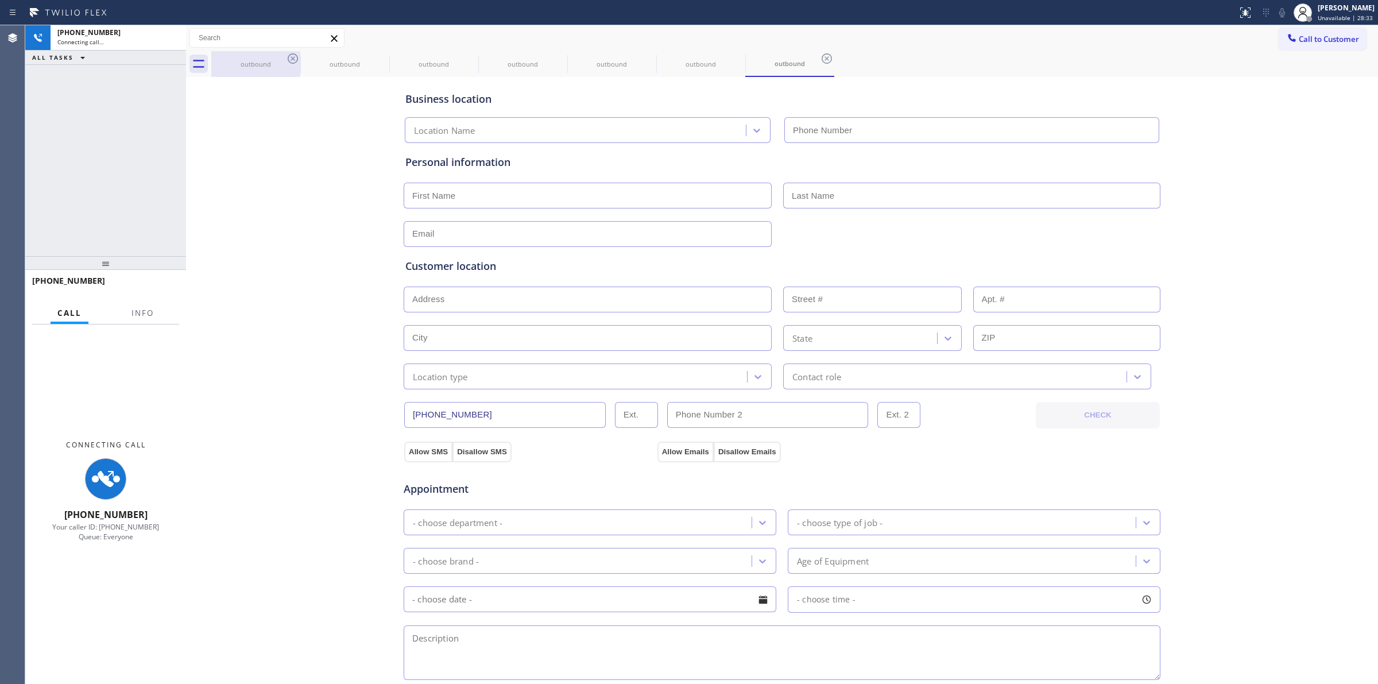
type input "[PHONE_NUMBER]"
click at [250, 61] on div "outbound" at bounding box center [255, 64] width 87 height 9
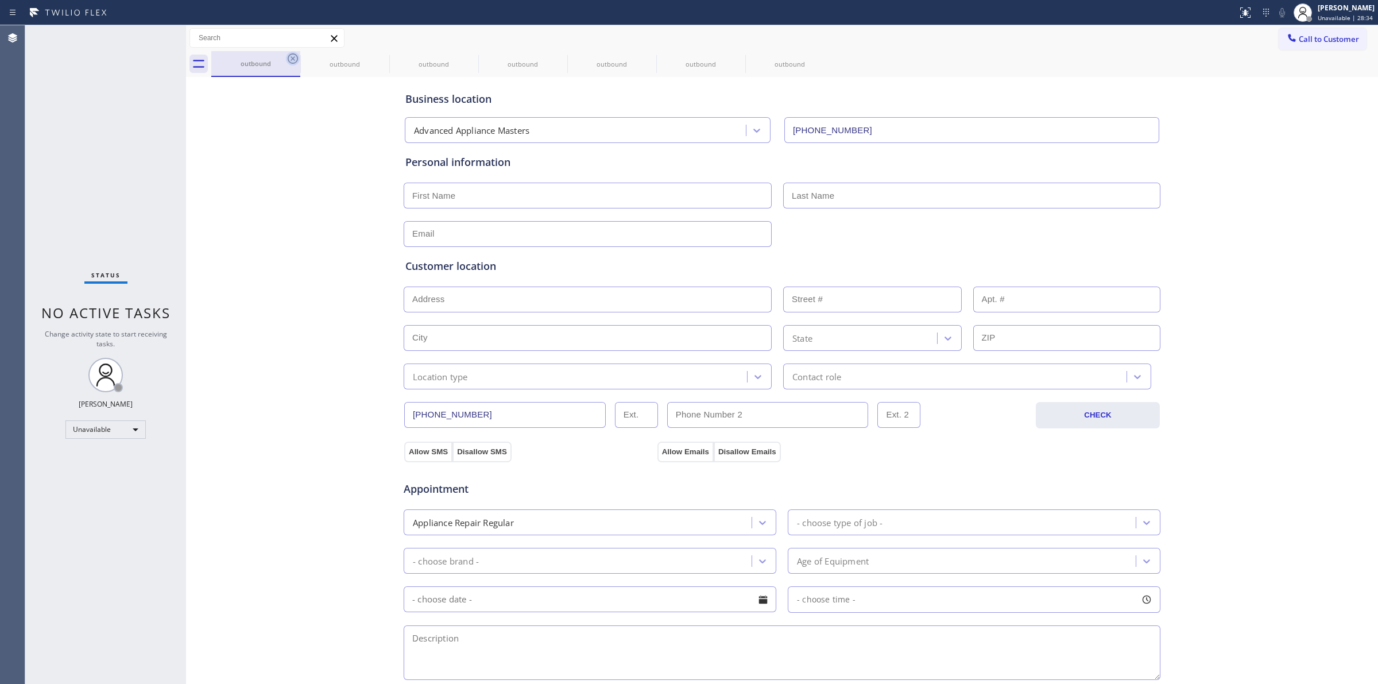
click at [288, 59] on icon at bounding box center [293, 58] width 10 height 10
click at [0, 0] on icon at bounding box center [0, 0] width 0 height 0
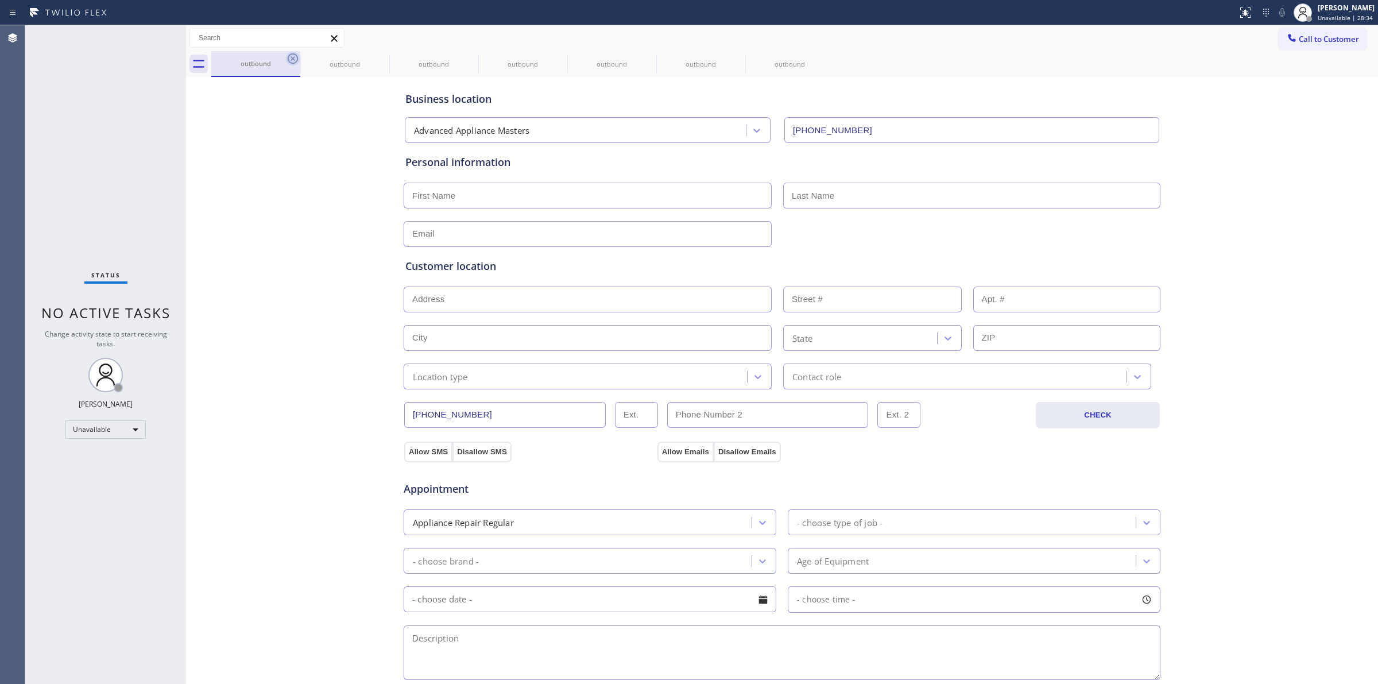
click at [0, 0] on icon at bounding box center [0, 0] width 0 height 0
drag, startPoint x: 1326, startPoint y: 49, endPoint x: 1241, endPoint y: 52, distance: 85.0
click at [1323, 49] on button "Call to Customer" at bounding box center [1322, 39] width 88 height 22
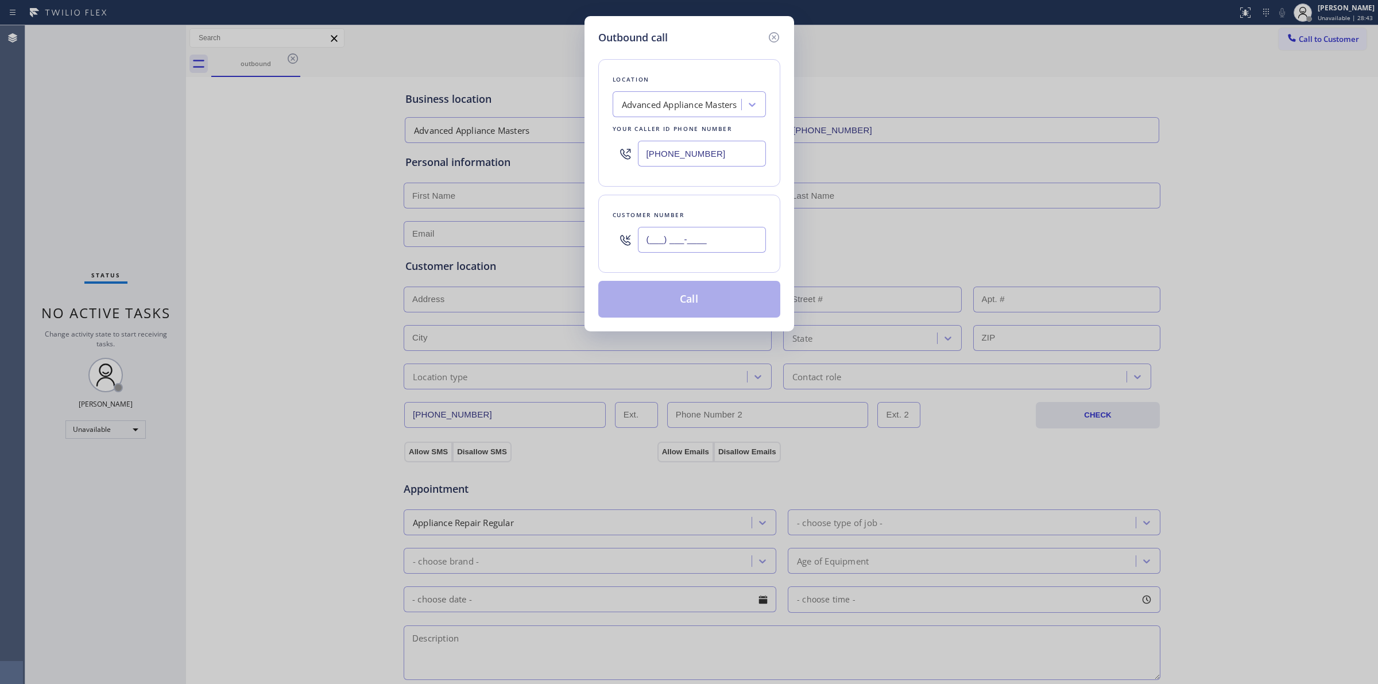
paste input "573) 861-9465"
drag, startPoint x: 686, startPoint y: 246, endPoint x: 672, endPoint y: 162, distance: 85.1
click at [686, 246] on input "[PHONE_NUMBER]" at bounding box center [702, 240] width 128 height 26
type input "[PHONE_NUMBER]"
click at [672, 96] on div "Advanced Appliance Masters" at bounding box center [678, 105] width 125 height 20
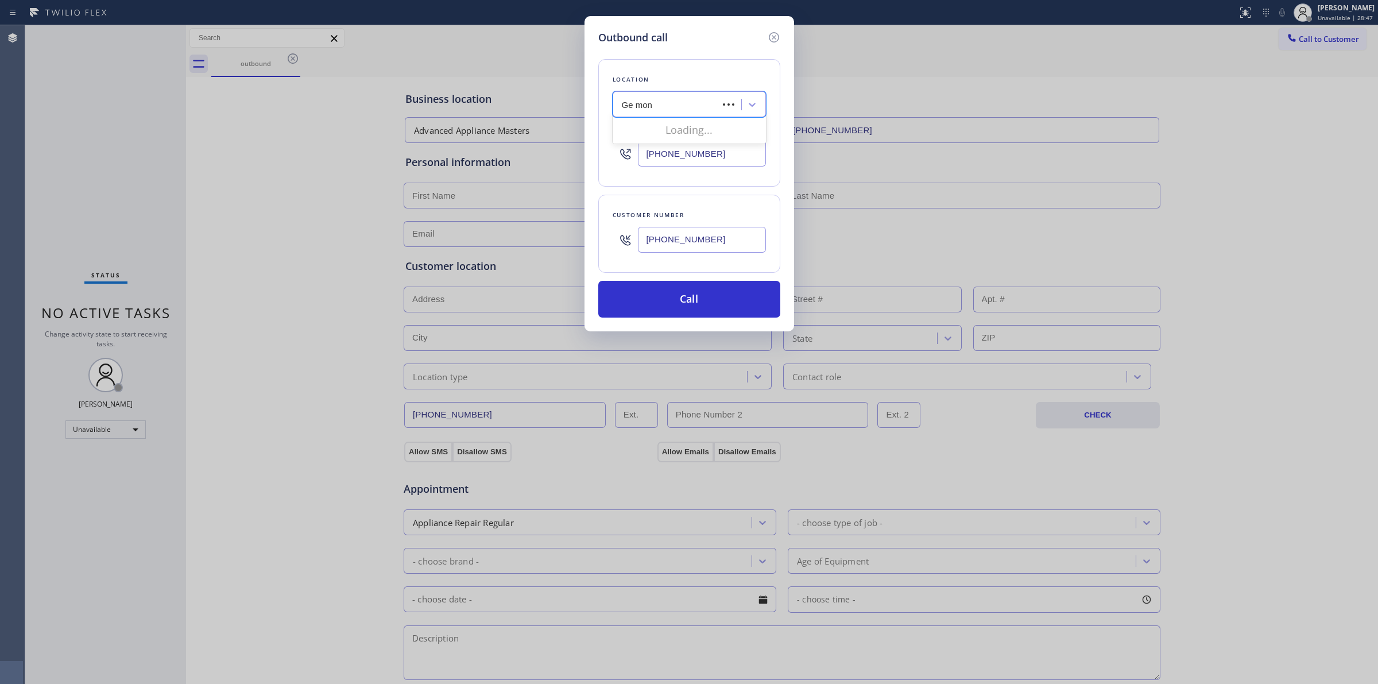
type input "Ge mono"
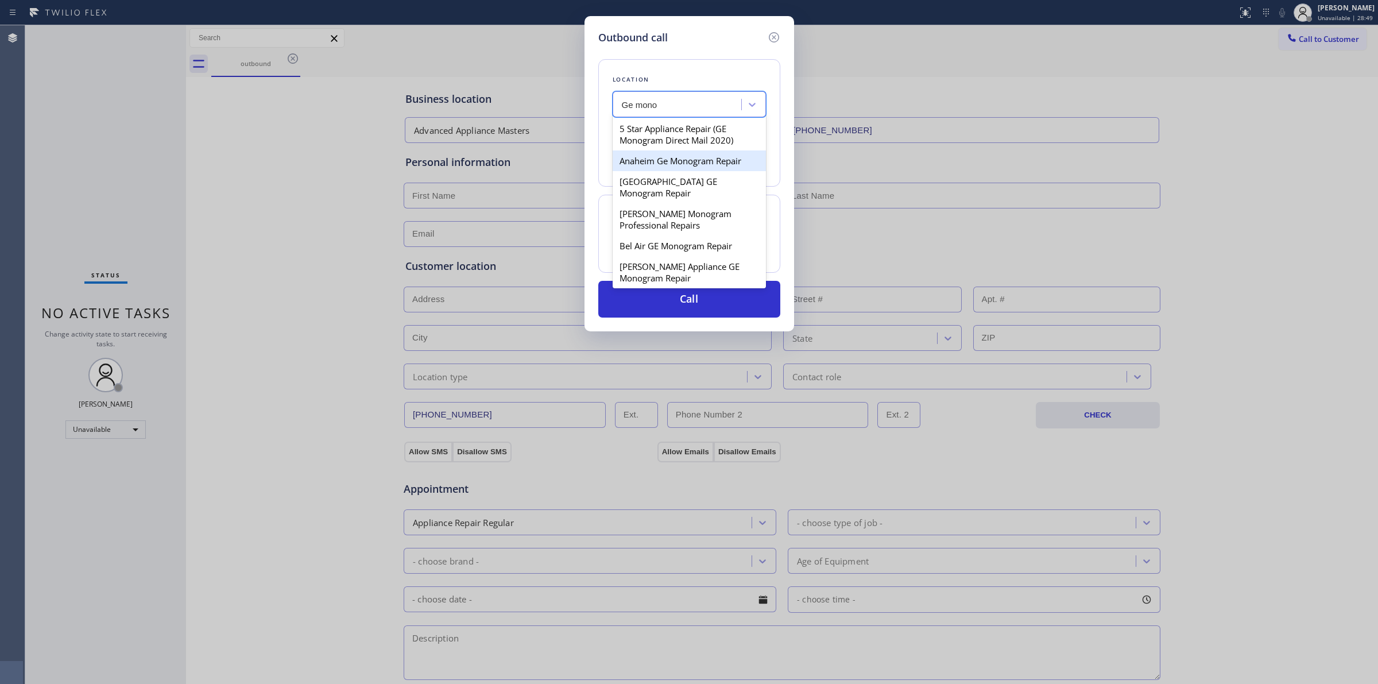
drag, startPoint x: 704, startPoint y: 148, endPoint x: 702, endPoint y: 169, distance: 21.4
click at [702, 169] on div "5 Star Appliance Repair (GE Monogram Direct Mail 2020) Anaheim Ge Monogram Repa…" at bounding box center [688, 202] width 153 height 172
click at [702, 169] on div "Anaheim Ge Monogram Repair" at bounding box center [688, 160] width 153 height 21
type input "[PHONE_NUMBER]"
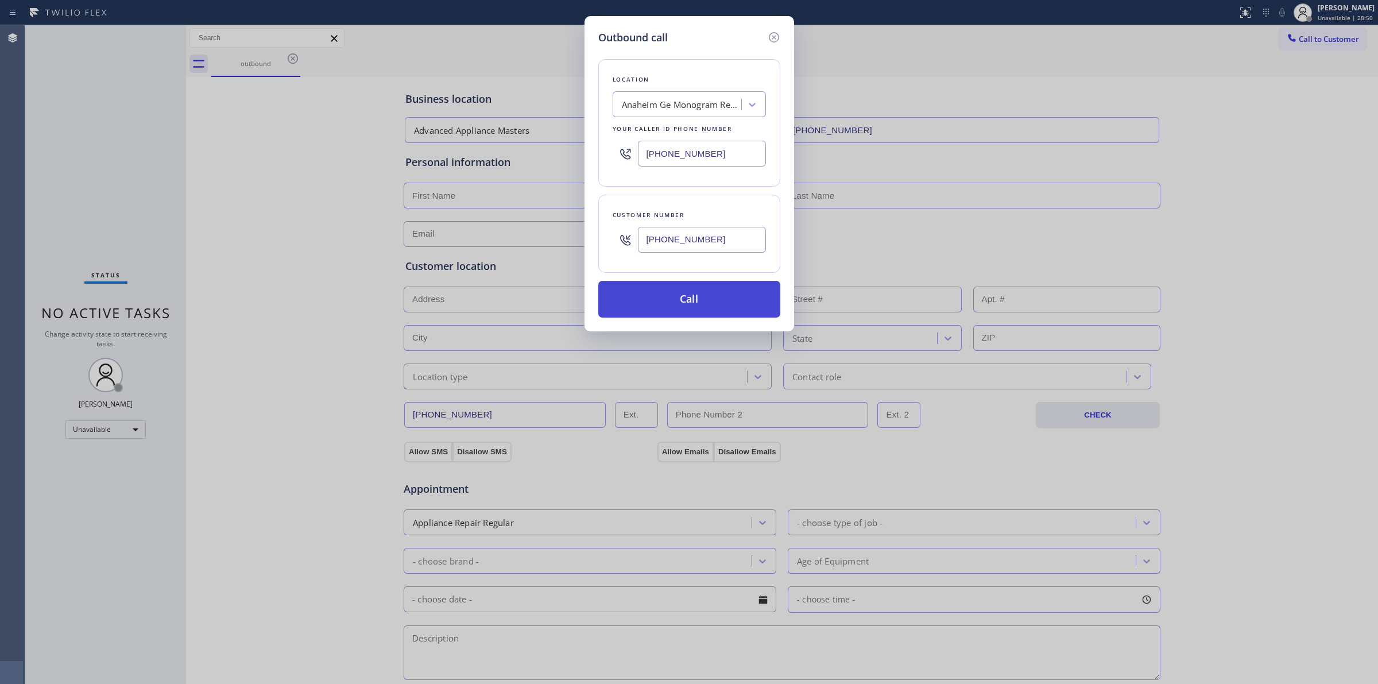
click at [690, 291] on button "Call" at bounding box center [689, 299] width 182 height 37
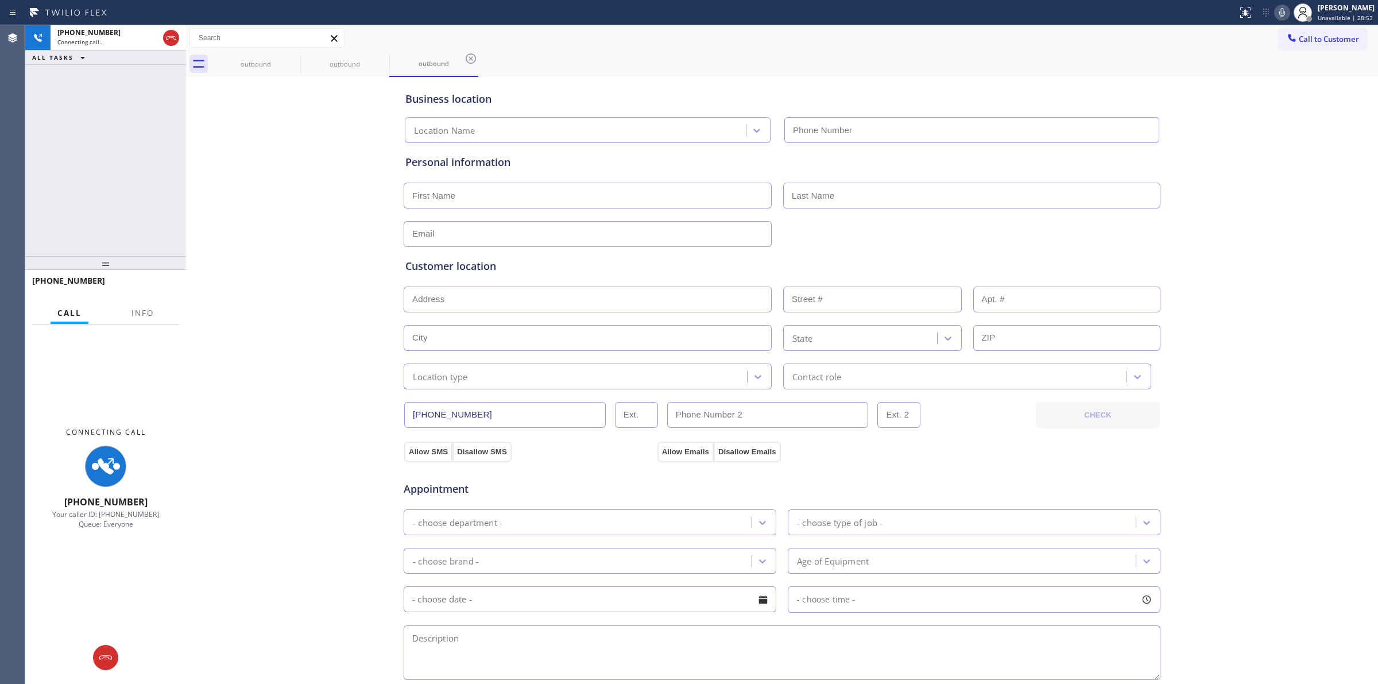
click at [1232, 137] on div "Business location Location Name Personal information Customer location >> ADD N…" at bounding box center [782, 472] width 1186 height 784
type input "[PHONE_NUMBER]"
click at [1282, 11] on icon at bounding box center [1282, 13] width 14 height 14
click at [308, 75] on div "outbound" at bounding box center [344, 64] width 87 height 26
click at [292, 63] on icon at bounding box center [293, 58] width 10 height 10
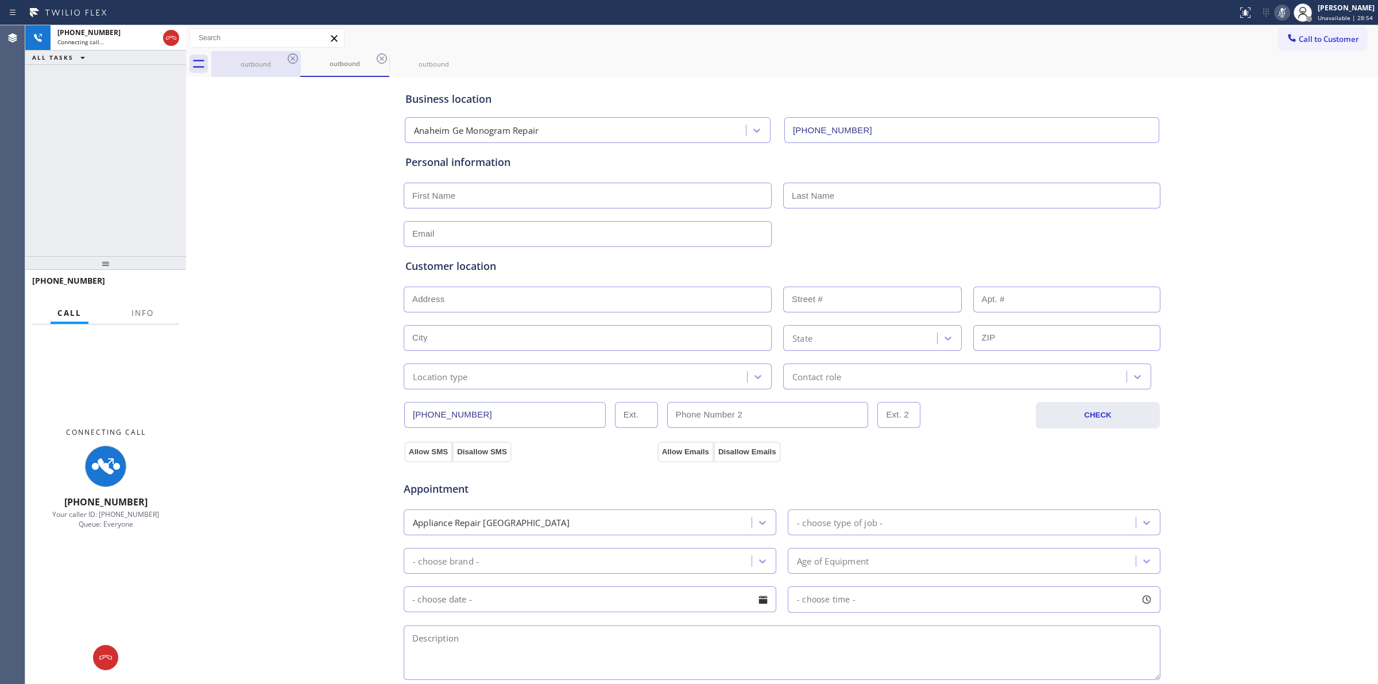
click at [292, 63] on icon at bounding box center [293, 58] width 10 height 10
click at [377, 63] on icon at bounding box center [382, 58] width 10 height 10
click at [0, 0] on icon at bounding box center [0, 0] width 0 height 0
click at [292, 63] on div "outbound outbound outbound" at bounding box center [794, 64] width 1166 height 26
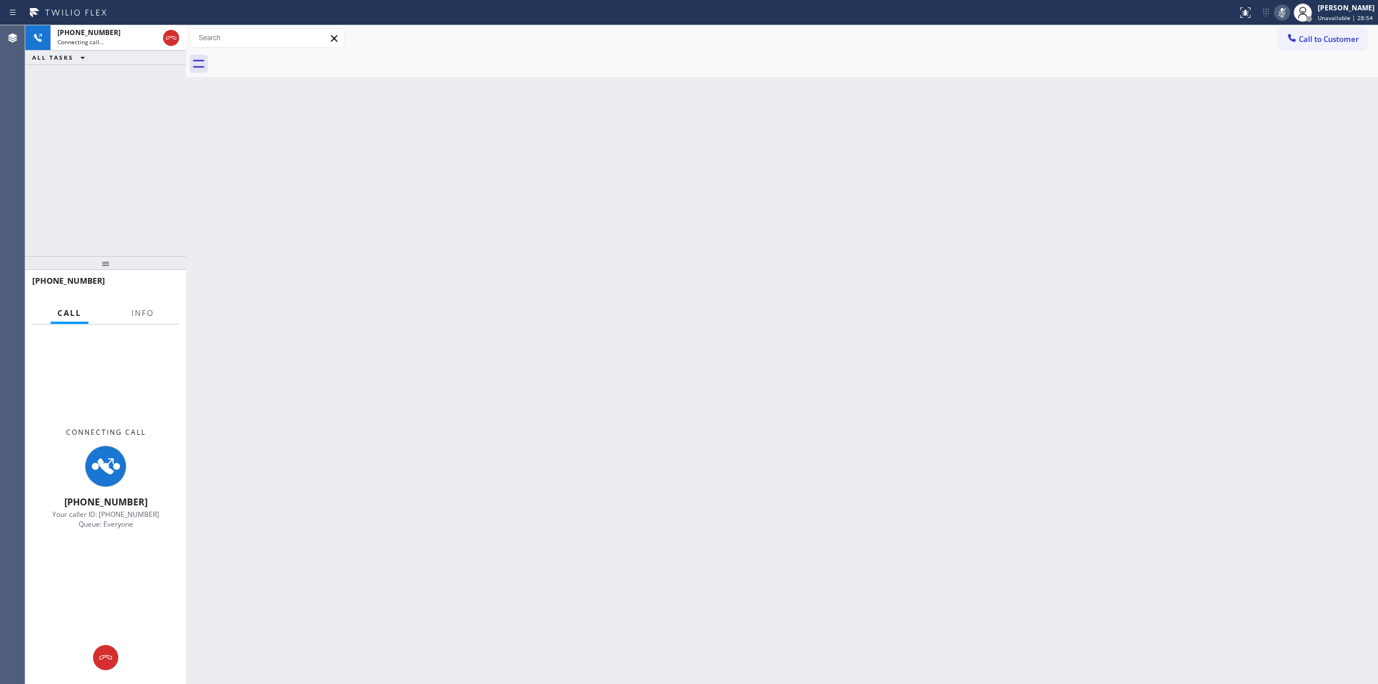
click at [292, 61] on div at bounding box center [794, 64] width 1166 height 26
click at [96, 22] on div "Status report No issues detected If you experience an issue, please download th…" at bounding box center [689, 12] width 1378 height 25
click at [121, 41] on div "Connecting call…" at bounding box center [107, 42] width 101 height 8
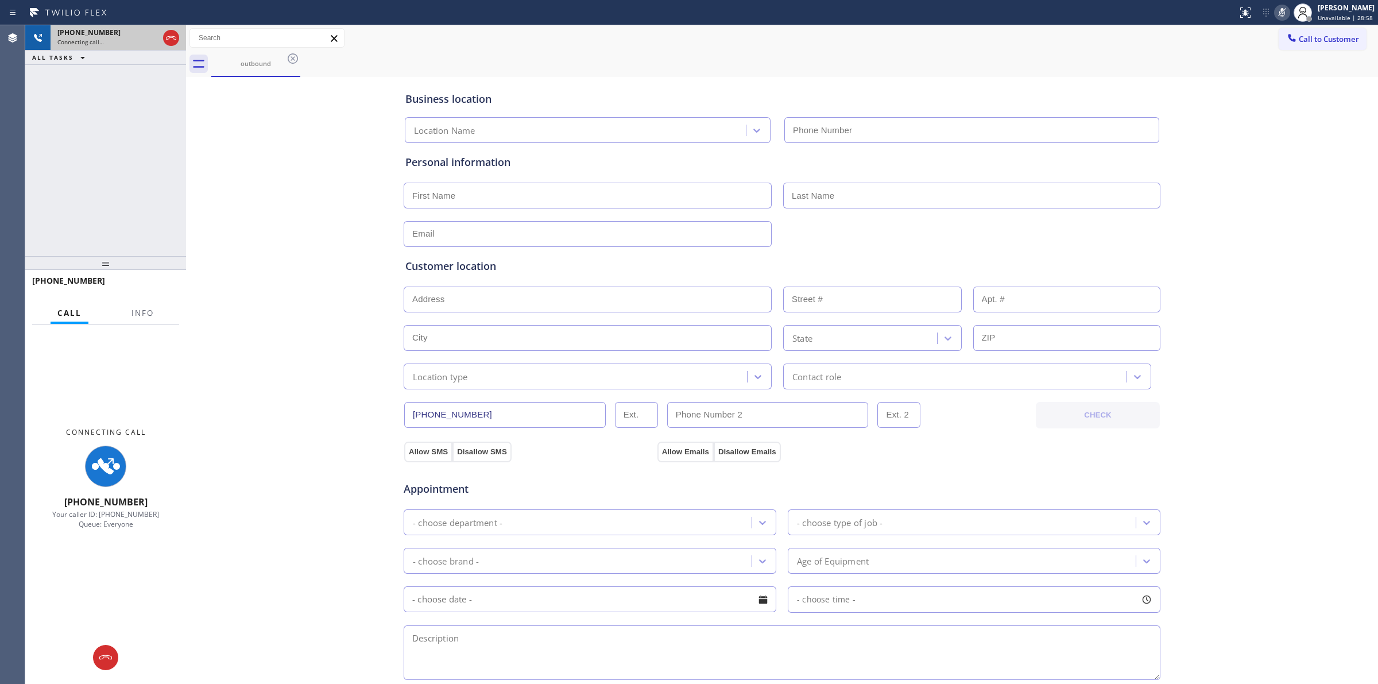
type input "[PHONE_NUMBER]"
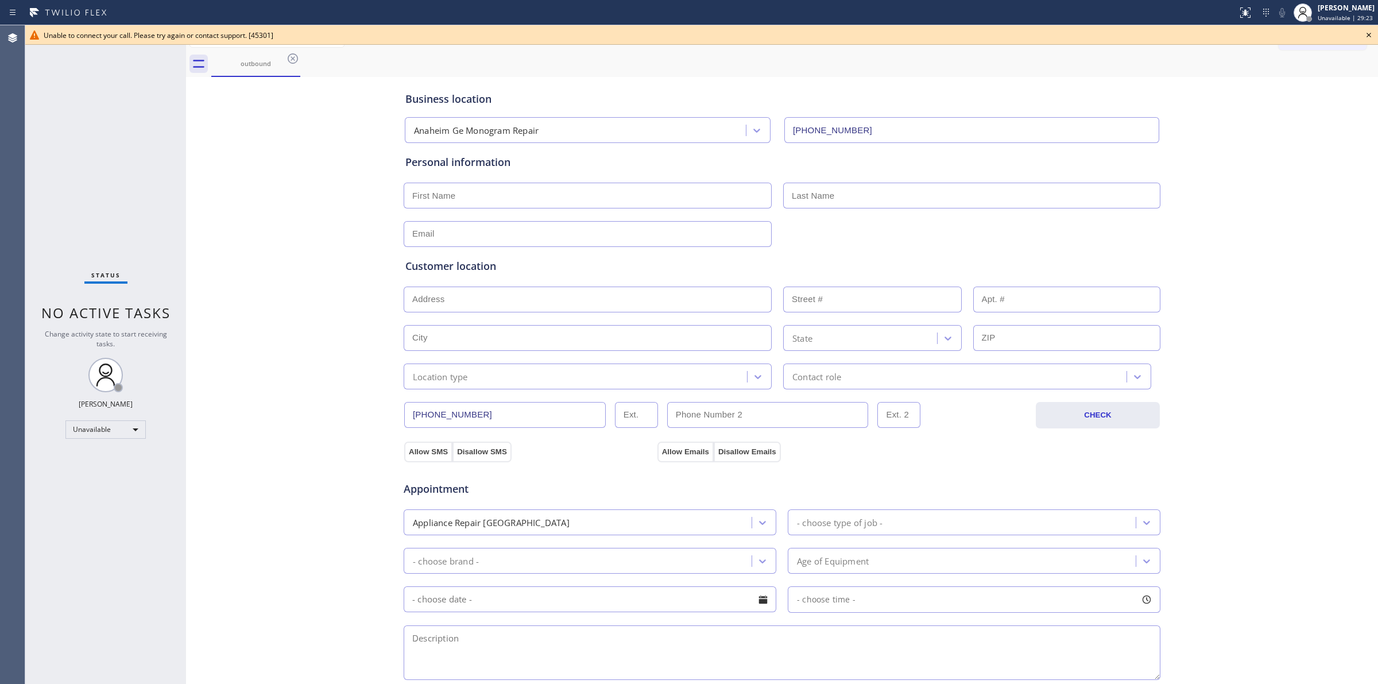
click at [1371, 33] on icon at bounding box center [1369, 35] width 14 height 14
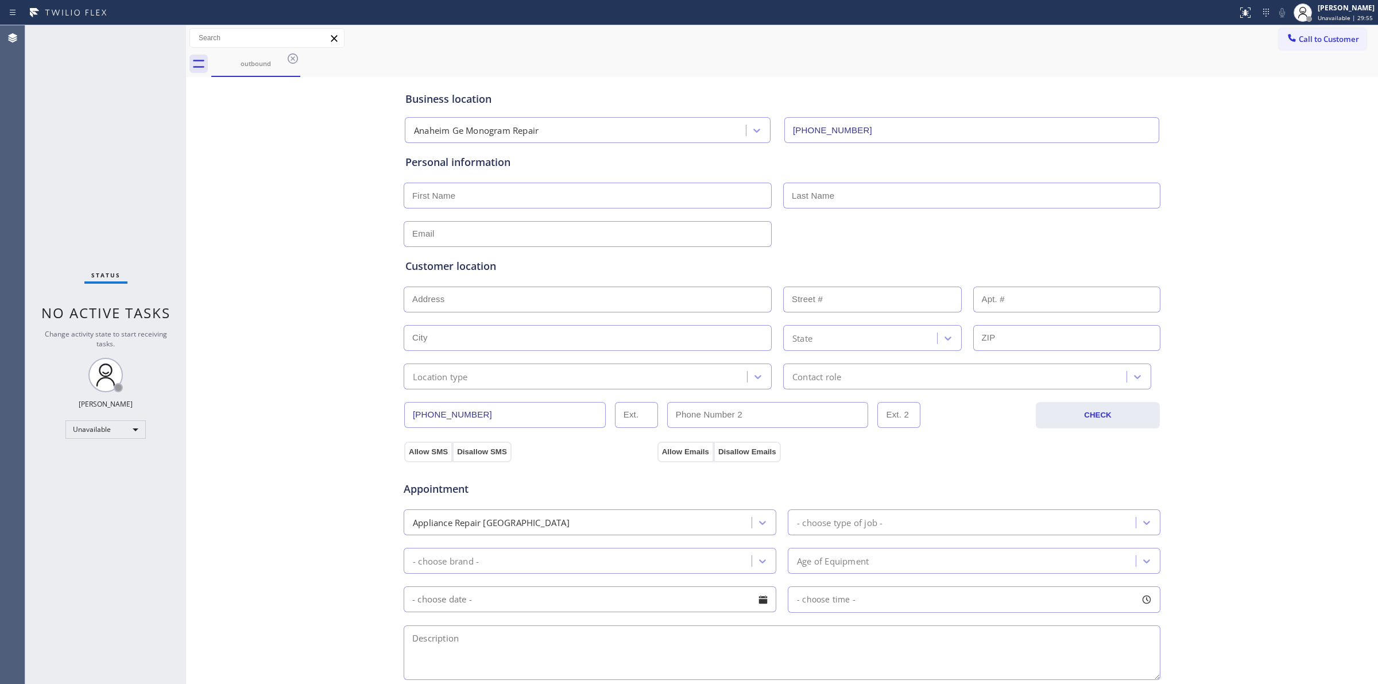
drag, startPoint x: 636, startPoint y: 96, endPoint x: 638, endPoint y: 85, distance: 11.7
drag, startPoint x: 638, startPoint y: 85, endPoint x: 288, endPoint y: 61, distance: 351.5
click at [299, 55] on icon at bounding box center [293, 59] width 14 height 14
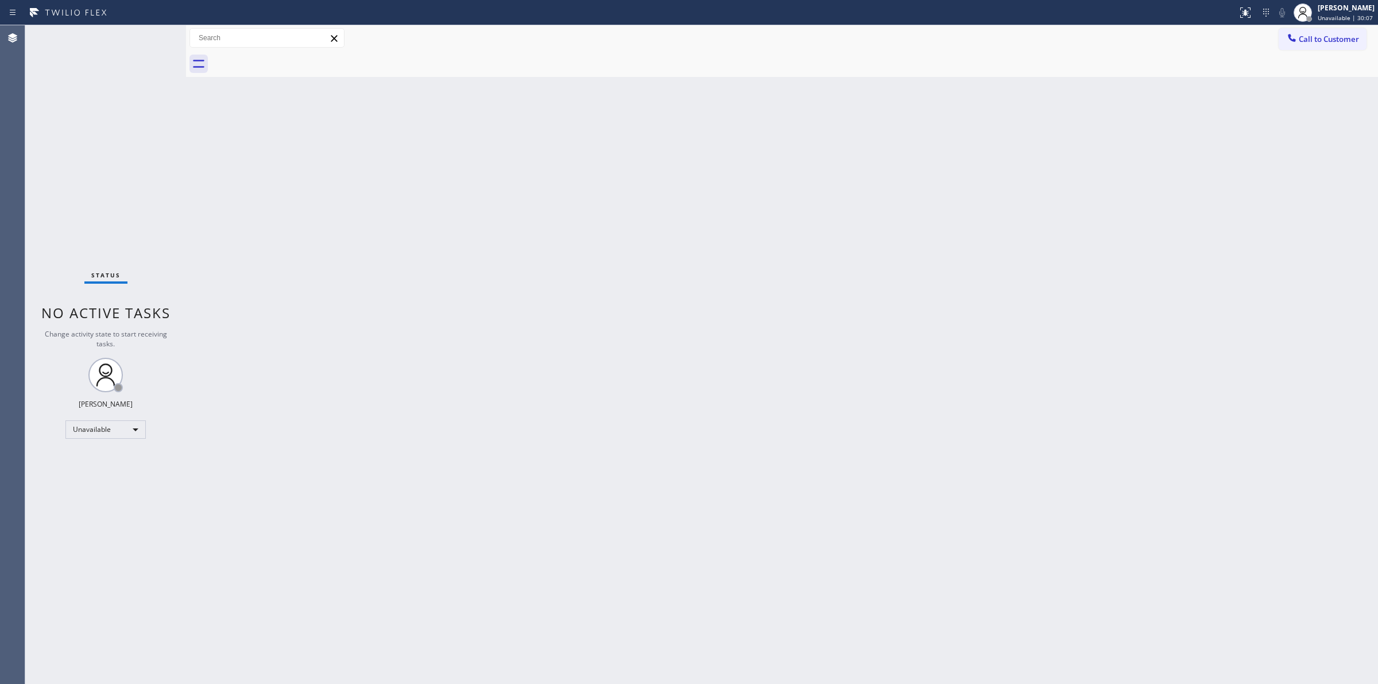
click at [288, 61] on div at bounding box center [794, 64] width 1166 height 26
drag, startPoint x: 1153, startPoint y: 271, endPoint x: 1250, endPoint y: 99, distance: 198.1
click at [1163, 254] on div "Back to Dashboard Change Sender ID Customers Technicians Select a contact Outbo…" at bounding box center [782, 354] width 1192 height 658
click at [1301, 39] on span "Call to Customer" at bounding box center [1328, 39] width 60 height 10
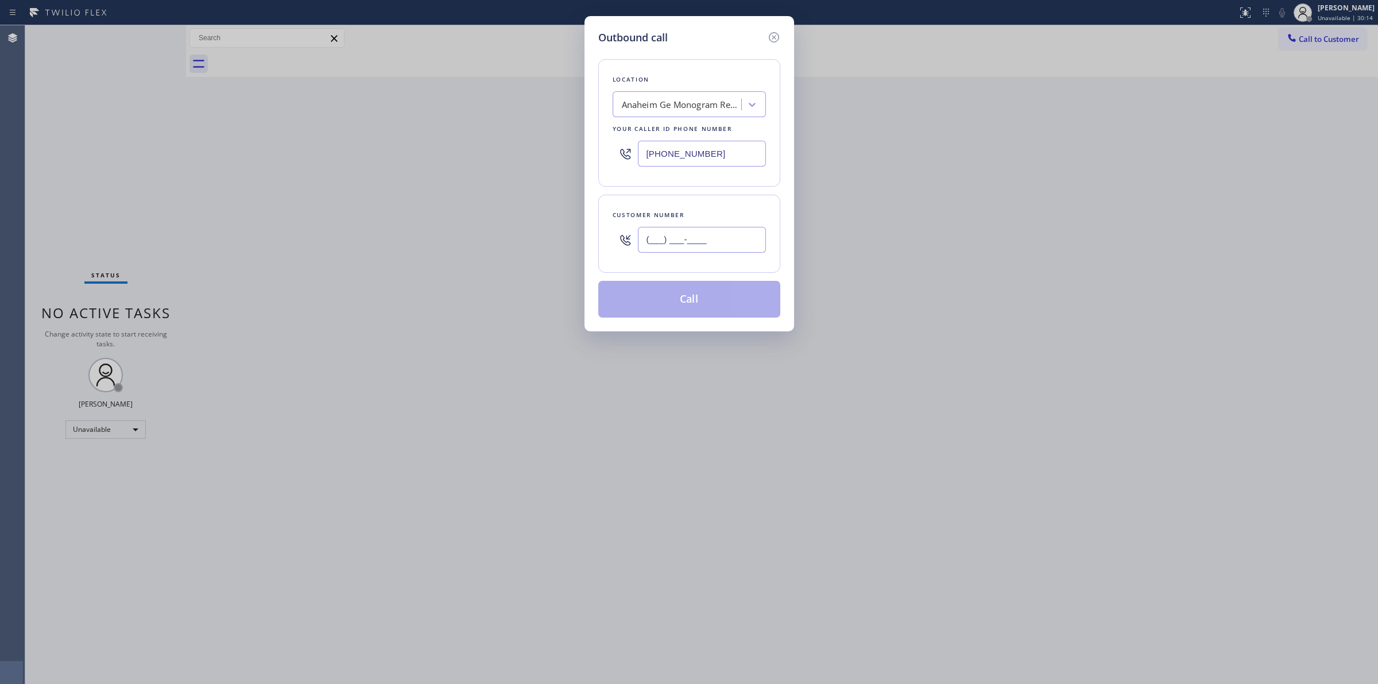
paste input "363) 201-5856"
drag, startPoint x: 701, startPoint y: 244, endPoint x: 698, endPoint y: 192, distance: 51.8
click at [701, 244] on input "(___) ___-____" at bounding box center [702, 240] width 128 height 26
type input "[PHONE_NUMBER]"
click at [691, 121] on div "Location [GEOGRAPHIC_DATA] Ge Monogram Repair Your caller id phone number [PHON…" at bounding box center [689, 122] width 182 height 127
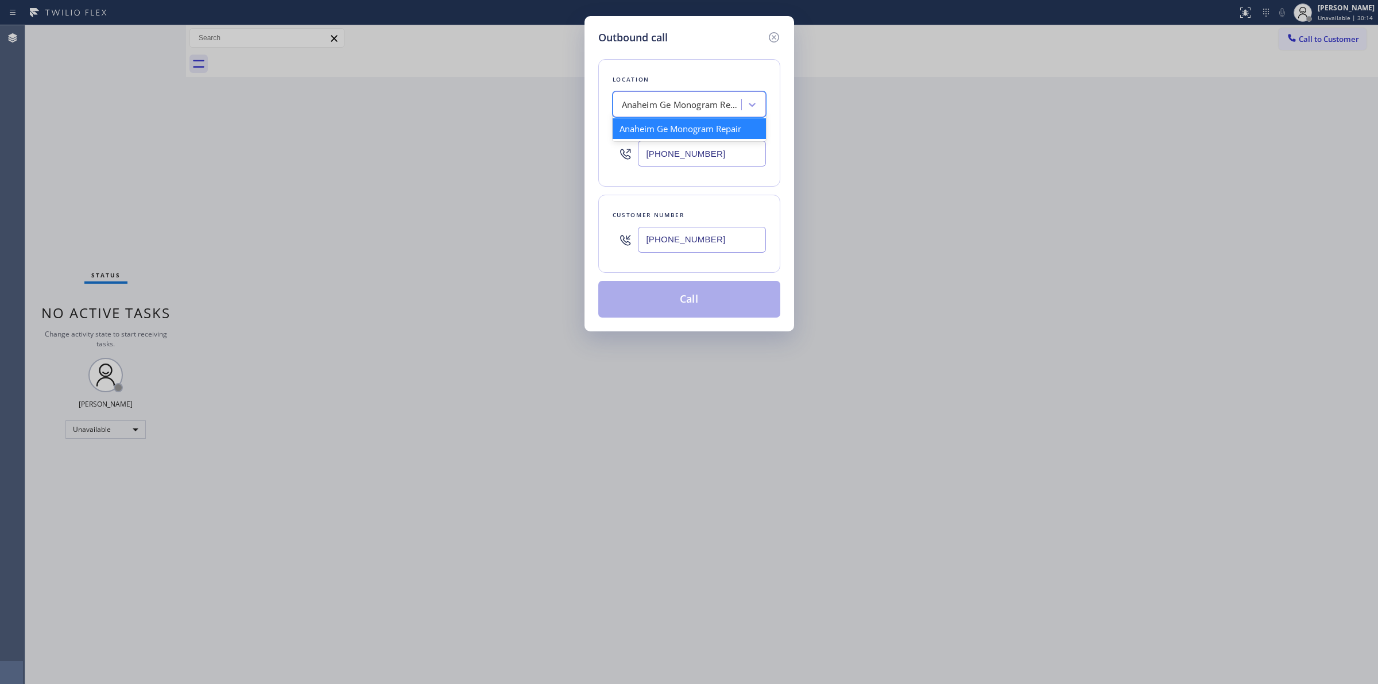
click at [696, 110] on div "Anaheim Ge Monogram Repair" at bounding box center [682, 104] width 121 height 13
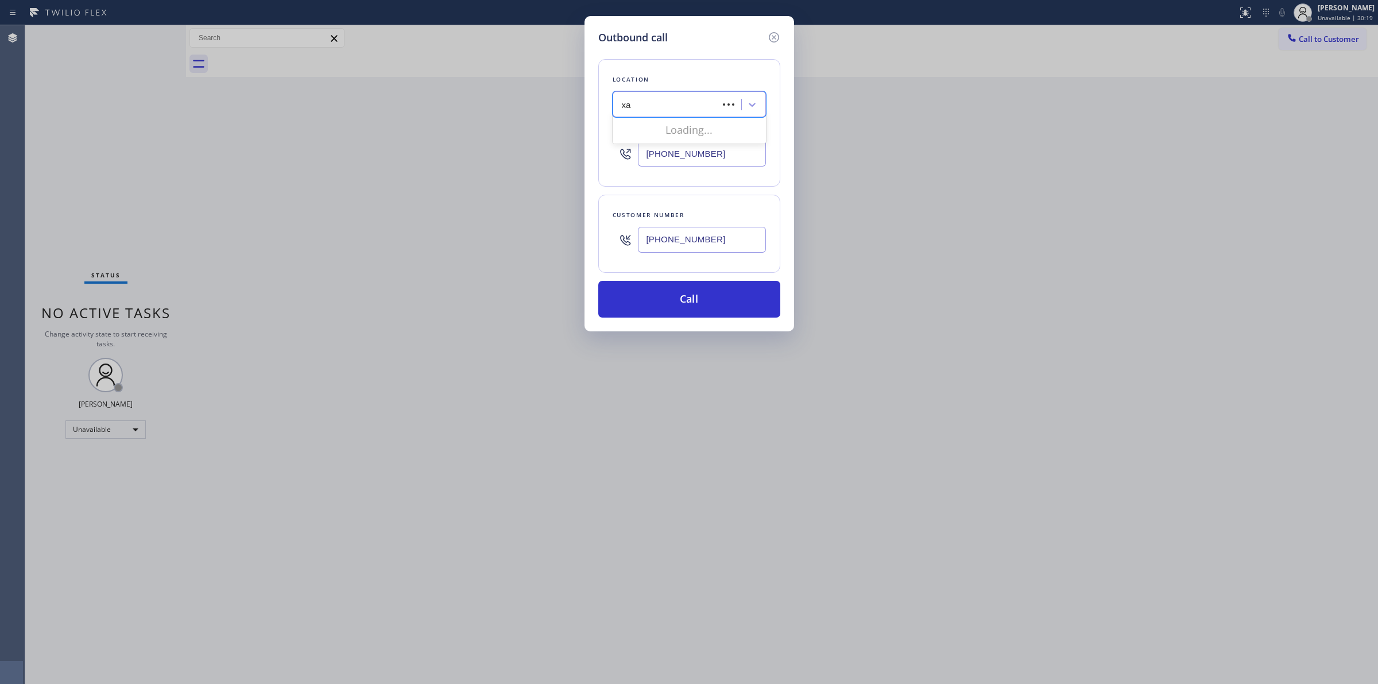
type input "x"
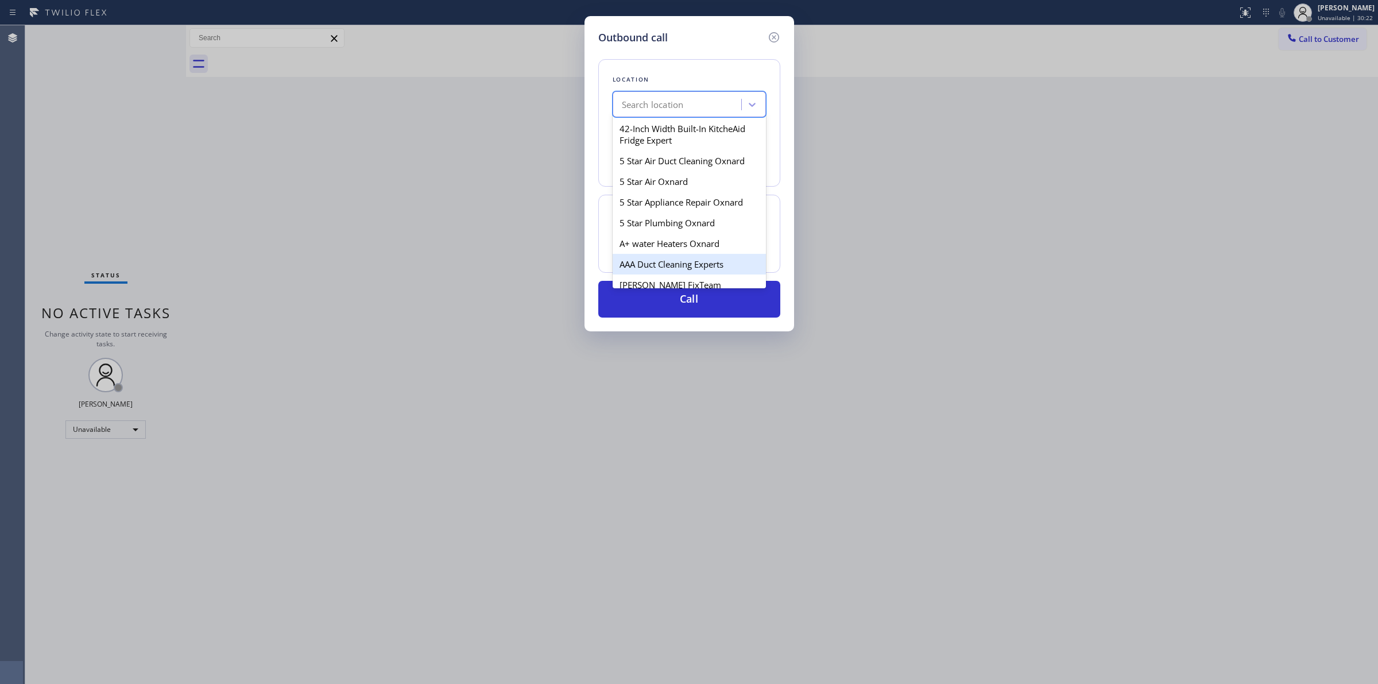
click at [678, 243] on div "A+ water Heaters Oxnard" at bounding box center [688, 243] width 153 height 21
type input "[PHONE_NUMBER]"
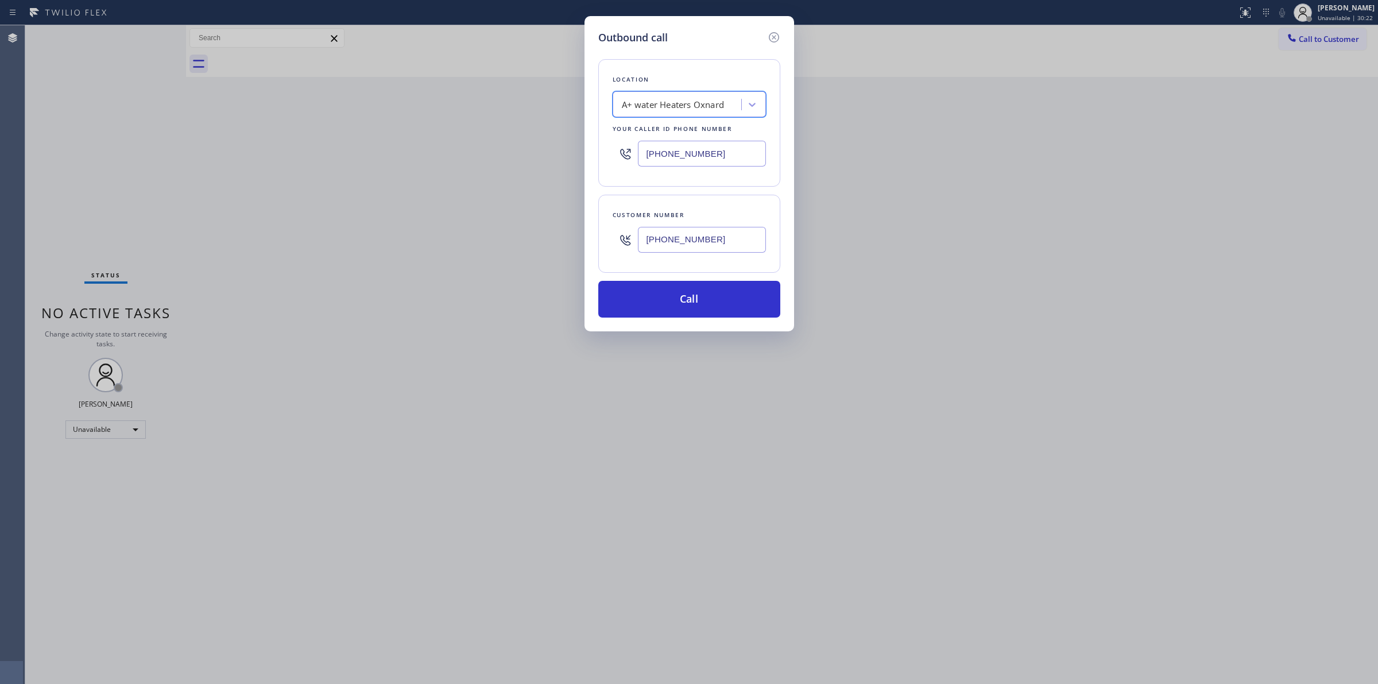
click at [726, 241] on input "[PHONE_NUMBER]" at bounding box center [702, 240] width 128 height 26
click at [703, 305] on button "Call" at bounding box center [689, 299] width 182 height 37
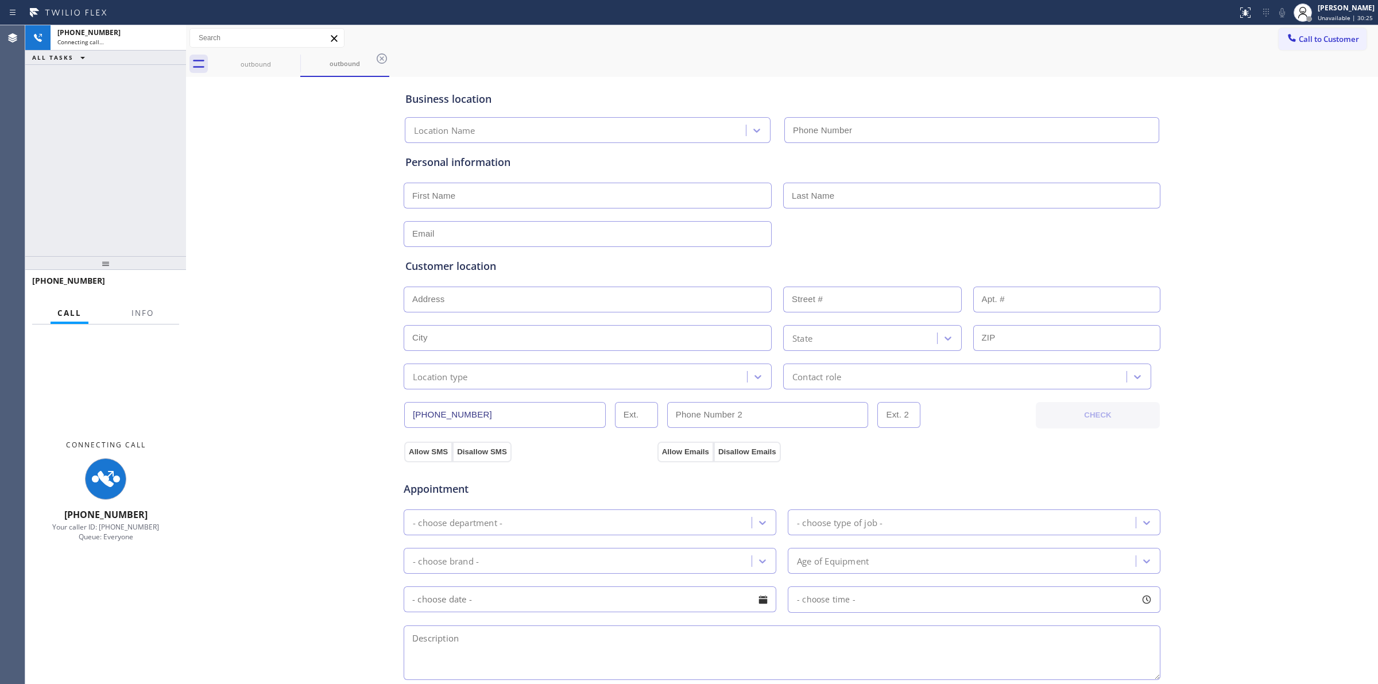
type input "[PHONE_NUMBER]"
drag, startPoint x: 1345, startPoint y: 155, endPoint x: 1339, endPoint y: 129, distance: 26.5
click at [1346, 150] on div "Business location A+ water Heaters Oxnard [PHONE_NUMBER] Personal information C…" at bounding box center [782, 472] width 1186 height 784
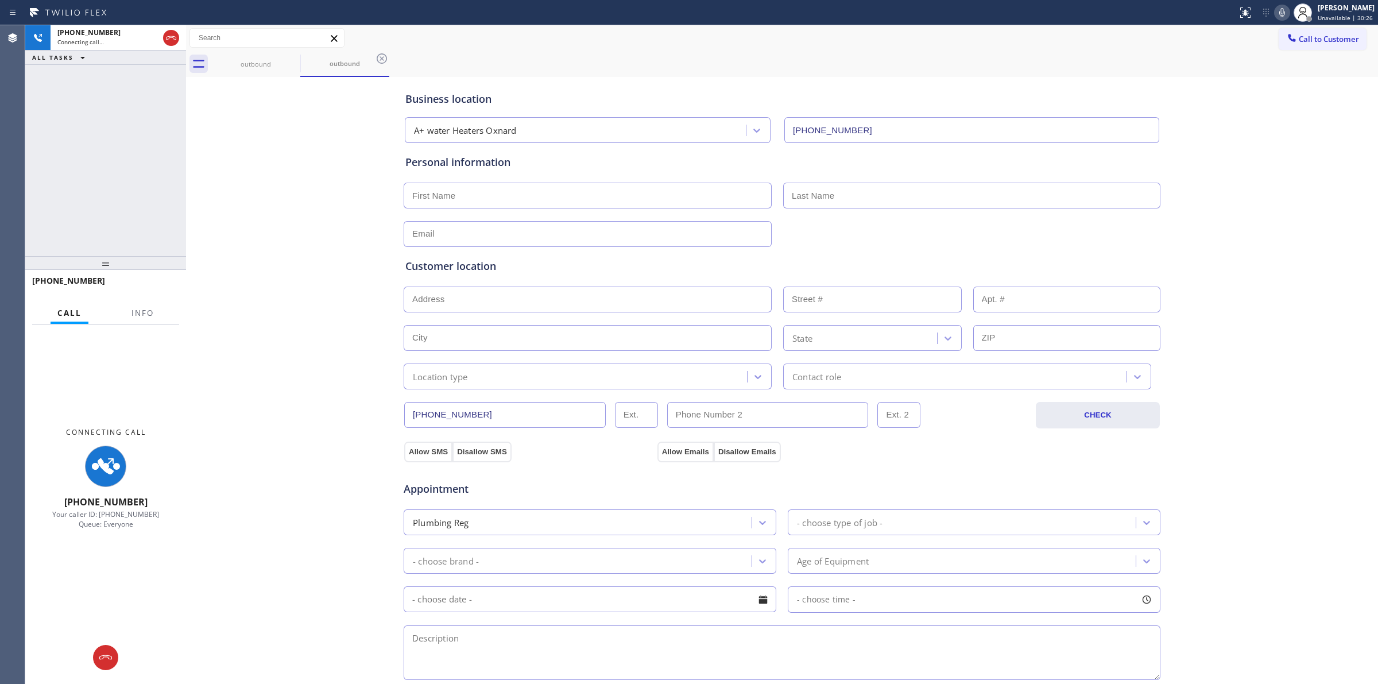
click at [1287, 9] on icon at bounding box center [1282, 13] width 14 height 14
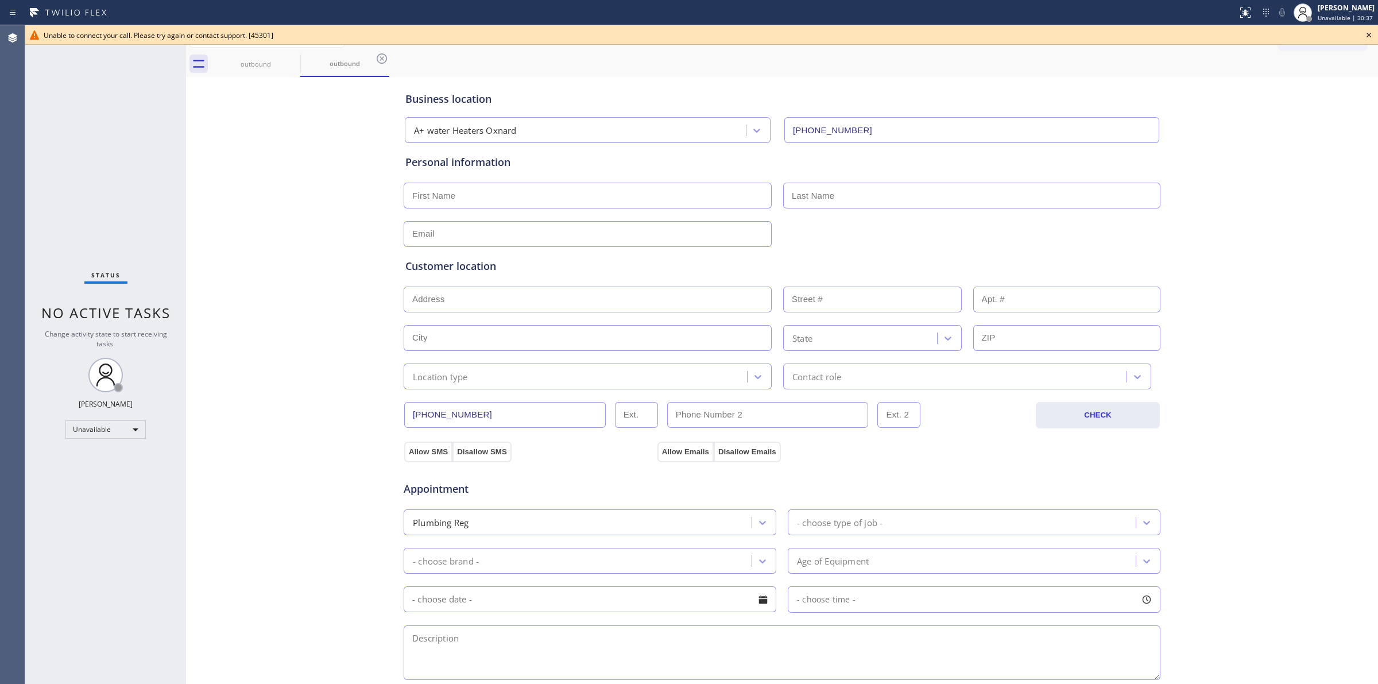
click at [1366, 39] on icon at bounding box center [1369, 35] width 14 height 14
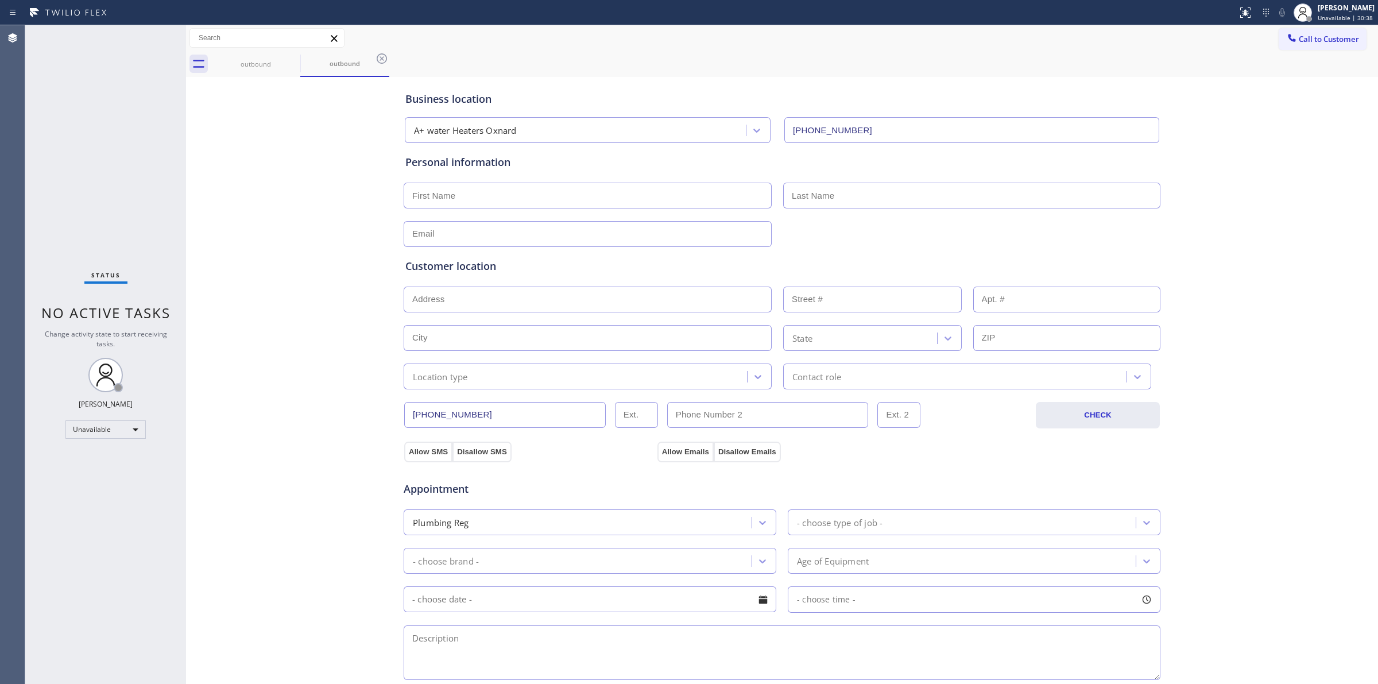
drag, startPoint x: 1315, startPoint y: 38, endPoint x: 1300, endPoint y: 44, distance: 16.0
click at [1310, 41] on span "Call to Customer" at bounding box center [1328, 39] width 60 height 10
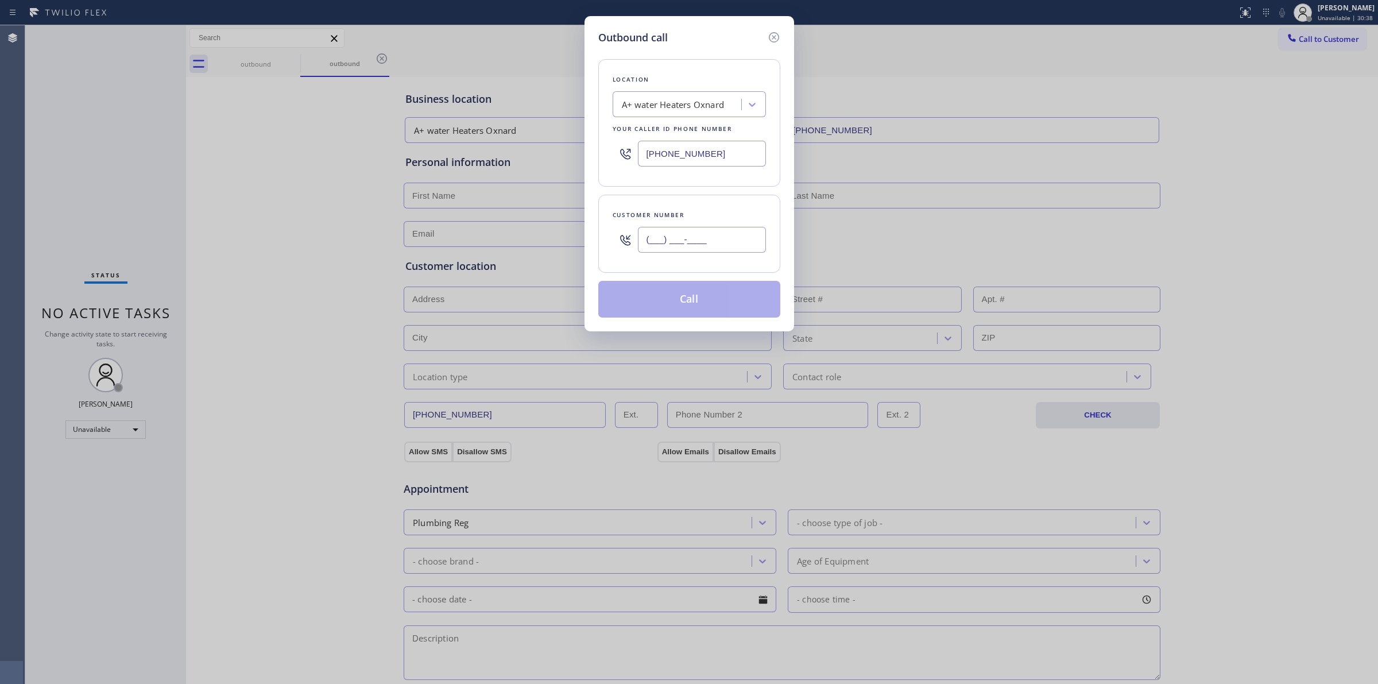
paste input "363) 201-5856"
click at [720, 239] on input "(___) ___-____" at bounding box center [702, 240] width 128 height 26
type input "[PHONE_NUMBER]"
click at [1095, 80] on div "Outbound call Location A+ water Heaters Oxnard Your caller id phone number [PHO…" at bounding box center [689, 342] width 1378 height 684
click at [699, 304] on button "Call" at bounding box center [689, 299] width 182 height 37
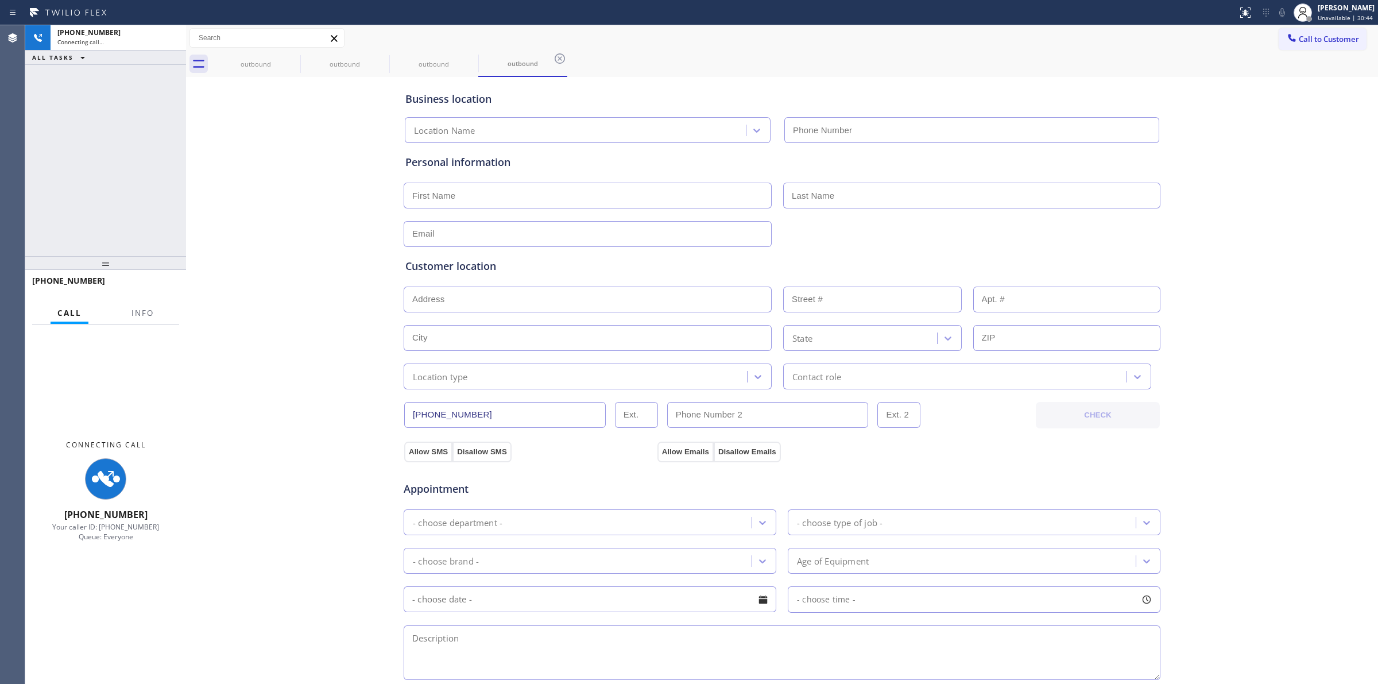
type input "[PHONE_NUMBER]"
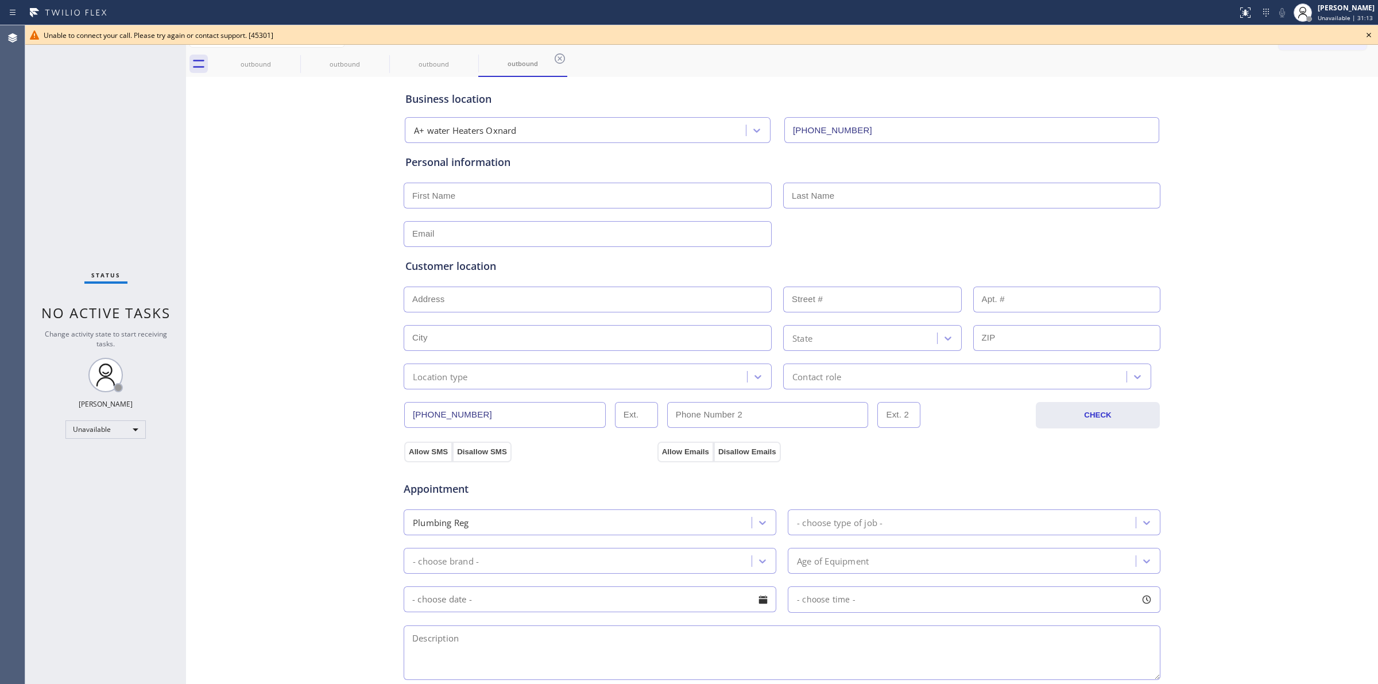
drag, startPoint x: 385, startPoint y: 310, endPoint x: 1367, endPoint y: 30, distance: 1021.8
click at [1367, 30] on icon at bounding box center [1369, 35] width 14 height 14
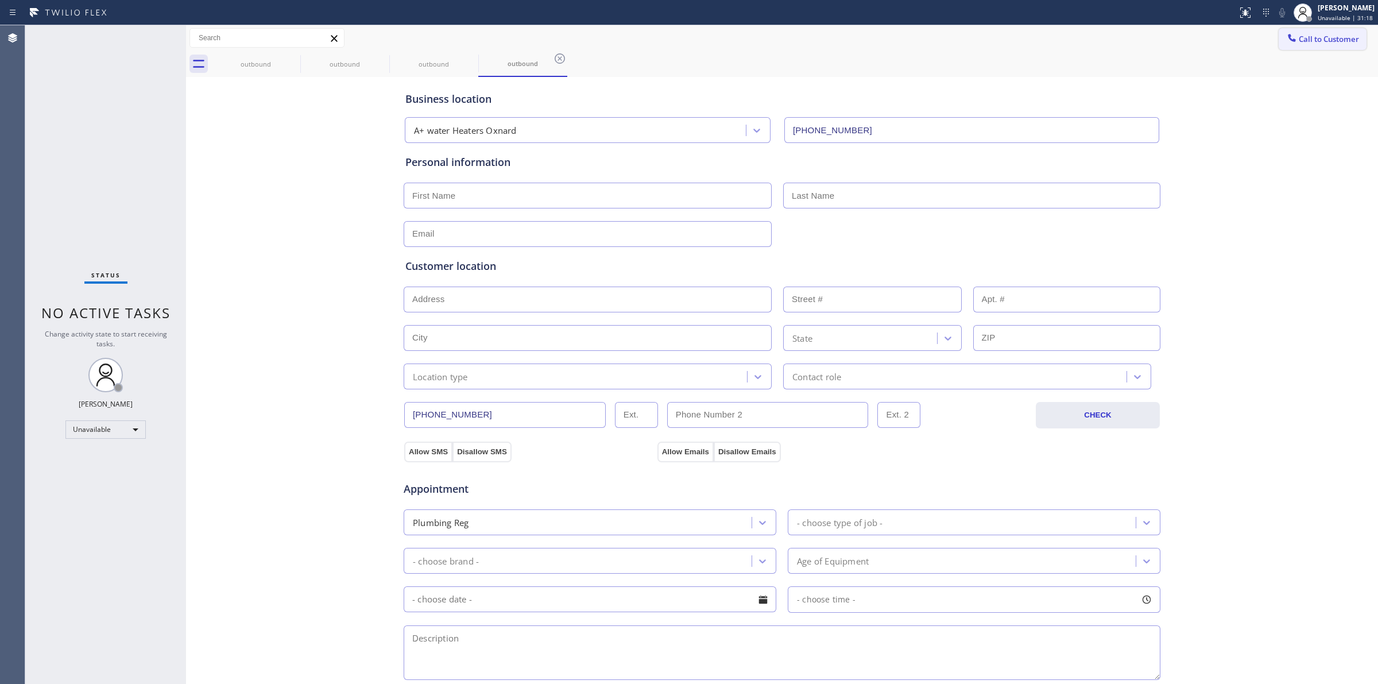
click at [1337, 38] on span "Call to Customer" at bounding box center [1328, 39] width 60 height 10
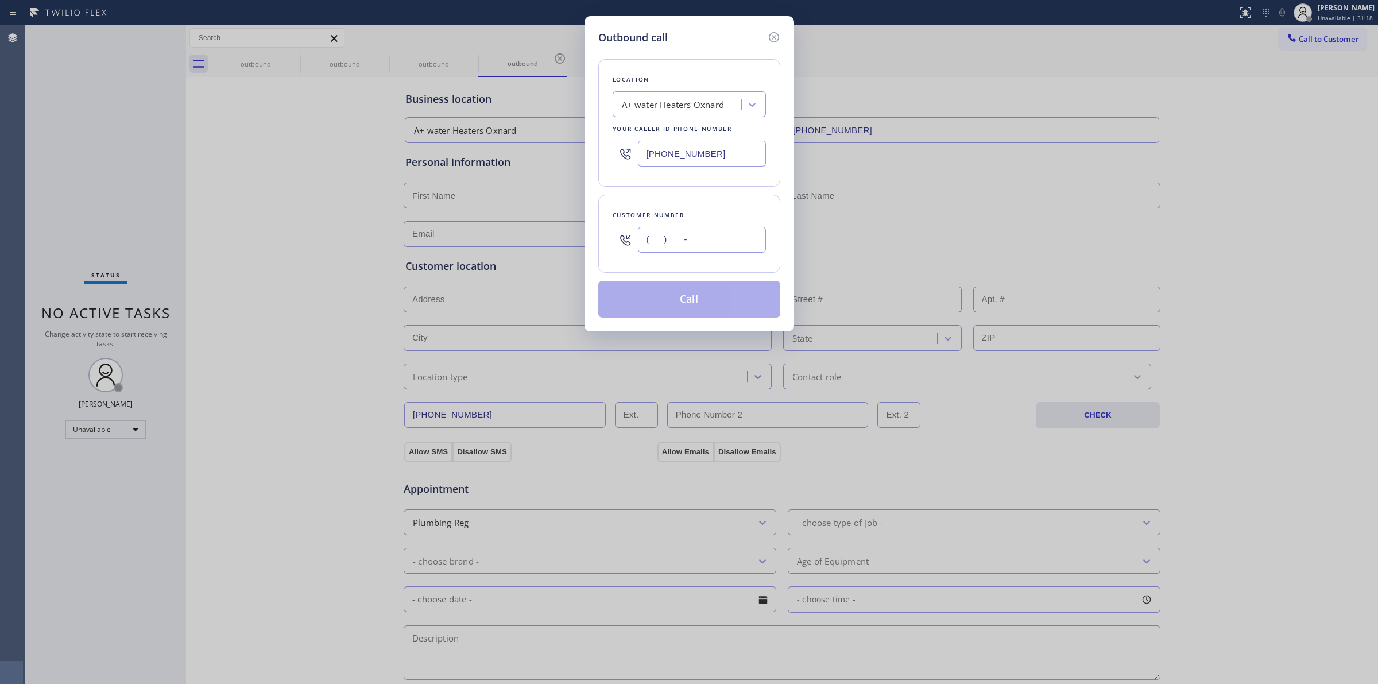
click at [701, 250] on input "(___) ___-____" at bounding box center [702, 240] width 128 height 26
paste input "510) 686-4295"
type input "[PHONE_NUMBER]"
click at [699, 133] on div "Your caller id phone number" at bounding box center [688, 129] width 153 height 12
click at [699, 100] on div "A+ water Heaters Oxnard" at bounding box center [673, 104] width 103 height 13
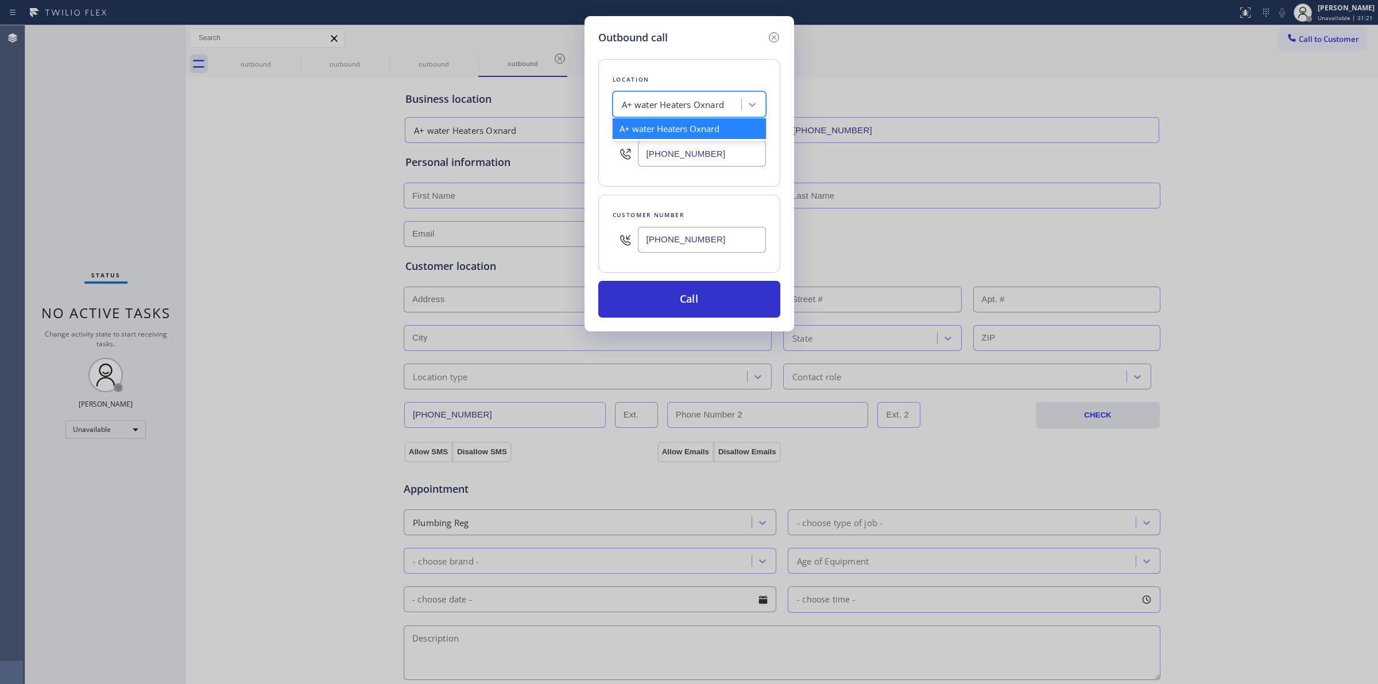
type input "L"
type input "miele"
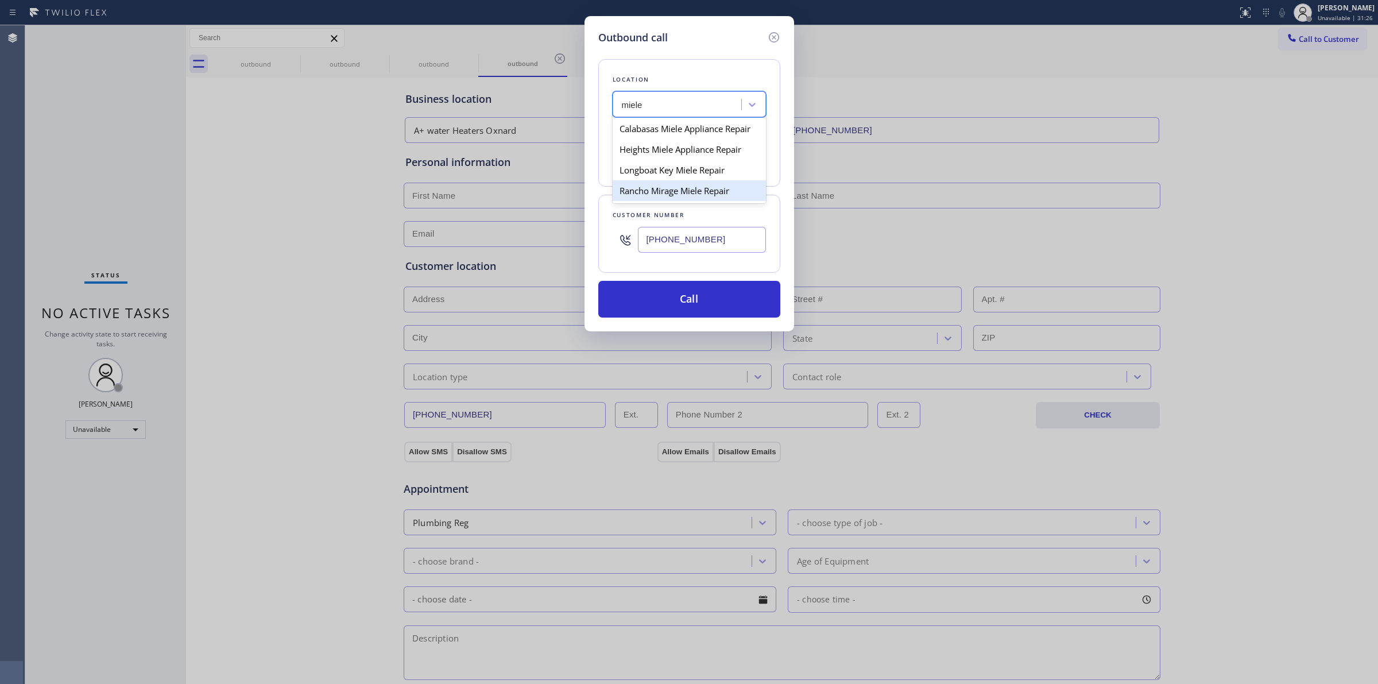
click at [662, 191] on div "Rancho Mirage Miele Repair" at bounding box center [688, 190] width 153 height 21
type input "[PHONE_NUMBER]"
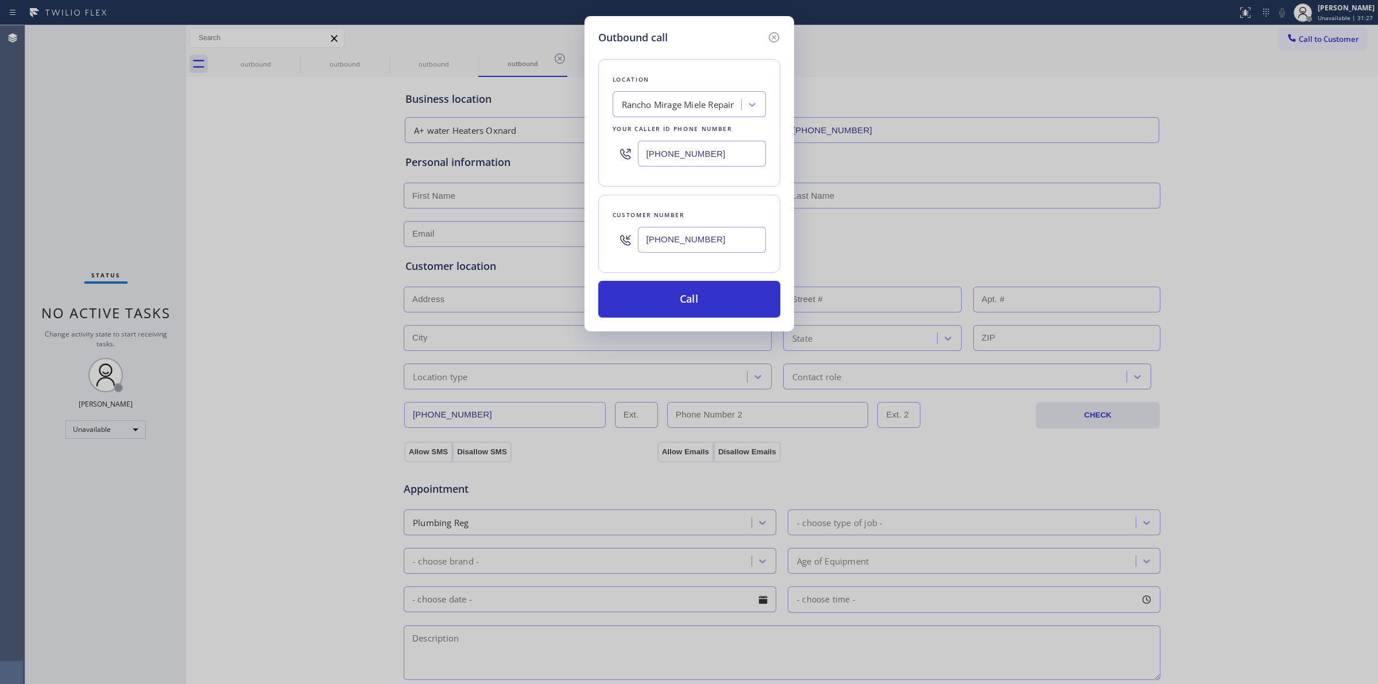
click at [696, 239] on input "[PHONE_NUMBER]" at bounding box center [702, 240] width 128 height 26
click at [685, 298] on button "Call" at bounding box center [689, 299] width 182 height 37
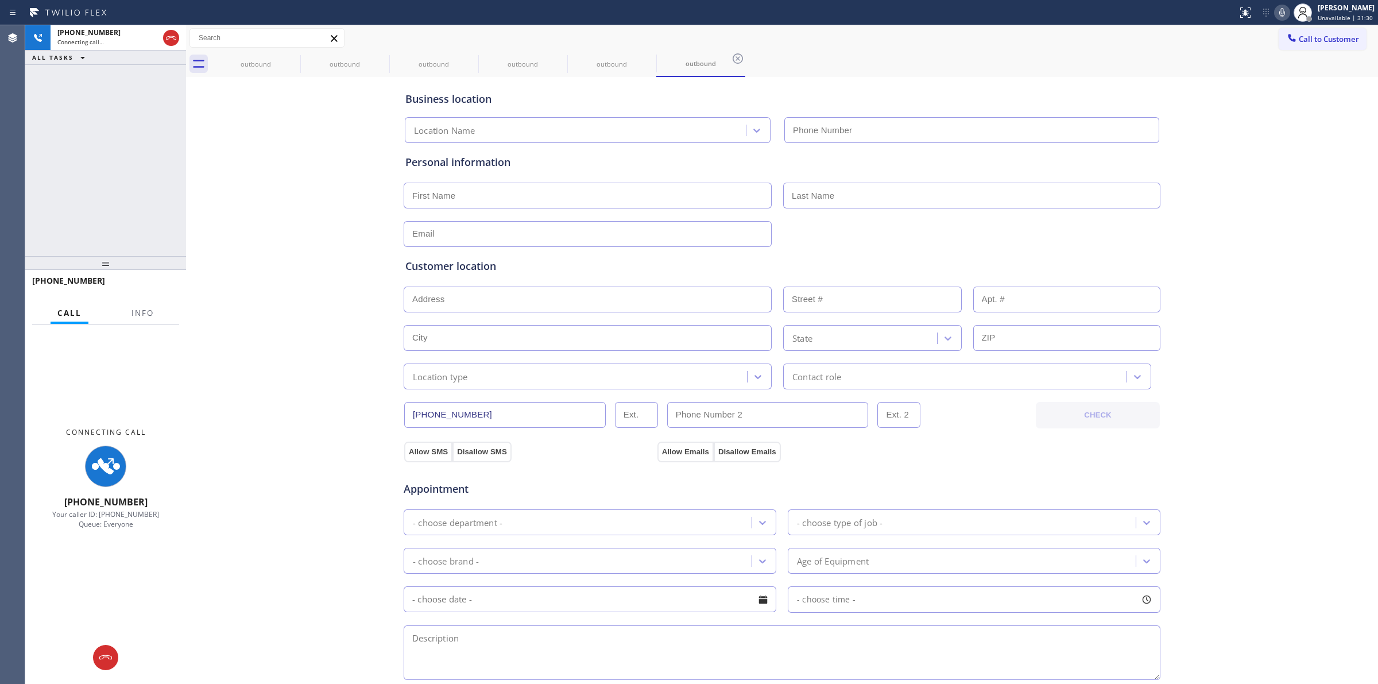
type input "[PHONE_NUMBER]"
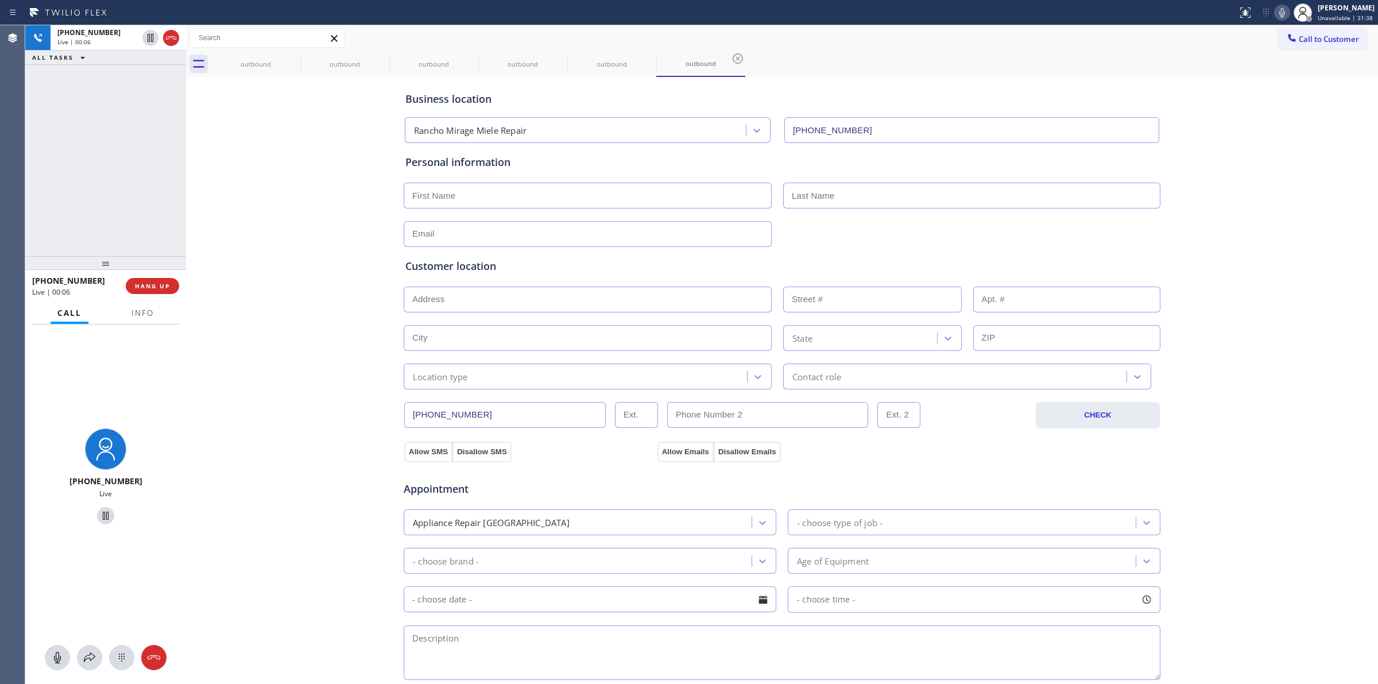
click at [1248, 210] on div "Business location [GEOGRAPHIC_DATA] Miele Repair [PHONE_NUMBER] Personal inform…" at bounding box center [782, 472] width 1186 height 784
click at [116, 661] on icon at bounding box center [122, 657] width 14 height 14
click at [1321, 42] on span "Call to Customer" at bounding box center [1328, 39] width 60 height 10
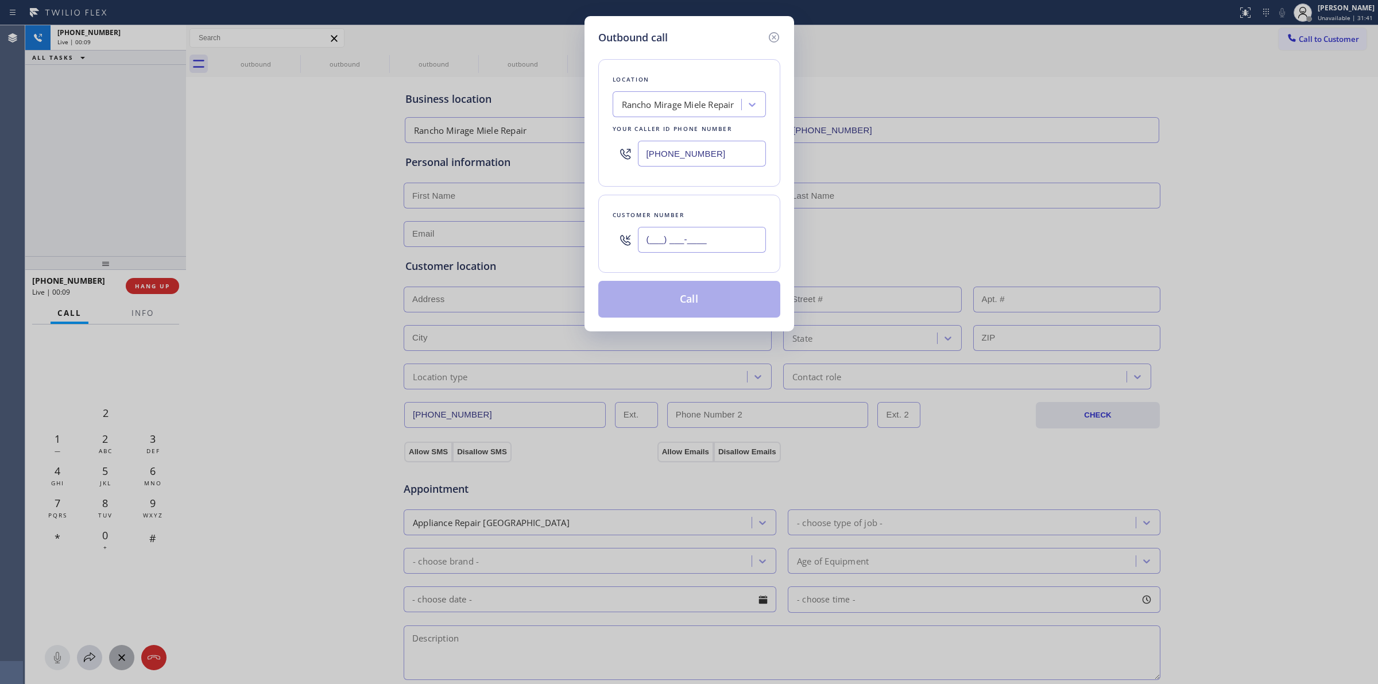
click at [692, 245] on input "(___) ___-____" at bounding box center [702, 240] width 128 height 26
paste input "510) 686-4295"
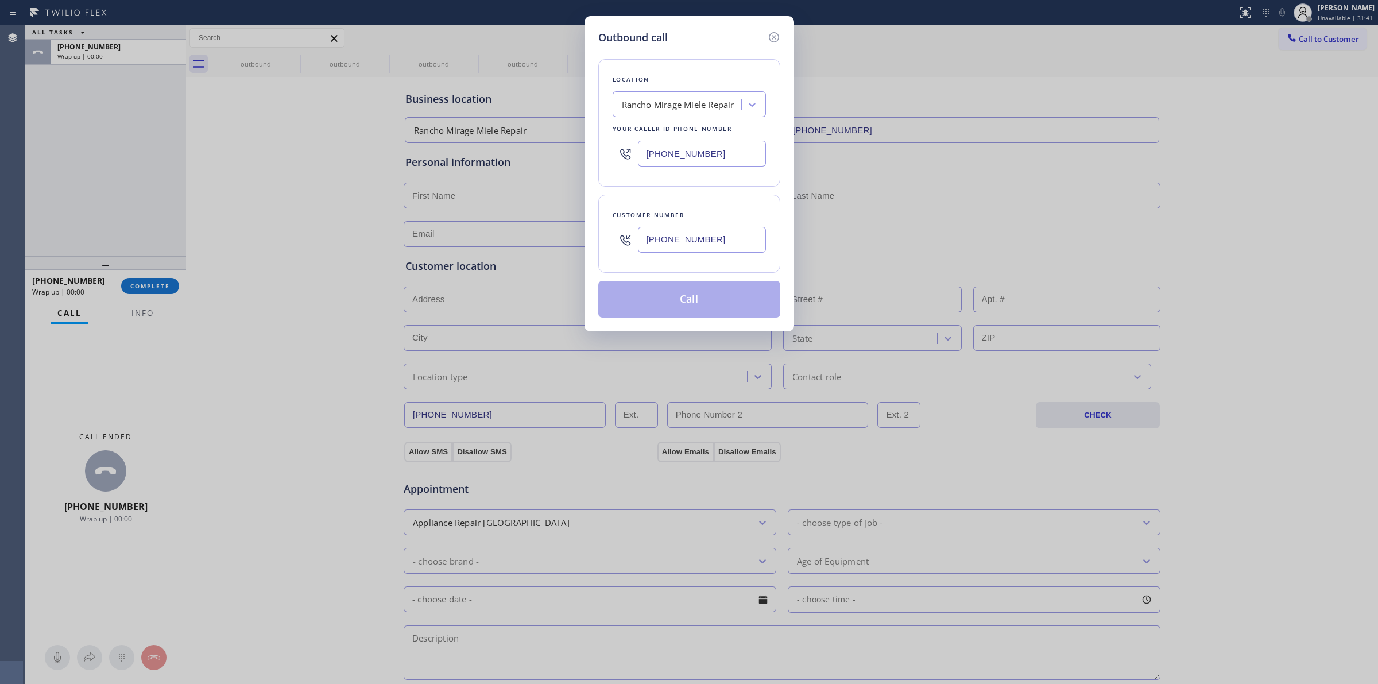
type input "[PHONE_NUMBER]"
click at [699, 294] on button "Call" at bounding box center [689, 299] width 182 height 37
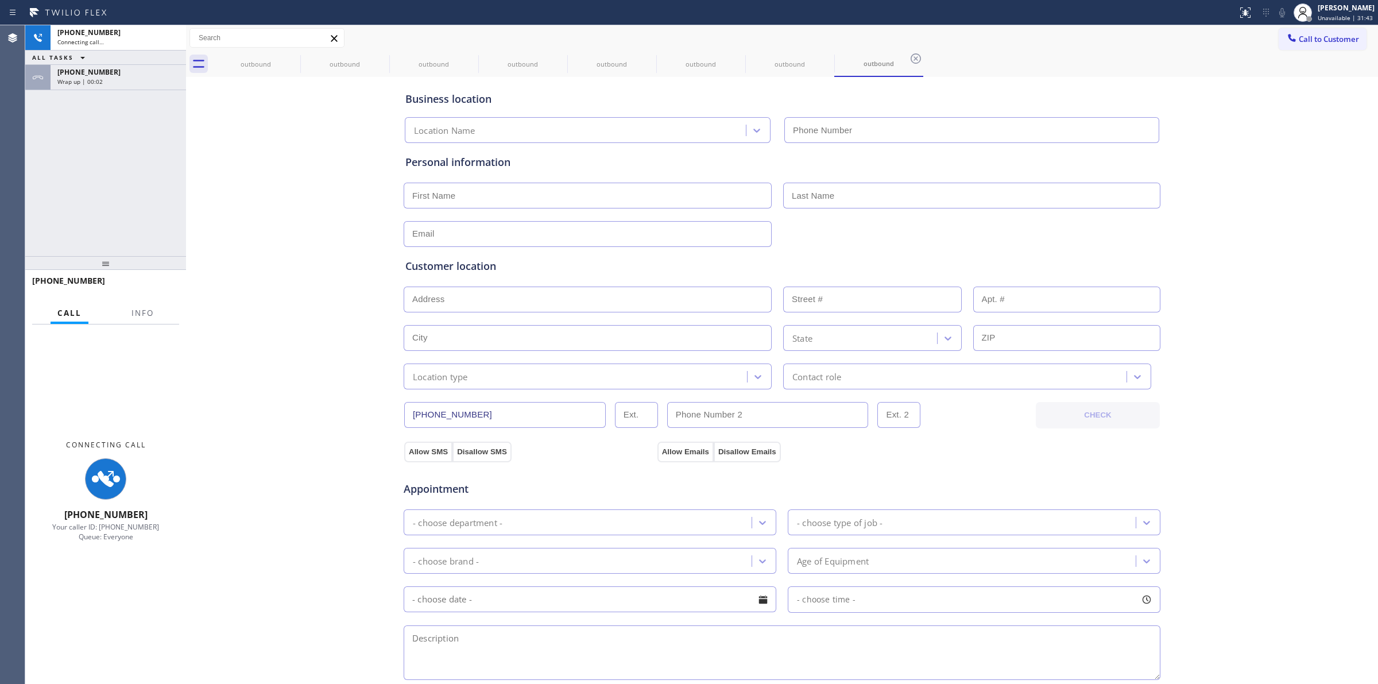
type input "[PHONE_NUMBER]"
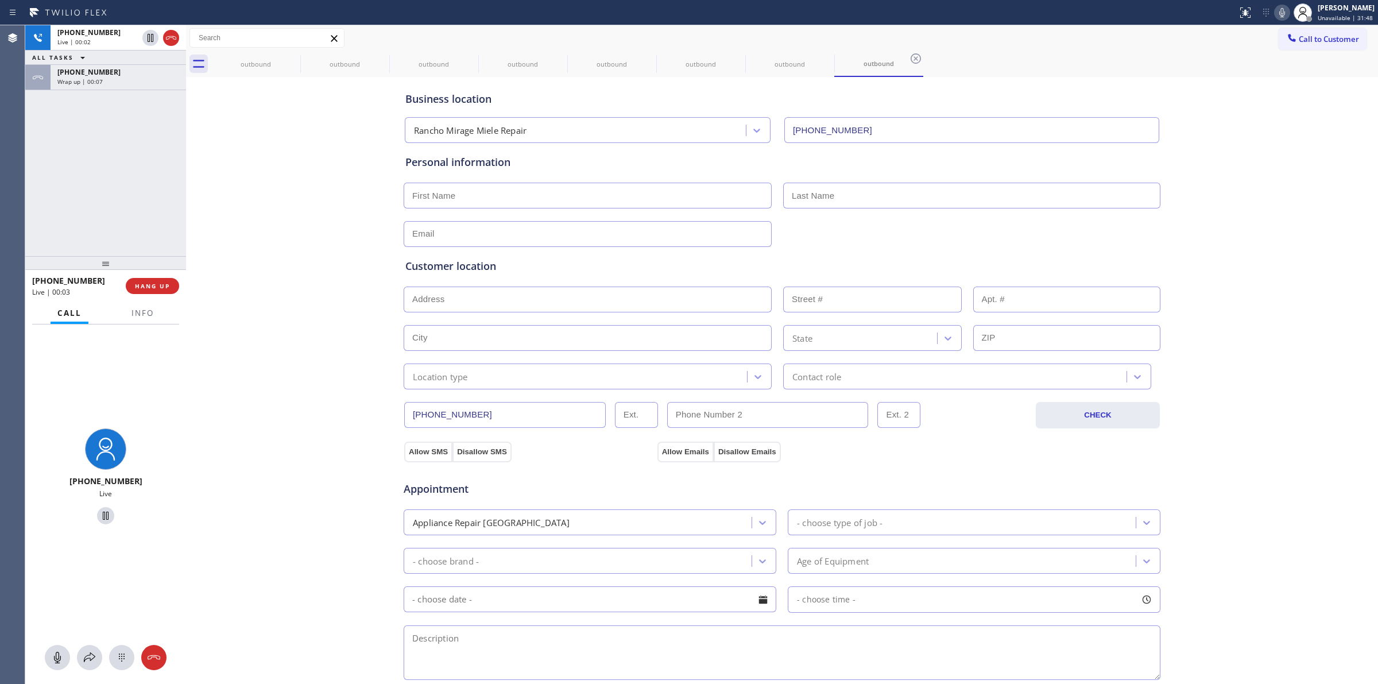
drag, startPoint x: 104, startPoint y: 67, endPoint x: 151, endPoint y: 103, distance: 59.3
click at [104, 67] on div "[PHONE_NUMBER]" at bounding box center [118, 72] width 122 height 10
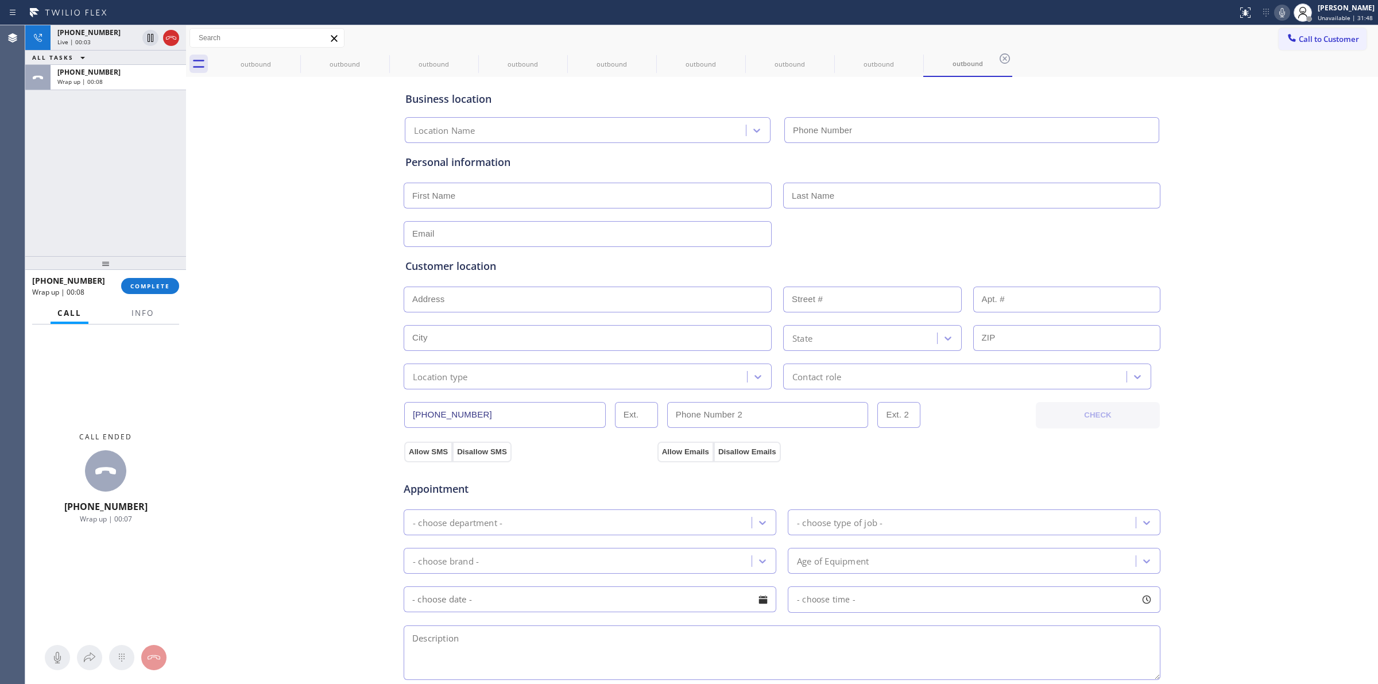
type input "[PHONE_NUMBER]"
click at [149, 284] on button "COMPLETE" at bounding box center [150, 286] width 58 height 16
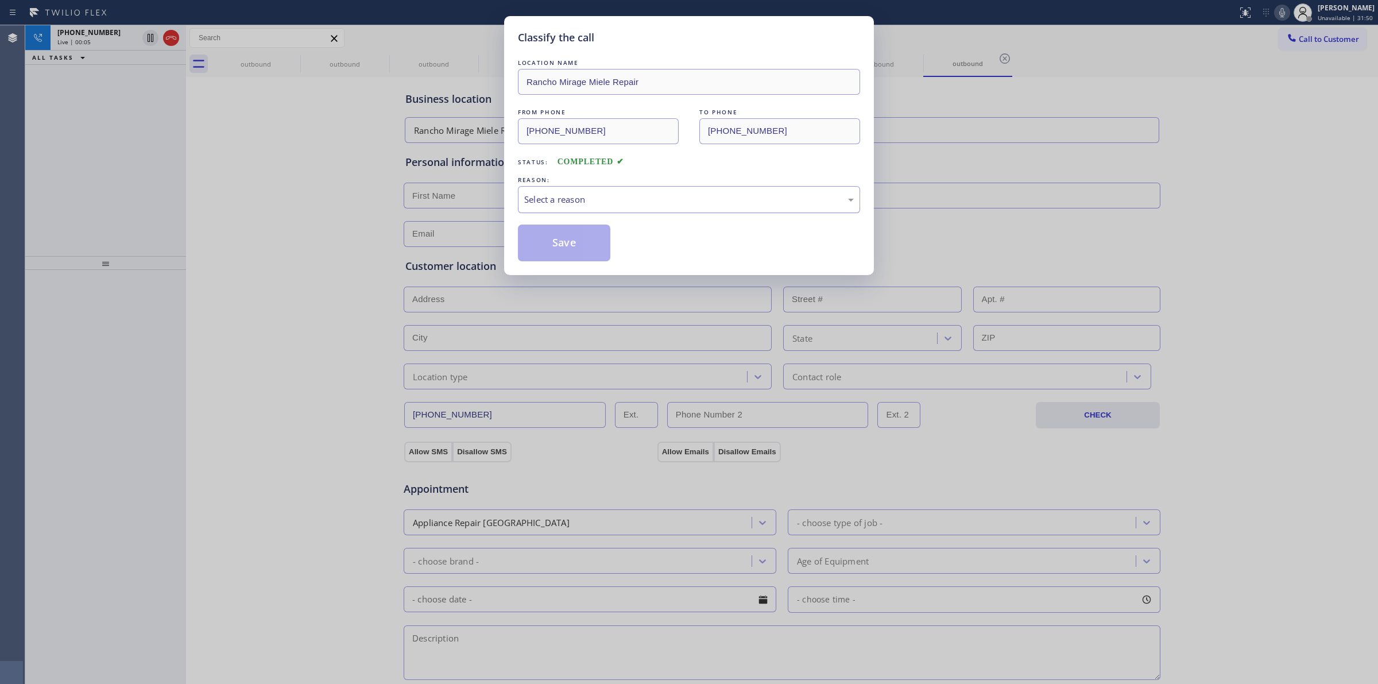
click at [635, 197] on div "Select a reason" at bounding box center [688, 199] width 329 height 13
click at [592, 254] on button "Save" at bounding box center [564, 242] width 92 height 37
click at [117, 40] on div "Classify the call LOCATION NAME [GEOGRAPHIC_DATA] Miele Repair FROM PHONE [PHON…" at bounding box center [689, 342] width 1378 height 684
click at [117, 40] on div "Live | 00:07" at bounding box center [97, 42] width 80 height 8
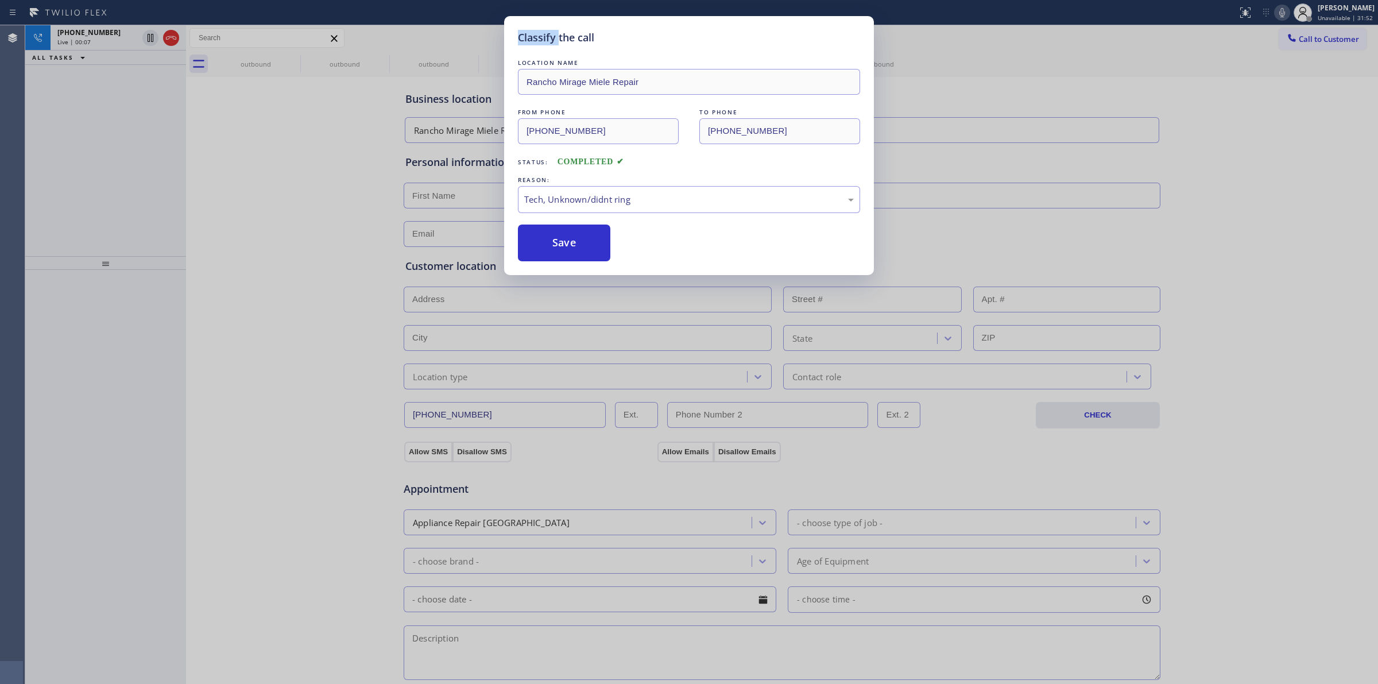
click at [117, 40] on div "Live | 00:07" at bounding box center [97, 42] width 80 height 8
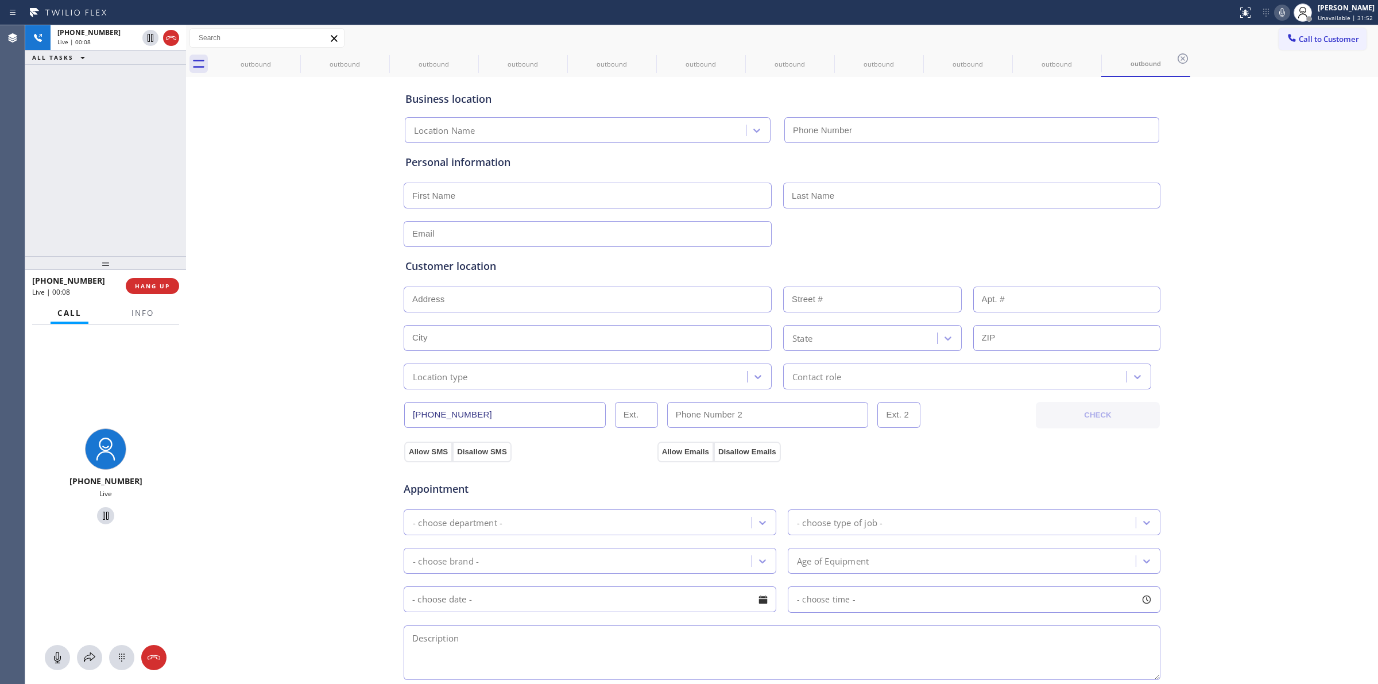
click at [117, 40] on div "Live | 00:08" at bounding box center [97, 42] width 80 height 8
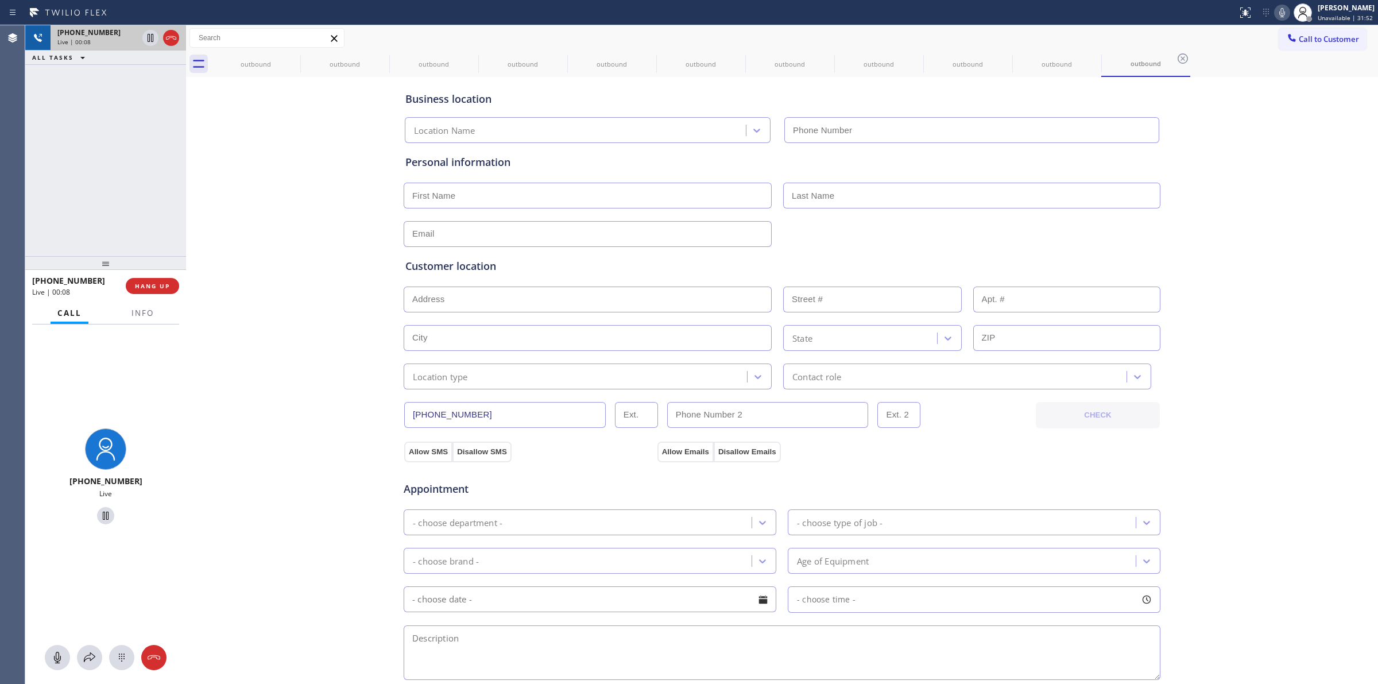
click at [88, 29] on span "[PHONE_NUMBER]" at bounding box center [88, 33] width 63 height 10
click at [130, 41] on div "Live | 00:08" at bounding box center [97, 42] width 80 height 8
type input "[PHONE_NUMBER]"
click at [130, 41] on div "Live | 00:14" at bounding box center [97, 42] width 80 height 8
type input "[PHONE_NUMBER]"
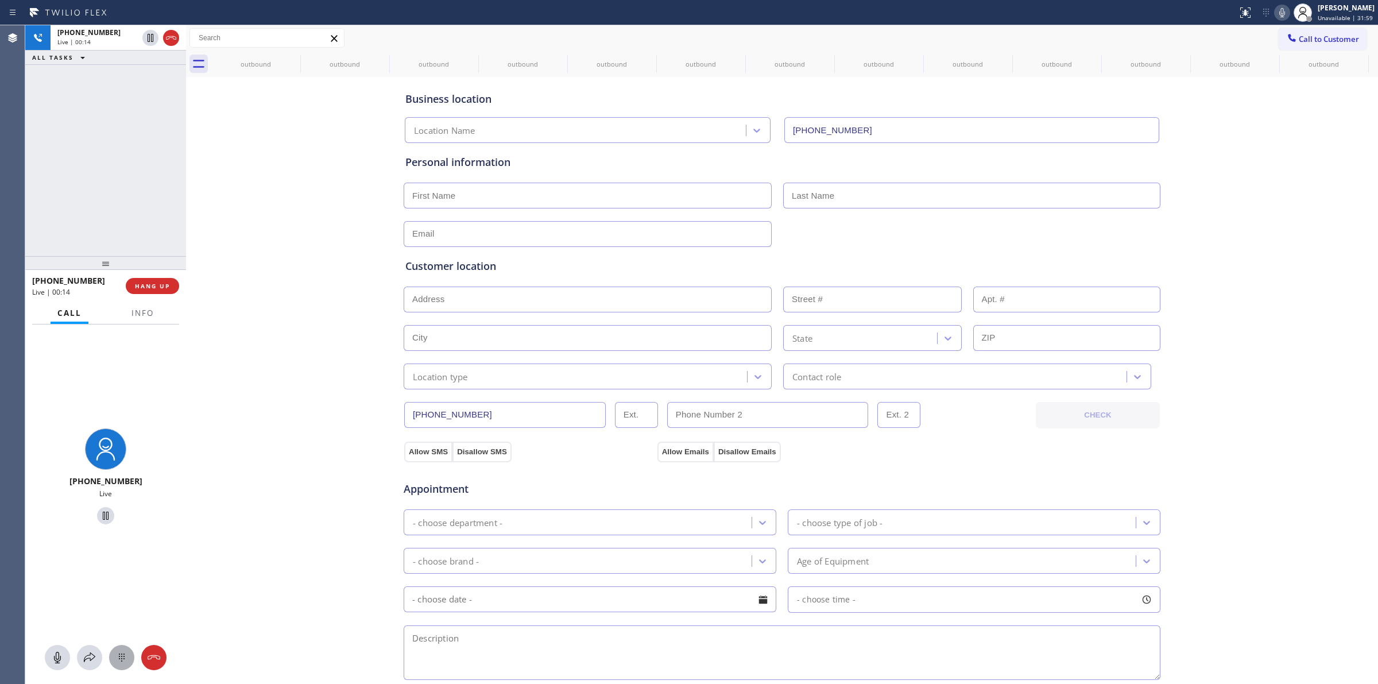
click at [119, 652] on icon at bounding box center [122, 657] width 14 height 14
click at [1317, 36] on span "Call to Customer" at bounding box center [1328, 39] width 60 height 10
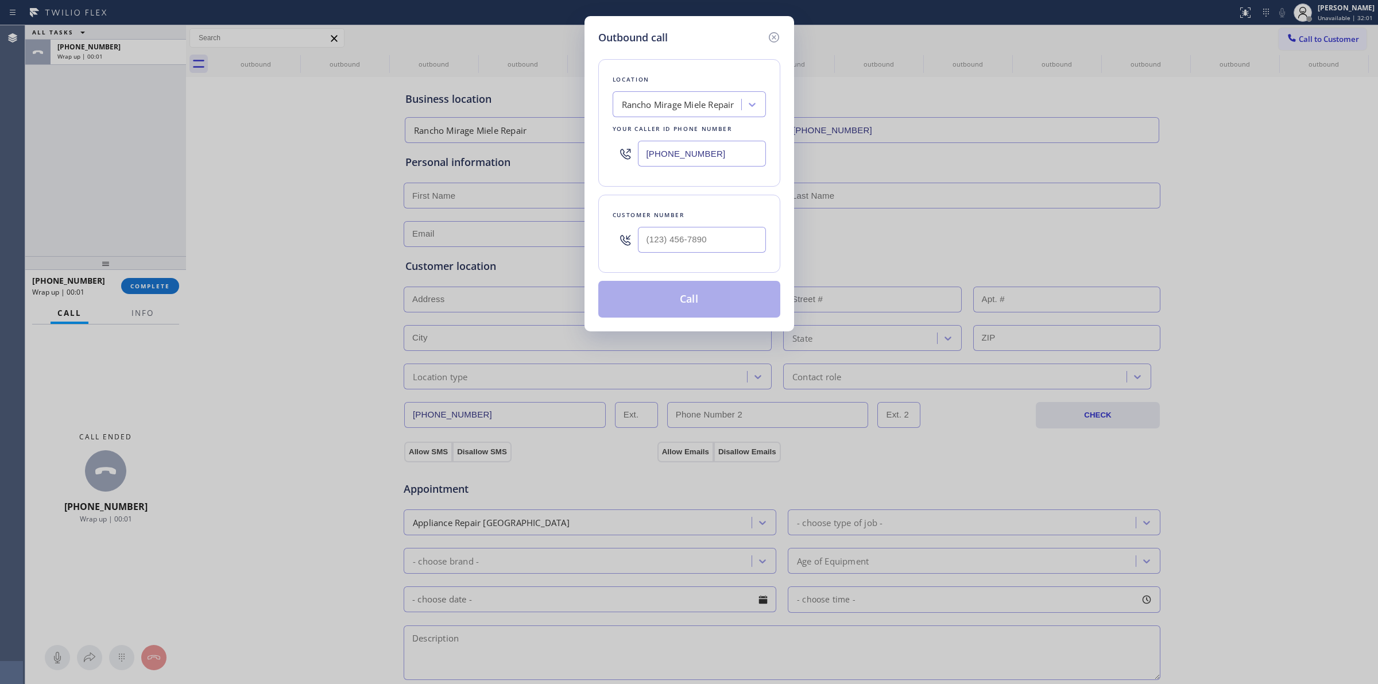
click at [686, 254] on div at bounding box center [702, 239] width 128 height 37
paste input "510) 686-4295"
click at [691, 249] on input "[PHONE_NUMBER]" at bounding box center [702, 240] width 128 height 26
type input "[PHONE_NUMBER]"
click at [687, 305] on button "Call" at bounding box center [689, 299] width 182 height 37
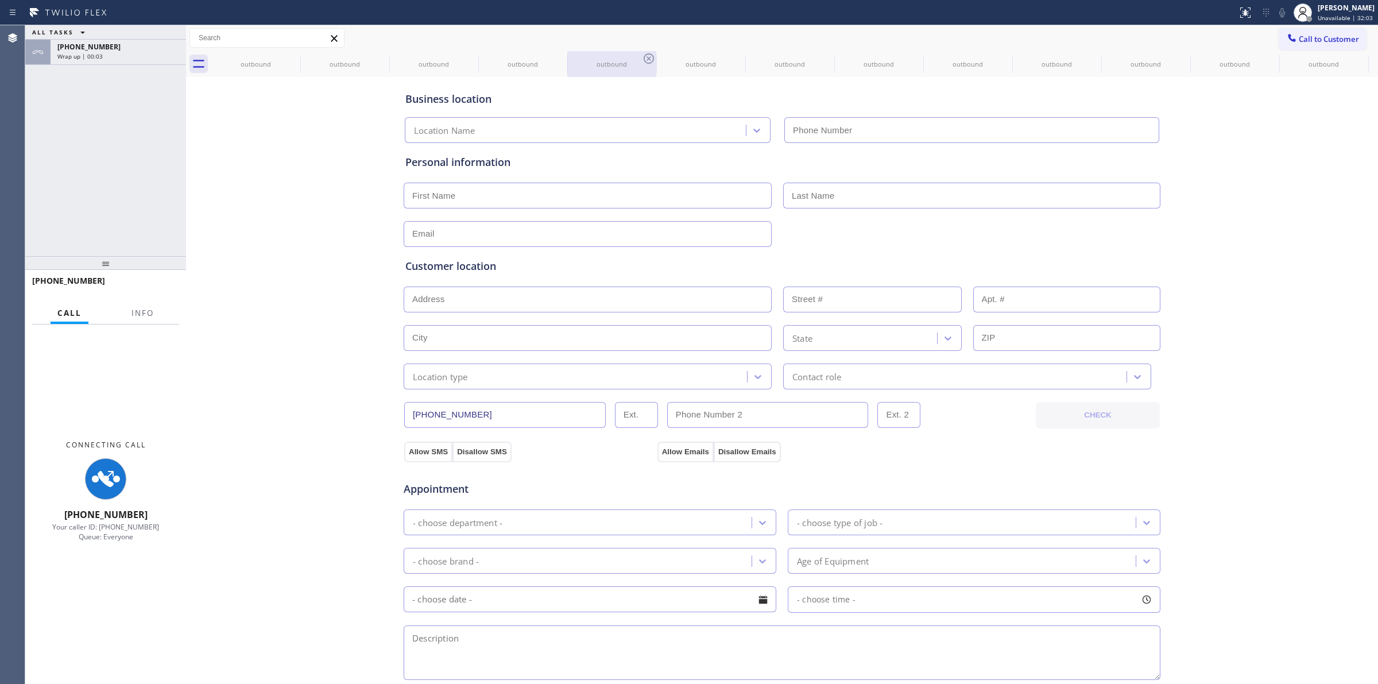
type input "[PHONE_NUMBER]"
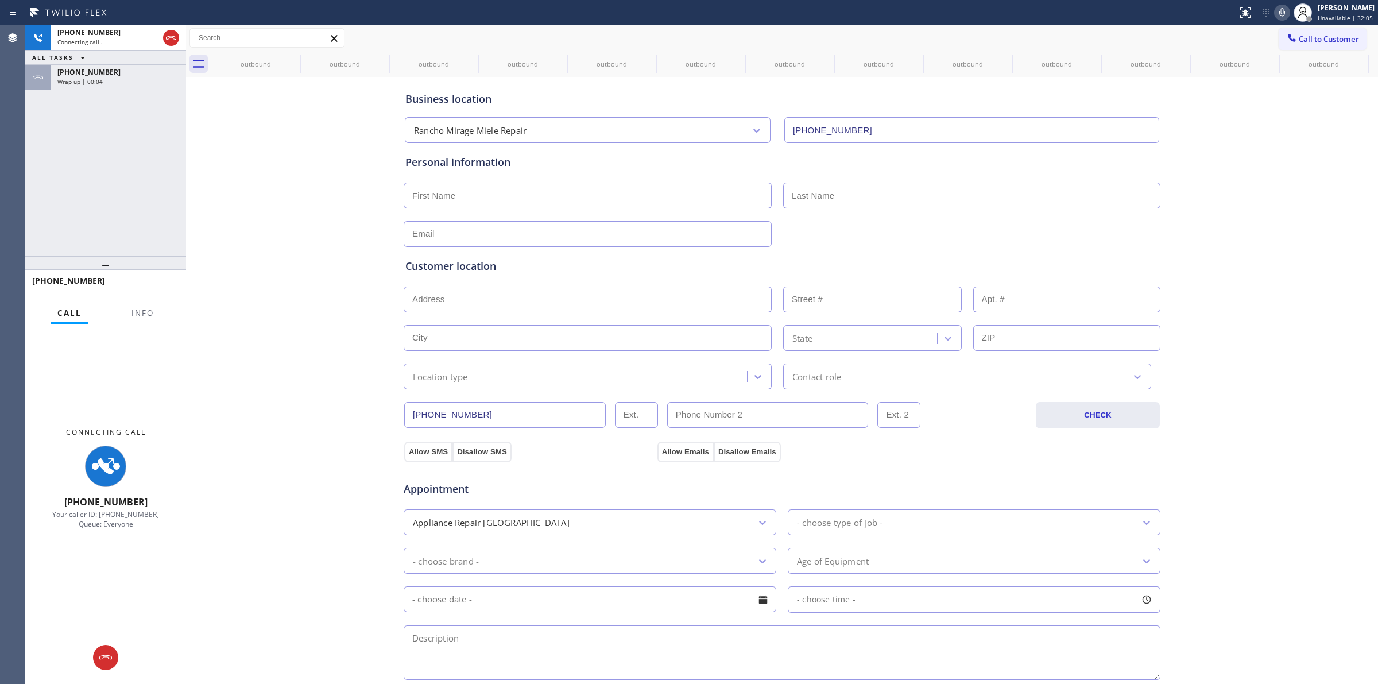
click at [105, 90] on div "[PHONE_NUMBER] Wrap up | 00:04" at bounding box center [105, 77] width 161 height 25
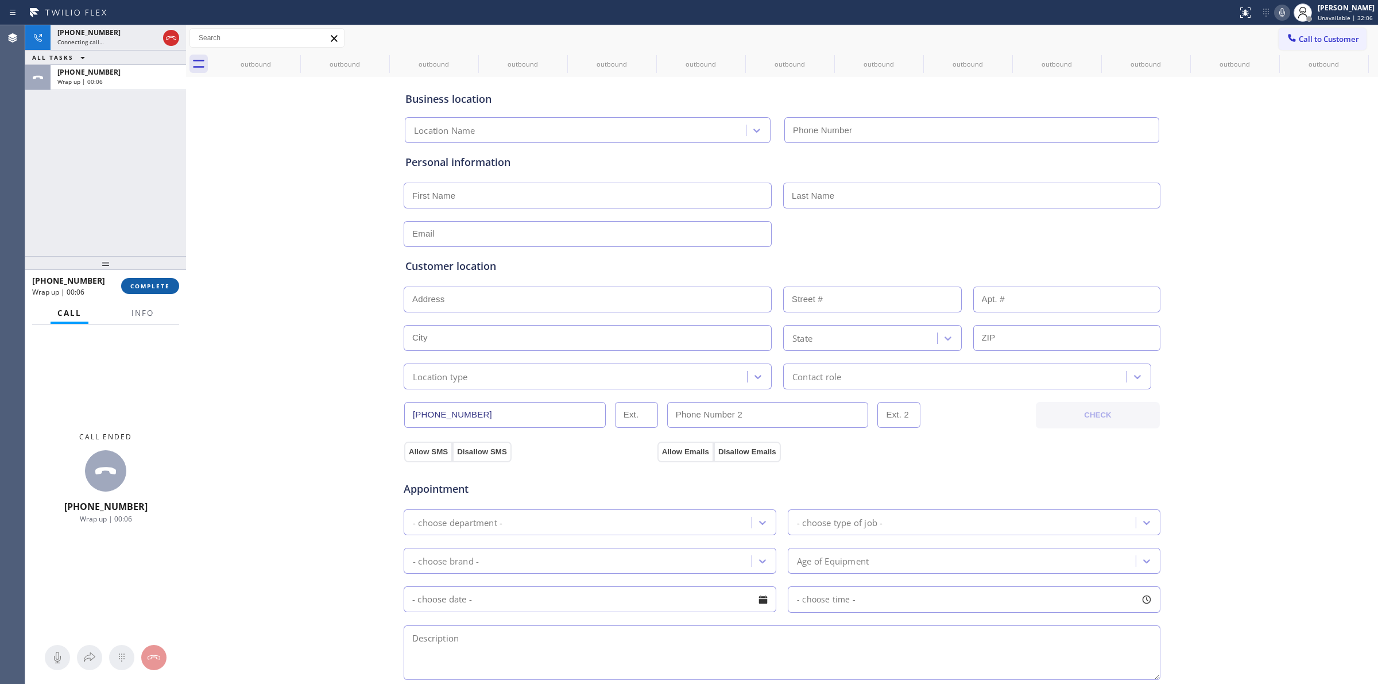
click at [150, 284] on span "COMPLETE" at bounding box center [150, 286] width 40 height 8
type input "[PHONE_NUMBER]"
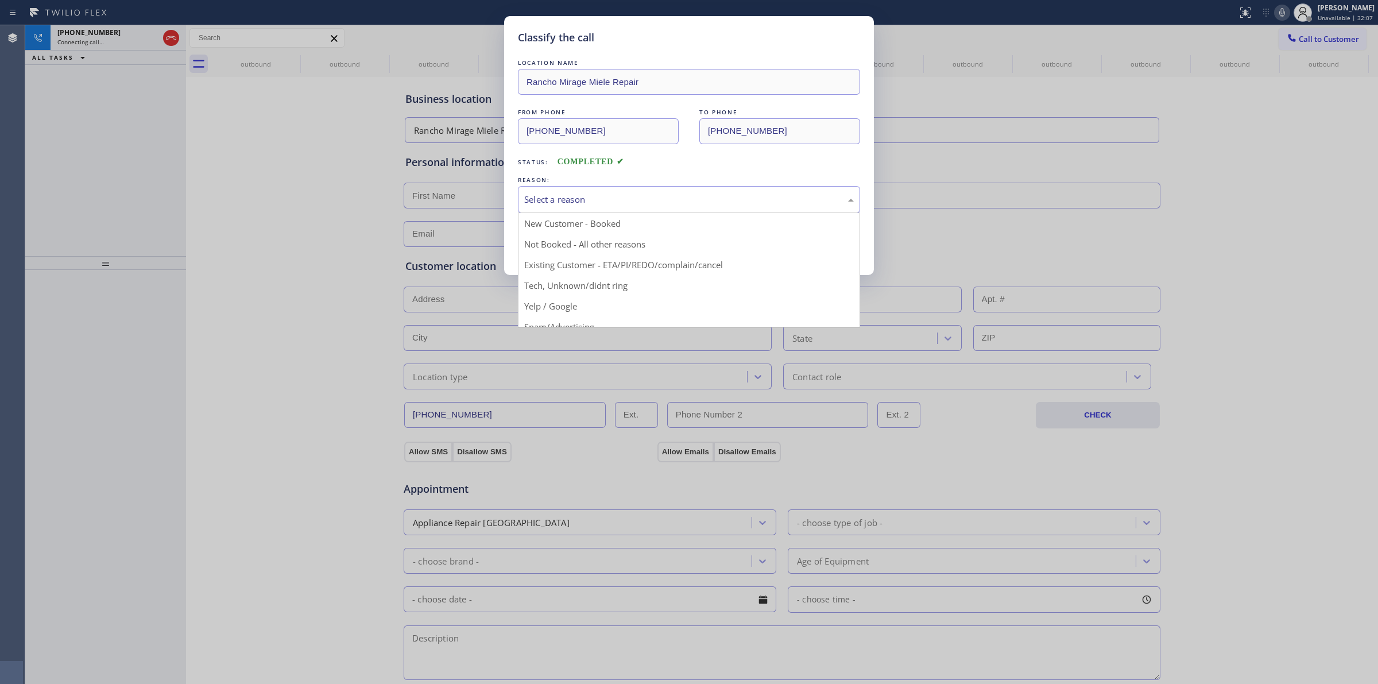
click at [641, 203] on div "Select a reason" at bounding box center [688, 199] width 329 height 13
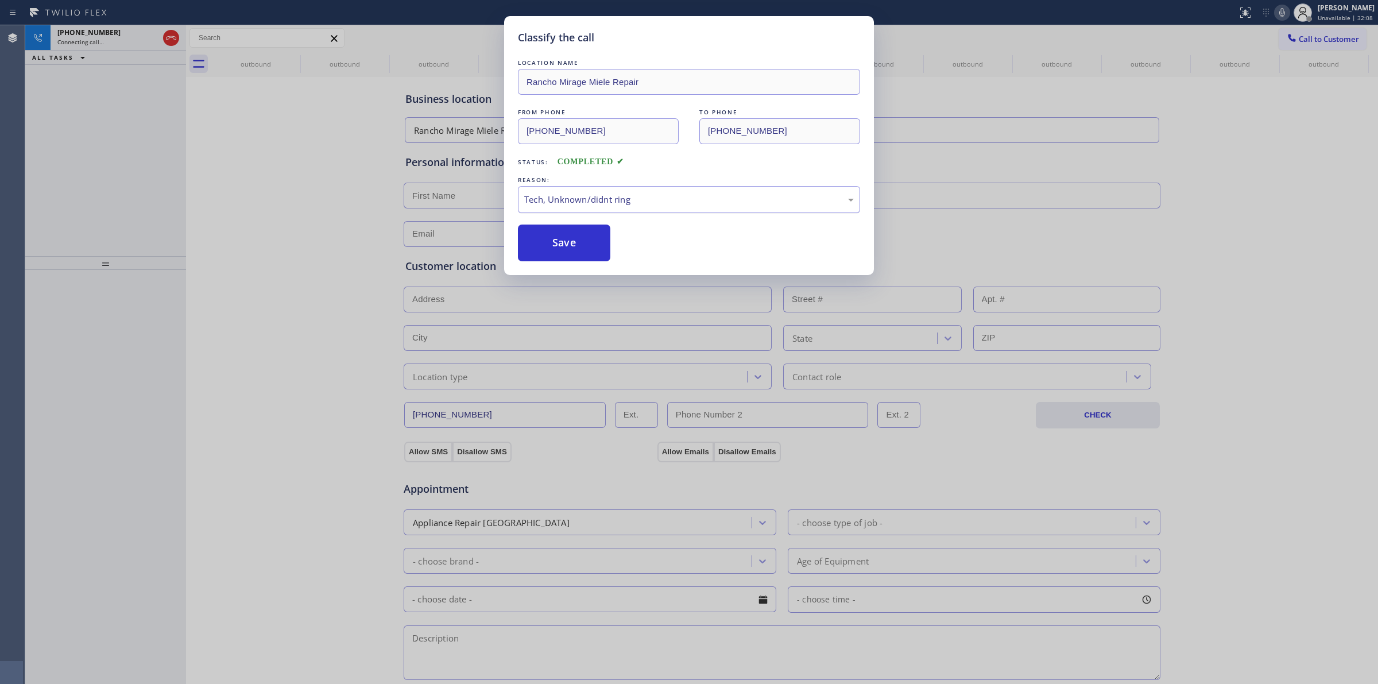
click at [623, 206] on div "Tech, Unknown/didnt ring" at bounding box center [688, 199] width 329 height 13
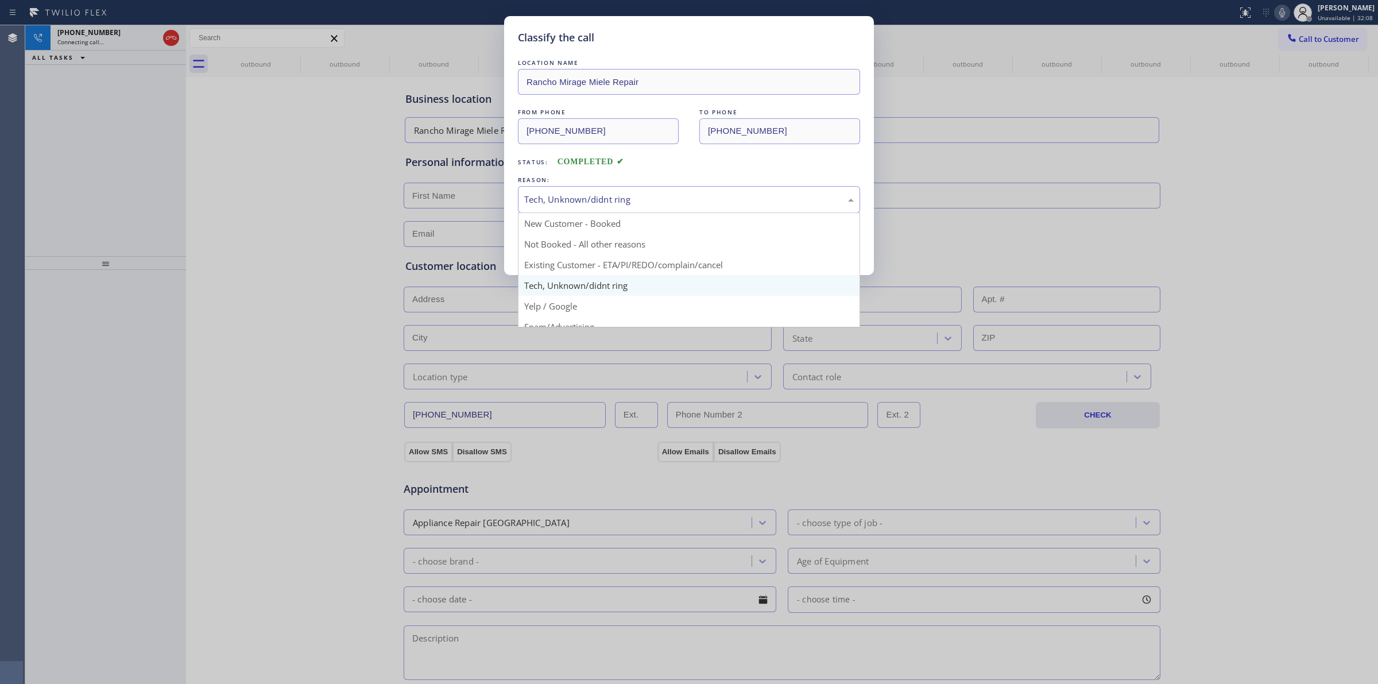
drag, startPoint x: 618, startPoint y: 289, endPoint x: 580, endPoint y: 254, distance: 50.8
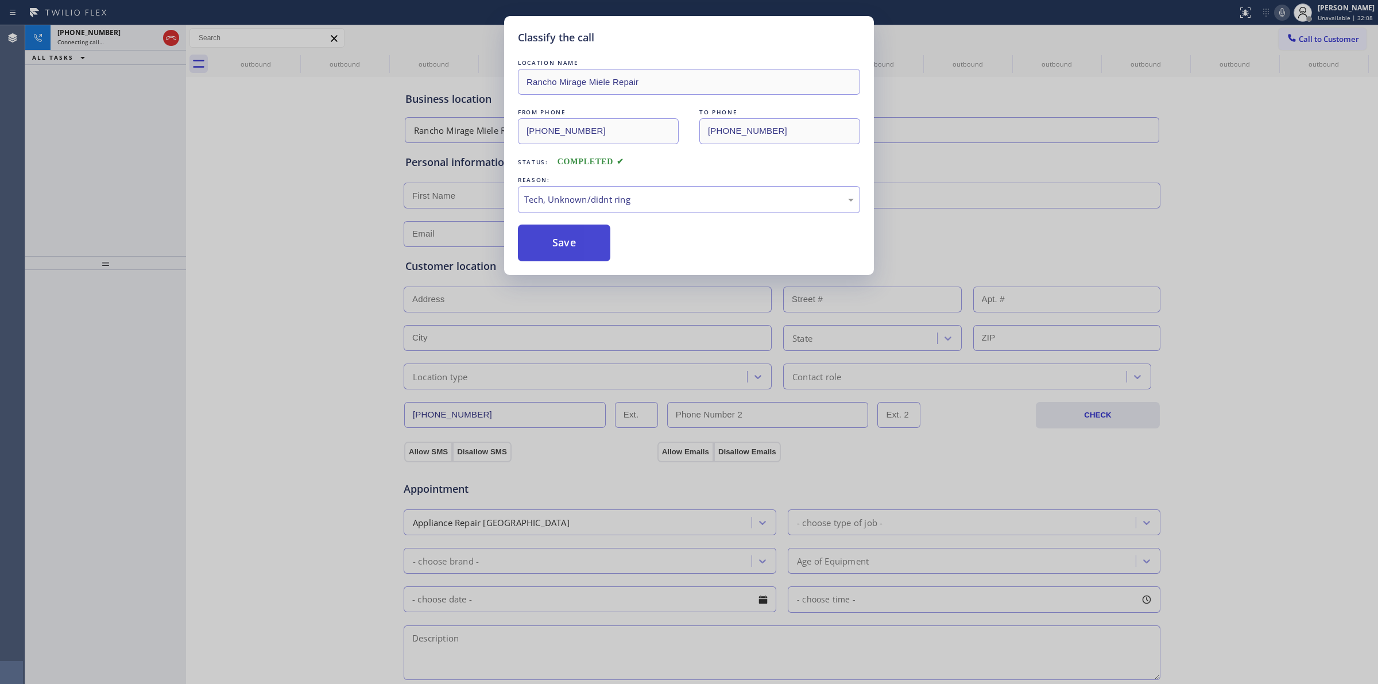
click at [580, 254] on button "Save" at bounding box center [564, 242] width 92 height 37
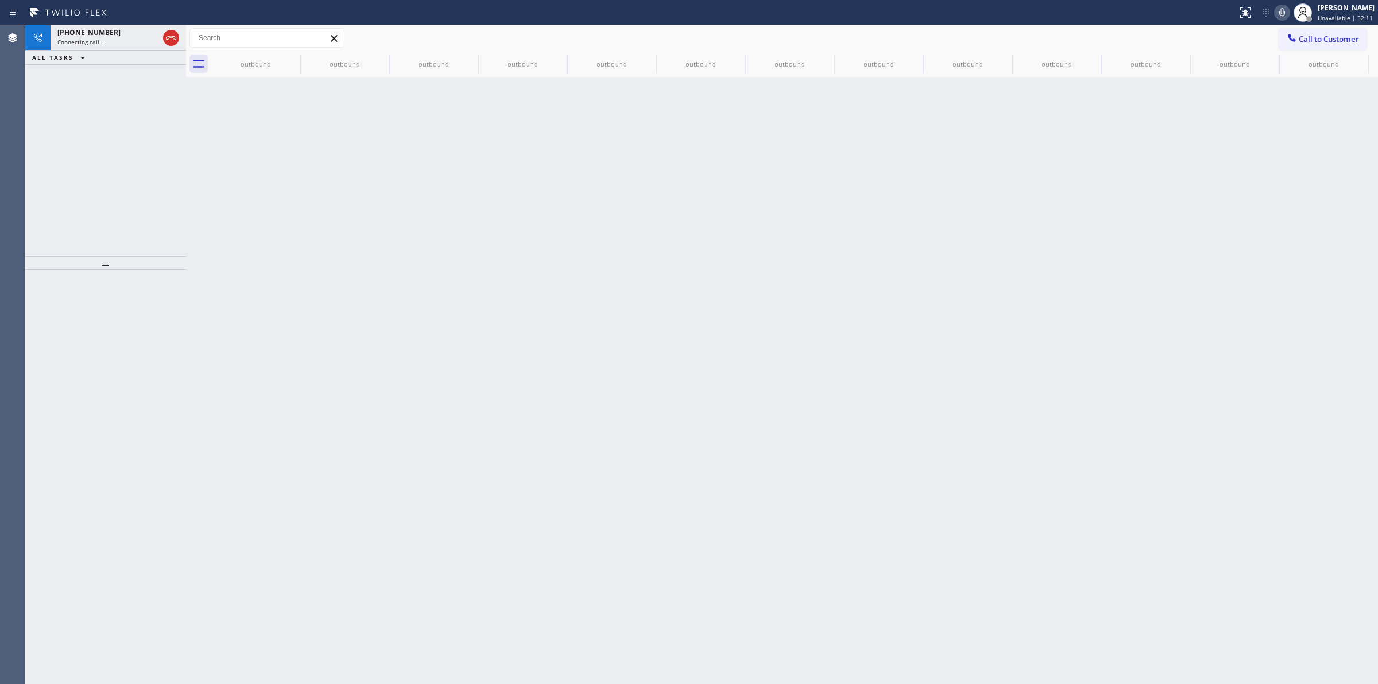
drag, startPoint x: 1110, startPoint y: 181, endPoint x: 432, endPoint y: 78, distance: 685.7
click at [1092, 178] on div "Back to Dashboard Change Sender ID Customers Technicians Select a contact Outbo…" at bounding box center [782, 354] width 1192 height 658
click at [271, 63] on div "outbound" at bounding box center [255, 64] width 87 height 9
click at [285, 56] on div "outbound" at bounding box center [255, 64] width 87 height 26
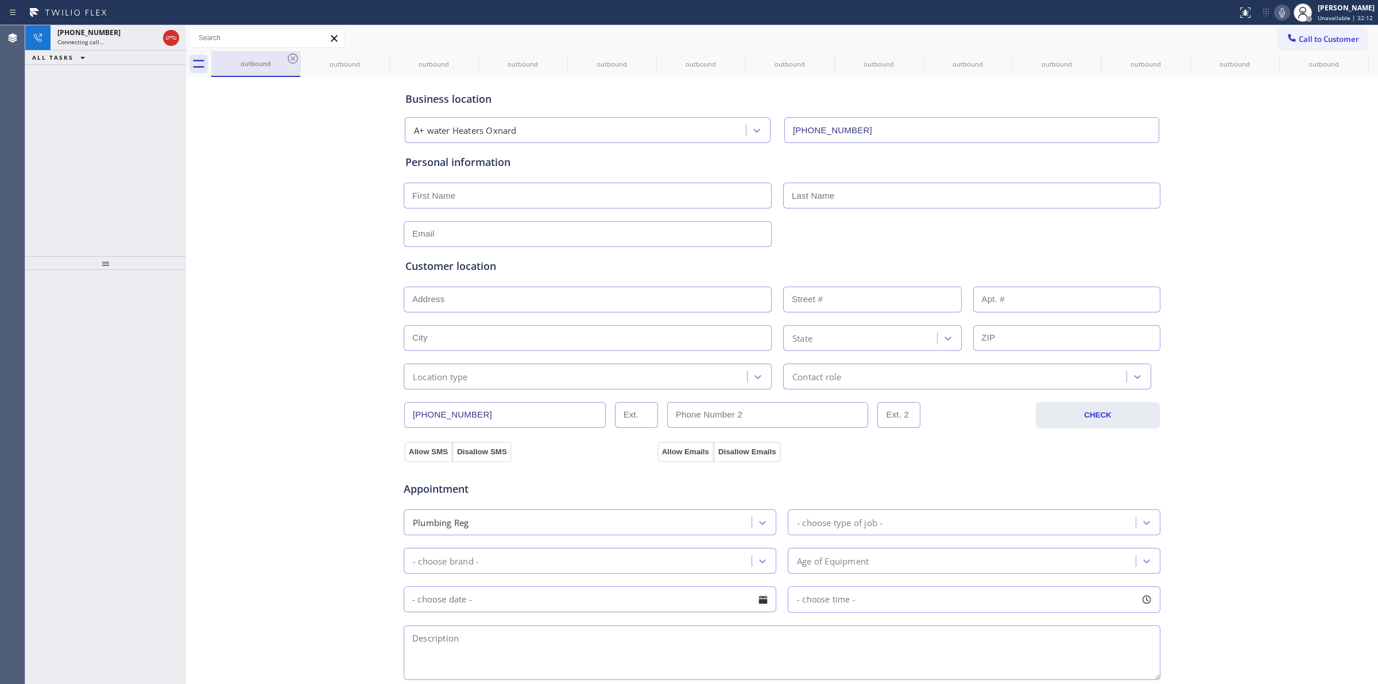
click at [285, 56] on div "outbound" at bounding box center [255, 63] width 87 height 25
drag, startPoint x: 287, startPoint y: 56, endPoint x: 61, endPoint y: 41, distance: 226.1
click at [288, 56] on icon at bounding box center [293, 59] width 14 height 14
click at [0, 0] on icon at bounding box center [0, 0] width 0 height 0
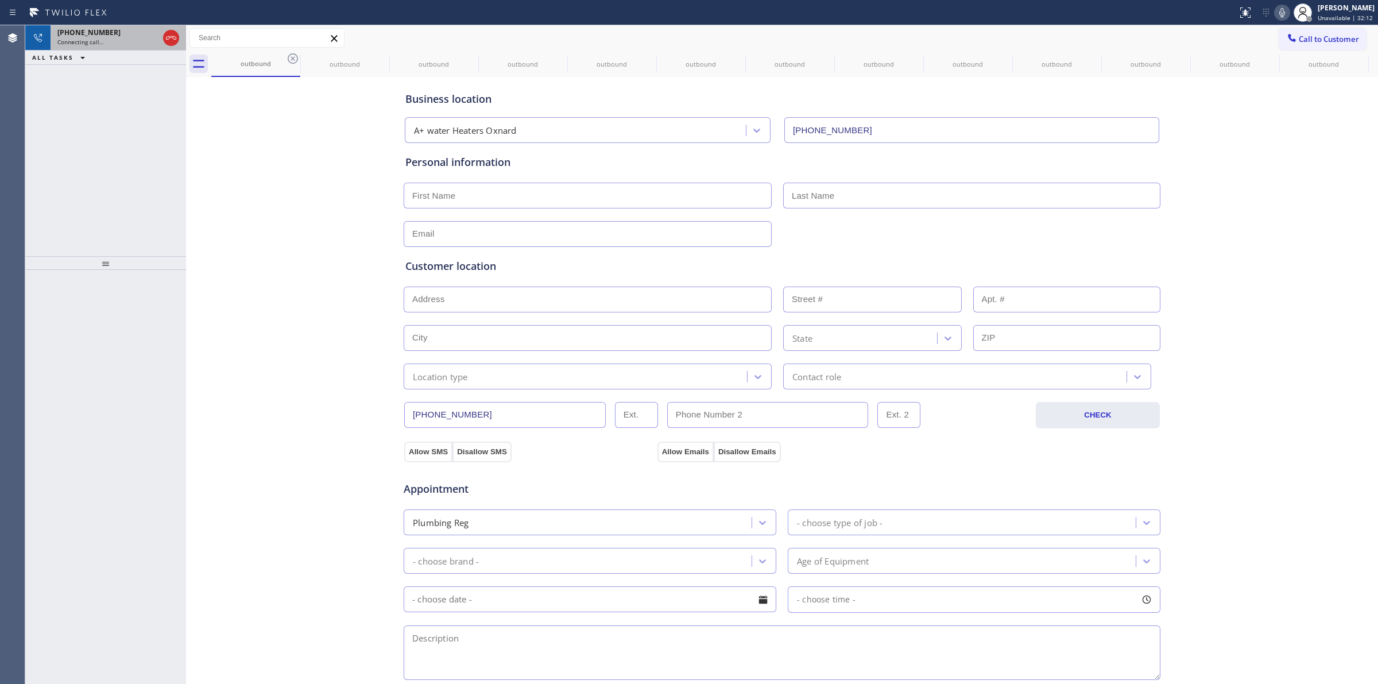
click at [0, 0] on icon at bounding box center [0, 0] width 0 height 0
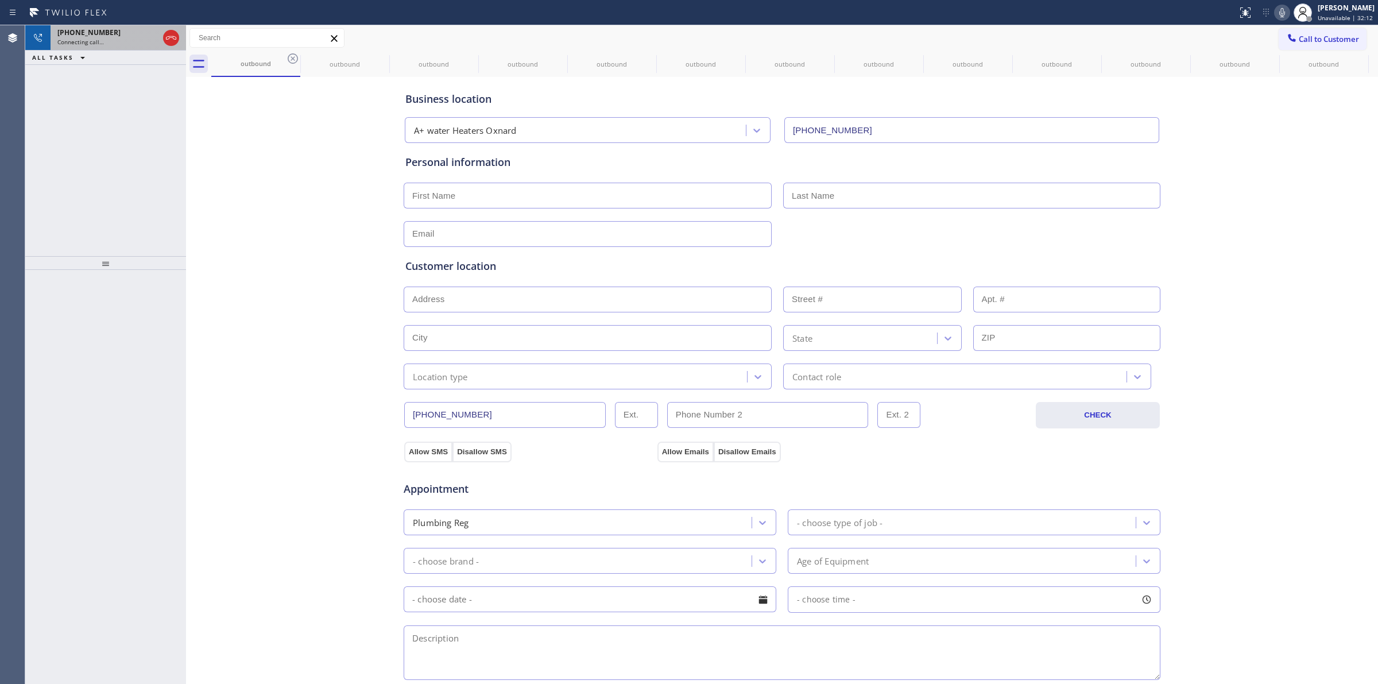
click at [0, 0] on icon at bounding box center [0, 0] width 0 height 0
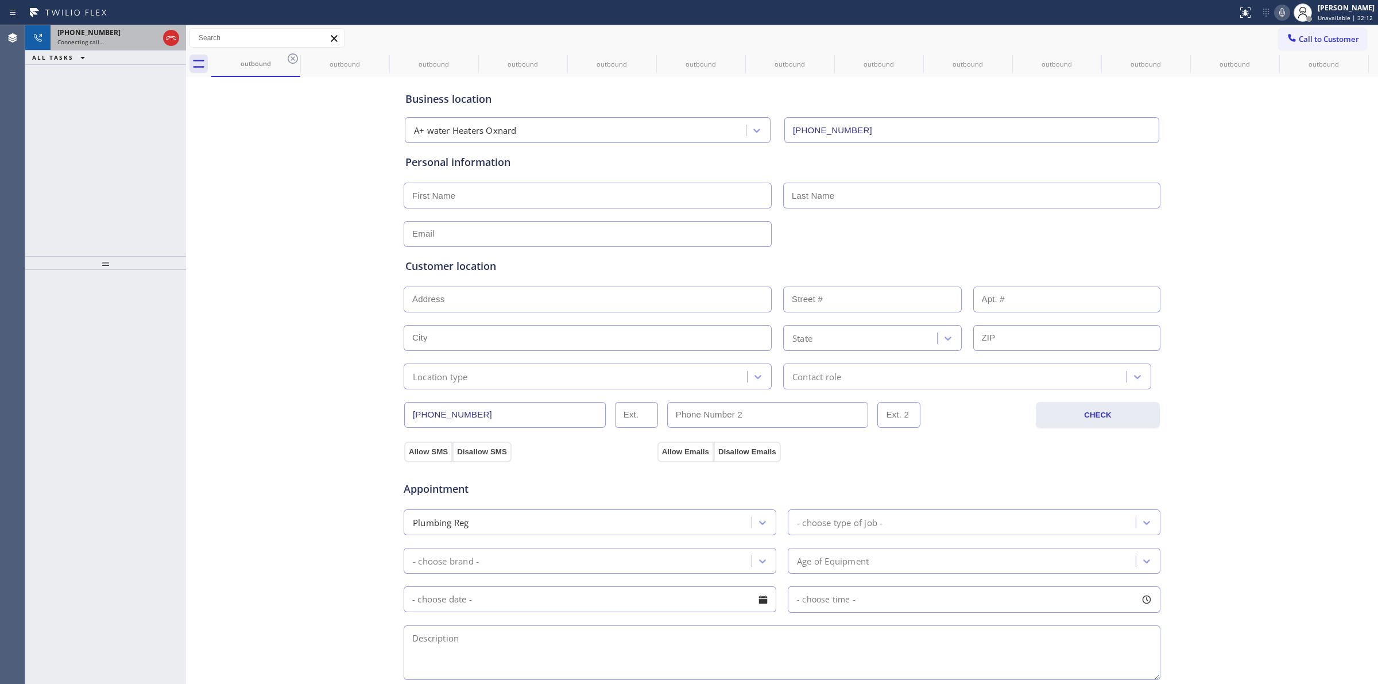
click at [61, 41] on span "Connecting call…" at bounding box center [80, 42] width 46 height 8
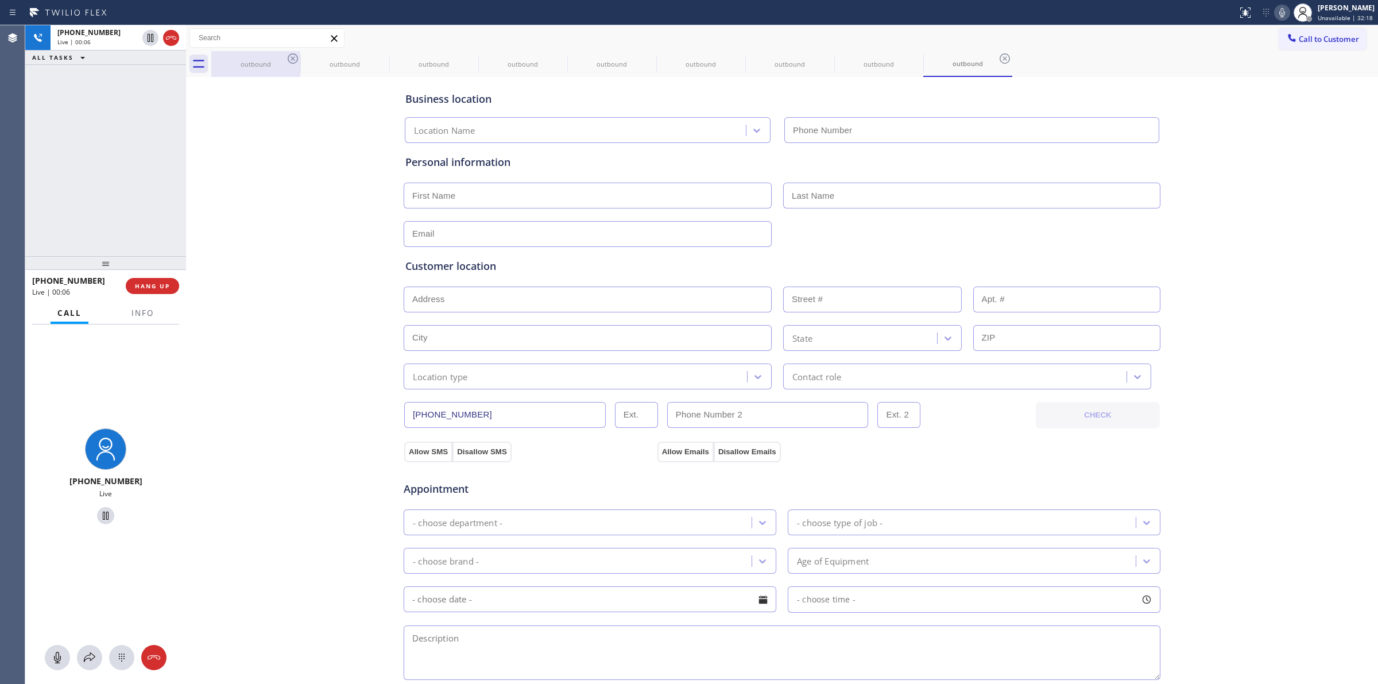
drag, startPoint x: 316, startPoint y: 106, endPoint x: 276, endPoint y: 73, distance: 51.7
click at [310, 102] on div "Business location Location Name Personal information Customer location >> ADD N…" at bounding box center [782, 472] width 1186 height 784
click at [297, 55] on icon at bounding box center [293, 59] width 14 height 14
click at [0, 0] on icon at bounding box center [0, 0] width 0 height 0
click at [292, 55] on icon at bounding box center [293, 59] width 14 height 14
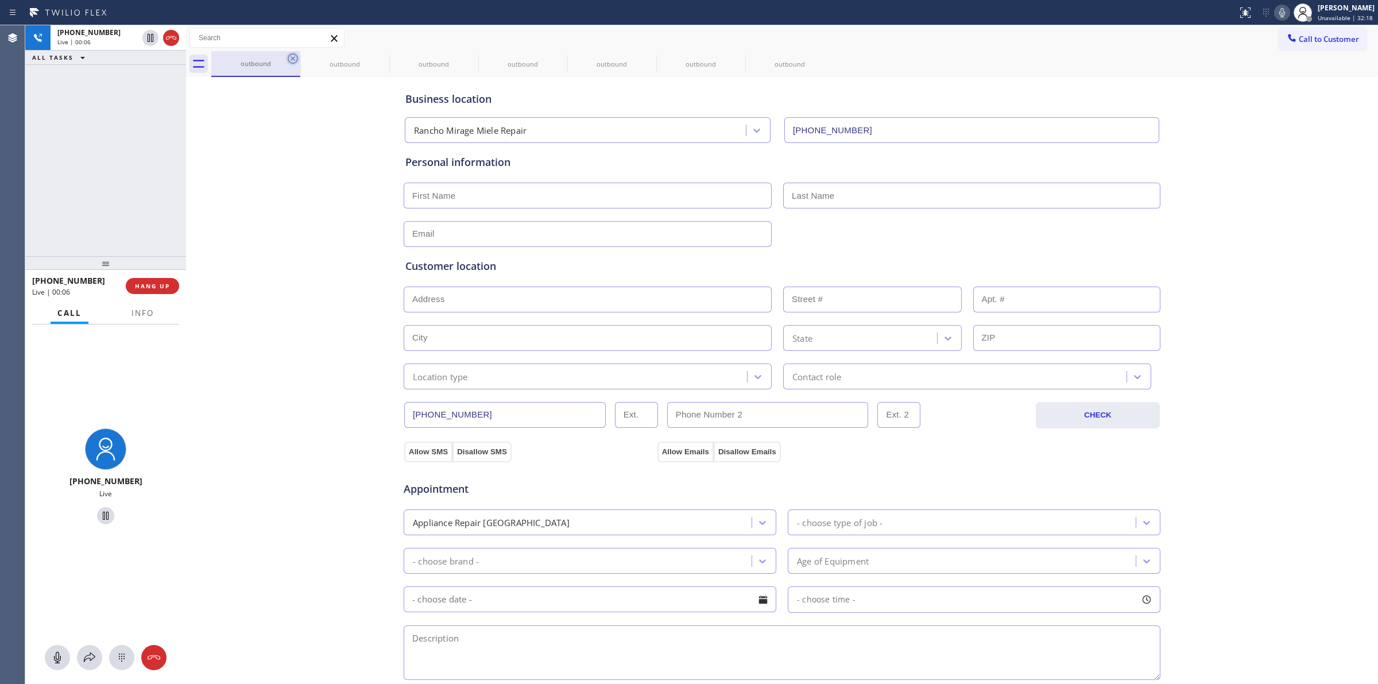
click at [0, 0] on icon at bounding box center [0, 0] width 0 height 0
click at [293, 59] on icon at bounding box center [293, 58] width 10 height 10
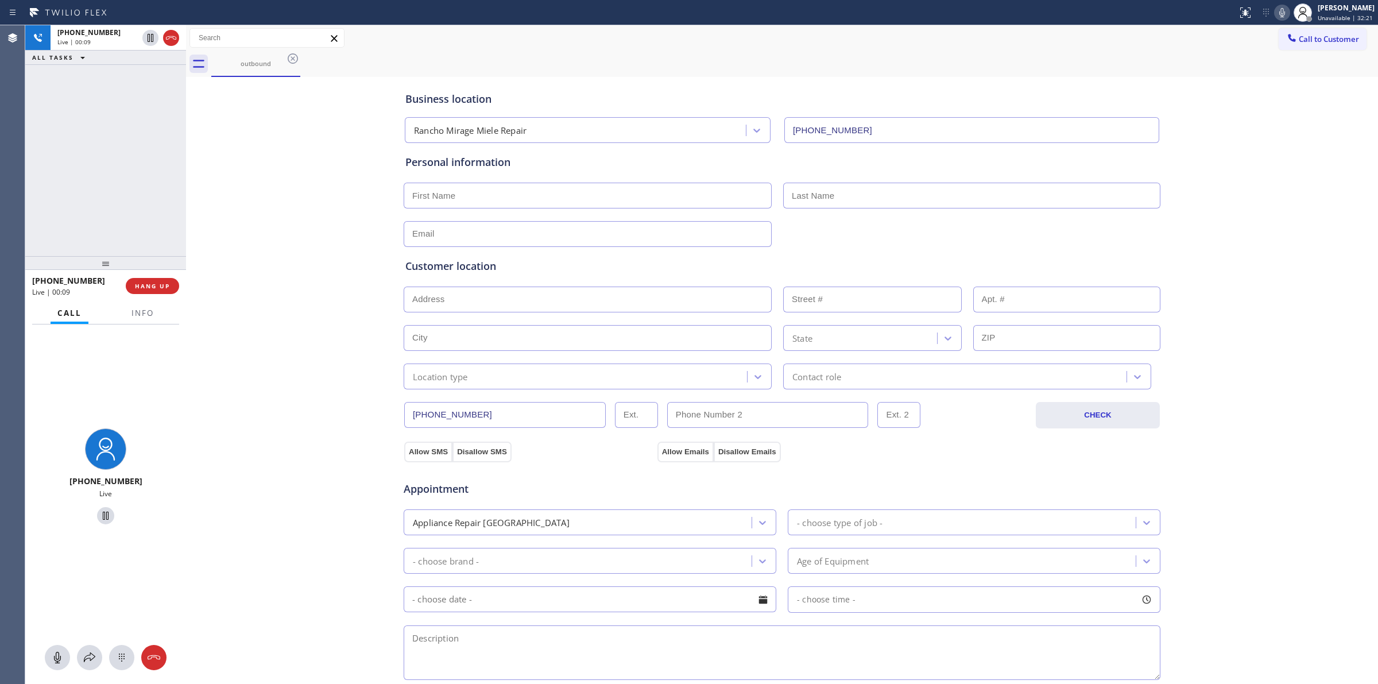
click at [293, 60] on icon at bounding box center [293, 59] width 14 height 14
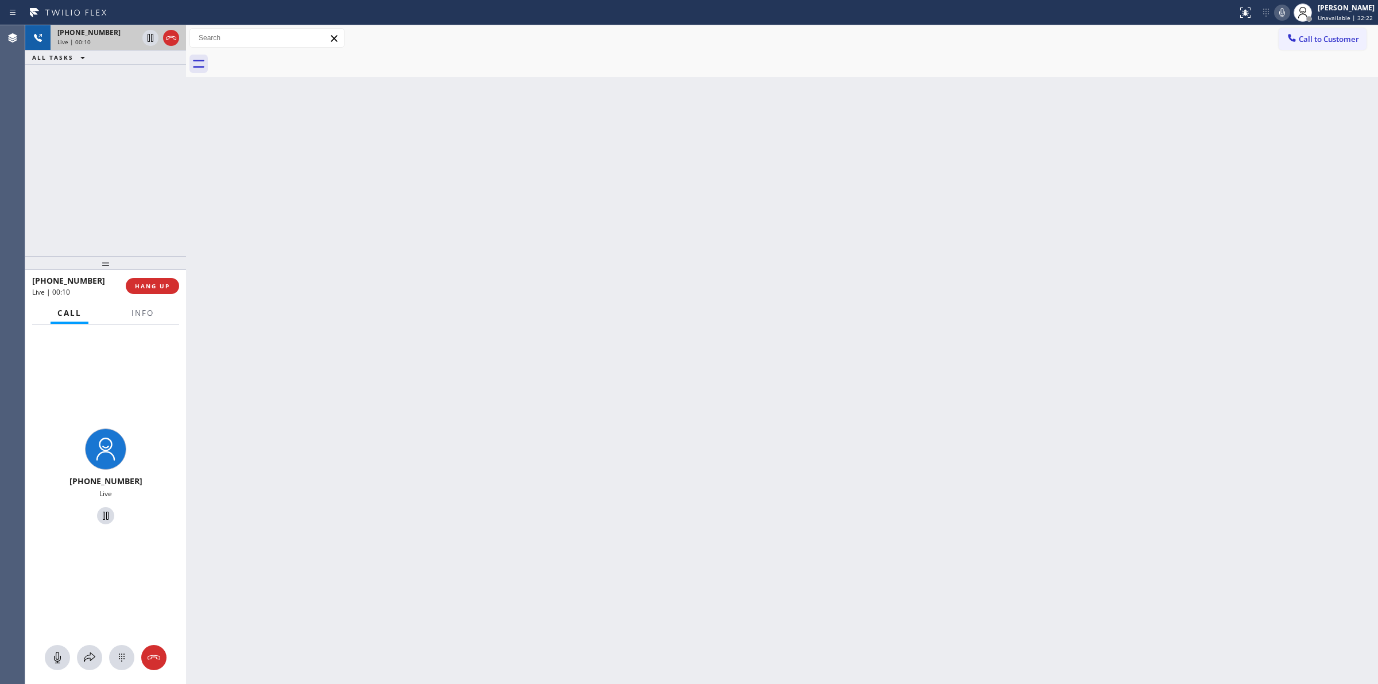
click at [109, 41] on div "Live | 00:10" at bounding box center [97, 42] width 80 height 8
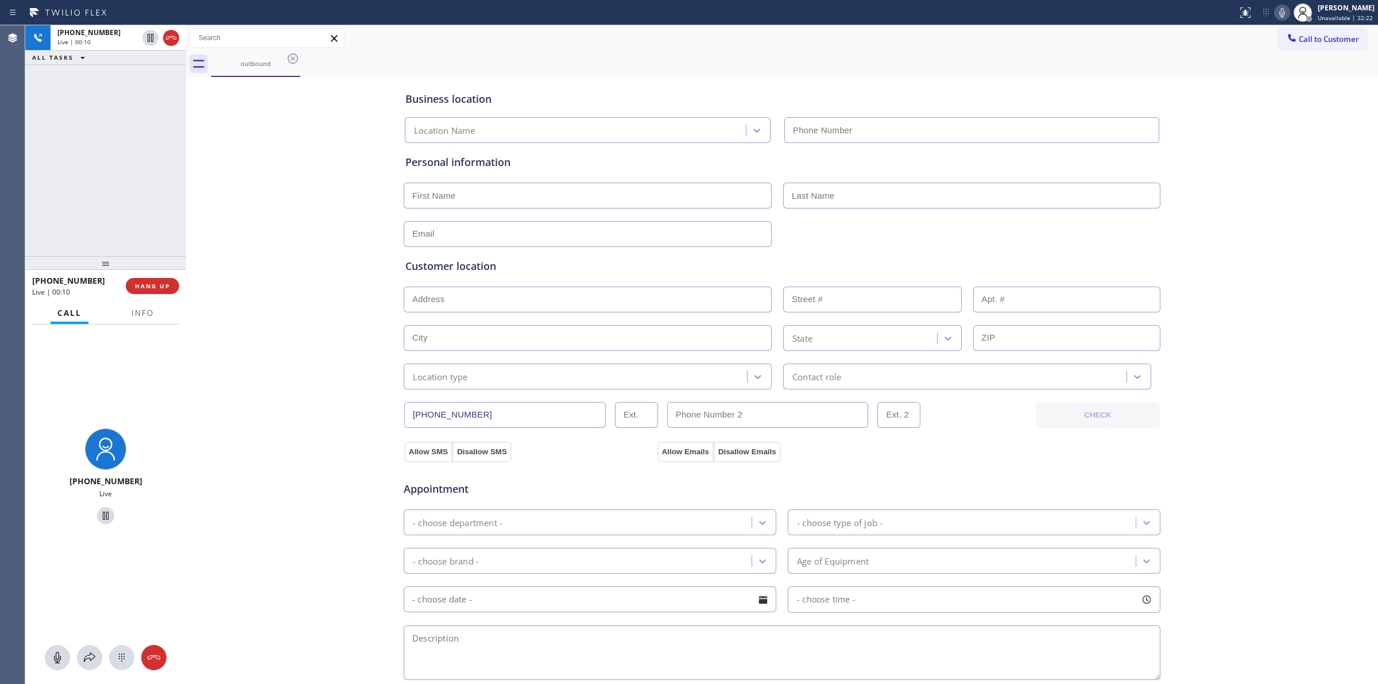
type input "[PHONE_NUMBER]"
click at [118, 658] on icon at bounding box center [122, 657] width 14 height 14
click at [1298, 36] on span "Call to Customer" at bounding box center [1328, 39] width 60 height 10
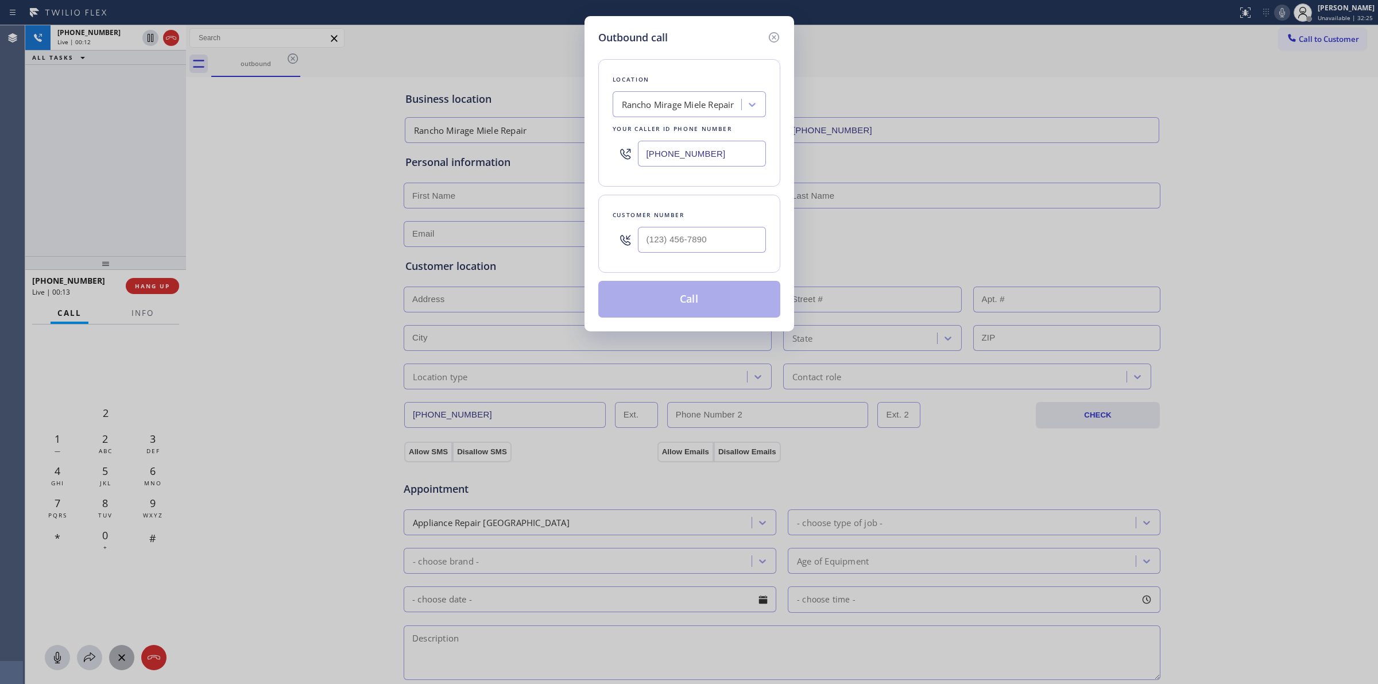
click at [653, 265] on div "Customer number" at bounding box center [689, 234] width 182 height 78
paste input "714-5288"
drag, startPoint x: 666, startPoint y: 253, endPoint x: 688, endPoint y: 205, distance: 52.4
click at [666, 251] on input "(___) ___-____" at bounding box center [702, 240] width 128 height 26
click at [700, 103] on div "Rancho Mirage Miele Repair" at bounding box center [678, 104] width 113 height 13
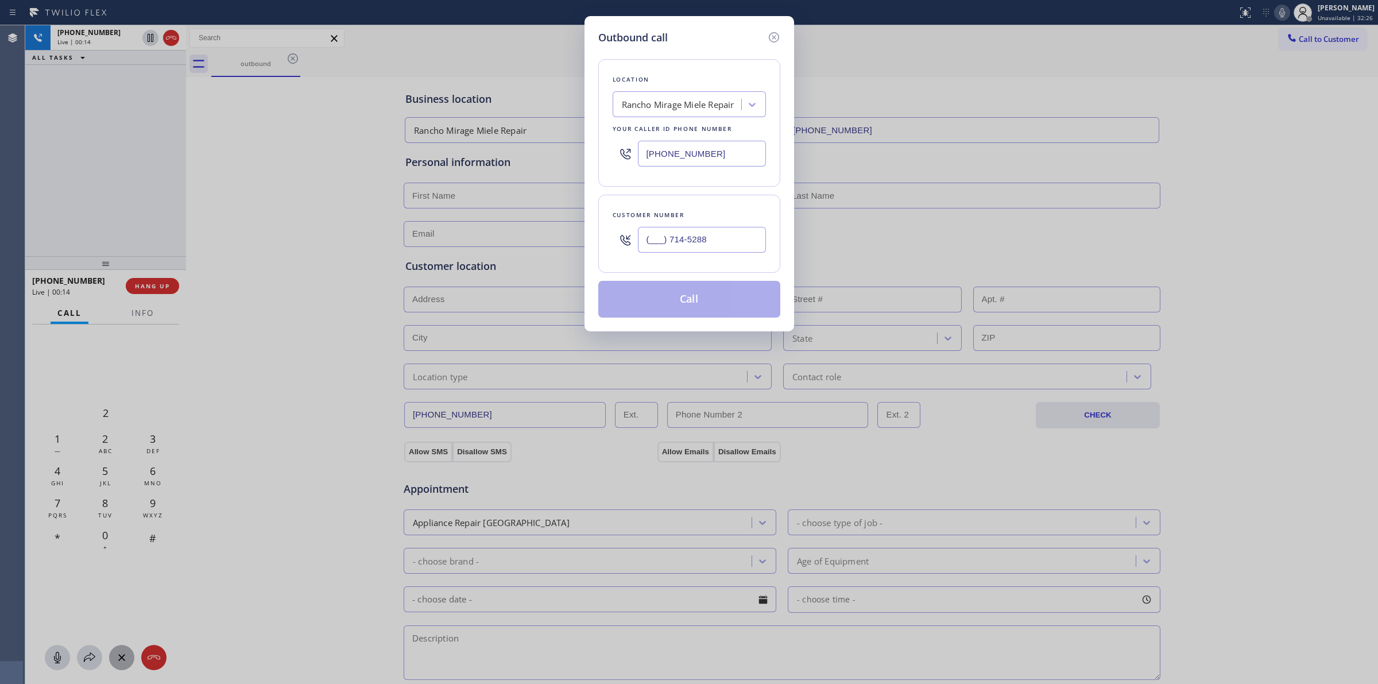
drag, startPoint x: 709, startPoint y: 242, endPoint x: 588, endPoint y: 236, distance: 121.2
click at [581, 239] on div "Outbound call Location [GEOGRAPHIC_DATA] Miele Repair Your caller id phone numb…" at bounding box center [689, 342] width 1378 height 684
paste input "714) 528-8455"
type input "[PHONE_NUMBER]"
drag, startPoint x: 704, startPoint y: 148, endPoint x: 704, endPoint y: 142, distance: 6.3
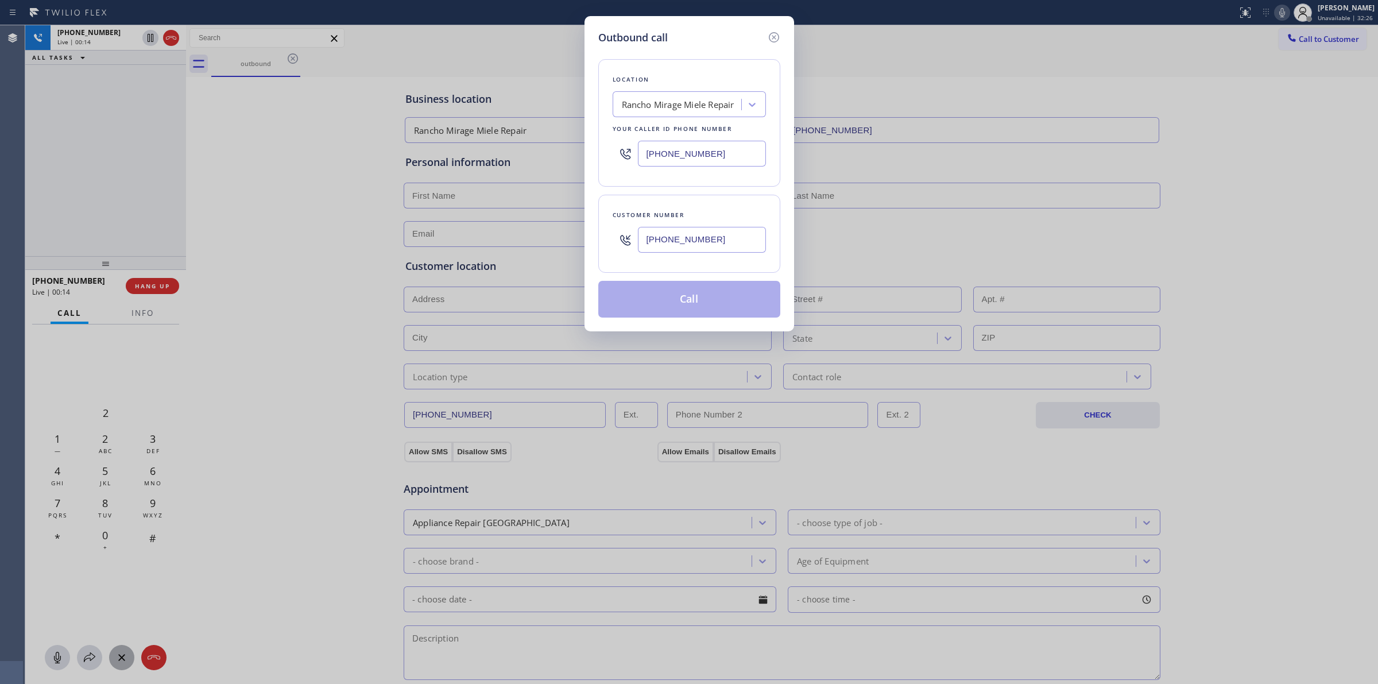
click at [704, 146] on input "[PHONE_NUMBER]" at bounding box center [702, 154] width 128 height 26
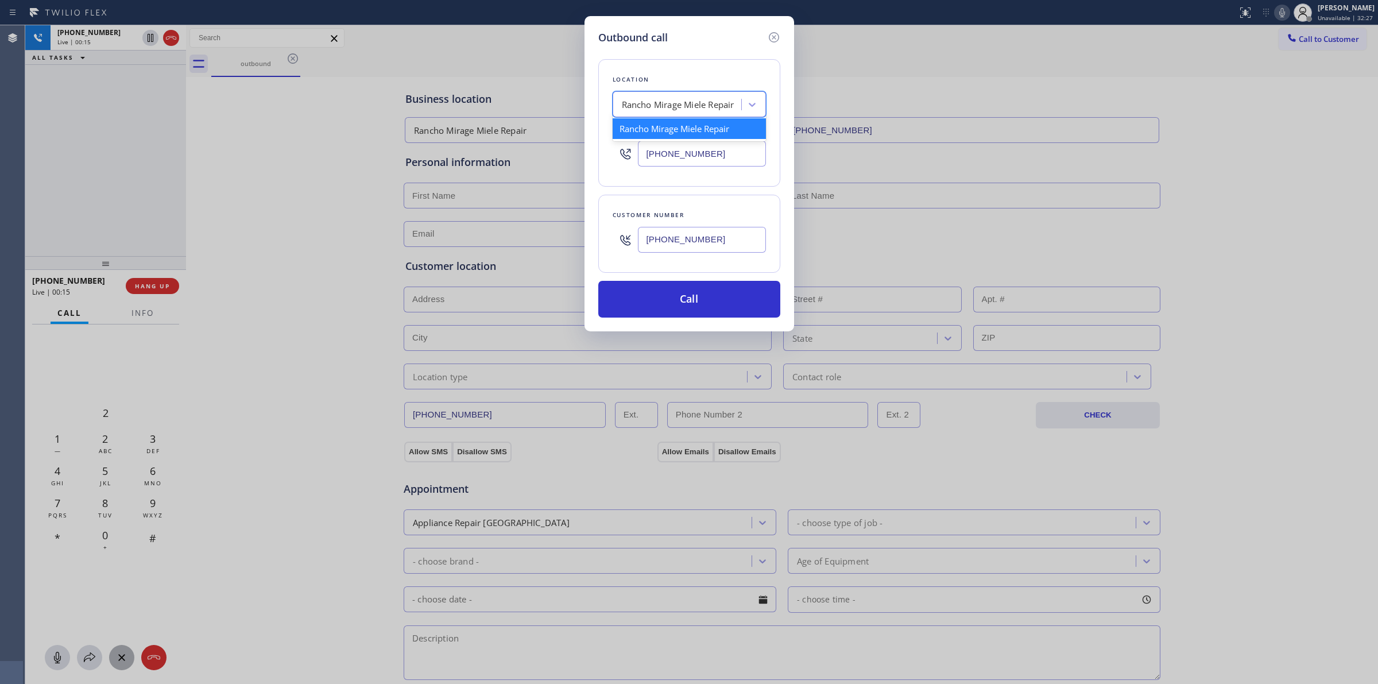
click at [693, 115] on div "Rancho Mirage Miele Repair" at bounding box center [688, 104] width 153 height 26
click at [770, 33] on icon at bounding box center [774, 37] width 14 height 14
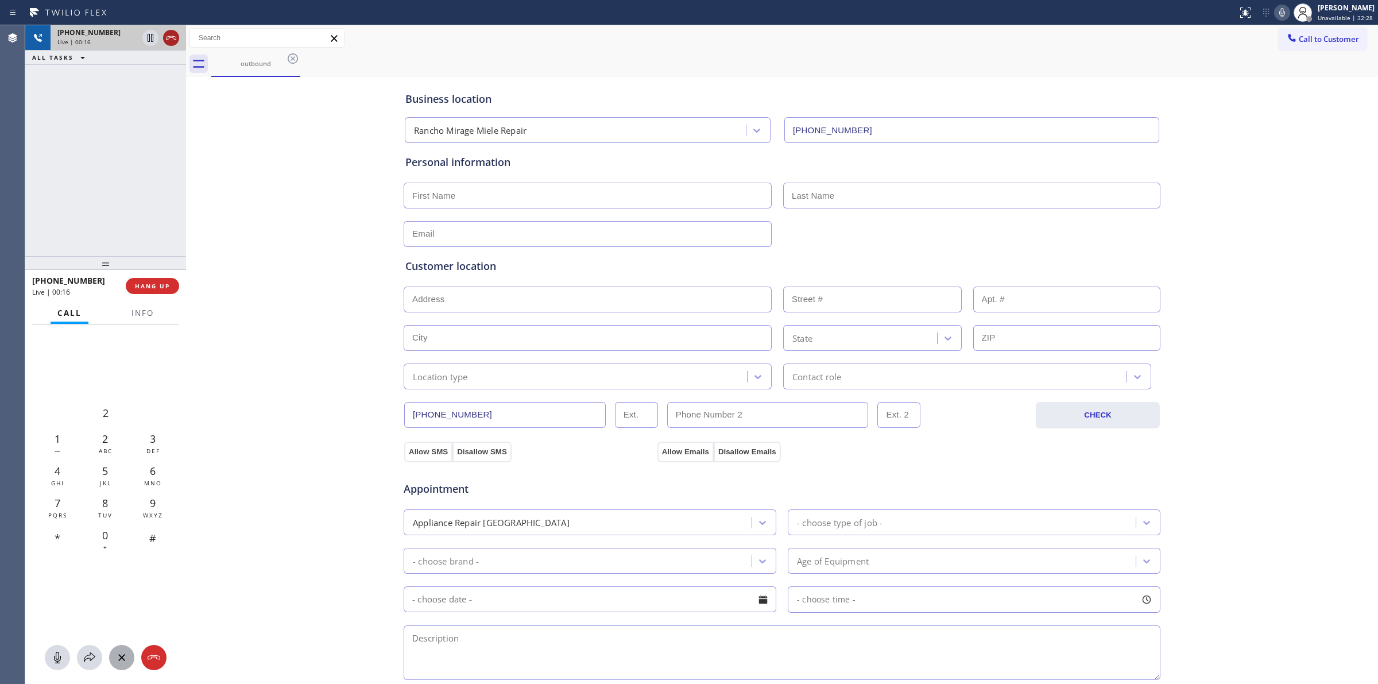
type input "[PHONE_NUMBER]"
click at [172, 39] on icon at bounding box center [171, 38] width 14 height 14
type input "[PHONE_NUMBER]"
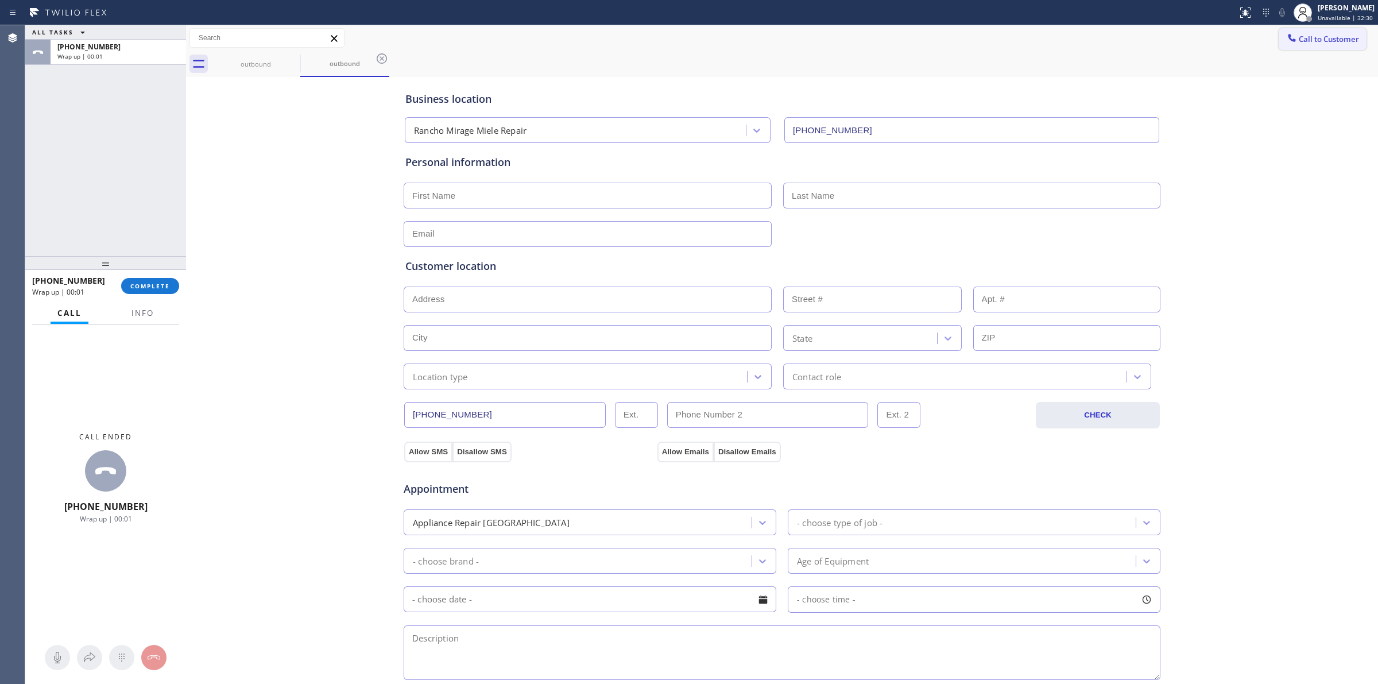
click at [1286, 41] on icon at bounding box center [1291, 37] width 11 height 11
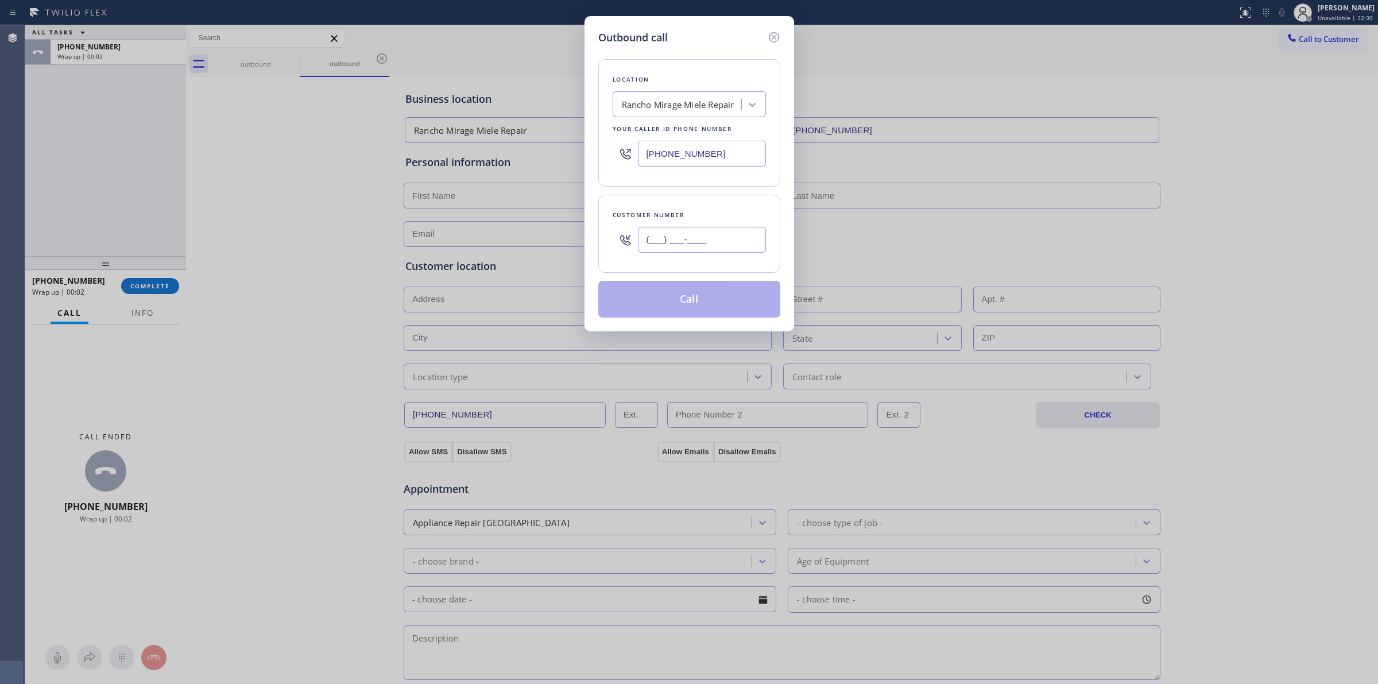
paste input "714) 528-8455"
click at [729, 237] on input "(___) ___-____" at bounding box center [702, 240] width 128 height 26
type input "[PHONE_NUMBER]"
click at [687, 304] on button "Call" at bounding box center [689, 299] width 182 height 37
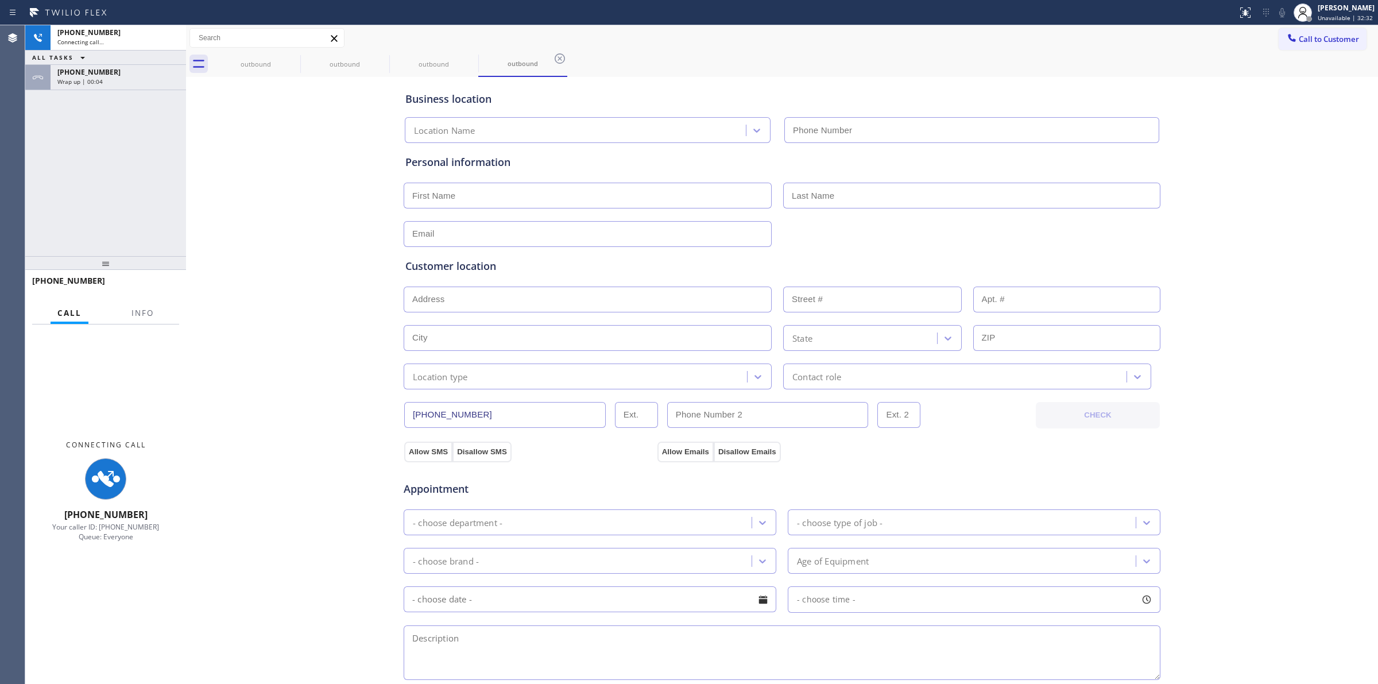
type input "[PHONE_NUMBER]"
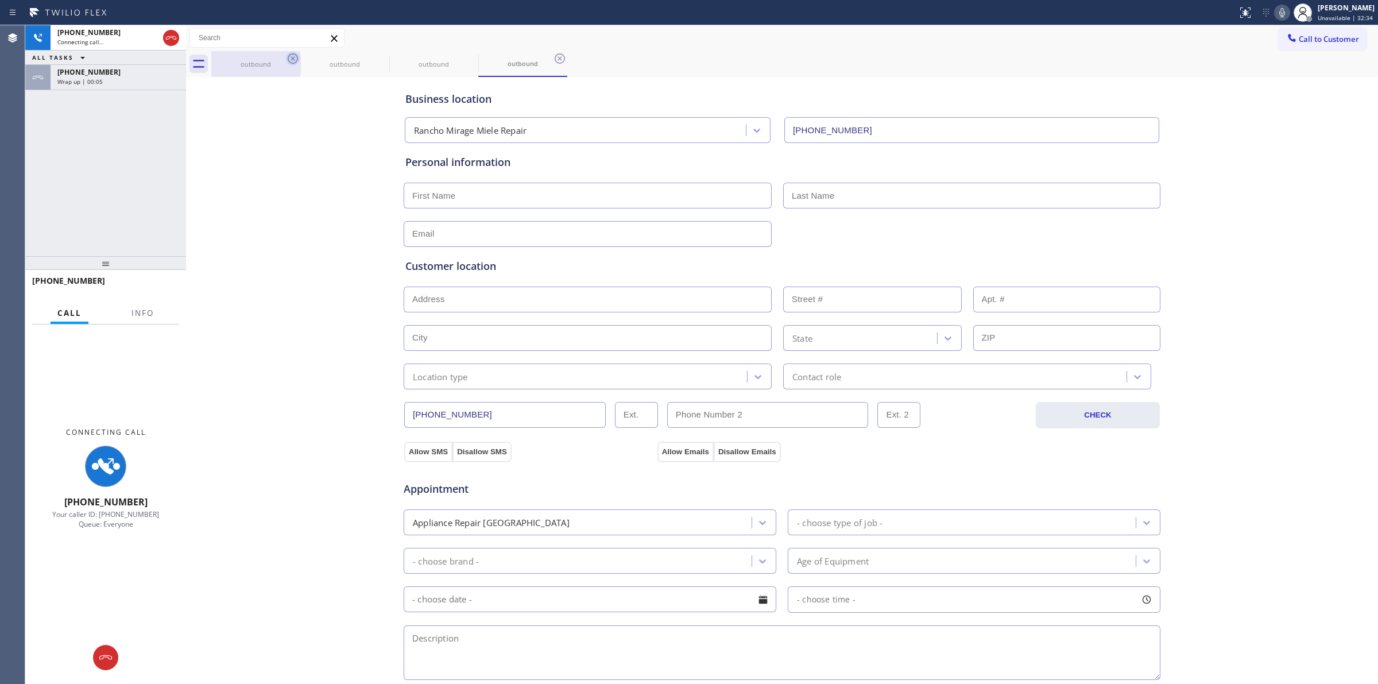
click at [294, 58] on icon at bounding box center [293, 59] width 14 height 14
click at [0, 0] on icon at bounding box center [0, 0] width 0 height 0
click at [553, 58] on icon at bounding box center [560, 59] width 14 height 14
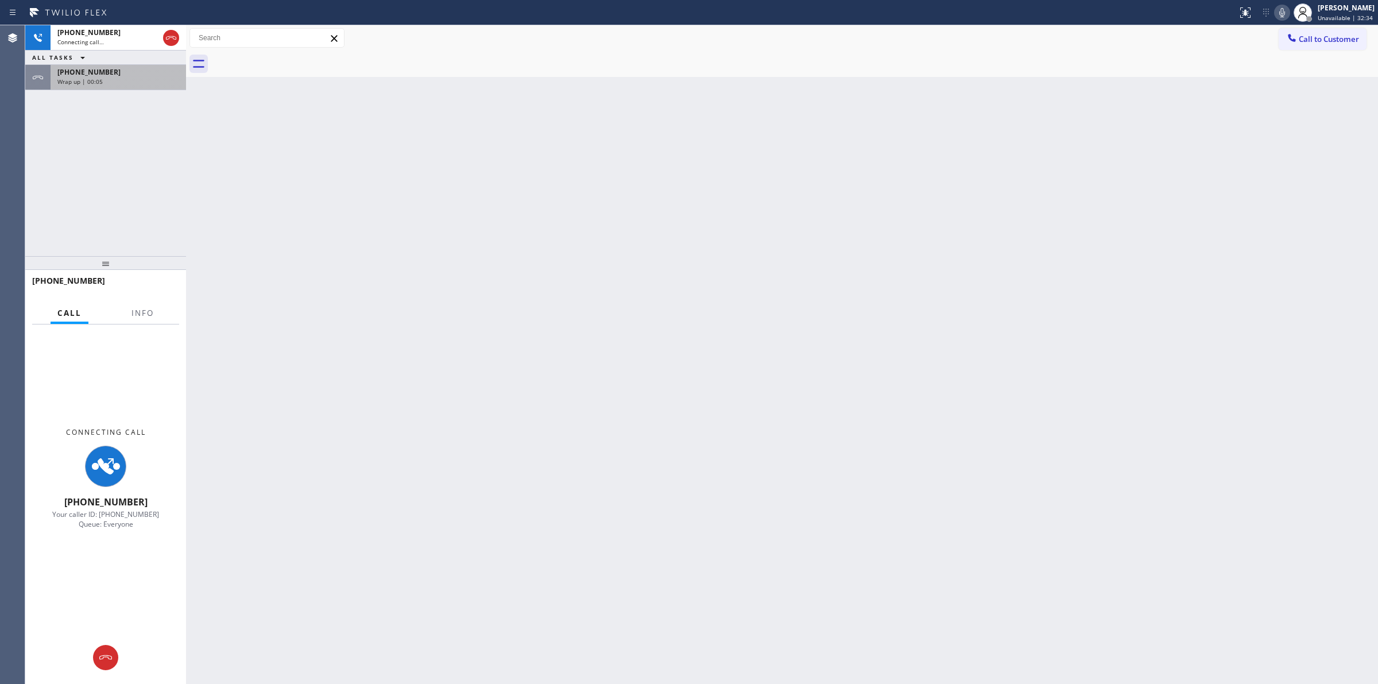
drag, startPoint x: 135, startPoint y: 76, endPoint x: 135, endPoint y: 83, distance: 6.9
click at [135, 77] on div "Wrap up | 00:05" at bounding box center [118, 81] width 122 height 8
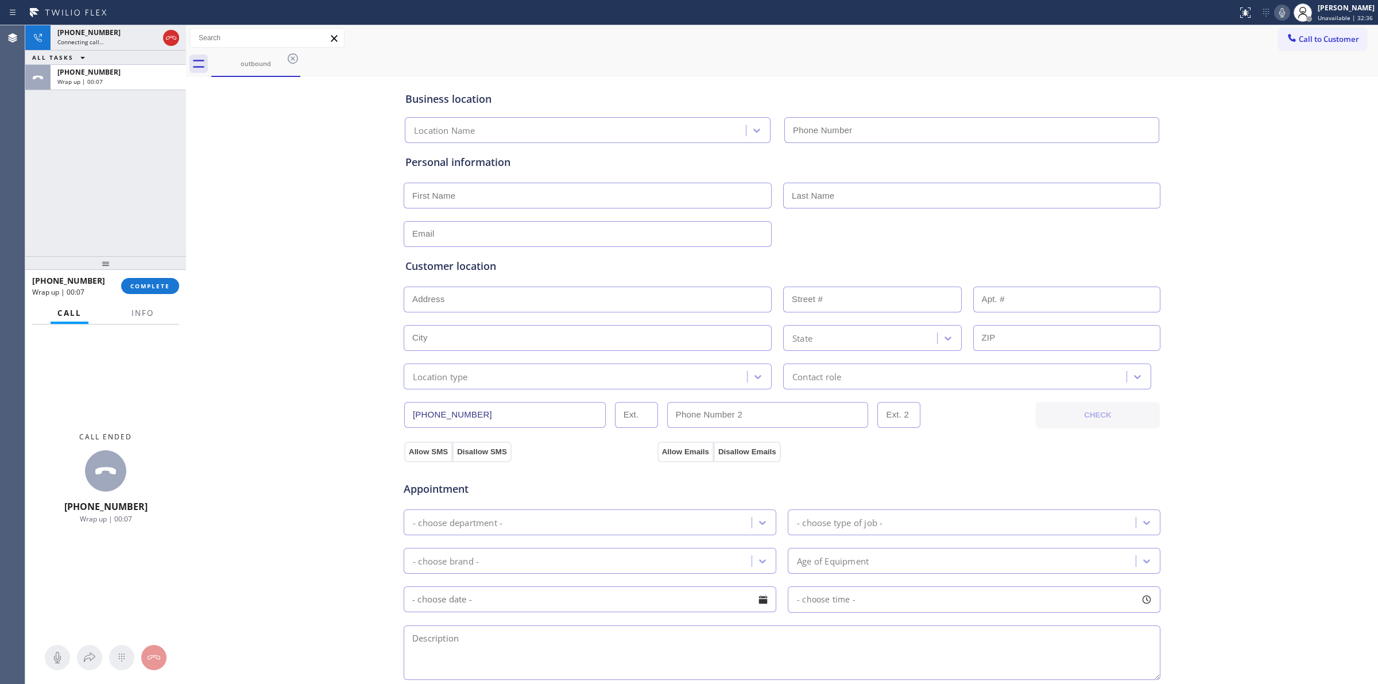
type input "[PHONE_NUMBER]"
click at [136, 274] on div "[PHONE_NUMBER] Wrap up | 00:08 COMPLETE" at bounding box center [105, 286] width 147 height 30
click at [139, 282] on span "COMPLETE" at bounding box center [150, 286] width 40 height 8
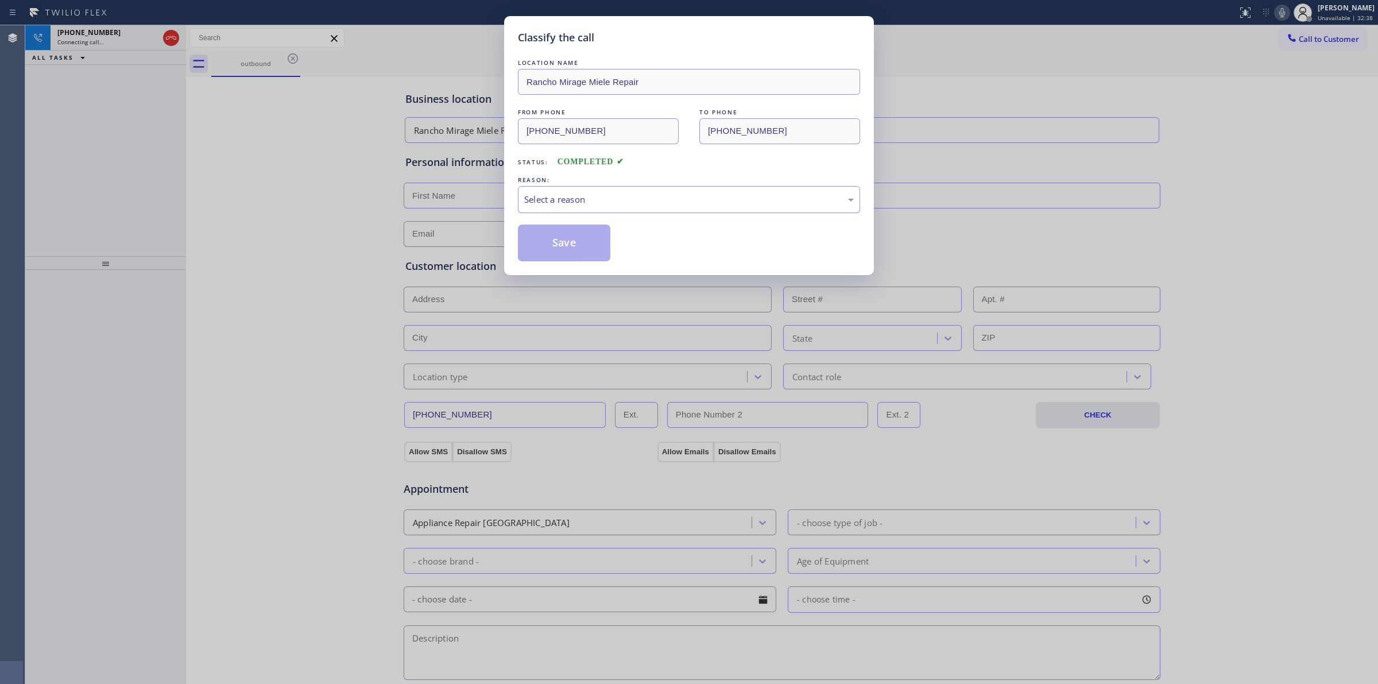
drag, startPoint x: 596, startPoint y: 198, endPoint x: 596, endPoint y: 210, distance: 12.1
click at [596, 199] on div "Select a reason" at bounding box center [688, 199] width 329 height 13
click at [555, 247] on button "Save" at bounding box center [564, 242] width 92 height 37
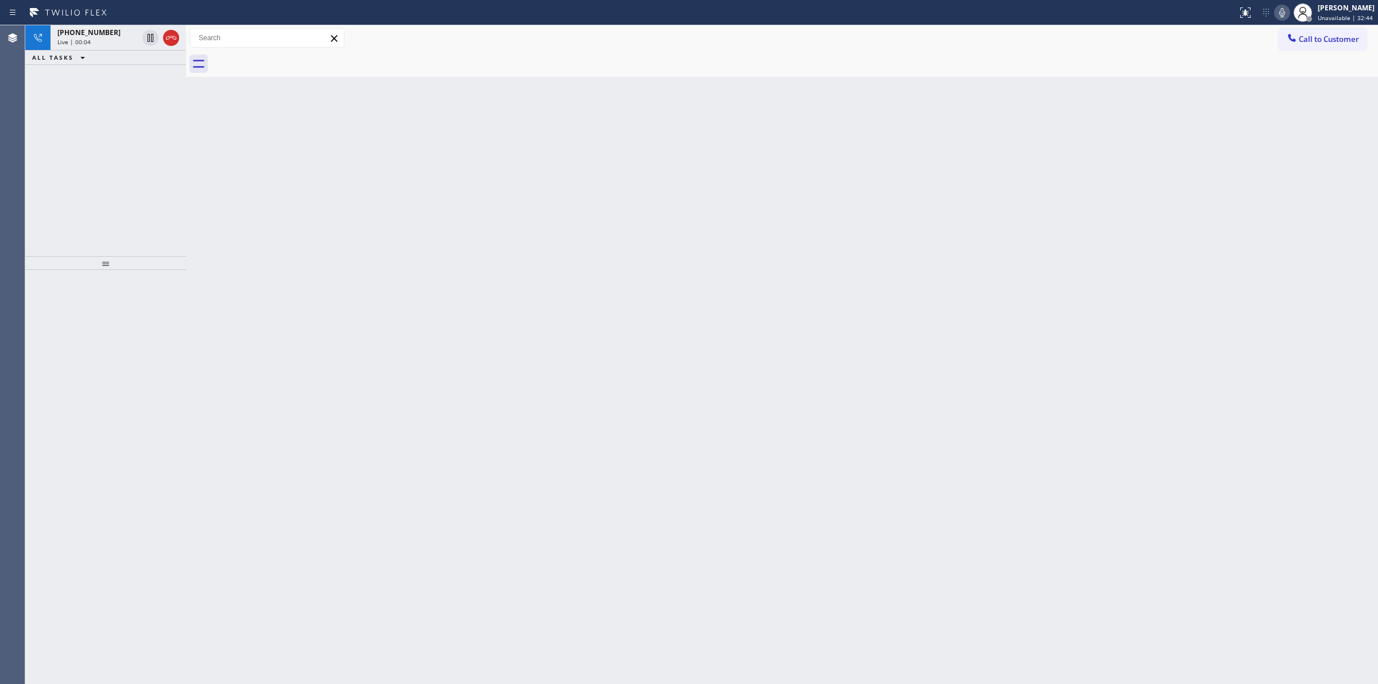
click at [330, 113] on div "Back to Dashboard Change Sender ID Customers Technicians Select a contact Outbo…" at bounding box center [782, 354] width 1192 height 658
drag, startPoint x: 1325, startPoint y: 44, endPoint x: 1289, endPoint y: 49, distance: 35.9
click at [1313, 45] on button "Call to Customer" at bounding box center [1322, 39] width 88 height 22
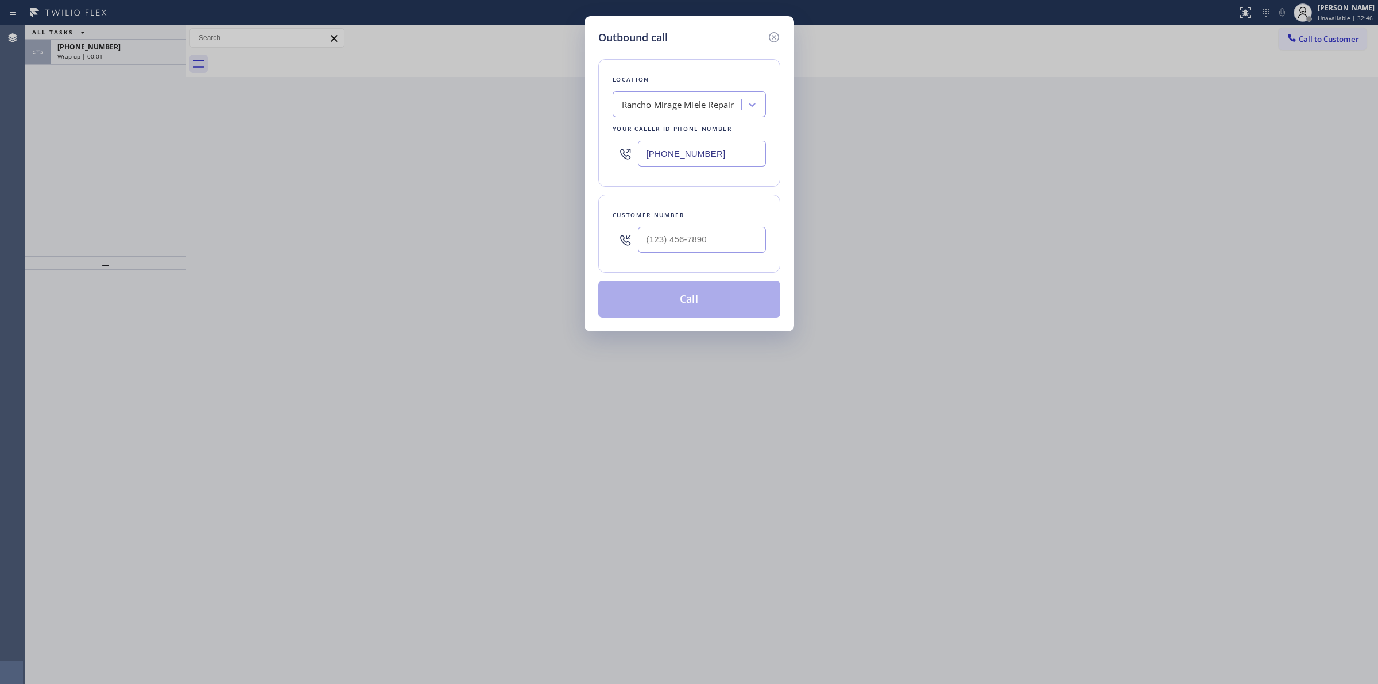
drag, startPoint x: 693, startPoint y: 273, endPoint x: 697, endPoint y: 253, distance: 20.6
click at [693, 269] on div "Customer number" at bounding box center [689, 234] width 182 height 78
paste input "707) 378-0148"
drag, startPoint x: 701, startPoint y: 247, endPoint x: 709, endPoint y: 240, distance: 11.0
click at [701, 247] on input "[PHONE_NUMBER]" at bounding box center [702, 240] width 128 height 26
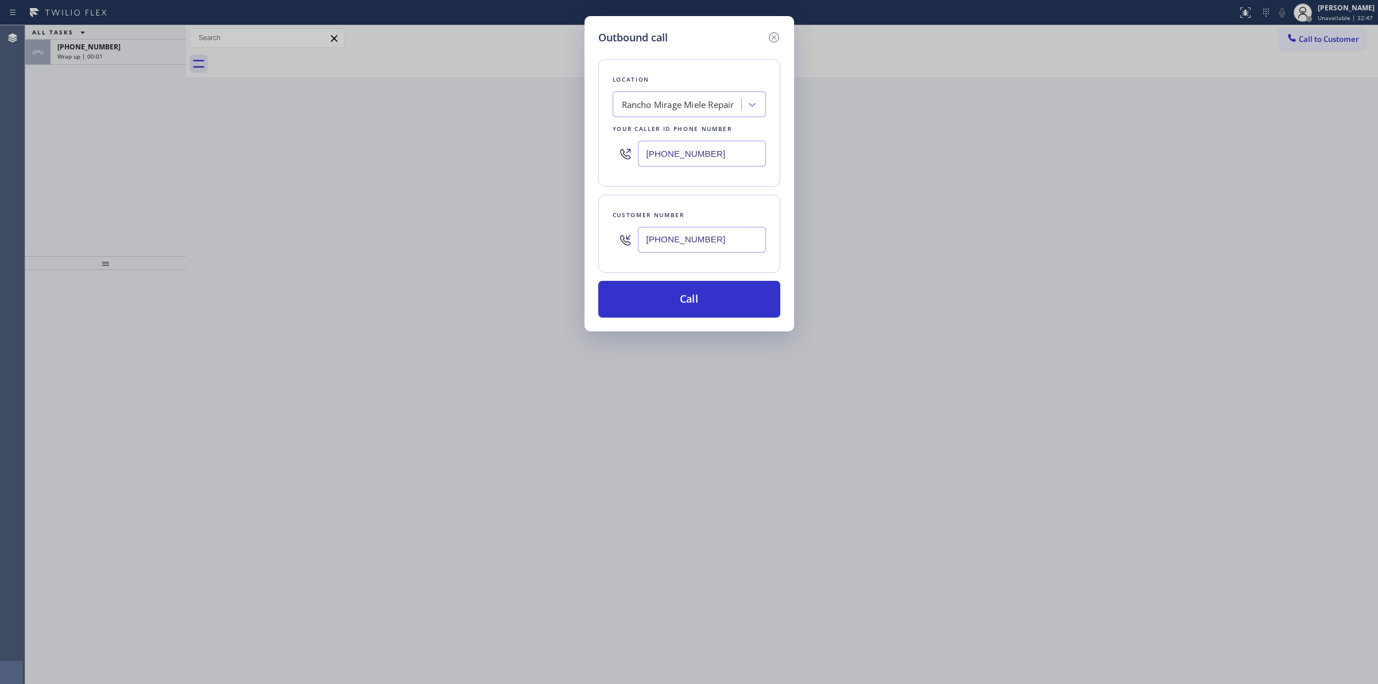
type input "[PHONE_NUMBER]"
click at [713, 119] on div "Location [GEOGRAPHIC_DATA] Miele Repair Your caller id phone number [PHONE_NUMB…" at bounding box center [689, 122] width 182 height 127
click at [713, 108] on div "Rancho Mirage Miele Repair" at bounding box center [678, 104] width 113 height 13
type input "viwt"
click at [677, 90] on div "Location option [GEOGRAPHIC_DATA] Miele Repair, selected. 0 results available f…" at bounding box center [689, 122] width 182 height 127
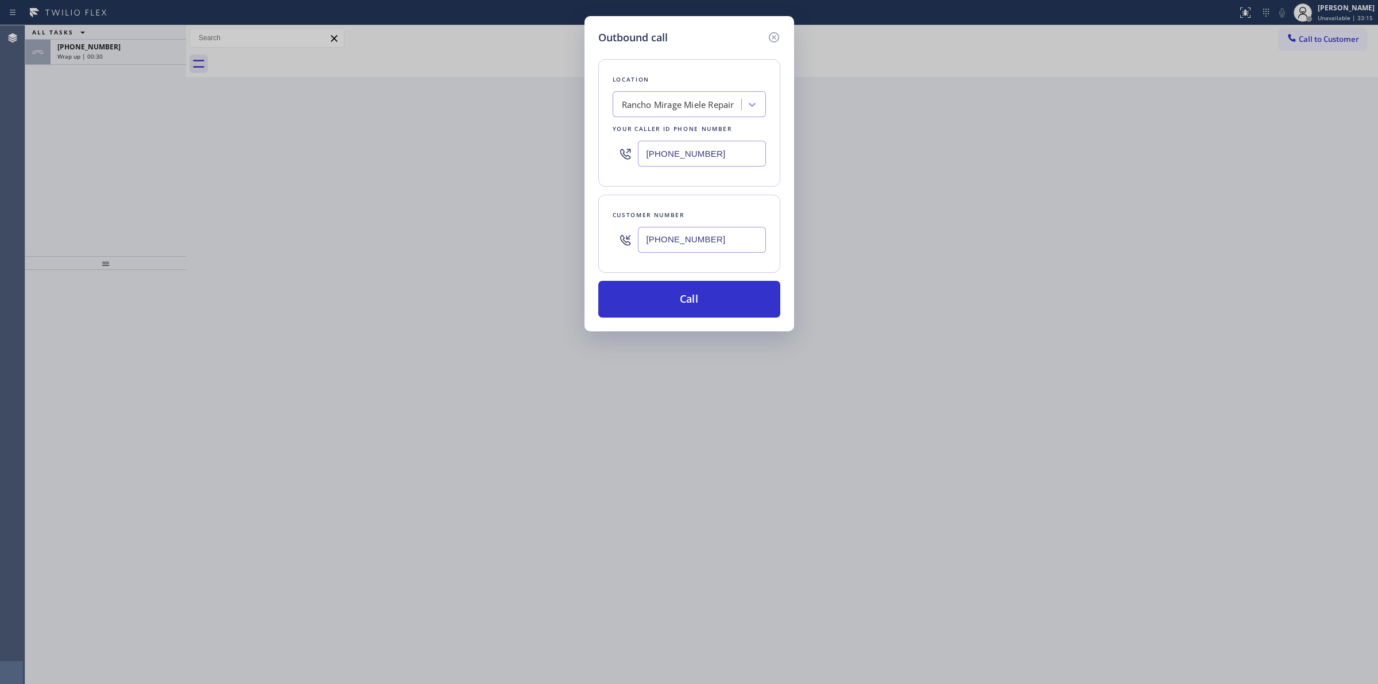
click at [677, 90] on div "Location [GEOGRAPHIC_DATA] Miele Repair Your caller id phone number [PHONE_NUMB…" at bounding box center [689, 122] width 182 height 127
click at [675, 110] on div "Rancho Mirage Miele Repair" at bounding box center [678, 104] width 113 height 13
type input "dacor"
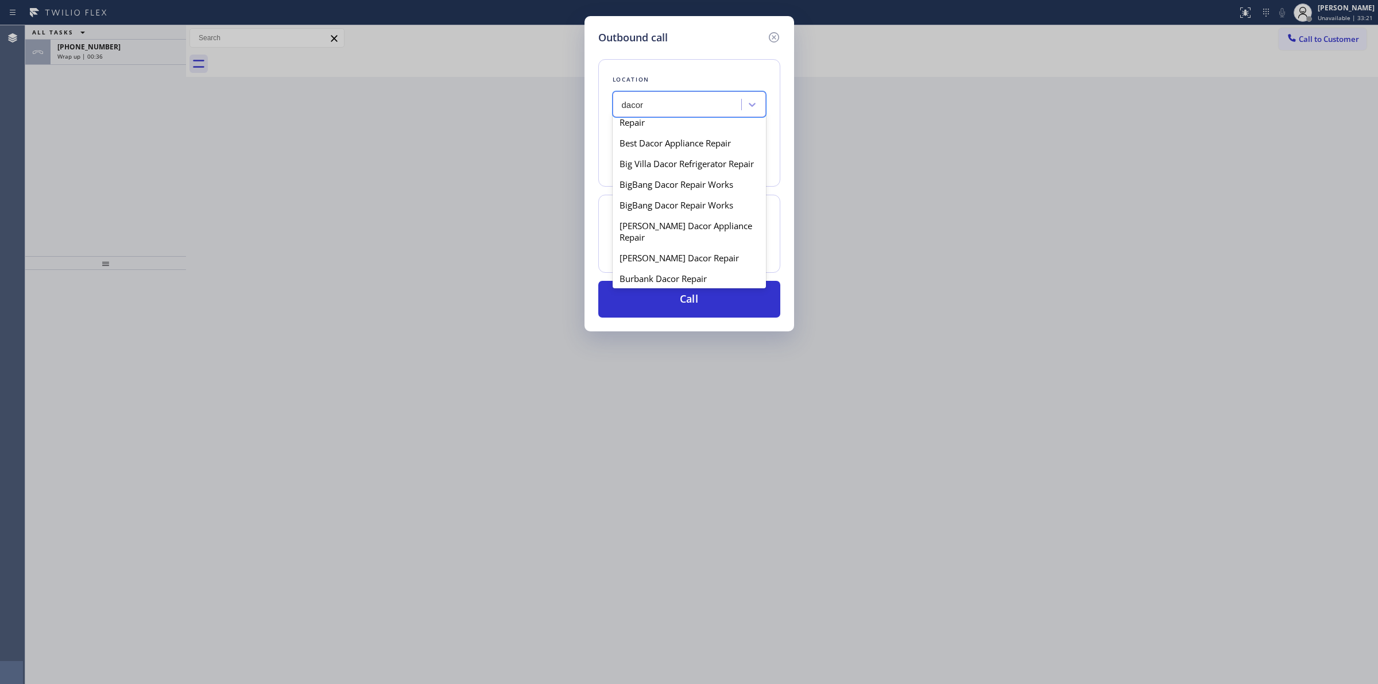
scroll to position [359, 0]
click at [668, 202] on div "[PERSON_NAME] Dacor Appliance Repair" at bounding box center [688, 207] width 153 height 32
type input "[PHONE_NUMBER]"
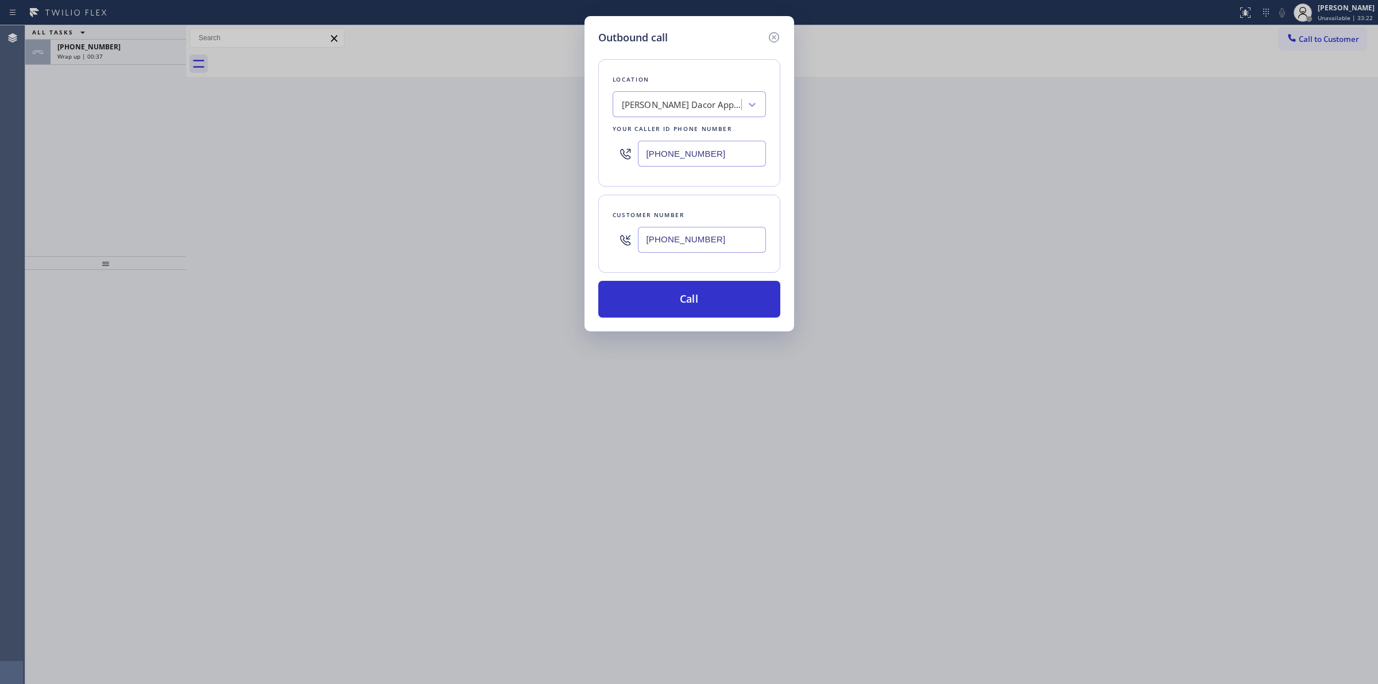
click at [700, 233] on input "[PHONE_NUMBER]" at bounding box center [702, 240] width 128 height 26
click at [600, 246] on div "Customer number [PHONE_NUMBER]" at bounding box center [689, 234] width 182 height 78
drag, startPoint x: 751, startPoint y: 244, endPoint x: 547, endPoint y: 244, distance: 203.8
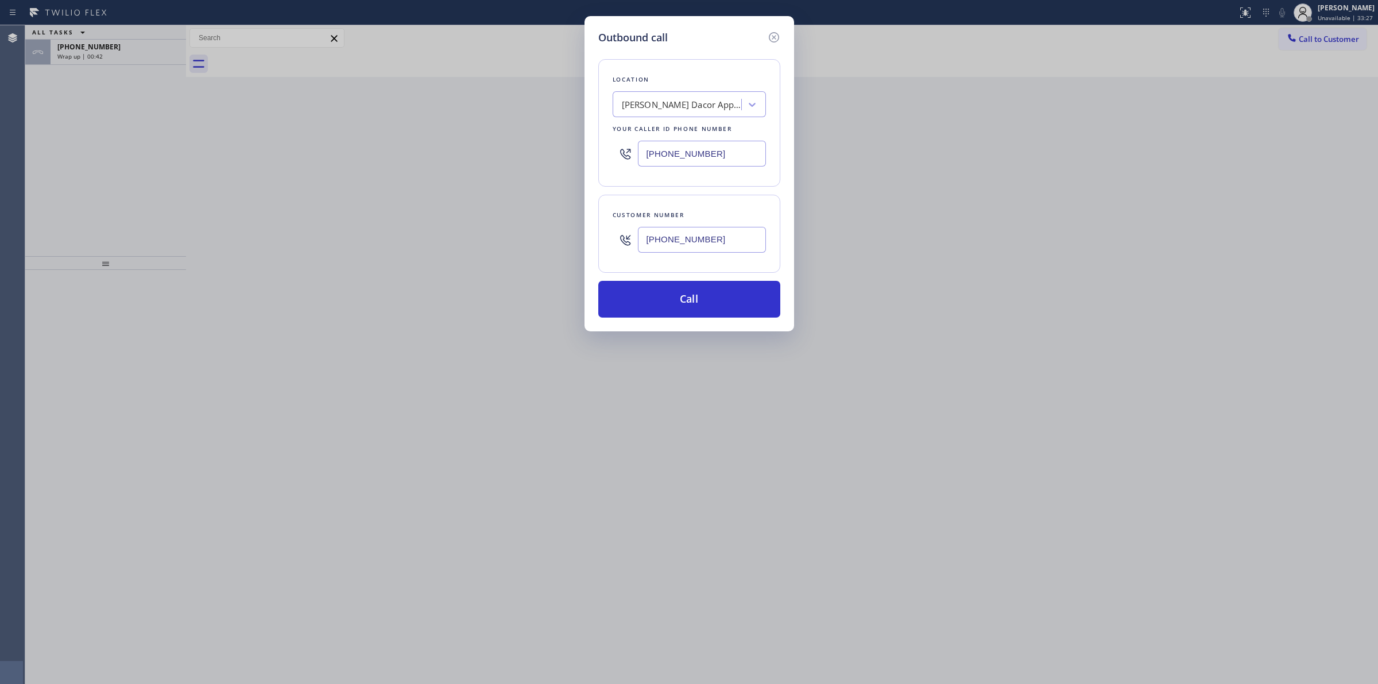
click at [544, 244] on div "Outbound call Location [PERSON_NAME] Dacor Appliance Repair Your caller id phon…" at bounding box center [689, 342] width 1378 height 684
paste input "817) 417-0326"
type input "[PHONE_NUMBER]"
click at [673, 326] on div "Outbound call Location [PERSON_NAME] Dacor Appliance Repair Your caller id phon…" at bounding box center [689, 173] width 210 height 315
drag, startPoint x: 692, startPoint y: 296, endPoint x: 796, endPoint y: 304, distance: 104.8
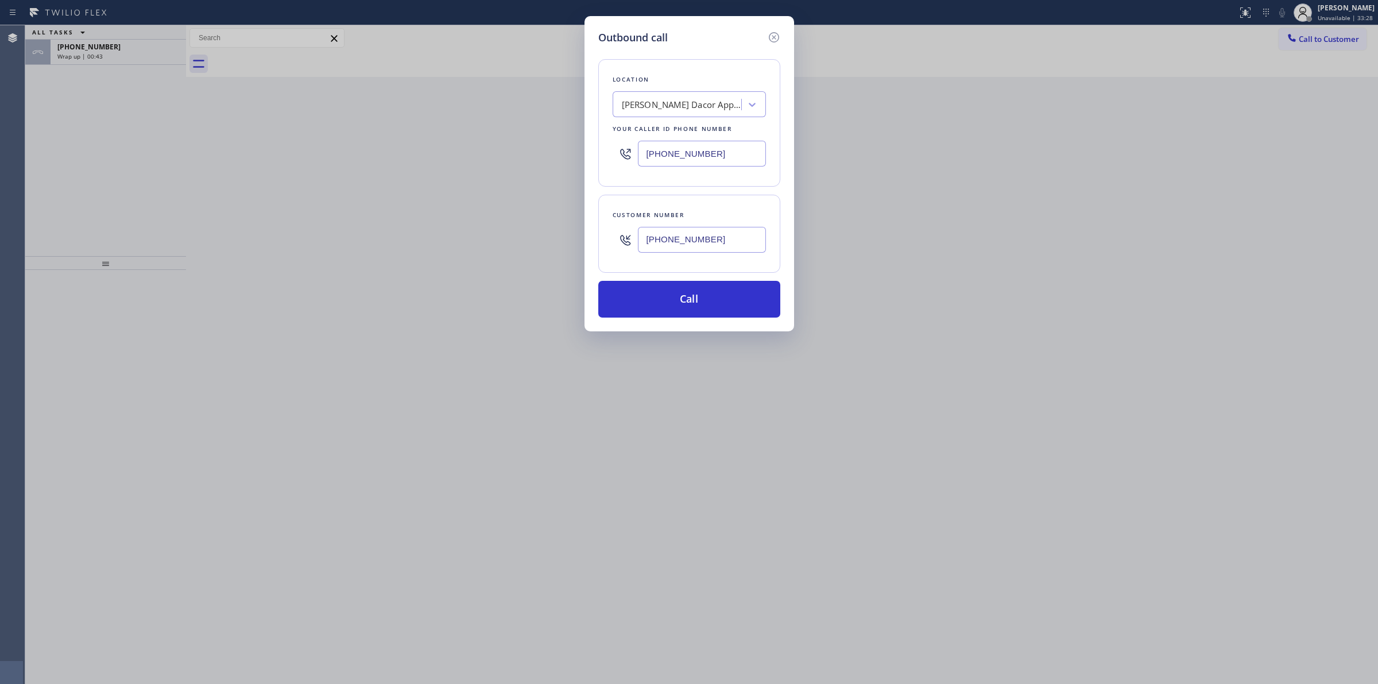
click at [704, 299] on button "Call" at bounding box center [689, 299] width 182 height 37
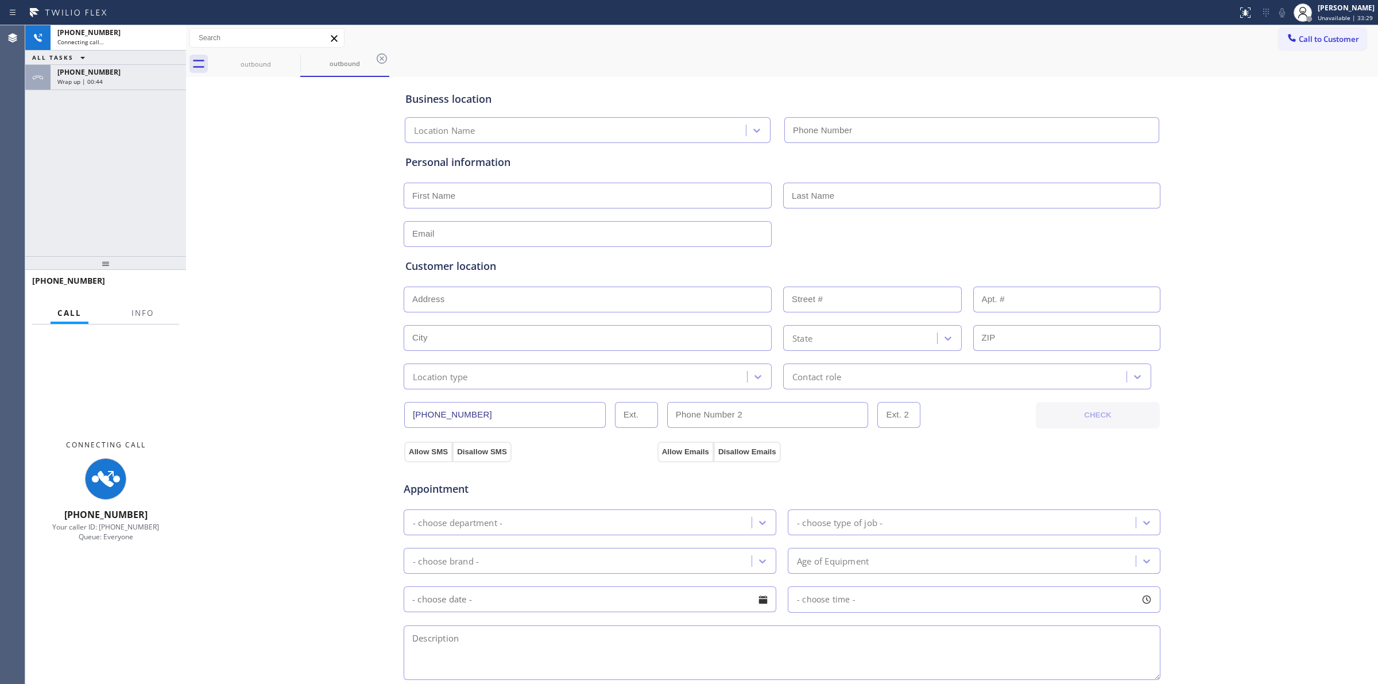
type input "[PHONE_NUMBER]"
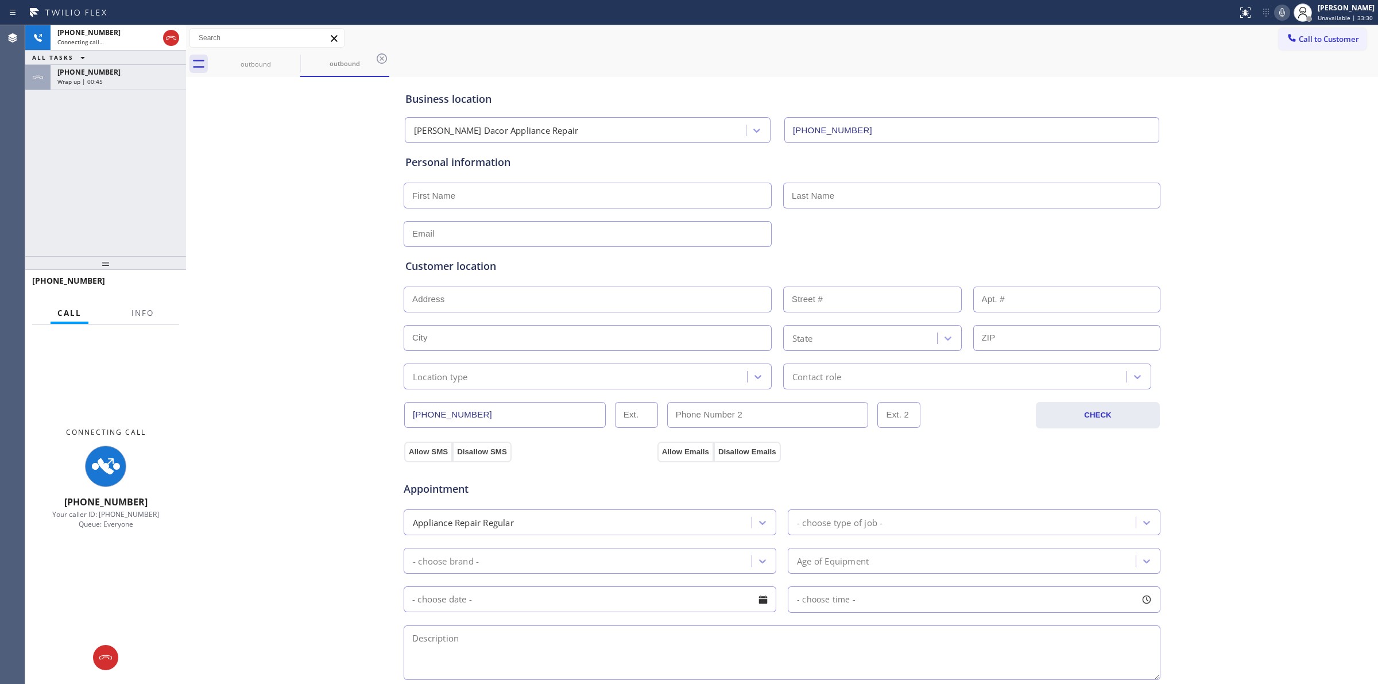
click at [1289, 15] on icon at bounding box center [1282, 13] width 14 height 14
click at [130, 82] on div "Wrap up | 00:46" at bounding box center [118, 81] width 122 height 8
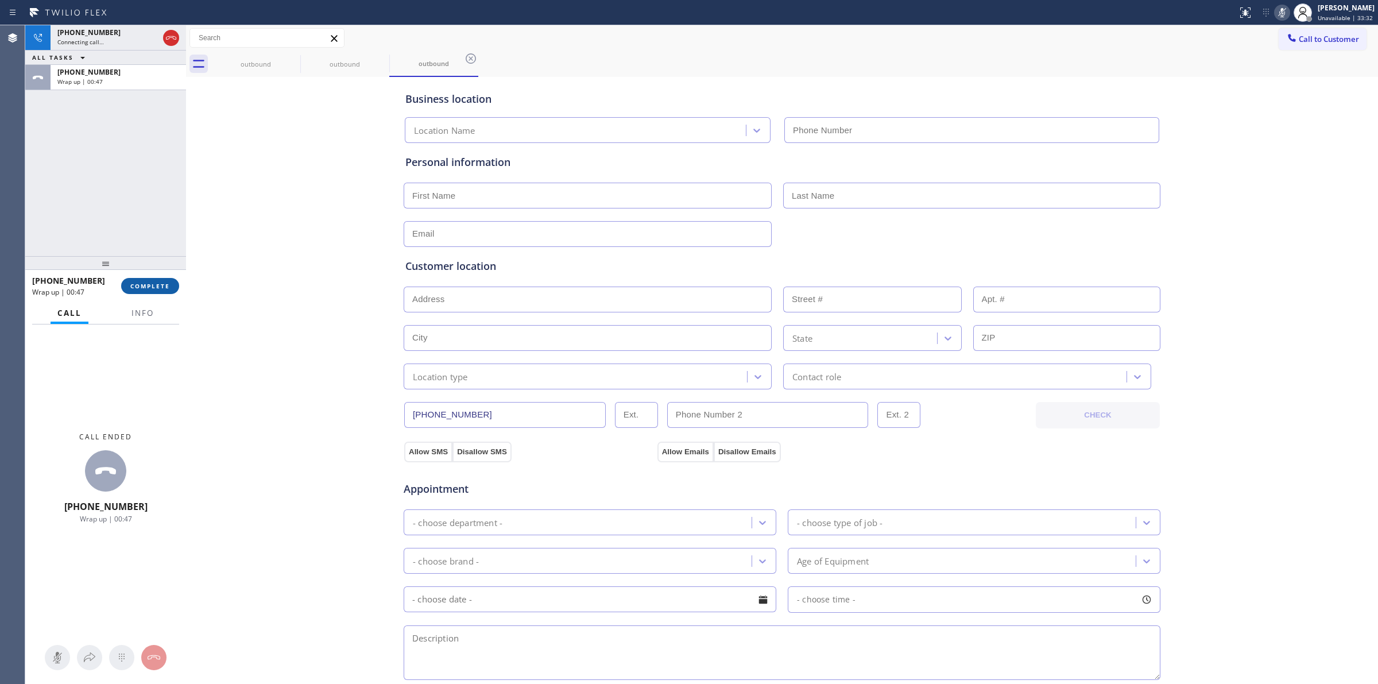
type input "[PHONE_NUMBER]"
click at [159, 282] on span "COMPLETE" at bounding box center [150, 286] width 40 height 8
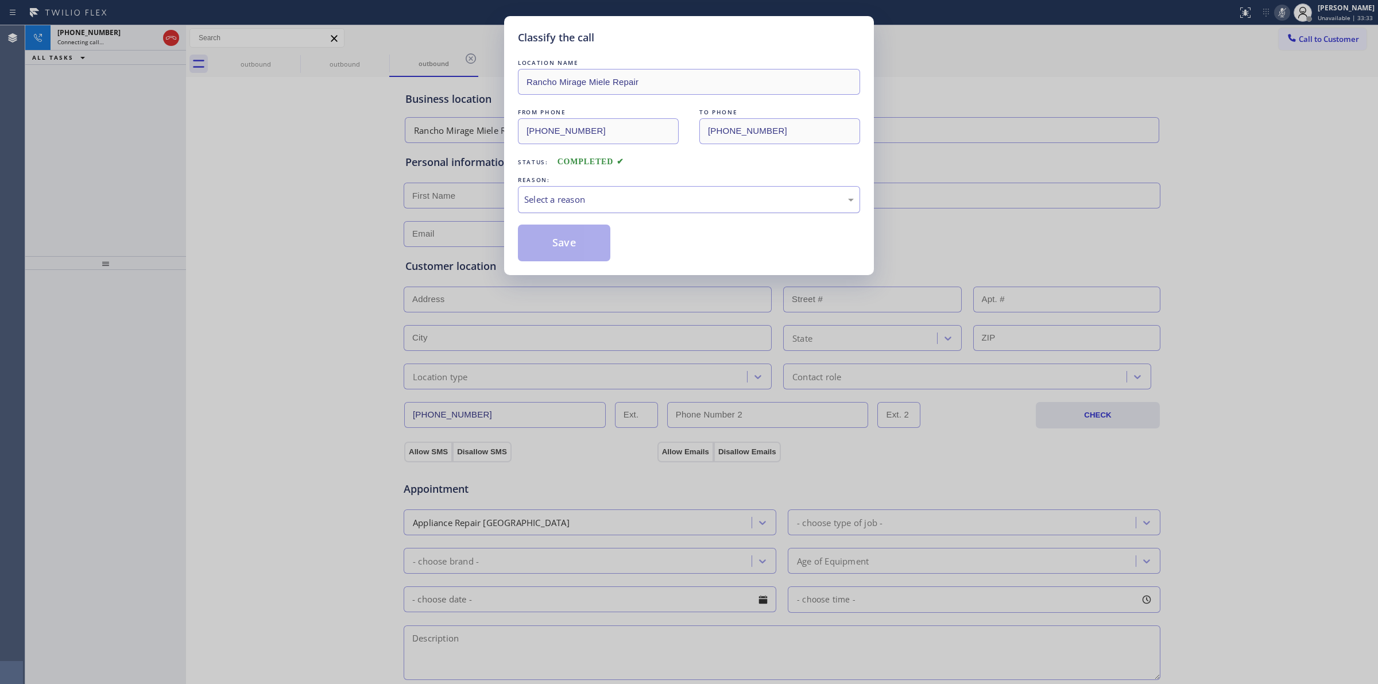
click at [591, 208] on div "Select a reason" at bounding box center [689, 199] width 342 height 27
drag, startPoint x: 580, startPoint y: 247, endPoint x: 1042, endPoint y: 165, distance: 468.7
click at [584, 245] on button "Save" at bounding box center [564, 242] width 92 height 37
click at [1046, 164] on div "Classify the call LOCATION NAME [GEOGRAPHIC_DATA] Miele Repair FROM PHONE [PHON…" at bounding box center [689, 342] width 1378 height 684
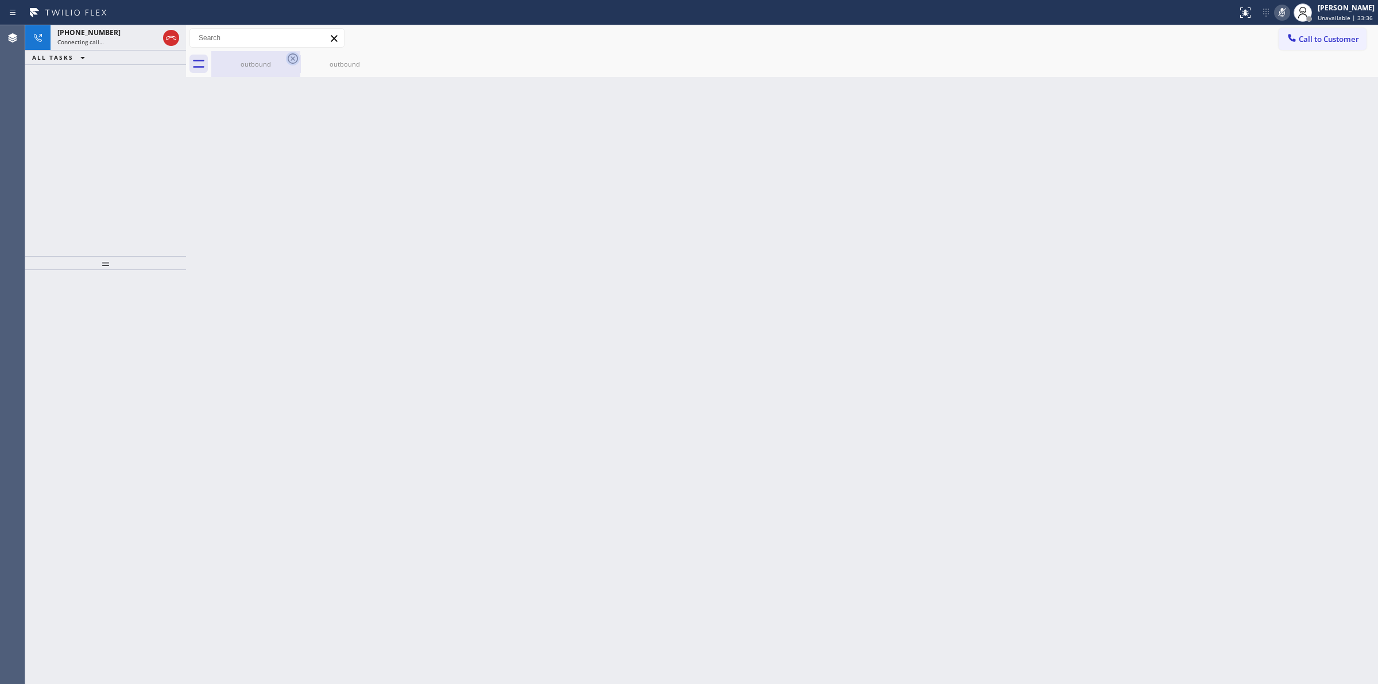
drag, startPoint x: 267, startPoint y: 67, endPoint x: 290, endPoint y: 59, distance: 24.5
click at [268, 67] on div "outbound" at bounding box center [255, 64] width 87 height 9
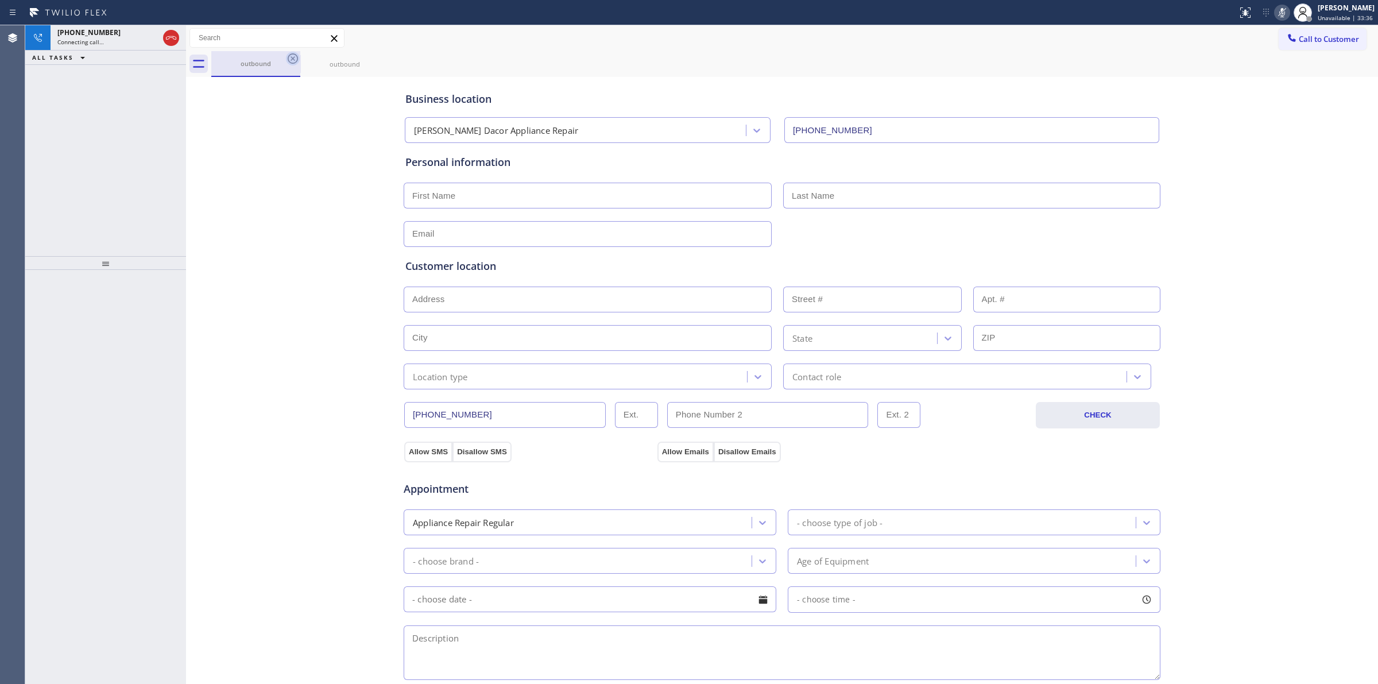
click at [293, 57] on icon at bounding box center [293, 59] width 14 height 14
click at [293, 57] on div "outbound" at bounding box center [794, 64] width 1166 height 26
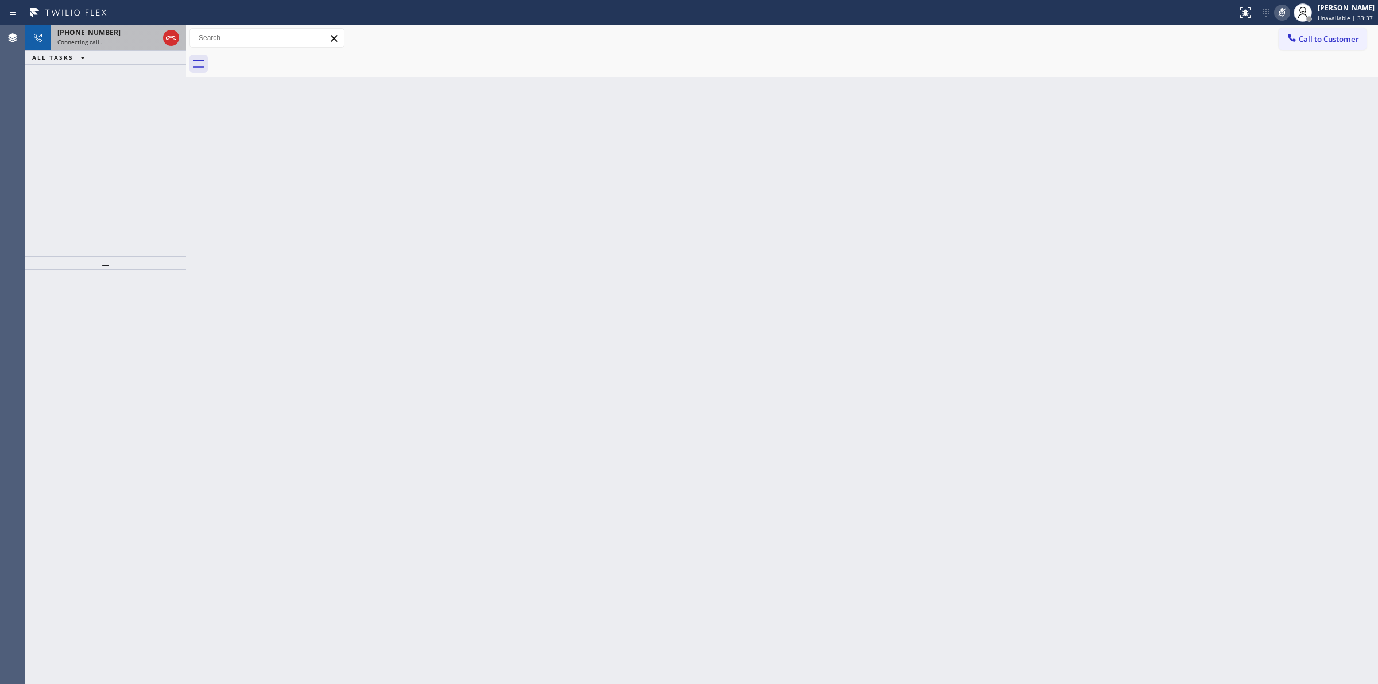
click at [134, 38] on div "Connecting call…" at bounding box center [107, 42] width 101 height 8
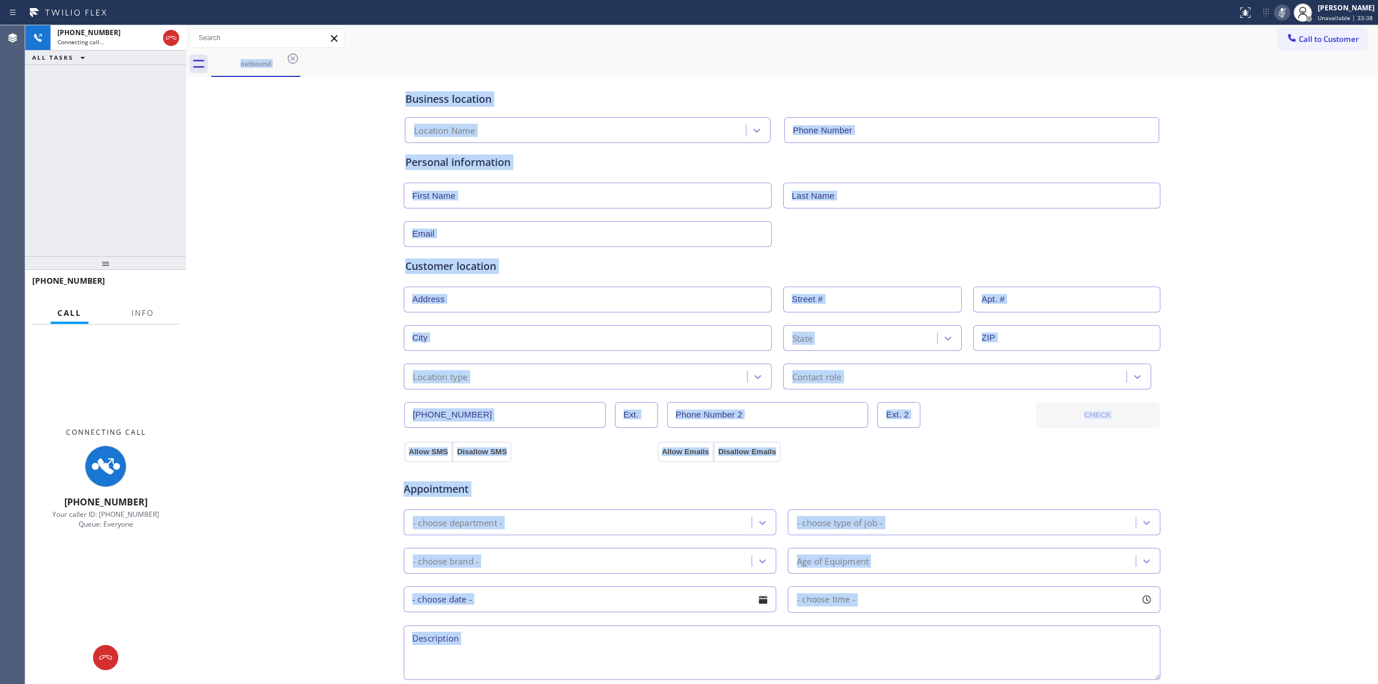
type input "[PHONE_NUMBER]"
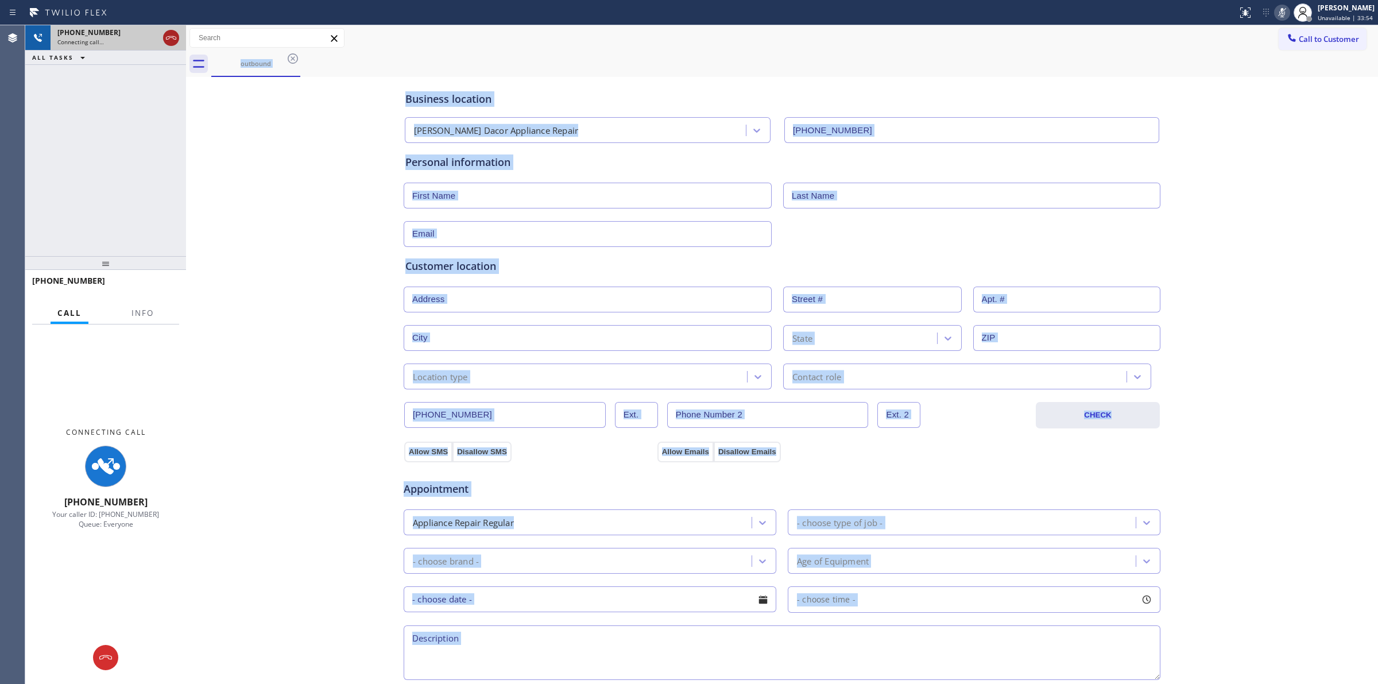
click at [166, 40] on icon at bounding box center [171, 38] width 14 height 14
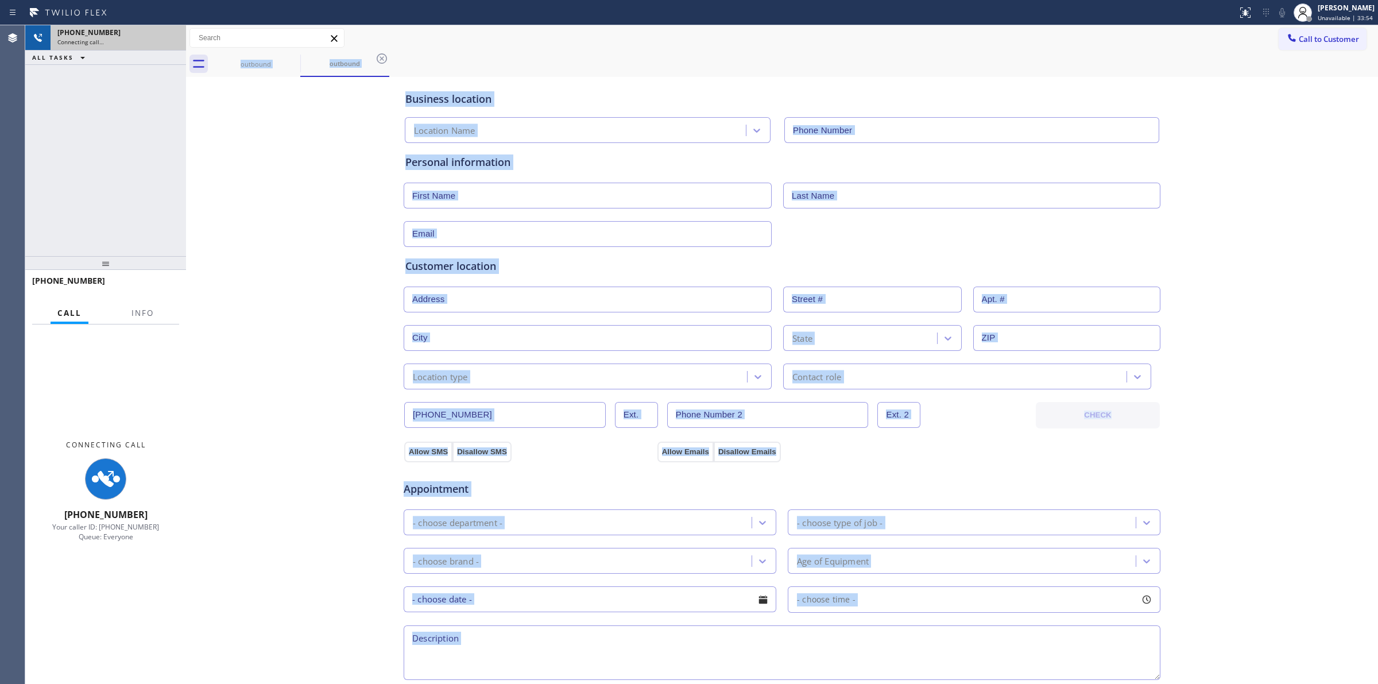
type input "[PHONE_NUMBER]"
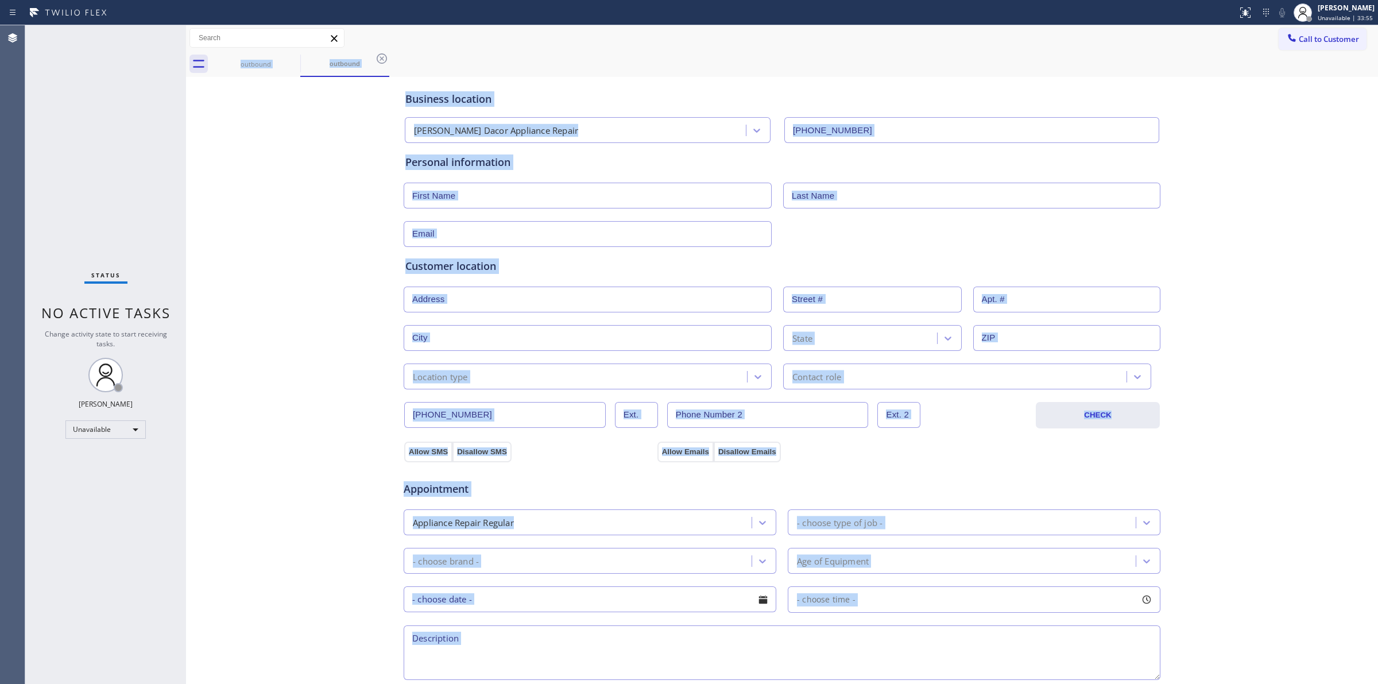
drag, startPoint x: 1289, startPoint y: 38, endPoint x: 861, endPoint y: 113, distance: 434.1
click at [1285, 42] on button "Call to Customer" at bounding box center [1322, 39] width 88 height 22
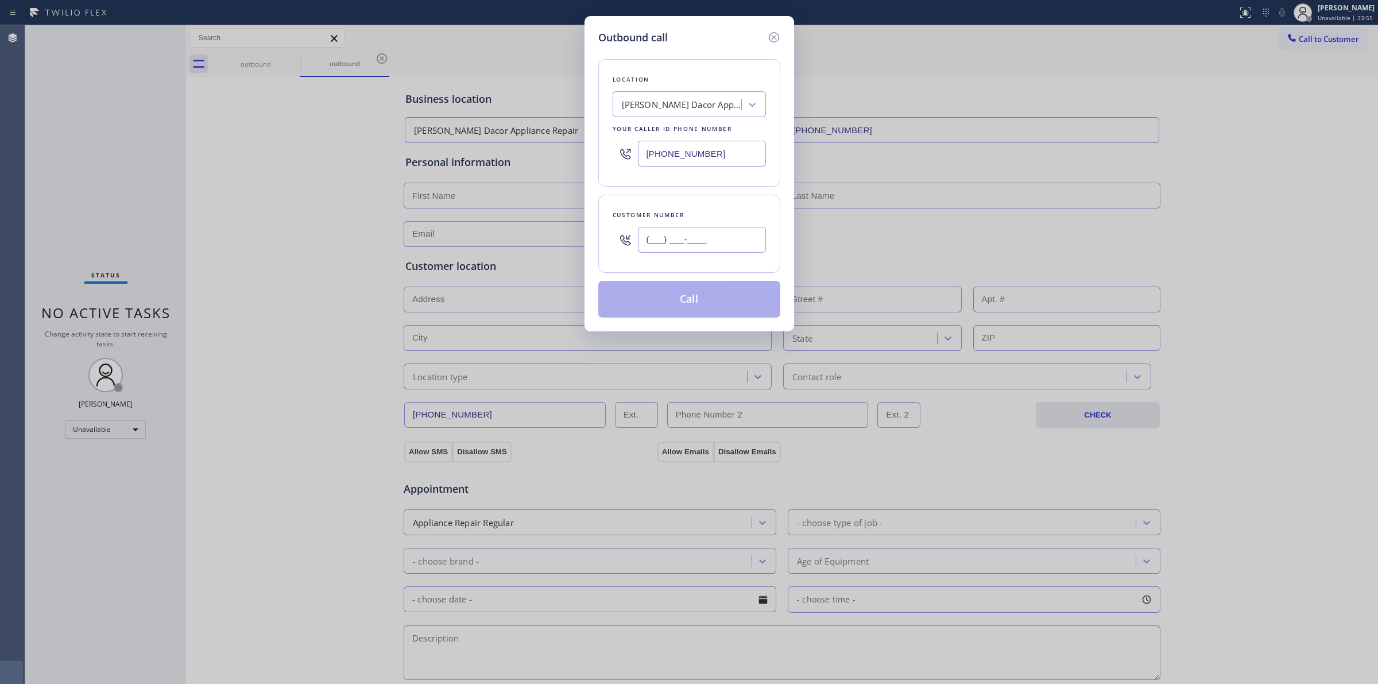
drag, startPoint x: 686, startPoint y: 242, endPoint x: 693, endPoint y: 242, distance: 7.5
click at [686, 242] on input "(___) ___-____" at bounding box center [702, 240] width 128 height 26
paste input "817) 417-0326"
type input "[PHONE_NUMBER]"
click at [699, 299] on button "Call" at bounding box center [689, 299] width 182 height 37
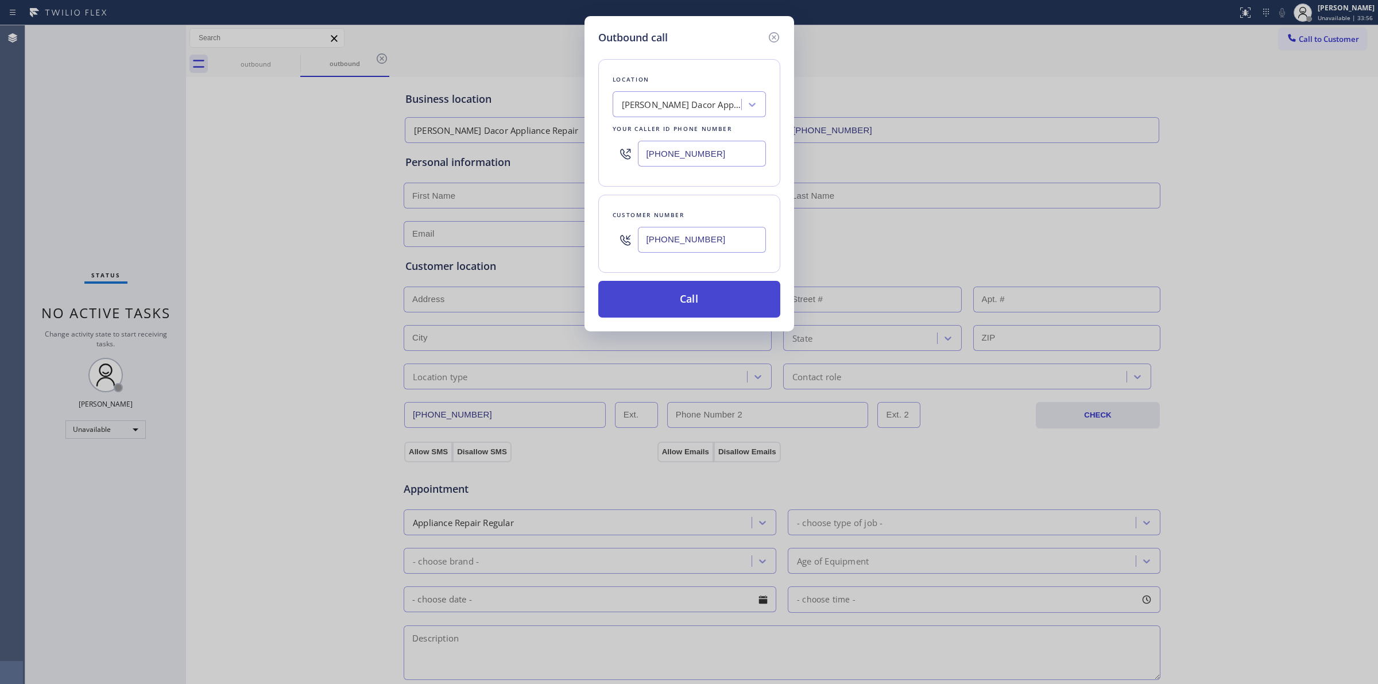
click at [699, 299] on button "Call" at bounding box center [689, 299] width 182 height 37
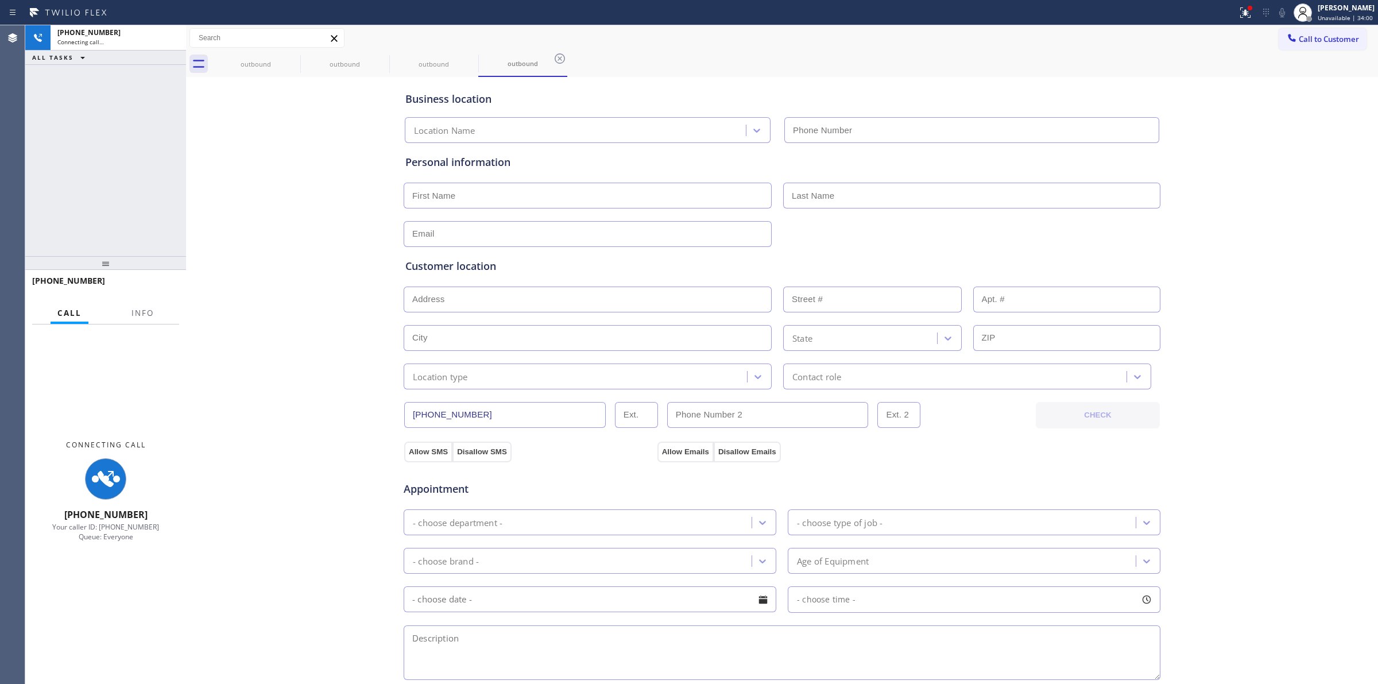
type input "[PHONE_NUMBER]"
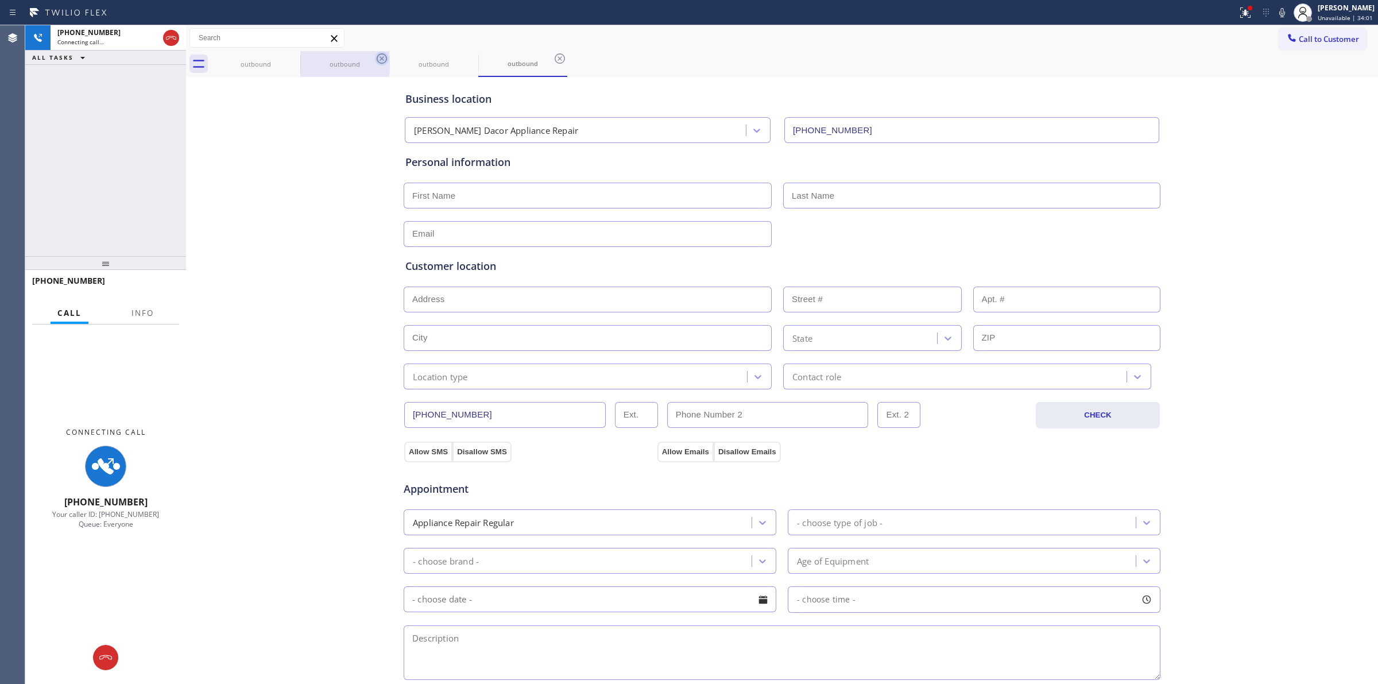
click at [378, 60] on div "outbound" at bounding box center [344, 64] width 89 height 26
click at [379, 60] on icon at bounding box center [382, 59] width 14 height 14
click at [464, 60] on icon at bounding box center [471, 59] width 14 height 14
click at [0, 0] on icon at bounding box center [0, 0] width 0 height 0
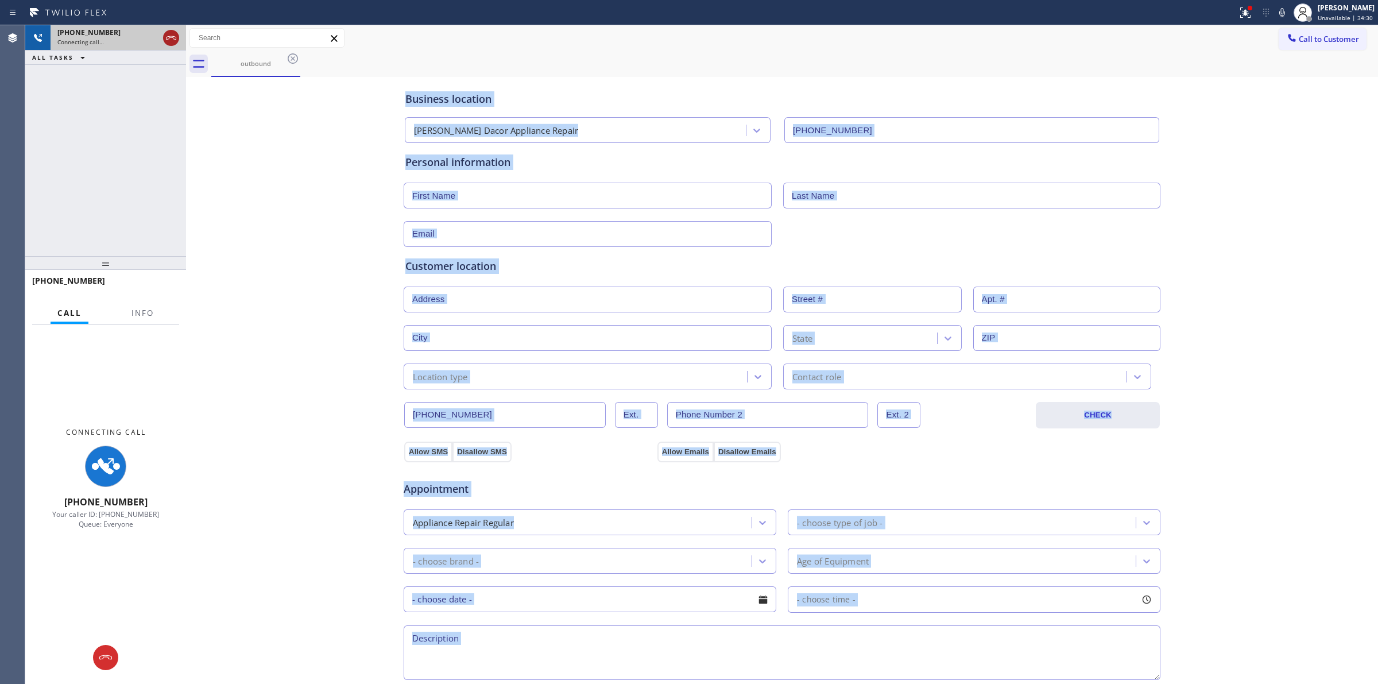
click at [172, 39] on icon at bounding box center [171, 38] width 14 height 14
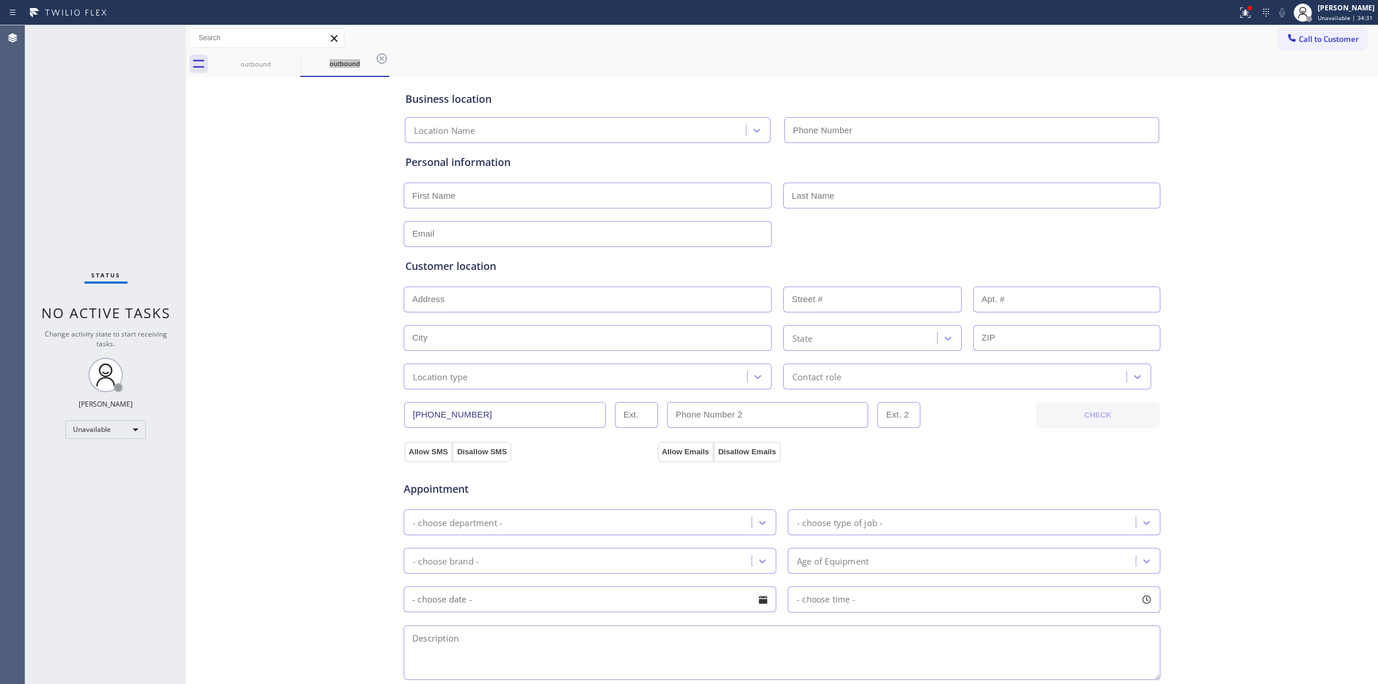
type input "[PHONE_NUMBER]"
click at [1298, 39] on span "Call to Customer" at bounding box center [1328, 39] width 60 height 10
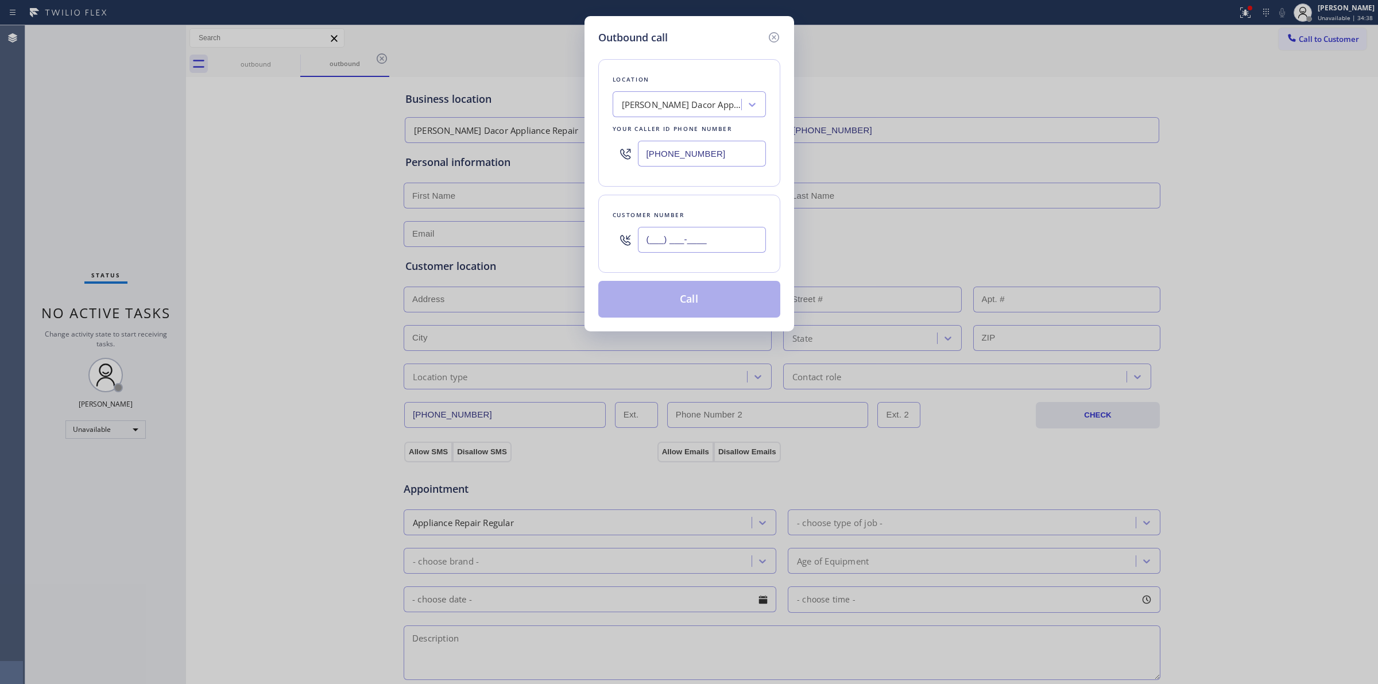
click at [738, 234] on input "(___) ___-____" at bounding box center [702, 240] width 128 height 26
paste input "385) 494-3417"
type input "[PHONE_NUMBER]"
click at [701, 114] on div "[PERSON_NAME] Dacor Appliance Repair" at bounding box center [678, 105] width 125 height 20
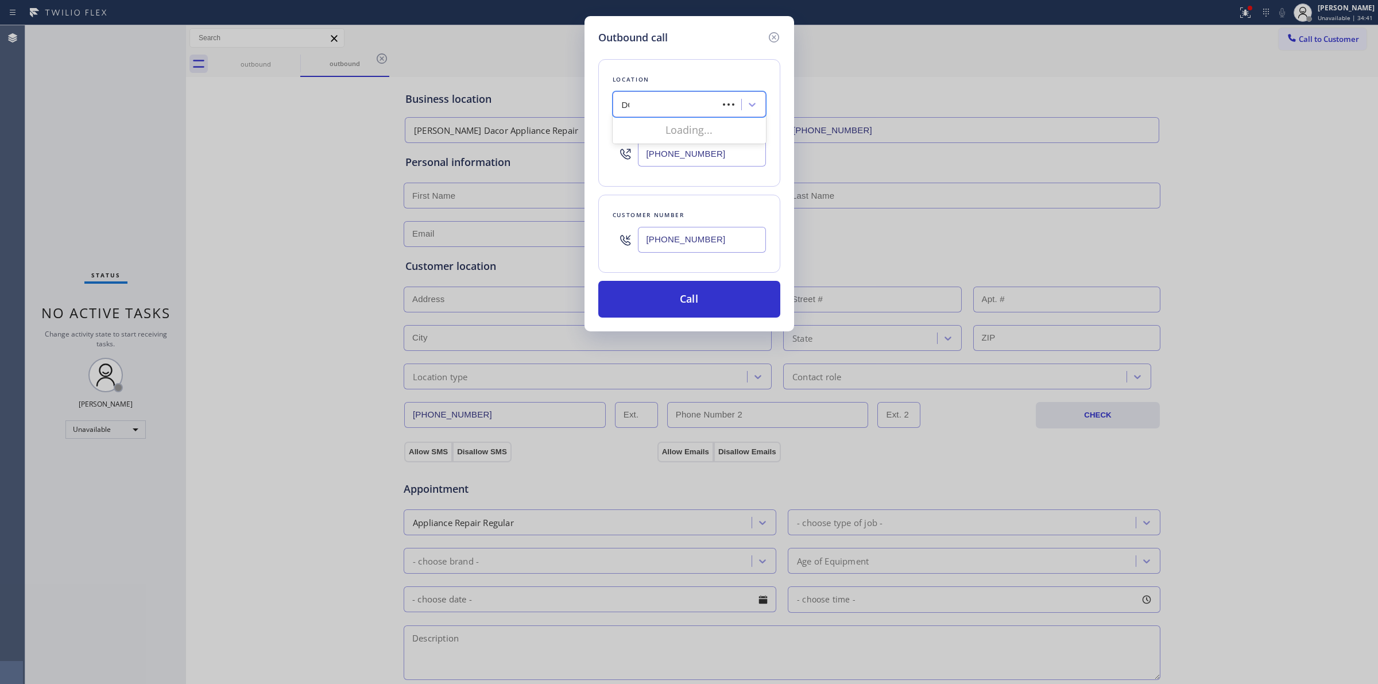
type input "DCS"
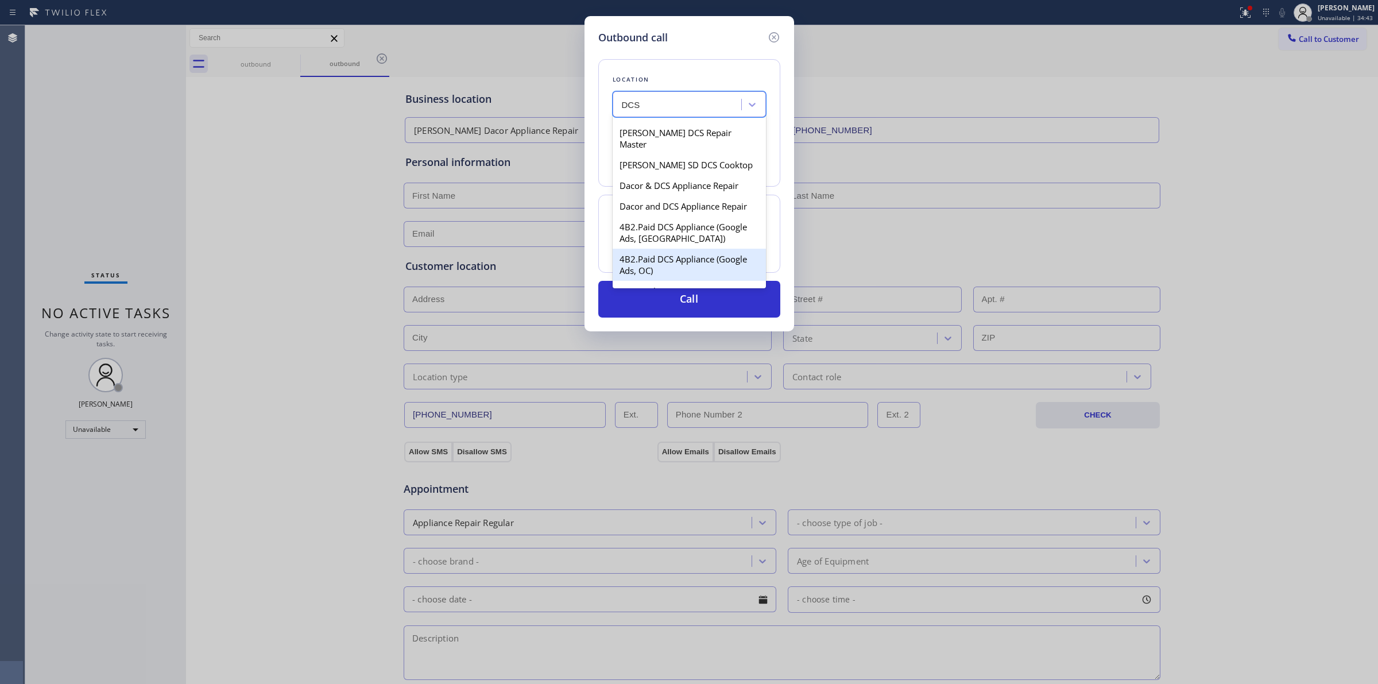
scroll to position [143, 0]
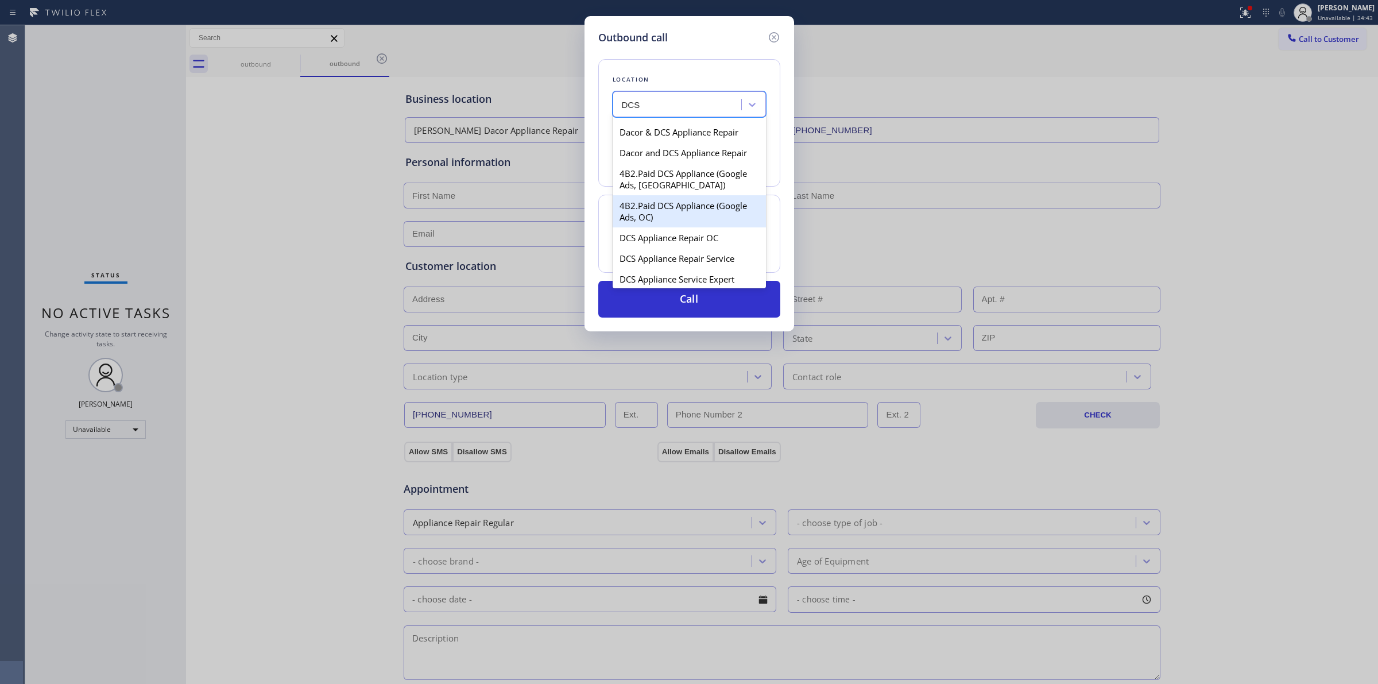
click at [695, 222] on div "4B2.Paid DCS Appliance (Google Ads, OC)" at bounding box center [688, 211] width 153 height 32
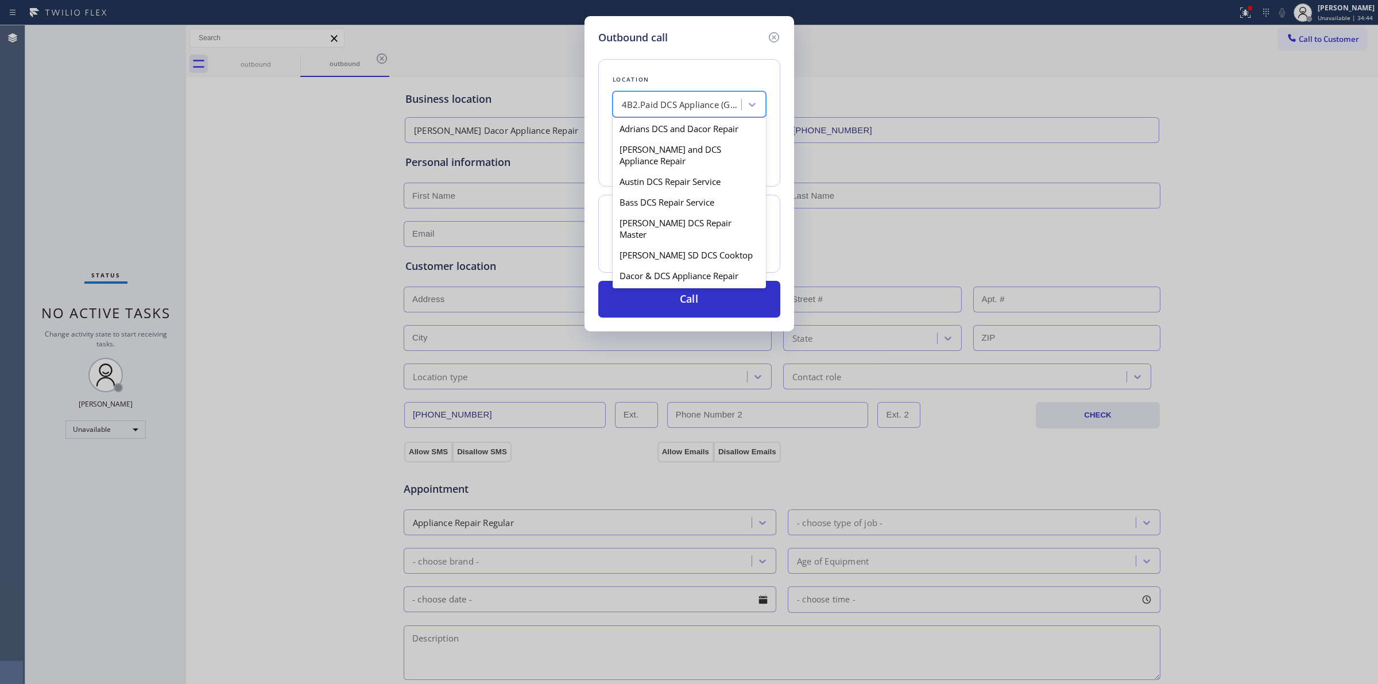
click at [701, 106] on div "4B2.Paid DCS Appliance (Google Ads, OC)" at bounding box center [682, 104] width 121 height 13
click at [661, 168] on div "Irving DCS Repair Master" at bounding box center [688, 158] width 153 height 21
type input "[PHONE_NUMBER]"
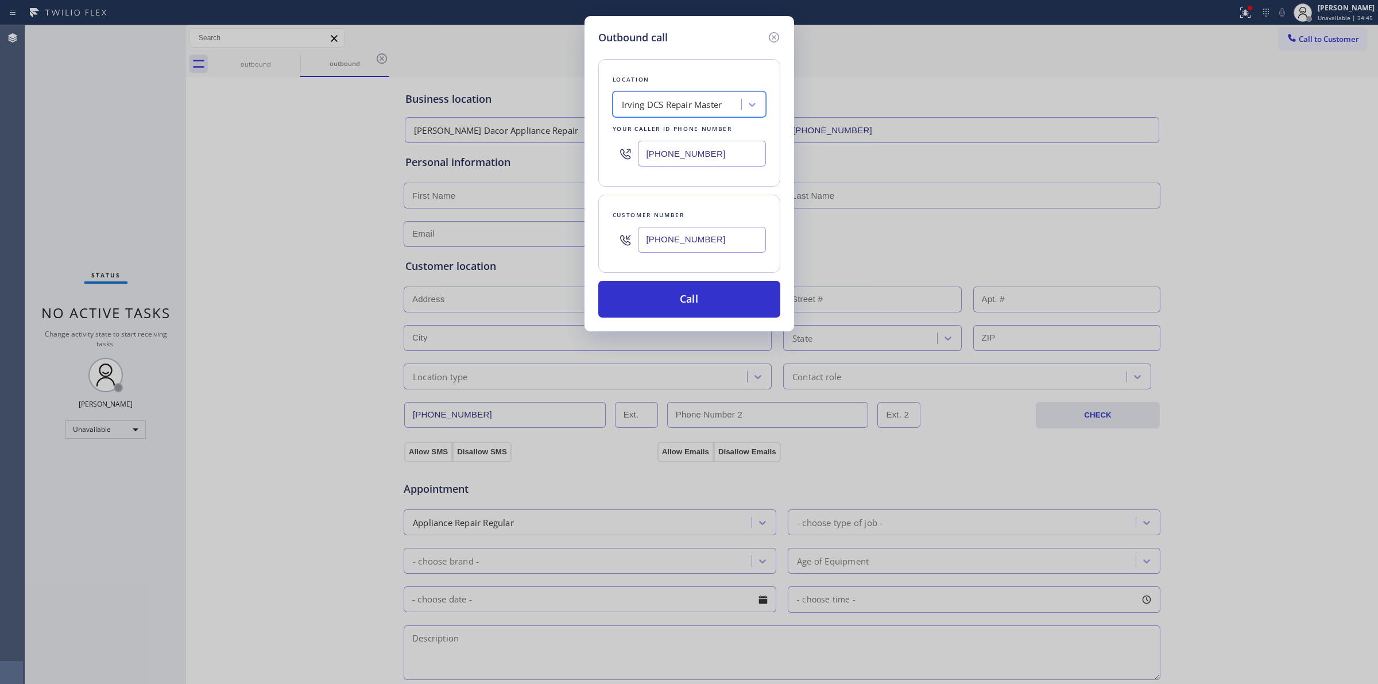
click at [700, 249] on input "[PHONE_NUMBER]" at bounding box center [702, 240] width 128 height 26
drag, startPoint x: 695, startPoint y: 300, endPoint x: 707, endPoint y: 288, distance: 17.5
click at [699, 300] on button "Call" at bounding box center [689, 299] width 182 height 37
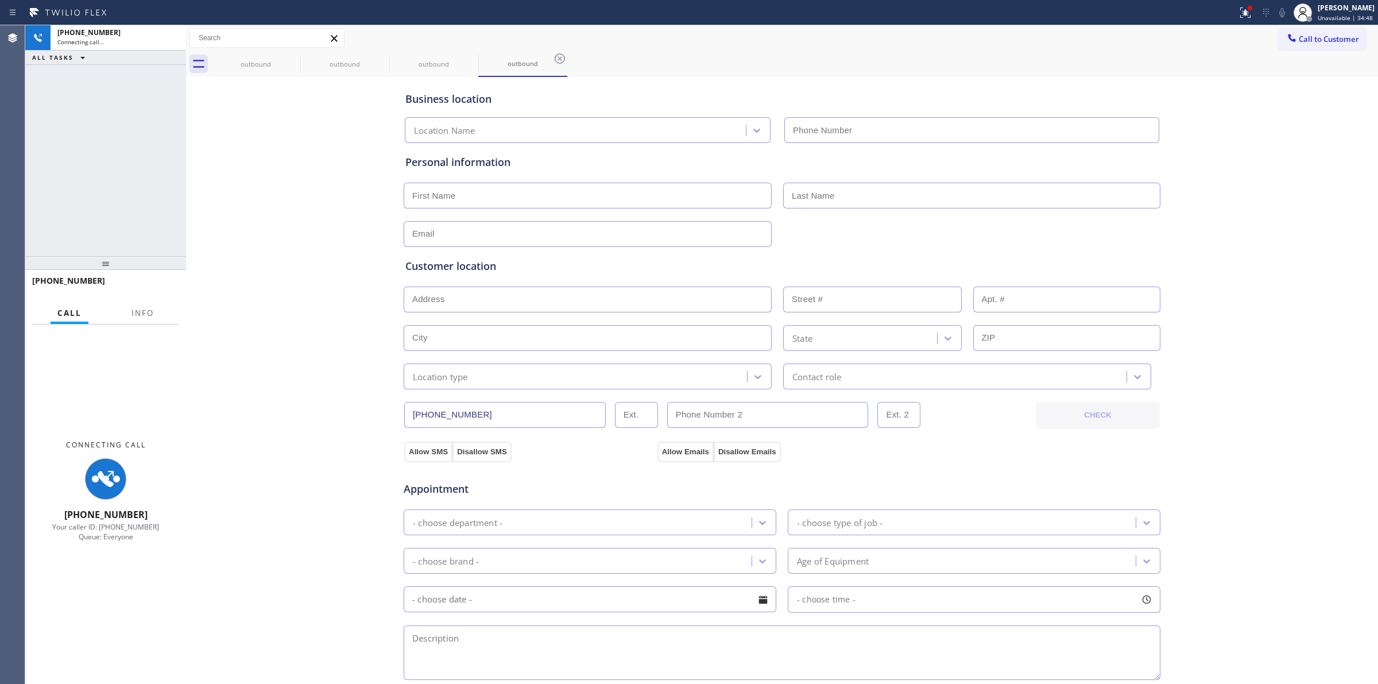
type input "[PHONE_NUMBER]"
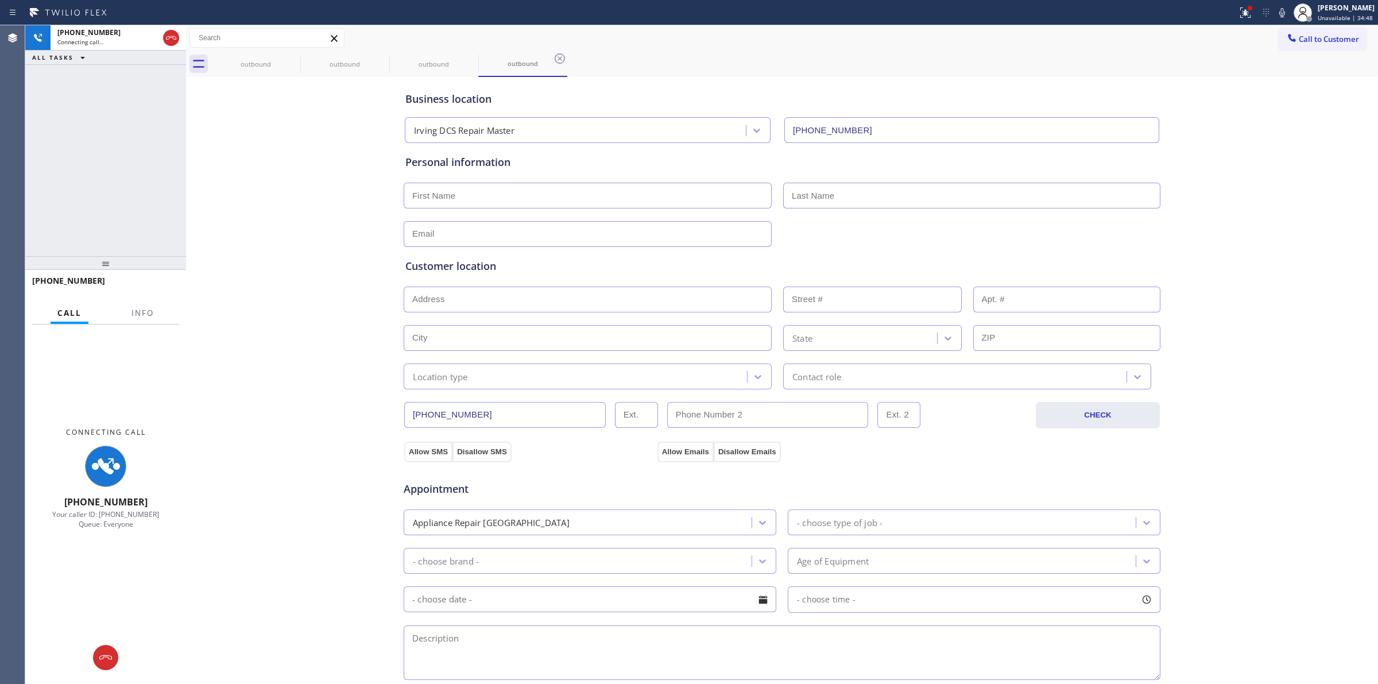
click at [1198, 138] on div "Business location Irving DCS Repair Master [PHONE_NUMBER] Personal information …" at bounding box center [782, 472] width 1186 height 784
drag, startPoint x: 1233, startPoint y: 135, endPoint x: 1267, endPoint y: 52, distance: 90.1
click at [1240, 124] on div "Business location Irving DCS Repair Master [PHONE_NUMBER] Personal information …" at bounding box center [782, 472] width 1186 height 784
click at [1286, 14] on icon at bounding box center [1282, 13] width 14 height 14
drag, startPoint x: 264, startPoint y: 69, endPoint x: 307, endPoint y: 57, distance: 44.6
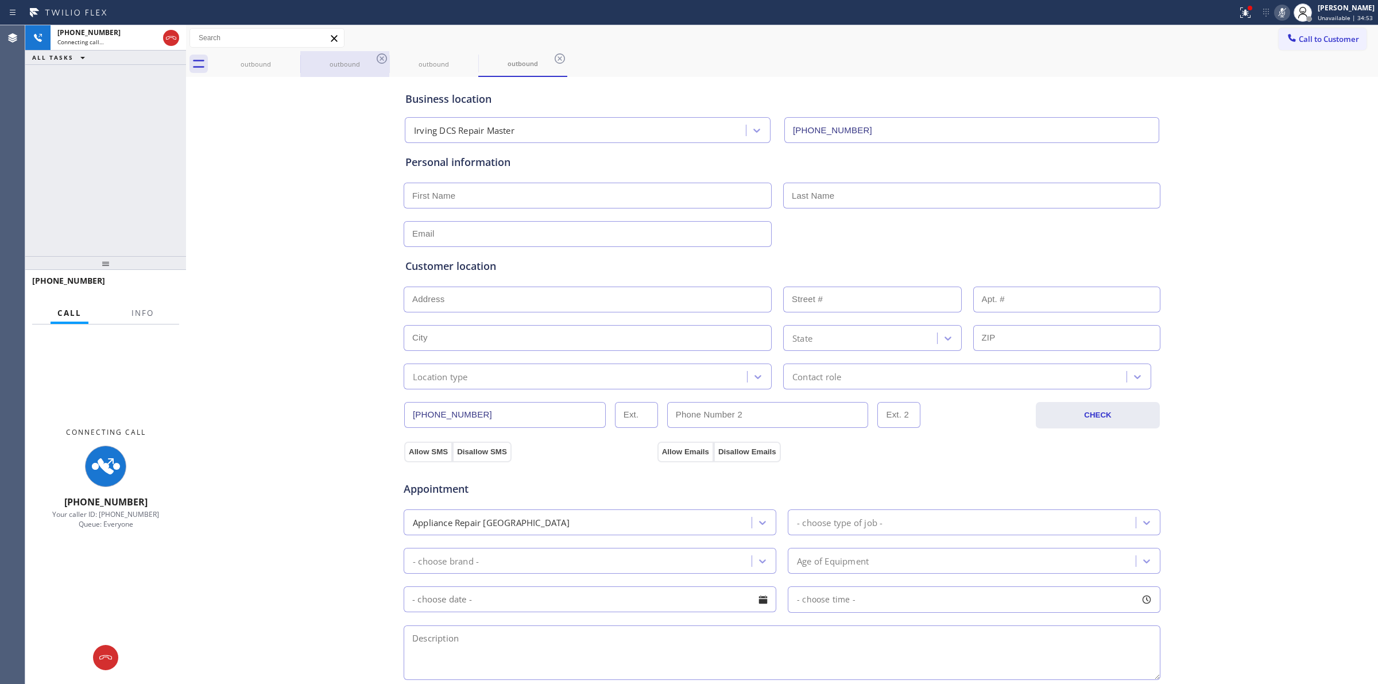
click at [267, 69] on div "outbound" at bounding box center [255, 64] width 87 height 26
click at [308, 56] on div "outbound" at bounding box center [344, 64] width 87 height 26
click at [288, 56] on icon at bounding box center [293, 59] width 14 height 14
click at [300, 56] on div "outbound" at bounding box center [344, 64] width 89 height 26
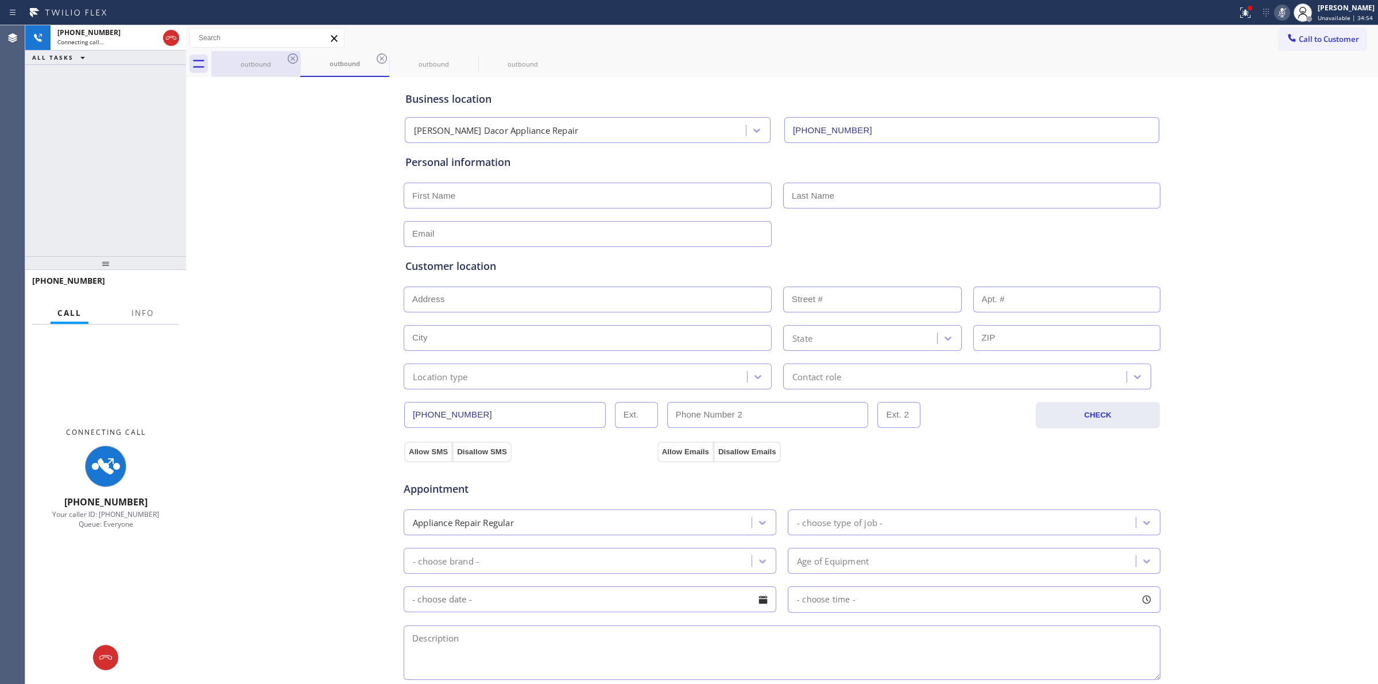
click at [375, 56] on icon at bounding box center [382, 59] width 14 height 14
click at [0, 0] on icon at bounding box center [0, 0] width 0 height 0
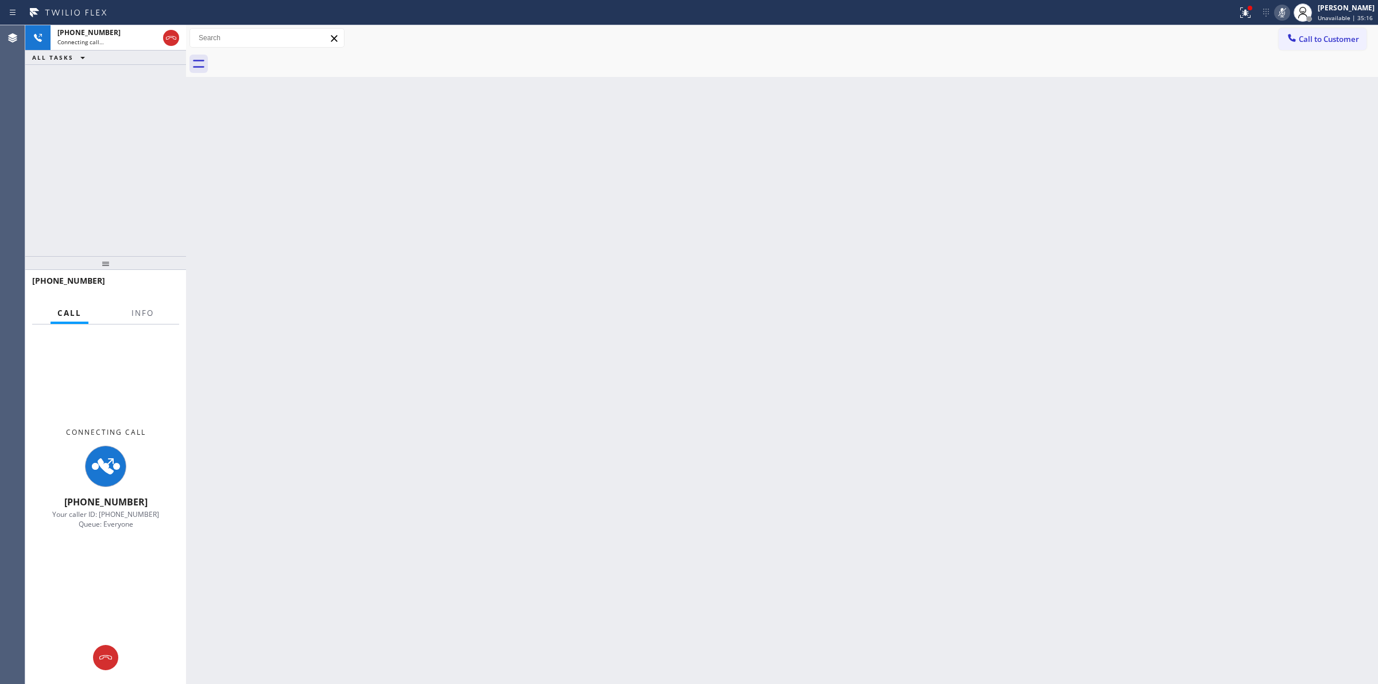
drag, startPoint x: 118, startPoint y: 693, endPoint x: 104, endPoint y: 698, distance: 14.0
drag, startPoint x: 79, startPoint y: 649, endPoint x: 113, endPoint y: 32, distance: 618.0
click at [113, 32] on div "[PHONE_NUMBER]" at bounding box center [107, 33] width 101 height 10
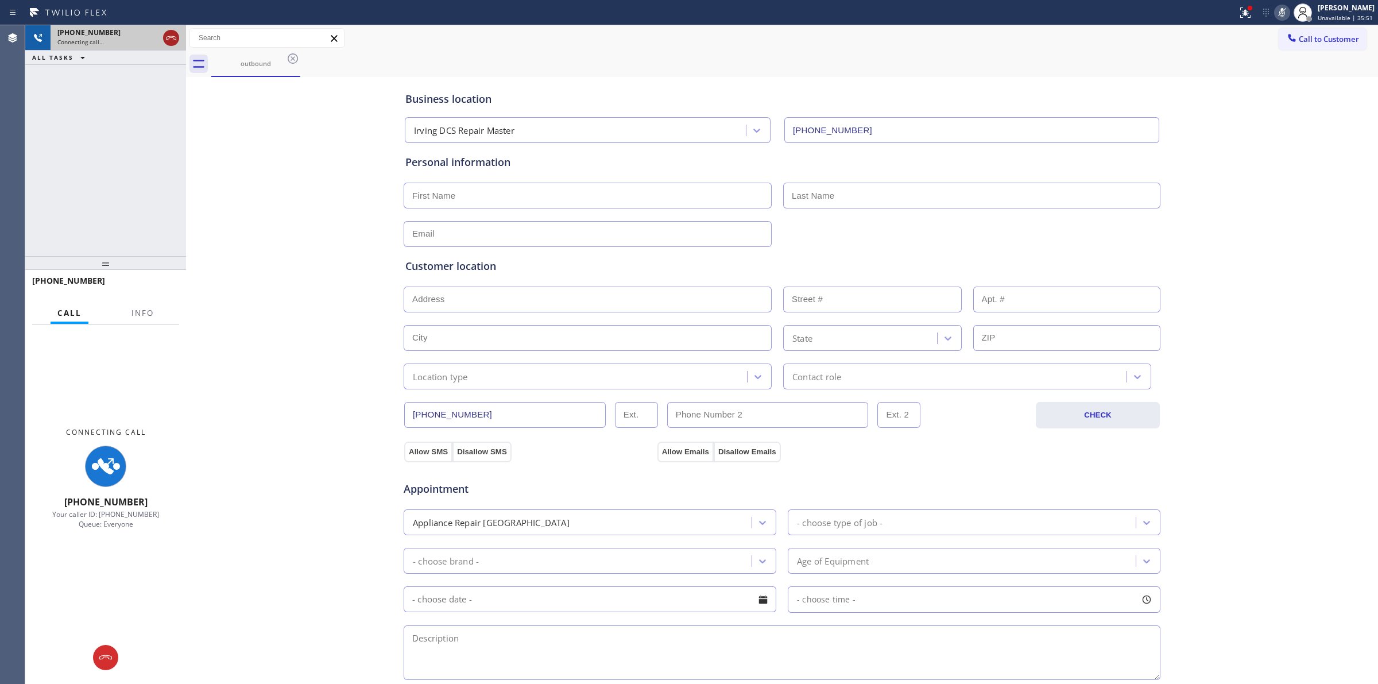
type input "[PHONE_NUMBER]"
click at [173, 40] on icon at bounding box center [171, 38] width 14 height 14
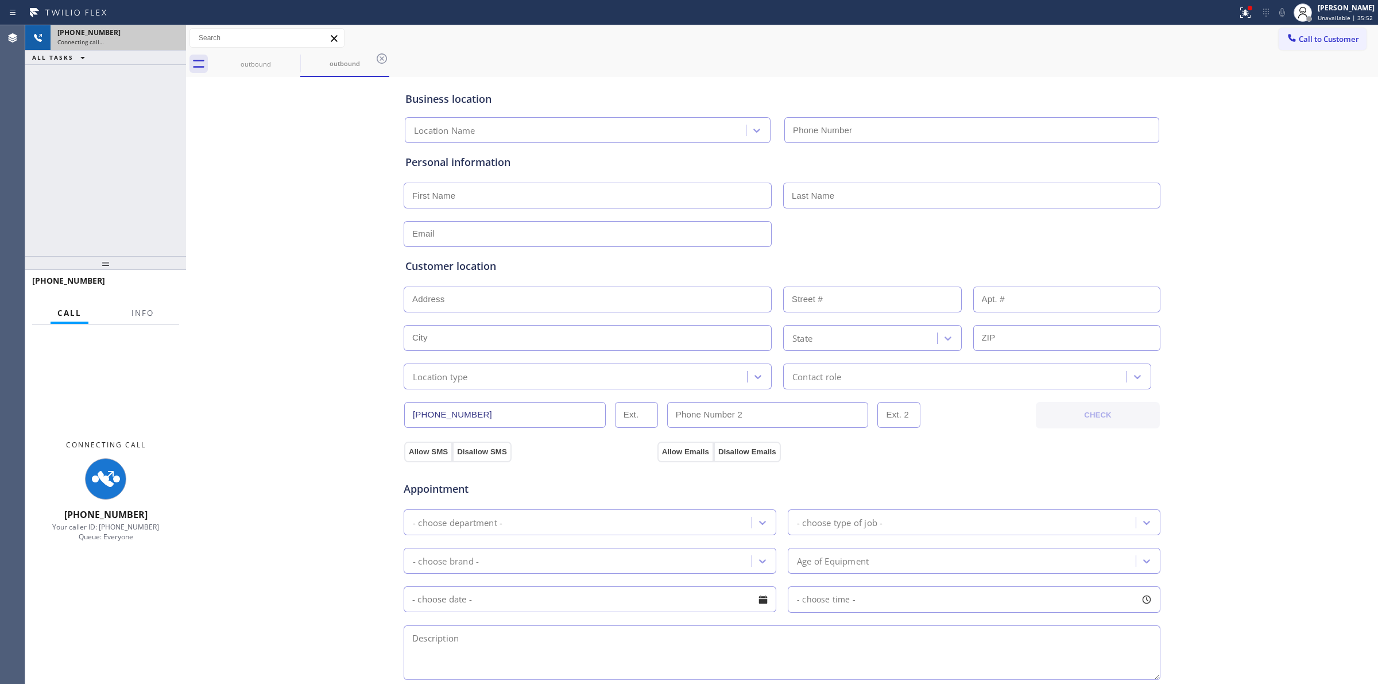
type input "[PHONE_NUMBER]"
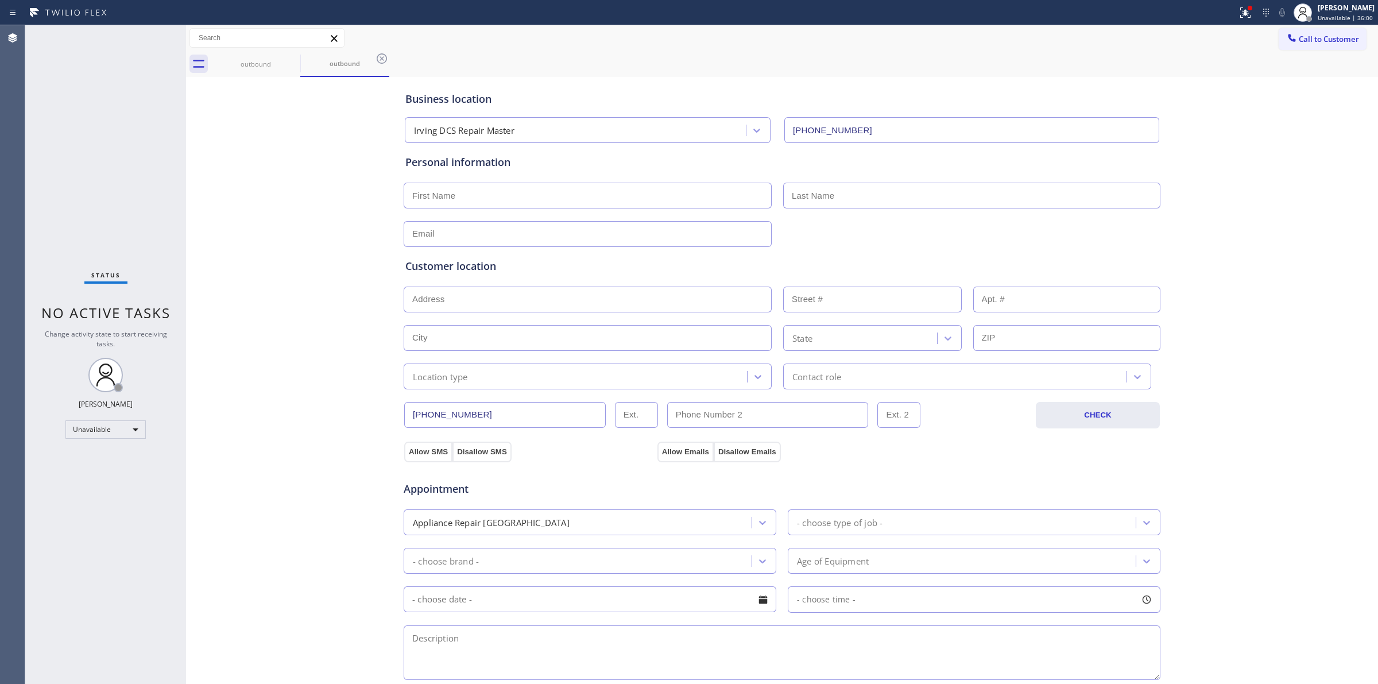
drag, startPoint x: 1322, startPoint y: 40, endPoint x: 882, endPoint y: 128, distance: 448.4
click at [1318, 40] on span "Call to Customer" at bounding box center [1328, 39] width 60 height 10
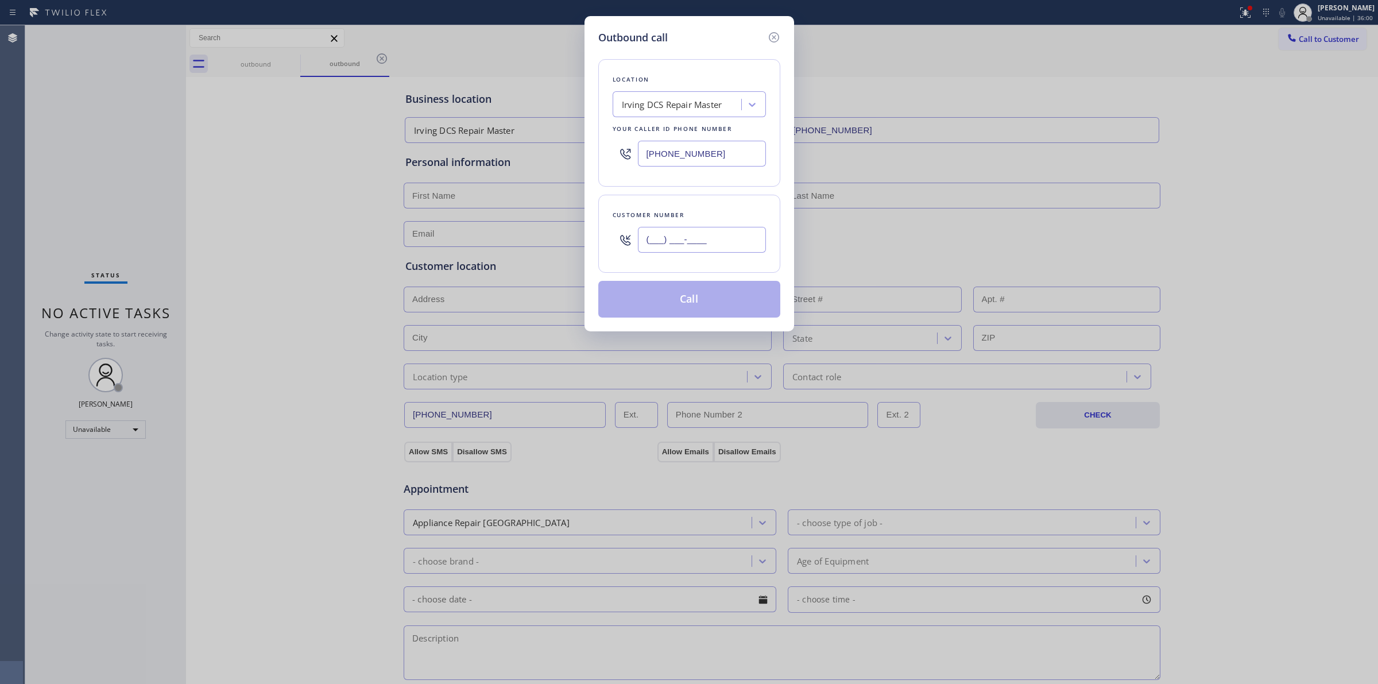
paste input "949) 991-9178"
click at [713, 234] on input "[PHONE_NUMBER]" at bounding box center [702, 240] width 128 height 26
type input "[PHONE_NUMBER]"
click at [727, 294] on button "Call" at bounding box center [689, 299] width 182 height 37
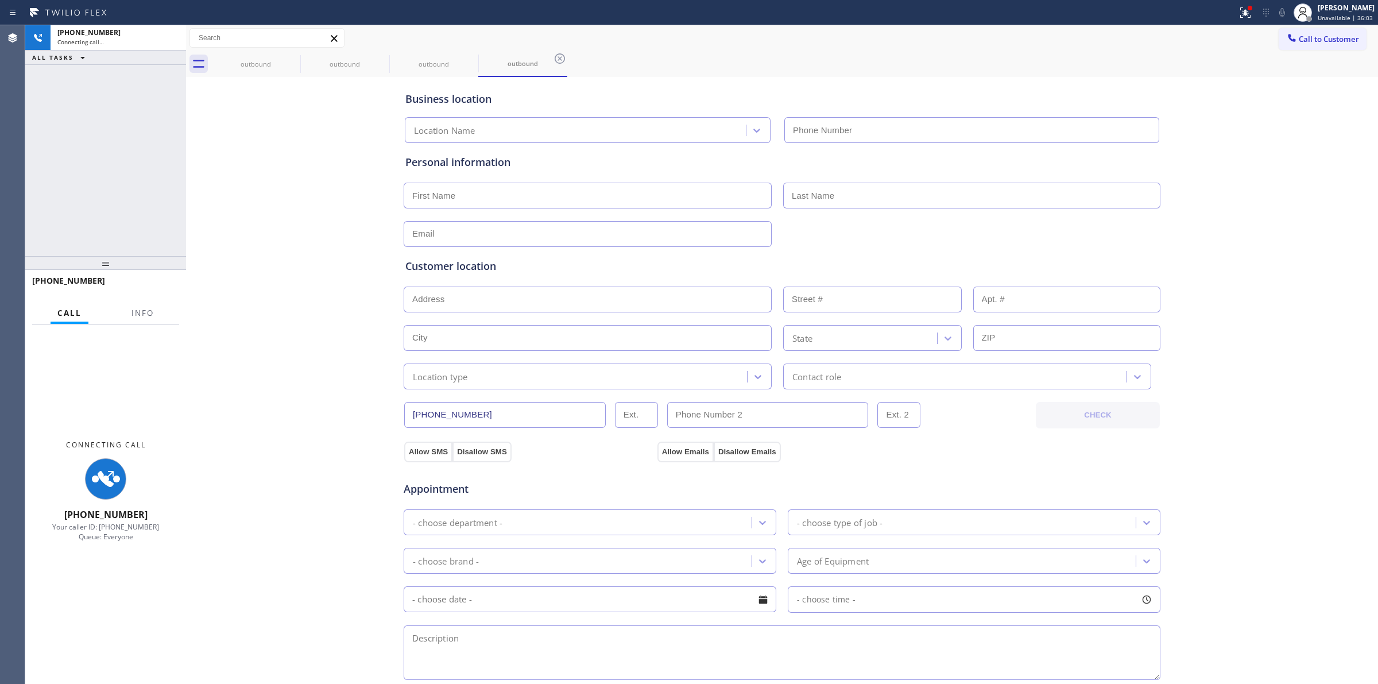
type input "[PHONE_NUMBER]"
click at [1162, 136] on div "Business location Irving DCS Repair Master [PHONE_NUMBER] Personal information …" at bounding box center [782, 472] width 1186 height 784
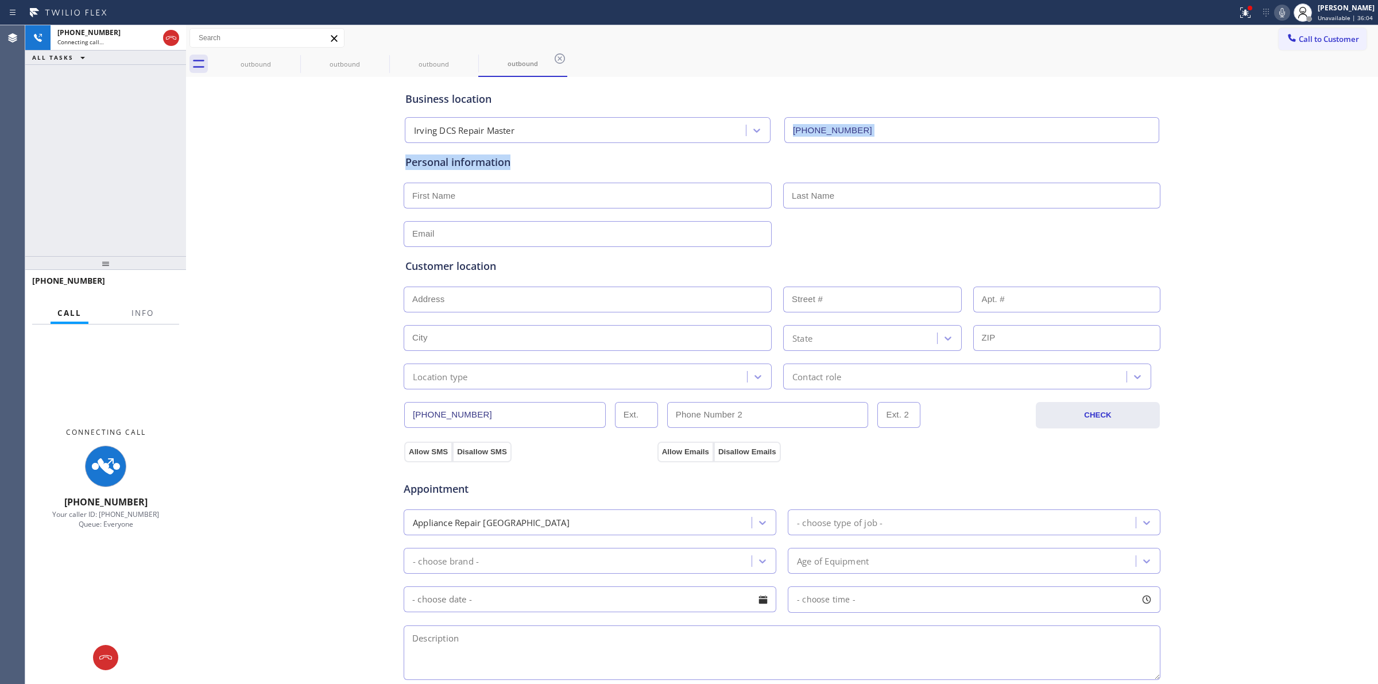
click at [1284, 5] on button at bounding box center [1282, 13] width 16 height 16
click at [290, 60] on icon at bounding box center [293, 59] width 14 height 14
click at [375, 60] on icon at bounding box center [382, 59] width 14 height 14
click at [0, 0] on icon at bounding box center [0, 0] width 0 height 0
click at [290, 60] on icon at bounding box center [293, 59] width 14 height 14
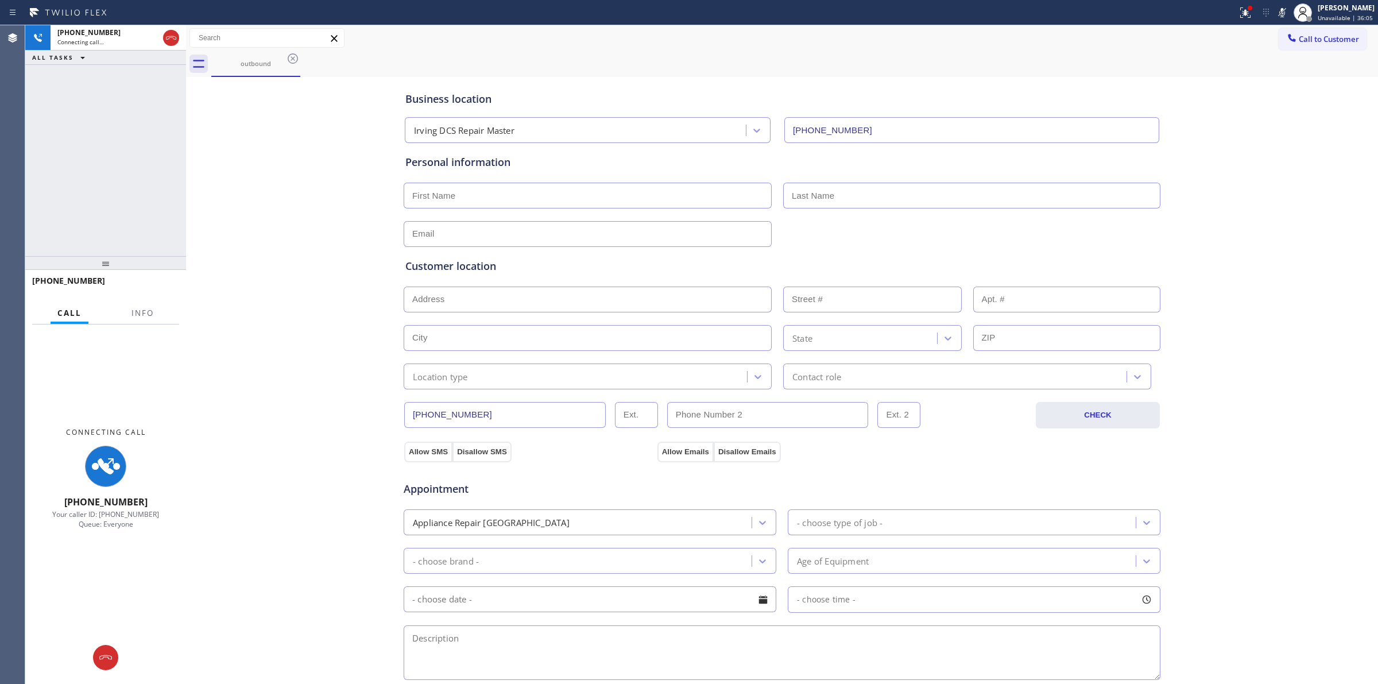
click at [290, 60] on div "outbound" at bounding box center [794, 64] width 1166 height 26
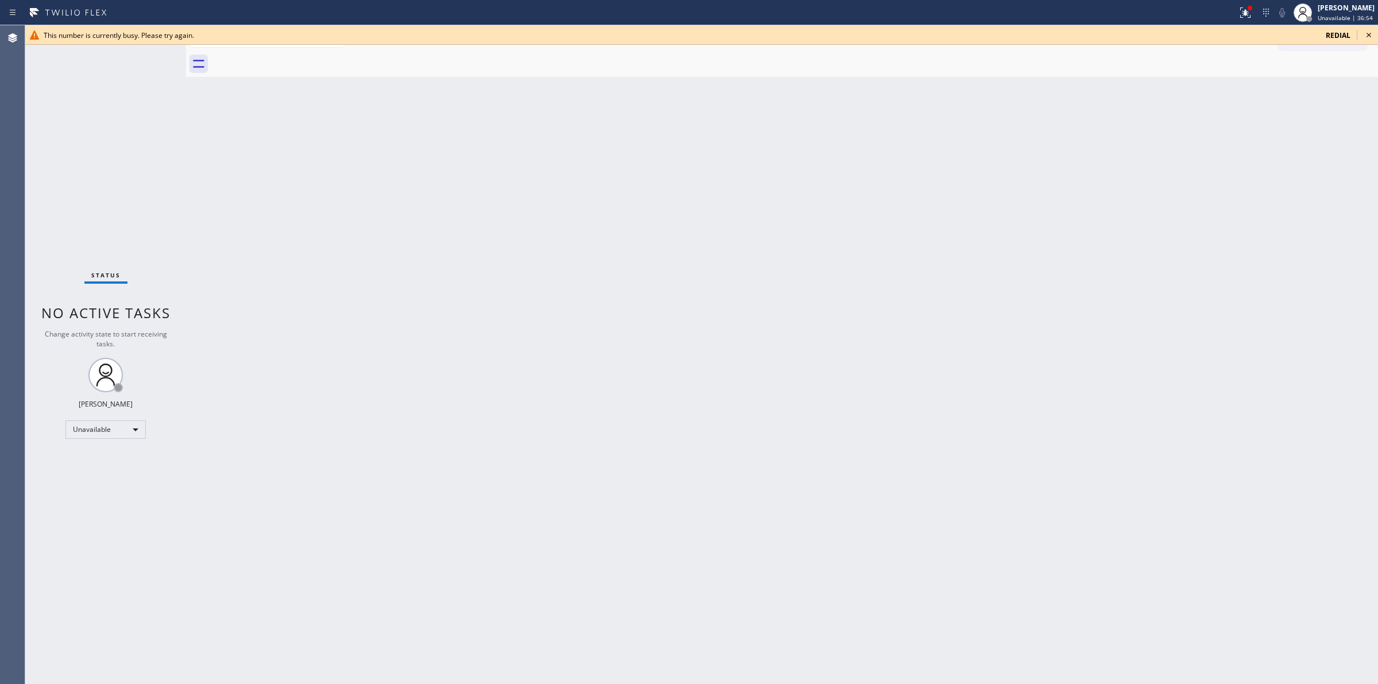
click at [1249, 257] on div "Back to Dashboard Change Sender ID Customers Technicians Select a contact Outbo…" at bounding box center [782, 354] width 1192 height 658
click at [1375, 32] on icon at bounding box center [1369, 35] width 14 height 14
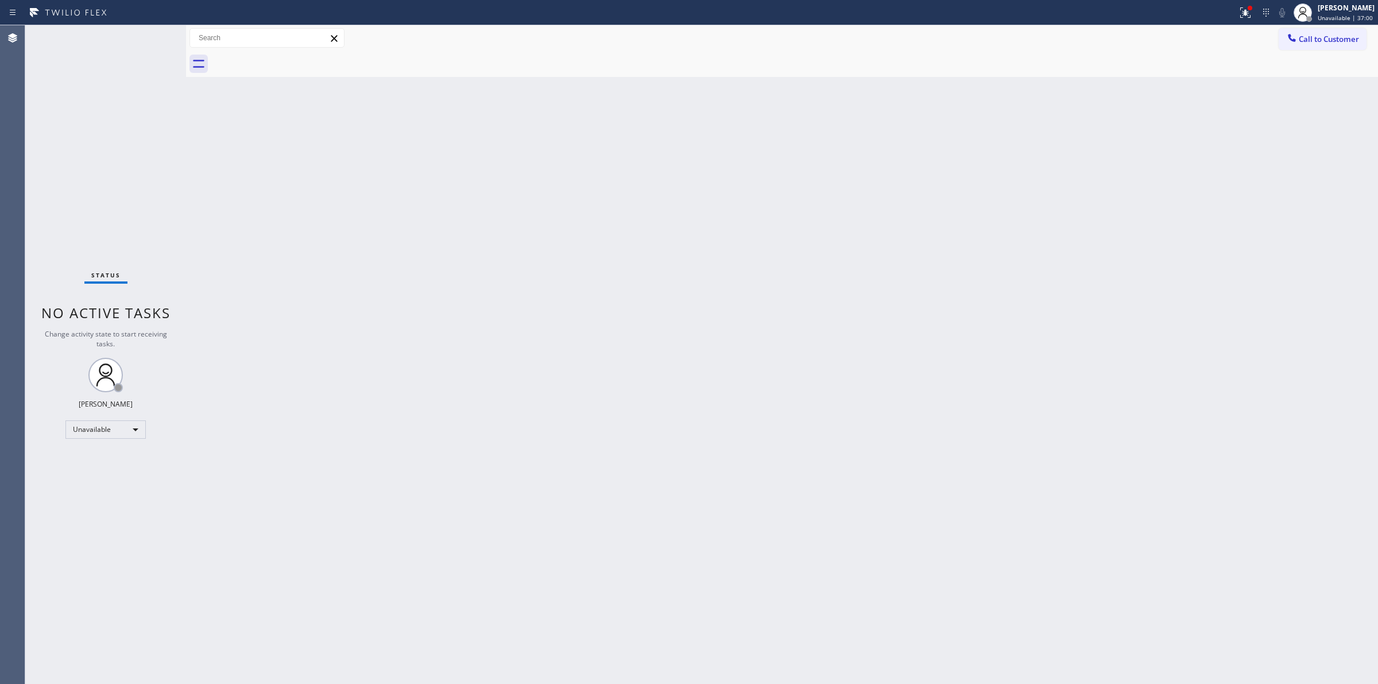
drag, startPoint x: 1095, startPoint y: 244, endPoint x: 1215, endPoint y: 138, distance: 159.8
click at [1112, 230] on div "Back to Dashboard Change Sender ID Customers Technicians Select a contact Outbo…" at bounding box center [782, 354] width 1192 height 658
click at [1301, 38] on span "Call to Customer" at bounding box center [1328, 39] width 60 height 10
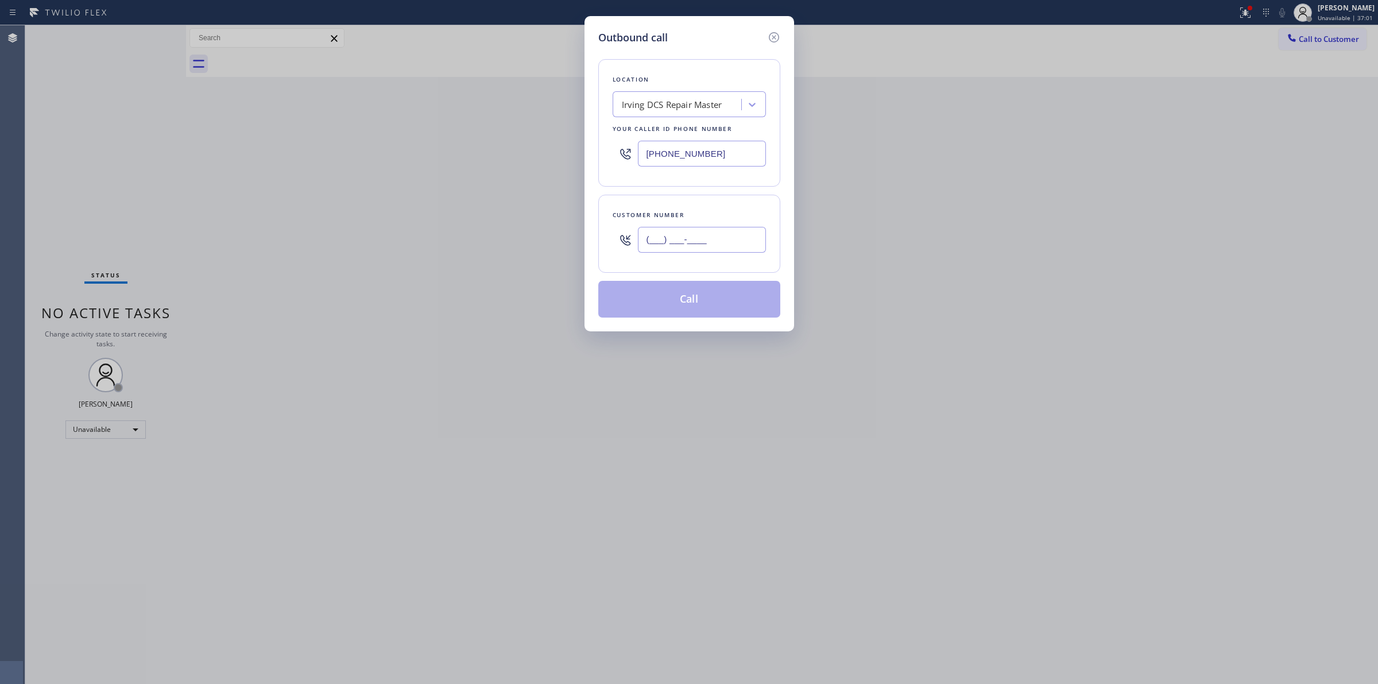
paste input "510) 686-4295"
click at [686, 235] on input "[PHONE_NUMBER]" at bounding box center [702, 240] width 128 height 26
type input "[PHONE_NUMBER]"
click at [692, 118] on div "Location Irving DCS Repair Master Your caller id phone number [PHONE_NUMBER]" at bounding box center [689, 122] width 182 height 127
click at [685, 99] on div "Irving DCS Repair Master" at bounding box center [672, 104] width 100 height 13
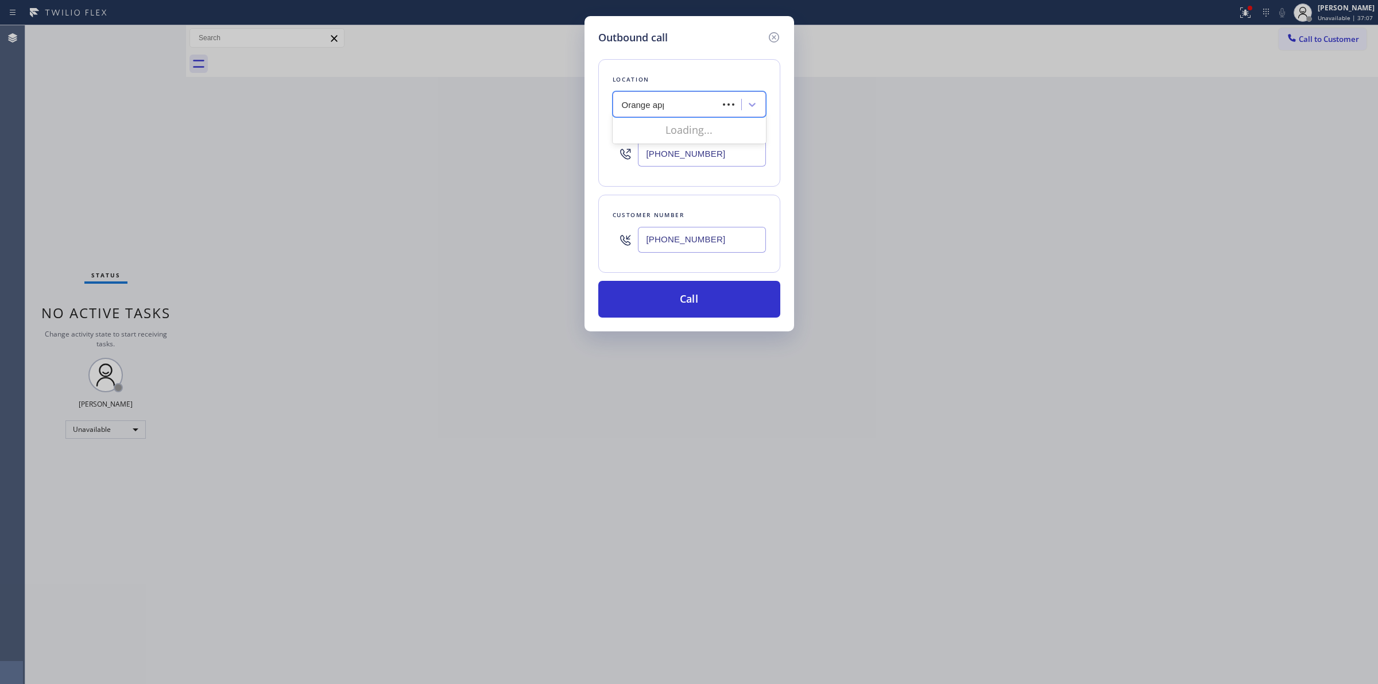
type input "Orange appl"
click at [668, 126] on div "Orange Appliance Repair" at bounding box center [688, 128] width 153 height 21
type input "[PHONE_NUMBER]"
click at [691, 238] on input "[PHONE_NUMBER]" at bounding box center [702, 240] width 128 height 26
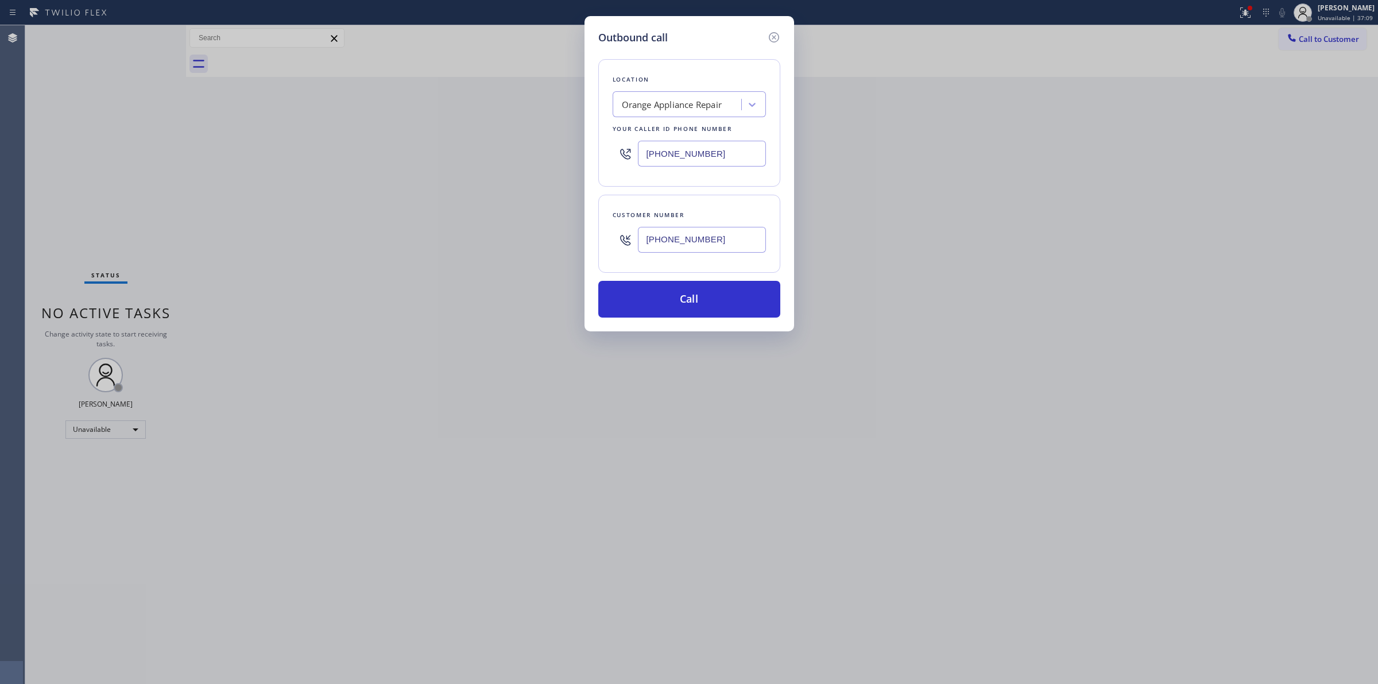
click at [691, 238] on input "[PHONE_NUMBER]" at bounding box center [702, 240] width 128 height 26
click at [684, 290] on button "Call" at bounding box center [689, 299] width 182 height 37
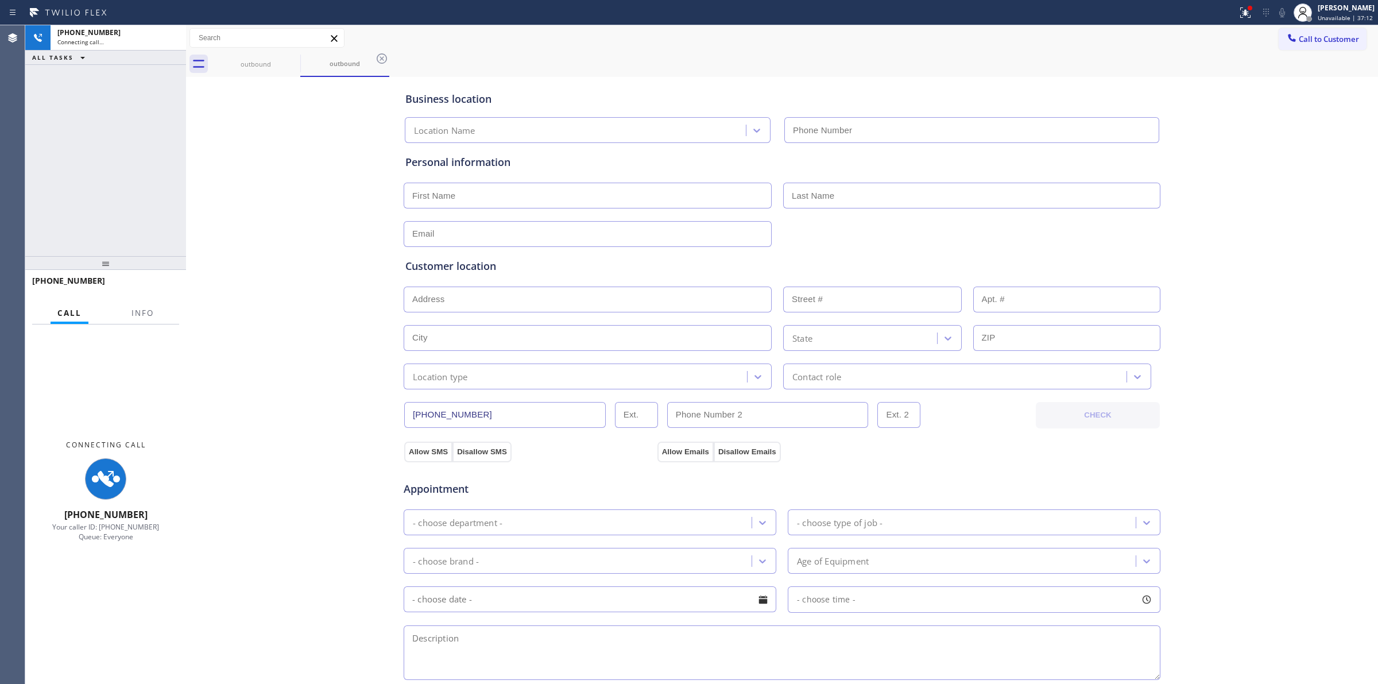
type input "[PHONE_NUMBER]"
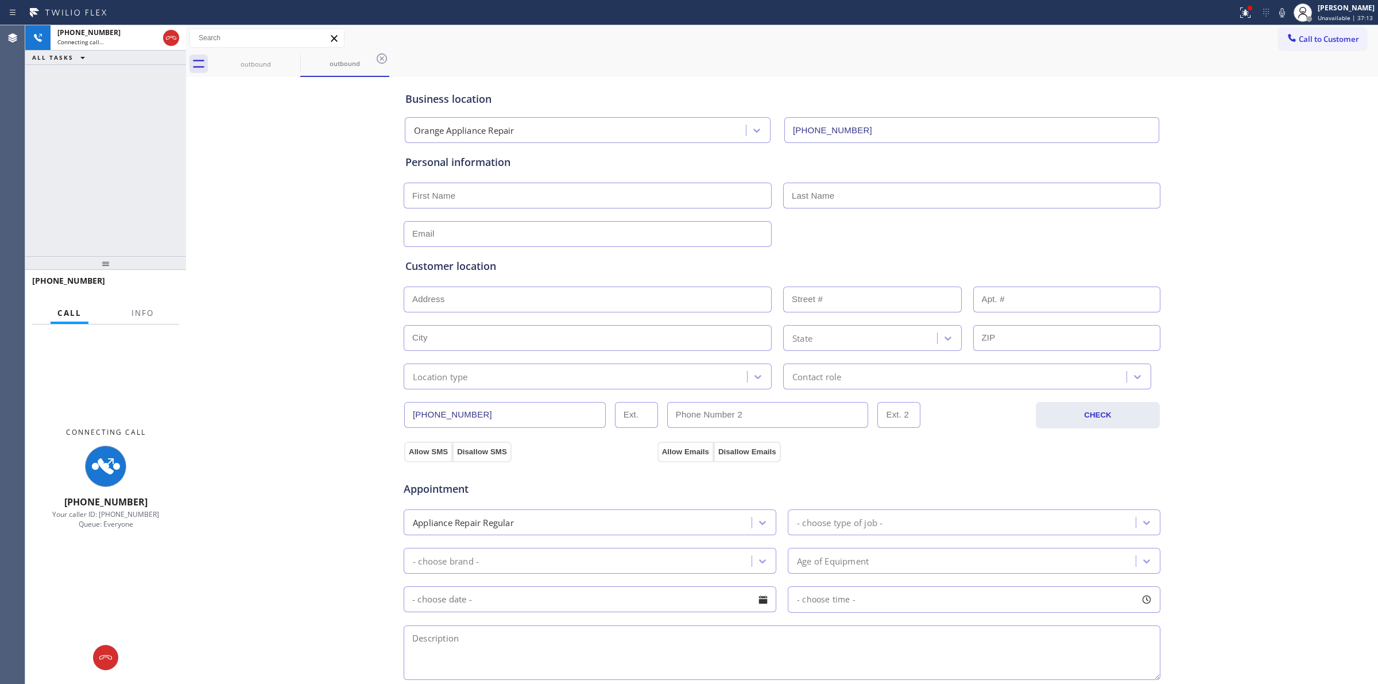
click at [1274, 188] on div "Business location Orange Appliance Repair [PHONE_NUMBER] Personal information C…" at bounding box center [782, 472] width 1186 height 784
click at [1285, 3] on div "Status report Issue detected This issue could affect your workflow. Please cont…" at bounding box center [1304, 12] width 145 height 25
click at [1287, 23] on div "Status report Issue detected This issue could affect your workflow. Please cont…" at bounding box center [1304, 12] width 145 height 25
click at [1281, 10] on icon at bounding box center [1282, 13] width 14 height 14
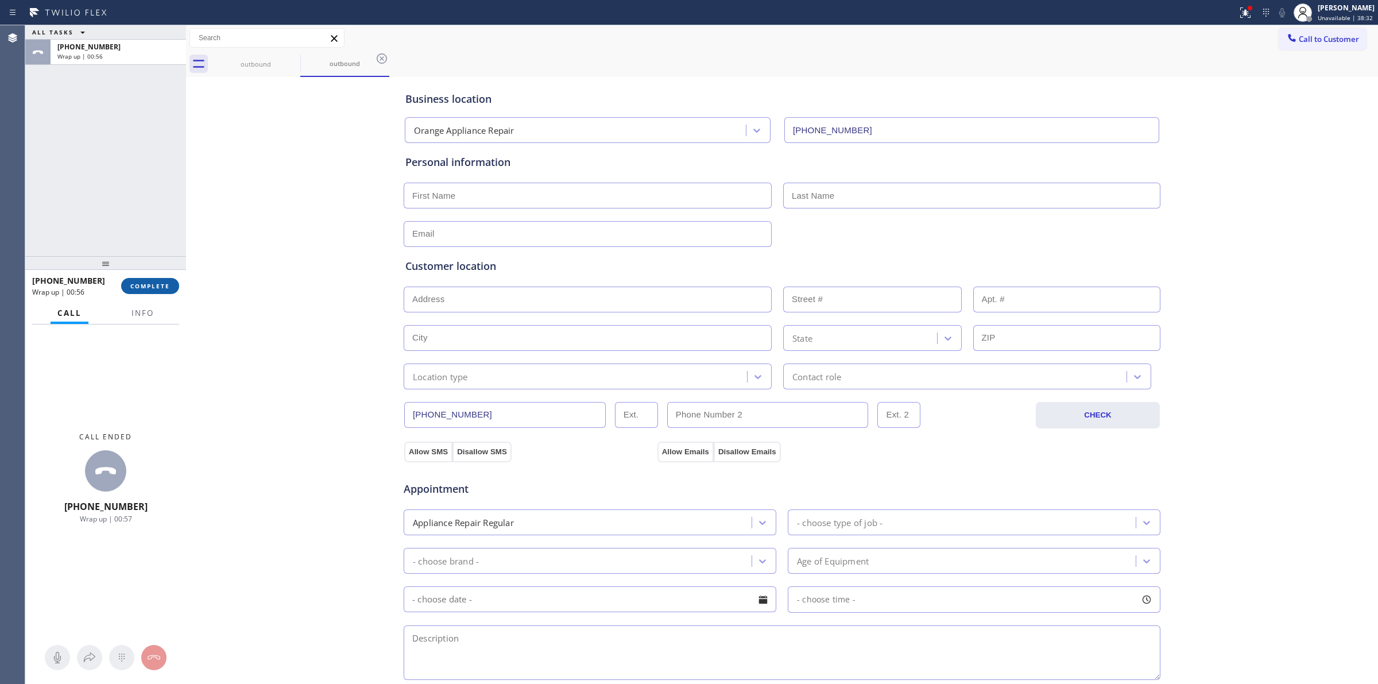
click at [174, 287] on button "COMPLETE" at bounding box center [150, 286] width 58 height 16
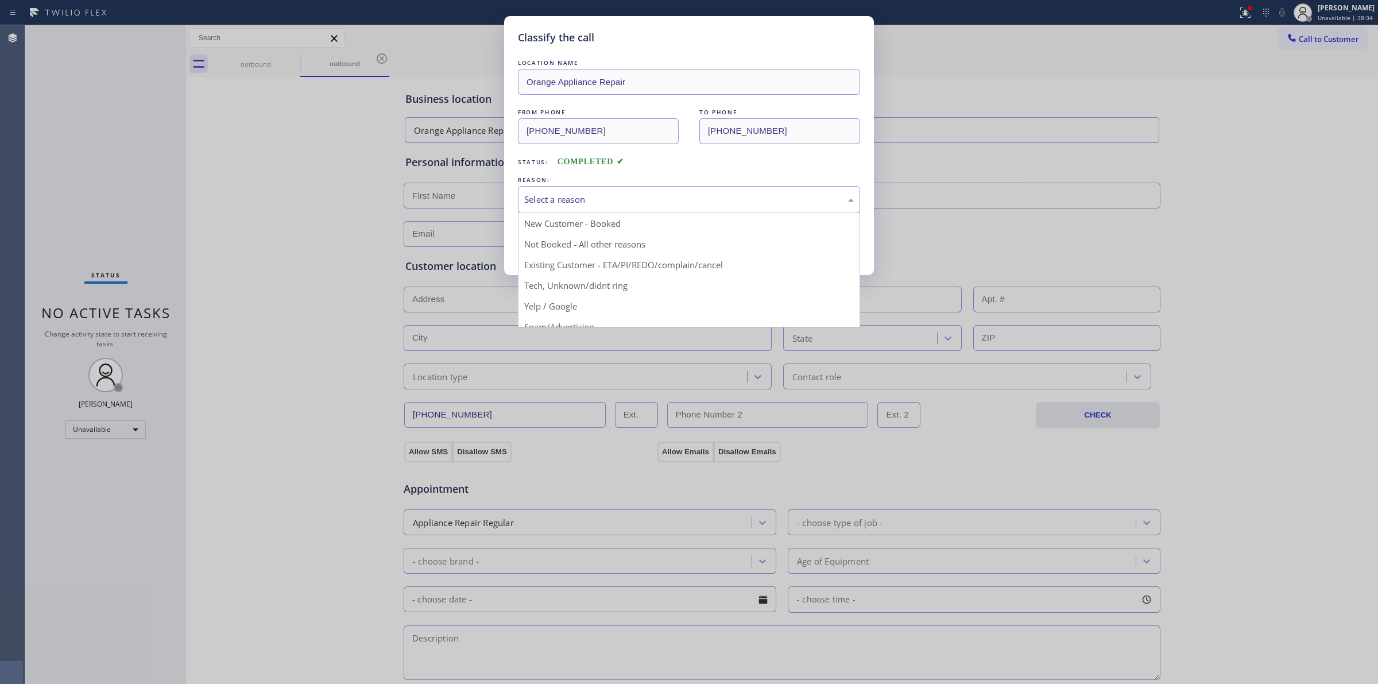
click at [712, 201] on div "Select a reason" at bounding box center [688, 199] width 329 height 13
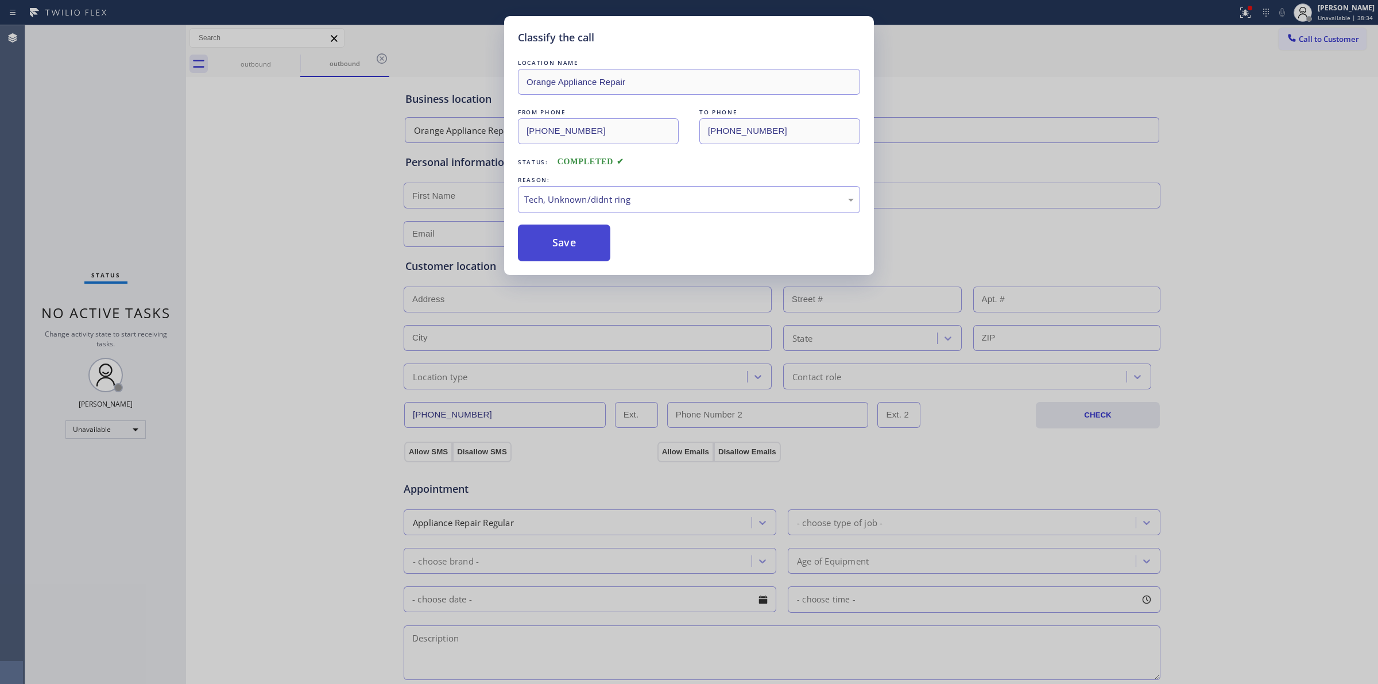
click at [577, 251] on button "Save" at bounding box center [564, 242] width 92 height 37
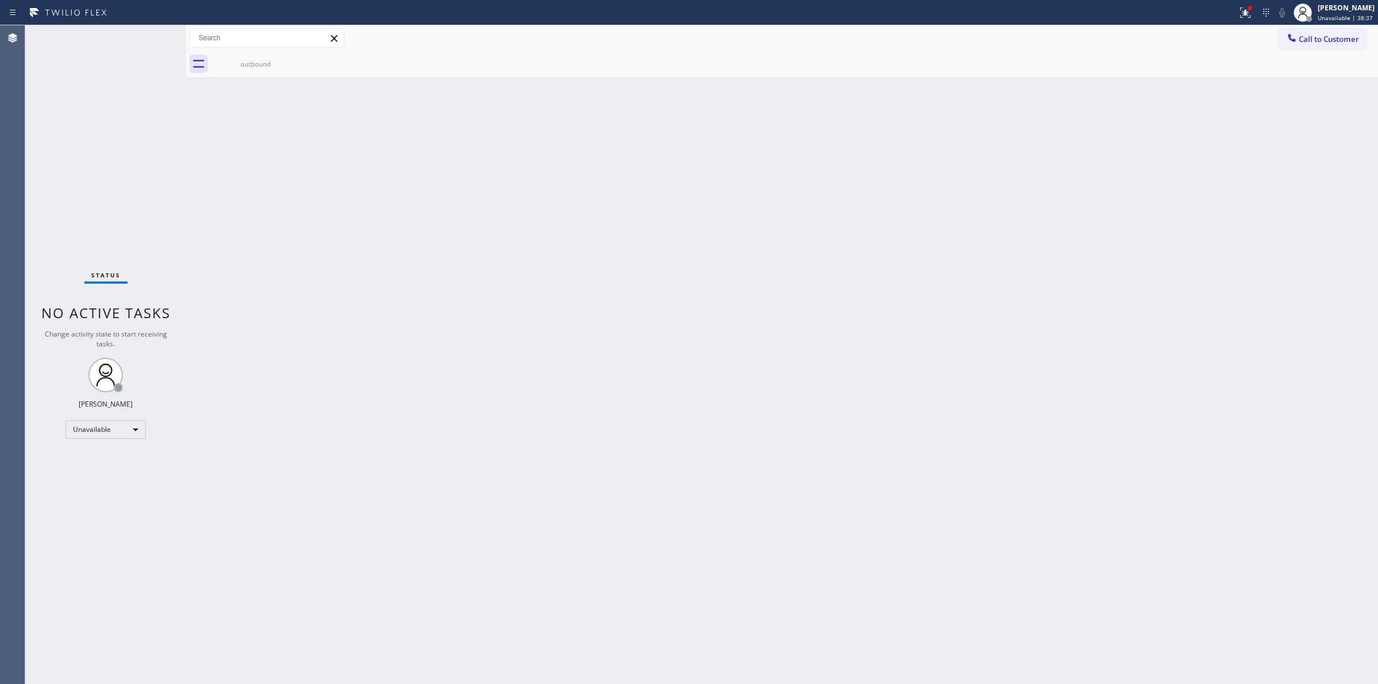
click at [1182, 382] on div "Back to Dashboard Change Sender ID Customers Technicians Select a contact Outbo…" at bounding box center [782, 354] width 1192 height 658
click at [956, 141] on div "Back to Dashboard Change Sender ID Customers Technicians Select a contact Outbo…" at bounding box center [782, 354] width 1192 height 658
click at [741, 46] on div "Call to Customer Outbound call Location Orange Appliance Repair Your caller id …" at bounding box center [782, 38] width 1192 height 20
click at [1341, 3] on div "[PERSON_NAME]" at bounding box center [1345, 8] width 57 height 10
click at [1297, 87] on button "Break" at bounding box center [1320, 90] width 115 height 15
